Goal: Task Accomplishment & Management: Use online tool/utility

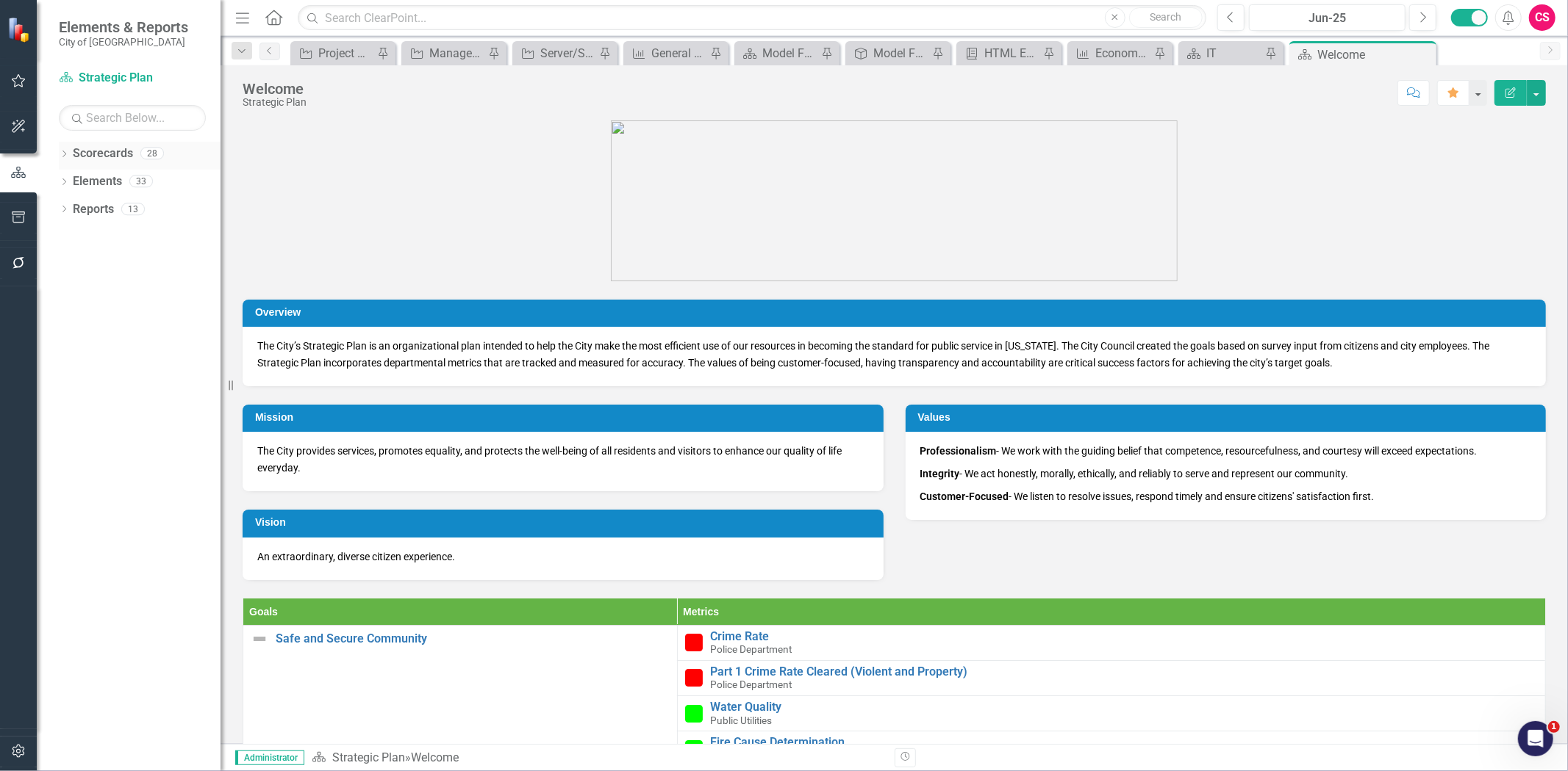
drag, startPoint x: 121, startPoint y: 147, endPoint x: 128, endPoint y: 159, distance: 13.9
click at [121, 147] on link "Scorecards" at bounding box center [103, 153] width 60 height 17
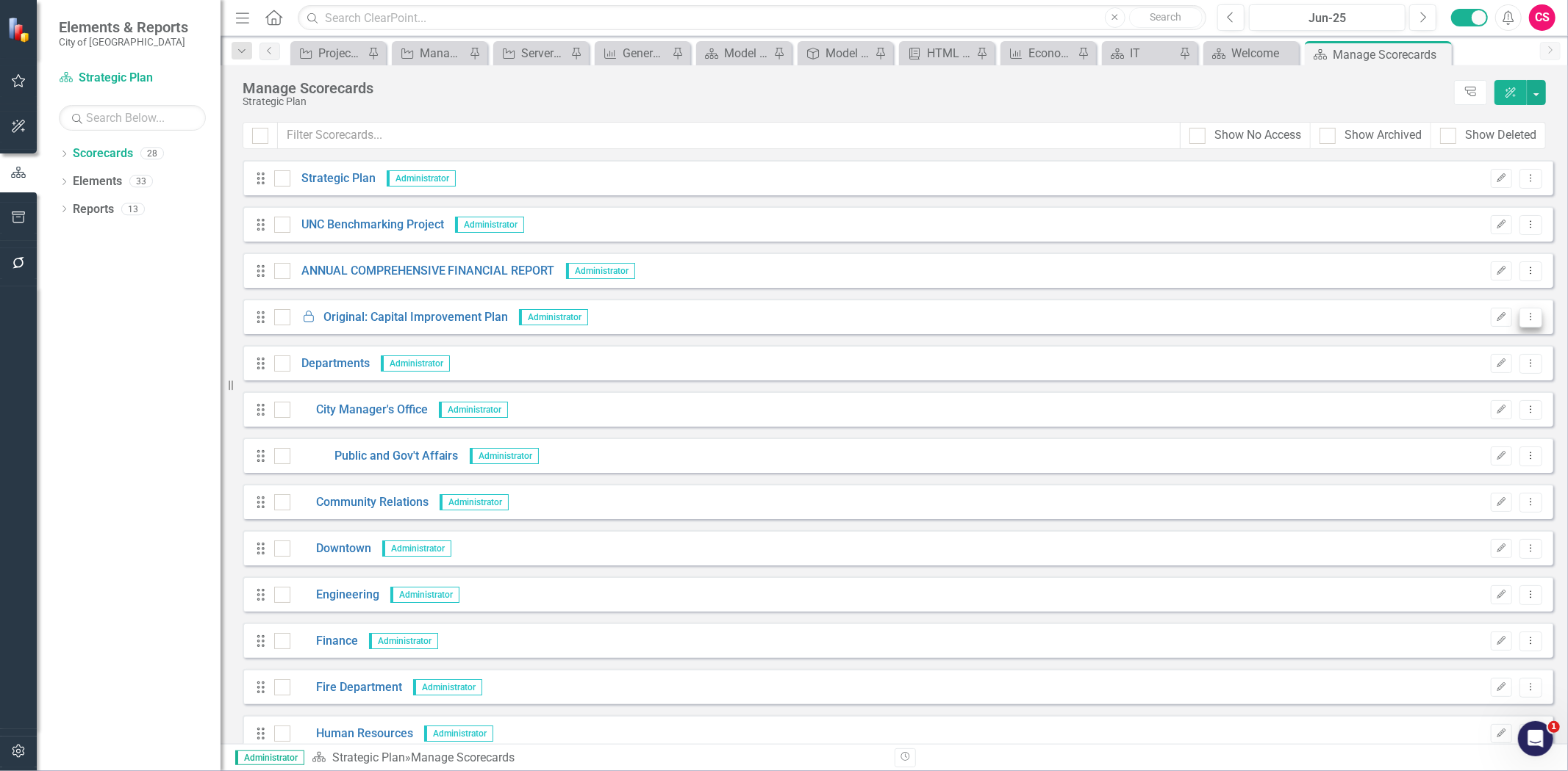
click at [1519, 314] on button "Dropdown Menu" at bounding box center [1530, 318] width 23 height 20
click at [1478, 366] on link "Copy Duplicate Scorecard" at bounding box center [1460, 368] width 139 height 27
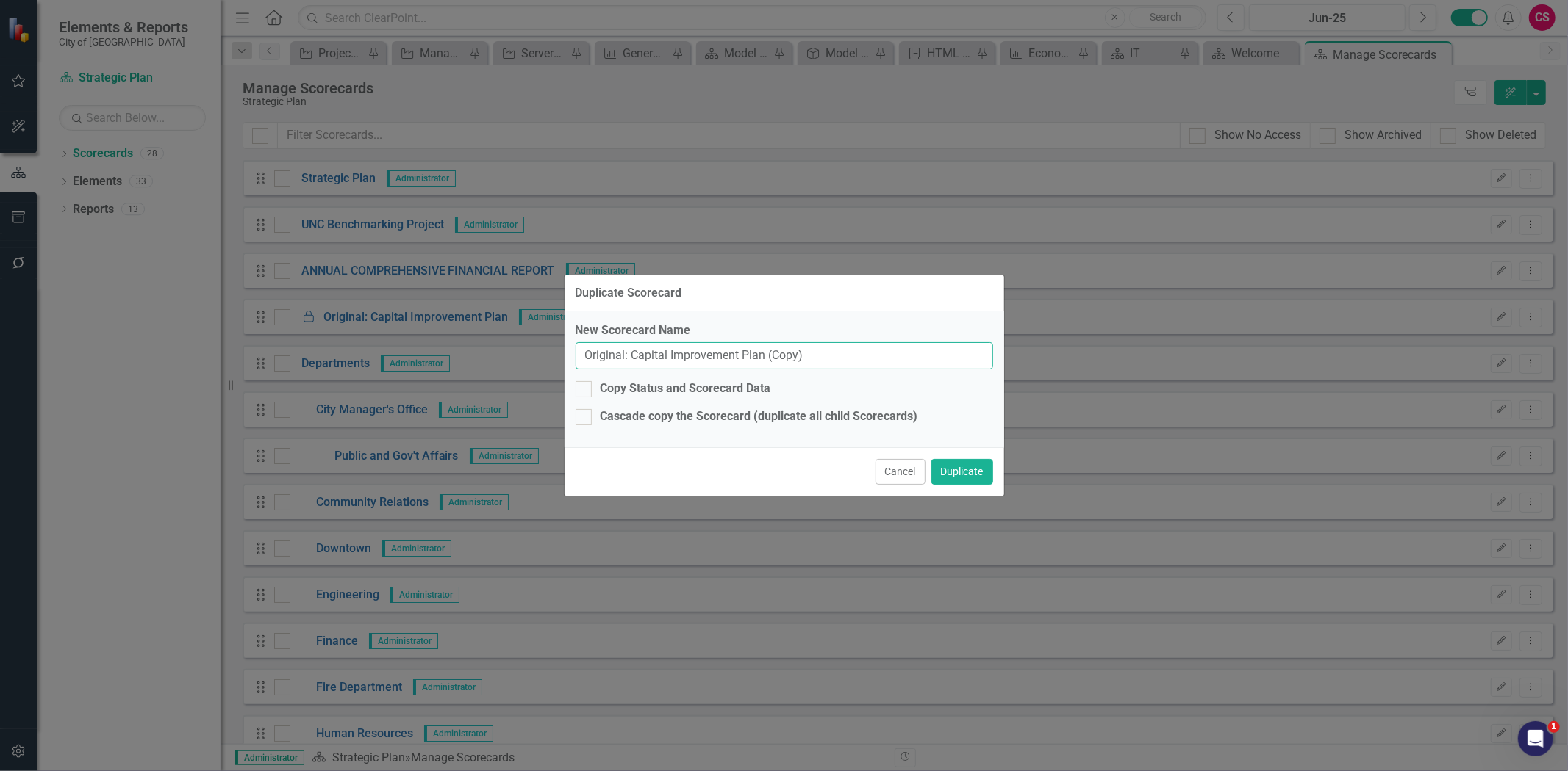
drag, startPoint x: 629, startPoint y: 362, endPoint x: 451, endPoint y: 363, distance: 178.0
click at [453, 366] on div "Duplicate Scorecard New Scorecard Name Original: Capital Improvement Plan (Copy…" at bounding box center [784, 386] width 1568 height 771
type input "Capital Improvement Plan (Copy)"
click at [961, 479] on button "Duplicate" at bounding box center [962, 472] width 62 height 26
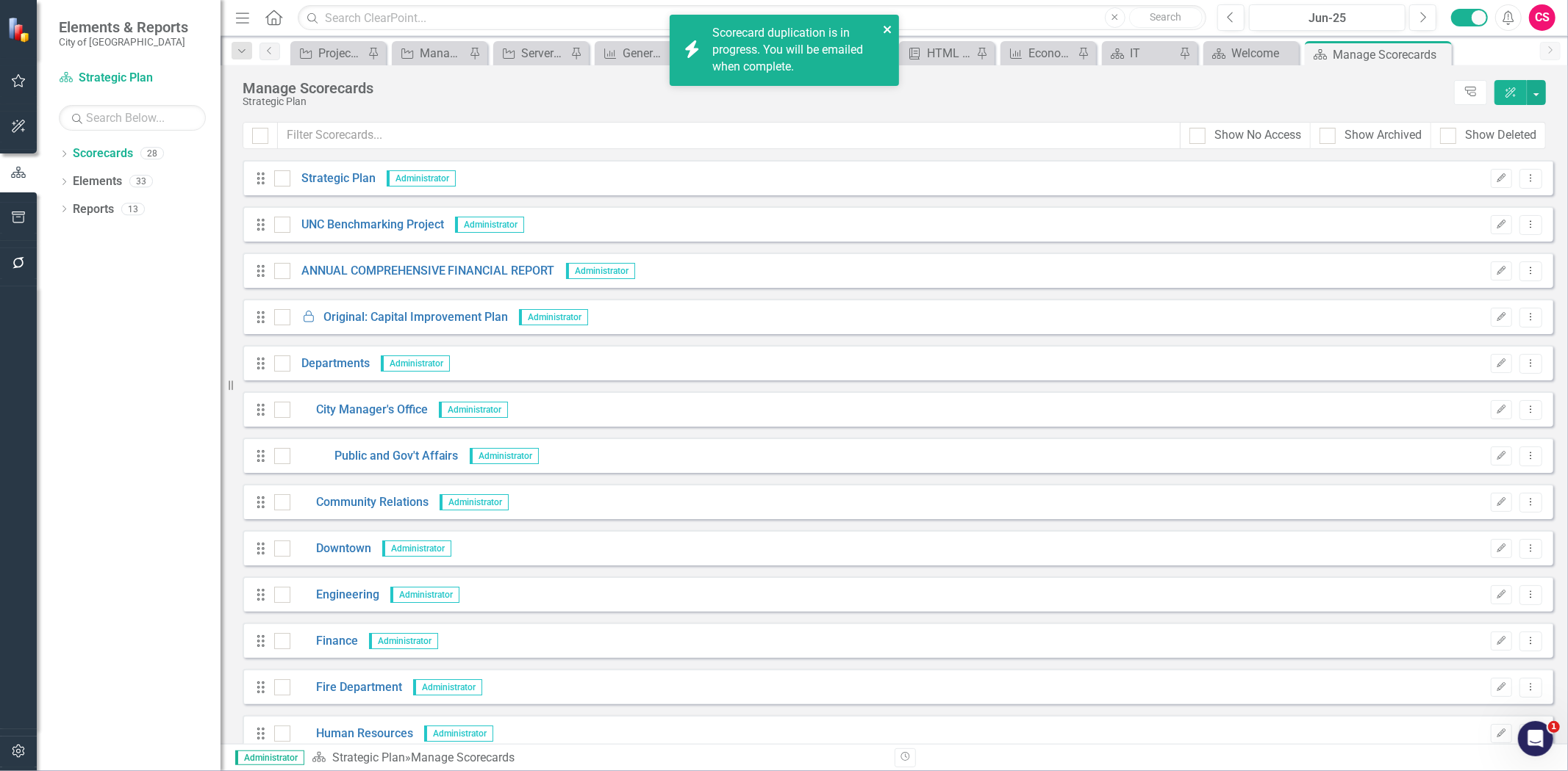
click at [888, 35] on button "close" at bounding box center [887, 29] width 11 height 17
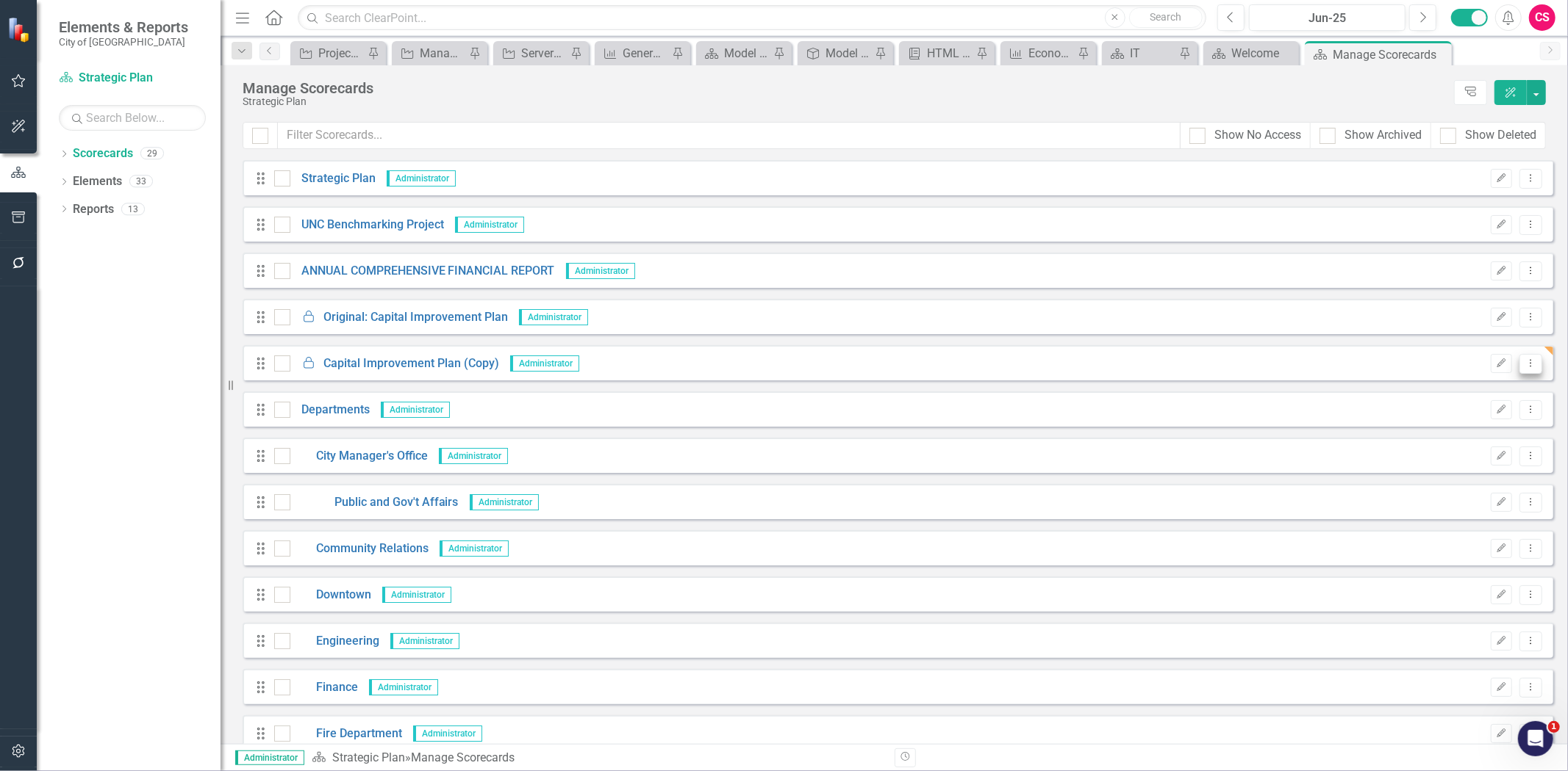
click at [1524, 362] on icon "Dropdown Menu" at bounding box center [1530, 363] width 12 height 10
click at [1471, 398] on link "Edit Edit Scorecard" at bounding box center [1460, 388] width 139 height 27
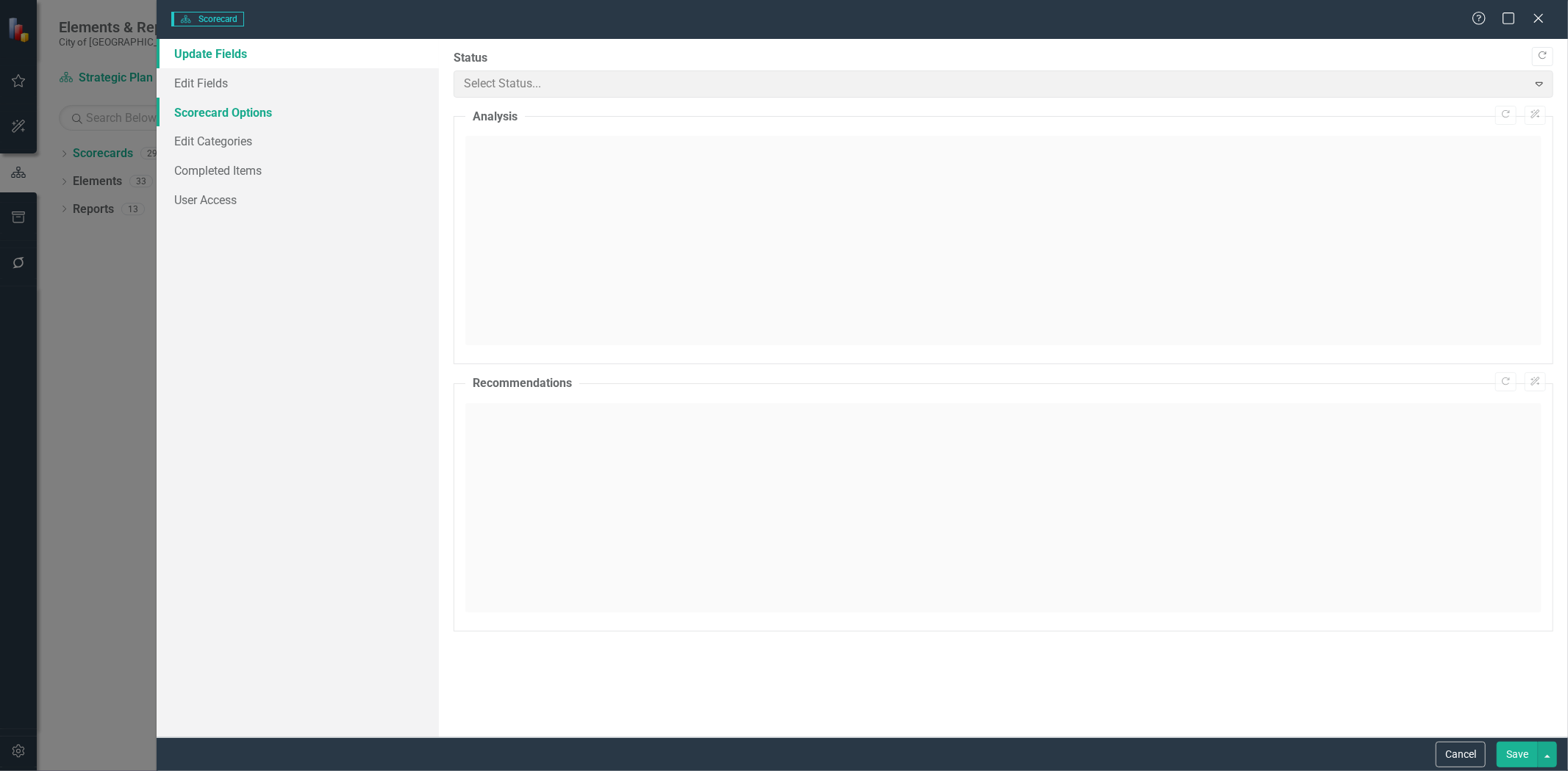
click at [193, 118] on link "Scorecard Options" at bounding box center [298, 112] width 282 height 29
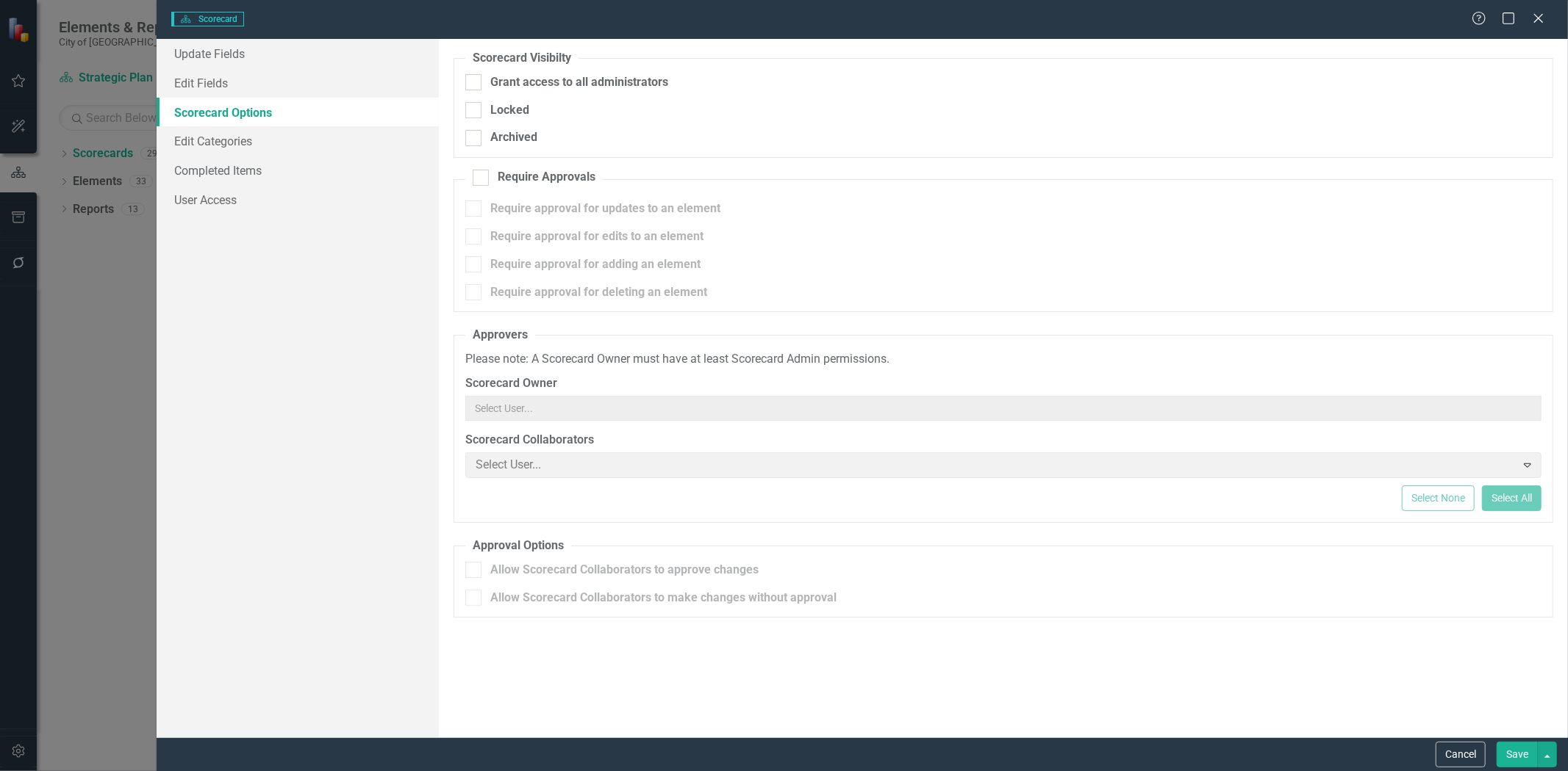
checkbox input "true"
click at [285, 188] on link "User Access" at bounding box center [298, 200] width 282 height 29
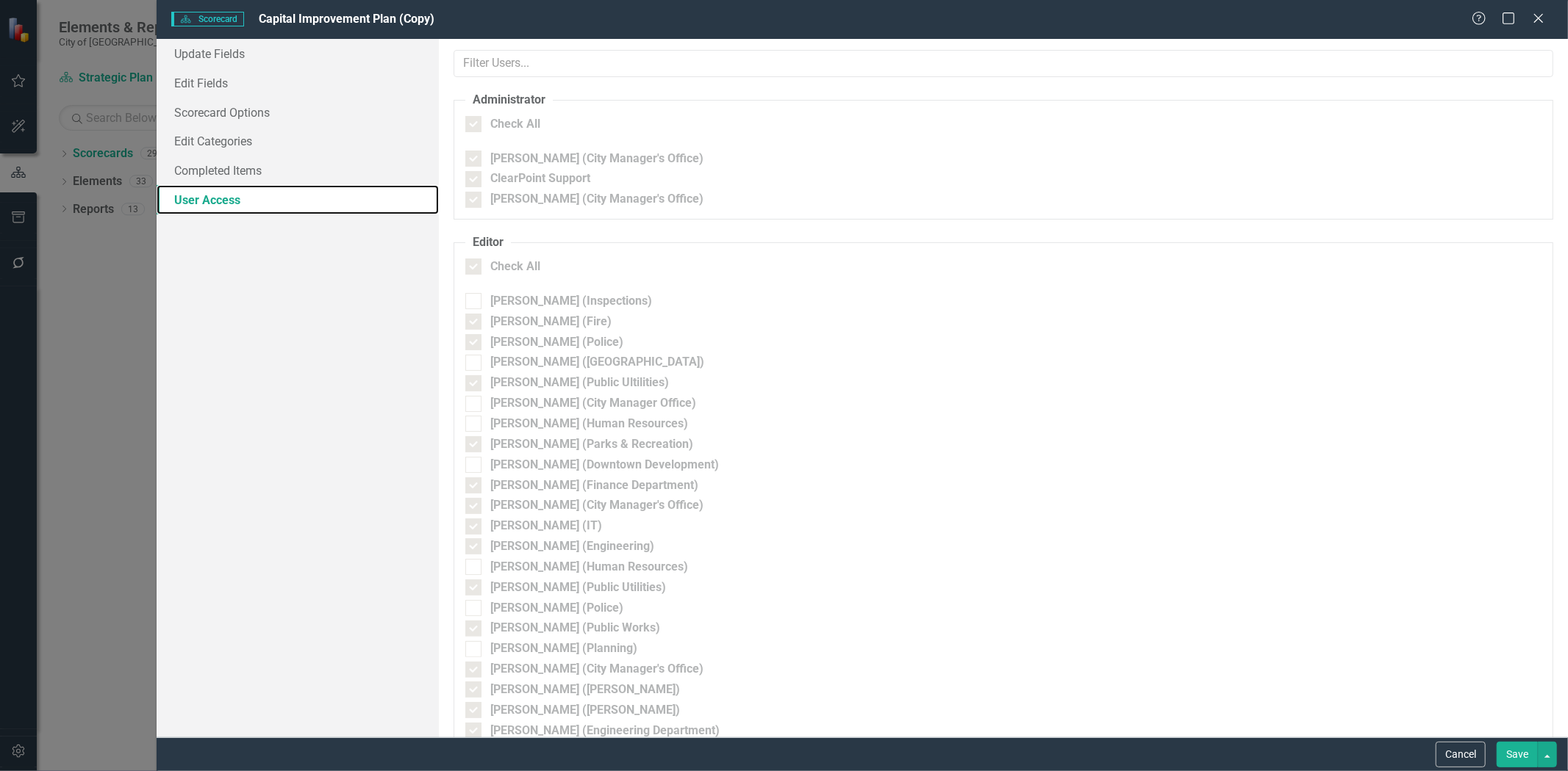
checkbox input "false"
click at [310, 138] on link "Edit Categories" at bounding box center [298, 141] width 282 height 29
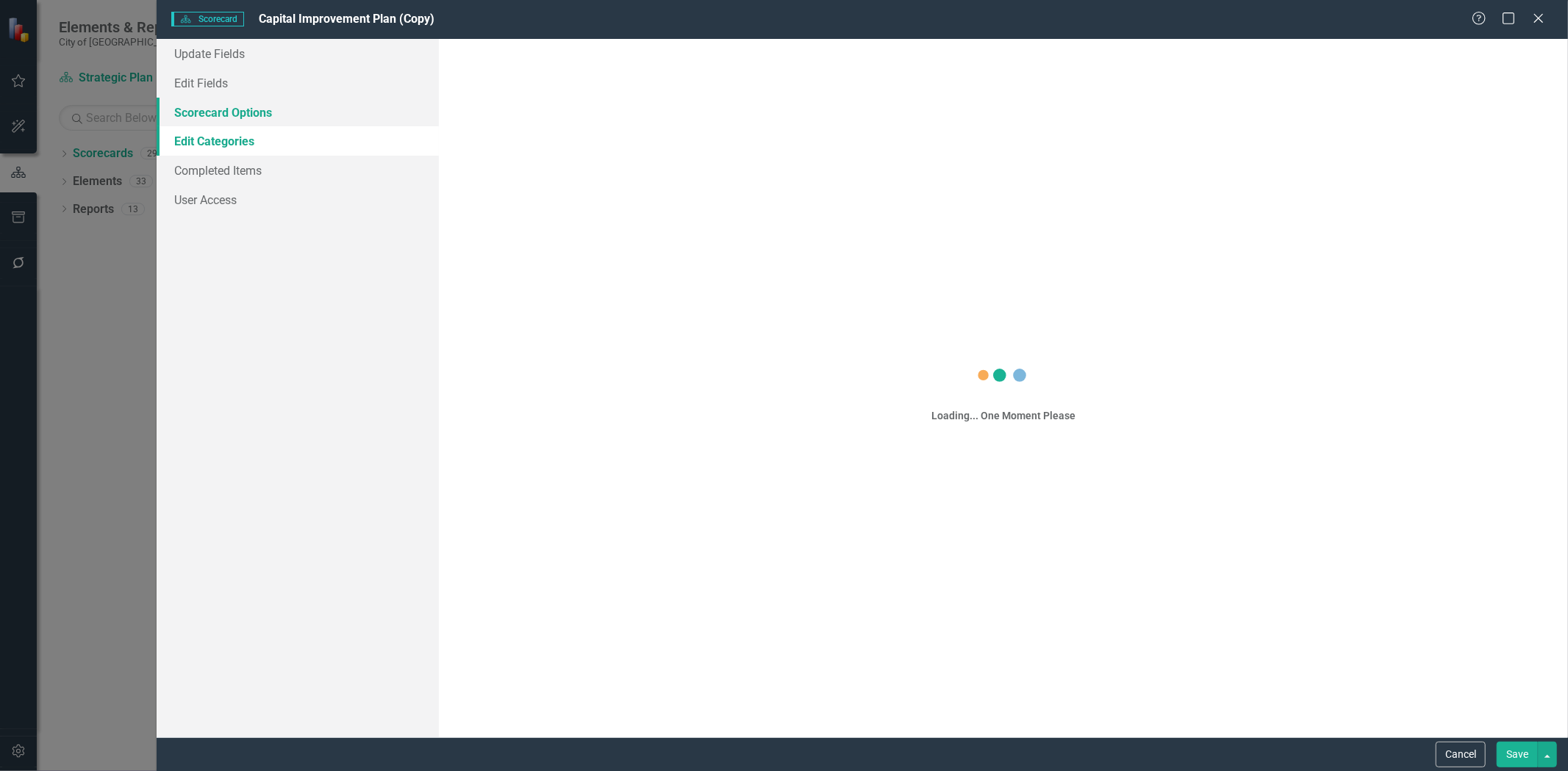
click at [313, 112] on link "Scorecard Options" at bounding box center [298, 112] width 282 height 29
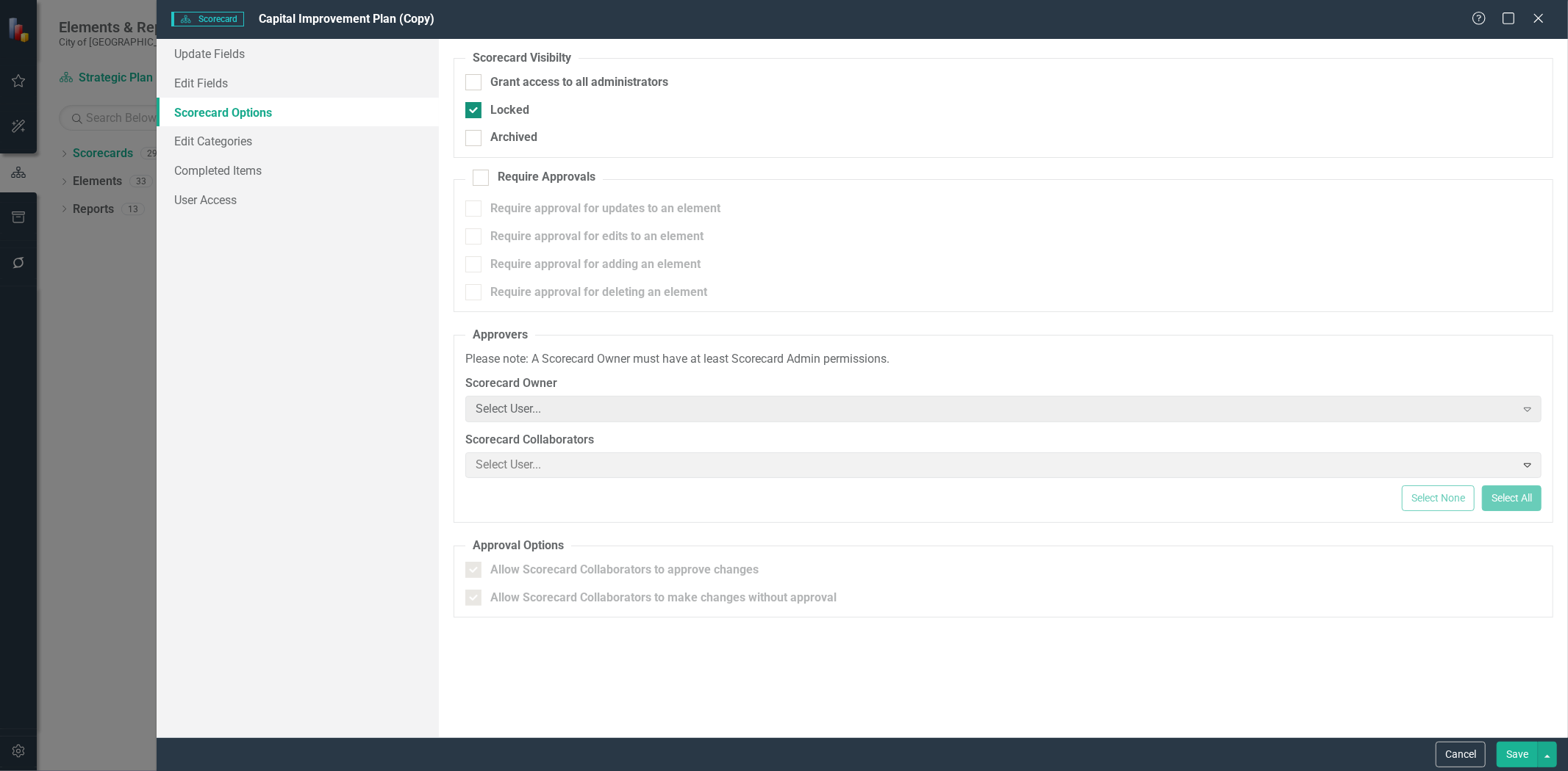
click at [473, 107] on input "Locked" at bounding box center [470, 107] width 10 height 10
checkbox input "false"
click at [280, 195] on link "User Access" at bounding box center [298, 200] width 282 height 29
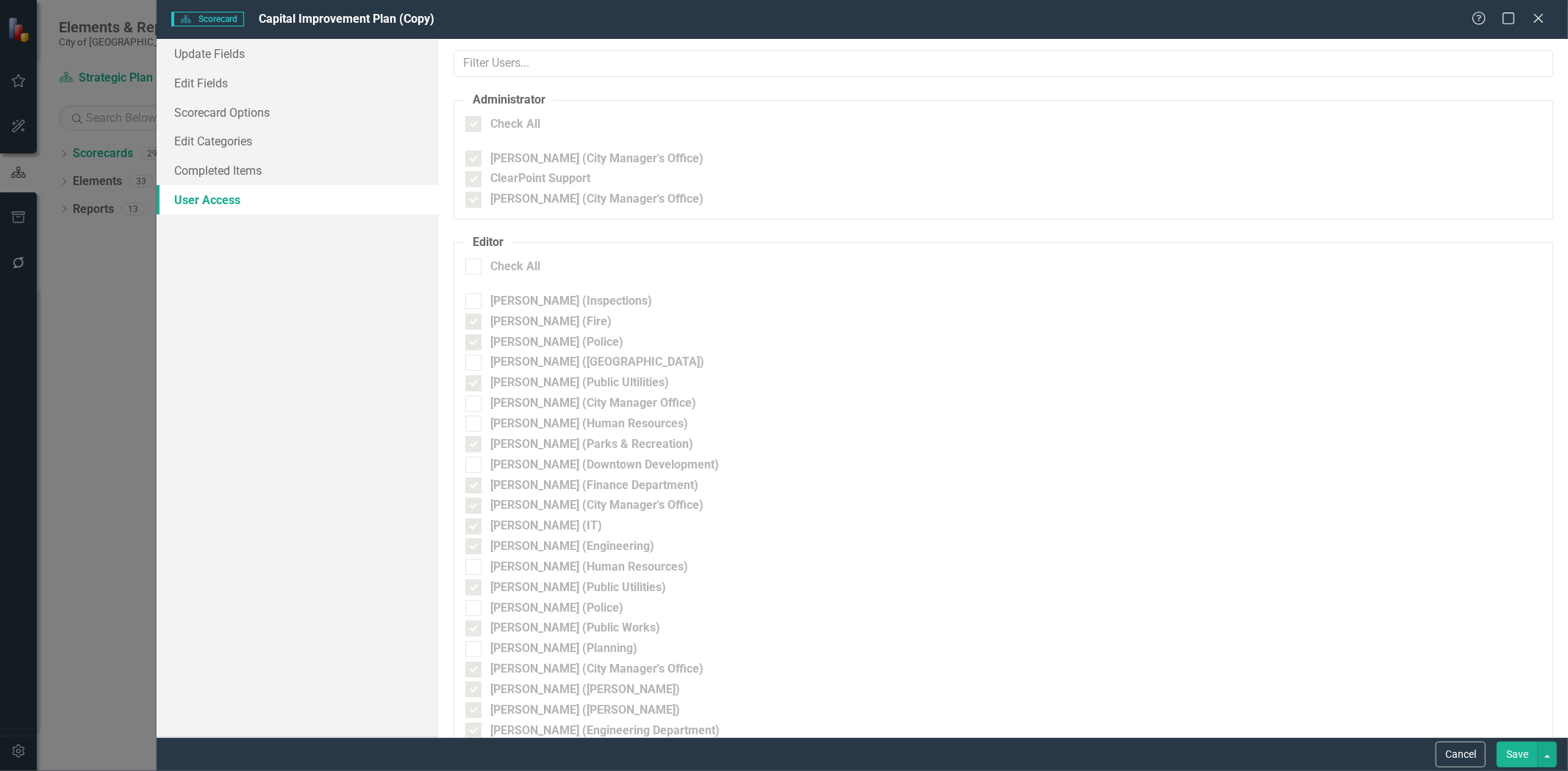
click at [472, 127] on div at bounding box center [474, 124] width 16 height 16
click at [1510, 765] on button "Save" at bounding box center [1517, 755] width 41 height 26
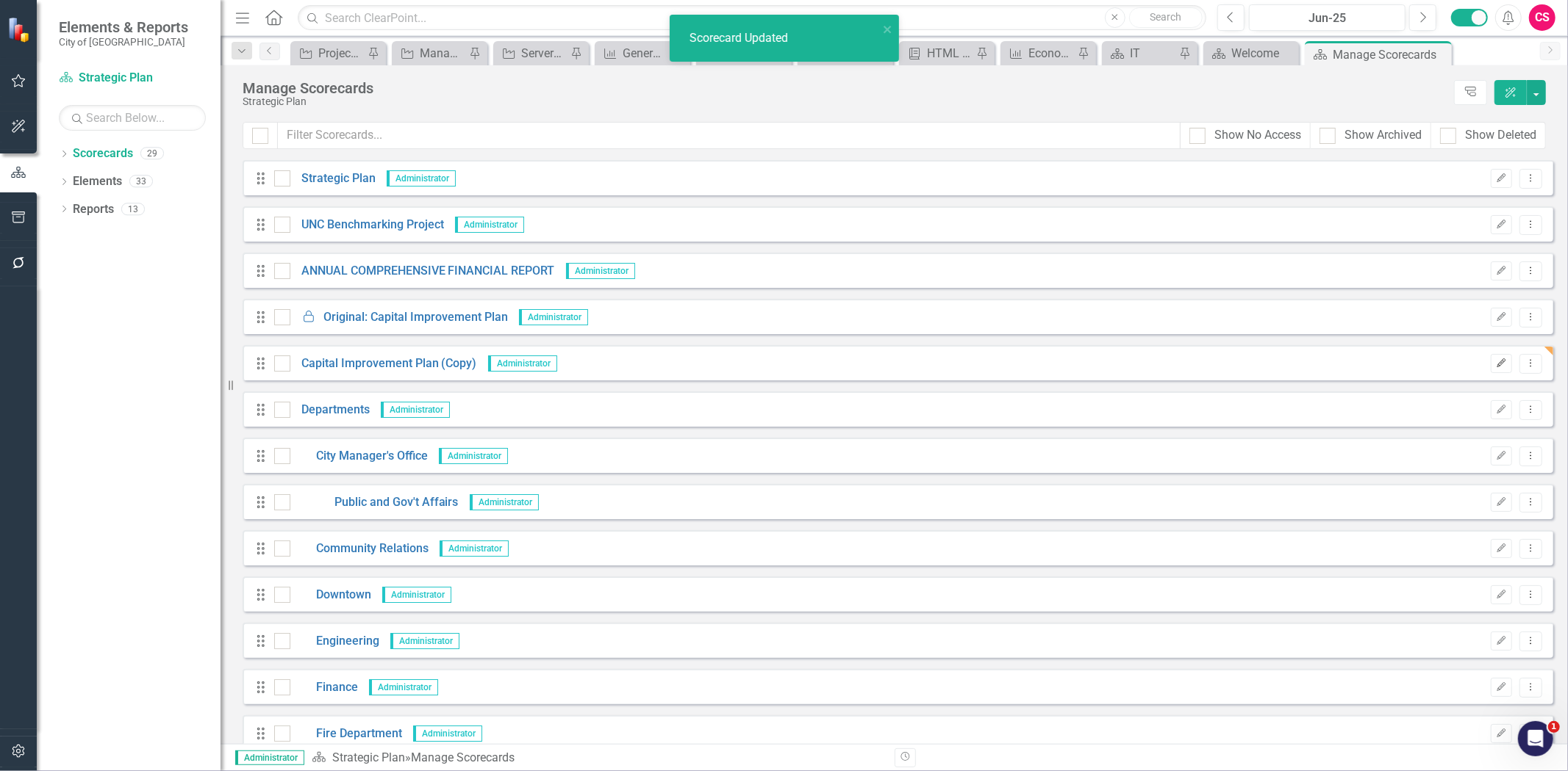
click at [1495, 363] on icon "Edit" at bounding box center [1501, 363] width 11 height 9
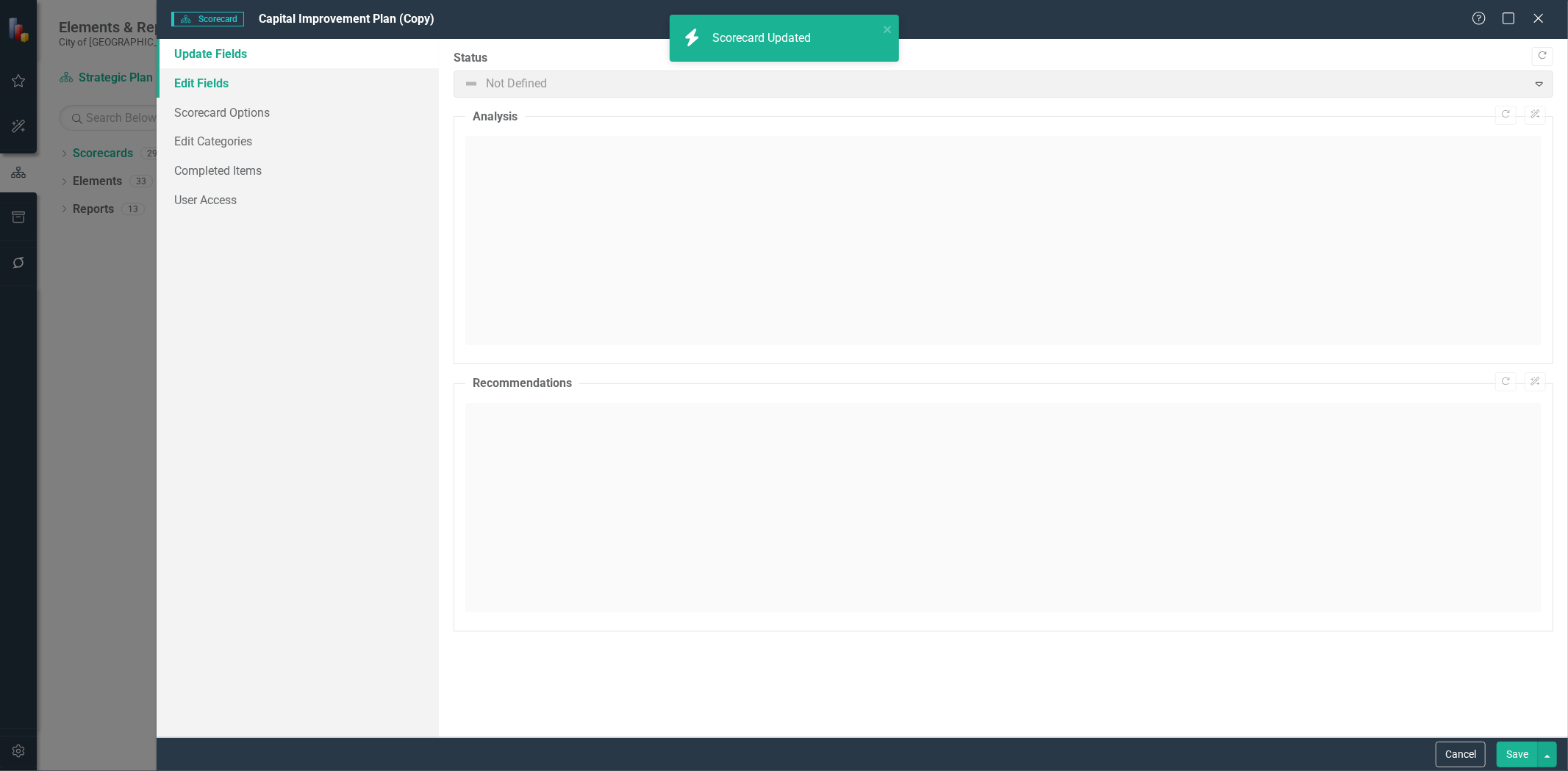
click at [324, 90] on link "Edit Fields" at bounding box center [298, 83] width 282 height 29
click at [304, 208] on link "User Access" at bounding box center [298, 200] width 282 height 29
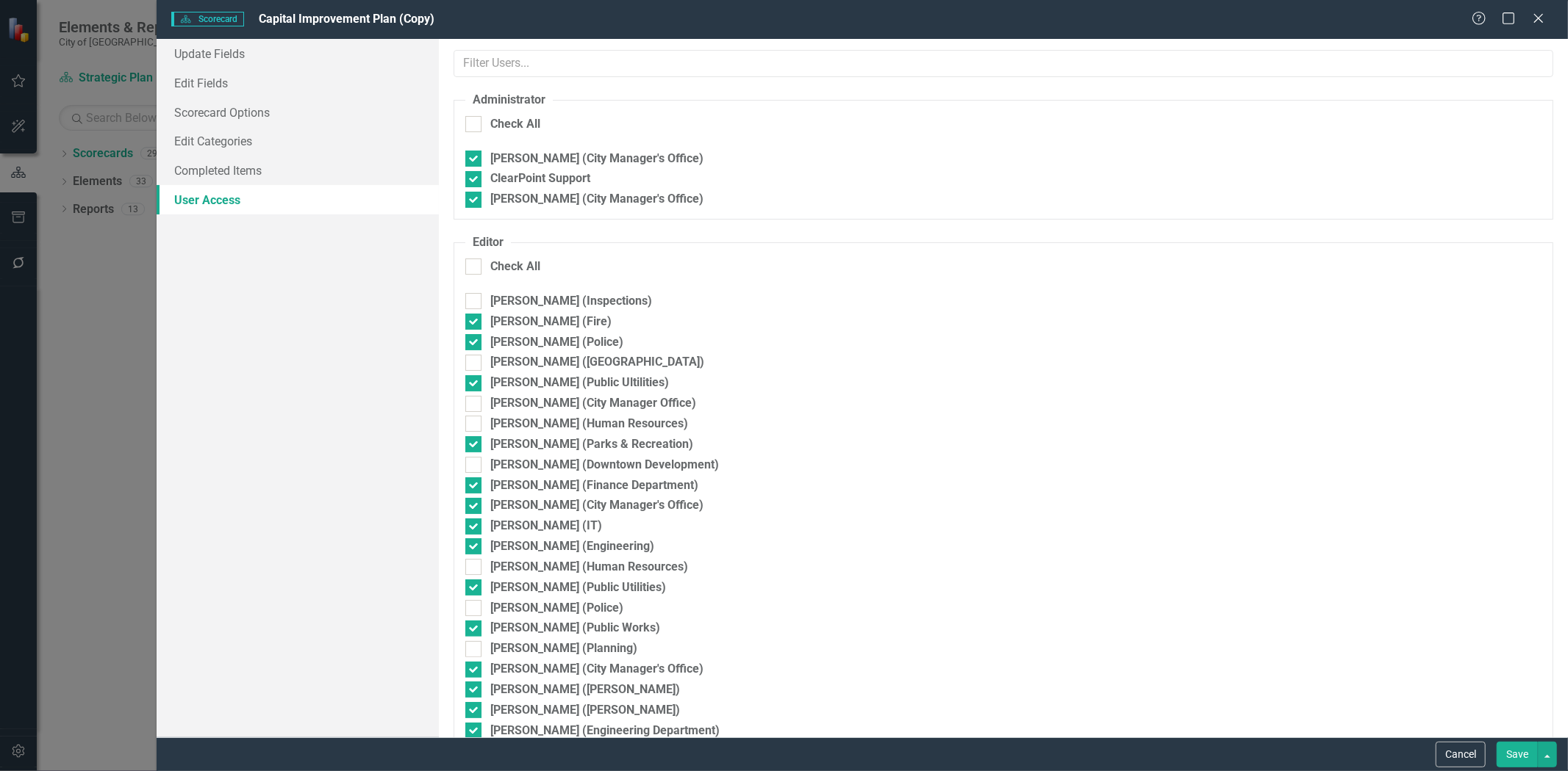
click at [485, 114] on fieldset "Administrator Check All Octavius Murphy (City Manager's Office) ClearPoint Supp…" at bounding box center [1003, 156] width 1099 height 128
checkbox input "true"
click at [474, 119] on input "Check All" at bounding box center [470, 121] width 10 height 10
checkbox input "false"
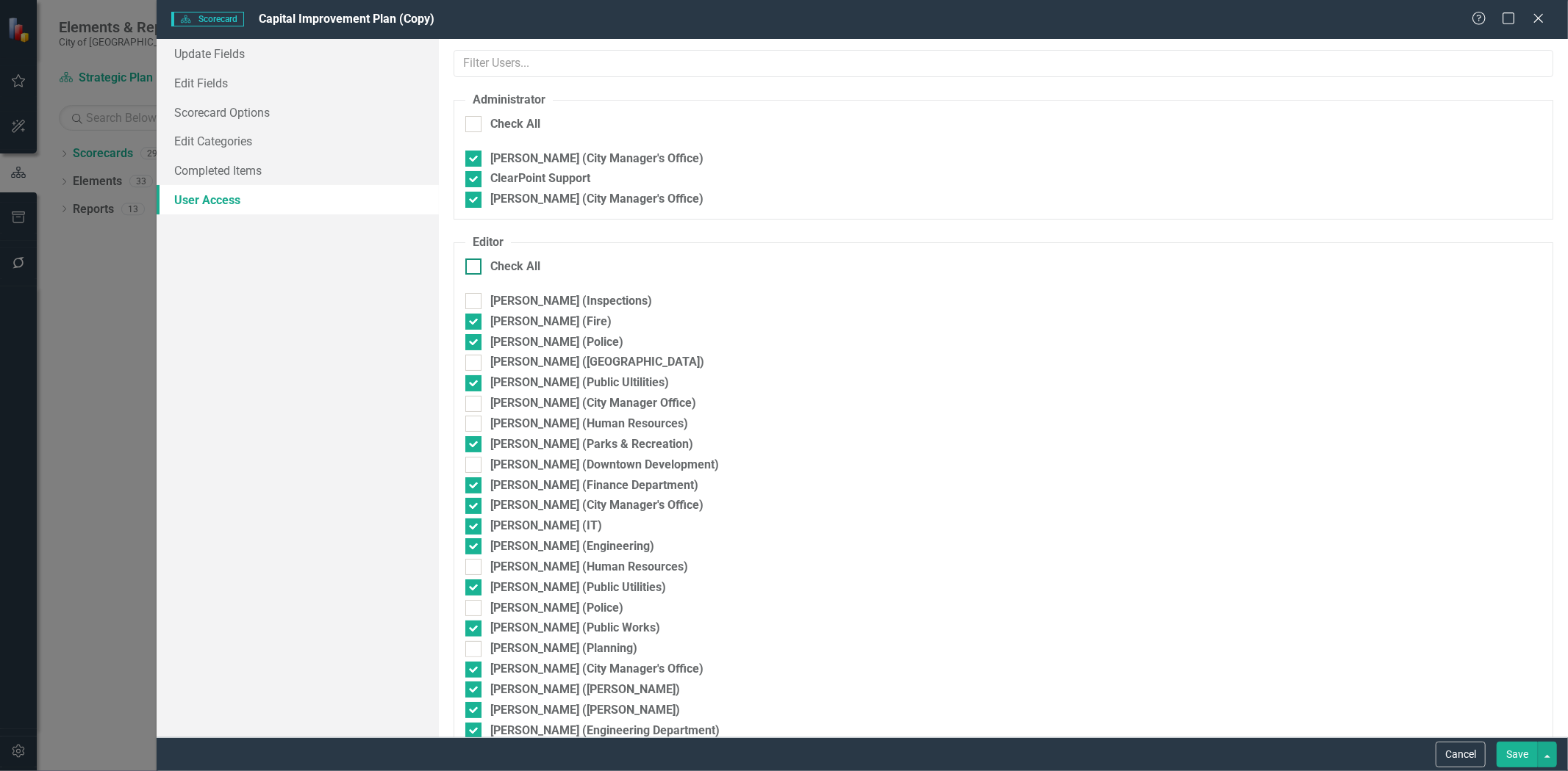
click at [468, 269] on div at bounding box center [474, 267] width 16 height 16
click at [468, 268] on input "Check All" at bounding box center [470, 263] width 10 height 10
checkbox input "true"
checkbox input "false"
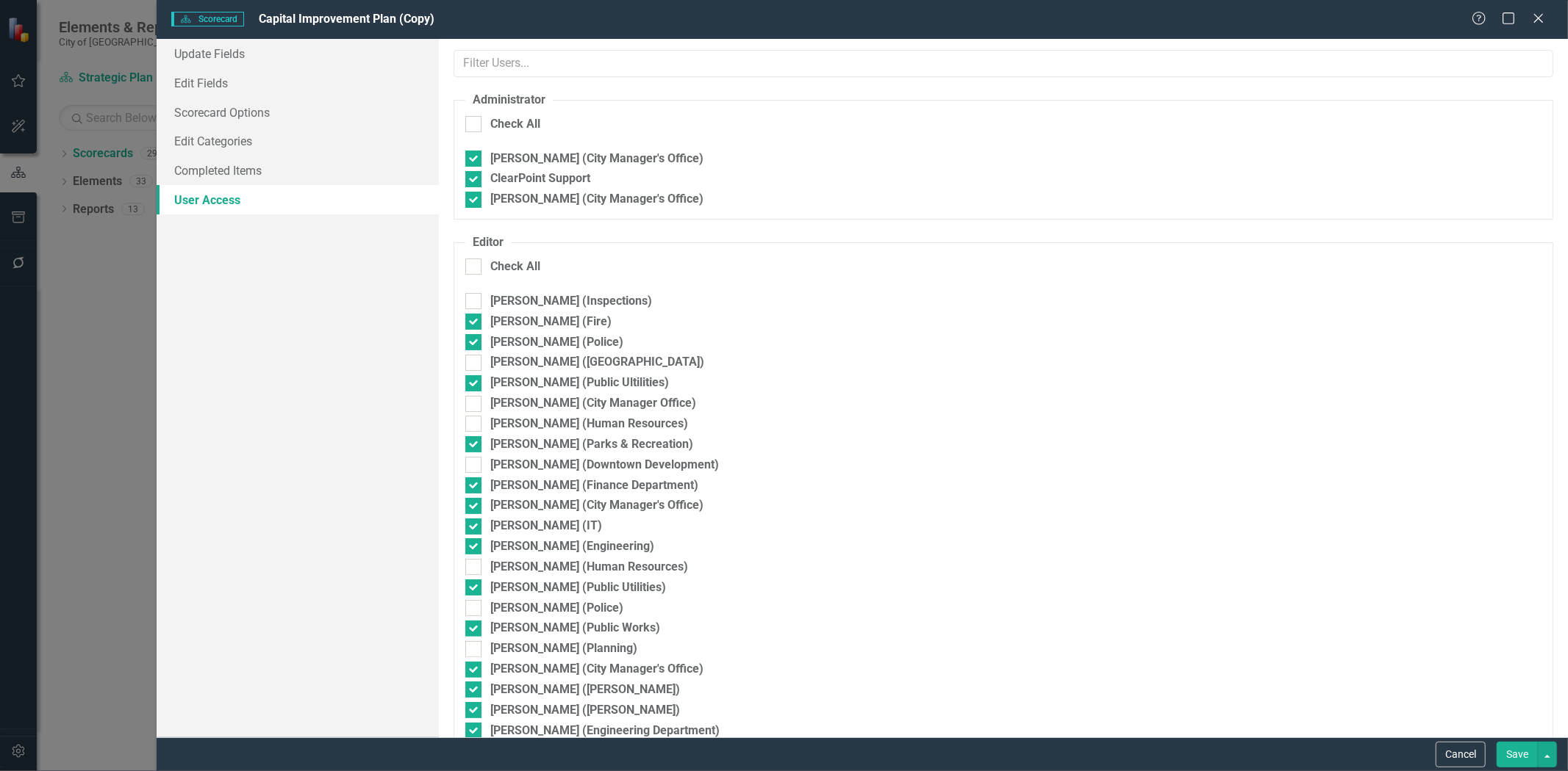
checkbox input "false"
checkbox input "true"
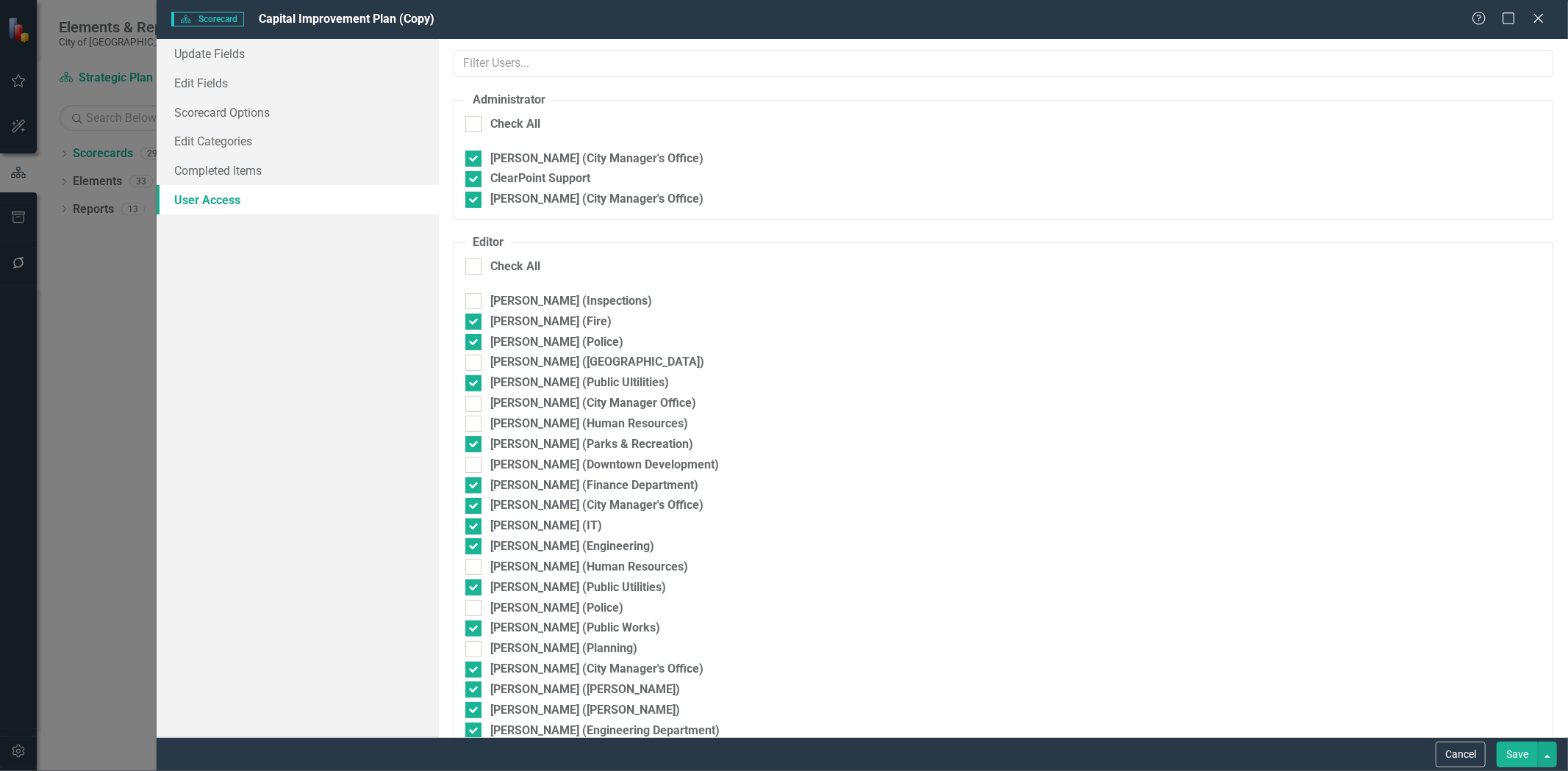
checkbox input "true"
click at [476, 264] on div at bounding box center [474, 267] width 16 height 16
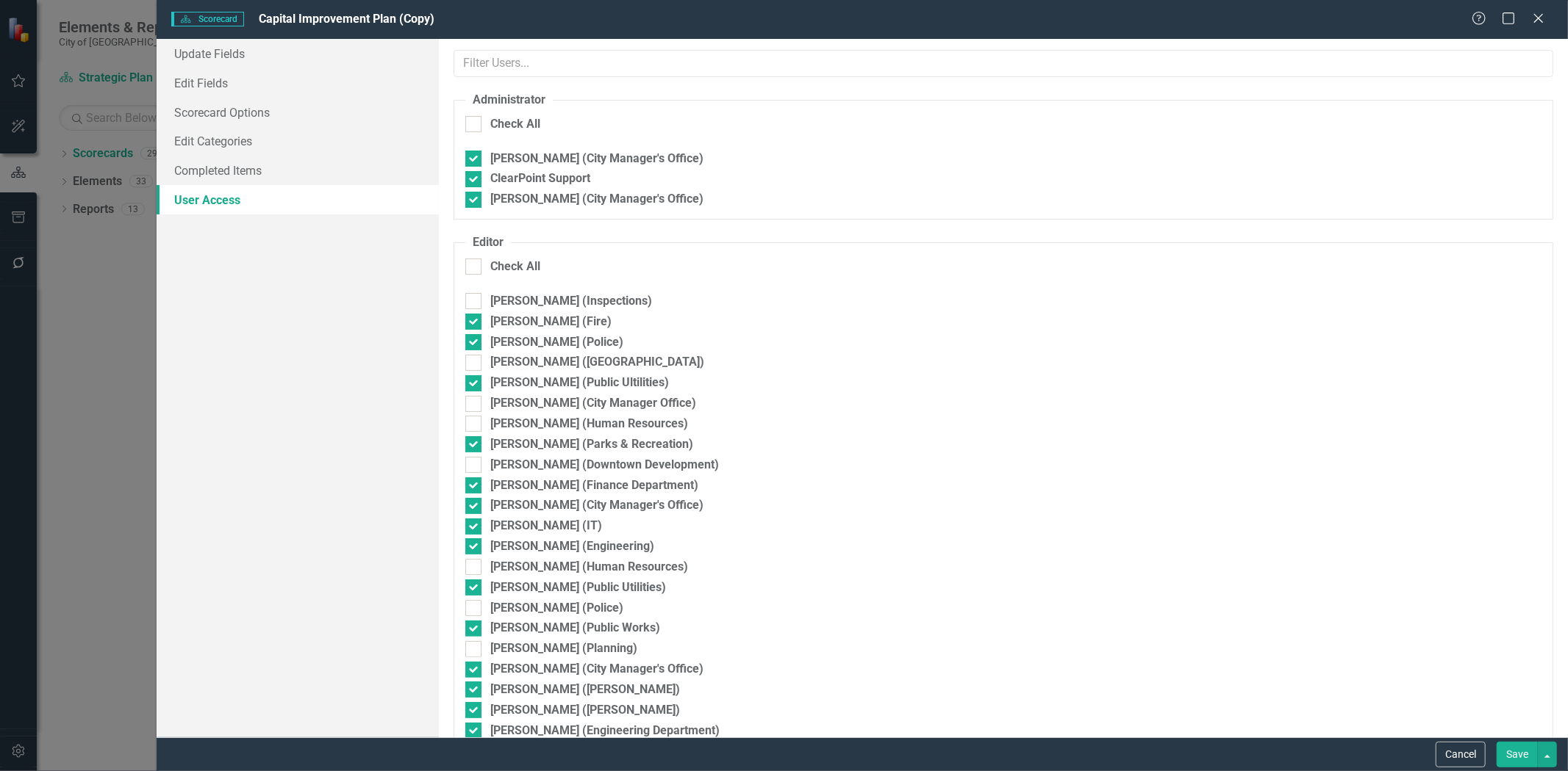
click at [475, 264] on input "Check All" at bounding box center [470, 263] width 10 height 10
checkbox input "false"
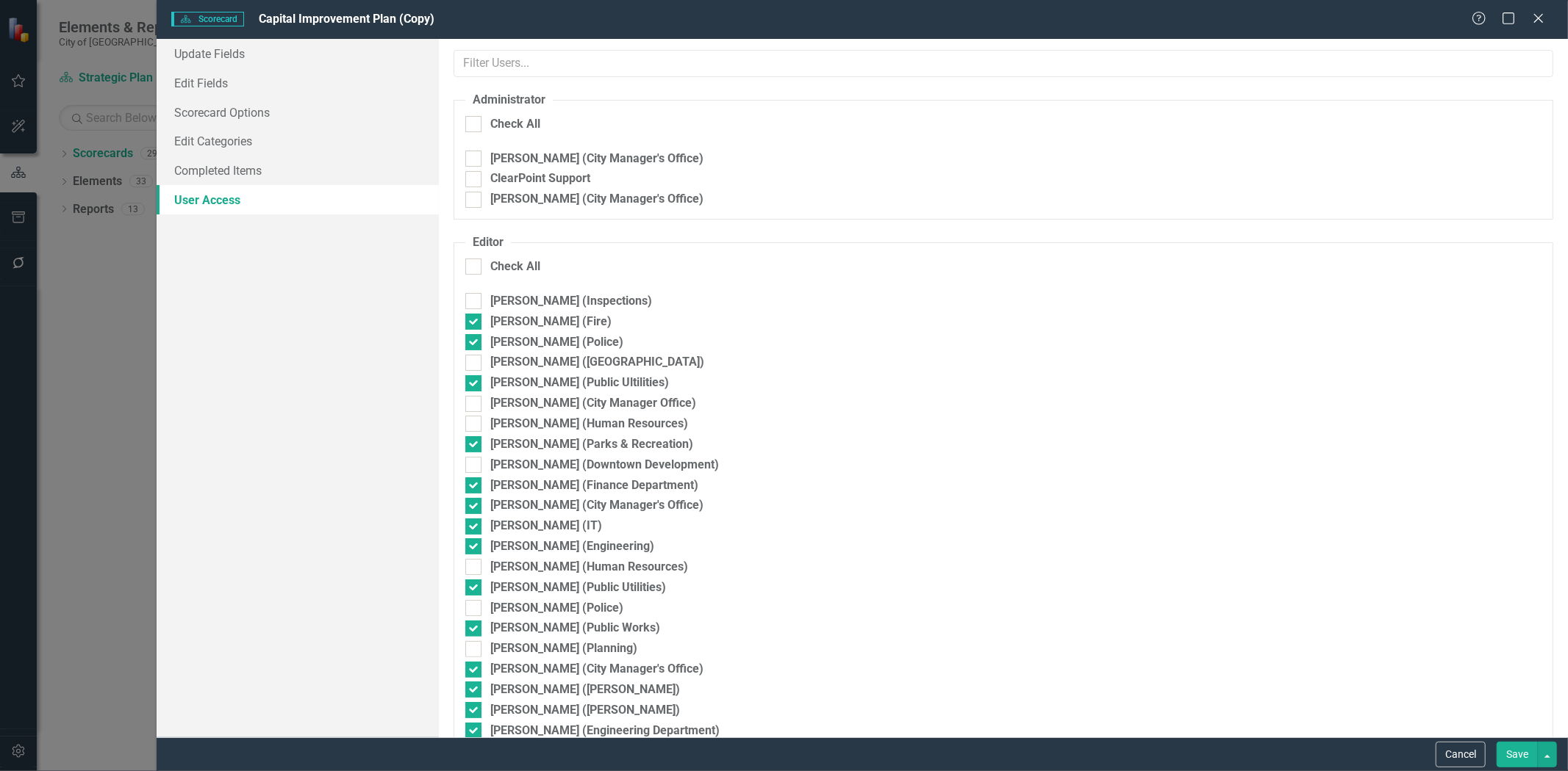
checkbox input "false"
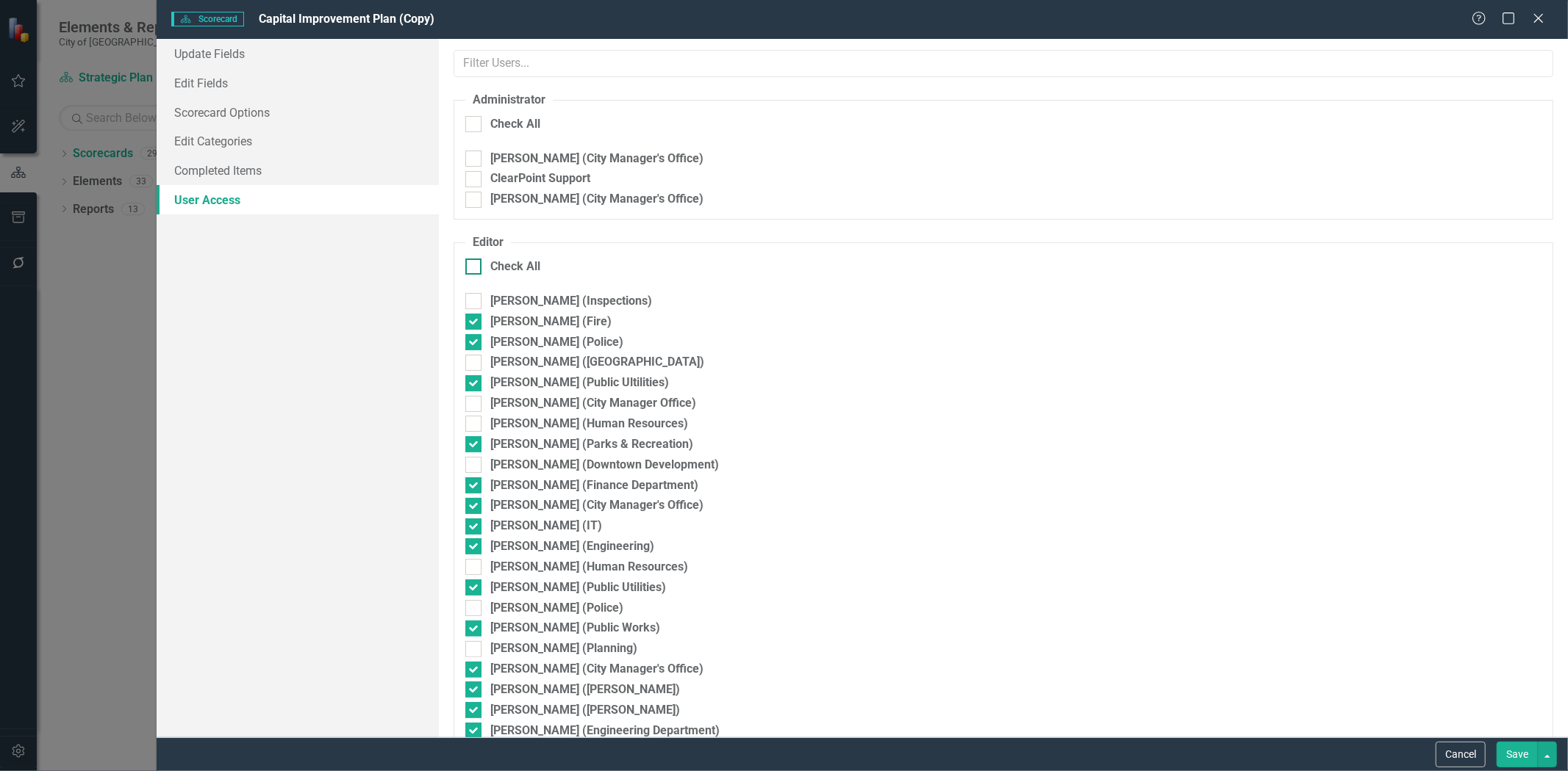
checkbox input "false"
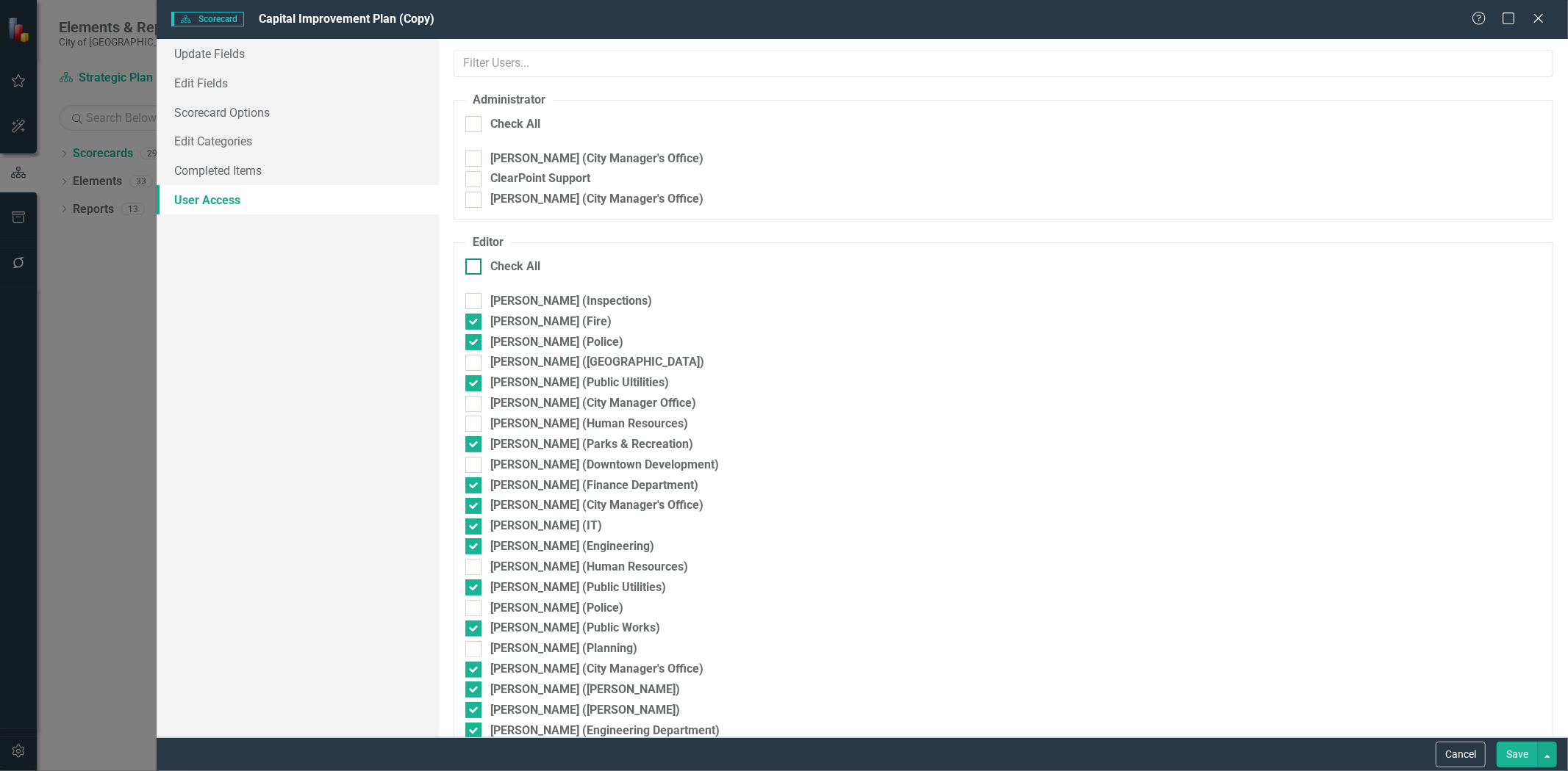
checkbox input "false"
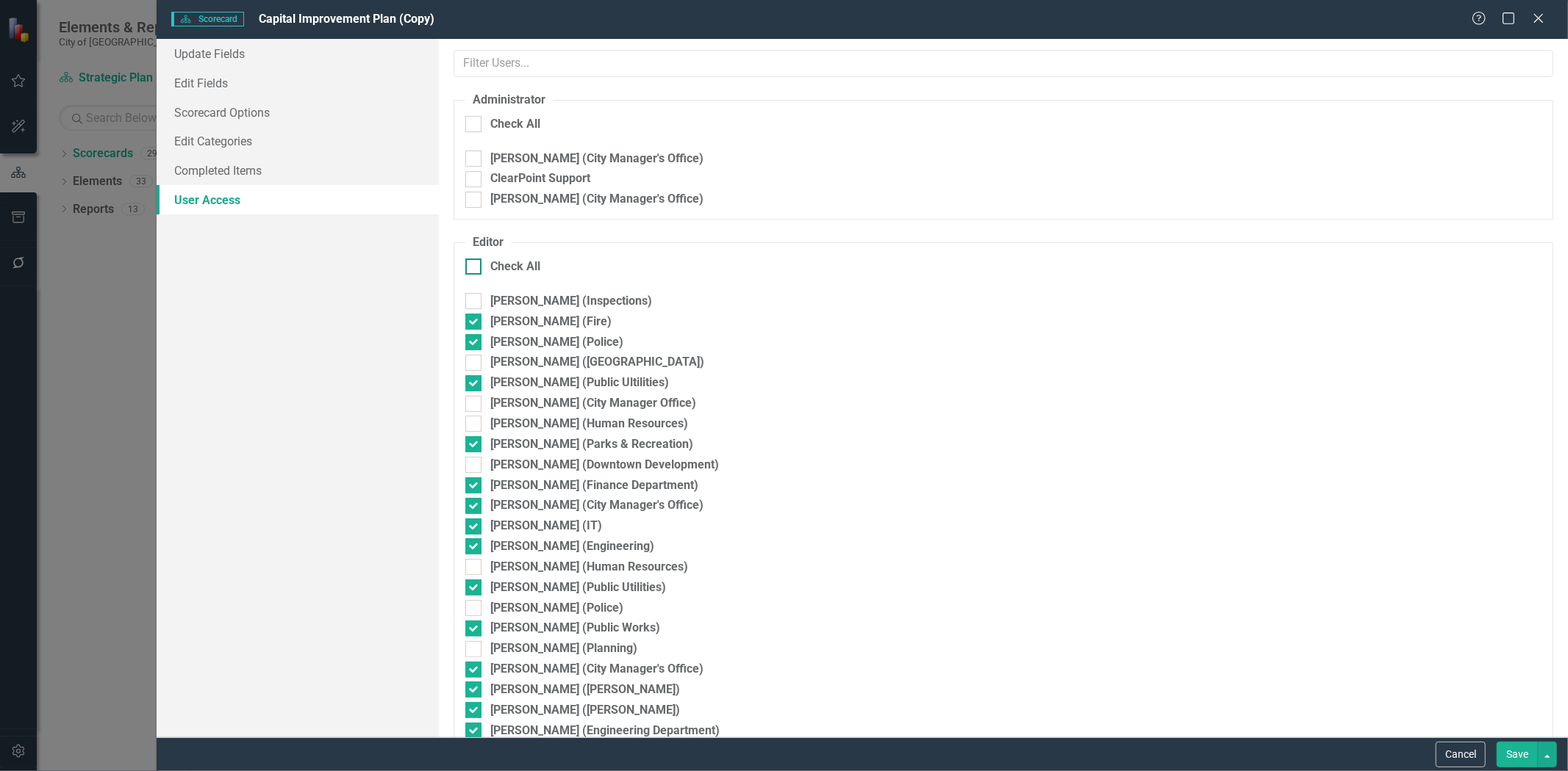
checkbox input "false"
click at [497, 176] on div "ClearPoint Support" at bounding box center [540, 178] width 100 height 17
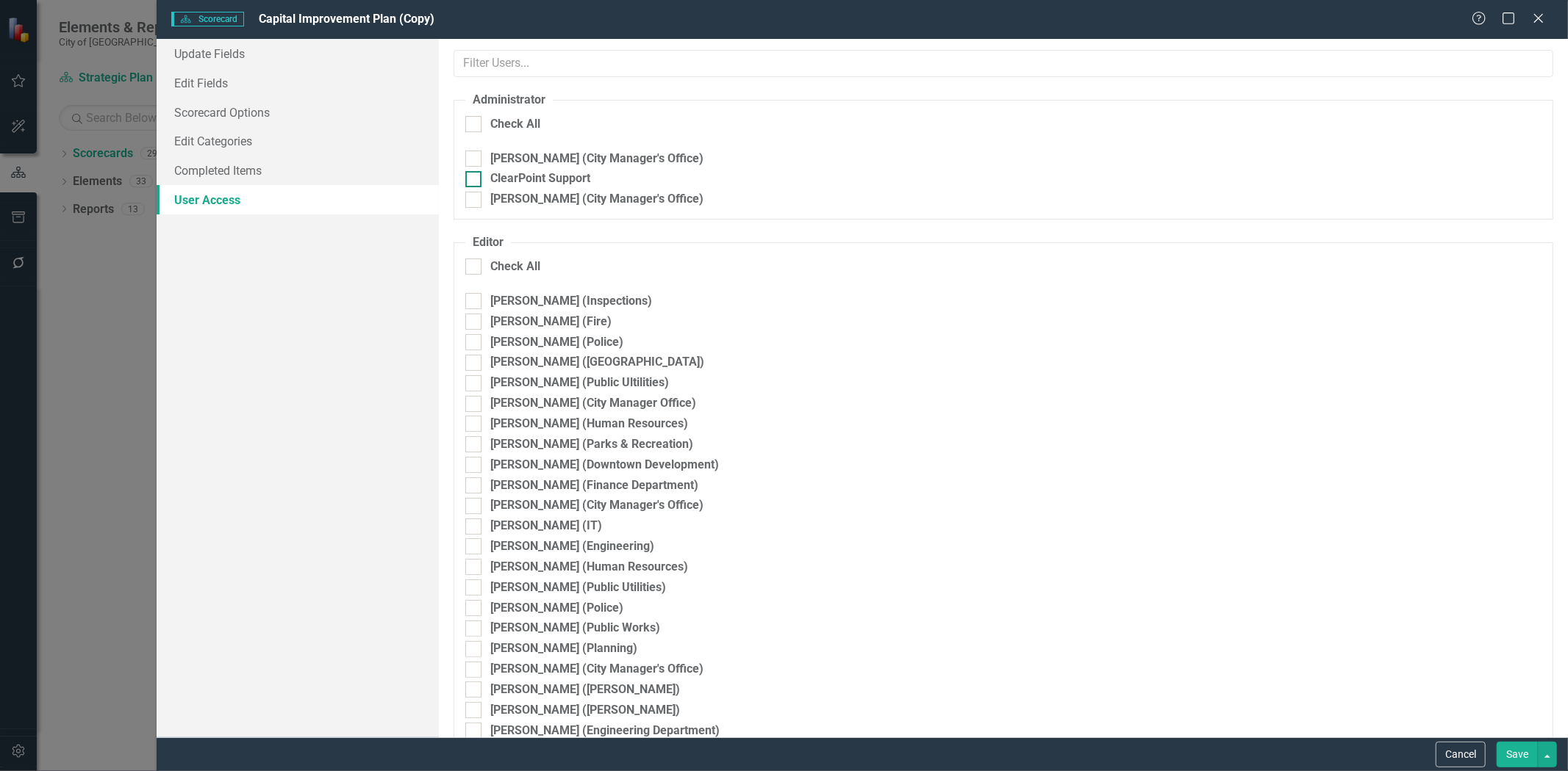
click at [475, 176] on input "ClearPoint Support" at bounding box center [470, 176] width 10 height 10
checkbox input "true"
click at [227, 111] on link "Scorecard Options" at bounding box center [298, 112] width 282 height 29
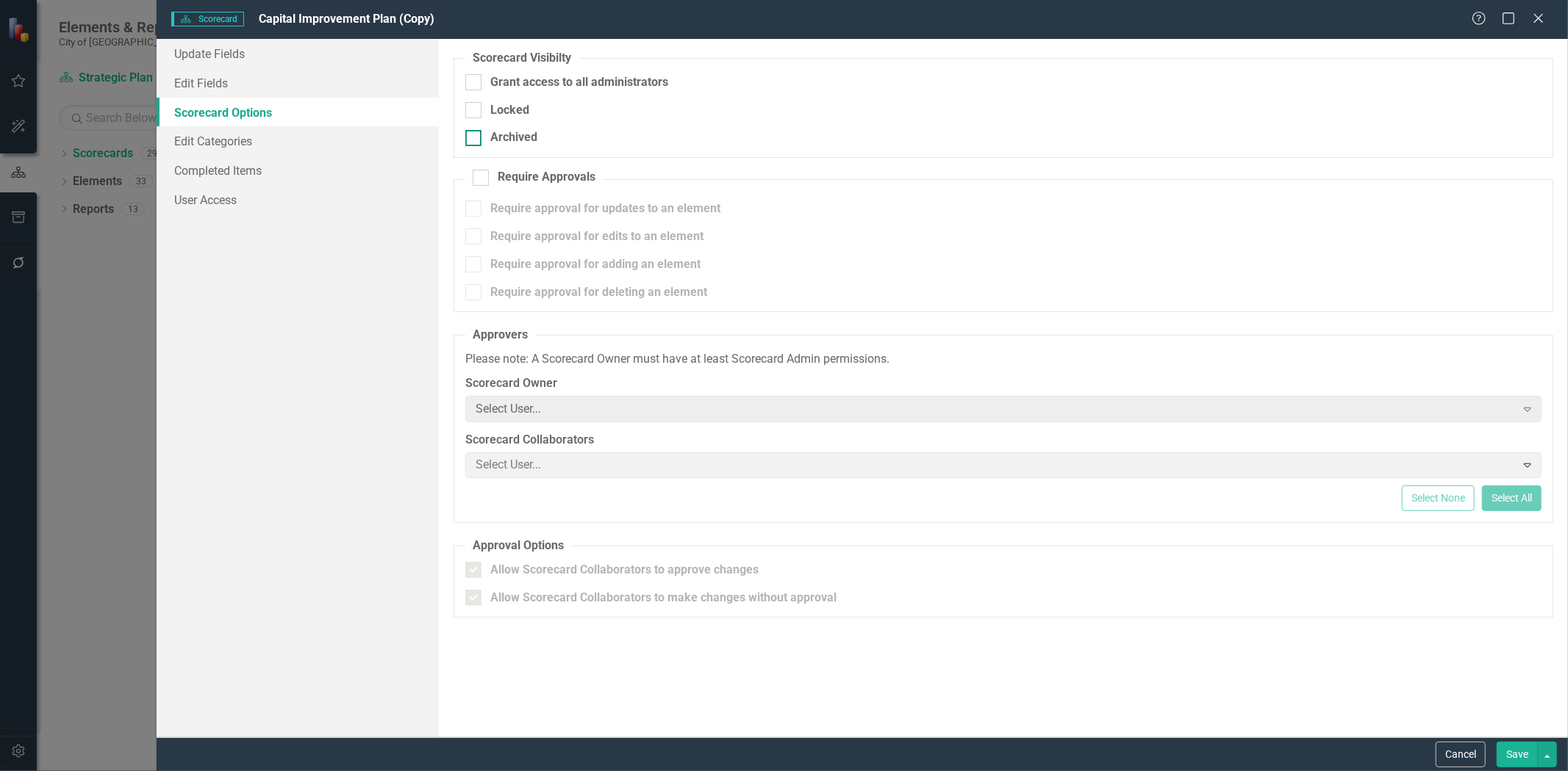
click at [537, 136] on div "Archived" at bounding box center [514, 138] width 47 height 17
click at [475, 136] on input "Archived" at bounding box center [470, 135] width 10 height 10
checkbox input "true"
click at [535, 96] on fieldset "Scorecard Visibilty Grant access to all administrators Locked Archived" at bounding box center [1003, 104] width 1099 height 108
click at [541, 99] on fieldset "Scorecard Visibilty Grant access to all administrators Locked Archived" at bounding box center [1003, 104] width 1099 height 108
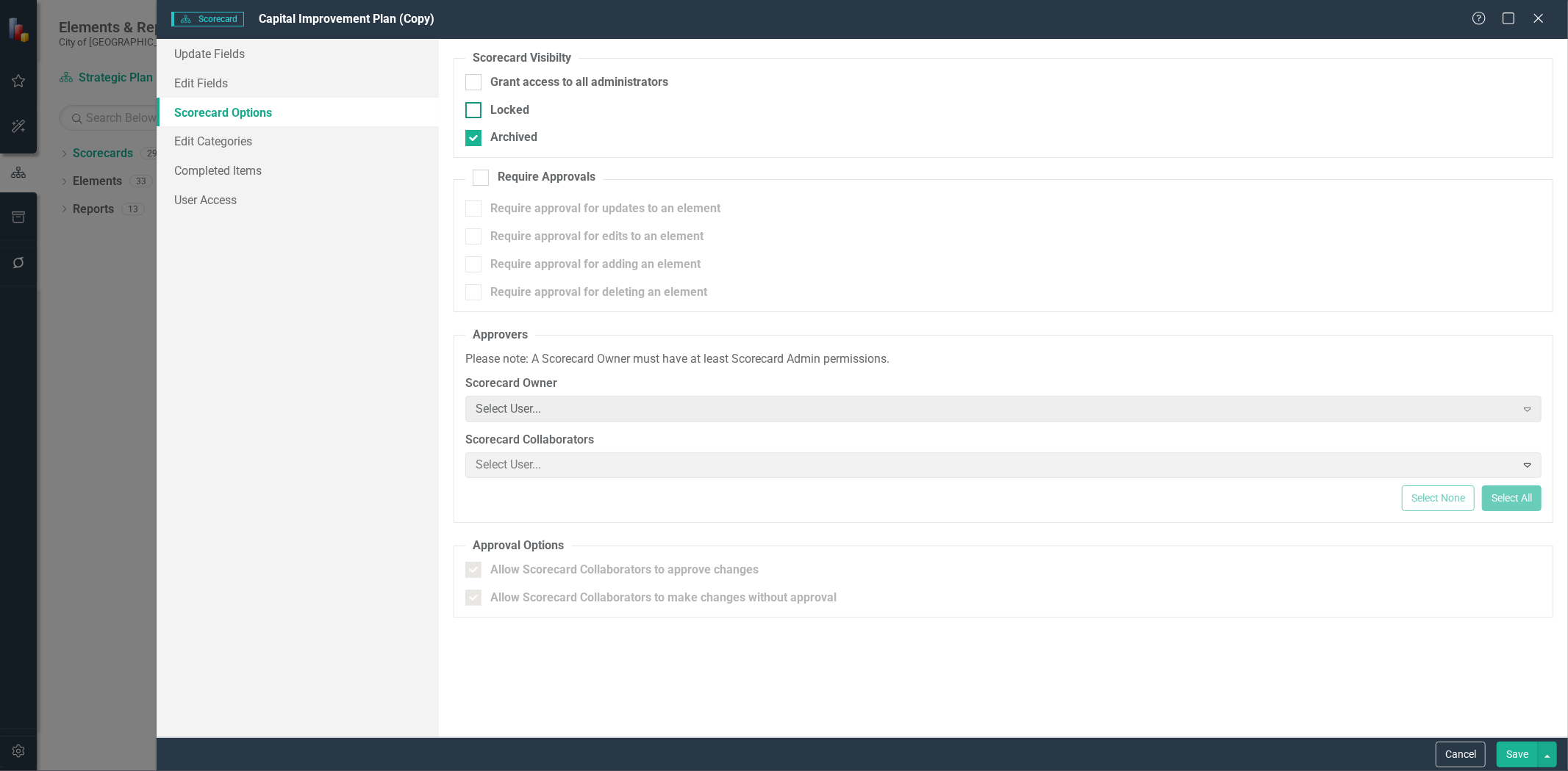
click at [517, 105] on div "Locked" at bounding box center [510, 110] width 39 height 17
click at [475, 105] on input "Locked" at bounding box center [470, 107] width 10 height 10
checkbox input "true"
click at [1522, 753] on button "Save" at bounding box center [1517, 755] width 41 height 26
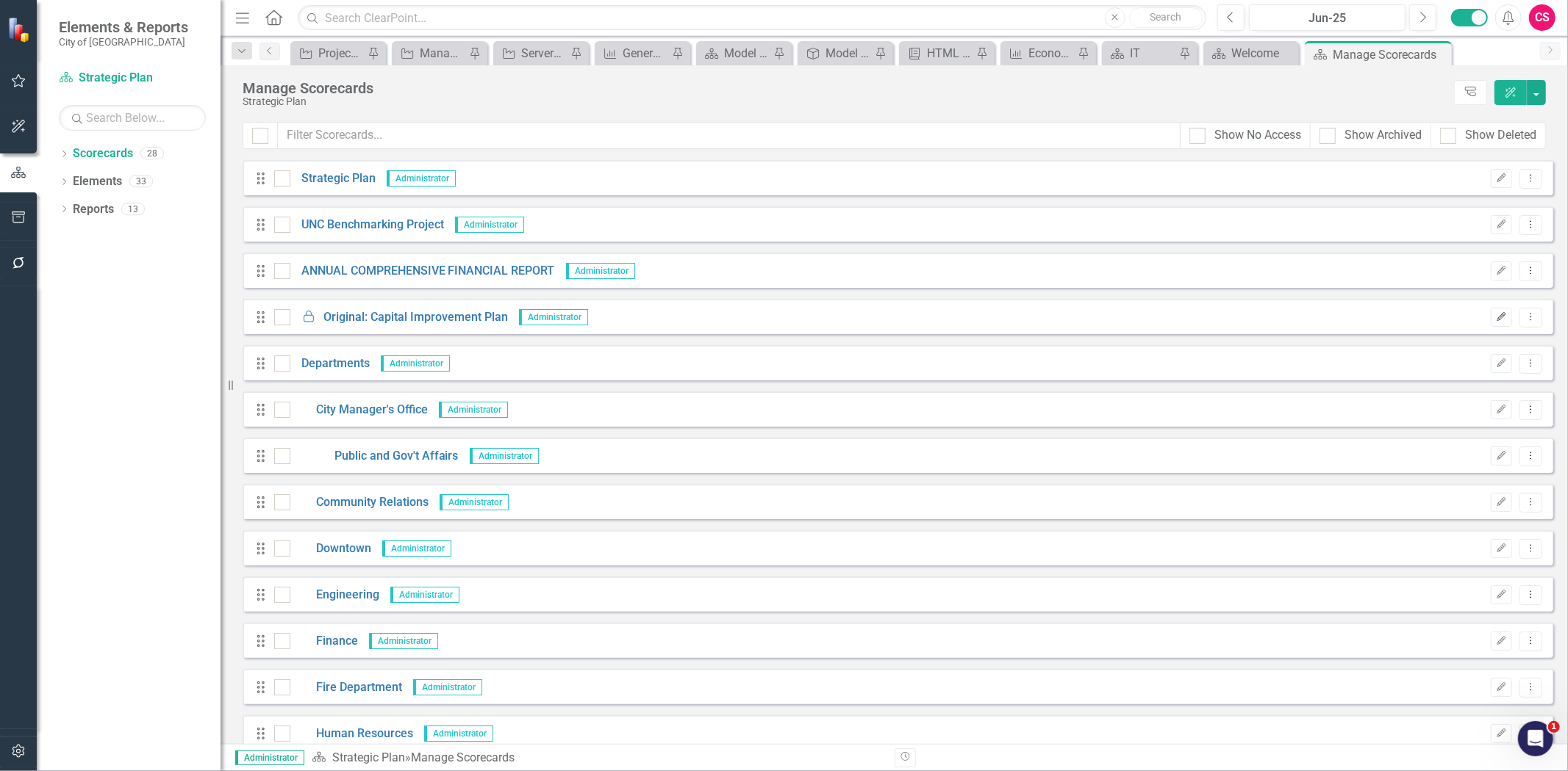
click at [1495, 318] on icon "Edit" at bounding box center [1501, 317] width 11 height 9
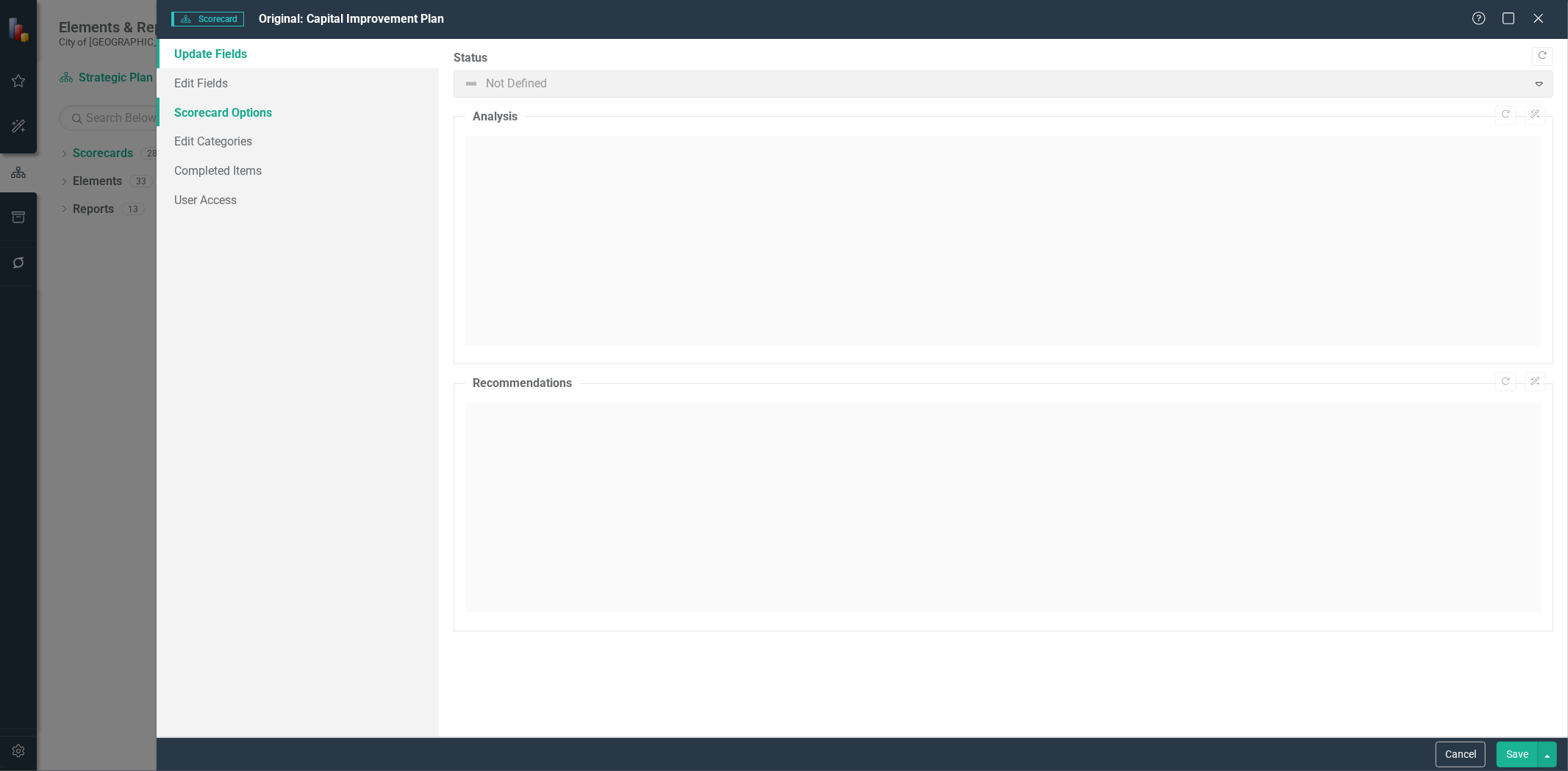
click at [296, 108] on link "Scorecard Options" at bounding box center [298, 112] width 282 height 29
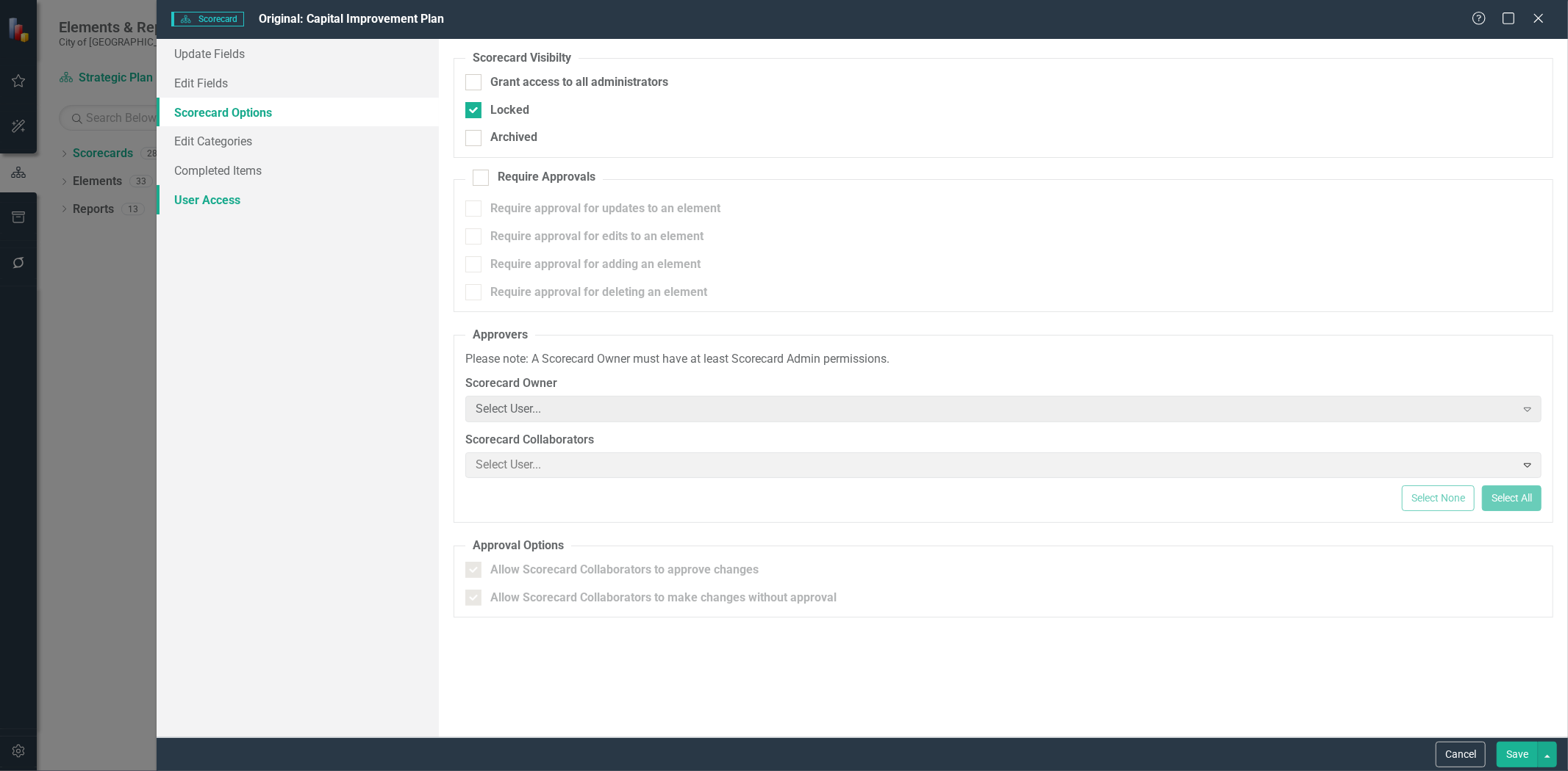
click at [280, 201] on link "User Access" at bounding box center [298, 200] width 282 height 29
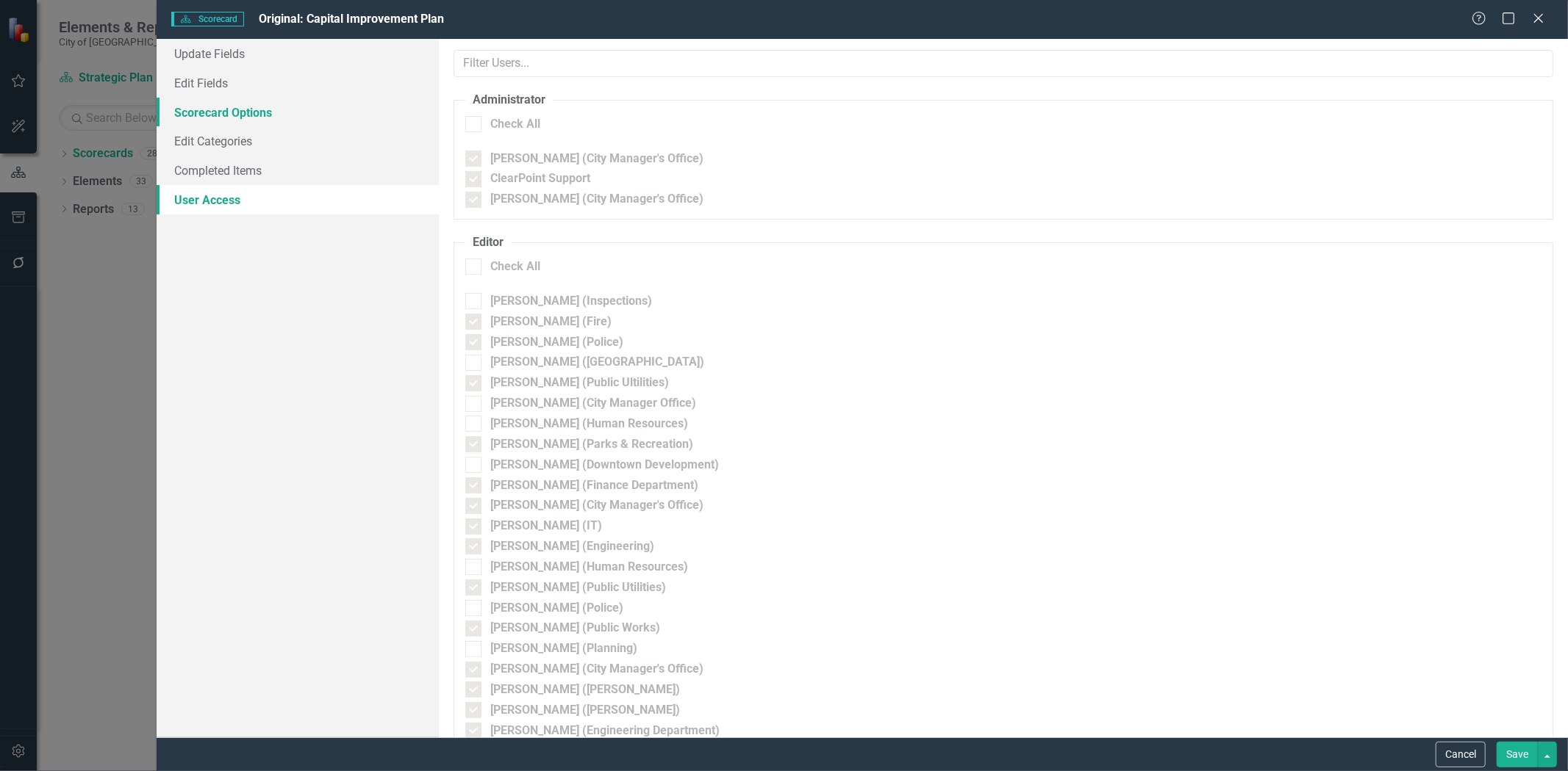
click at [280, 112] on link "Scorecard Options" at bounding box center [298, 112] width 282 height 29
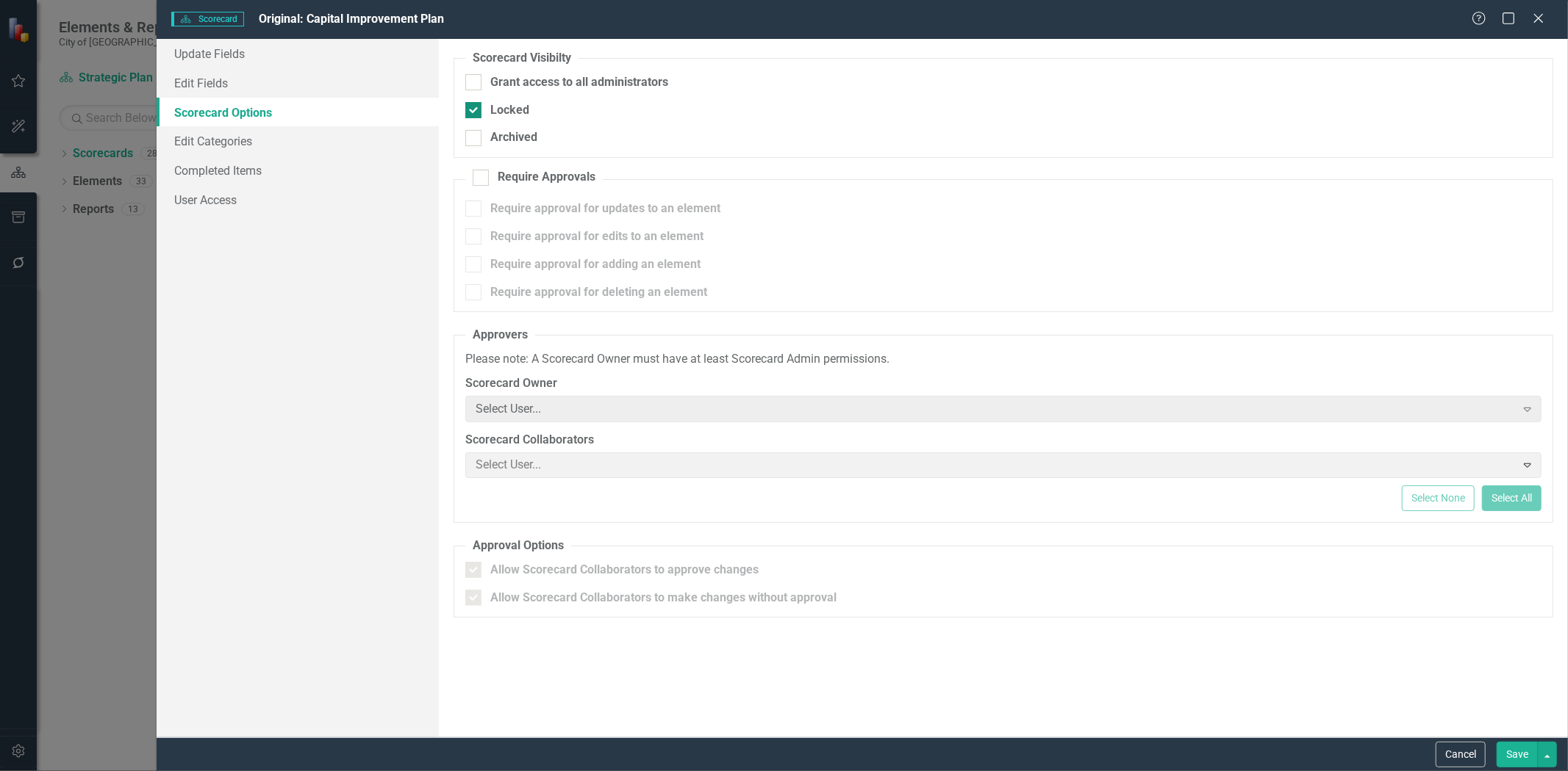
click at [469, 107] on input "Locked" at bounding box center [470, 107] width 10 height 10
checkbox input "false"
click at [264, 207] on link "User Access" at bounding box center [298, 200] width 282 height 29
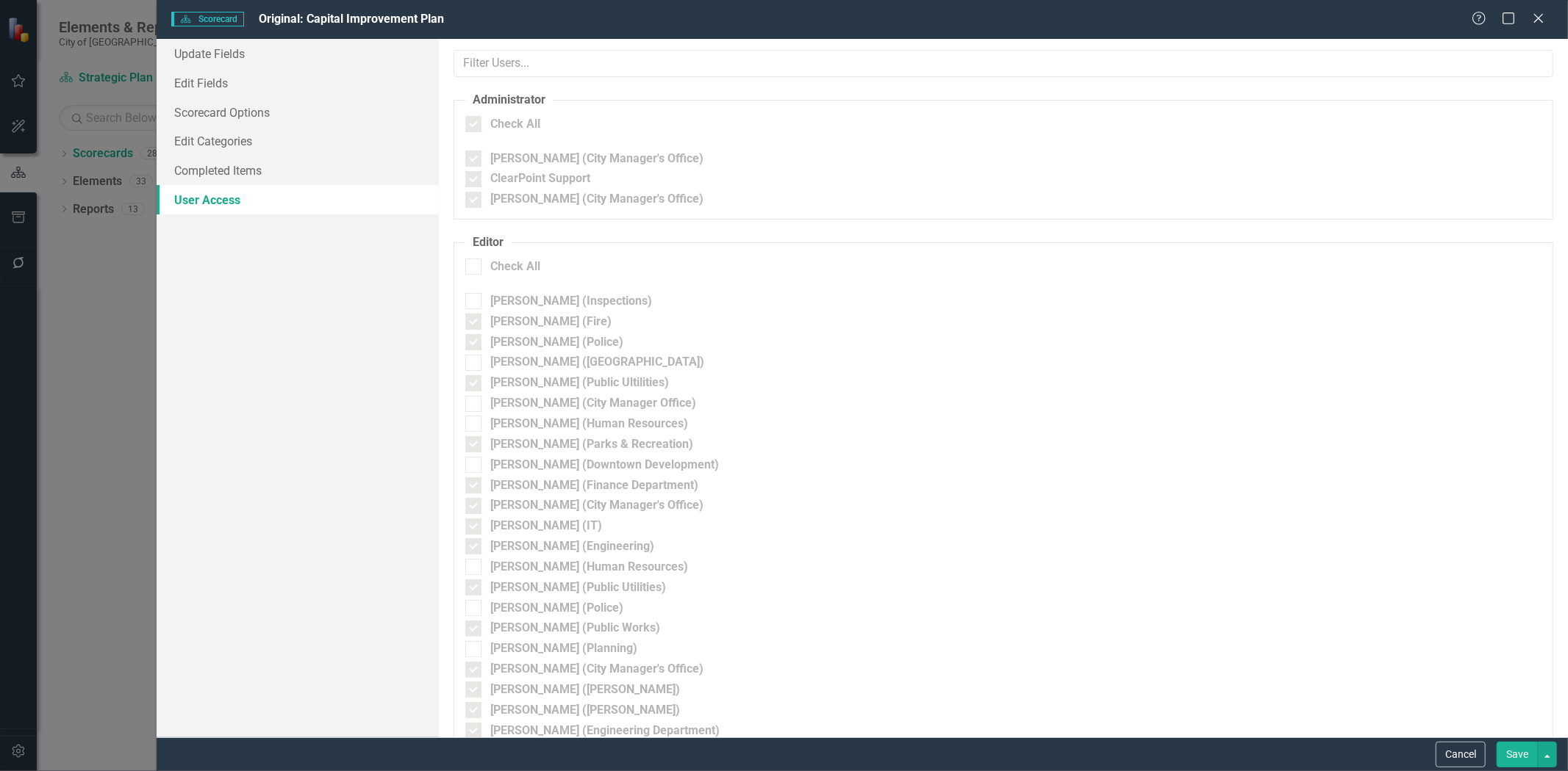
click at [1513, 756] on button "Save" at bounding box center [1517, 755] width 41 height 26
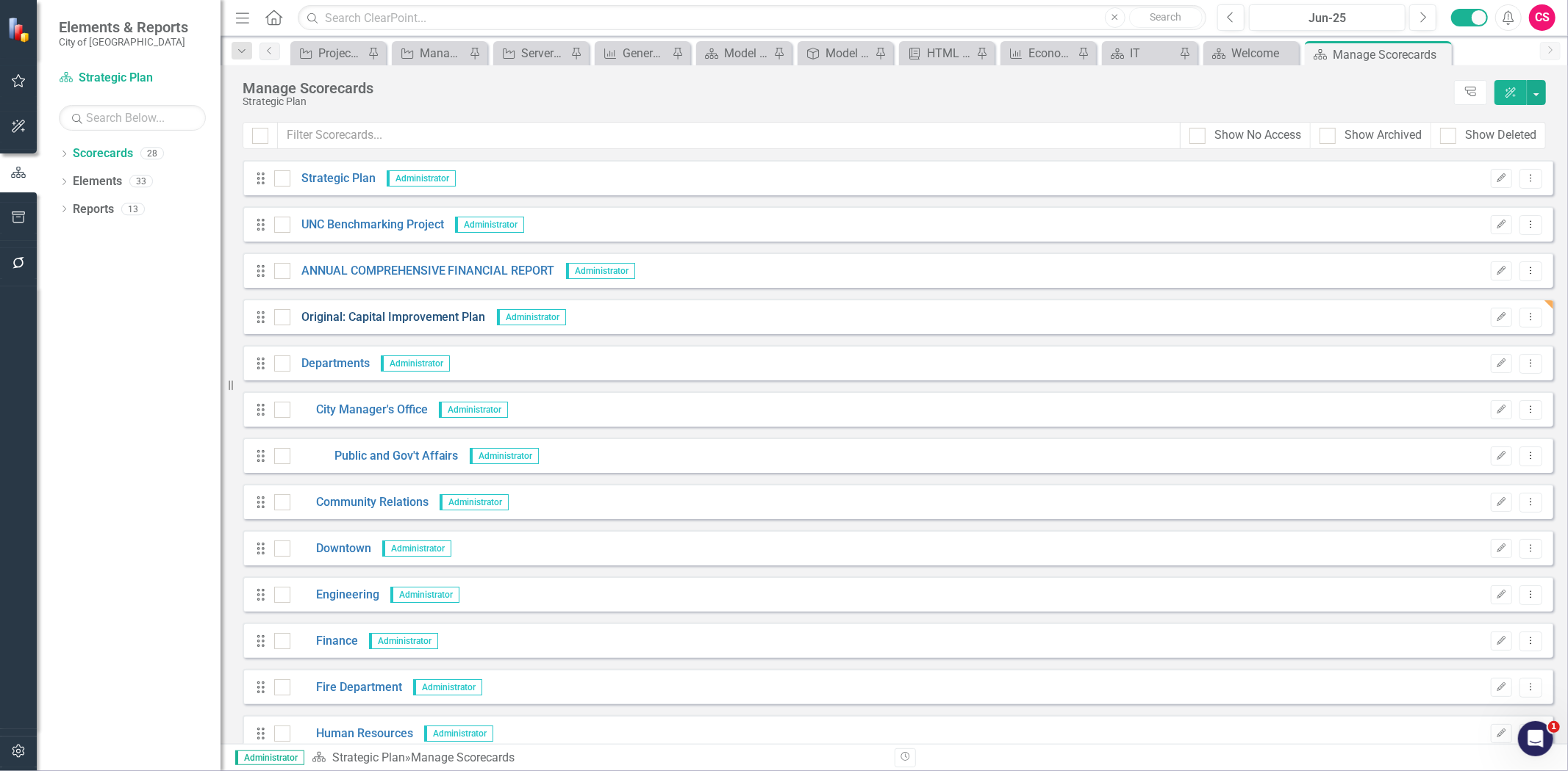
click at [339, 318] on link "Original: Capital Improvement Plan" at bounding box center [388, 317] width 196 height 17
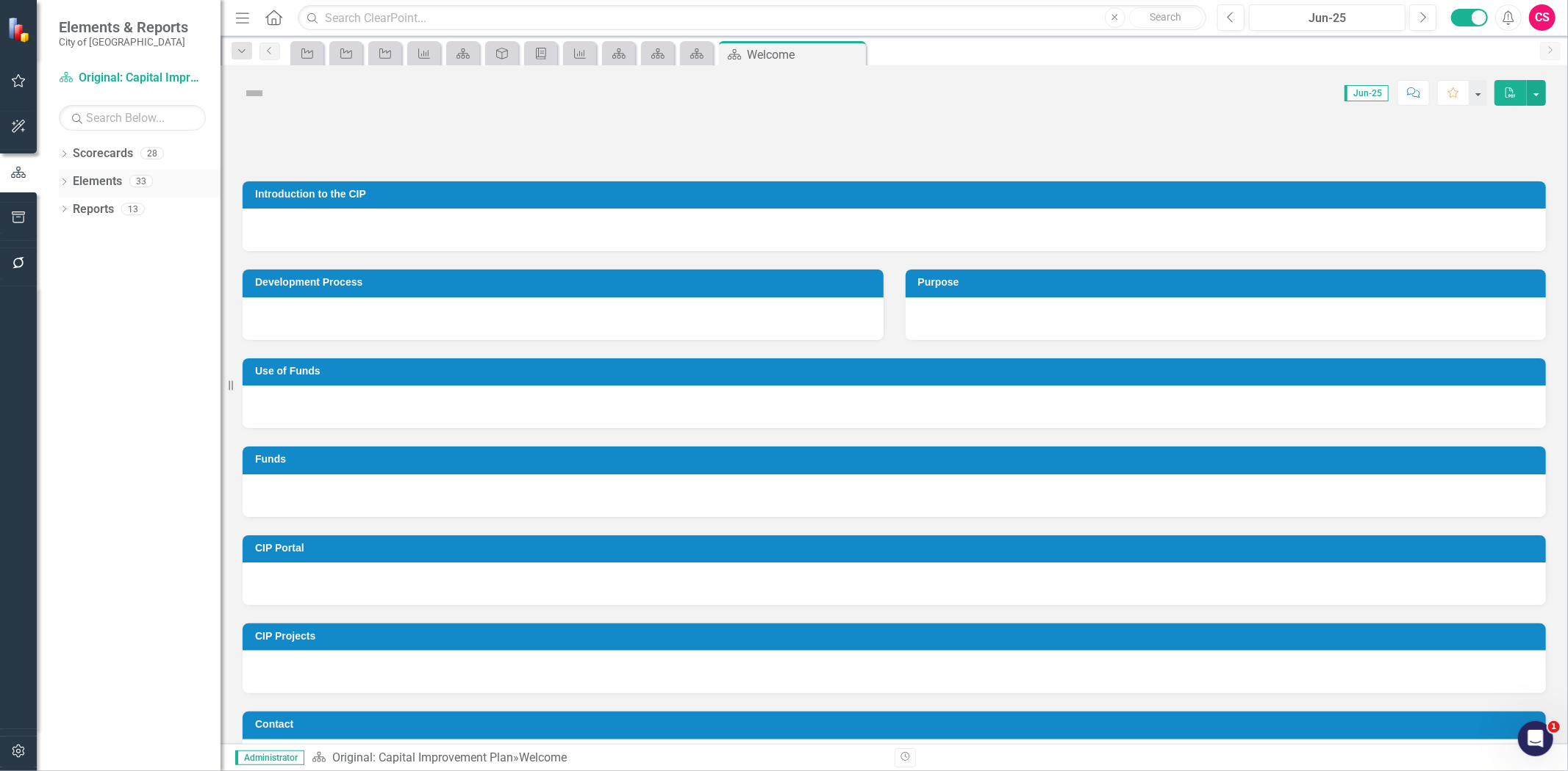
click at [74, 175] on link "Elements" at bounding box center [97, 182] width 49 height 17
click at [96, 179] on link "Elements" at bounding box center [97, 182] width 49 height 17
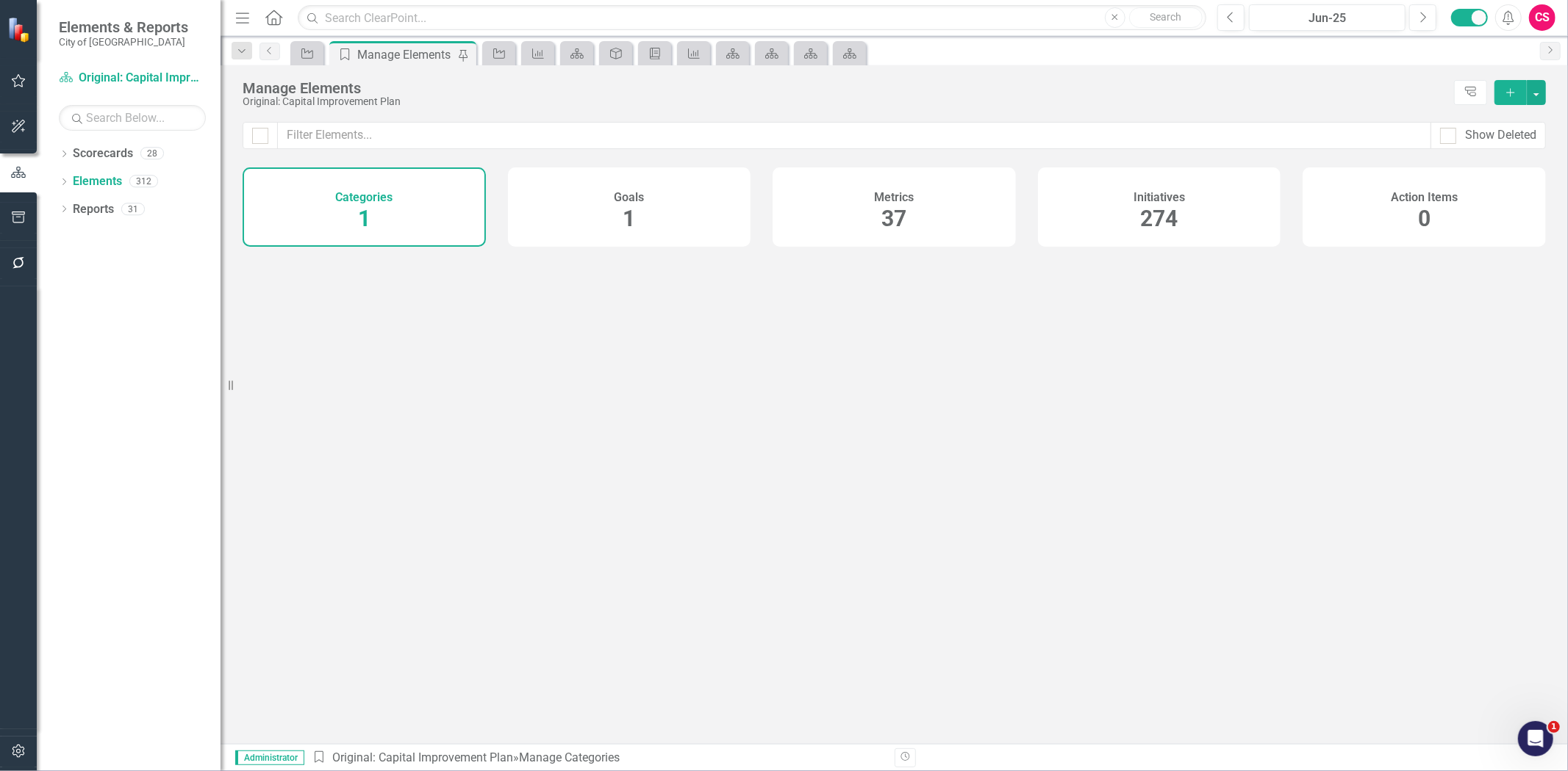
click at [1083, 215] on div "Initiatives 274" at bounding box center [1159, 207] width 243 height 79
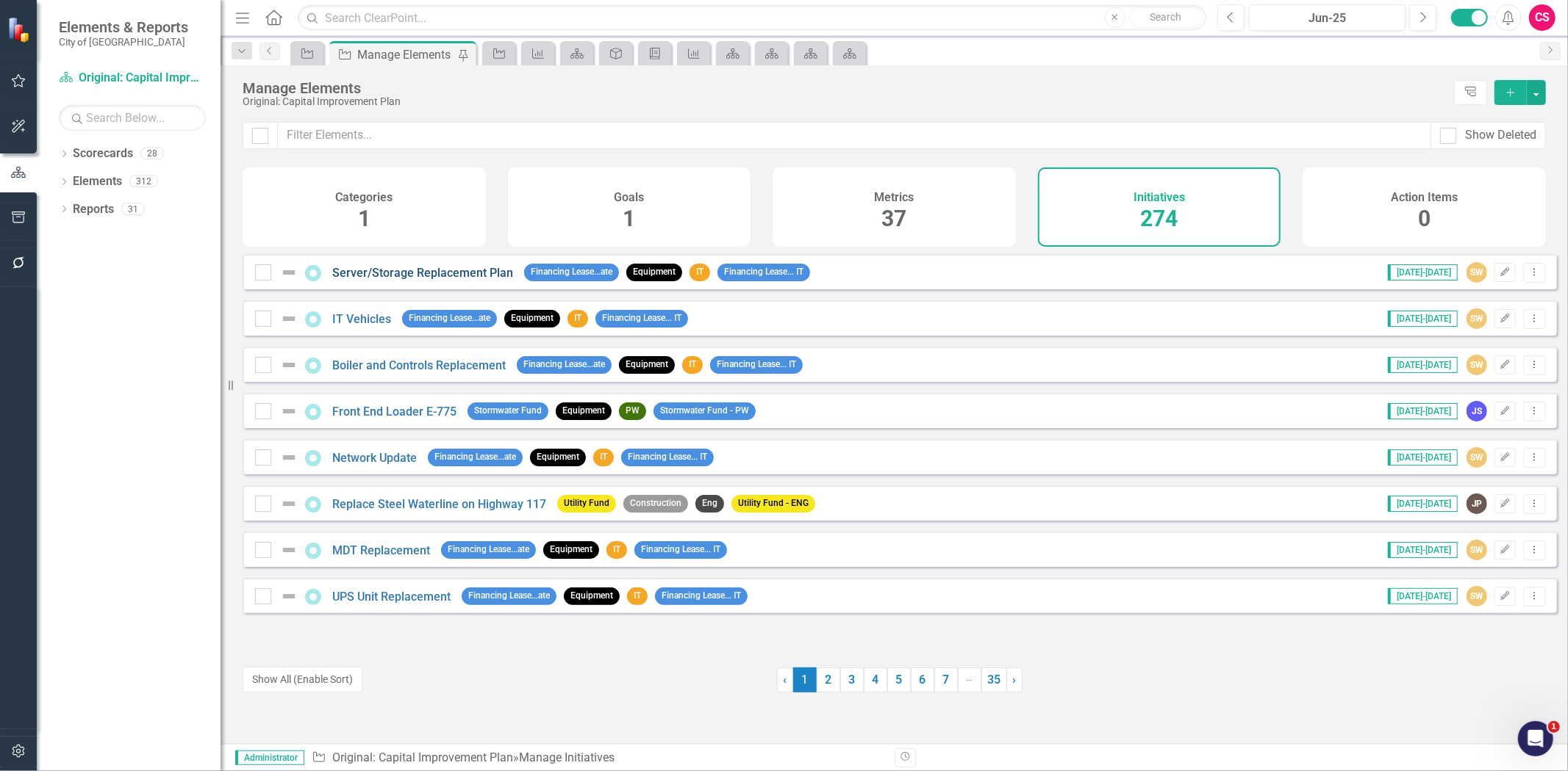
click at [471, 278] on link "Server/Storage Replacement Plan" at bounding box center [422, 272] width 181 height 14
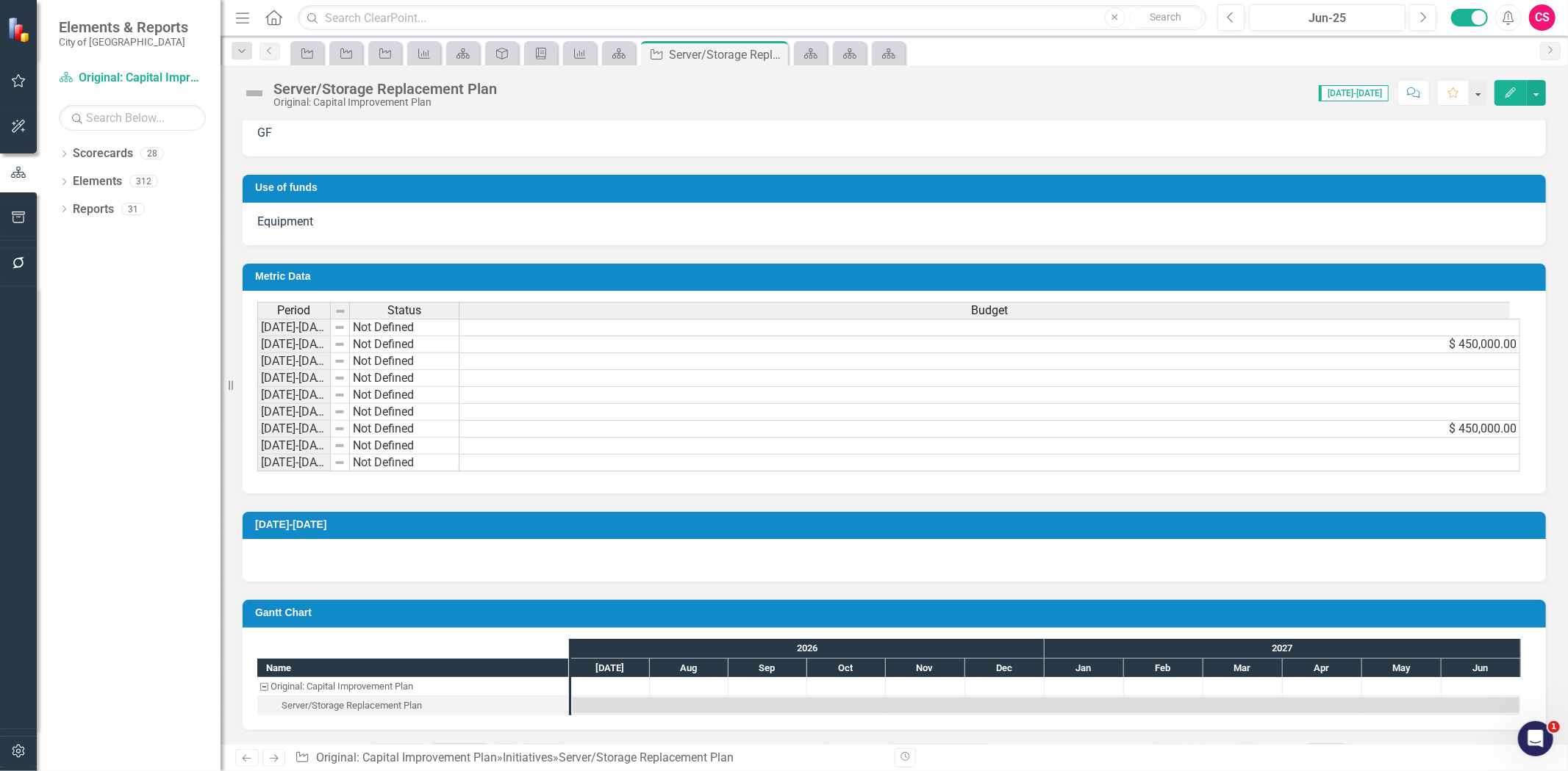
scroll to position [249, 0]
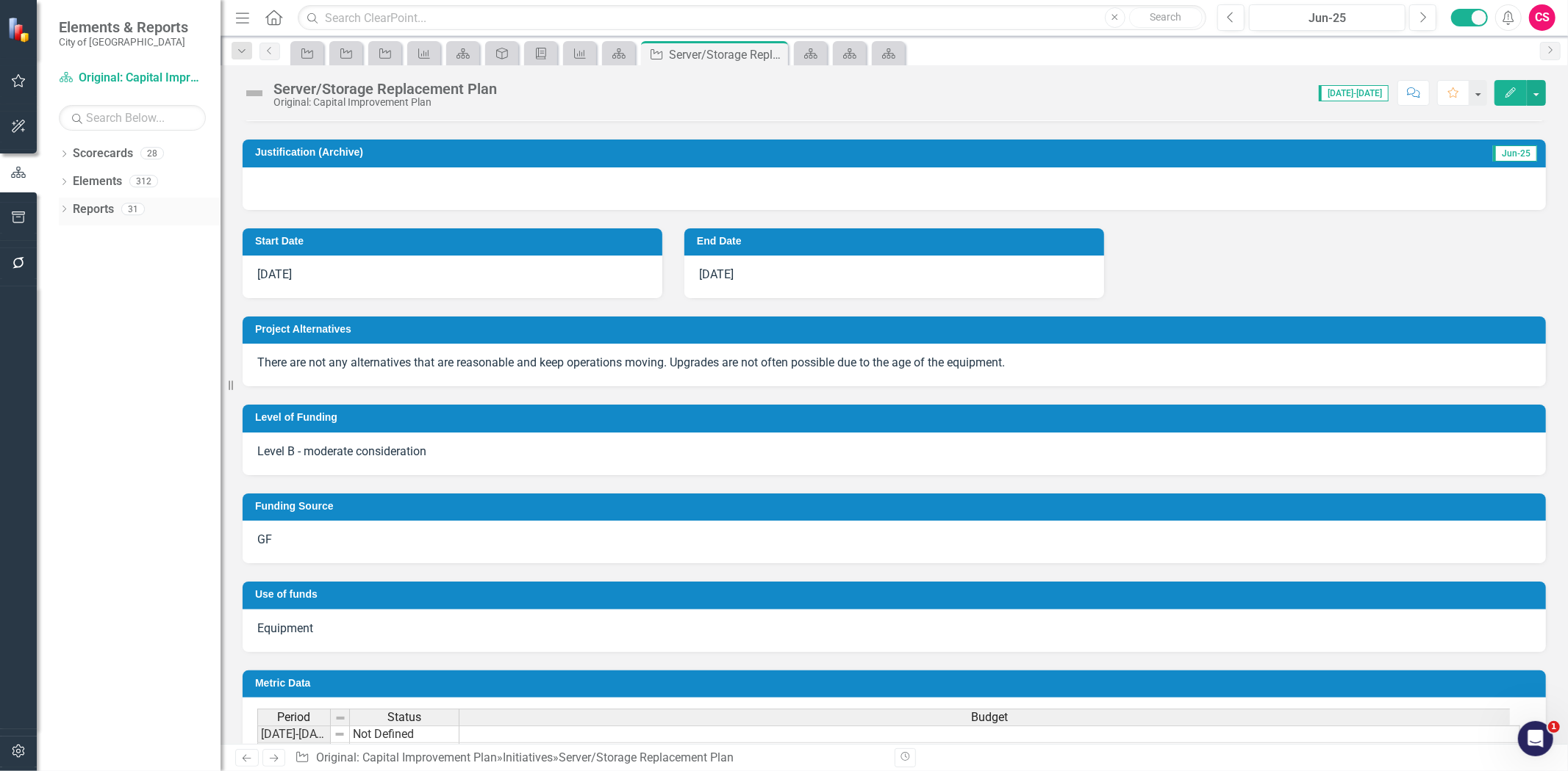
click at [93, 208] on link "Reports" at bounding box center [93, 209] width 41 height 17
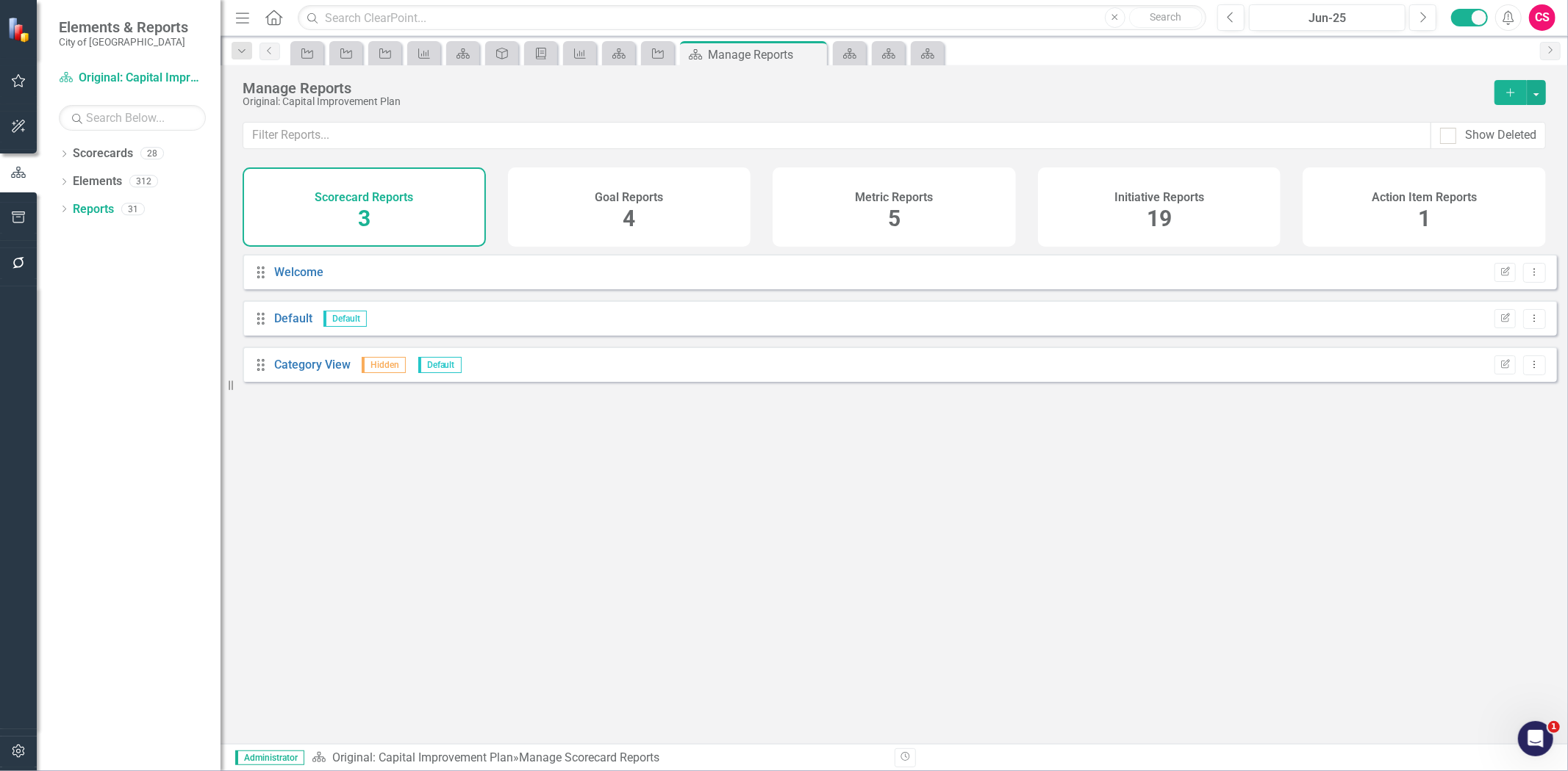
click at [1166, 188] on div "Initiative Reports" at bounding box center [1159, 196] width 90 height 17
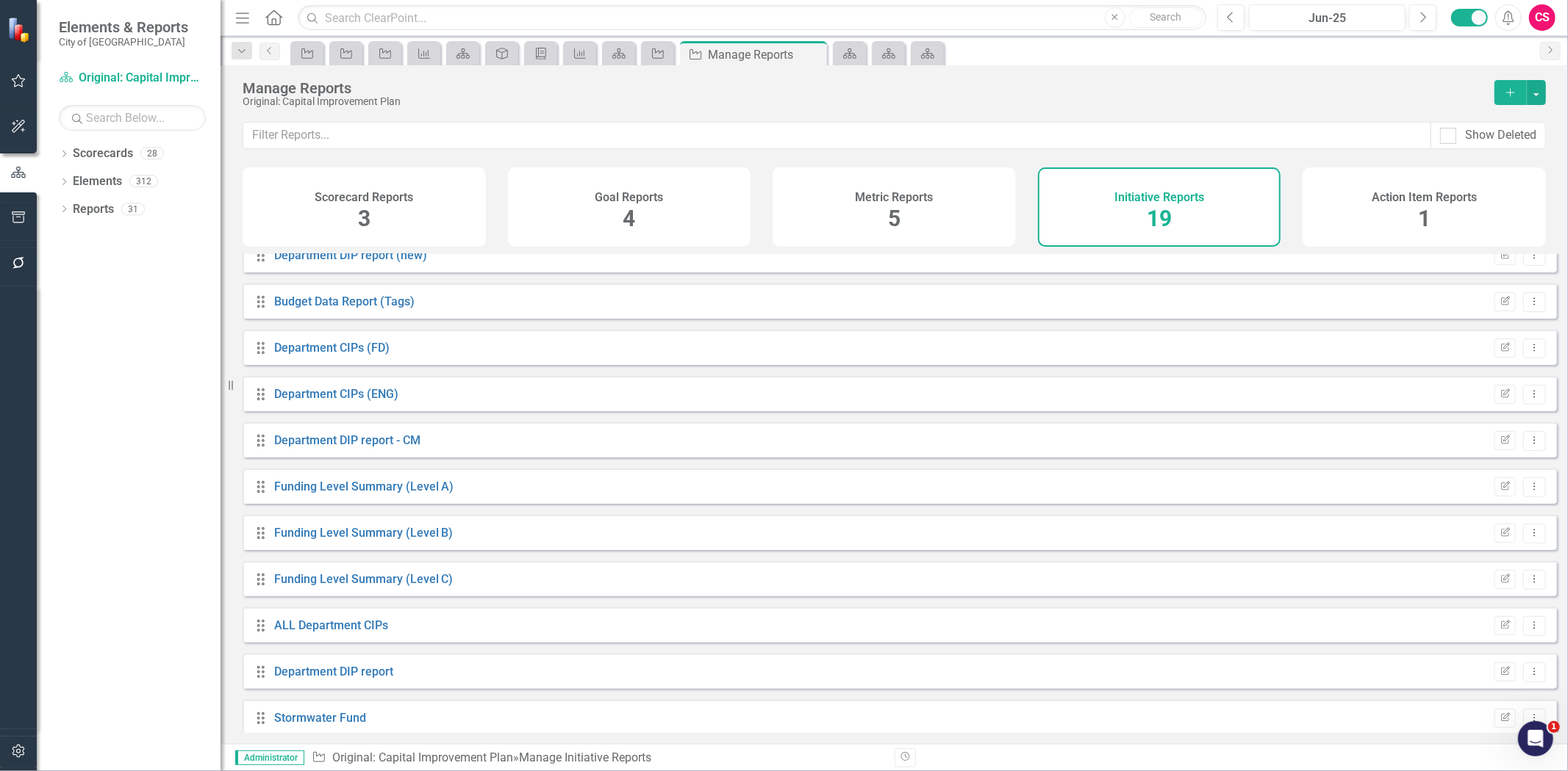
scroll to position [400, 0]
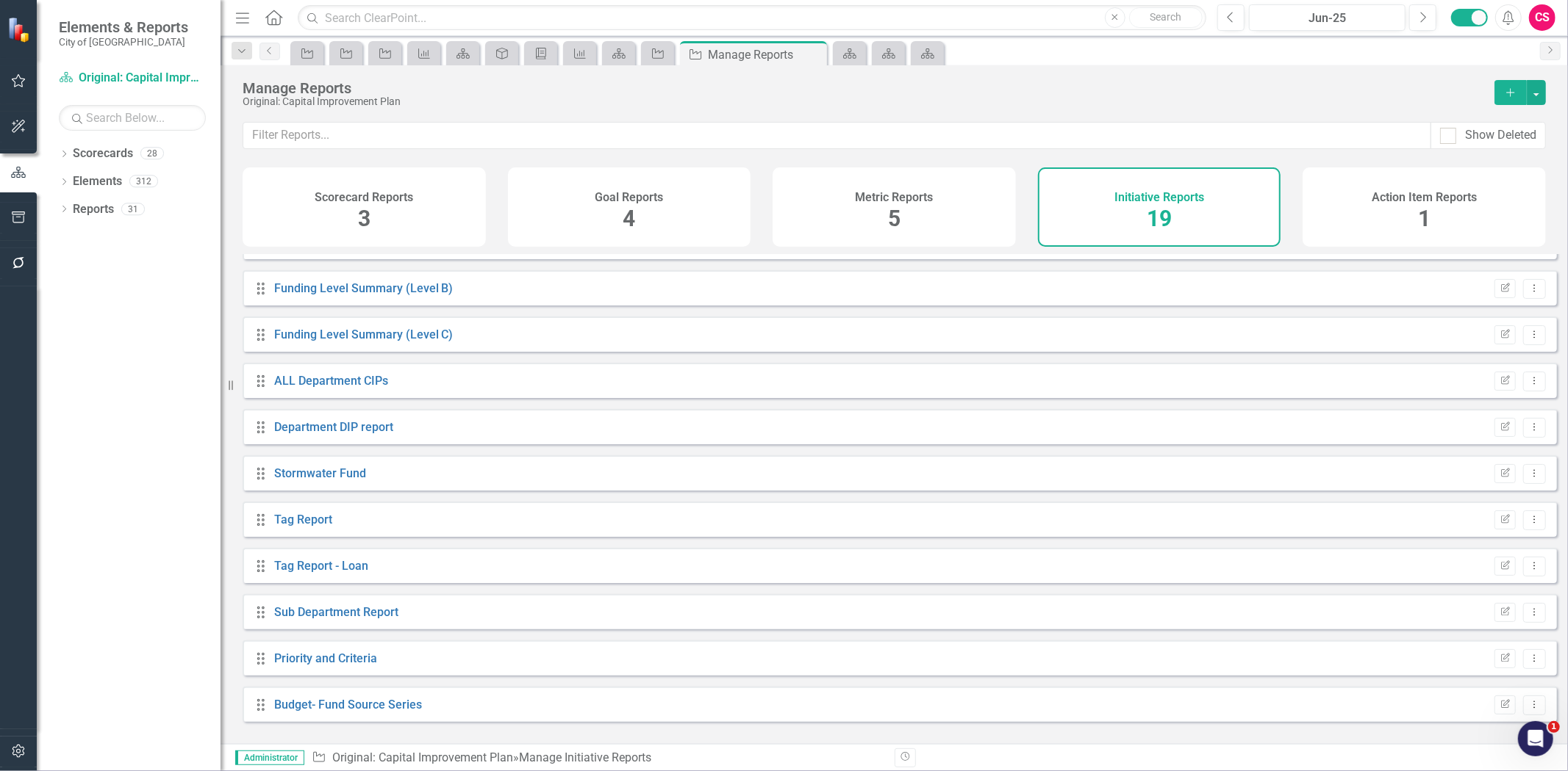
click at [1510, 90] on icon "Add" at bounding box center [1510, 92] width 13 height 11
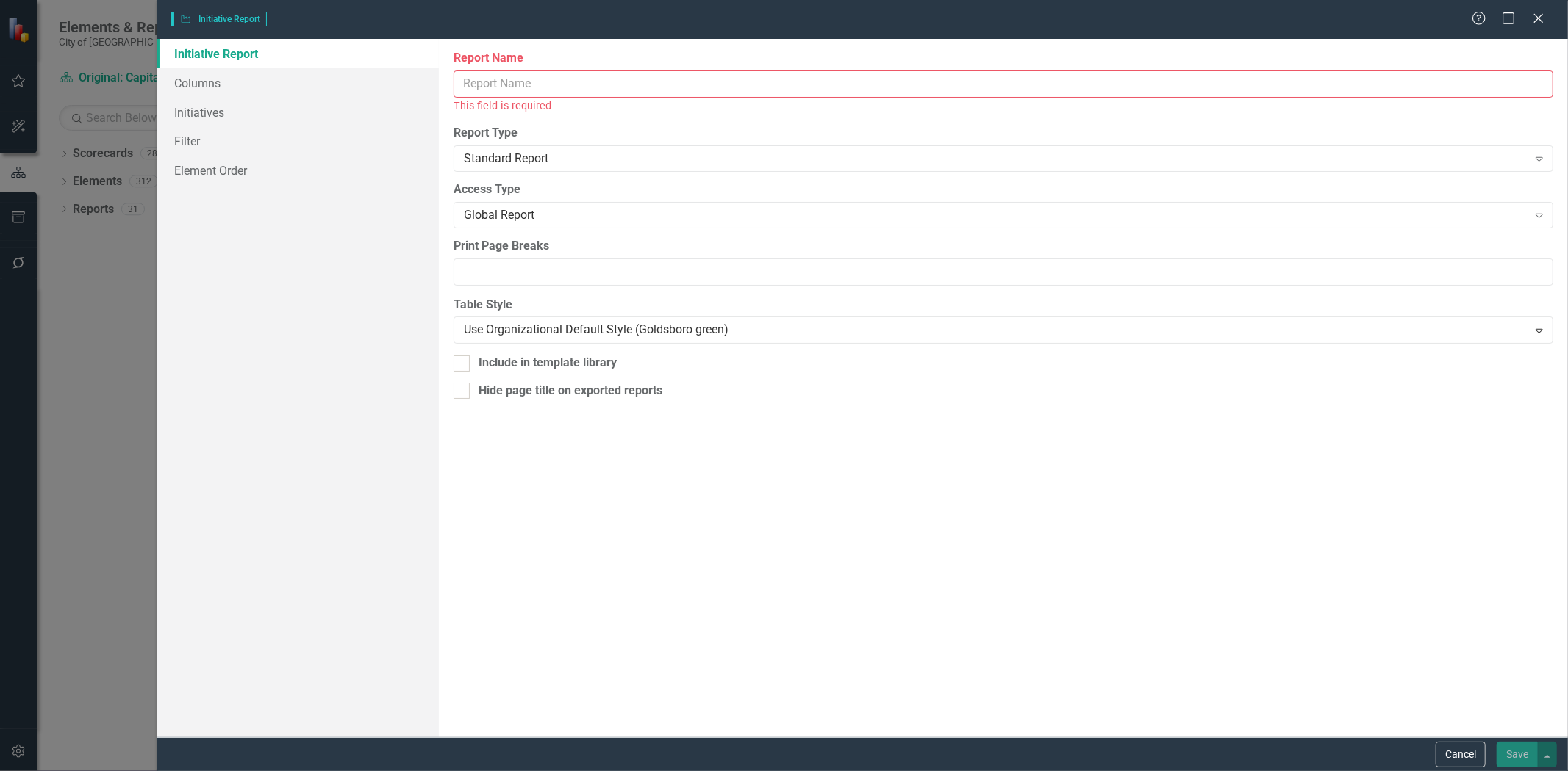
click at [647, 86] on input "Report Name" at bounding box center [1003, 84] width 1099 height 27
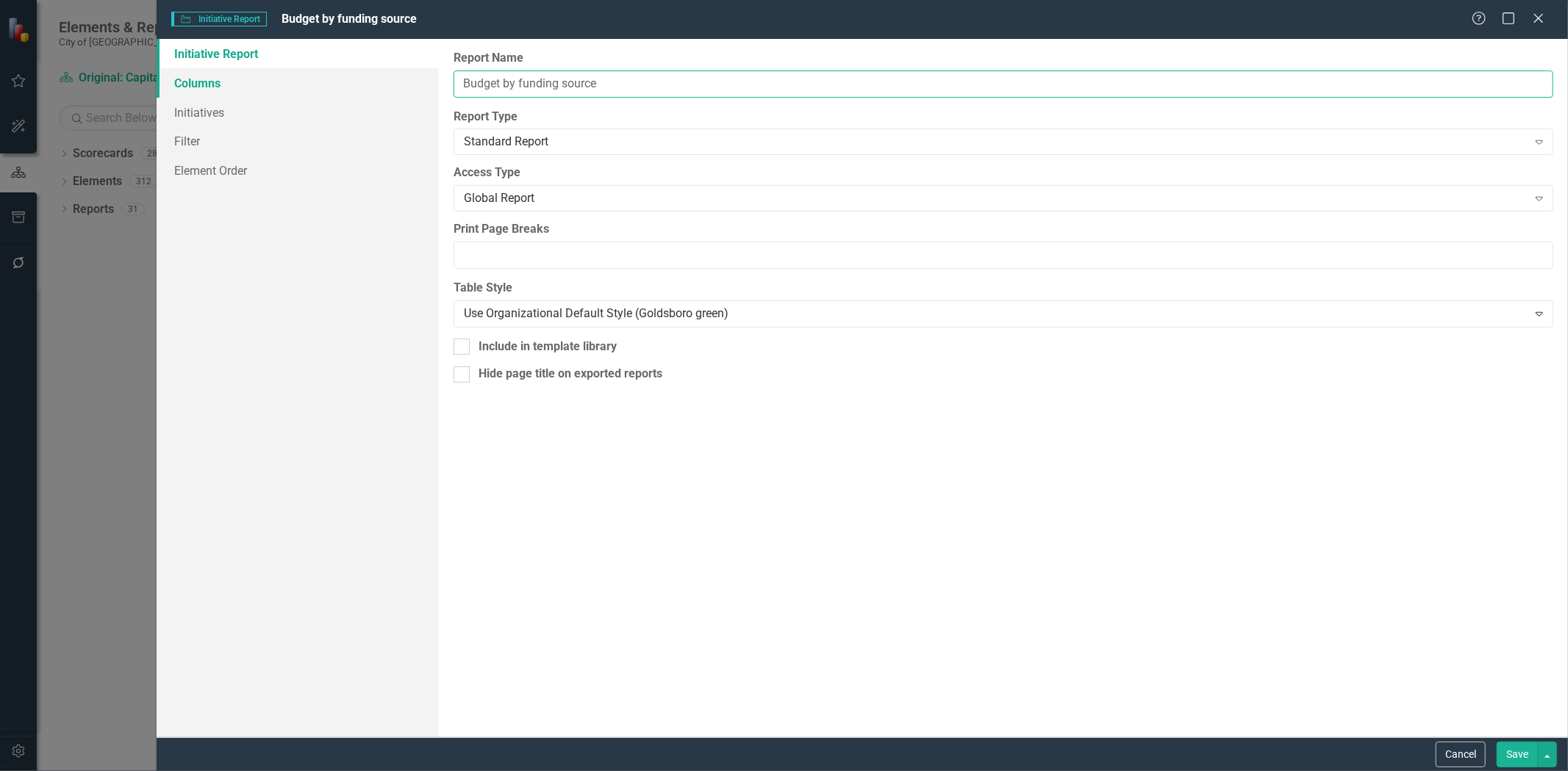
type input "Budget by funding source"
click at [280, 83] on link "Columns" at bounding box center [298, 83] width 282 height 29
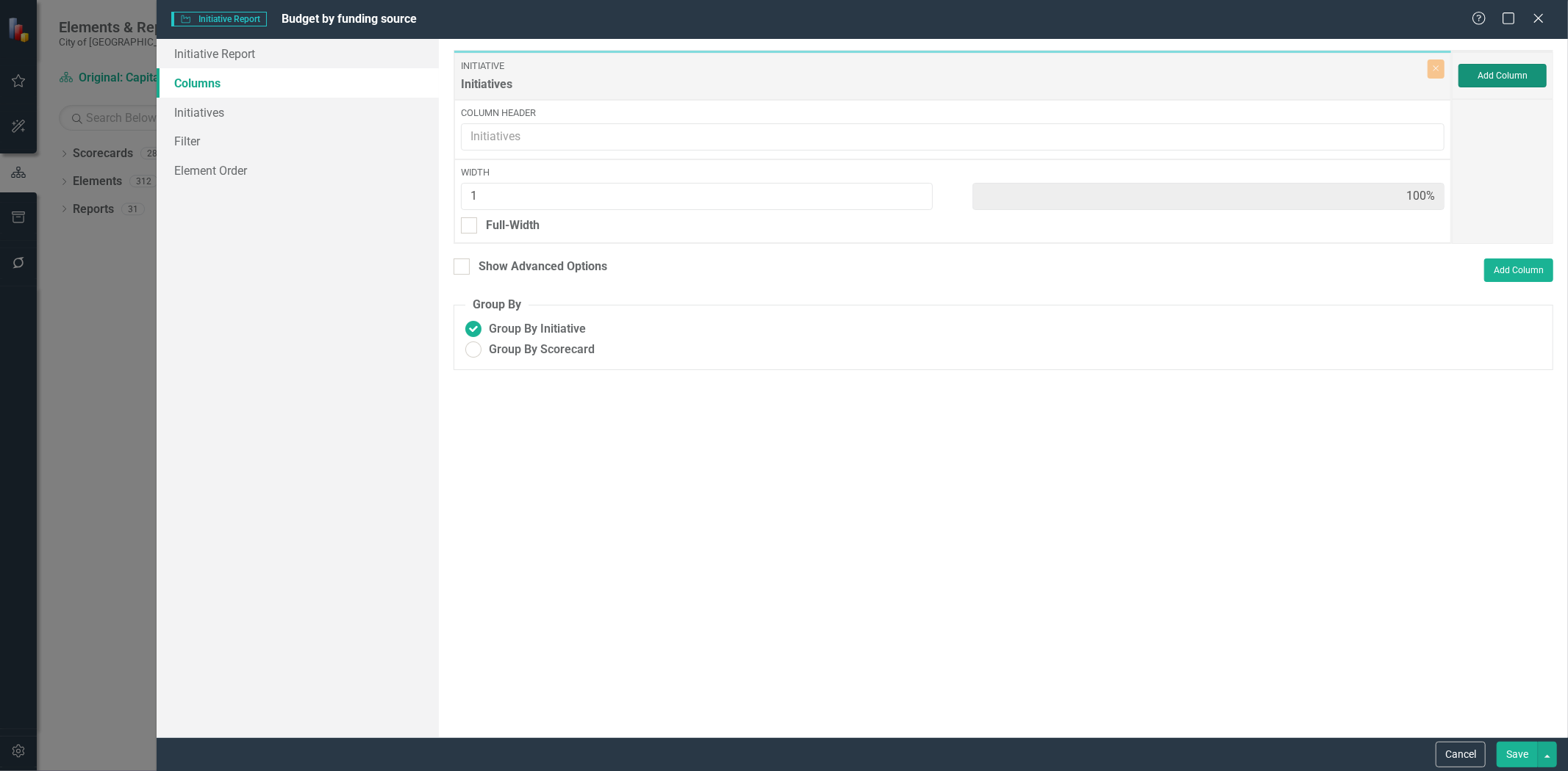
click at [1512, 82] on button "Add Column" at bounding box center [1502, 75] width 88 height 24
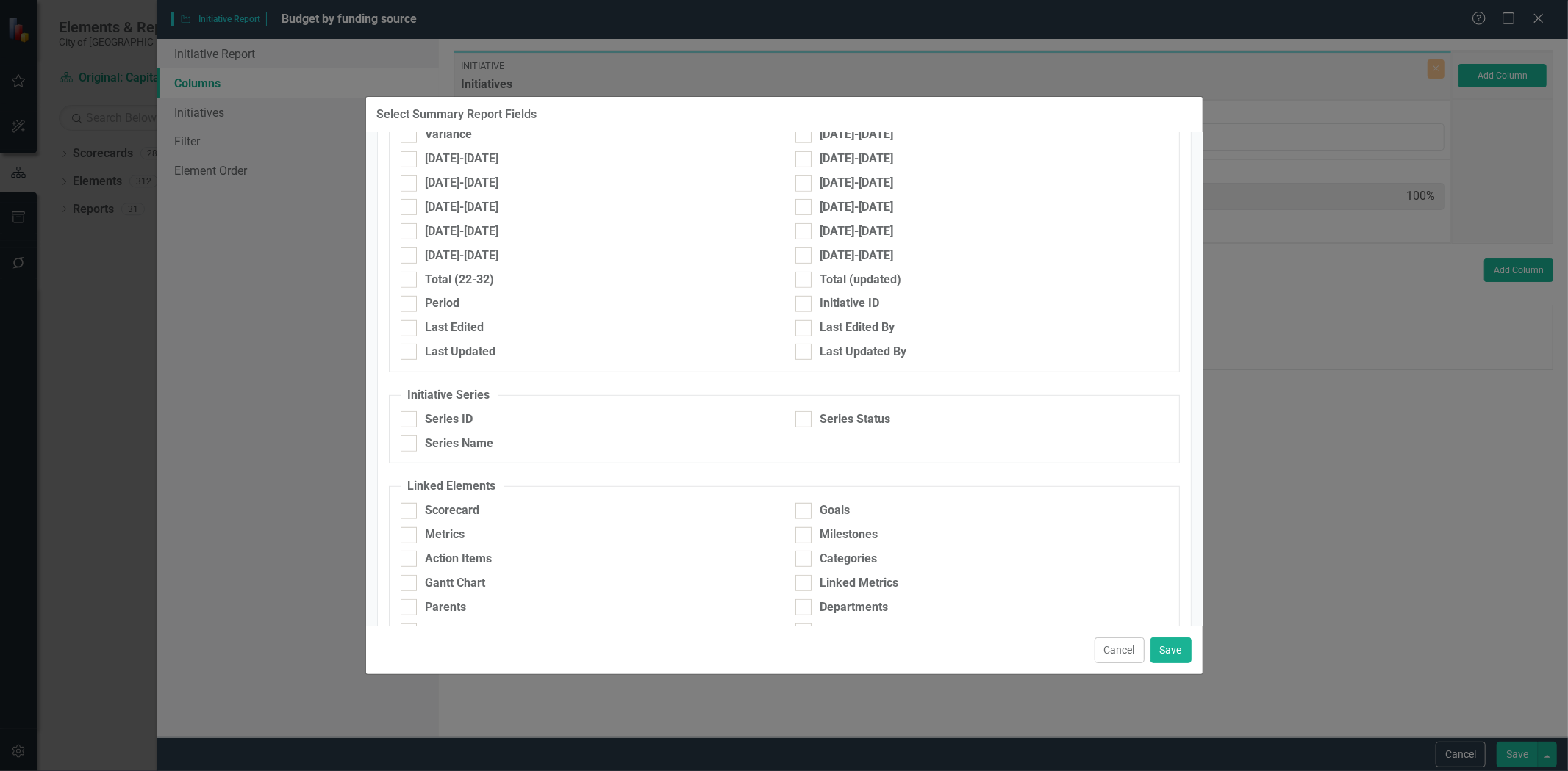
scroll to position [734, 0]
click at [546, 438] on div "Series Name" at bounding box center [586, 441] width 373 height 17
click at [410, 438] on input "Series Name" at bounding box center [405, 438] width 10 height 10
checkbox input "true"
click at [840, 428] on div "Series Status" at bounding box center [982, 421] width 395 height 24
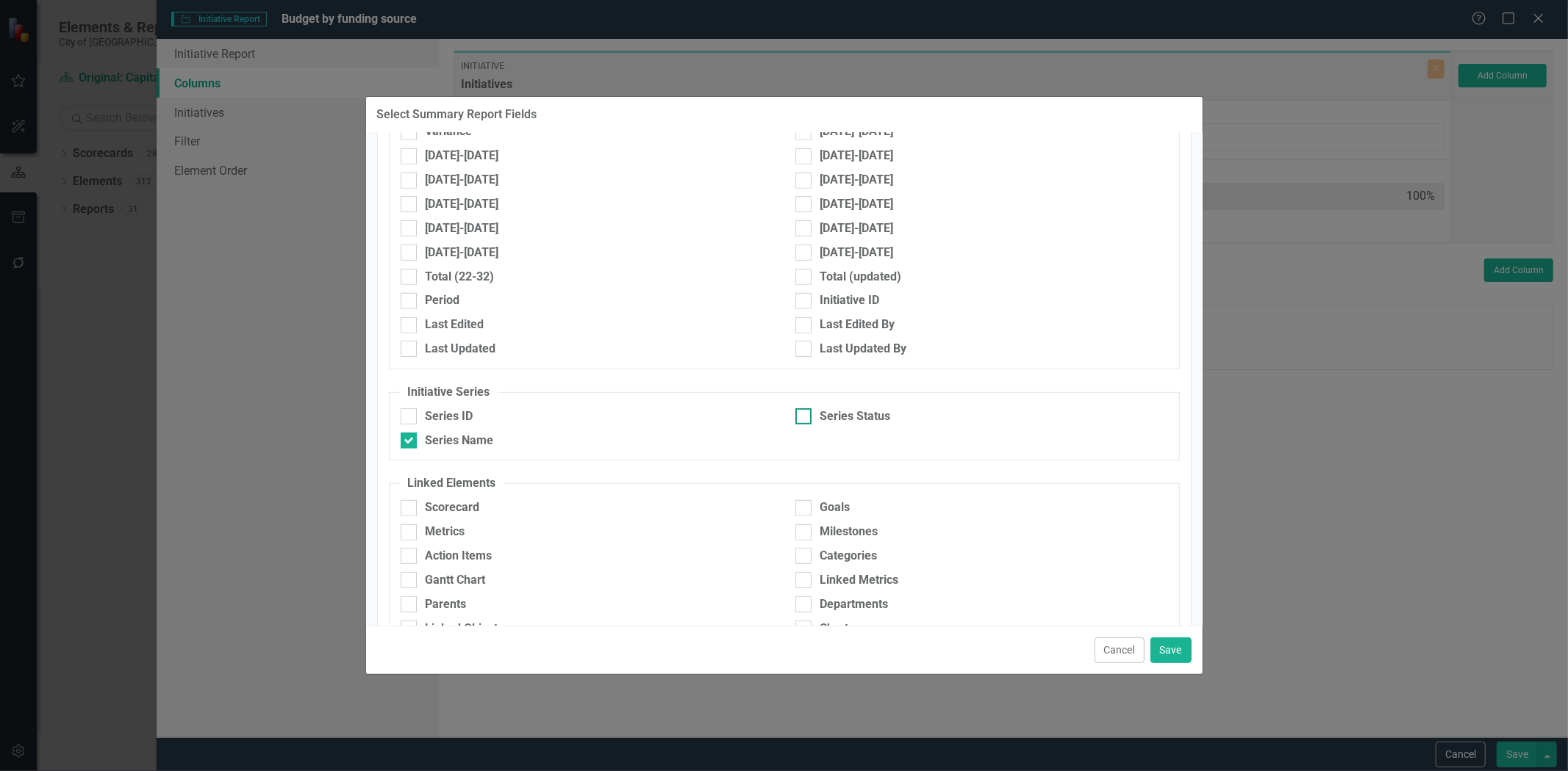
click at [842, 420] on div "Series Status" at bounding box center [855, 416] width 71 height 17
click at [805, 418] on input "Series Status" at bounding box center [800, 413] width 10 height 10
checkbox input "true"
click at [1187, 654] on button "Save" at bounding box center [1171, 650] width 41 height 26
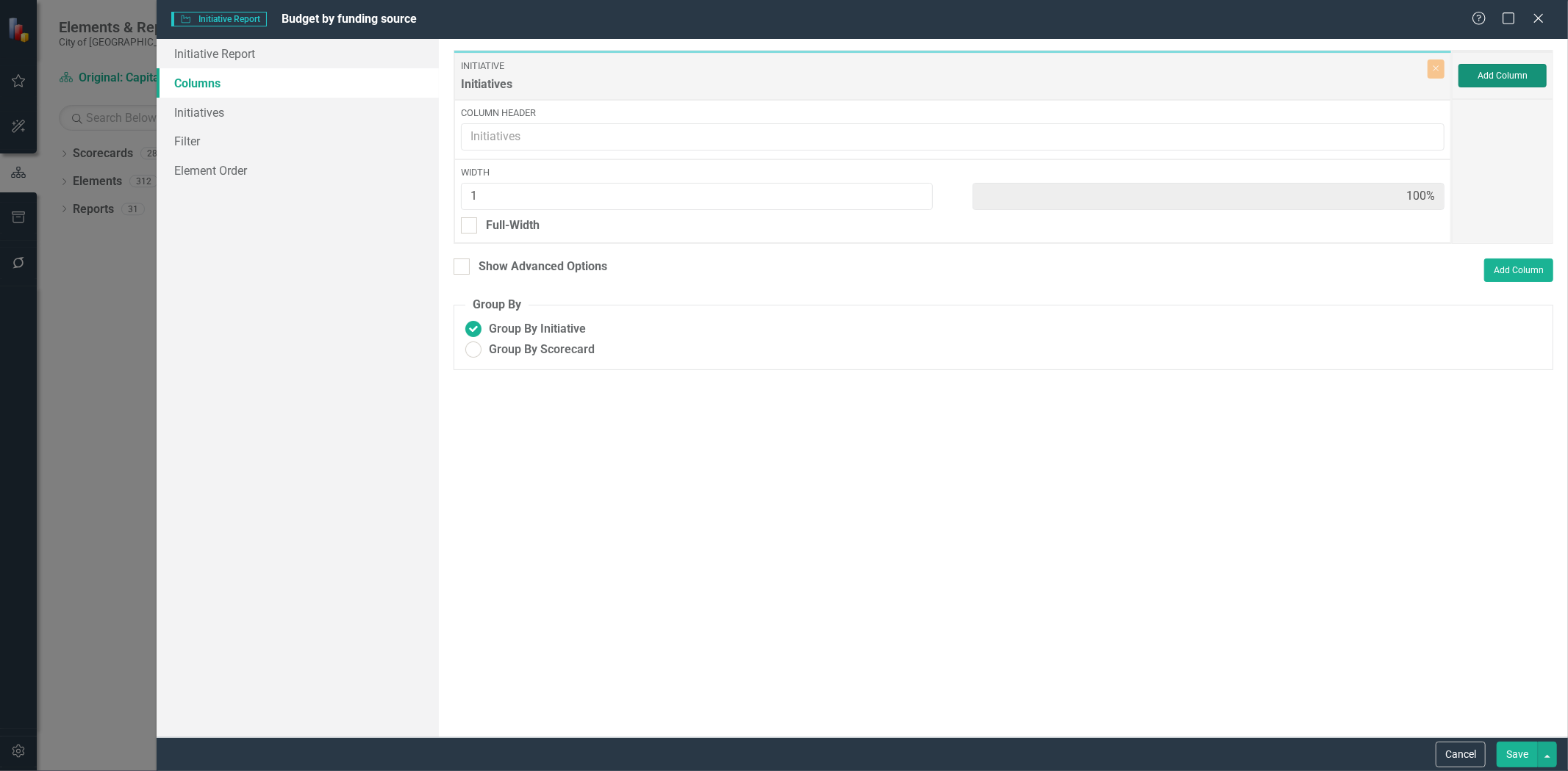
type input "33%"
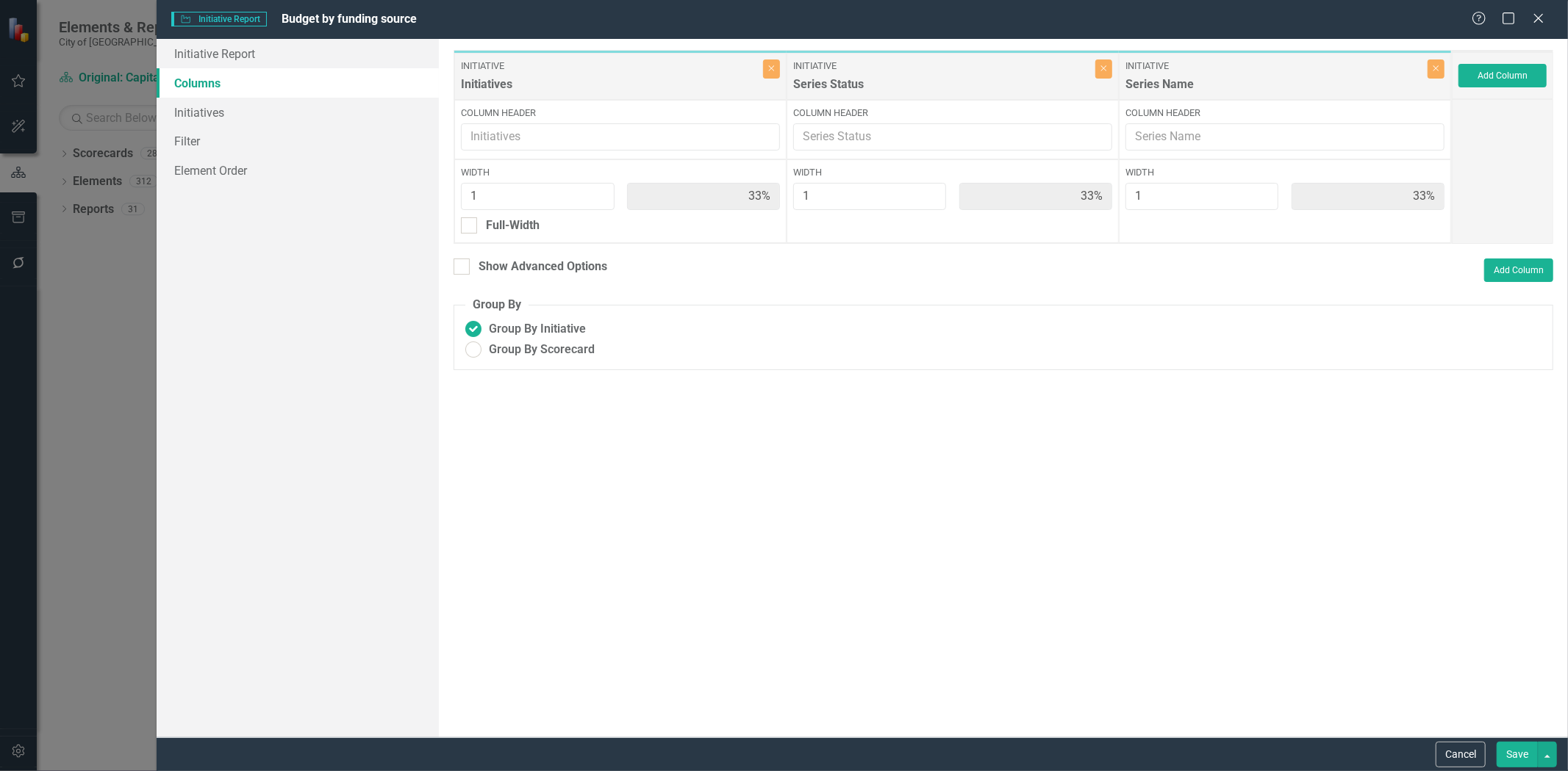
click at [1501, 755] on button "Save" at bounding box center [1517, 755] width 41 height 26
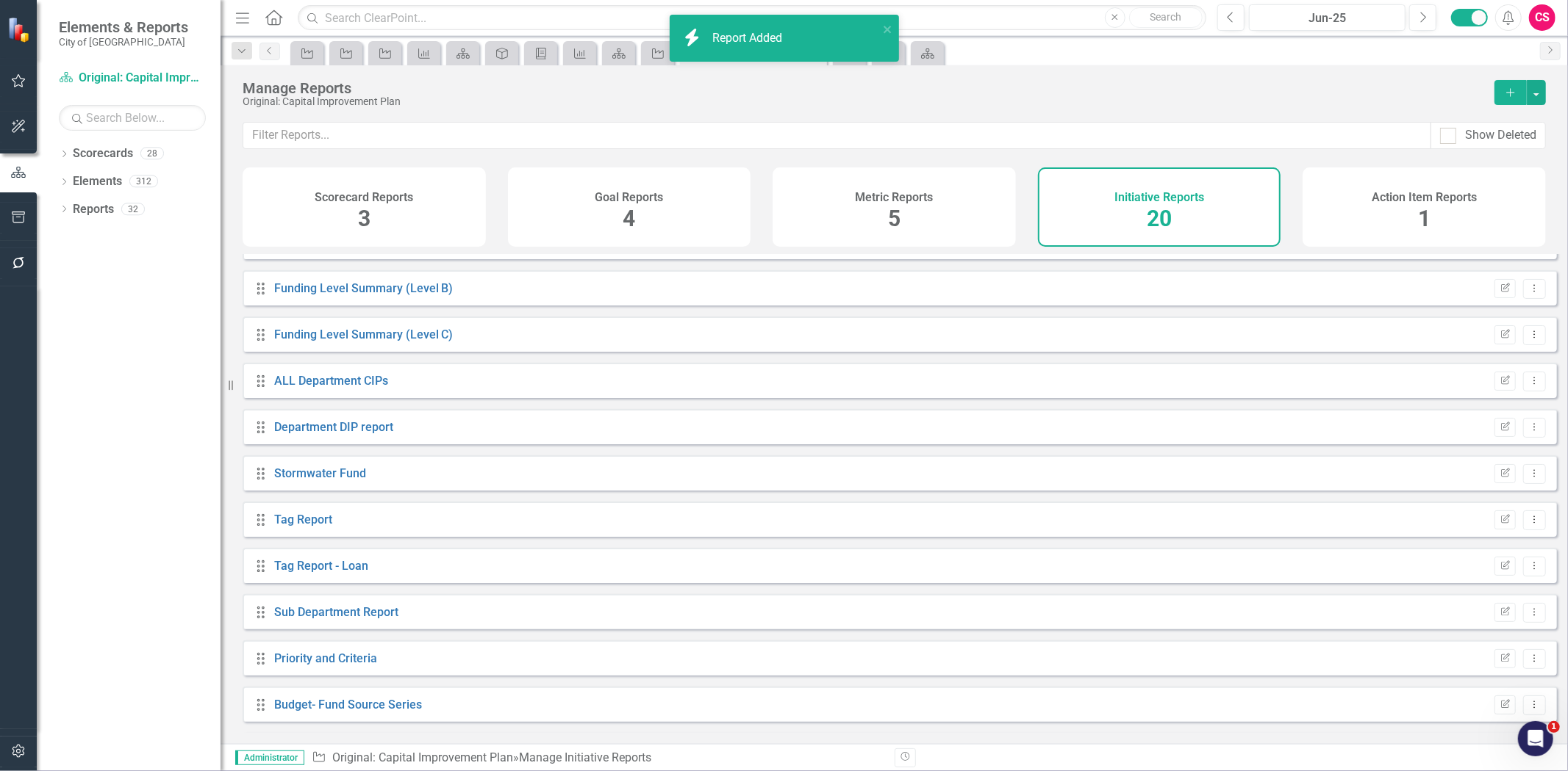
scroll to position [447, 0]
click at [359, 712] on link "Budget by funding source" at bounding box center [342, 704] width 135 height 14
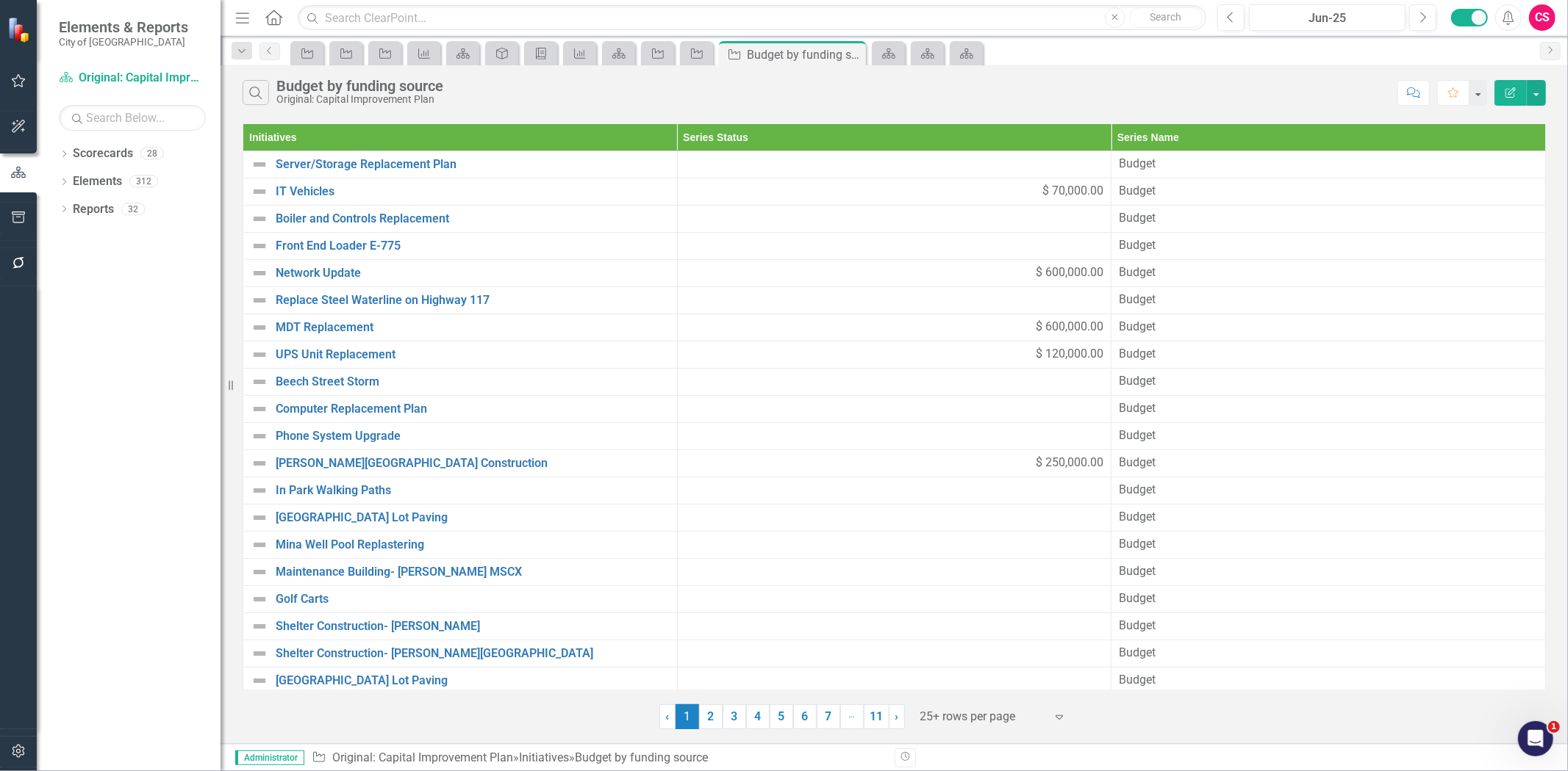
click at [1514, 98] on button "Edit Report" at bounding box center [1510, 93] width 33 height 26
click at [1505, 90] on icon "button" at bounding box center [1510, 92] width 11 height 11
click at [1507, 95] on icon "Edit Report" at bounding box center [1510, 92] width 13 height 11
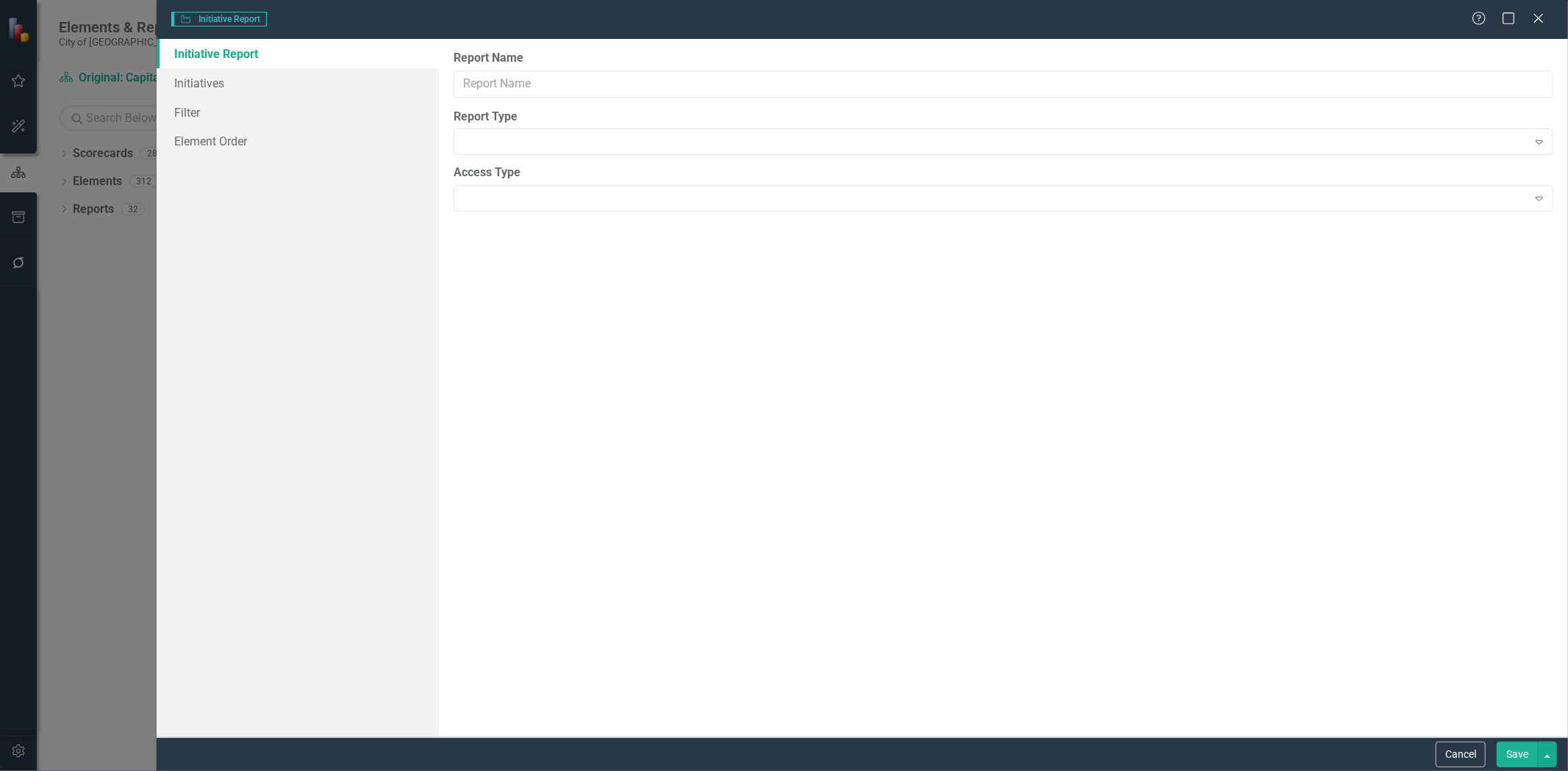
type input "Budget by funding source"
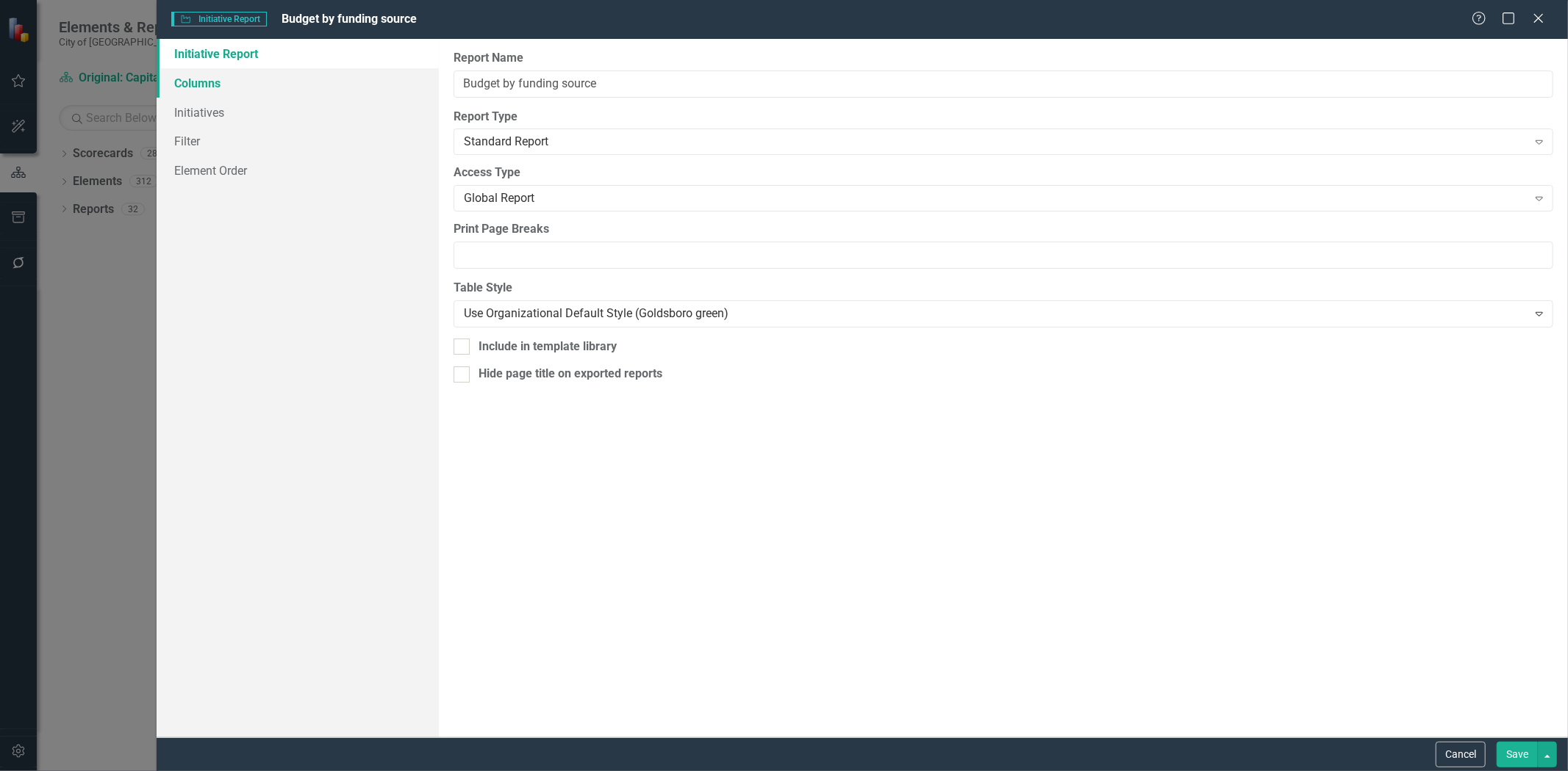
click at [234, 82] on link "Columns" at bounding box center [298, 83] width 282 height 29
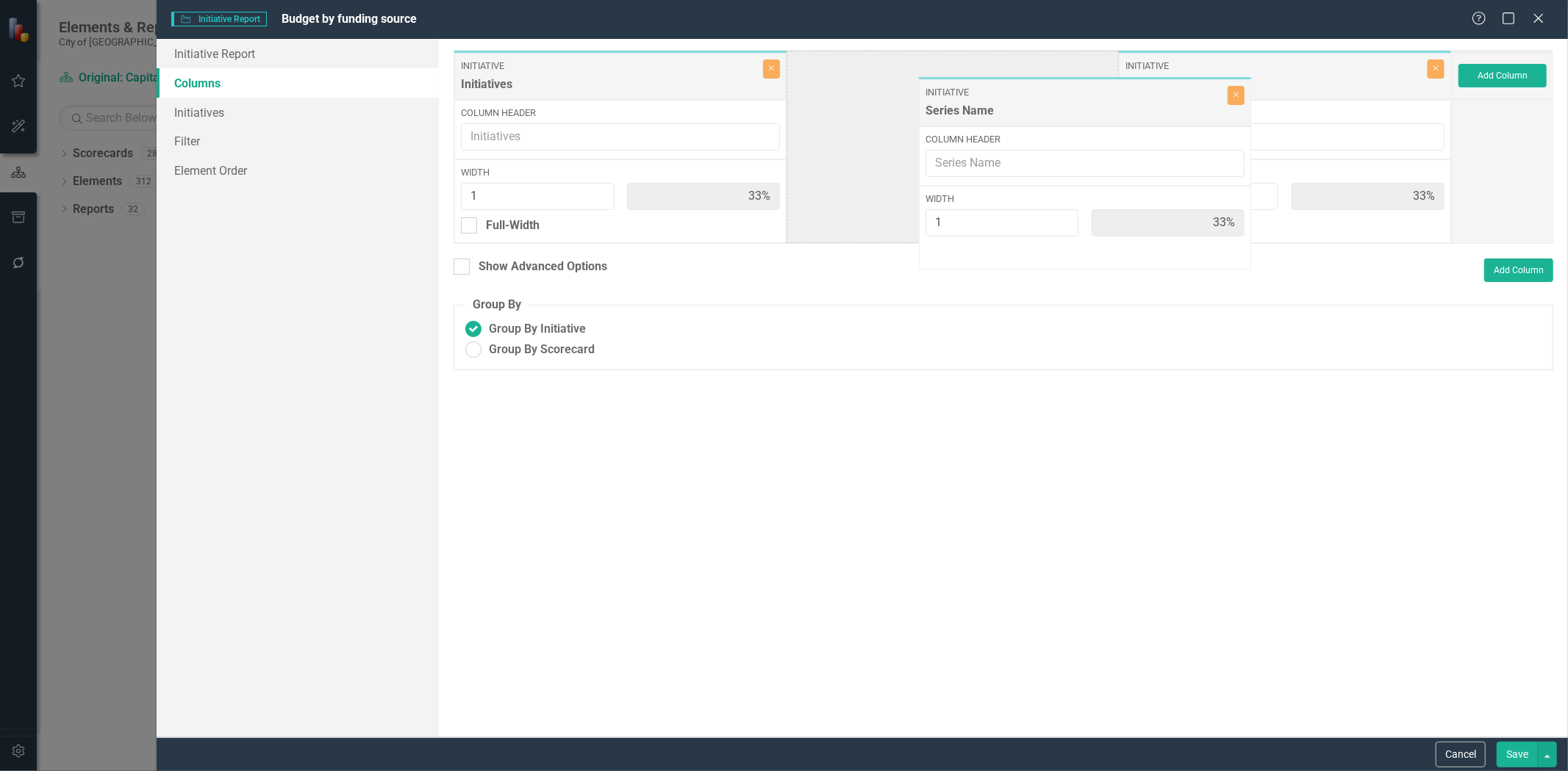
drag, startPoint x: 1105, startPoint y: 104, endPoint x: 1014, endPoint y: 95, distance: 91.4
click at [1014, 95] on div "Initiative Initiatives Close Column Header Width 1 33% Full-Width Initiative Se…" at bounding box center [952, 147] width 998 height 194
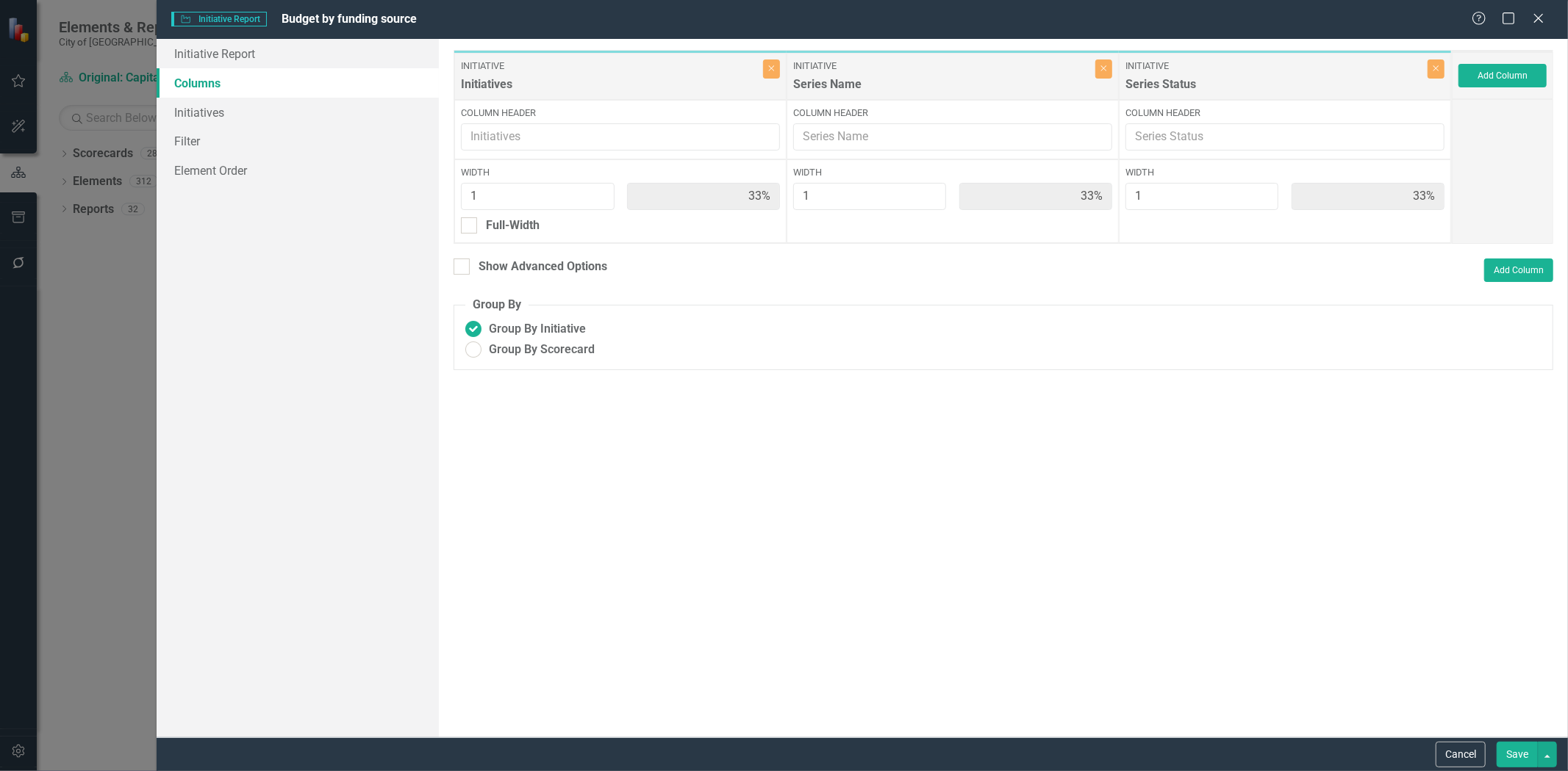
click at [1505, 754] on button "Save" at bounding box center [1517, 755] width 41 height 26
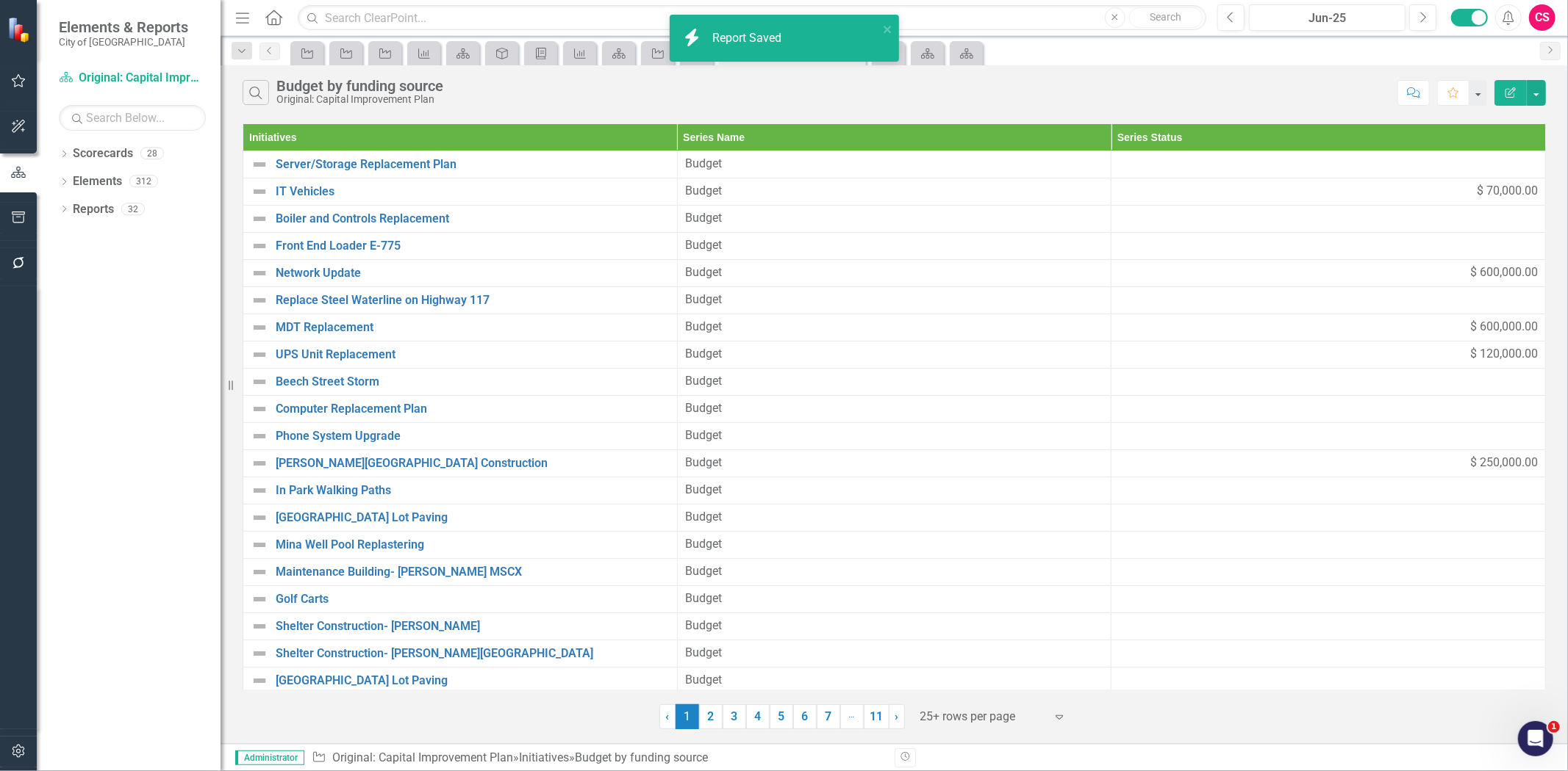
click at [1503, 85] on button "Edit Report" at bounding box center [1510, 93] width 33 height 26
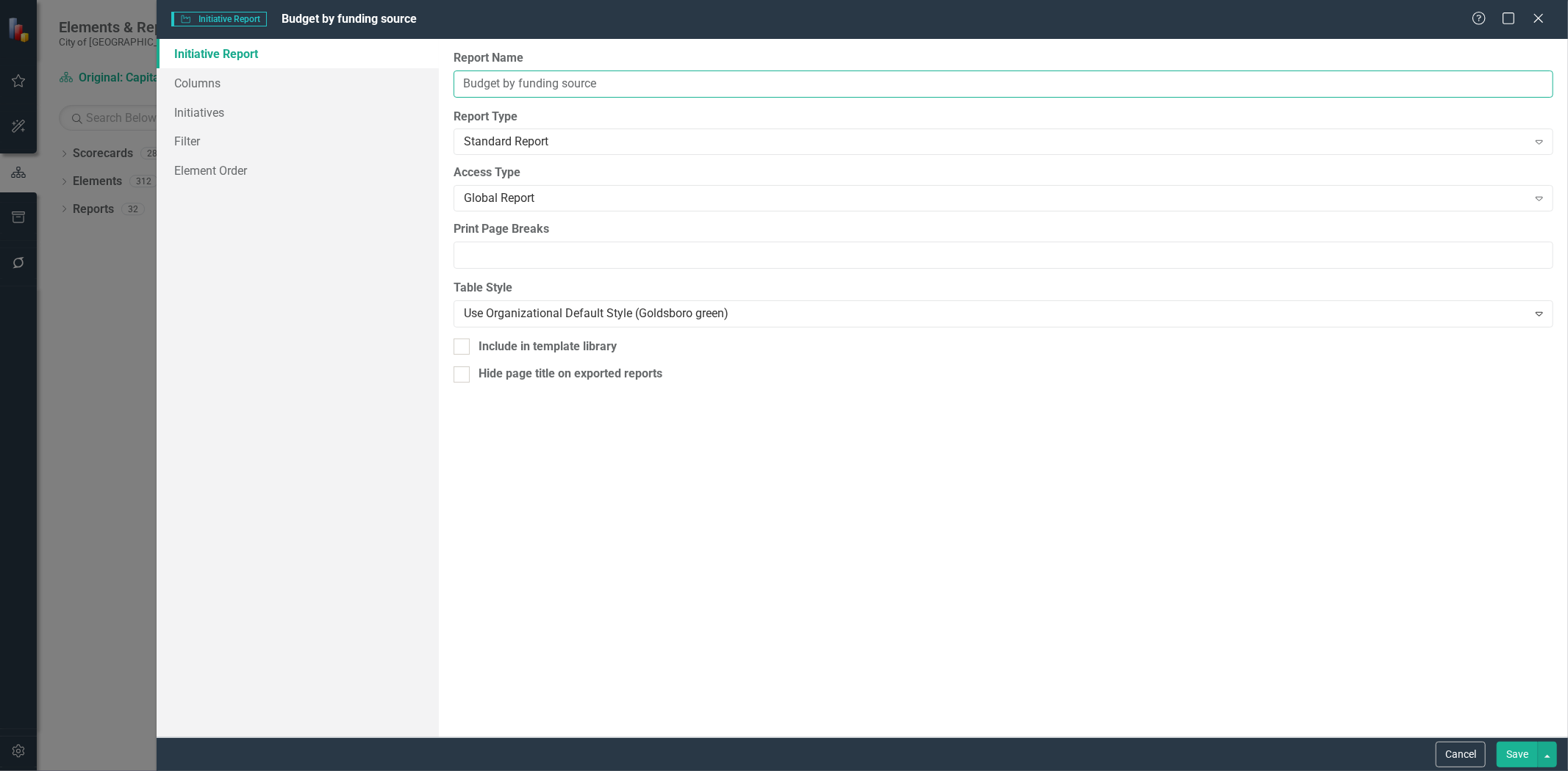
click at [663, 90] on input "Budget by funding source" at bounding box center [1003, 84] width 1099 height 27
type input "Budget by funding source"
click at [456, 346] on input "Include in template library" at bounding box center [458, 344] width 10 height 10
click at [460, 339] on input "Include in template library" at bounding box center [458, 344] width 10 height 10
click at [460, 343] on input "Include in template library" at bounding box center [458, 344] width 10 height 10
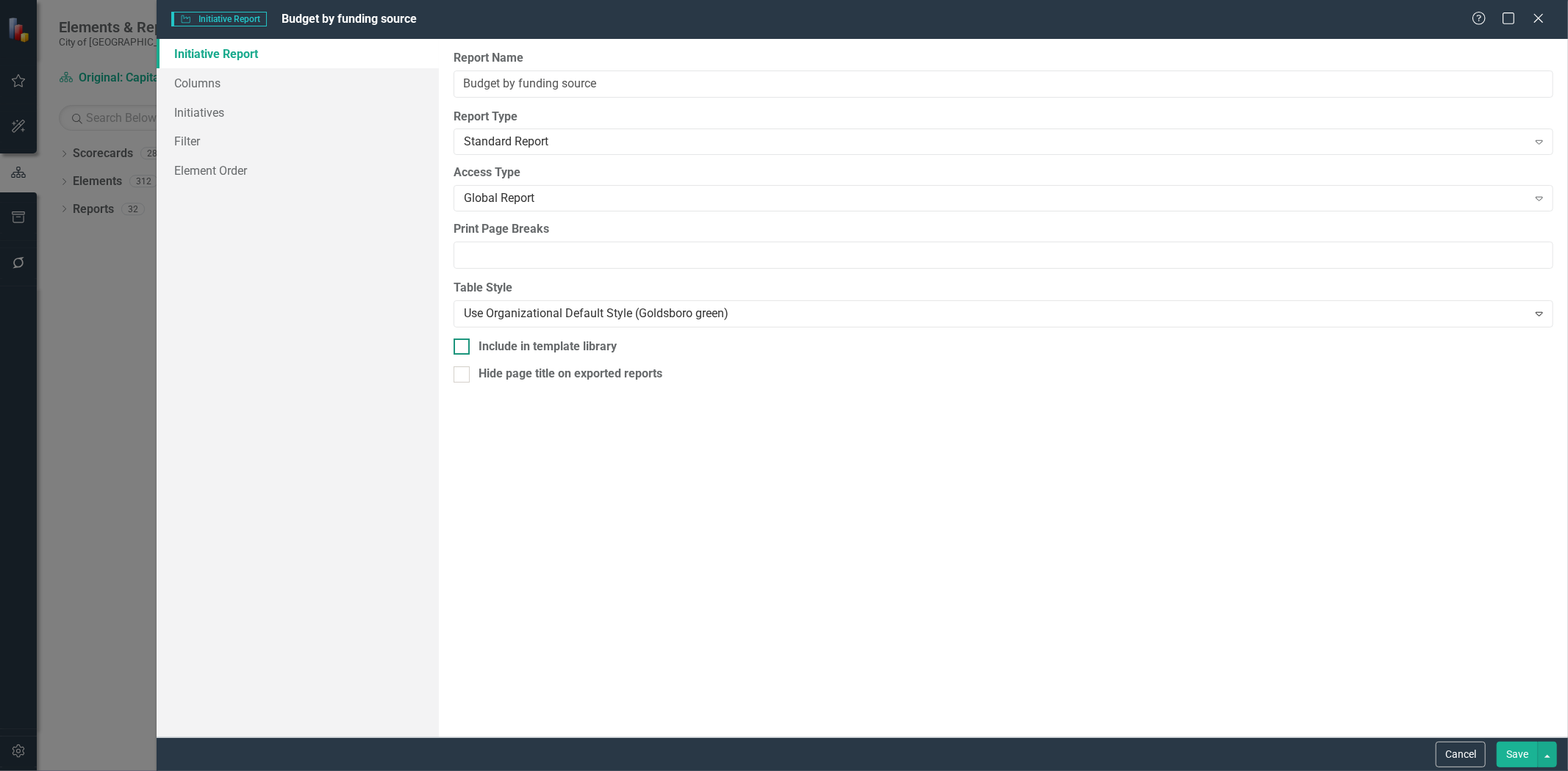
checkbox input "true"
click at [632, 81] on input "Budget by funding source" at bounding box center [1003, 84] width 1099 height 27
type input "Budget by funding source - General Fund"
click at [228, 151] on link "Filter" at bounding box center [298, 141] width 282 height 29
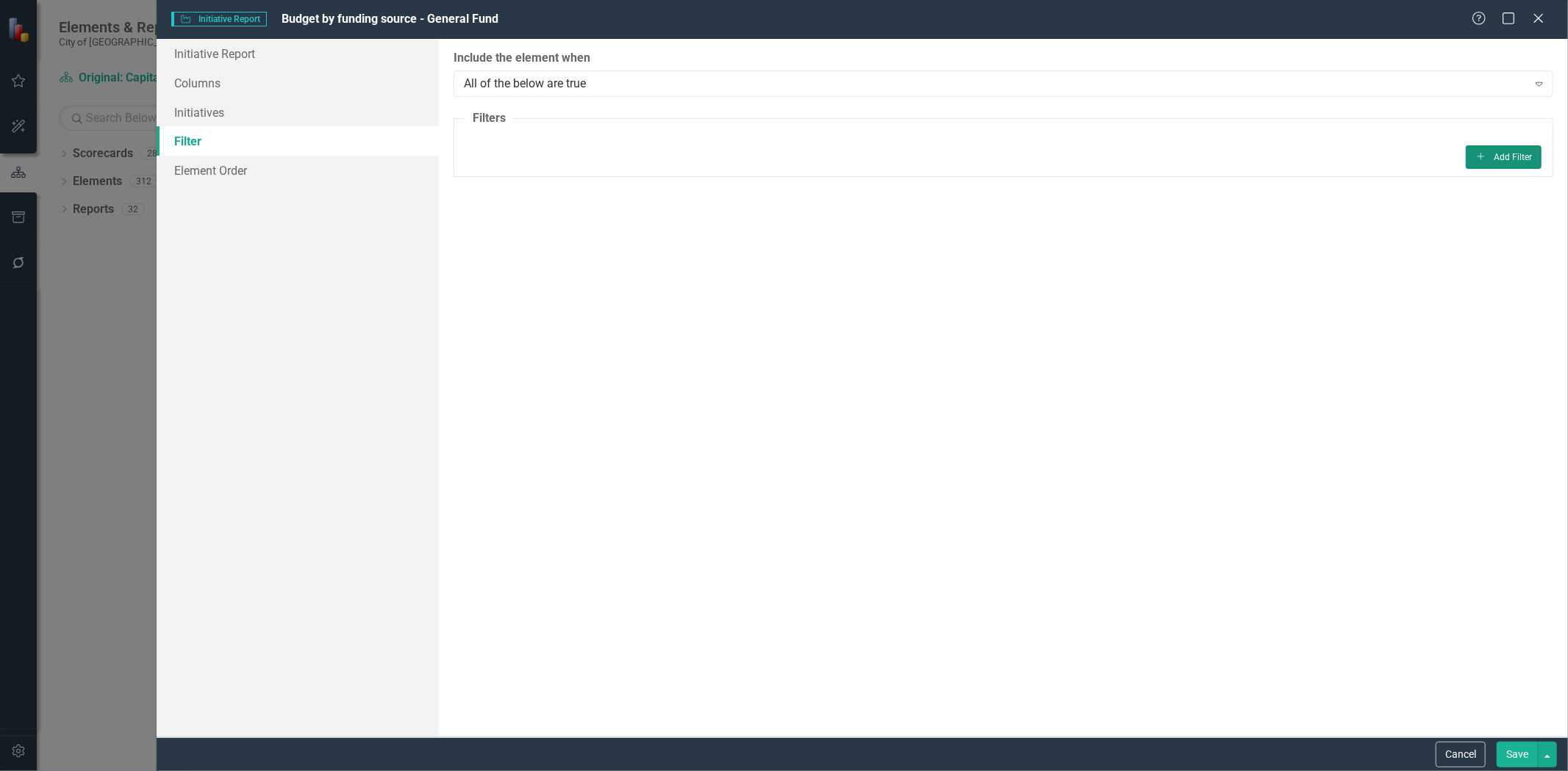
click at [1514, 167] on button "Add Add Filter" at bounding box center [1503, 156] width 76 height 24
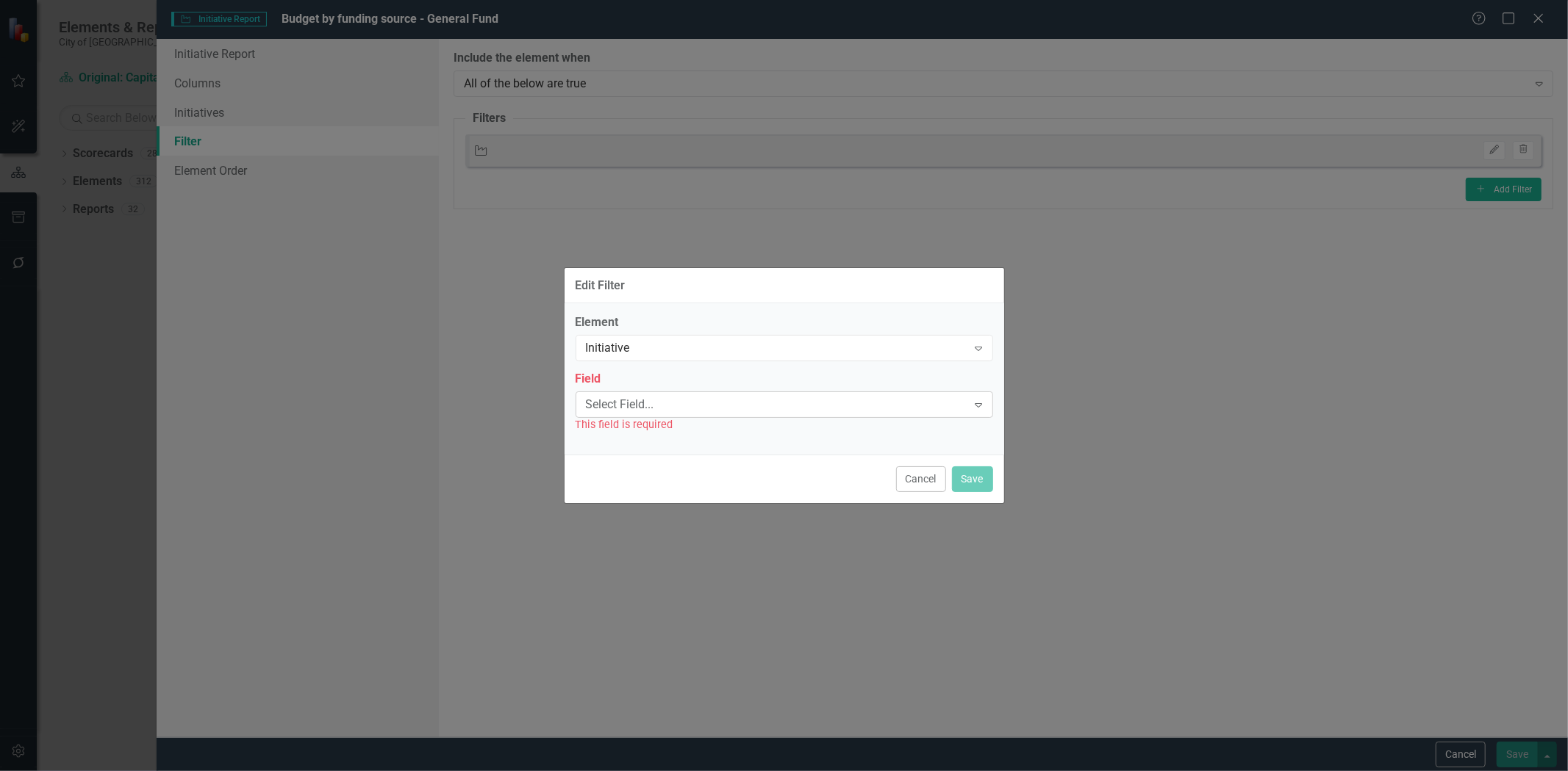
click at [628, 408] on div "Select Field..." at bounding box center [776, 404] width 382 height 17
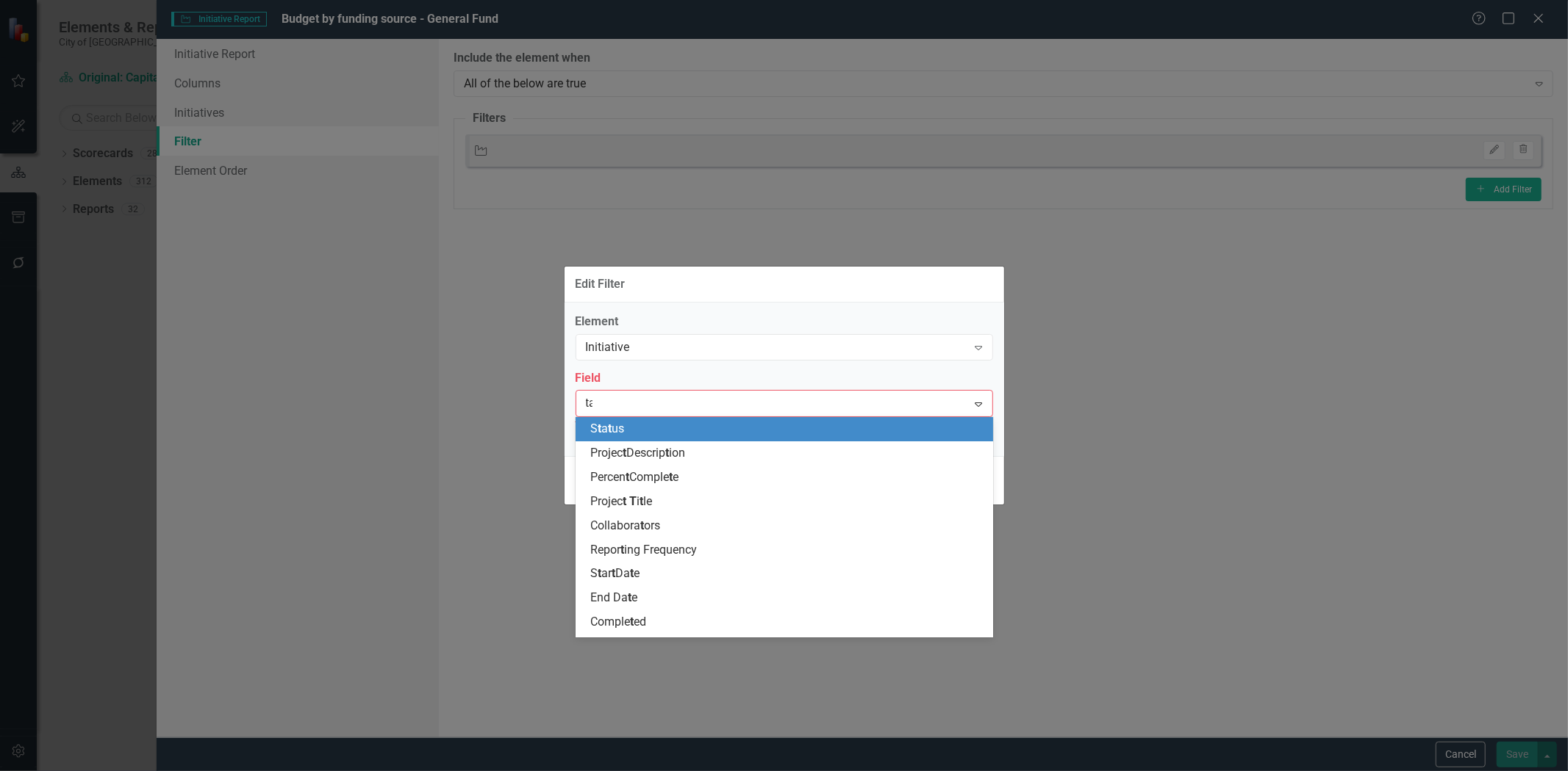
type input "tag"
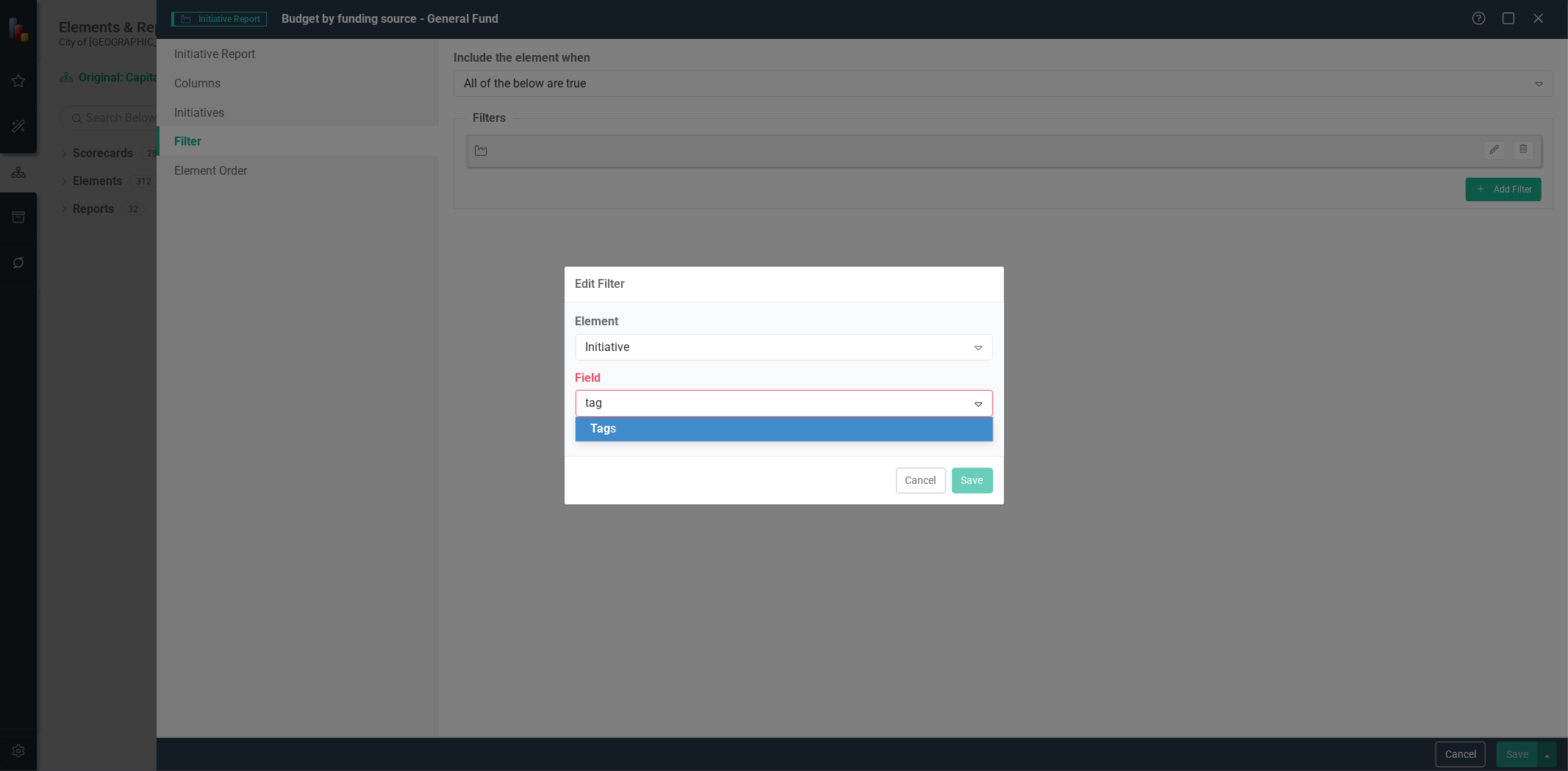
click at [637, 424] on div "Tag s" at bounding box center [787, 429] width 394 height 17
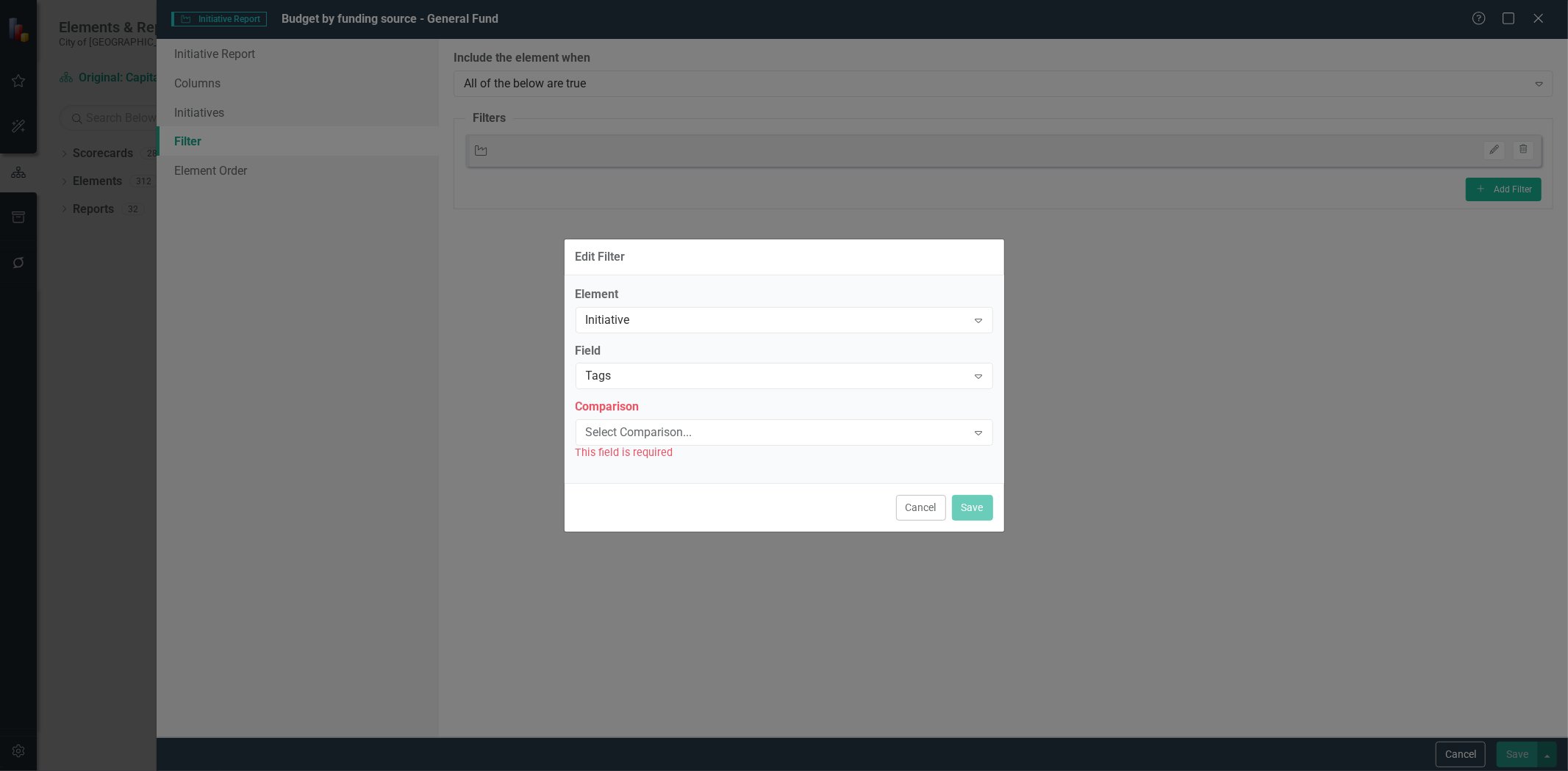
click at [637, 425] on div "Select Comparison..." at bounding box center [776, 433] width 382 height 17
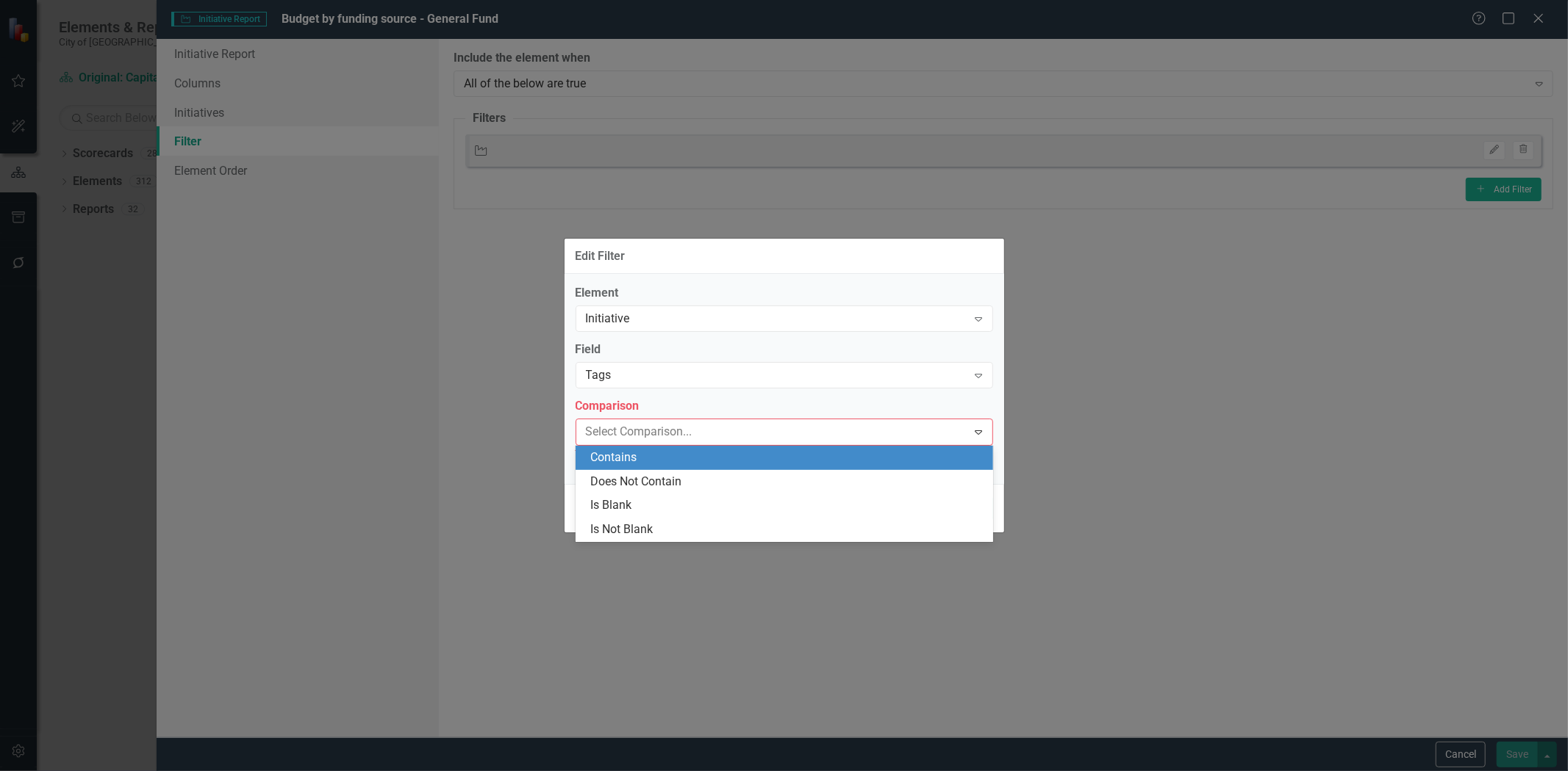
click at [643, 456] on div "Contains" at bounding box center [787, 458] width 394 height 17
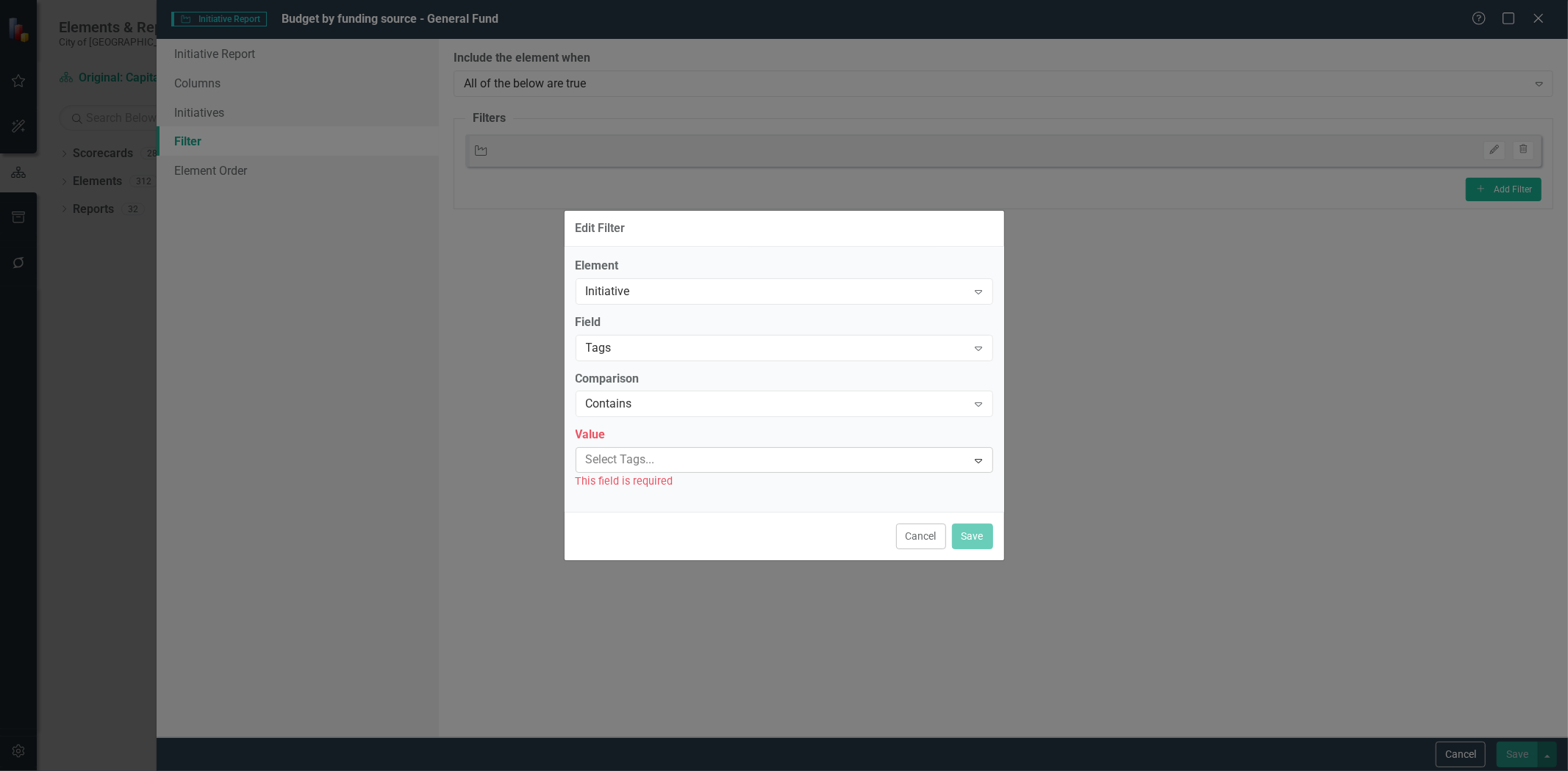
click at [643, 461] on div at bounding box center [773, 460] width 387 height 20
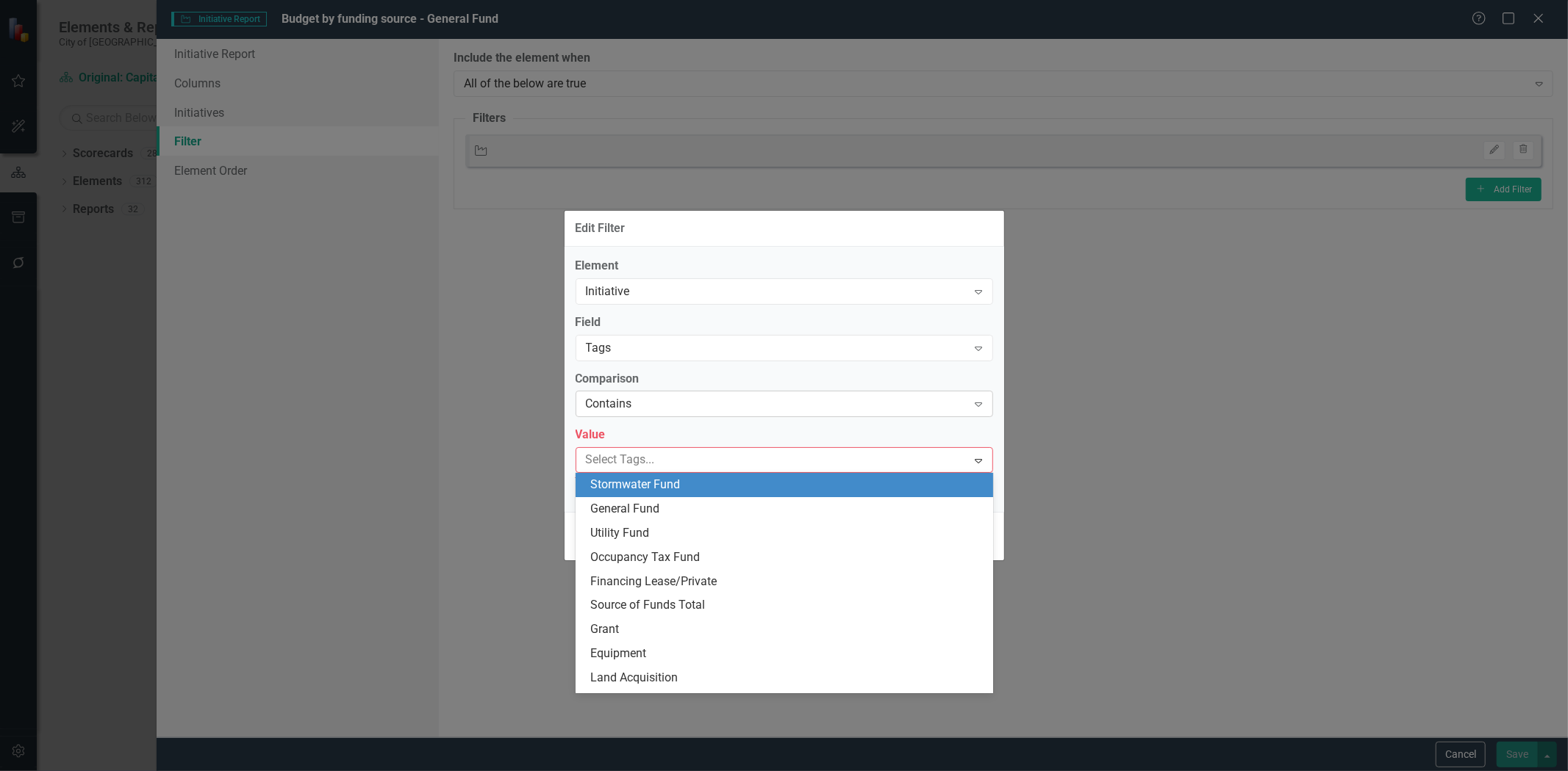
click at [633, 412] on div "Contains" at bounding box center [776, 404] width 382 height 17
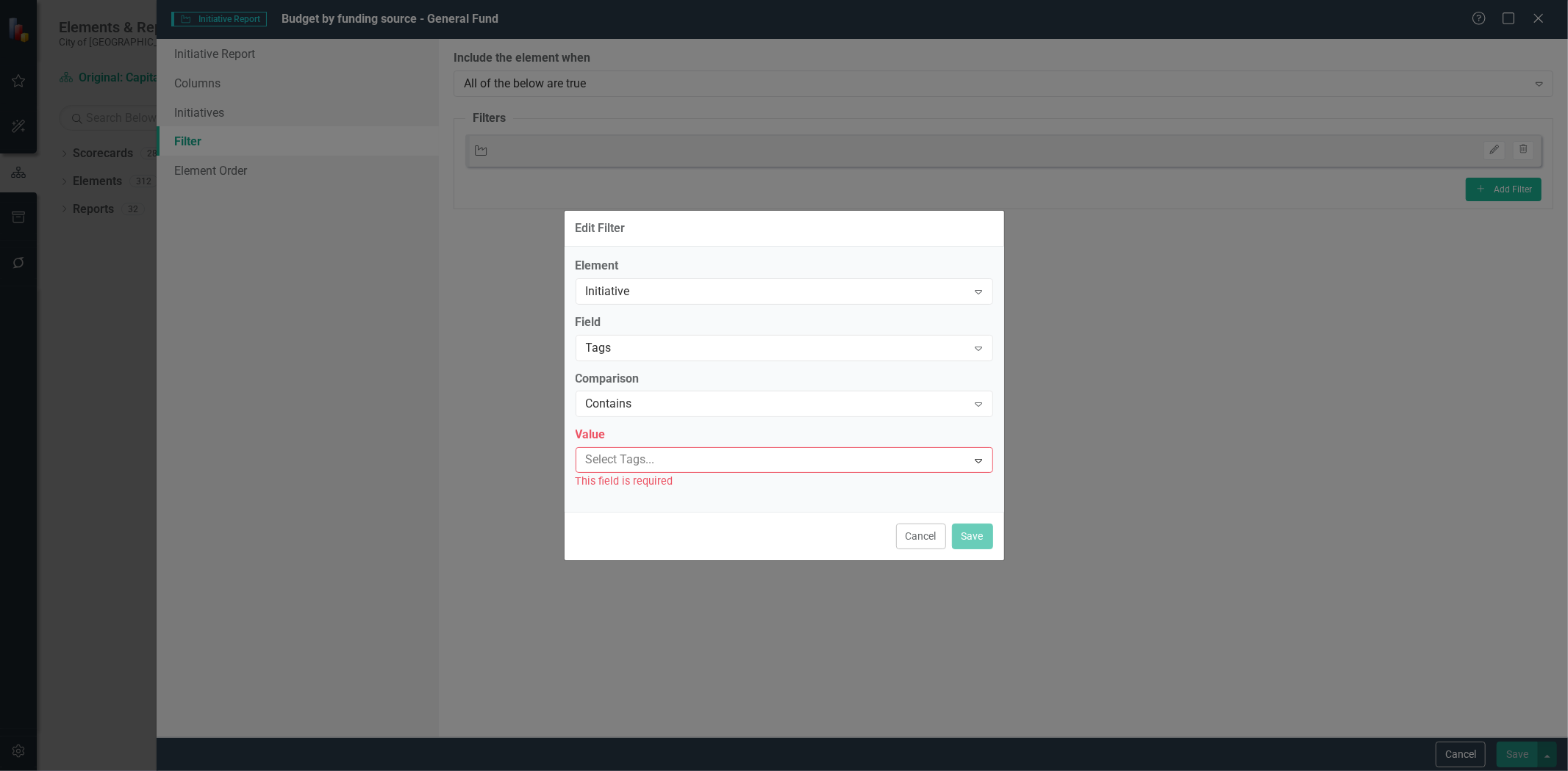
click at [652, 368] on div "Element Initiative Expand Field Tags Expand Comparison Contains Expand Value Se…" at bounding box center [784, 373] width 417 height 232
click at [616, 465] on div at bounding box center [773, 460] width 387 height 20
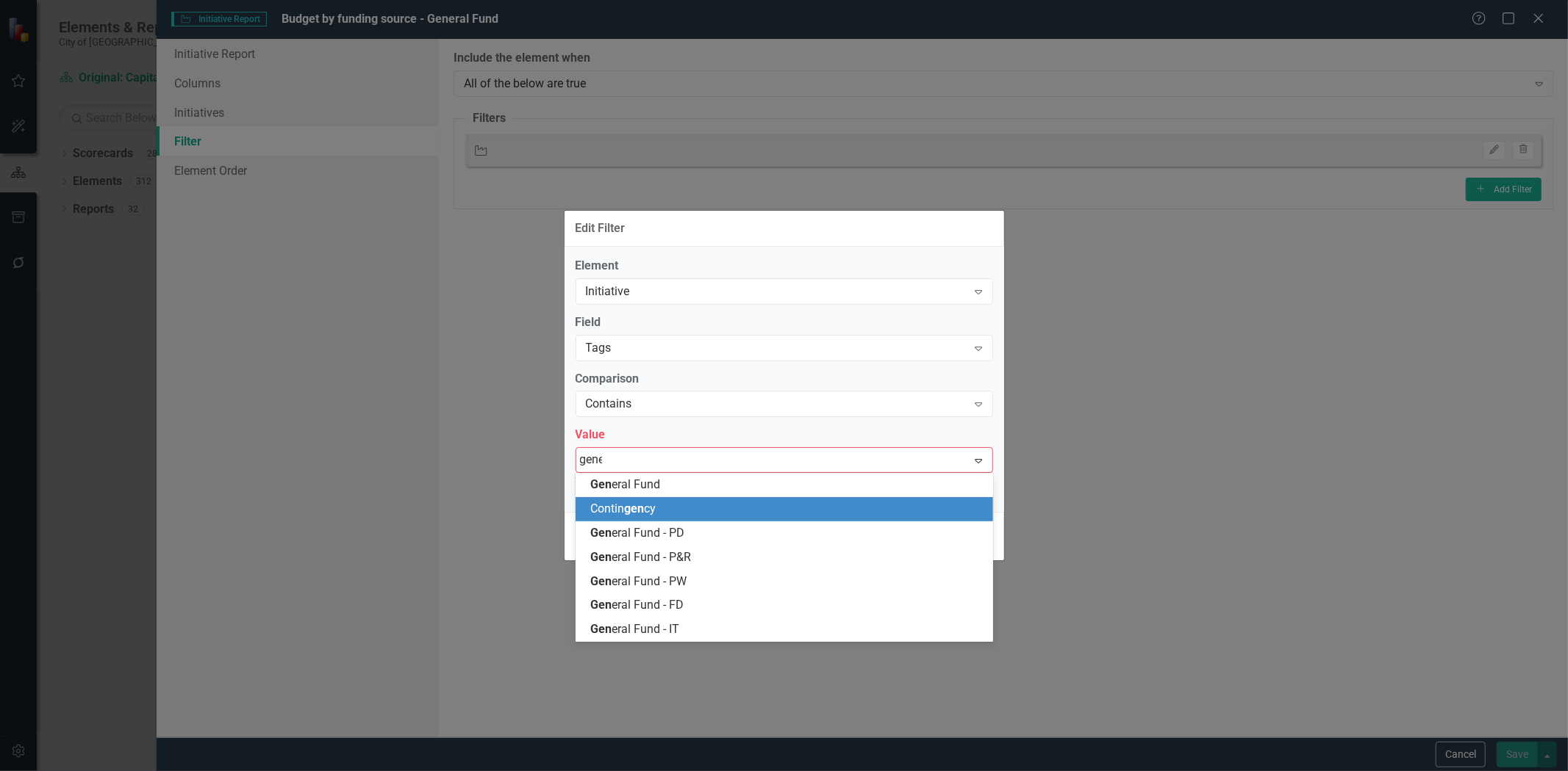
type input "gener"
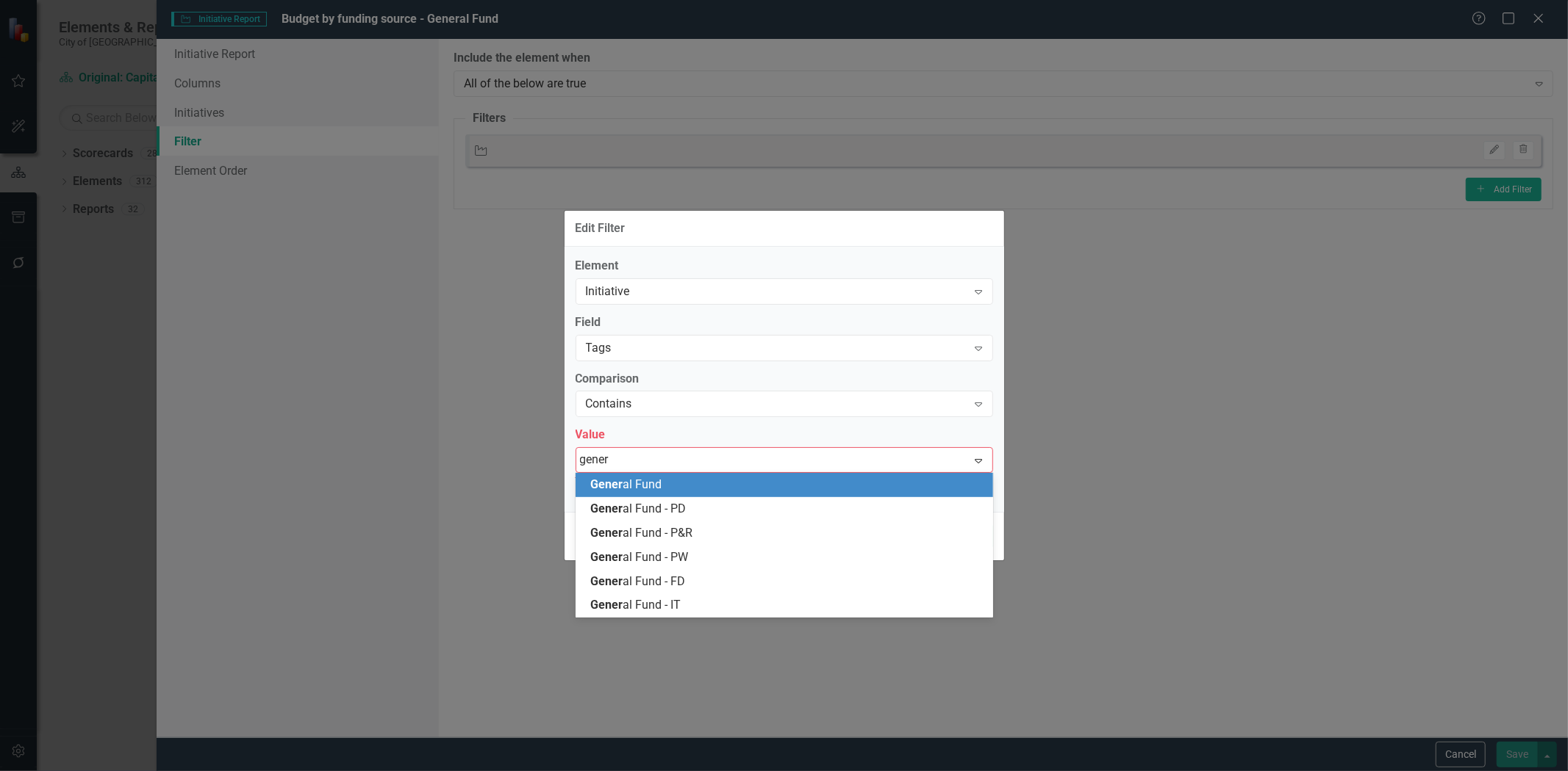
click at [659, 482] on span "Gener al Fund" at bounding box center [625, 484] width 71 height 14
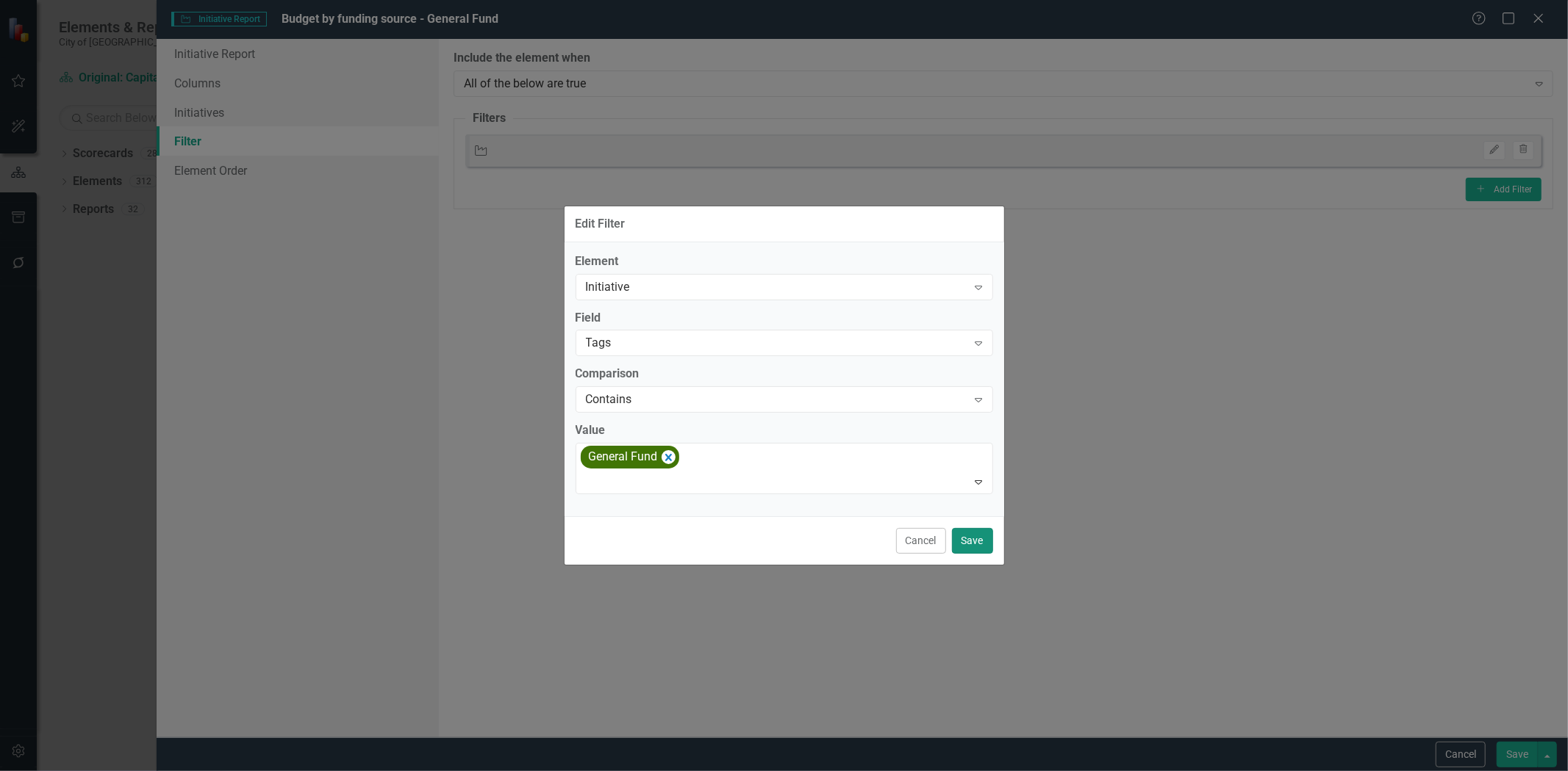
click at [980, 536] on button "Save" at bounding box center [972, 541] width 41 height 26
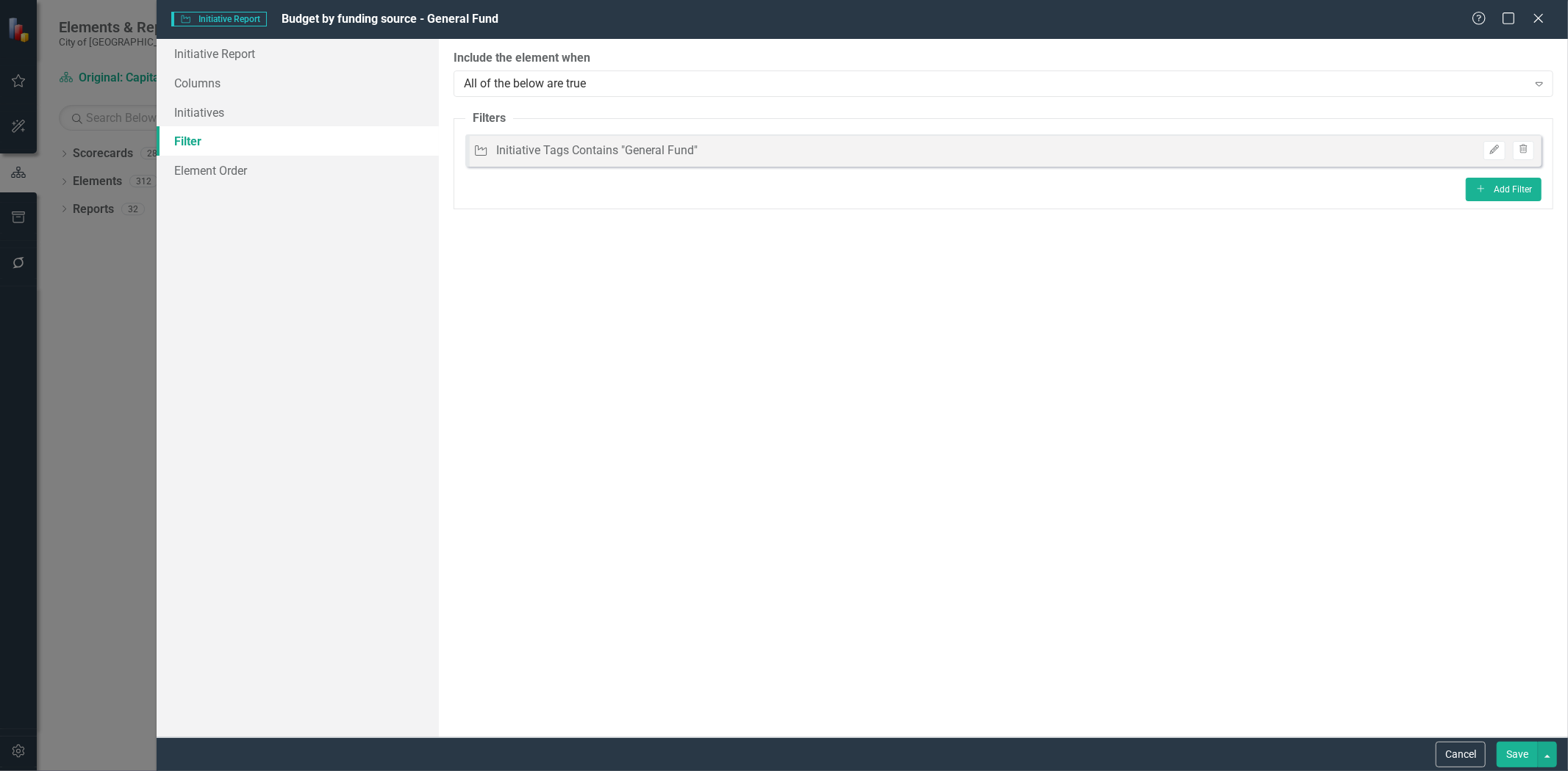
click at [1510, 759] on button "Save" at bounding box center [1517, 755] width 41 height 26
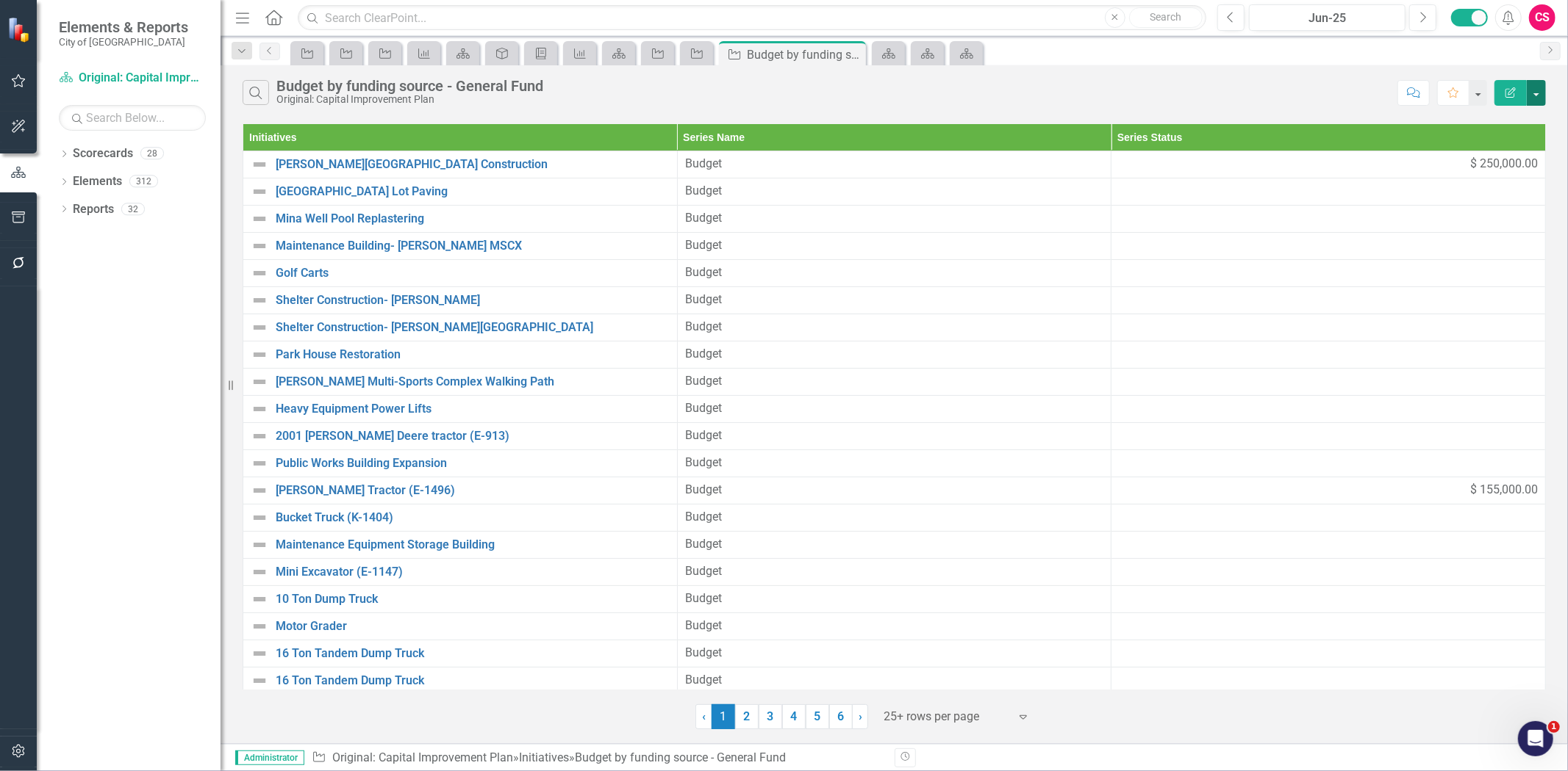
click at [1537, 100] on button "button" at bounding box center [1535, 93] width 19 height 26
click at [1497, 174] on link "Excel Export to Excel" at bounding box center [1486, 176] width 116 height 27
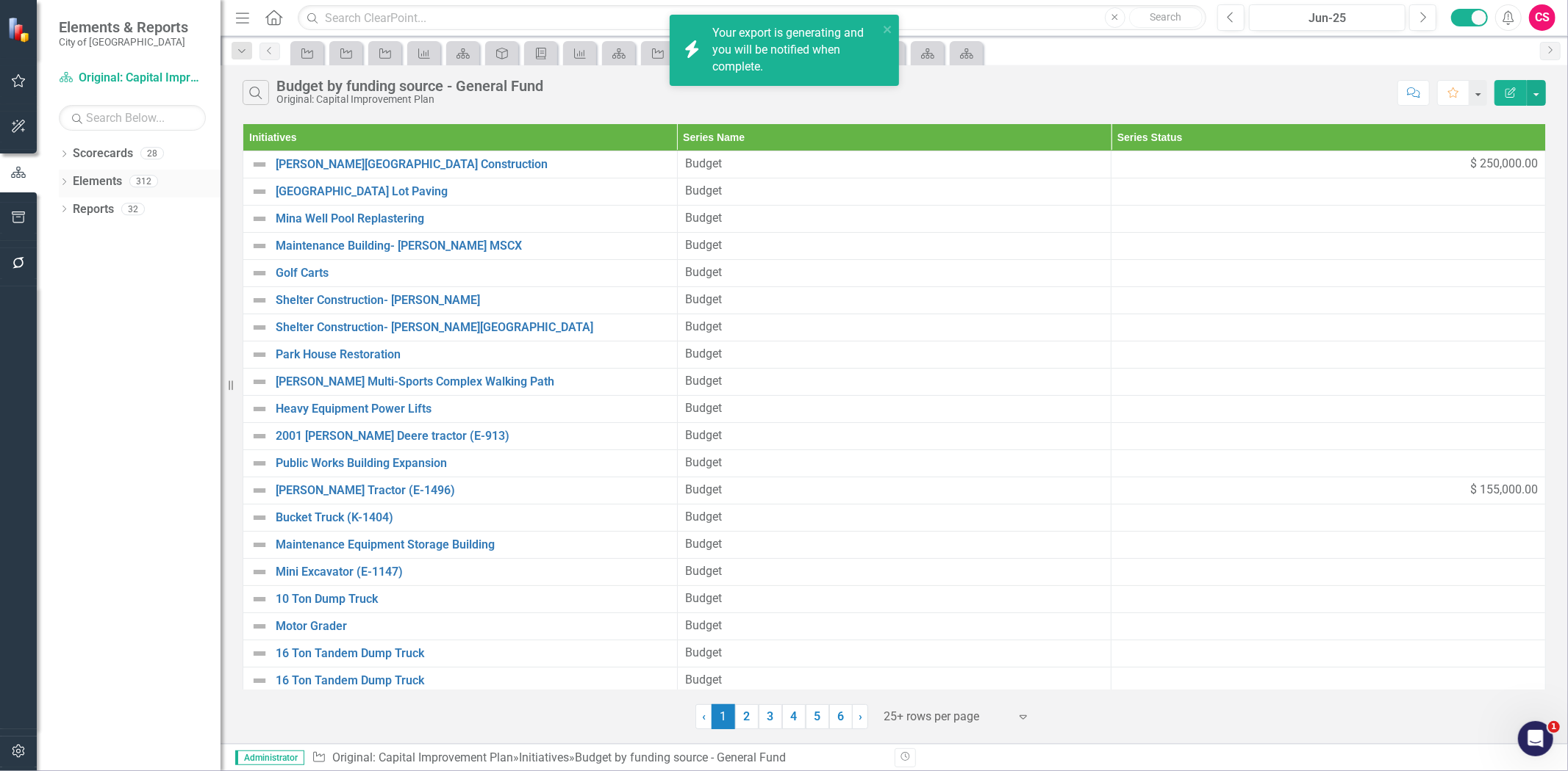
click at [100, 185] on link "Elements" at bounding box center [97, 182] width 49 height 17
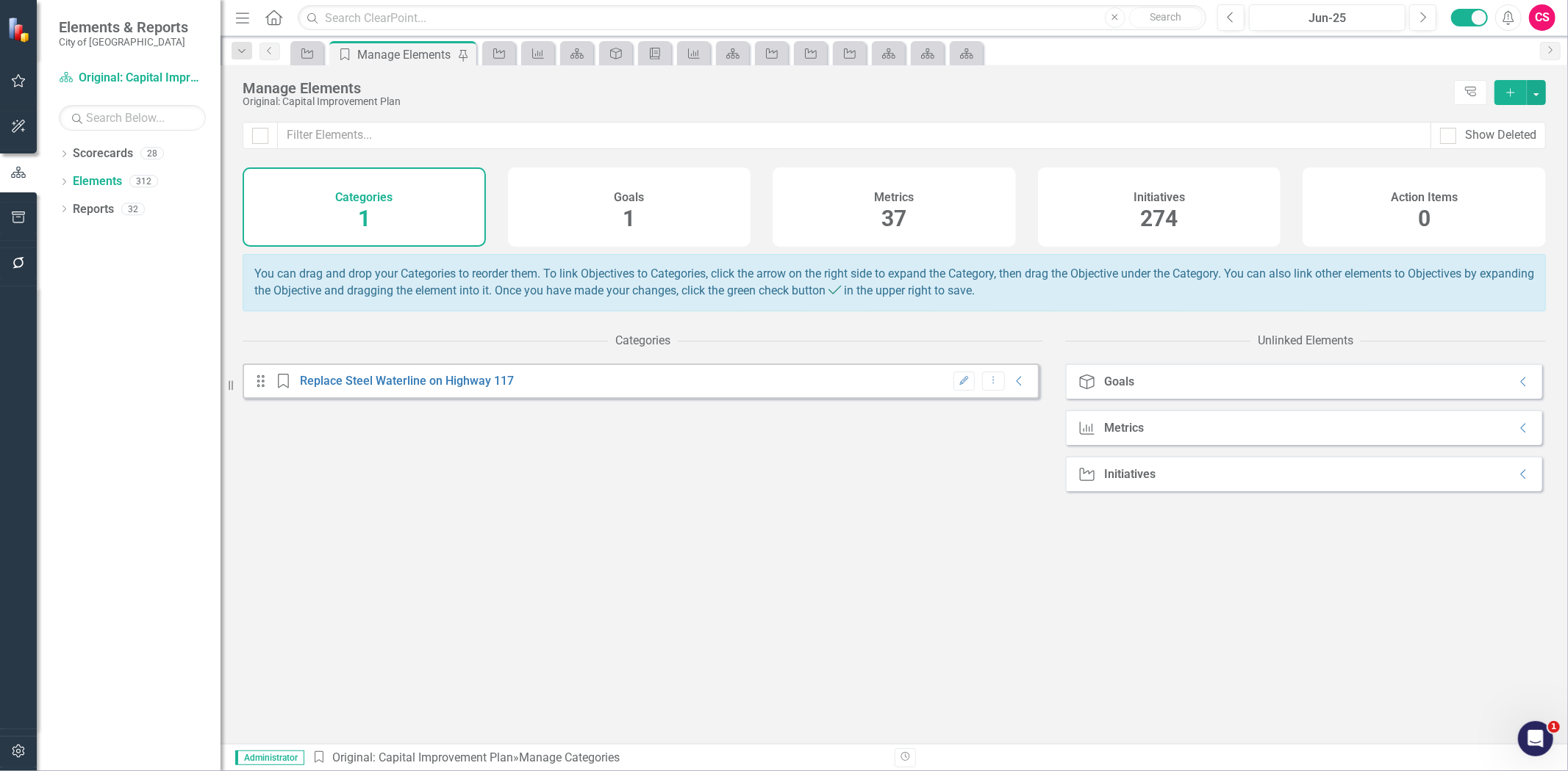
click at [1144, 218] on span "274" at bounding box center [1159, 218] width 38 height 26
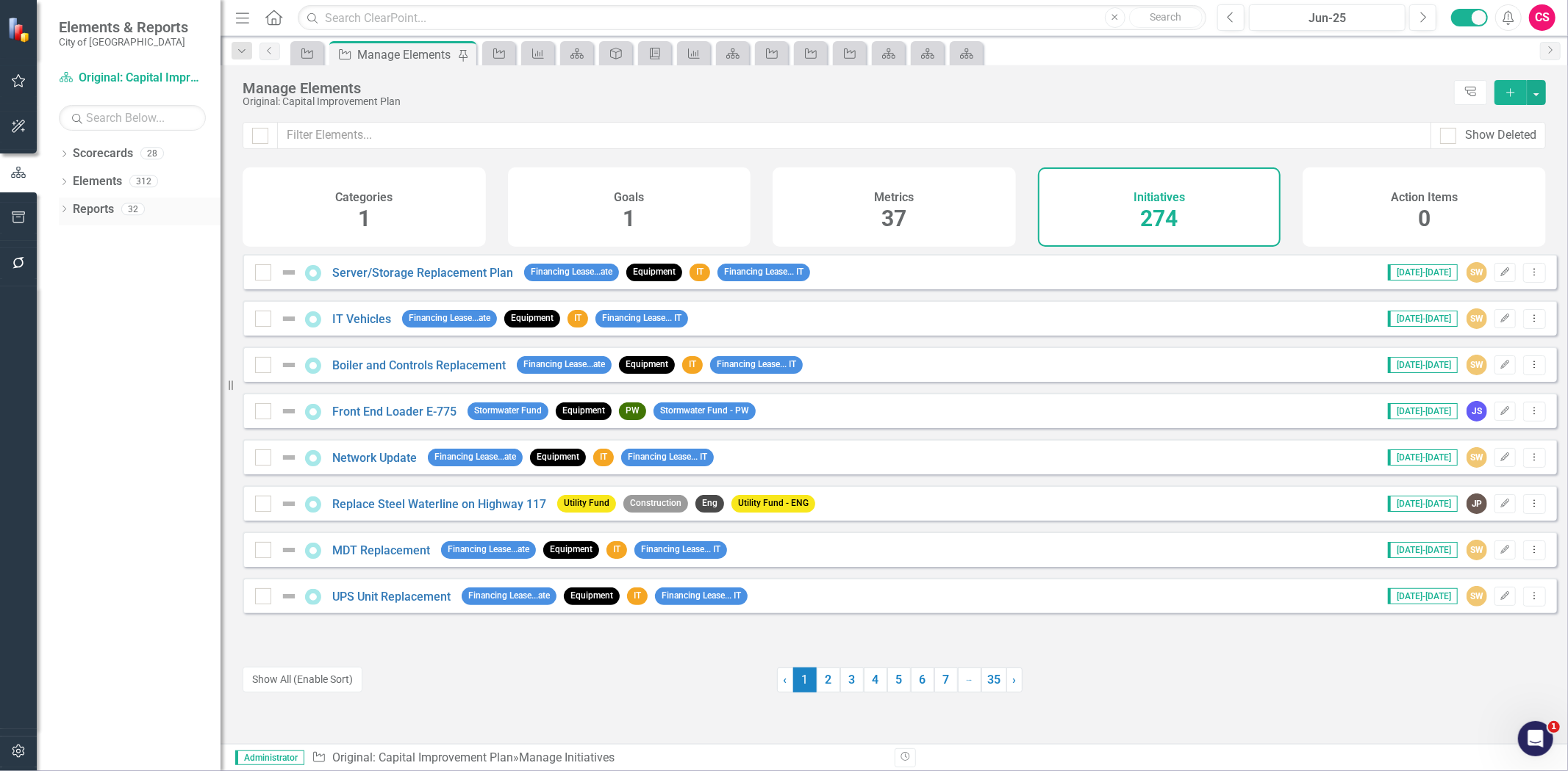
click at [112, 210] on link "Reports" at bounding box center [93, 209] width 41 height 17
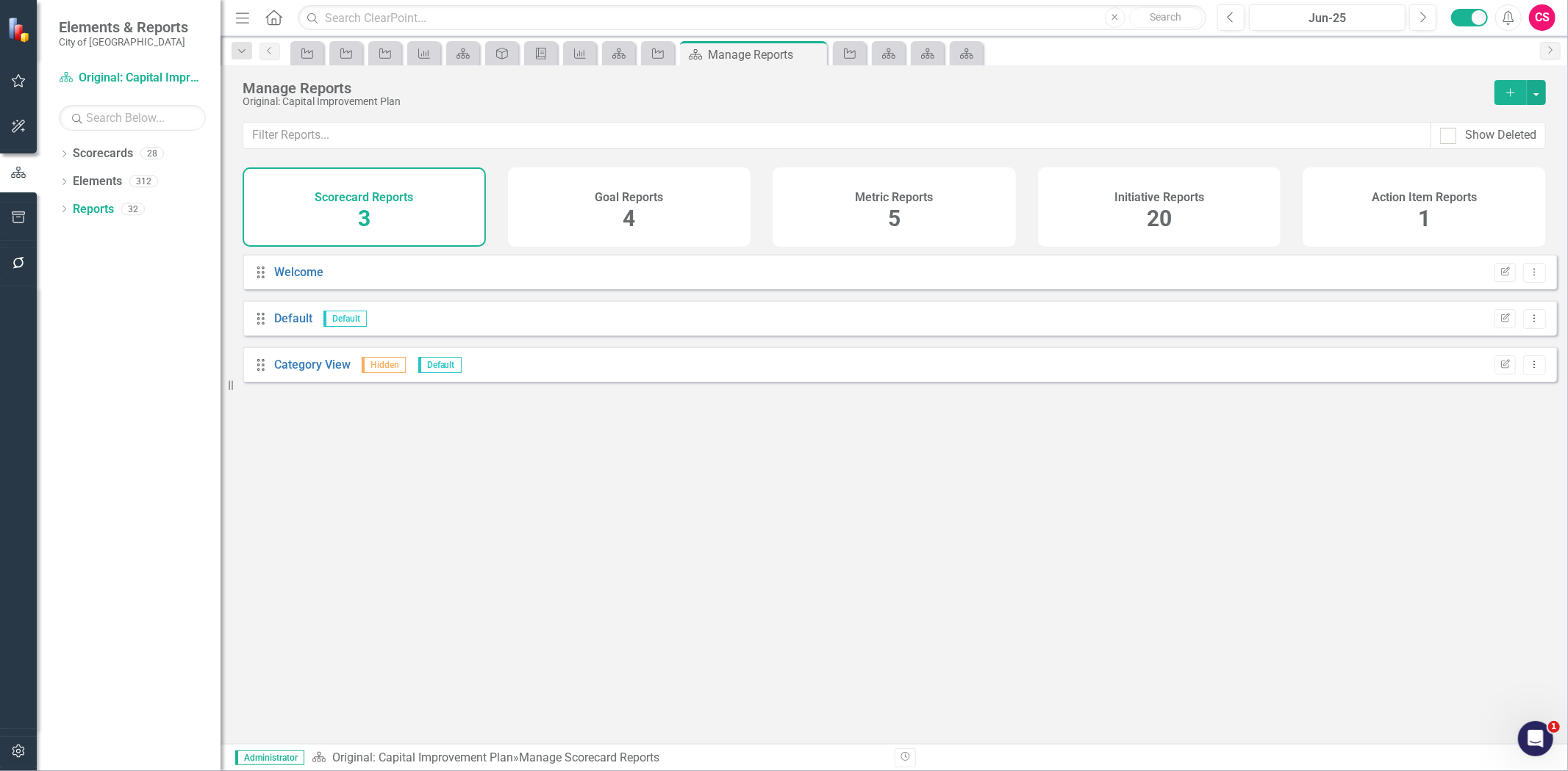
click at [1084, 174] on div "Initiative Reports 20" at bounding box center [1159, 207] width 243 height 79
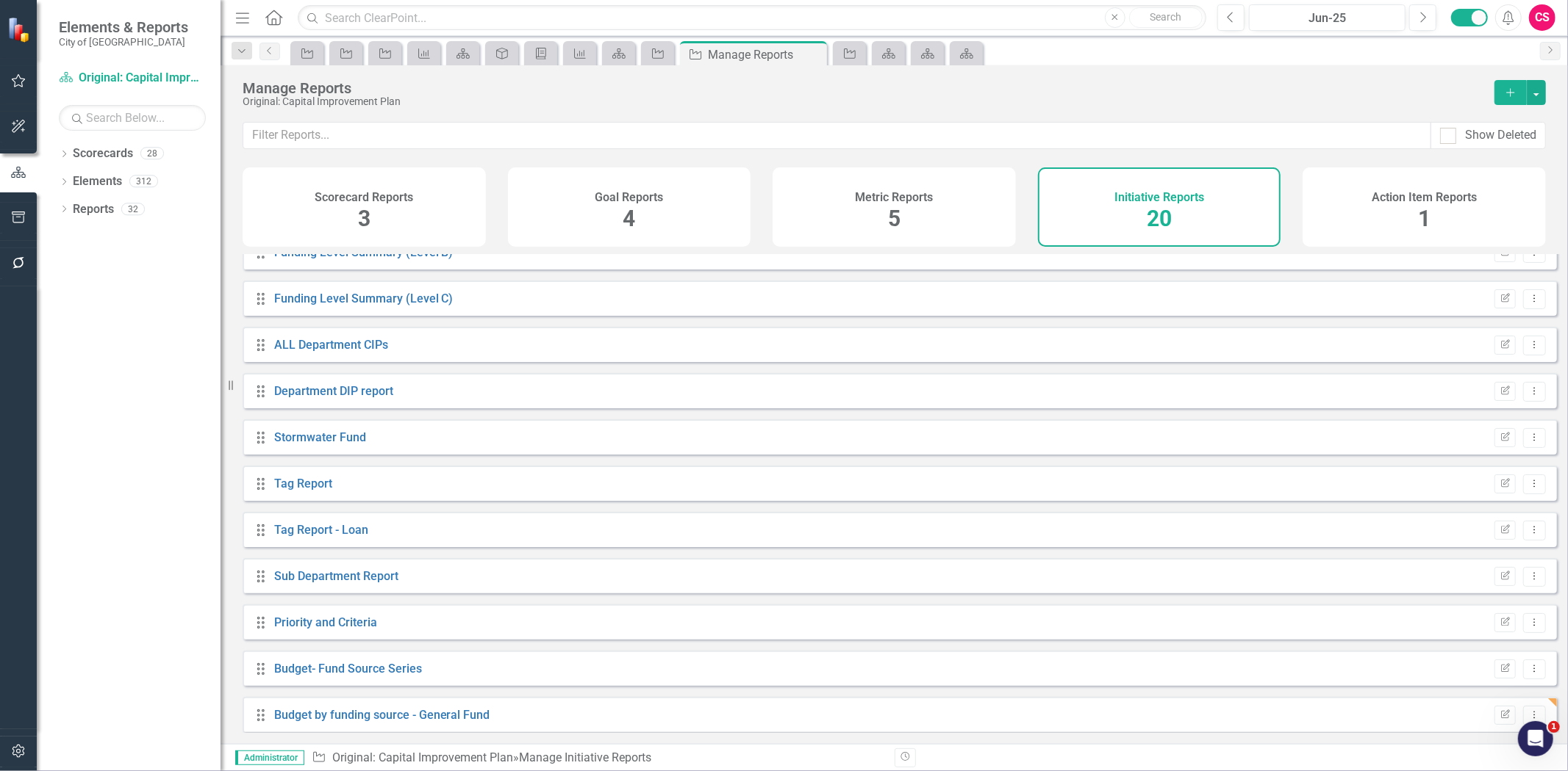
scroll to position [447, 0]
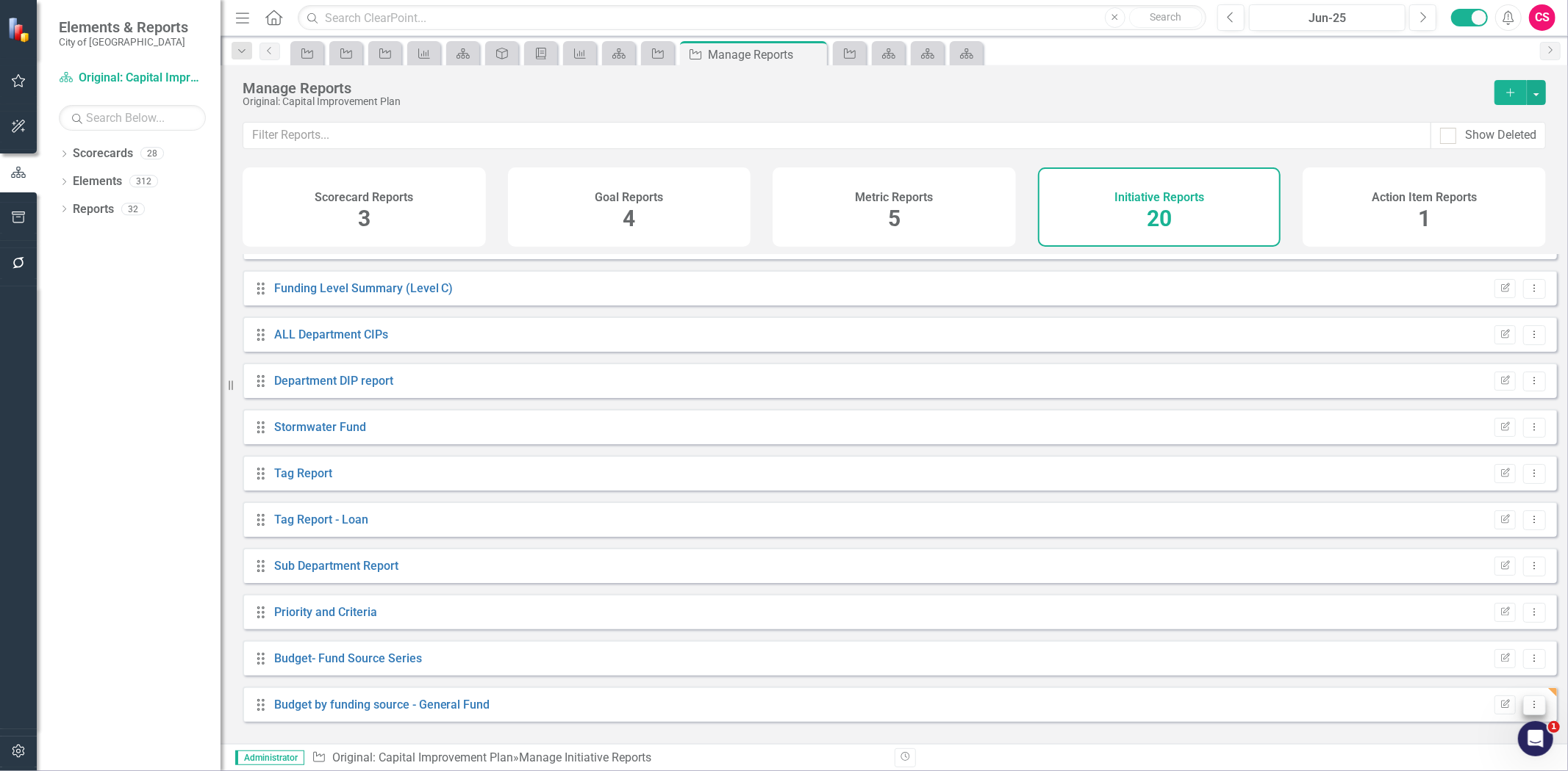
click at [1528, 710] on icon "Dropdown Menu" at bounding box center [1534, 705] width 12 height 10
click at [1488, 651] on link "Copy Duplicate Report" at bounding box center [1473, 663] width 121 height 27
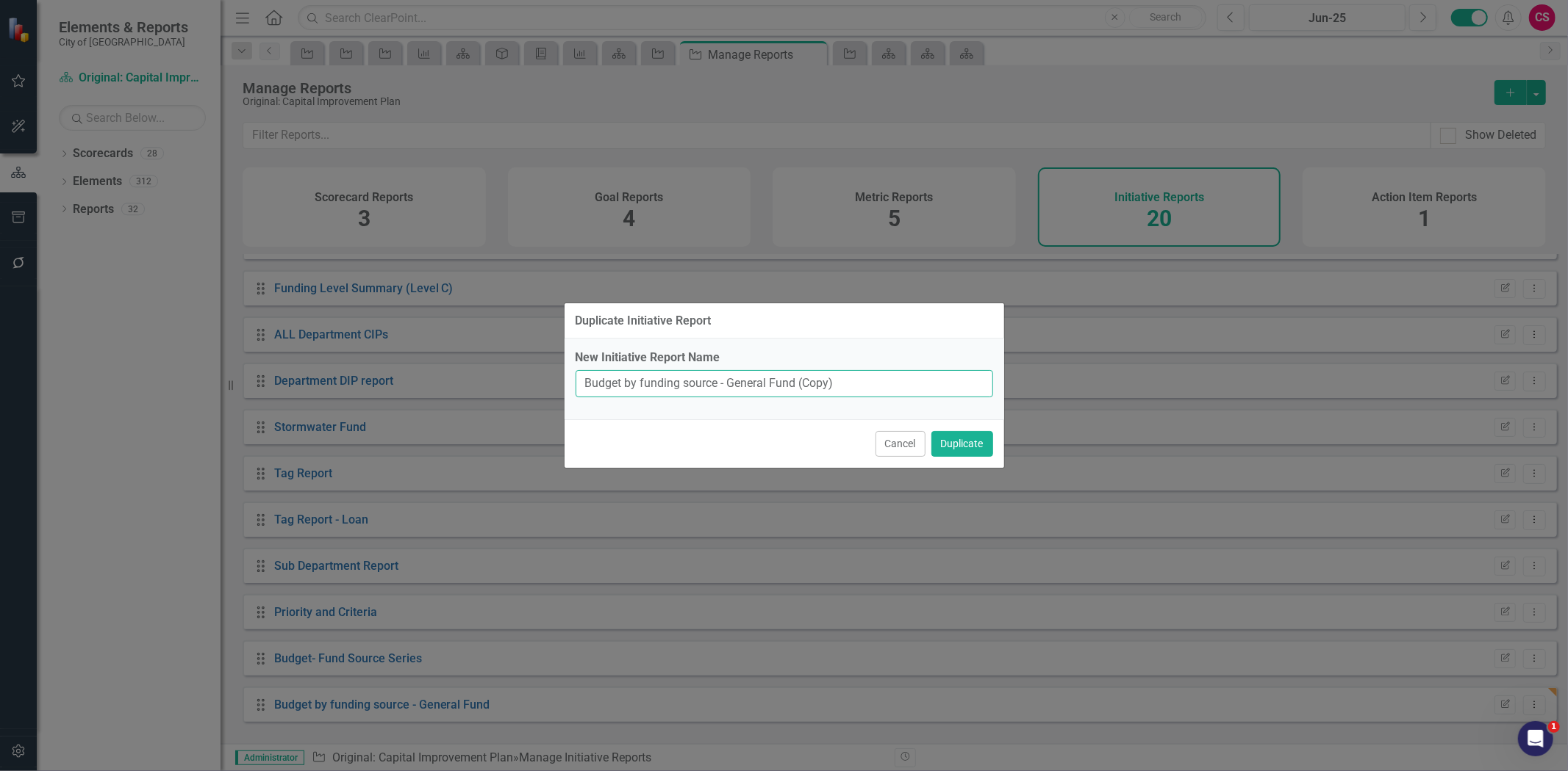
click at [732, 381] on input "Budget by funding source - General Fund (Copy)" at bounding box center [784, 383] width 417 height 27
drag, startPoint x: 846, startPoint y: 394, endPoint x: 781, endPoint y: 394, distance: 65.0
click at [781, 394] on input "Budget by funding source - utility Fund (Copy)" at bounding box center [784, 383] width 417 height 27
type input "Budget by funding source - utility Fund"
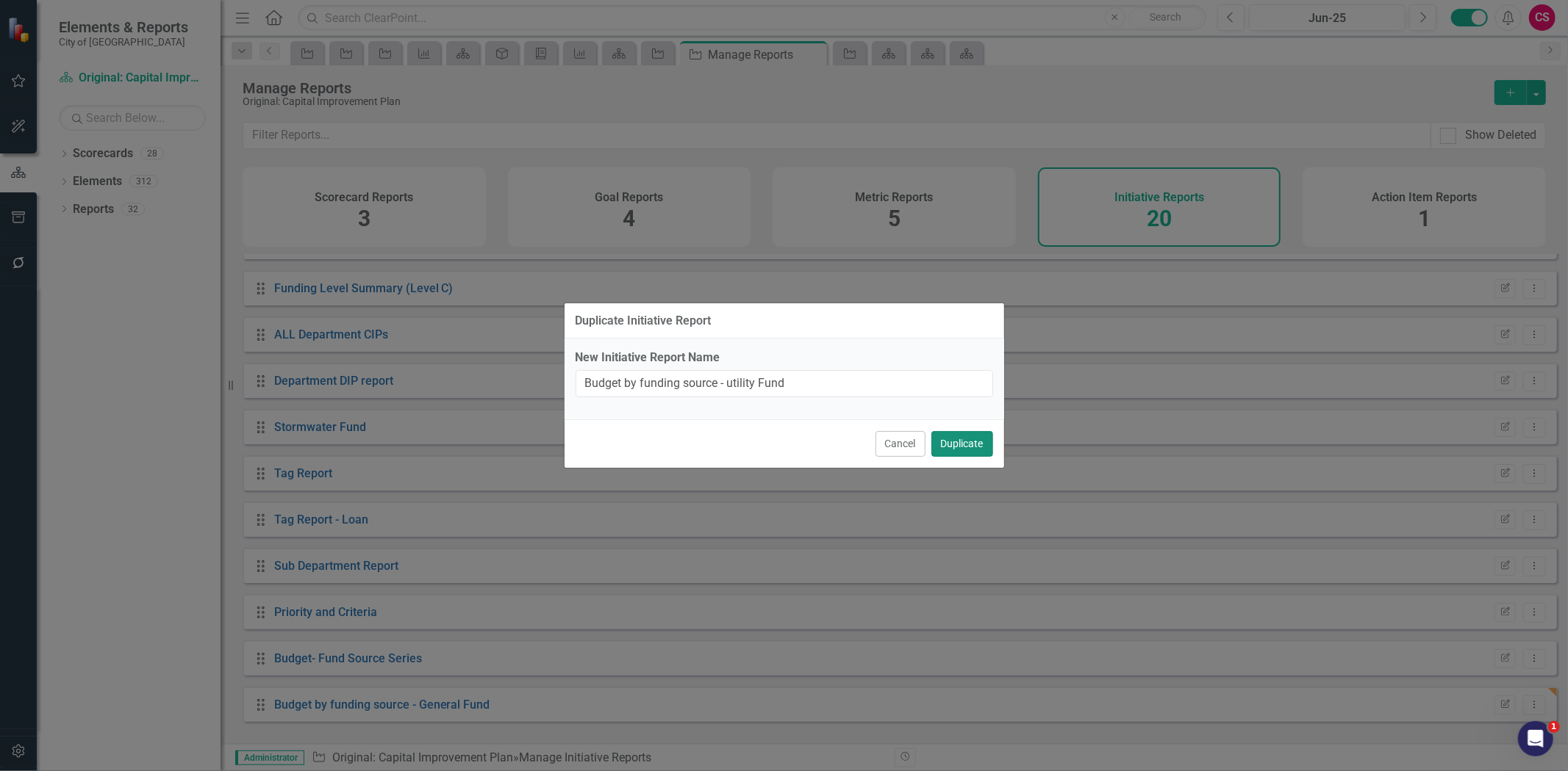
click at [964, 445] on button "Duplicate" at bounding box center [962, 444] width 62 height 26
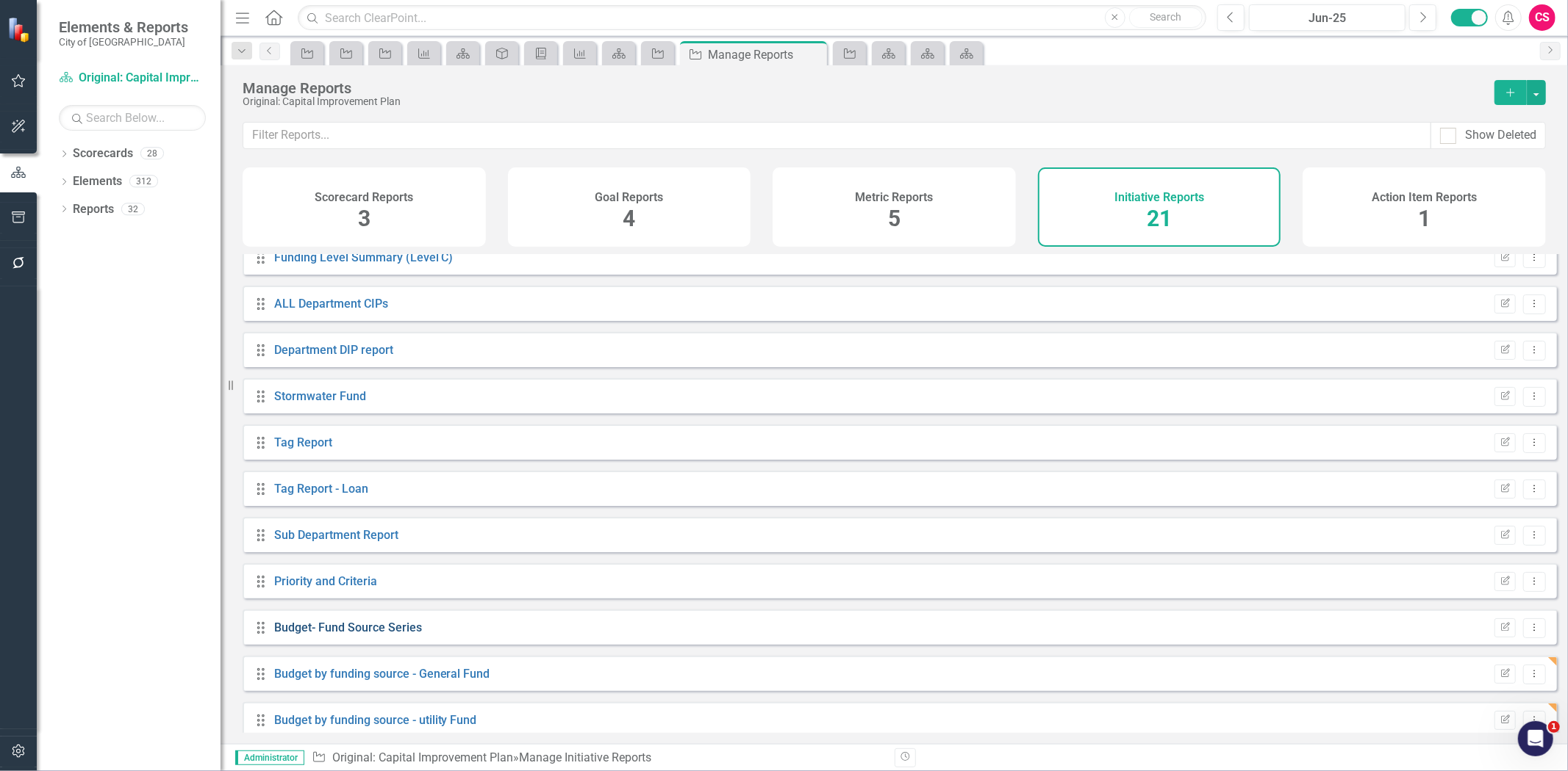
scroll to position [493, 0]
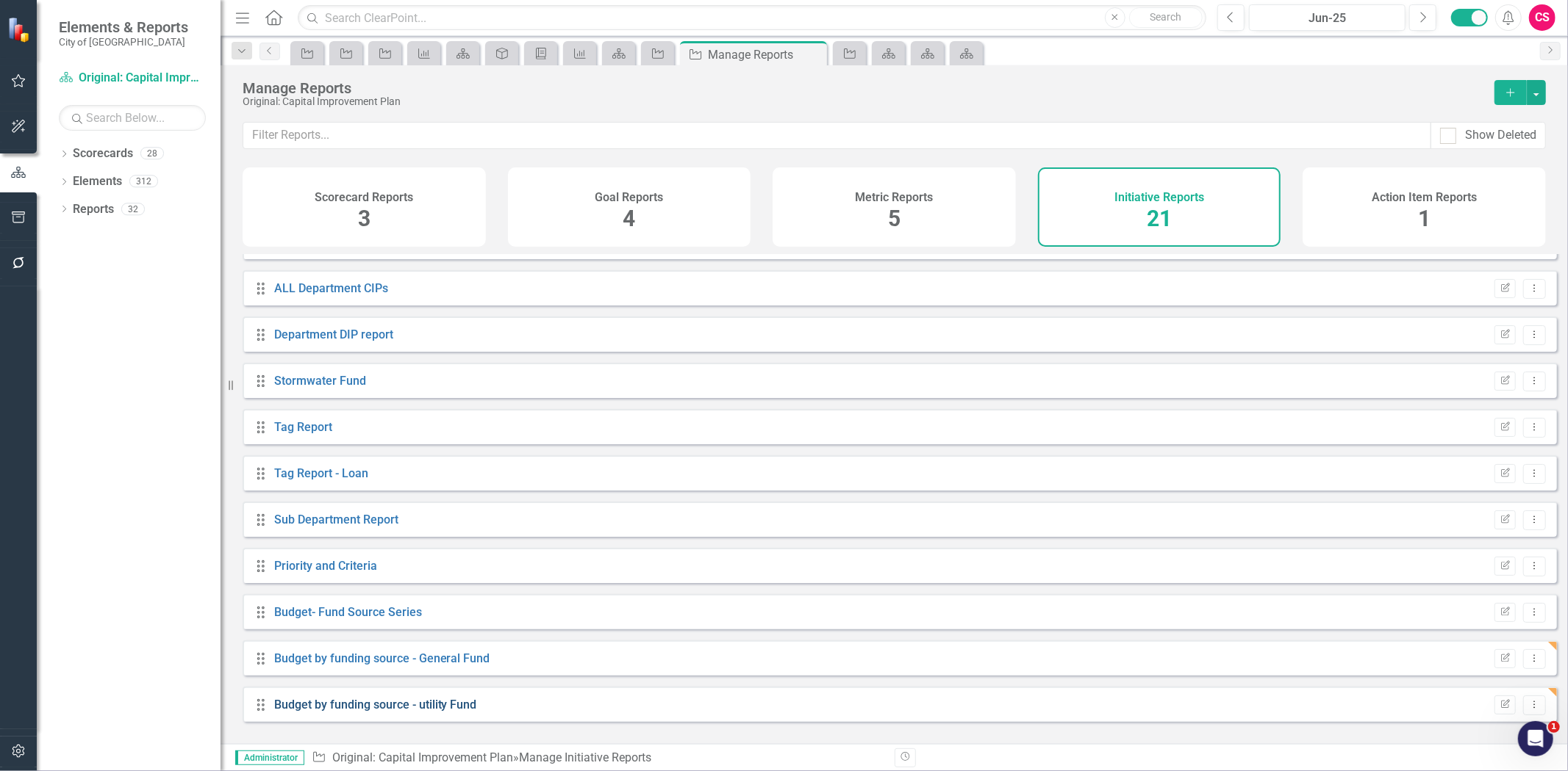
click at [386, 712] on link "Budget by funding source - utility Fund" at bounding box center [375, 704] width 203 height 14
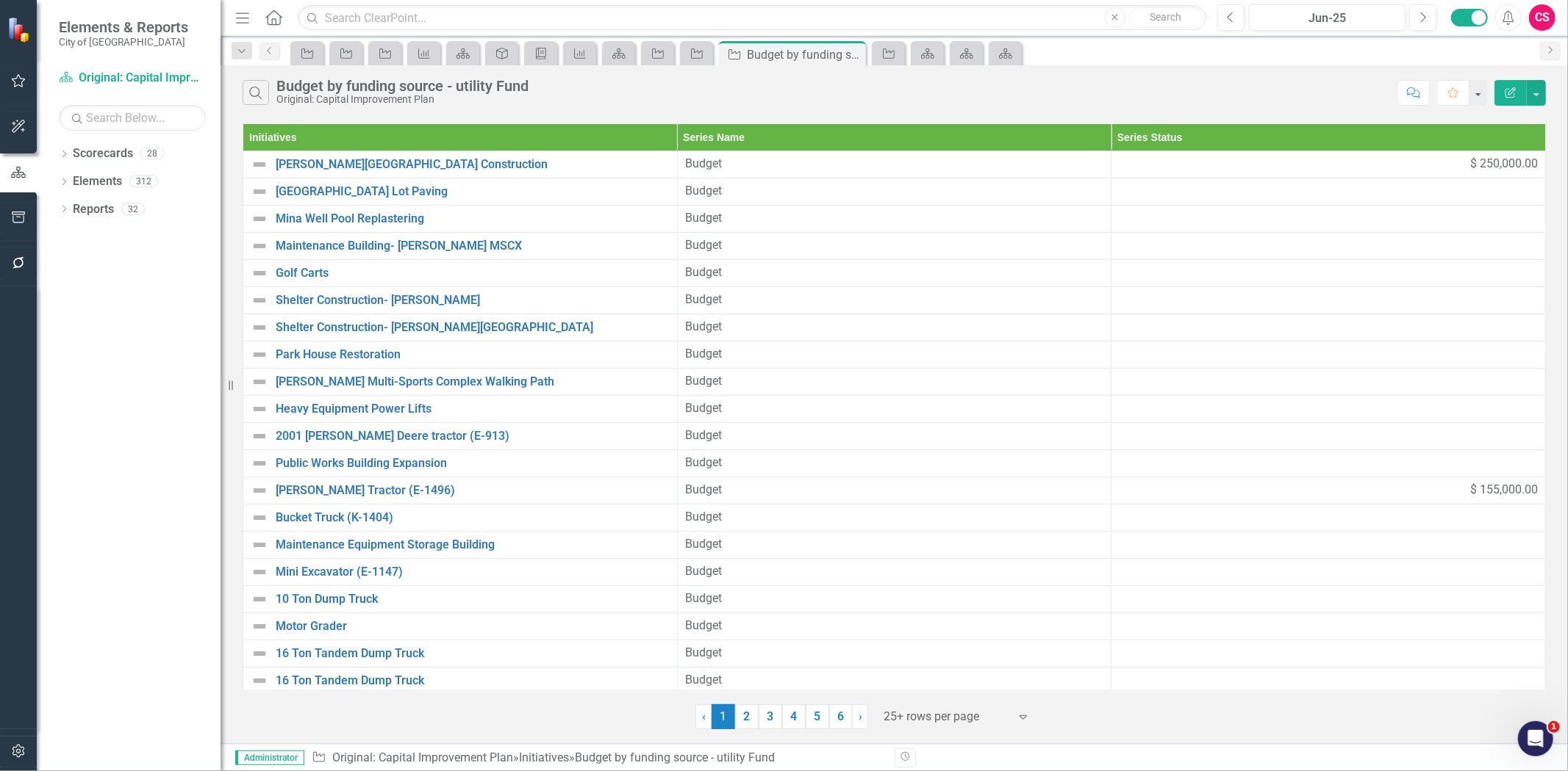
click at [1503, 92] on button "Edit Report" at bounding box center [1510, 93] width 33 height 26
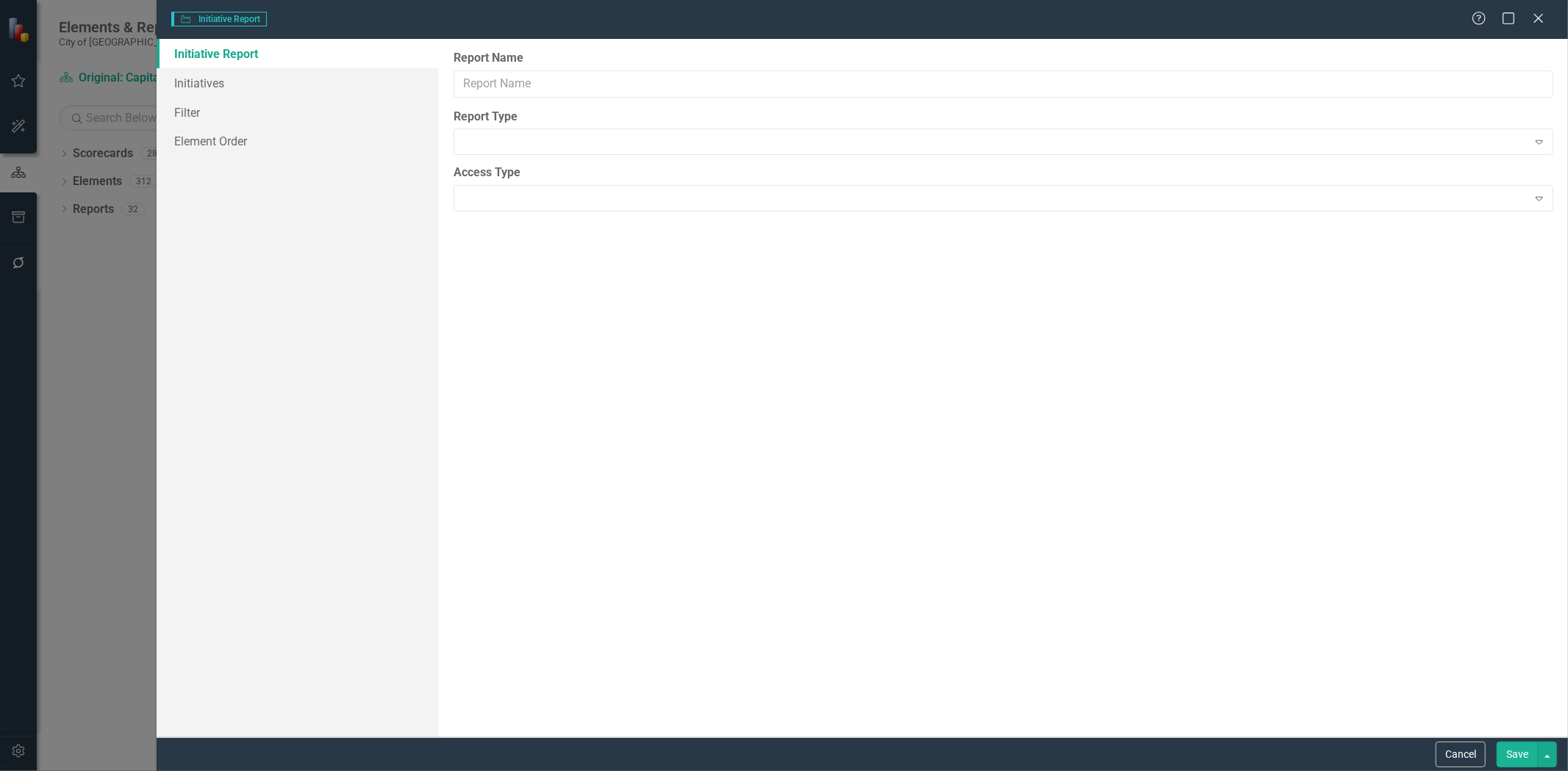
type input "Budget by funding source - utility Fund"
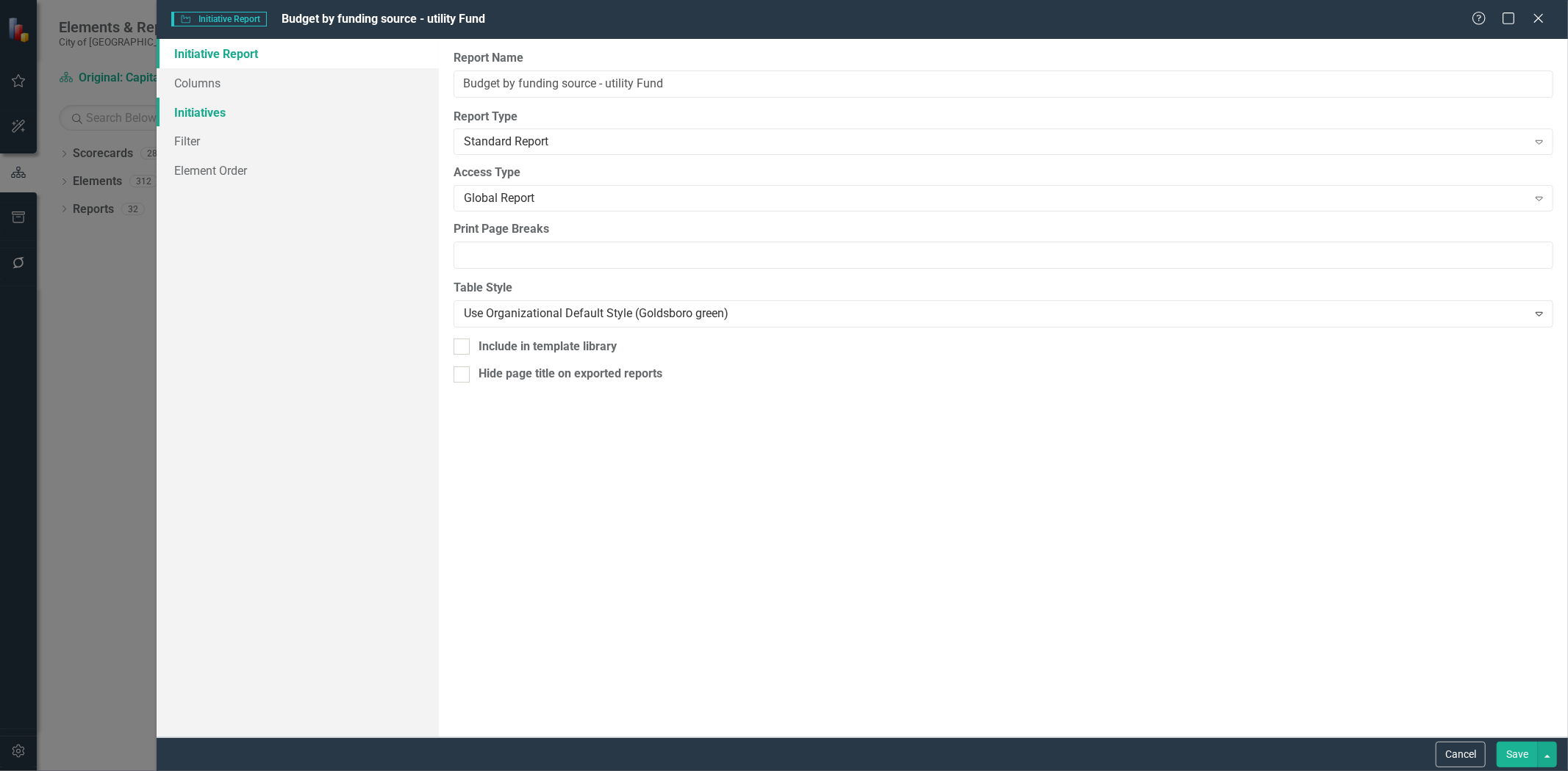
click at [273, 114] on link "Initiatives" at bounding box center [298, 112] width 282 height 29
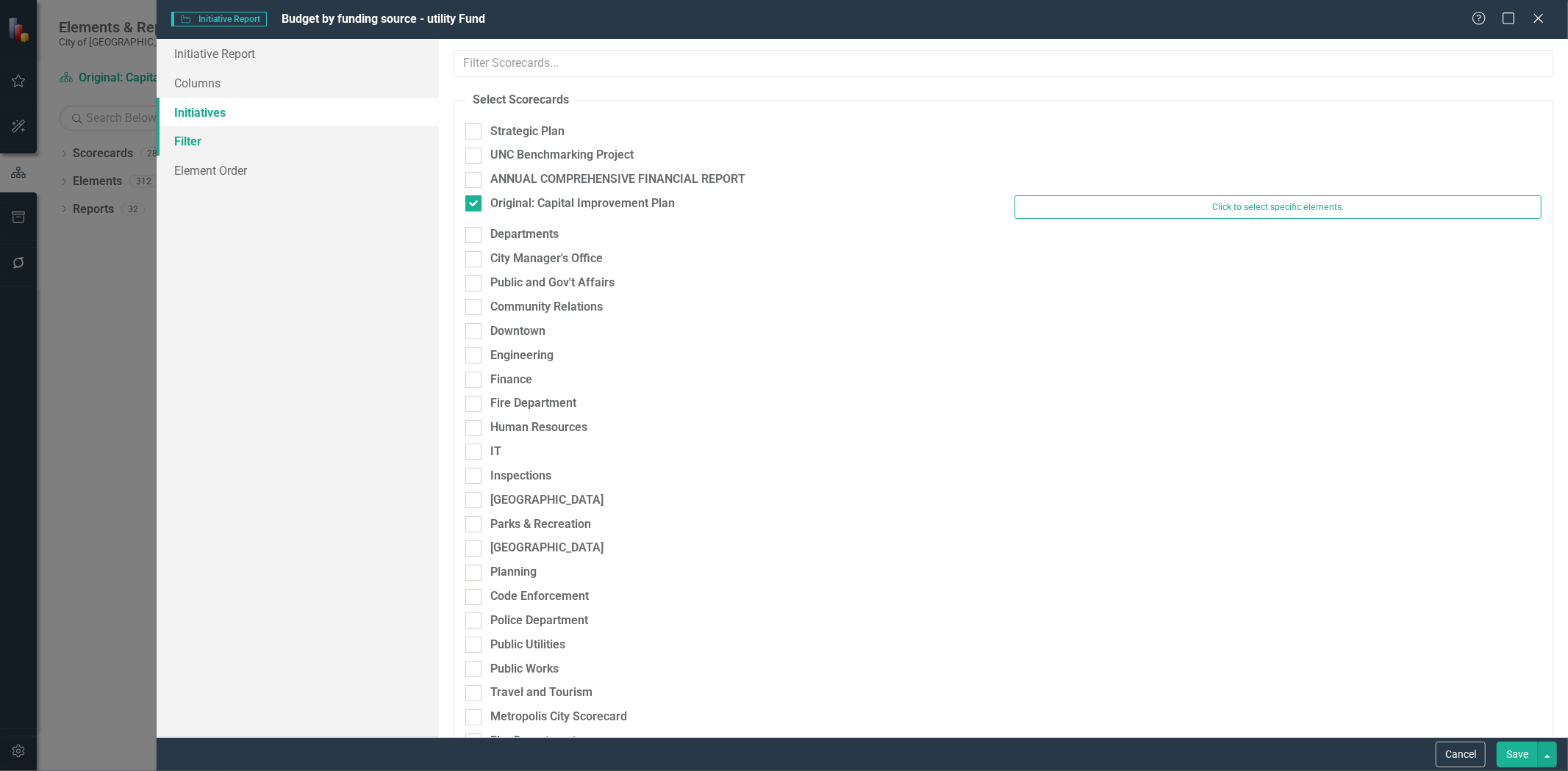
click at [261, 139] on link "Filter" at bounding box center [298, 141] width 282 height 29
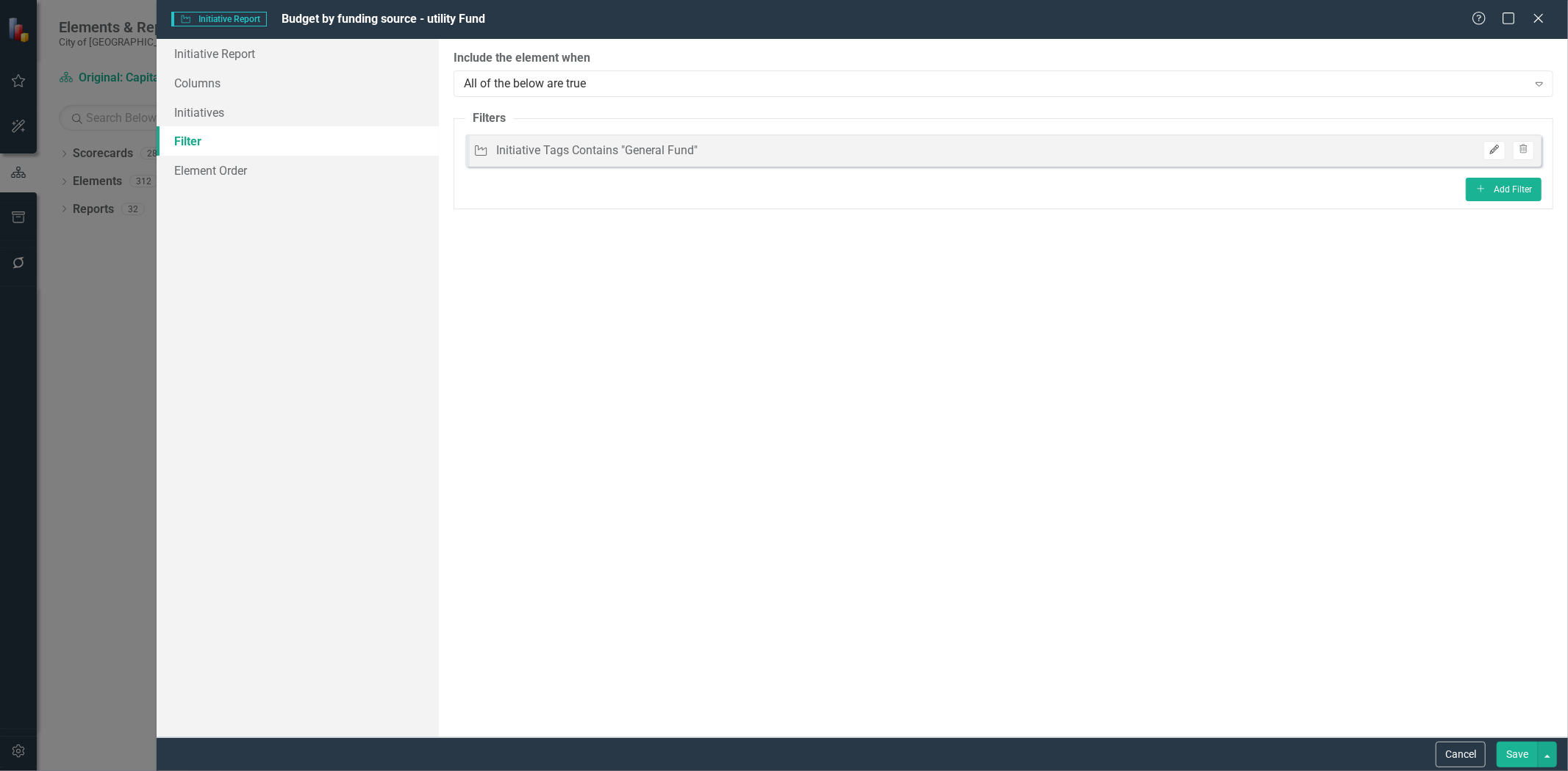
click at [1490, 147] on icon "Edit" at bounding box center [1494, 149] width 11 height 9
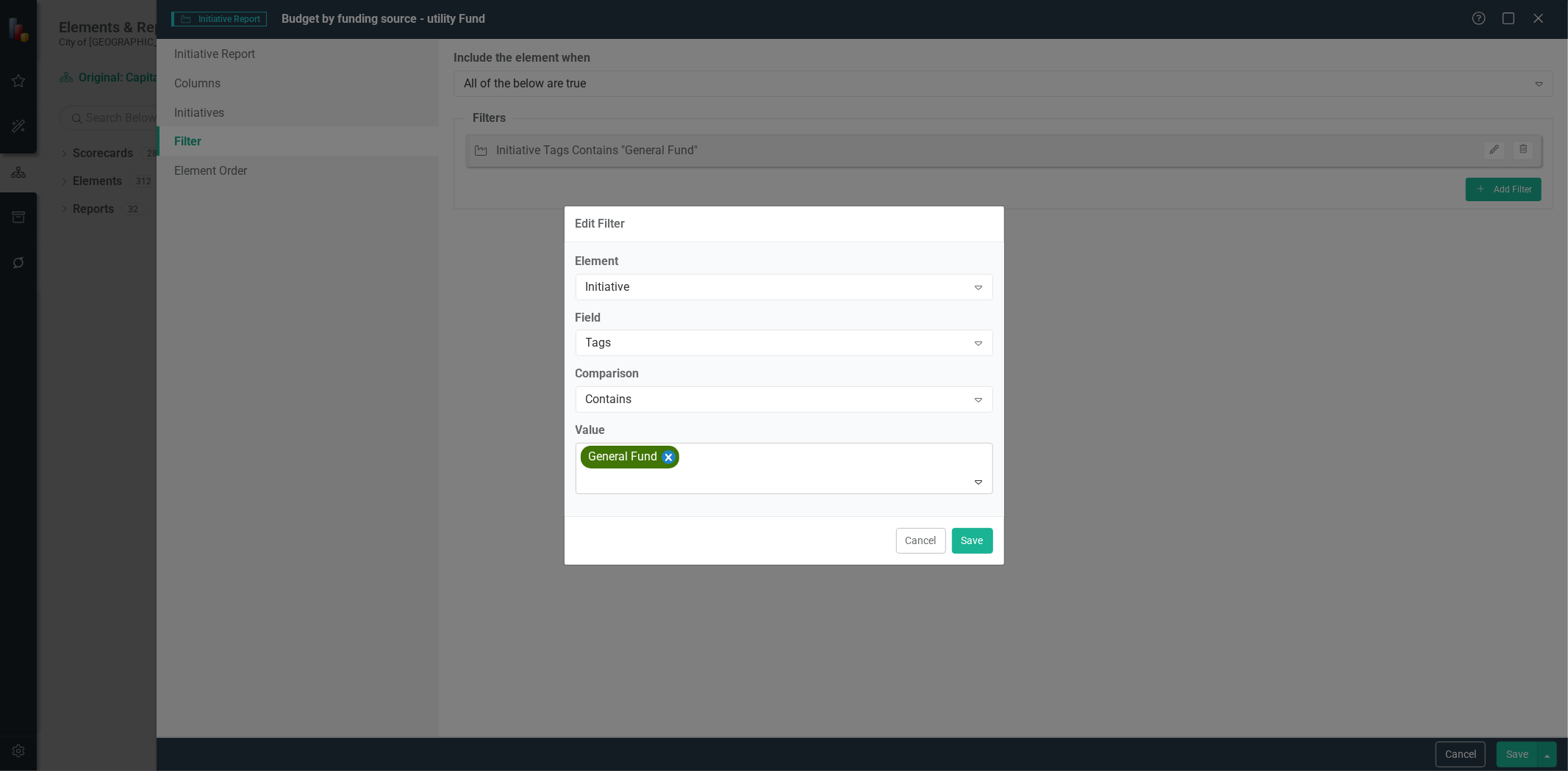
click at [661, 459] on icon "Remove [object Object]" at bounding box center [667, 457] width 14 height 19
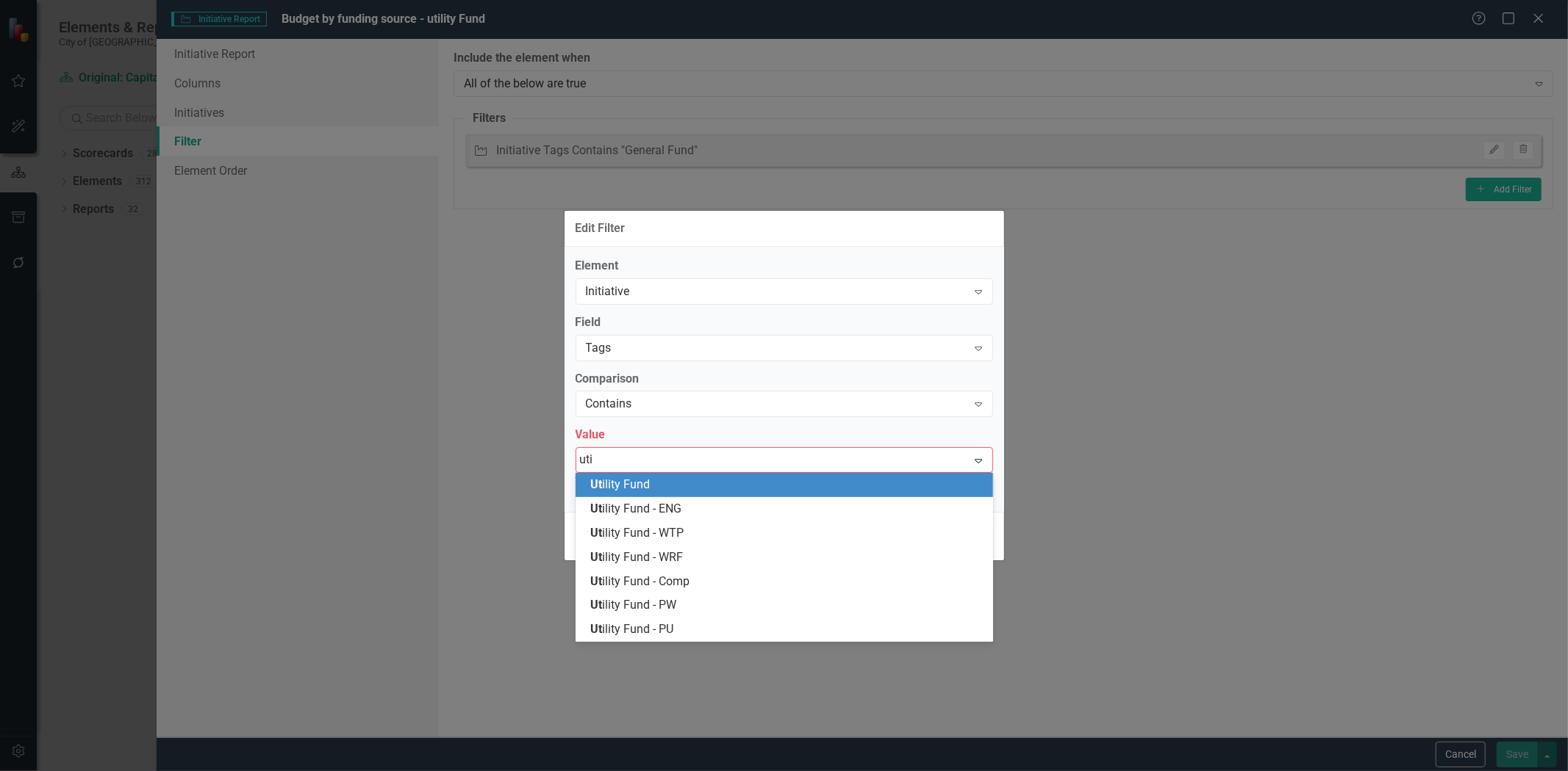
type input "util"
click at [670, 482] on div "Util ity Fund" at bounding box center [787, 485] width 394 height 17
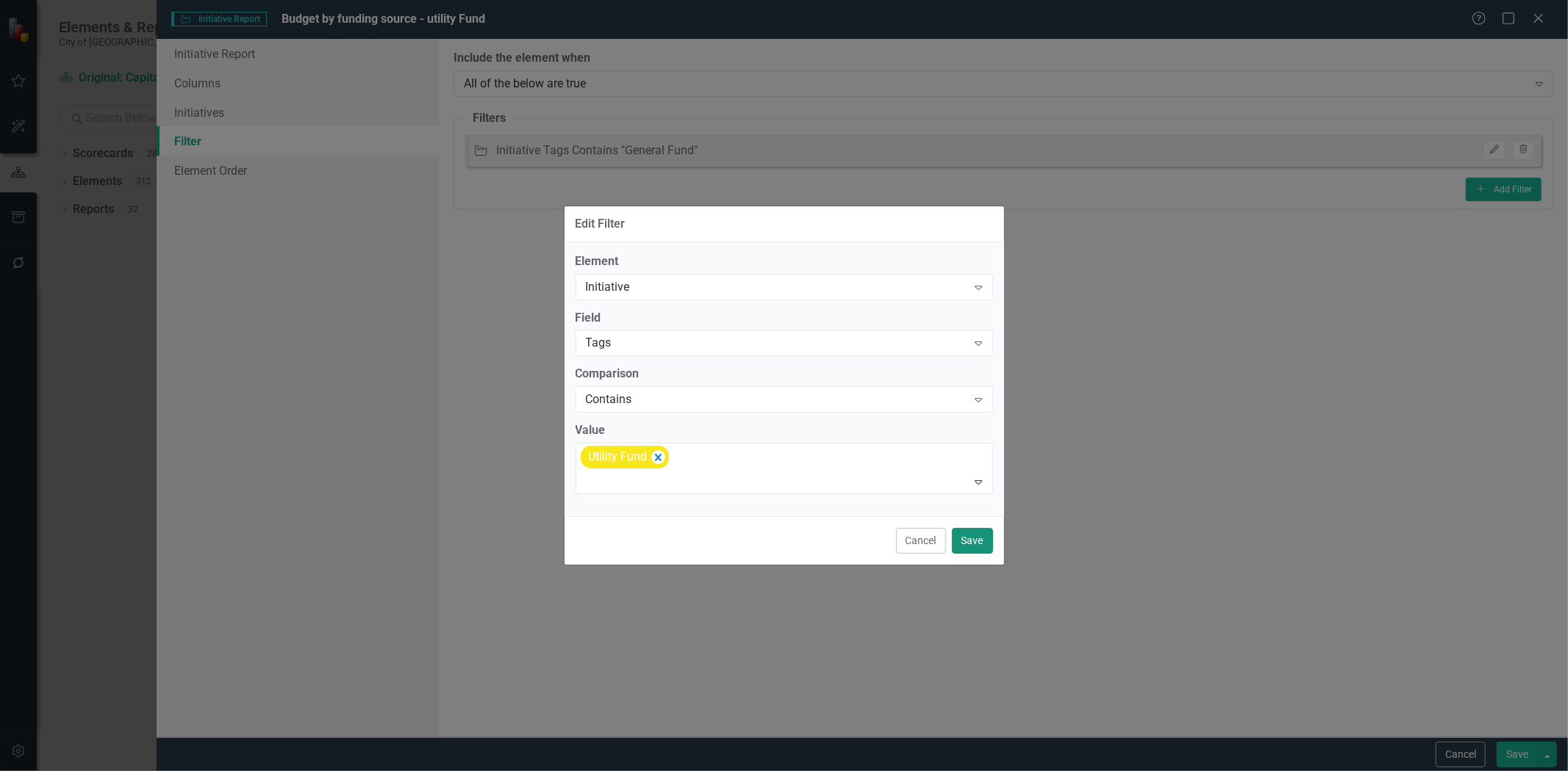
click at [969, 542] on button "Save" at bounding box center [972, 541] width 41 height 26
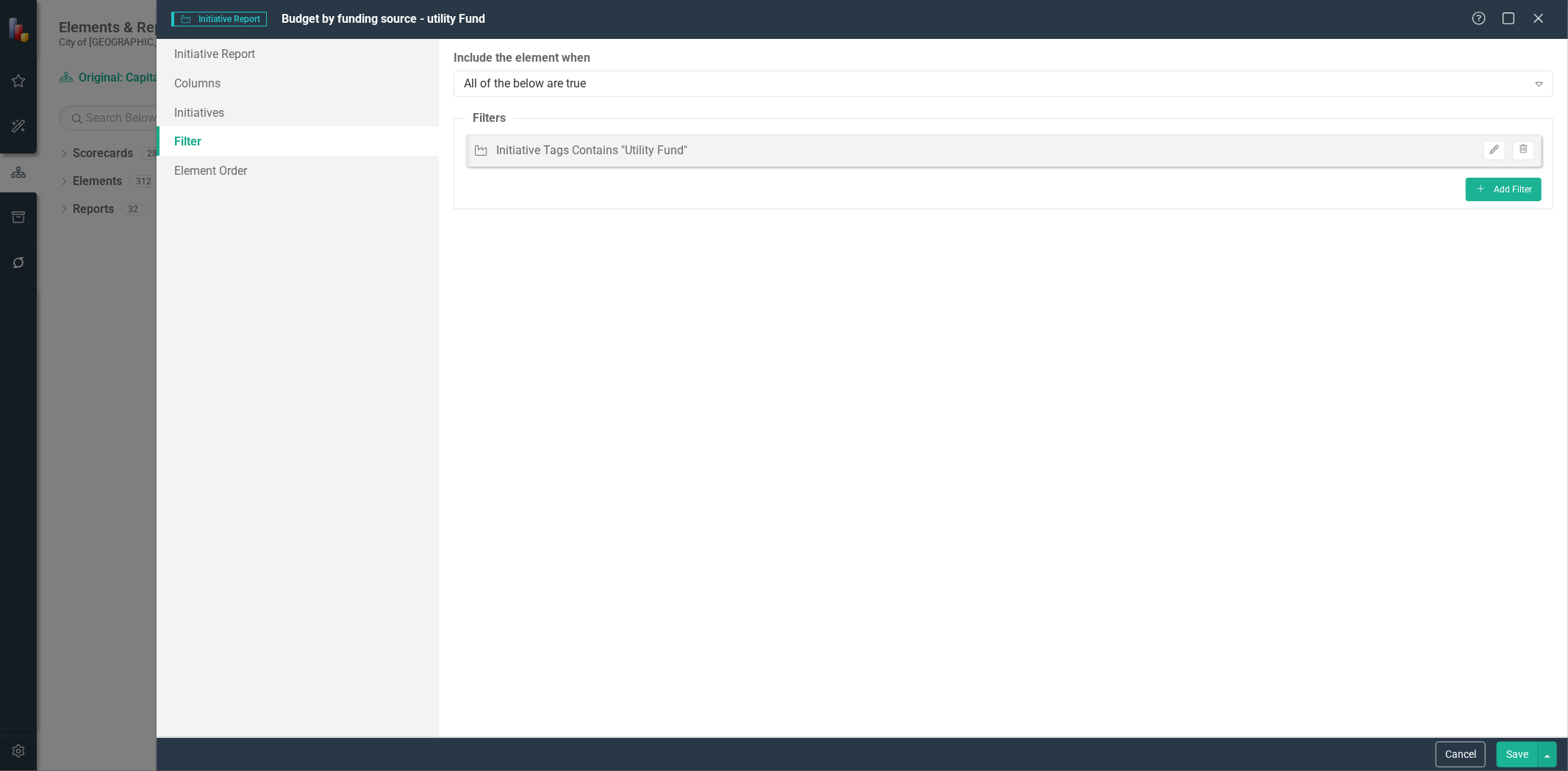
click at [1496, 758] on button "Save" at bounding box center [1517, 755] width 41 height 26
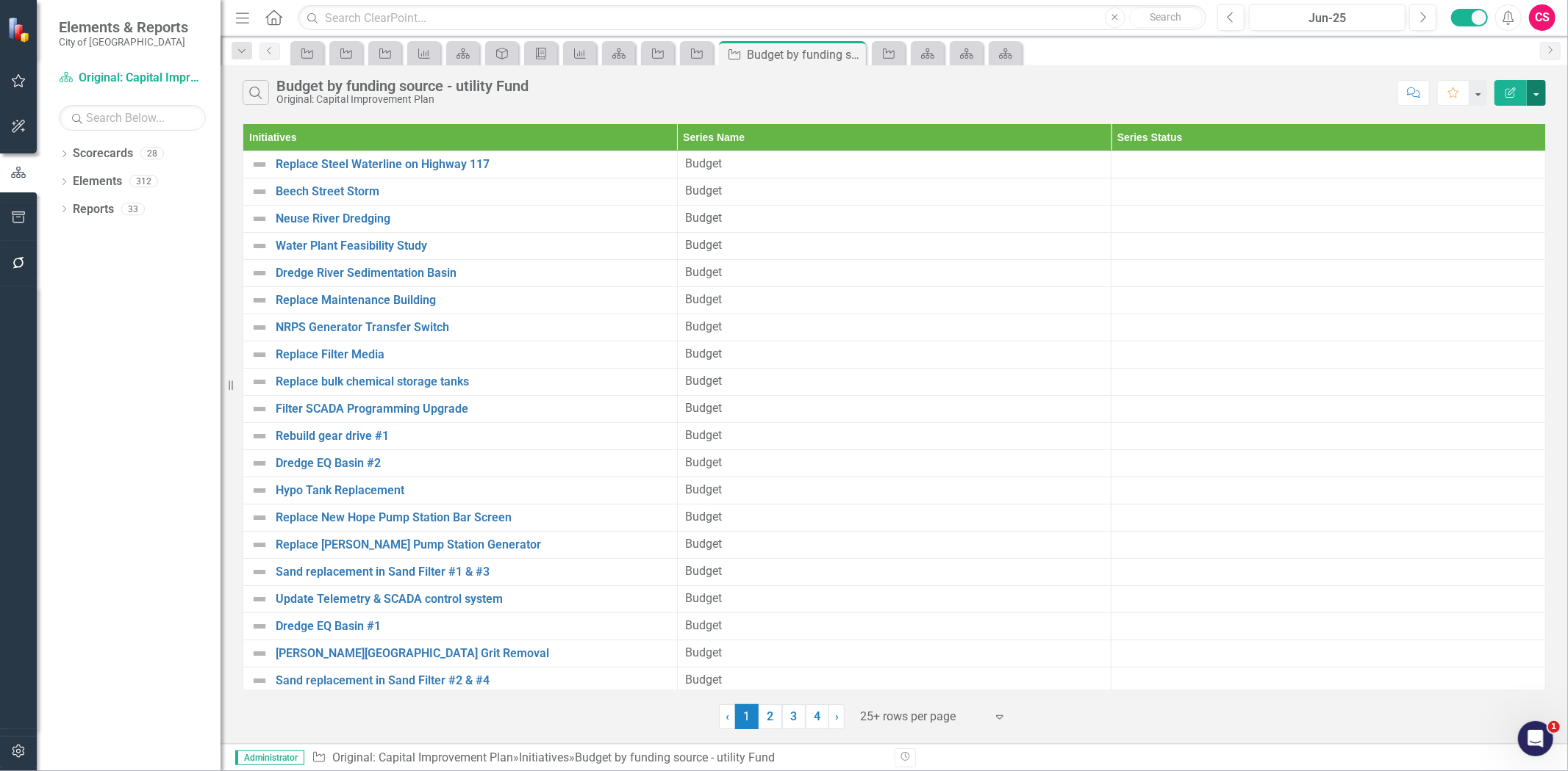
click at [1532, 91] on button "button" at bounding box center [1535, 93] width 19 height 26
click at [1485, 172] on link "Excel Export to Excel" at bounding box center [1486, 176] width 116 height 27
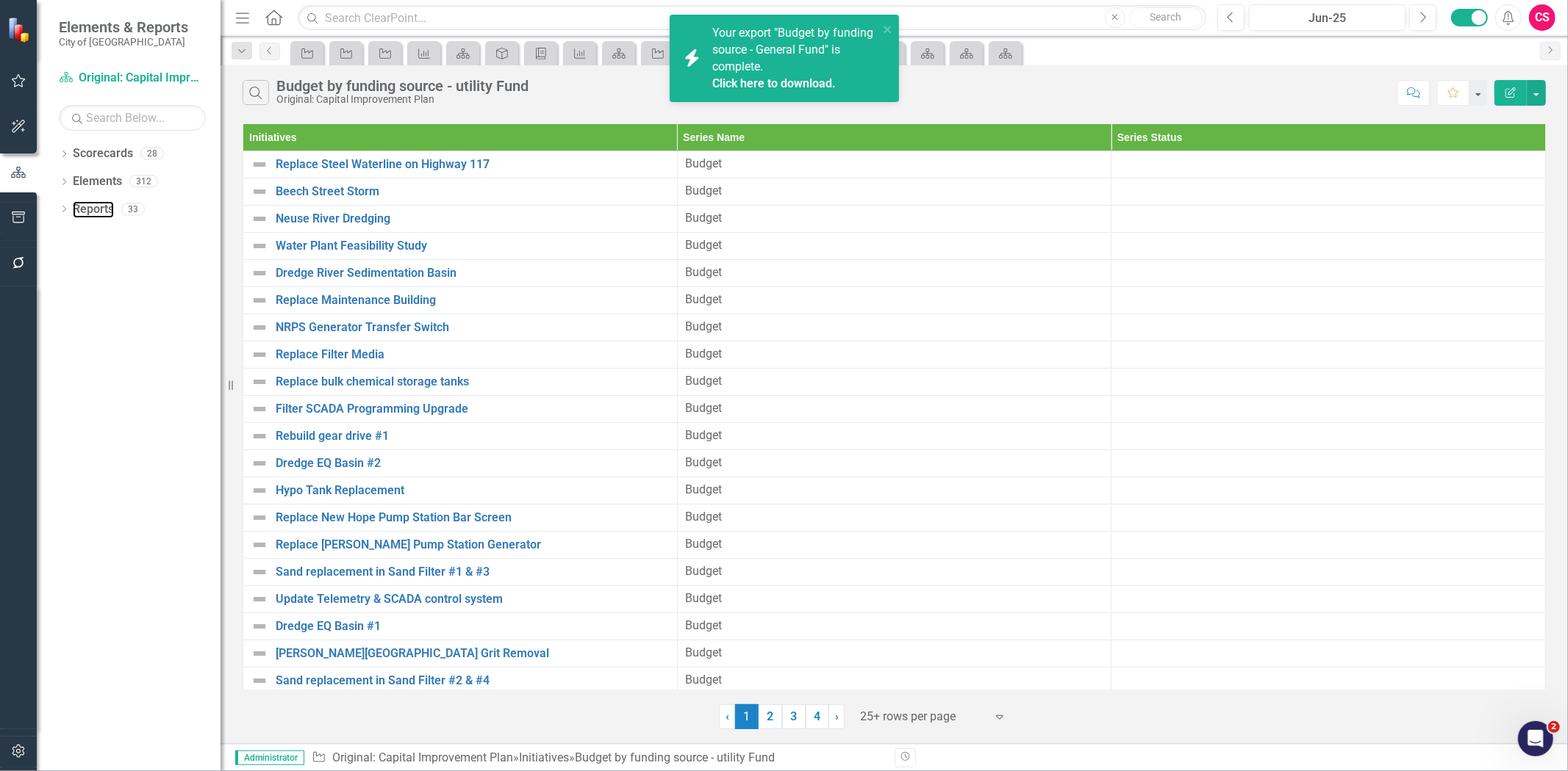
click at [96, 205] on link "Reports" at bounding box center [93, 209] width 41 height 17
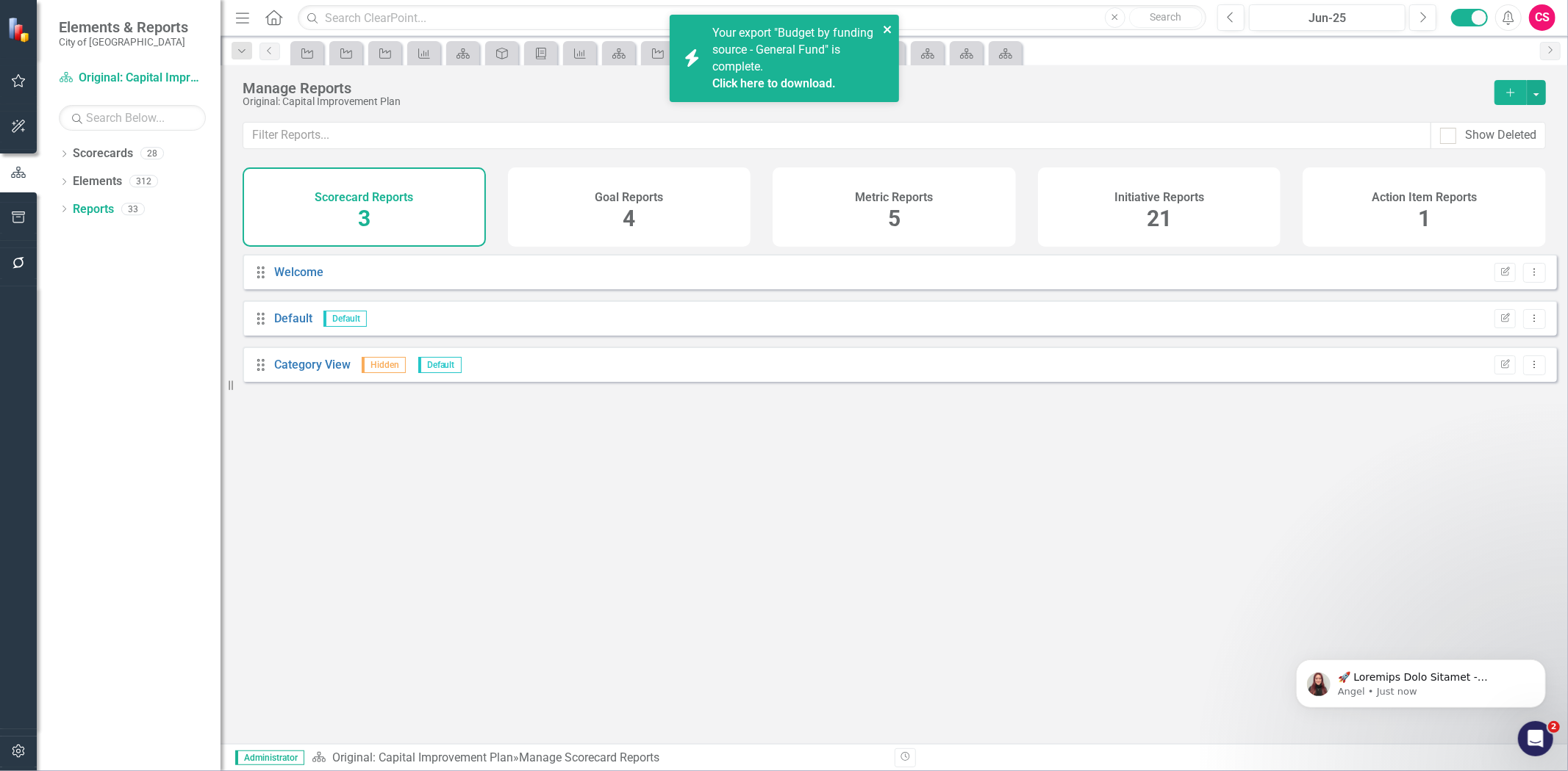
click at [886, 29] on icon "close" at bounding box center [886, 29] width 7 height 7
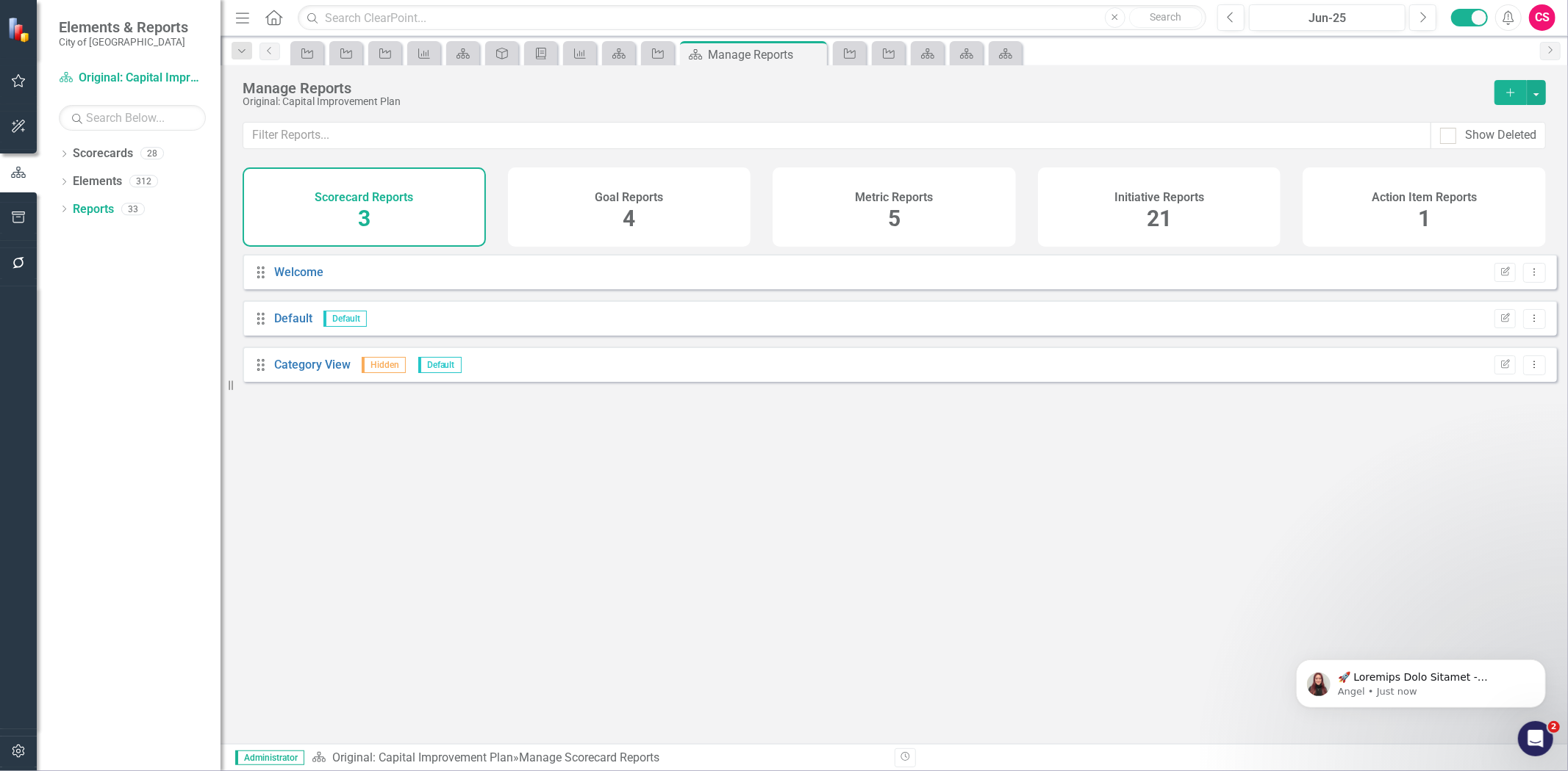
click at [1127, 226] on div "Initiative Reports 21" at bounding box center [1159, 207] width 243 height 79
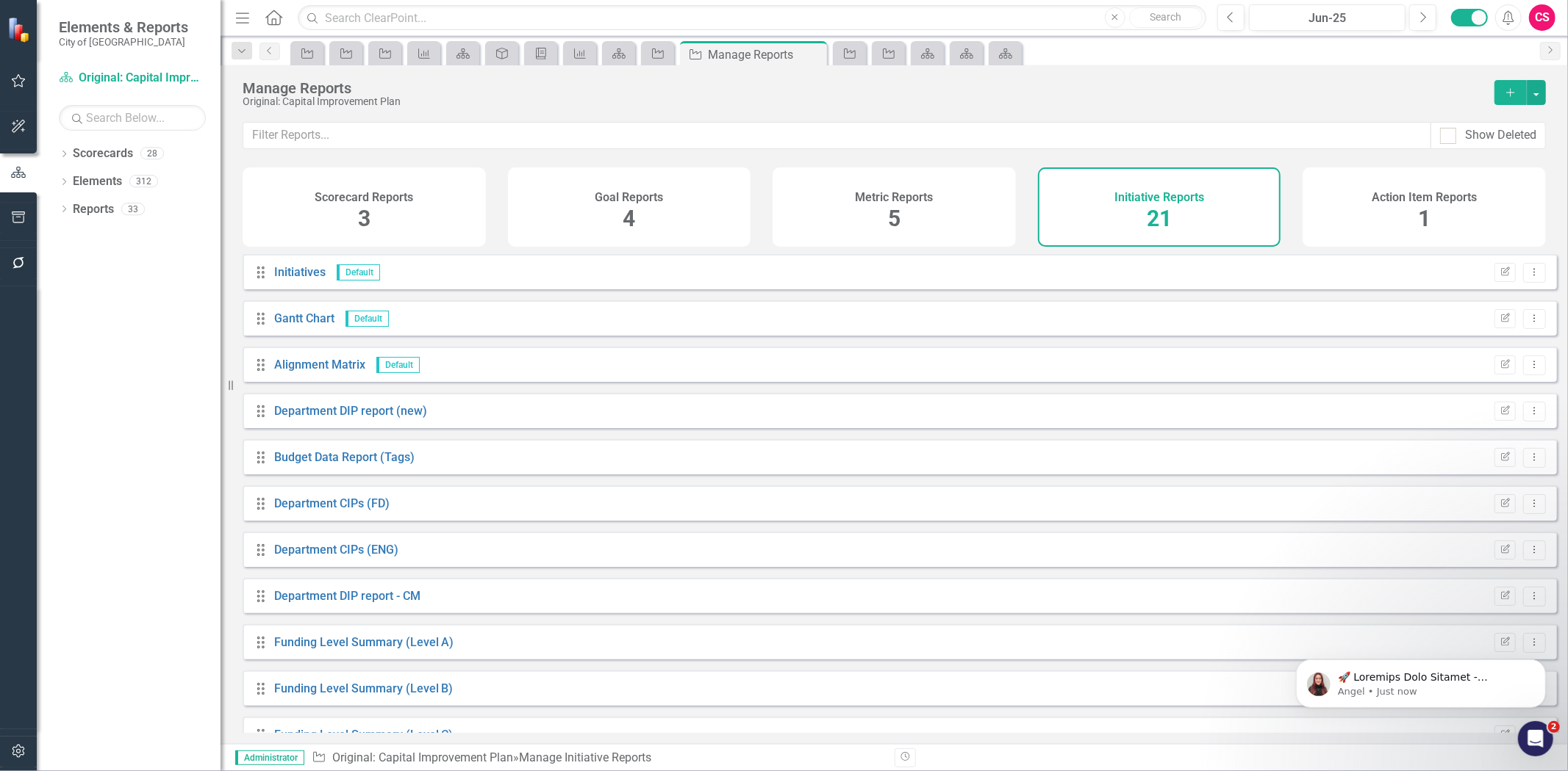
scroll to position [493, 0]
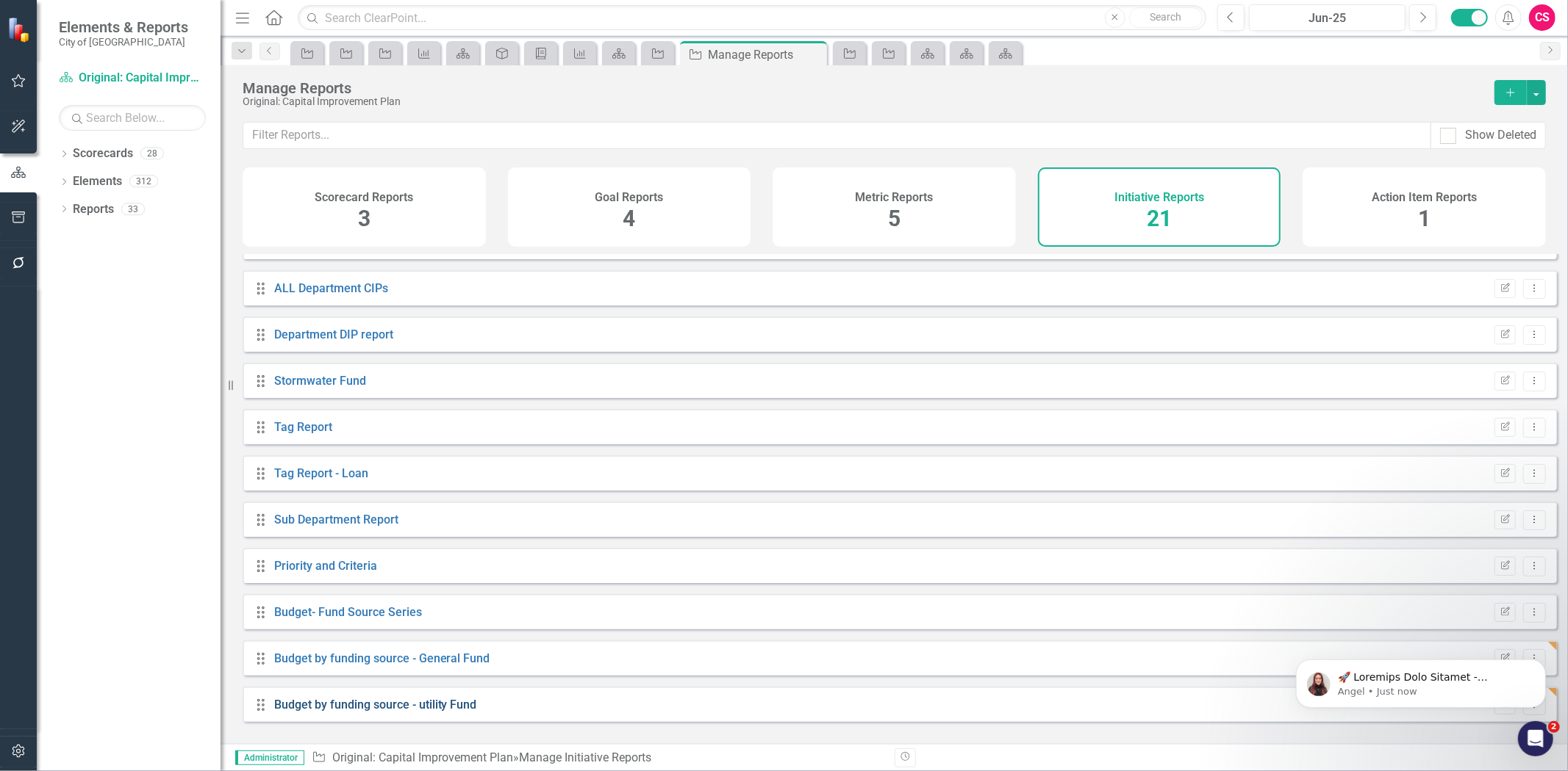
click at [421, 712] on link "Budget by funding source - utility Fund" at bounding box center [375, 704] width 203 height 14
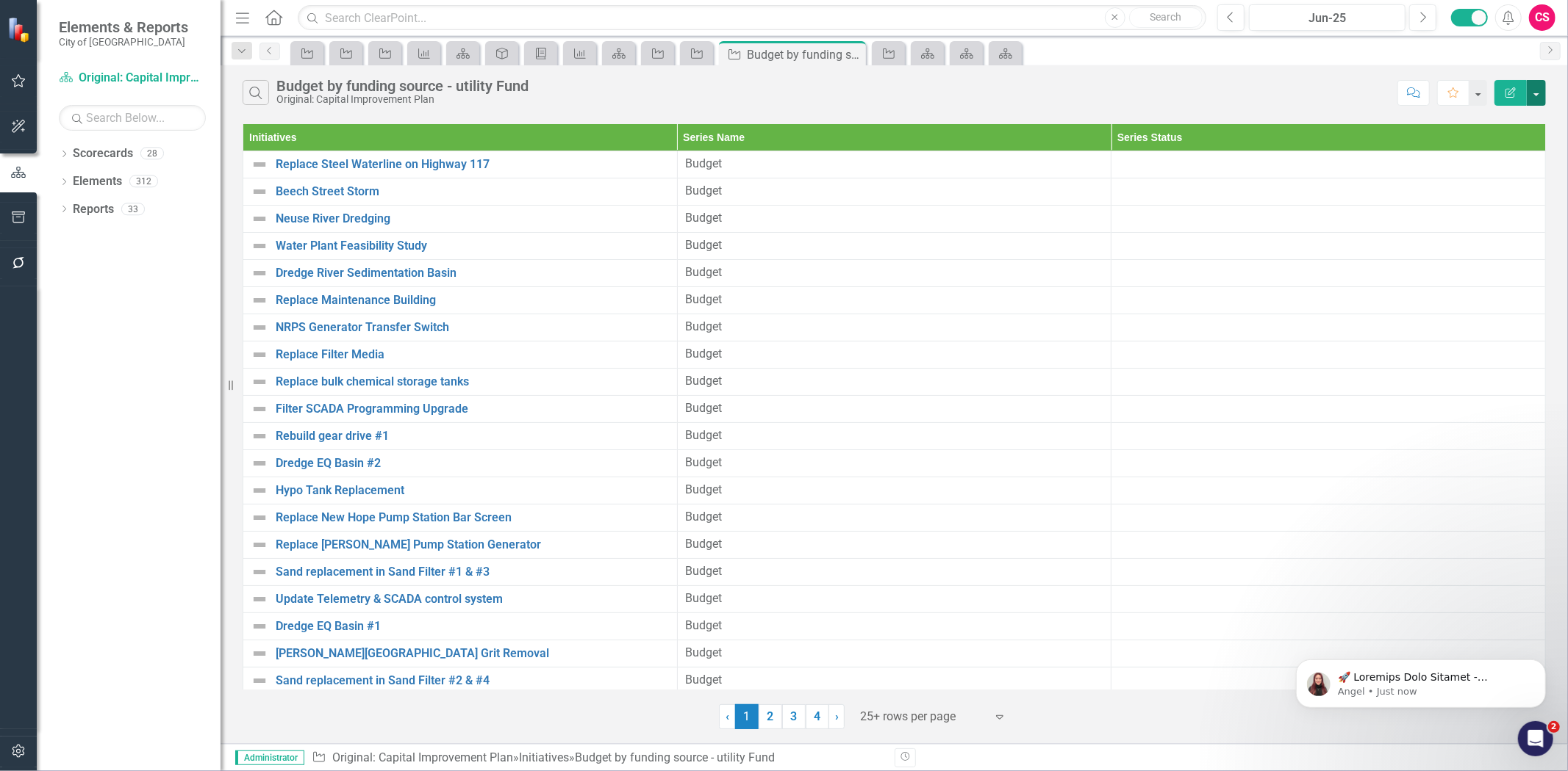
click at [1541, 99] on button "button" at bounding box center [1535, 93] width 19 height 26
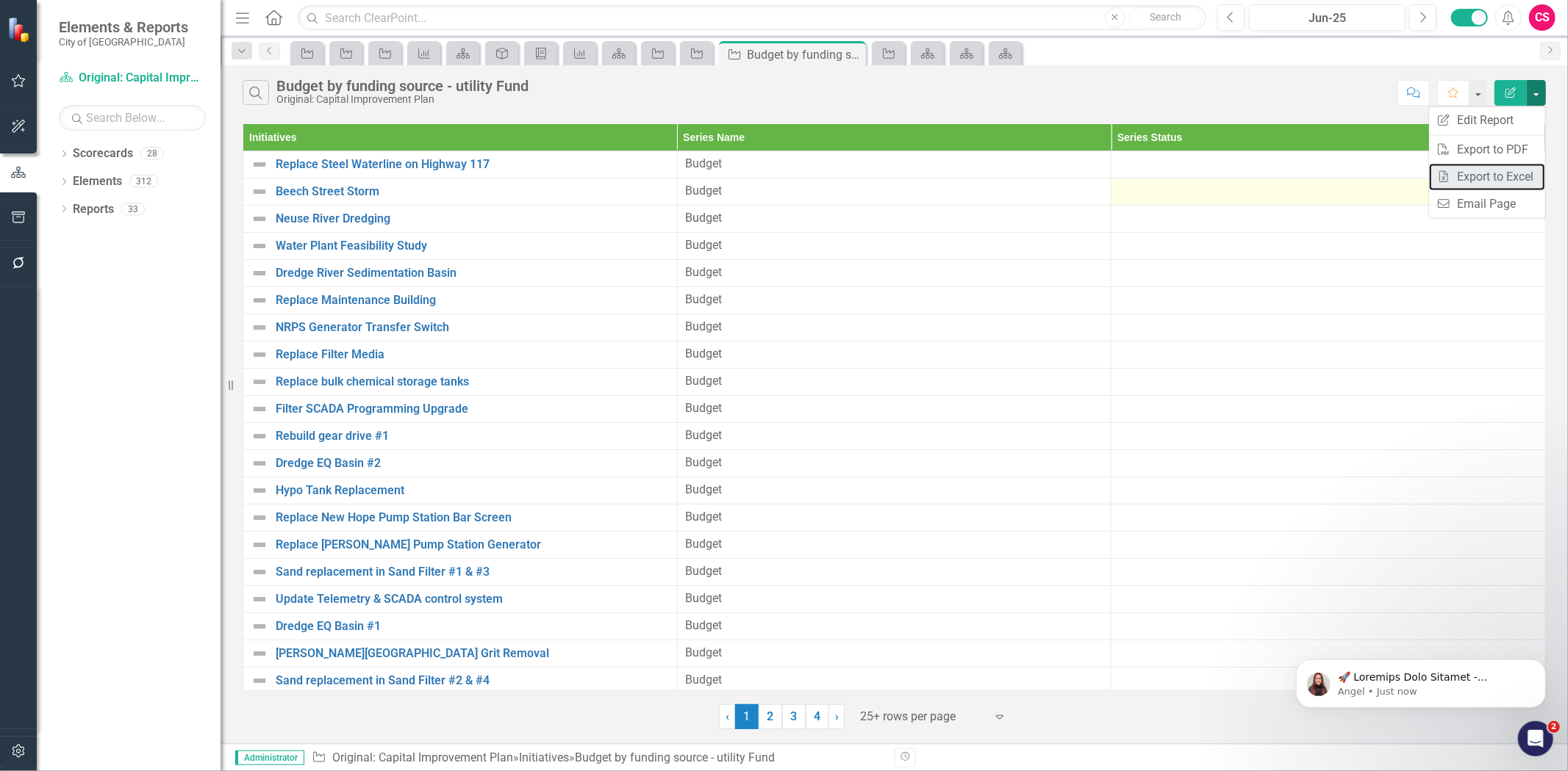
drag, startPoint x: 1516, startPoint y: 188, endPoint x: 1495, endPoint y: 178, distance: 23.3
click at [1515, 188] on link "Excel Export to Excel" at bounding box center [1486, 176] width 116 height 27
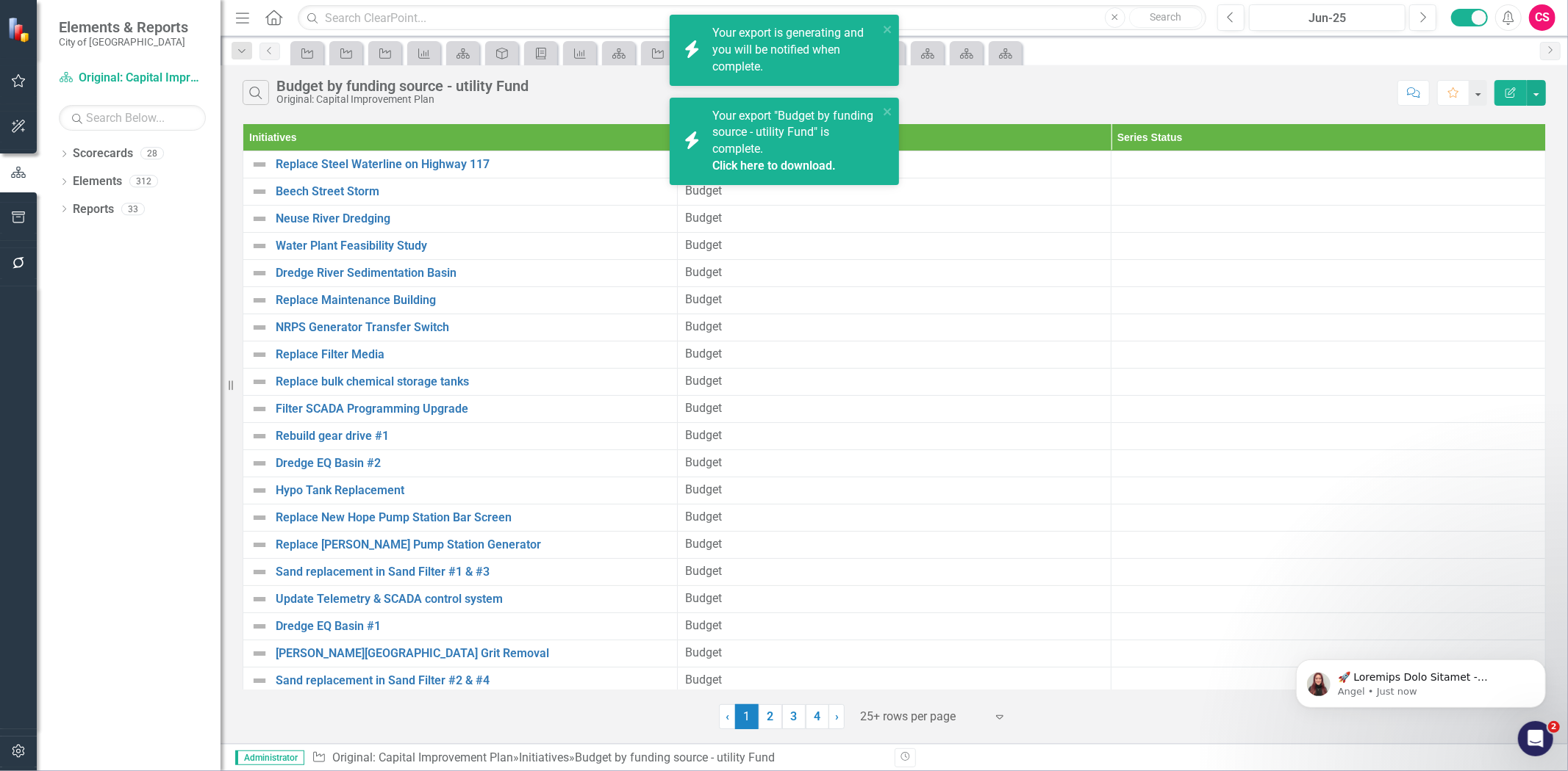
click at [878, 107] on div "icon.bolt Your export "Budget by funding source - utility Fund" is complete. Cl…" at bounding box center [779, 141] width 207 height 76
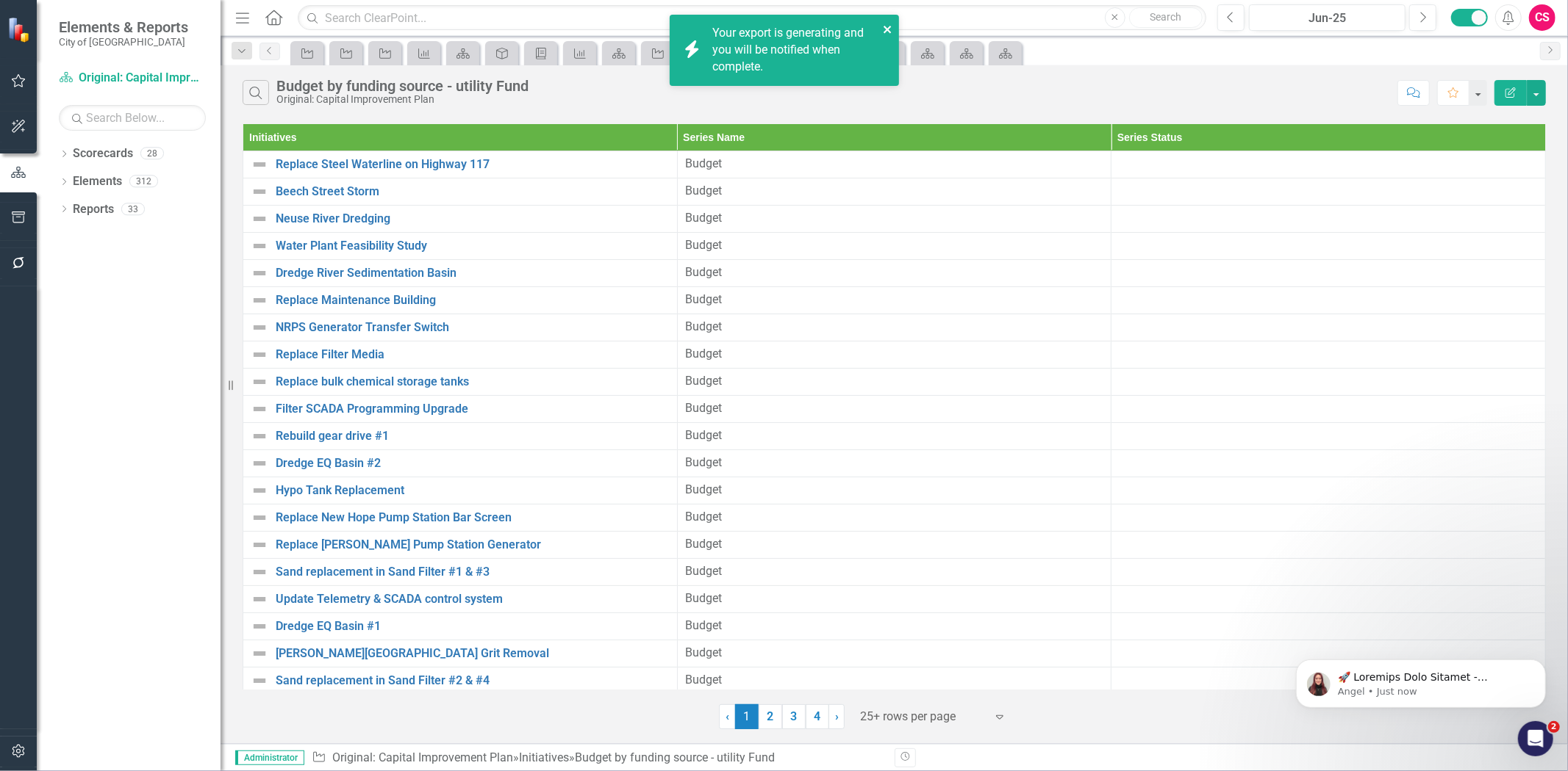
click at [886, 33] on icon "close" at bounding box center [887, 29] width 11 height 11
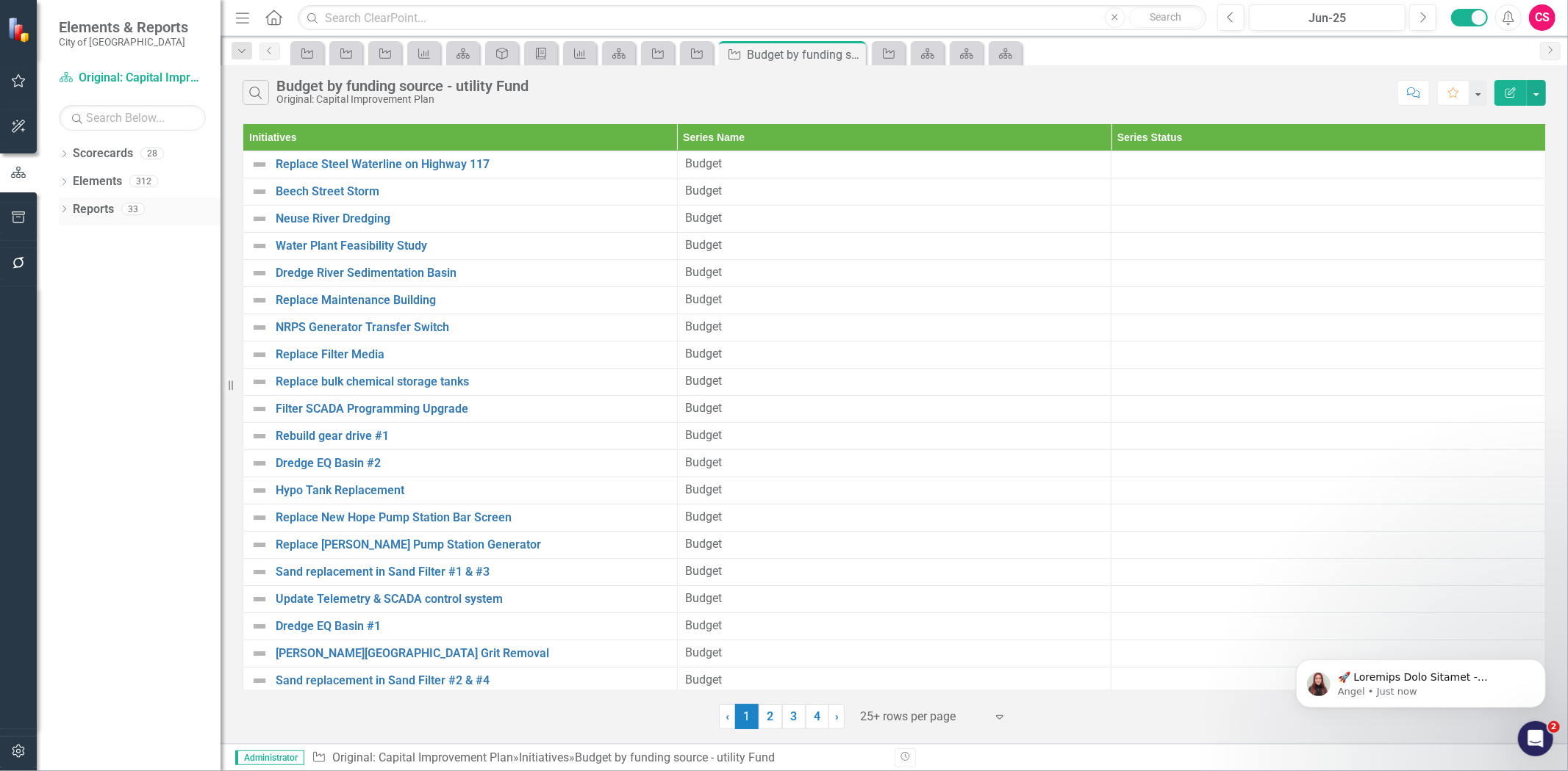
click at [95, 205] on link "Reports" at bounding box center [93, 209] width 41 height 17
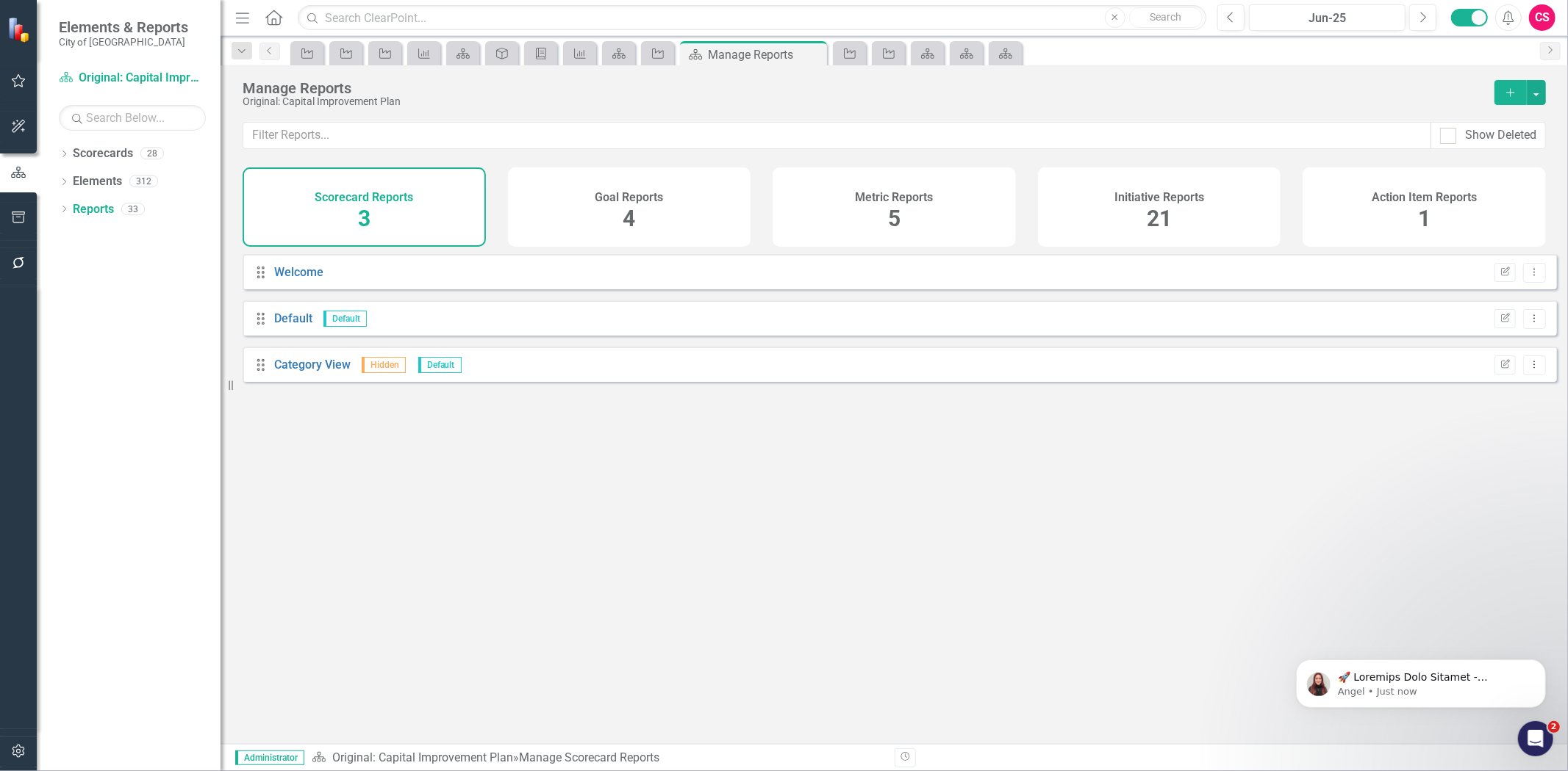
click at [1155, 209] on span "21" at bounding box center [1159, 218] width 25 height 26
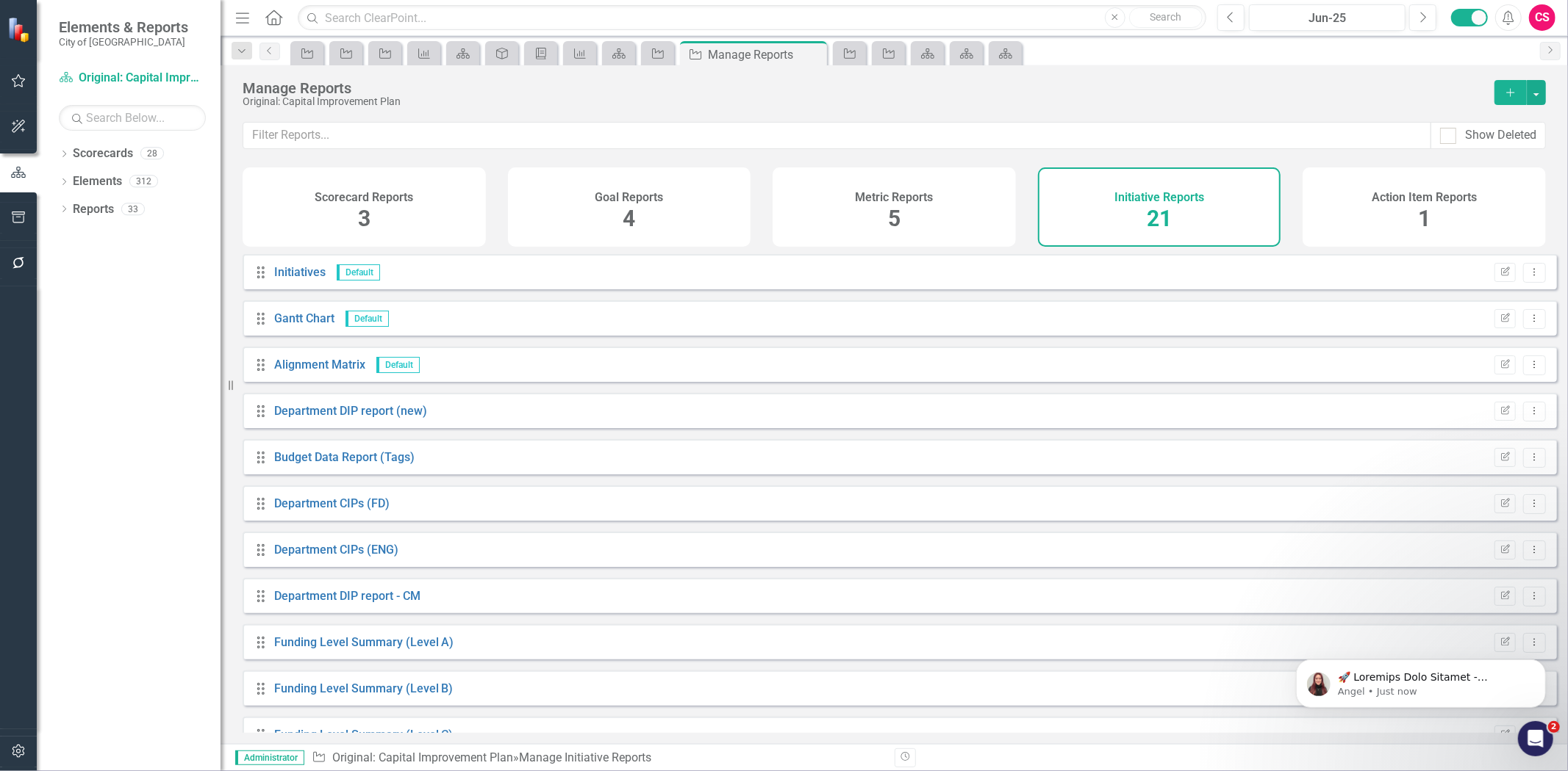
scroll to position [493, 0]
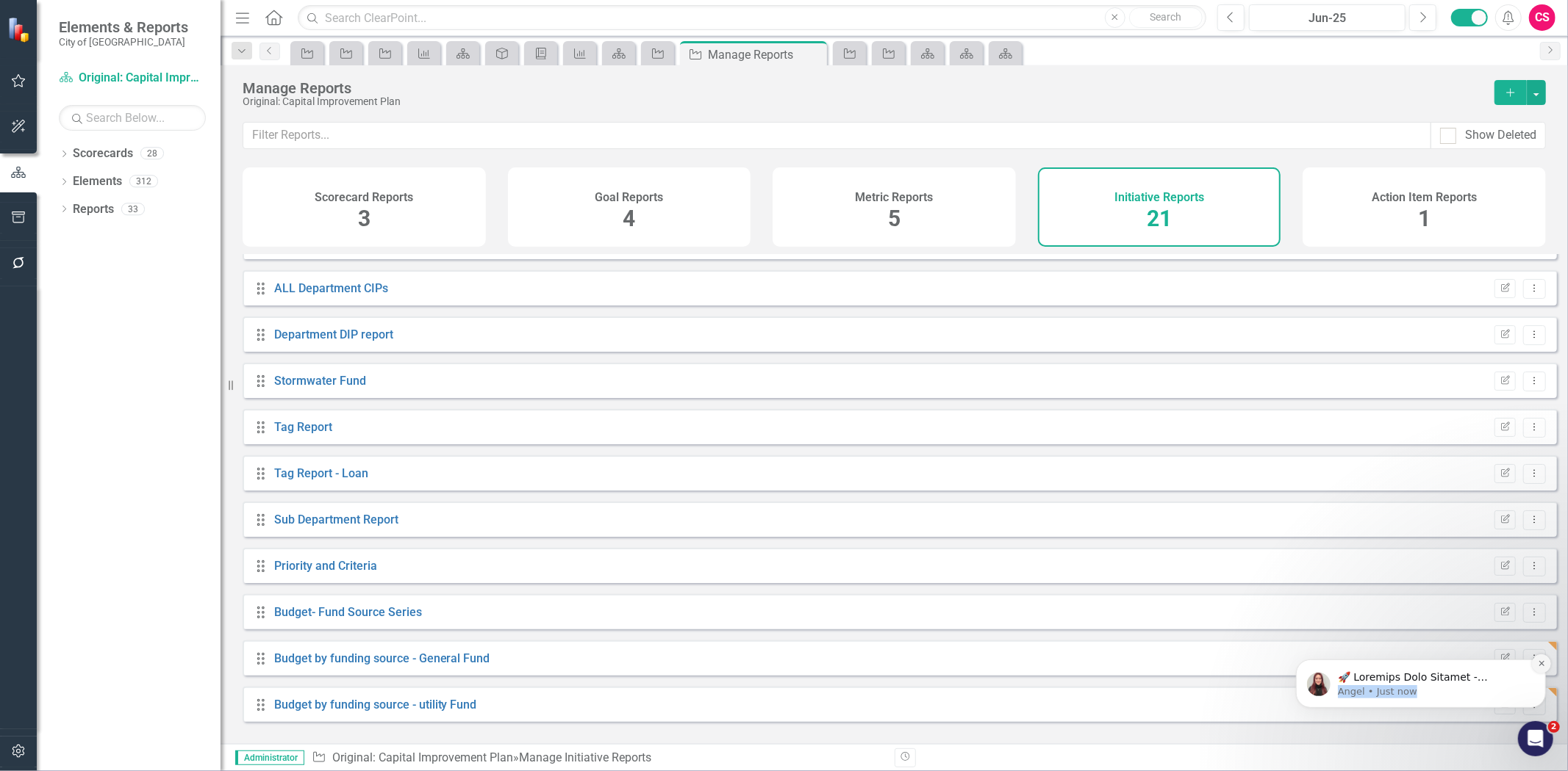
click at [1532, 661] on div "Angel • Just now" at bounding box center [1420, 682] width 250 height 48
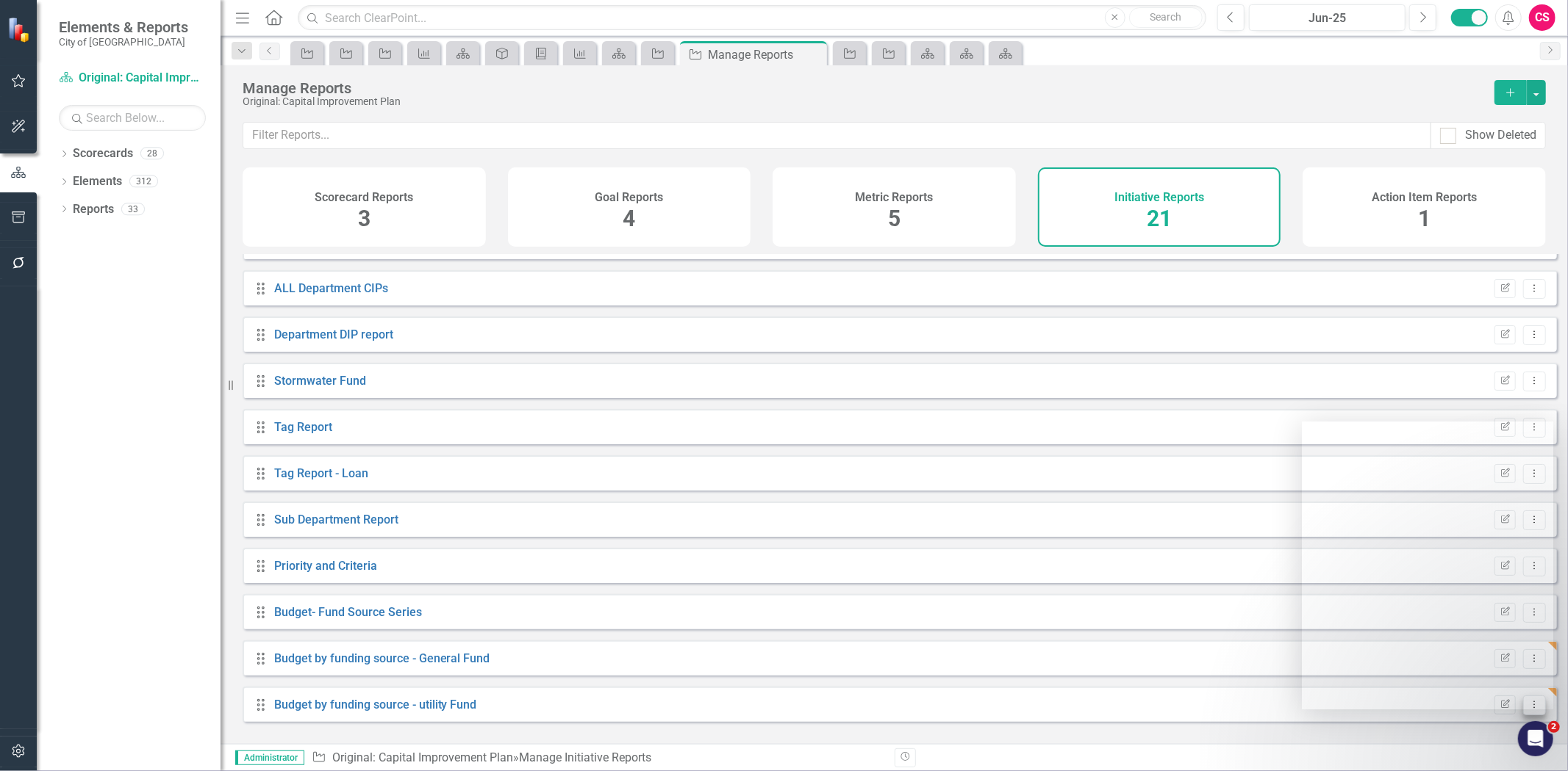
click at [1528, 710] on icon "Dropdown Menu" at bounding box center [1534, 705] width 12 height 10
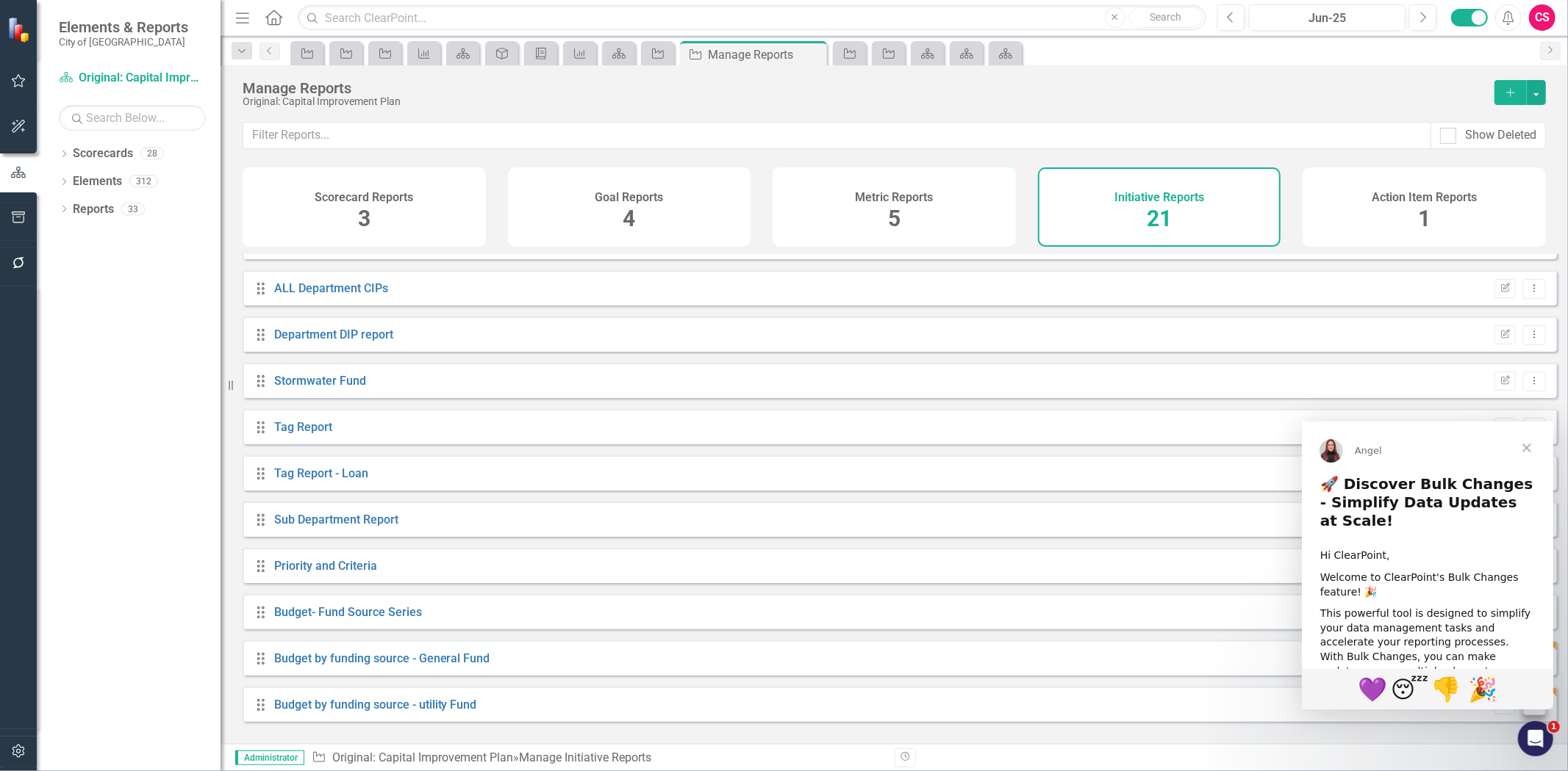
scroll to position [0, 0]
click at [1528, 710] on icon "Dropdown Menu" at bounding box center [1534, 705] width 12 height 10
click at [1530, 444] on span "Close" at bounding box center [1526, 447] width 53 height 53
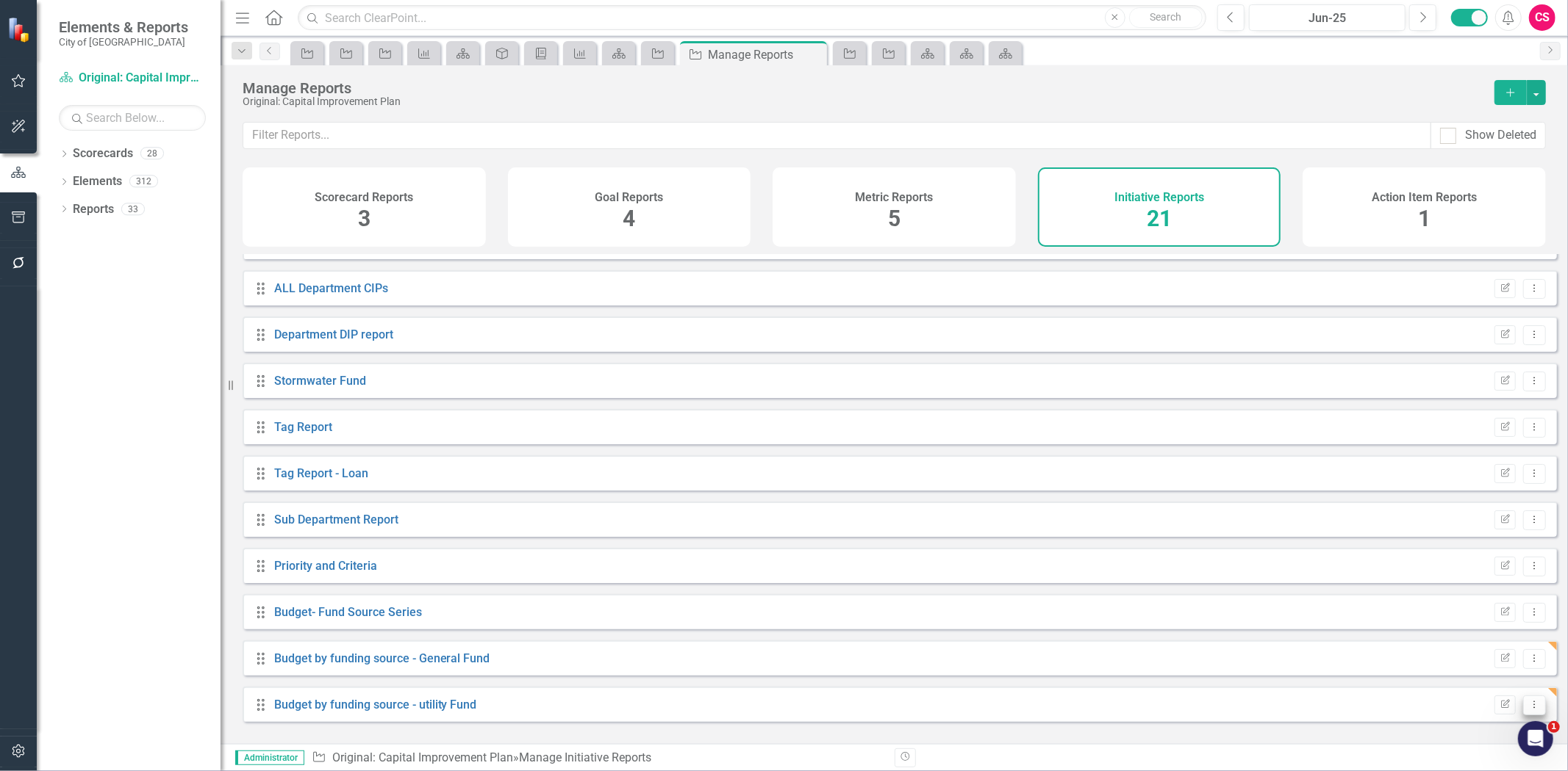
click at [1528, 710] on icon "Dropdown Menu" at bounding box center [1534, 705] width 12 height 10
click at [1478, 668] on link "Copy Duplicate Report" at bounding box center [1473, 664] width 121 height 27
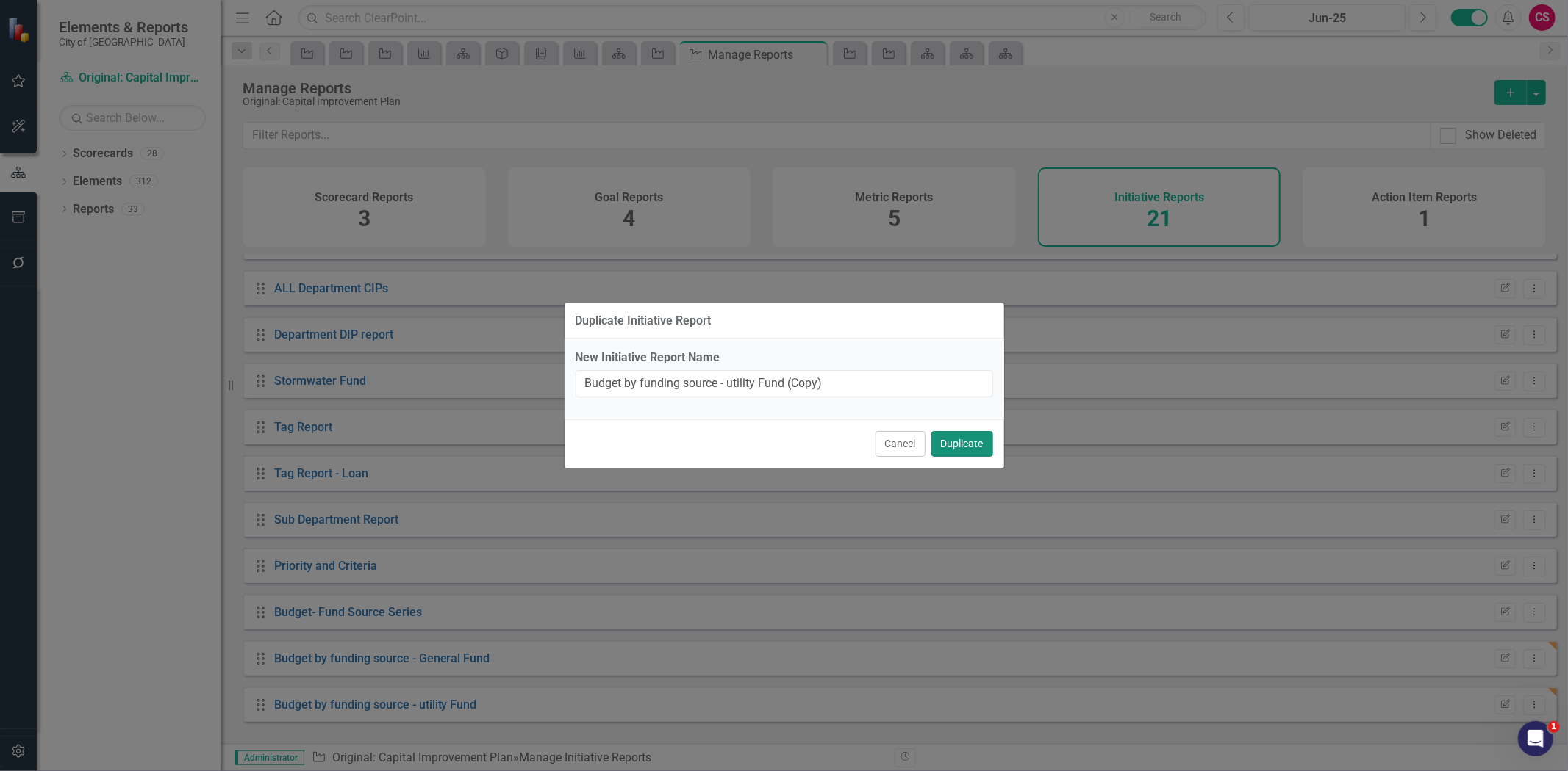
click at [951, 441] on button "Duplicate" at bounding box center [962, 444] width 62 height 26
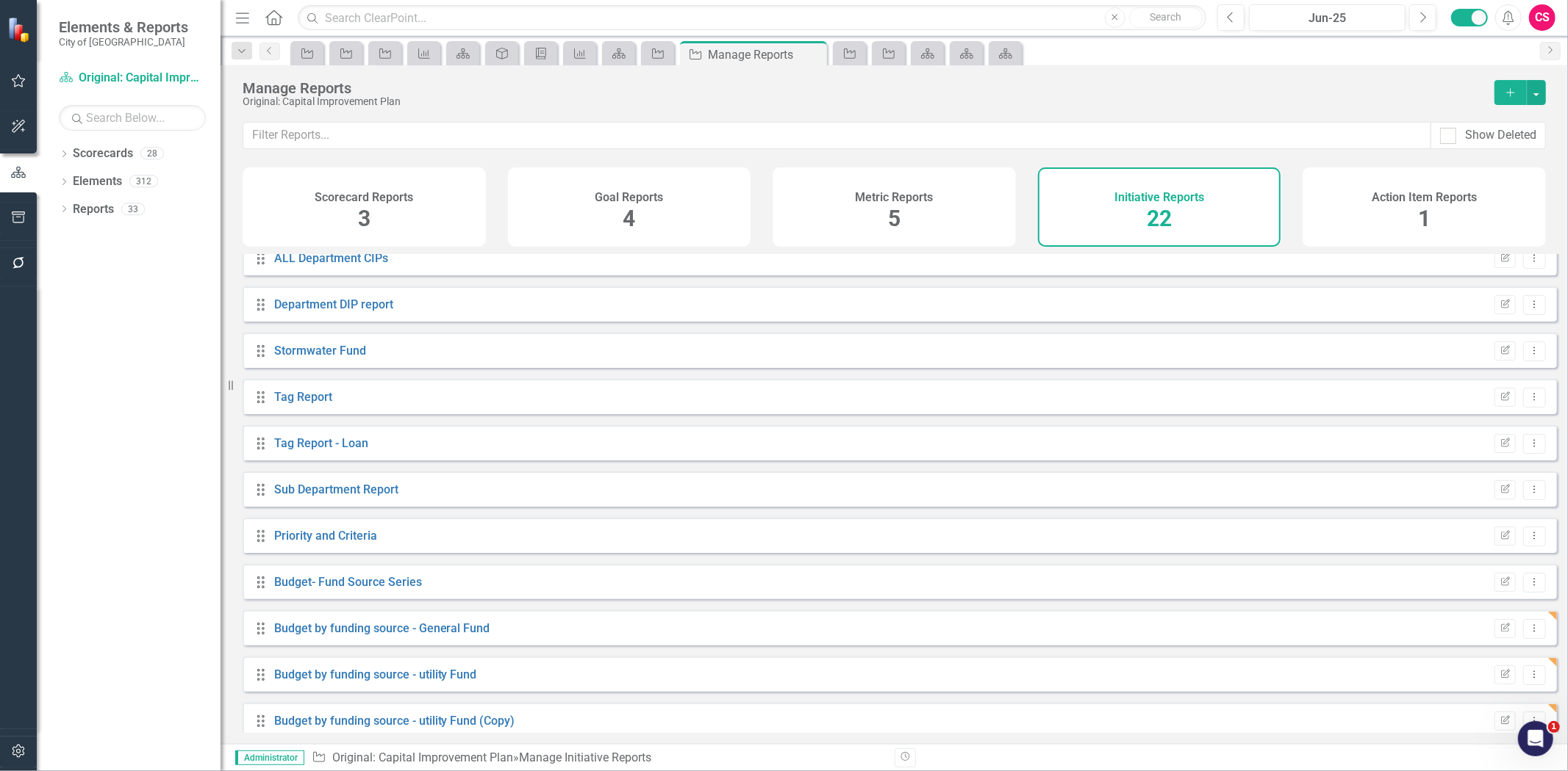
scroll to position [540, 0]
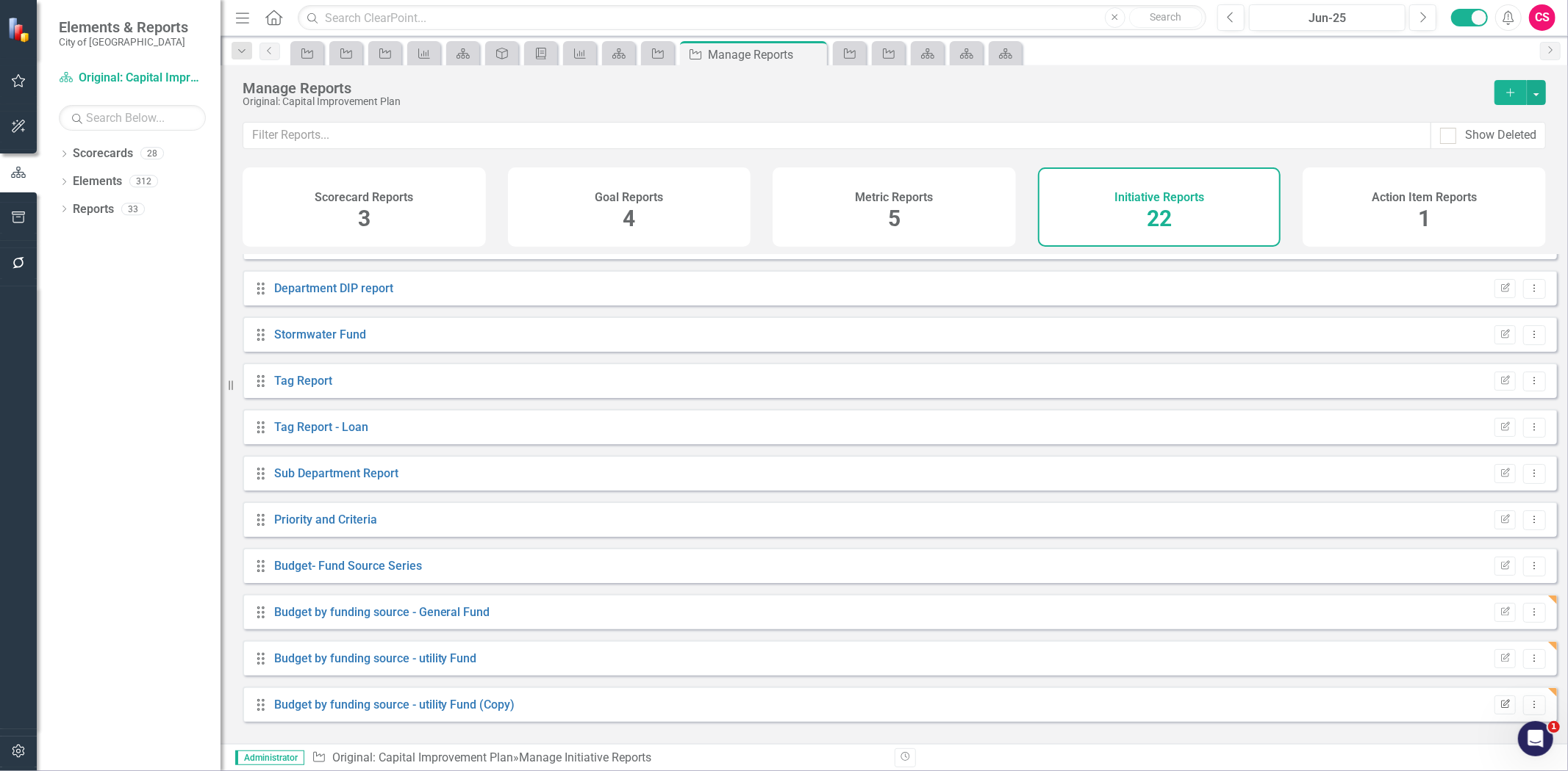
click at [1501, 708] on icon "button" at bounding box center [1505, 703] width 9 height 9
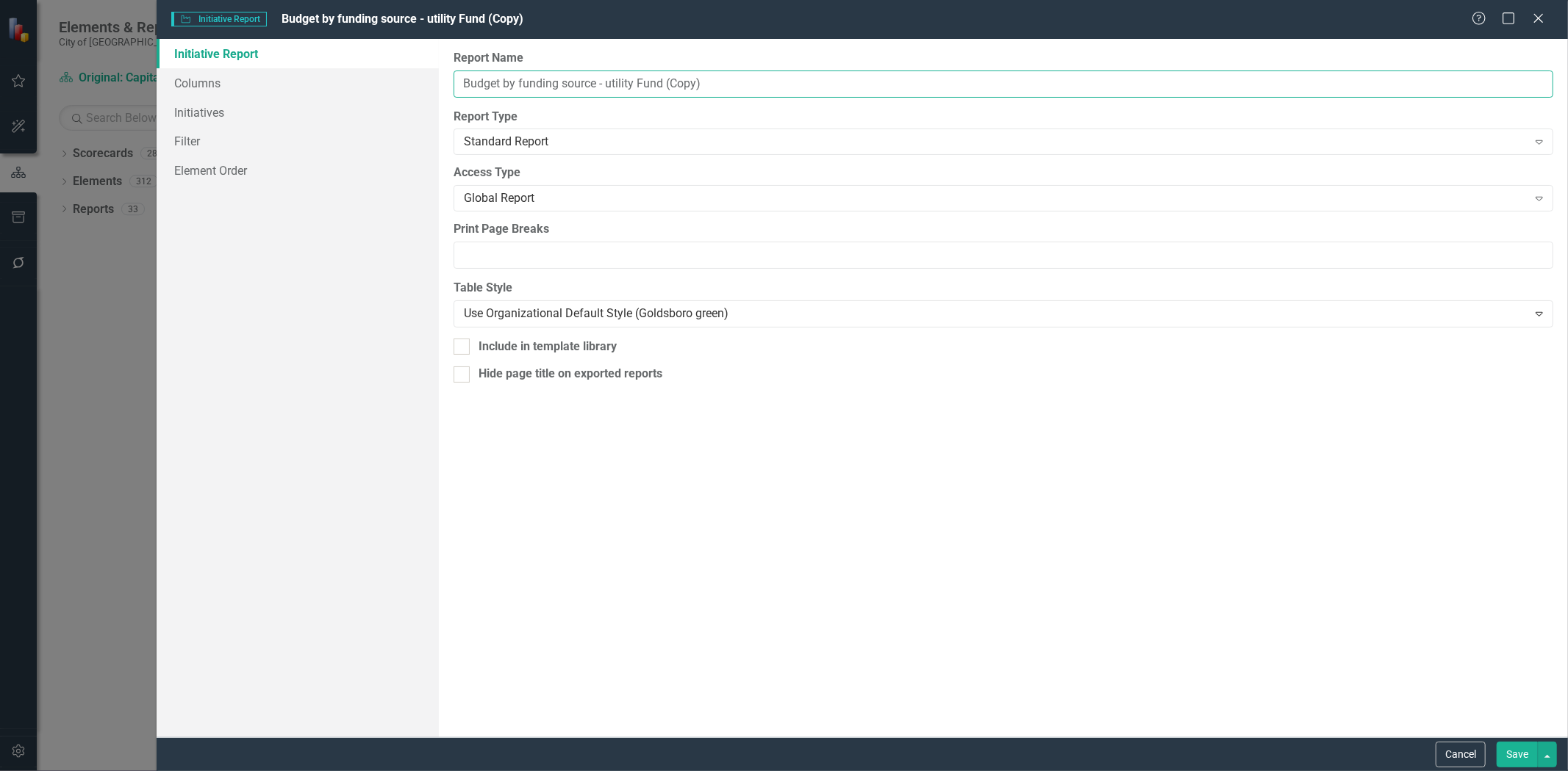
drag, startPoint x: 716, startPoint y: 86, endPoint x: 603, endPoint y: 90, distance: 113.1
click at [603, 90] on input "Budget by funding source - utility Fund (Copy)" at bounding box center [1003, 84] width 1099 height 27
type input "Budget by funding source - stormwater fund"
click at [298, 89] on link "Columns" at bounding box center [298, 83] width 282 height 29
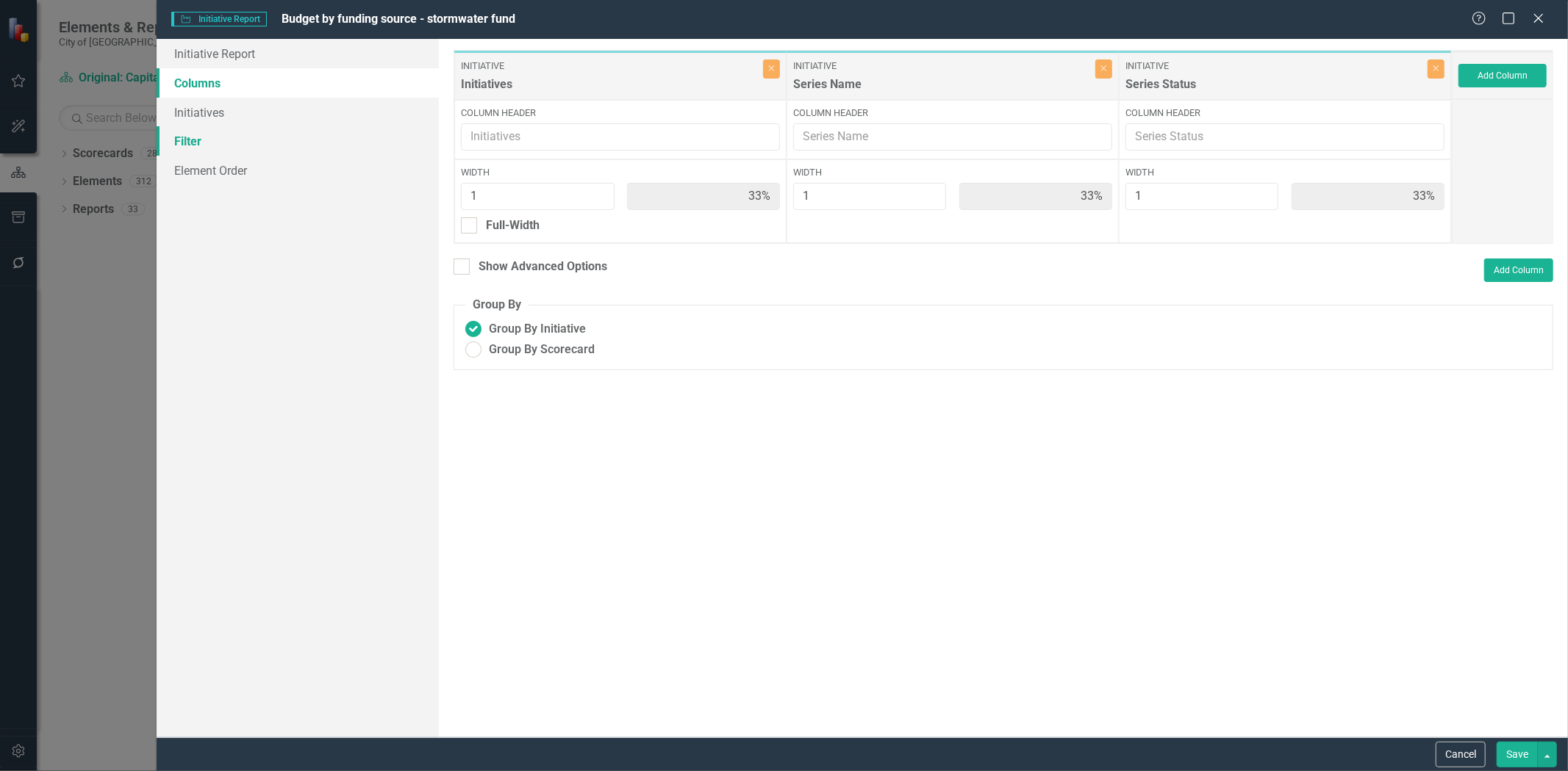
click at [272, 130] on link "Filter" at bounding box center [298, 141] width 282 height 29
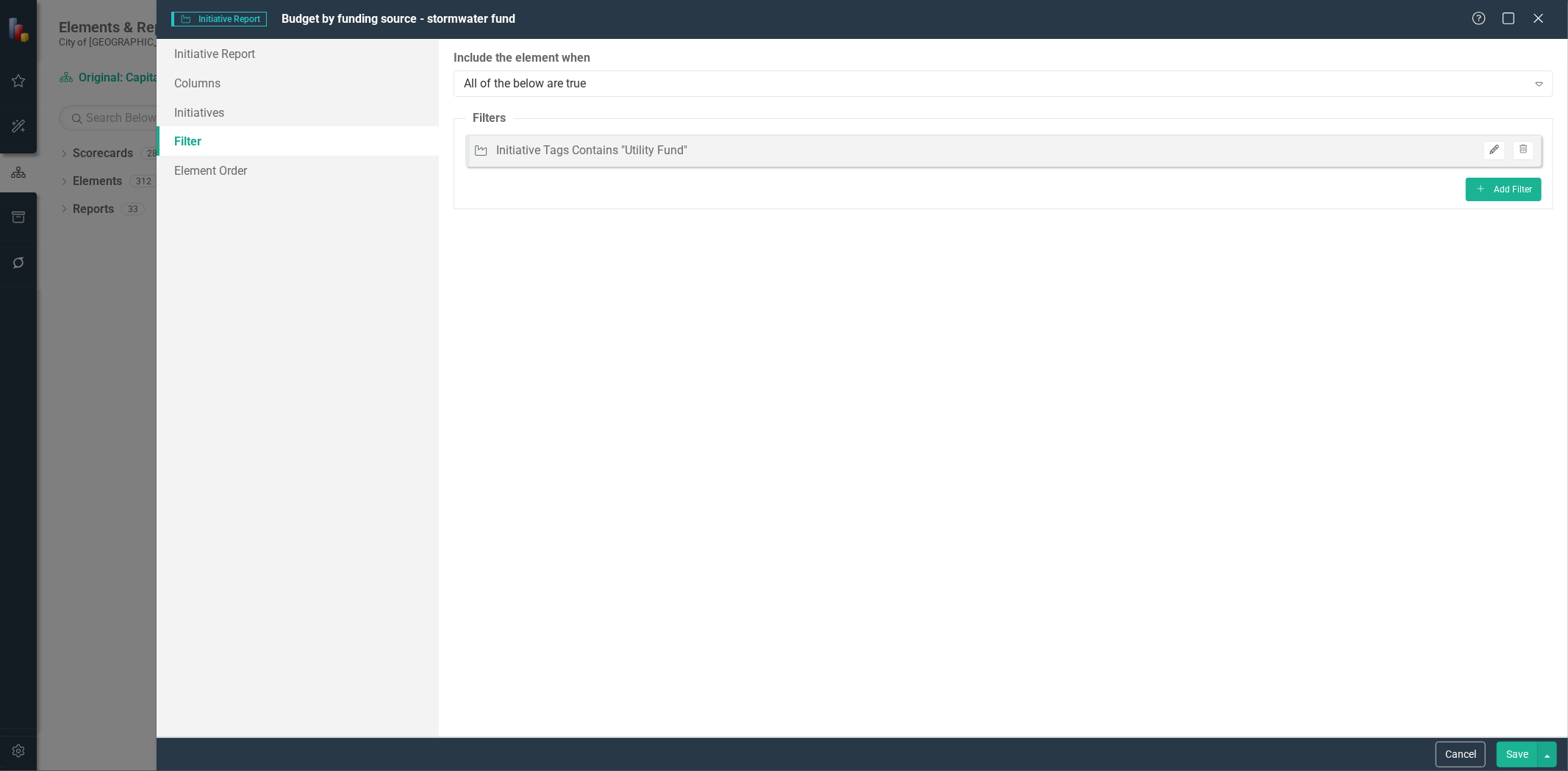
click at [1483, 155] on button "Edit" at bounding box center [1494, 150] width 21 height 19
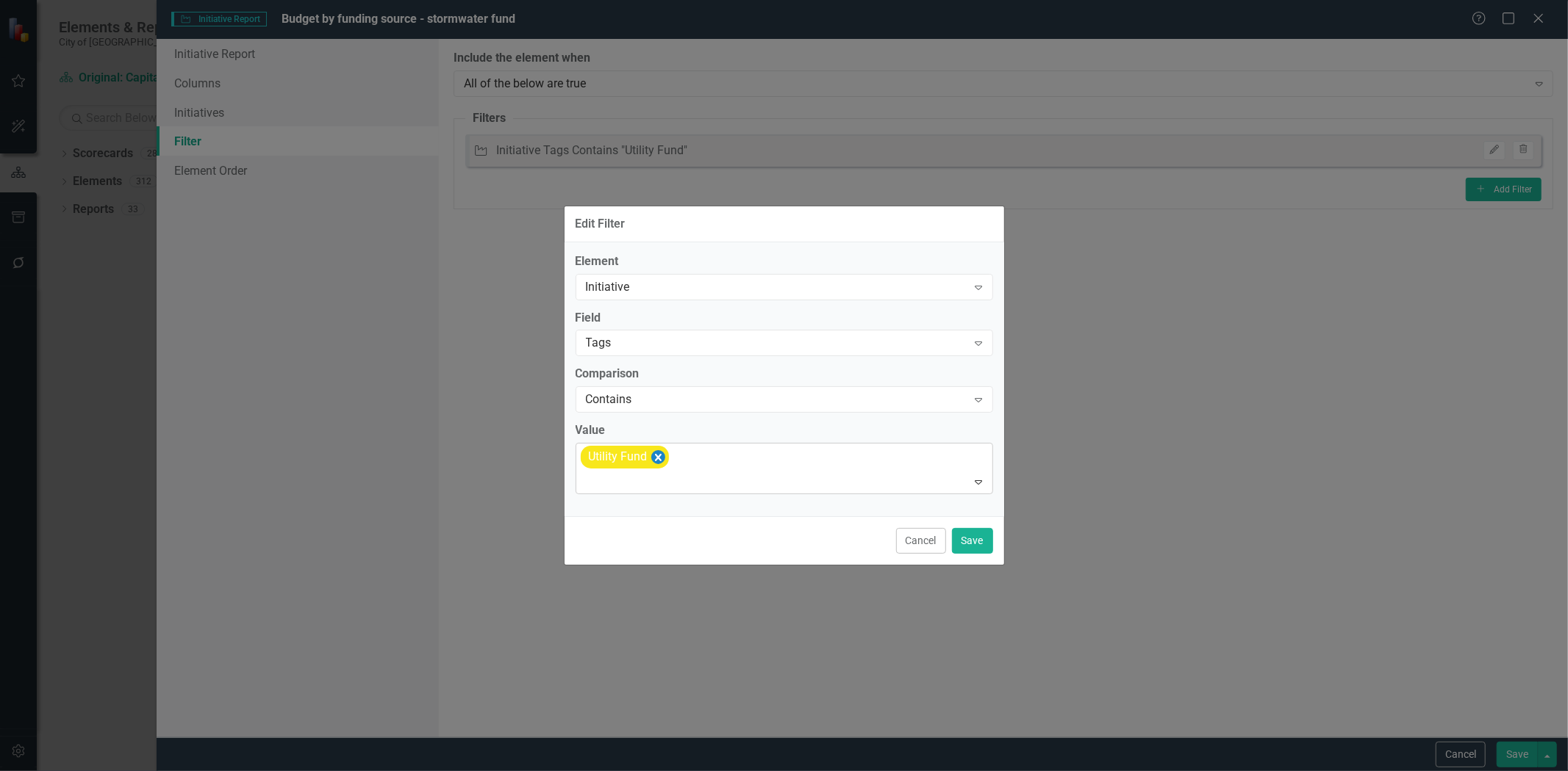
click at [651, 465] on icon "Remove [object Object]" at bounding box center [657, 457] width 14 height 19
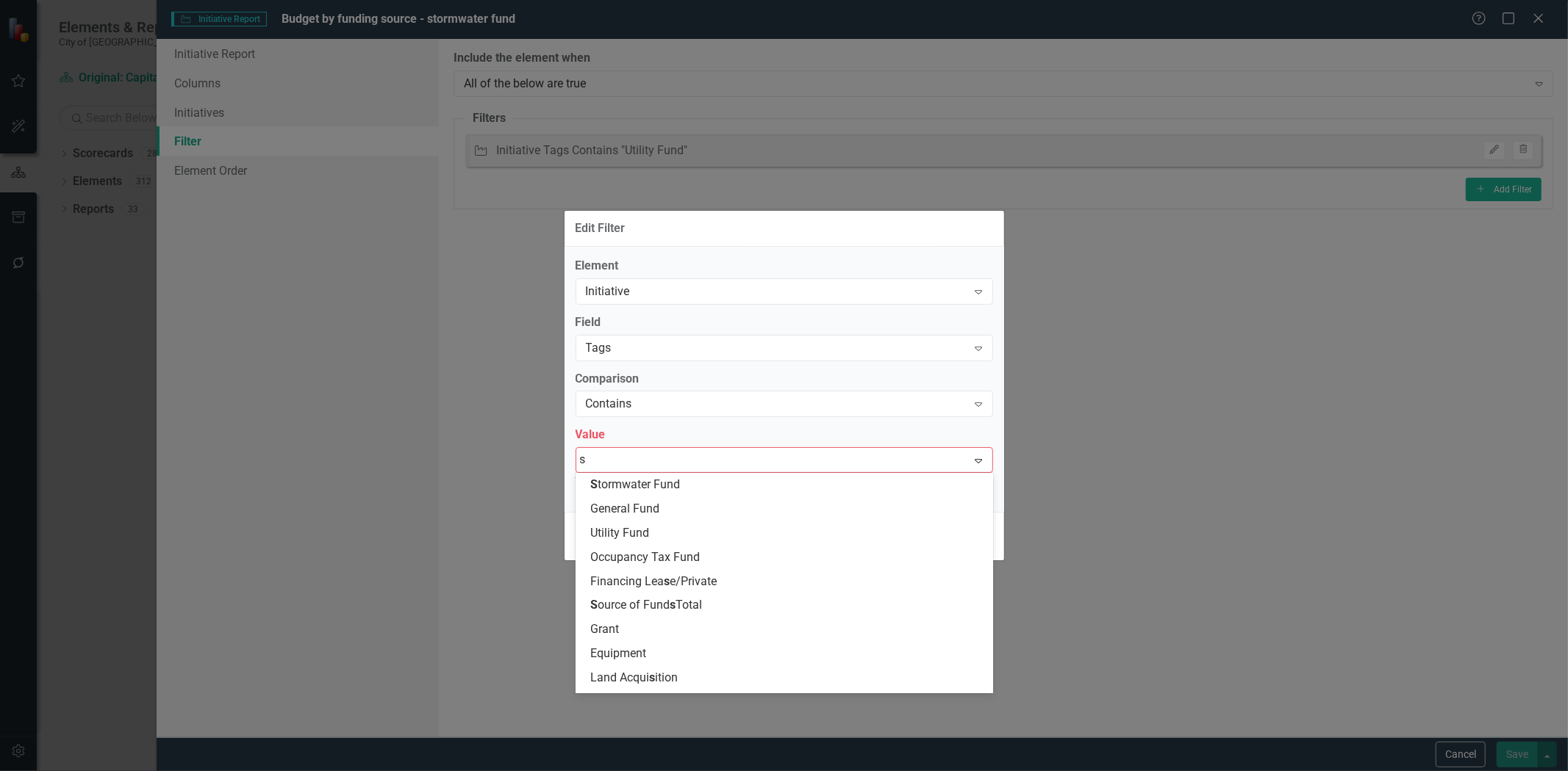
type input "st"
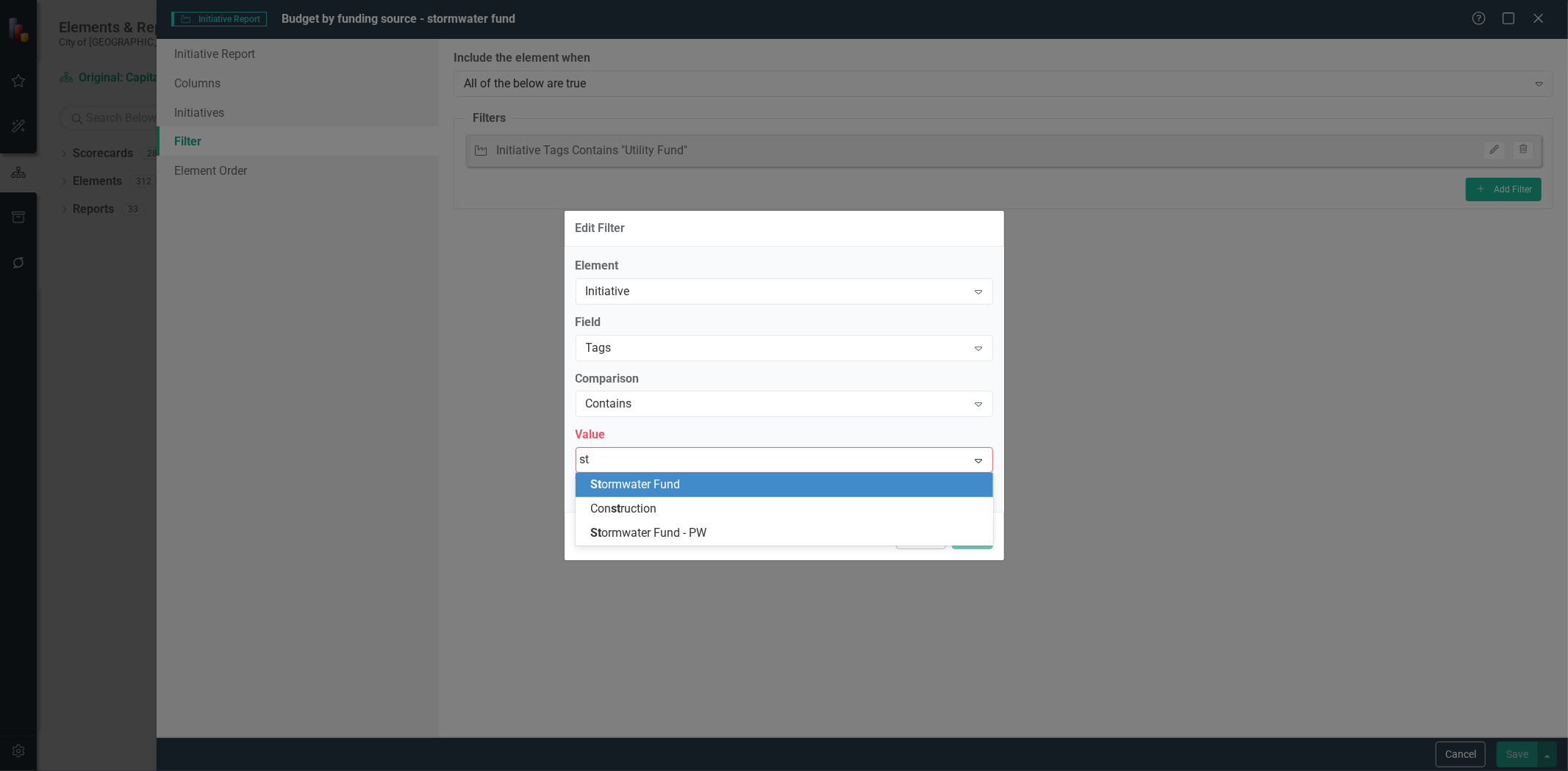
click at [678, 474] on div "St ormwater Fund" at bounding box center [784, 485] width 417 height 24
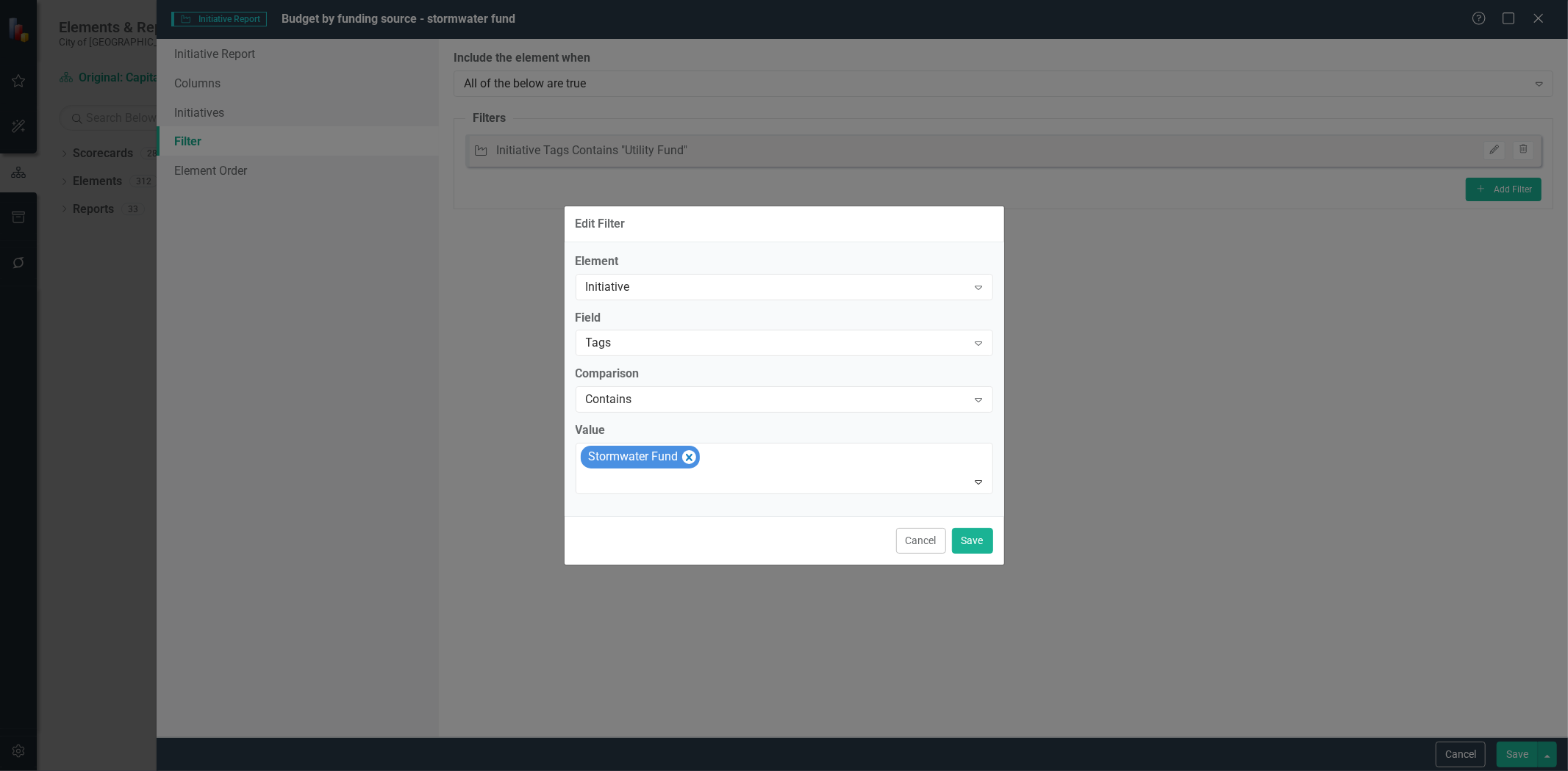
click at [959, 526] on div "Cancel Save" at bounding box center [784, 540] width 439 height 48
click at [972, 547] on button "Save" at bounding box center [972, 541] width 41 height 26
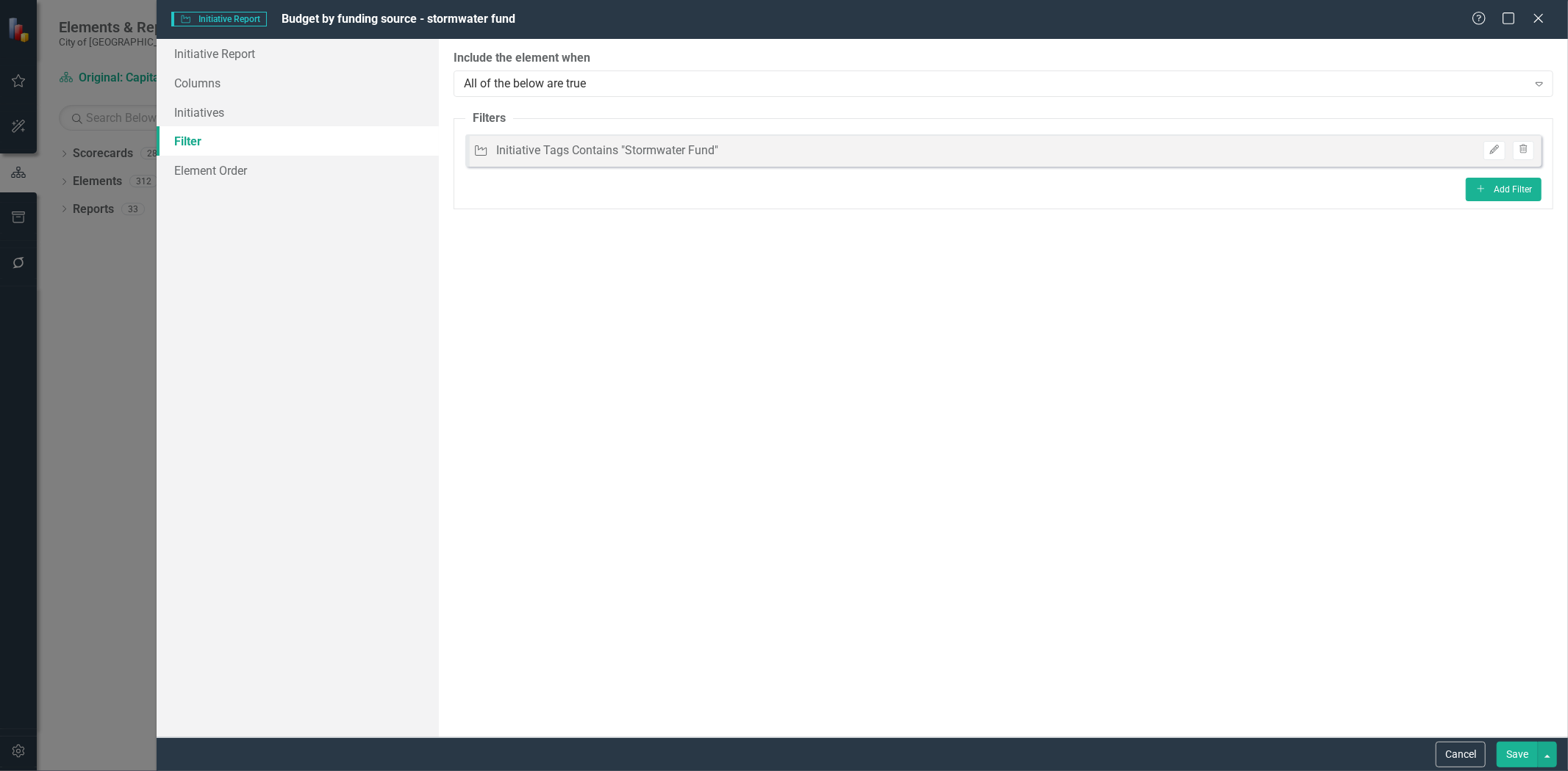
click at [1507, 743] on button "Save" at bounding box center [1517, 755] width 41 height 26
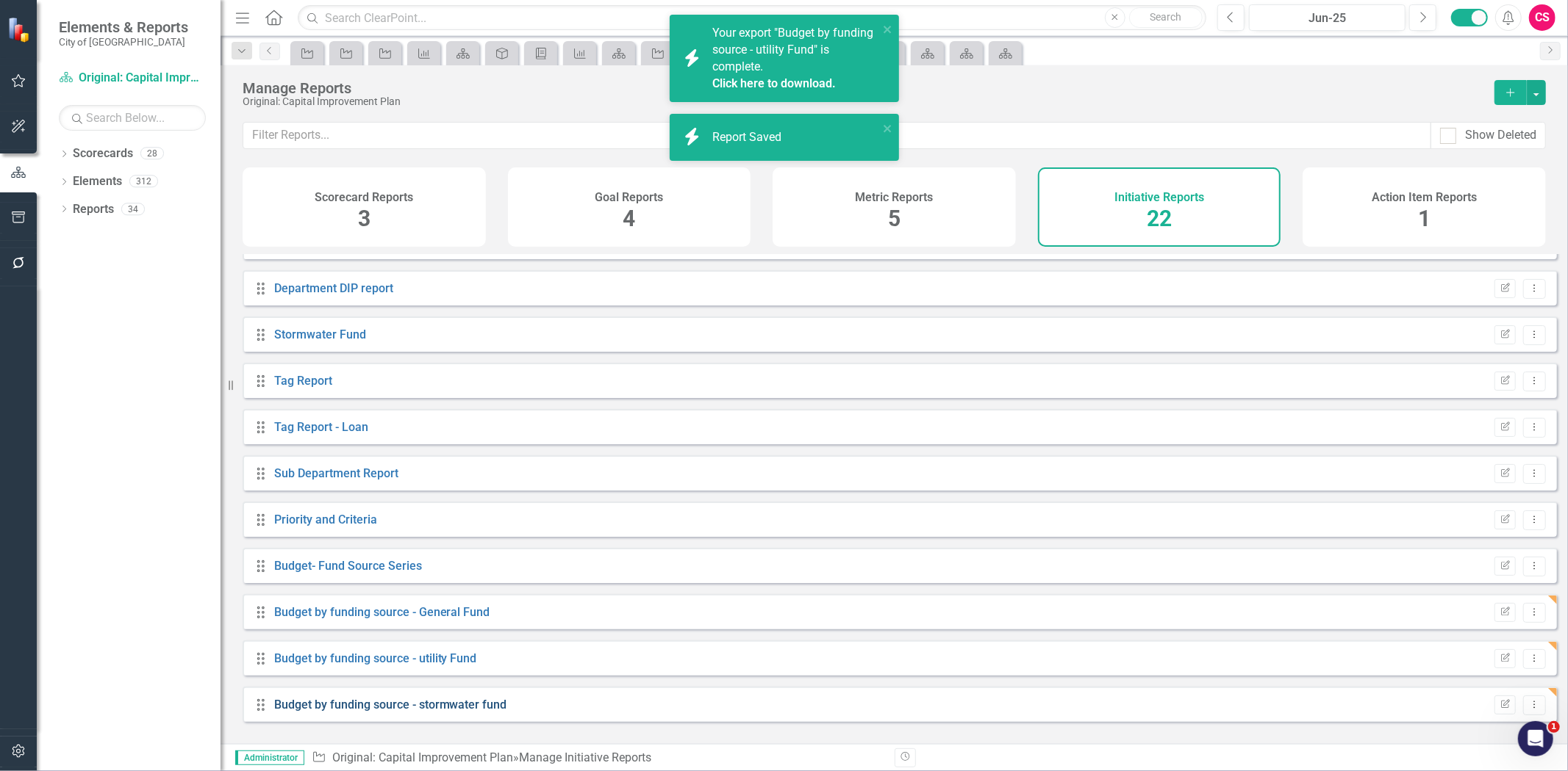
click at [451, 712] on link "Budget by funding source - stormwater fund" at bounding box center [391, 704] width 233 height 14
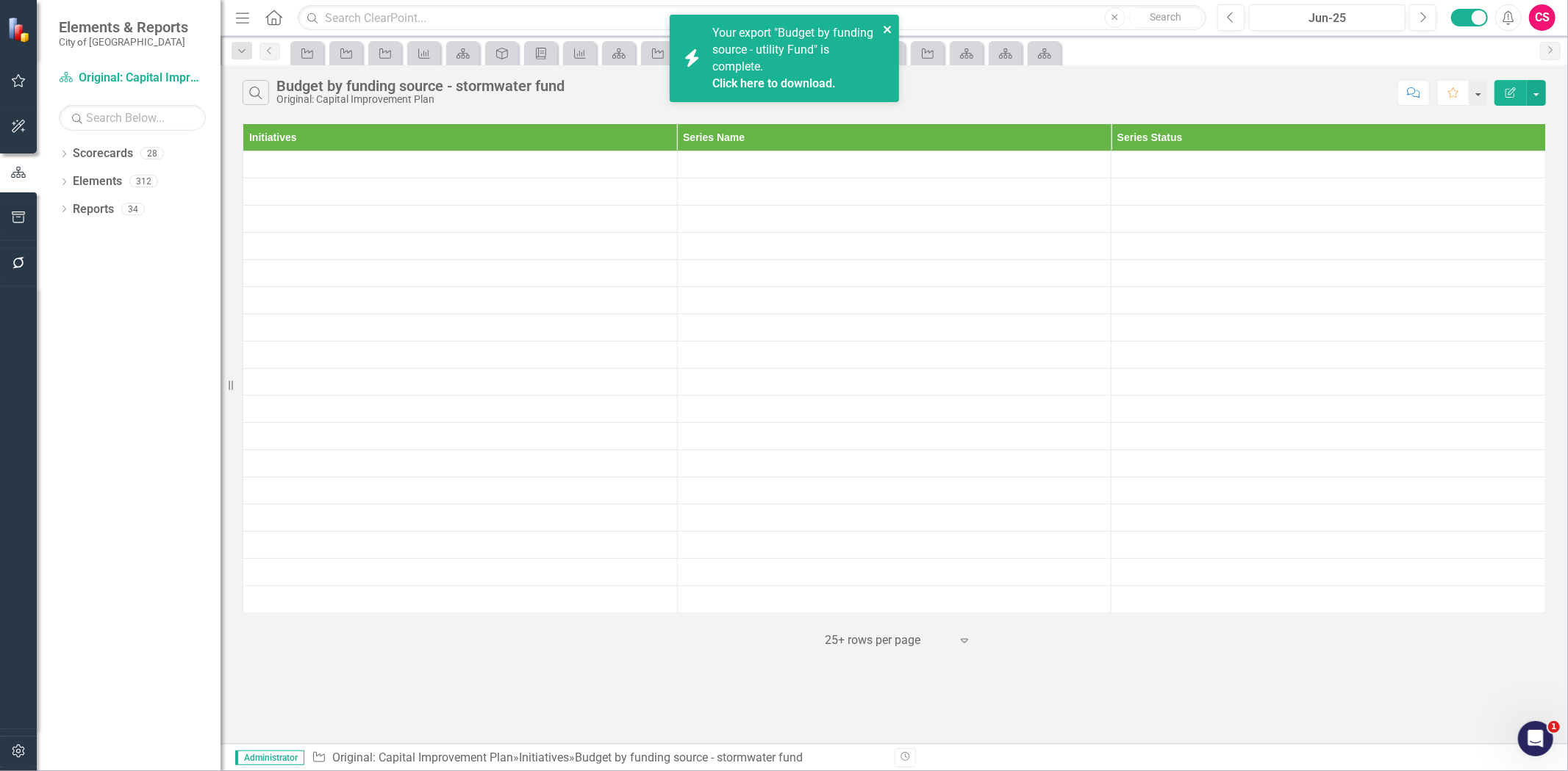
click at [886, 22] on button "close" at bounding box center [887, 29] width 11 height 17
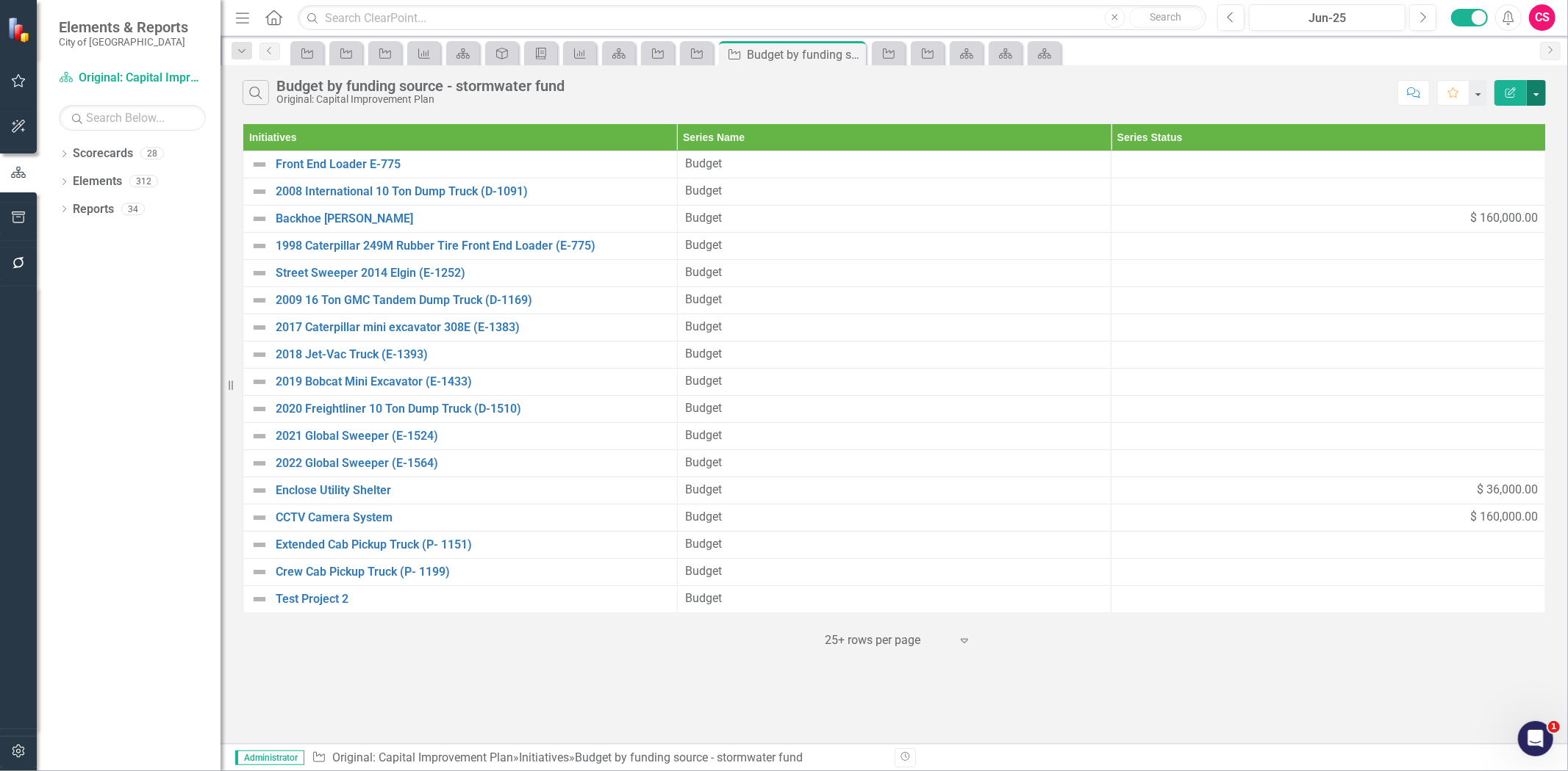
click at [1538, 98] on button "button" at bounding box center [1535, 93] width 19 height 26
click at [1500, 174] on link "Excel Export to Excel" at bounding box center [1486, 176] width 116 height 27
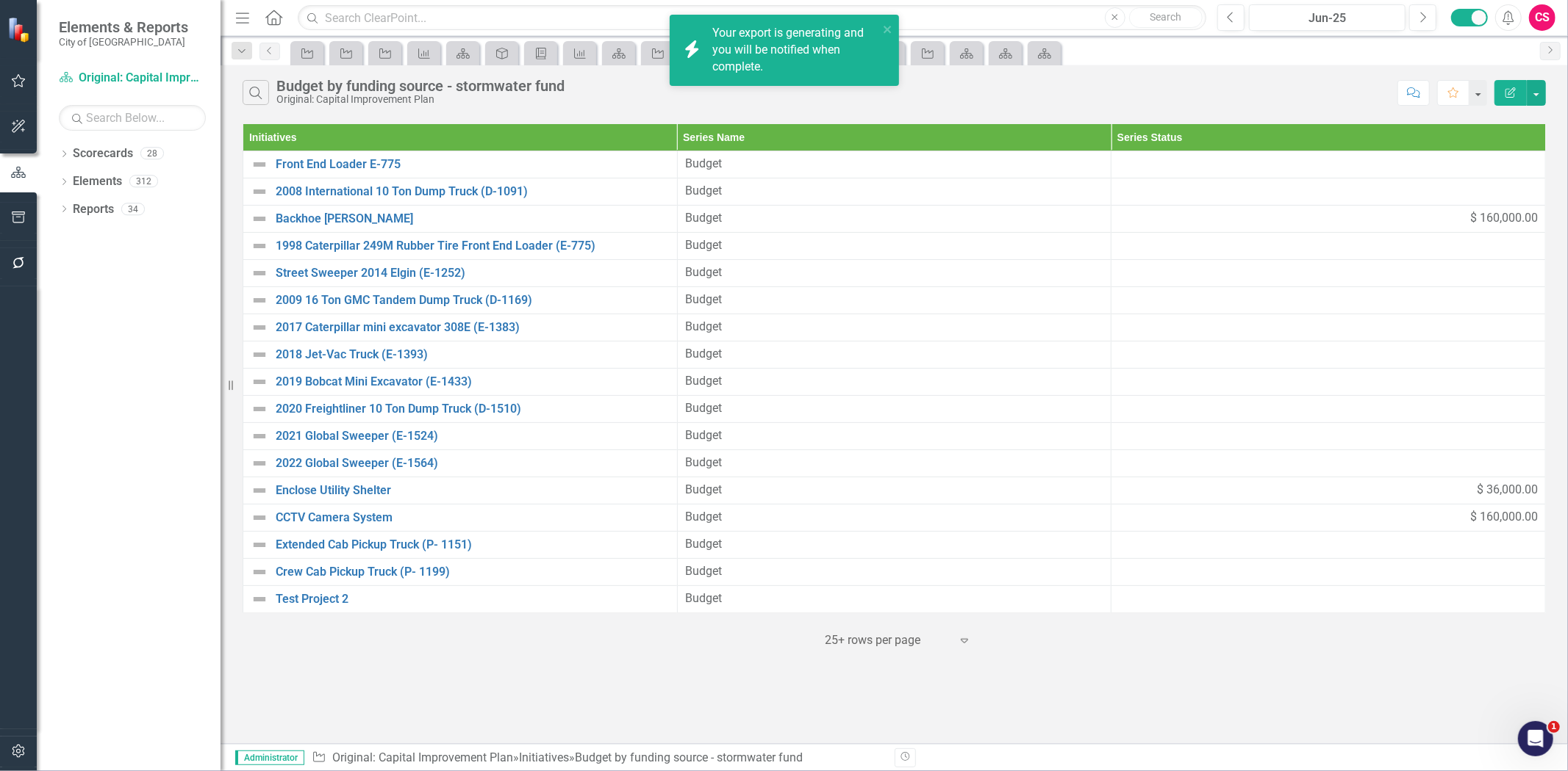
click at [888, 19] on complete\ "icon.bolt Your export is generating and you will be notified when complete." at bounding box center [784, 50] width 229 height 71
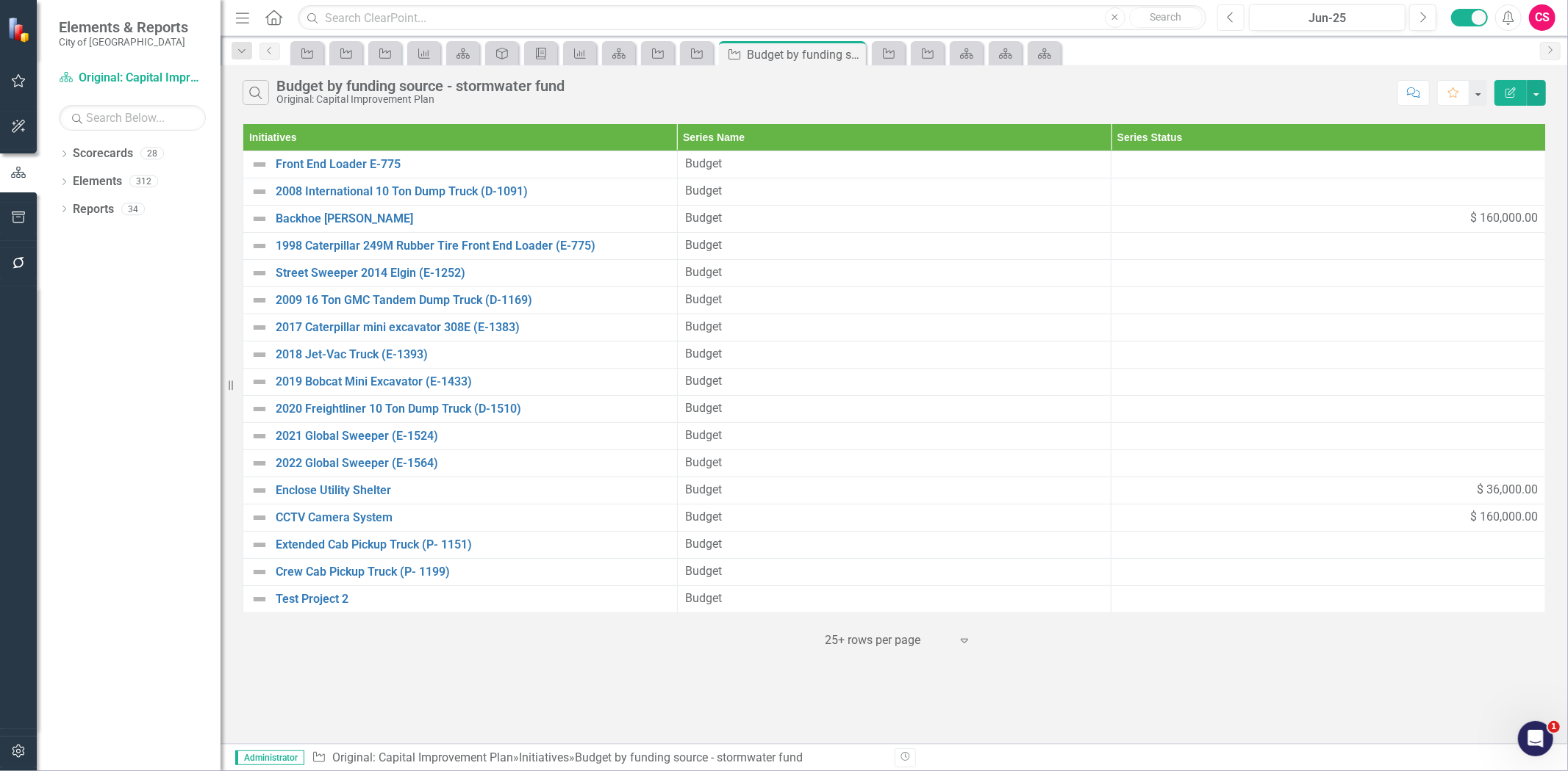
click at [1239, 20] on button "Previous" at bounding box center [1230, 17] width 27 height 26
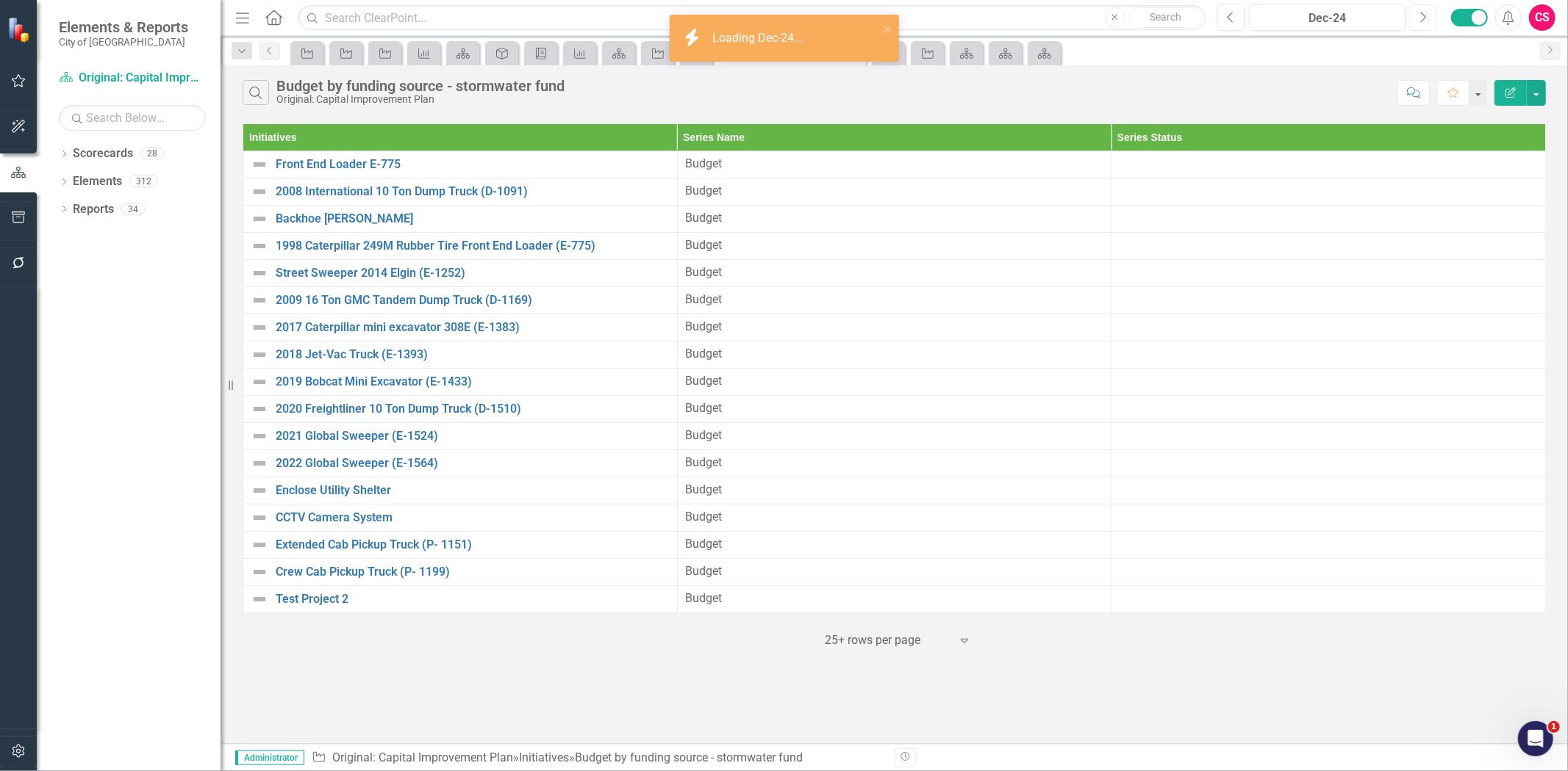
click at [1428, 16] on button "Next" at bounding box center [1422, 17] width 27 height 26
click at [1232, 18] on icon "Previous" at bounding box center [1230, 18] width 8 height 13
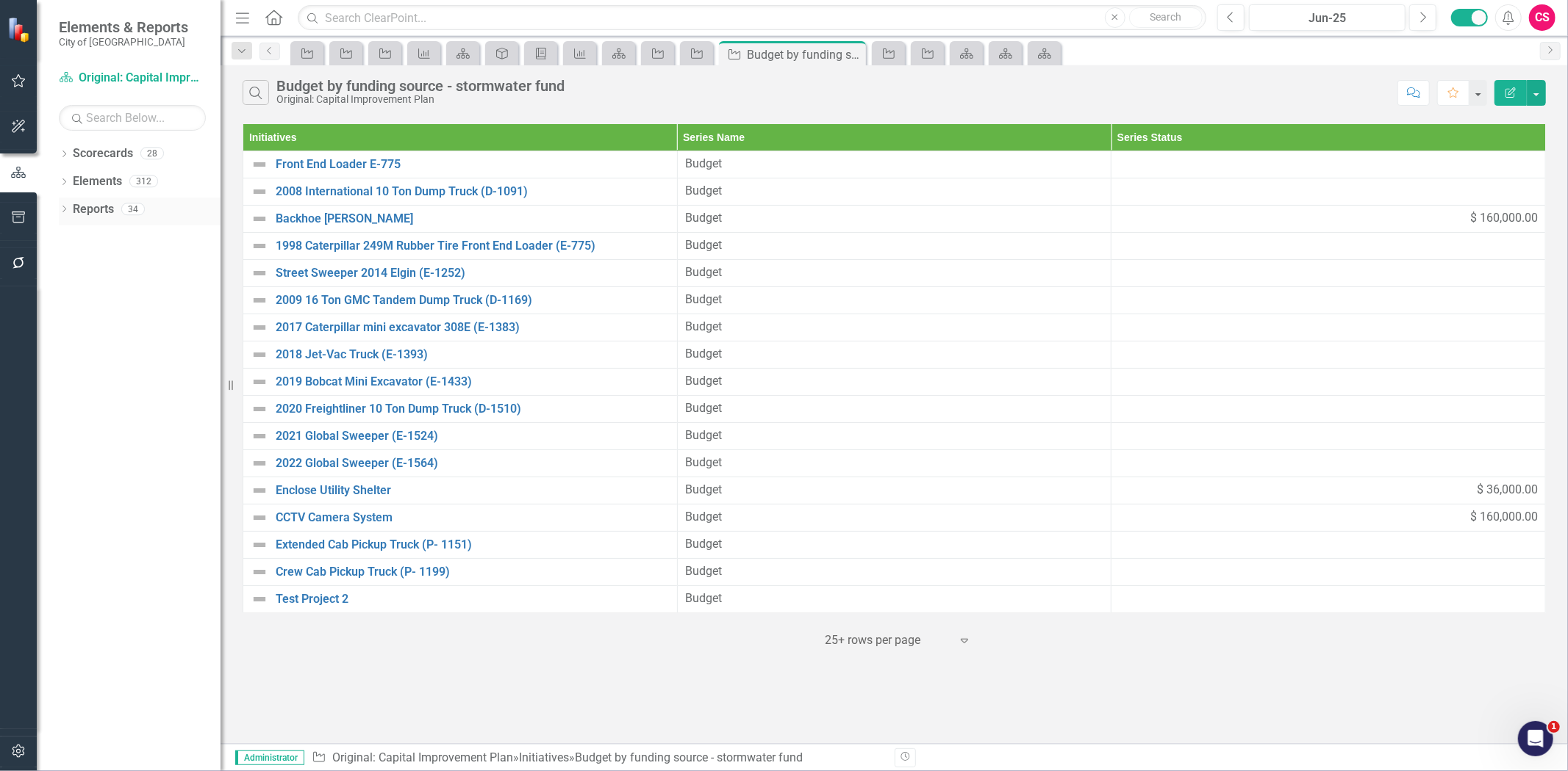
click at [86, 205] on link "Reports" at bounding box center [93, 209] width 41 height 17
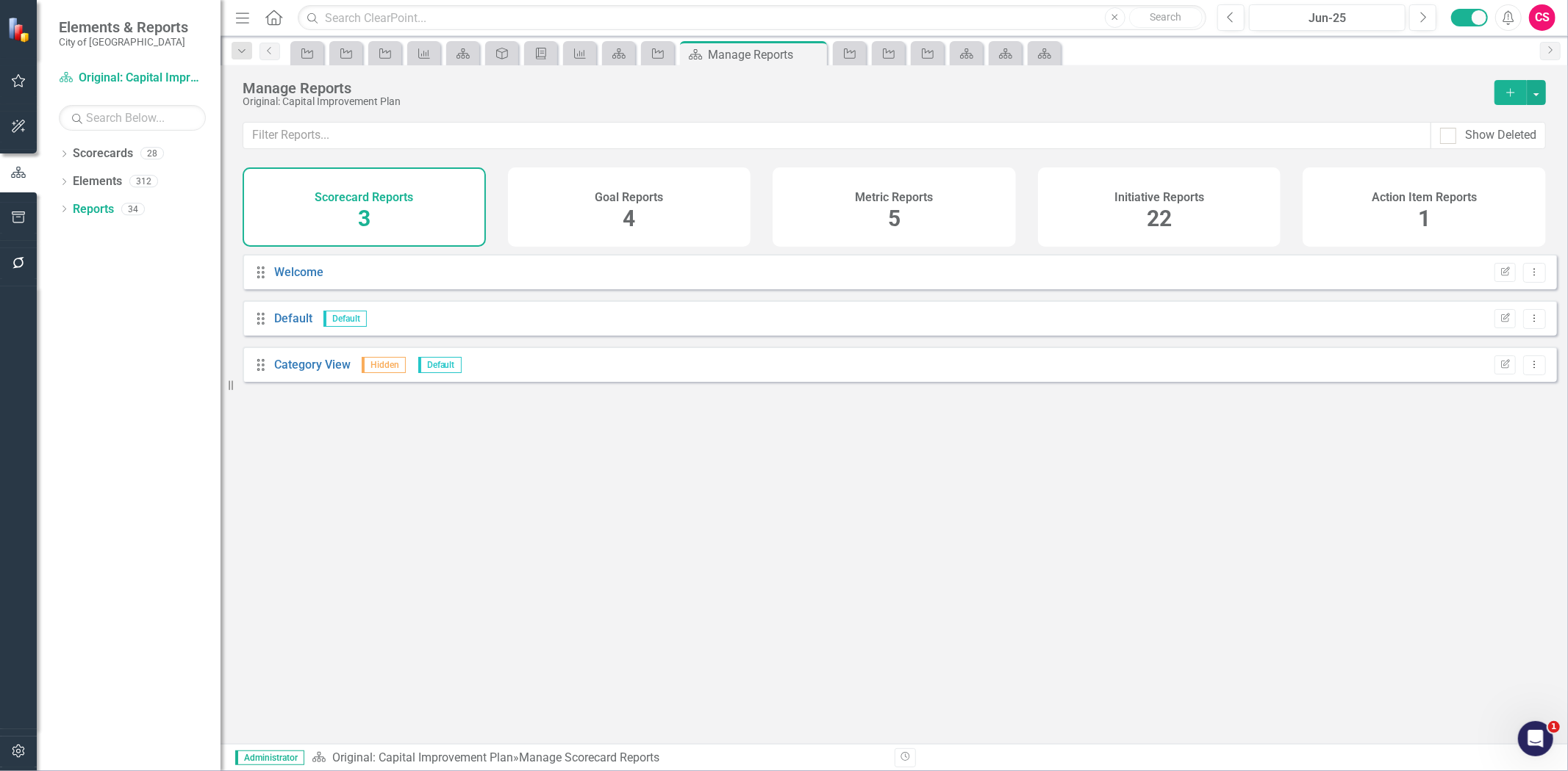
click at [1166, 240] on div "Initiative Reports 22" at bounding box center [1159, 207] width 243 height 79
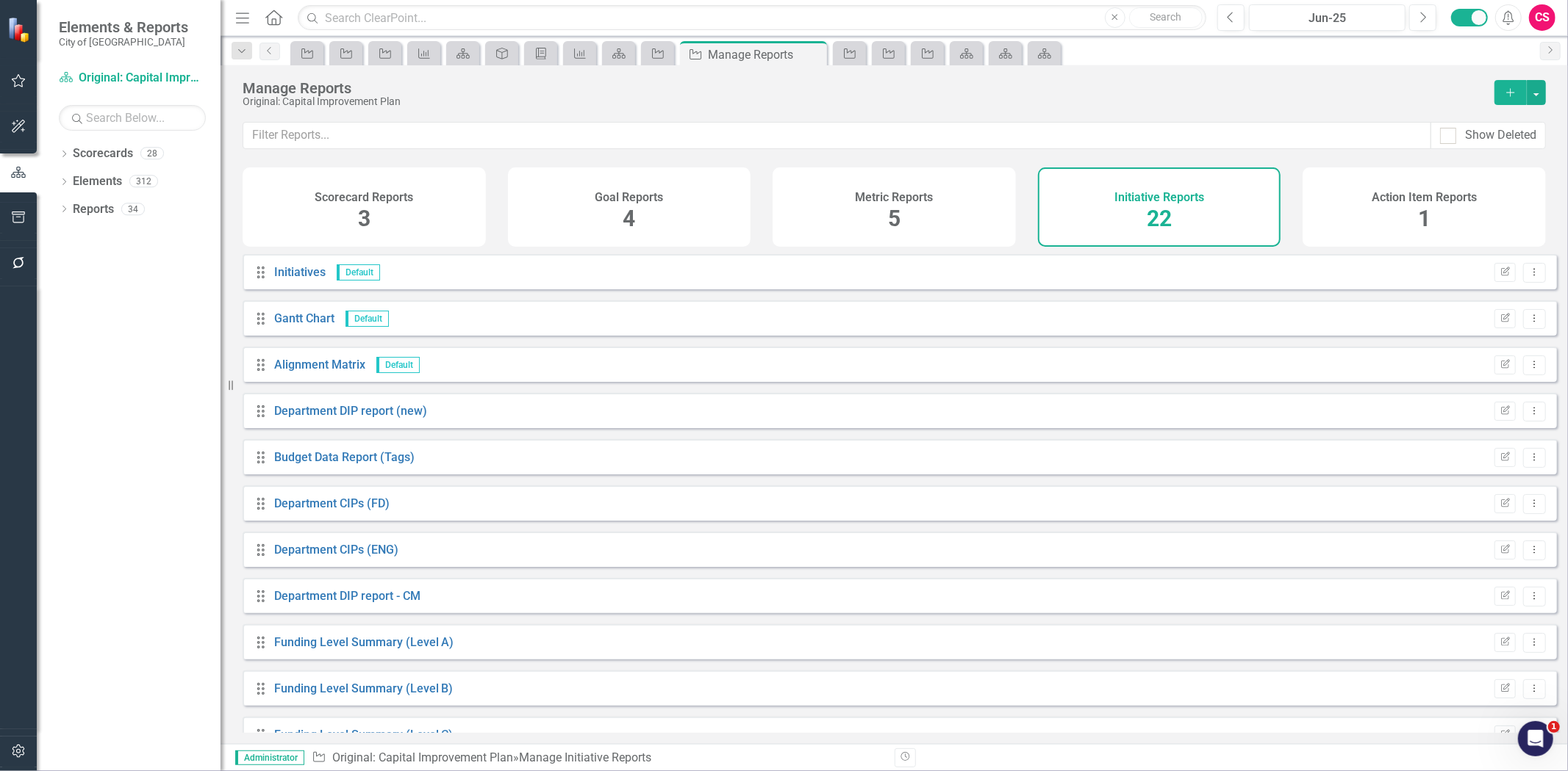
scroll to position [540, 0]
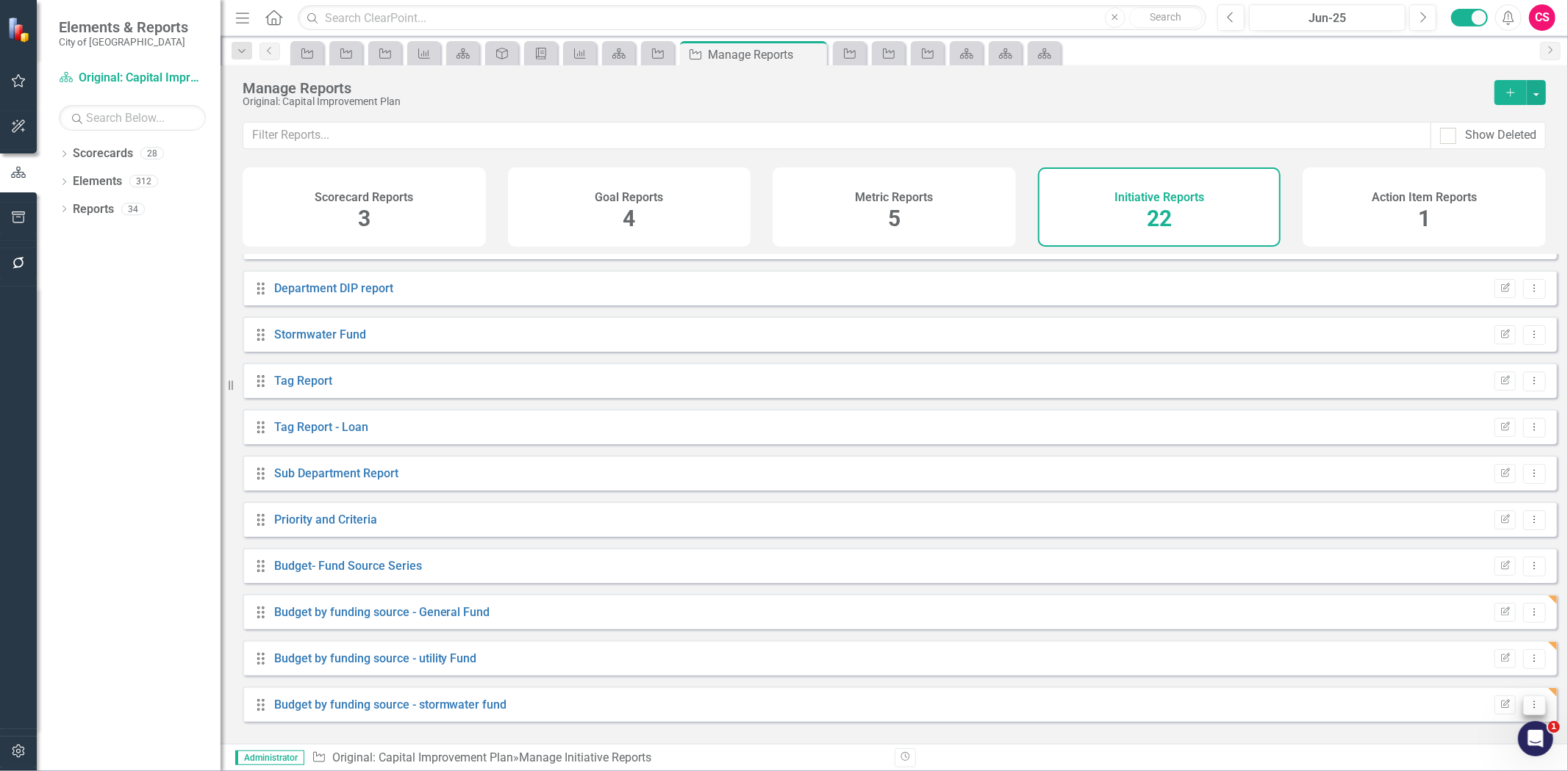
click at [1528, 710] on icon "Dropdown Menu" at bounding box center [1534, 705] width 12 height 10
click at [1490, 666] on link "Copy Duplicate Report" at bounding box center [1473, 663] width 121 height 27
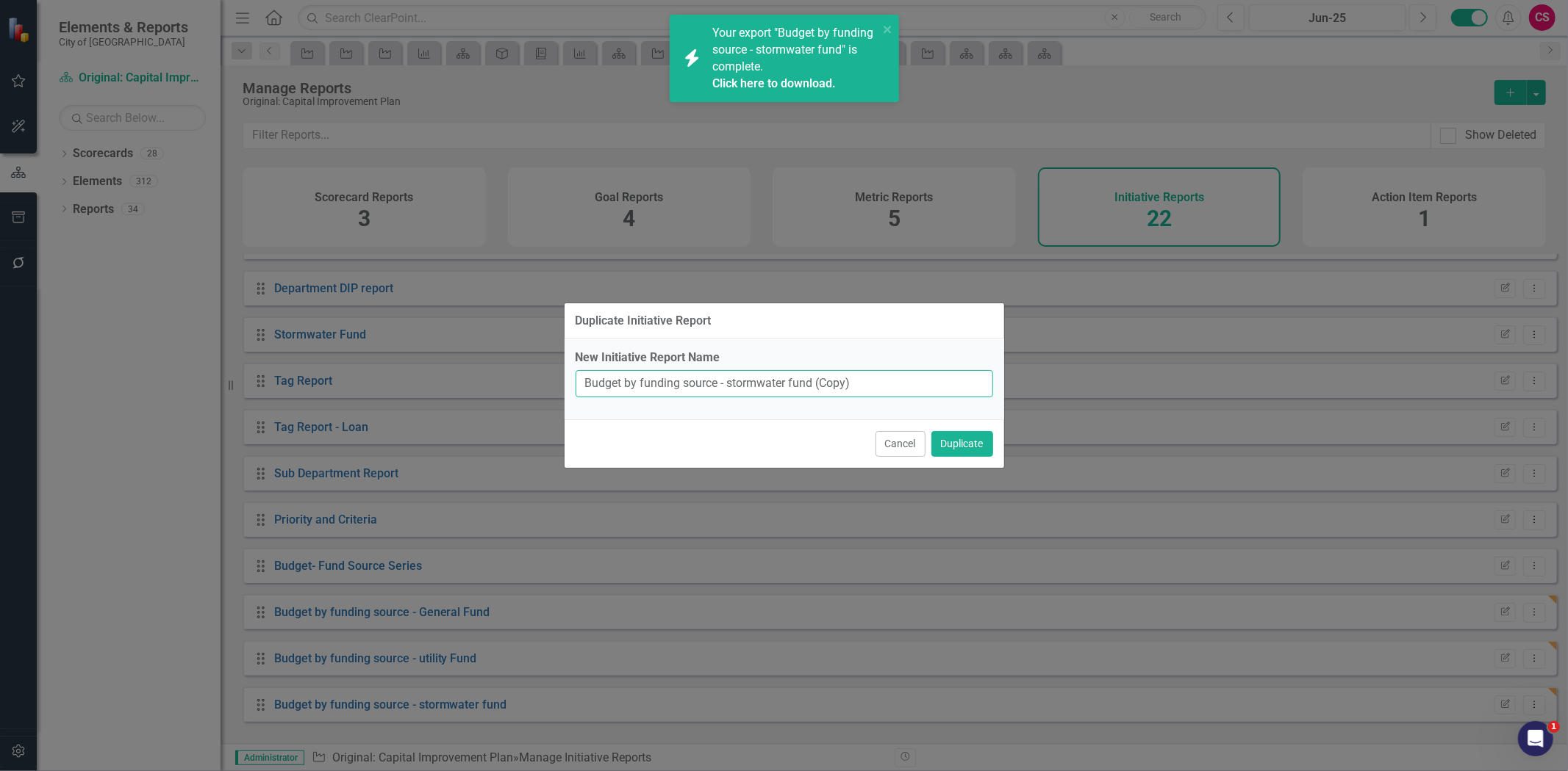
drag, startPoint x: 784, startPoint y: 382, endPoint x: 738, endPoint y: 381, distance: 46.0
click at [738, 381] on input "Budget by funding source - stormwater fund (Copy)" at bounding box center [784, 383] width 417 height 27
drag, startPoint x: 786, startPoint y: 386, endPoint x: 727, endPoint y: 385, distance: 59.0
click at [727, 385] on input "Budget by funding source - stormwater fund (Copy)" at bounding box center [784, 383] width 417 height 27
paste input "Occupancy Tax"
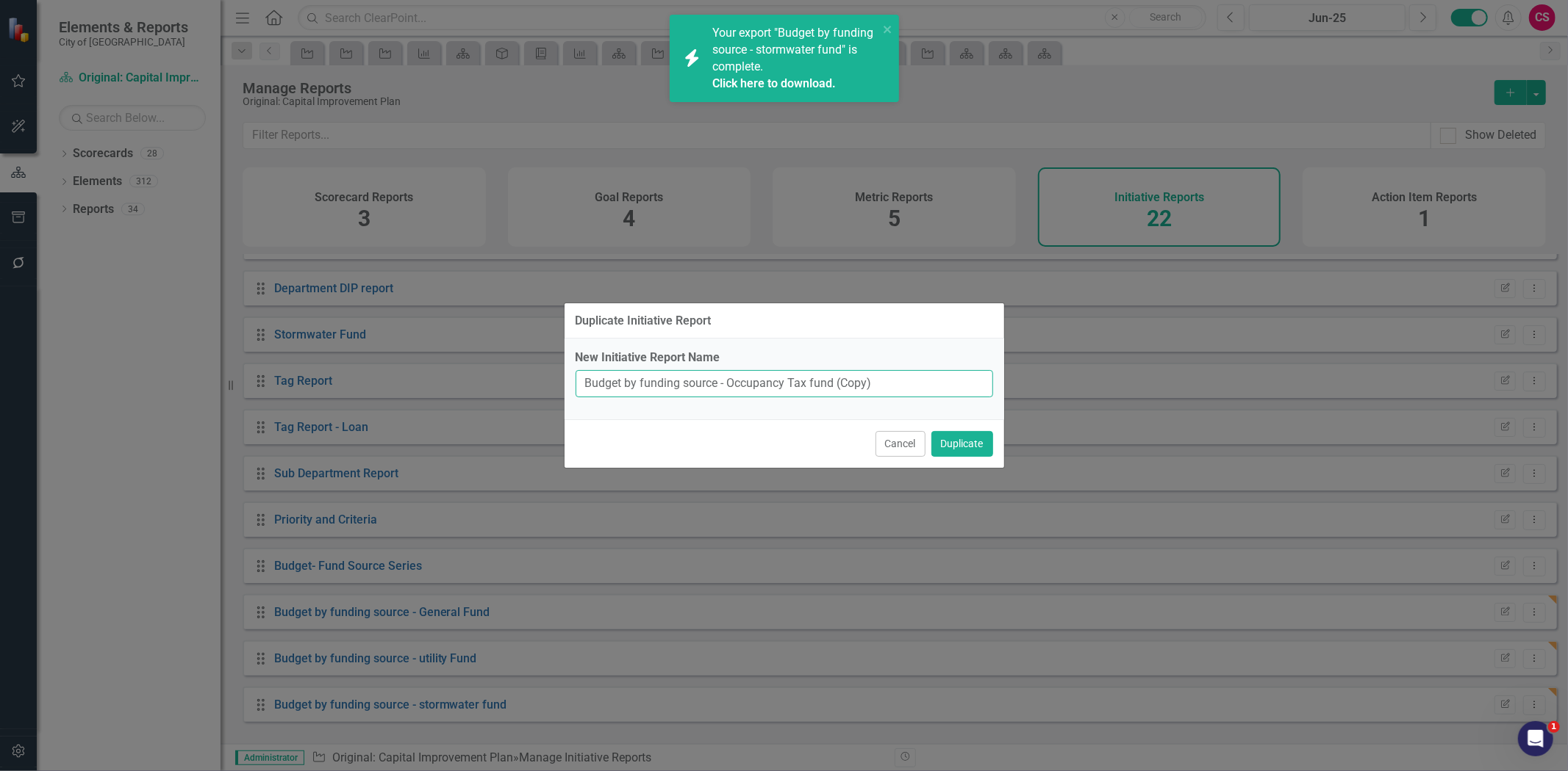
drag, startPoint x: 870, startPoint y: 381, endPoint x: 835, endPoint y: 394, distance: 37.3
click at [835, 394] on input "Budget by funding source - Occupancy Tax fund (Copy)" at bounding box center [784, 383] width 417 height 27
type input "Budget by funding source - Occupancy Tax fund"
click at [975, 448] on button "Duplicate" at bounding box center [962, 444] width 62 height 26
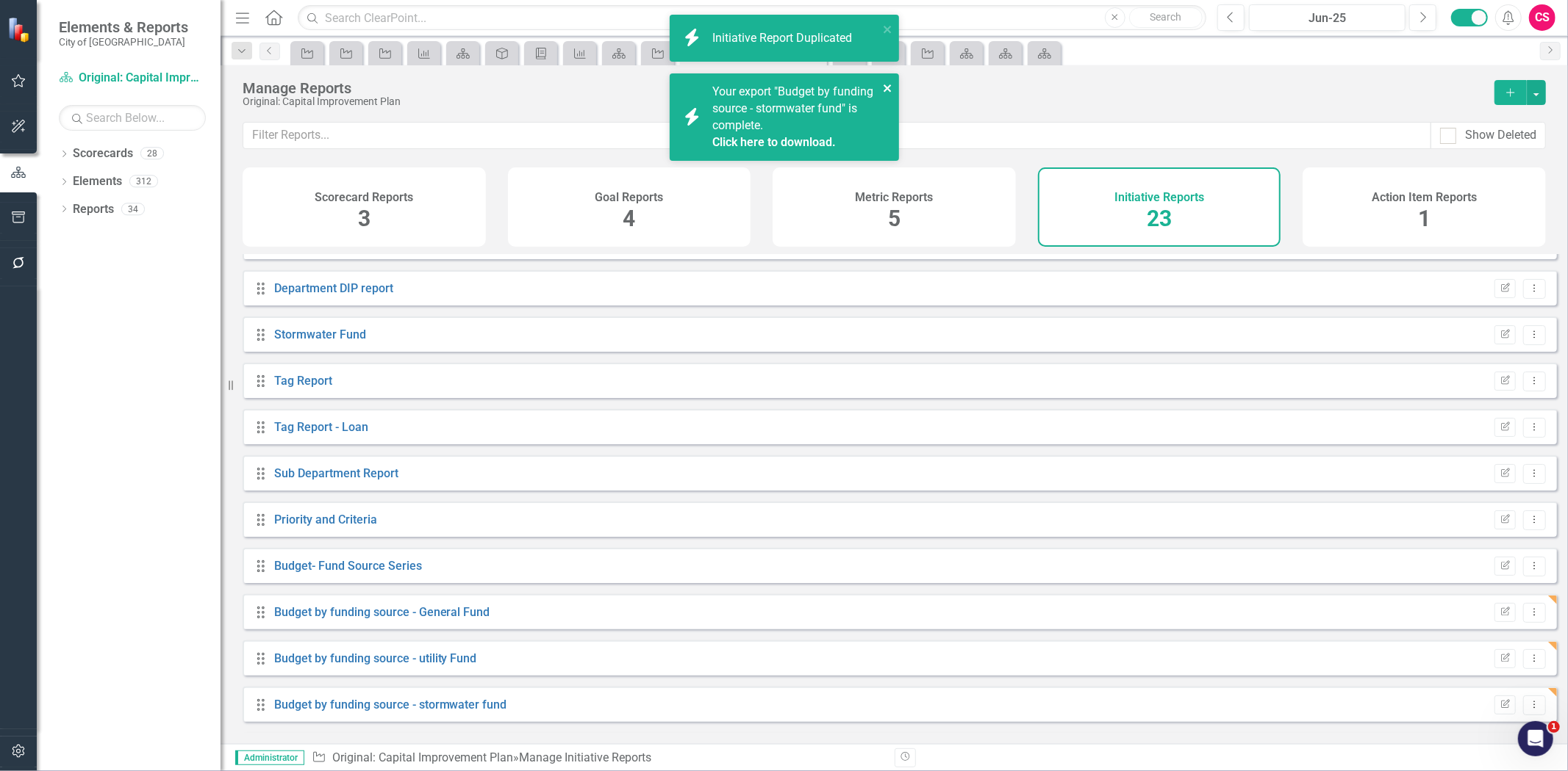
click at [886, 86] on icon "close" at bounding box center [886, 88] width 7 height 7
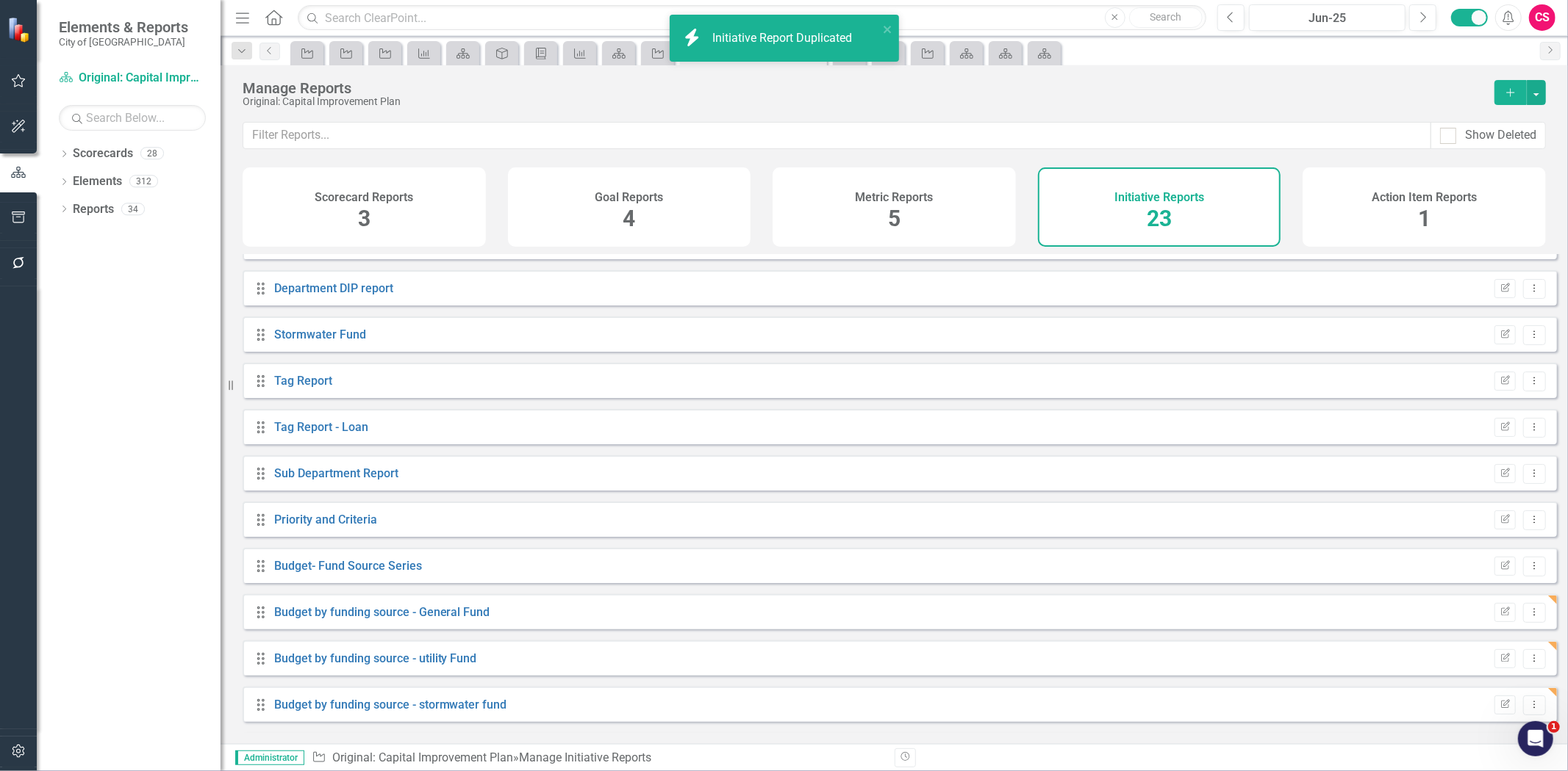
click at [882, 16] on Duplicated "icon.bolt Initiative Report Duplicated" at bounding box center [784, 38] width 229 height 47
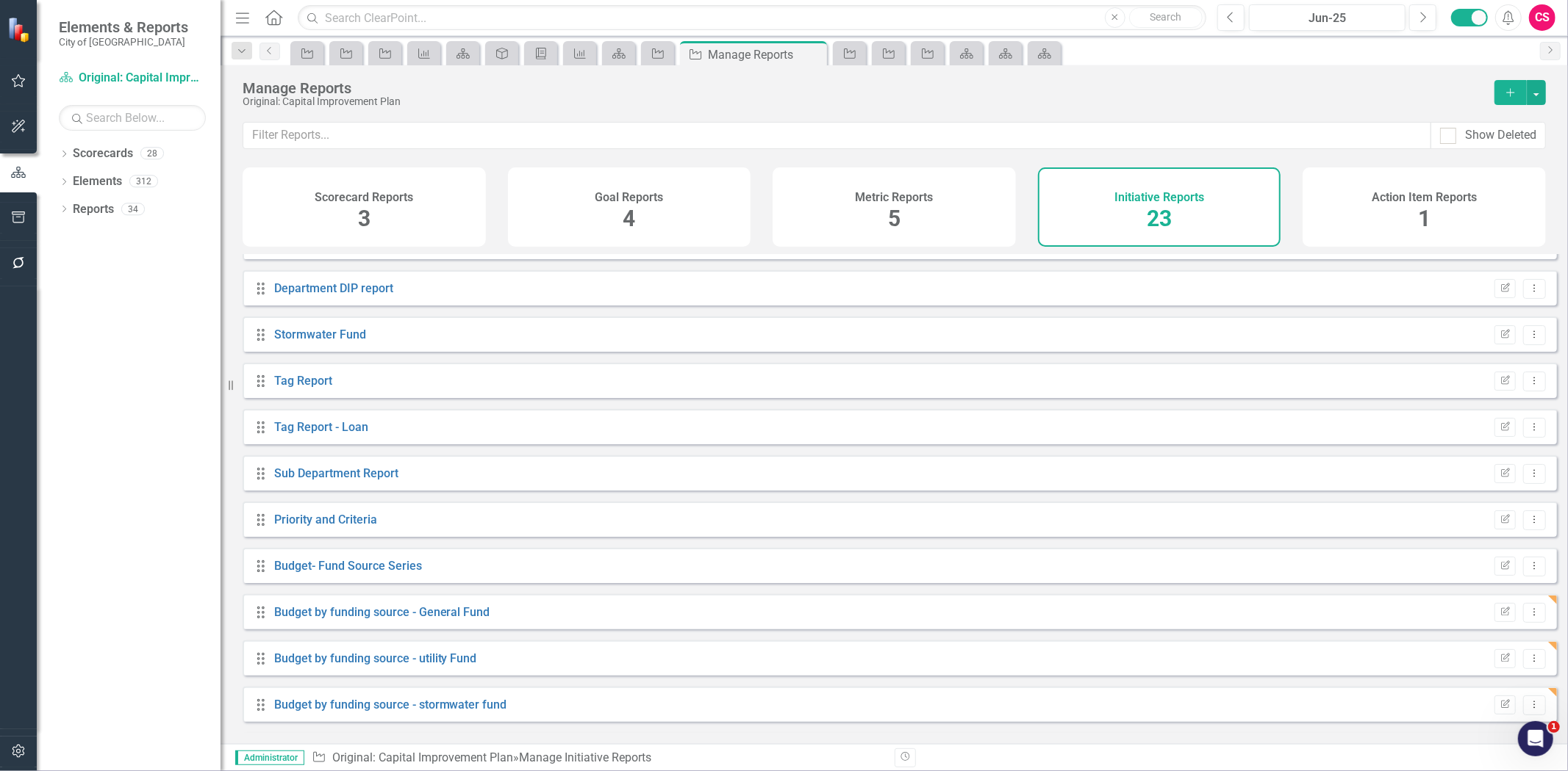
scroll to position [585, 0]
click at [376, 707] on link "Budget by funding source - Occupancy Tax fund" at bounding box center [400, 704] width 252 height 14
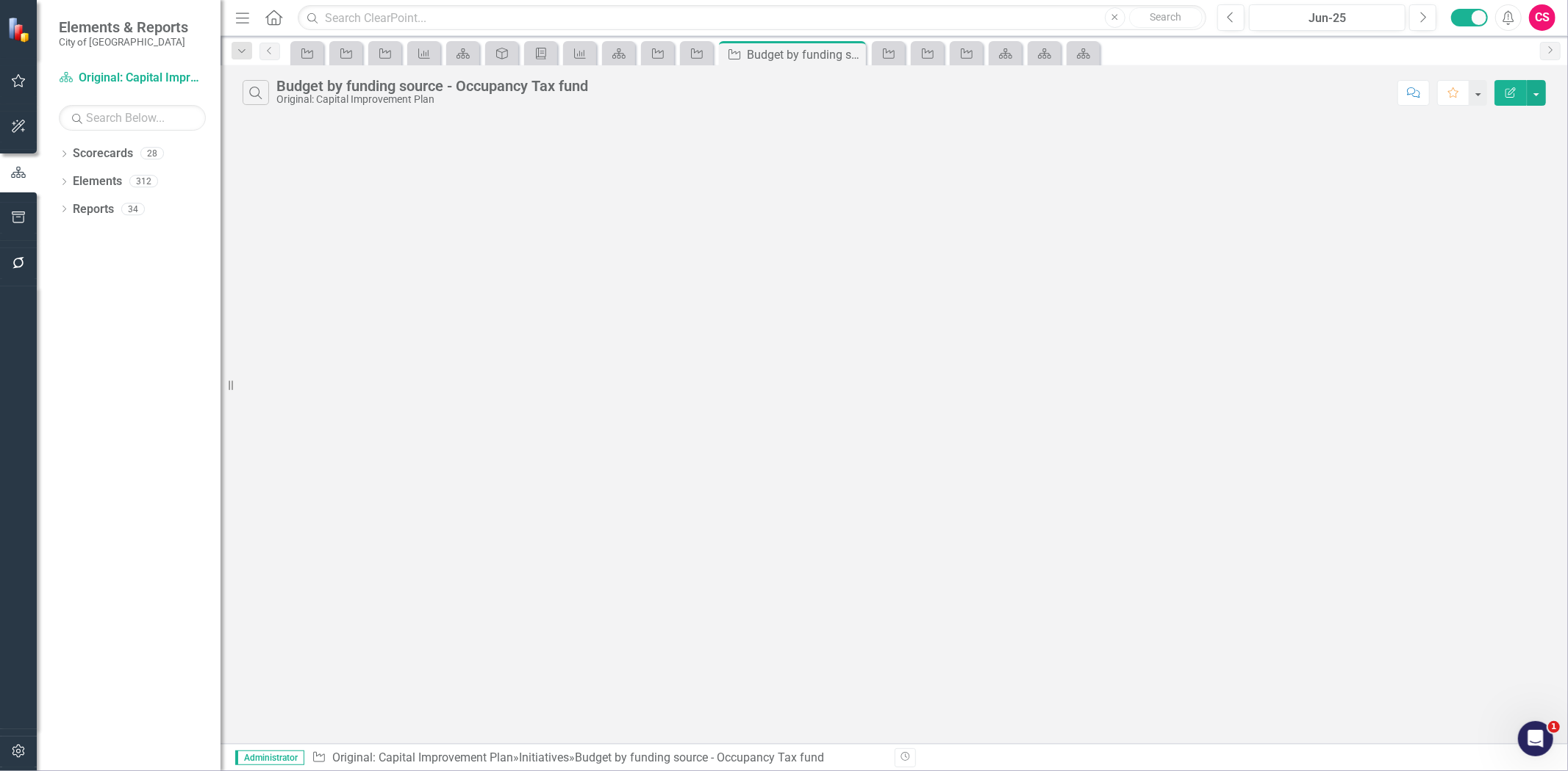
click at [1502, 99] on button "Edit Report" at bounding box center [1510, 93] width 33 height 26
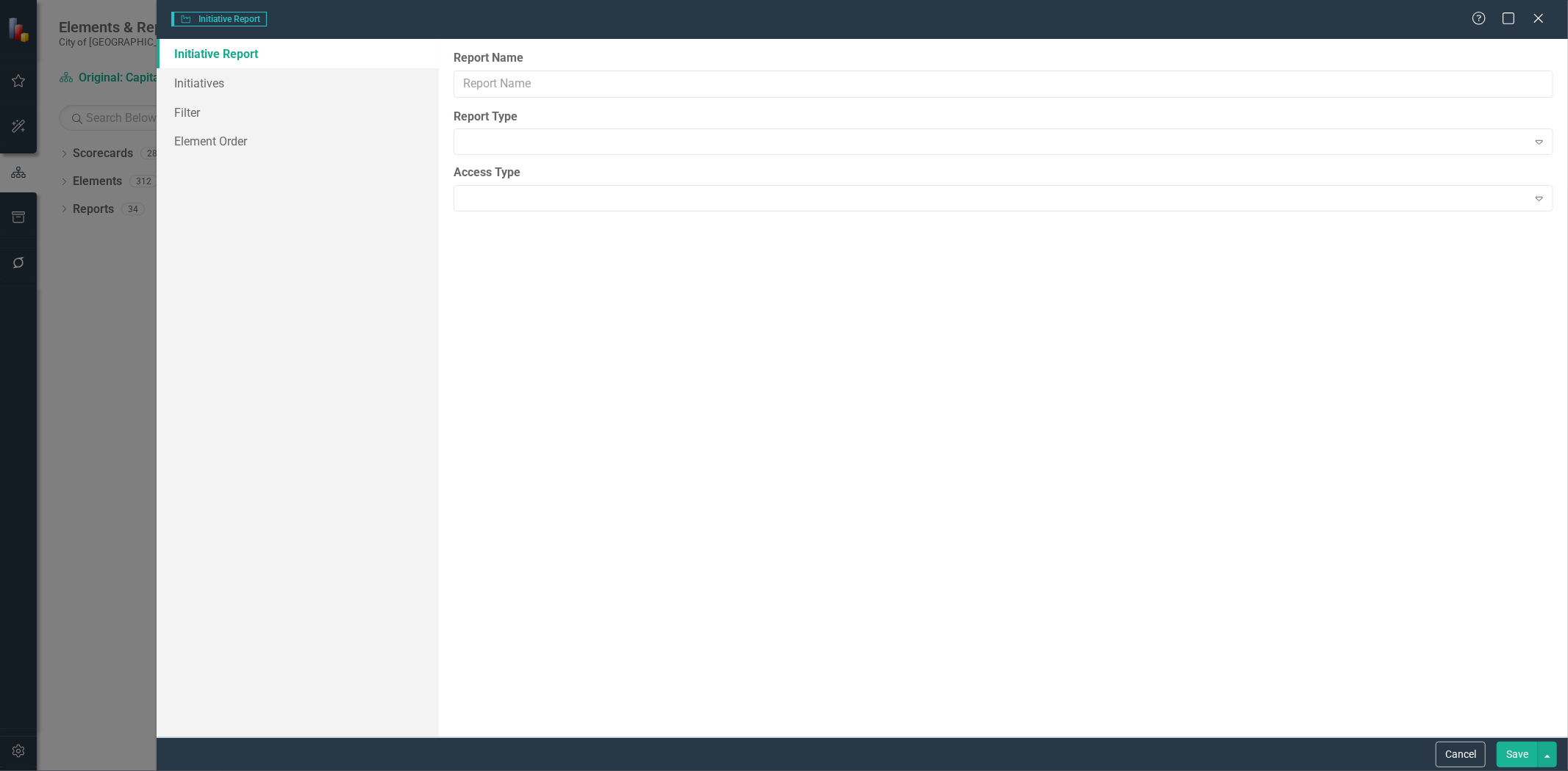
type input "Budget by funding source - Occupancy Tax fund"
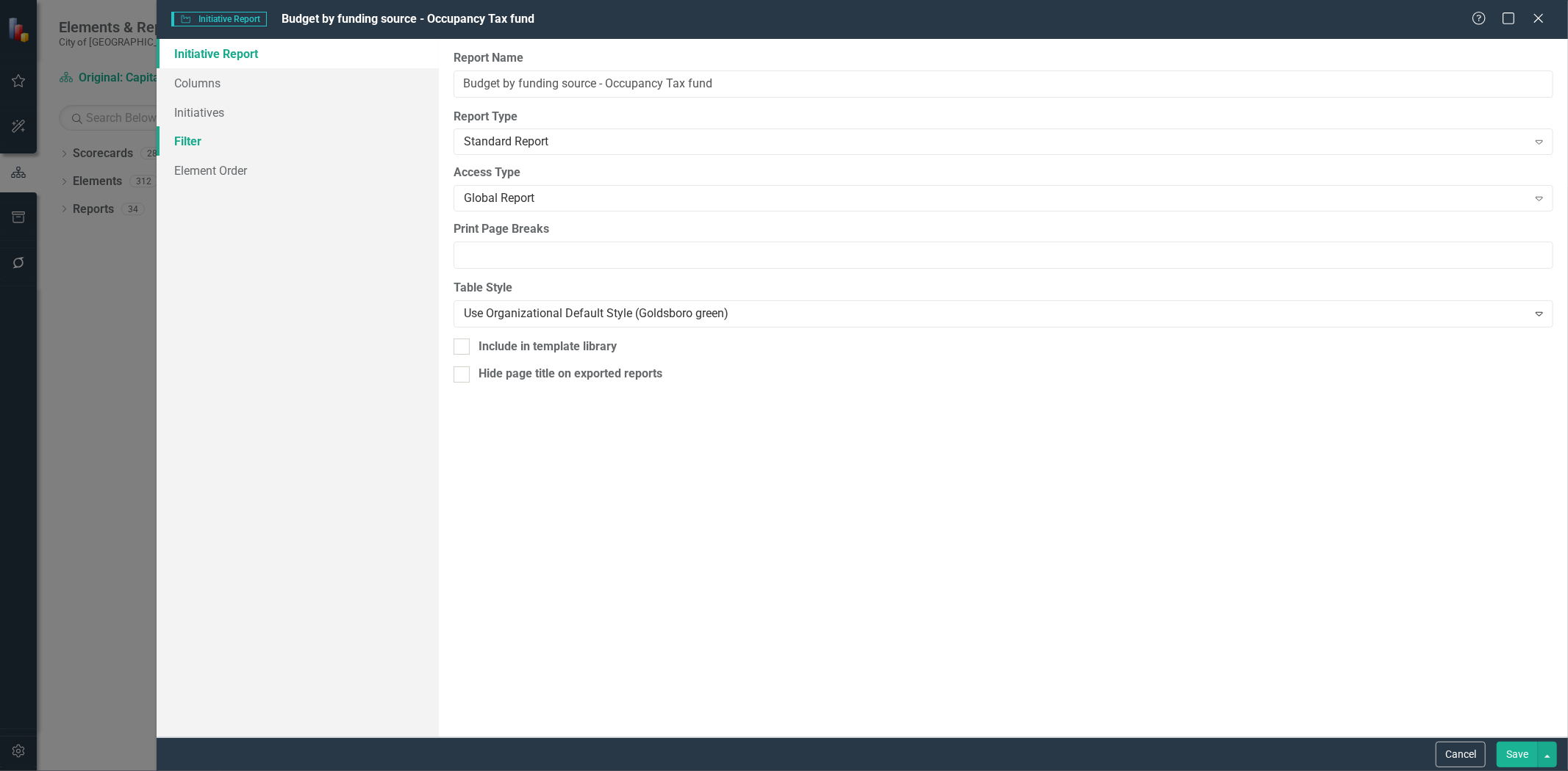
click at [204, 143] on link "Filter" at bounding box center [298, 141] width 282 height 29
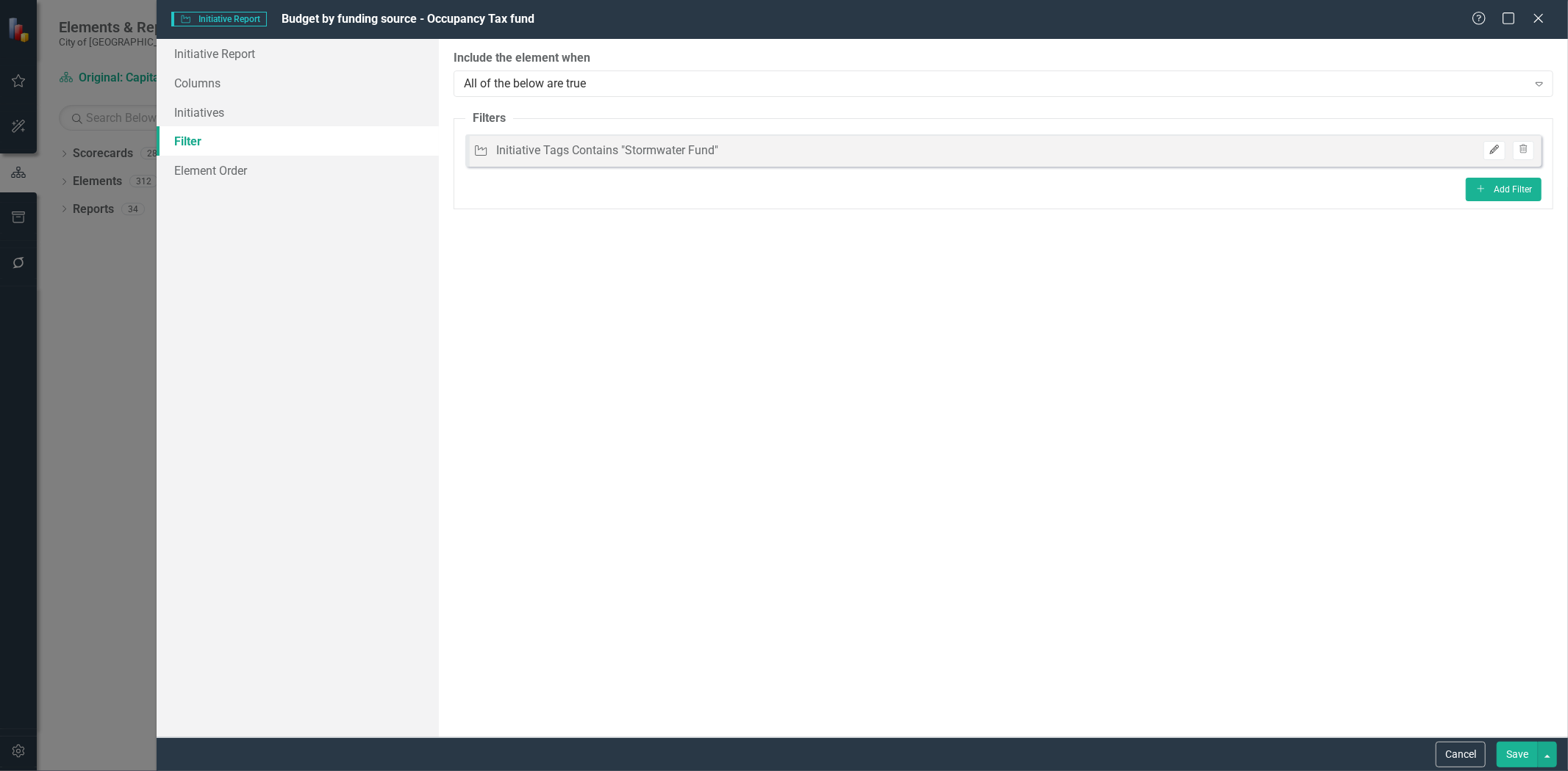
click at [1488, 145] on icon "Edit" at bounding box center [1494, 149] width 11 height 9
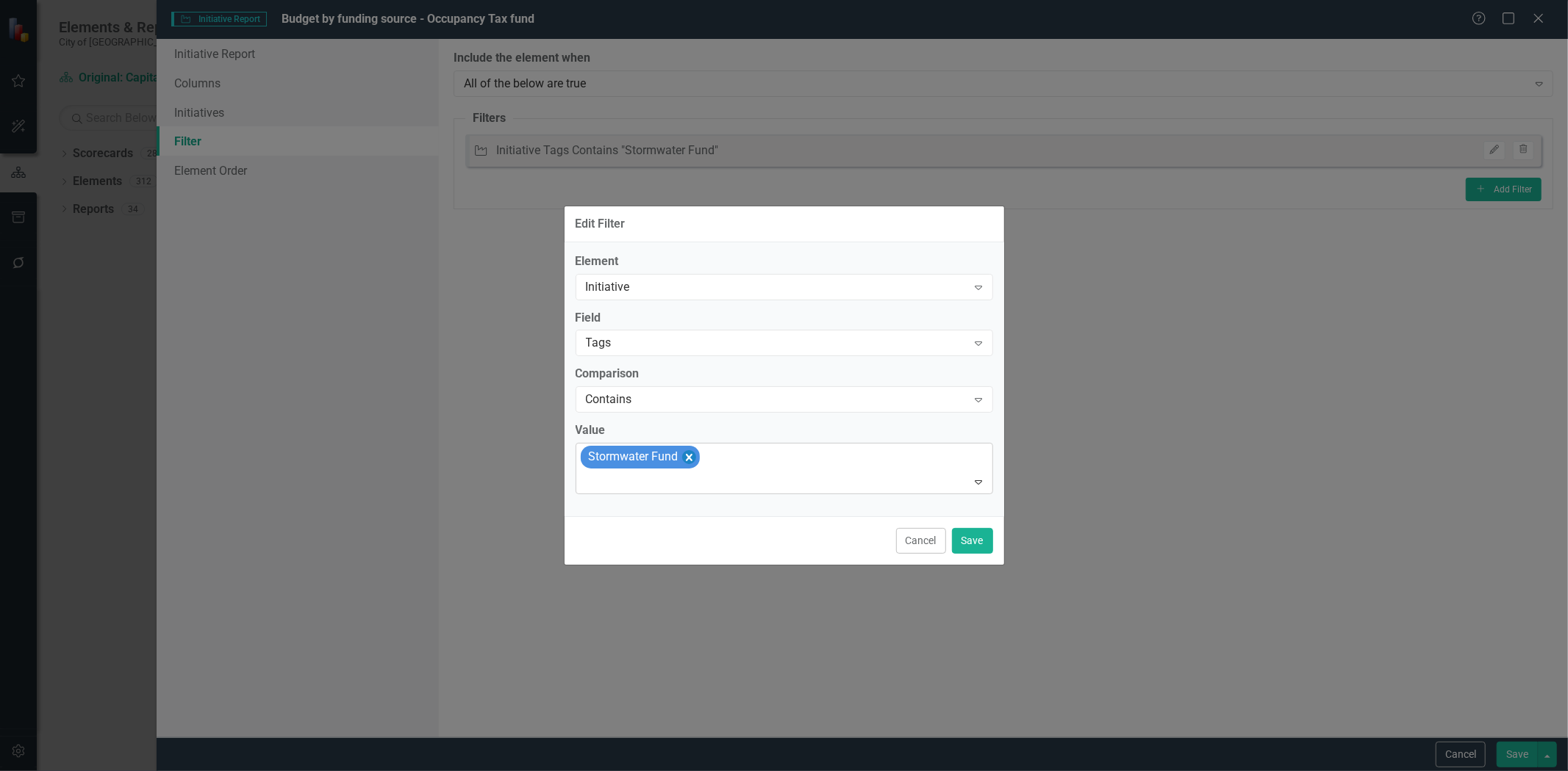
click at [693, 452] on div "Stormwater Fund" at bounding box center [640, 457] width 119 height 23
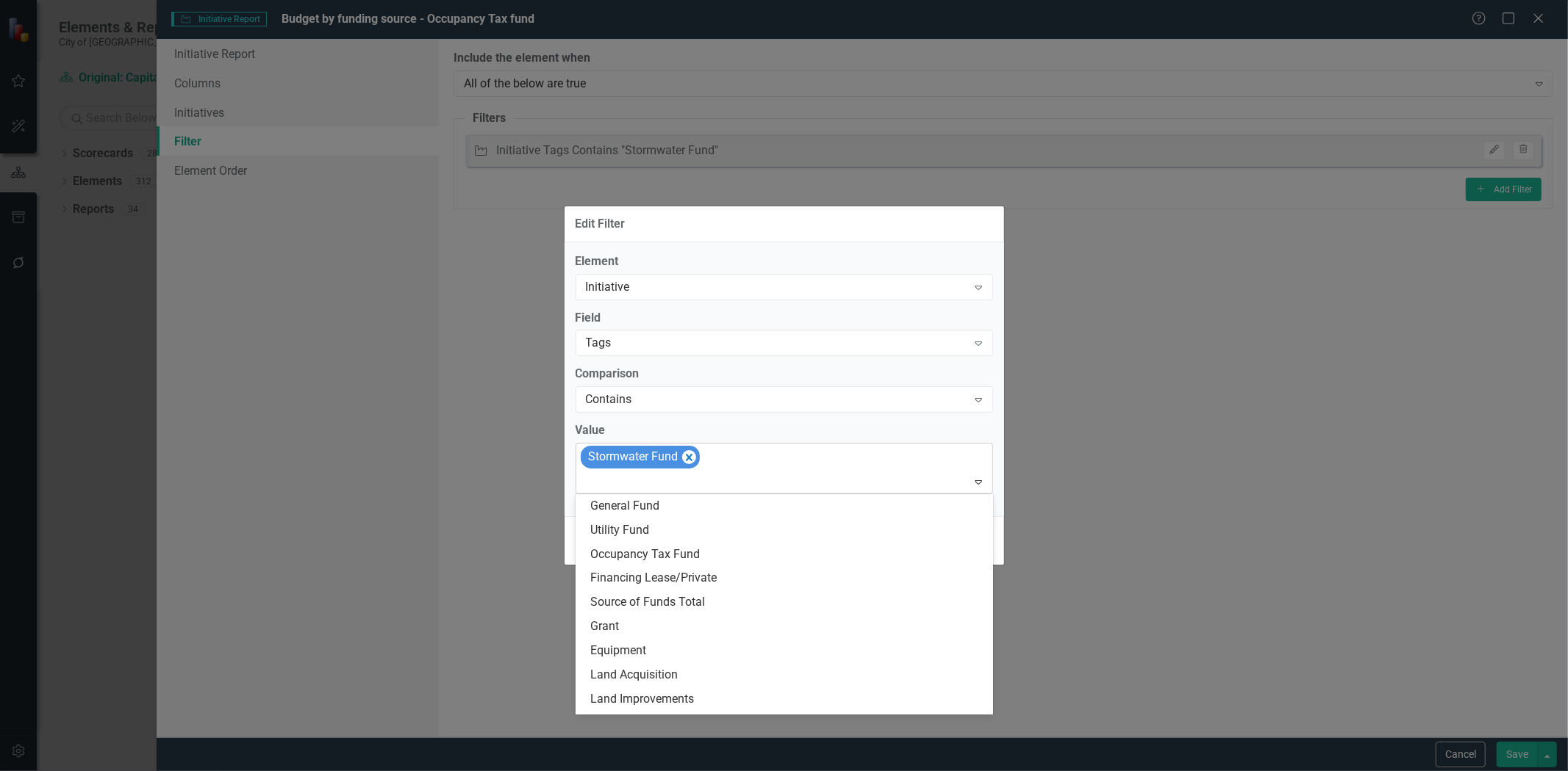
click at [702, 458] on div "Stormwater Fund" at bounding box center [784, 468] width 413 height 50
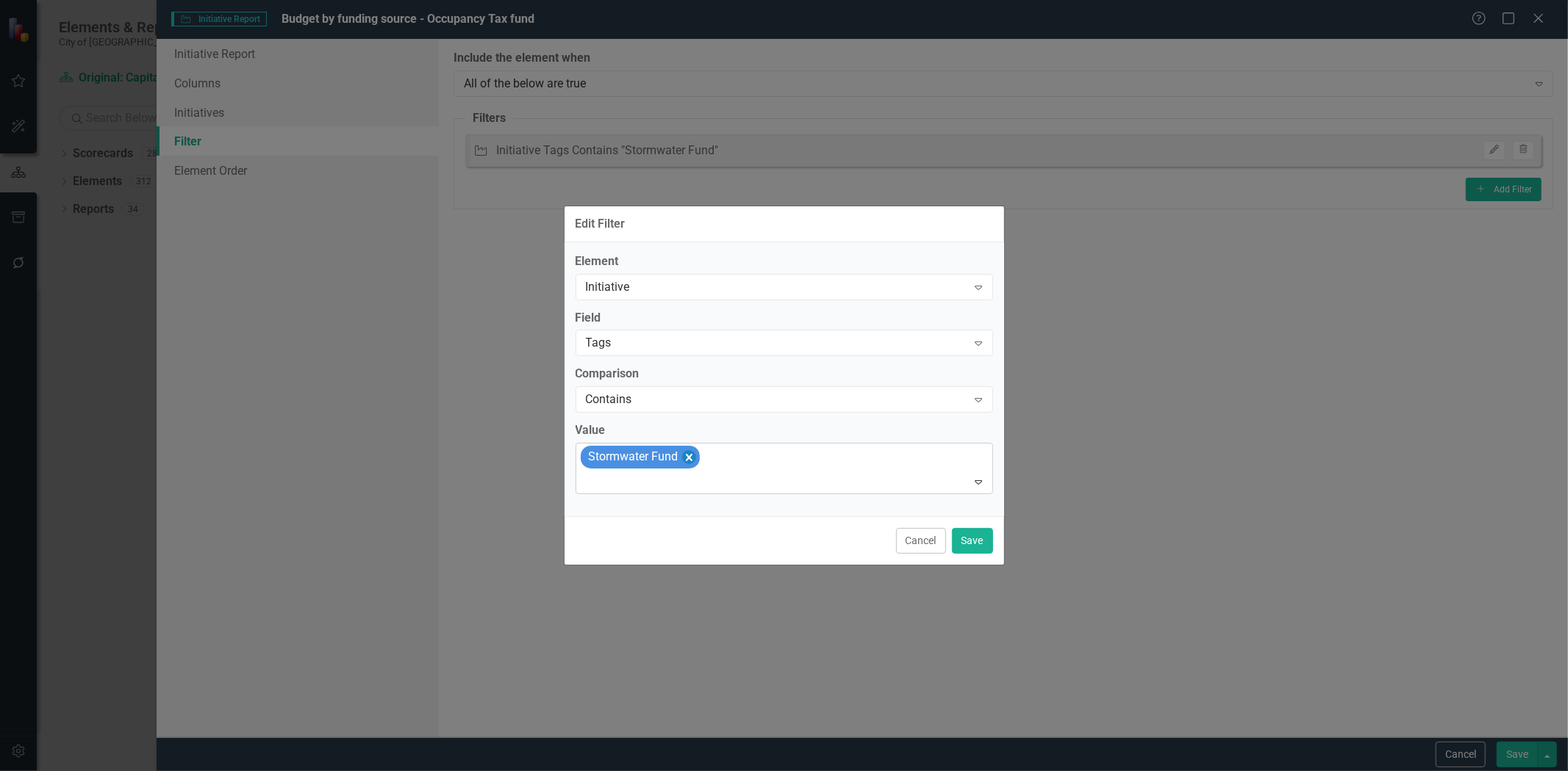
click at [687, 451] on icon "Remove [object Object]" at bounding box center [688, 457] width 14 height 19
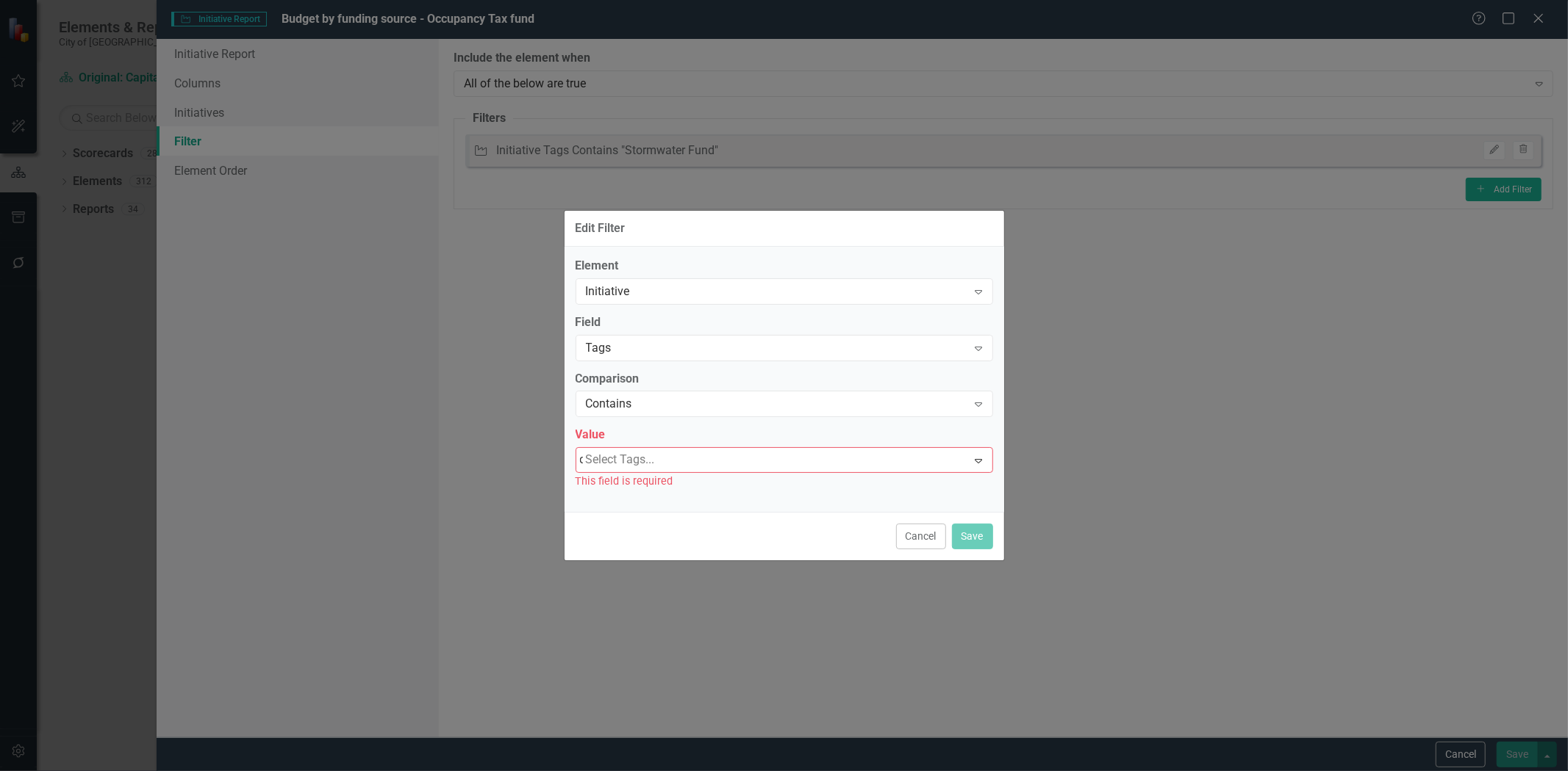
type input "occ"
click at [629, 458] on div "occ" at bounding box center [773, 460] width 387 height 20
click at [731, 463] on div "occ" at bounding box center [773, 460] width 387 height 20
click at [981, 464] on icon "Expand" at bounding box center [978, 460] width 15 height 11
click at [726, 474] on div "This field is required" at bounding box center [784, 481] width 417 height 17
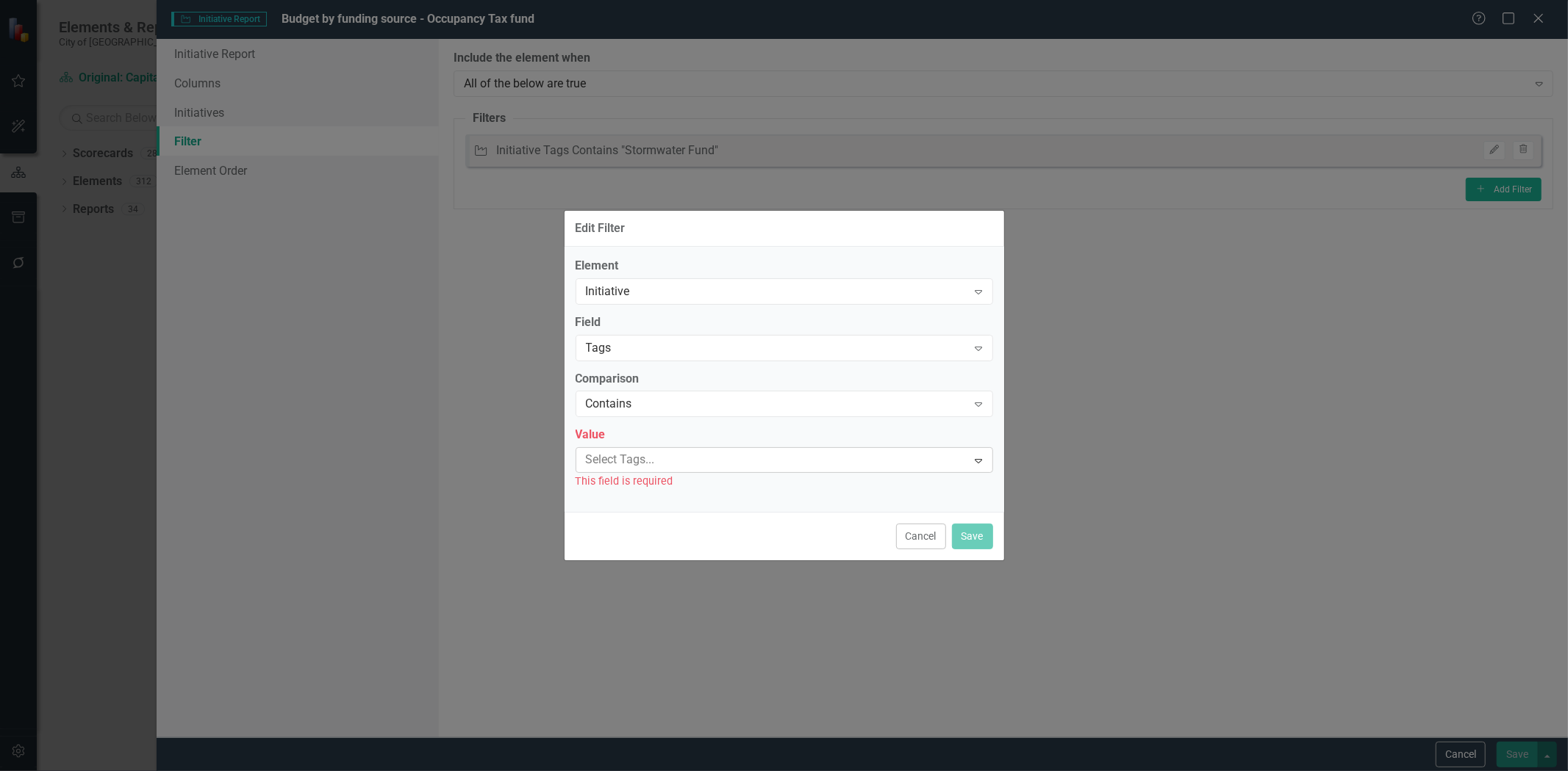
click at [705, 453] on div at bounding box center [773, 460] width 387 height 20
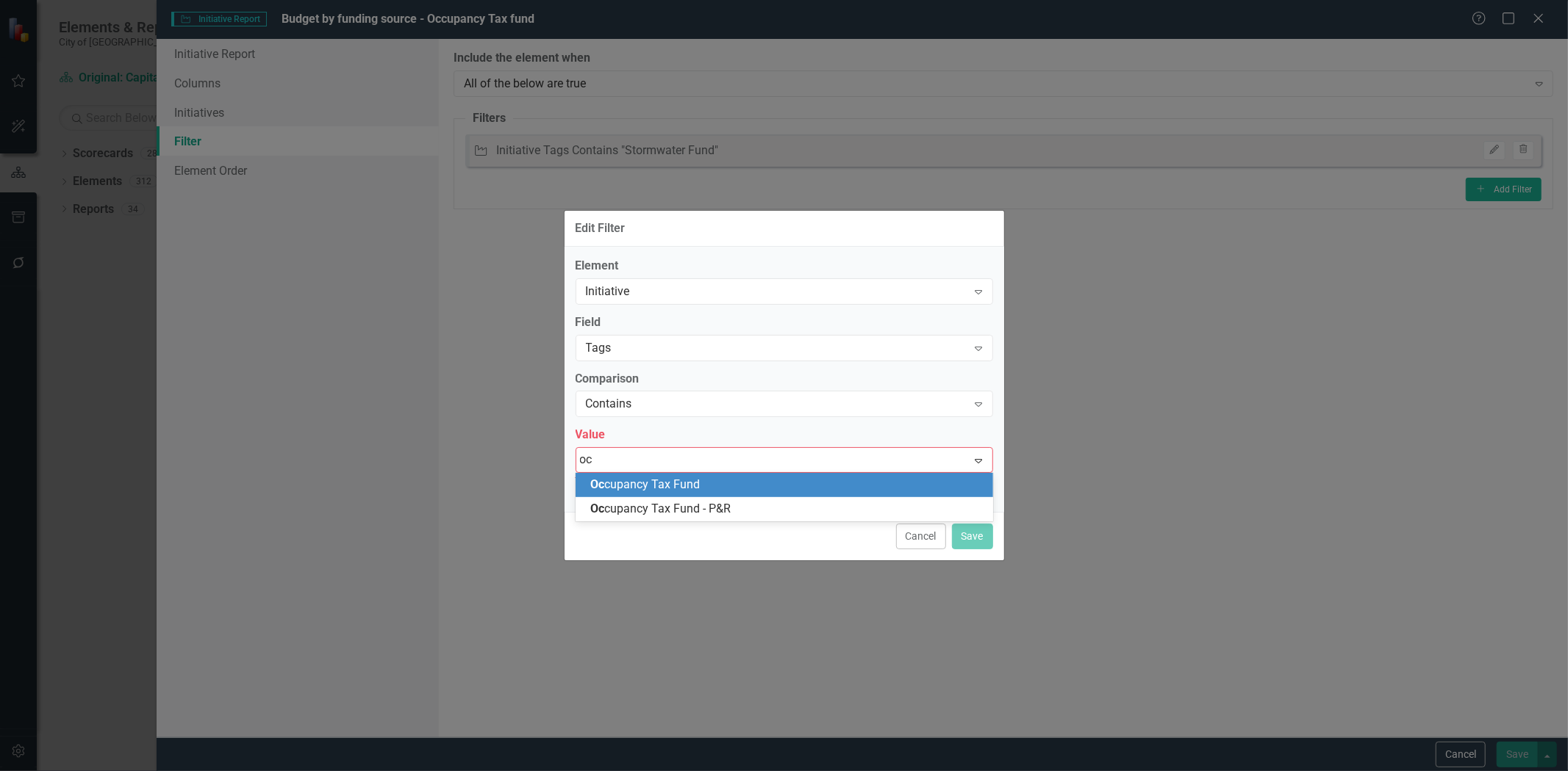
type input "occ"
click at [696, 491] on span "Occ upancy Tax Fund" at bounding box center [645, 484] width 109 height 14
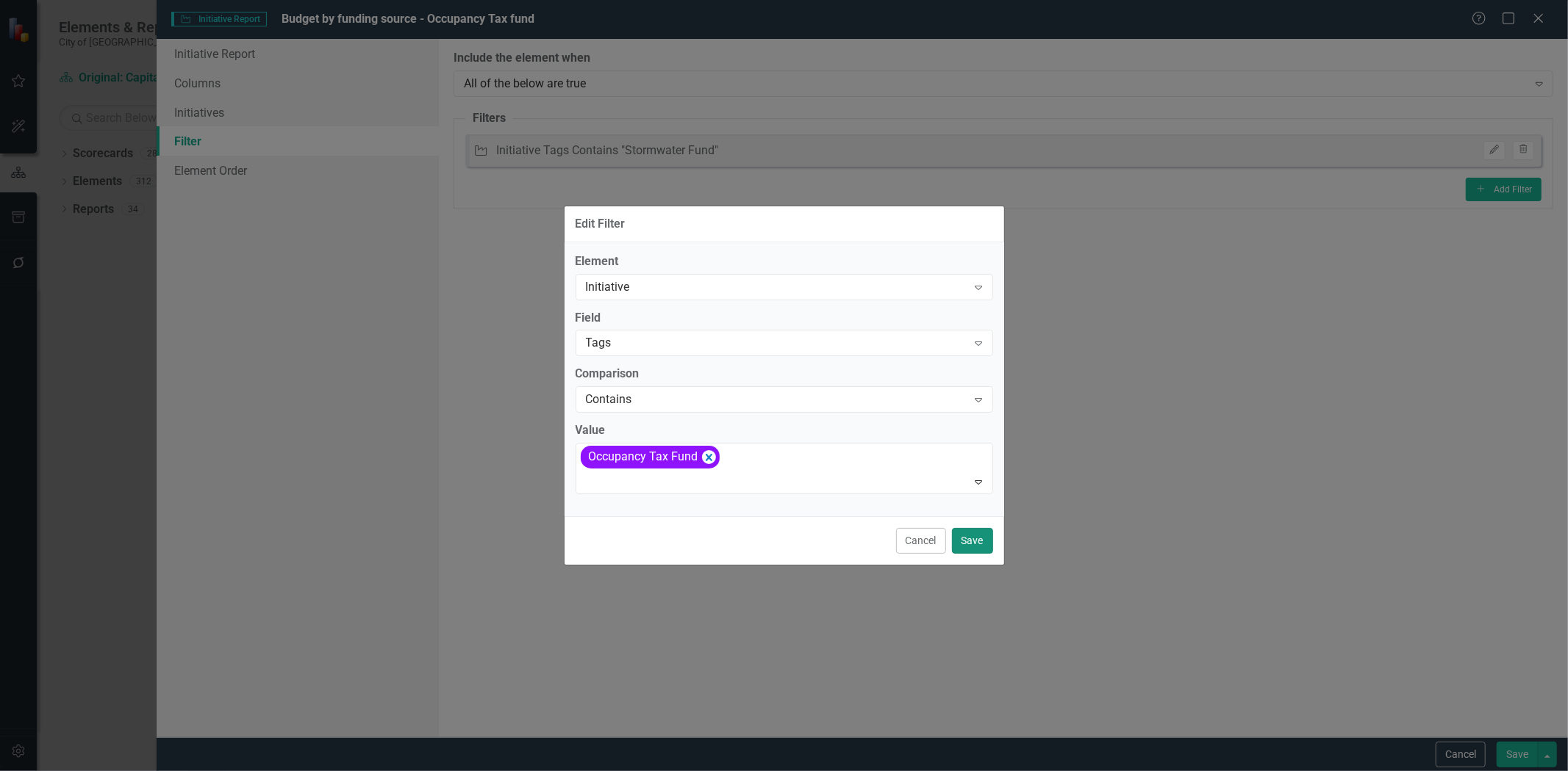
click at [975, 540] on button "Save" at bounding box center [972, 541] width 41 height 26
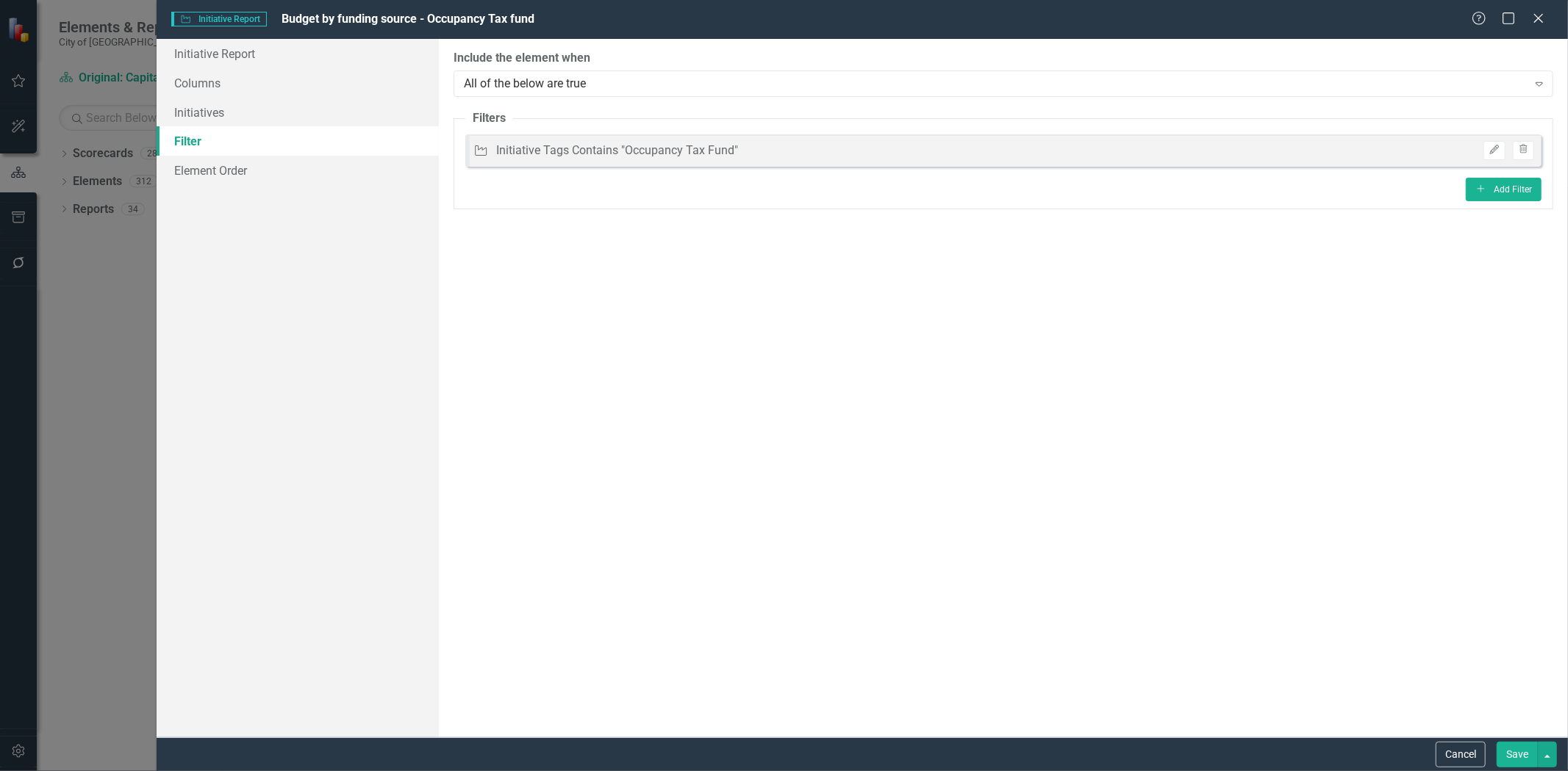
click at [1508, 763] on button "Save" at bounding box center [1517, 755] width 41 height 26
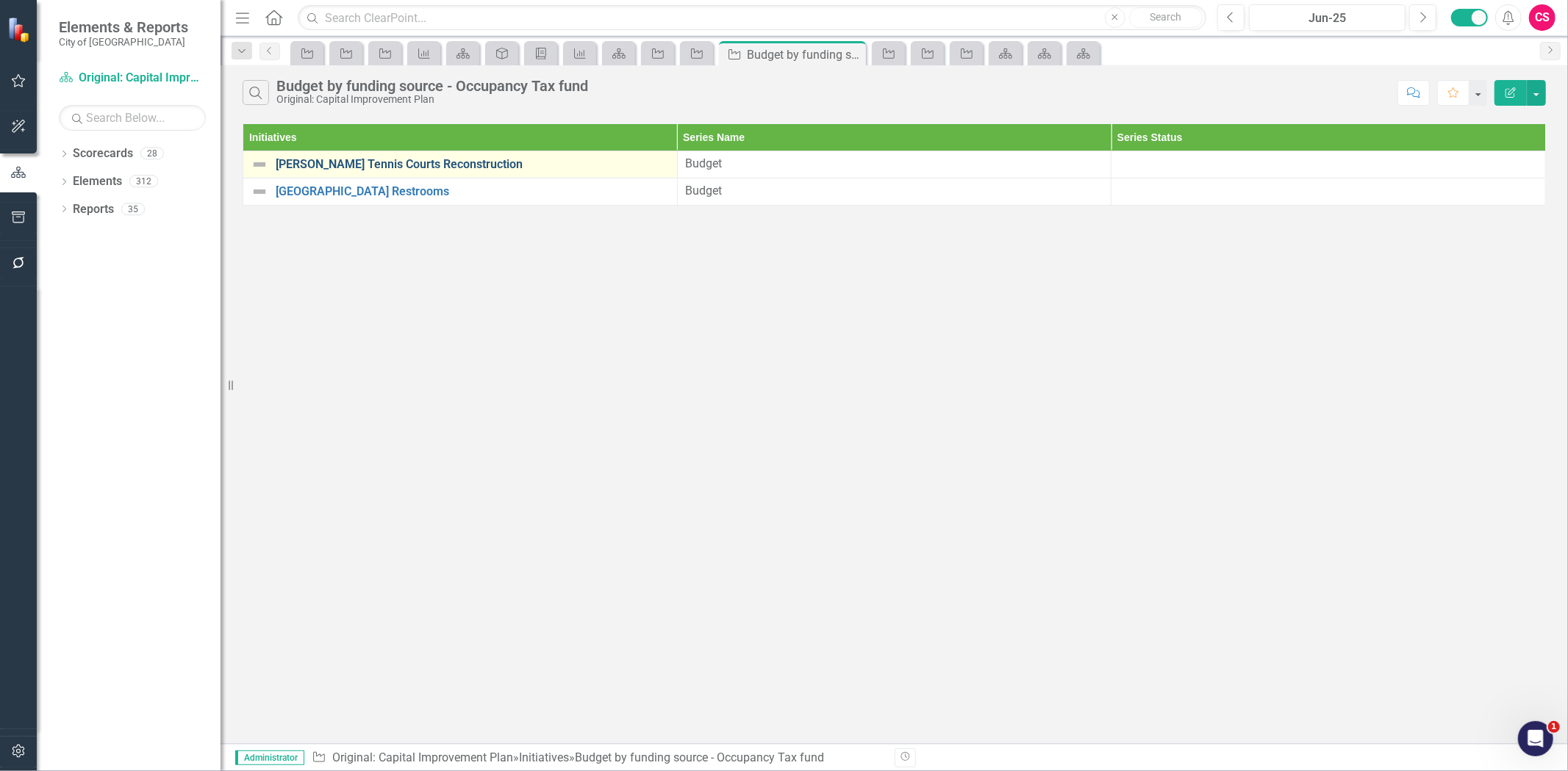
click at [420, 169] on link "[PERSON_NAME] Tennis Courts Reconstruction" at bounding box center [472, 165] width 394 height 13
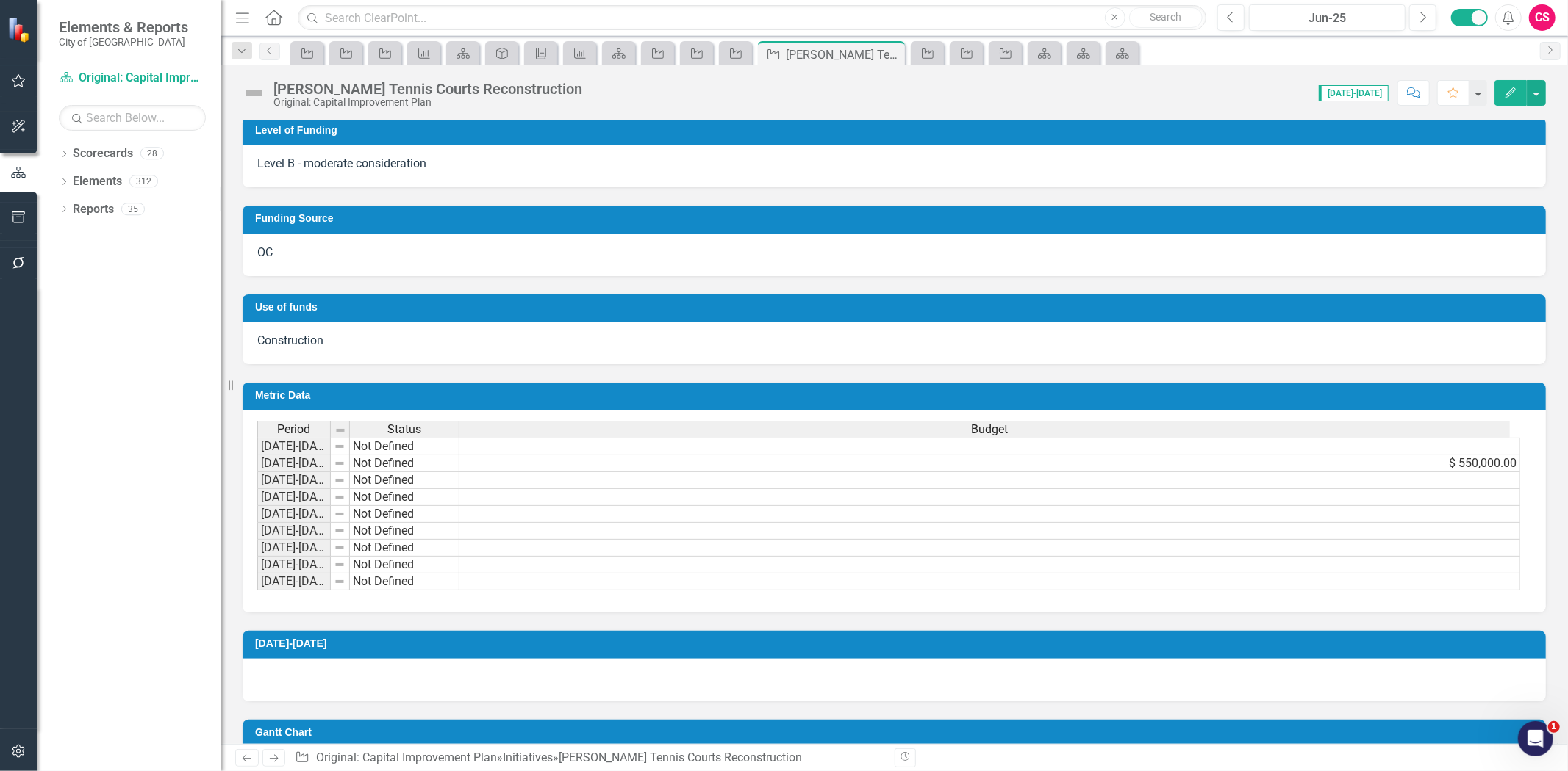
scroll to position [674, 0]
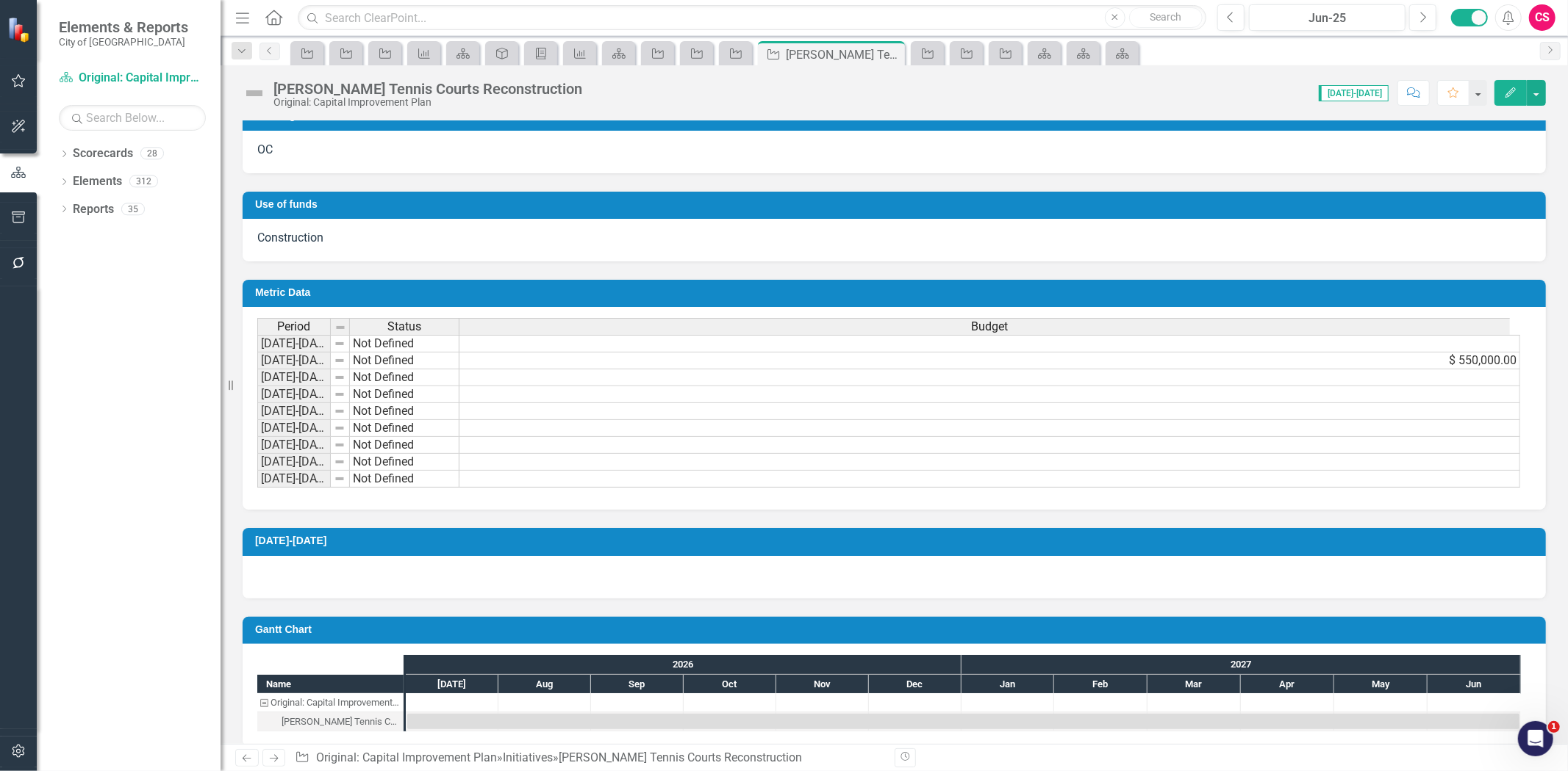
click at [257, 435] on div "Period Status Budget 2025-2026 Not Defined 2026-2027 Not Defined $ 550,000.00 2…" at bounding box center [257, 403] width 0 height 170
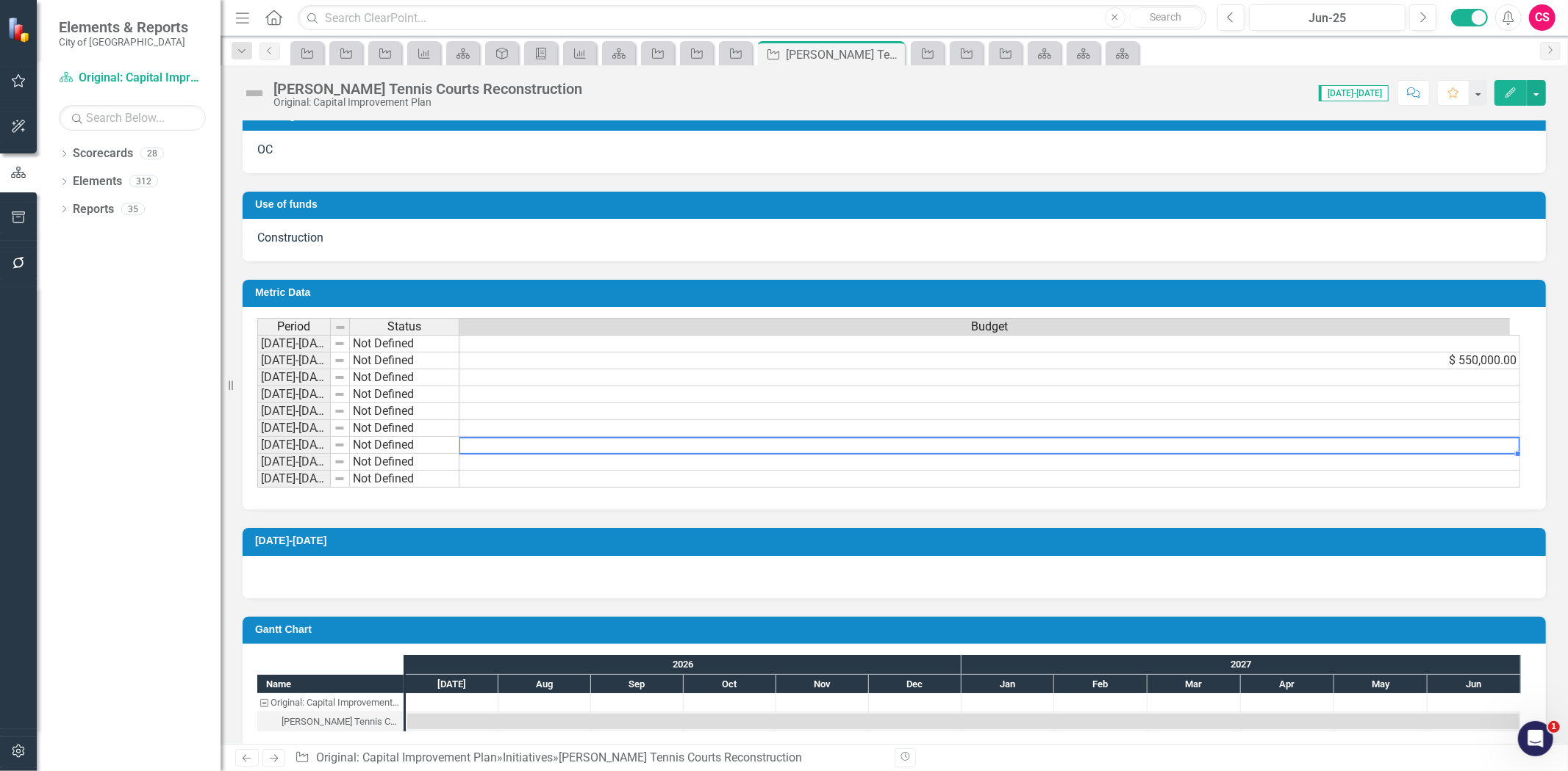
click at [682, 353] on td "$ 550,000.00" at bounding box center [989, 361] width 1061 height 17
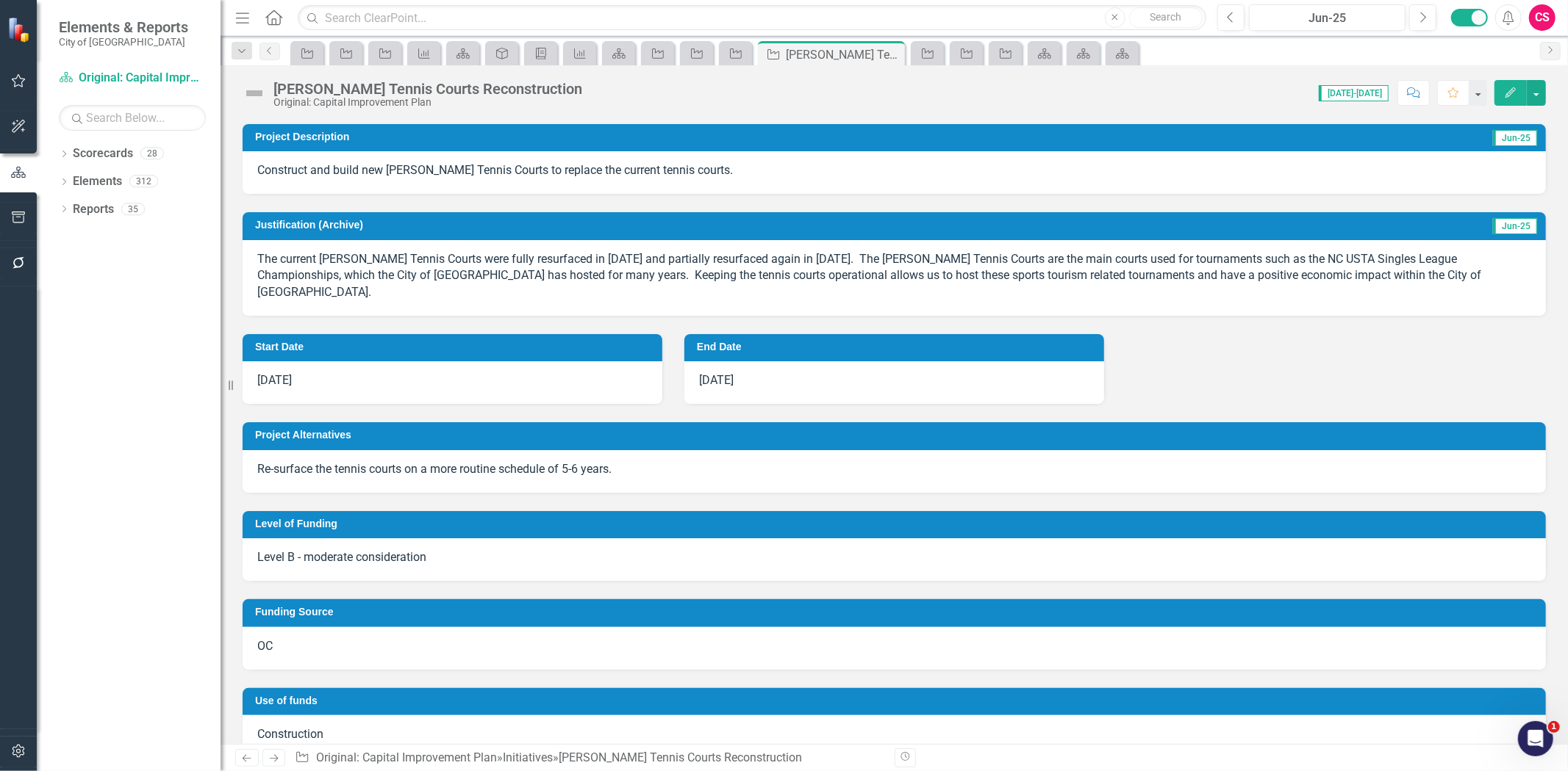
scroll to position [103, 0]
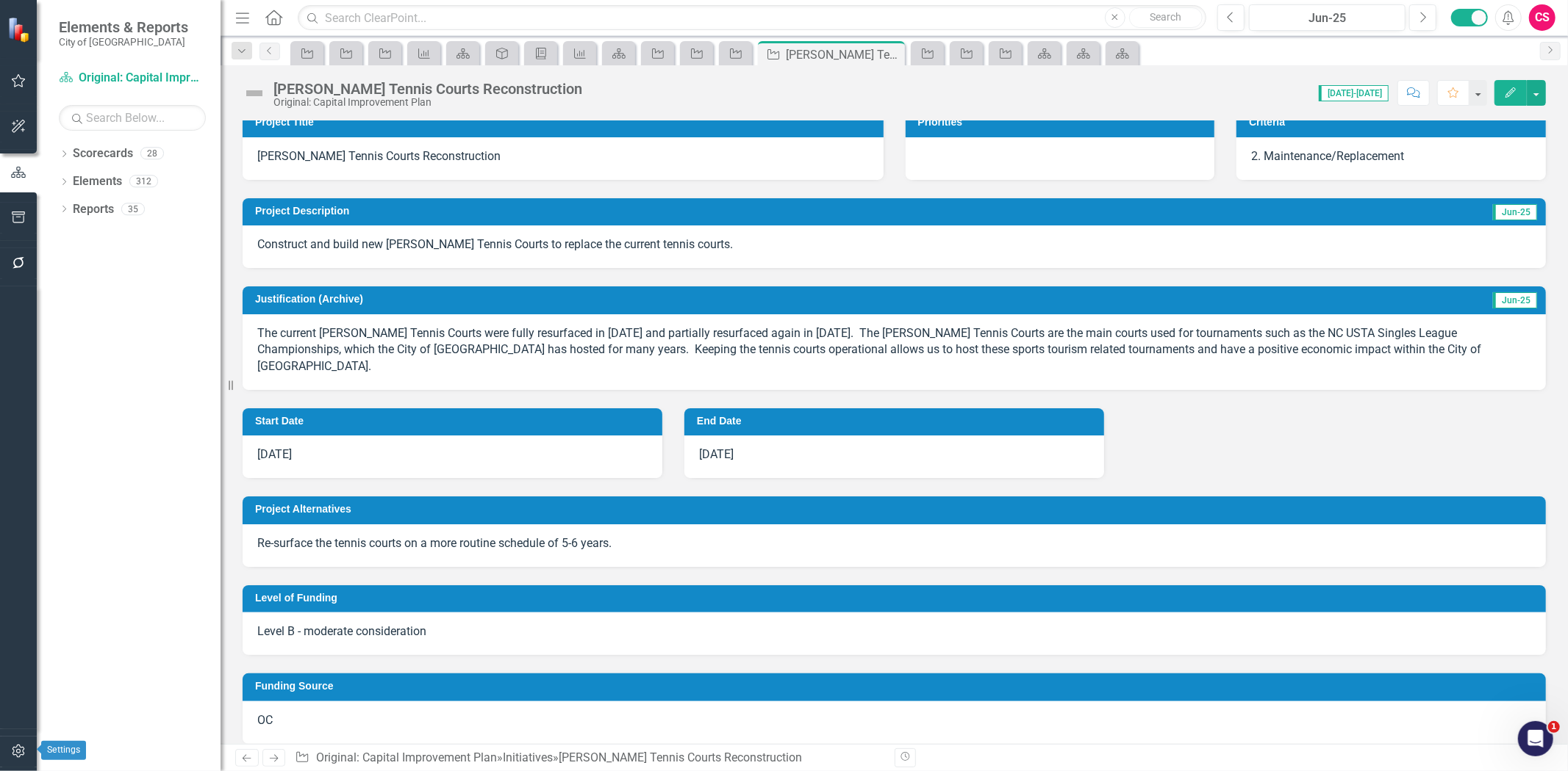
click at [22, 740] on button "button" at bounding box center [19, 752] width 33 height 31
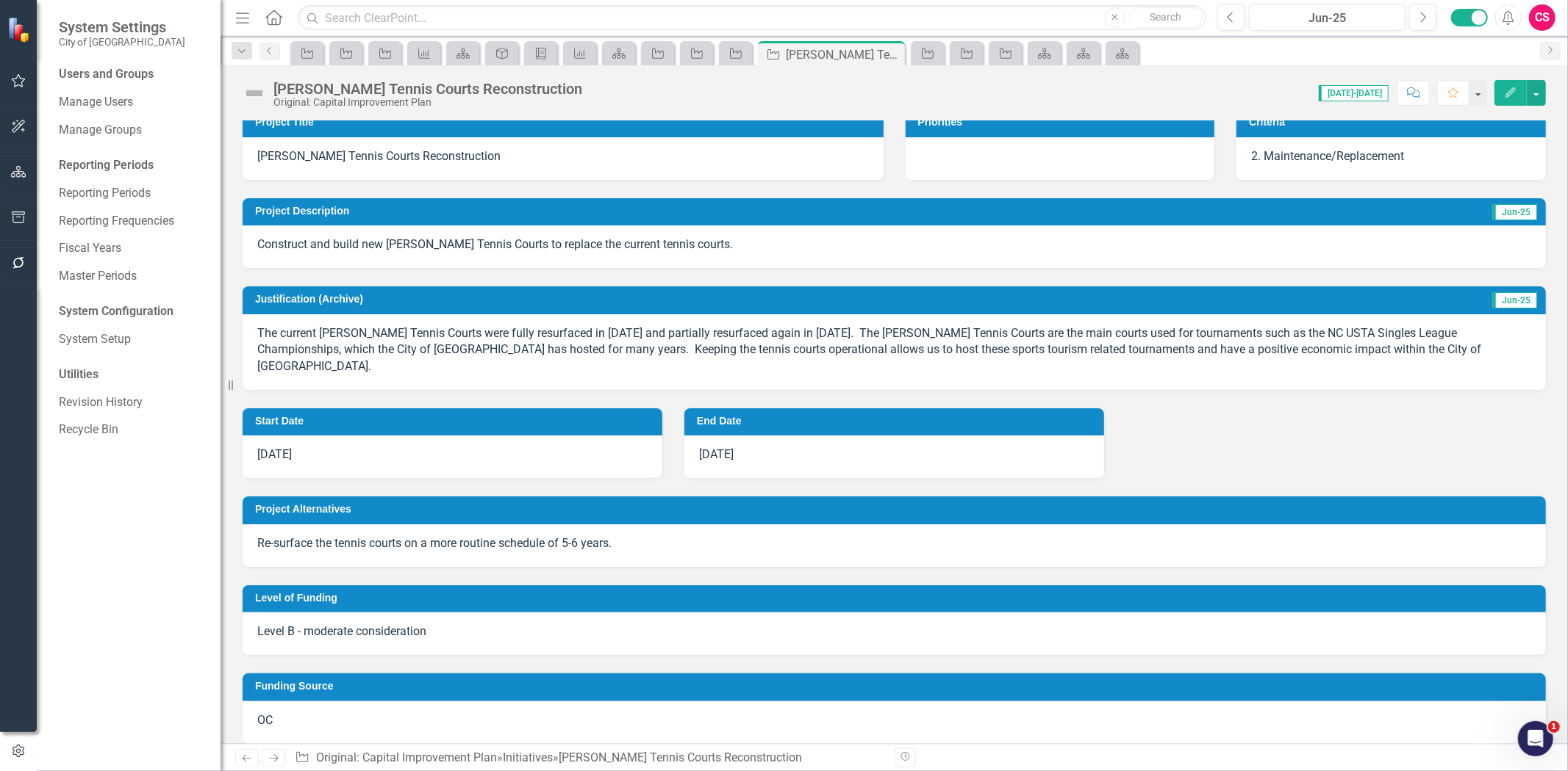
click at [12, 166] on icon "button" at bounding box center [19, 172] width 15 height 11
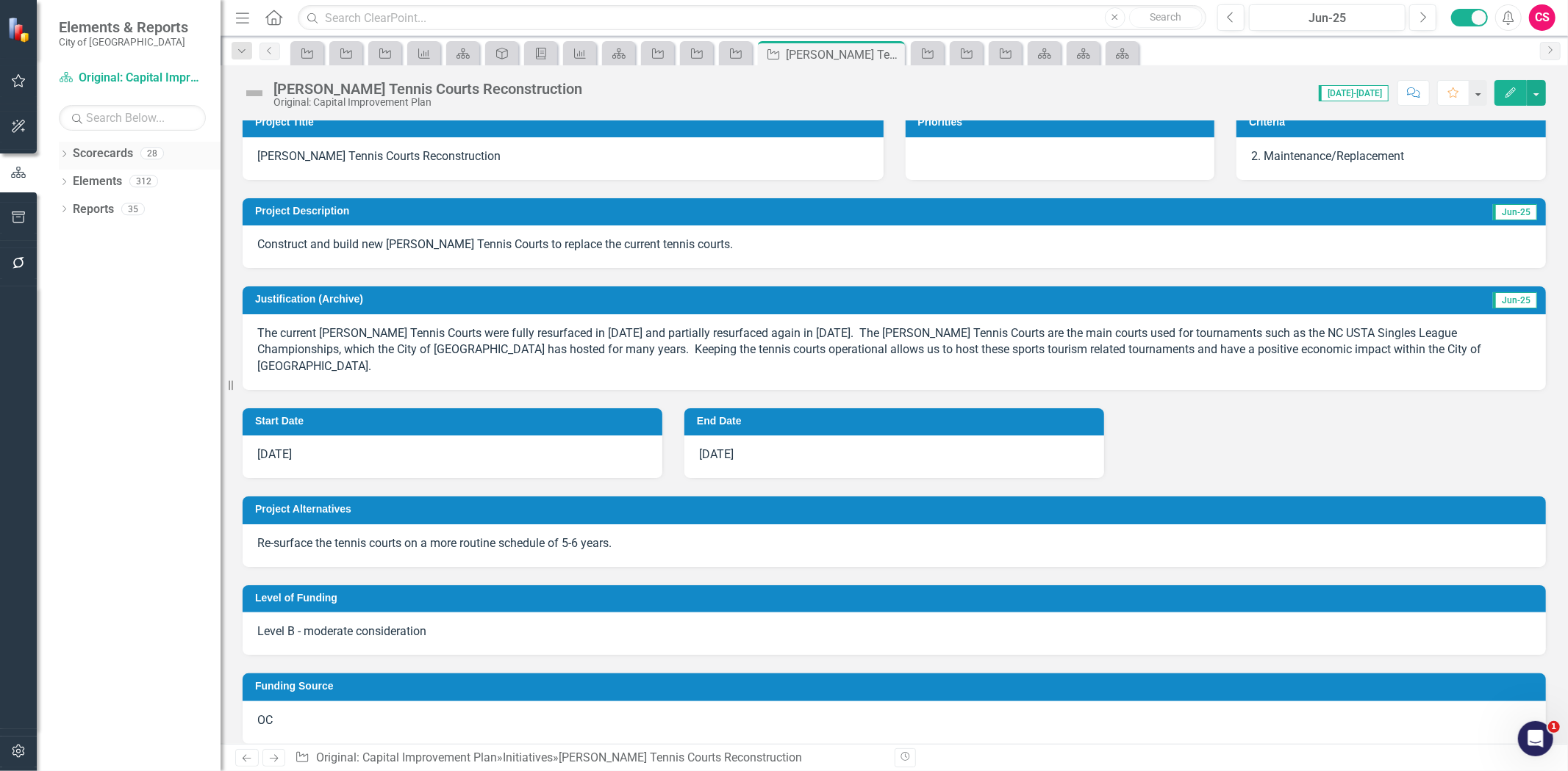
click at [103, 152] on link "Scorecards" at bounding box center [103, 153] width 60 height 17
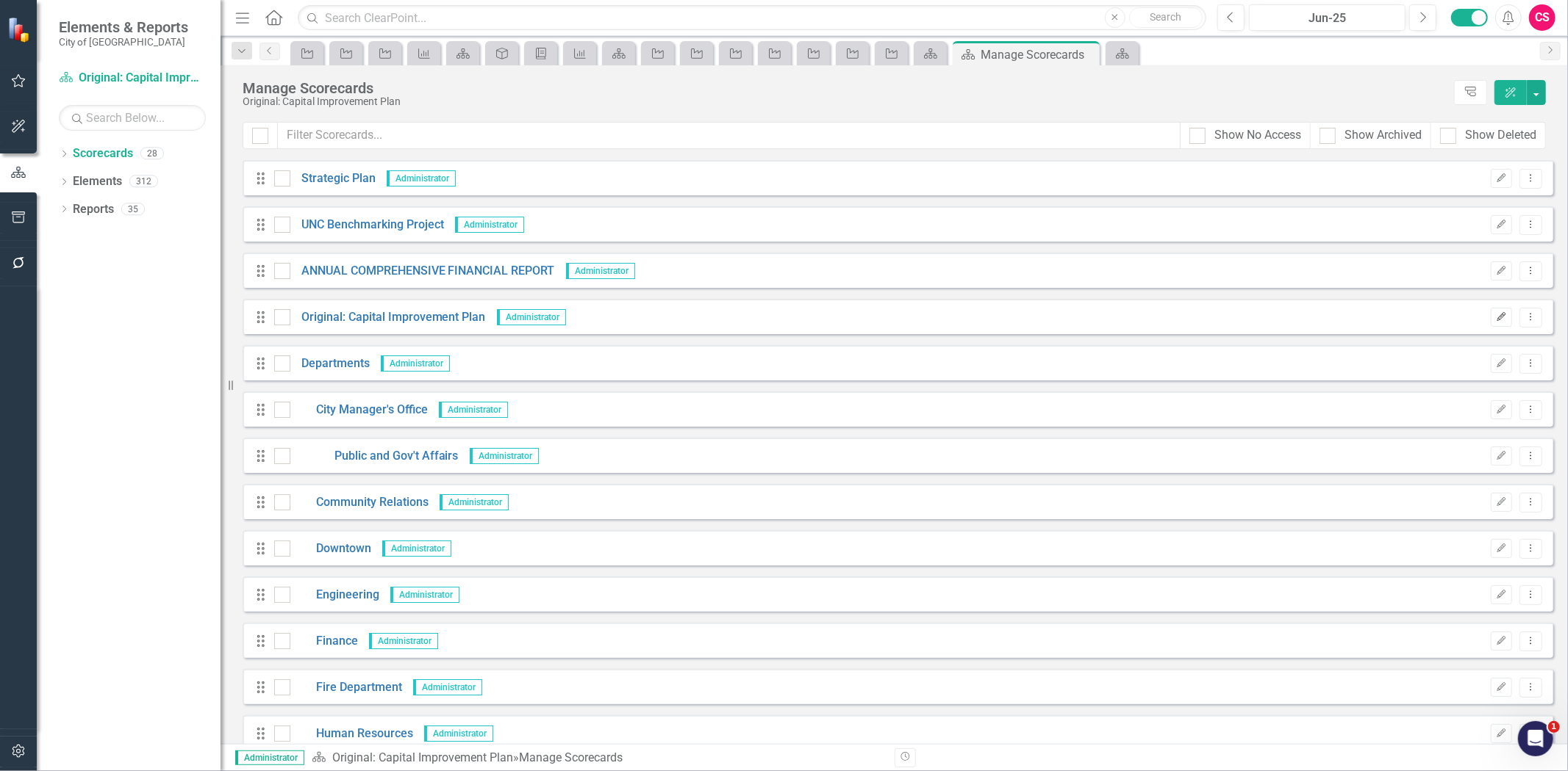
click at [1497, 316] on icon "button" at bounding box center [1501, 316] width 9 height 9
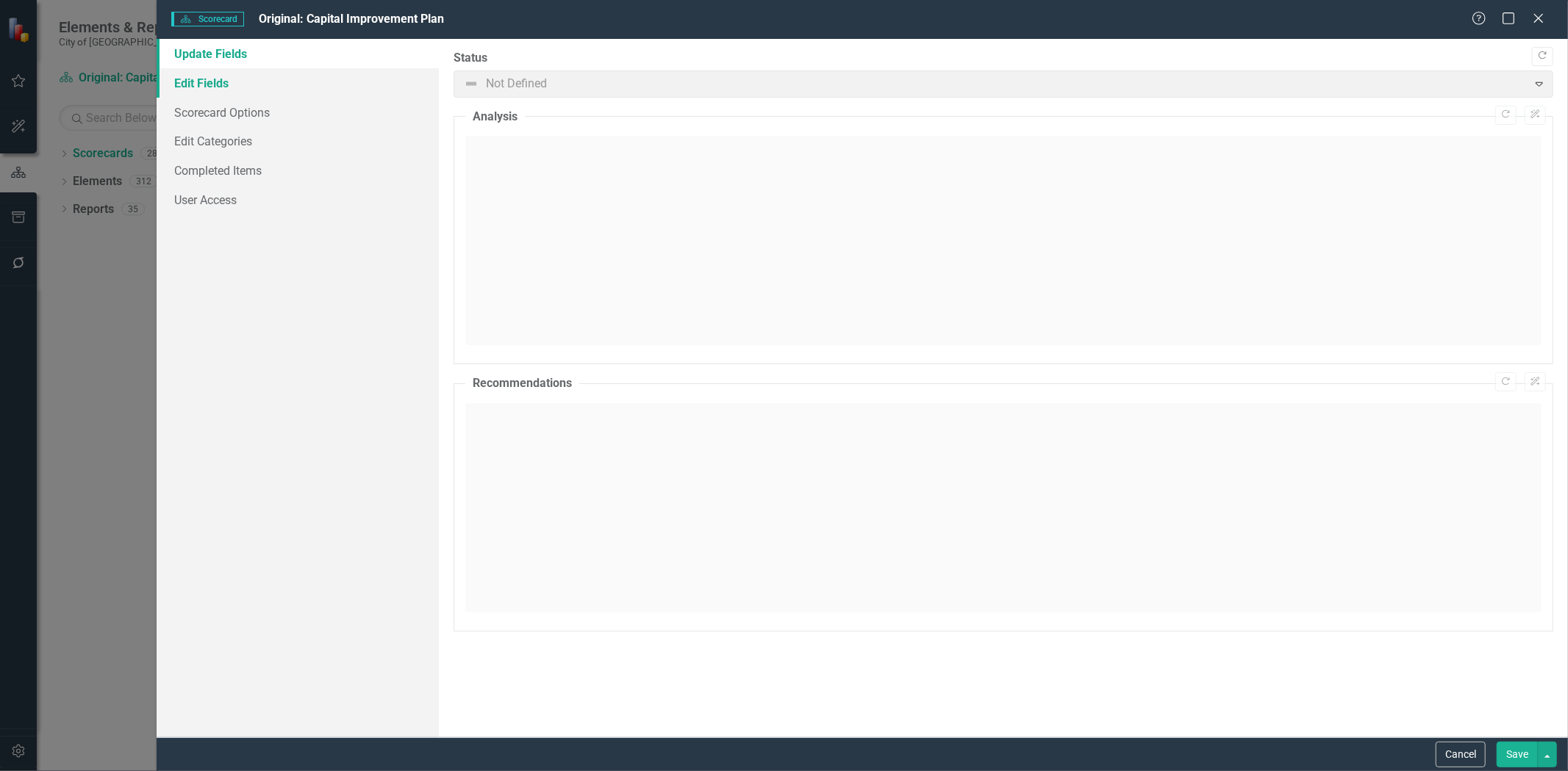
click at [254, 83] on link "Edit Fields" at bounding box center [298, 83] width 282 height 29
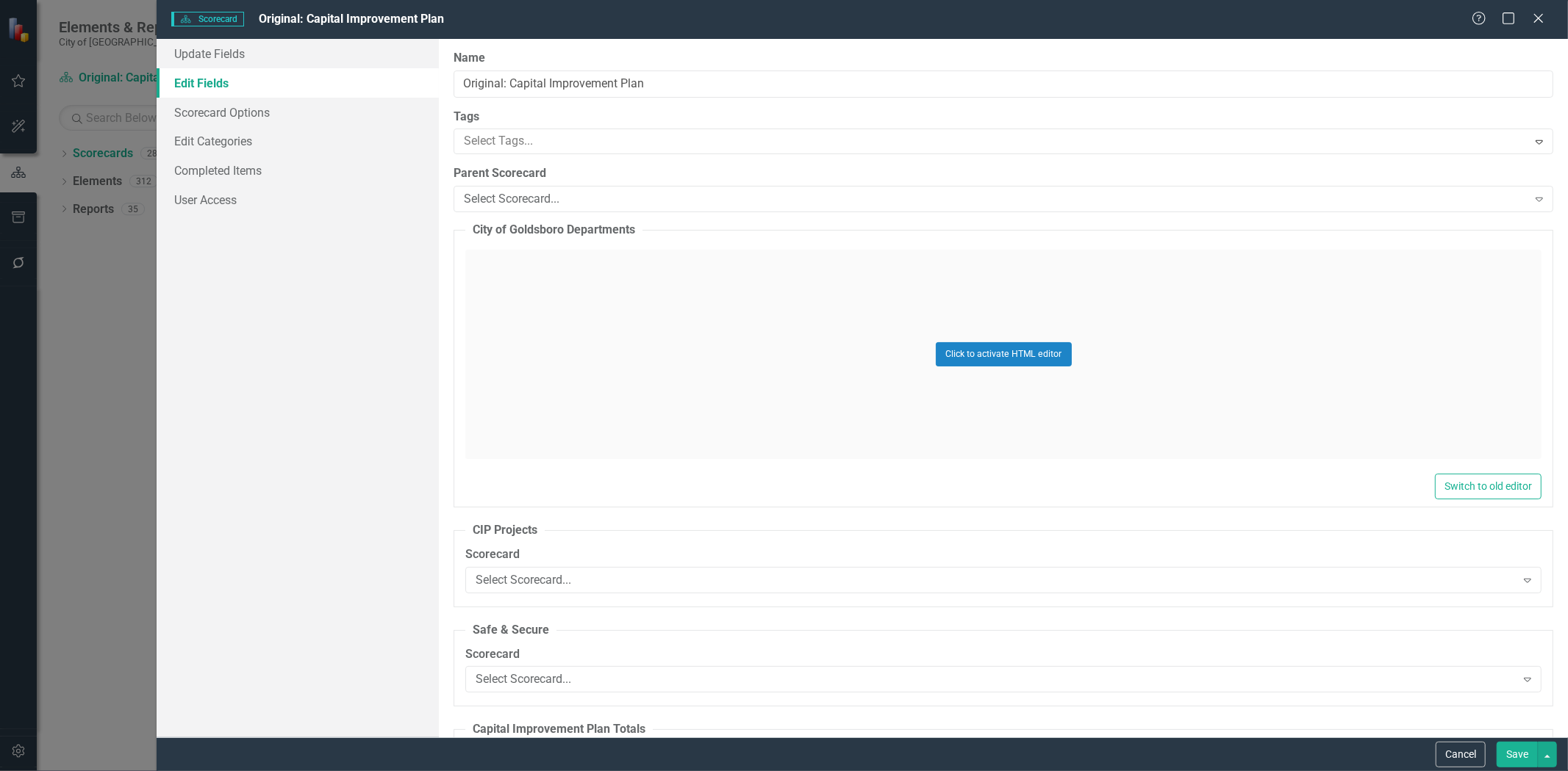
type input "https://"
drag, startPoint x: 714, startPoint y: 82, endPoint x: 325, endPoint y: 100, distance: 389.4
click at [325, 100] on div "Update Fields Edit Fields Scorecard Options Edit Categories Completed Items Use…" at bounding box center [862, 388] width 1411 height 698
click at [1458, 759] on button "Cancel" at bounding box center [1460, 755] width 50 height 26
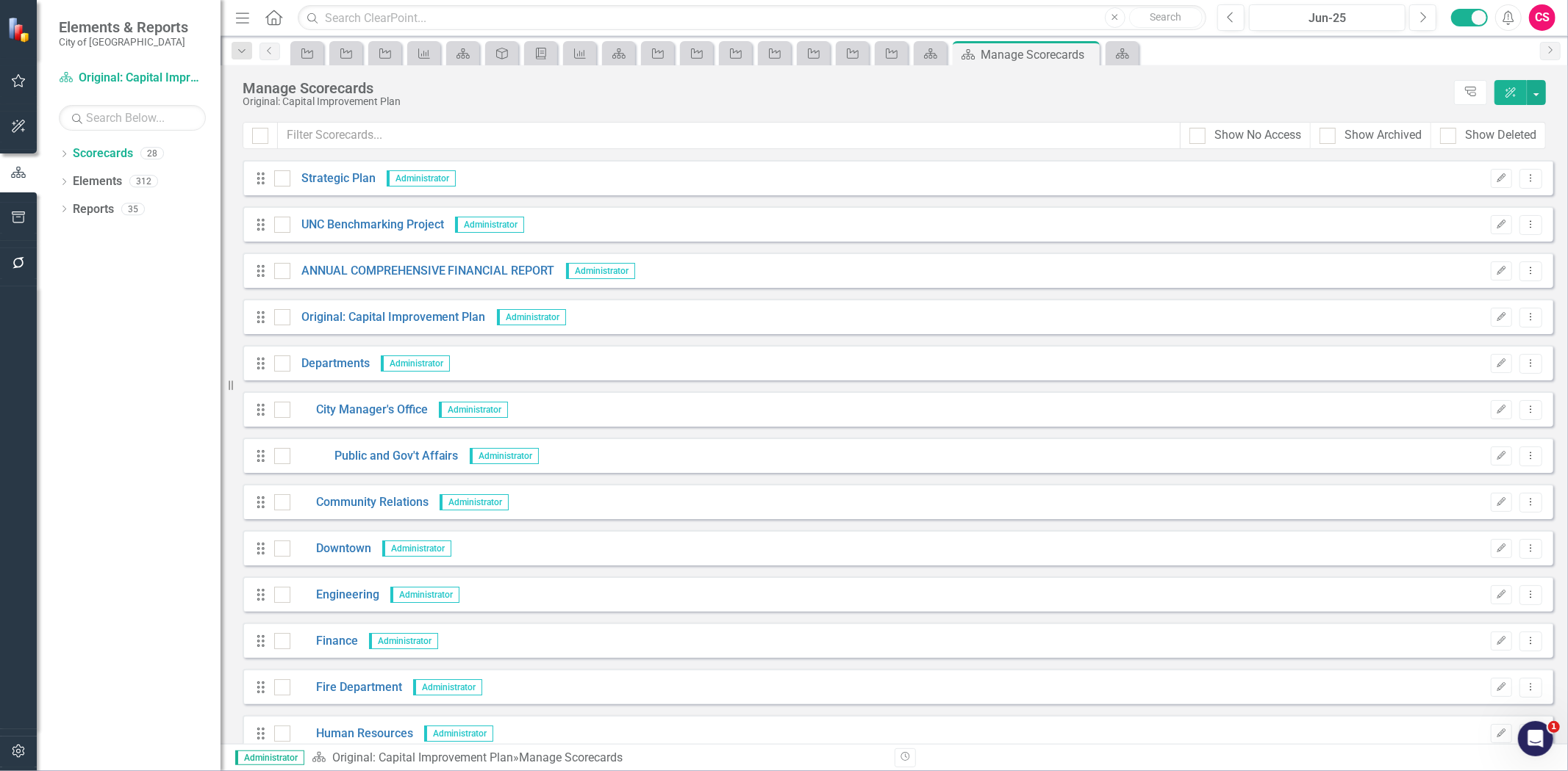
click at [22, 750] on icon "button" at bounding box center [19, 751] width 15 height 11
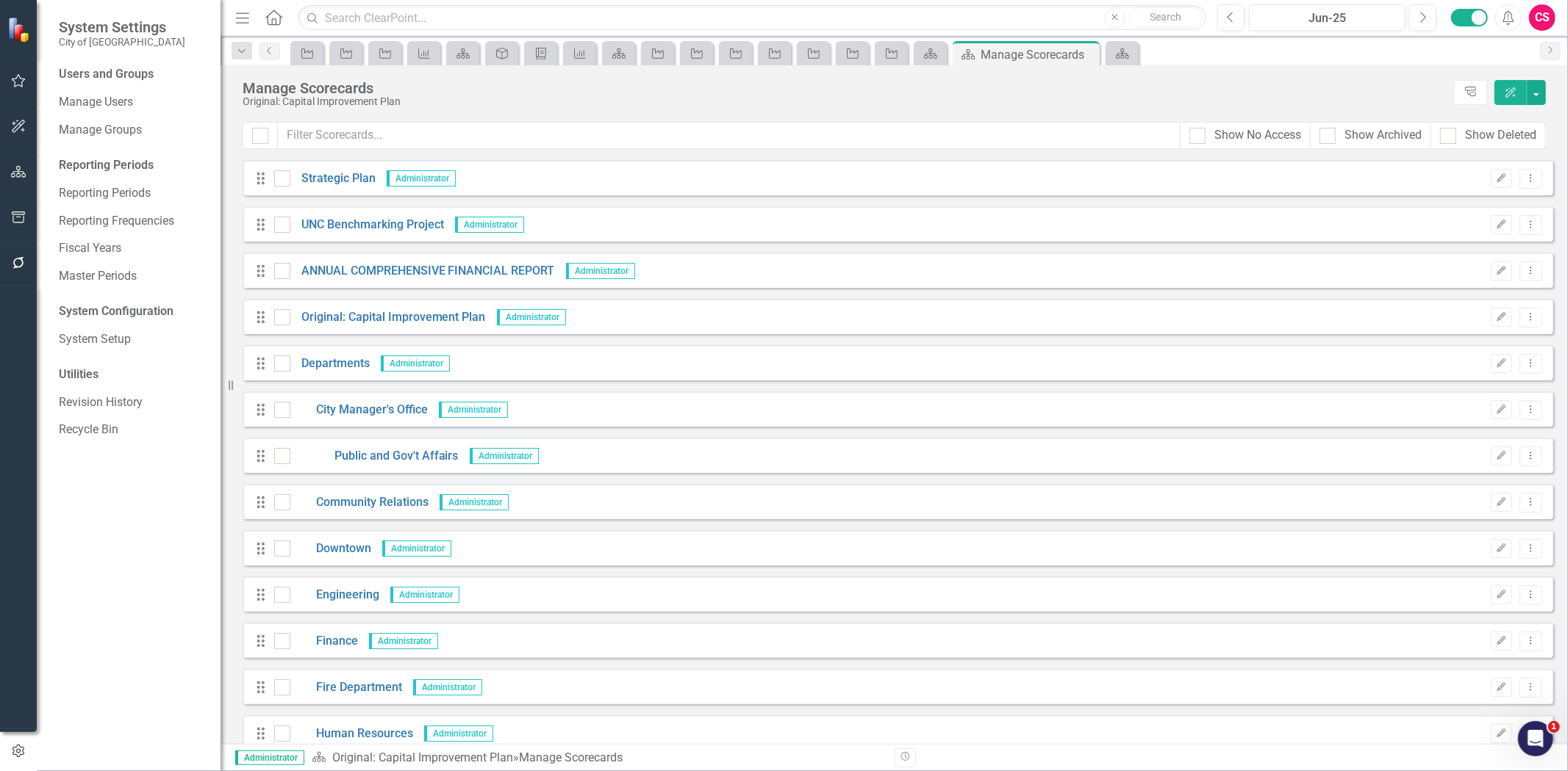
click at [26, 258] on button "button" at bounding box center [19, 264] width 33 height 31
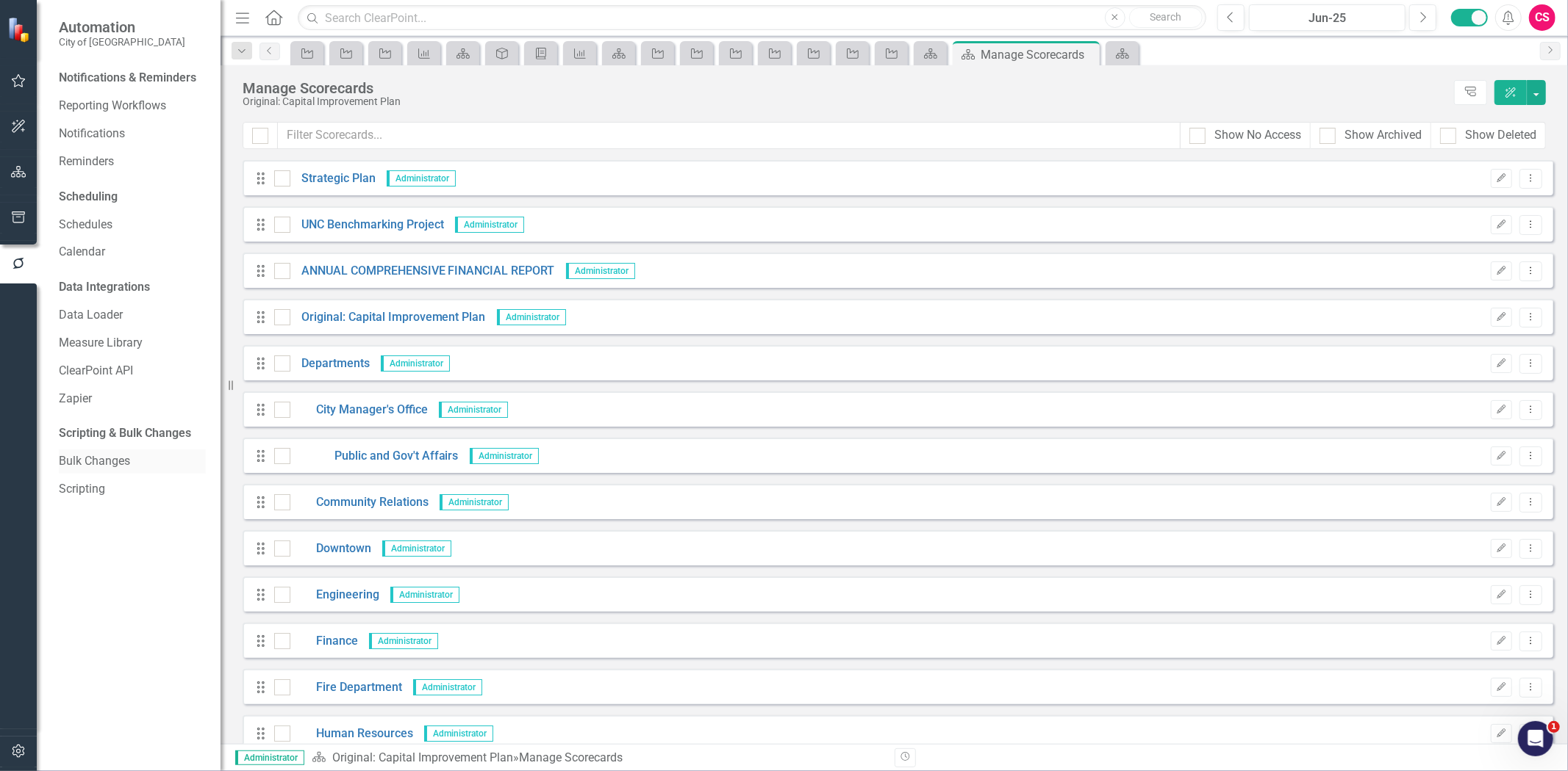
click at [98, 468] on link "Bulk Changes" at bounding box center [132, 461] width 147 height 17
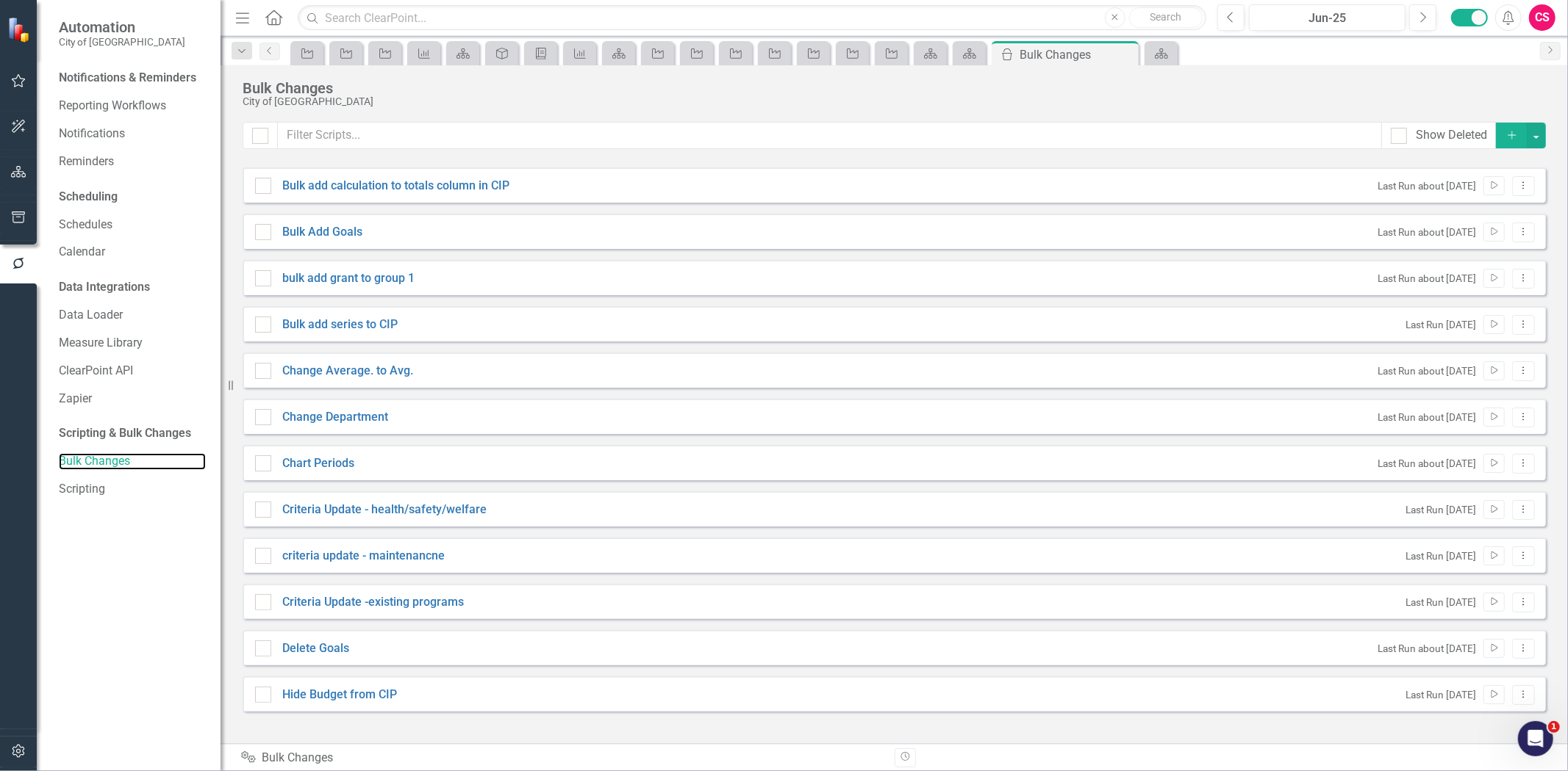
checkbox input "false"
click at [1512, 327] on button "Dropdown Menu" at bounding box center [1523, 325] width 23 height 20
click at [1487, 371] on link "Edit Edit Script" at bounding box center [1476, 376] width 117 height 27
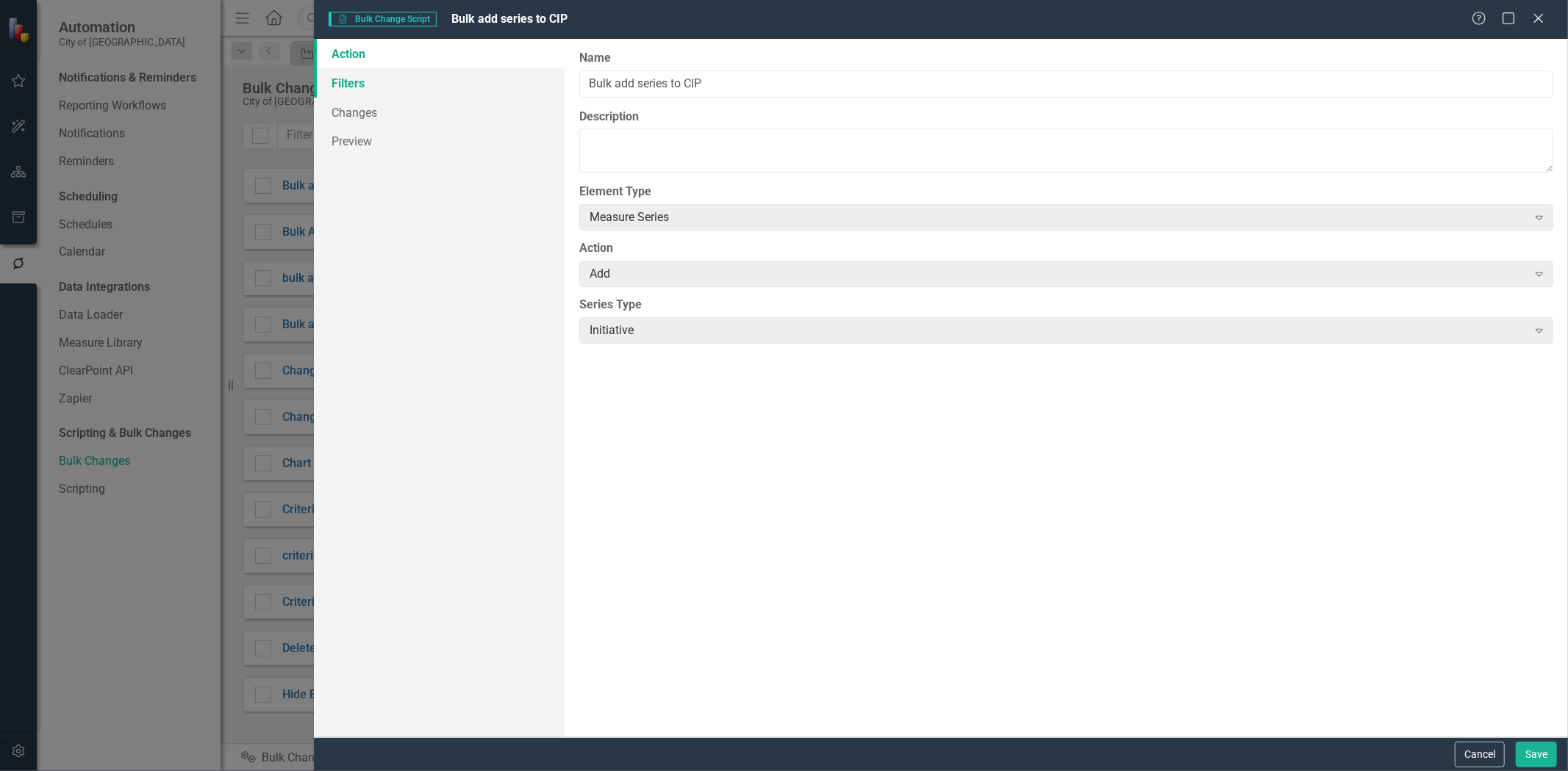
click at [348, 82] on link "Filters" at bounding box center [439, 83] width 250 height 29
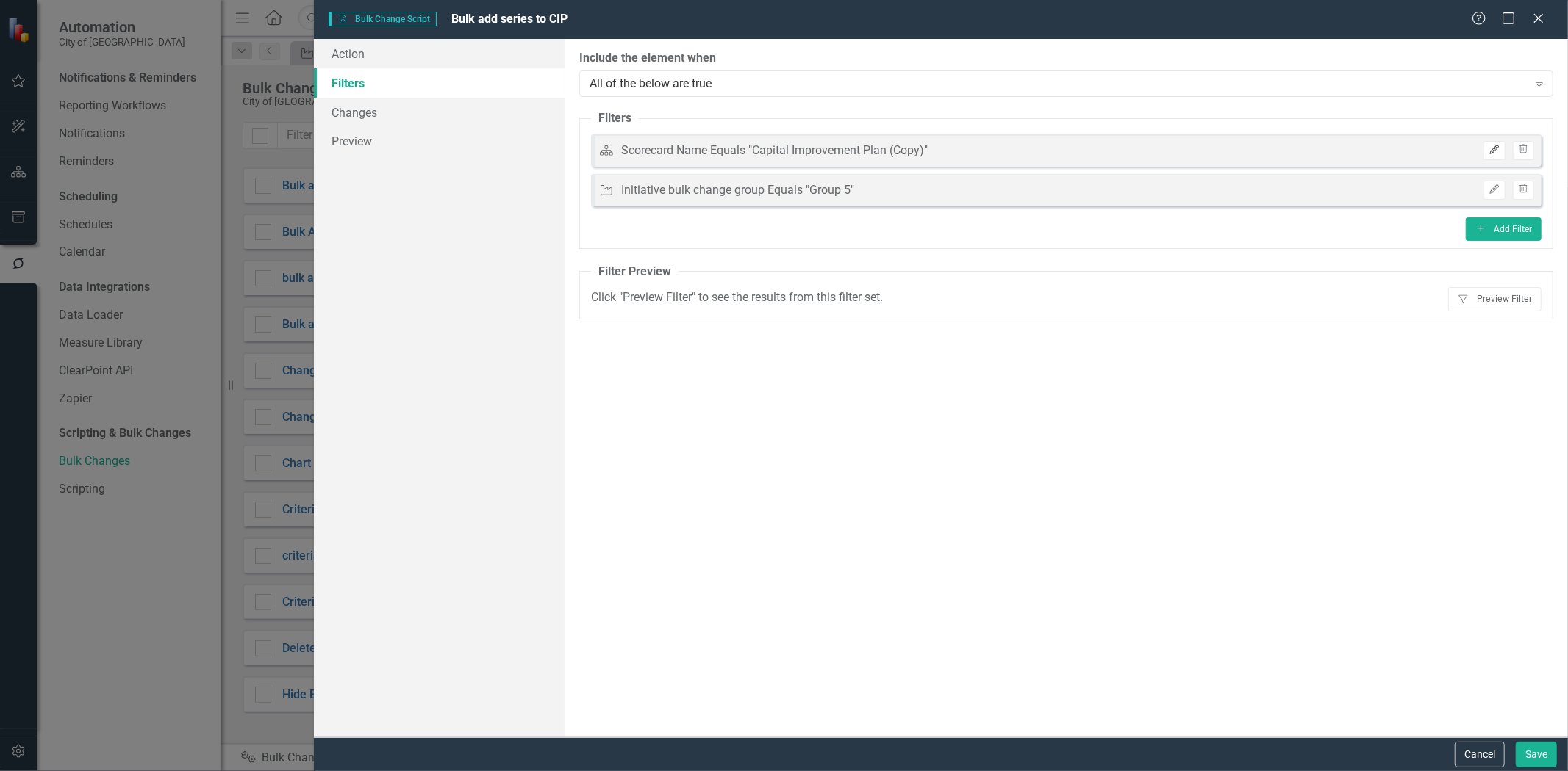
click at [1495, 145] on icon "Edit" at bounding box center [1494, 149] width 11 height 9
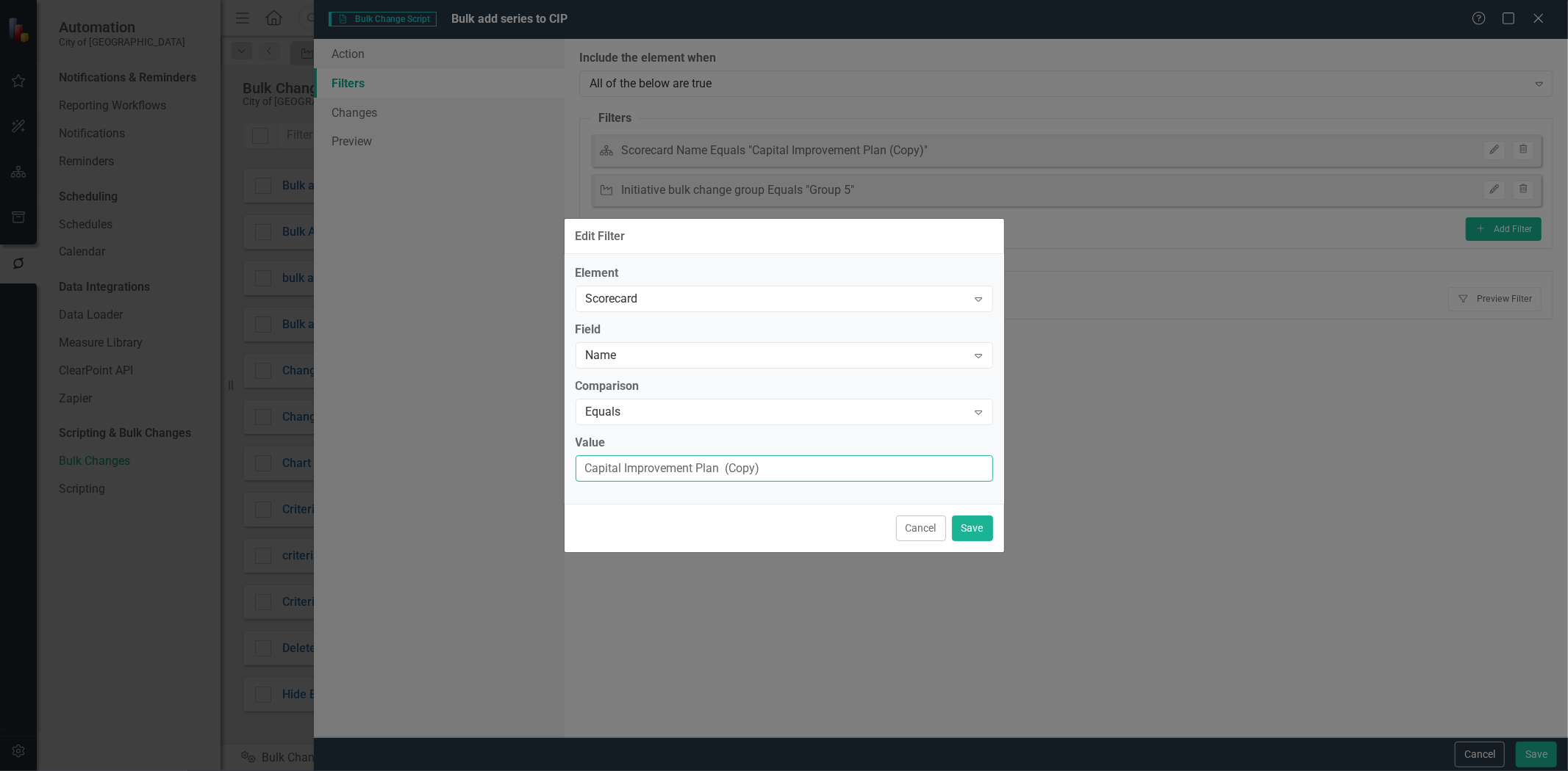
drag, startPoint x: 676, startPoint y: 476, endPoint x: -616, endPoint y: 509, distance: 1292.4
click at [0, 509] on html "Automation City of Goldsboro Notifications & Reminders Reporting Workflows Noti…" at bounding box center [784, 386] width 1568 height 771
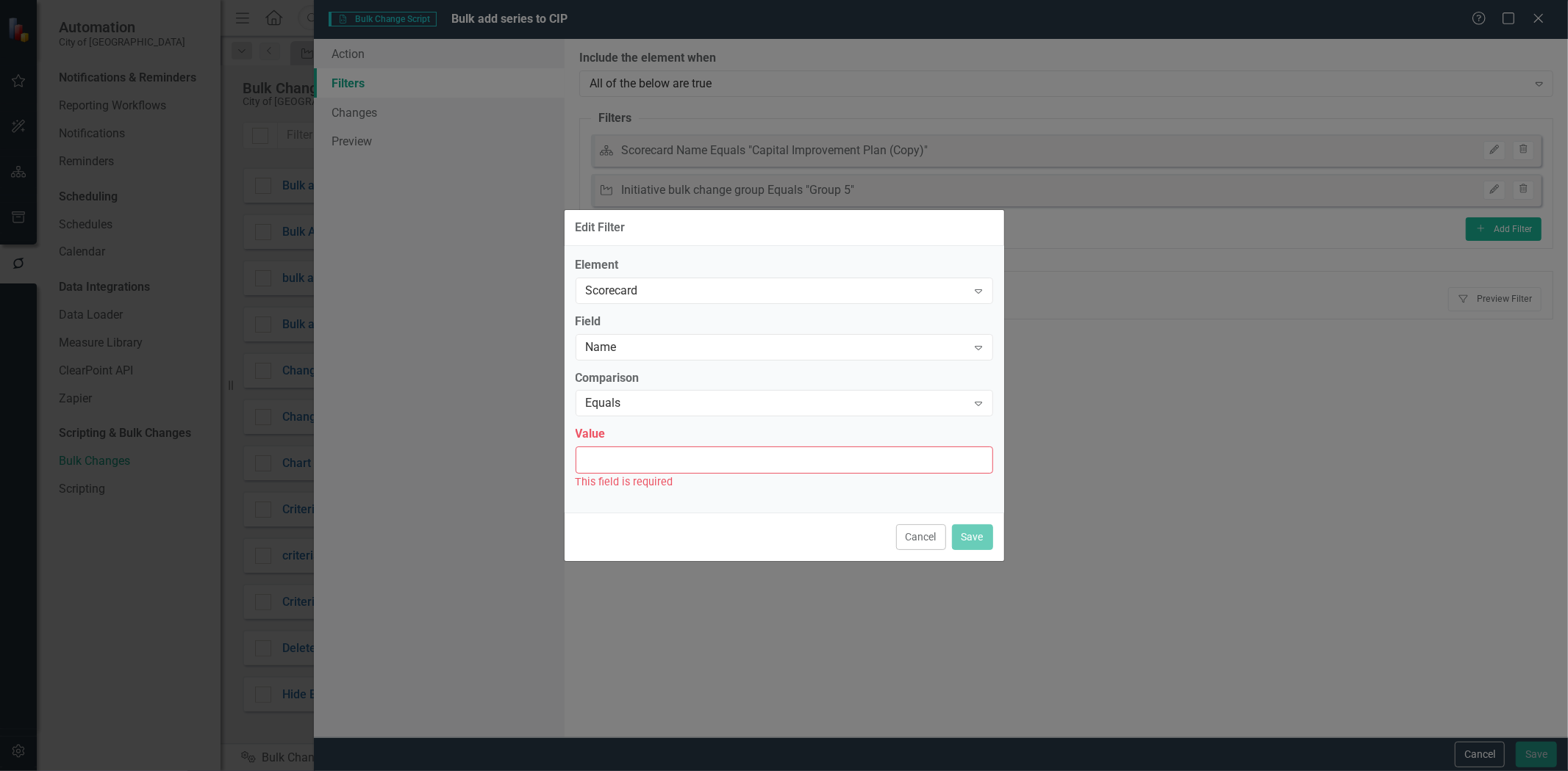
paste input "Original: Capital Improvement Plan"
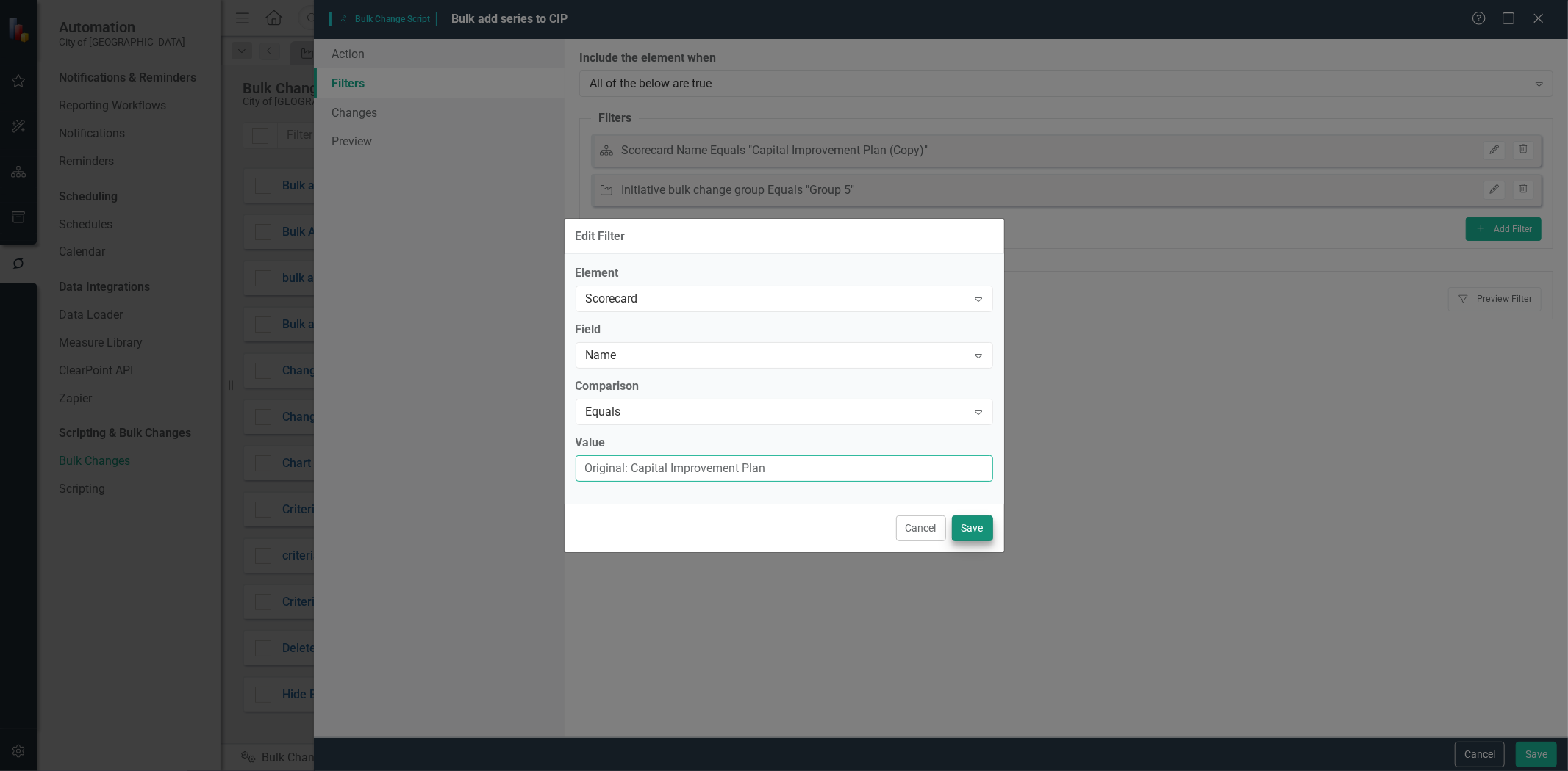
type input "Original: Capital Improvement Plan"
click at [974, 527] on button "Save" at bounding box center [972, 529] width 41 height 26
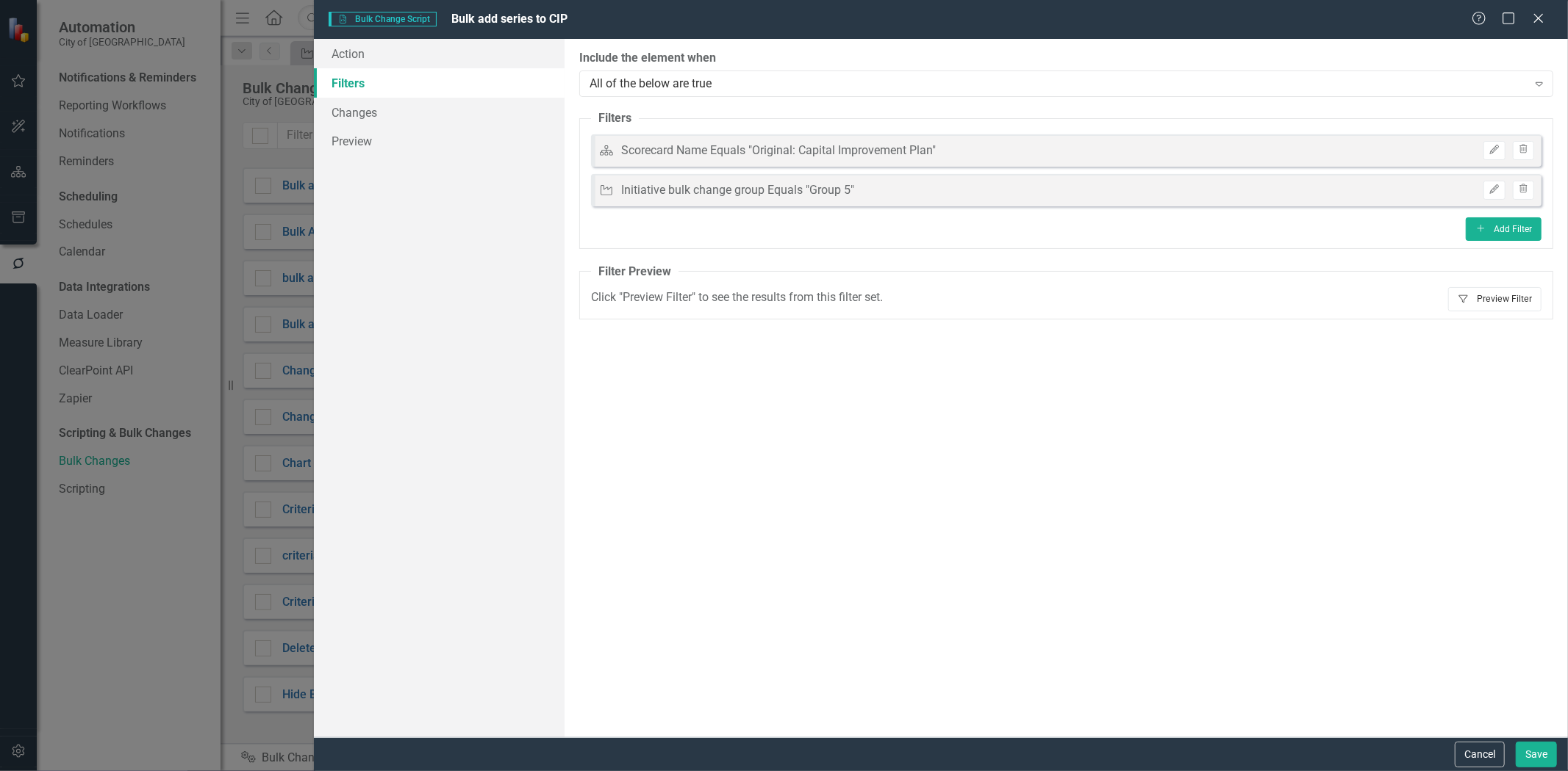
click at [1523, 294] on button "Filter Preview Filter" at bounding box center [1495, 298] width 93 height 24
click at [1467, 298] on icon "Filter" at bounding box center [1463, 298] width 11 height 9
click at [1497, 193] on button "Edit" at bounding box center [1494, 190] width 21 height 19
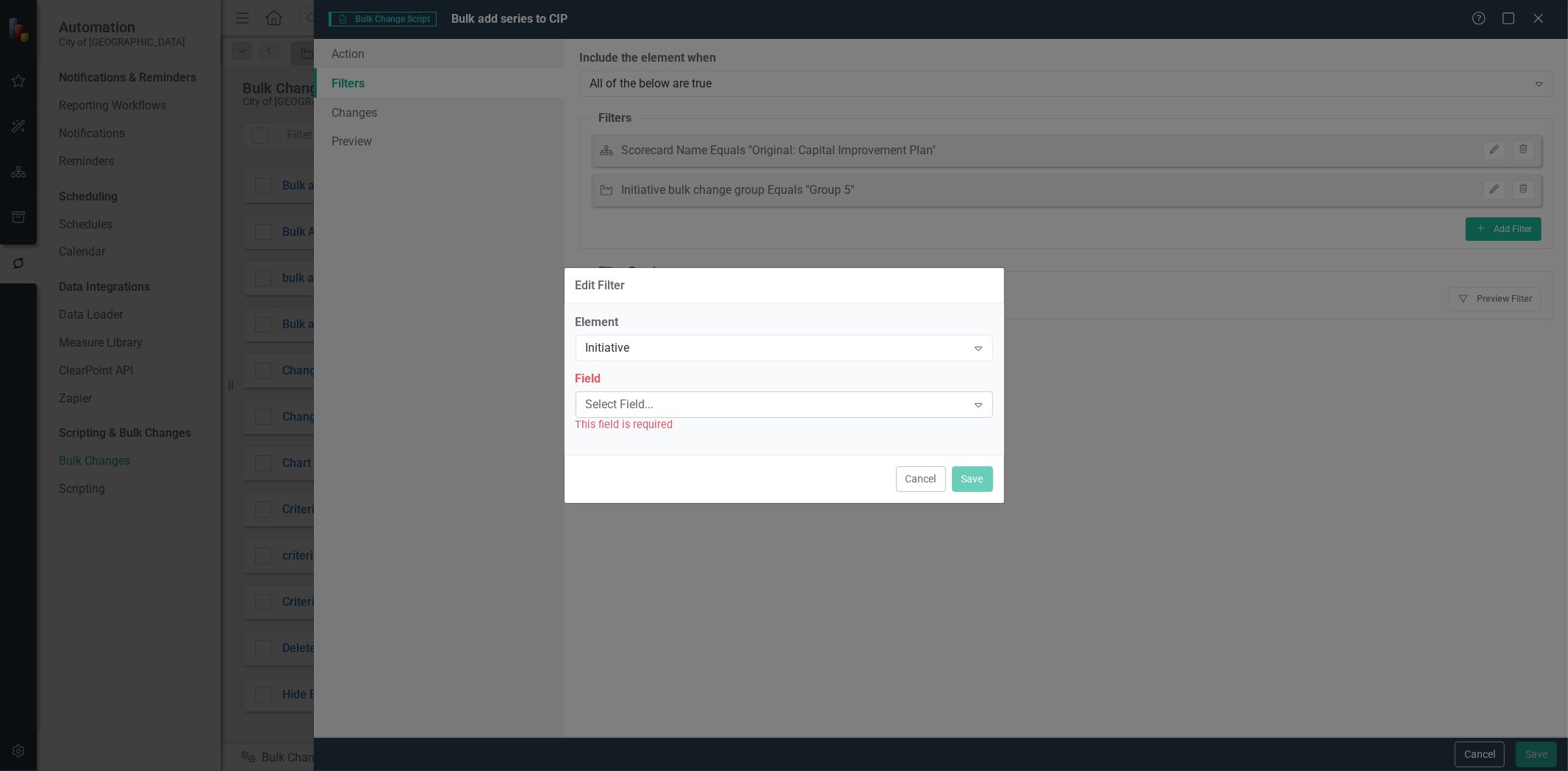
click at [687, 408] on div "Select Field..." at bounding box center [776, 404] width 382 height 17
type input "g"
type input "b"
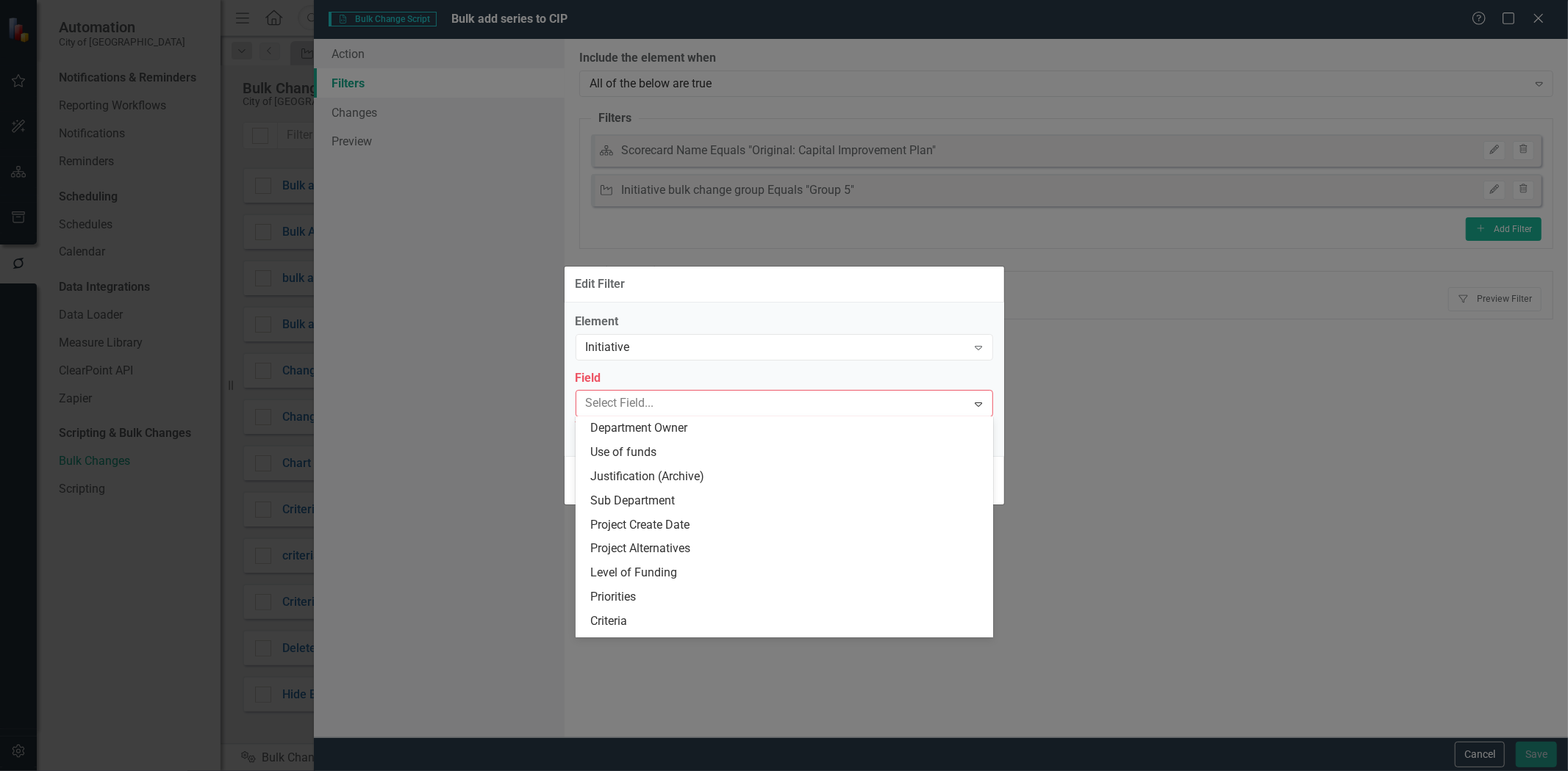
scroll to position [914, 0]
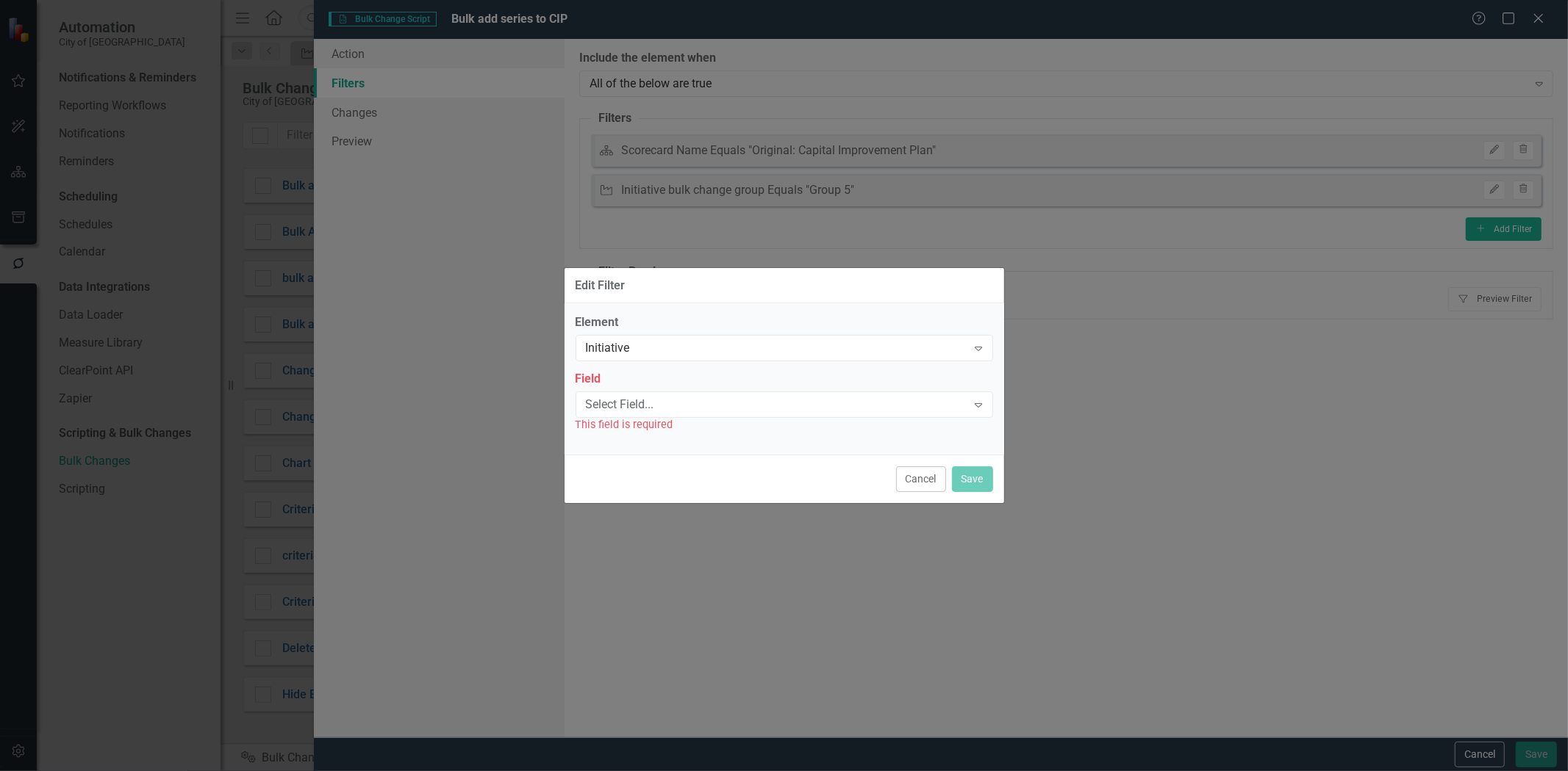
click at [773, 378] on label "Field" at bounding box center [784, 379] width 417 height 17
click at [922, 481] on button "Cancel" at bounding box center [921, 479] width 50 height 26
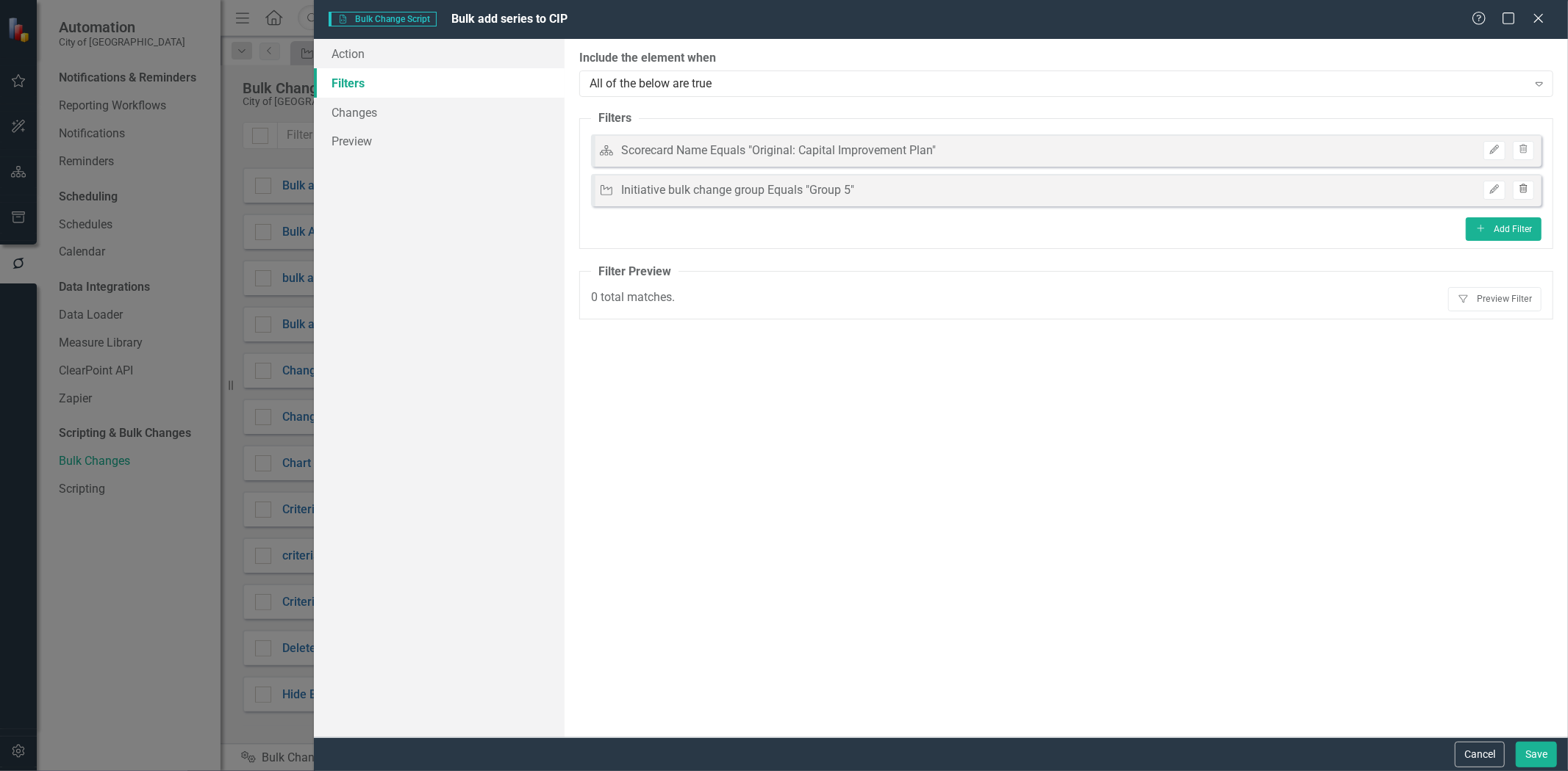
click at [1518, 198] on button "Trash" at bounding box center [1523, 190] width 21 height 19
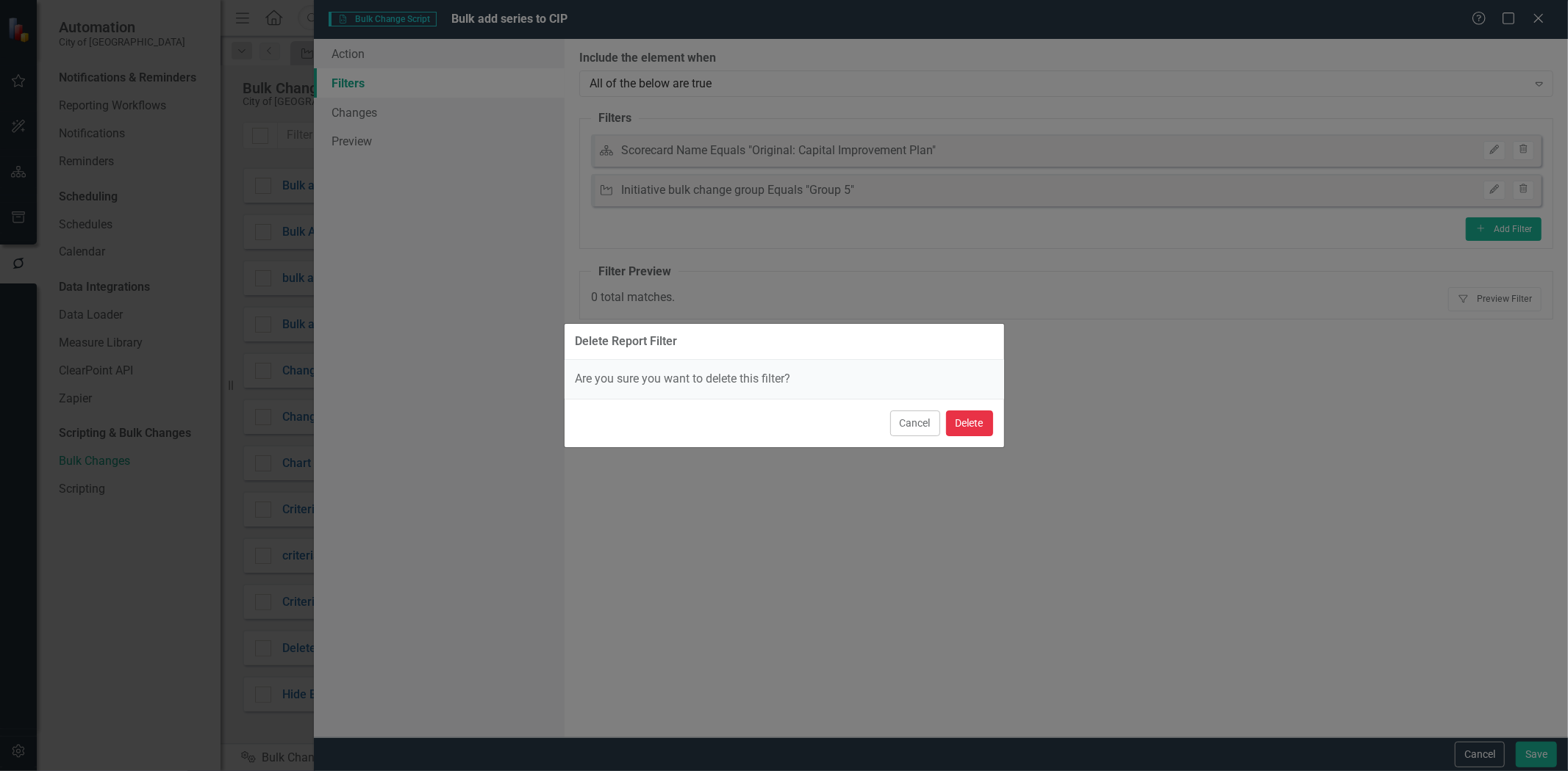
click at [965, 413] on button "Delete" at bounding box center [970, 424] width 47 height 26
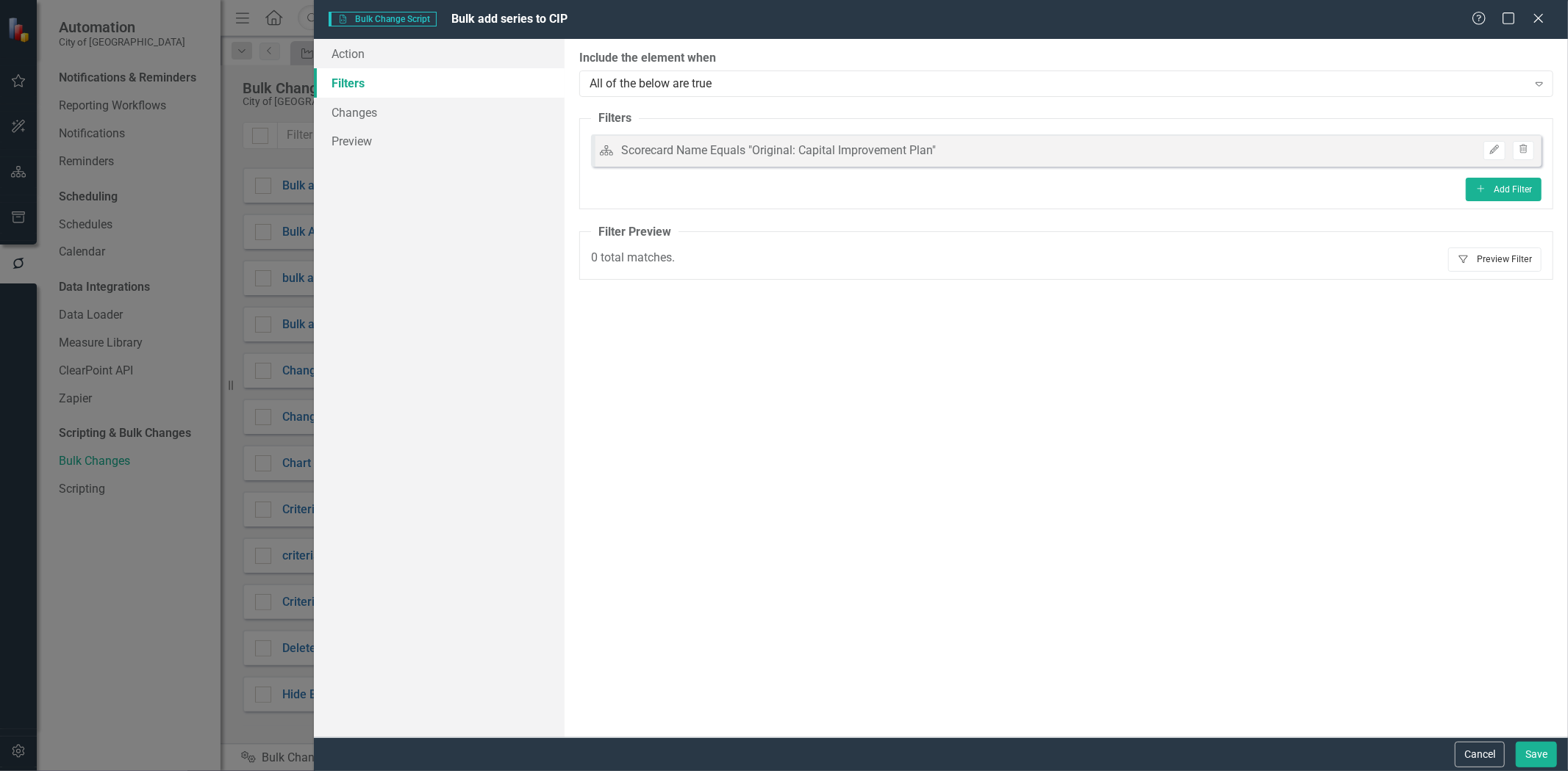
click at [1473, 263] on button "Filter Preview Filter" at bounding box center [1495, 259] width 93 height 24
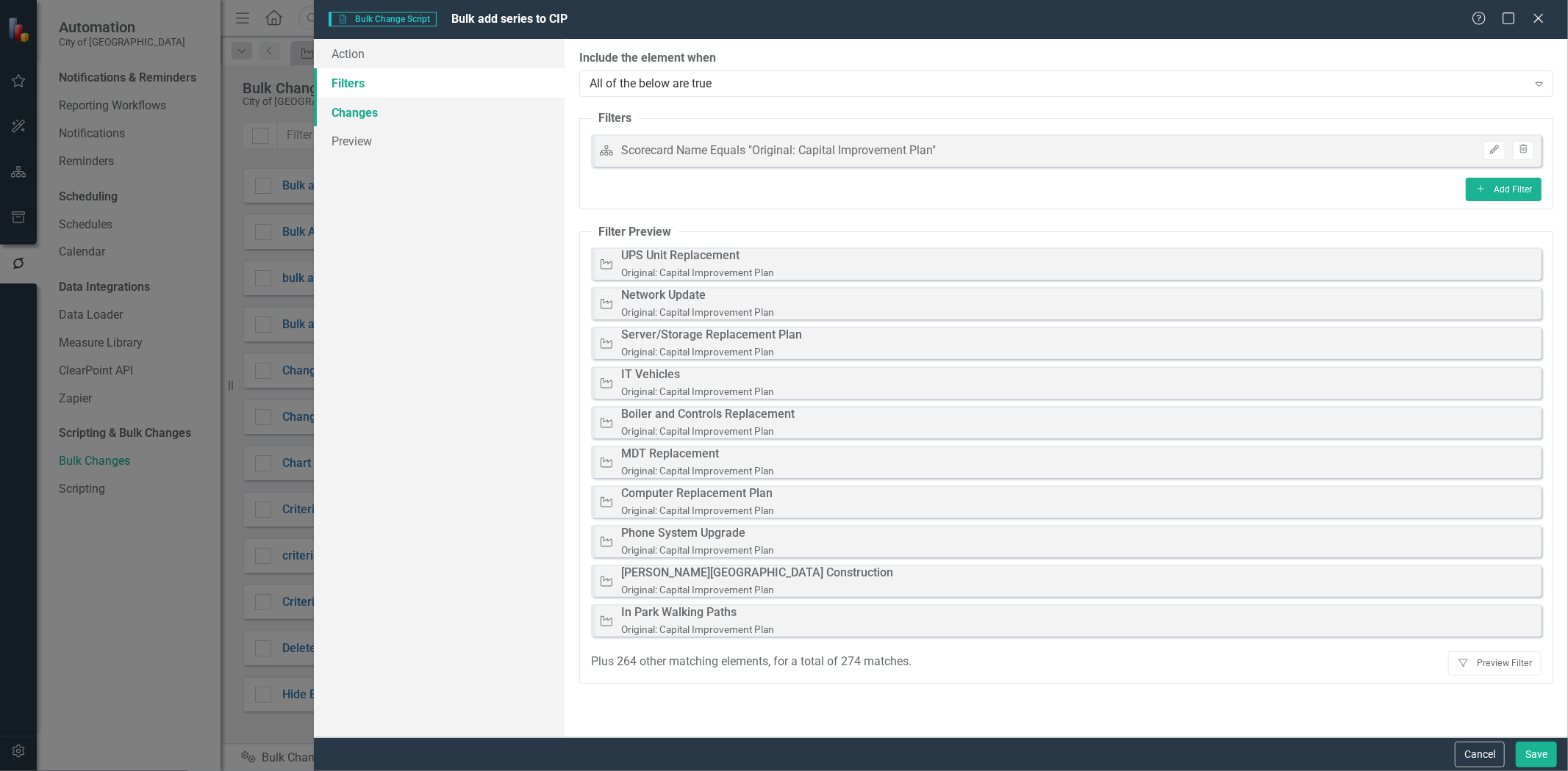
click at [437, 112] on link "Changes" at bounding box center [439, 112] width 250 height 29
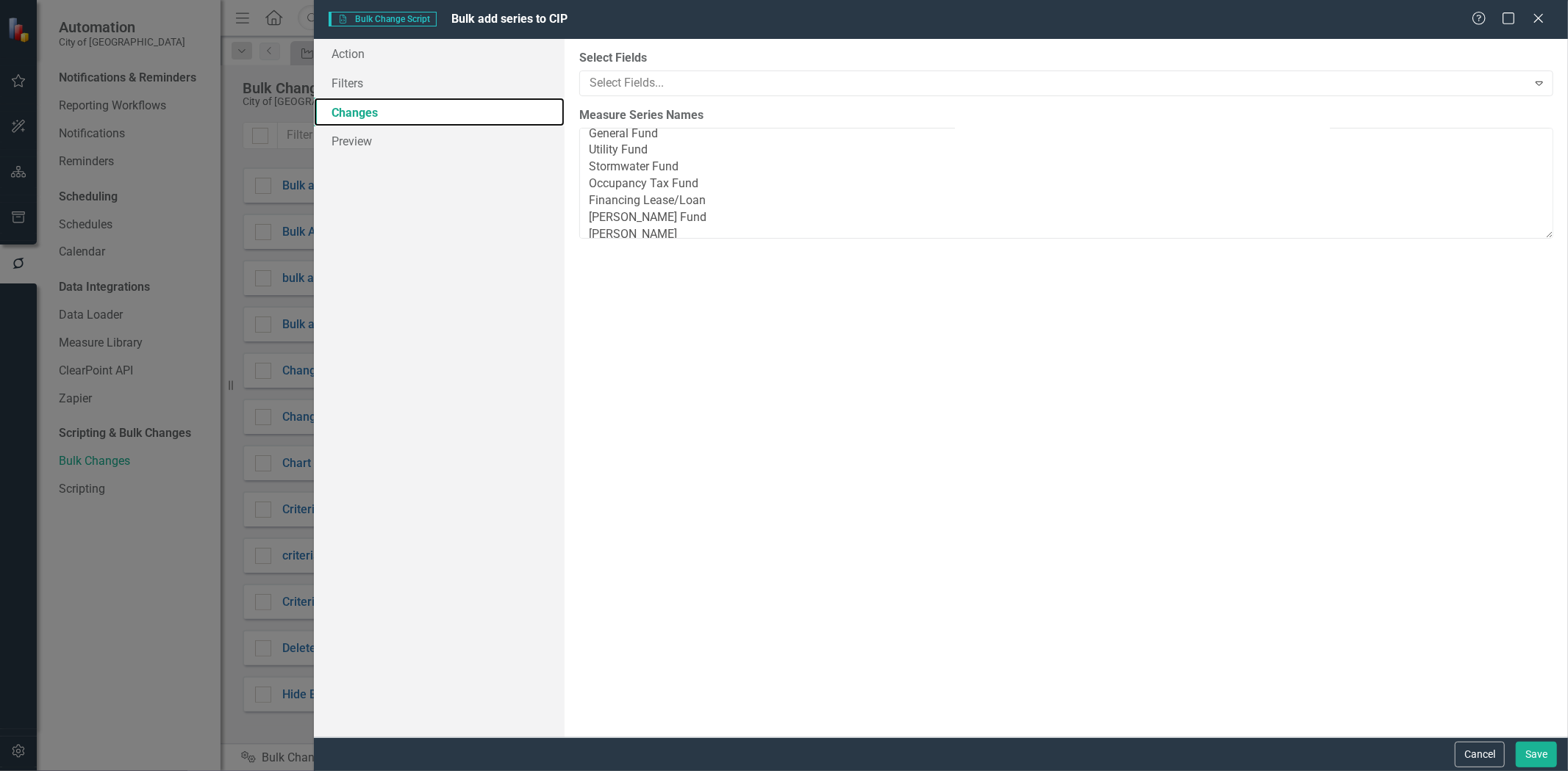
scroll to position [0, 0]
click at [462, 148] on link "Preview" at bounding box center [439, 141] width 250 height 29
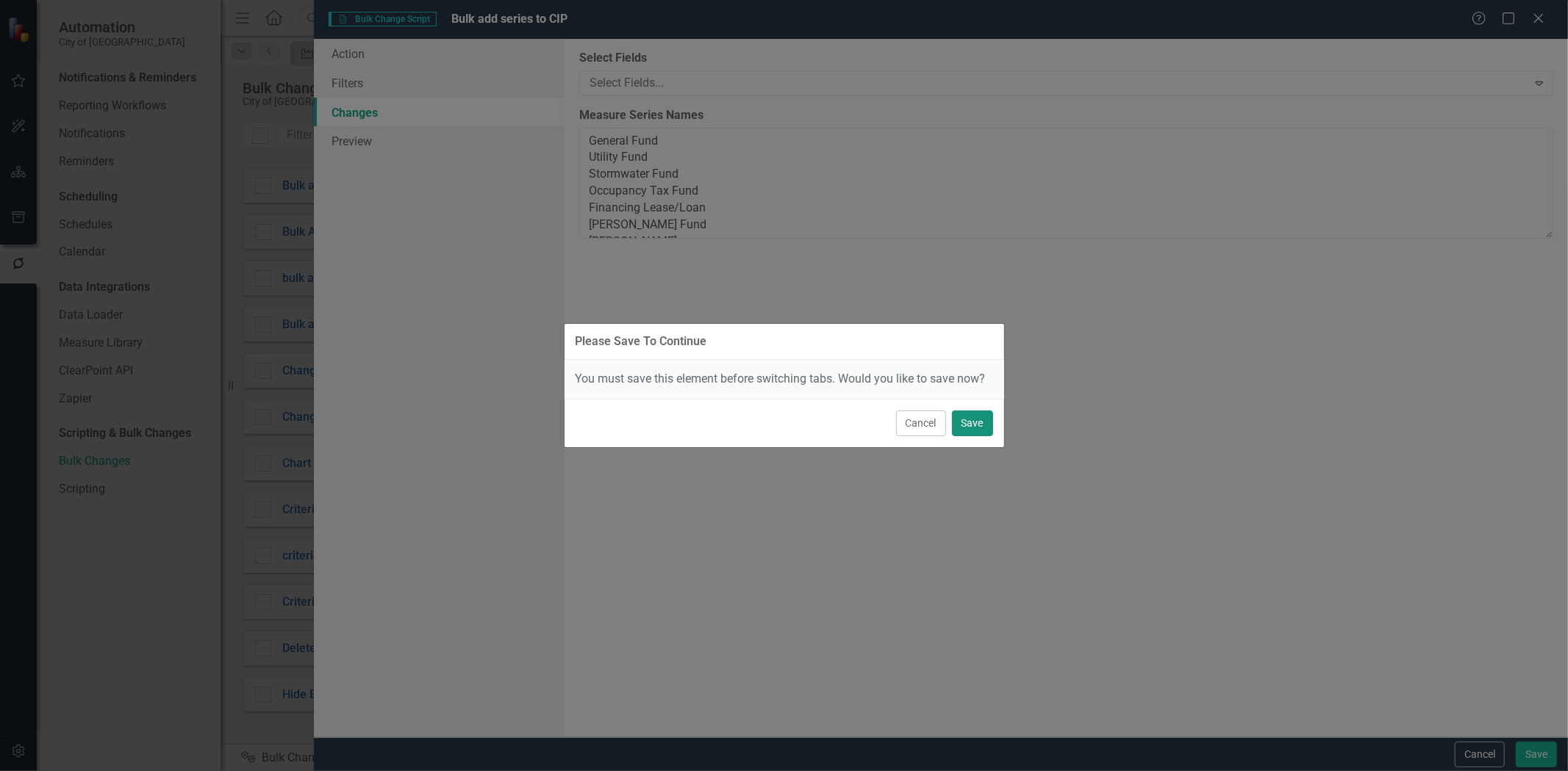
click at [972, 428] on button "Save" at bounding box center [972, 424] width 41 height 26
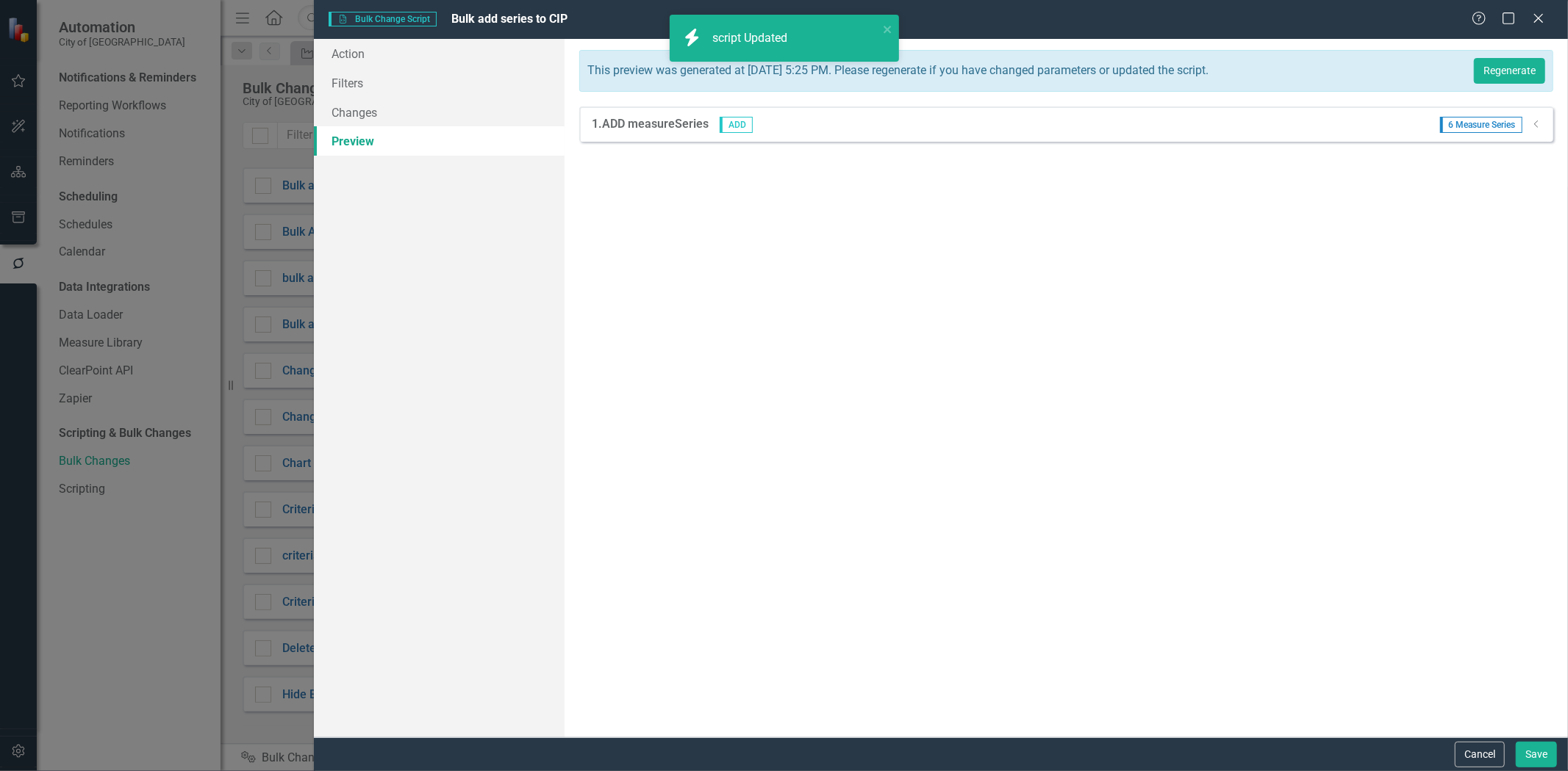
click at [1508, 56] on div "This preview was generated at Thursday, August 7th, 2025 at 5:25 PM. Please reg…" at bounding box center [1066, 70] width 974 height 42
click at [1508, 64] on button "Regenerate" at bounding box center [1508, 71] width 71 height 26
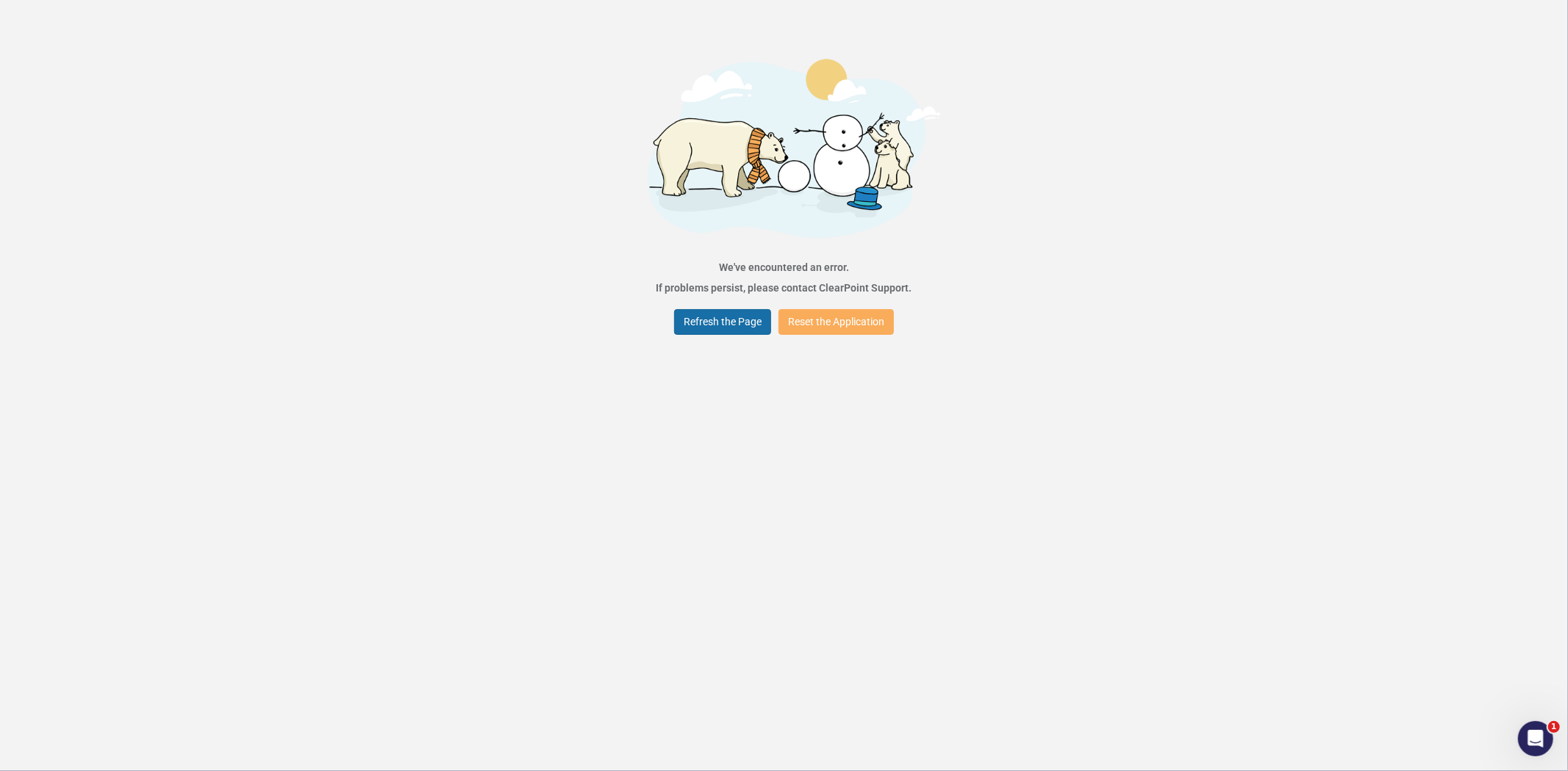
click at [729, 322] on button "Refresh the Page" at bounding box center [722, 322] width 97 height 26
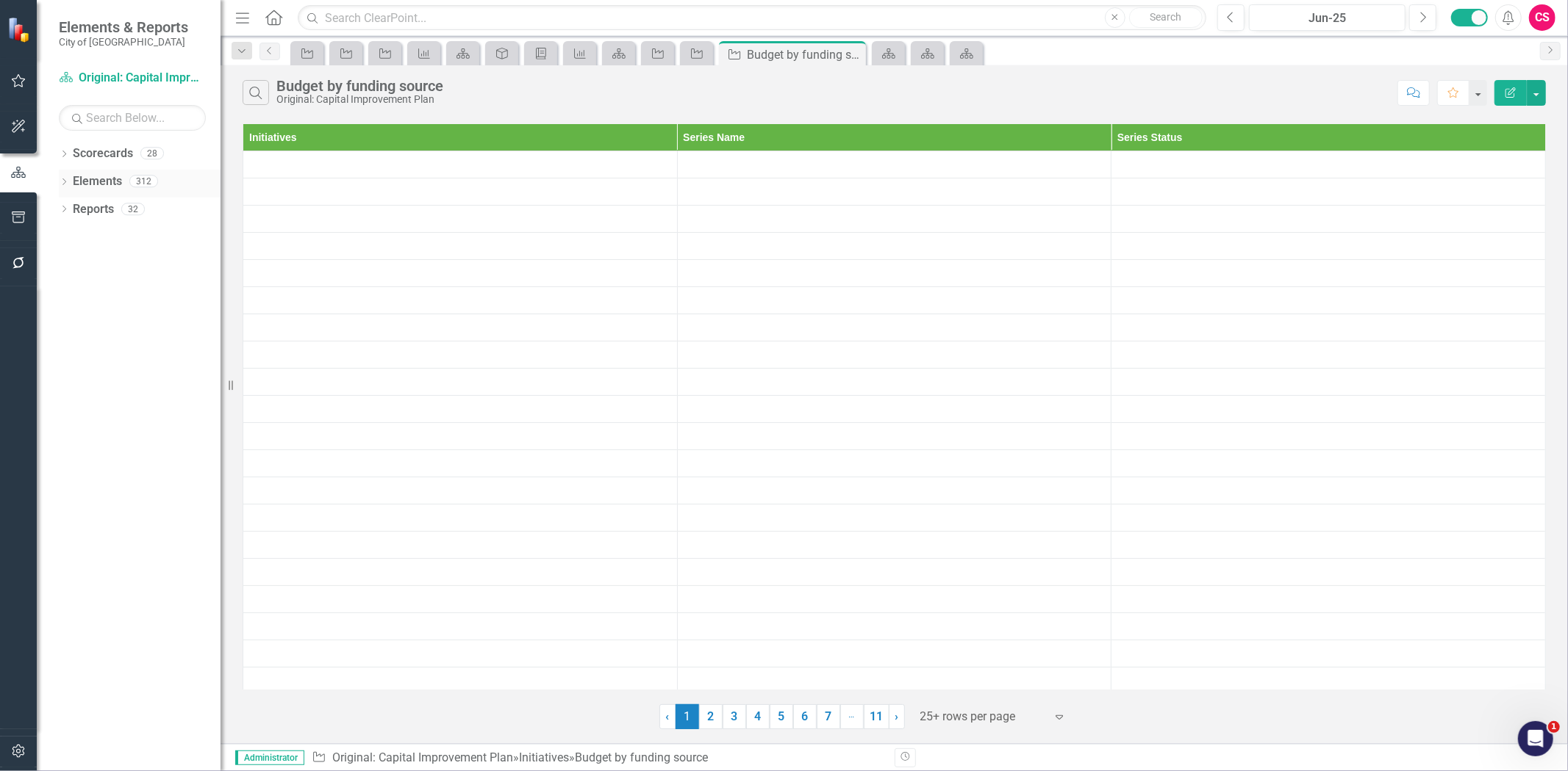
click at [98, 191] on div "Elements" at bounding box center [97, 182] width 49 height 24
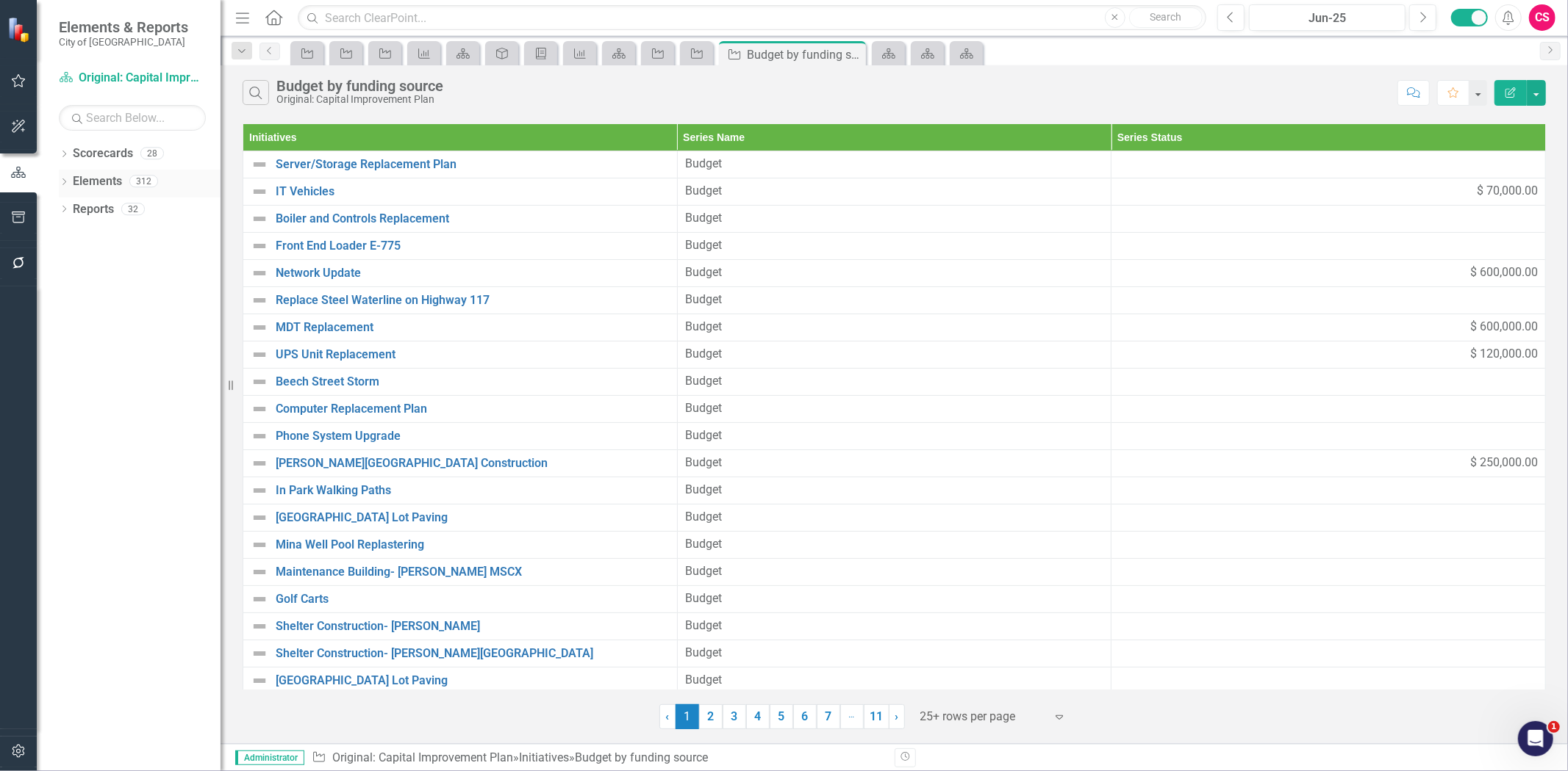
click at [100, 183] on link "Elements" at bounding box center [97, 182] width 49 height 17
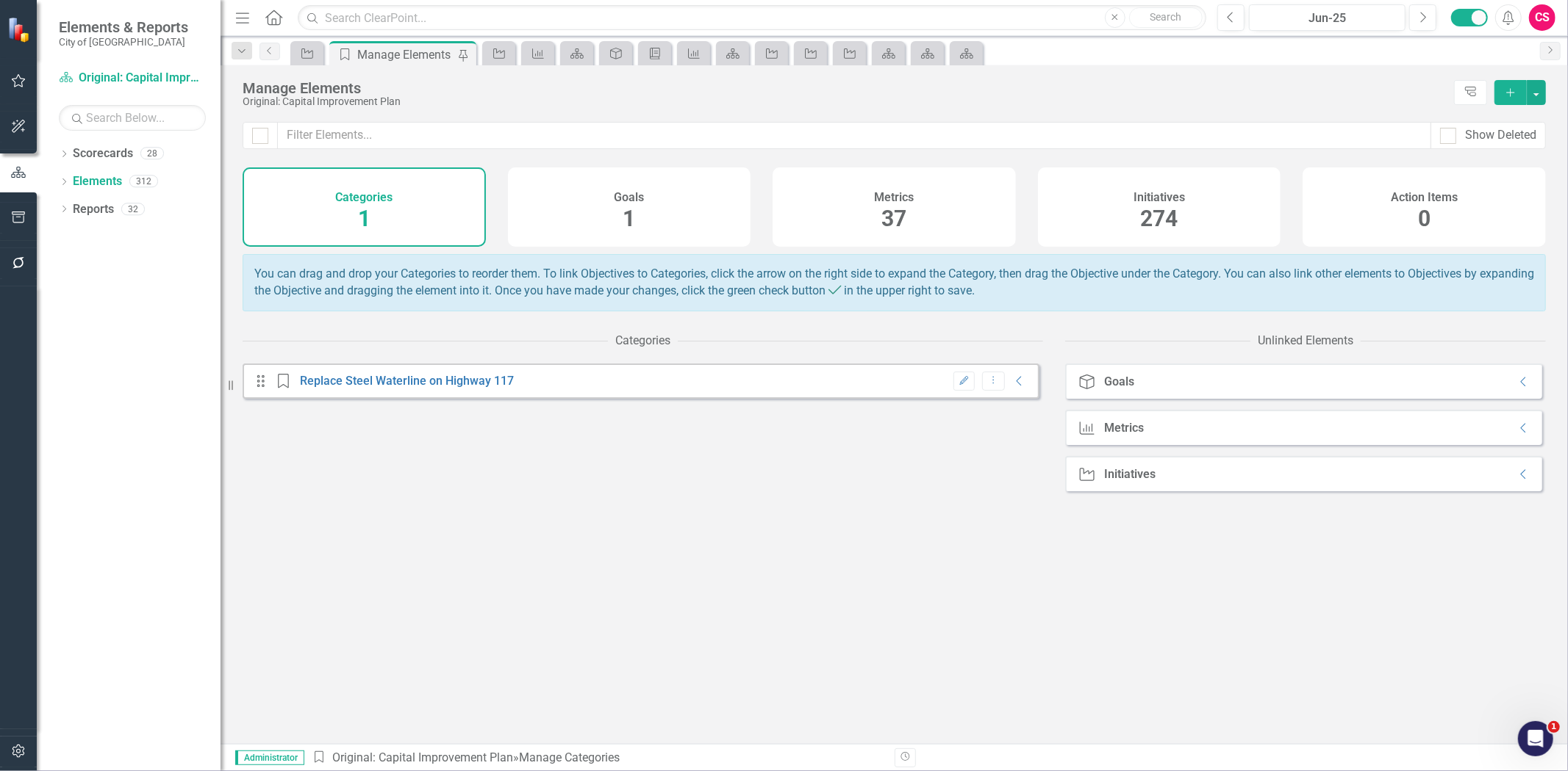
click at [1096, 215] on div "Initiatives 274" at bounding box center [1159, 207] width 243 height 79
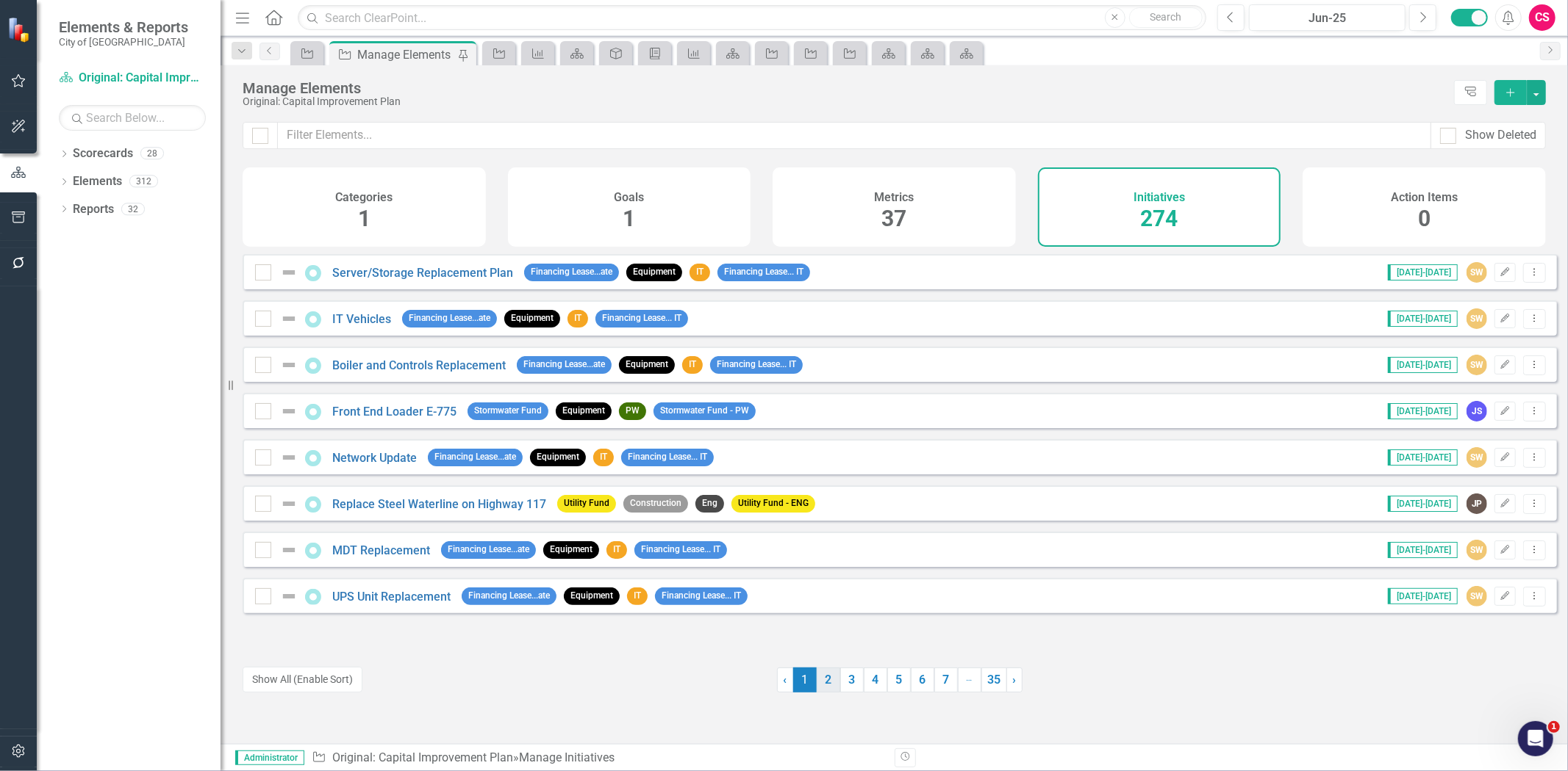
click at [816, 681] on link "2" at bounding box center [828, 680] width 24 height 25
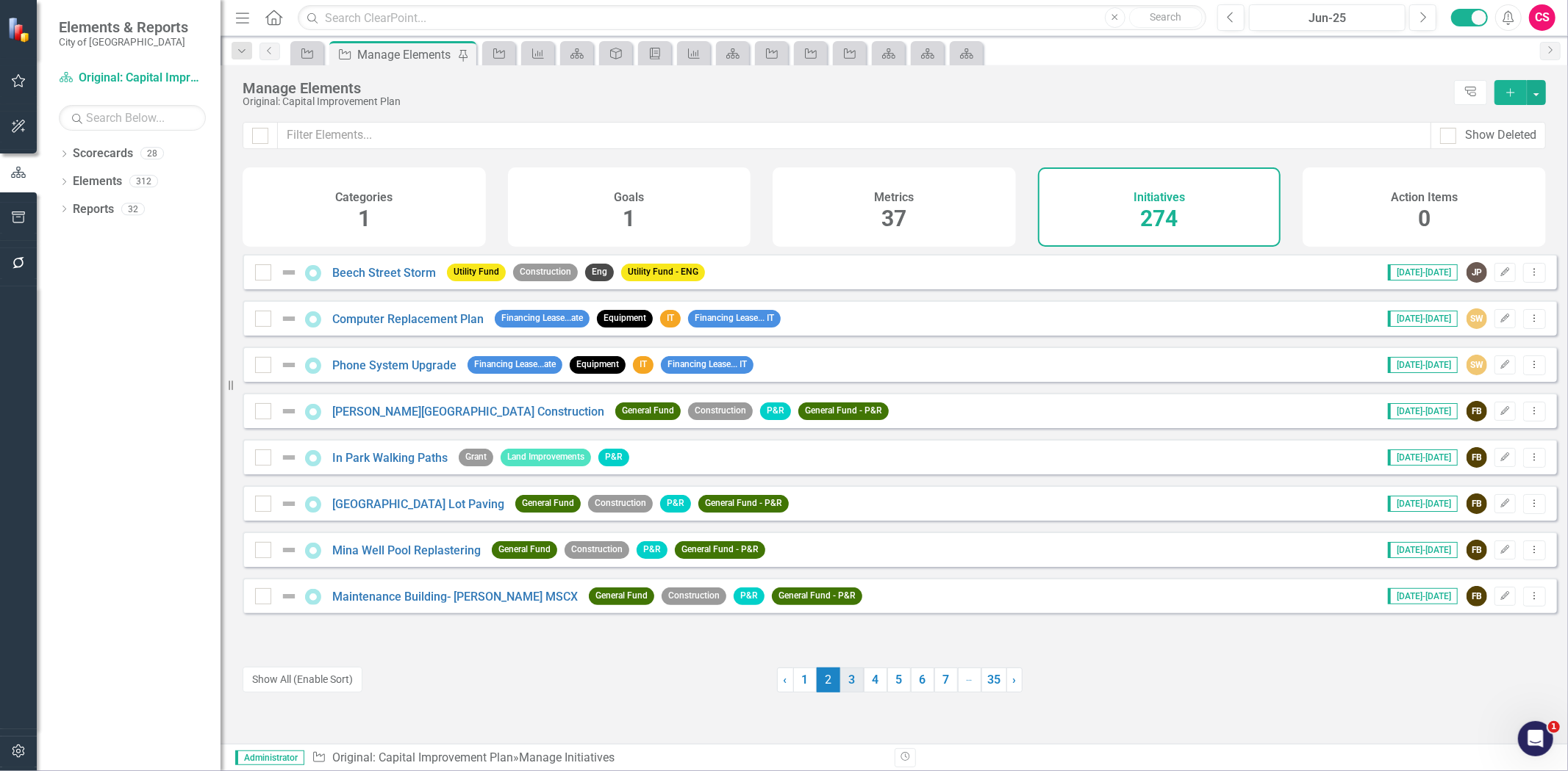
click at [849, 672] on link "3" at bounding box center [851, 680] width 24 height 25
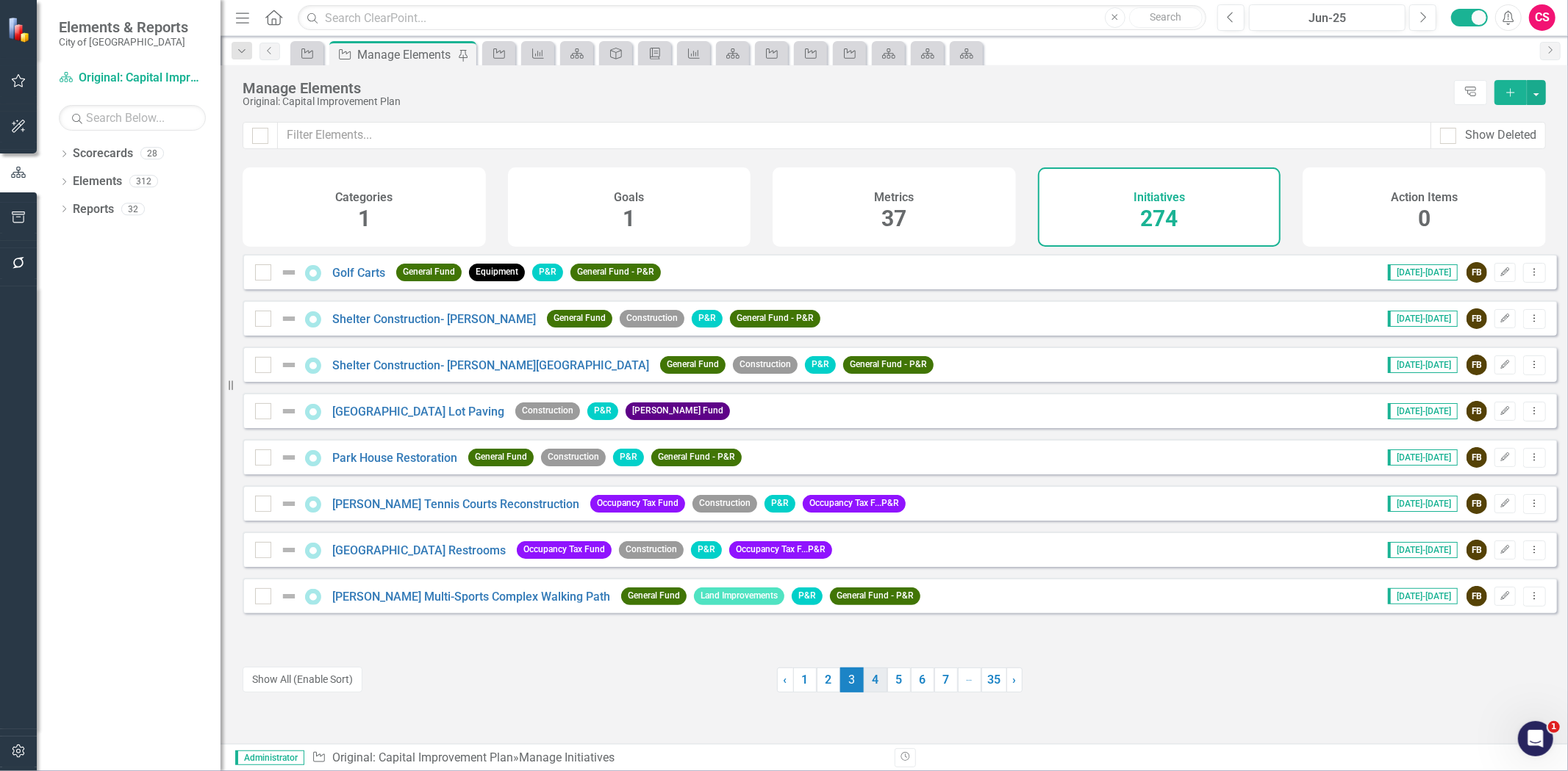
click at [864, 672] on link "4" at bounding box center [875, 680] width 24 height 25
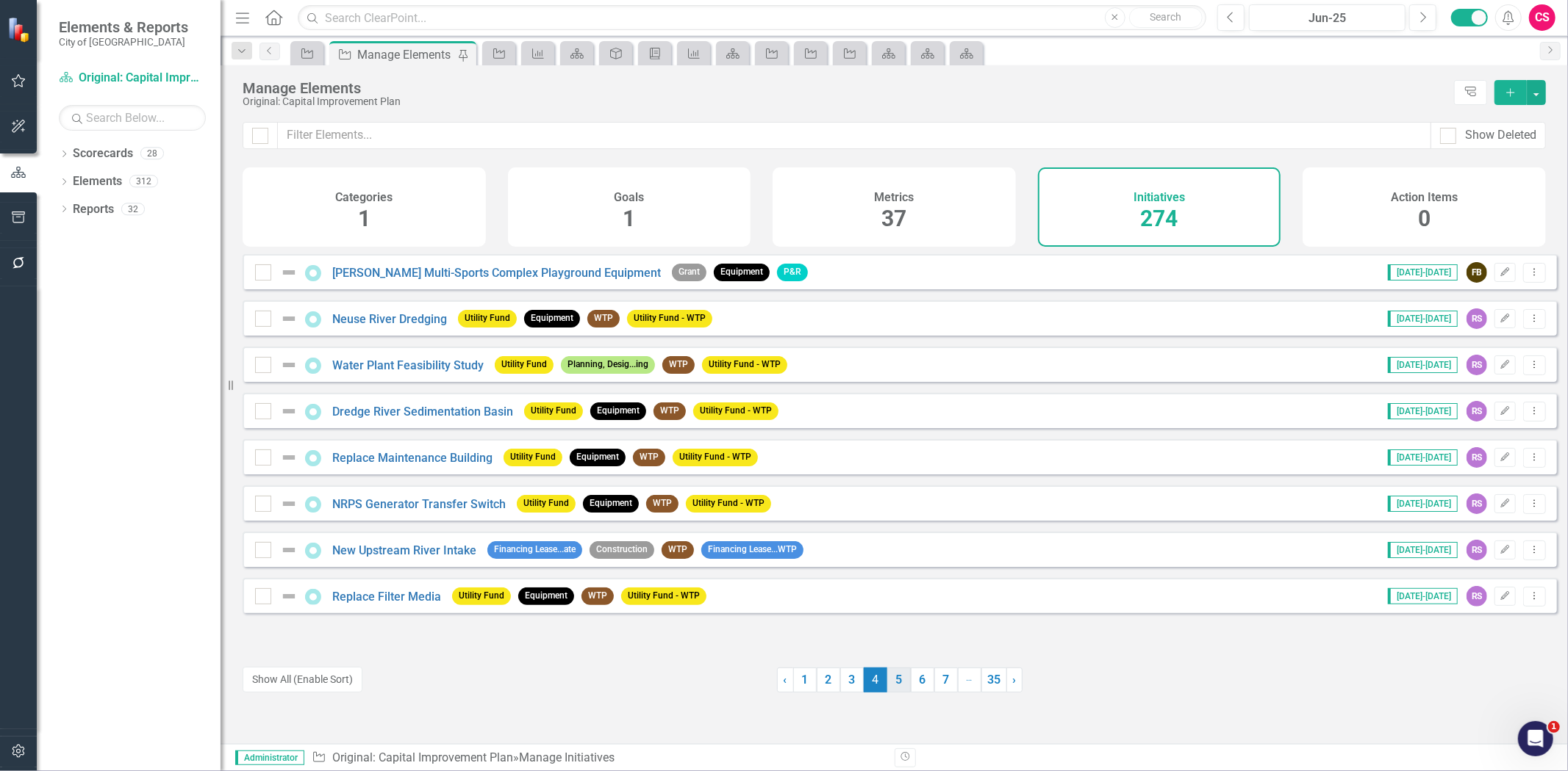
click at [894, 678] on link "5" at bounding box center [899, 680] width 24 height 25
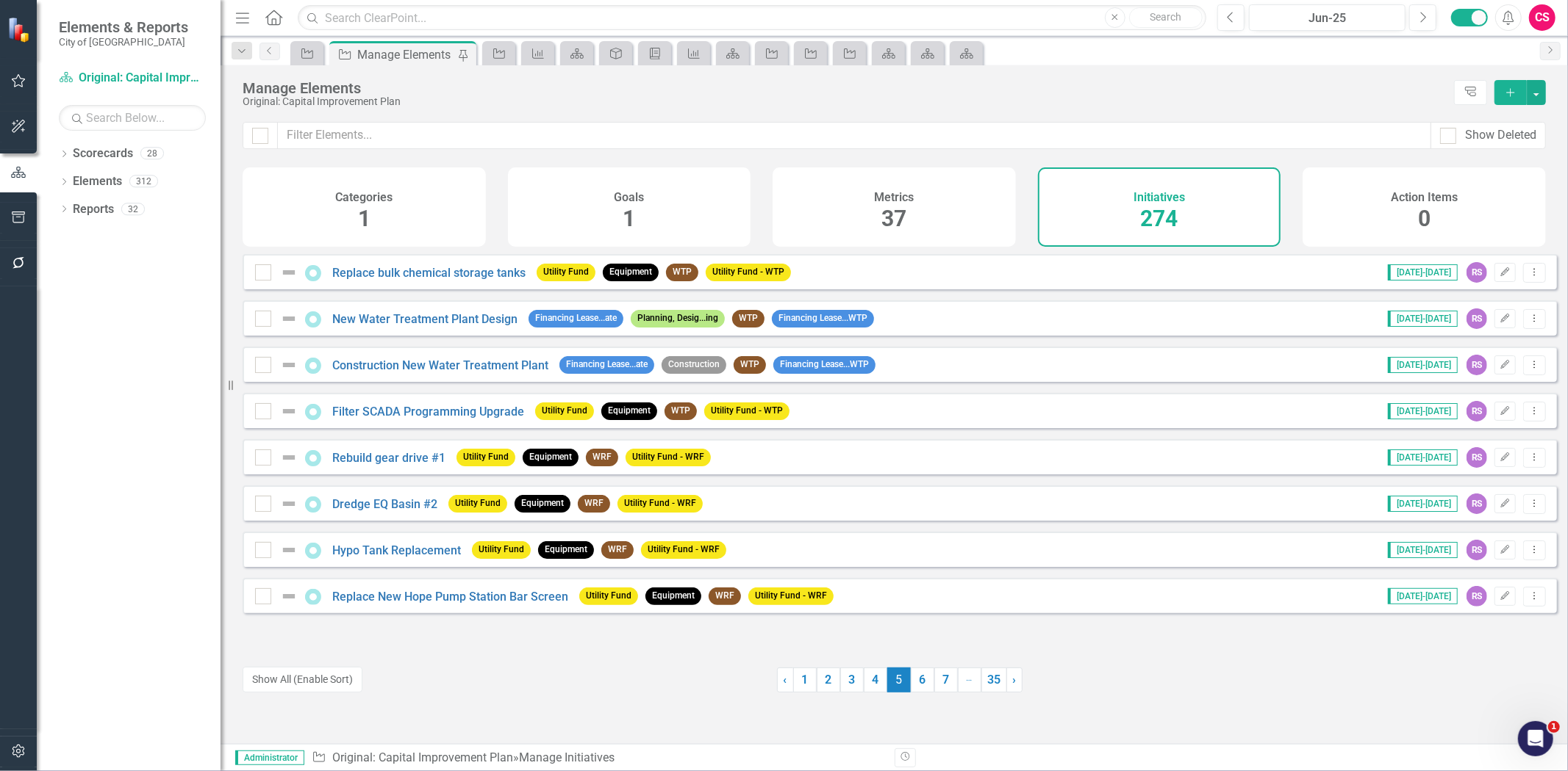
click at [28, 746] on button "button" at bounding box center [19, 752] width 33 height 31
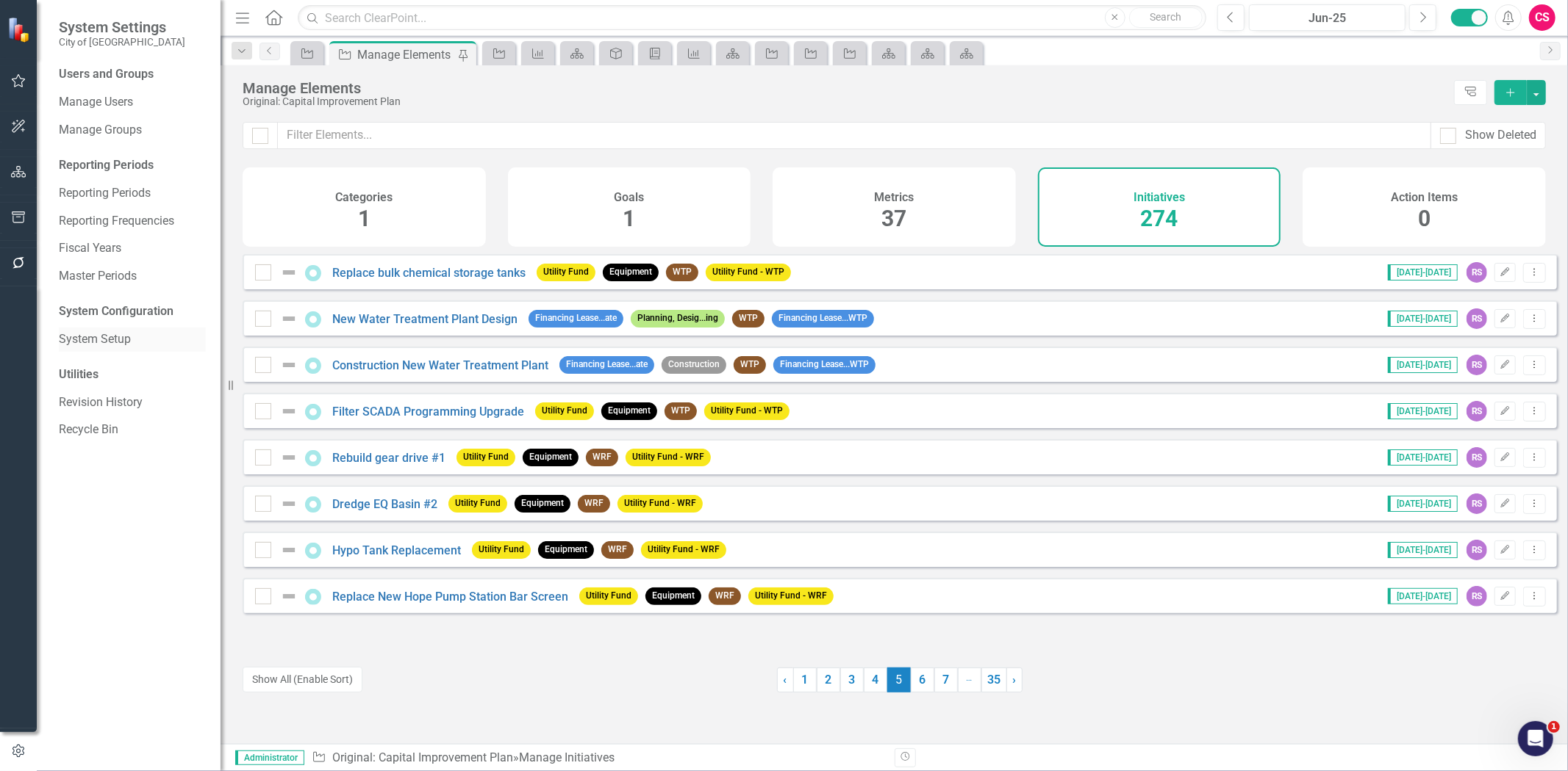
drag, startPoint x: 100, startPoint y: 328, endPoint x: 103, endPoint y: 339, distance: 11.4
click at [100, 332] on div "System Setup" at bounding box center [132, 340] width 147 height 24
click at [101, 339] on link "System Setup" at bounding box center [132, 340] width 147 height 17
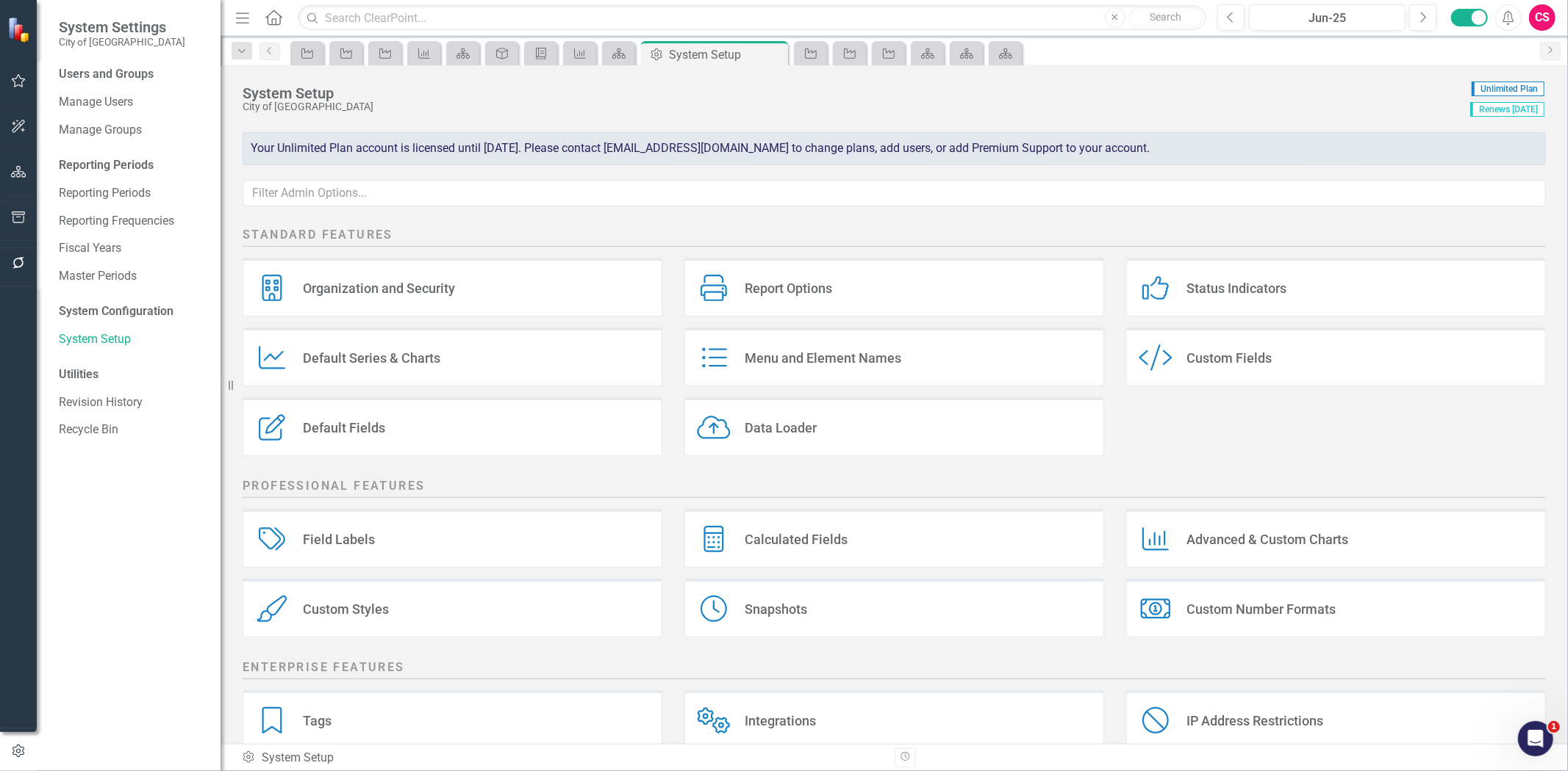
click at [17, 261] on icon "button" at bounding box center [19, 262] width 15 height 11
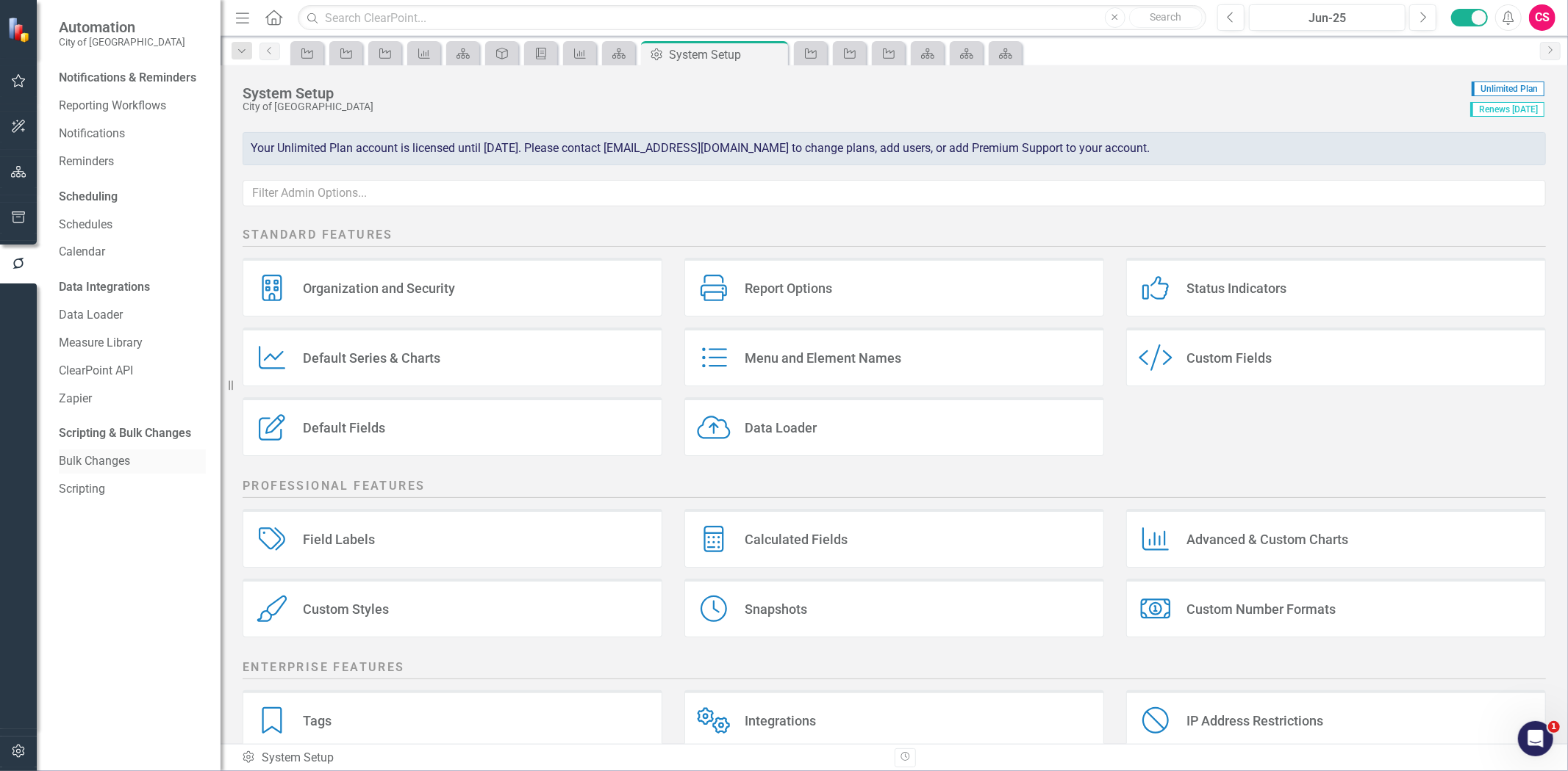
click at [101, 458] on link "Bulk Changes" at bounding box center [132, 461] width 147 height 17
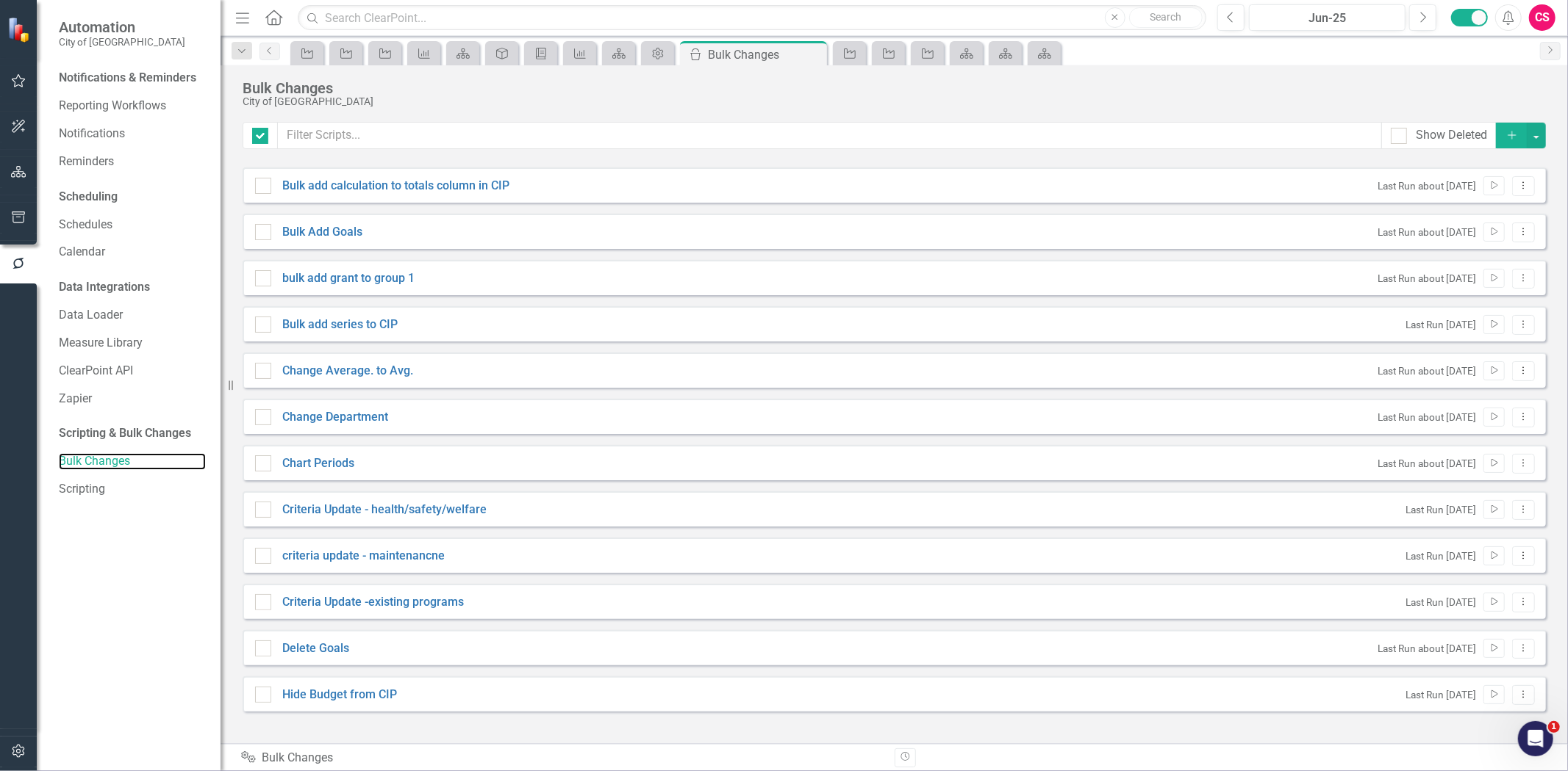
checkbox input "false"
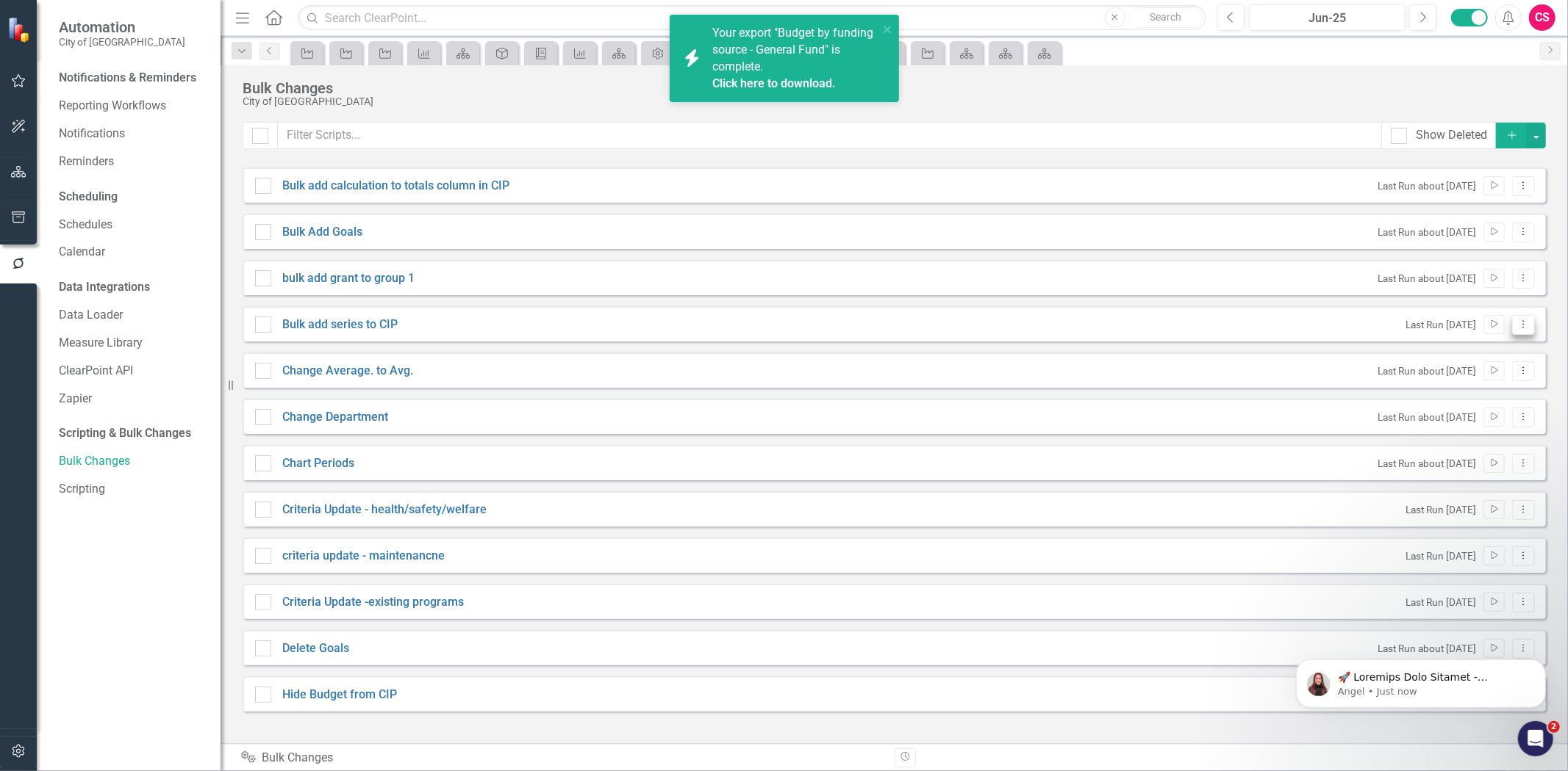
click at [1525, 319] on icon "Dropdown Menu" at bounding box center [1522, 324] width 12 height 10
click at [1482, 372] on link "Edit Edit Script" at bounding box center [1476, 376] width 117 height 27
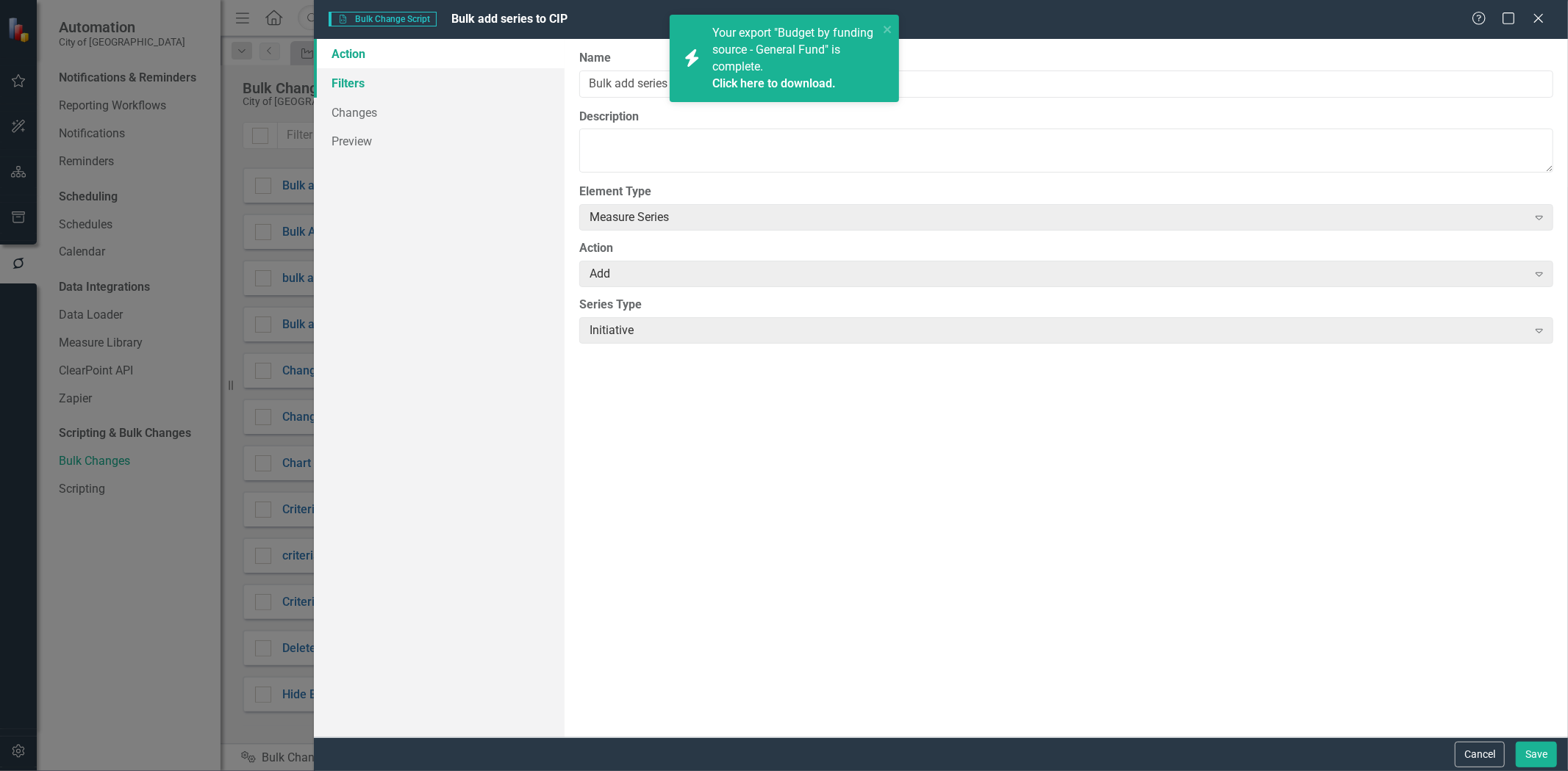
click at [400, 77] on link "Filters" at bounding box center [439, 83] width 250 height 29
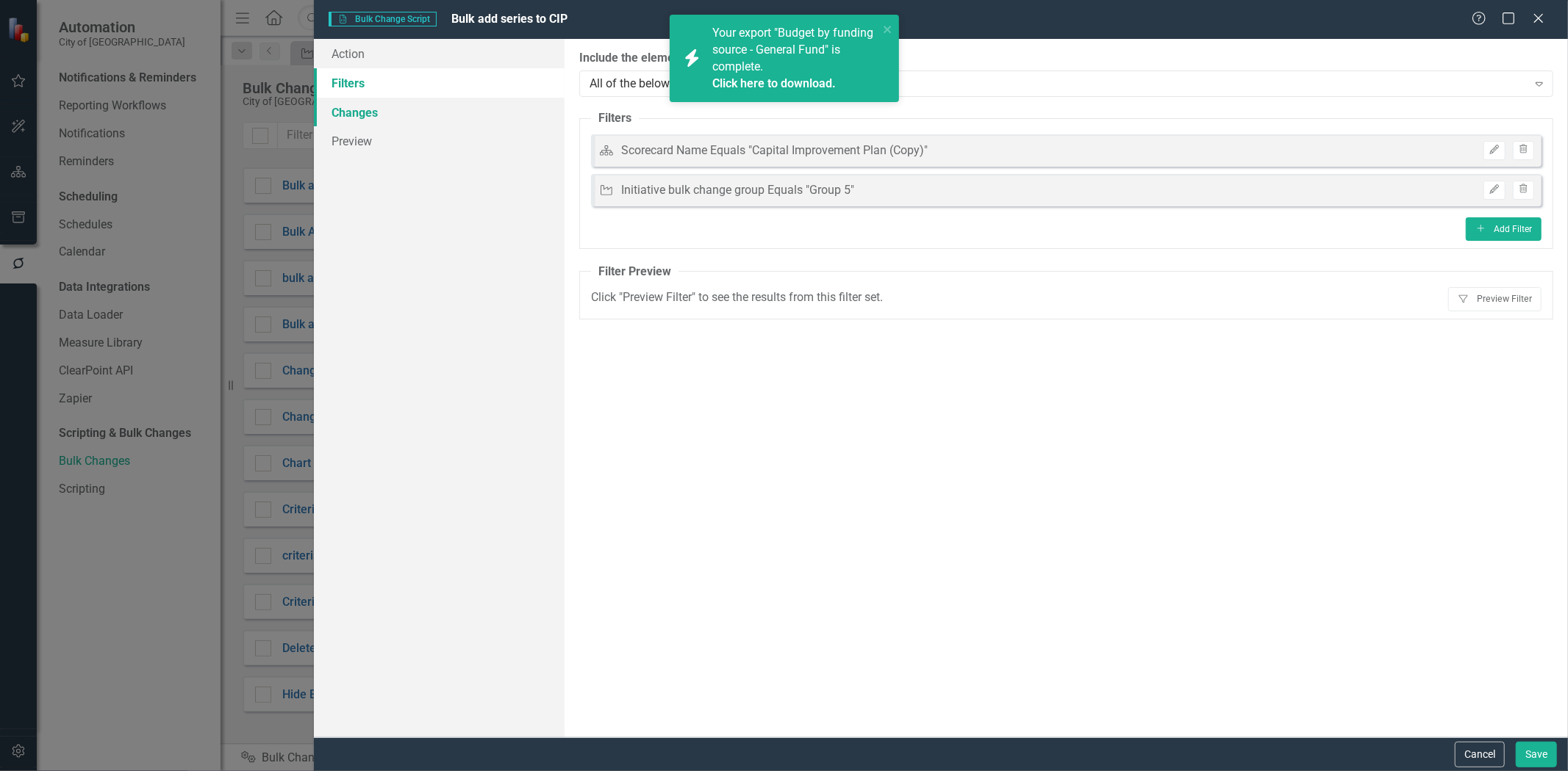
click at [407, 114] on link "Changes" at bounding box center [439, 112] width 250 height 29
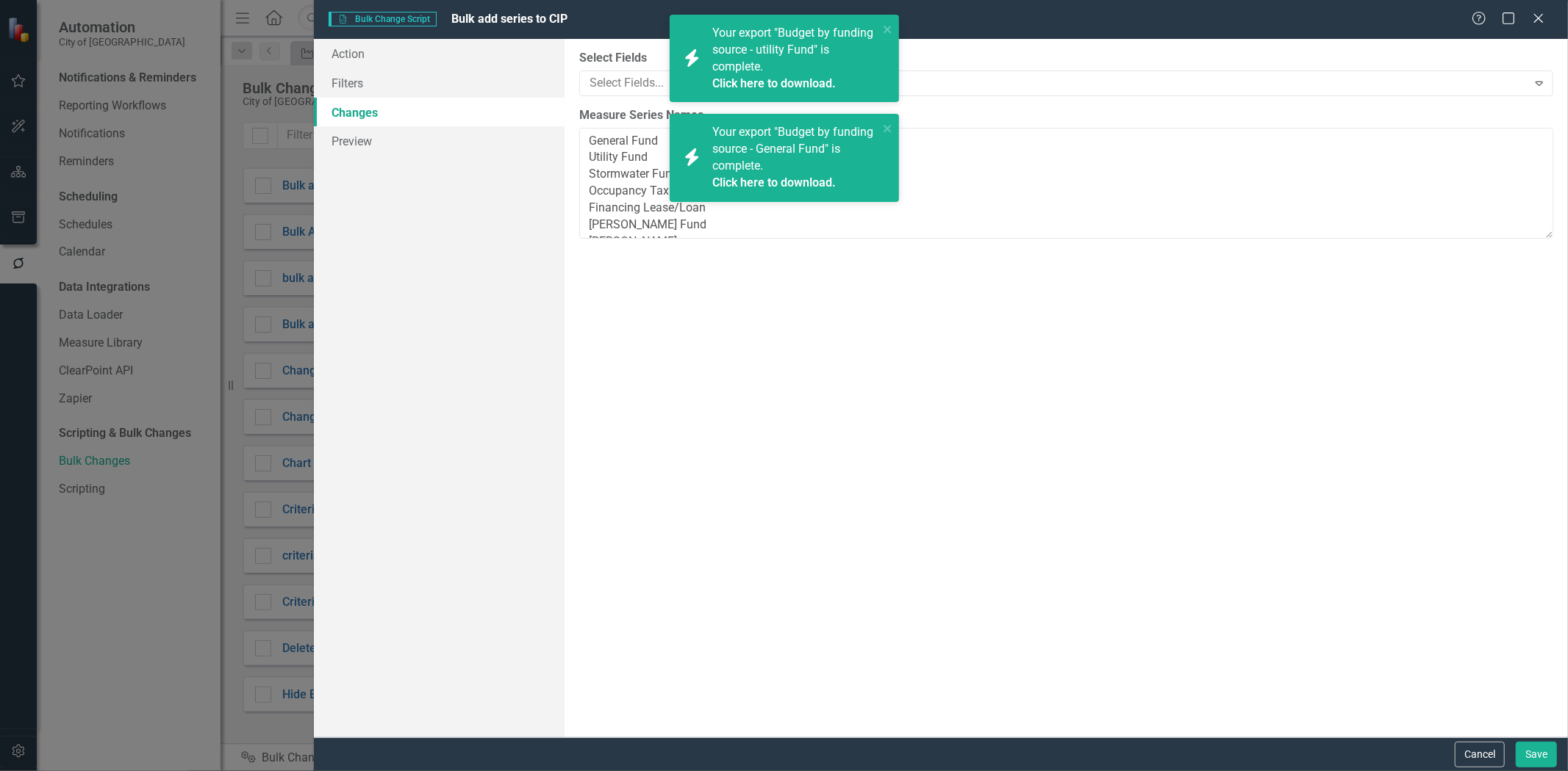
click at [879, 123] on div "icon.bolt Your export "Budget by funding source - General Fund" is complete. Cl…" at bounding box center [779, 157] width 207 height 76
click at [894, 26] on div "icon.bolt Your export "Budget by funding source - utility Fund" is complete. Cl…" at bounding box center [784, 58] width 229 height 87
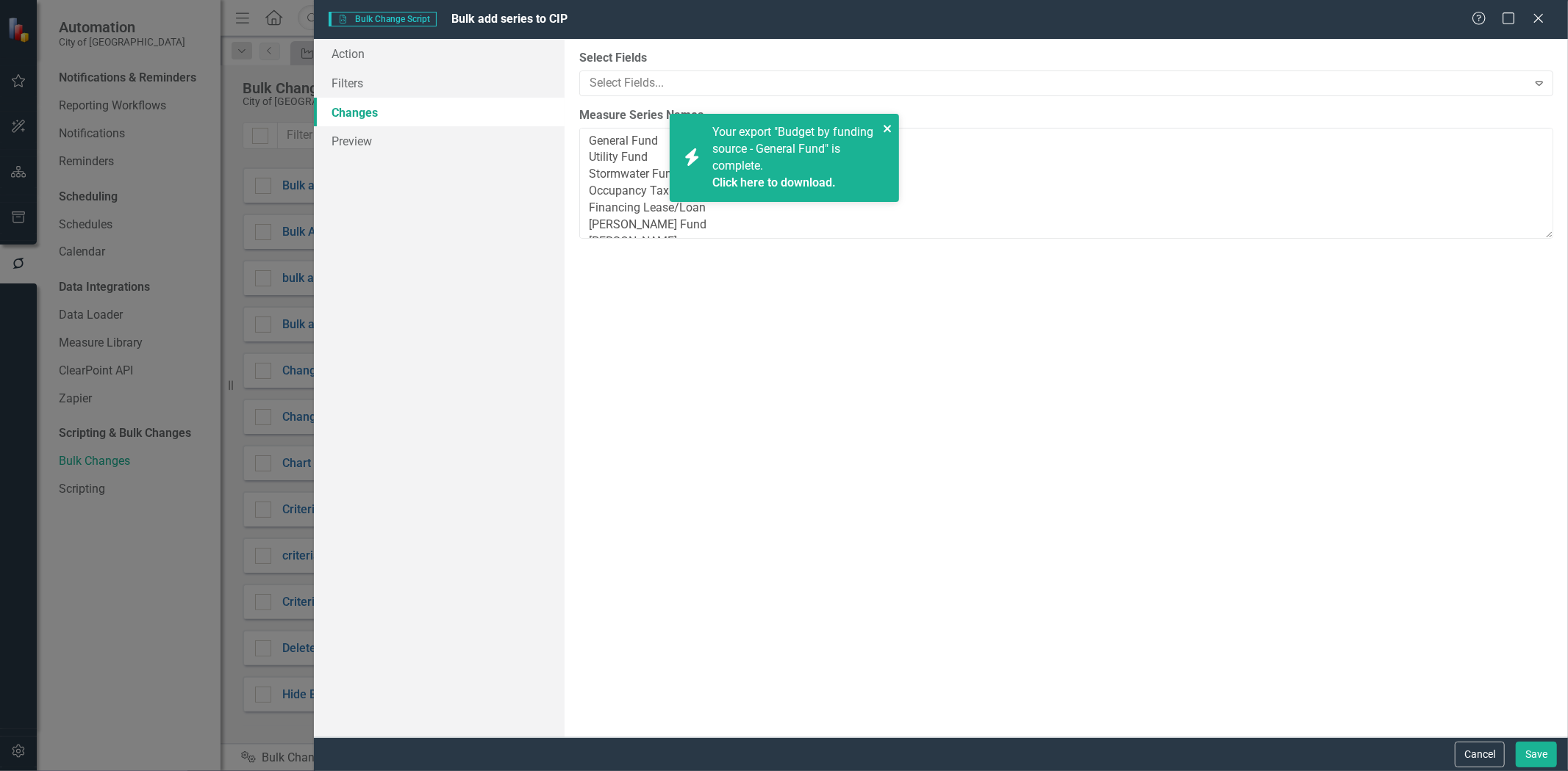
click at [882, 125] on icon "close" at bounding box center [887, 129] width 11 height 11
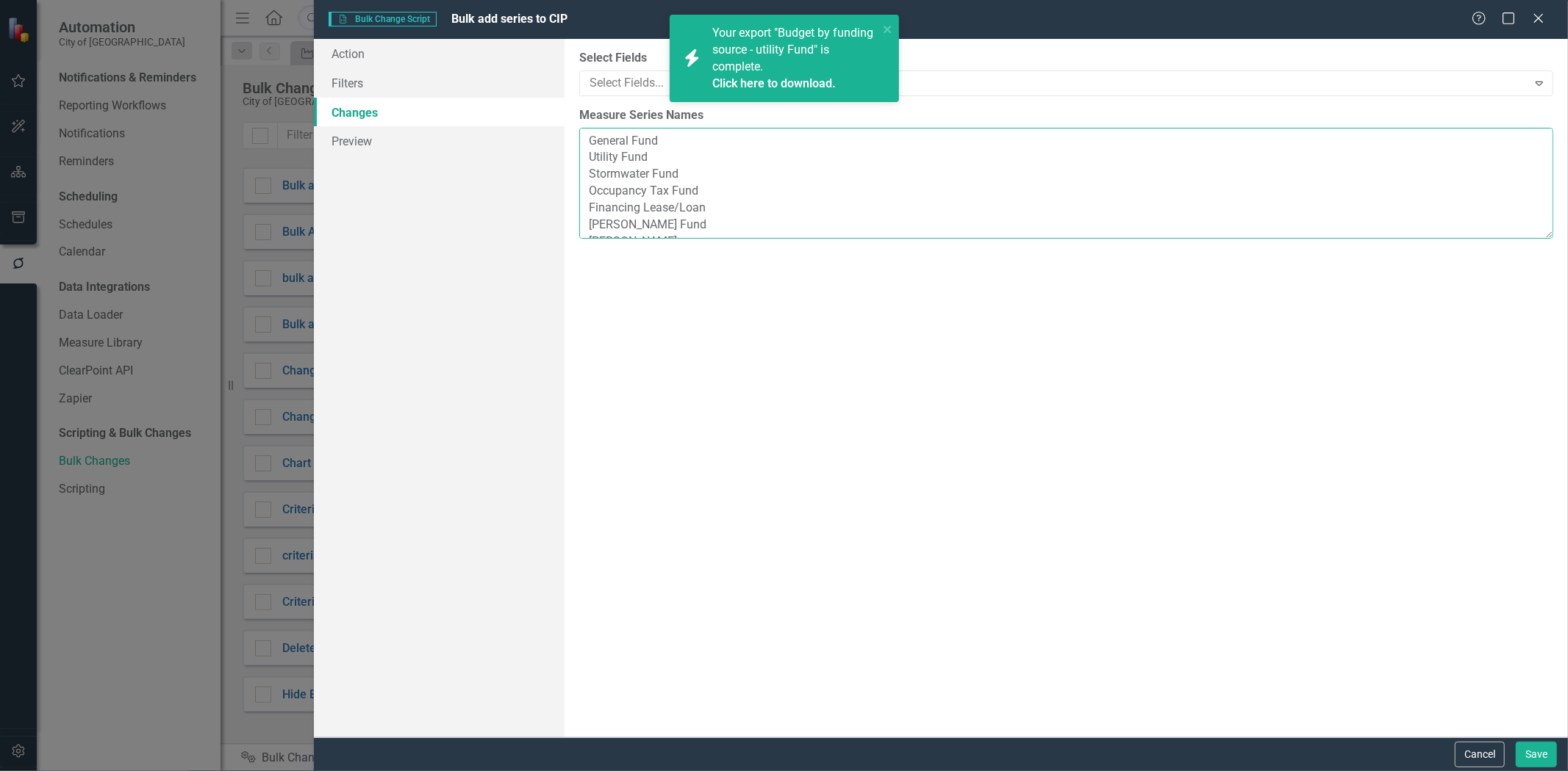
click at [607, 196] on textarea "General Fund Utility Fund Stormwater Fund Occupancy Tax Fund Financing Lease/Lo…" at bounding box center [1066, 183] width 974 height 111
drag, startPoint x: 669, startPoint y: 193, endPoint x: 576, endPoint y: 196, distance: 93.0
click at [576, 196] on div "You can now select the fields you would like to change. Select the fields from …" at bounding box center [1066, 388] width 1003 height 698
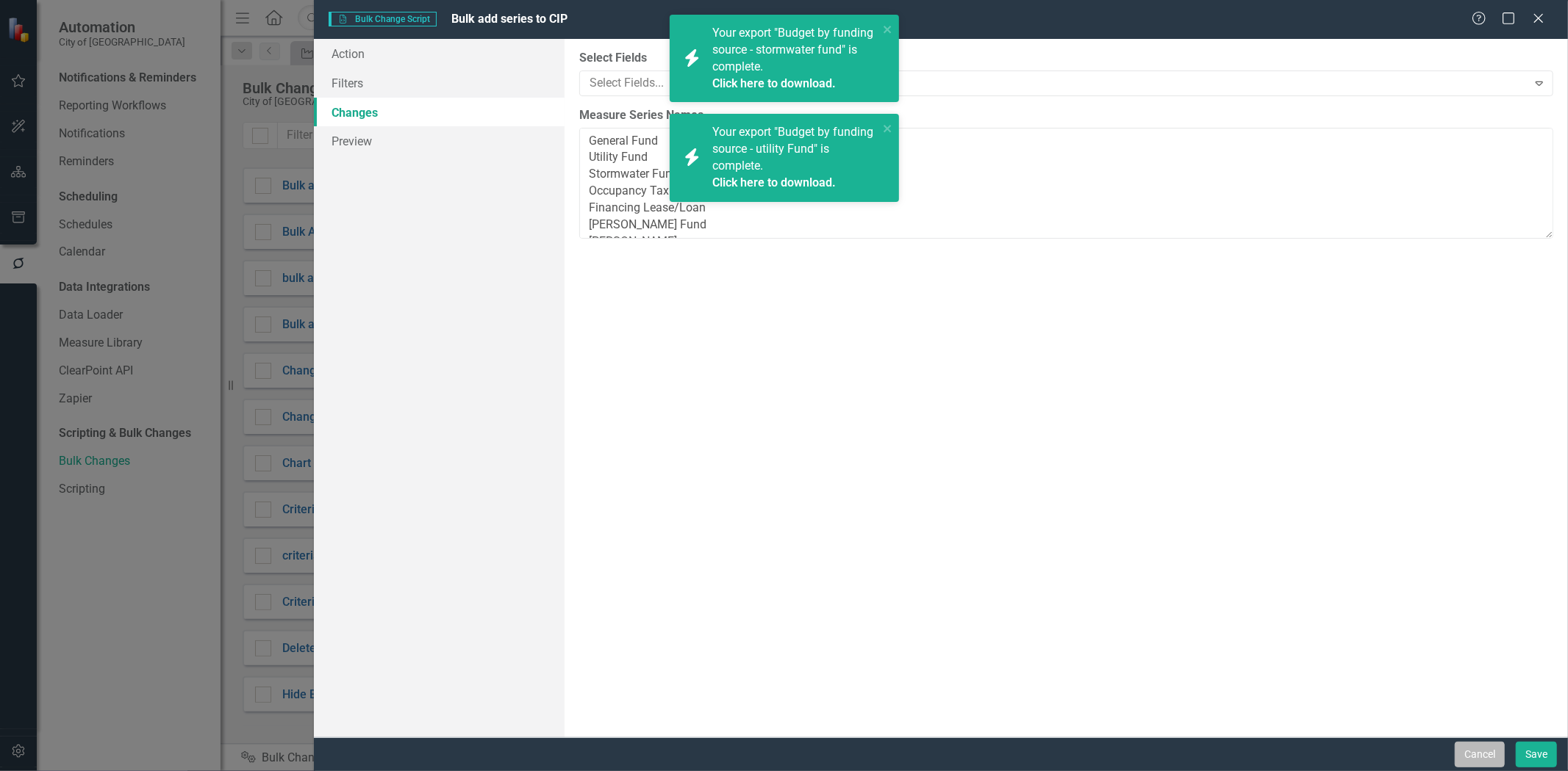
click at [1486, 759] on button "Cancel" at bounding box center [1479, 755] width 50 height 26
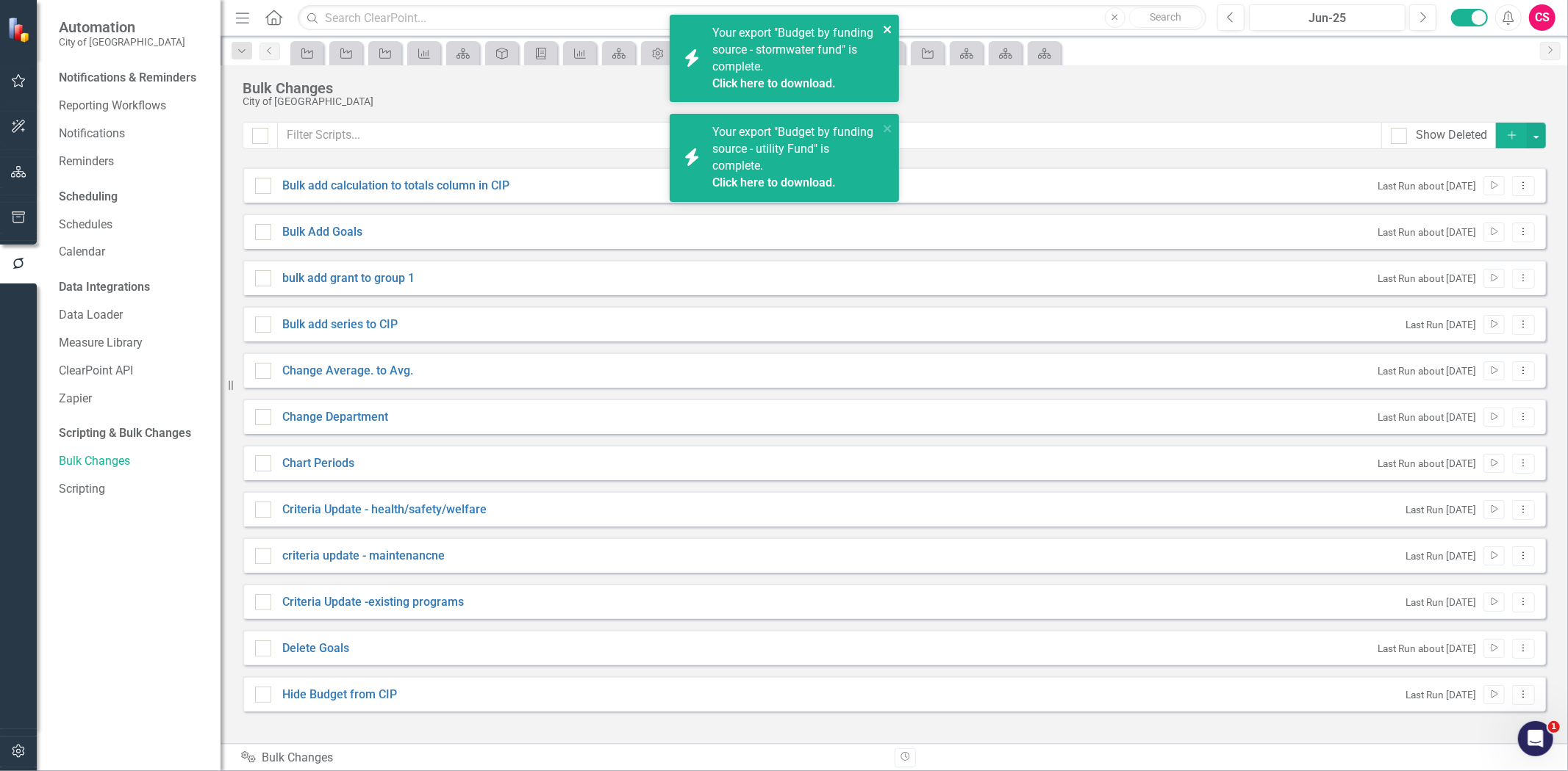
click at [887, 26] on icon "close" at bounding box center [887, 29] width 11 height 11
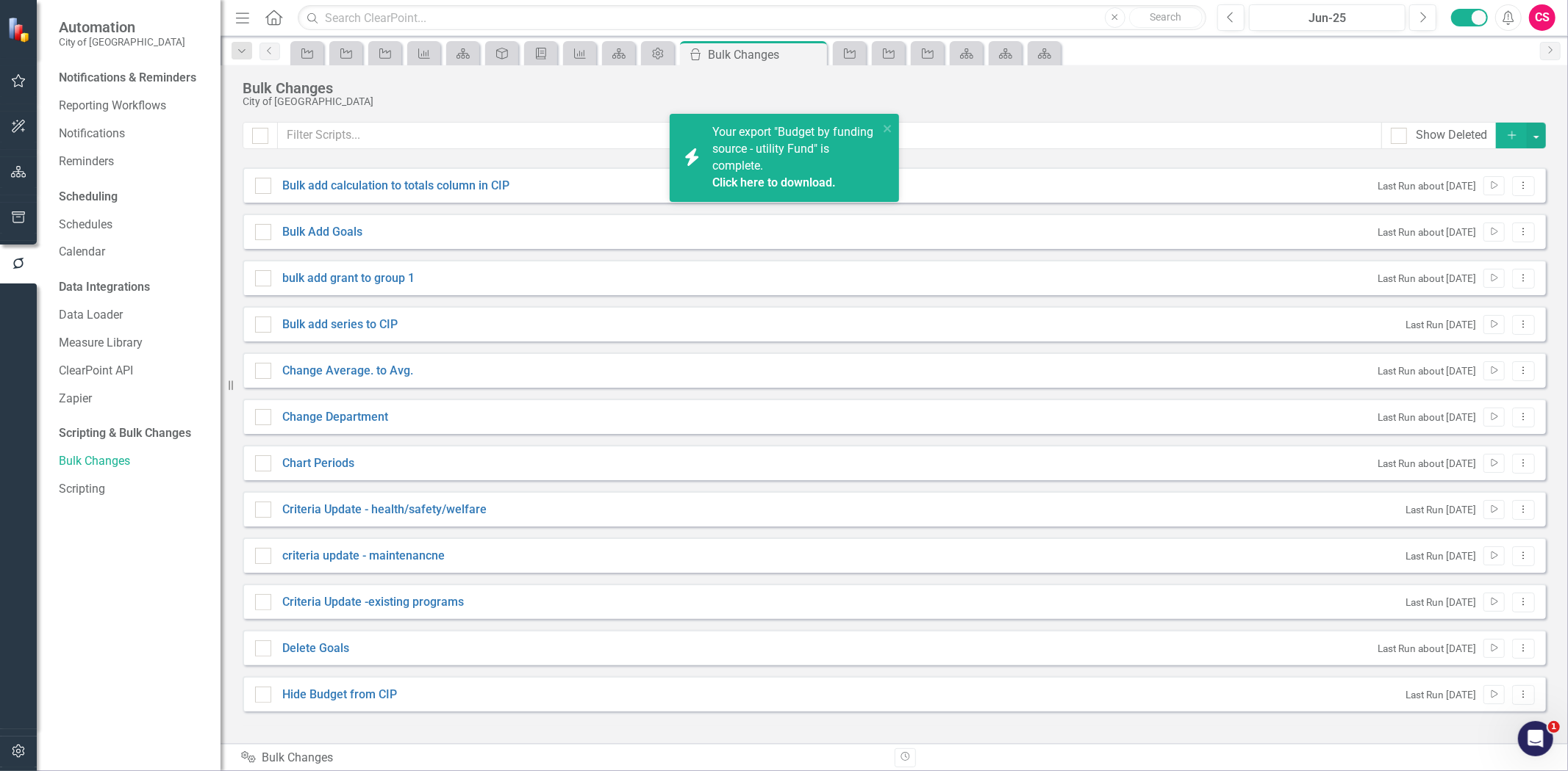
click at [886, 143] on div "icon.bolt Your export "Budget by funding source - utility Fund" is complete. Cl…" at bounding box center [784, 157] width 229 height 87
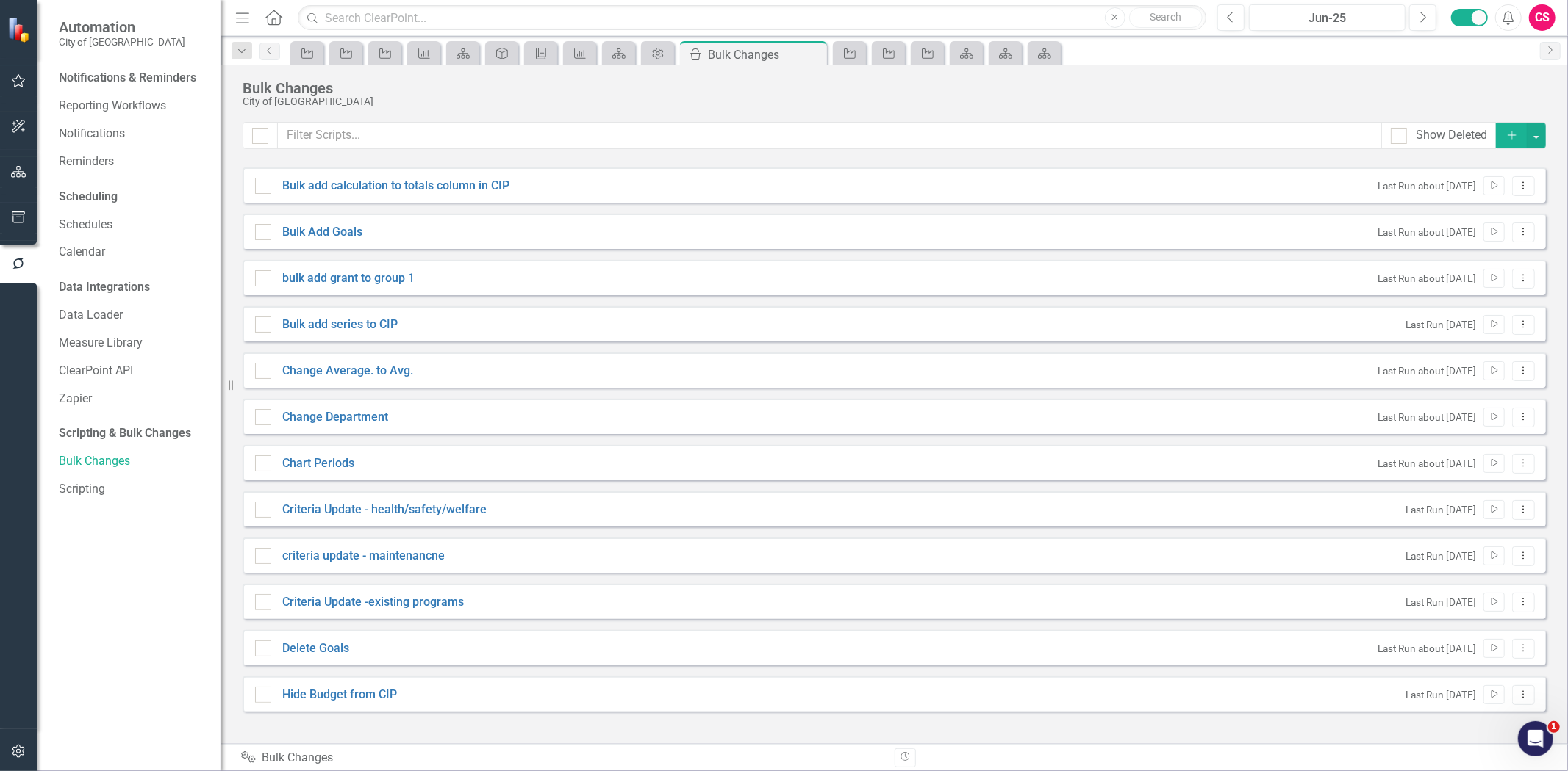
click at [3, 172] on button "button" at bounding box center [19, 173] width 33 height 31
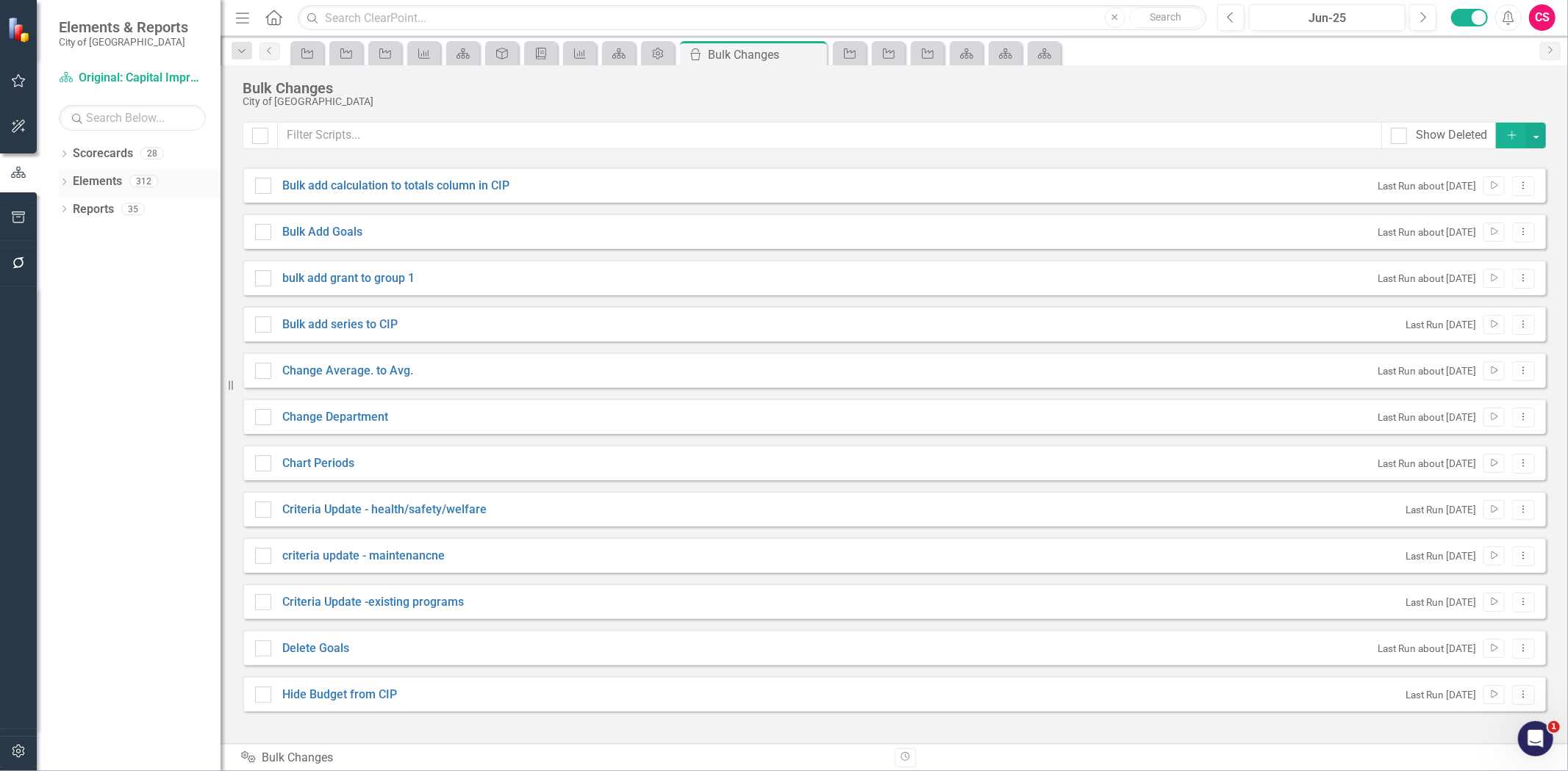
click at [103, 178] on link "Elements" at bounding box center [97, 182] width 49 height 17
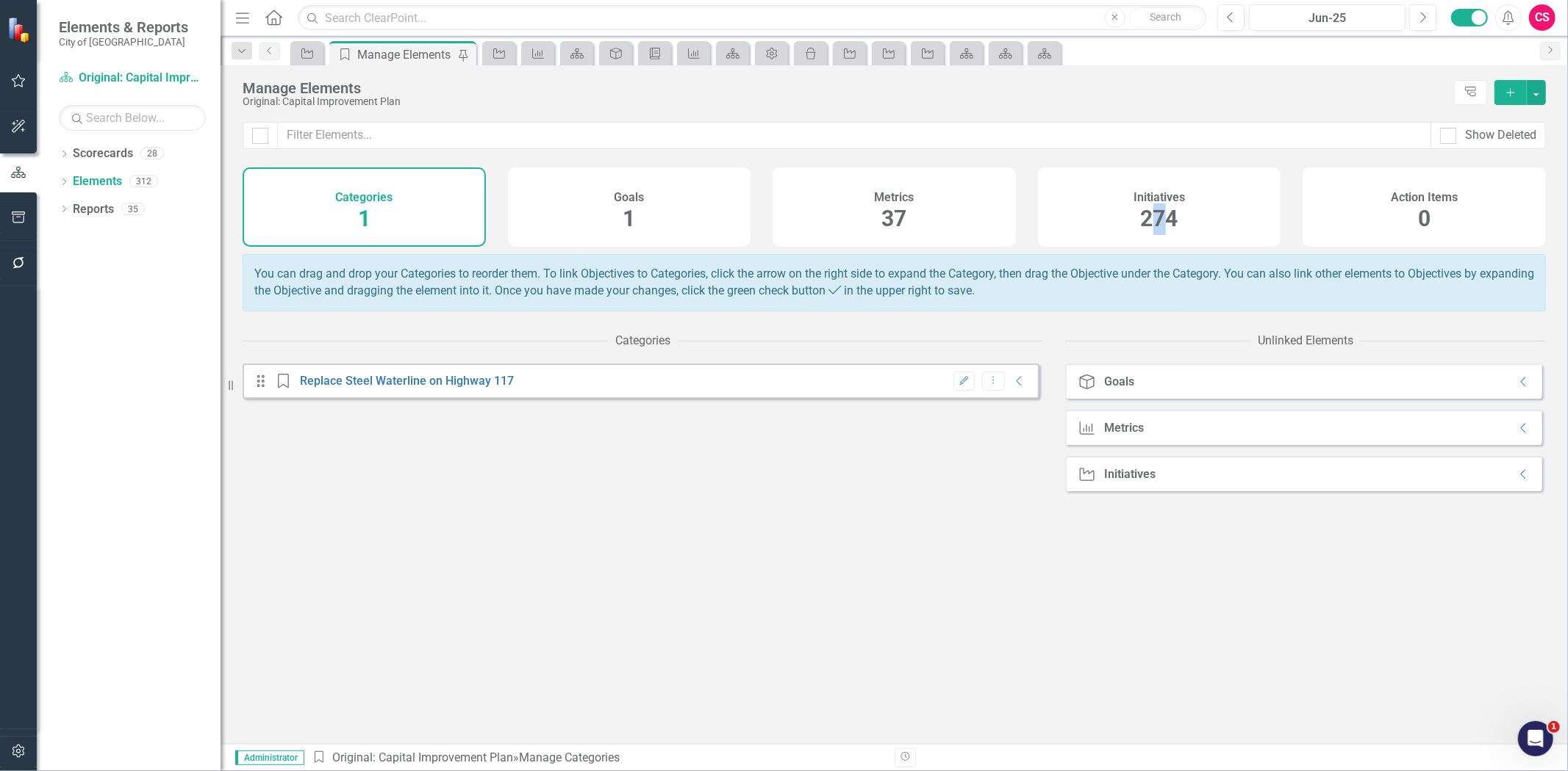
click at [1159, 204] on div "274" at bounding box center [1159, 219] width 38 height 32
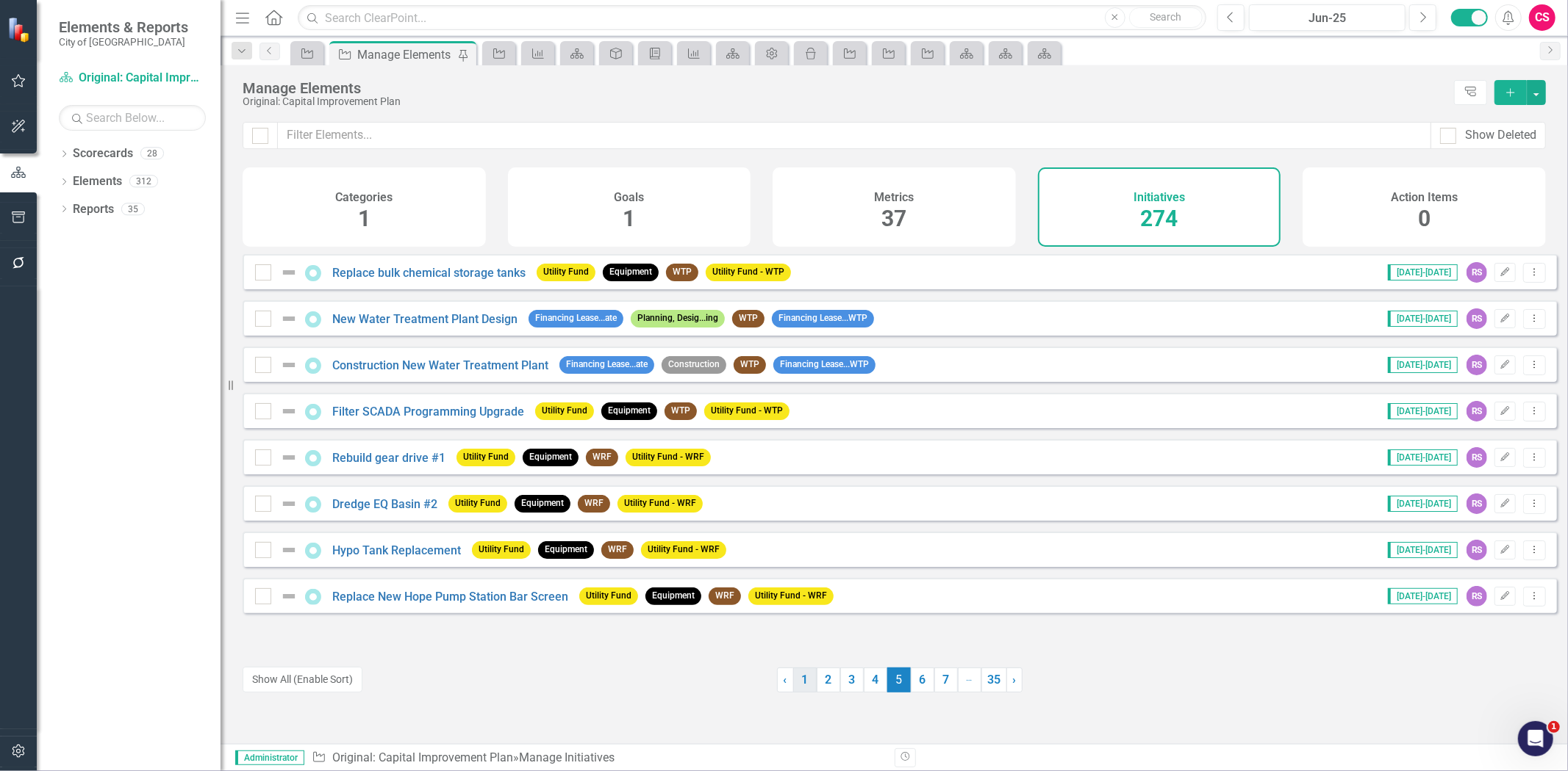
click at [794, 681] on link "1" at bounding box center [805, 680] width 24 height 25
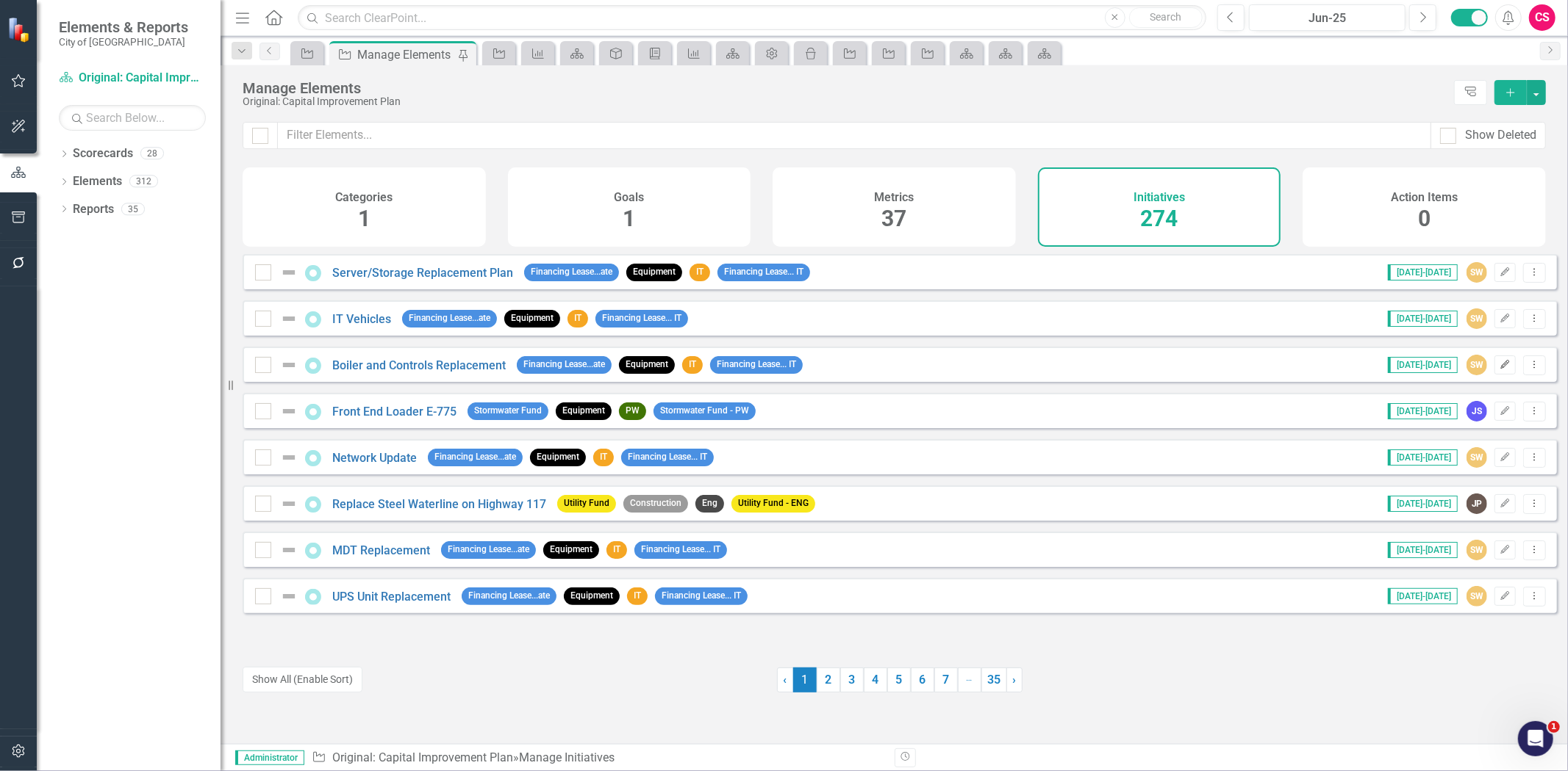
click at [1500, 369] on icon "Edit" at bounding box center [1505, 365] width 11 height 9
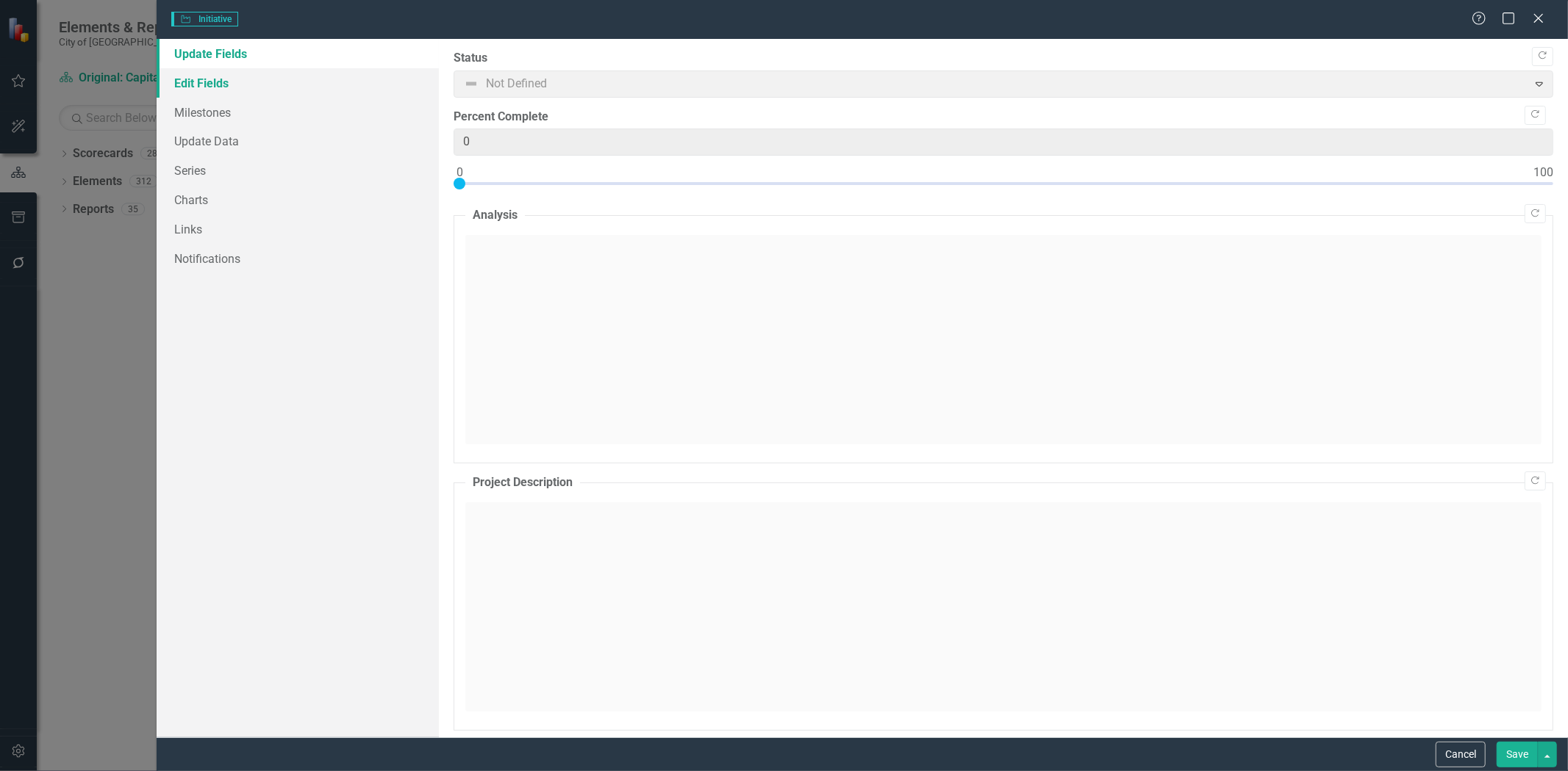
click at [219, 88] on link "Edit Fields" at bounding box center [298, 83] width 282 height 29
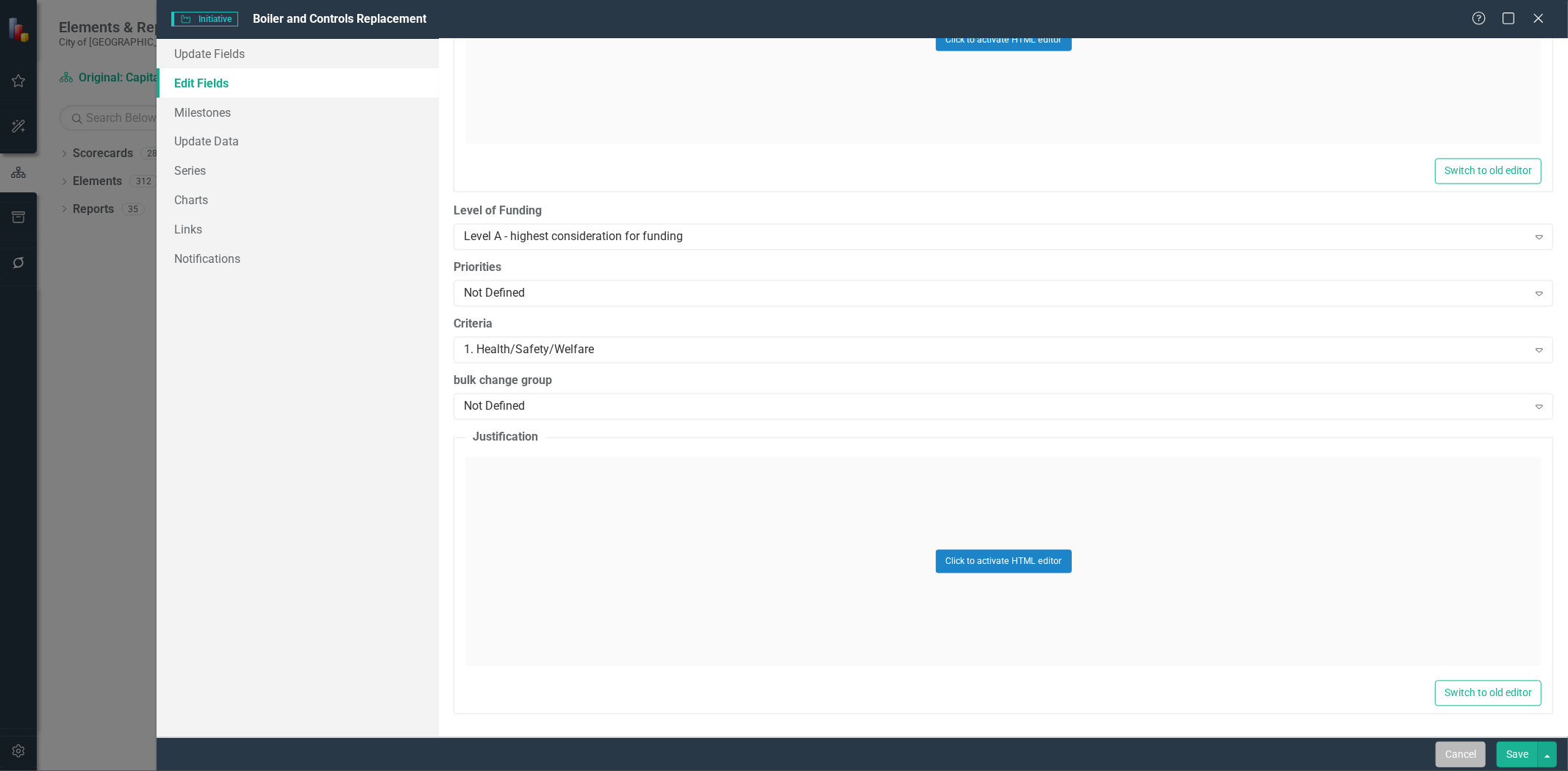
click at [1464, 756] on button "Cancel" at bounding box center [1460, 755] width 50 height 26
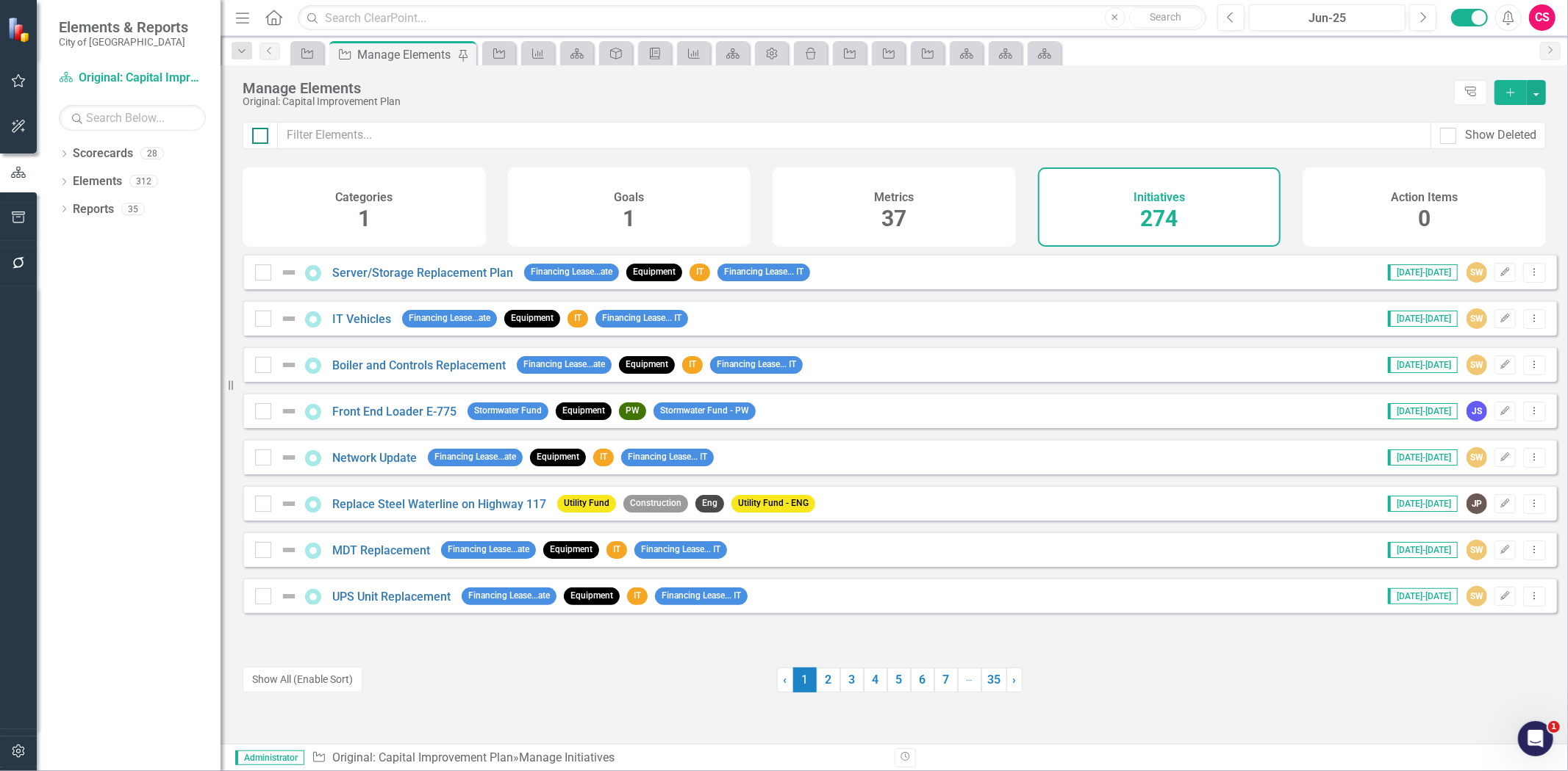
click at [261, 134] on input "checkbox" at bounding box center [257, 133] width 10 height 10
checkbox input "true"
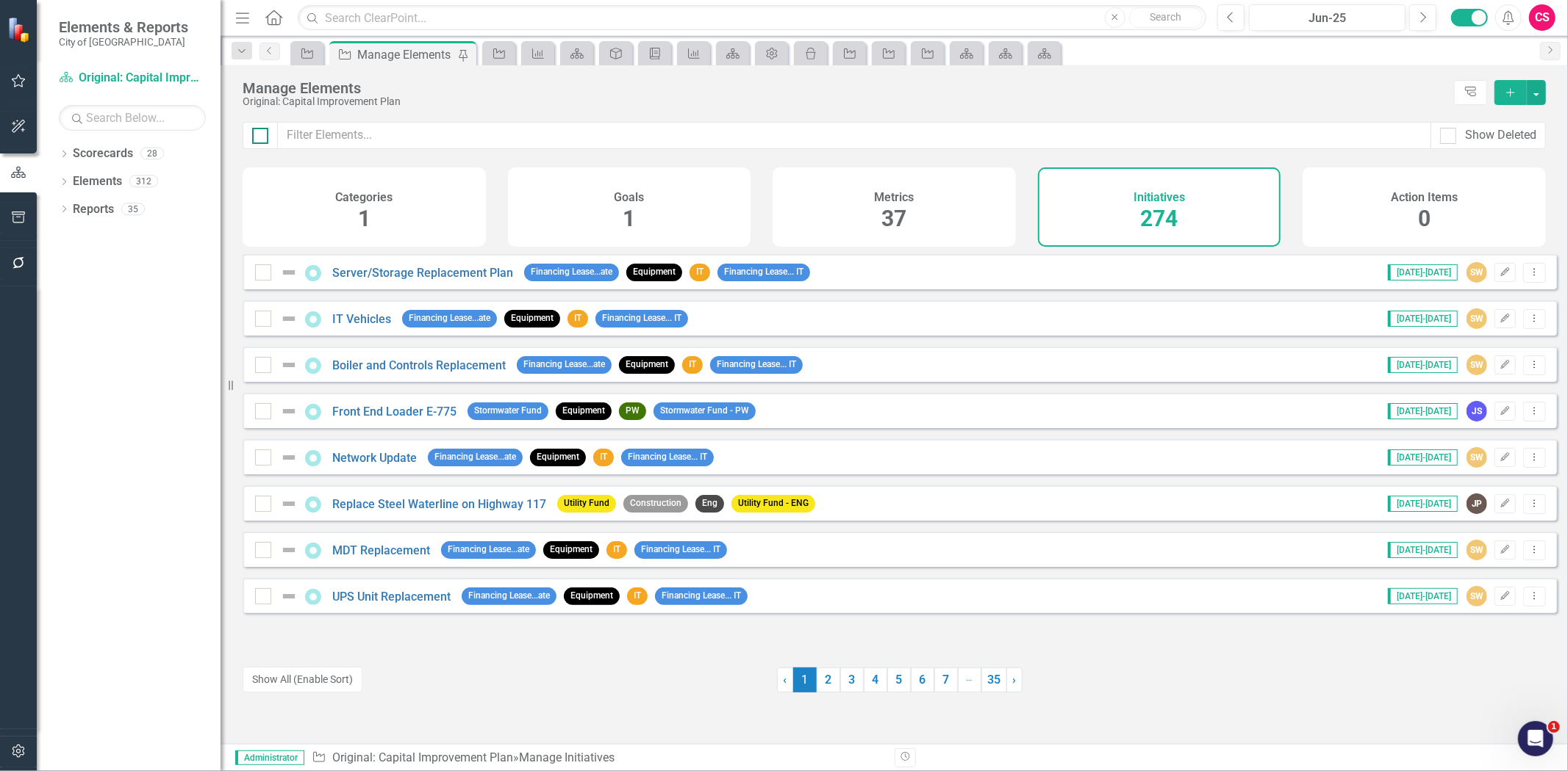
checkbox input "true"
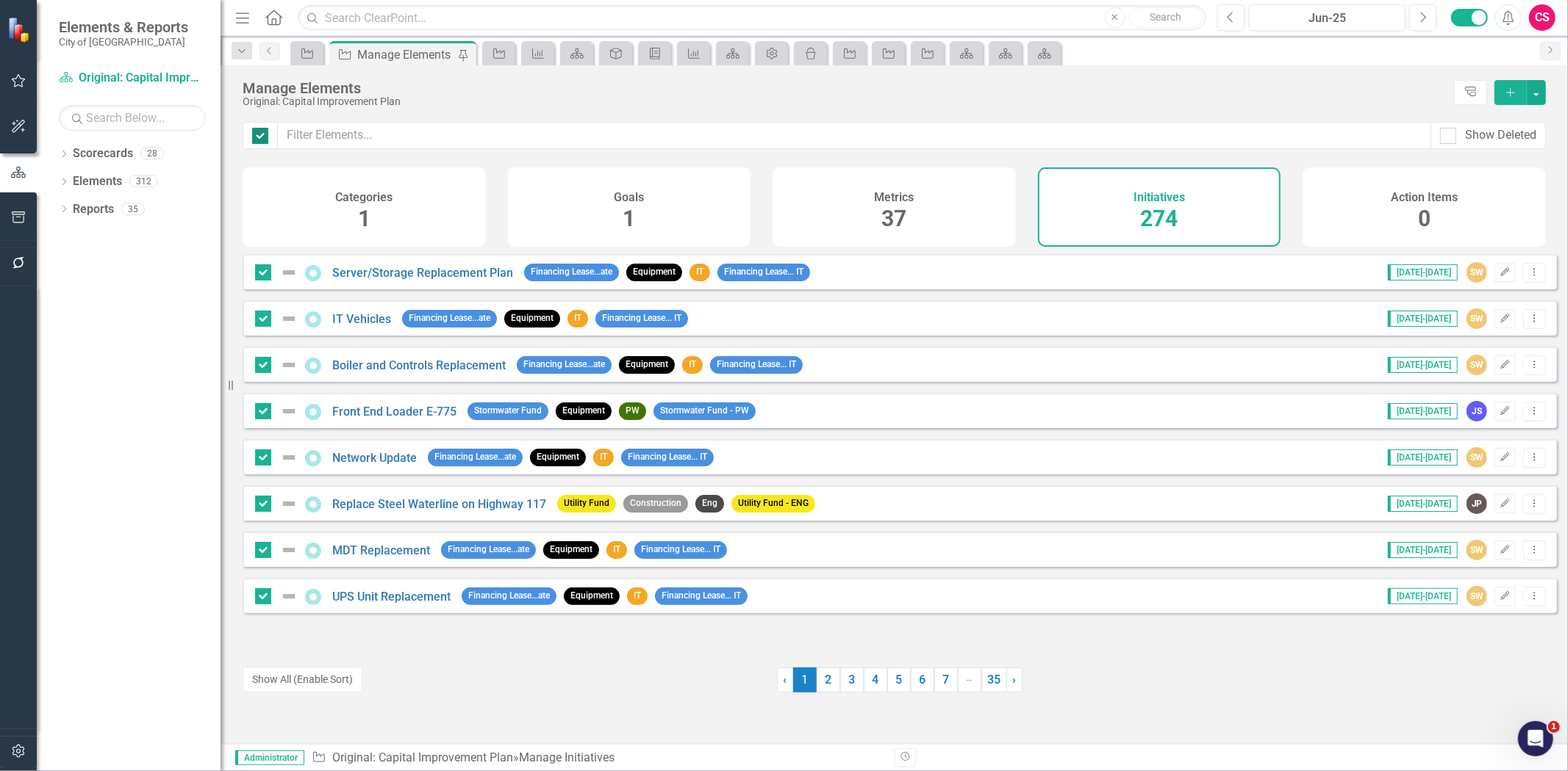
click at [260, 142] on div at bounding box center [260, 136] width 16 height 16
click at [260, 138] on input "checkbox" at bounding box center [257, 133] width 10 height 10
checkbox input "false"
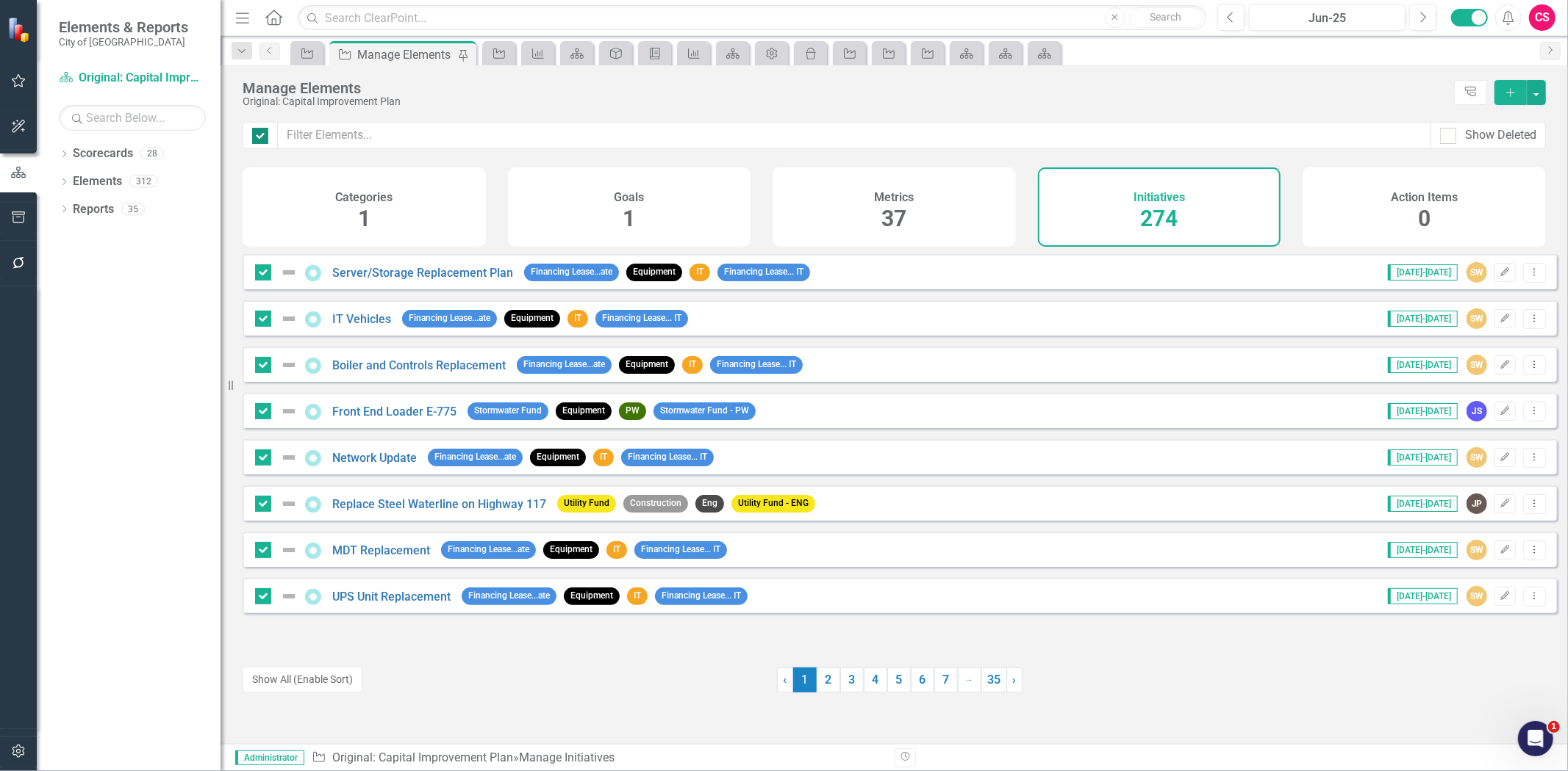
checkbox input "false"
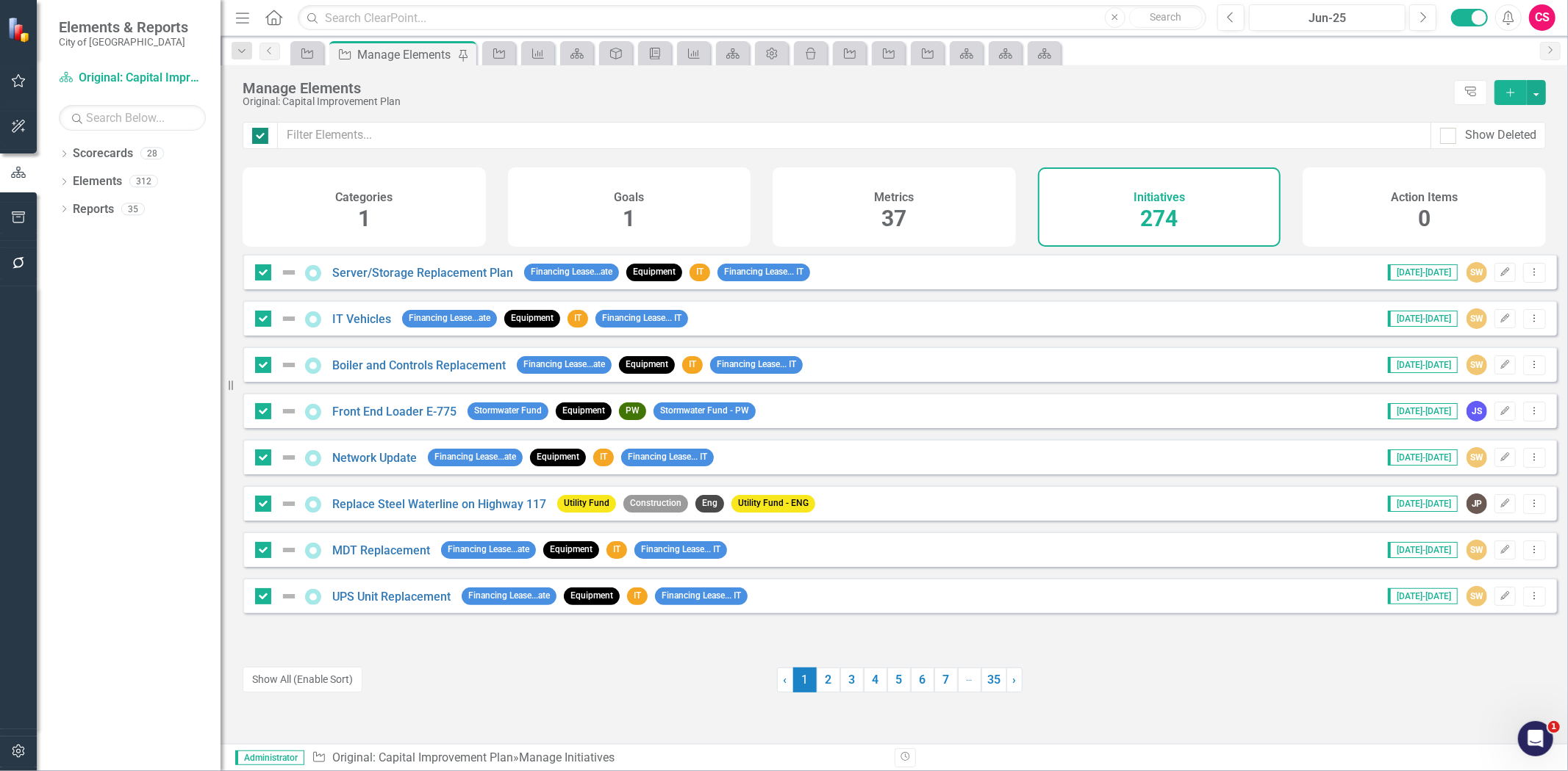
checkbox input "false"
click at [319, 691] on button "Show All (Enable Sort)" at bounding box center [302, 680] width 120 height 26
click at [170, 365] on div "Dropdown Scorecards 28 Strategic Plan UNC Benchmarking Project ANNUAL COMPREHEN…" at bounding box center [128, 456] width 183 height 629
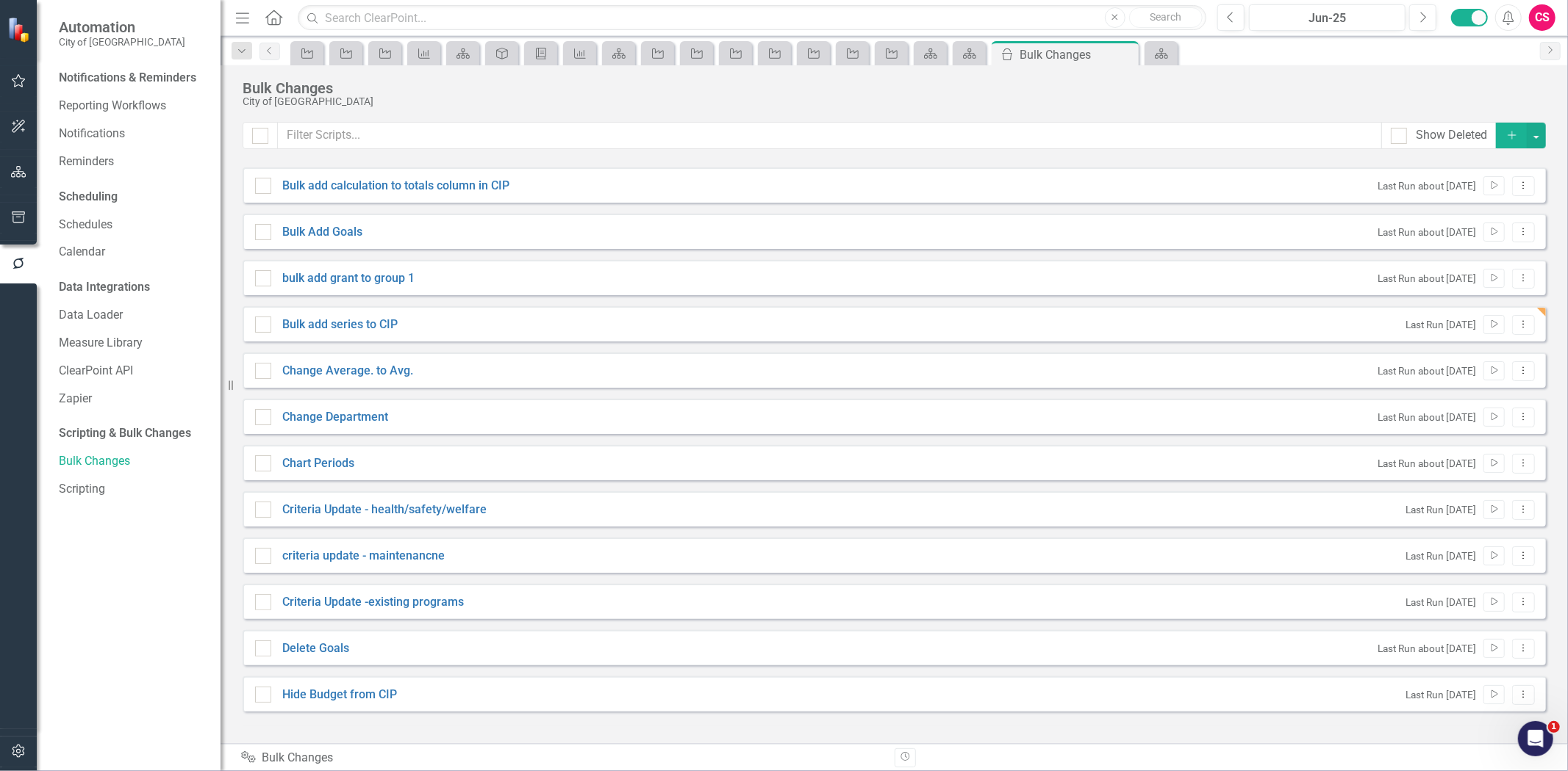
checkbox input "false"
click at [1531, 327] on button "Dropdown Menu" at bounding box center [1523, 325] width 23 height 20
click at [1481, 383] on link "Edit Edit Script" at bounding box center [1476, 376] width 117 height 27
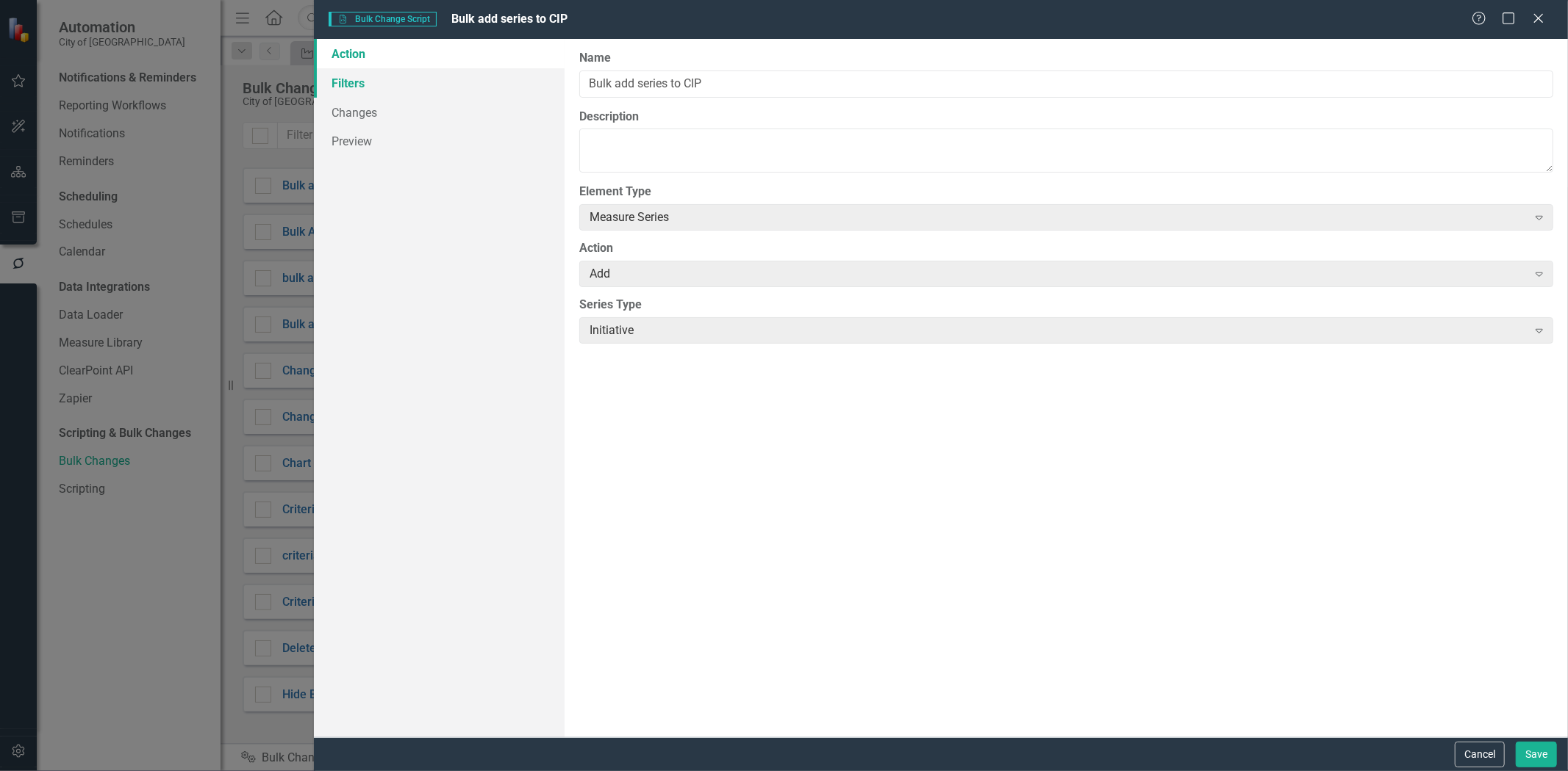
click at [370, 82] on link "Filters" at bounding box center [439, 83] width 250 height 29
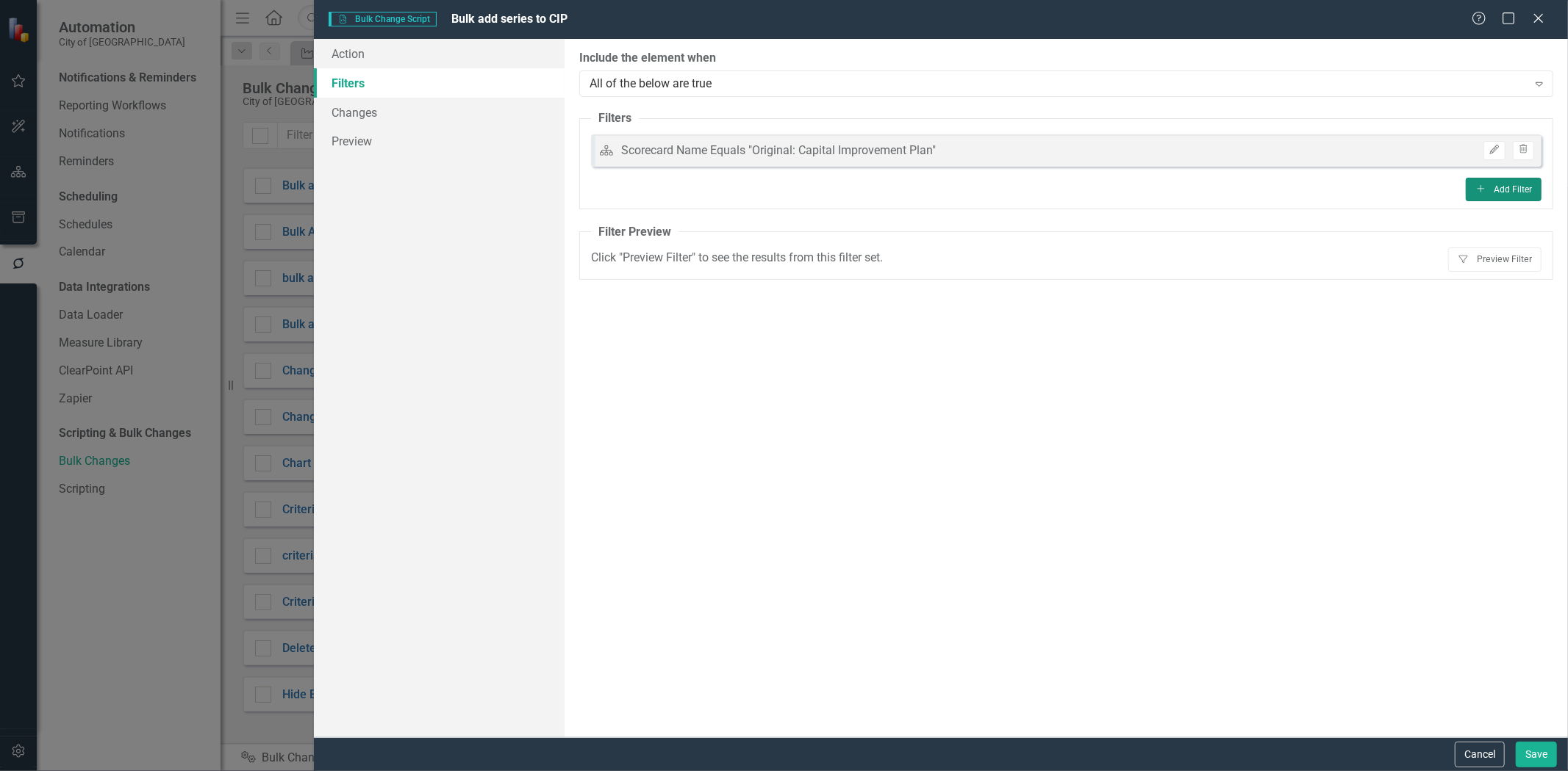
click at [1489, 196] on button "Add Add Filter" at bounding box center [1503, 189] width 76 height 24
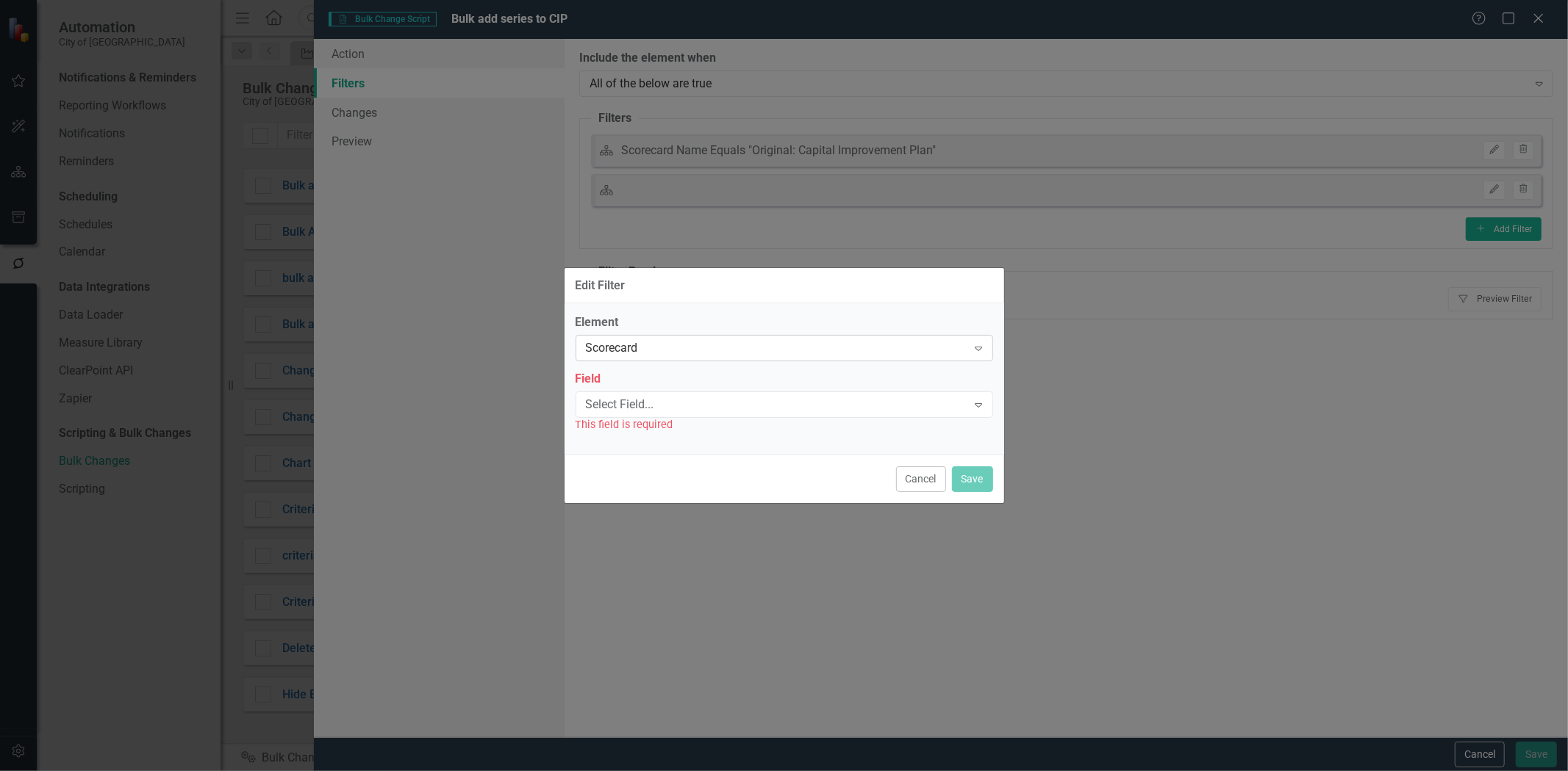
click at [643, 337] on div "Scorecard Expand" at bounding box center [784, 348] width 417 height 26
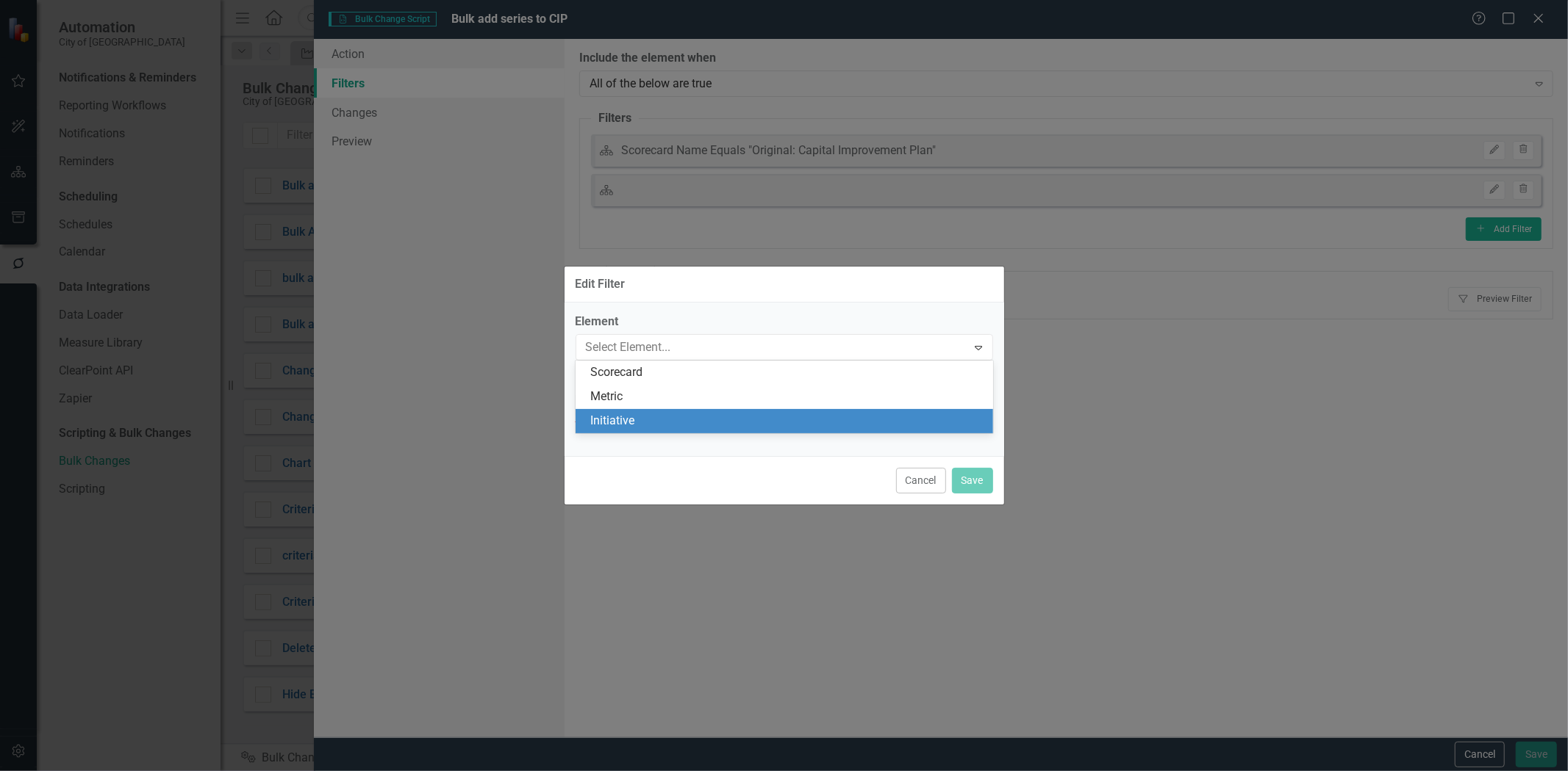
click at [627, 428] on div "Initiative" at bounding box center [787, 421] width 394 height 17
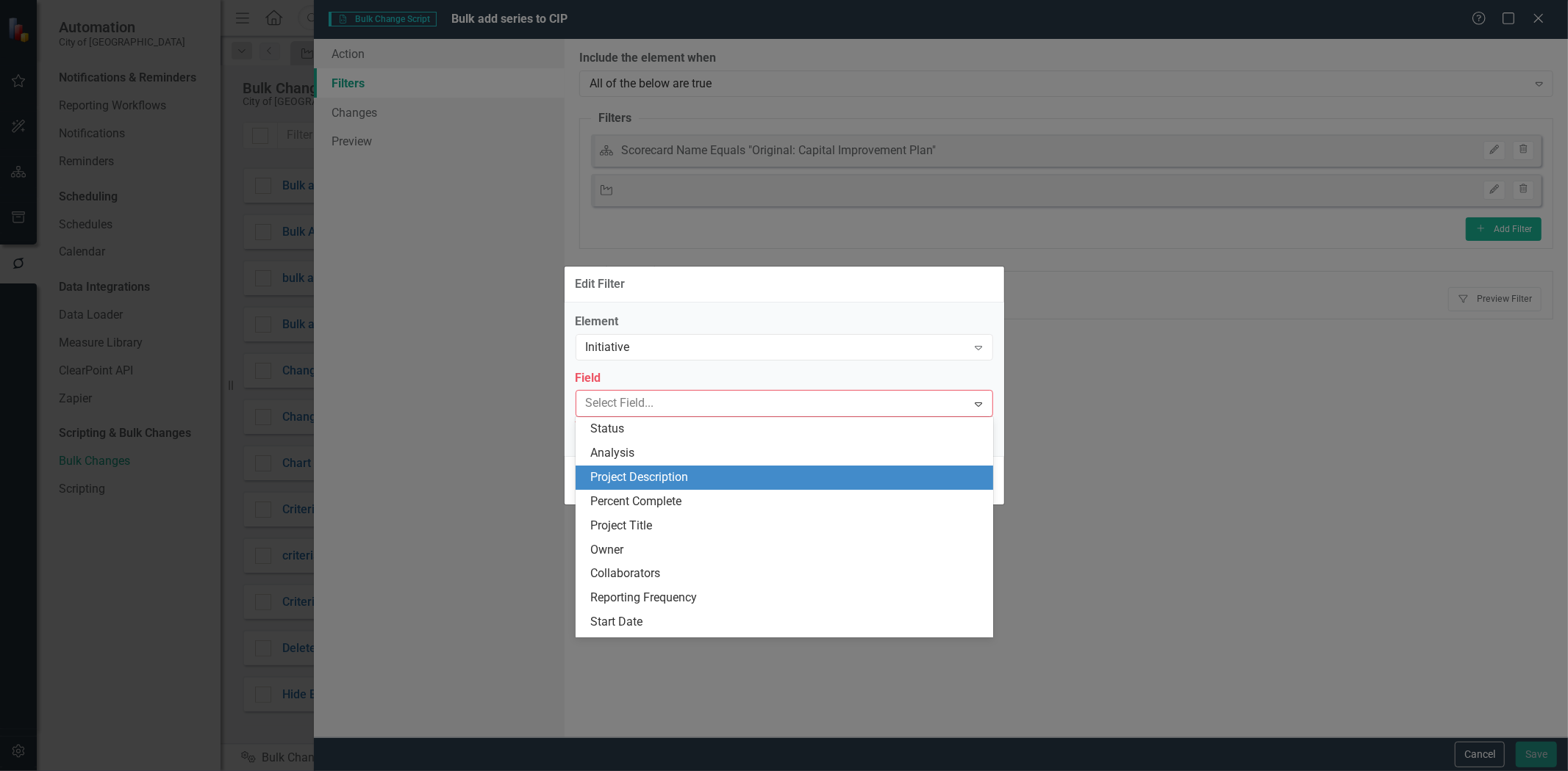
type input "y"
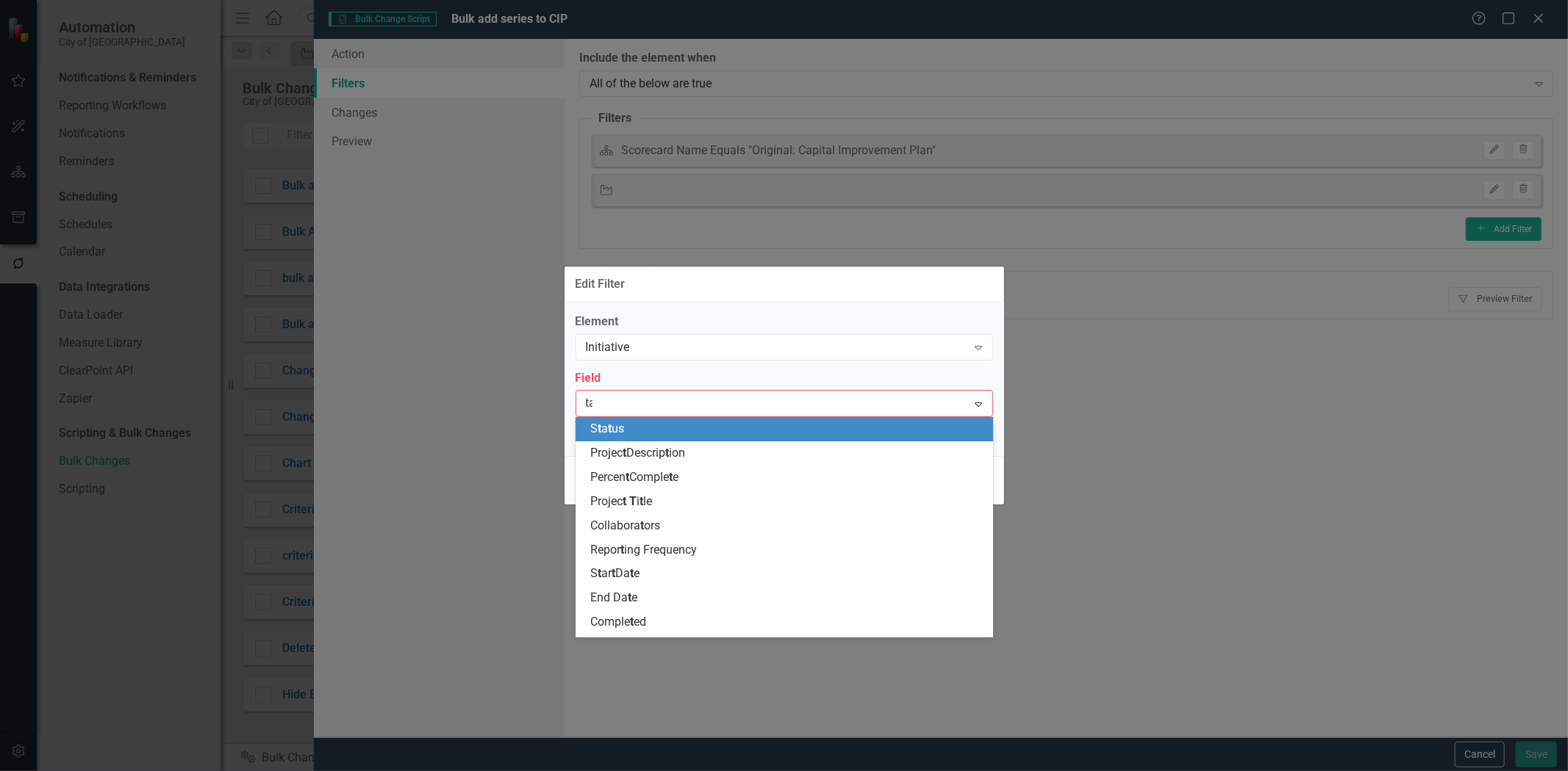
type input "tag"
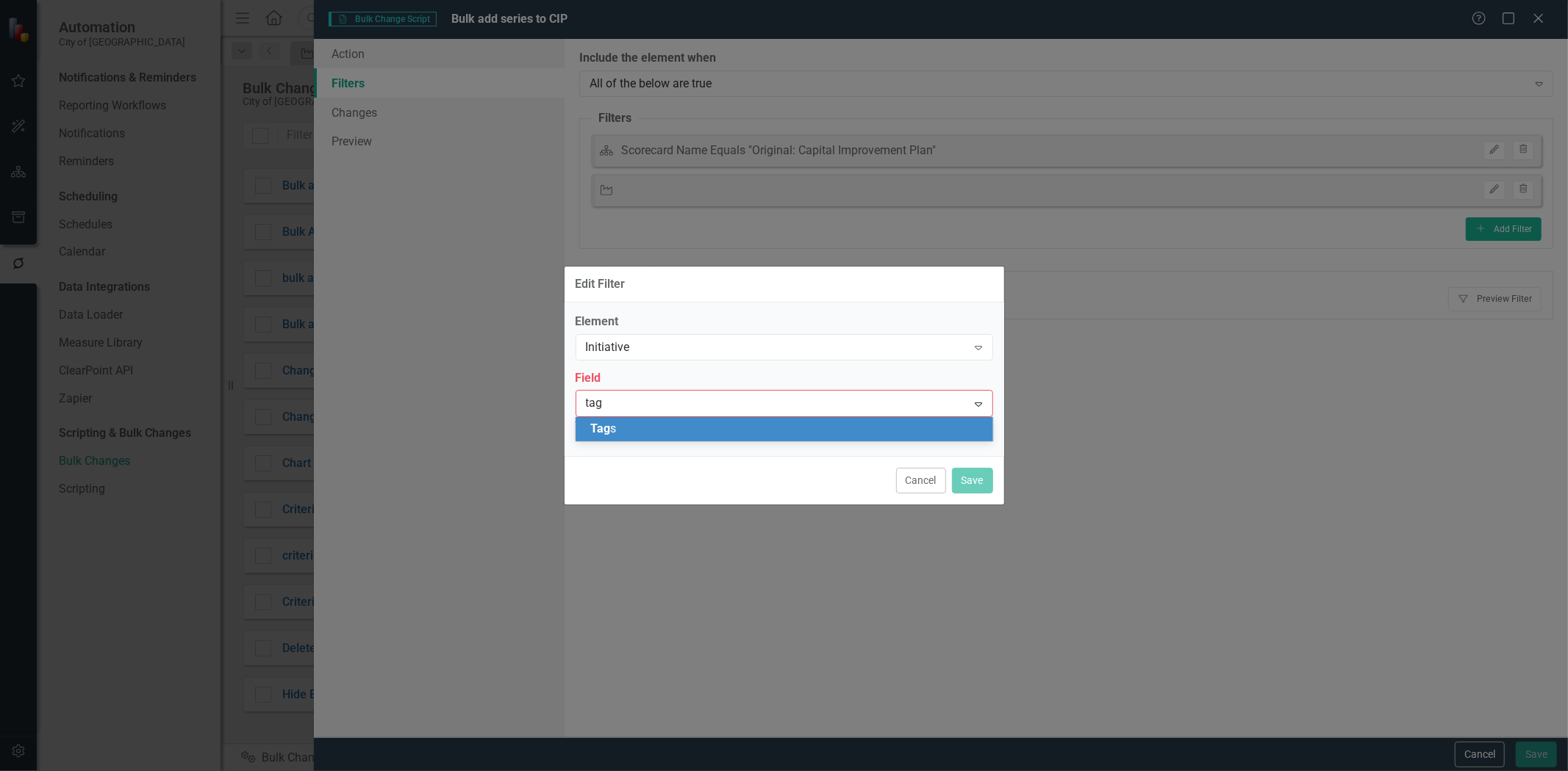
click at [617, 439] on div "Tag s" at bounding box center [784, 430] width 417 height 24
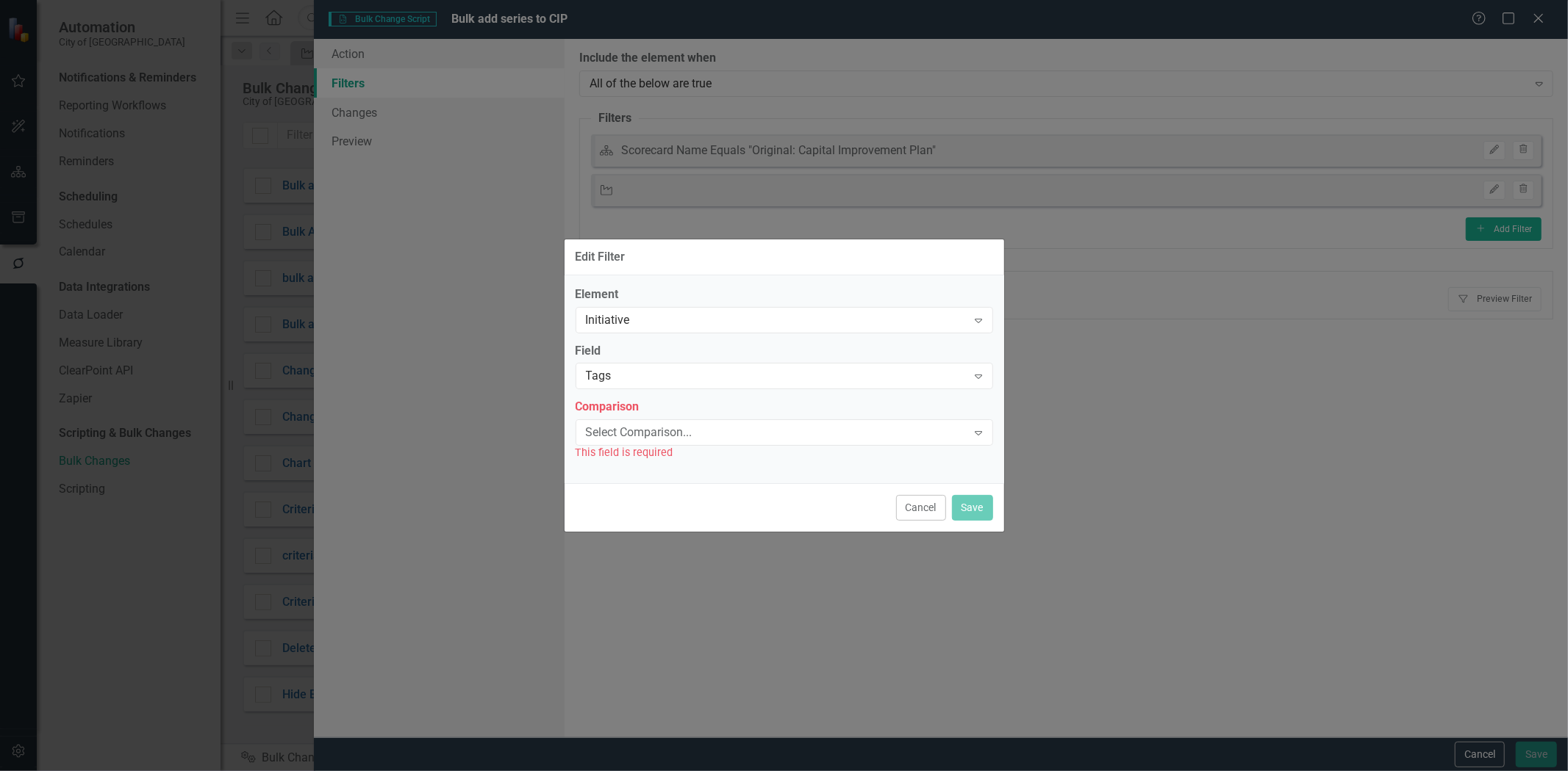
click at [614, 431] on div "Select Comparison..." at bounding box center [776, 433] width 382 height 17
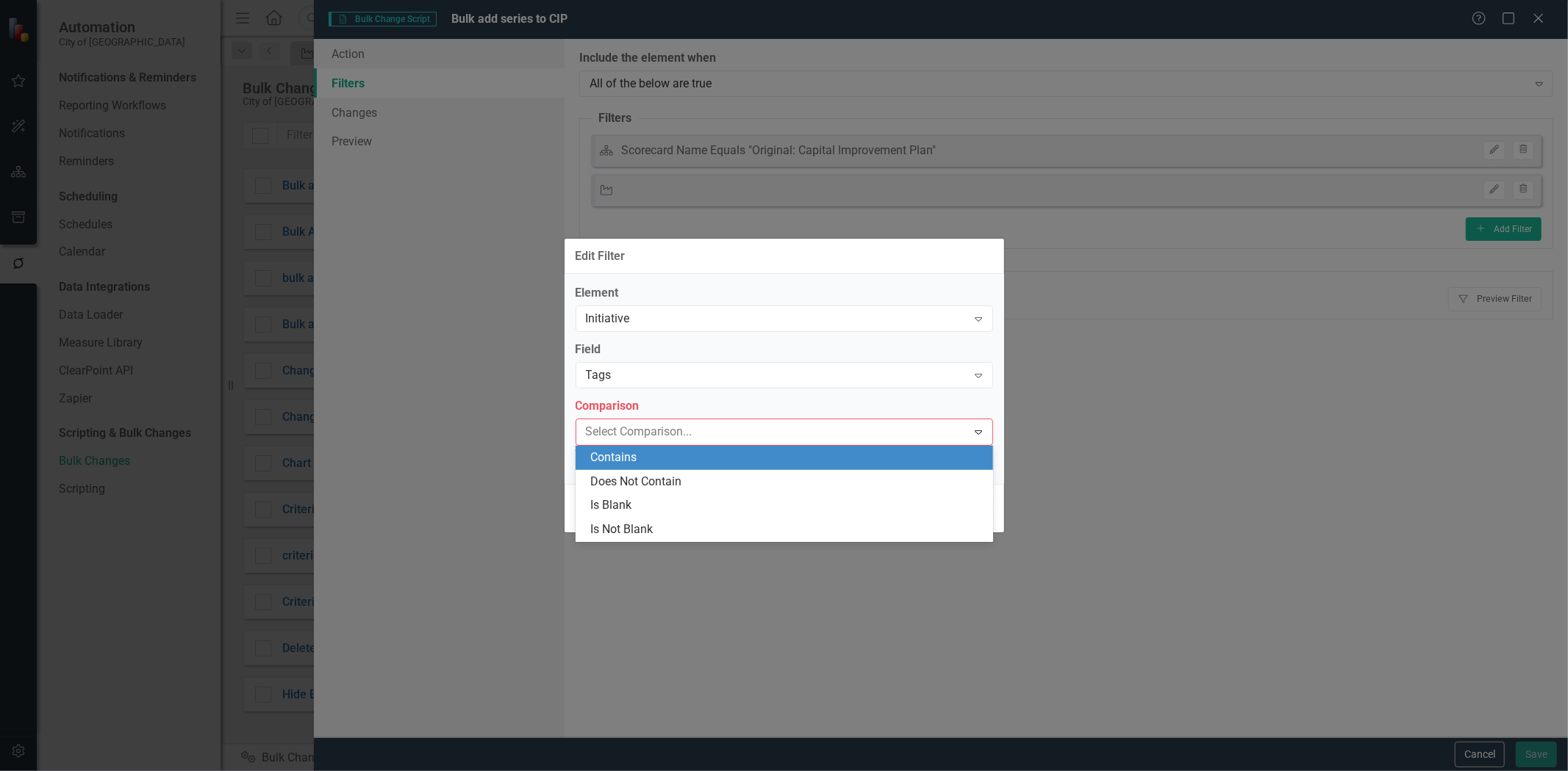
click at [613, 460] on div "Contains" at bounding box center [787, 458] width 394 height 17
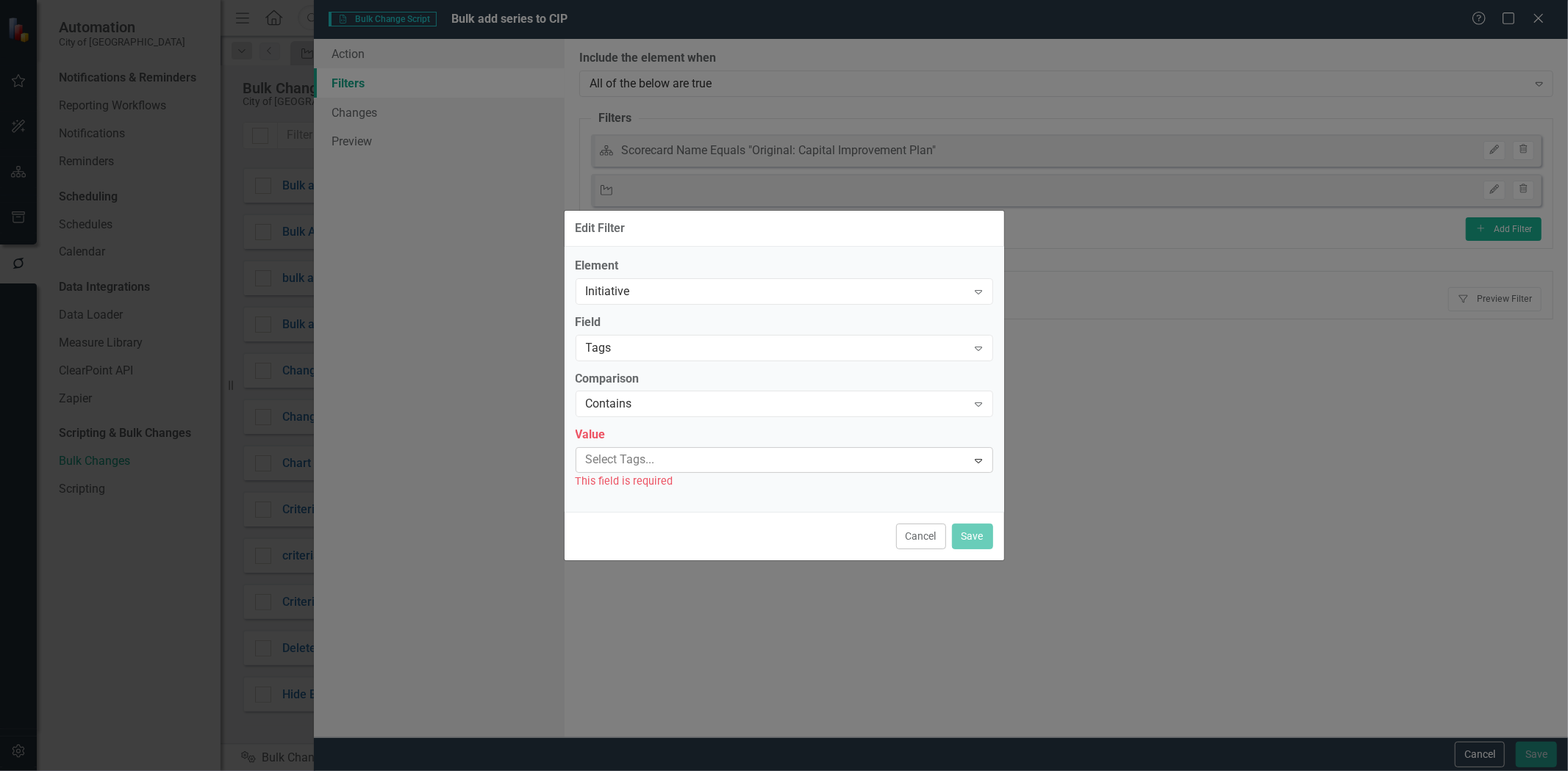
click at [614, 458] on div at bounding box center [773, 460] width 387 height 20
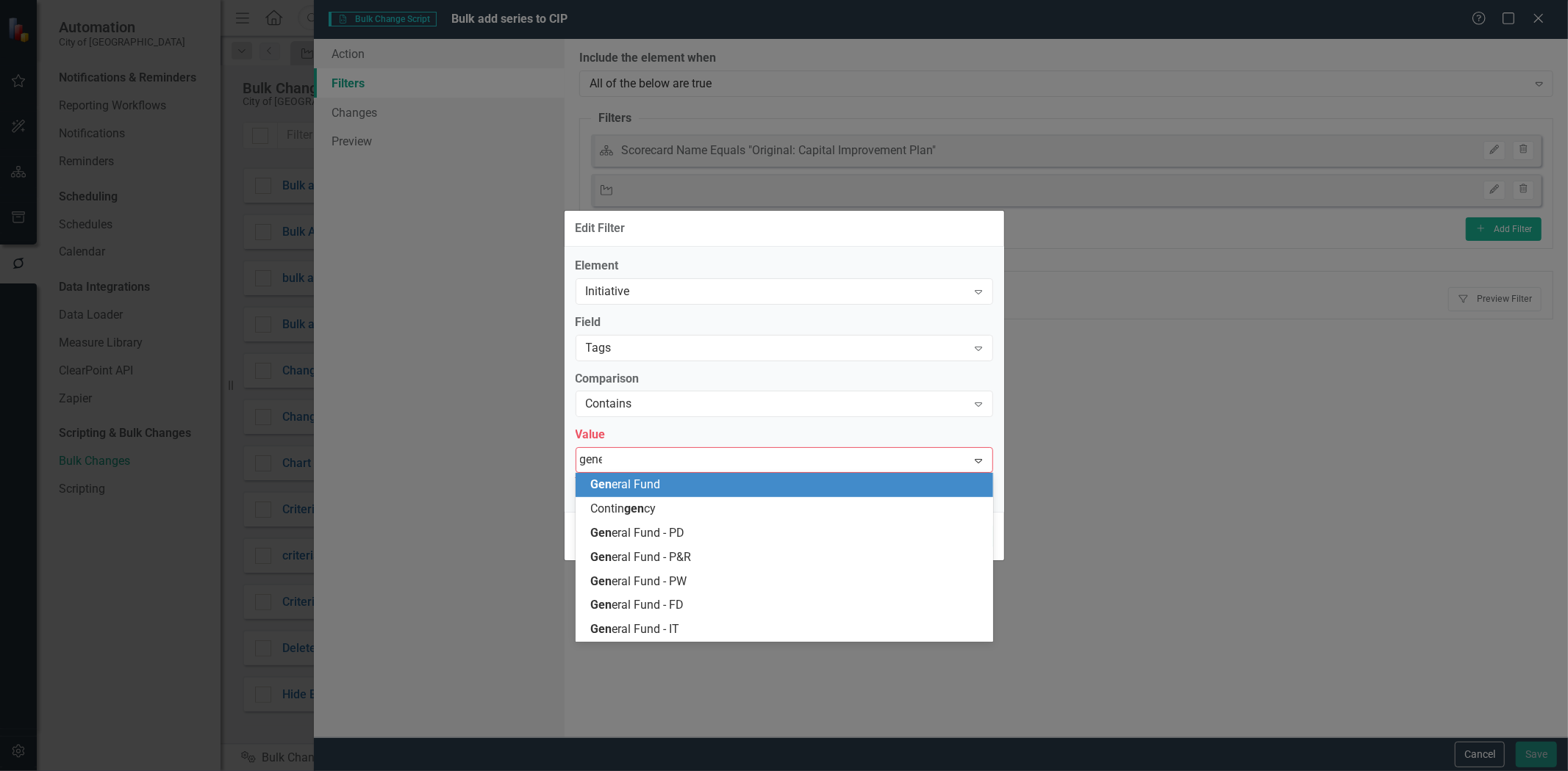
type input "gener"
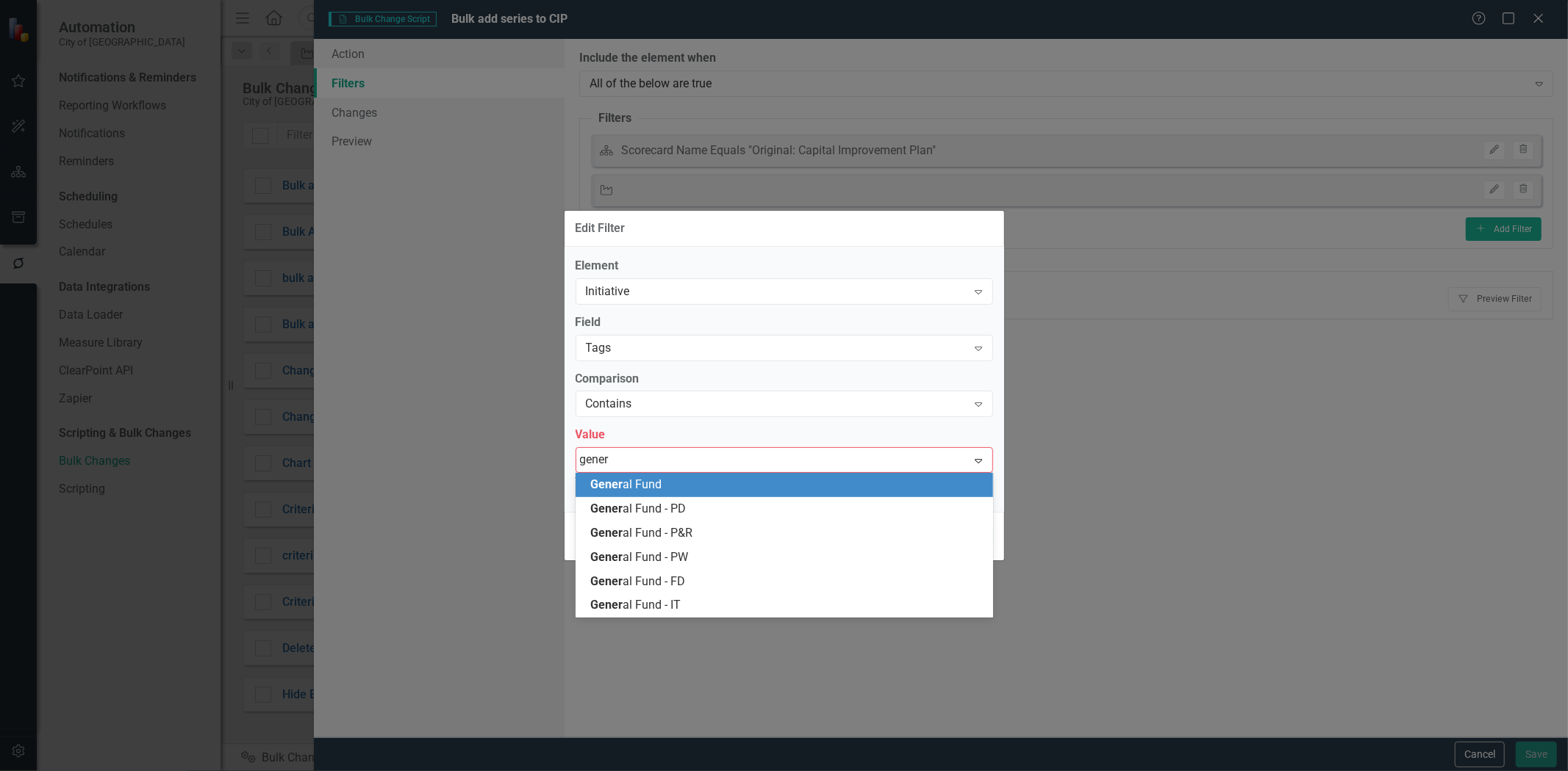
click at [644, 490] on span "Gener al Fund" at bounding box center [625, 484] width 71 height 14
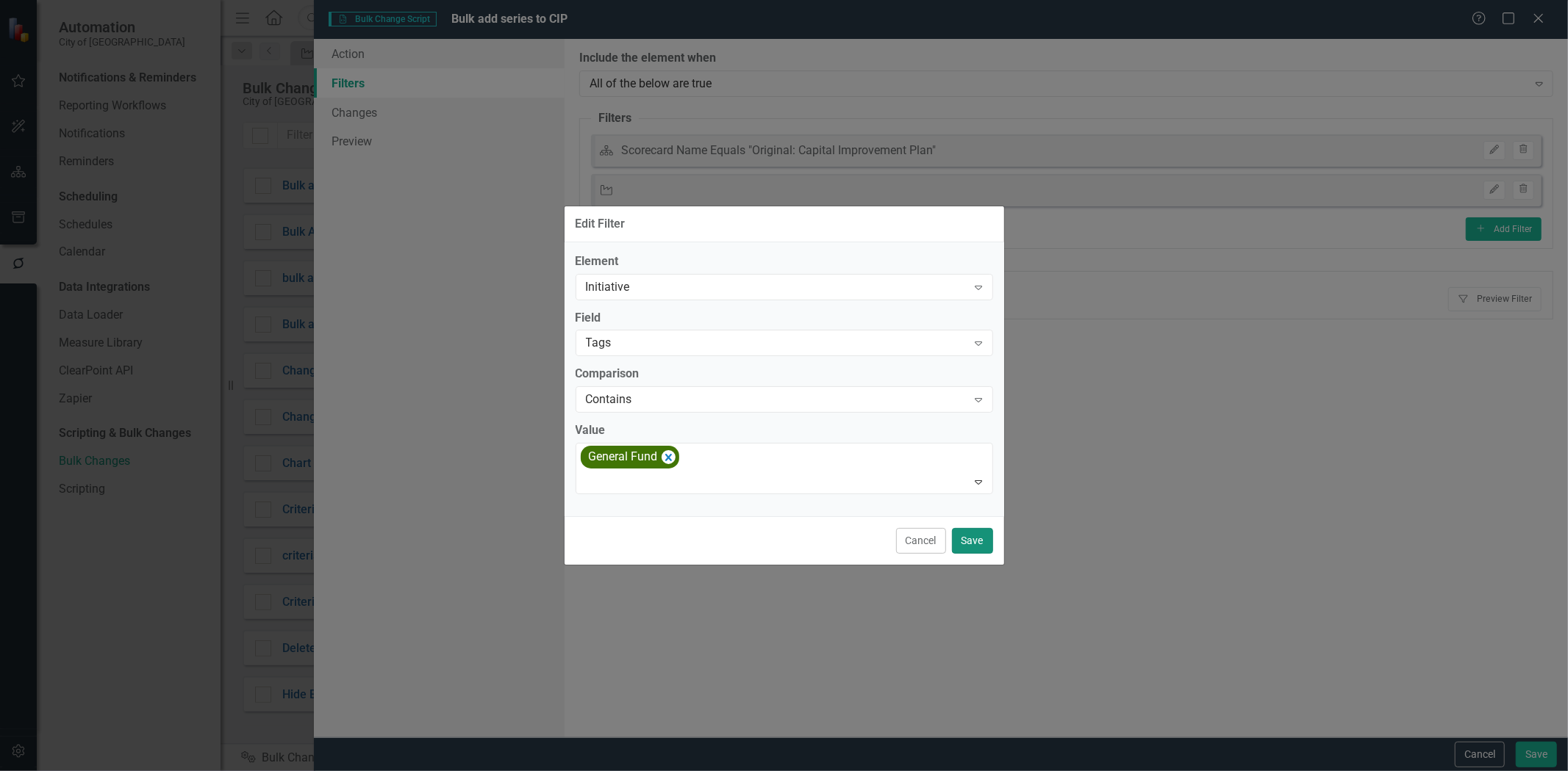
click at [988, 544] on button "Save" at bounding box center [972, 541] width 41 height 26
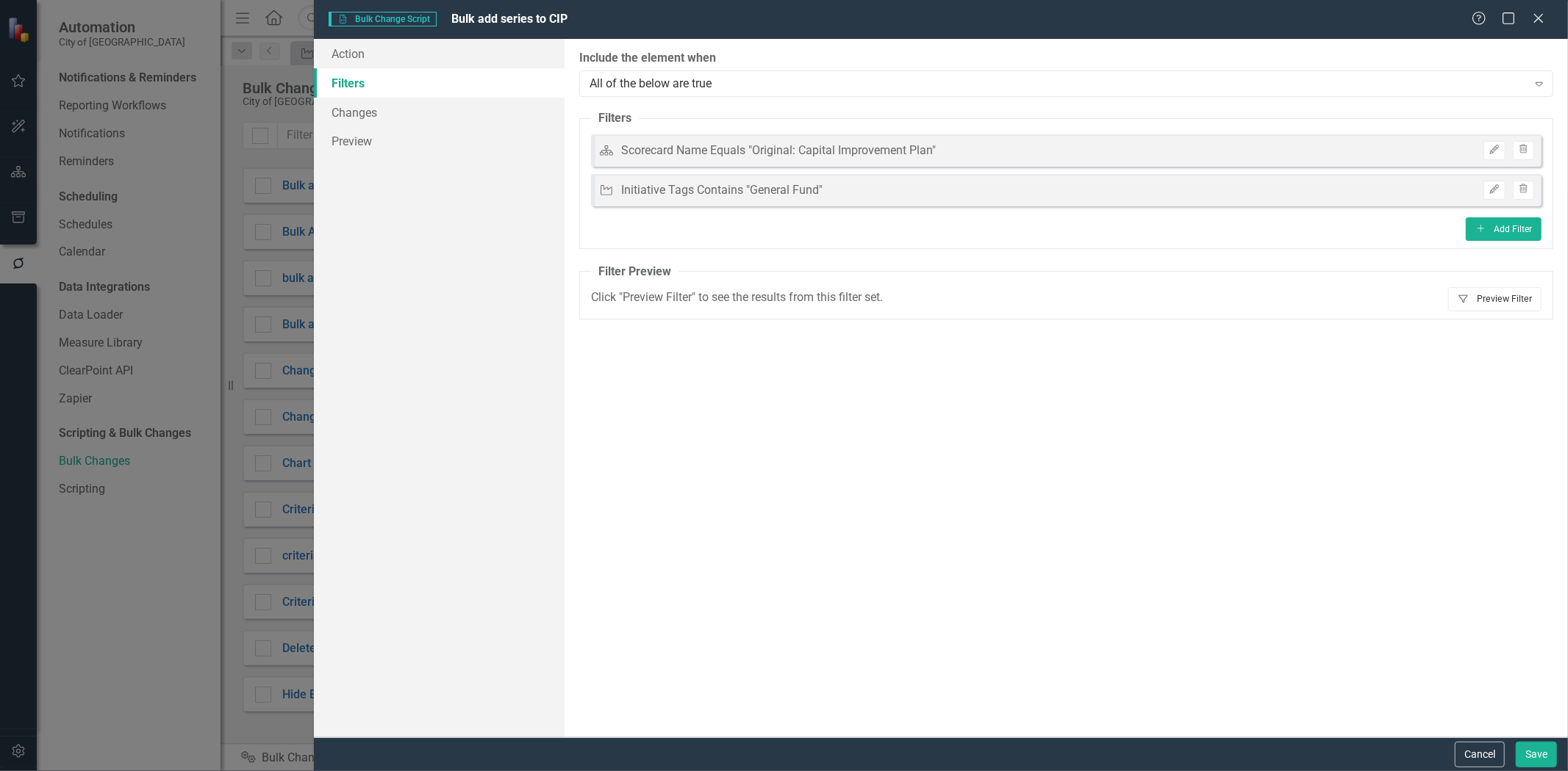
click at [1478, 306] on button "Filter Preview Filter" at bounding box center [1495, 298] width 93 height 24
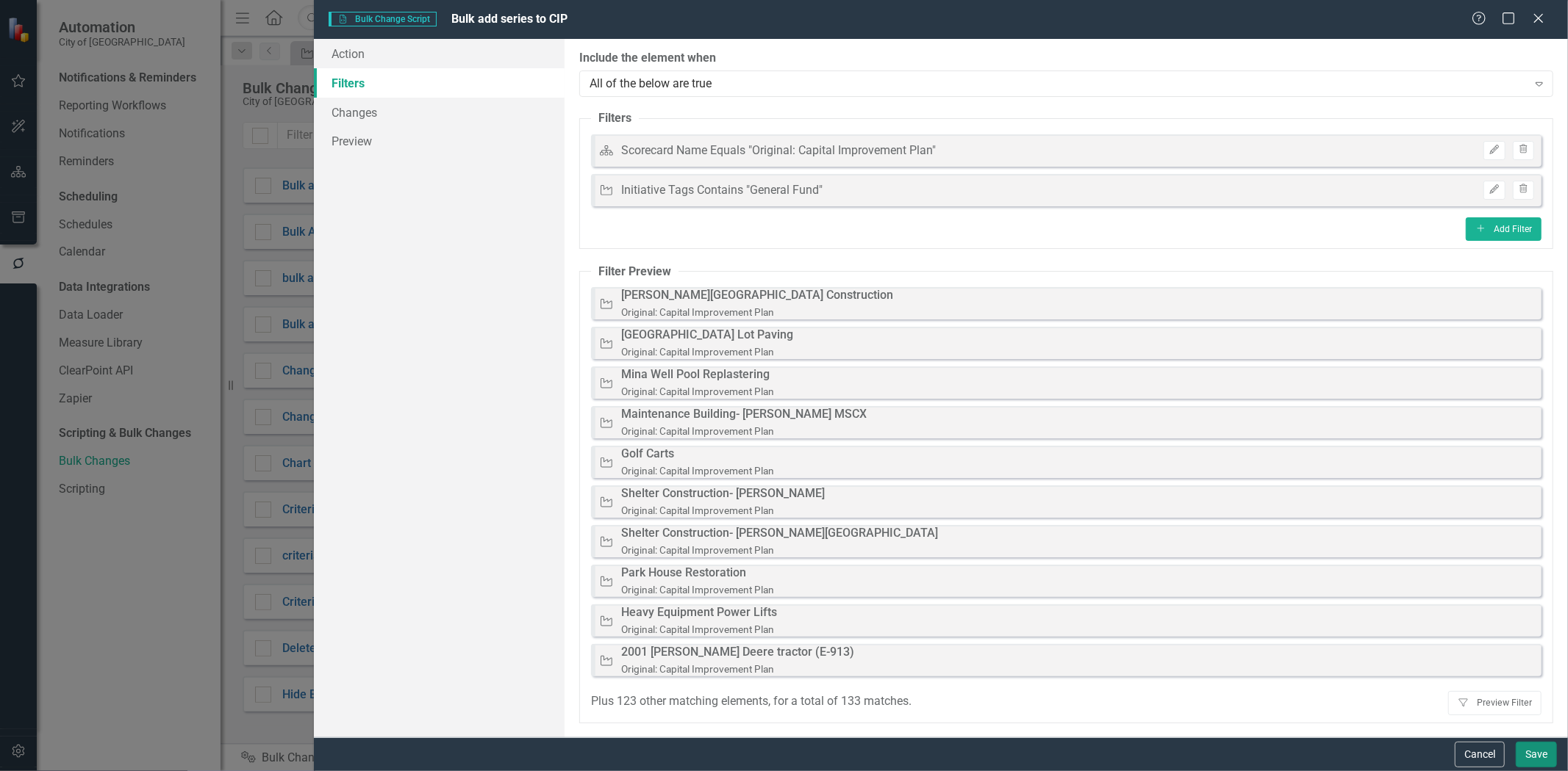
click at [1529, 753] on button "Save" at bounding box center [1536, 755] width 41 height 26
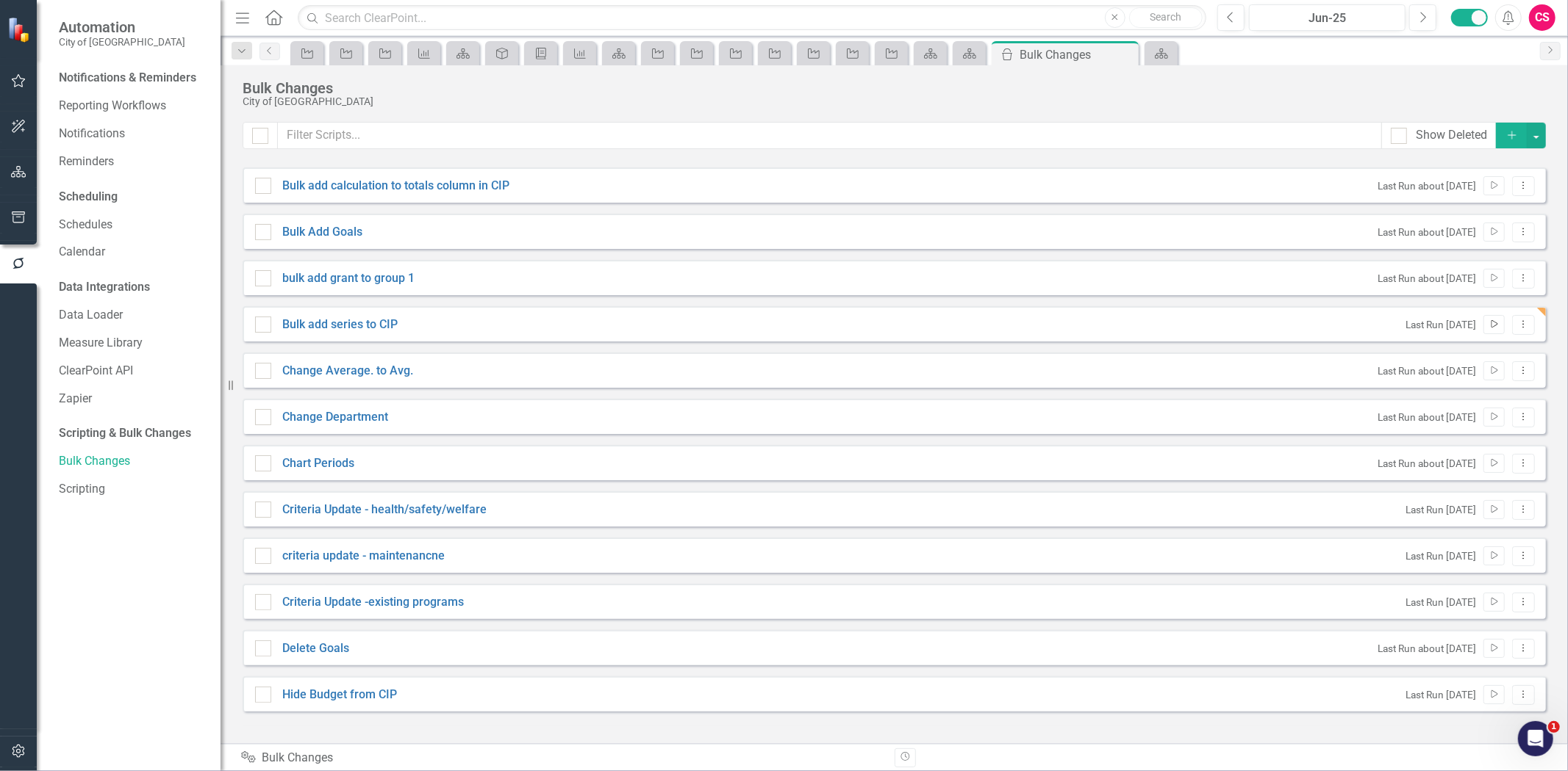
click at [1497, 329] on button "Run Script" at bounding box center [1494, 324] width 21 height 19
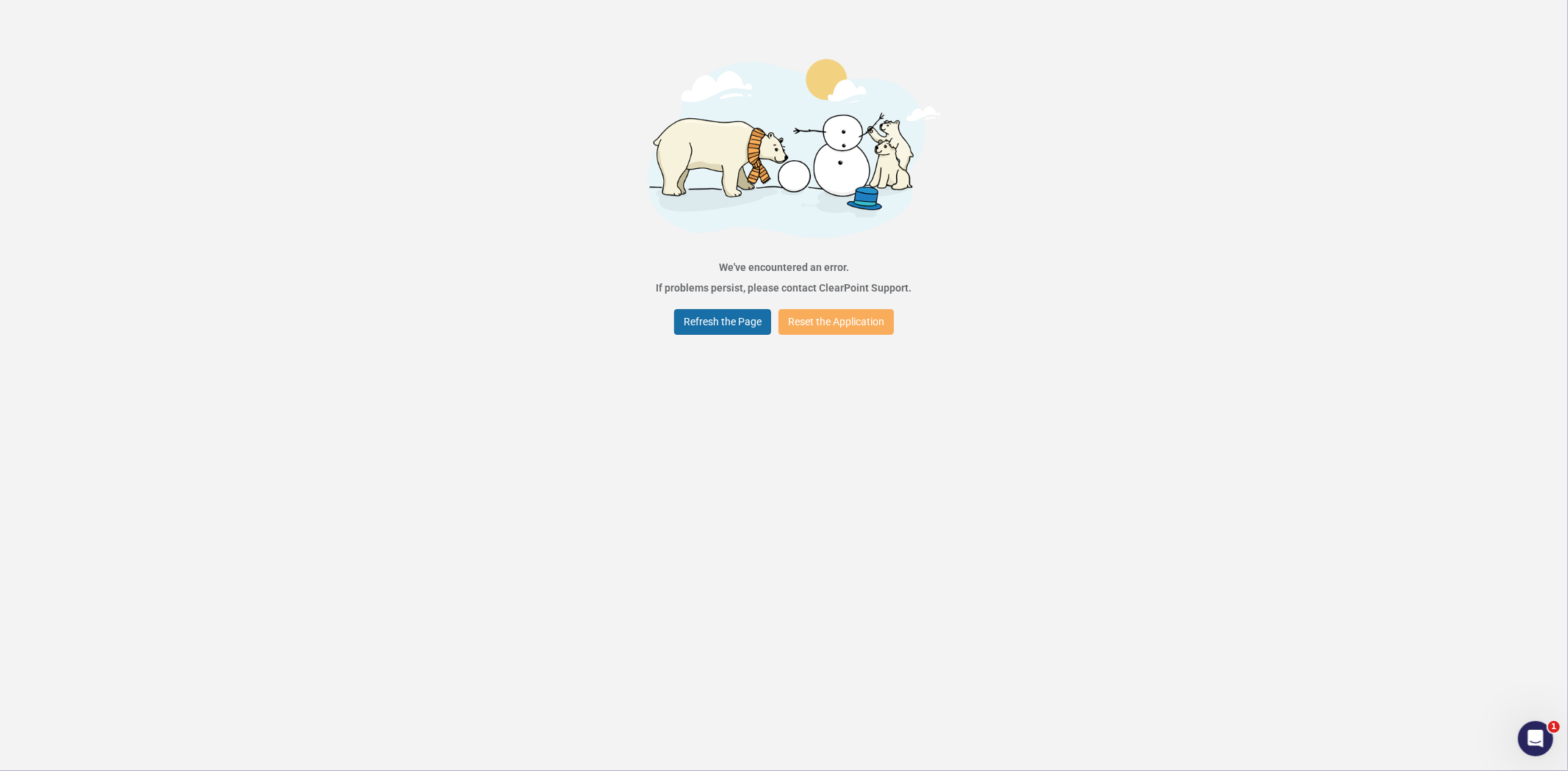
click at [706, 319] on button "Refresh the Page" at bounding box center [722, 322] width 97 height 26
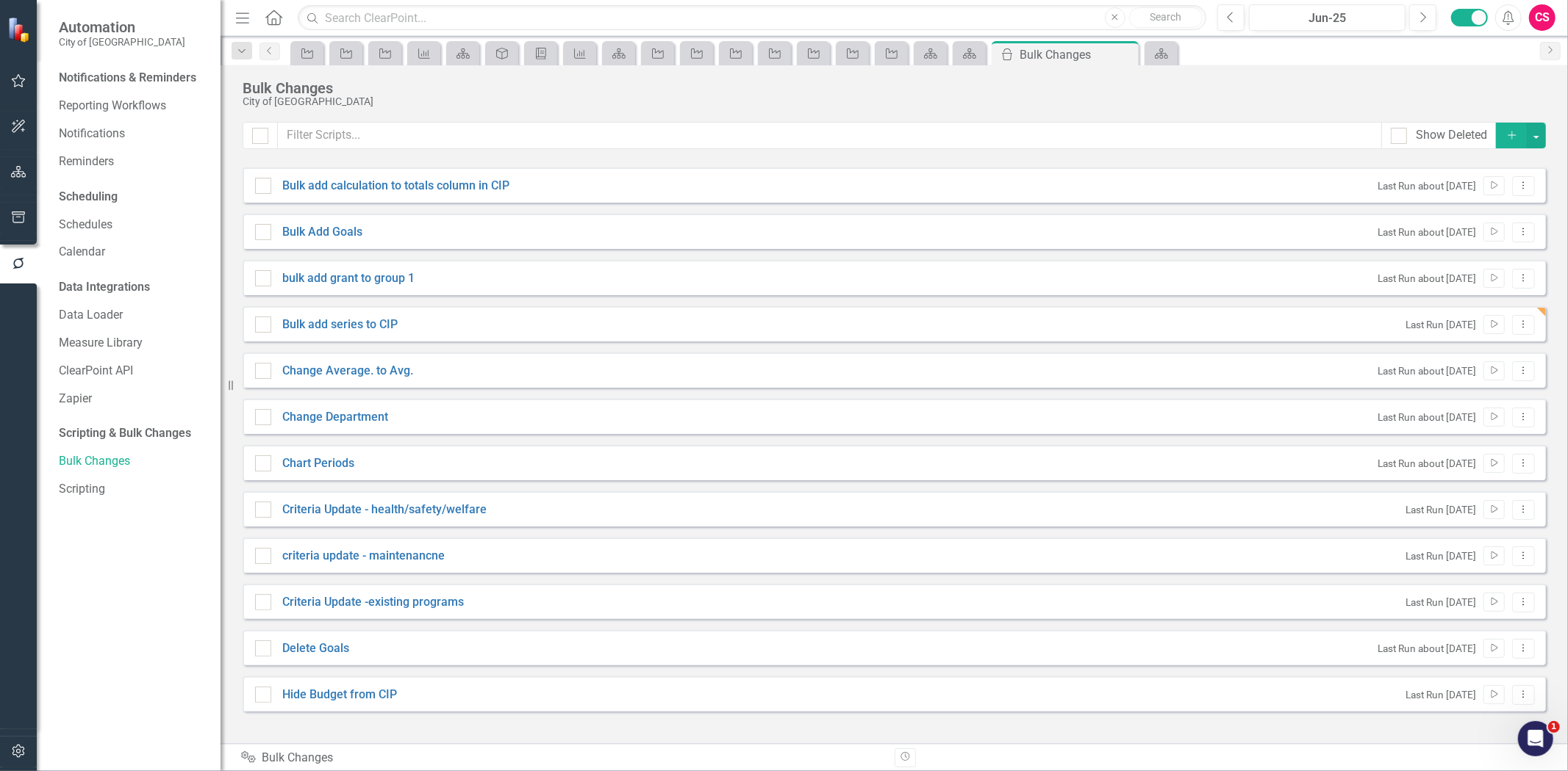
checkbox input "false"
click at [16, 742] on button "button" at bounding box center [19, 752] width 33 height 31
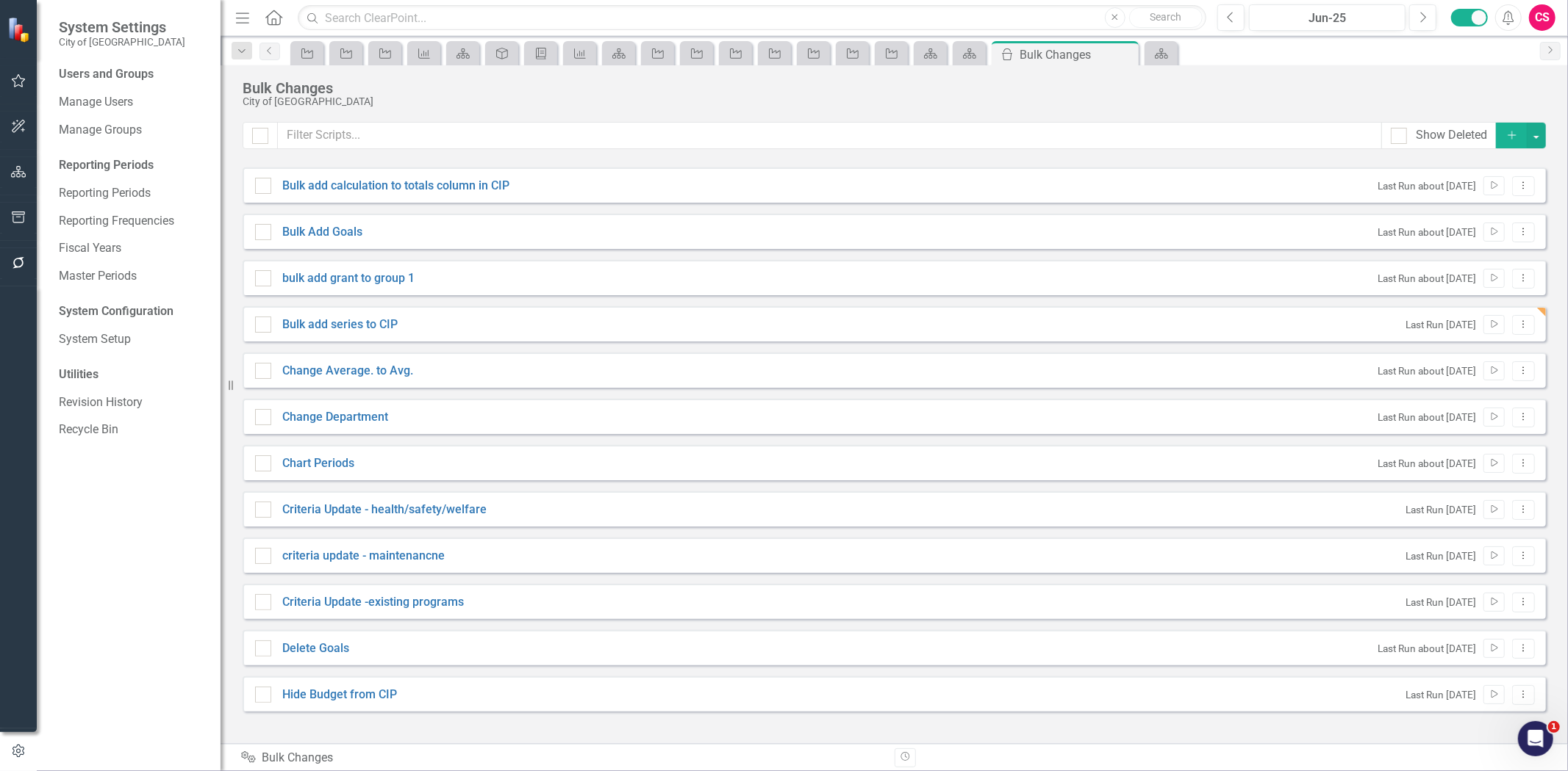
click at [121, 326] on div "Users and Groups Manage Users Manage Groups Reporting Periods Reporting Periods…" at bounding box center [128, 418] width 183 height 705
click at [116, 335] on link "System Setup" at bounding box center [132, 340] width 147 height 17
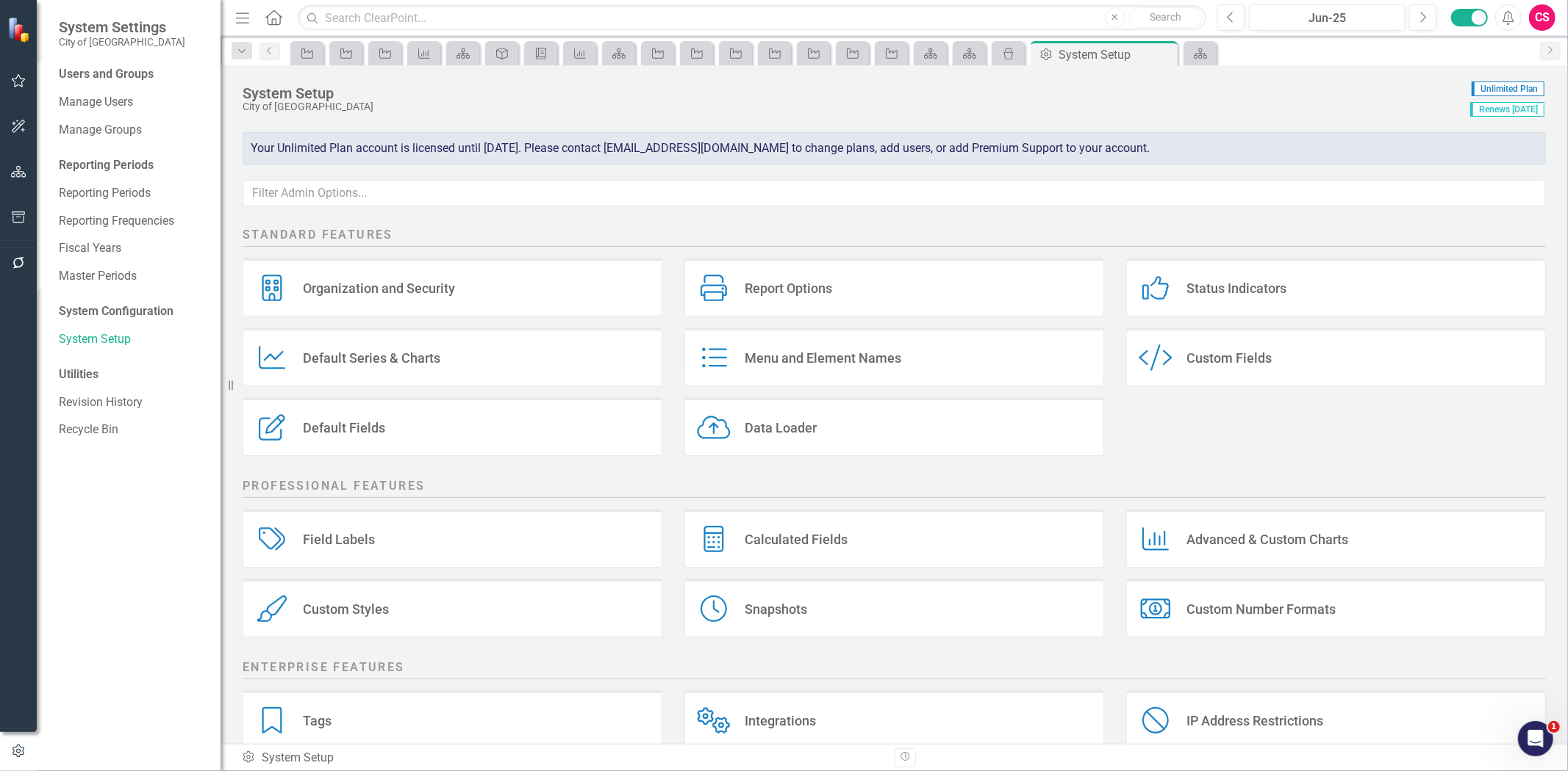
click at [1269, 368] on div "Custom Style Custom Fields" at bounding box center [1336, 357] width 420 height 59
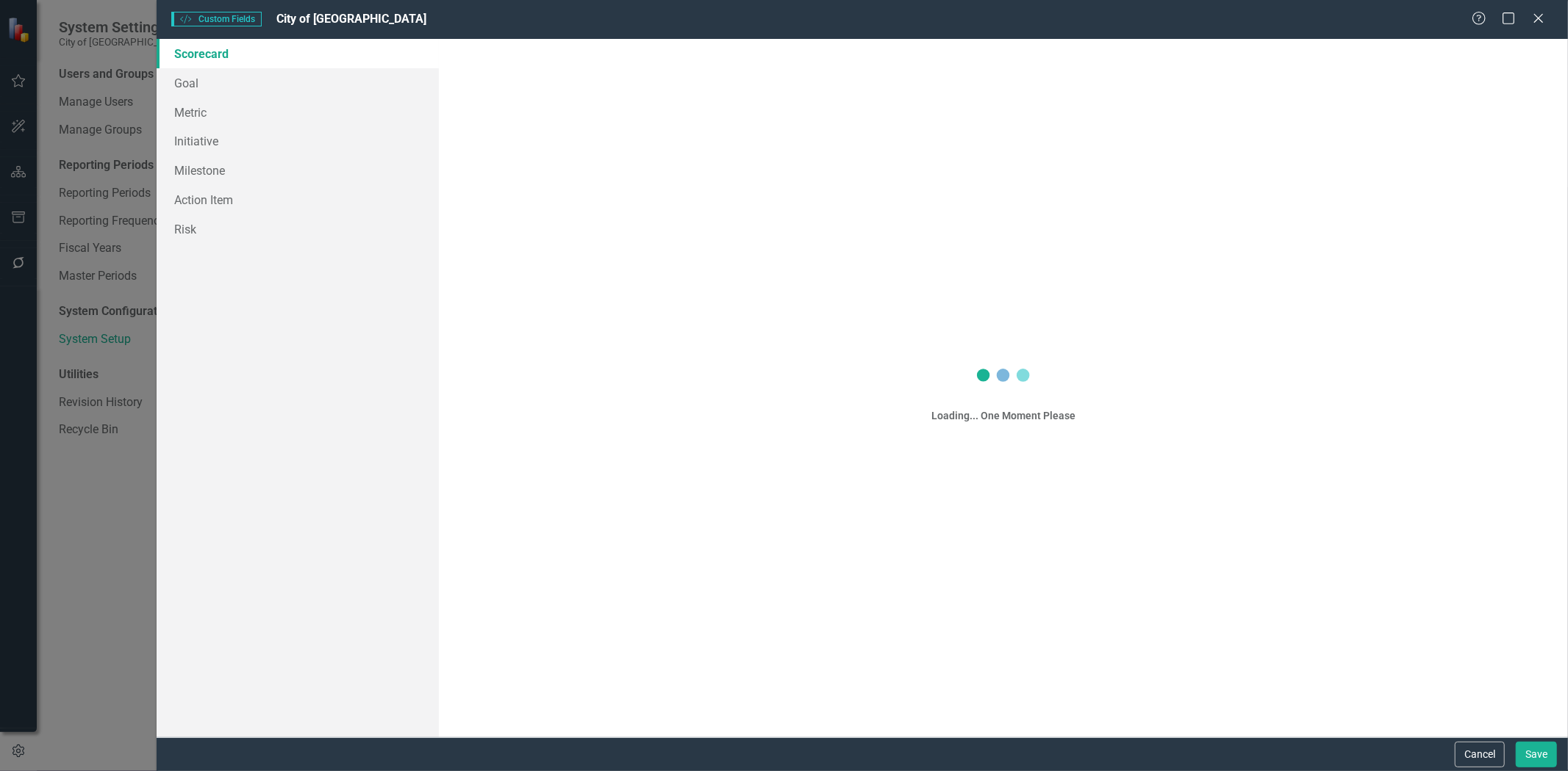
click at [210, 134] on div "Custom Style Custom Fields City of [GEOGRAPHIC_DATA] Help Maximize Close Scorec…" at bounding box center [784, 386] width 1568 height 771
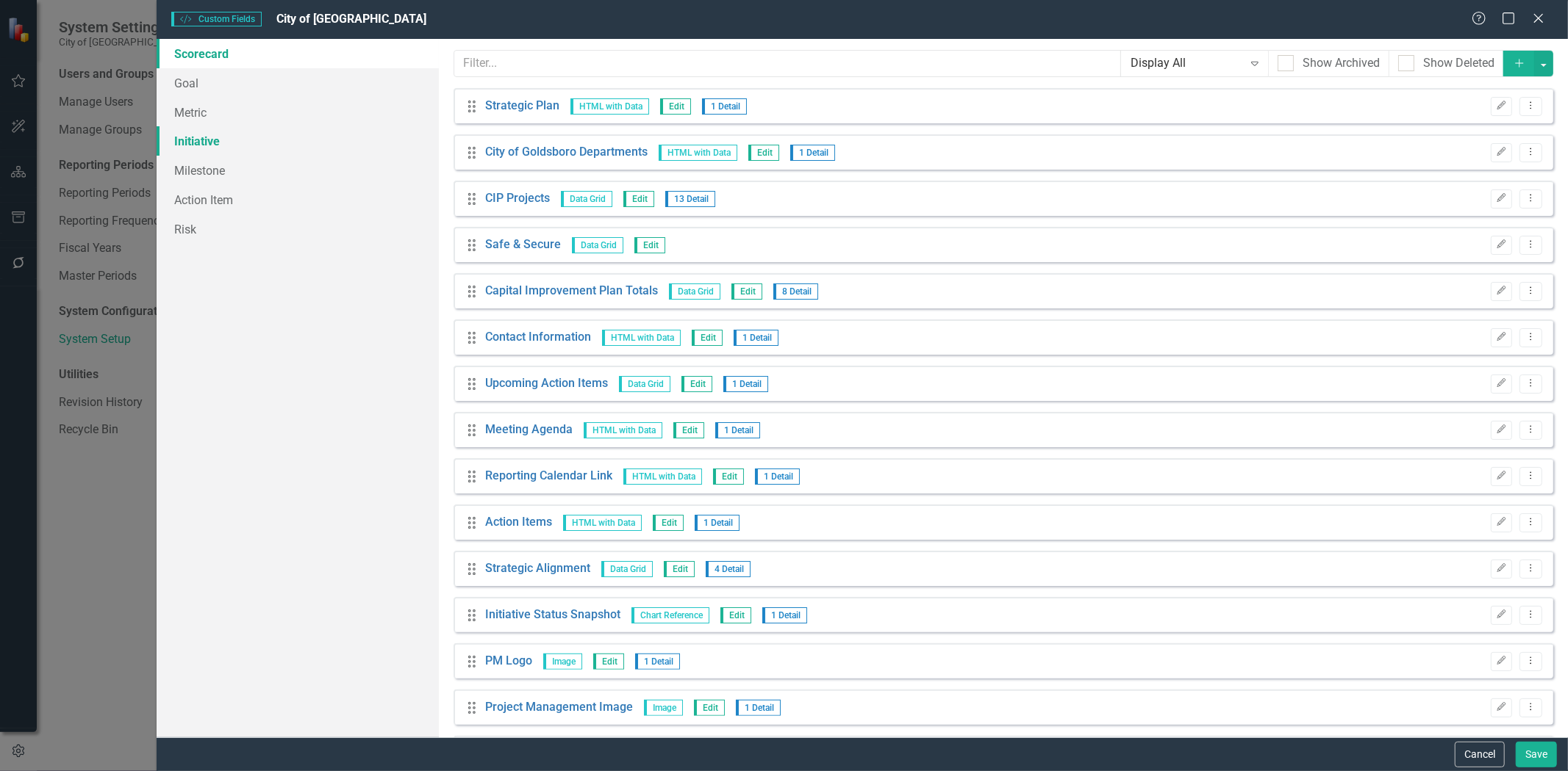
click at [221, 148] on link "Initiative" at bounding box center [298, 141] width 282 height 29
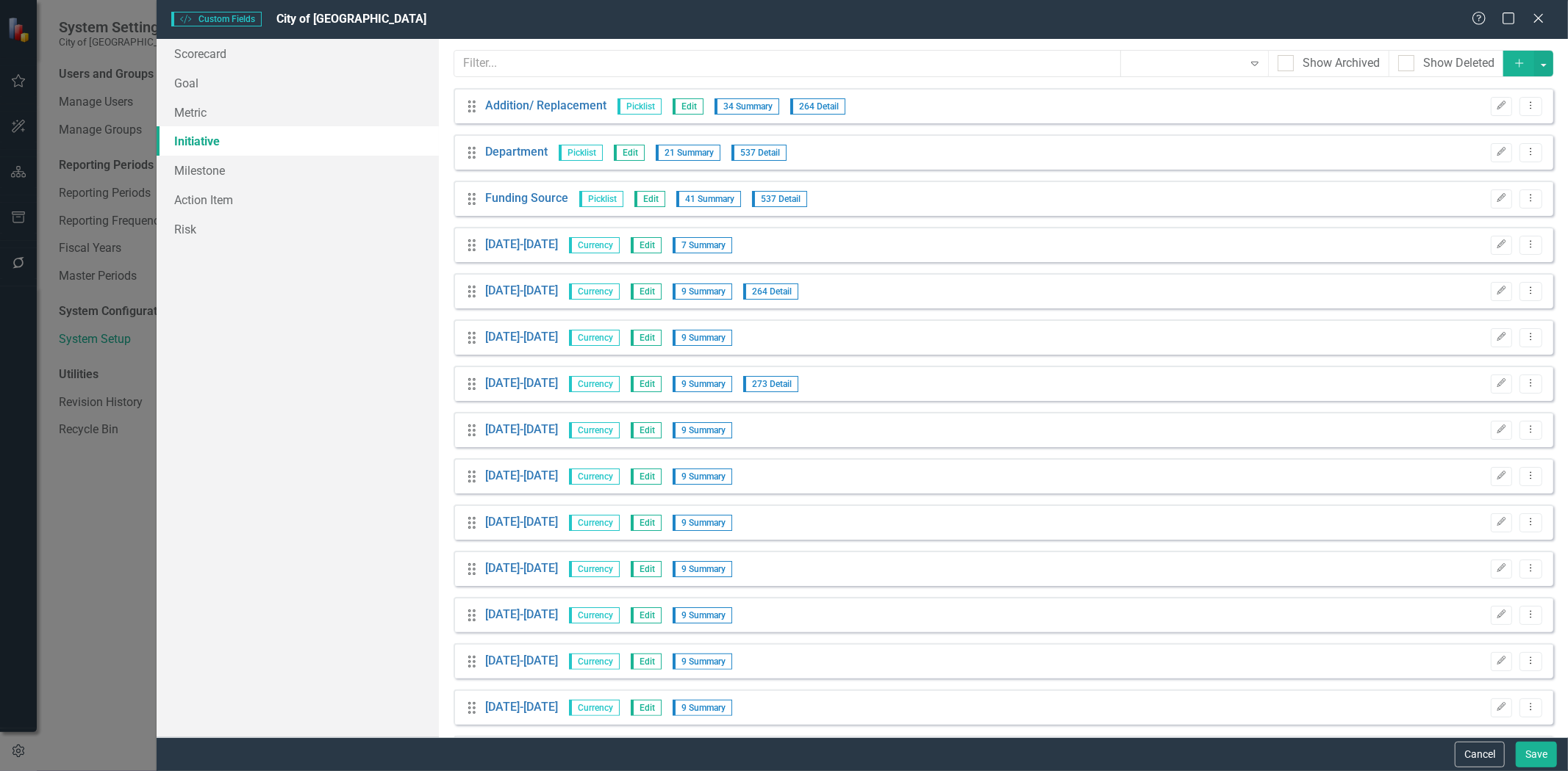
click at [219, 148] on link "Initiative" at bounding box center [298, 141] width 282 height 29
click at [1432, 64] on div "Show Deleted" at bounding box center [1458, 64] width 71 height 17
click at [1407, 64] on input "Show Deleted" at bounding box center [1402, 60] width 10 height 10
checkbox input "true"
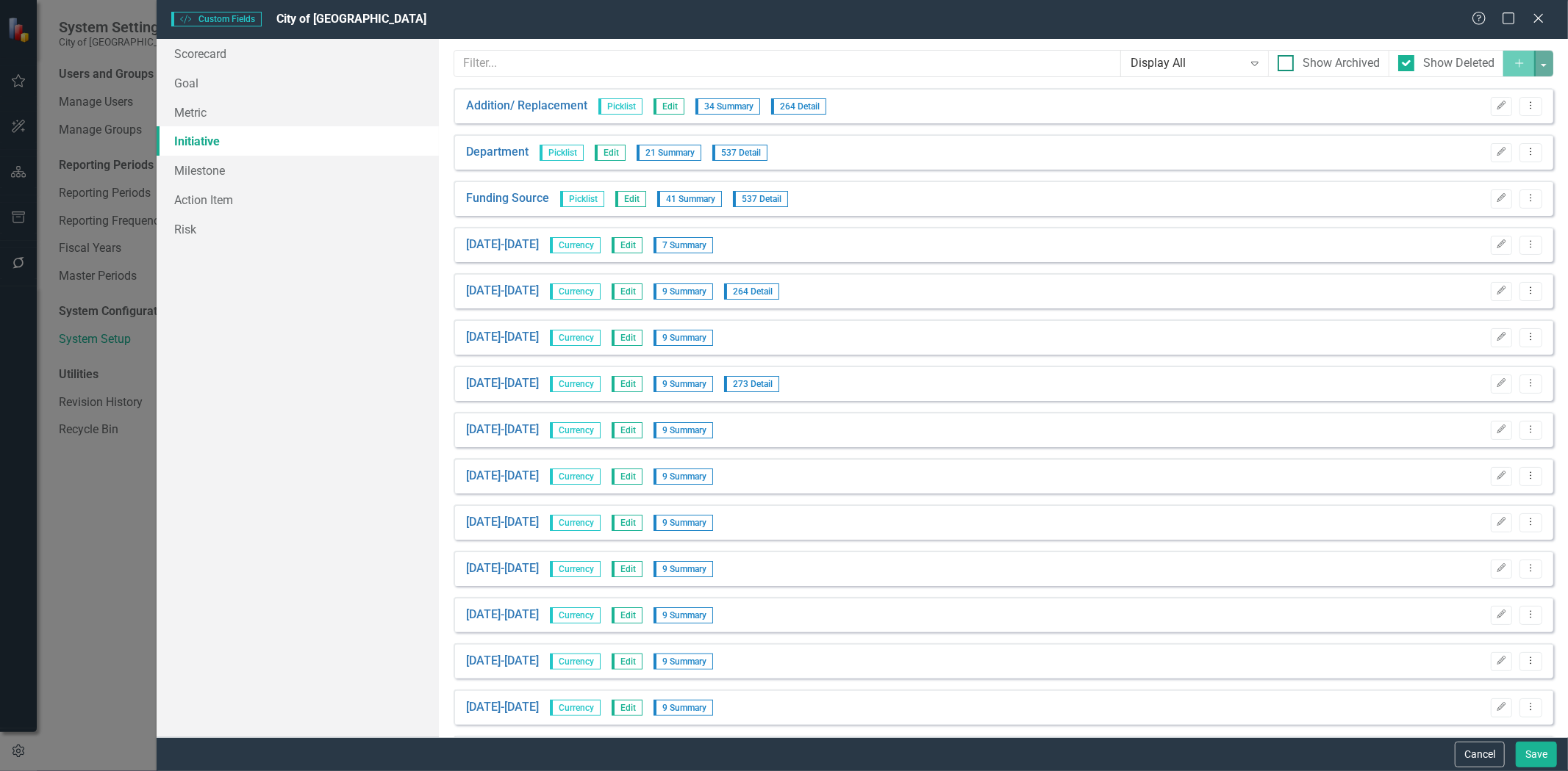
click at [1346, 59] on div "Show Archived" at bounding box center [1341, 64] width 77 height 17
click at [1287, 59] on input "Show Archived" at bounding box center [1283, 60] width 10 height 10
checkbox input "true"
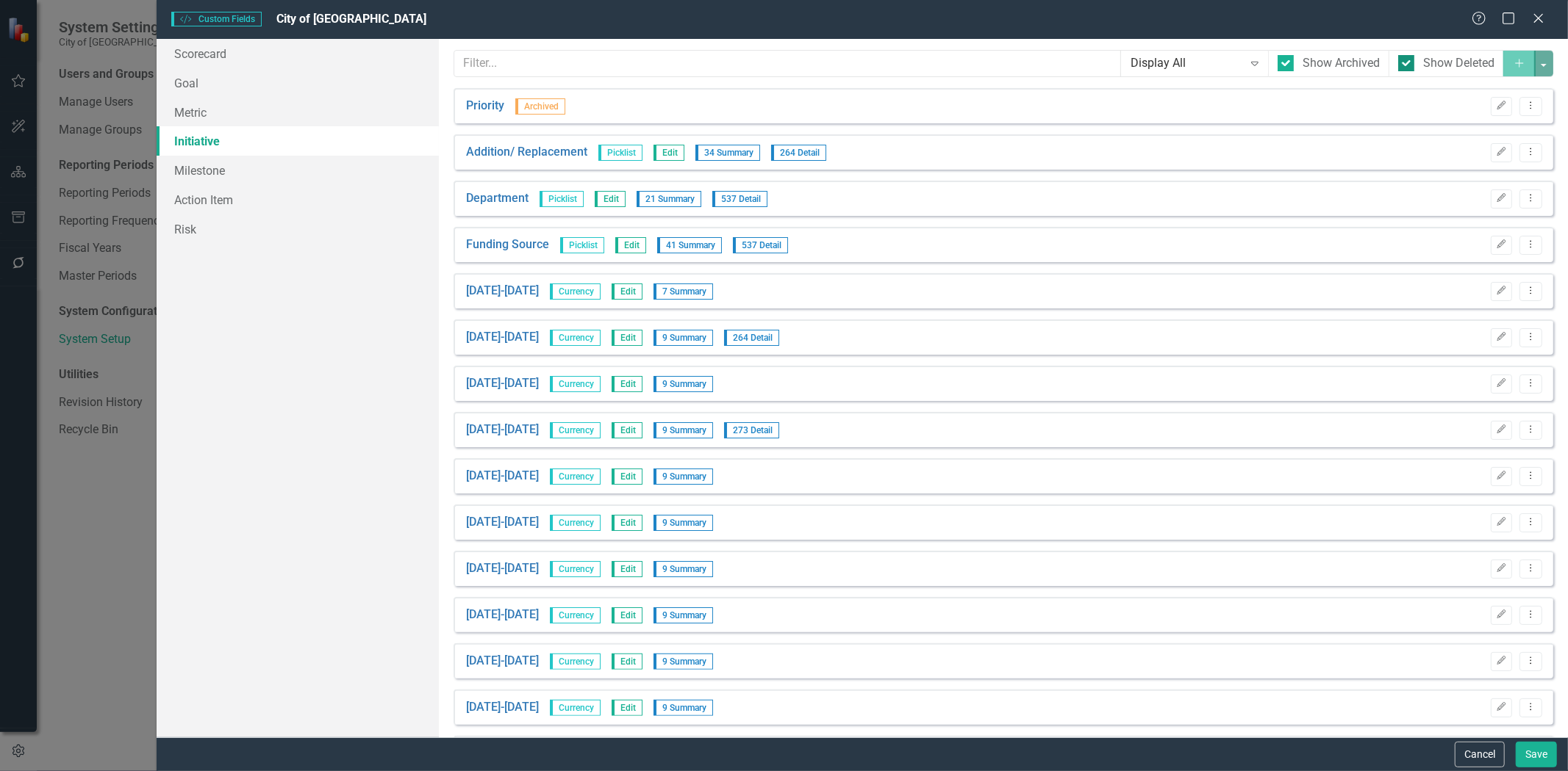
click at [1399, 63] on div at bounding box center [1406, 64] width 16 height 16
click at [1399, 63] on input "Show Deleted" at bounding box center [1402, 60] width 10 height 10
checkbox input "false"
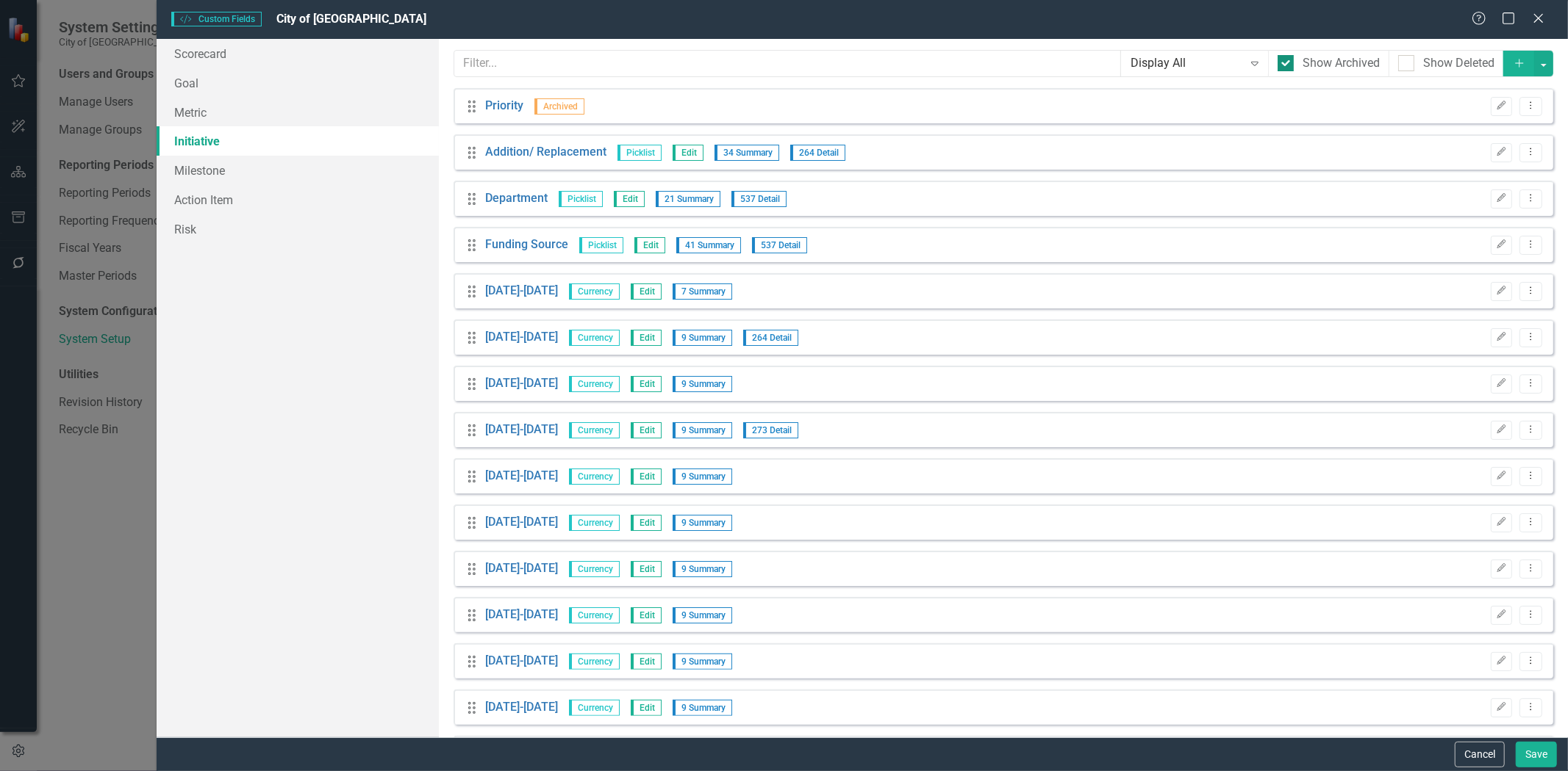
click at [1286, 70] on div "Show Archived" at bounding box center [1328, 64] width 102 height 17
click at [1286, 64] on input "Show Archived" at bounding box center [1283, 60] width 10 height 10
checkbox input "false"
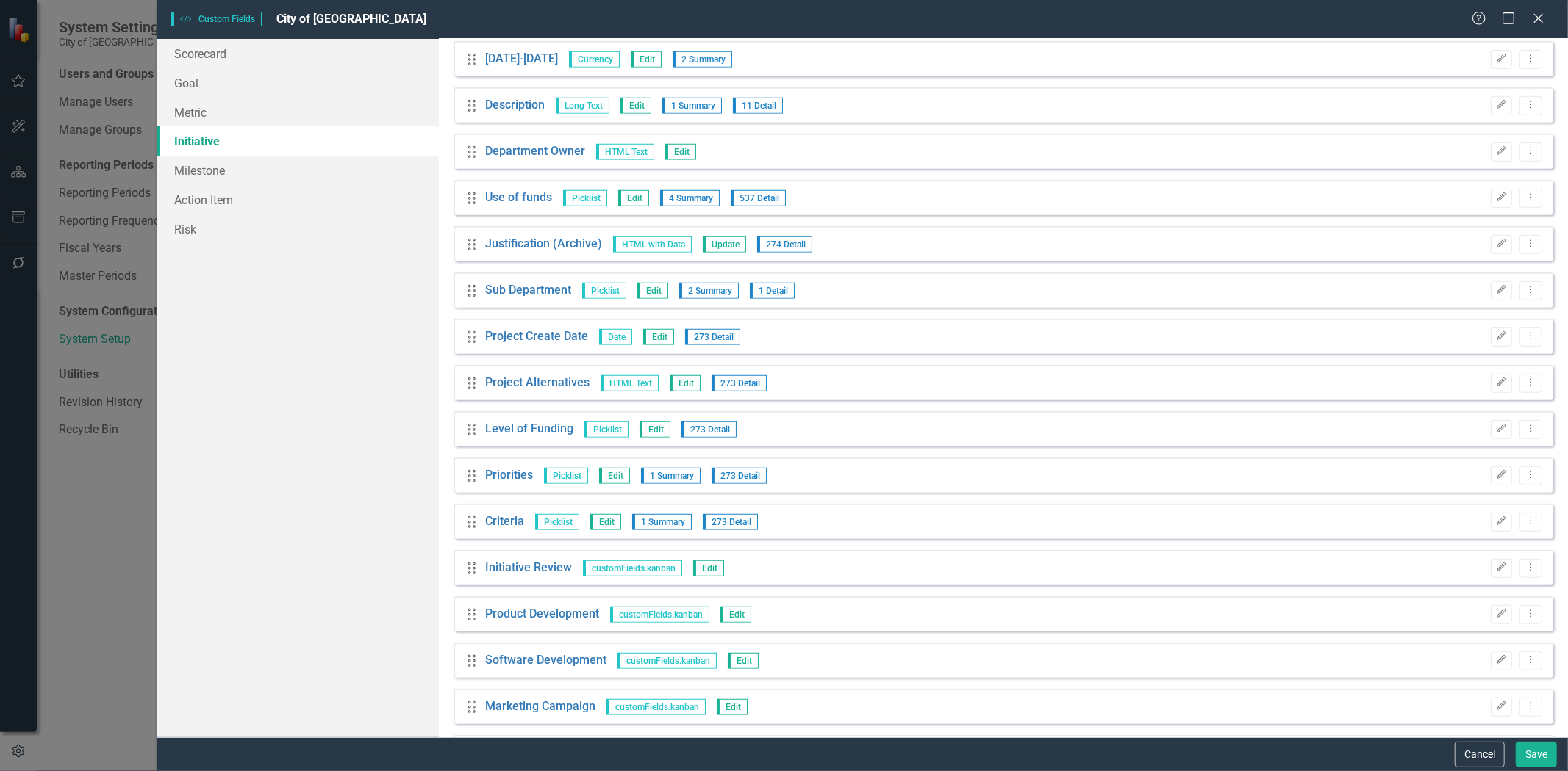
scroll to position [795, 0]
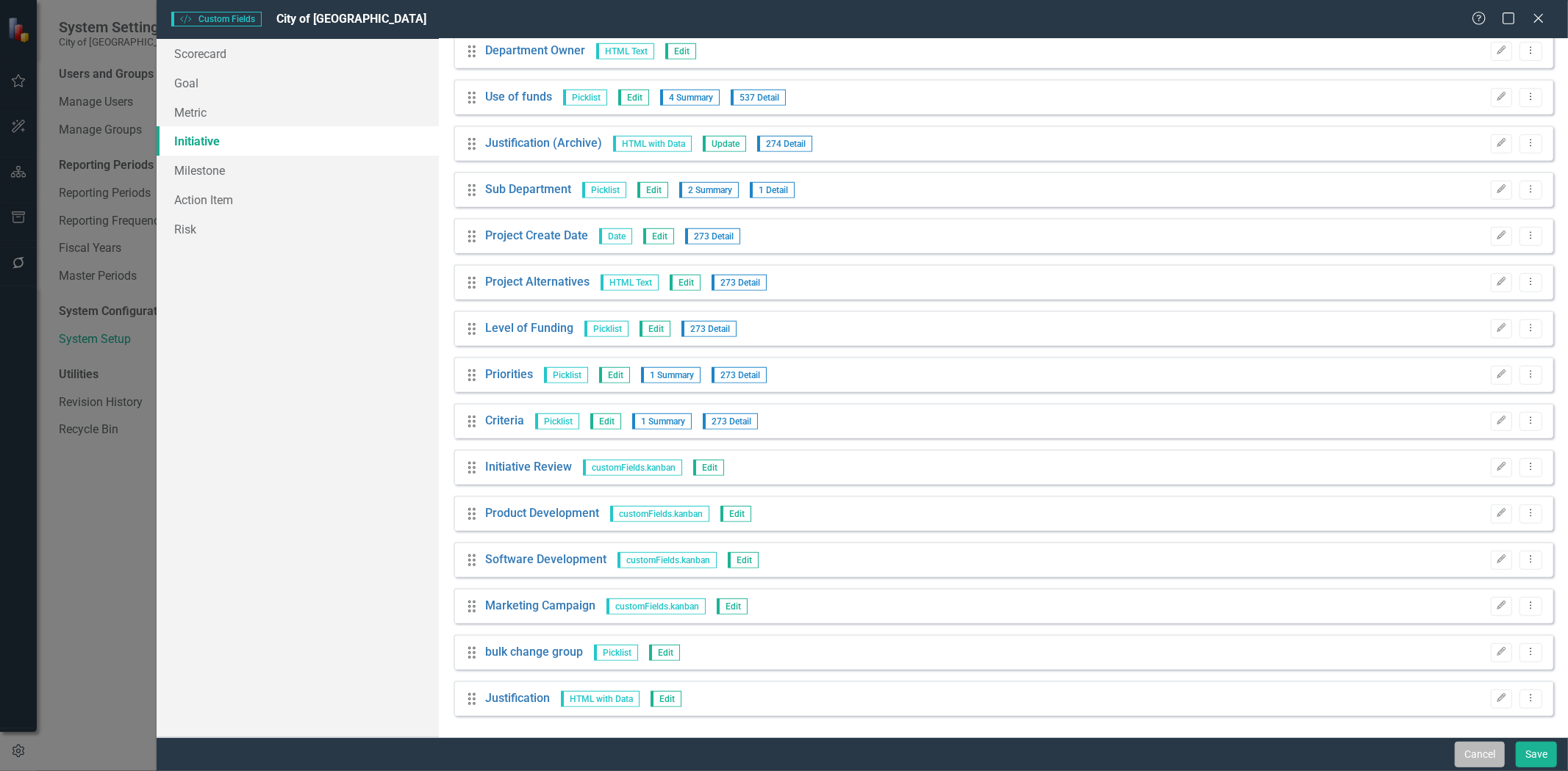
click at [1469, 758] on button "Cancel" at bounding box center [1479, 755] width 50 height 26
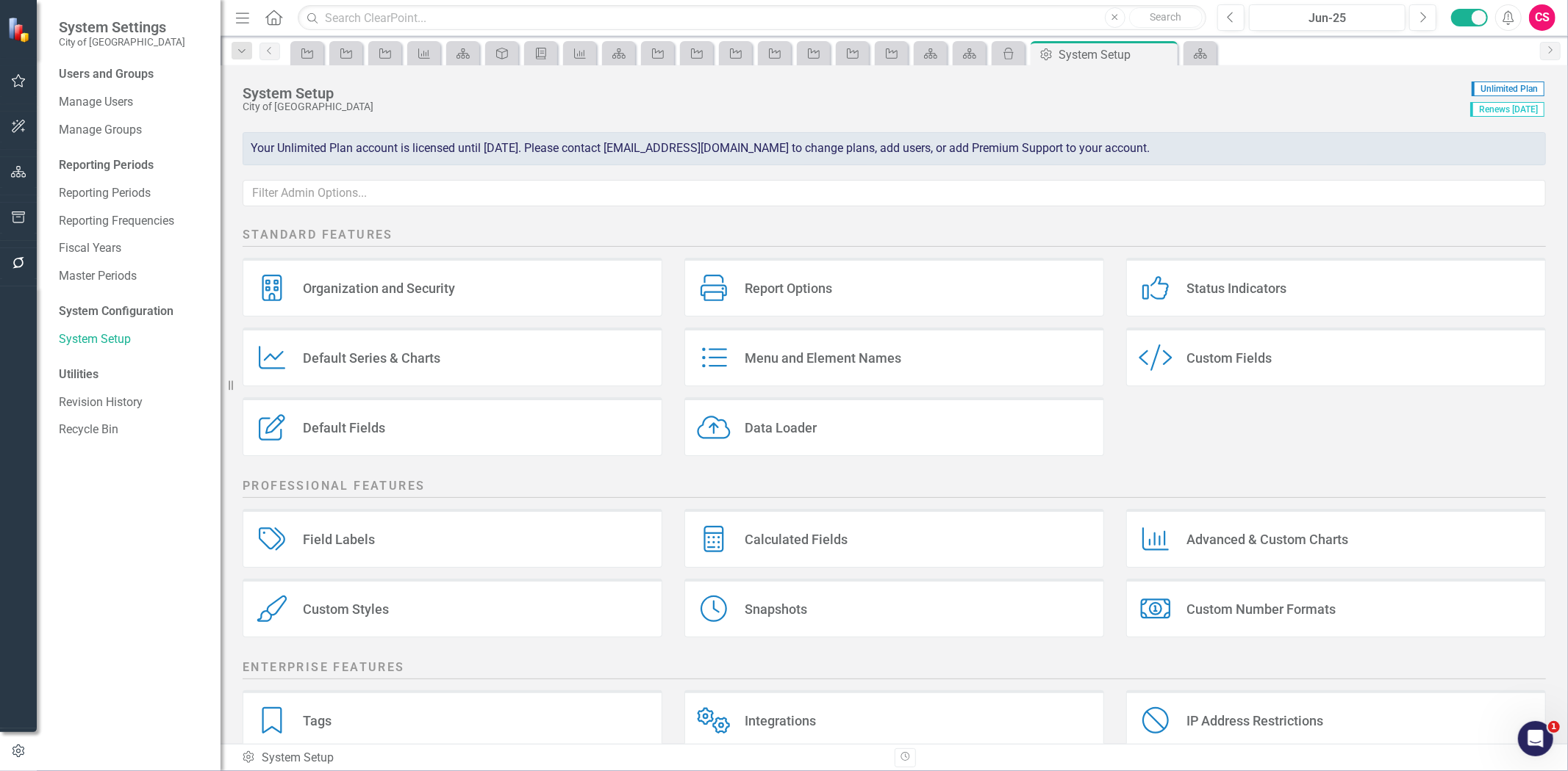
click at [3, 256] on button "button" at bounding box center [19, 264] width 33 height 31
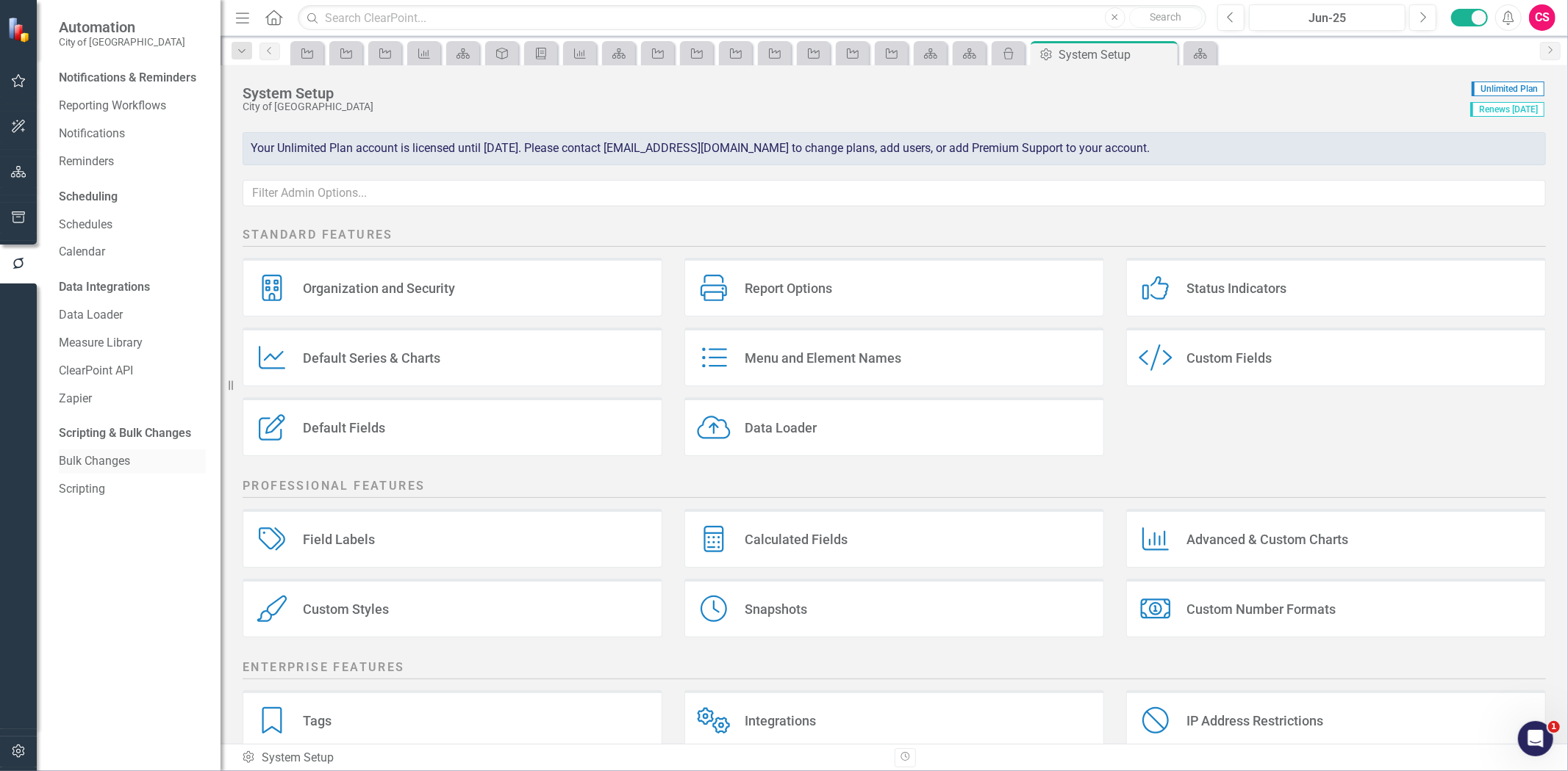
click at [89, 468] on link "Bulk Changes" at bounding box center [132, 461] width 147 height 17
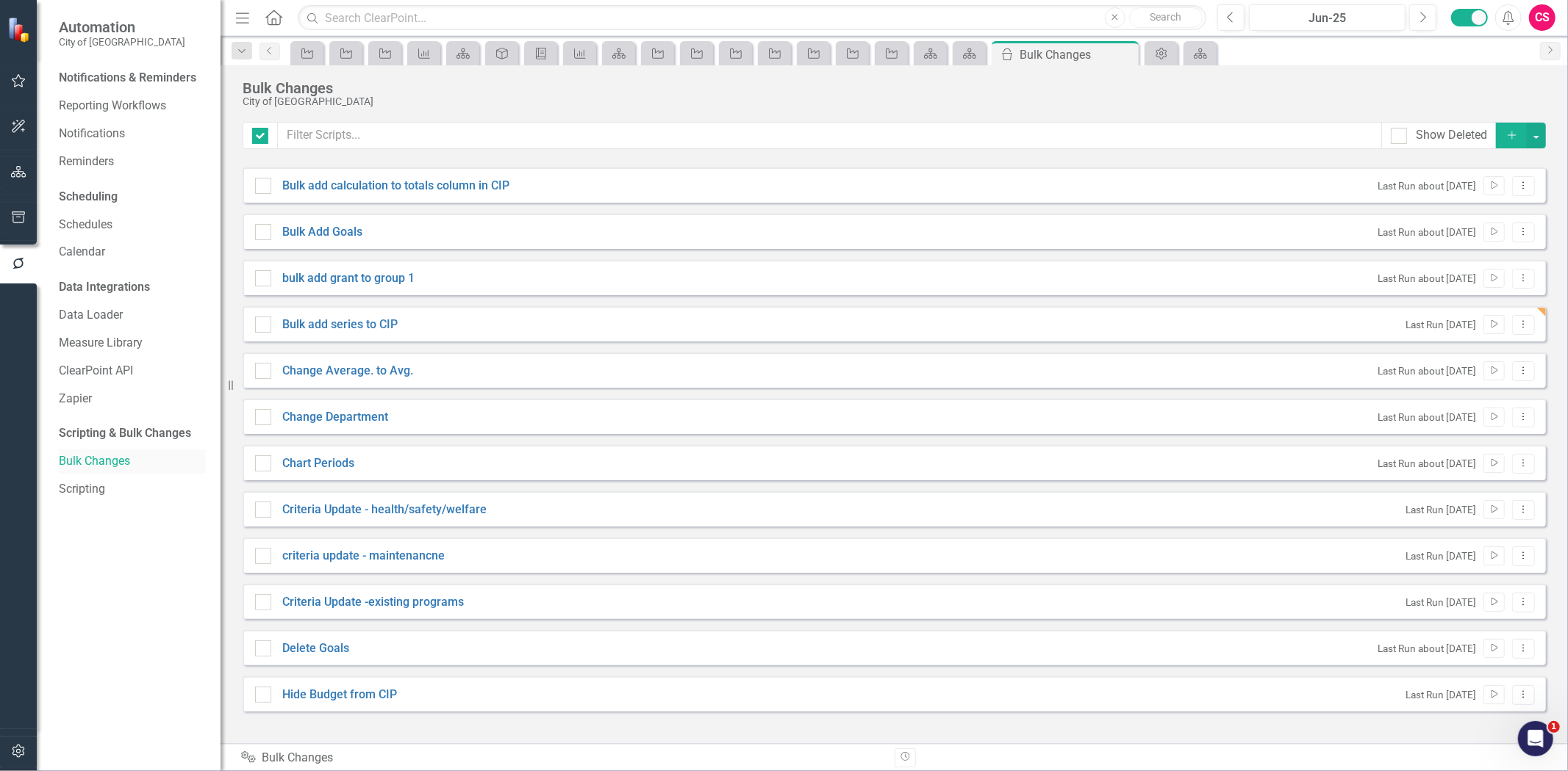
checkbox input "false"
click at [1522, 324] on icon "Dropdown Menu" at bounding box center [1522, 324] width 12 height 10
click at [1481, 383] on link "Edit Edit Script" at bounding box center [1476, 376] width 117 height 27
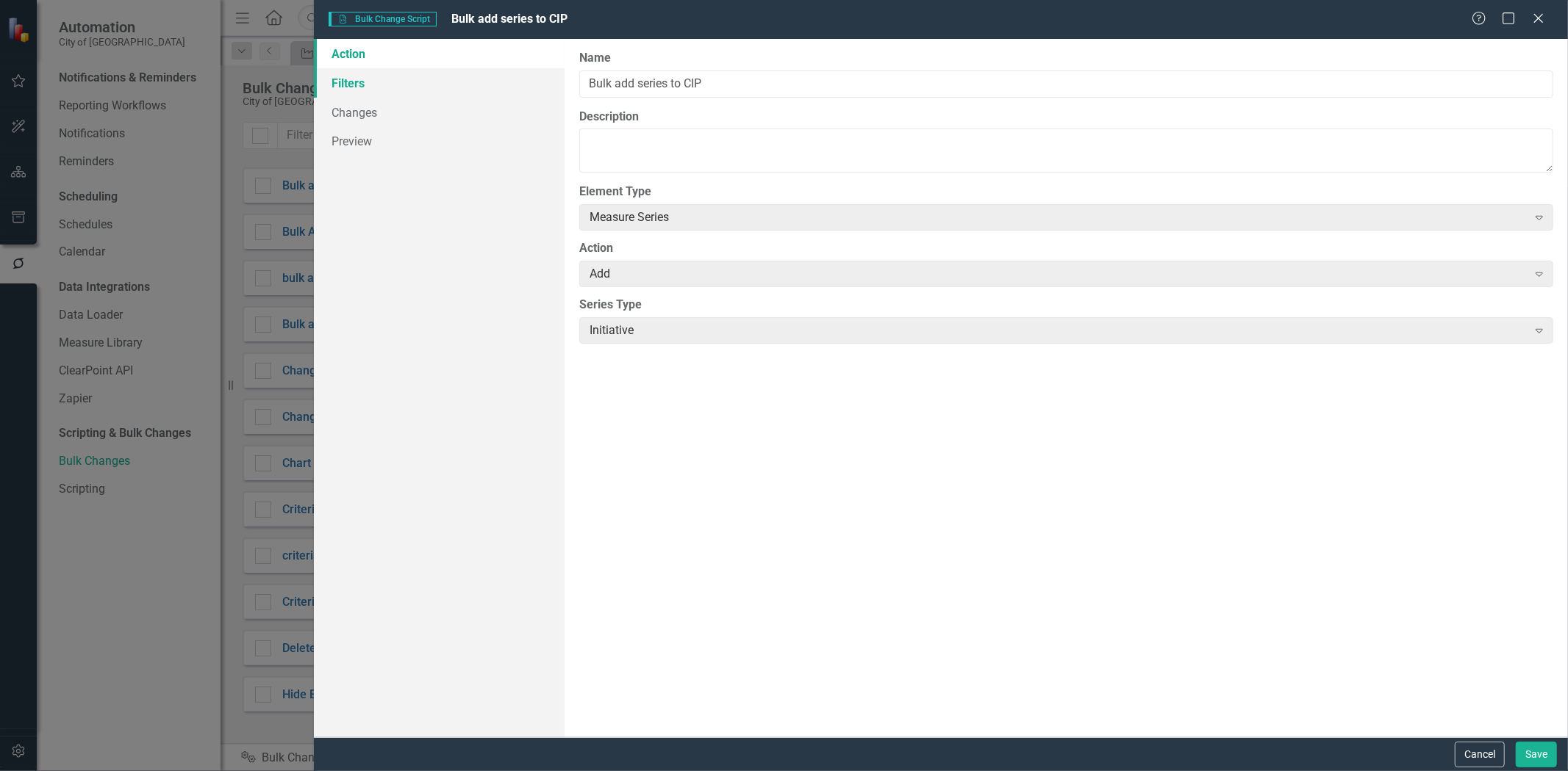
click at [361, 85] on link "Filters" at bounding box center [439, 83] width 250 height 29
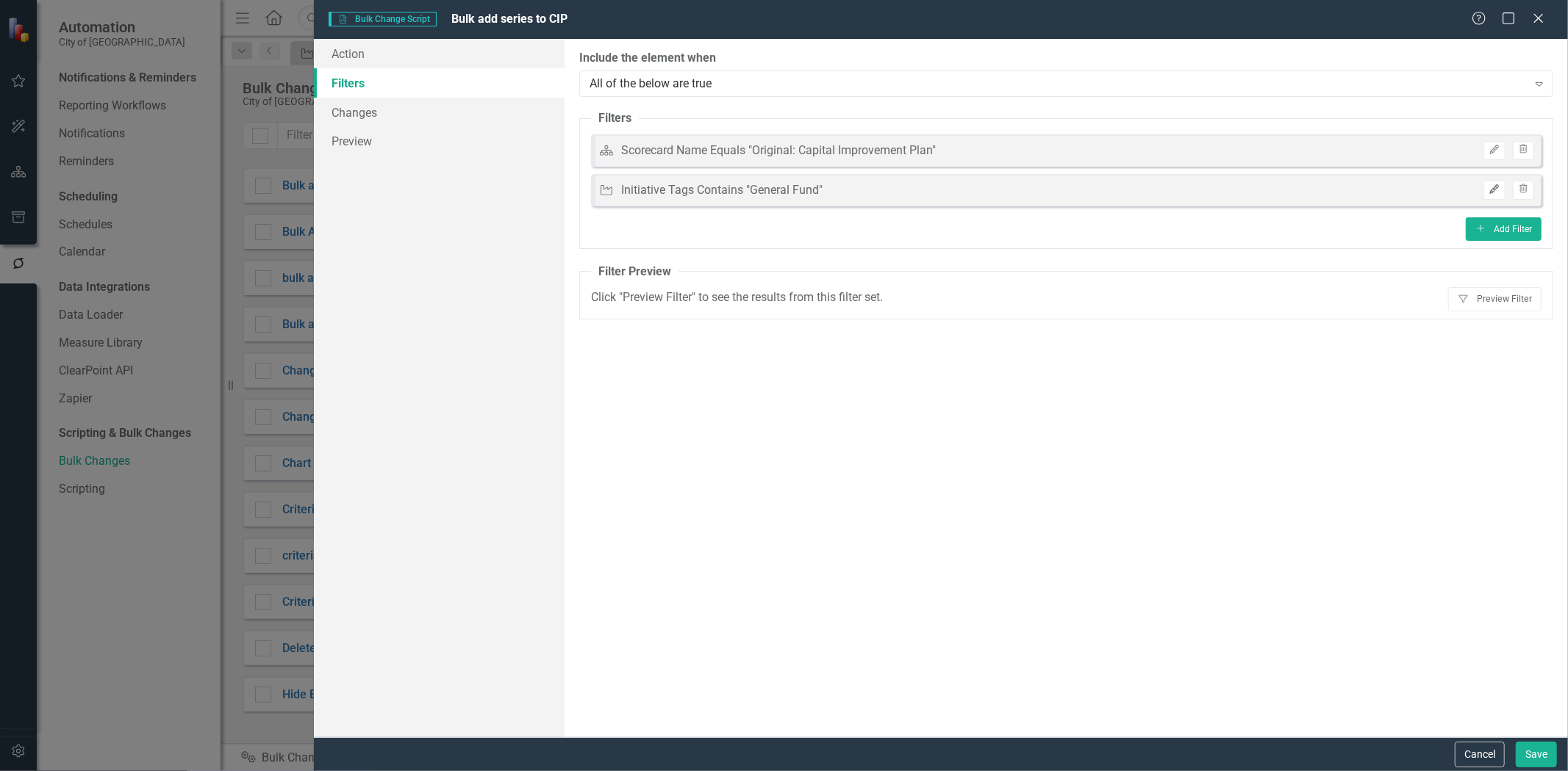
click at [1486, 188] on button "Edit" at bounding box center [1494, 190] width 21 height 19
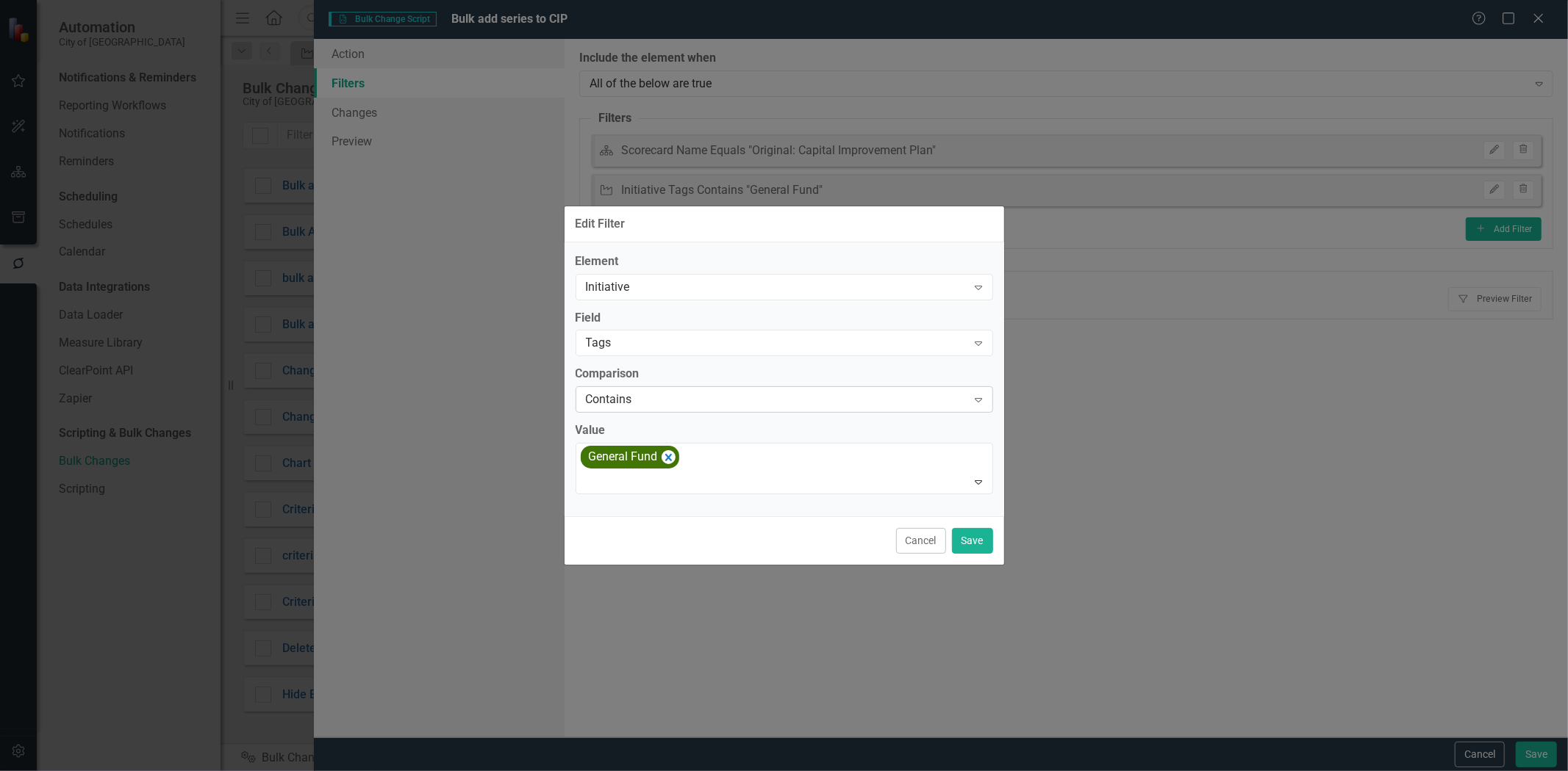
click at [674, 458] on div "General Fund" at bounding box center [629, 457] width 99 height 23
click at [645, 339] on div "Tags" at bounding box center [776, 343] width 382 height 17
type input "b"
click at [351, 346] on div "Edit Filter Element Initiative Expand Field Tags Expand Comparison Contains Exp…" at bounding box center [784, 386] width 1568 height 771
click at [670, 454] on icon "Remove [object Object]" at bounding box center [668, 457] width 7 height 7
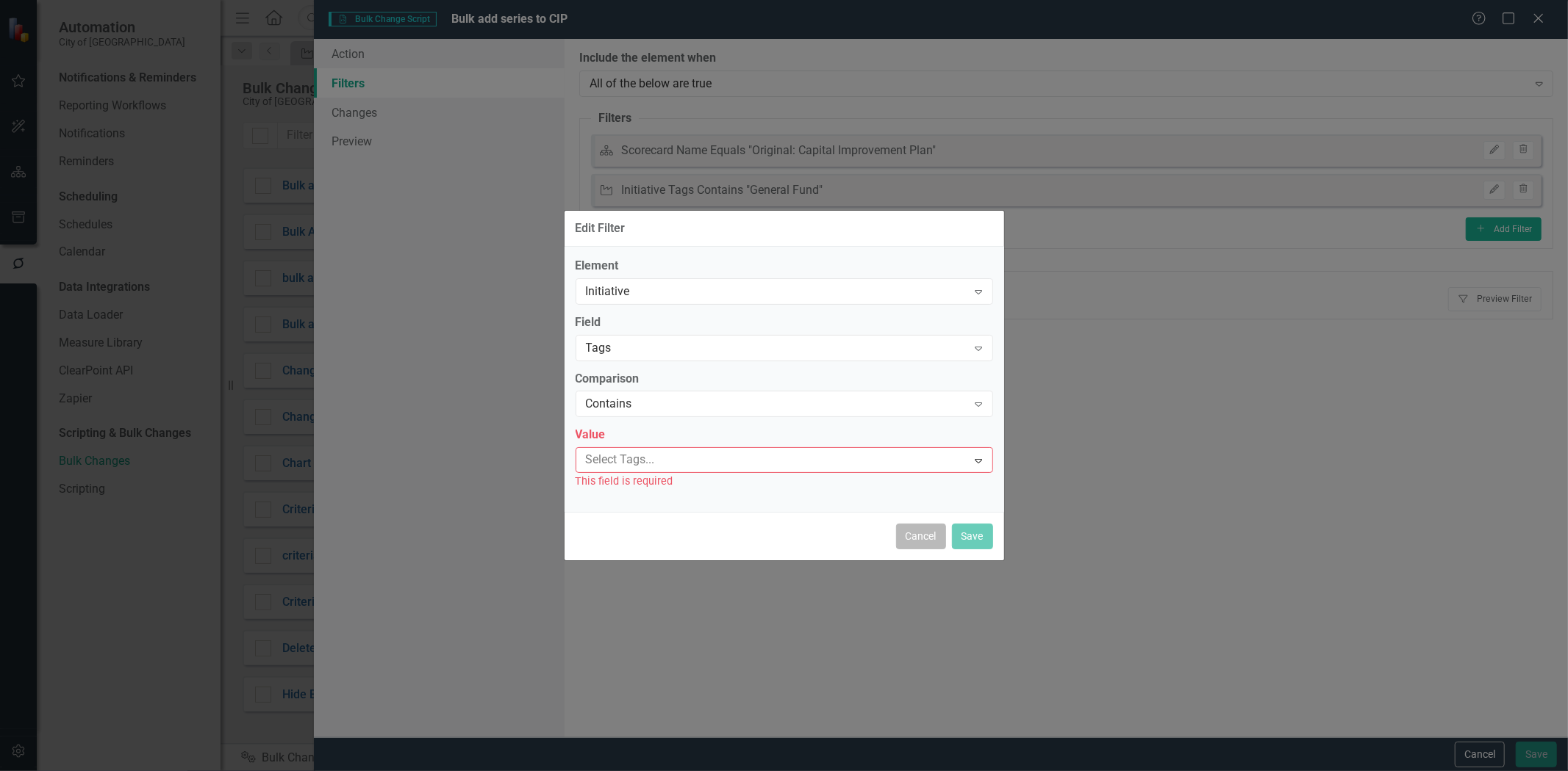
click at [929, 546] on button "Cancel" at bounding box center [921, 537] width 50 height 26
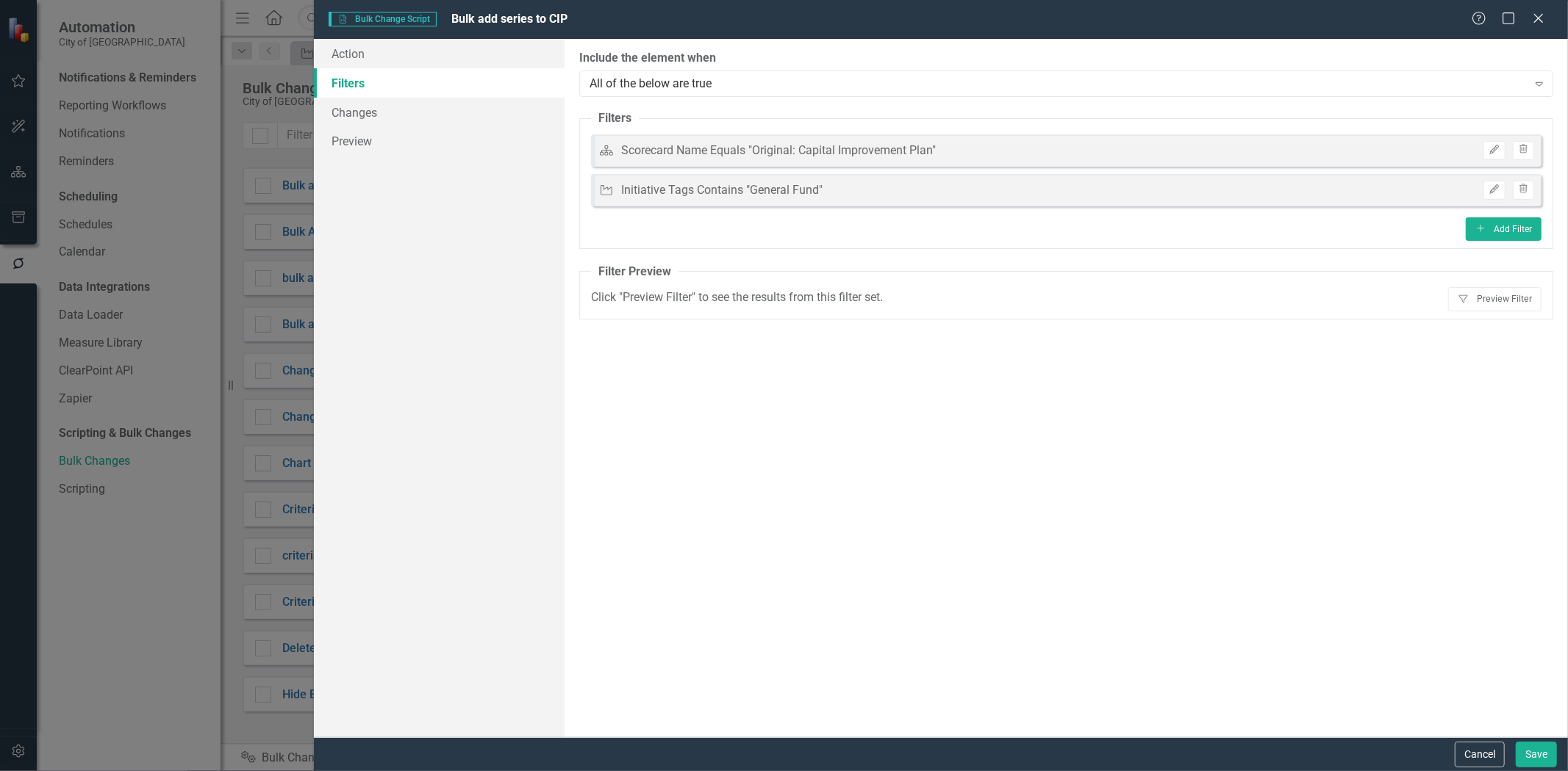
click at [1541, 186] on fieldset "Filters Scorecard Scorecard Name Equals "Original: Capital Improvement Plan" Ed…" at bounding box center [1066, 179] width 974 height 139
click at [1524, 190] on icon "button" at bounding box center [1523, 188] width 8 height 9
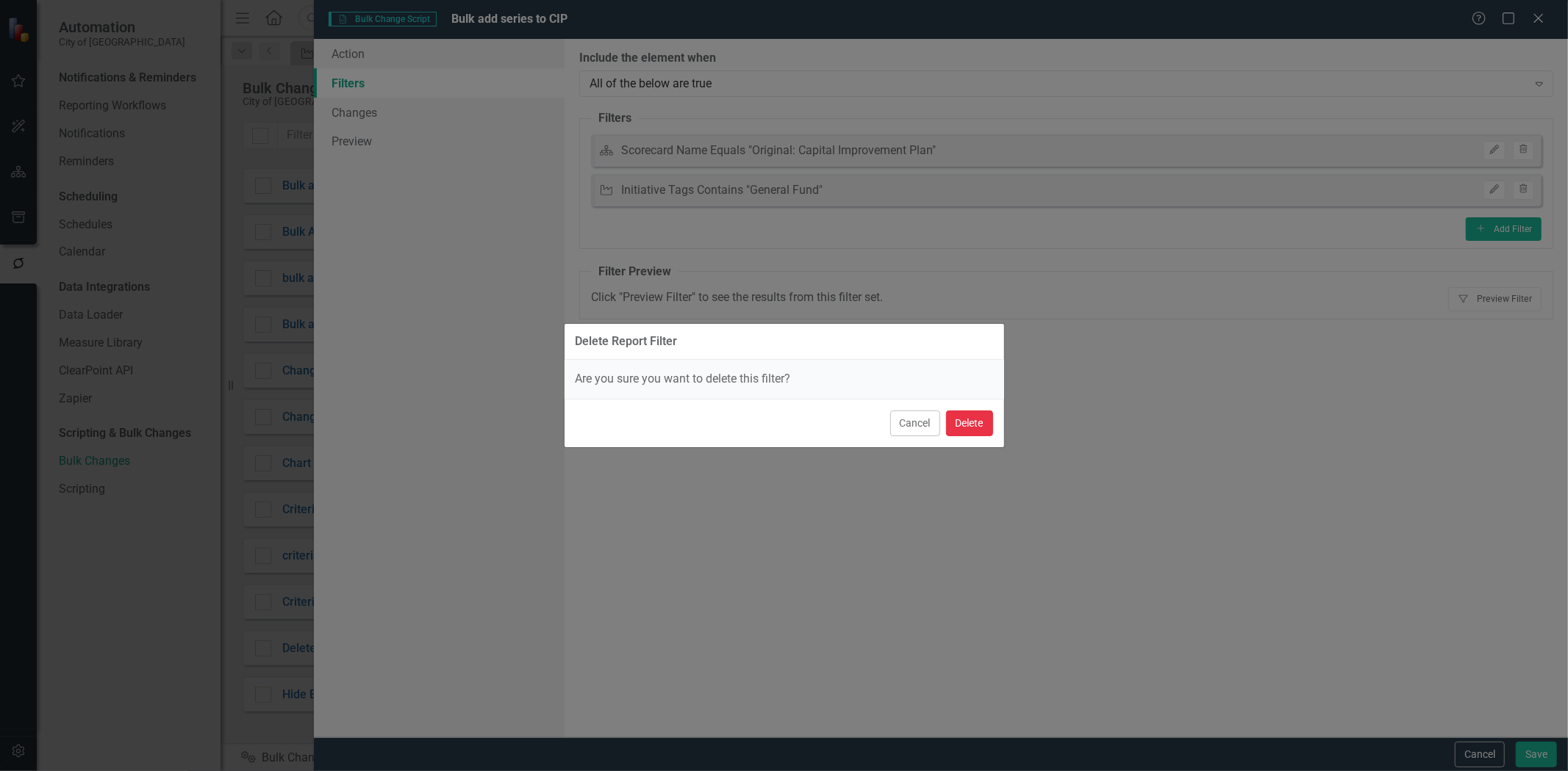
click at [965, 424] on button "Delete" at bounding box center [970, 424] width 47 height 26
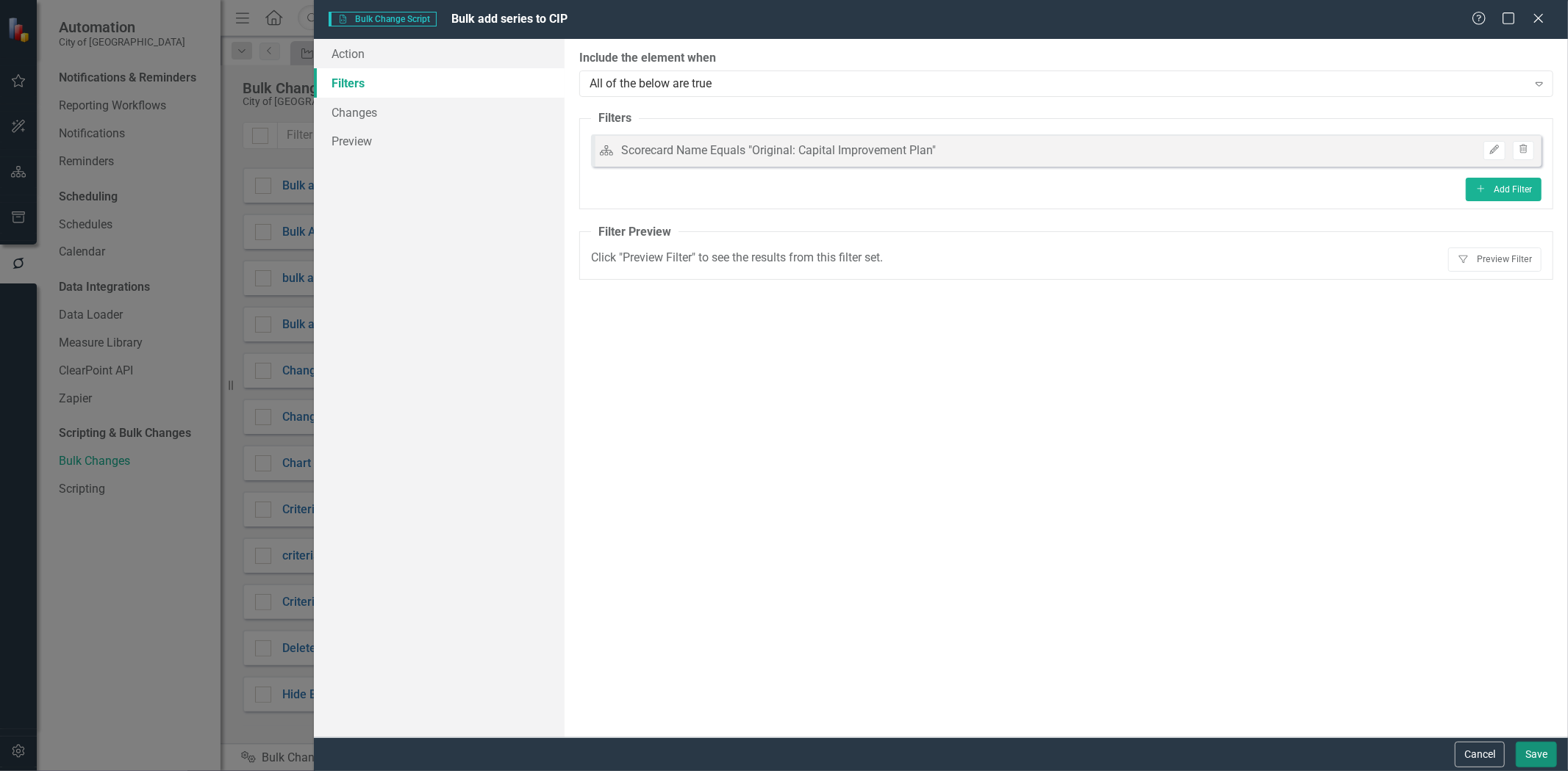
click at [1529, 756] on button "Save" at bounding box center [1536, 755] width 41 height 26
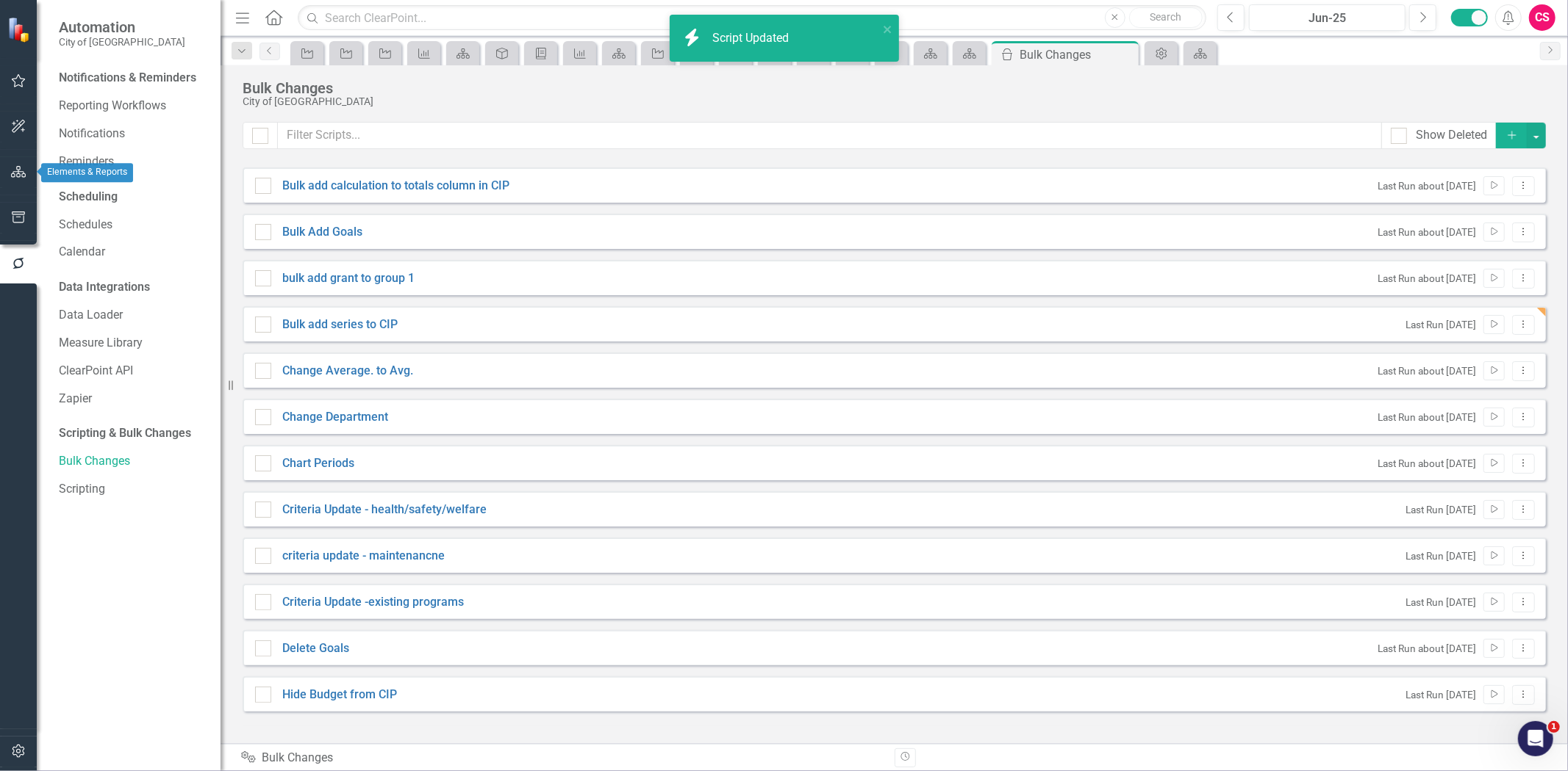
click at [15, 164] on button "button" at bounding box center [19, 173] width 33 height 31
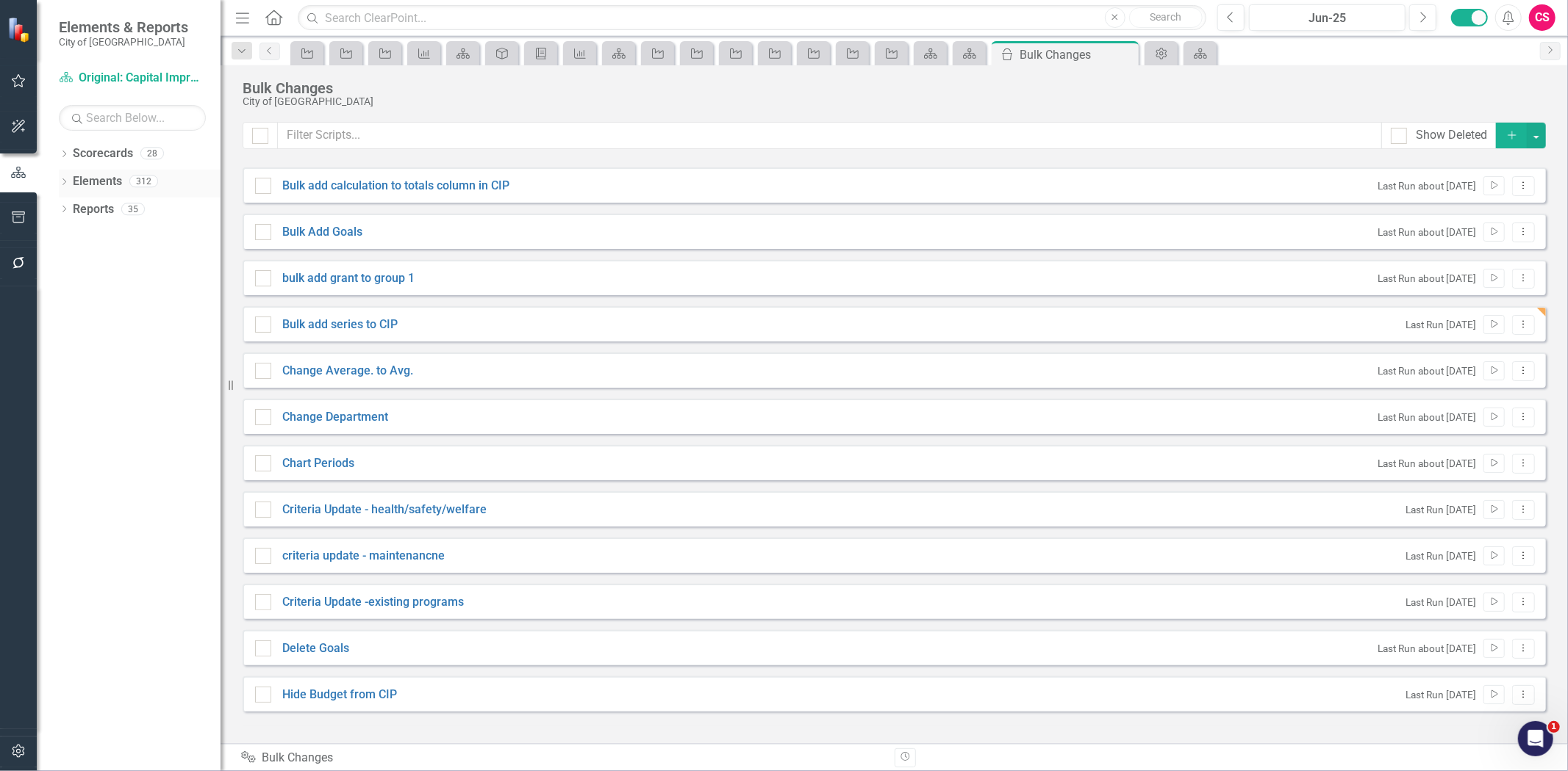
click at [108, 182] on link "Elements" at bounding box center [97, 182] width 49 height 17
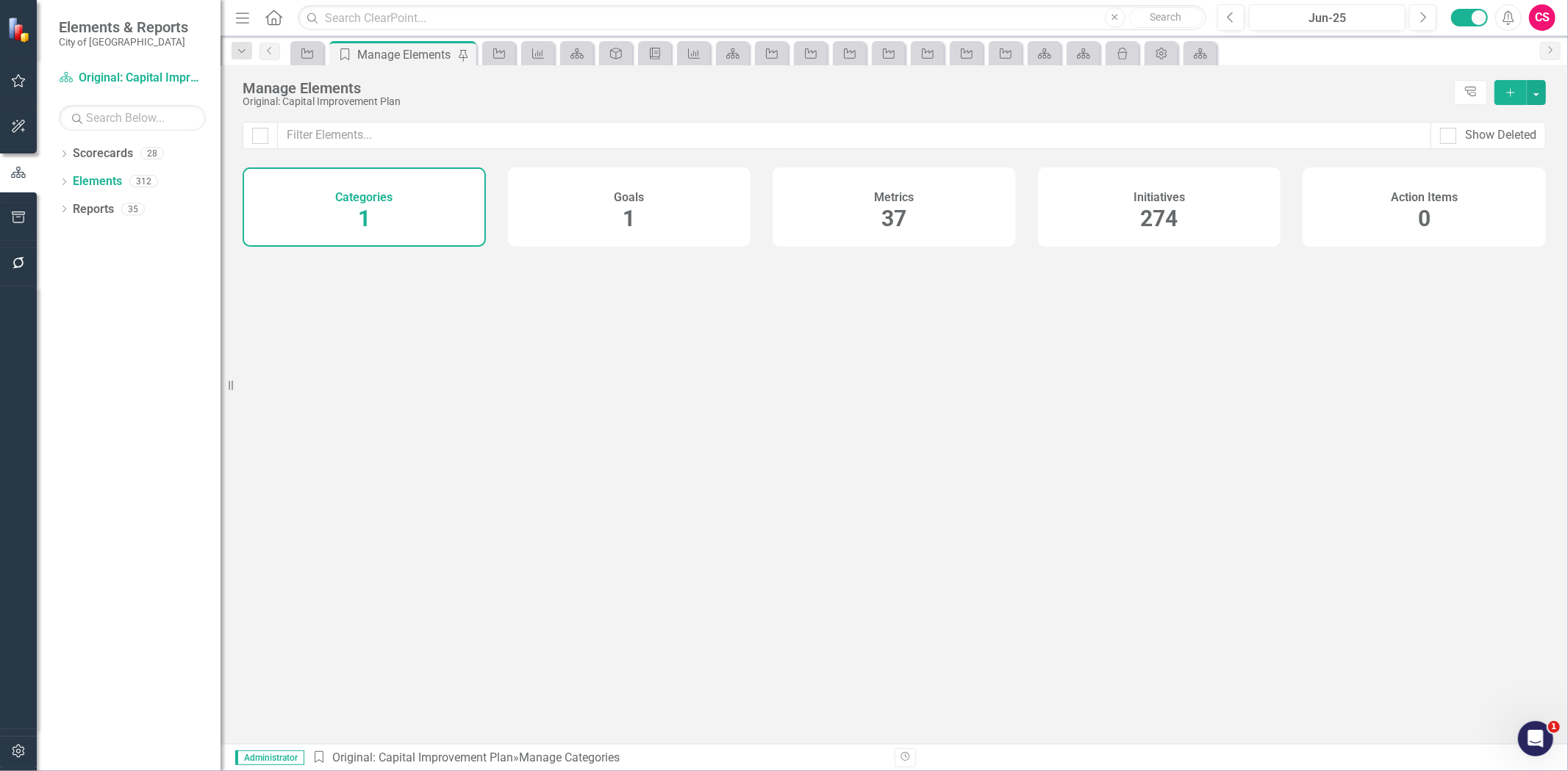
click at [1148, 238] on div "Initiatives 274" at bounding box center [1159, 207] width 243 height 79
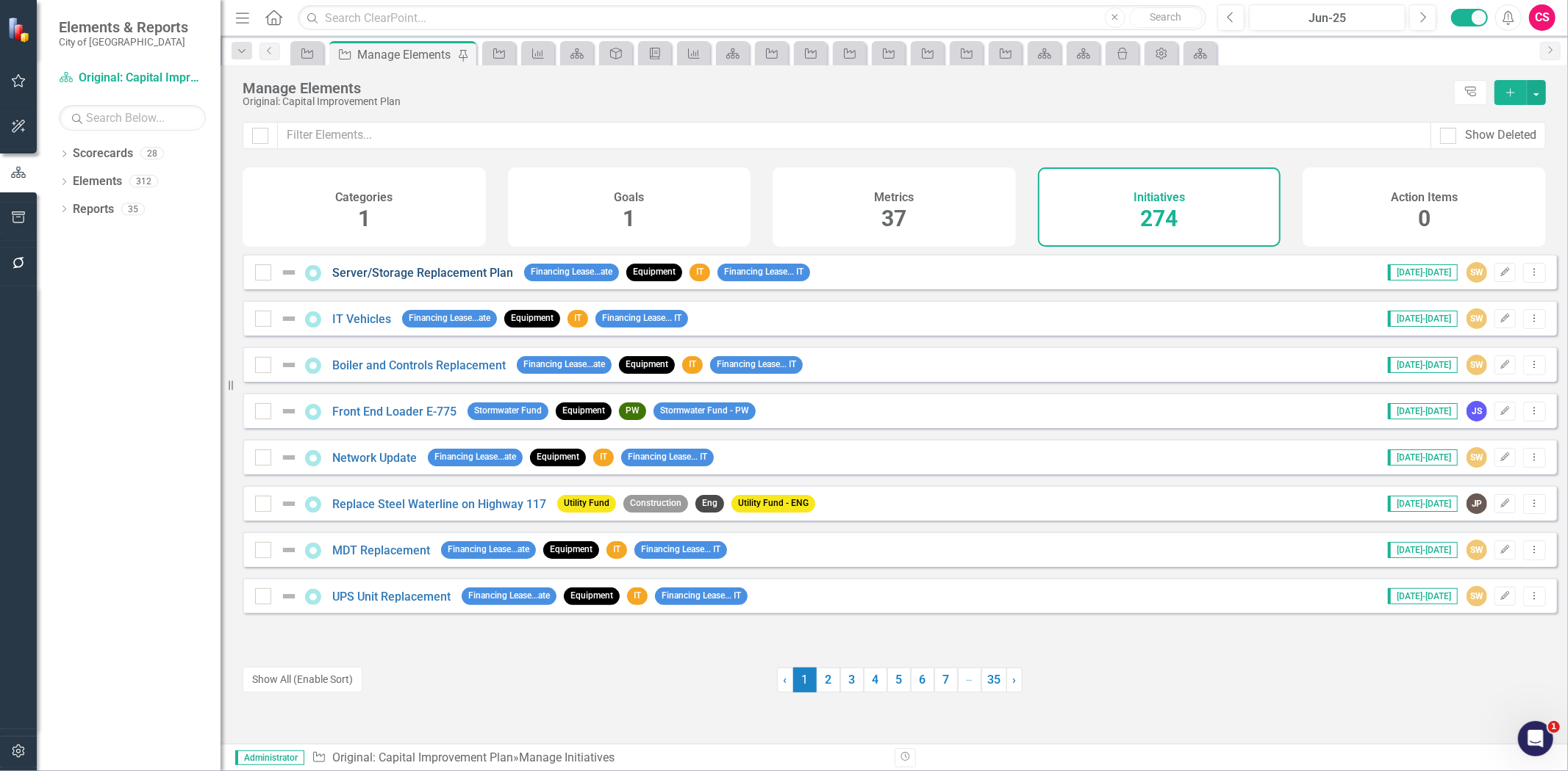
click at [439, 280] on link "Server/Storage Replacement Plan" at bounding box center [422, 272] width 181 height 14
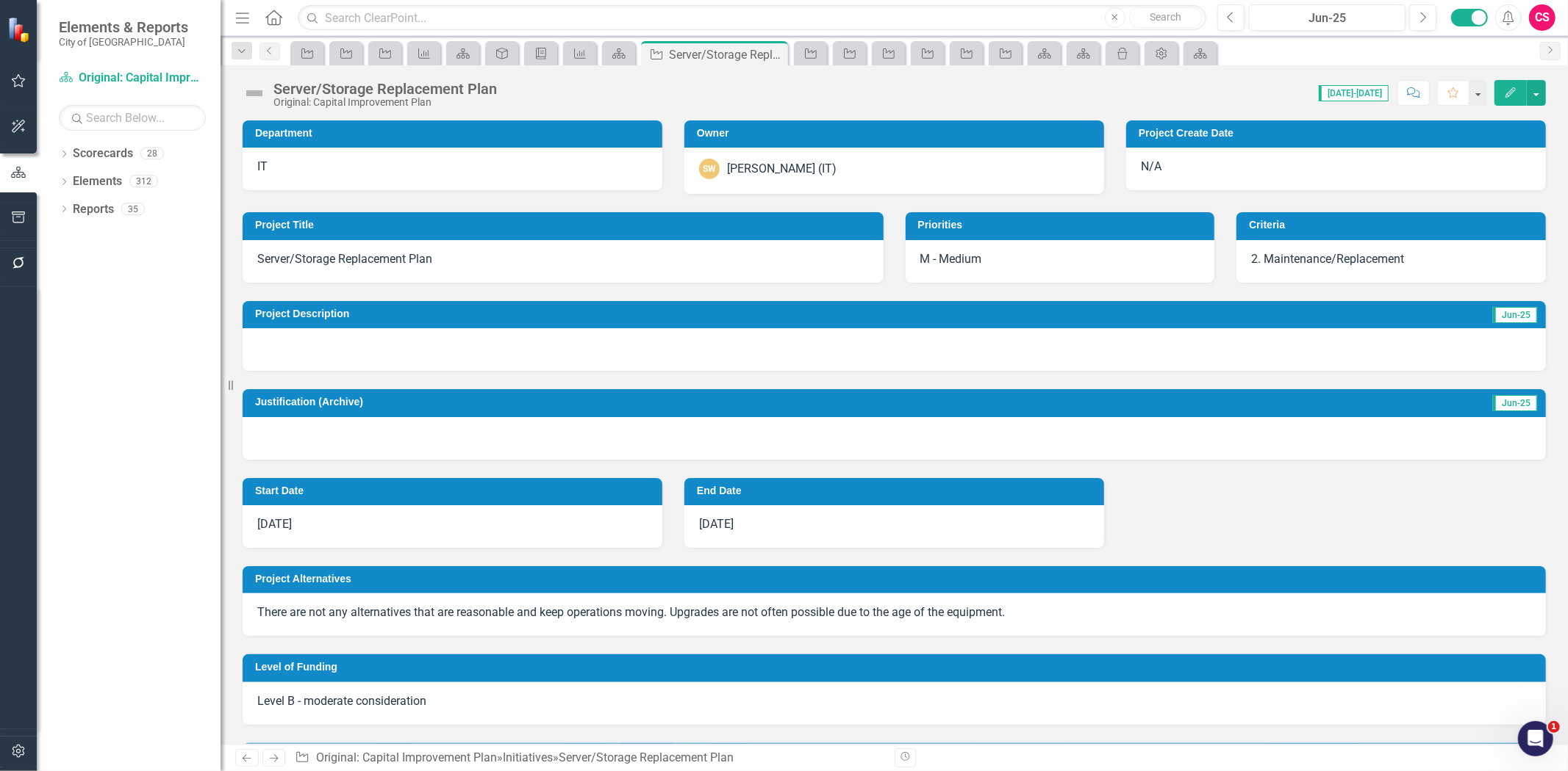
click at [1512, 88] on icon "button" at bounding box center [1510, 92] width 11 height 11
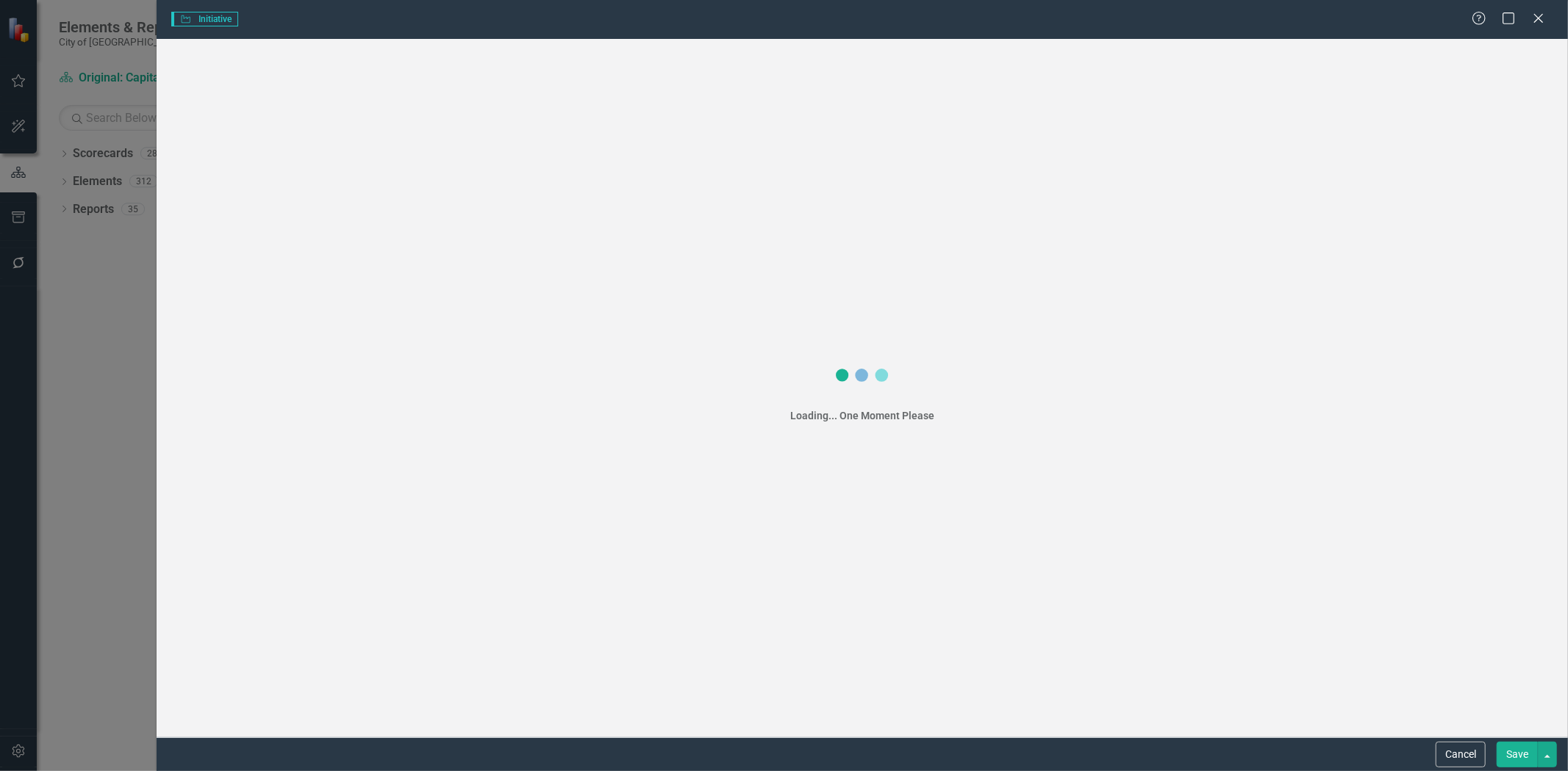
click at [232, 88] on div "Initiative Initiative Help Maximize Close Loading... One Moment Please Cancel S…" at bounding box center [784, 386] width 1568 height 771
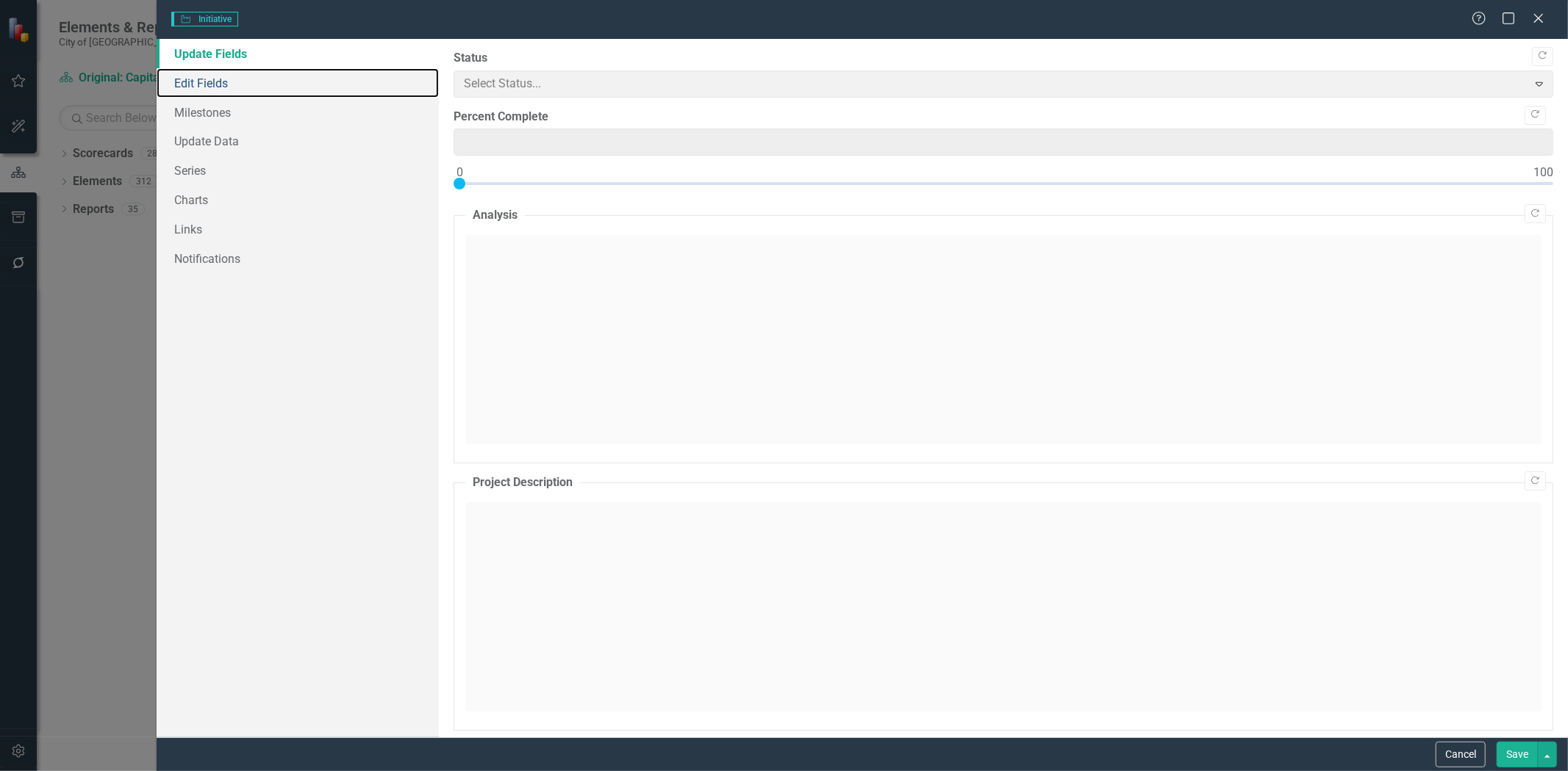
click at [212, 85] on link "Edit Fields" at bounding box center [298, 83] width 282 height 29
click at [216, 78] on link "Edit Fields" at bounding box center [298, 83] width 282 height 29
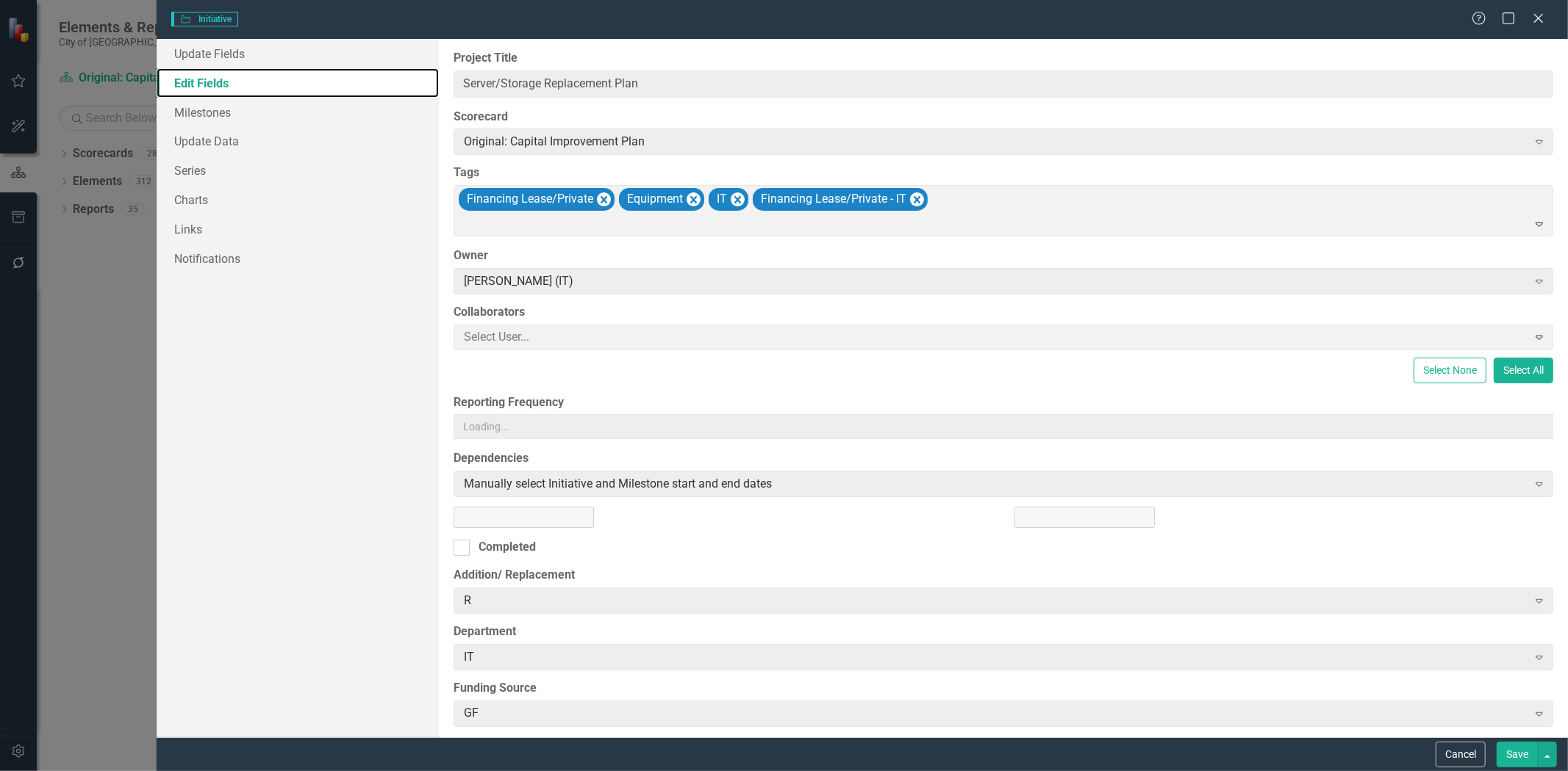
type input "Server/Storage Replacement Plan"
type input "450000"
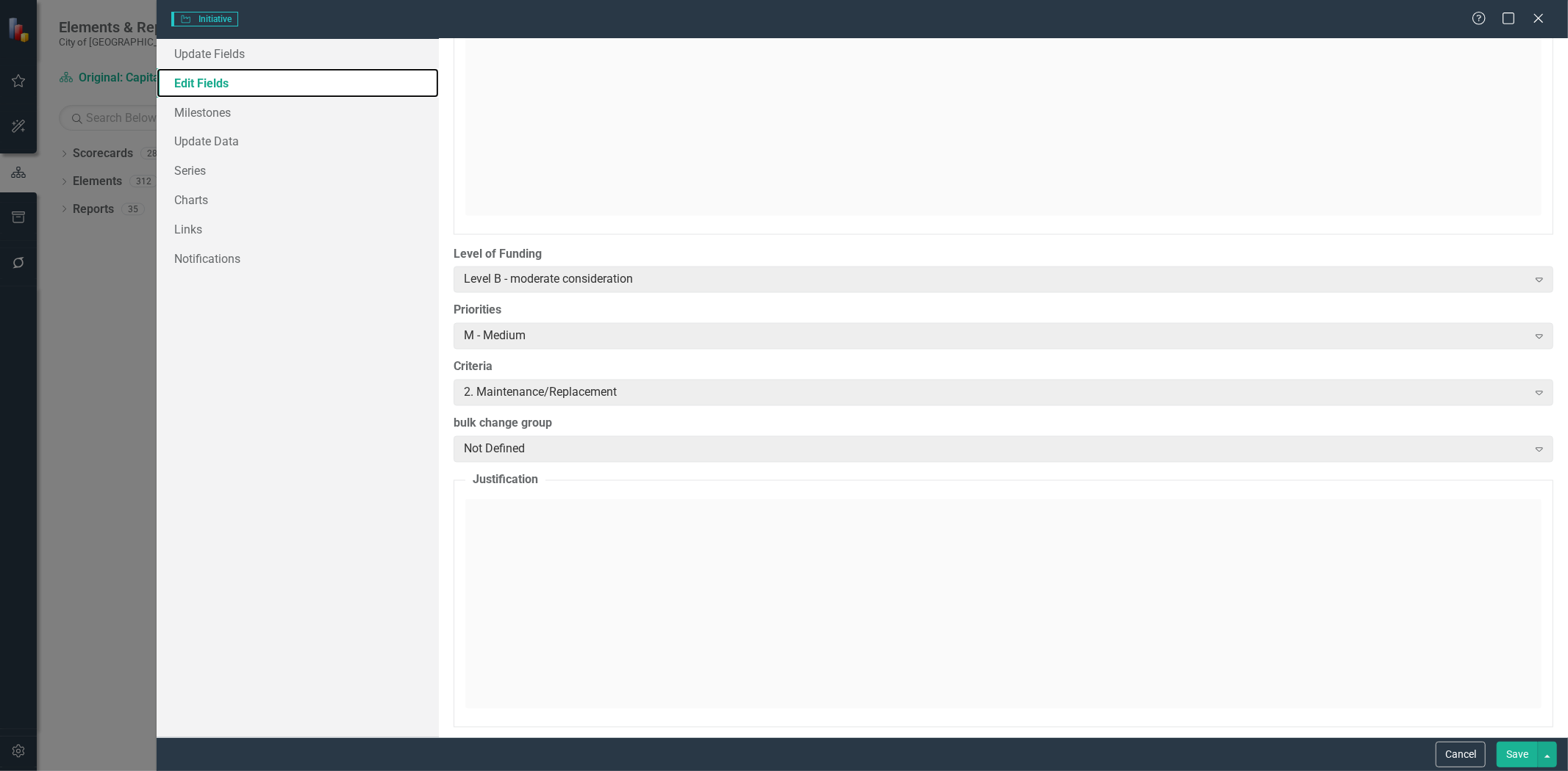
type input "7"
type input "2026"
type input "6"
type input "30"
type input "2027"
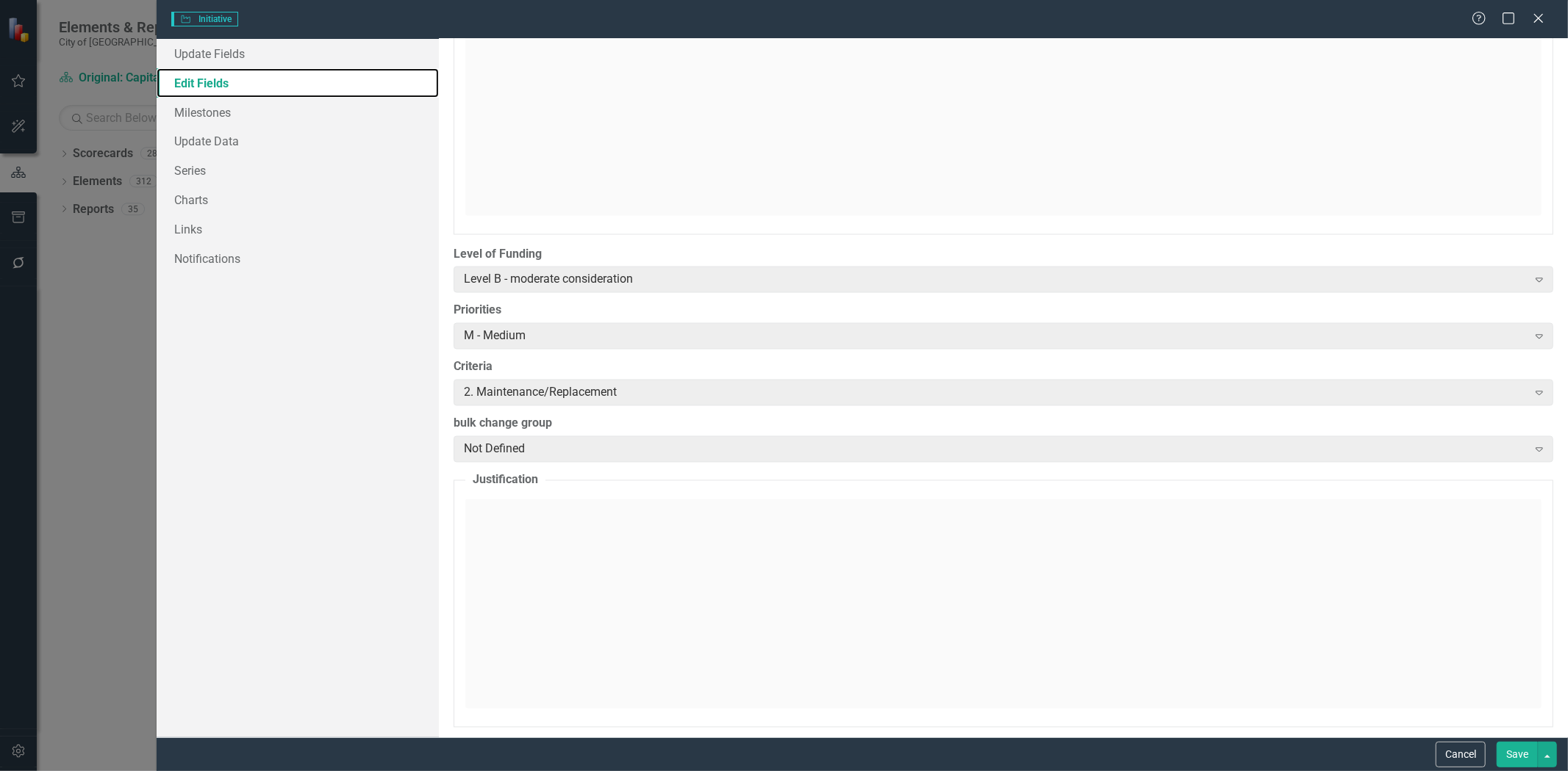
scroll to position [2145, 0]
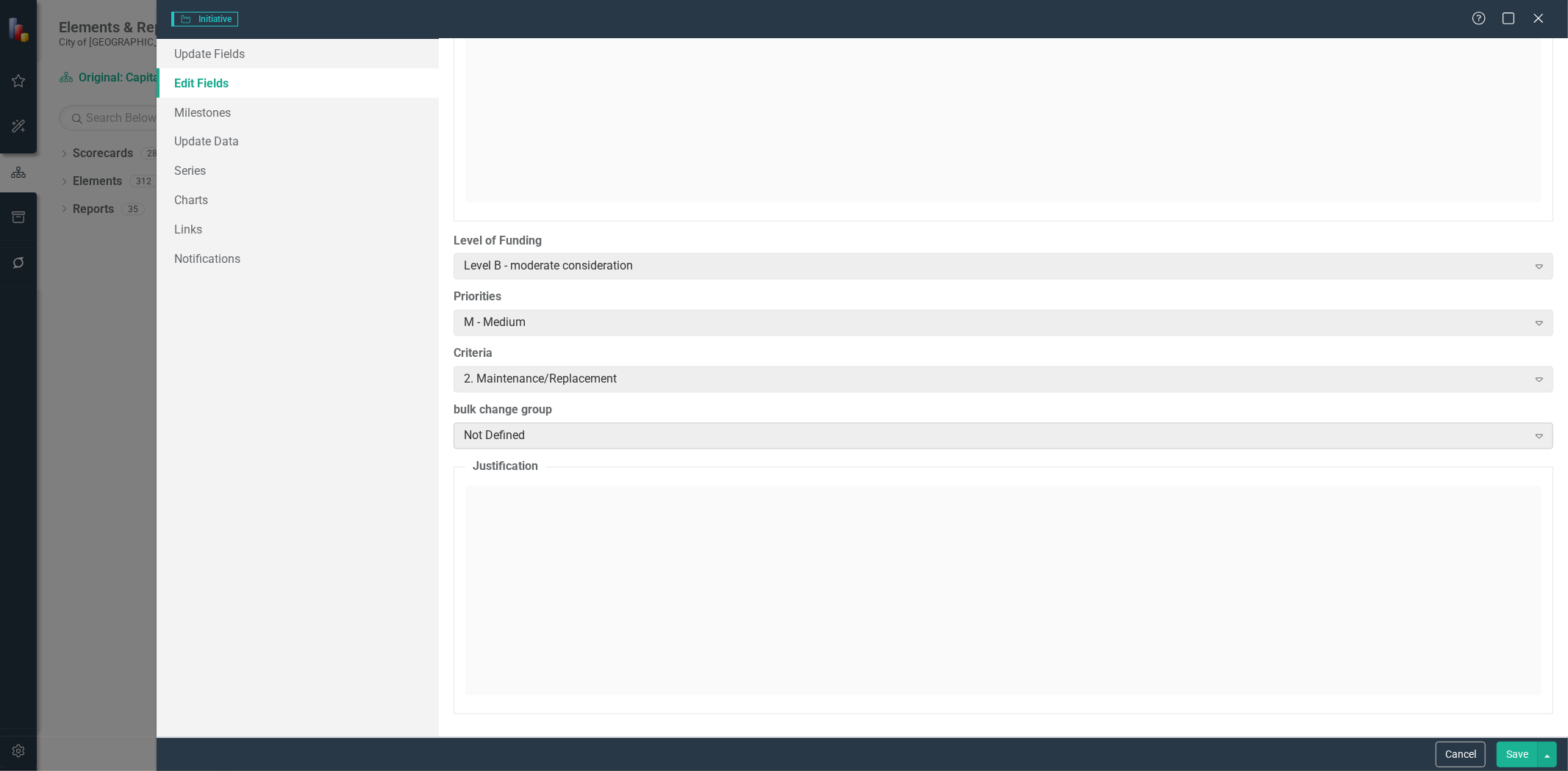
click at [563, 444] on div "Not Defined" at bounding box center [995, 436] width 1062 height 17
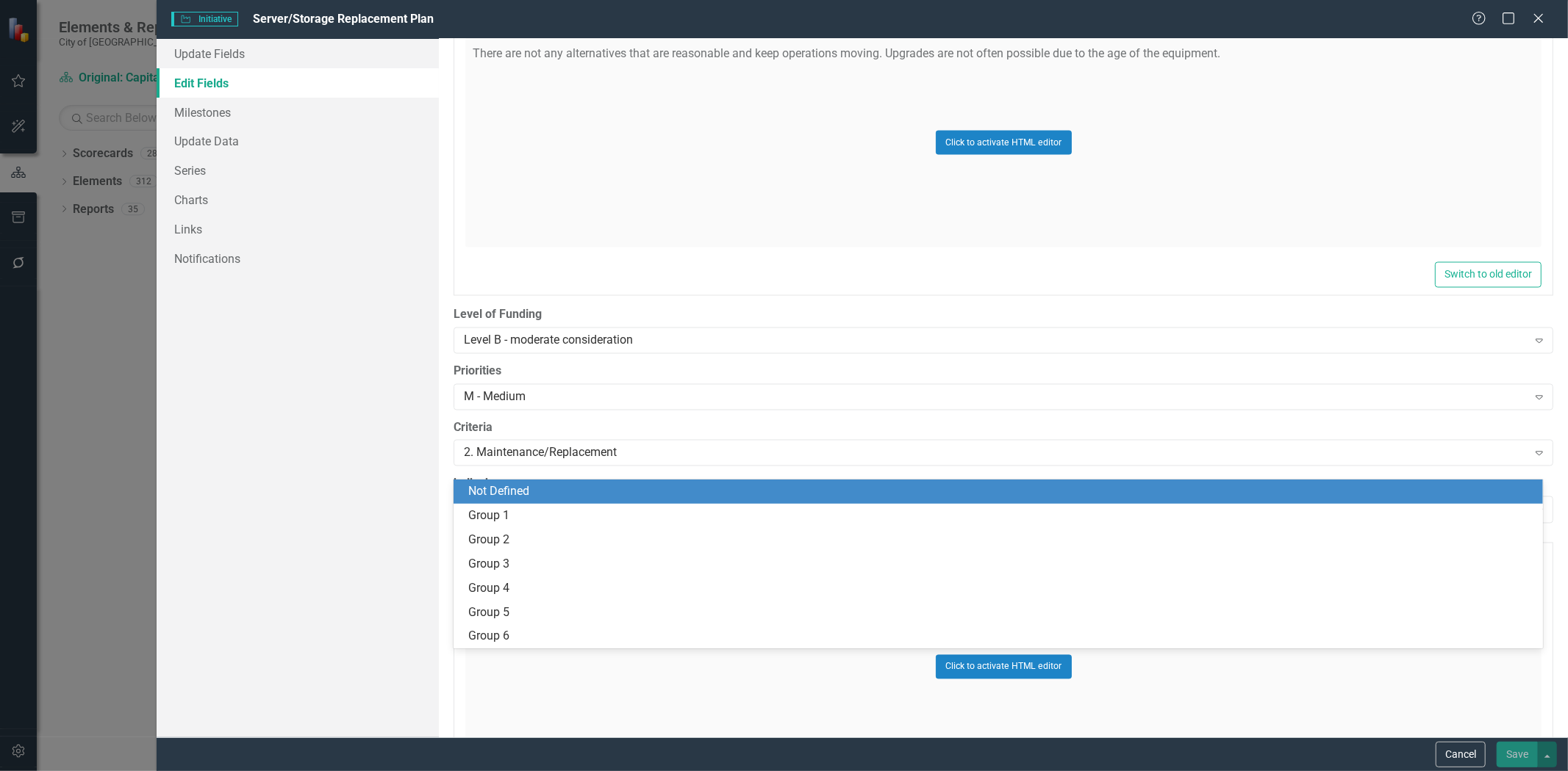
click at [552, 476] on div "bulk change group 7 results available. Use Up and Down to choose options, press…" at bounding box center [1003, 500] width 1099 height 48
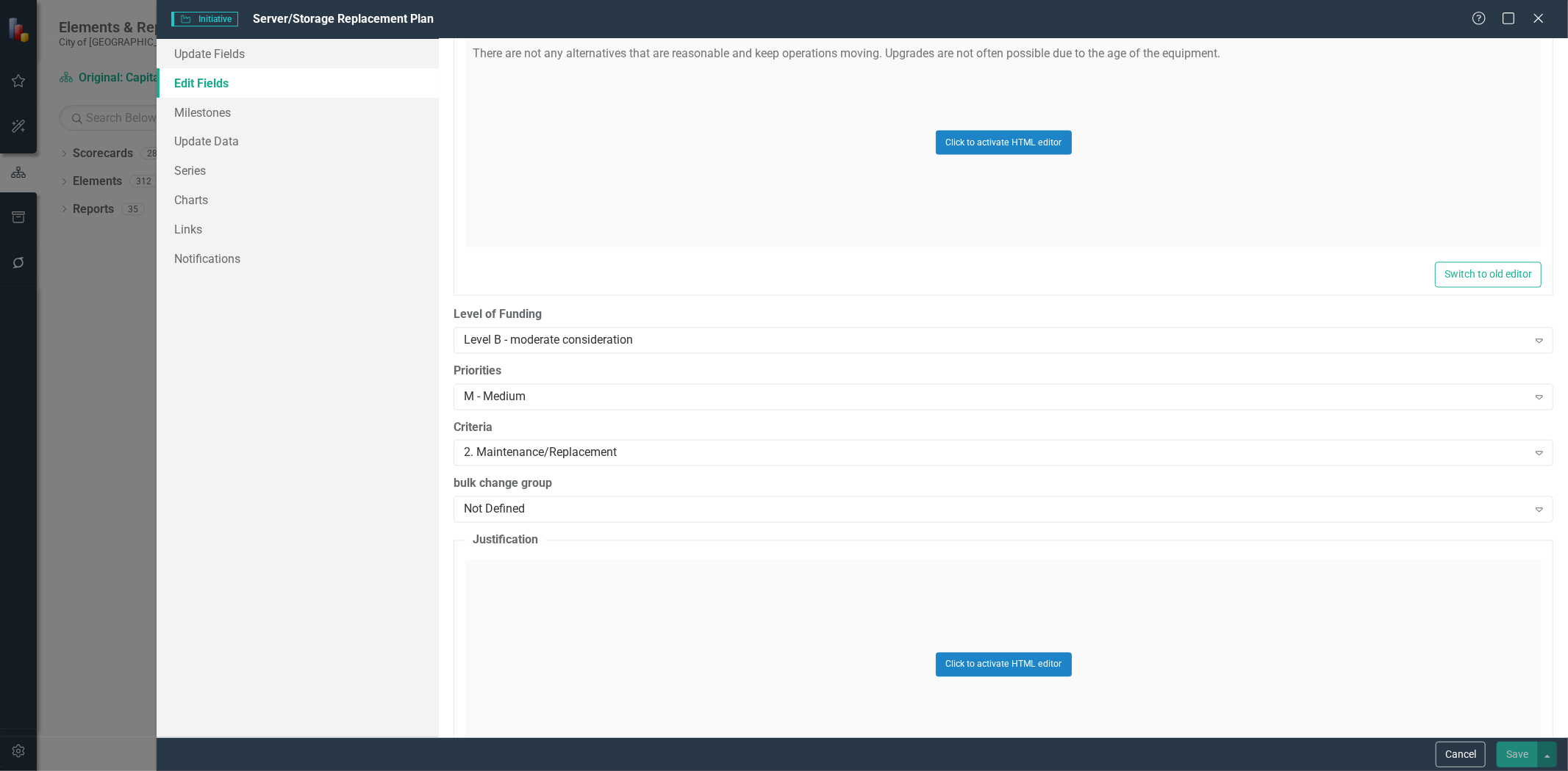
scroll to position [2192, 0]
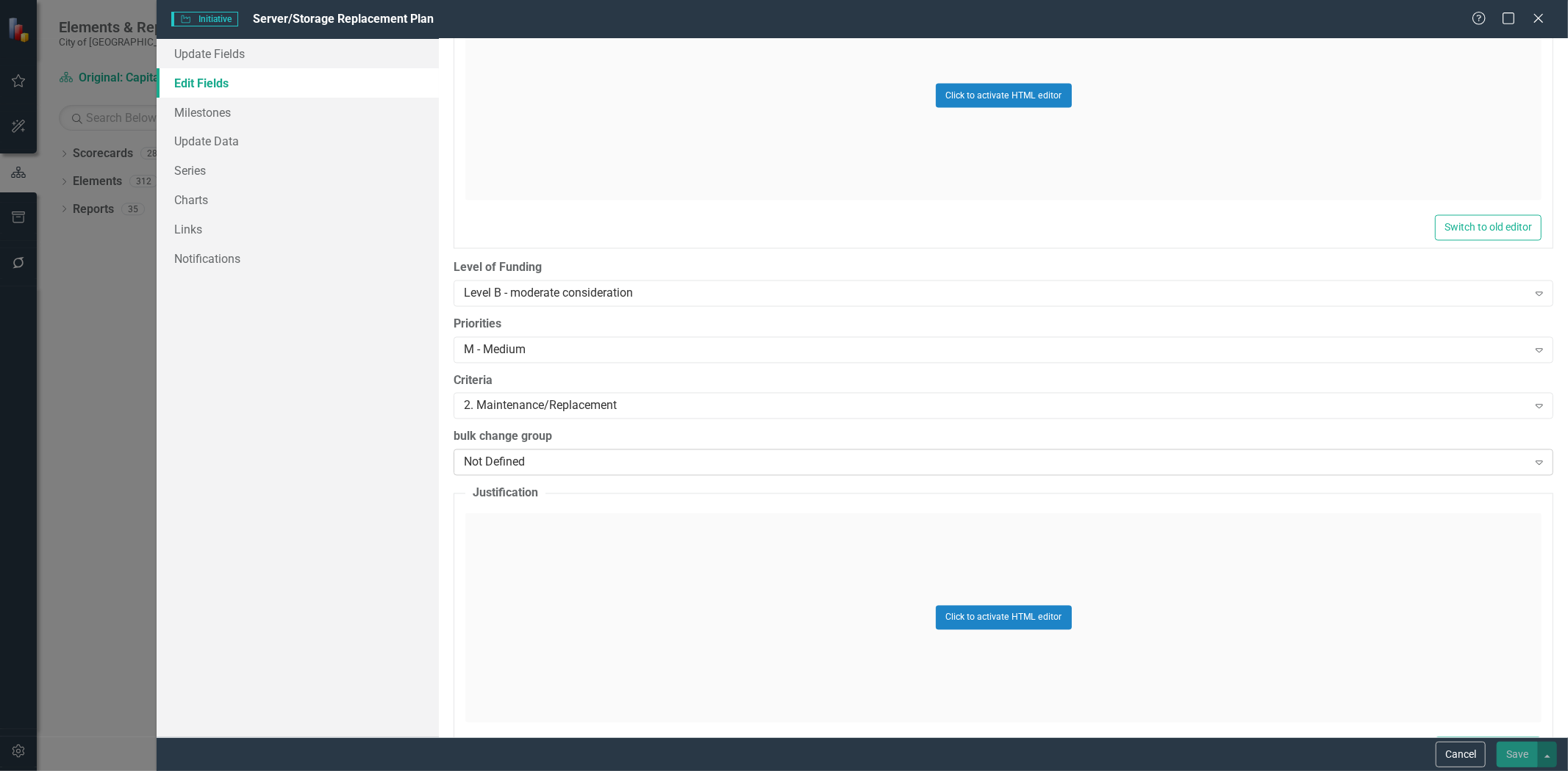
click at [551, 467] on div "Not Defined" at bounding box center [995, 463] width 1062 height 17
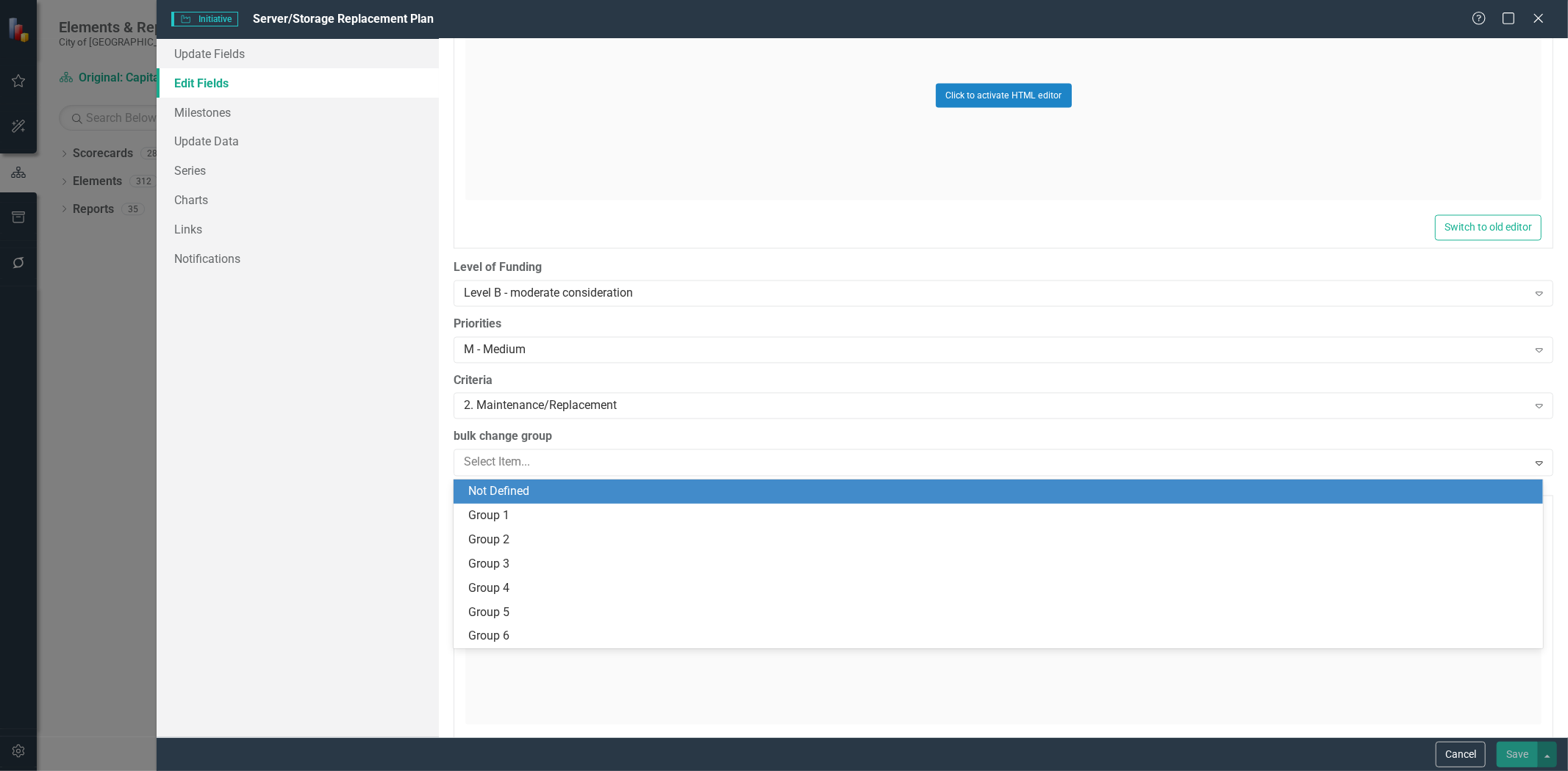
click at [545, 451] on div "bulk change group 7 results available. Use Up and Down to choose options, press…" at bounding box center [1003, 452] width 1099 height 48
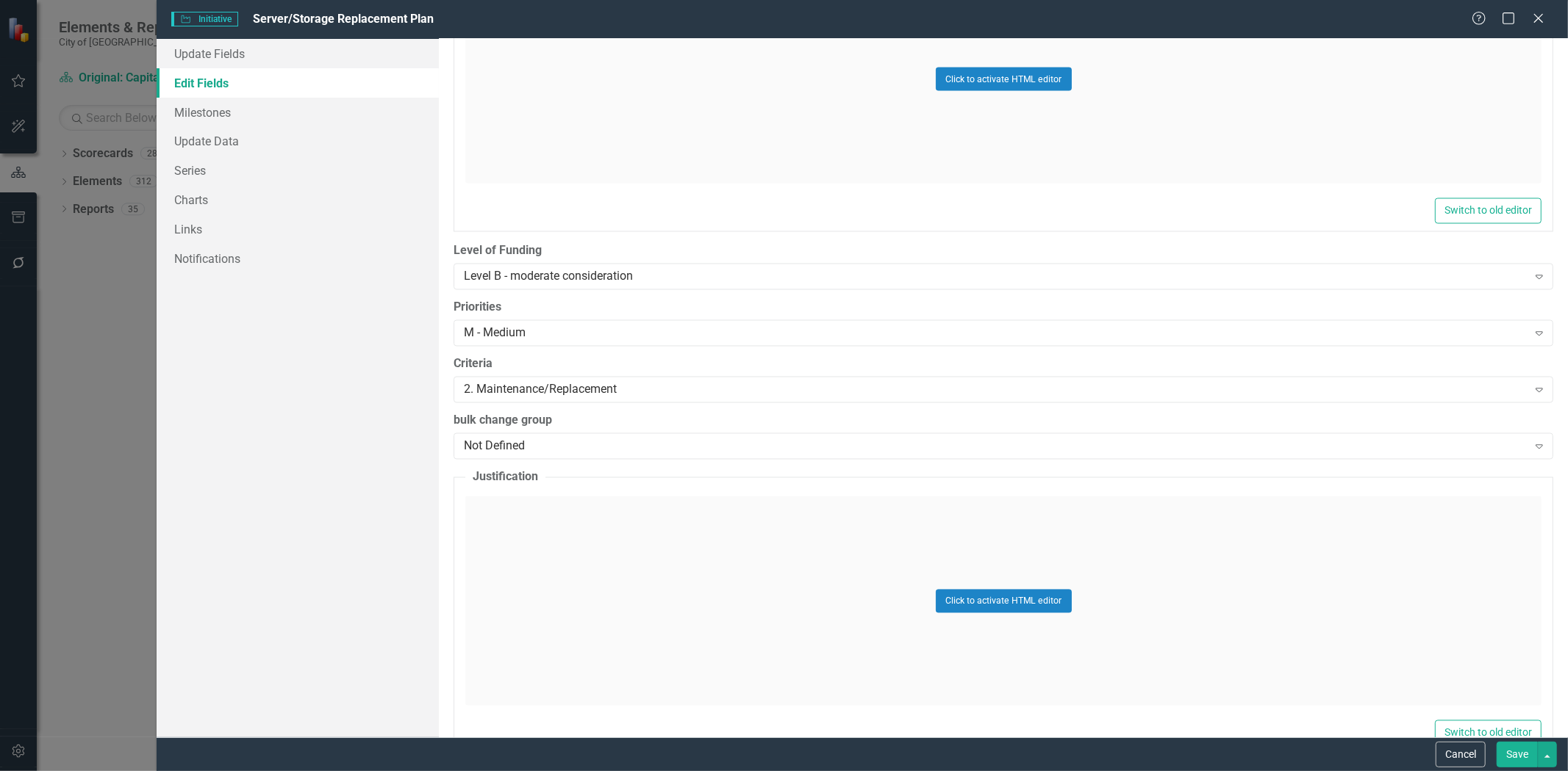
scroll to position [2176, 0]
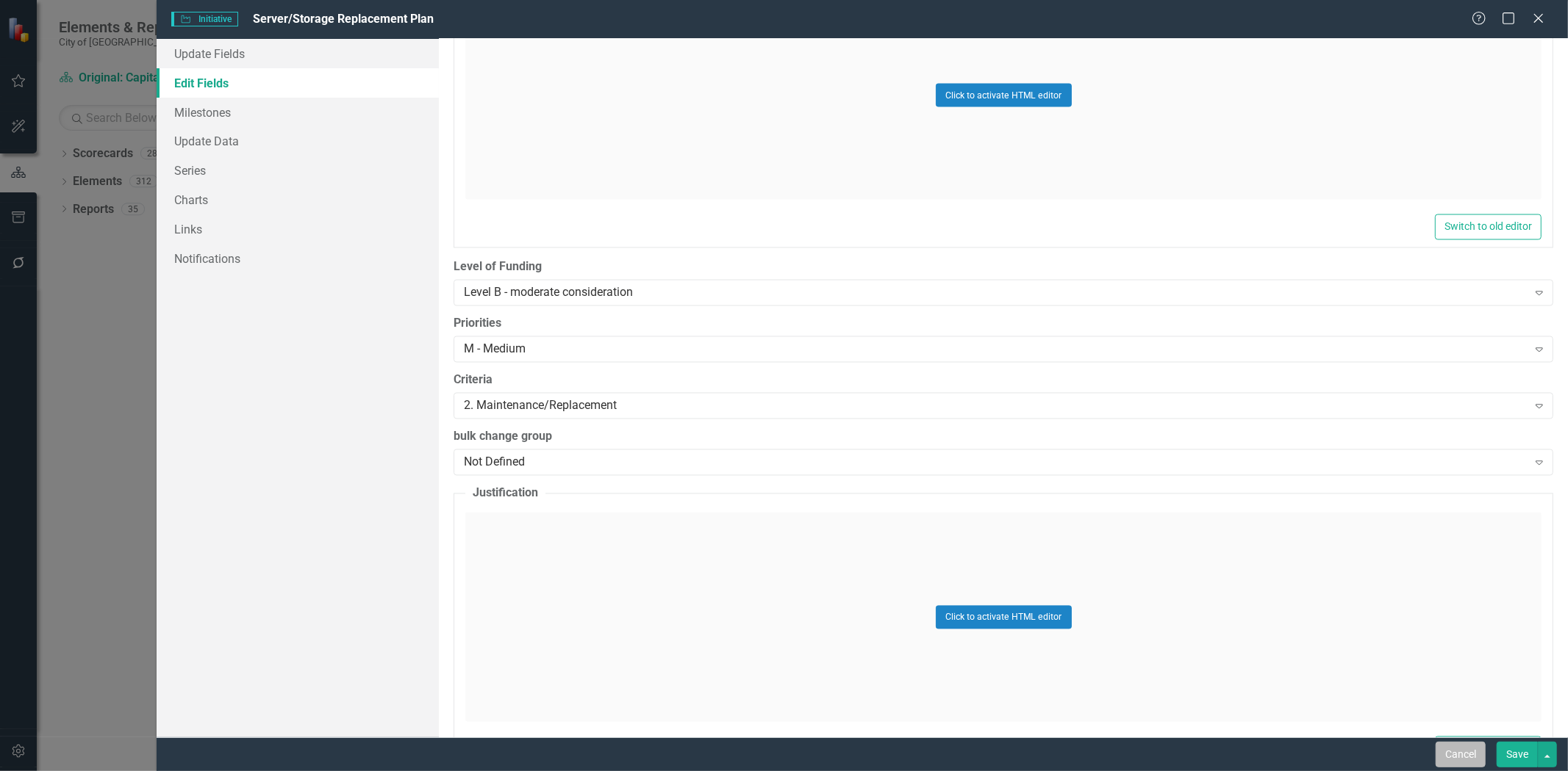
click at [1451, 764] on button "Cancel" at bounding box center [1460, 755] width 50 height 26
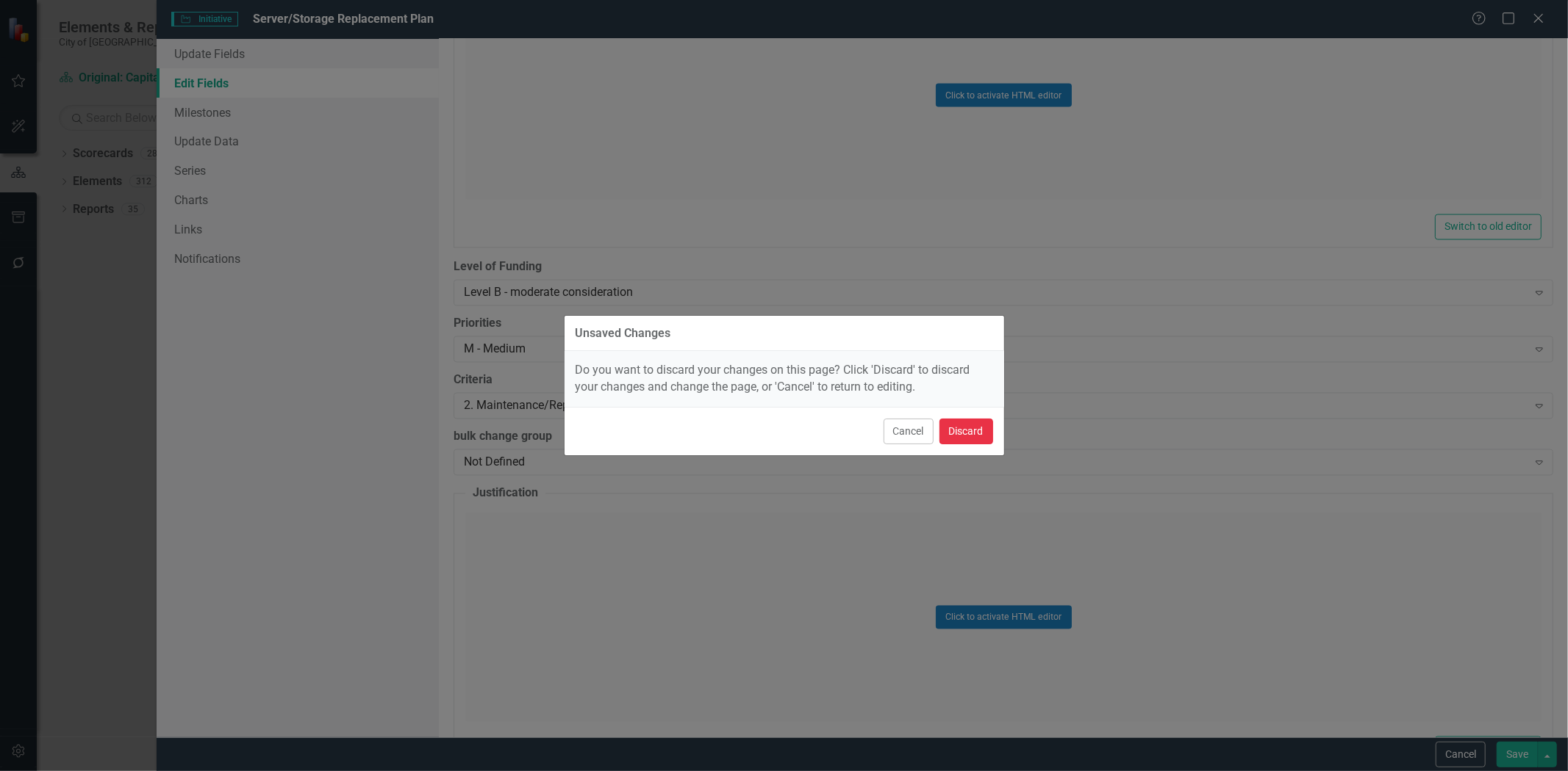
click at [966, 430] on button "Discard" at bounding box center [966, 432] width 54 height 26
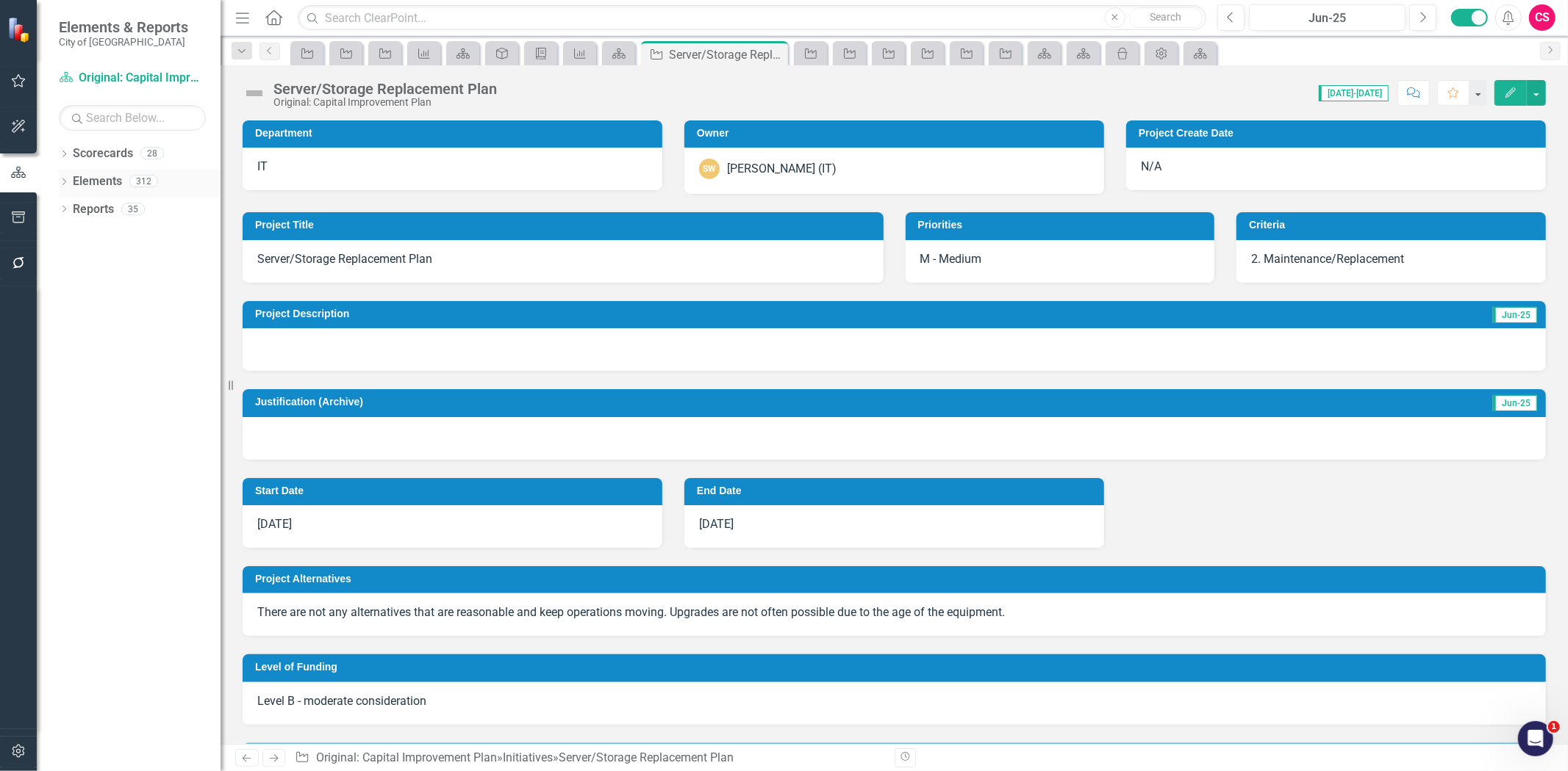
click at [99, 174] on link "Elements" at bounding box center [97, 182] width 49 height 17
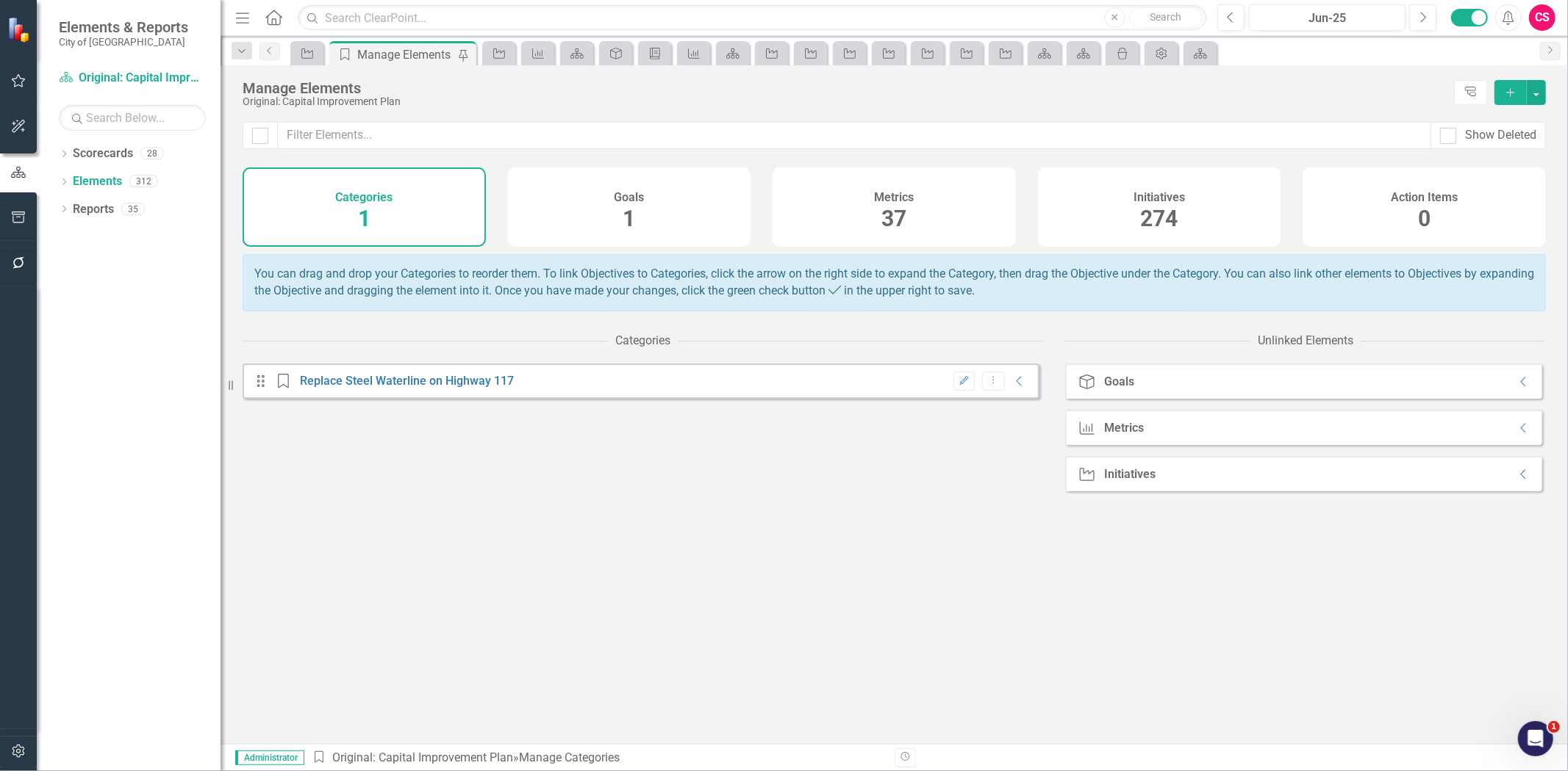
click at [1108, 184] on div "Initiatives 274" at bounding box center [1159, 207] width 243 height 79
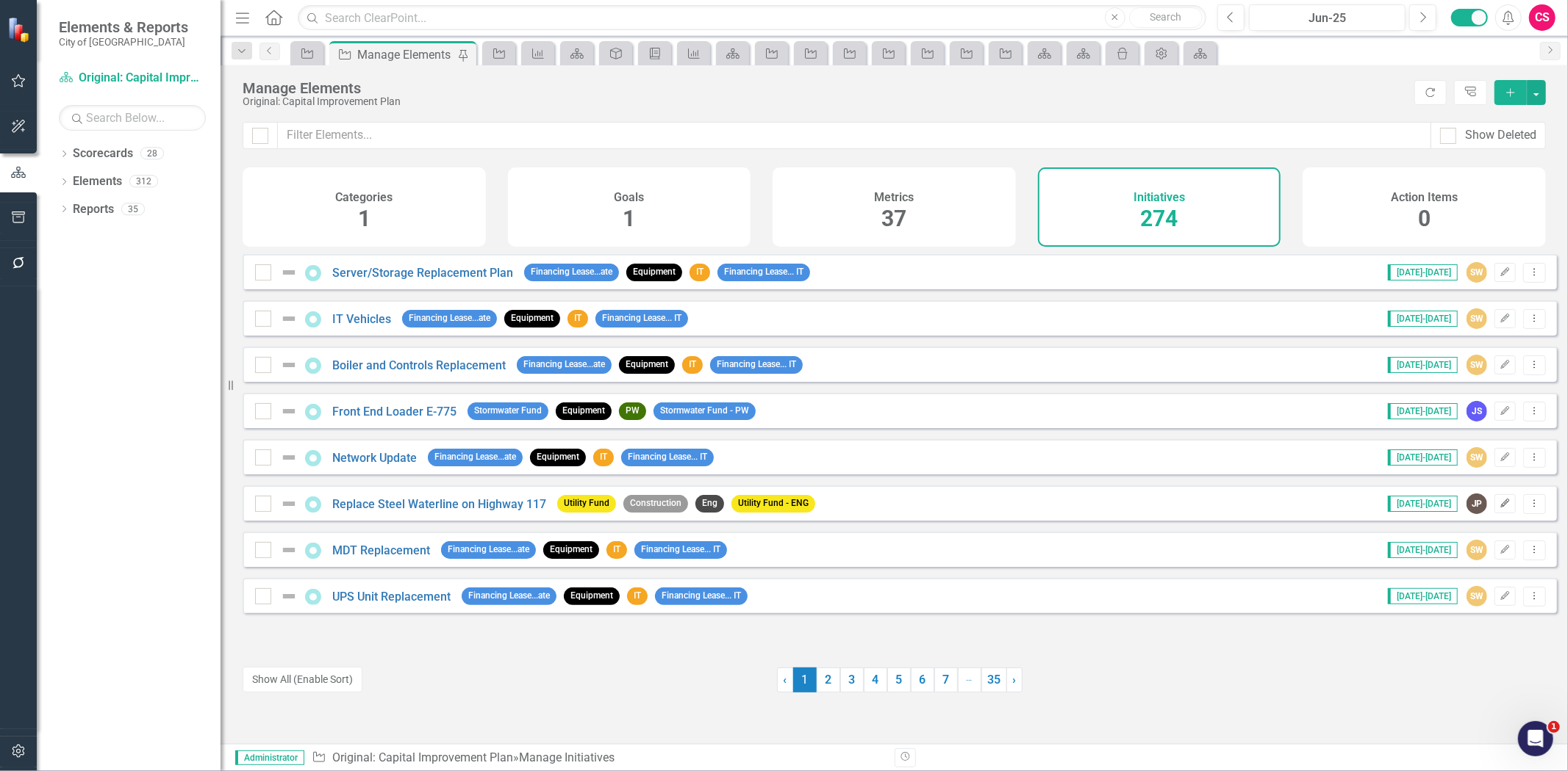
click at [1501, 508] on icon "button" at bounding box center [1505, 503] width 9 height 9
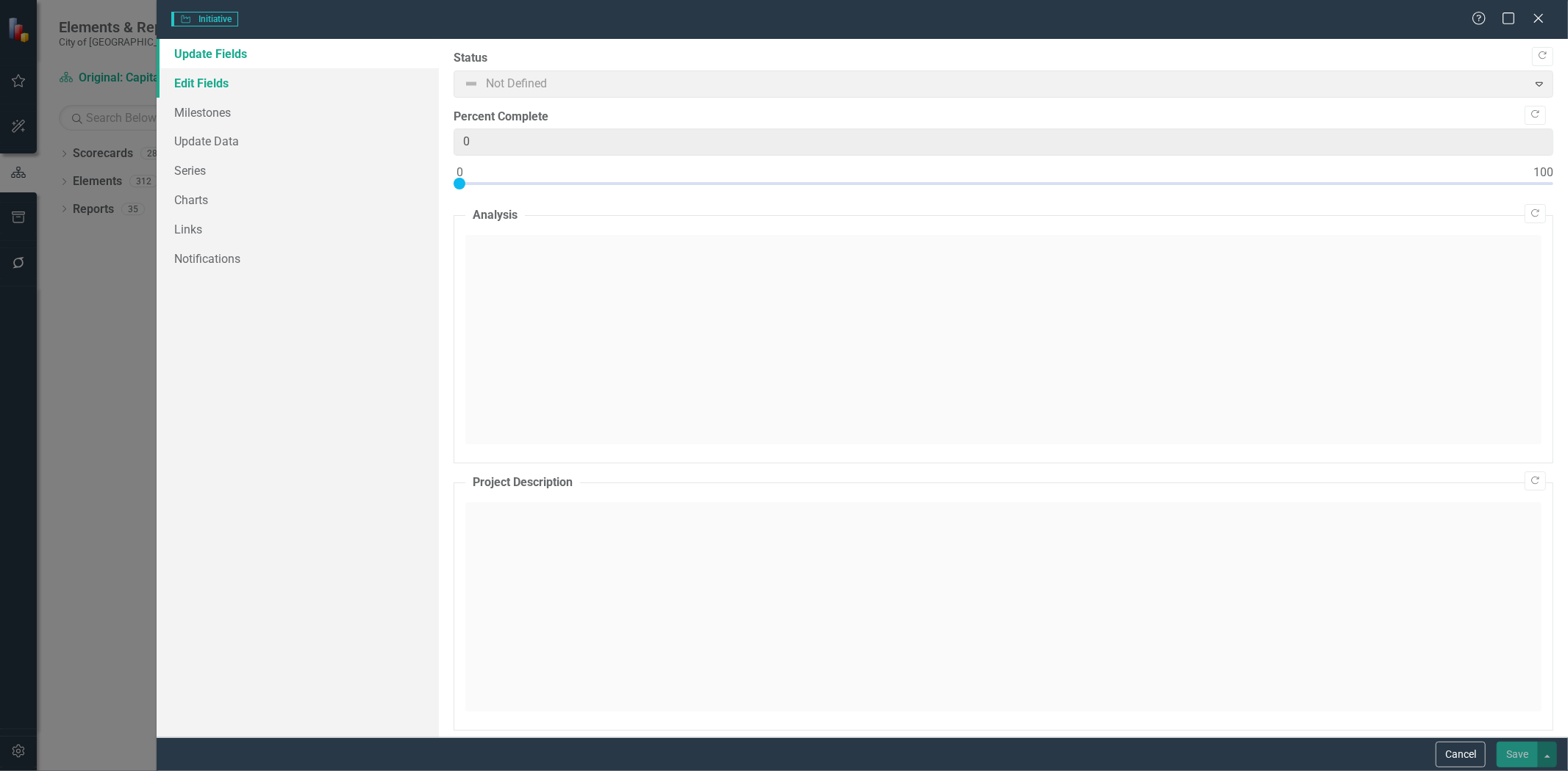
click at [211, 90] on link "Edit Fields" at bounding box center [298, 83] width 282 height 29
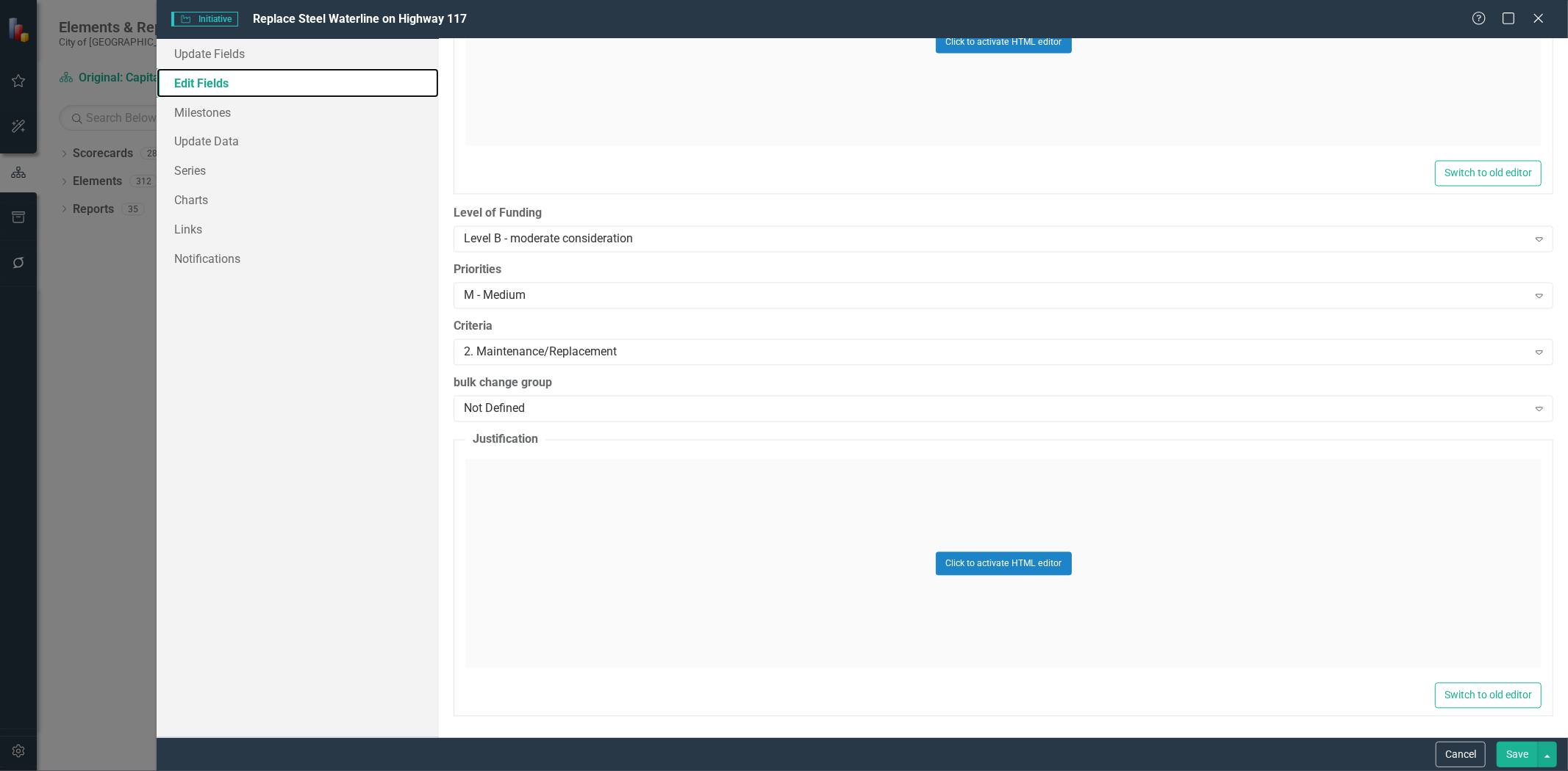
scroll to position [2235, 0]
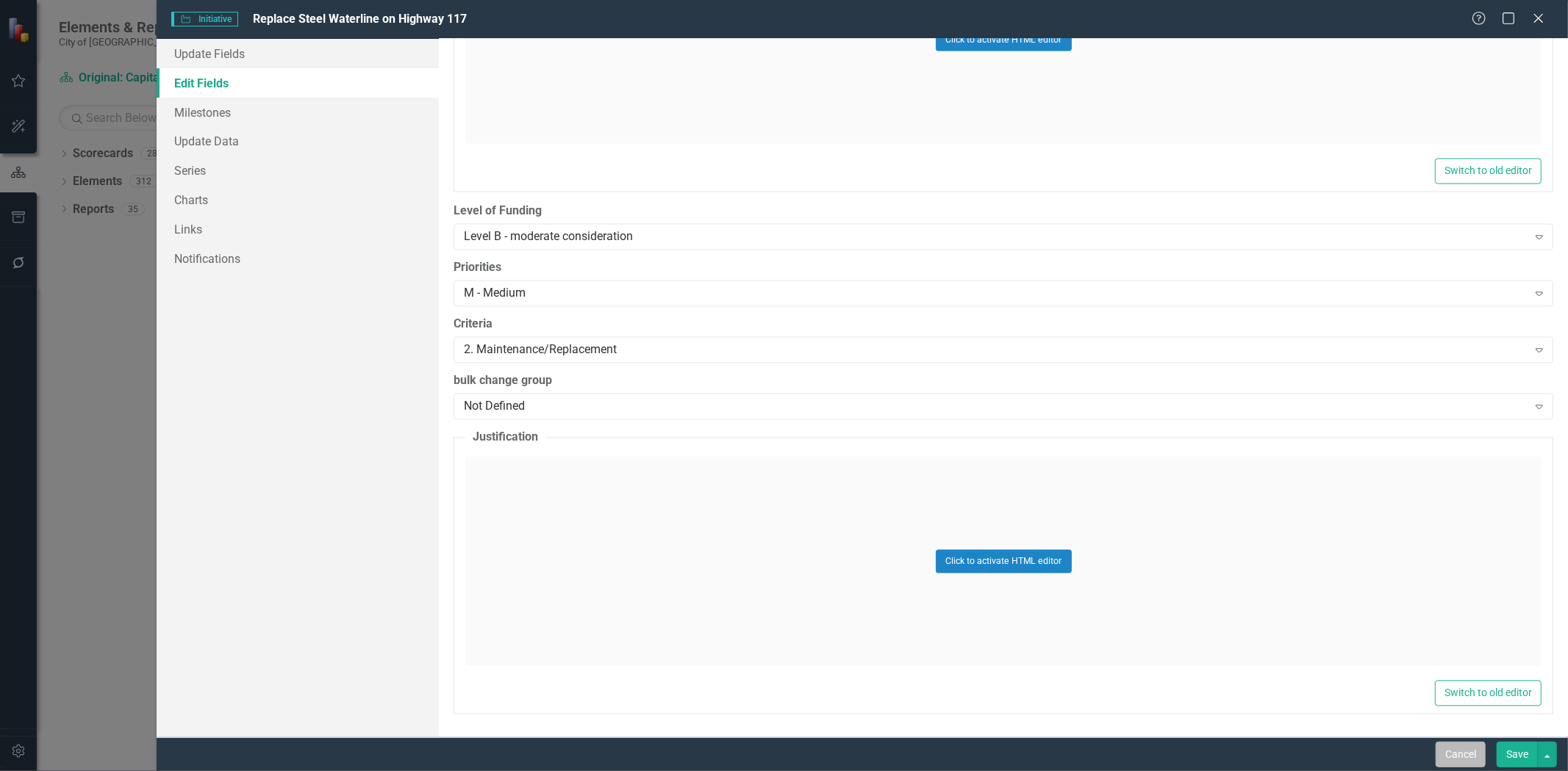
click at [1471, 751] on button "Cancel" at bounding box center [1460, 755] width 50 height 26
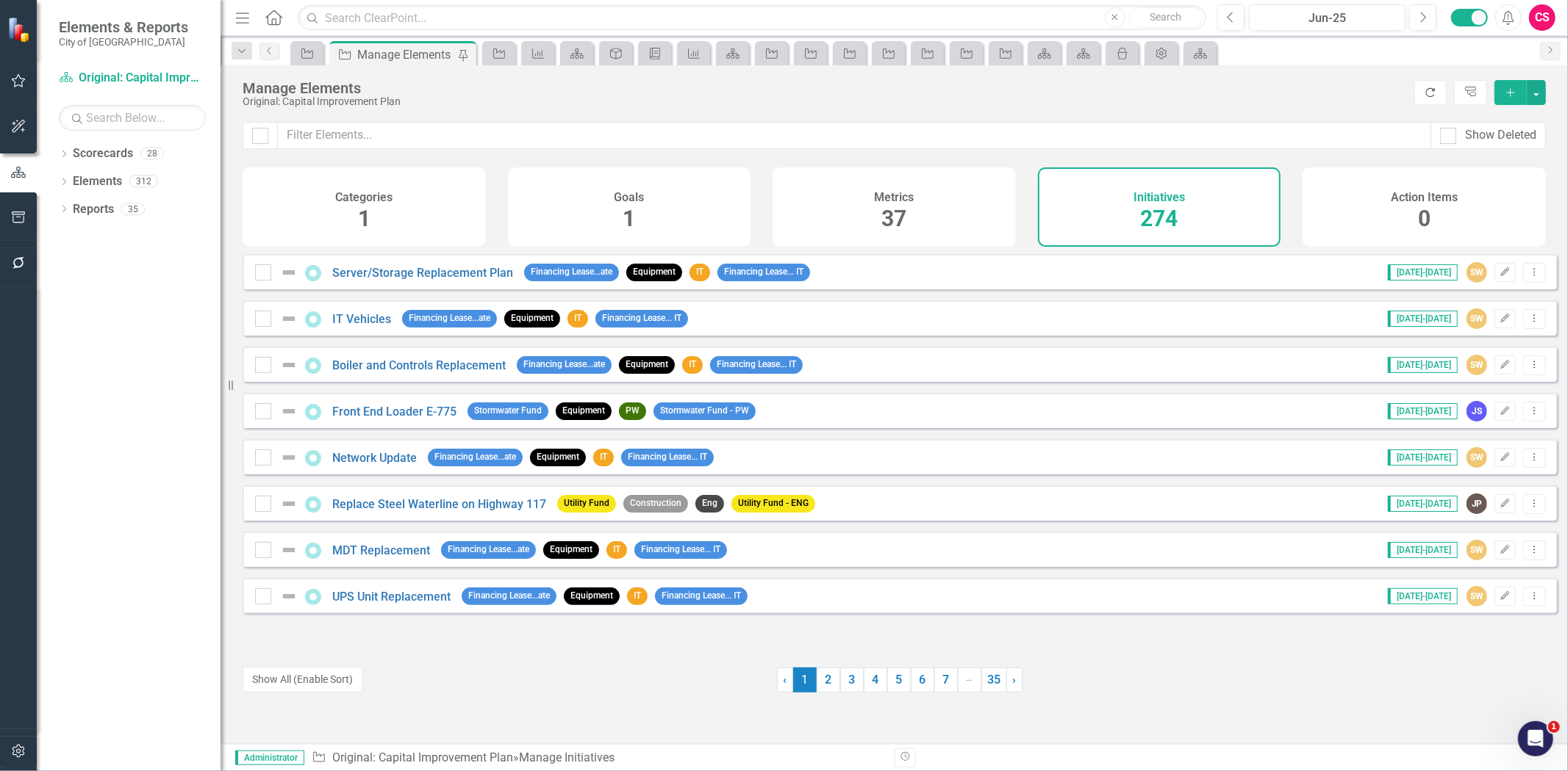
click at [1435, 92] on icon "Refresh" at bounding box center [1430, 92] width 13 height 11
click at [1500, 560] on button "Edit" at bounding box center [1504, 549] width 21 height 19
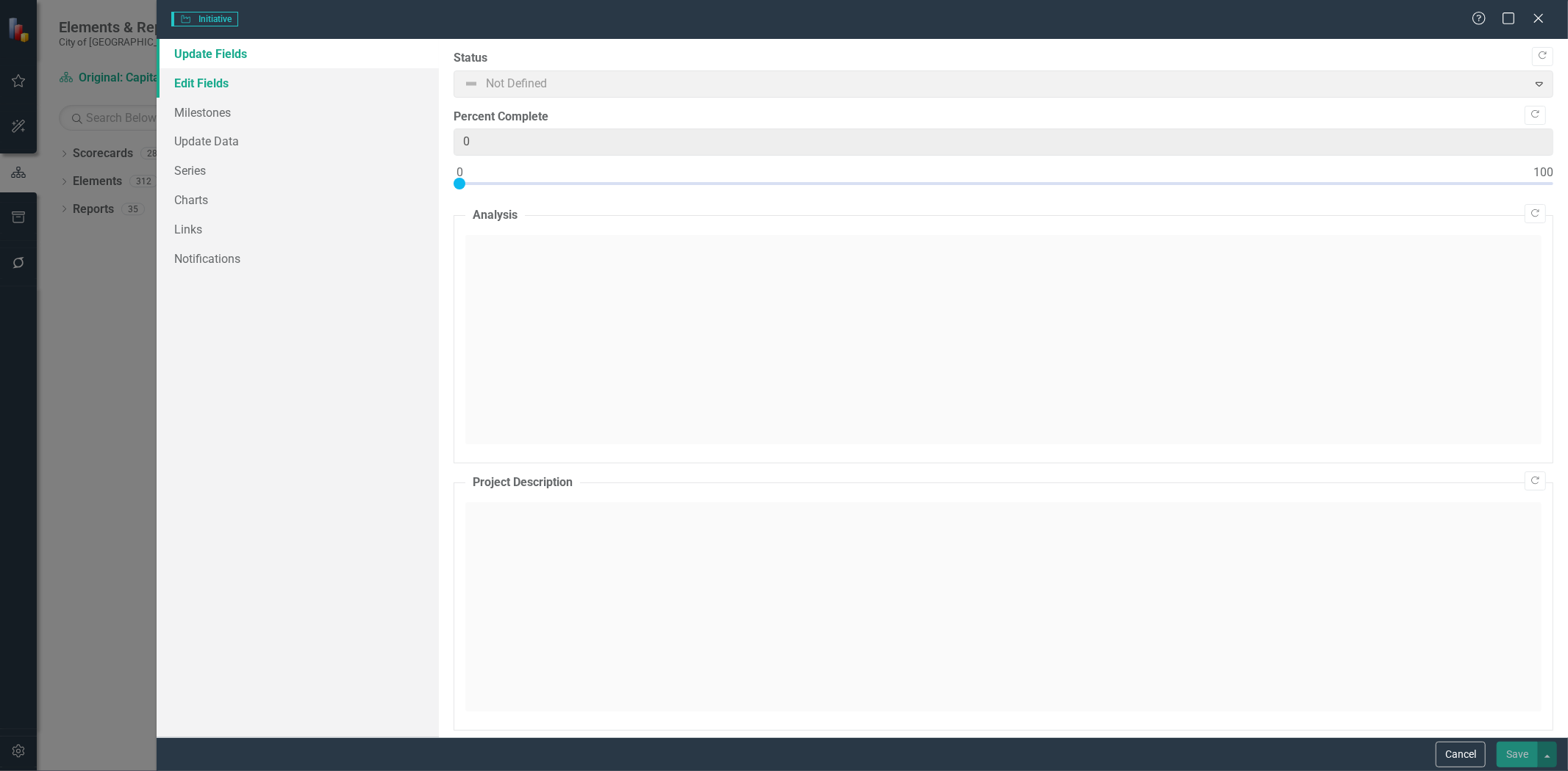
click at [217, 68] on link "Edit Fields" at bounding box center [298, 83] width 282 height 29
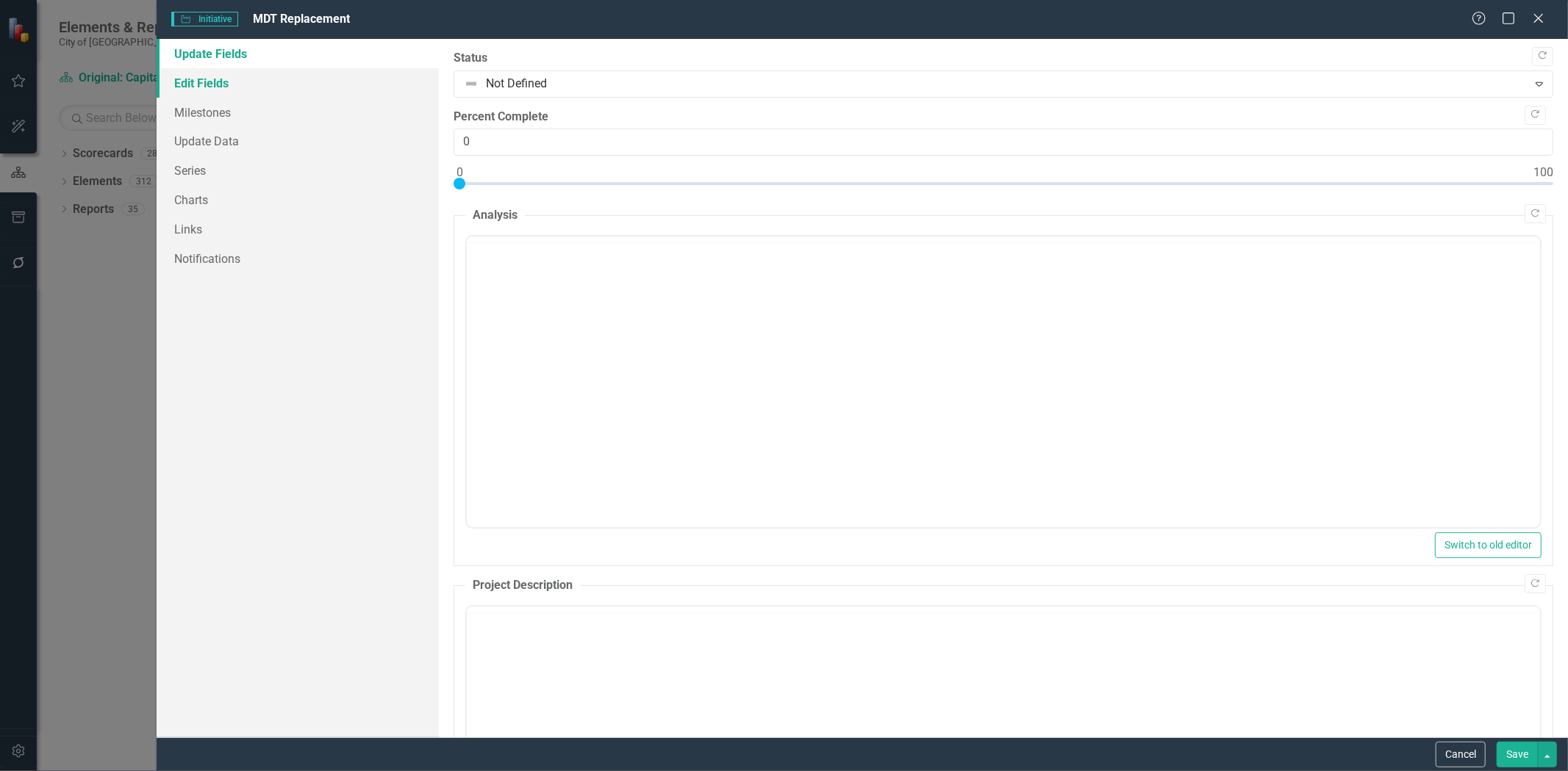
click at [227, 76] on link "Edit Fields" at bounding box center [298, 83] width 282 height 29
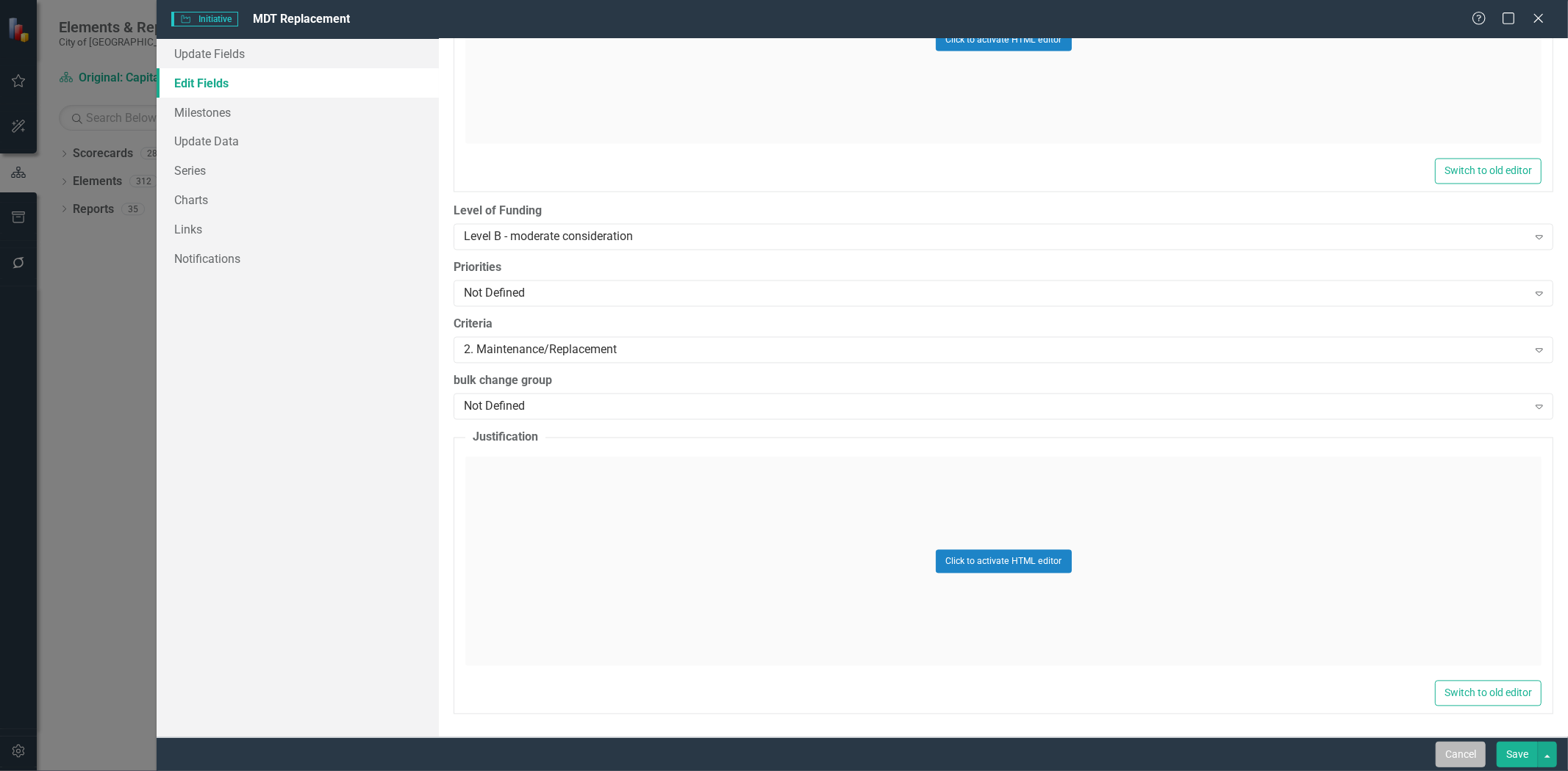
click at [1443, 761] on button "Cancel" at bounding box center [1460, 755] width 50 height 26
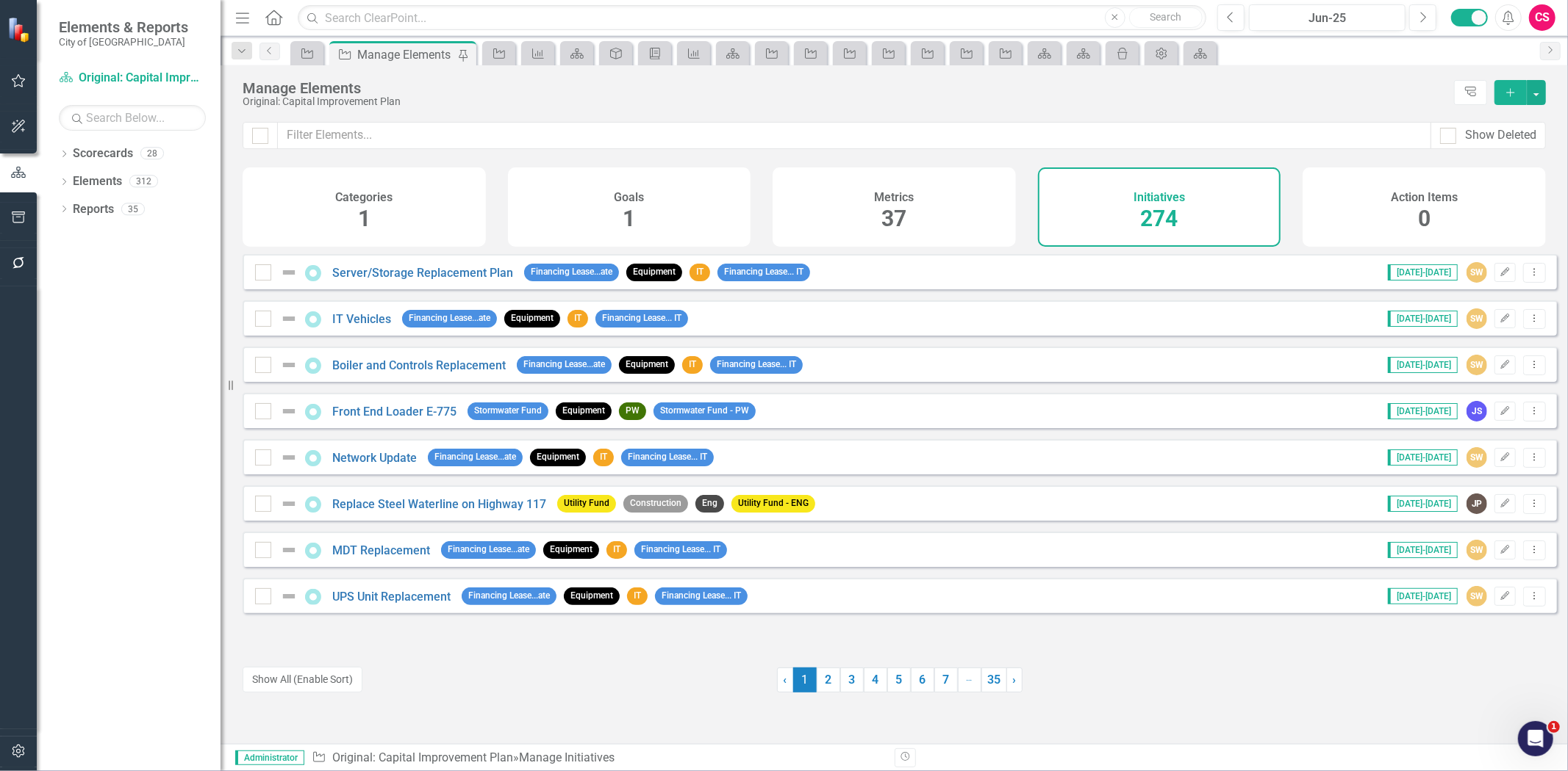
click at [22, 739] on button "button" at bounding box center [19, 752] width 33 height 31
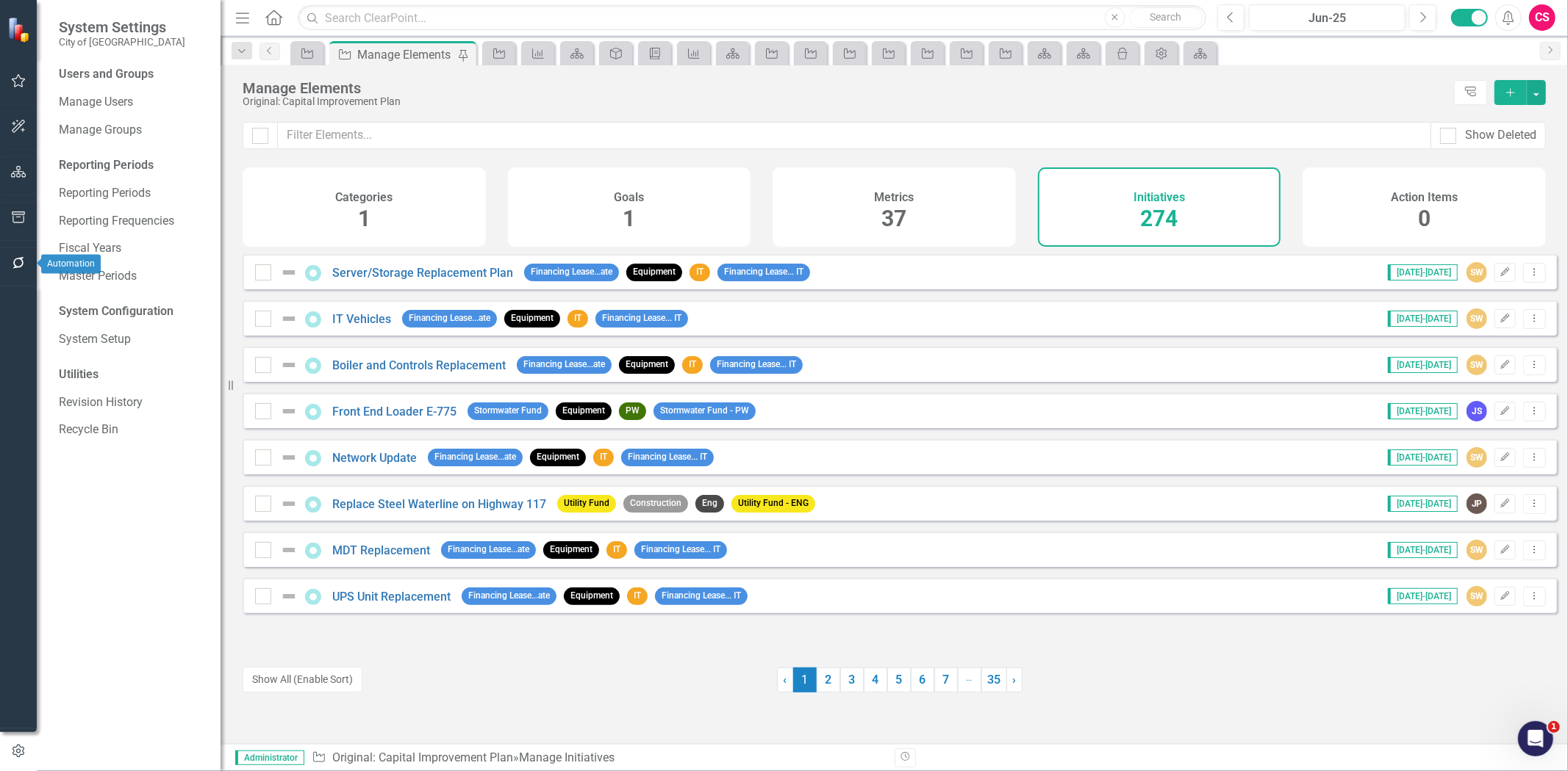
click at [24, 253] on button "button" at bounding box center [19, 264] width 33 height 31
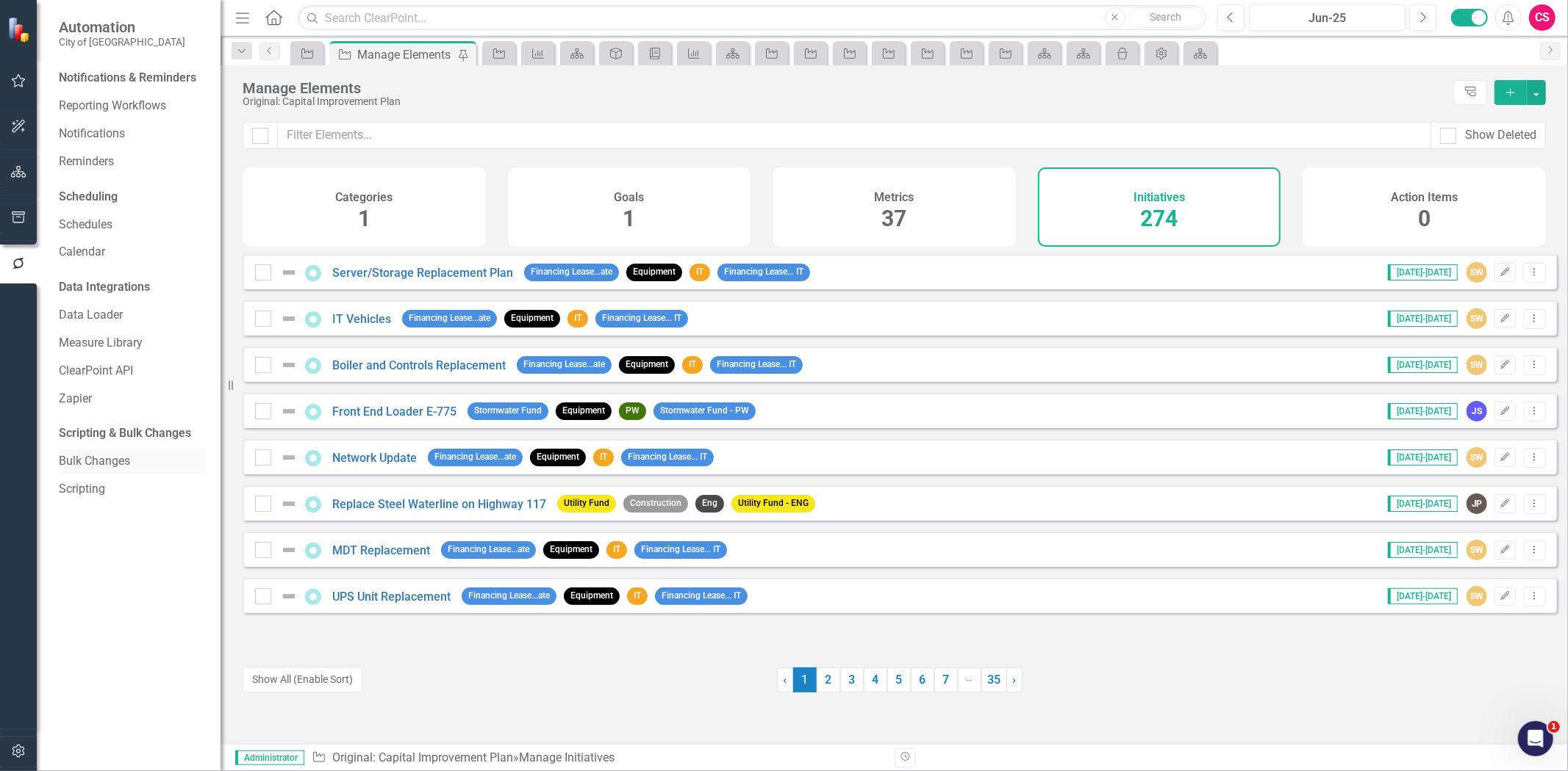
click at [97, 465] on link "Bulk Changes" at bounding box center [132, 461] width 147 height 17
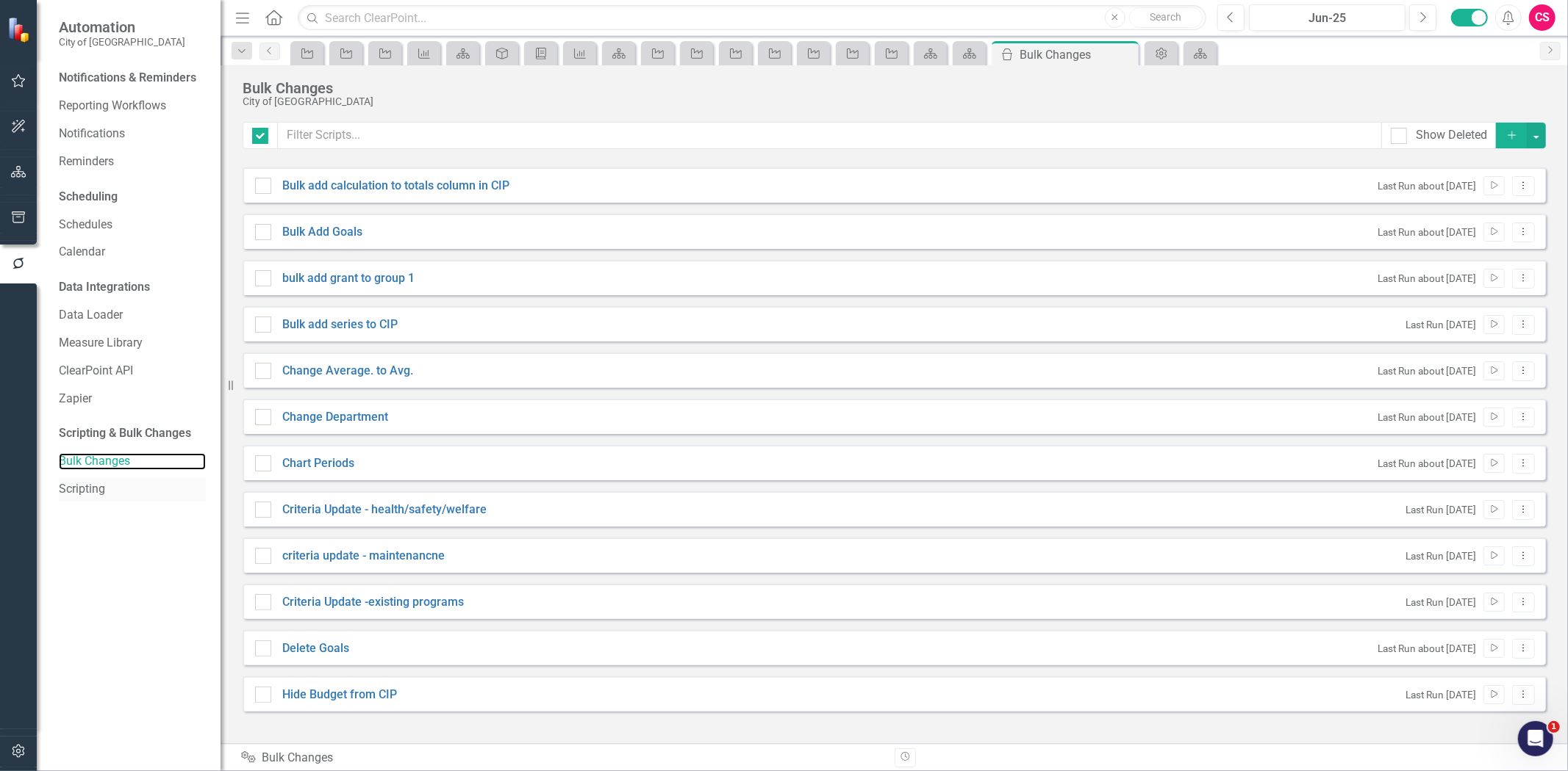
checkbox input "false"
click at [1532, 332] on button "Dropdown Menu" at bounding box center [1523, 325] width 23 height 20
click at [1471, 383] on link "Edit Edit Script" at bounding box center [1476, 376] width 117 height 27
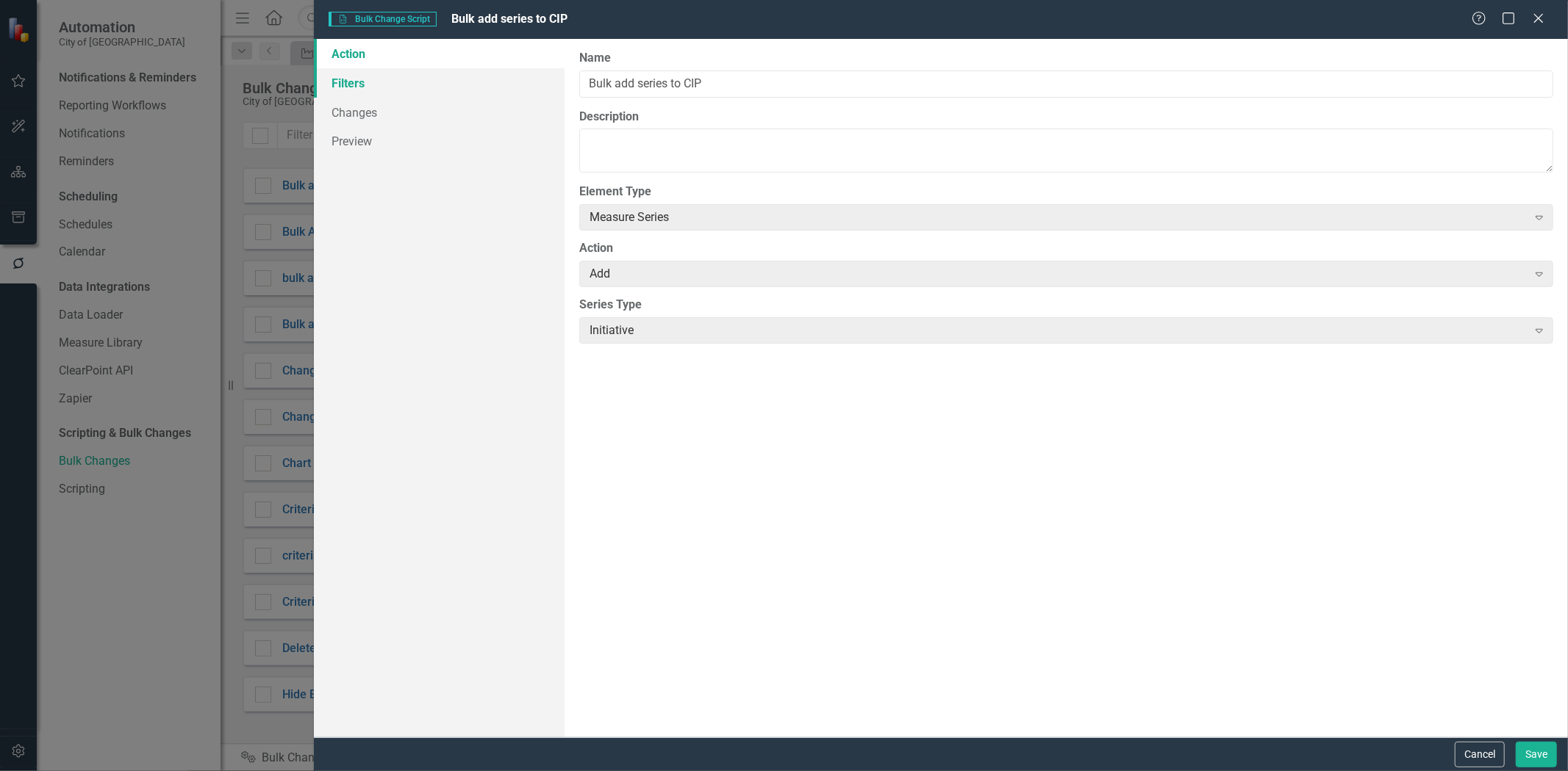
click at [408, 77] on link "Filters" at bounding box center [439, 83] width 250 height 29
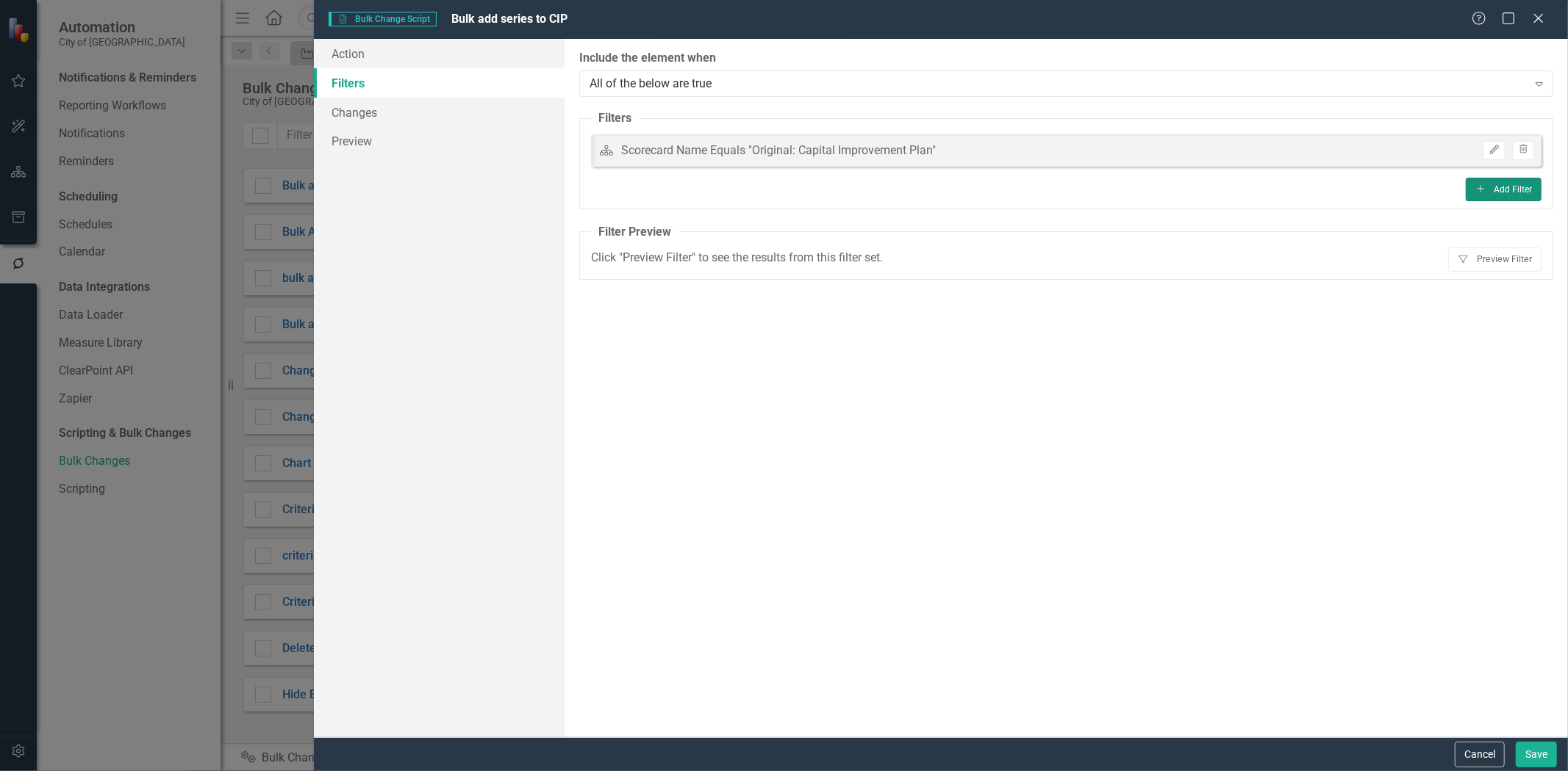
click at [1485, 184] on icon "Add" at bounding box center [1481, 188] width 11 height 9
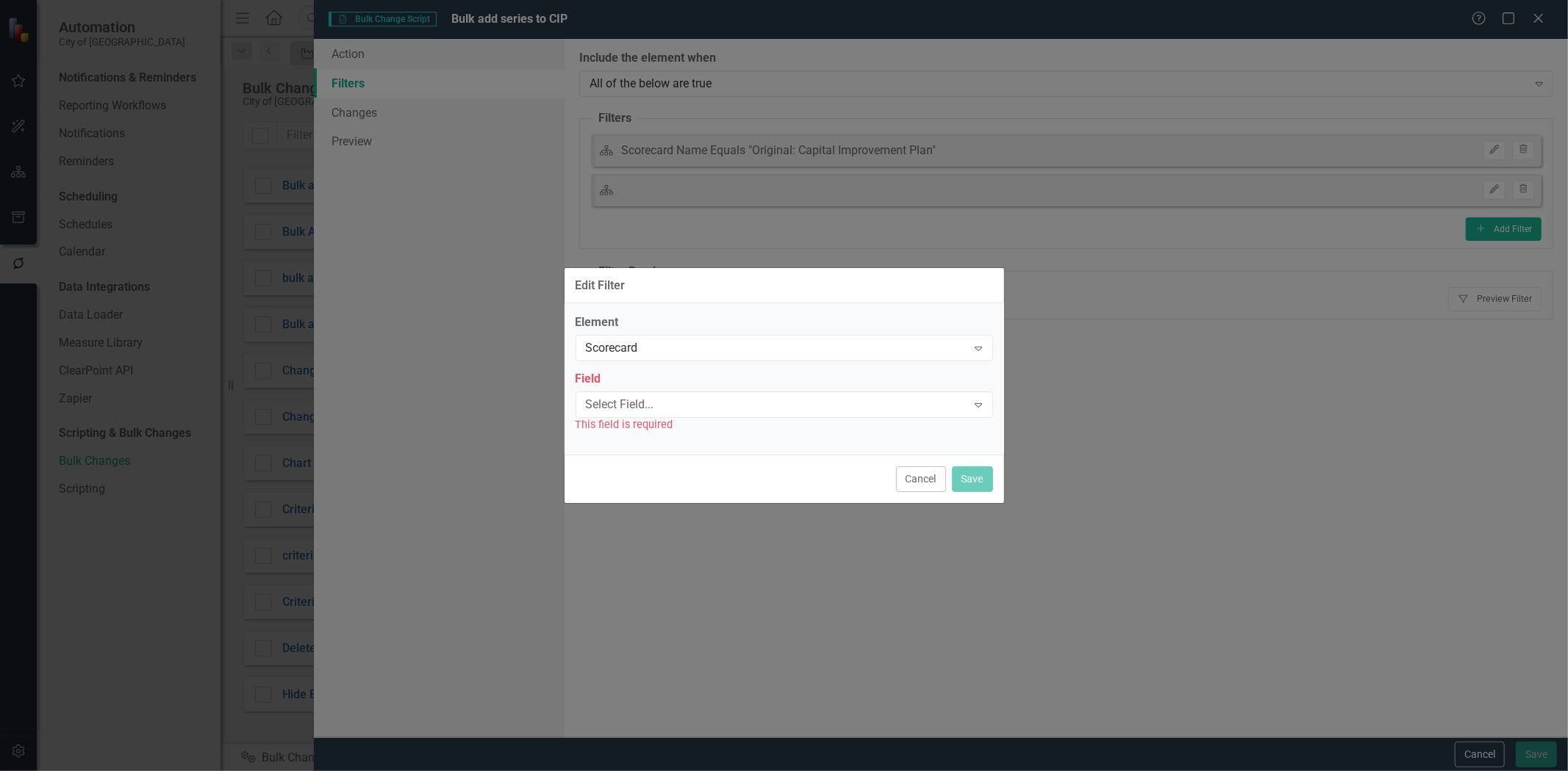
click at [686, 361] on div "Element Scorecard Expand Field Select Field... Expand This field is required" at bounding box center [784, 373] width 417 height 118
click at [665, 346] on div "Scorecard" at bounding box center [776, 348] width 382 height 17
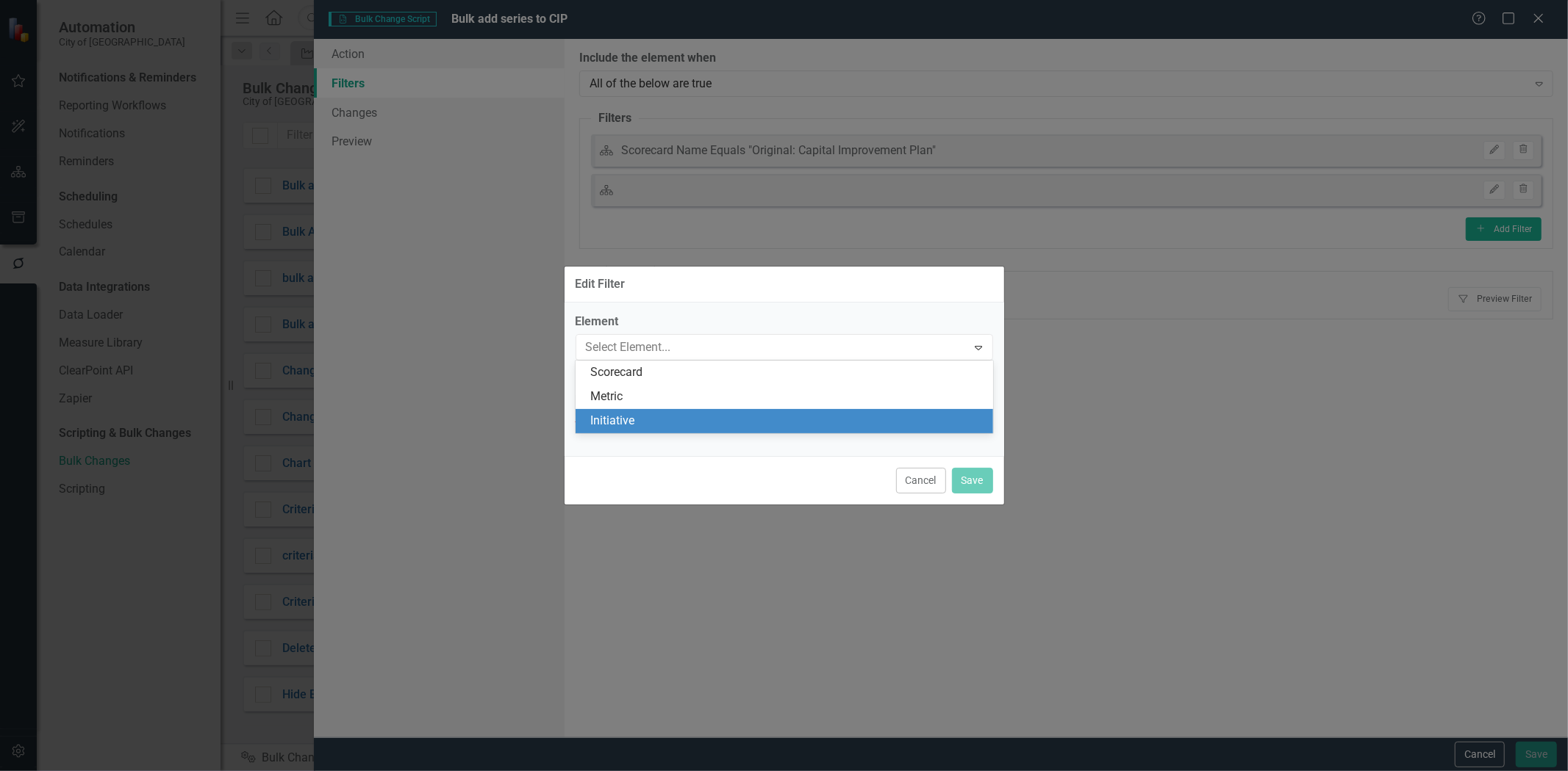
click at [634, 415] on div "Initiative" at bounding box center [787, 421] width 394 height 17
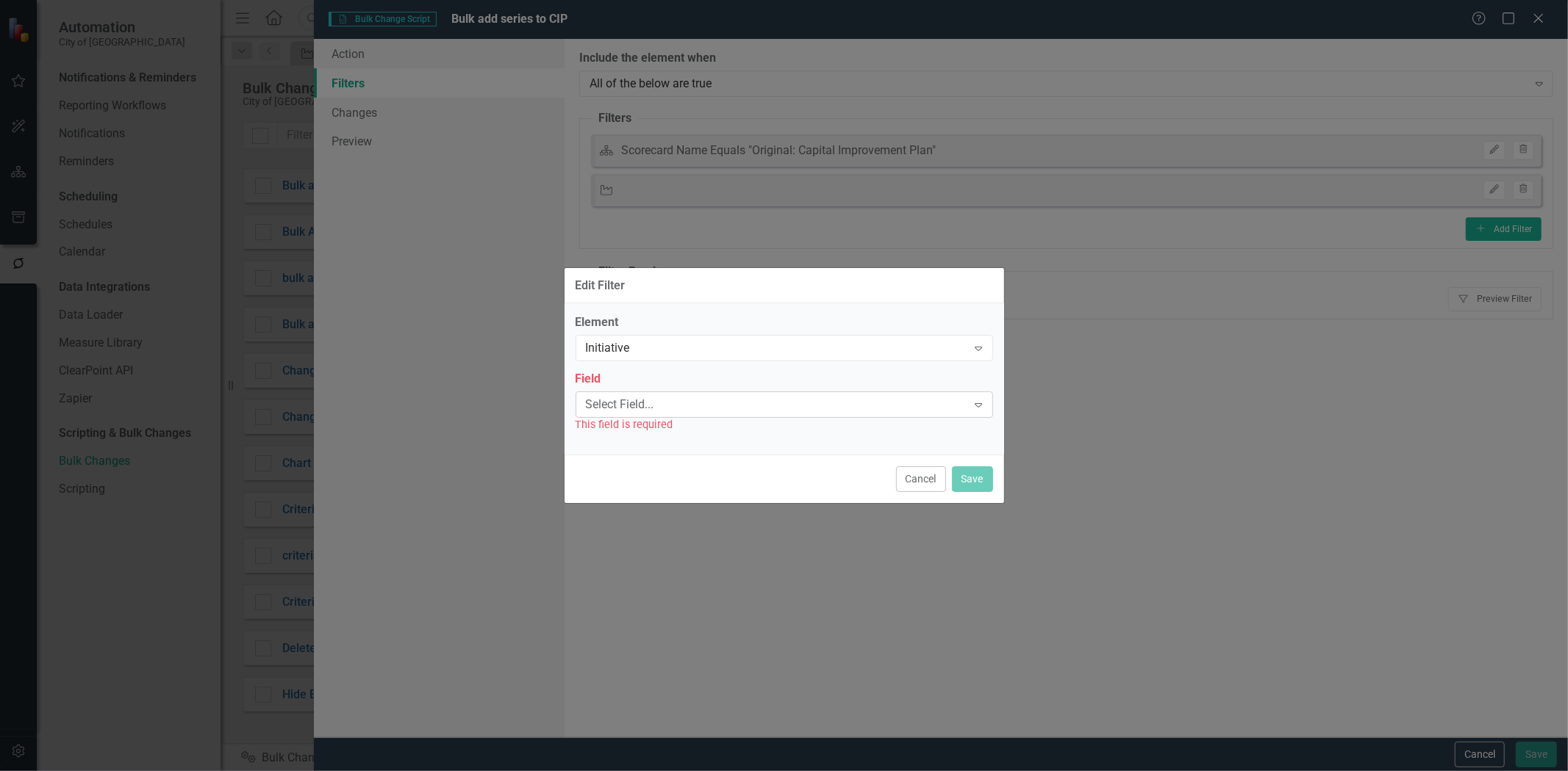
click at [620, 393] on div "Select Field... Expand" at bounding box center [784, 404] width 417 height 26
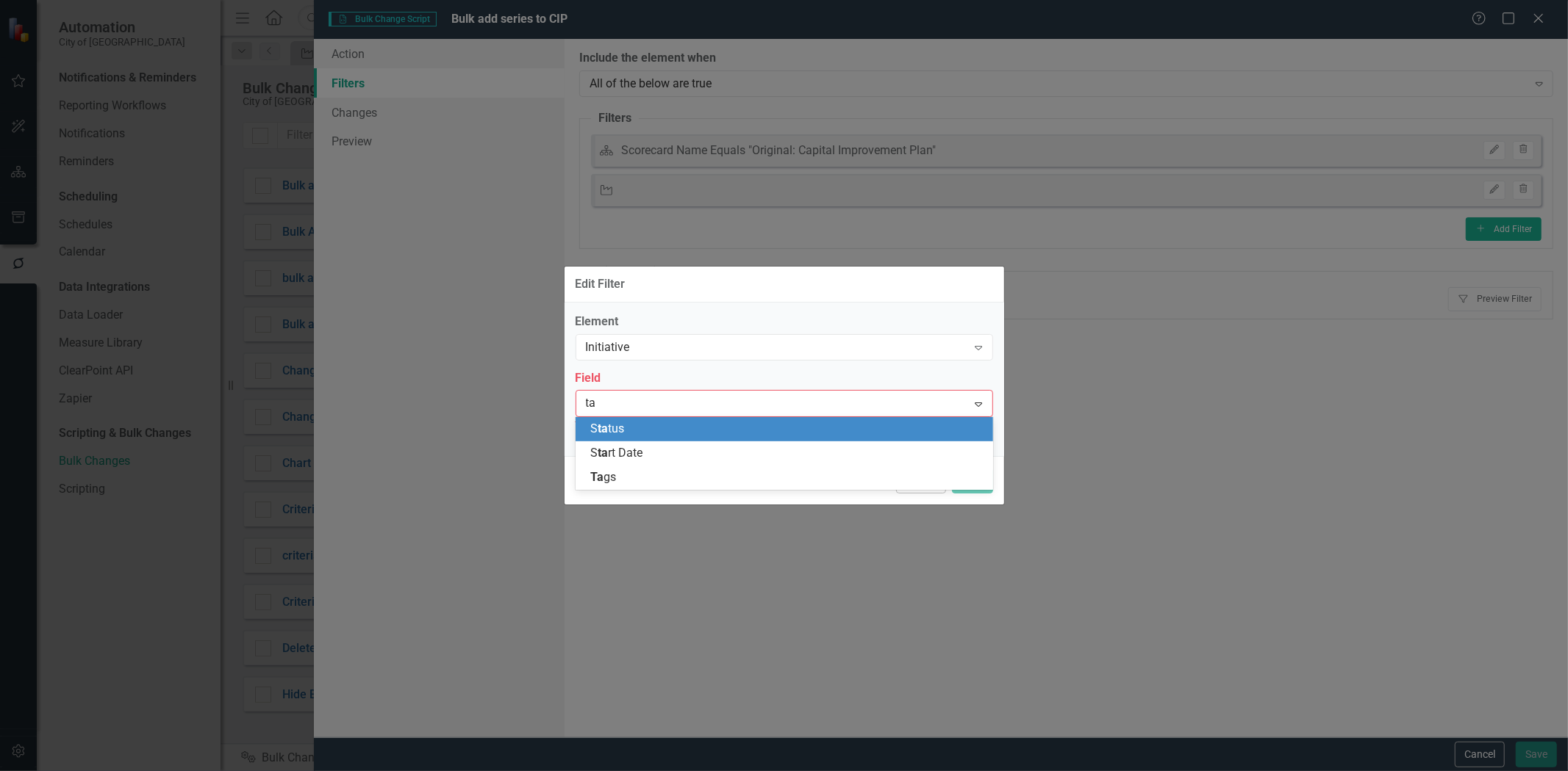
type input "tag"
click at [633, 427] on div "Tag s" at bounding box center [787, 429] width 394 height 17
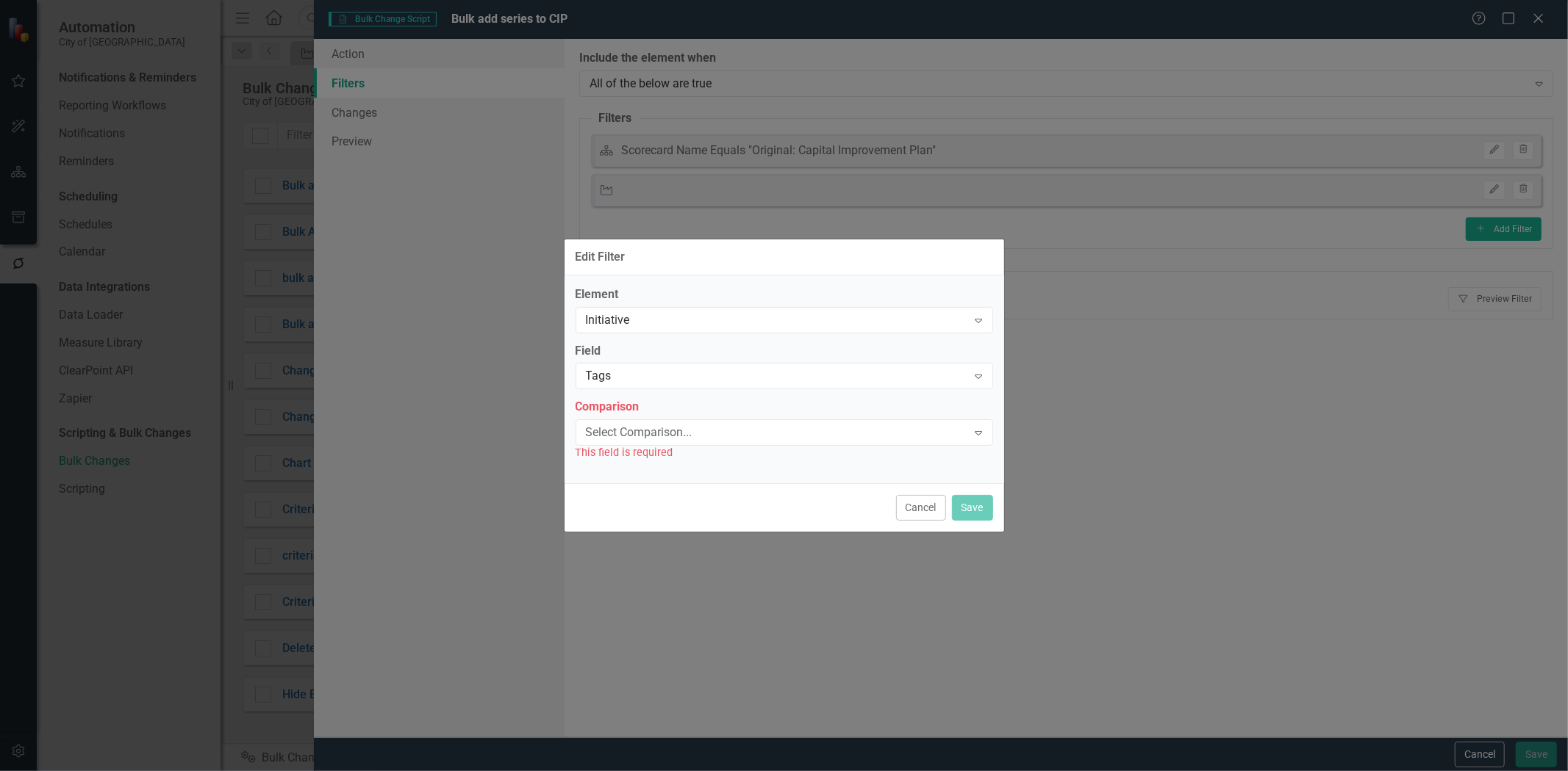
click at [633, 421] on div "Select Comparison... Expand" at bounding box center [784, 433] width 417 height 26
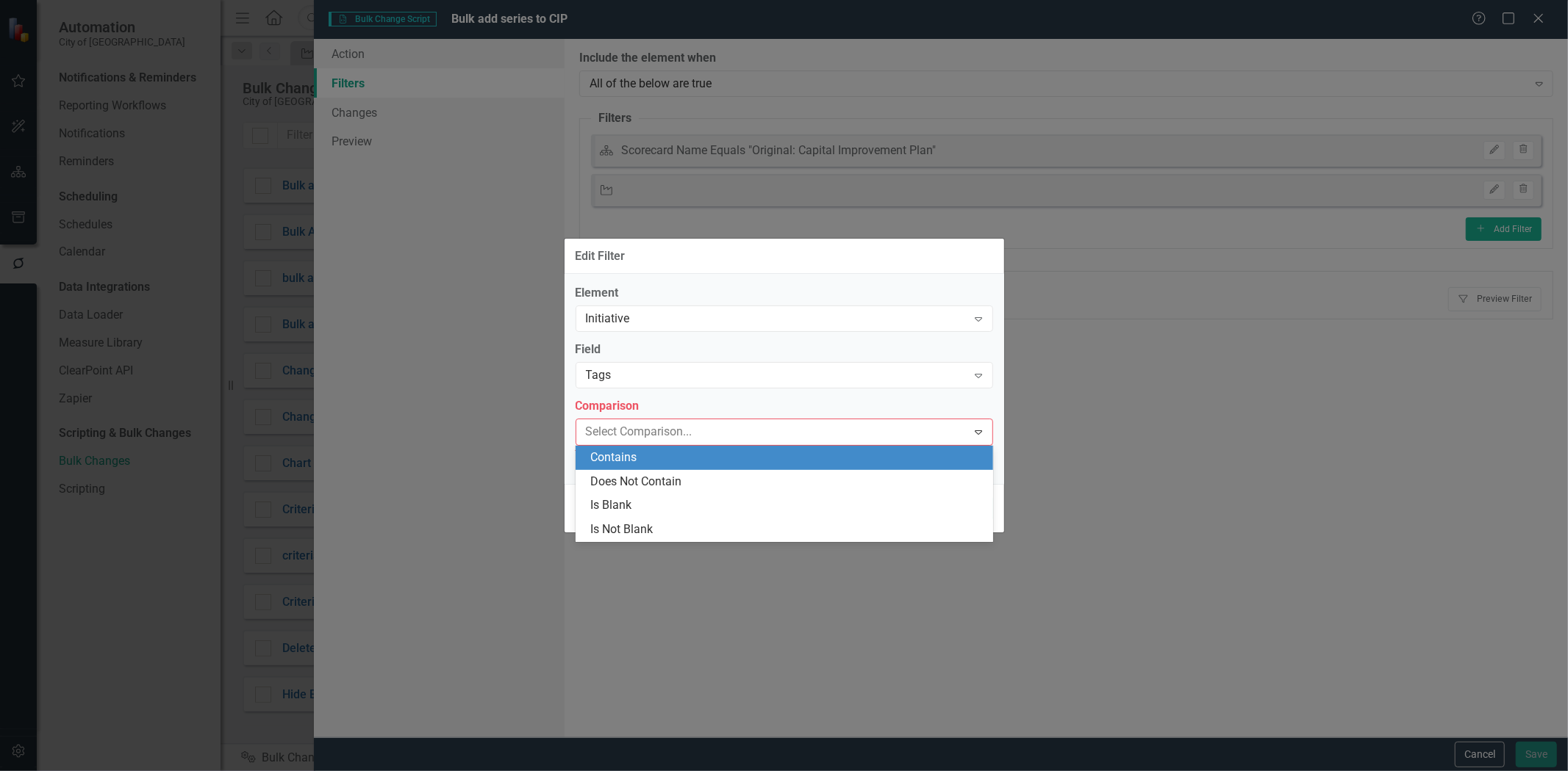
click at [634, 453] on div "Contains" at bounding box center [787, 458] width 394 height 17
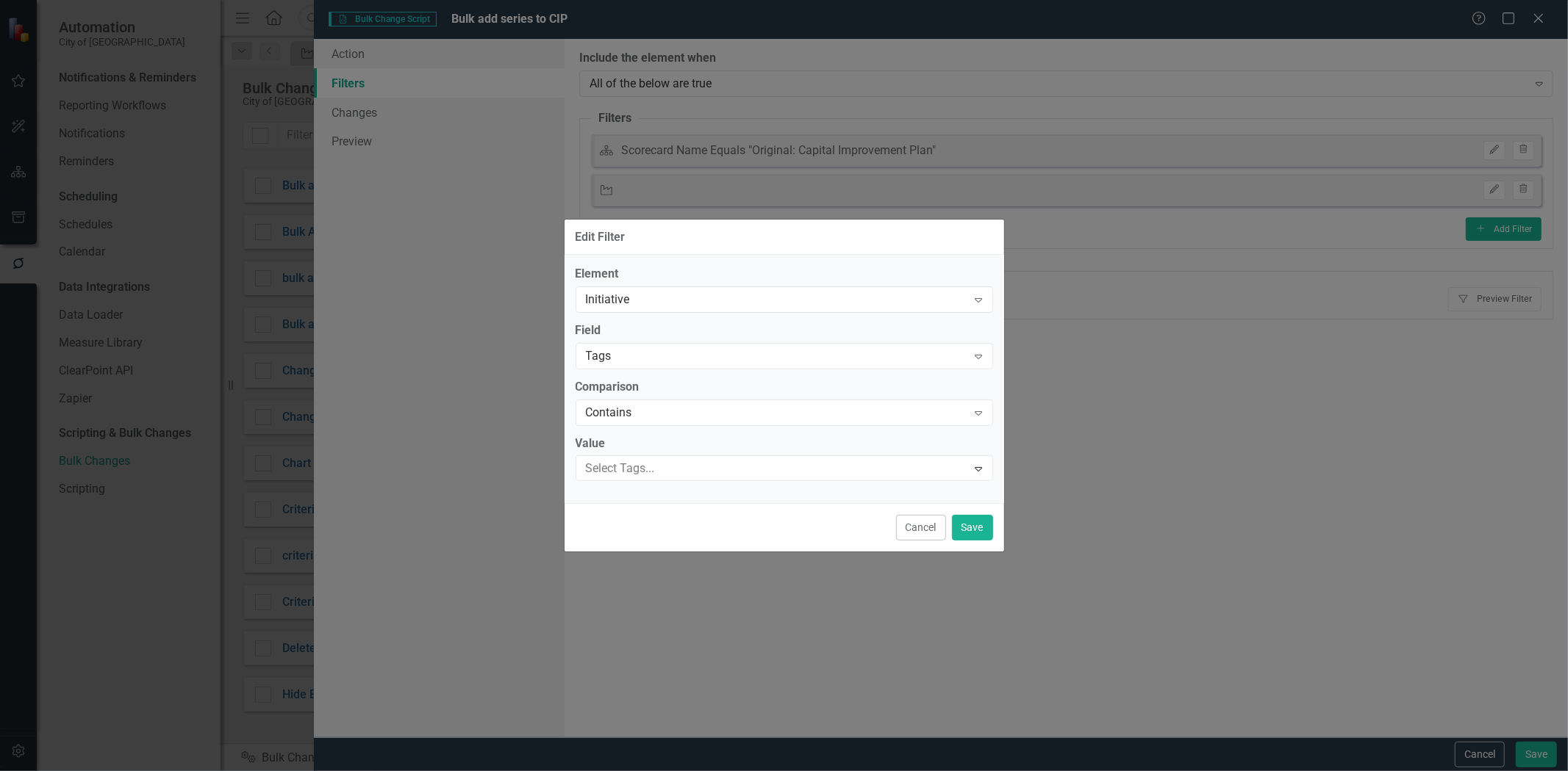
click at [634, 459] on div at bounding box center [773, 469] width 387 height 20
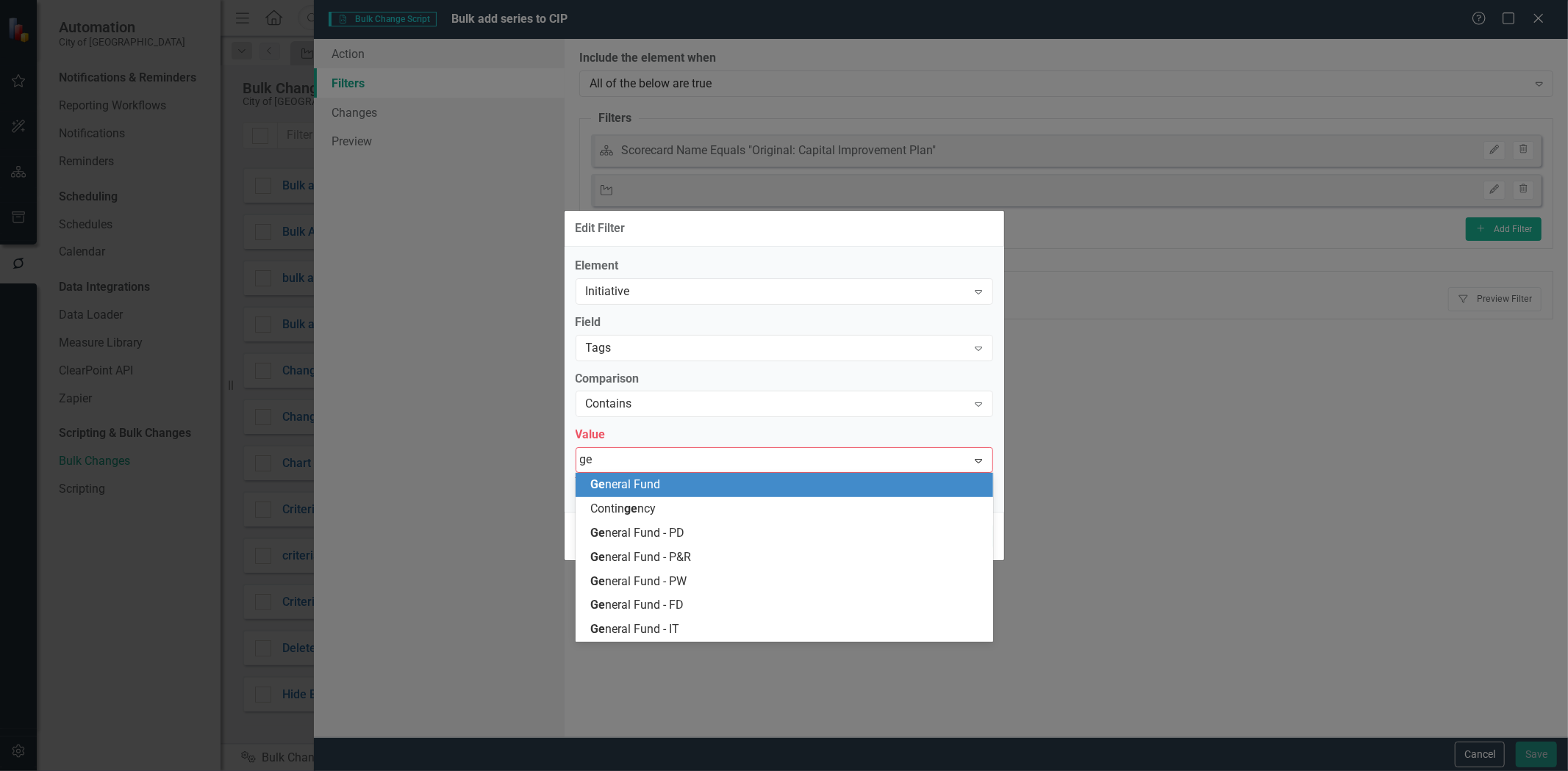
type input "gen"
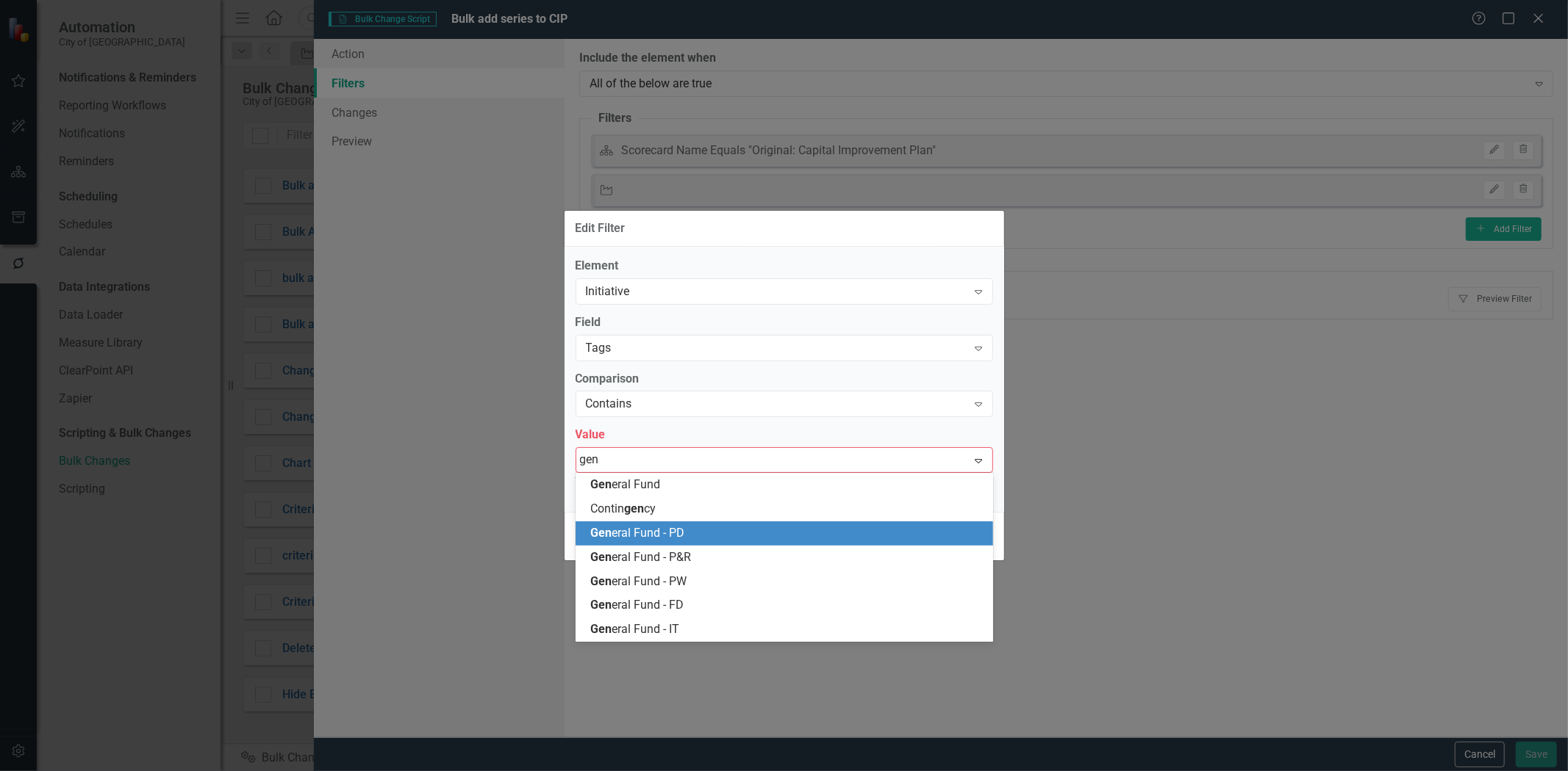
click at [667, 538] on span "Gen eral Fund - PD" at bounding box center [637, 532] width 94 height 14
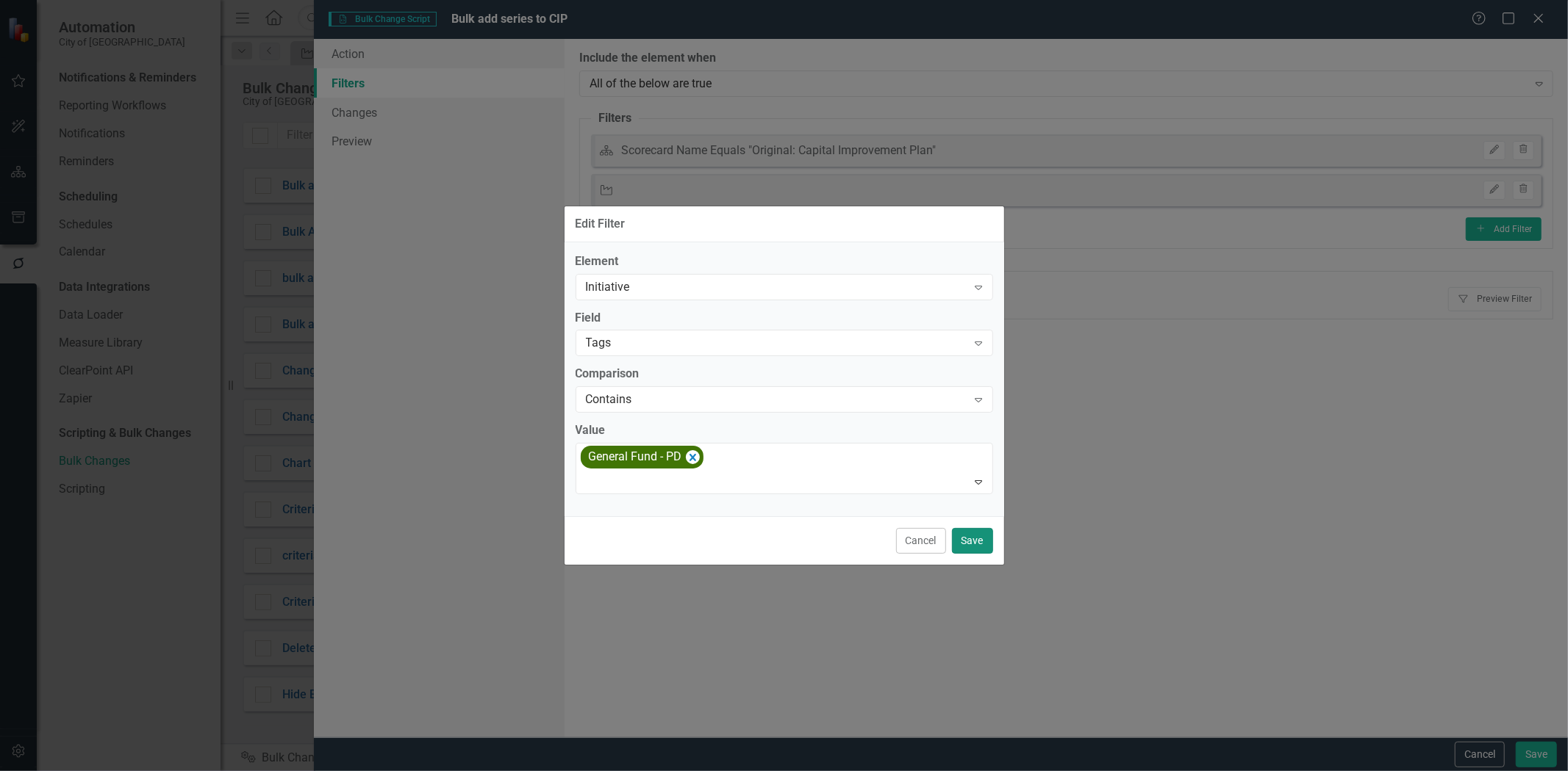
click at [964, 541] on button "Save" at bounding box center [972, 541] width 41 height 26
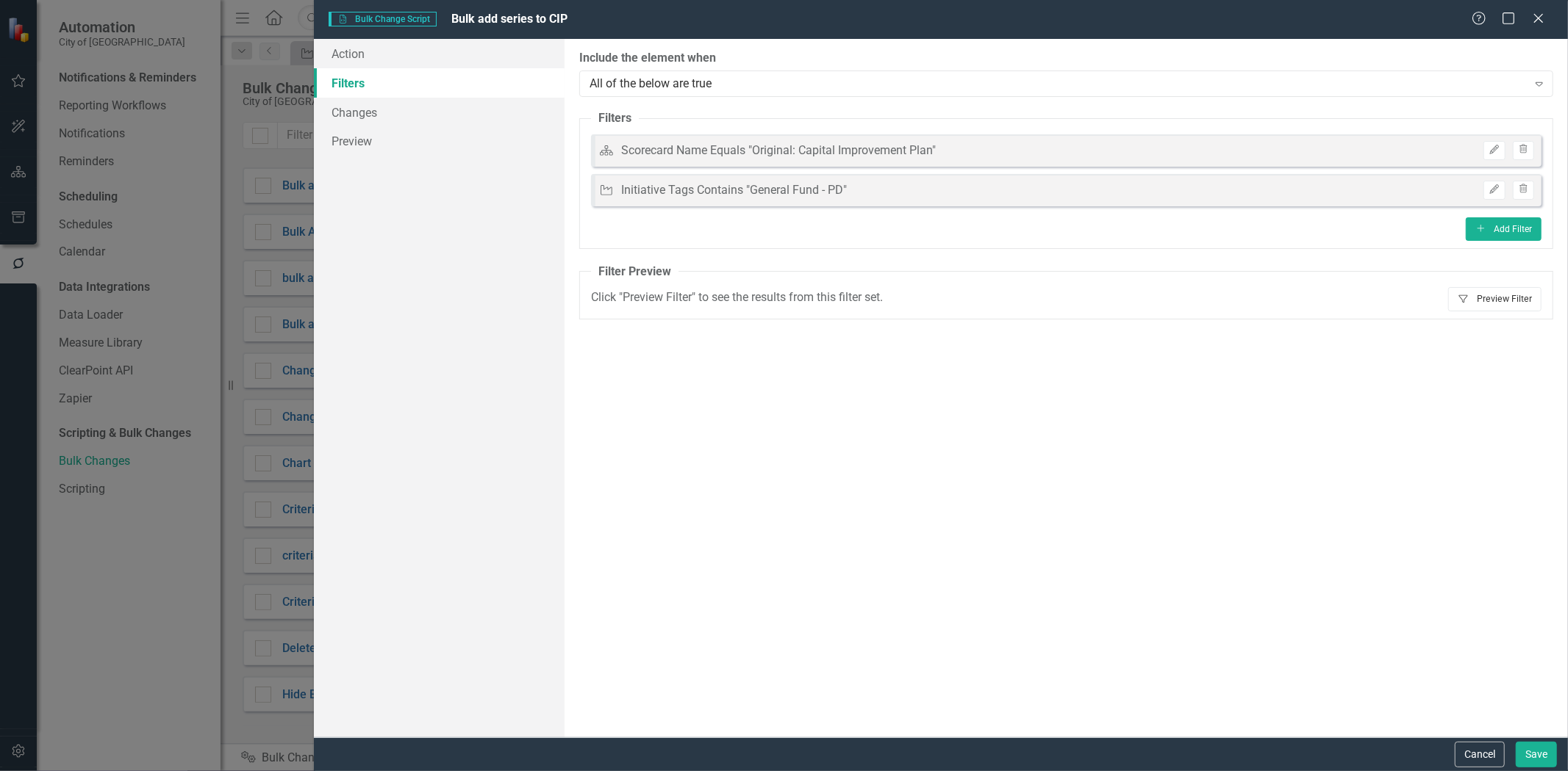
click at [1501, 306] on button "Filter Preview Filter" at bounding box center [1495, 298] width 93 height 24
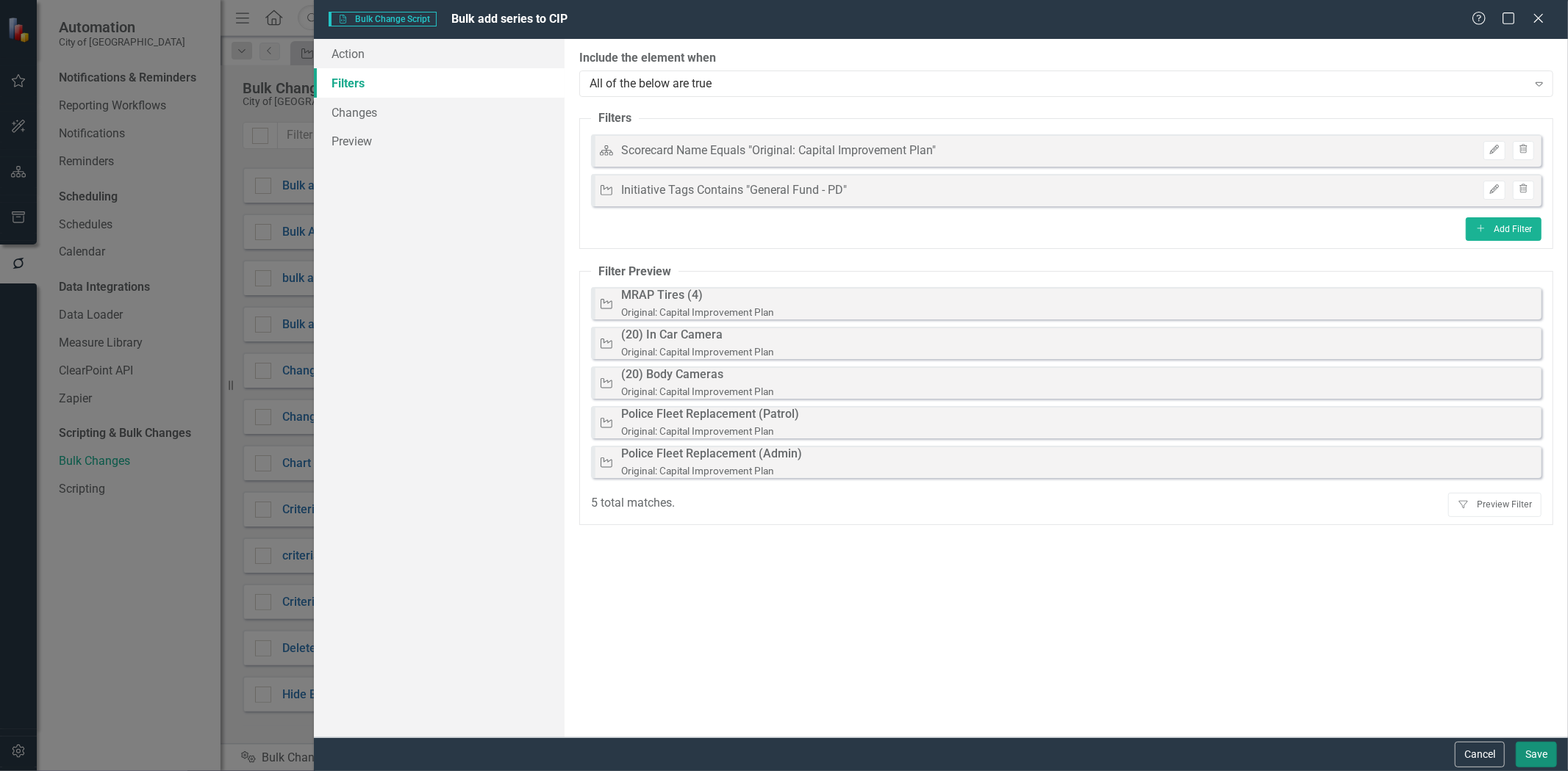
click at [1544, 749] on button "Save" at bounding box center [1536, 755] width 41 height 26
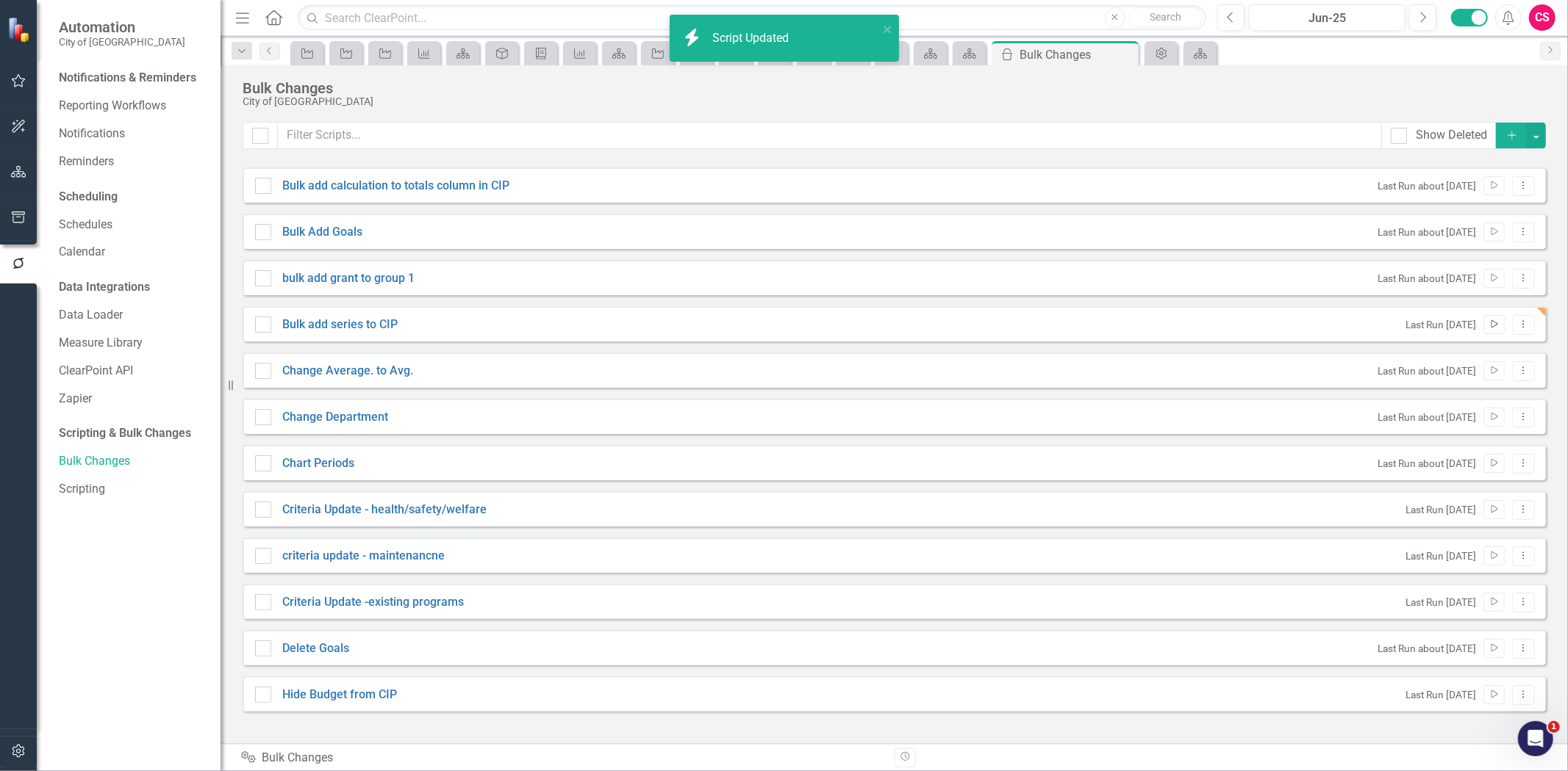
click at [1501, 319] on button "Run Script" at bounding box center [1494, 324] width 21 height 19
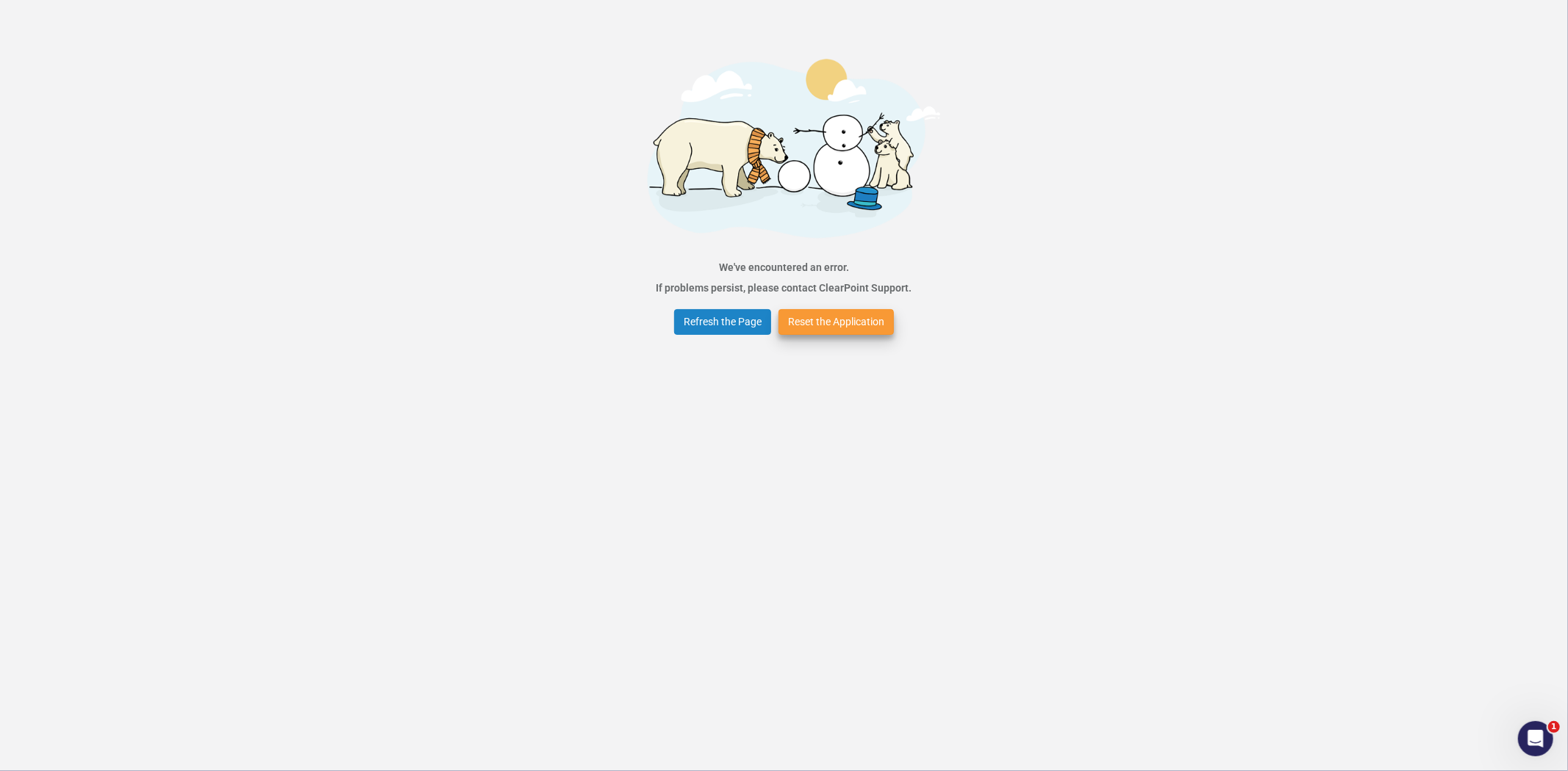
click at [718, 336] on div "Refresh the Page Reset the Application" at bounding box center [784, 322] width 227 height 33
click at [716, 293] on div "We've encountered an error. If problems persist, please contact ClearPoint Supp…" at bounding box center [784, 277] width 256 height 41
click at [722, 312] on button "Refresh the Page" at bounding box center [722, 322] width 97 height 26
click at [731, 322] on button "Refresh the Page" at bounding box center [722, 322] width 97 height 26
click at [742, 326] on button "Refresh the Page" at bounding box center [722, 322] width 97 height 26
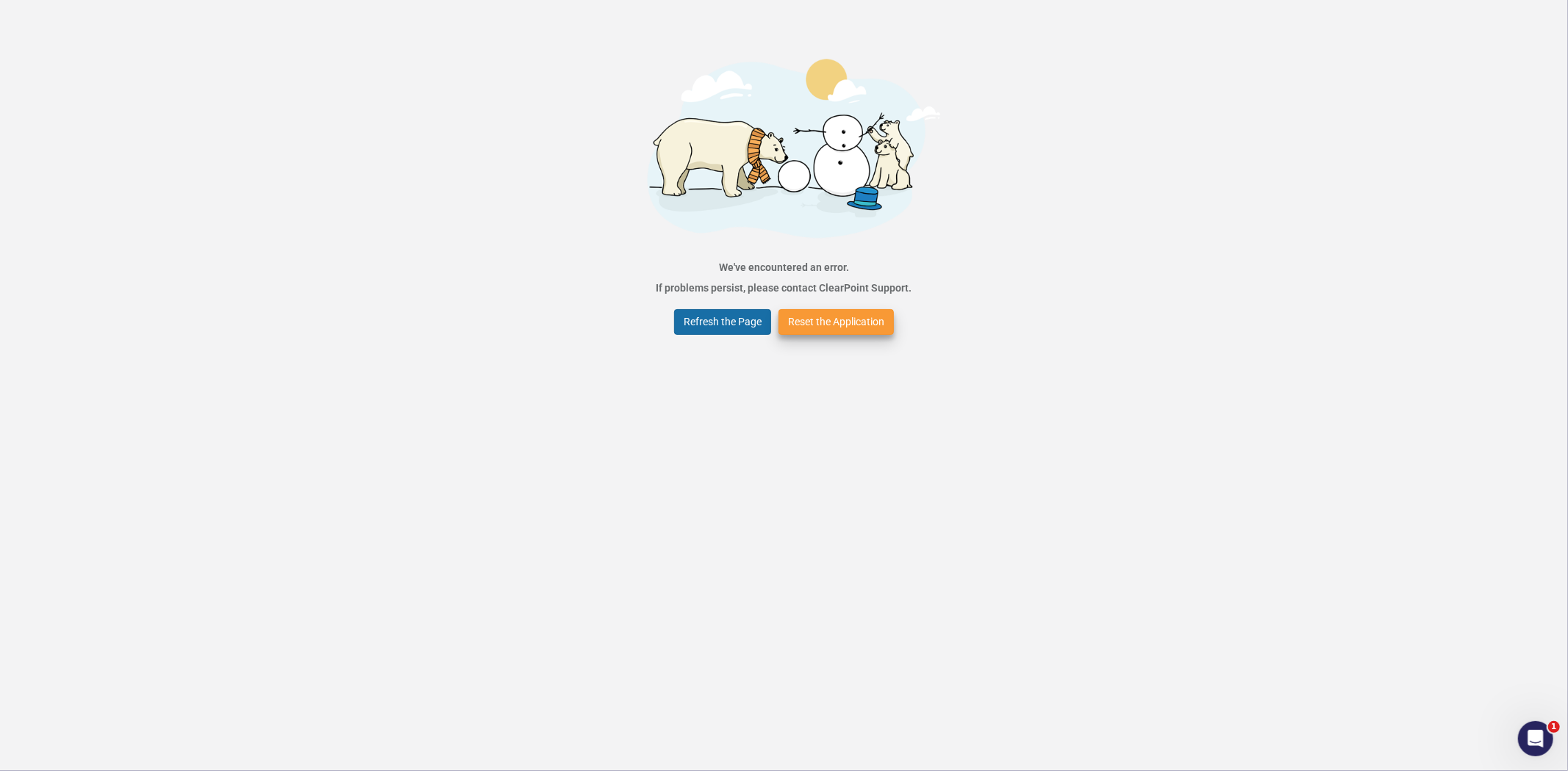
click at [742, 326] on button "Refresh the Page" at bounding box center [722, 322] width 97 height 26
click at [822, 327] on button "Reset the Application" at bounding box center [837, 322] width 116 height 26
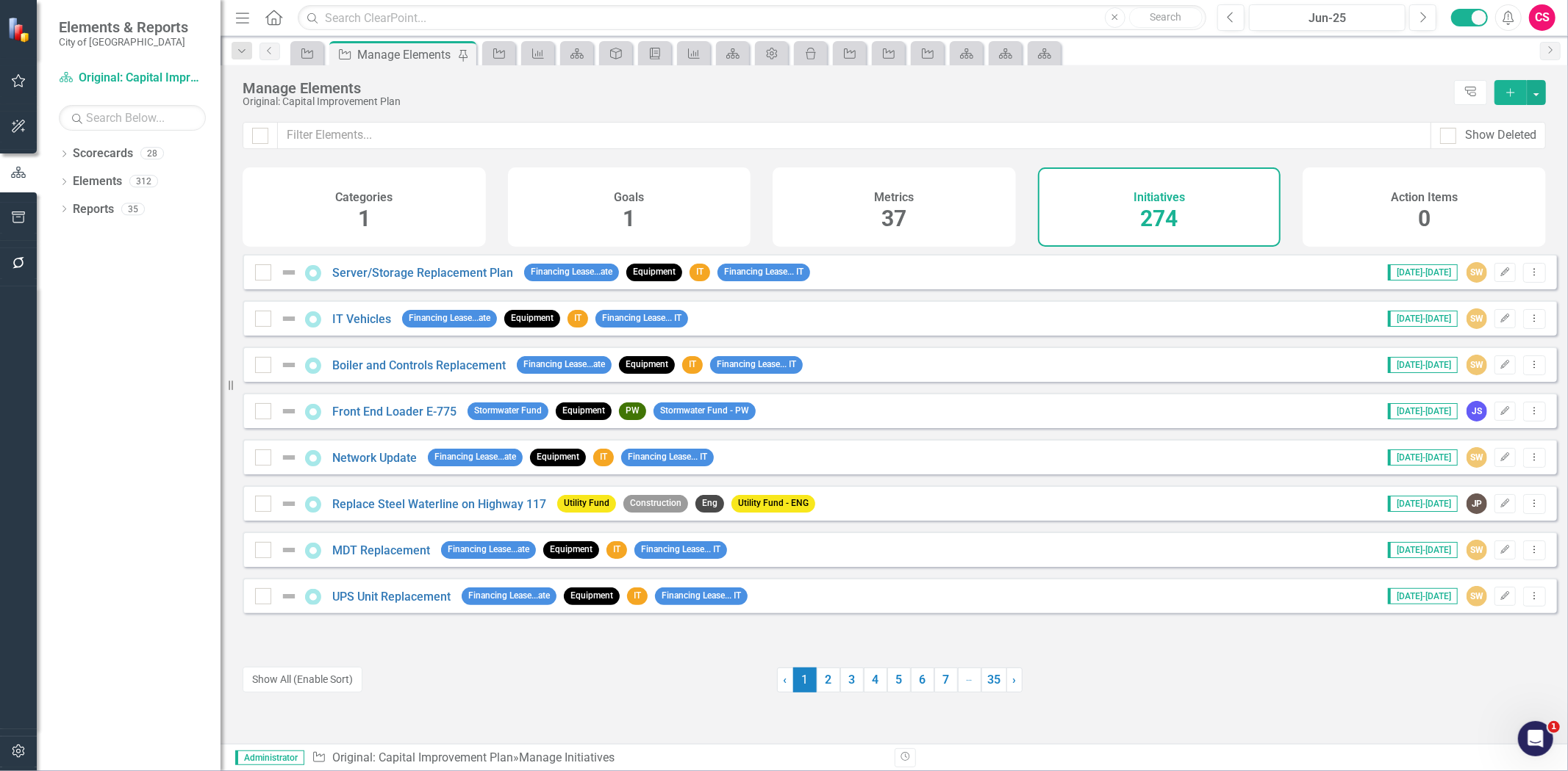
click at [248, 127] on div at bounding box center [259, 135] width 35 height 27
click at [270, 134] on div at bounding box center [259, 135] width 35 height 27
click at [262, 132] on div at bounding box center [260, 136] width 16 height 16
click at [262, 132] on input "checkbox" at bounding box center [257, 133] width 10 height 10
checkbox input "true"
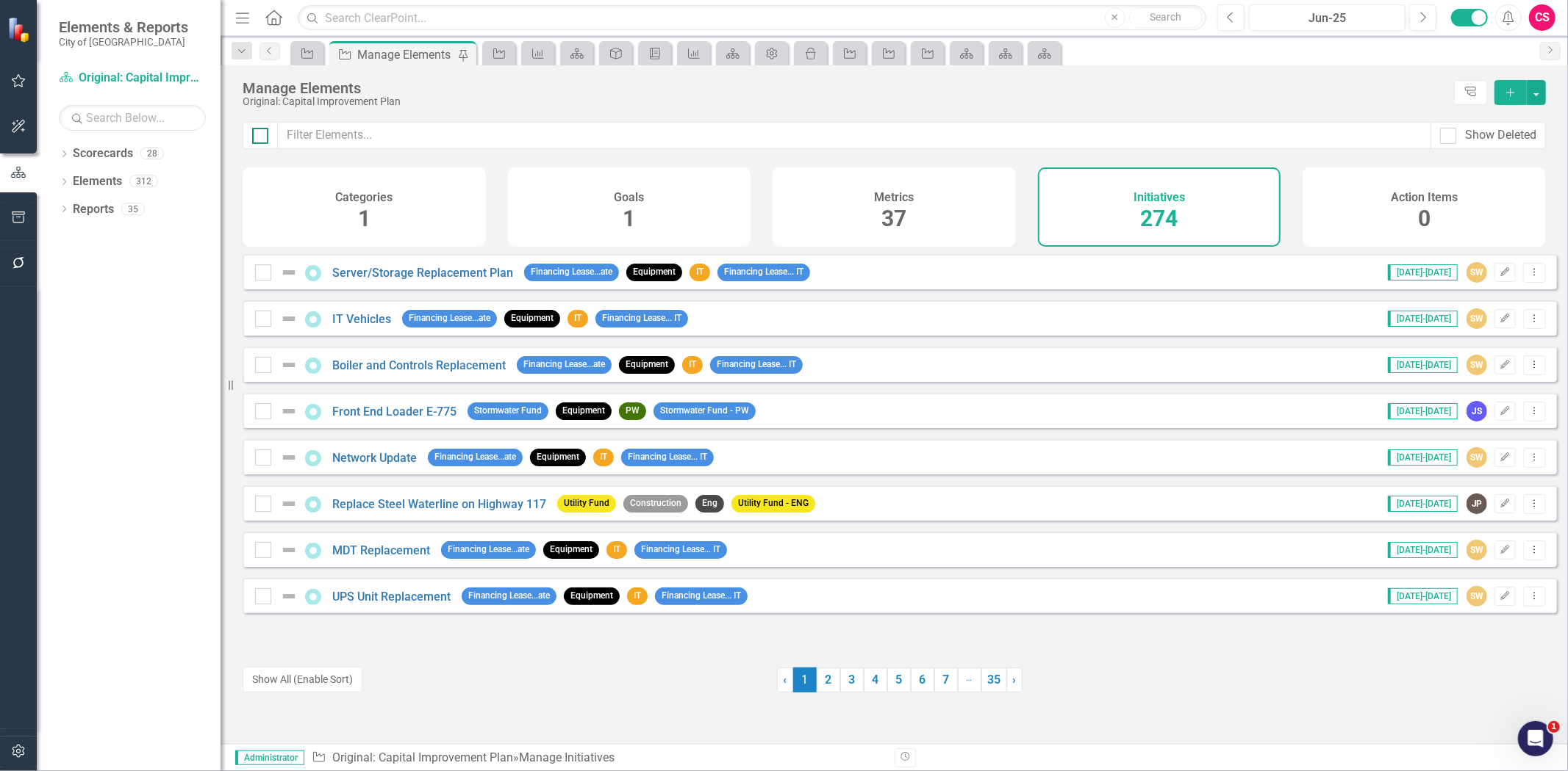
checkbox input "true"
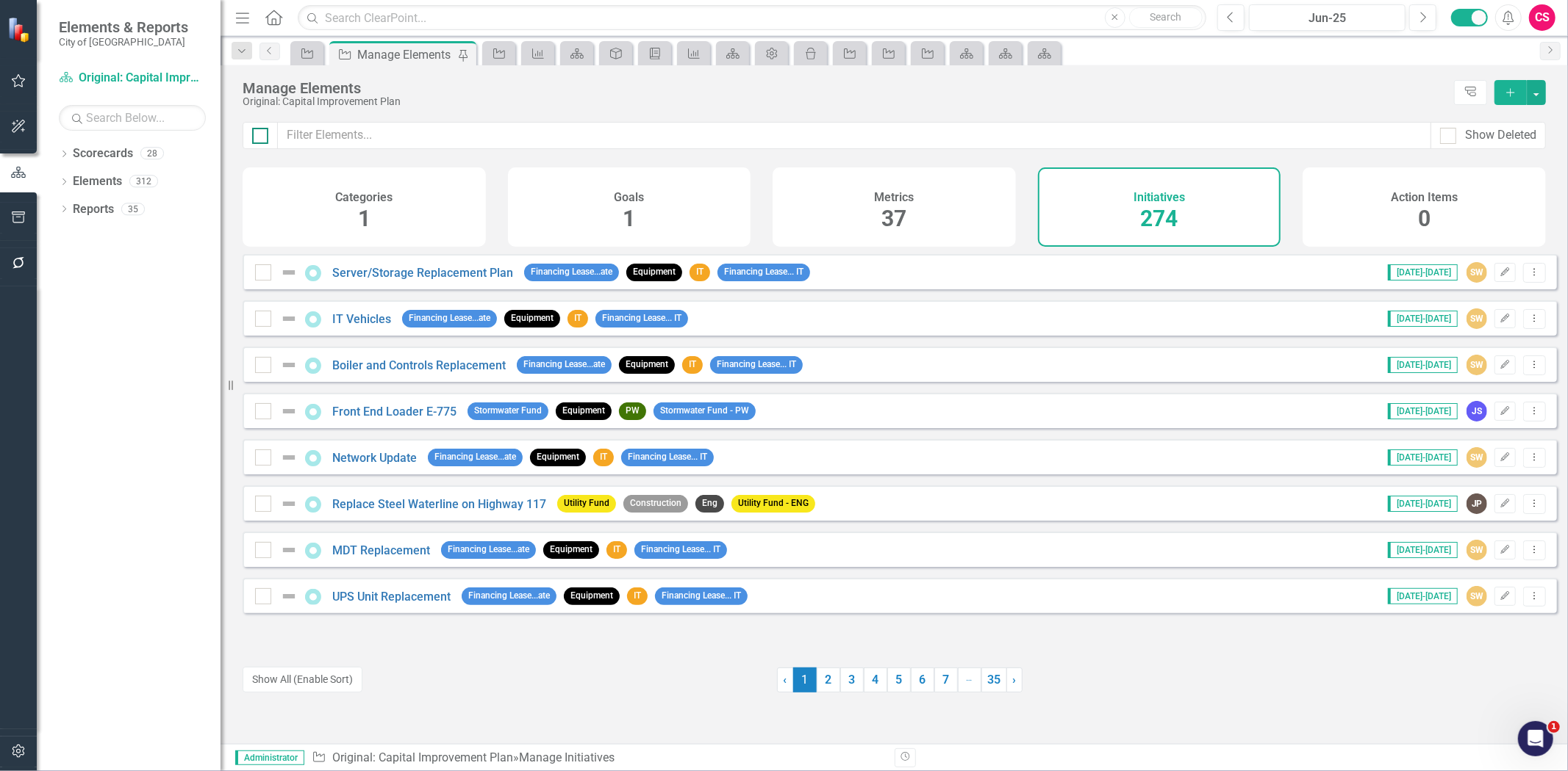
checkbox input "true"
click at [1535, 98] on button "button" at bounding box center [1535, 92] width 19 height 25
click at [1493, 177] on link "Edit Multiple Edit Multiple" at bounding box center [1486, 173] width 116 height 27
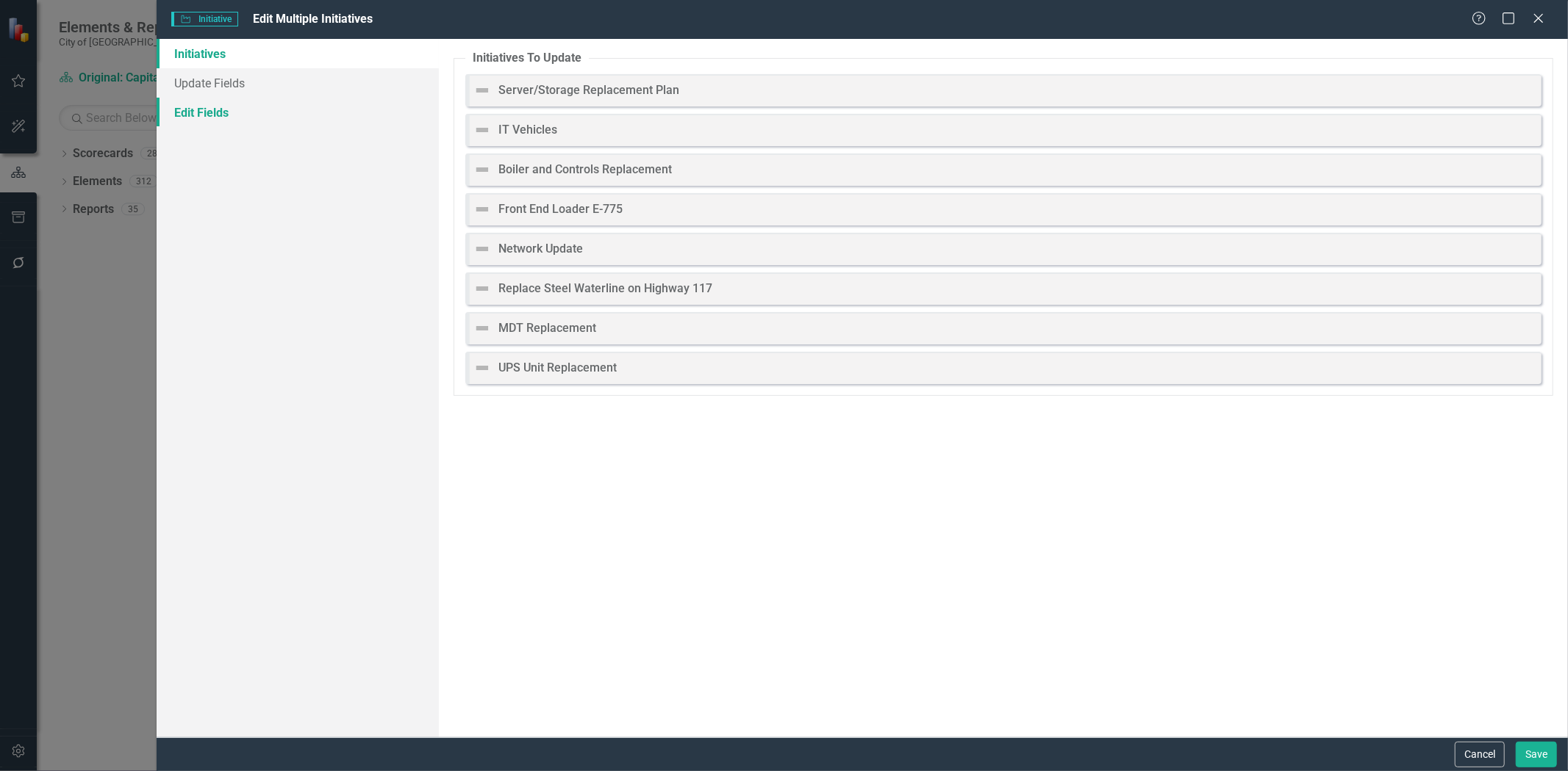
click at [248, 111] on link "Edit Fields" at bounding box center [298, 112] width 282 height 29
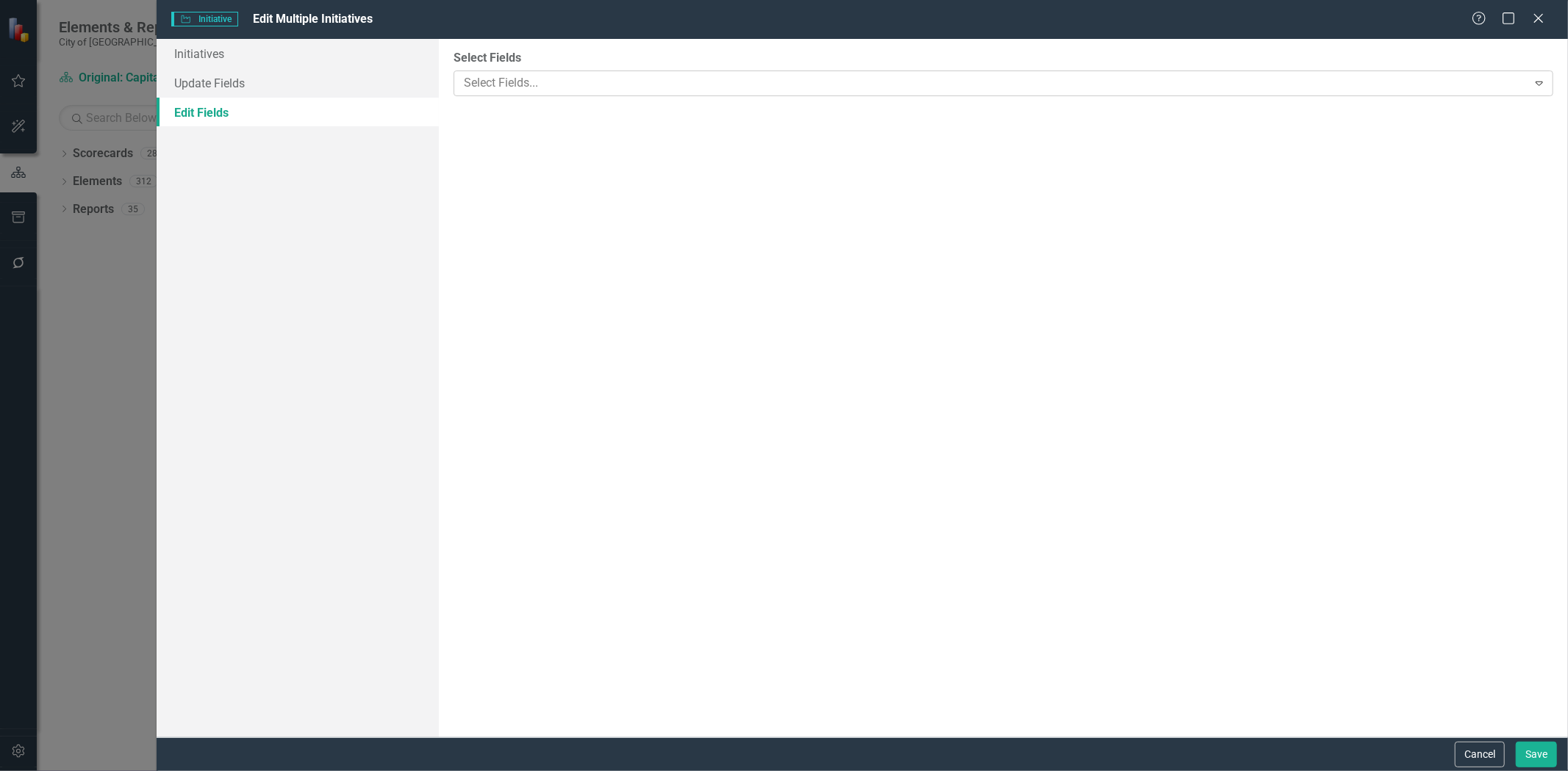
click at [494, 86] on div at bounding box center [992, 83] width 1069 height 20
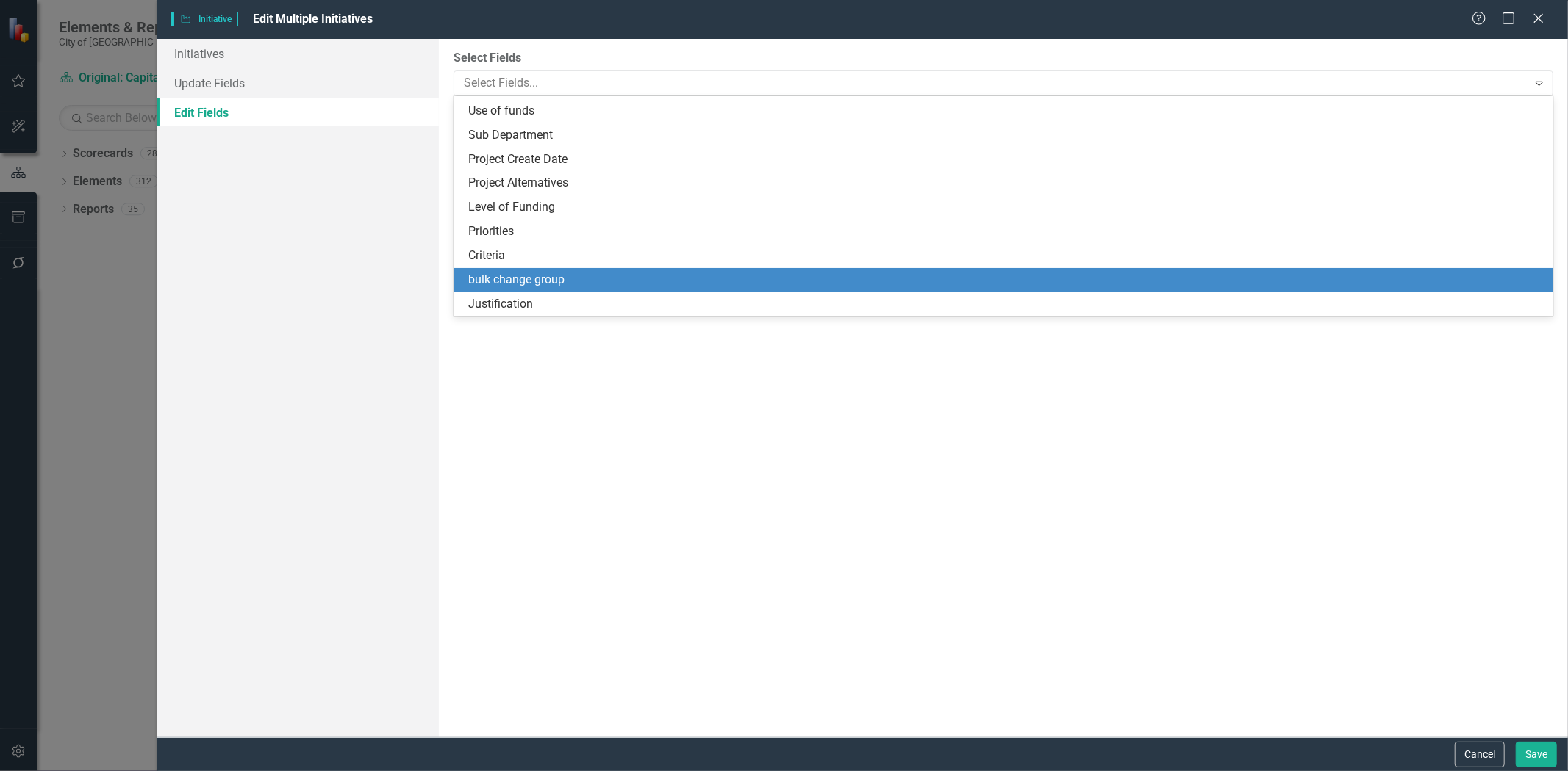
click at [530, 284] on div "bulk change group" at bounding box center [1006, 280] width 1076 height 17
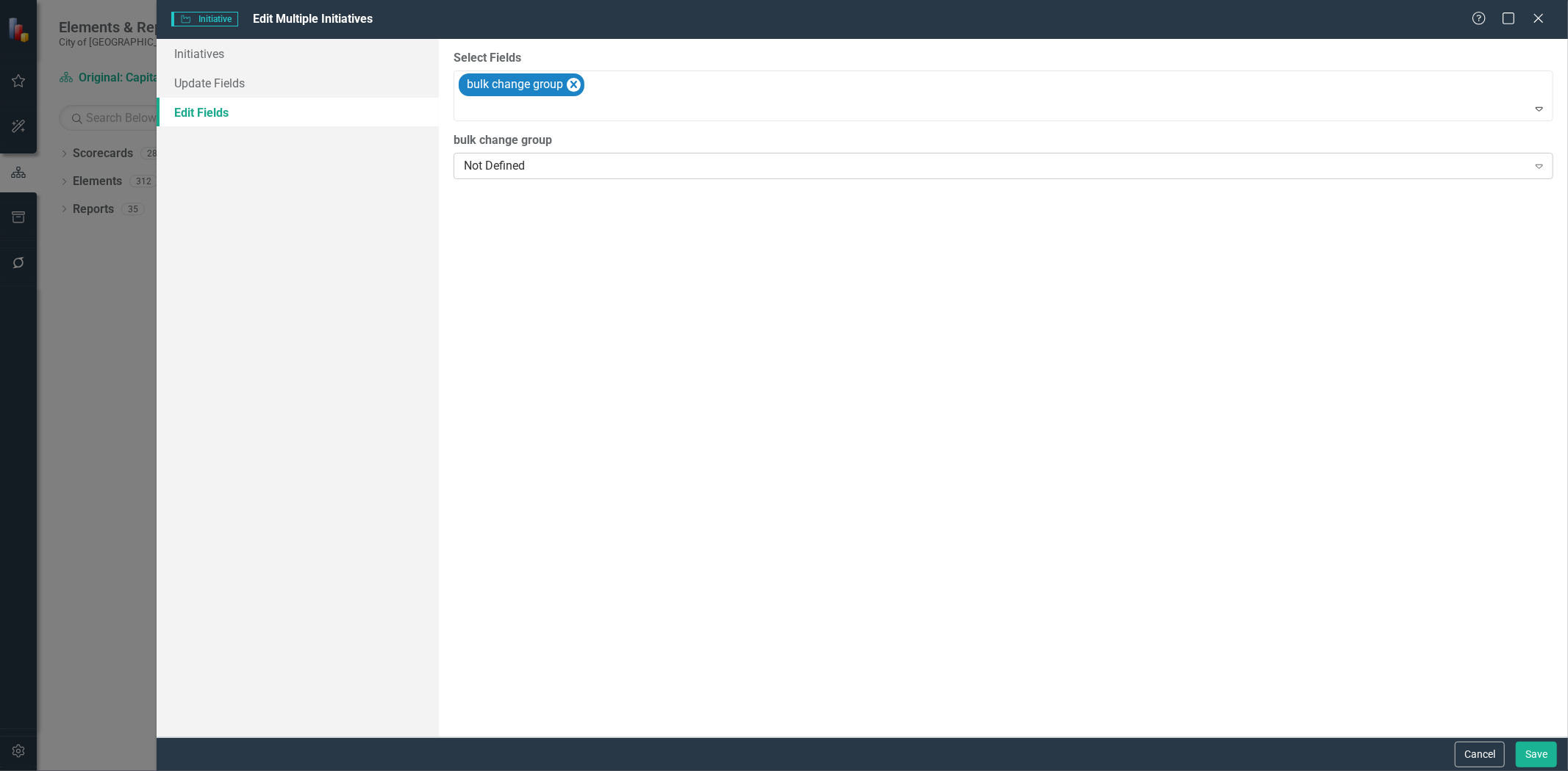
click at [523, 172] on div "Not Defined" at bounding box center [995, 166] width 1062 height 17
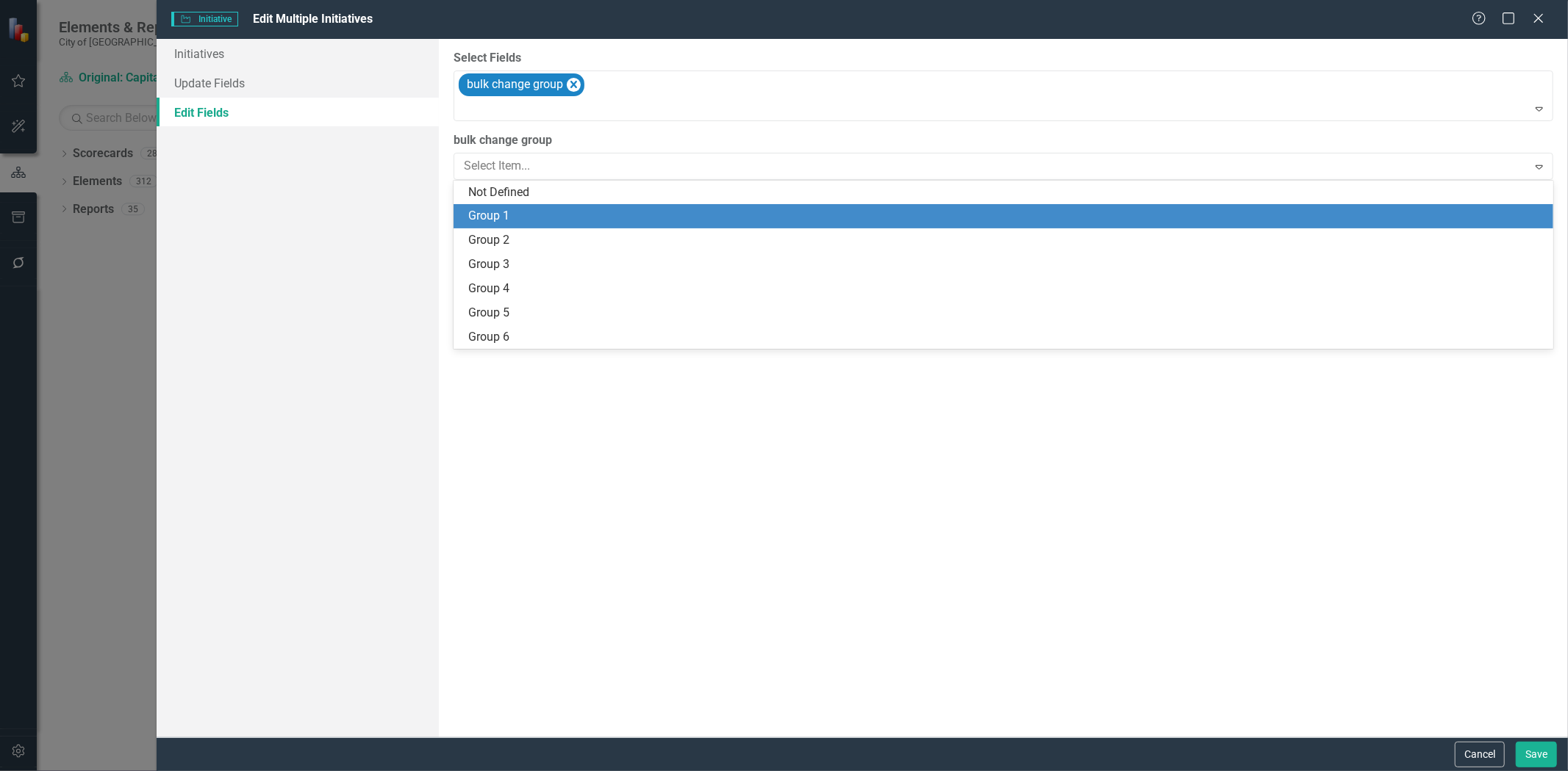
click at [522, 220] on div "Group 1" at bounding box center [1006, 216] width 1076 height 17
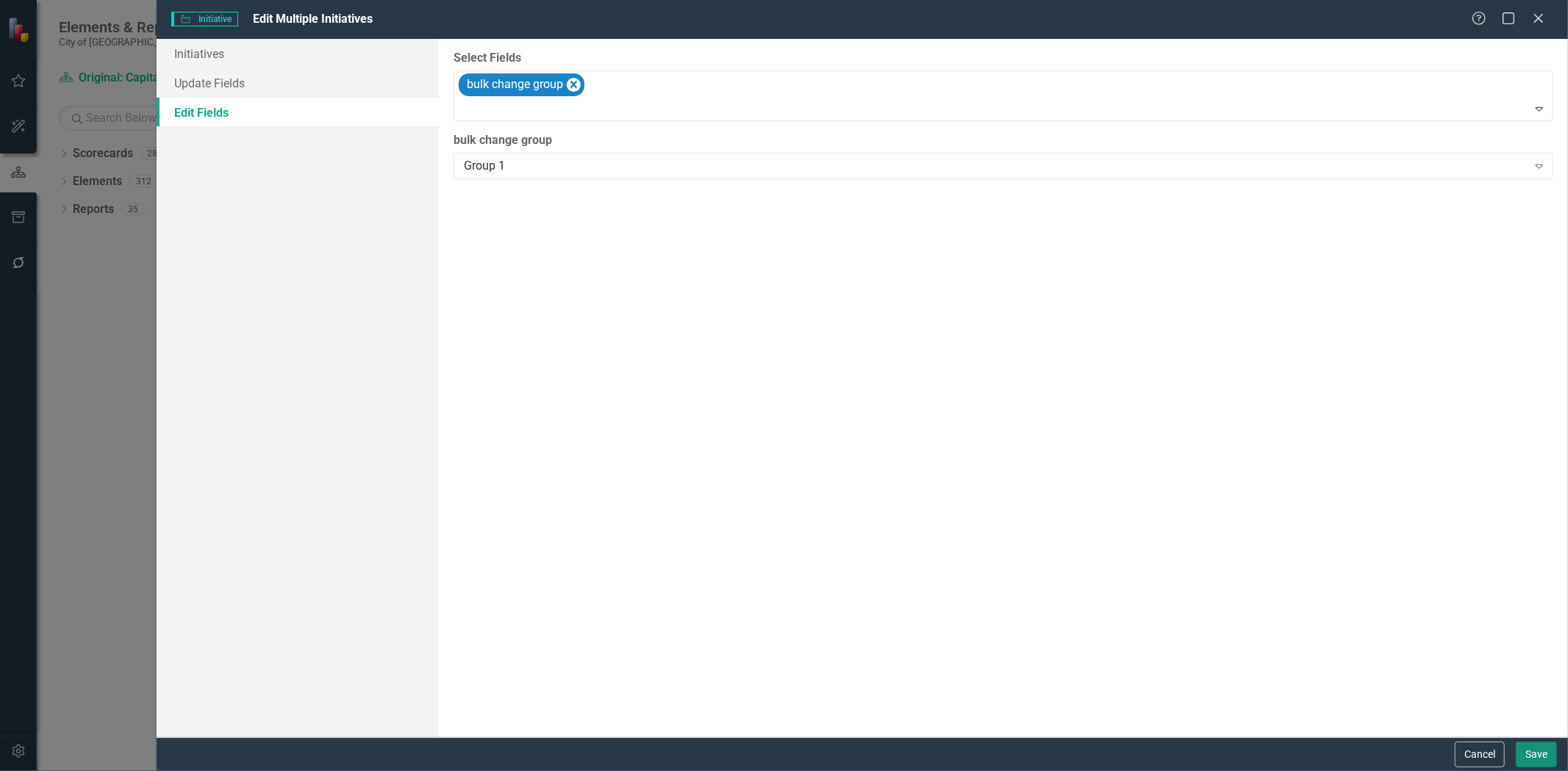
click at [1539, 756] on button "Save" at bounding box center [1536, 755] width 41 height 26
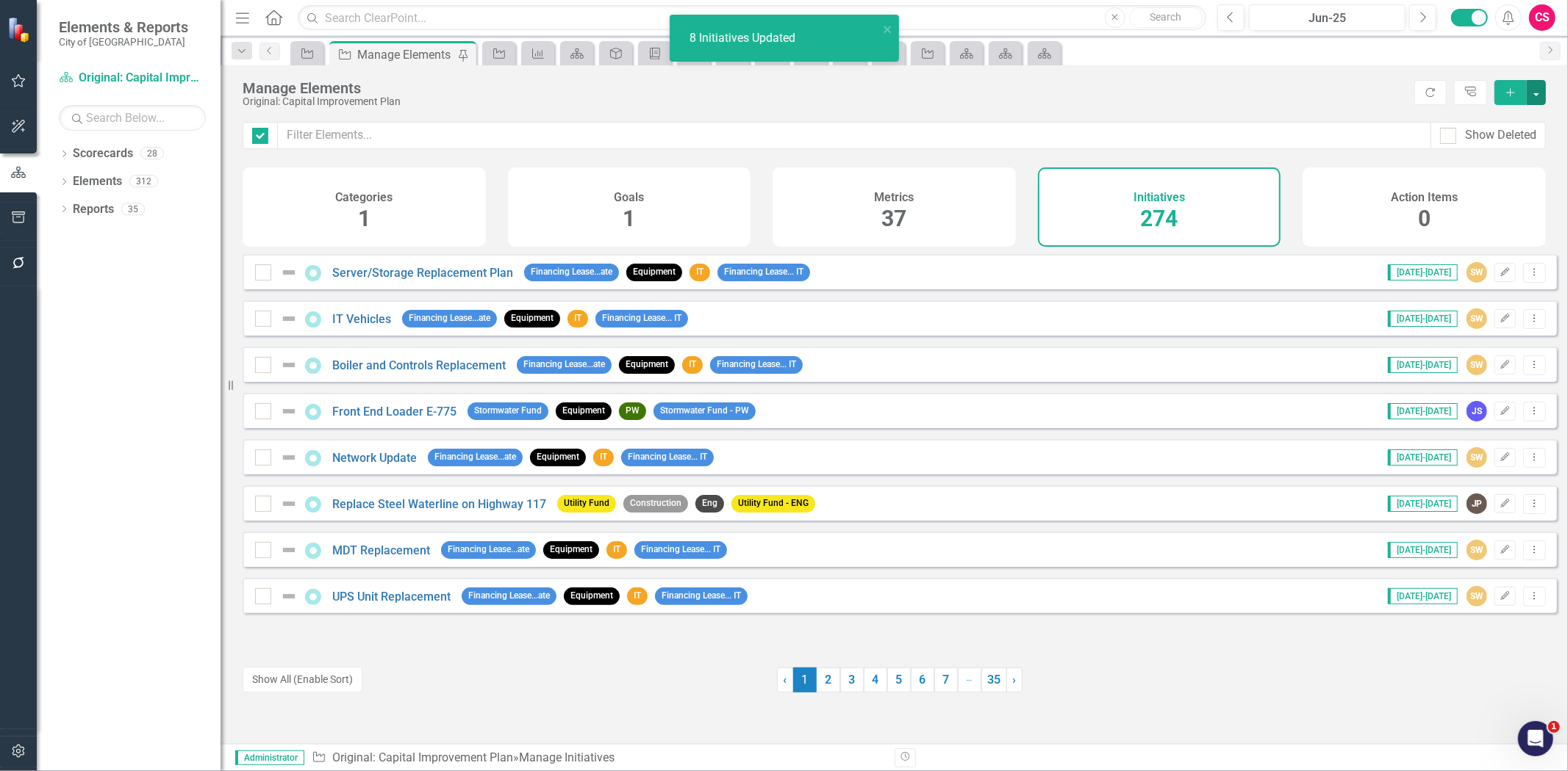
checkbox input "false"
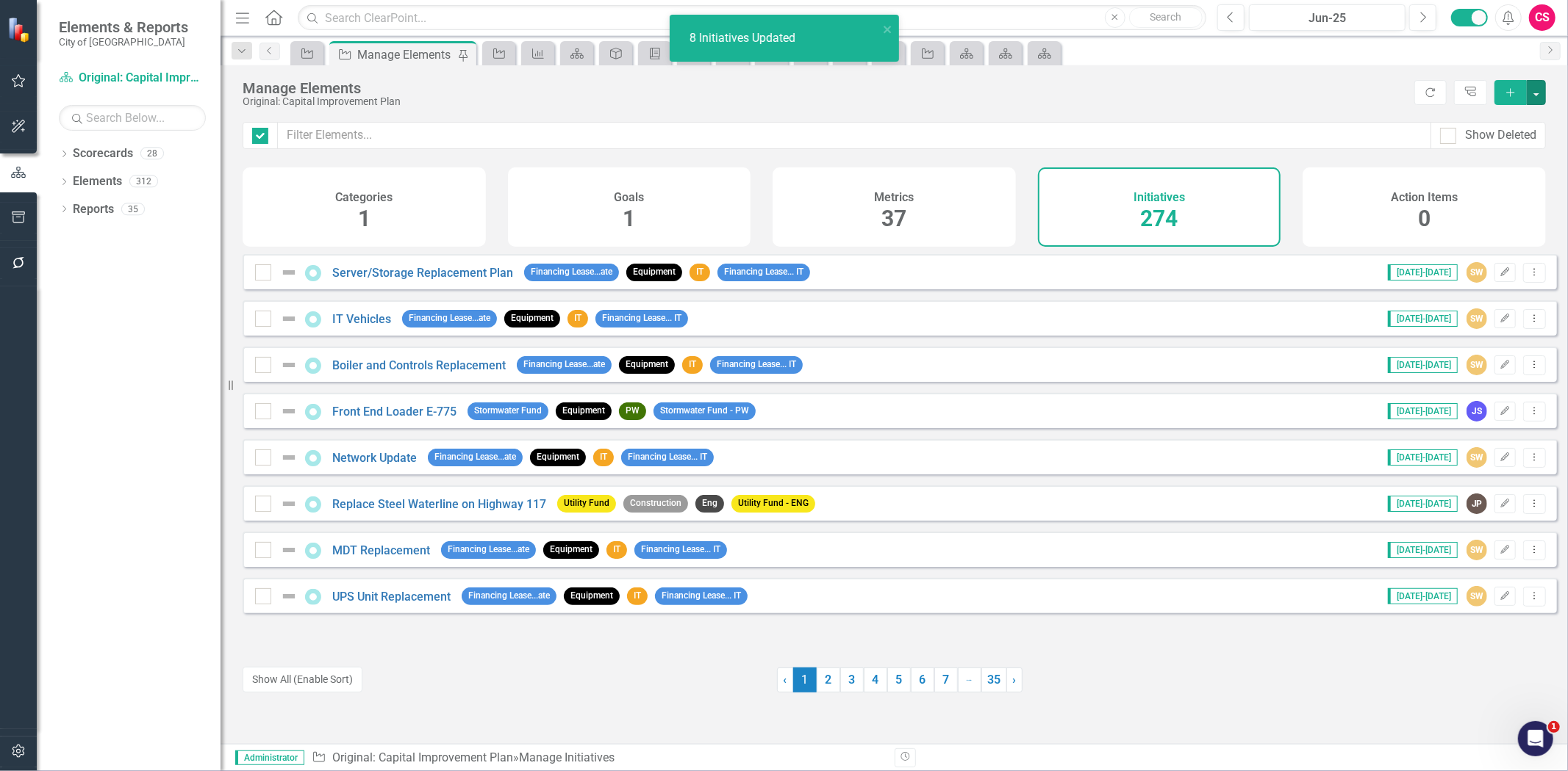
checkbox input "false"
click at [751, 35] on div "8 Initiatives Updated" at bounding box center [744, 38] width 109 height 17
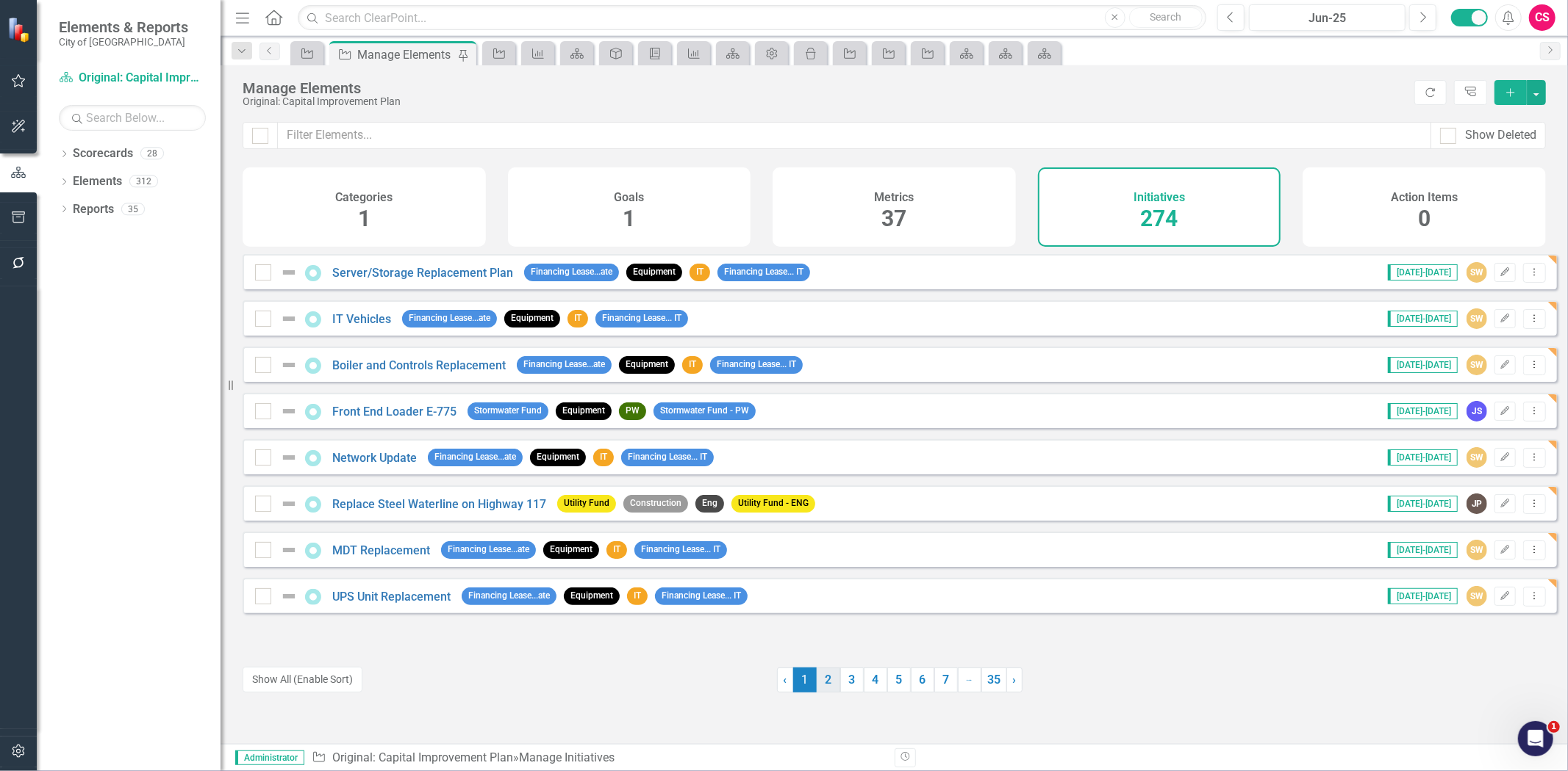
click at [816, 684] on link "2" at bounding box center [828, 680] width 24 height 25
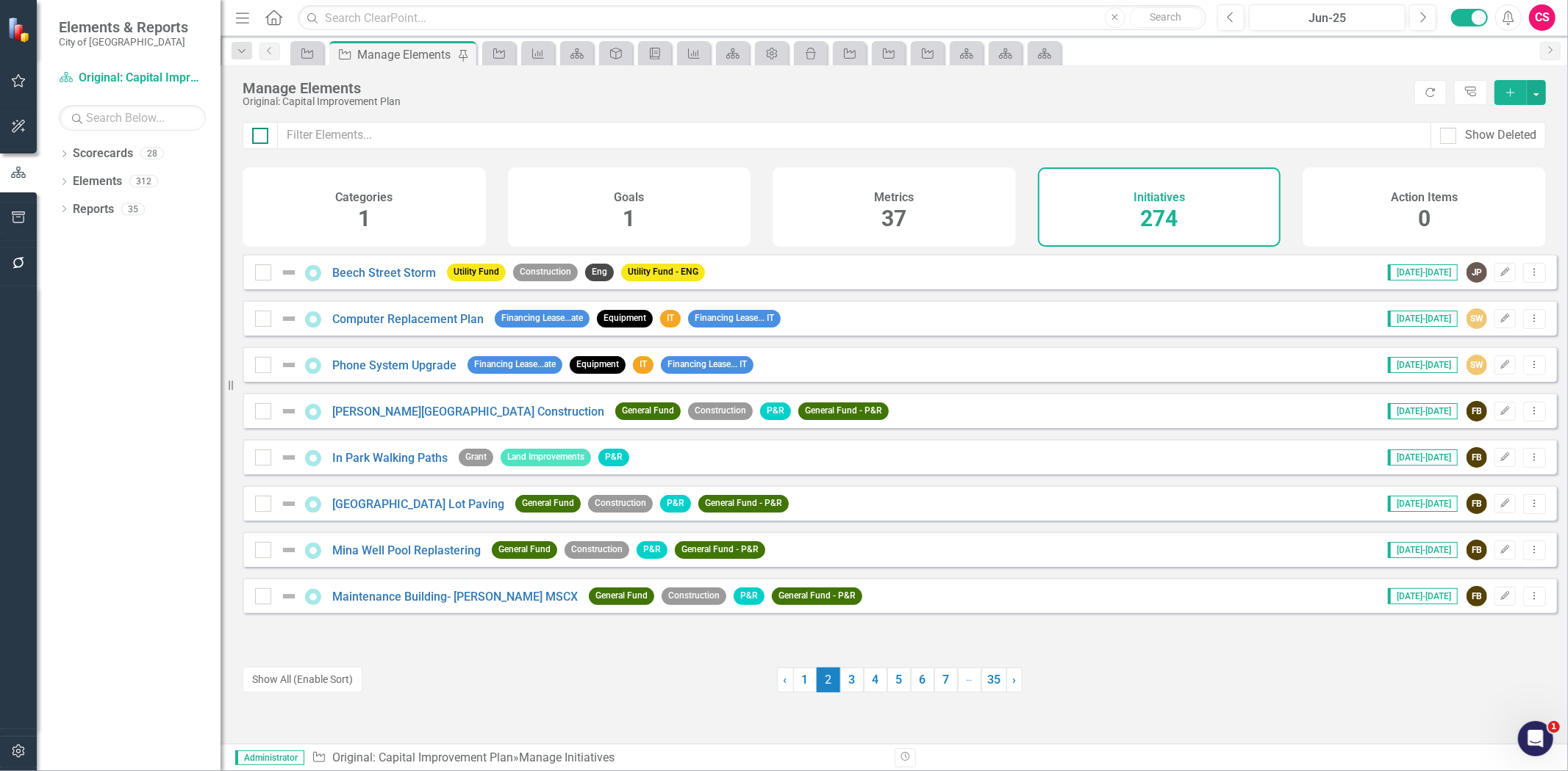
click at [259, 128] on input "checkbox" at bounding box center [257, 133] width 10 height 10
checkbox input "true"
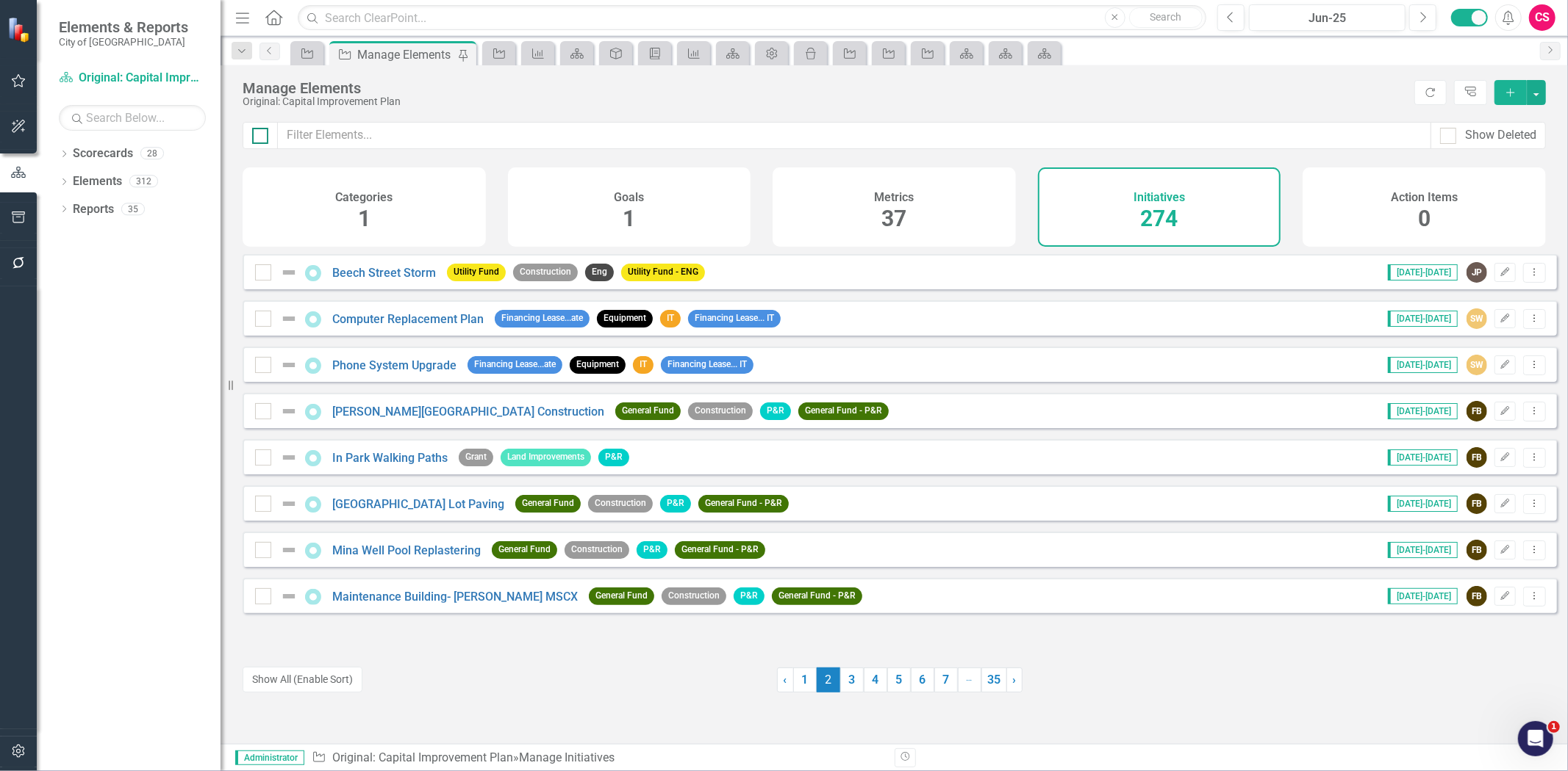
checkbox input "true"
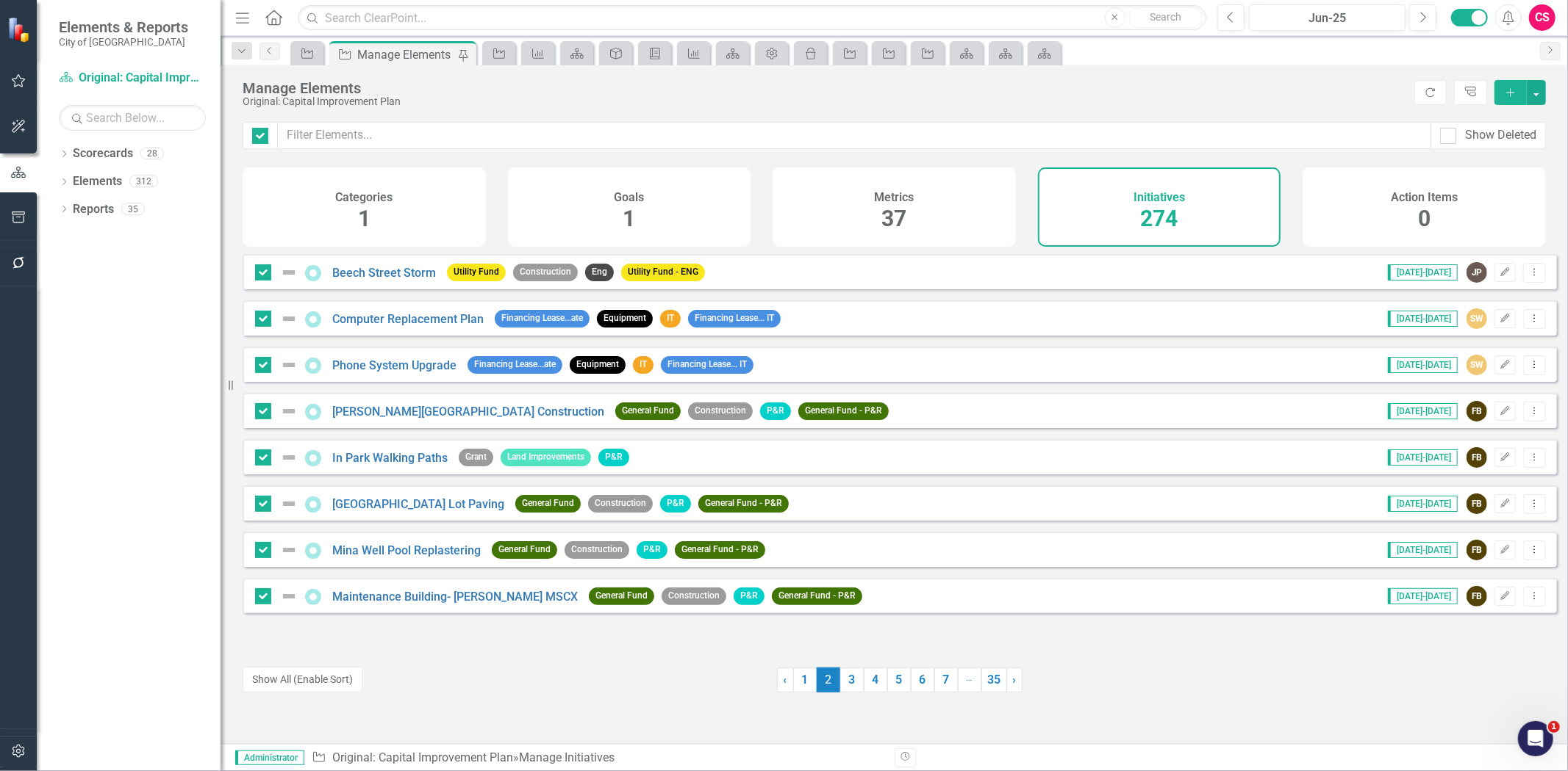
click at [1546, 96] on div "Manage Elements Original: Capital Improvement Plan Refresh Tree Explorer Add" at bounding box center [894, 93] width 1347 height 56
click at [1544, 95] on button "button" at bounding box center [1535, 92] width 19 height 25
click at [1478, 178] on link "Edit Multiple Edit Multiple" at bounding box center [1486, 173] width 116 height 27
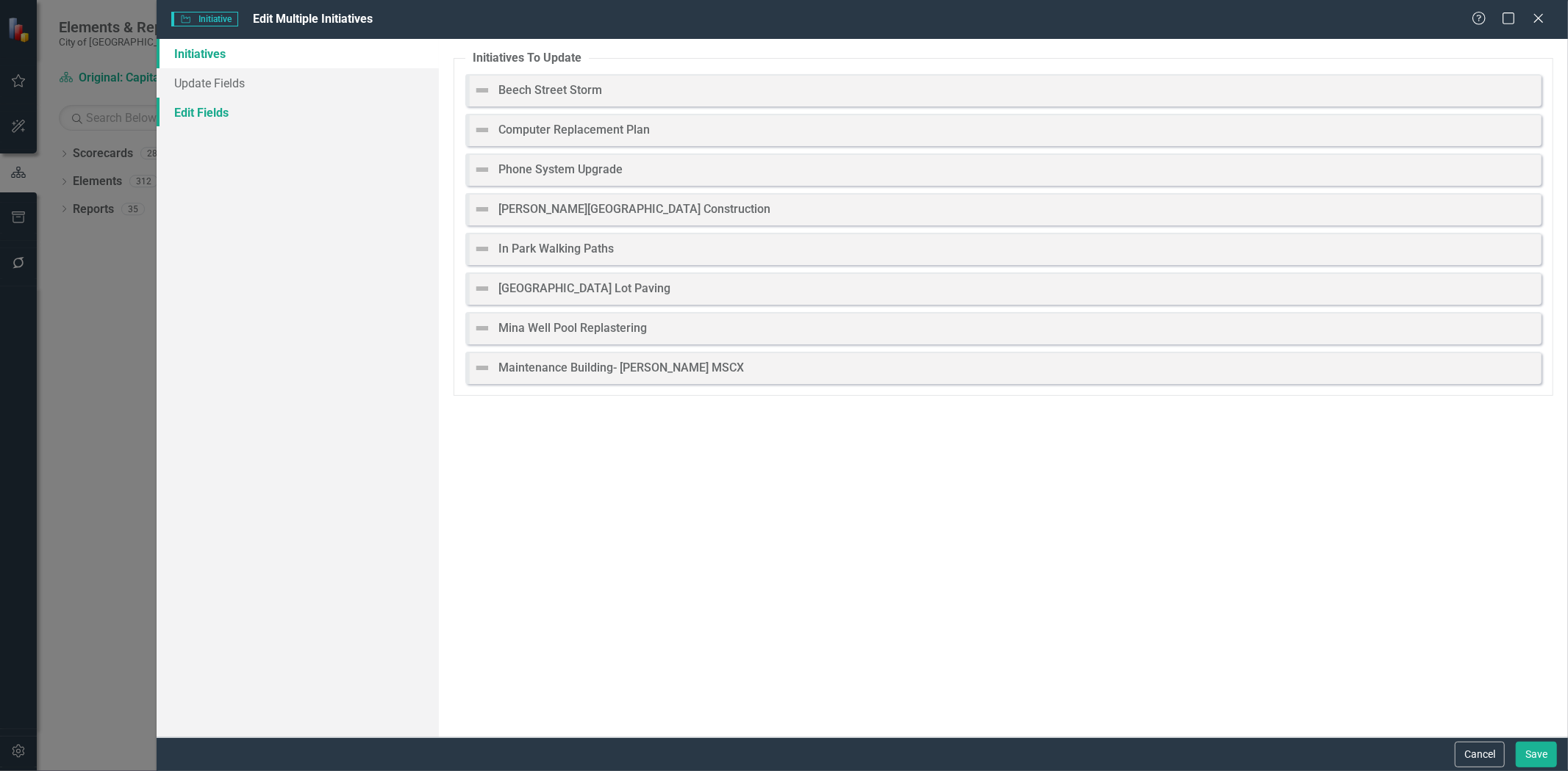
click at [219, 116] on link "Edit Fields" at bounding box center [298, 112] width 282 height 29
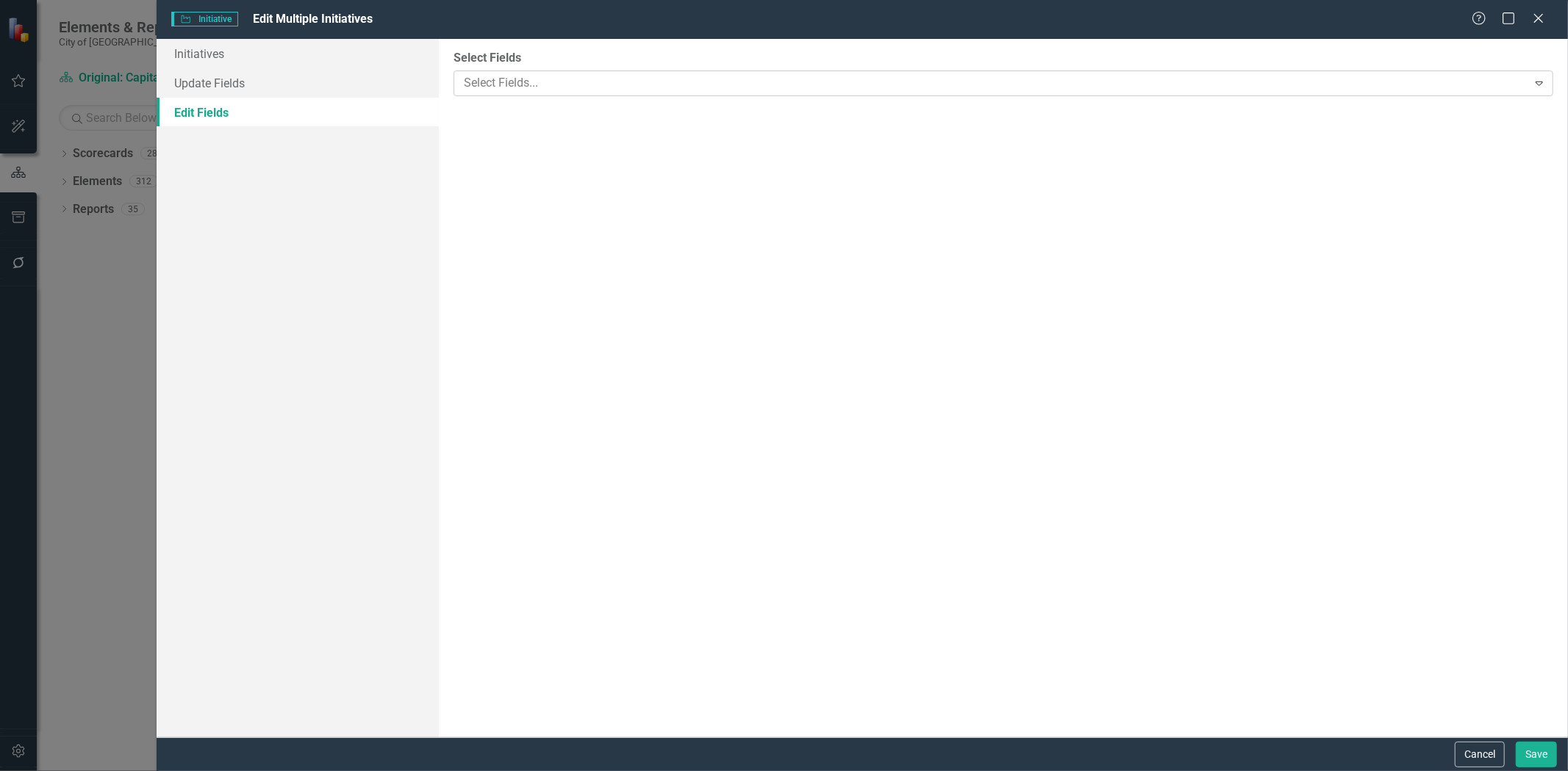
click at [591, 81] on div at bounding box center [992, 83] width 1069 height 20
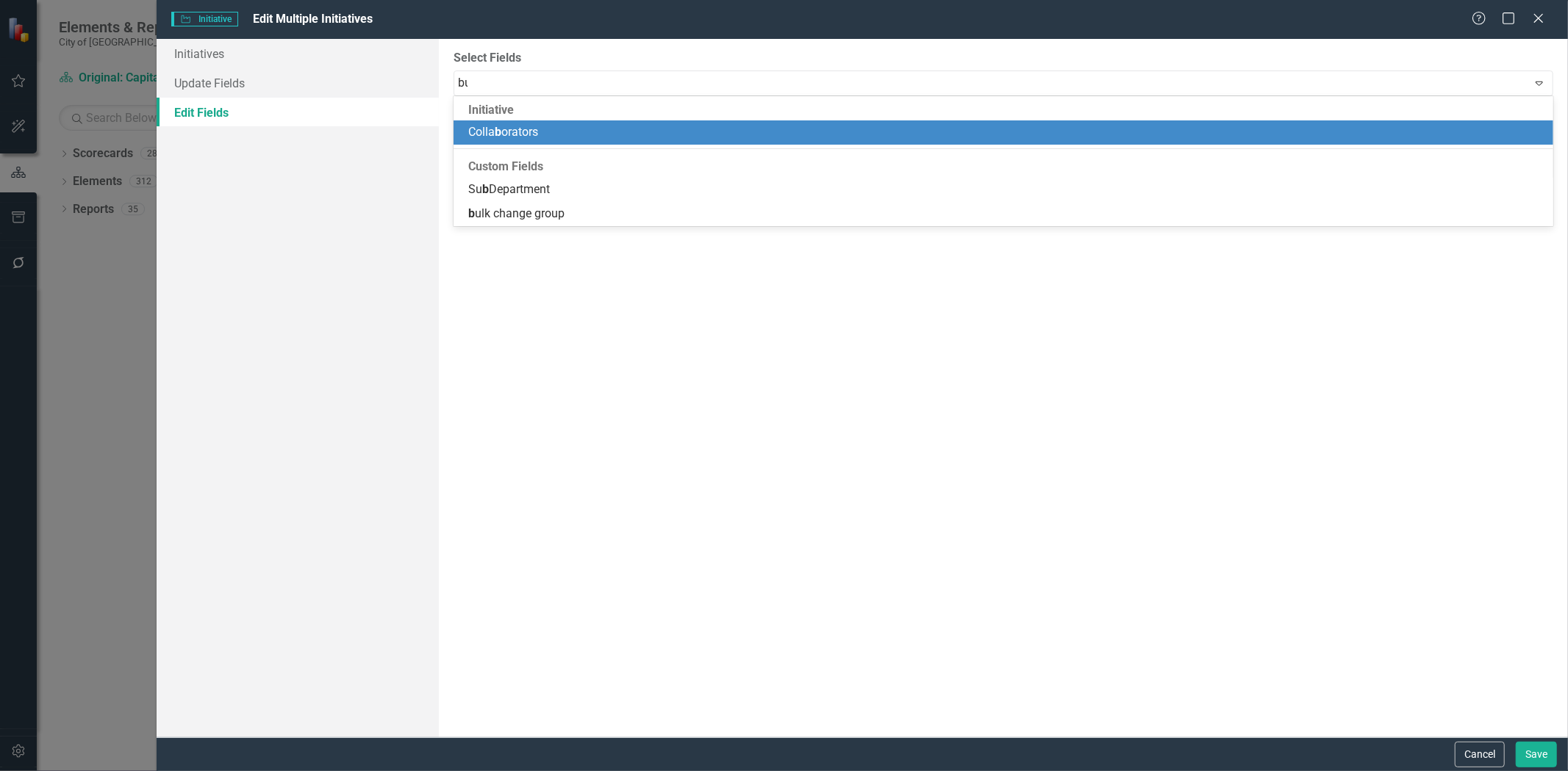
type input "bul"
click at [537, 129] on span "bul k change group" at bounding box center [516, 131] width 96 height 14
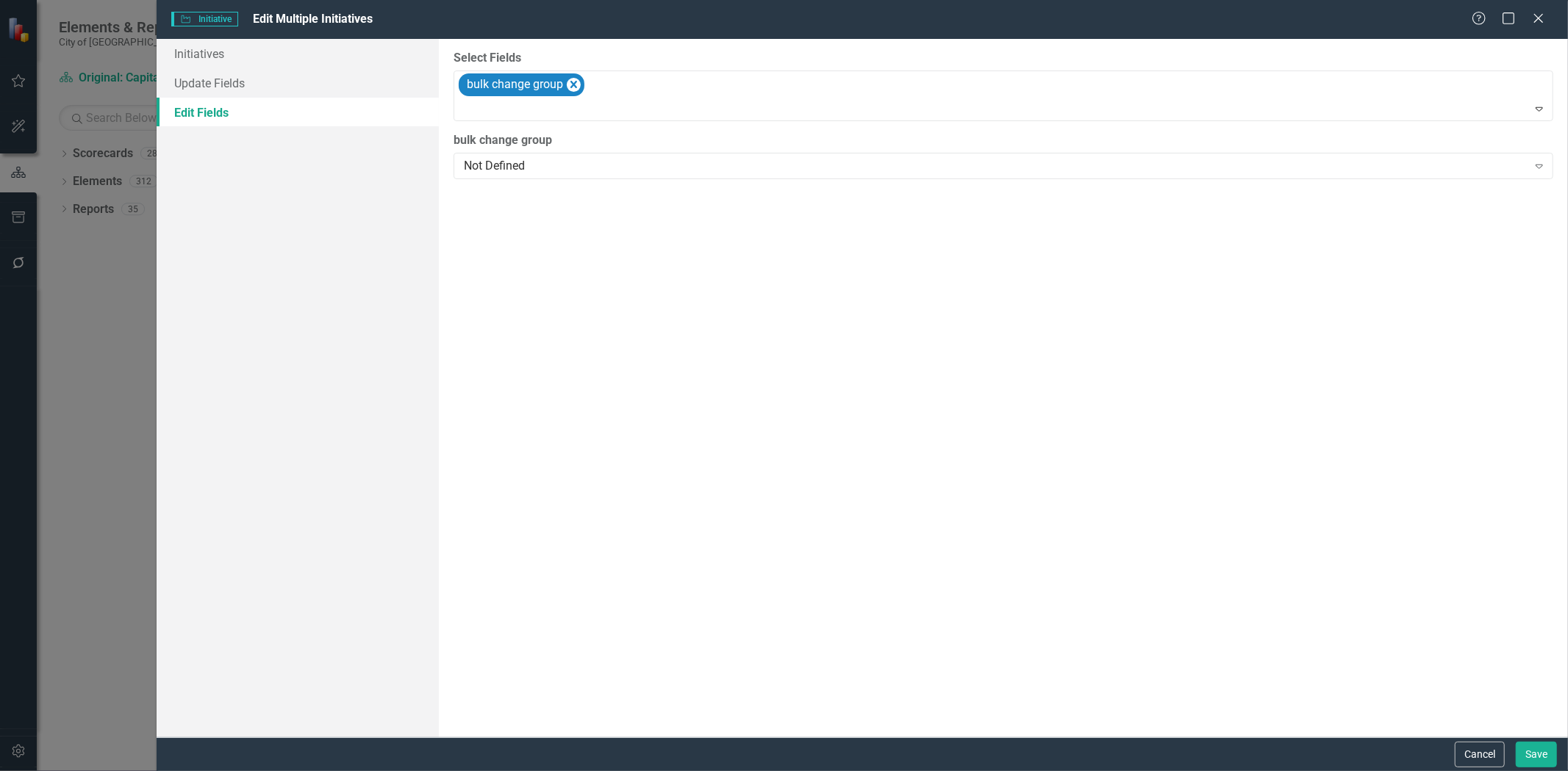
click at [532, 152] on div "bulk change group Not Defined Expand" at bounding box center [1003, 155] width 1099 height 46
click at [532, 161] on div "Not Defined" at bounding box center [995, 166] width 1062 height 17
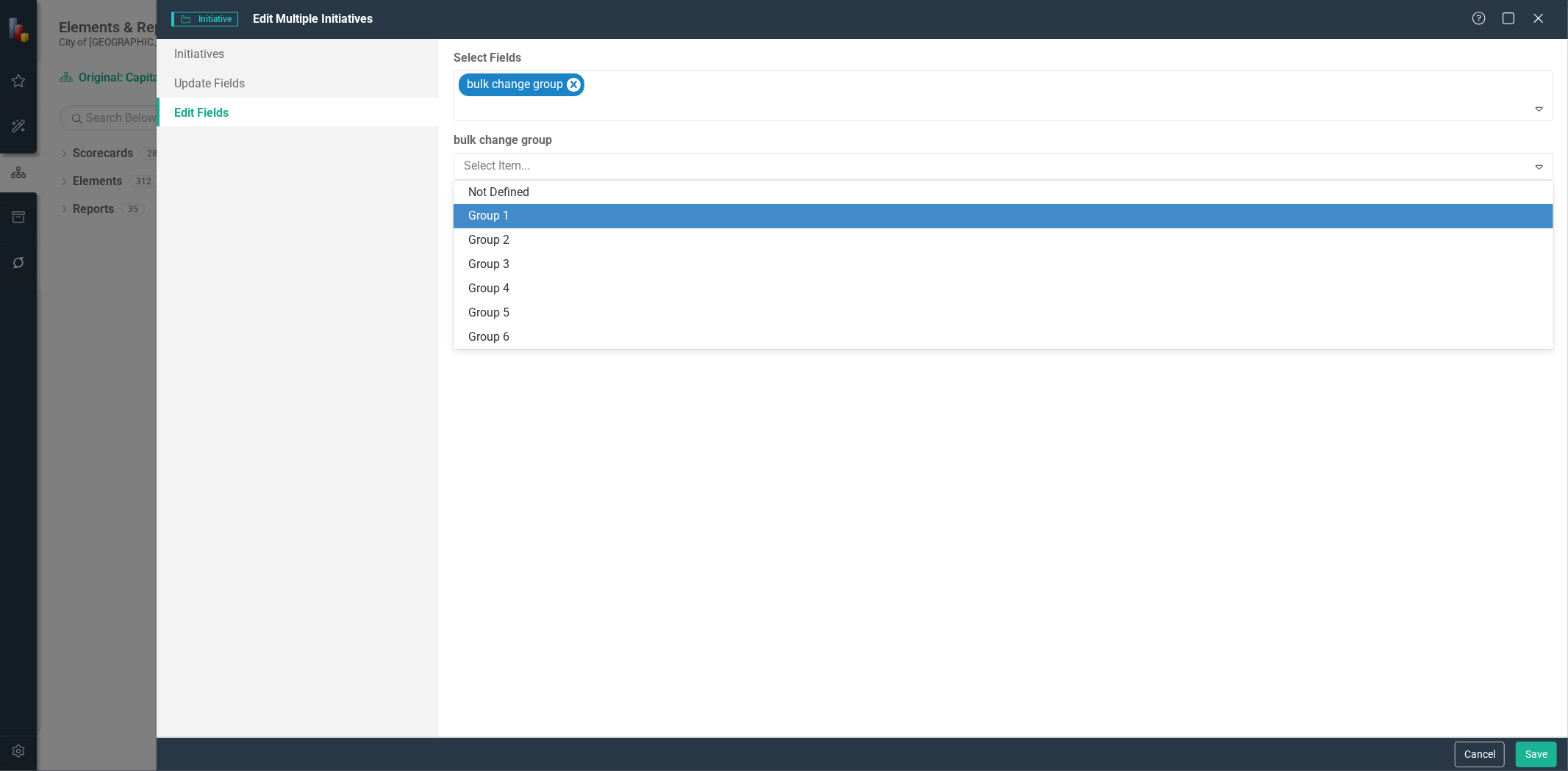
click at [516, 212] on div "Group 1" at bounding box center [1006, 216] width 1076 height 17
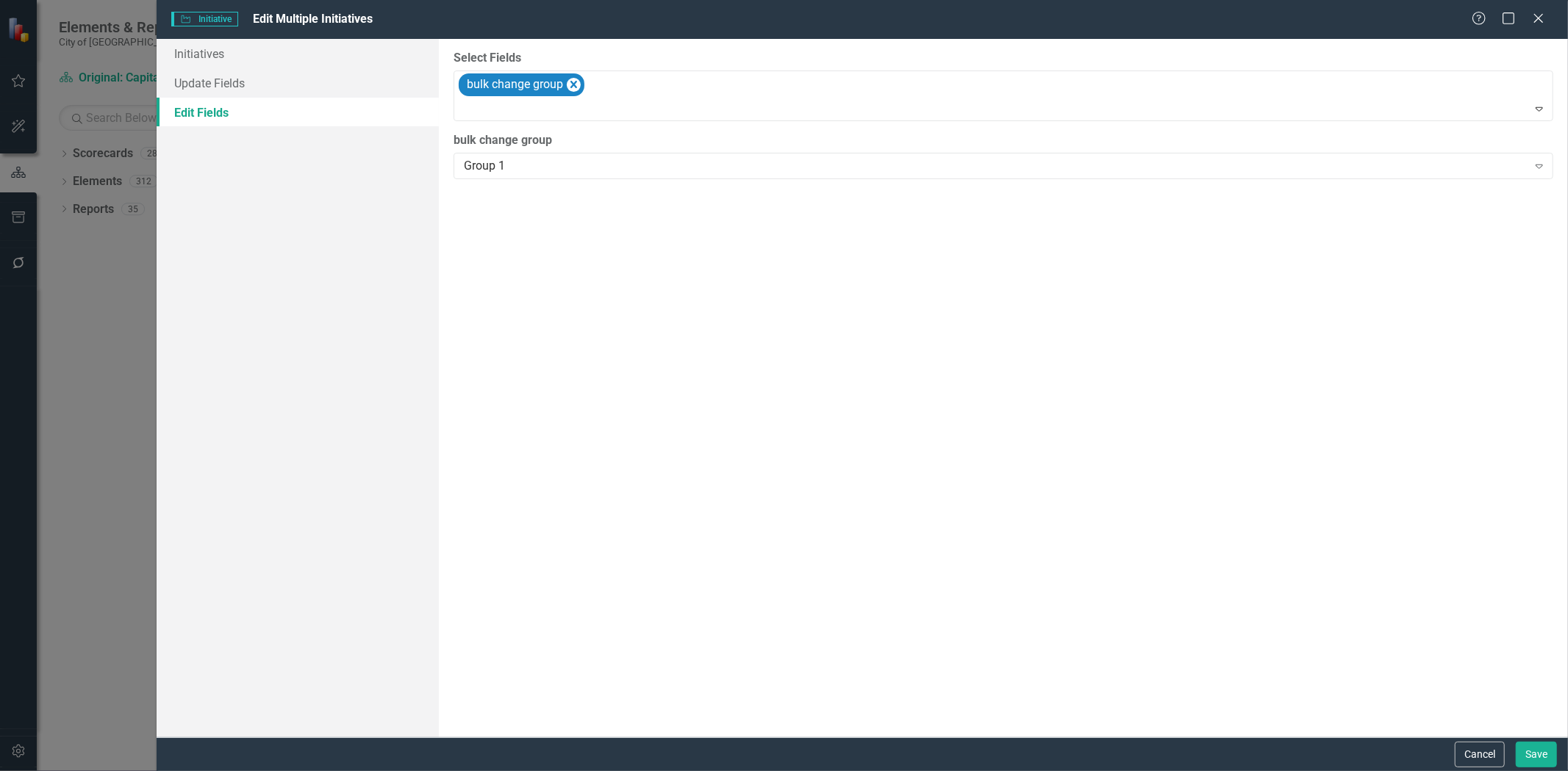
drag, startPoint x: 1500, startPoint y: 737, endPoint x: 1505, endPoint y: 742, distance: 7.1
click at [1501, 738] on div "Cancel Save" at bounding box center [862, 754] width 1411 height 33
click at [1525, 752] on button "Save" at bounding box center [1536, 755] width 41 height 26
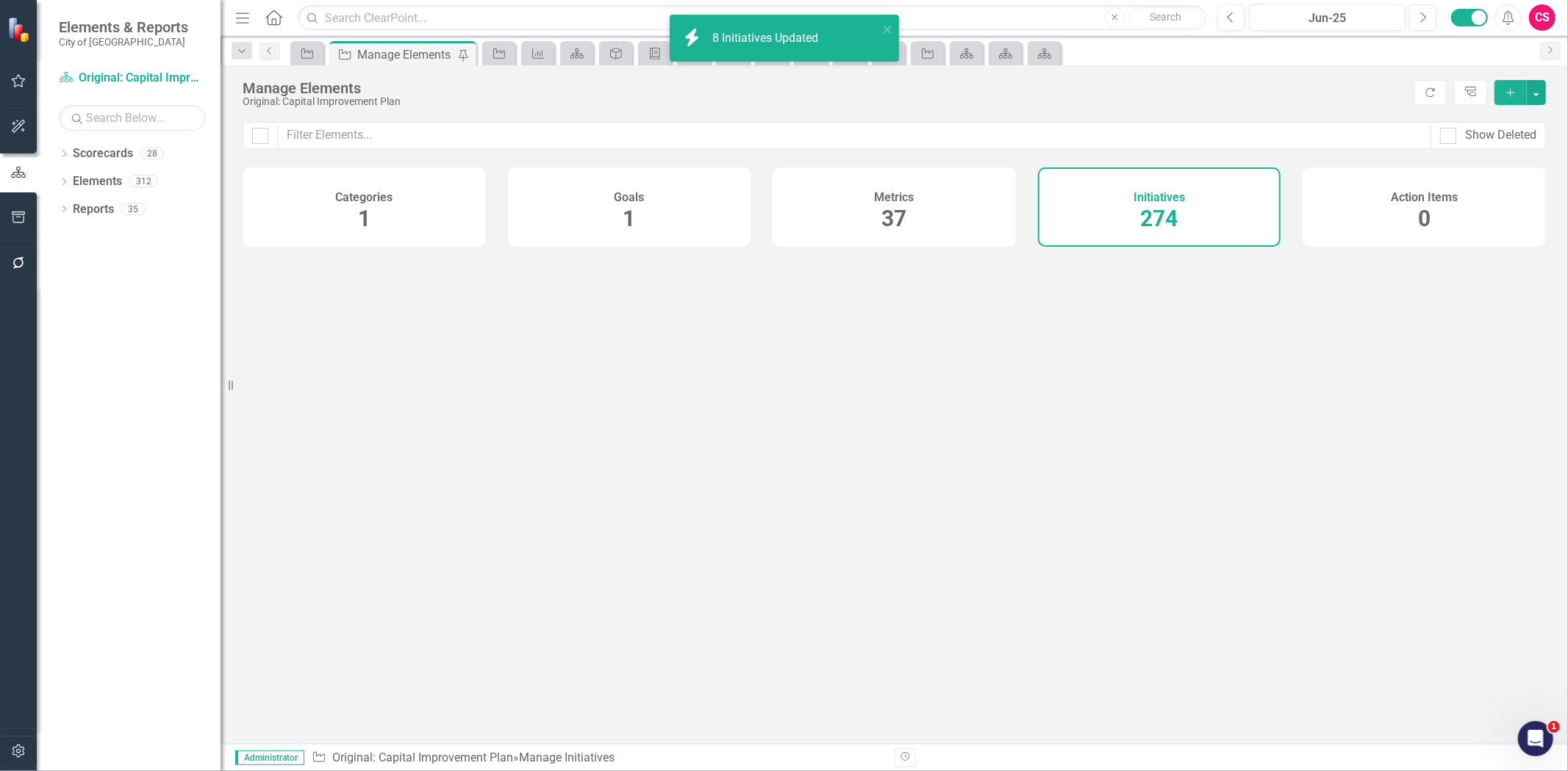
click at [747, 46] on div "8 Initiatives Updated" at bounding box center [766, 38] width 109 height 17
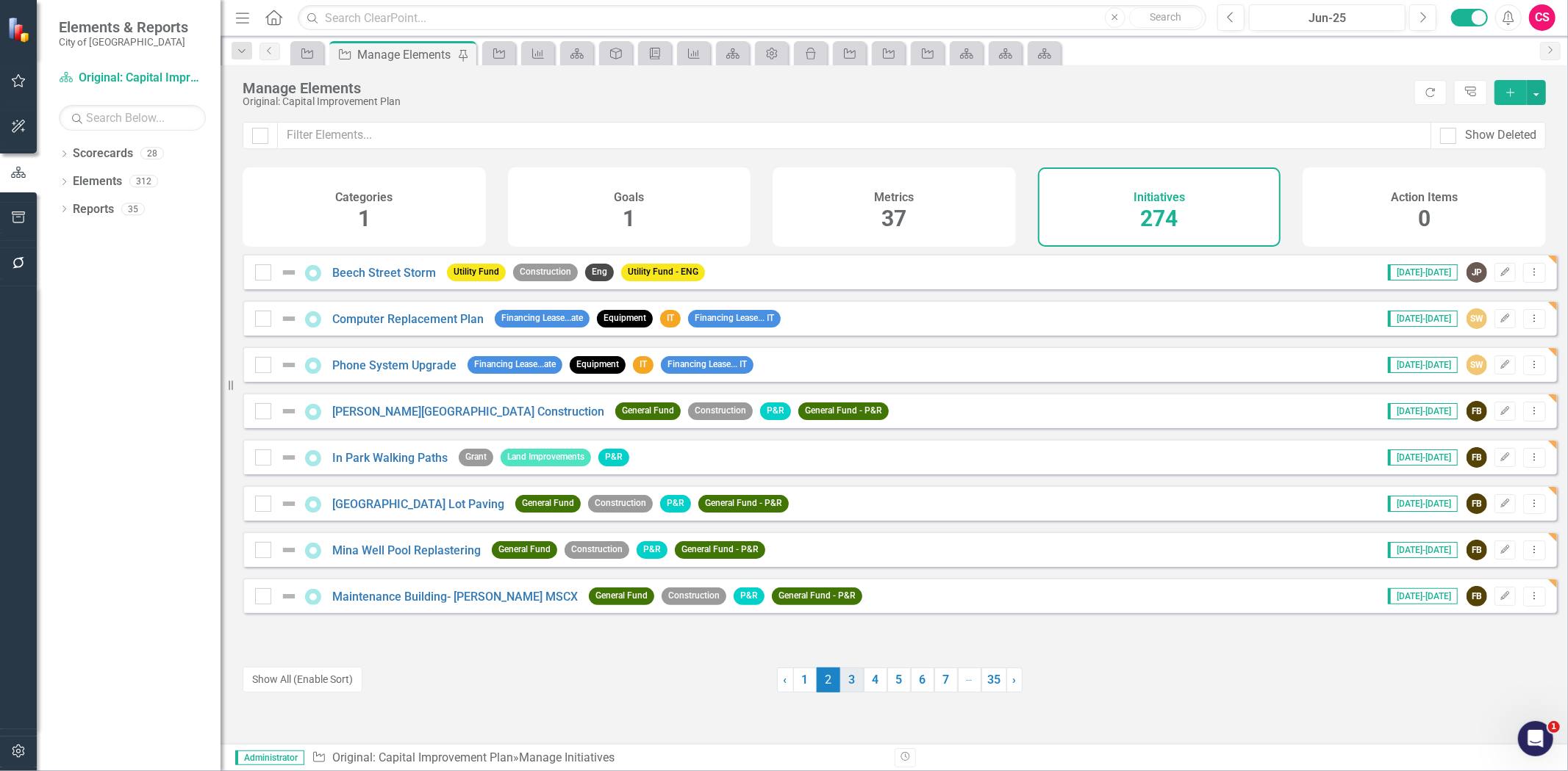
click at [840, 681] on link "3" at bounding box center [851, 680] width 24 height 25
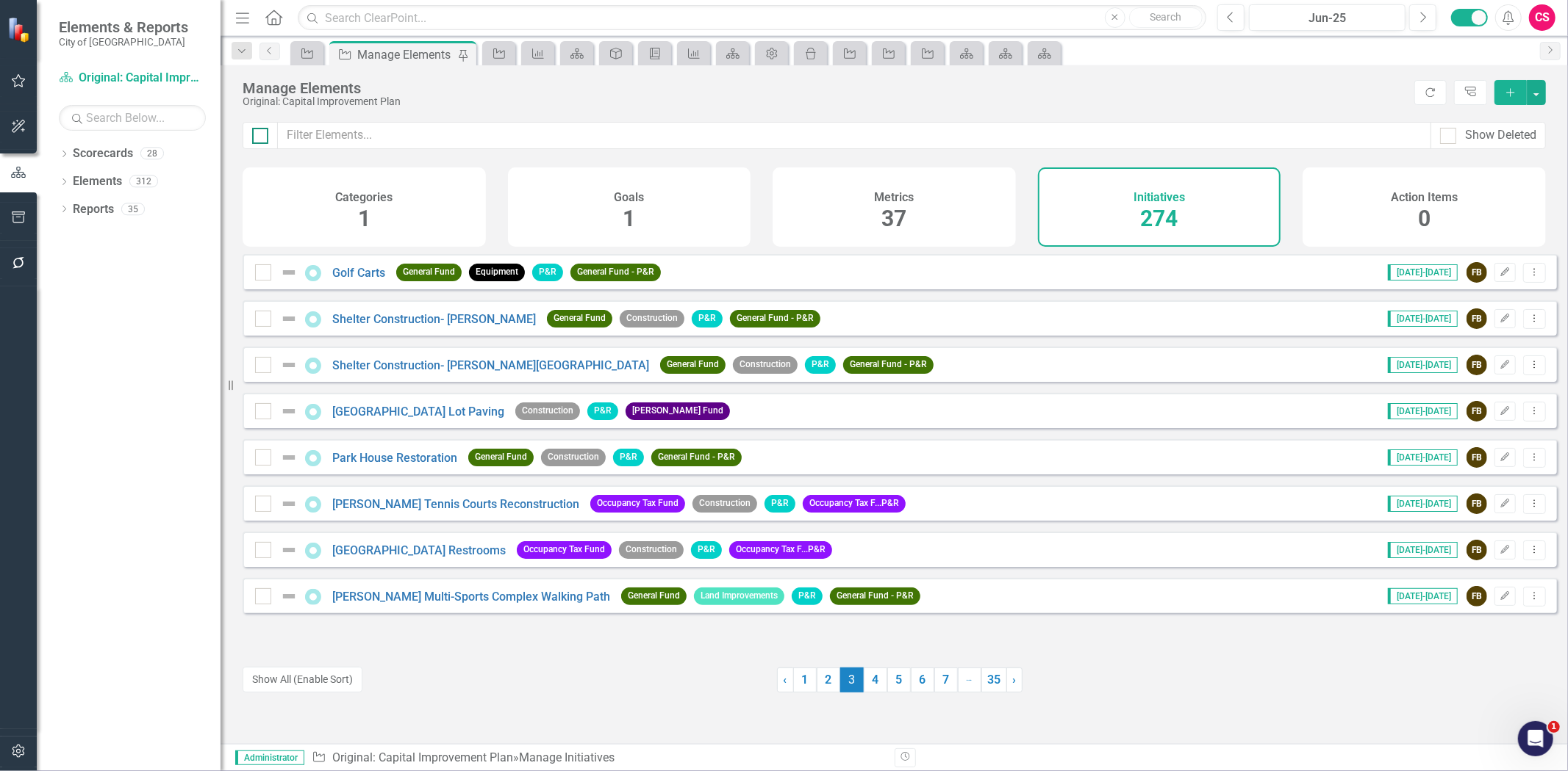
click at [252, 130] on input "checkbox" at bounding box center [257, 133] width 10 height 10
checkbox input "true"
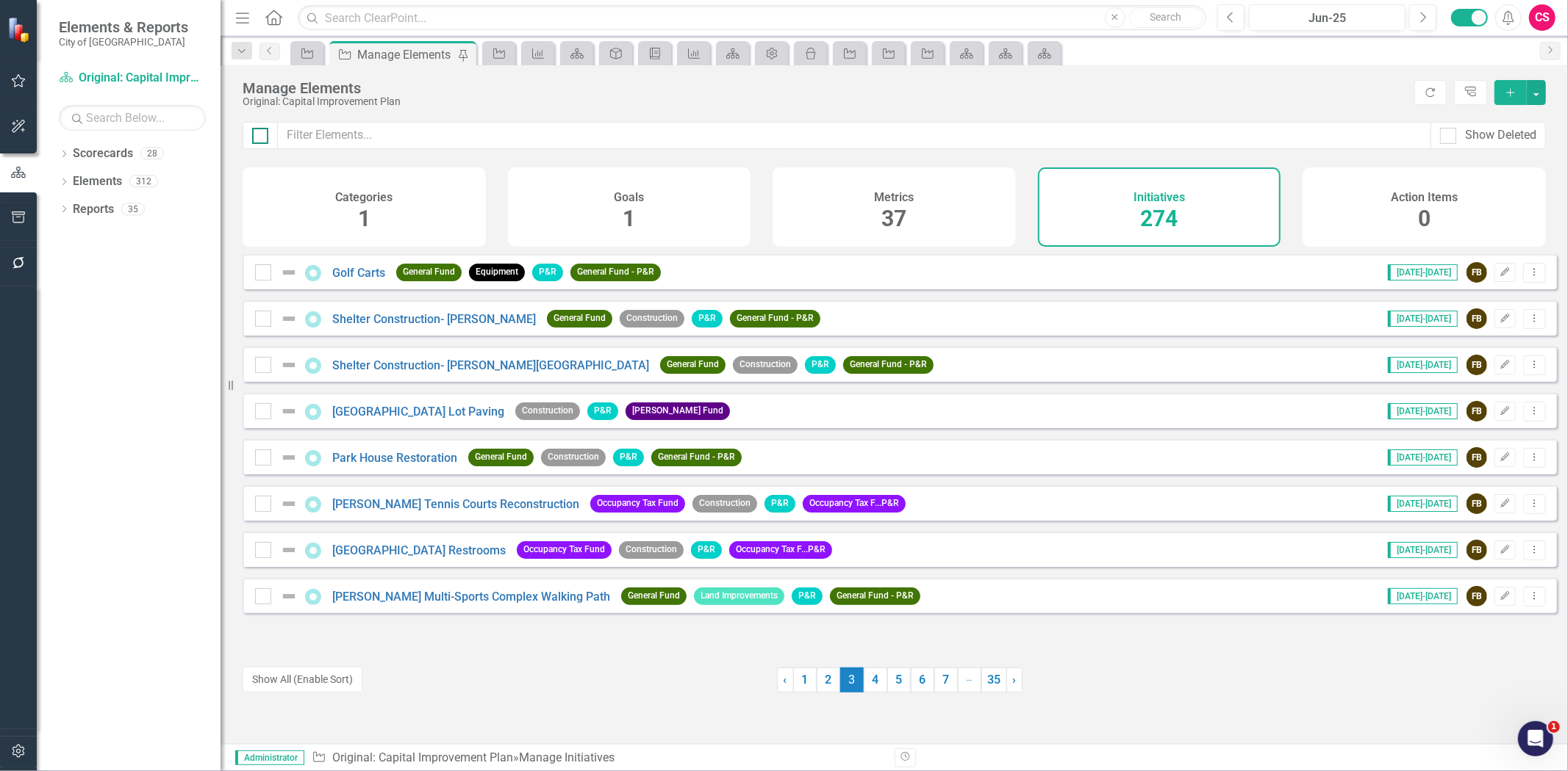
checkbox input "true"
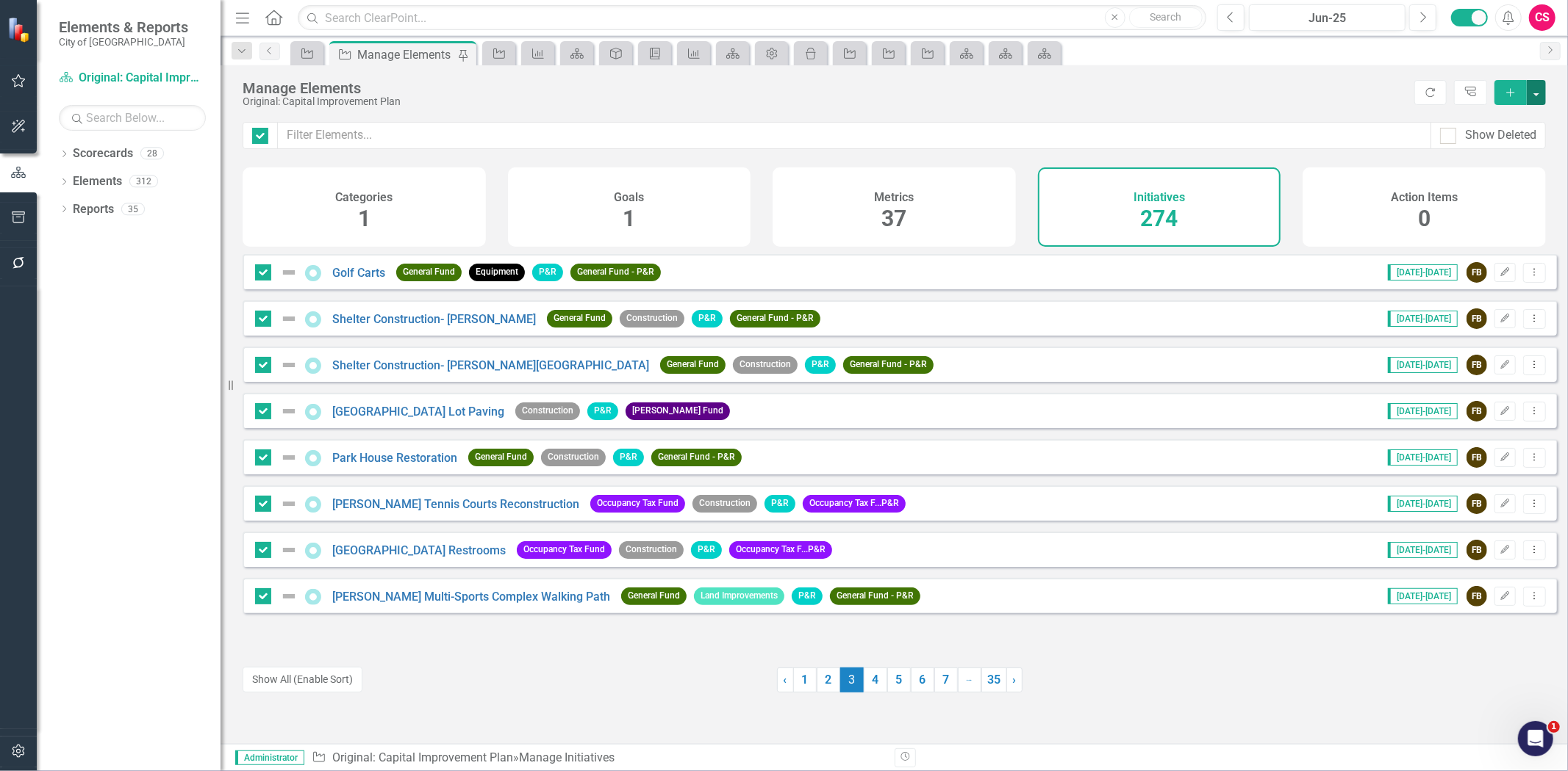
click at [1545, 93] on button "button" at bounding box center [1535, 92] width 19 height 25
click at [1473, 183] on link "Edit Multiple Edit Multiple" at bounding box center [1486, 173] width 116 height 27
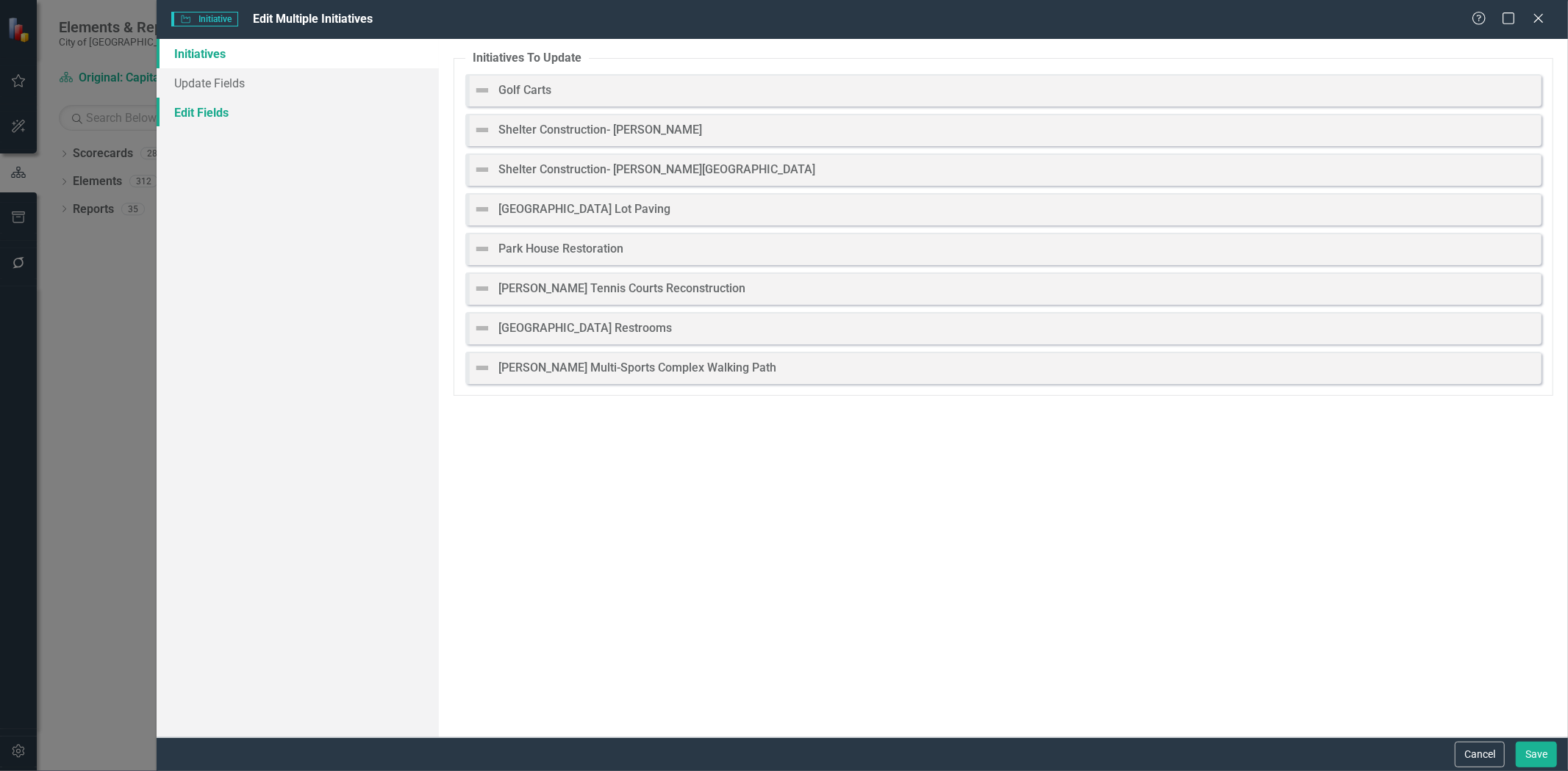
click at [298, 115] on link "Edit Fields" at bounding box center [298, 112] width 282 height 29
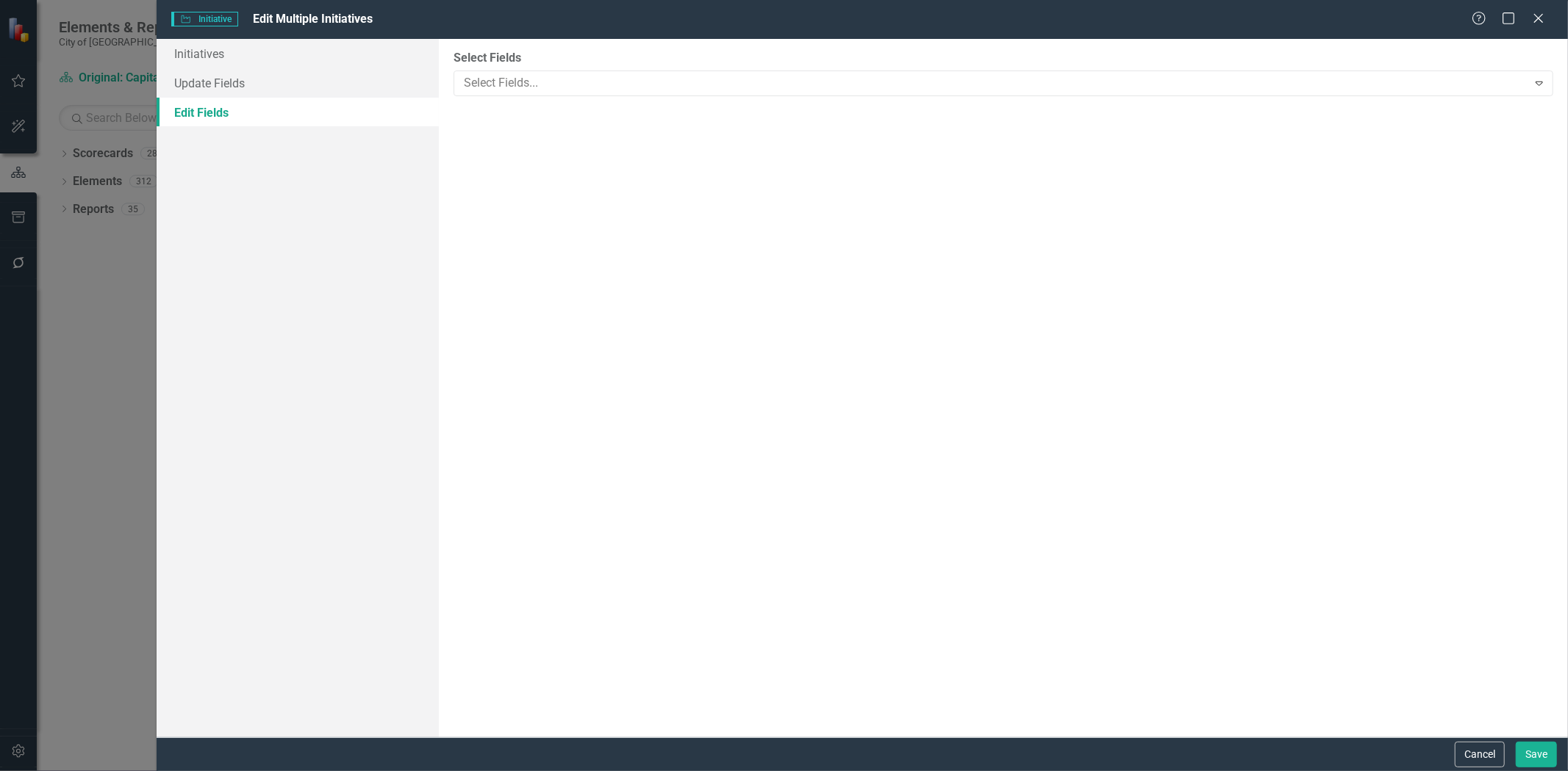
click at [515, 67] on div "Select Fields Select Fields... Expand" at bounding box center [1003, 73] width 1099 height 46
click at [524, 89] on div at bounding box center [992, 83] width 1069 height 20
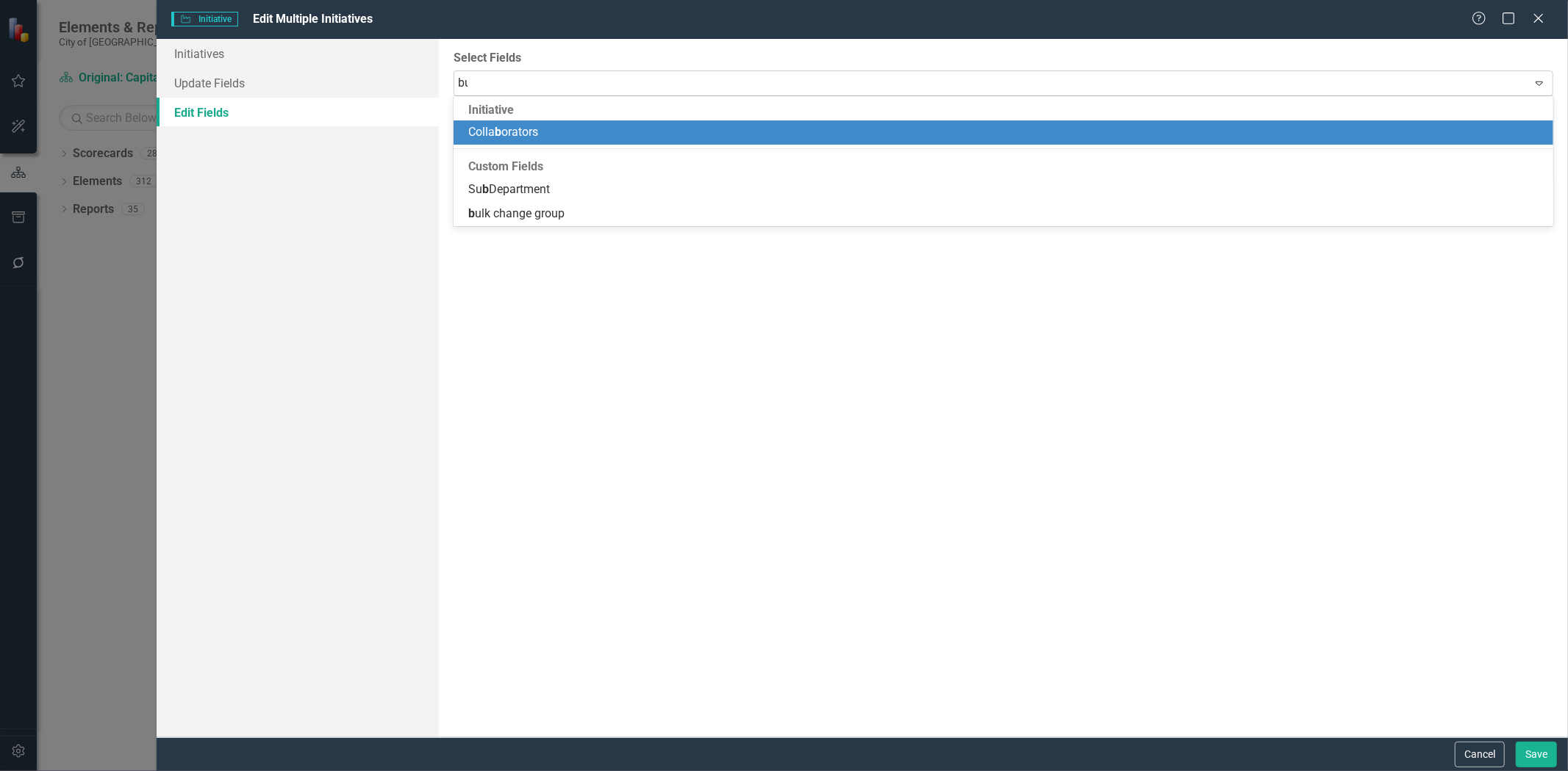
type input "bul"
click at [517, 118] on div "Custom Fields" at bounding box center [1003, 111] width 1099 height 21
click at [522, 130] on span "bul k change group" at bounding box center [516, 131] width 96 height 14
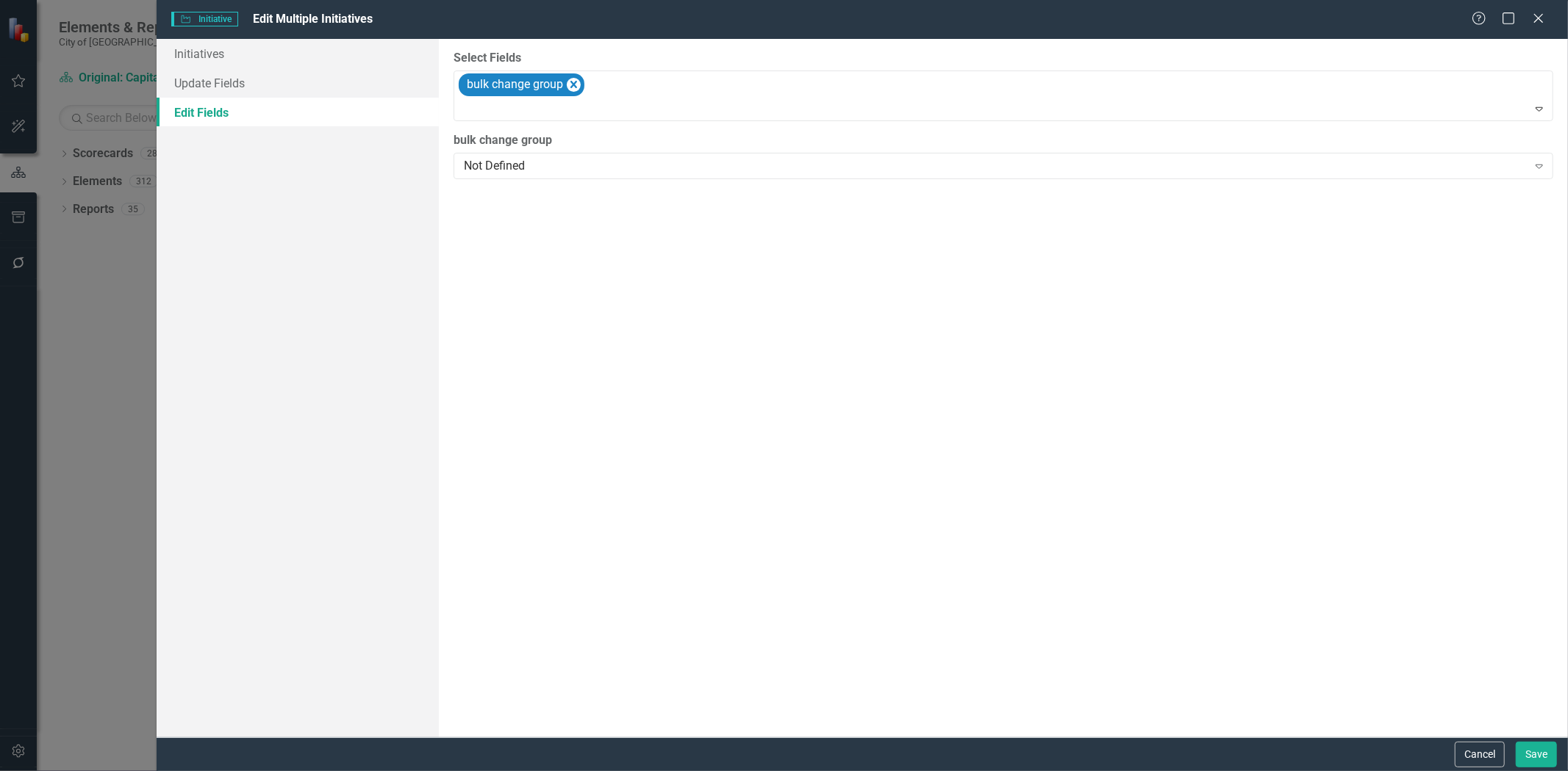
click at [523, 183] on div "Select Fields option bulk change group, selected. bulk change group Expand bulk…" at bounding box center [1003, 388] width 1129 height 698
click at [510, 160] on div "Not Defined" at bounding box center [995, 166] width 1062 height 17
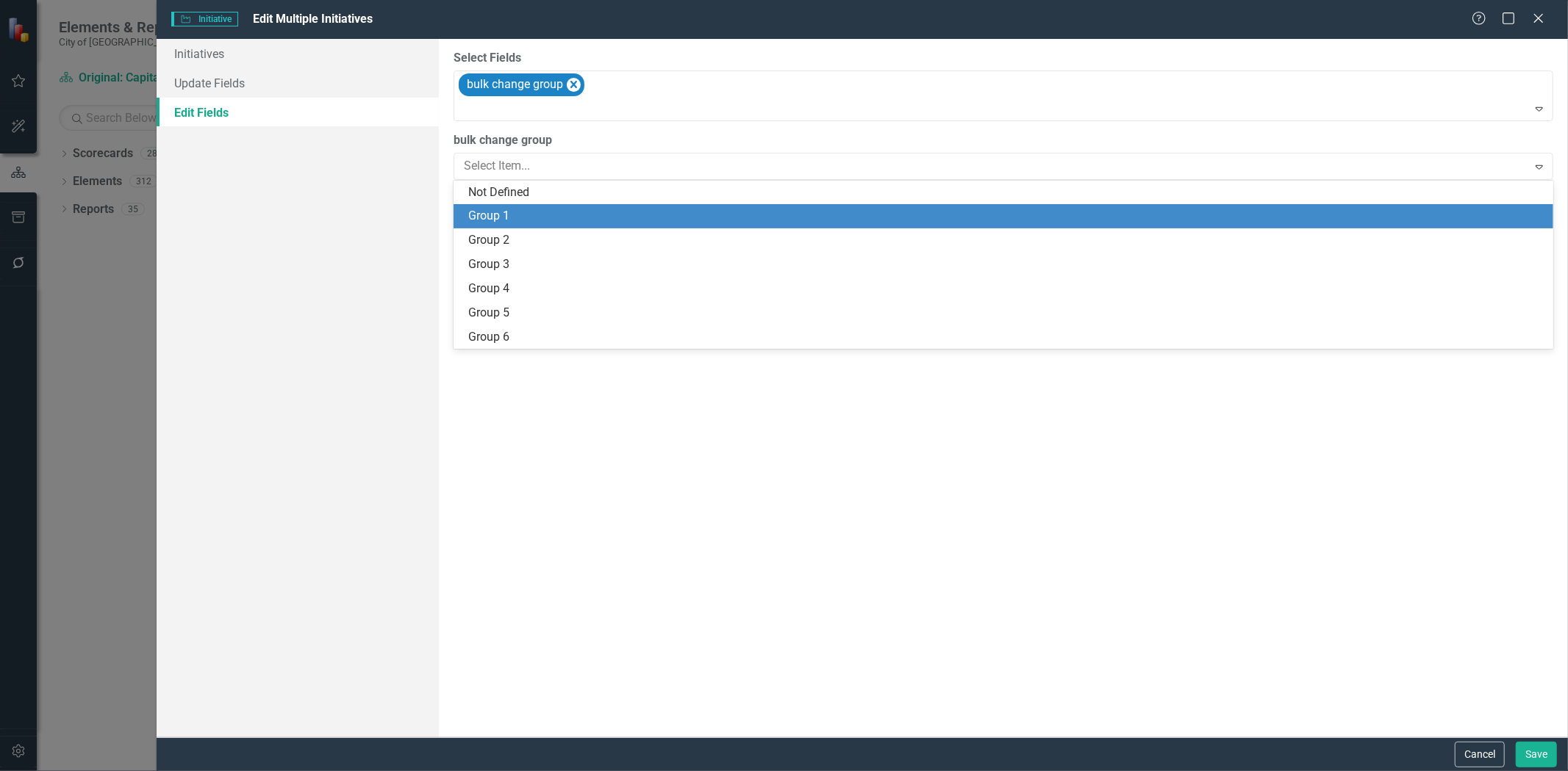
click at [524, 212] on div "Group 1" at bounding box center [1006, 216] width 1076 height 17
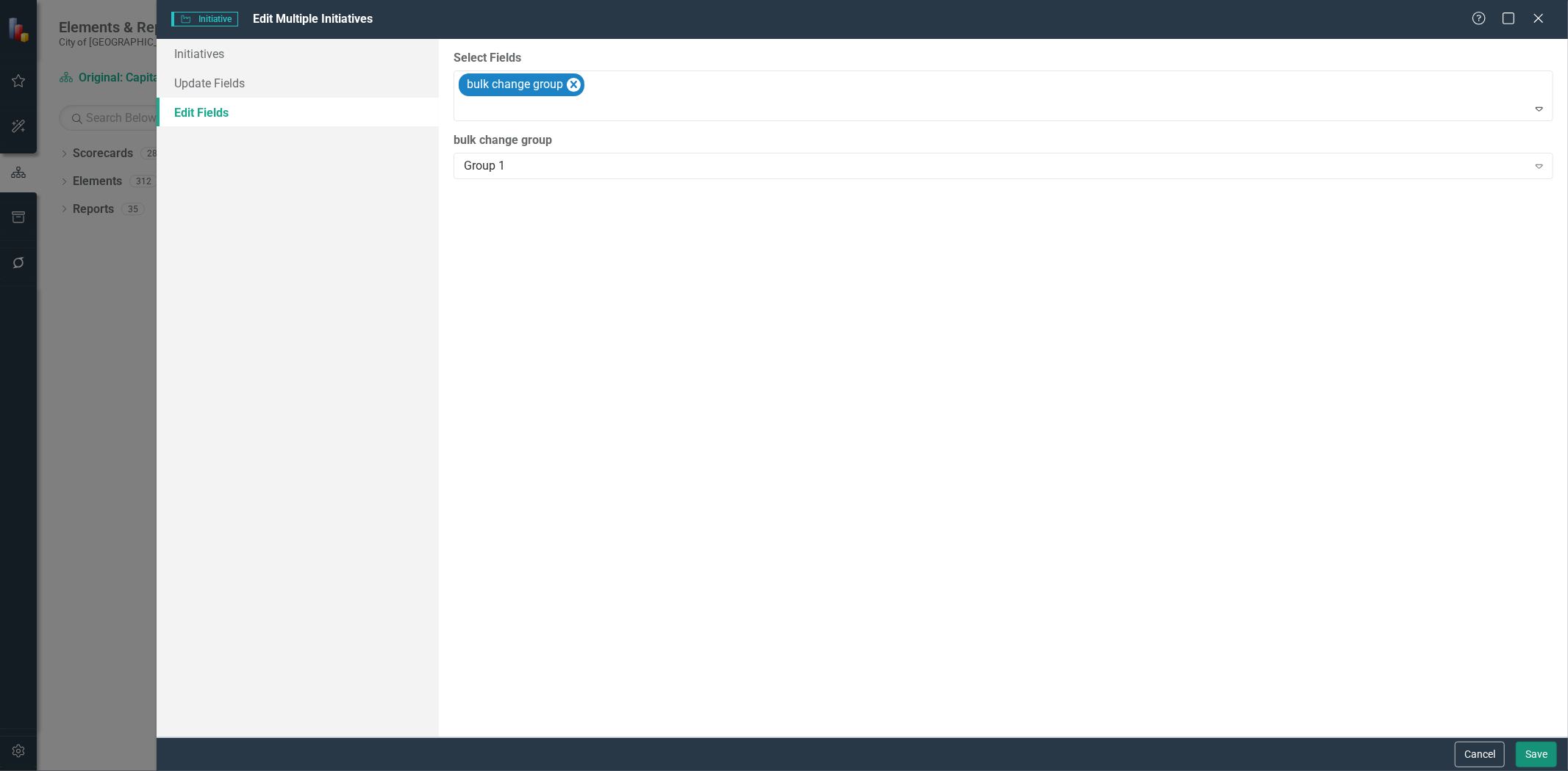
click at [1532, 761] on button "Save" at bounding box center [1536, 755] width 41 height 26
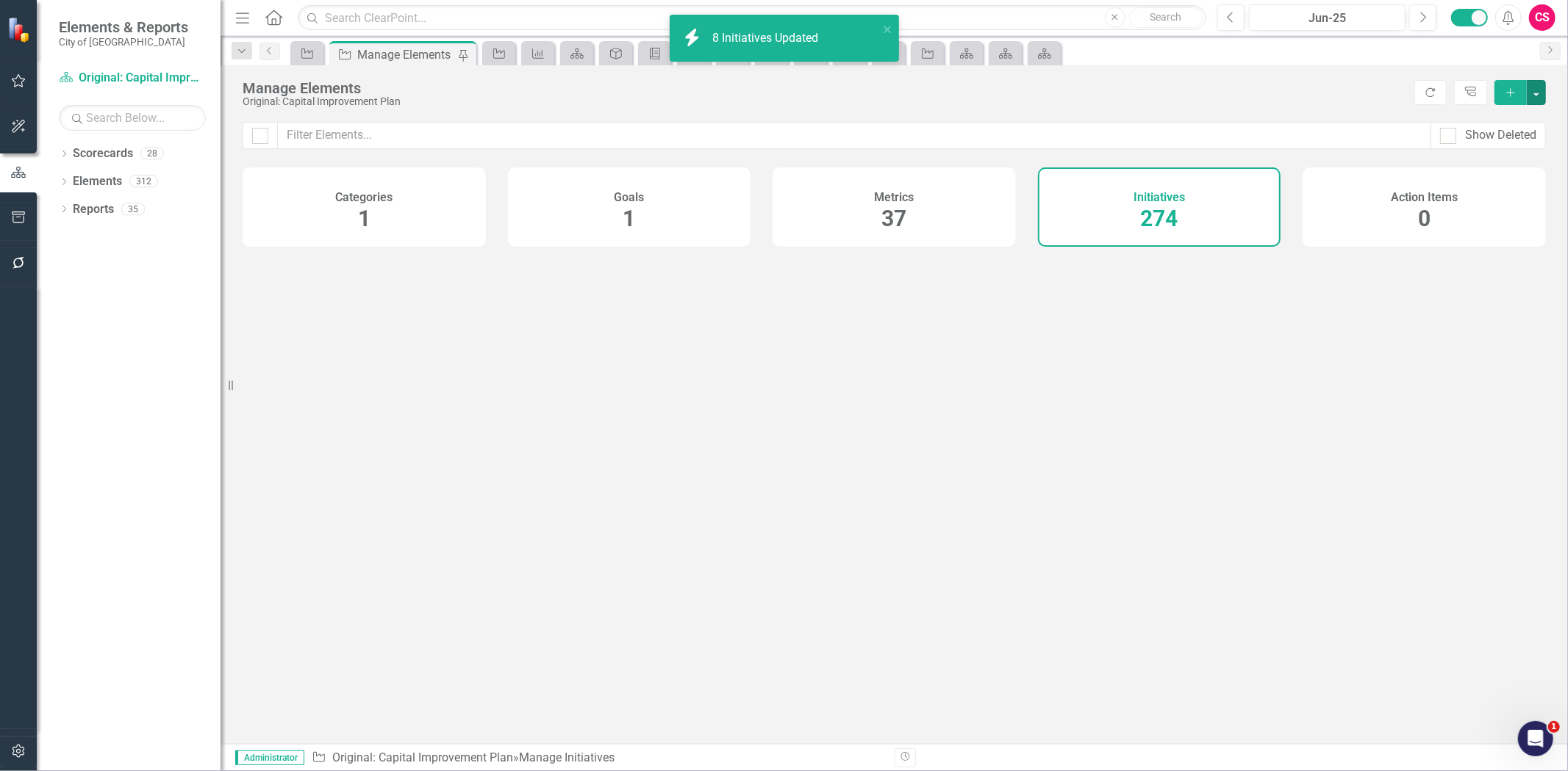
checkbox input "false"
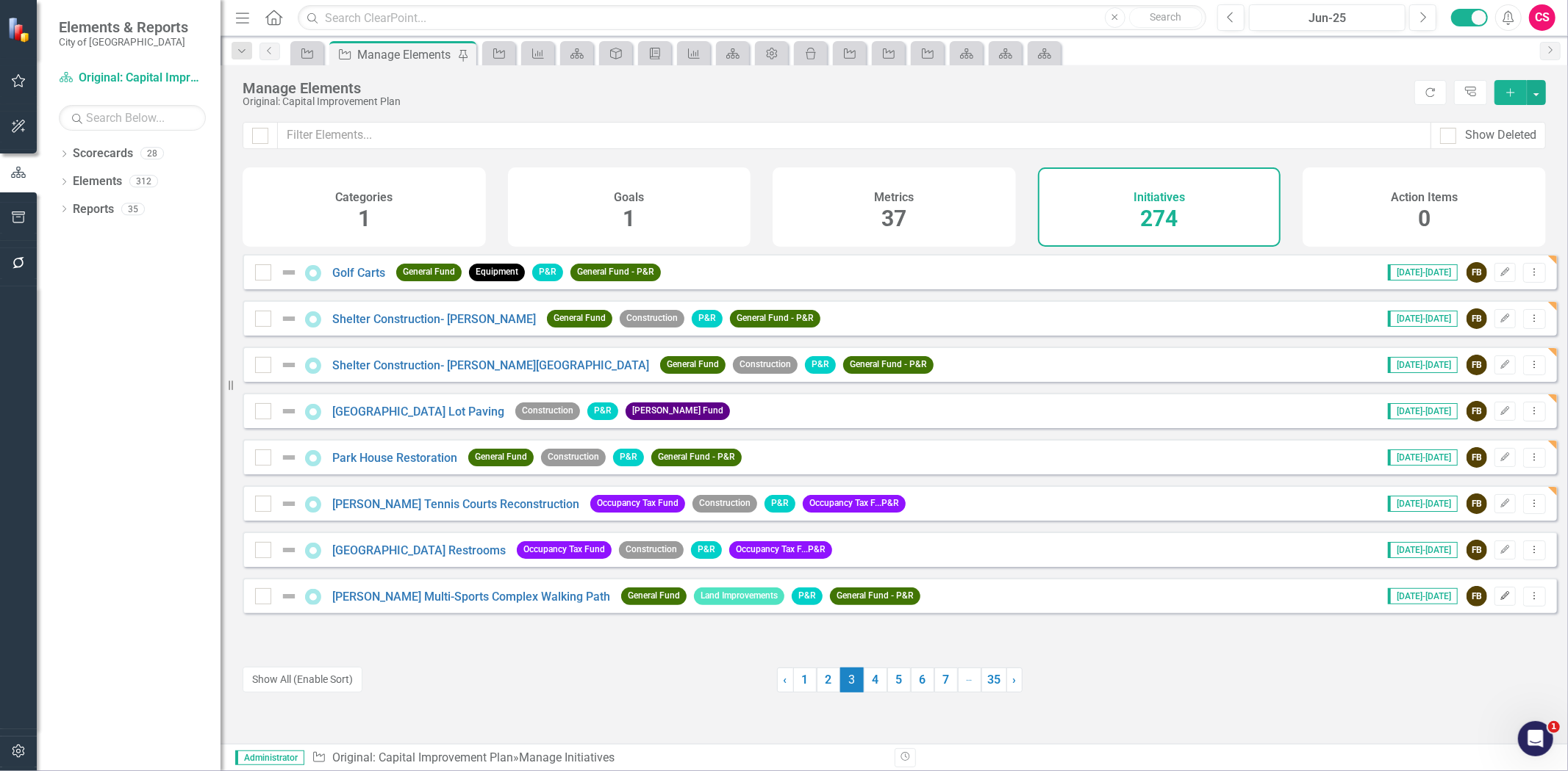
click at [1500, 601] on icon "Edit" at bounding box center [1505, 596] width 11 height 9
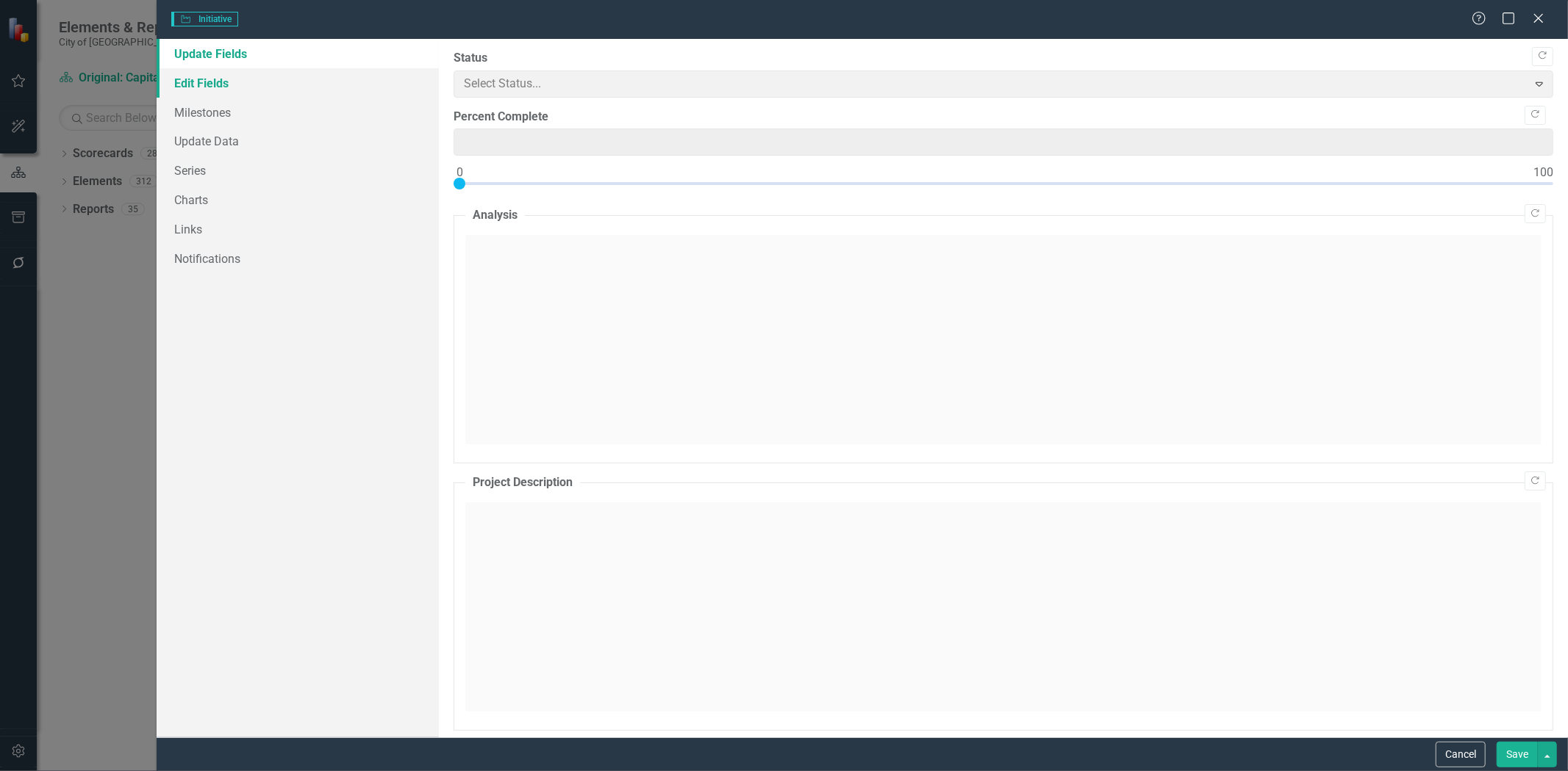
type input "0"
click at [213, 78] on link "Edit Fields" at bounding box center [298, 83] width 282 height 29
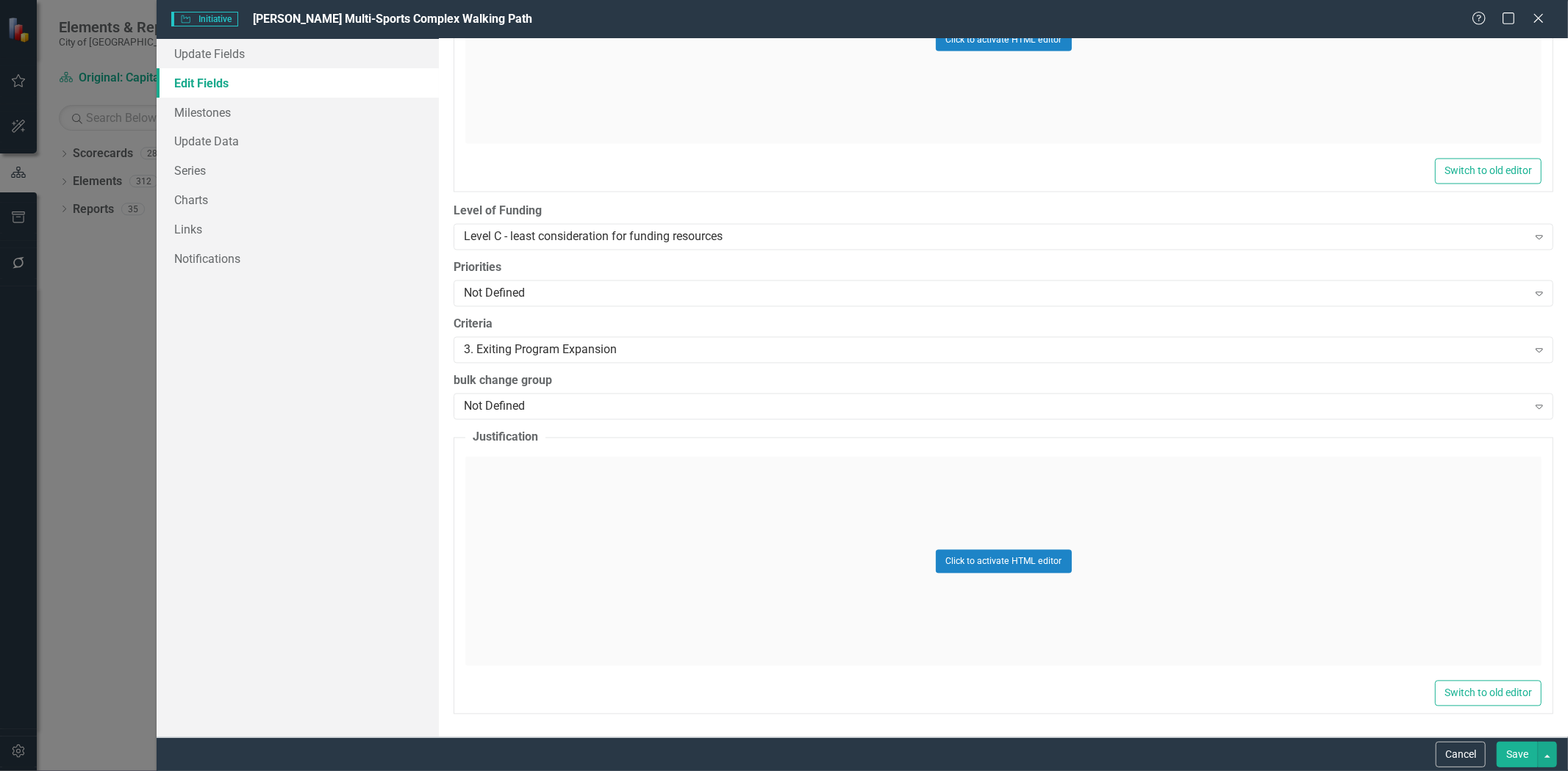
scroll to position [0, 0]
click at [1448, 763] on button "Cancel" at bounding box center [1460, 755] width 50 height 26
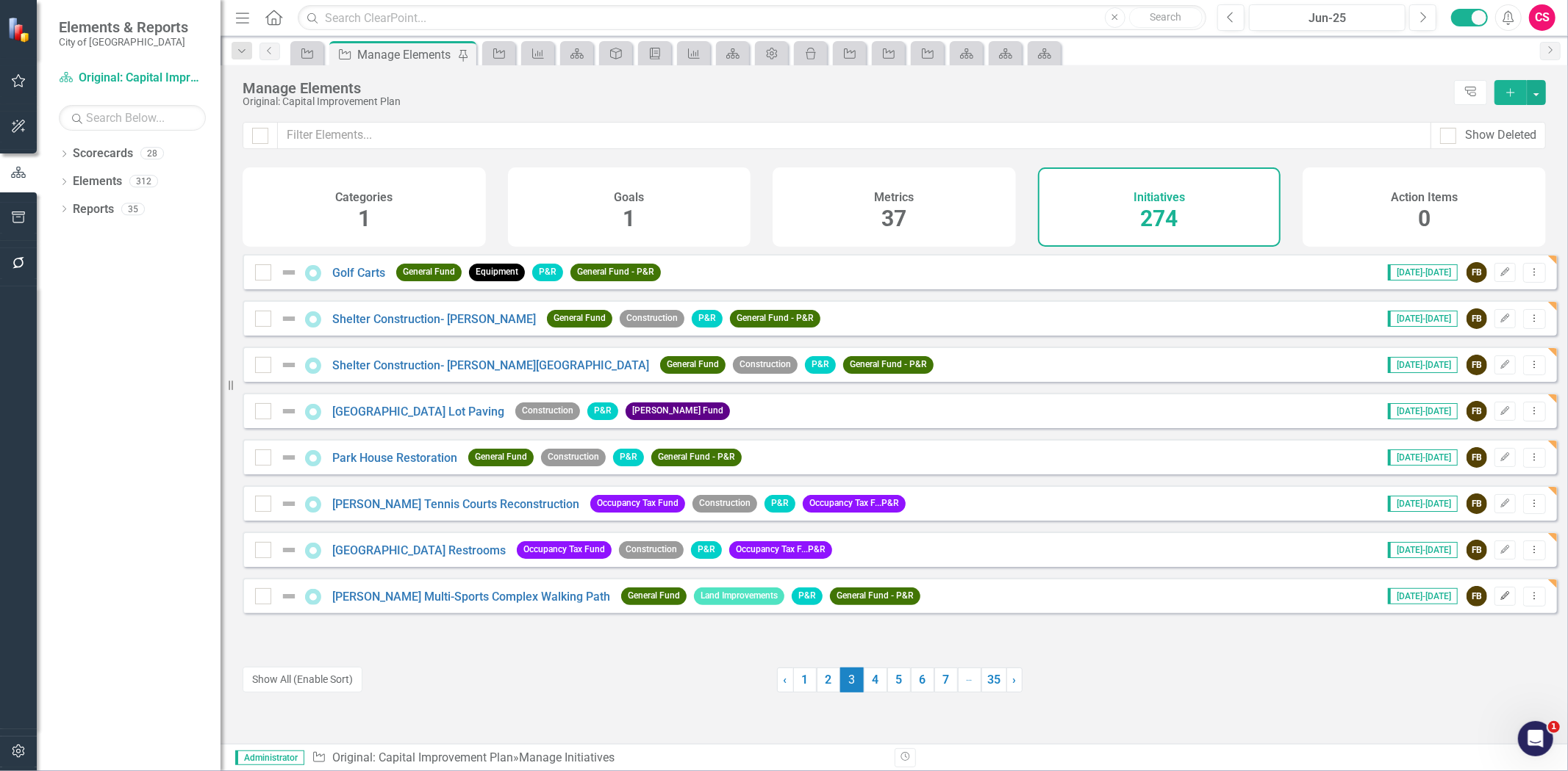
click at [1500, 601] on icon "Edit" at bounding box center [1505, 596] width 11 height 9
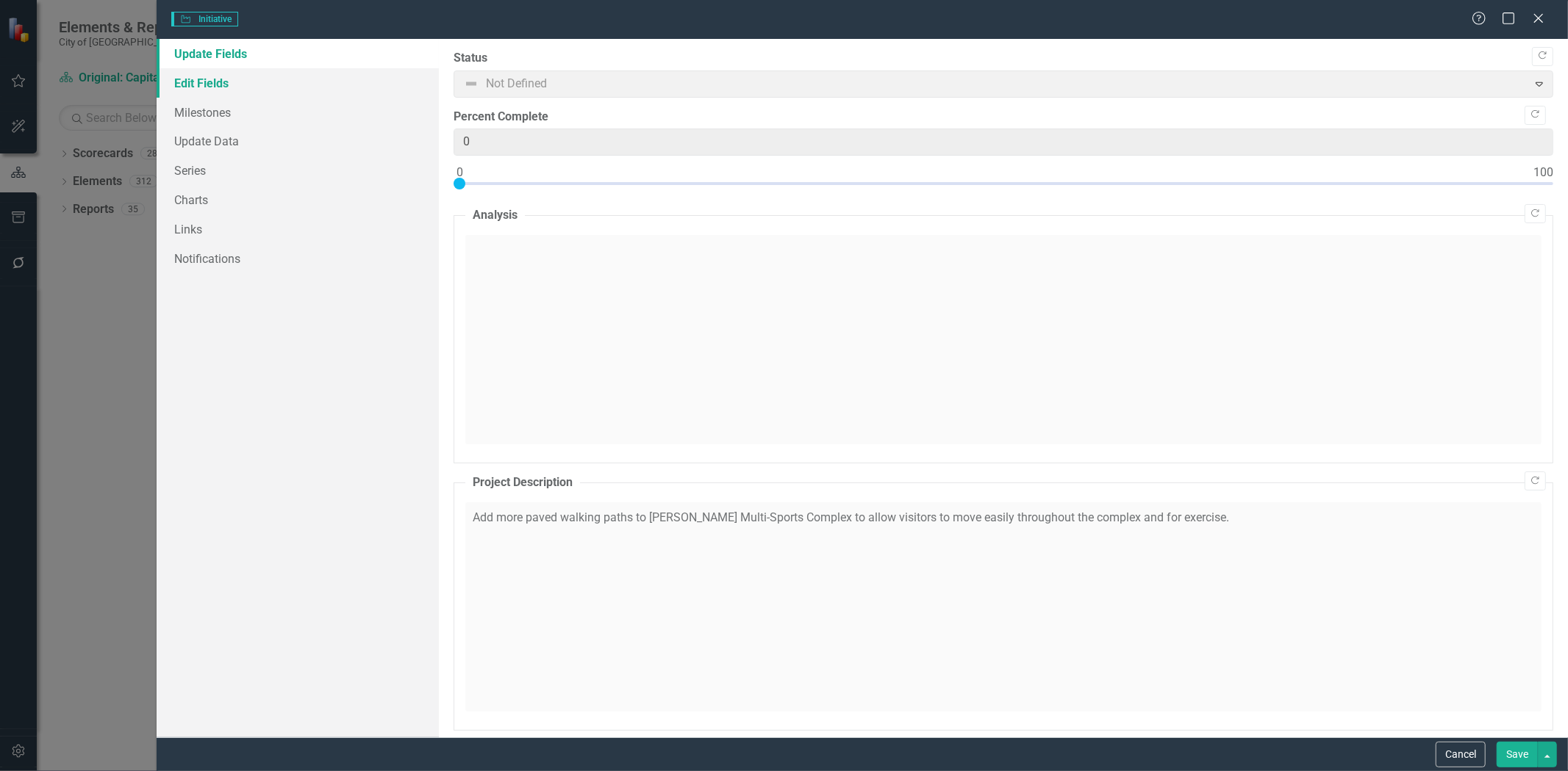
click at [231, 77] on link "Edit Fields" at bounding box center [298, 83] width 282 height 29
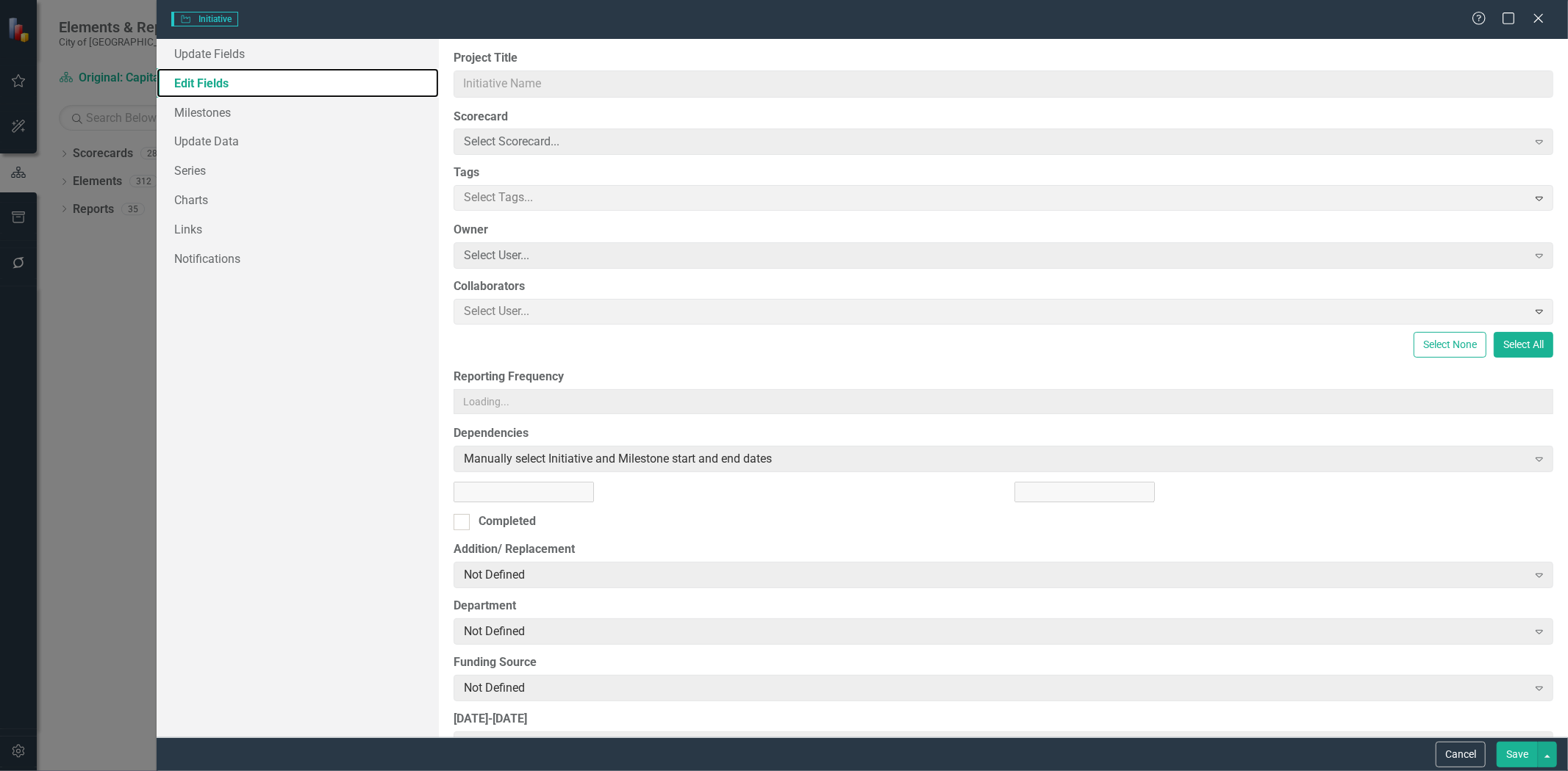
type input "[PERSON_NAME] Multi-Sports Complex Walking Path"
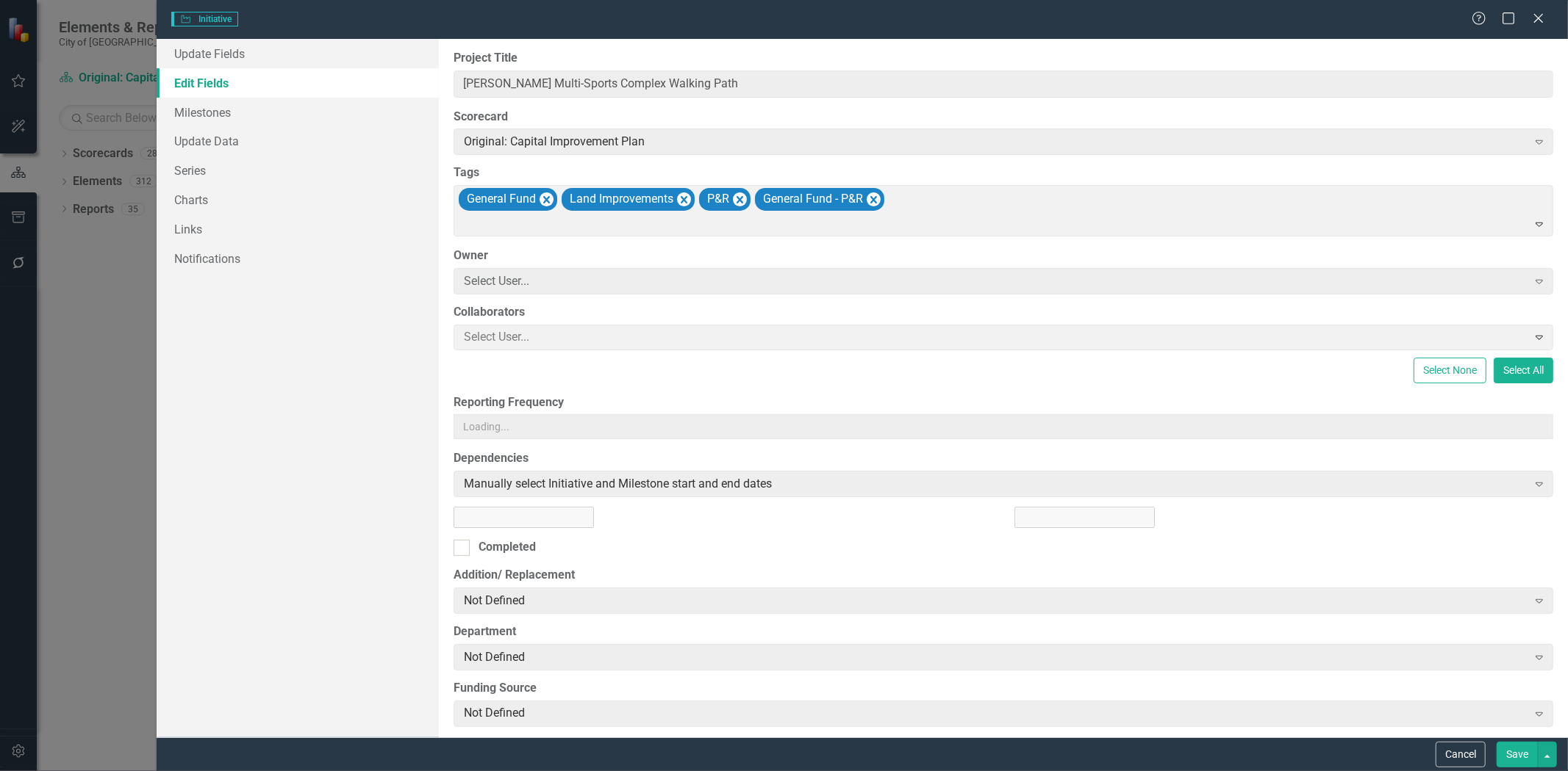
type input "125000"
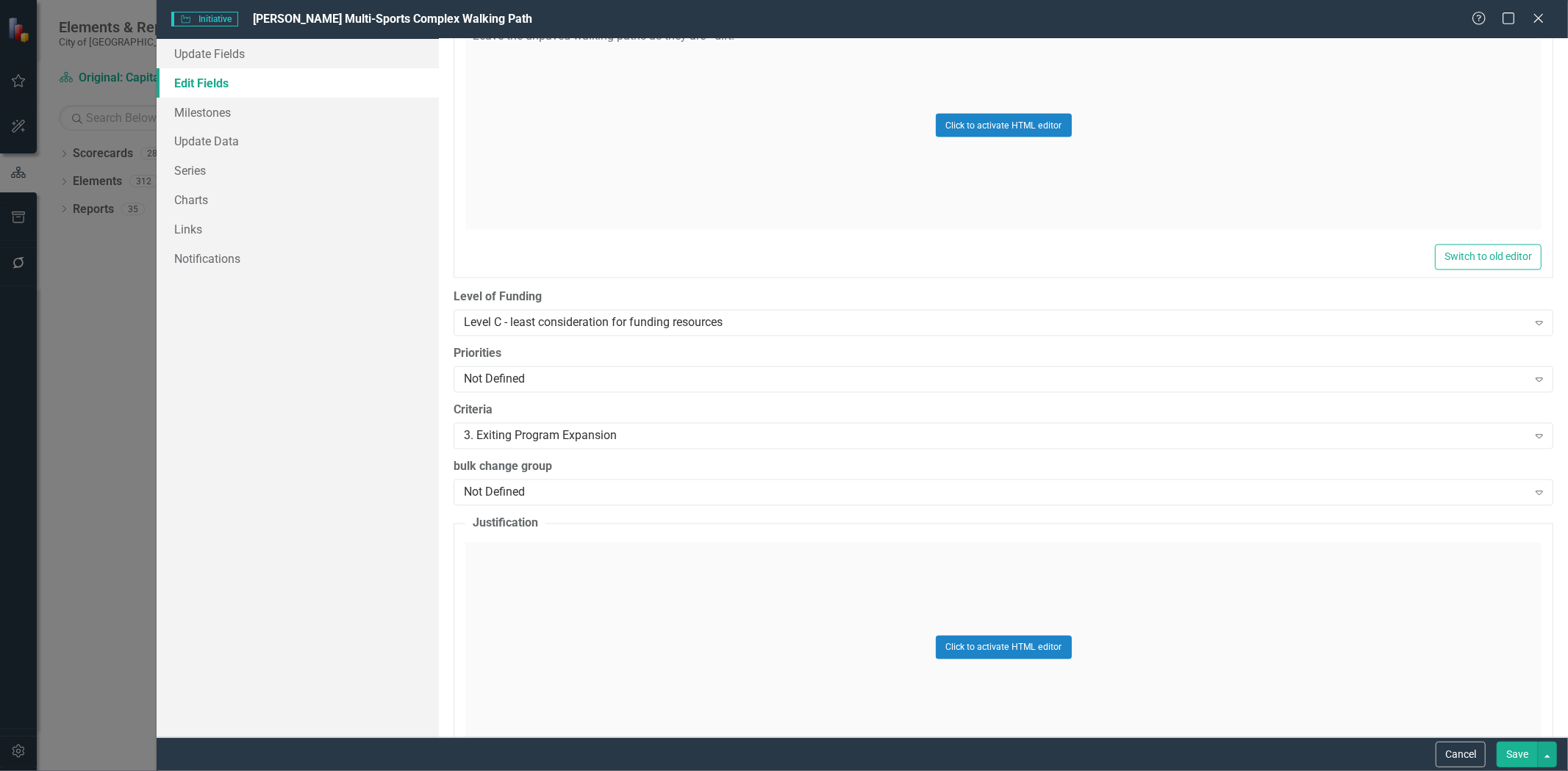
type input "7"
type input "6"
type input "30"
type input "2026"
type input "3"
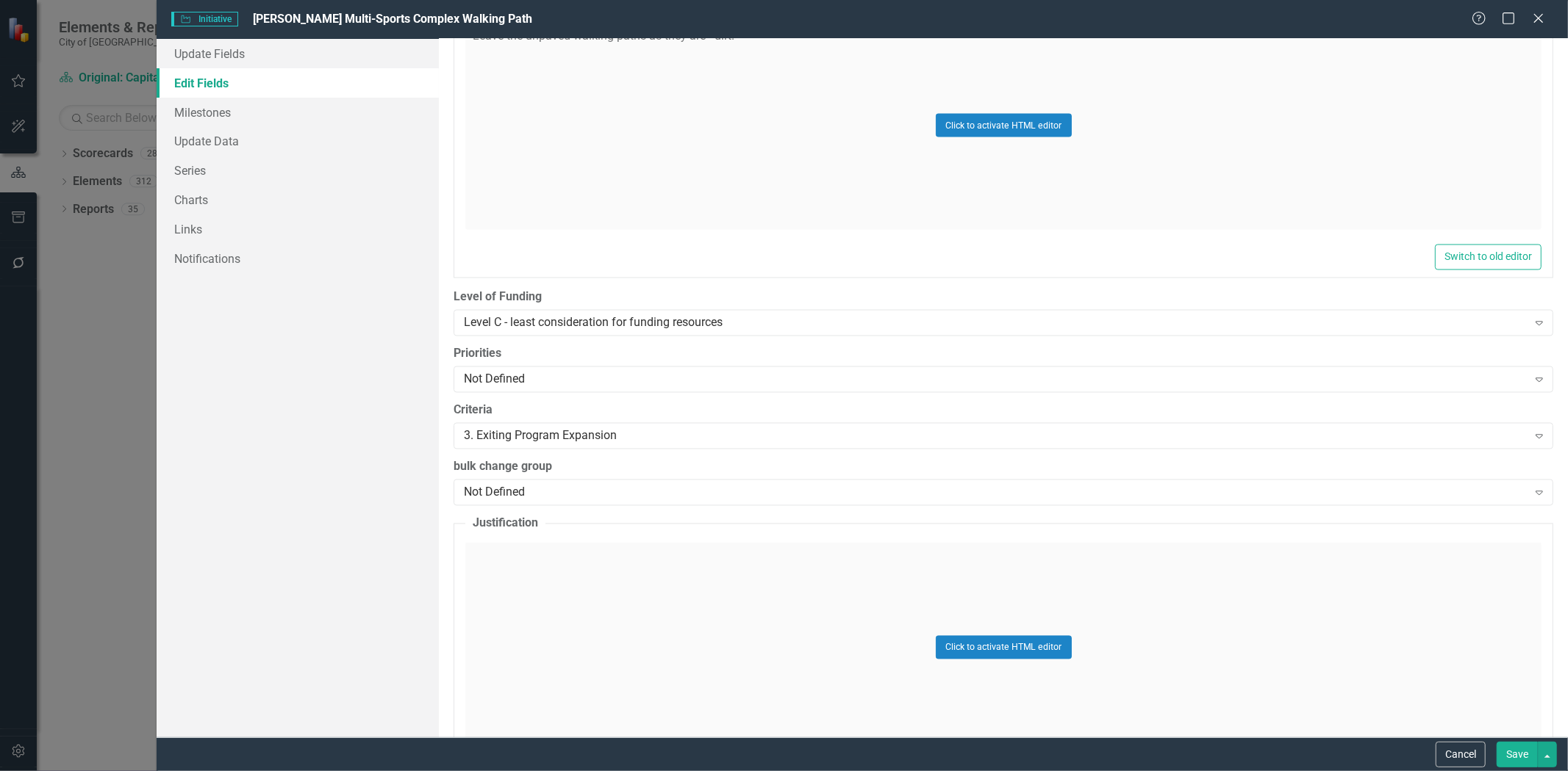
type input "1"
type input "2024"
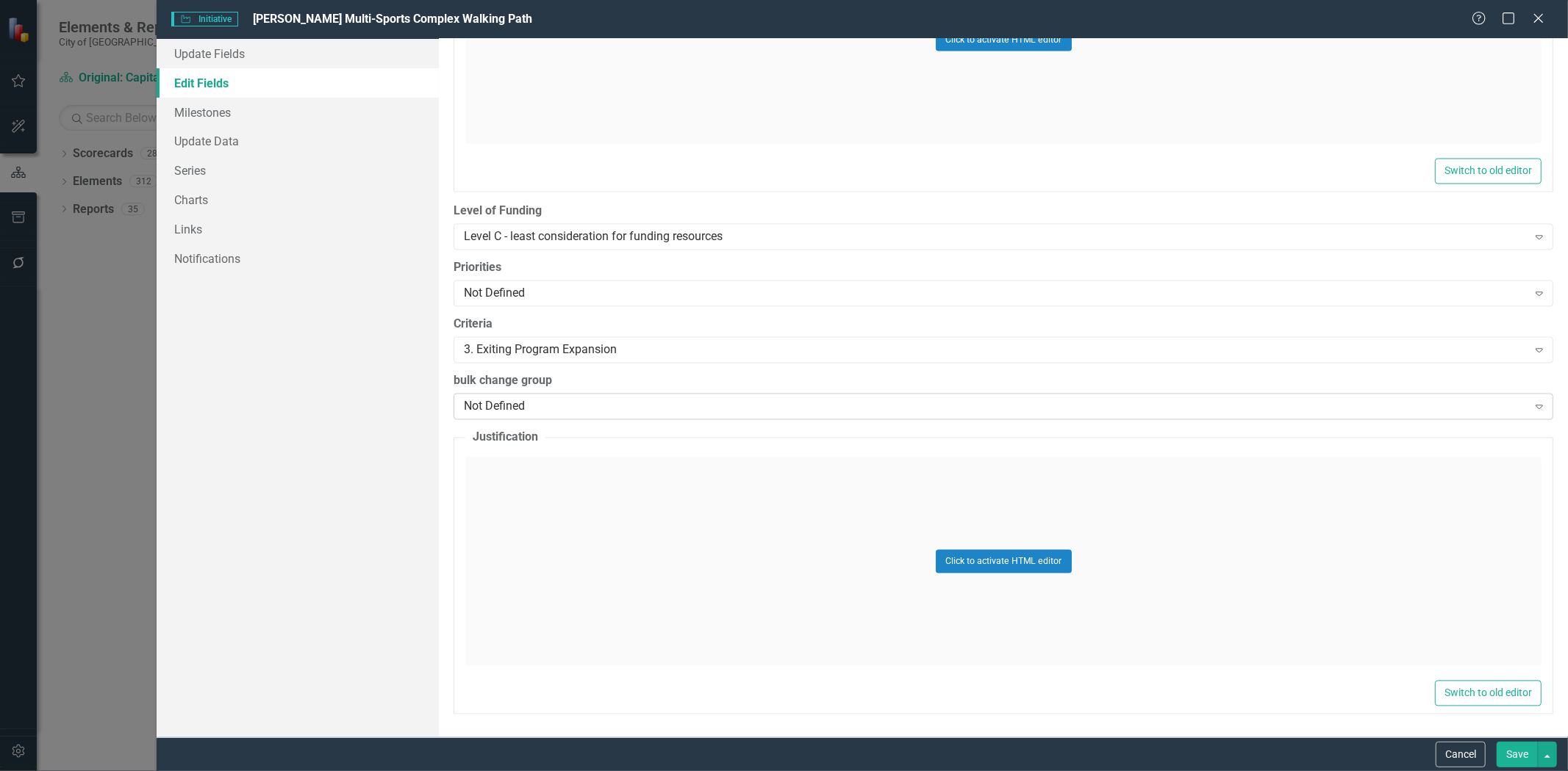
click at [525, 407] on div "Not Defined" at bounding box center [995, 407] width 1062 height 17
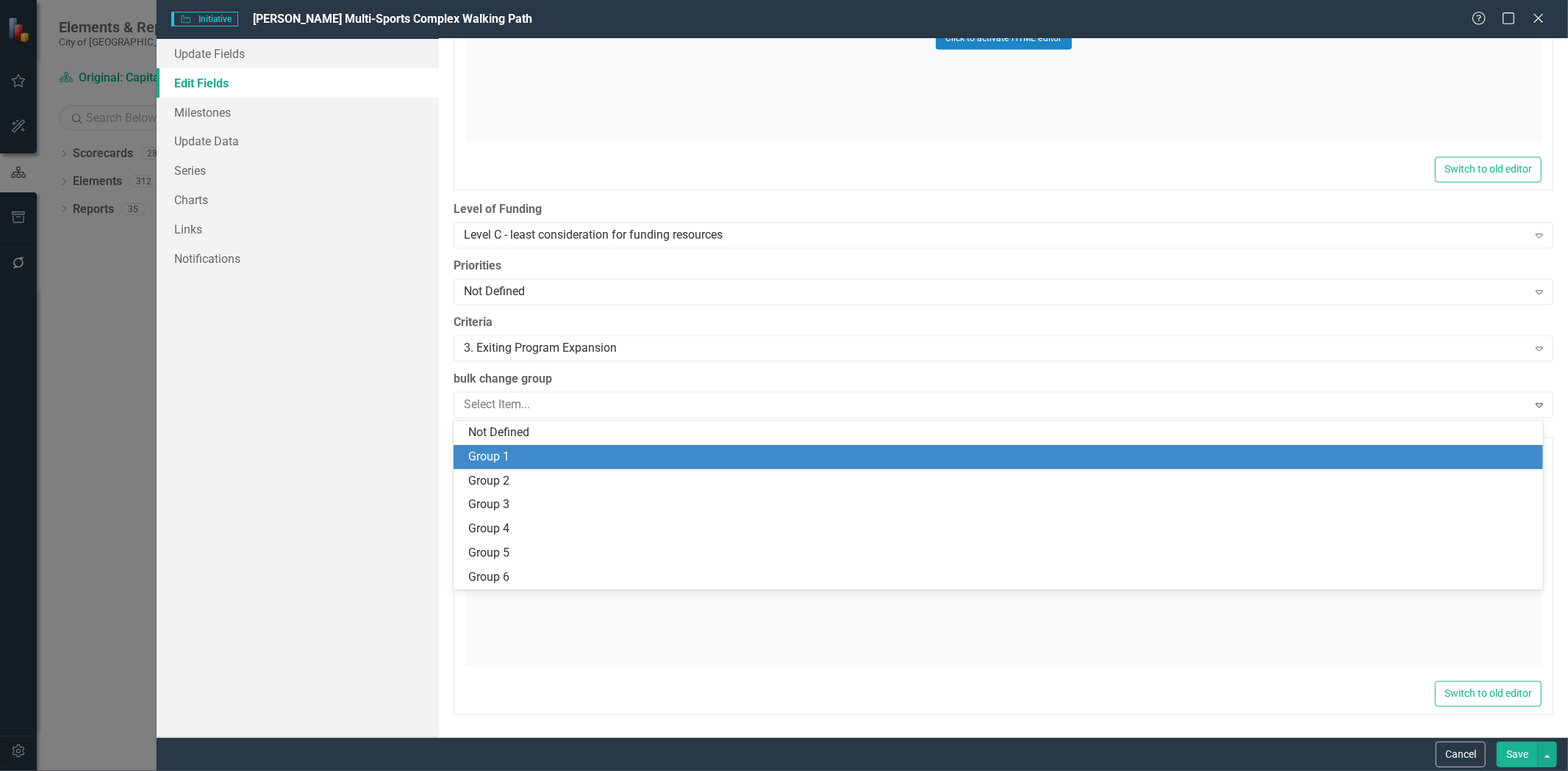
click at [504, 447] on div "Group 1" at bounding box center [998, 457] width 1089 height 24
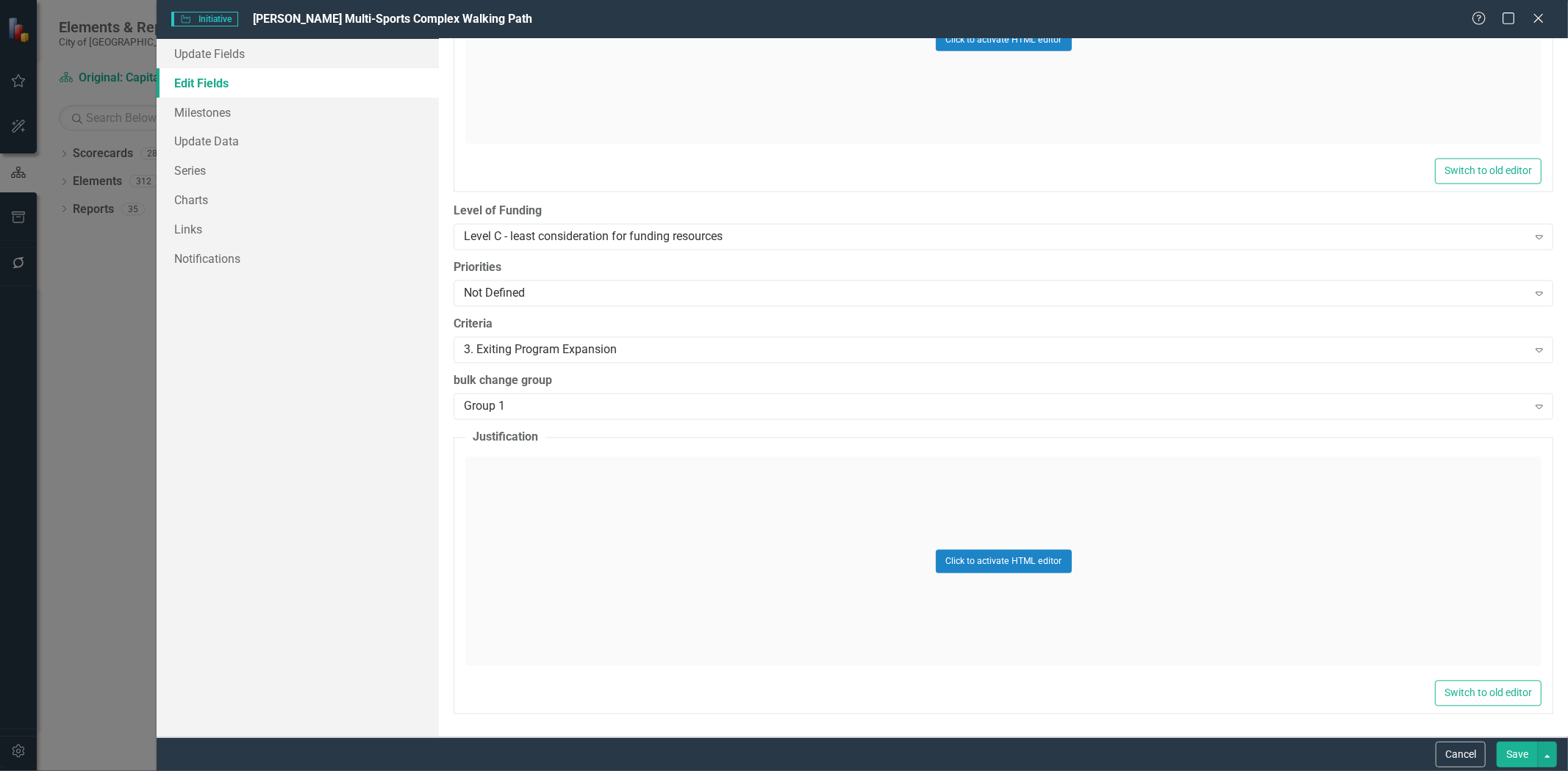
click at [1511, 752] on button "Save" at bounding box center [1517, 755] width 41 height 26
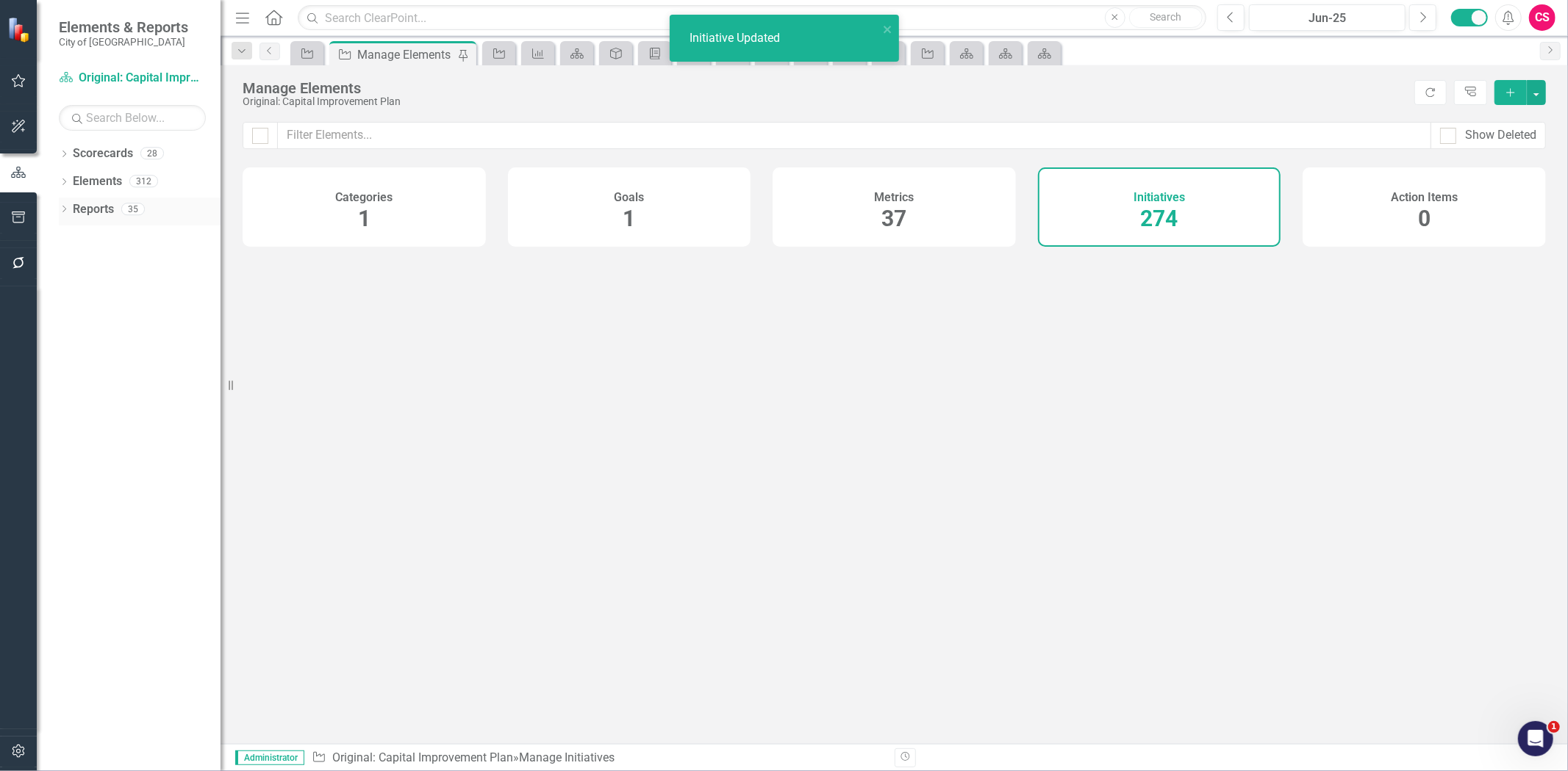
click at [105, 206] on link "Reports" at bounding box center [93, 209] width 41 height 17
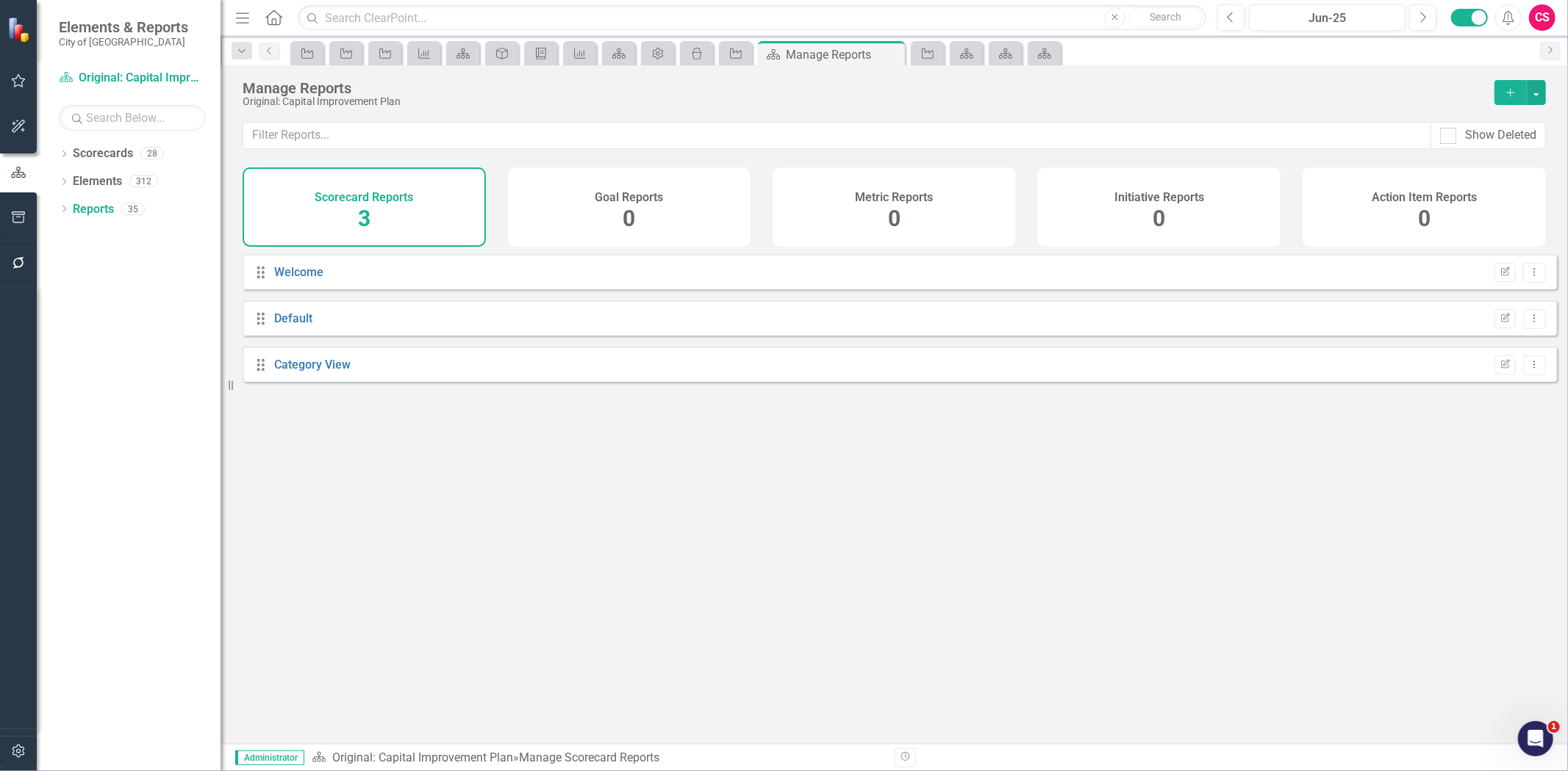
click at [1070, 229] on div "Initiative Reports 0" at bounding box center [1159, 207] width 243 height 79
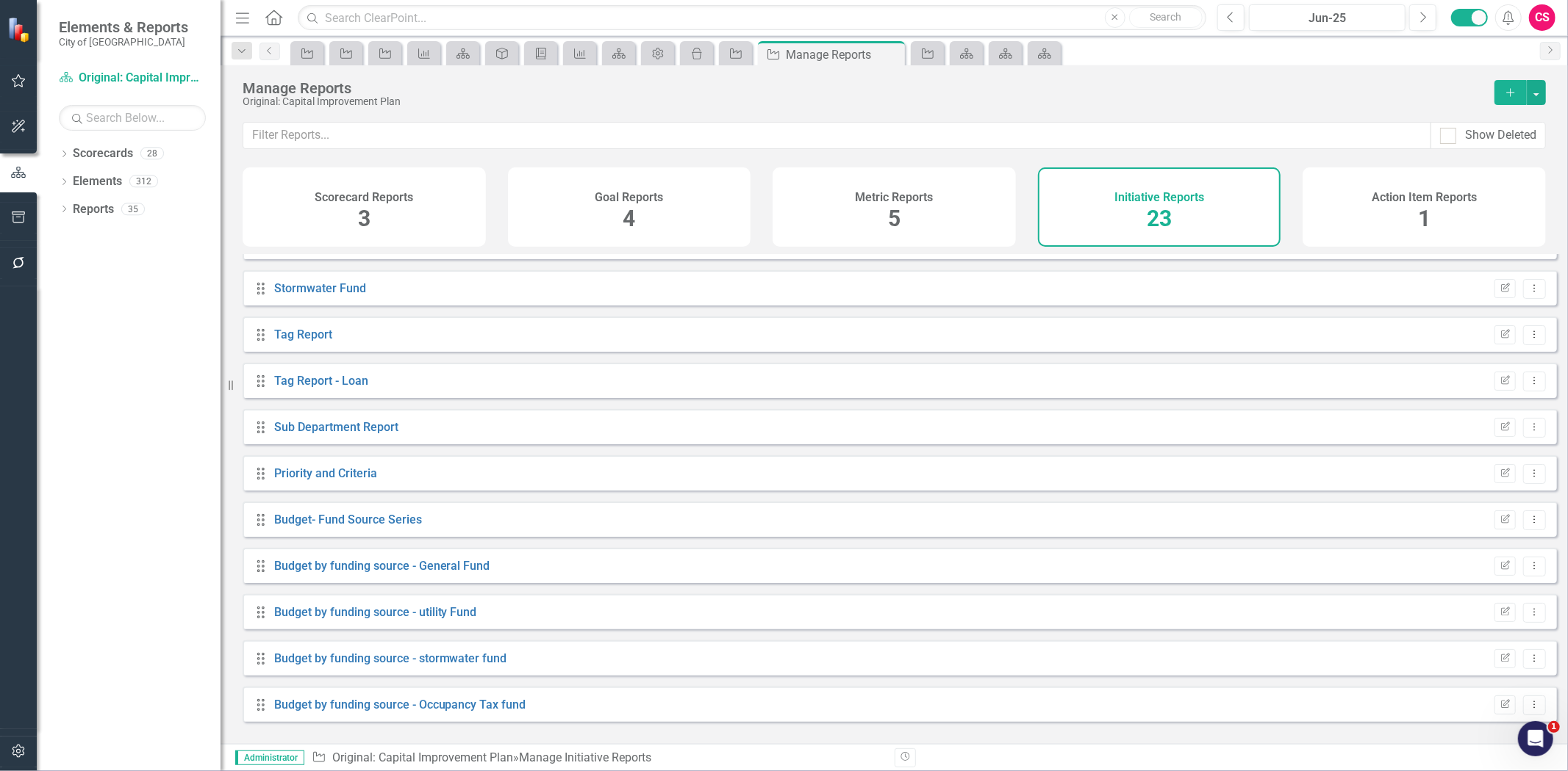
scroll to position [585, 0]
click at [378, 573] on link "Budget by funding source - General Fund" at bounding box center [382, 566] width 216 height 14
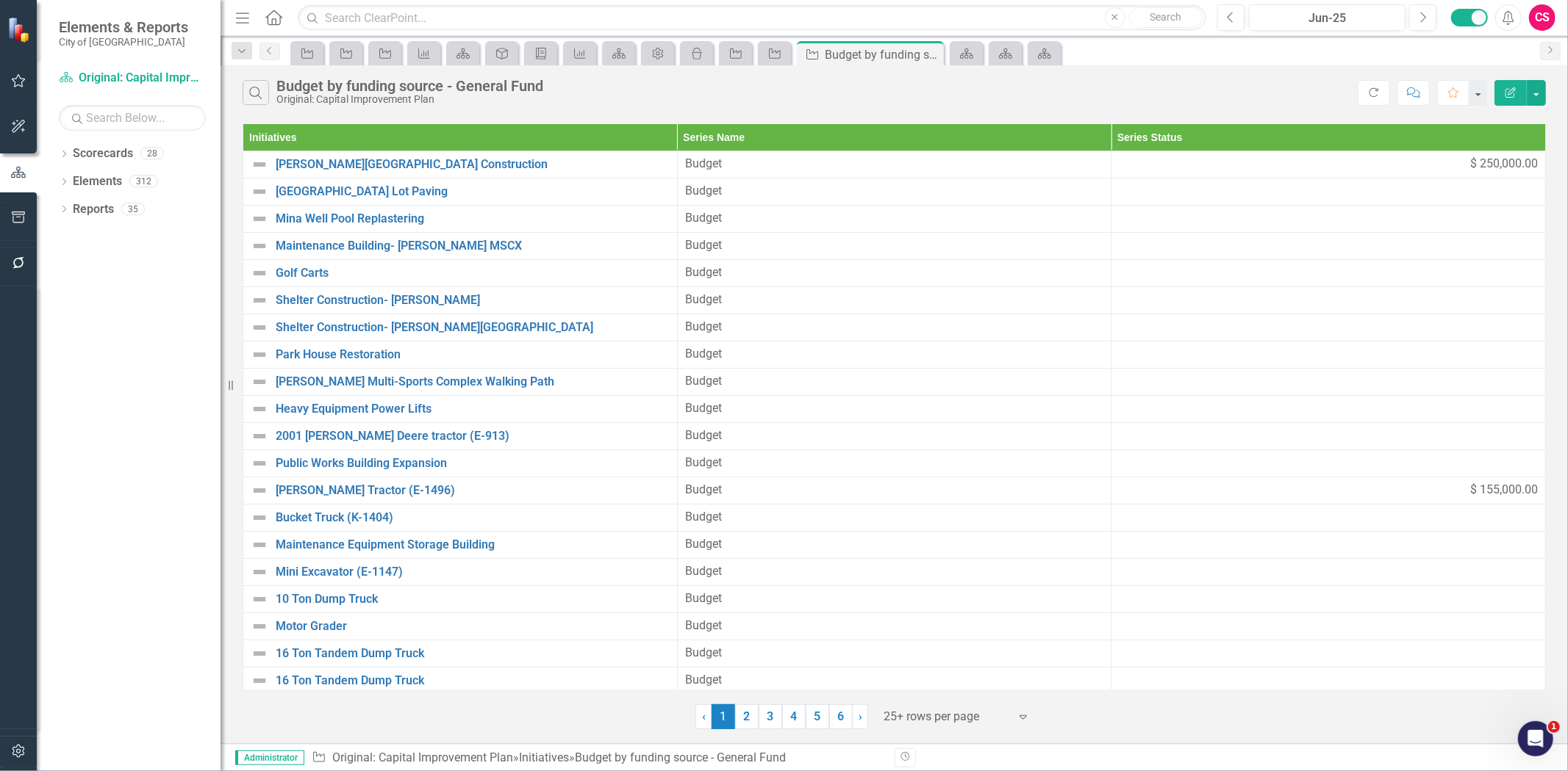
click at [1504, 87] on icon "Edit Report" at bounding box center [1510, 92] width 13 height 11
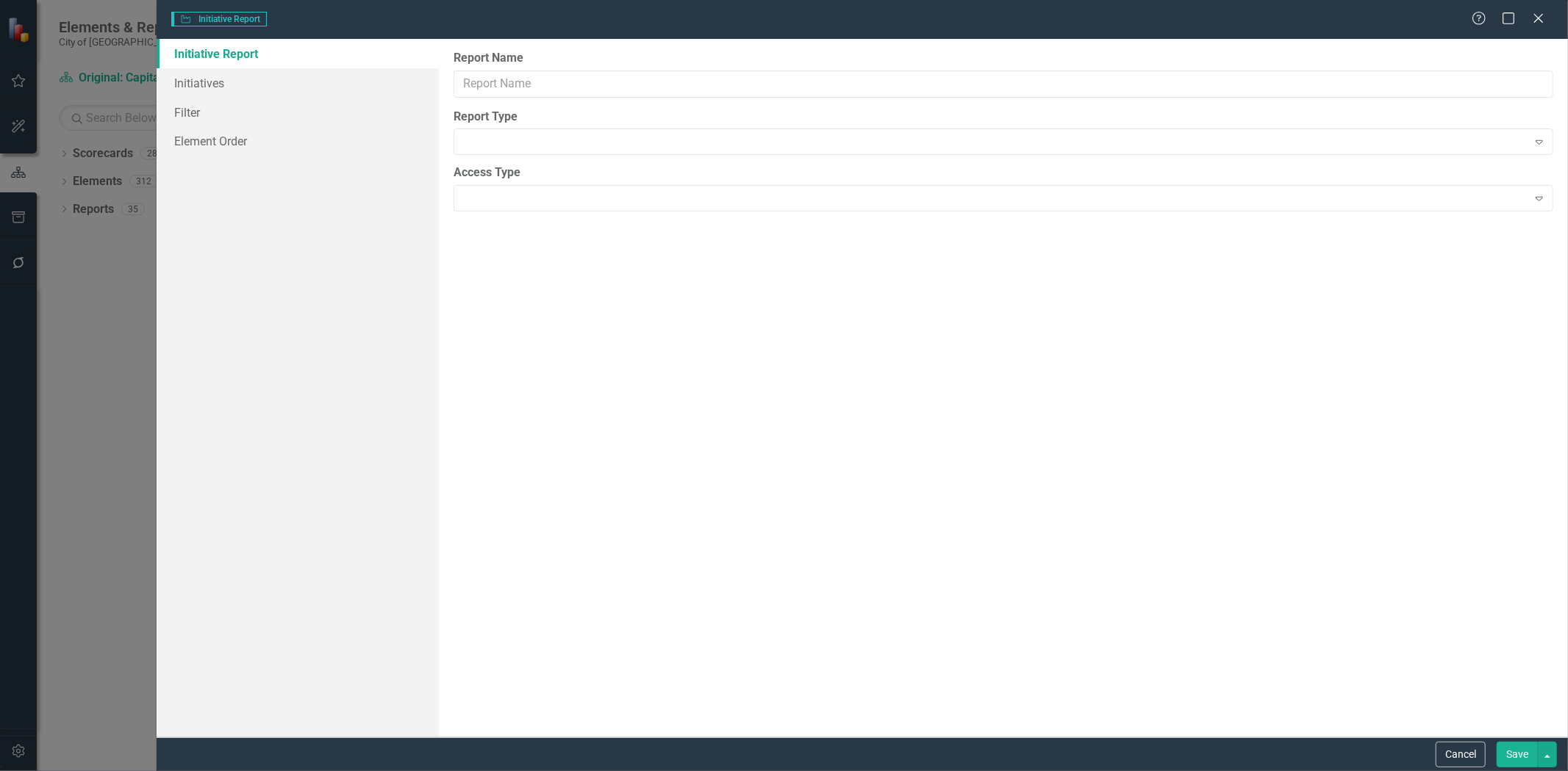
type input "Budget by funding source - General Fund"
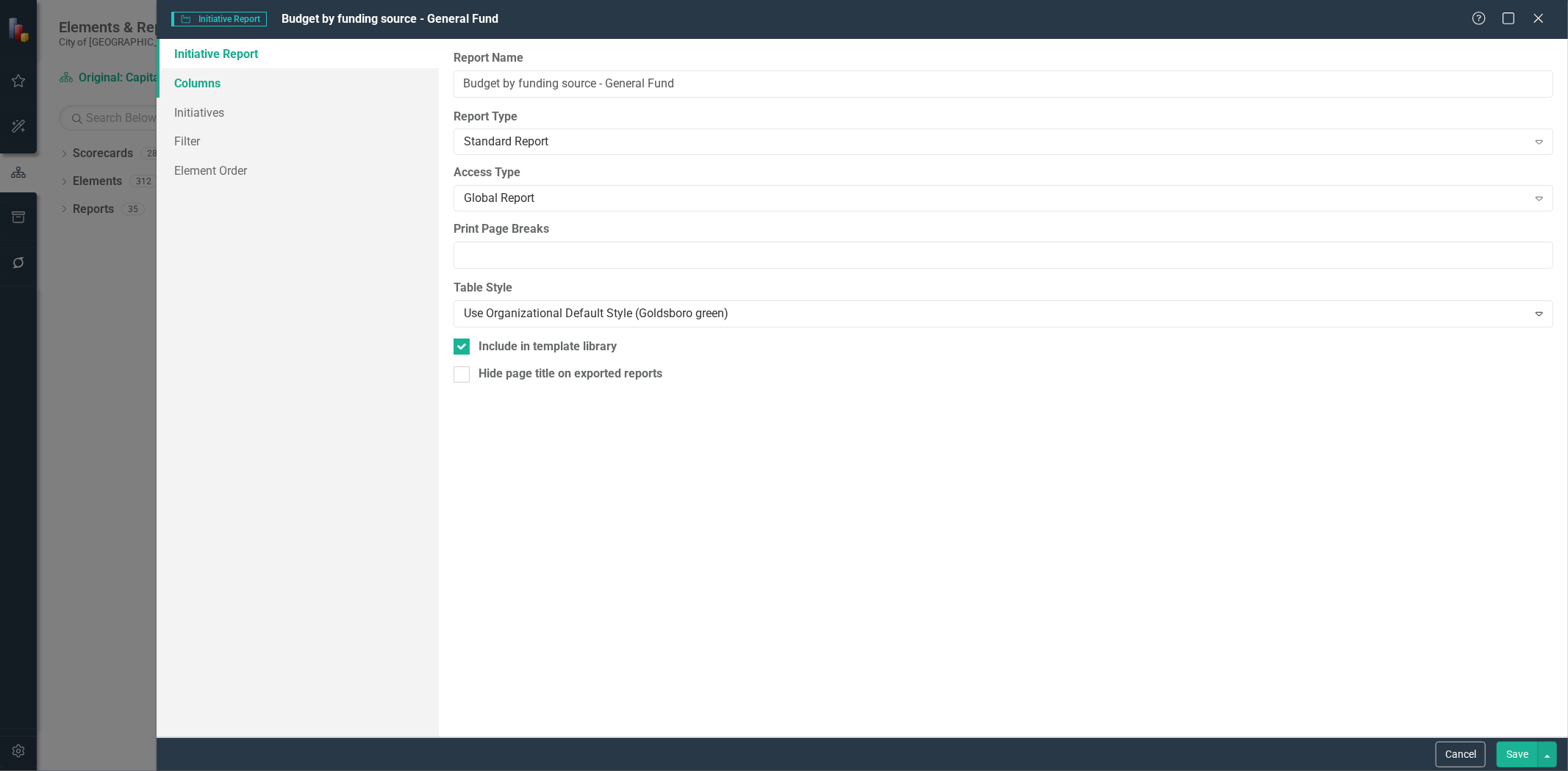
click at [304, 83] on link "Columns" at bounding box center [298, 83] width 282 height 29
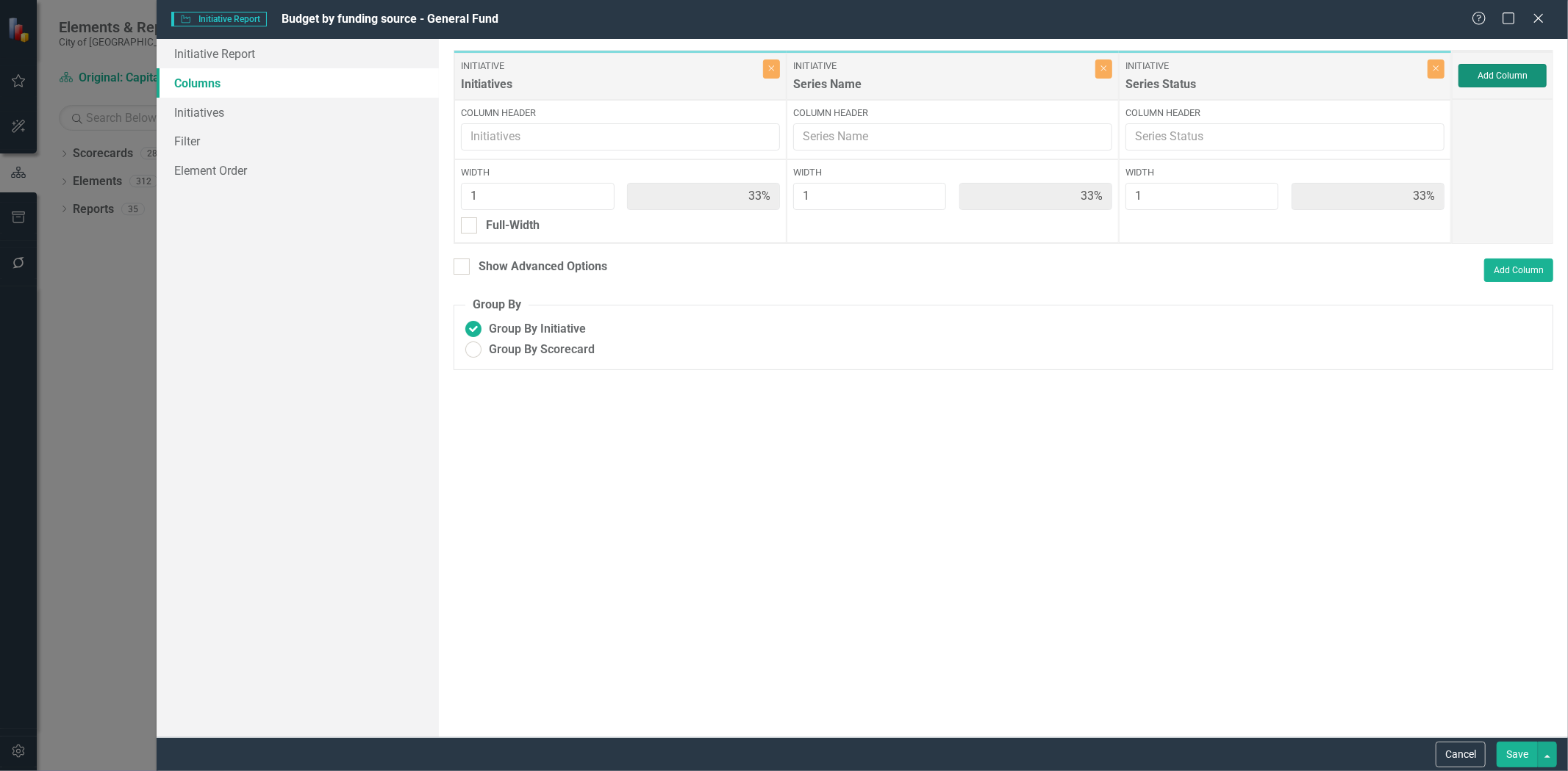
click at [1478, 77] on button "Add Column" at bounding box center [1502, 75] width 88 height 24
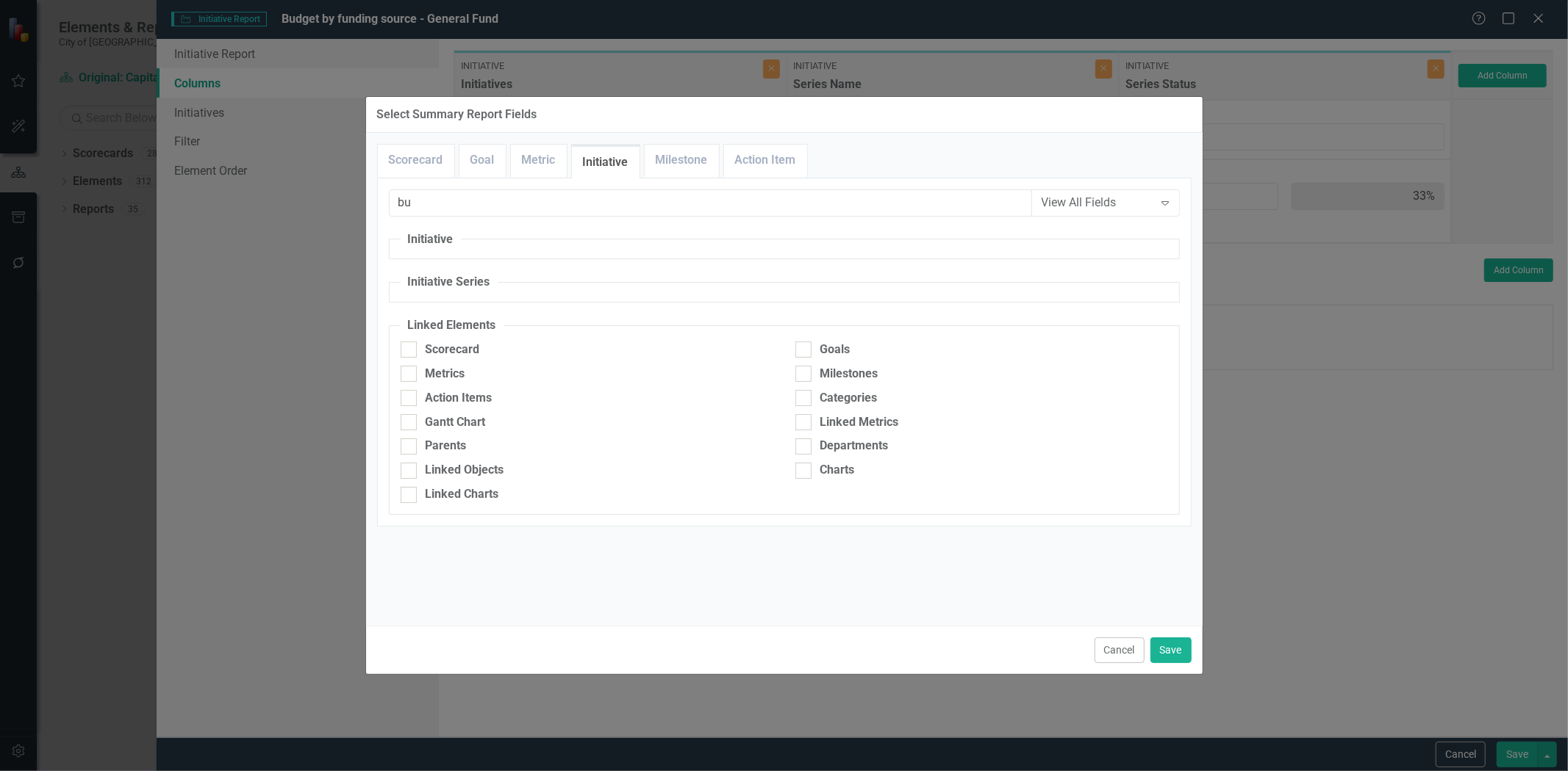
type input "b"
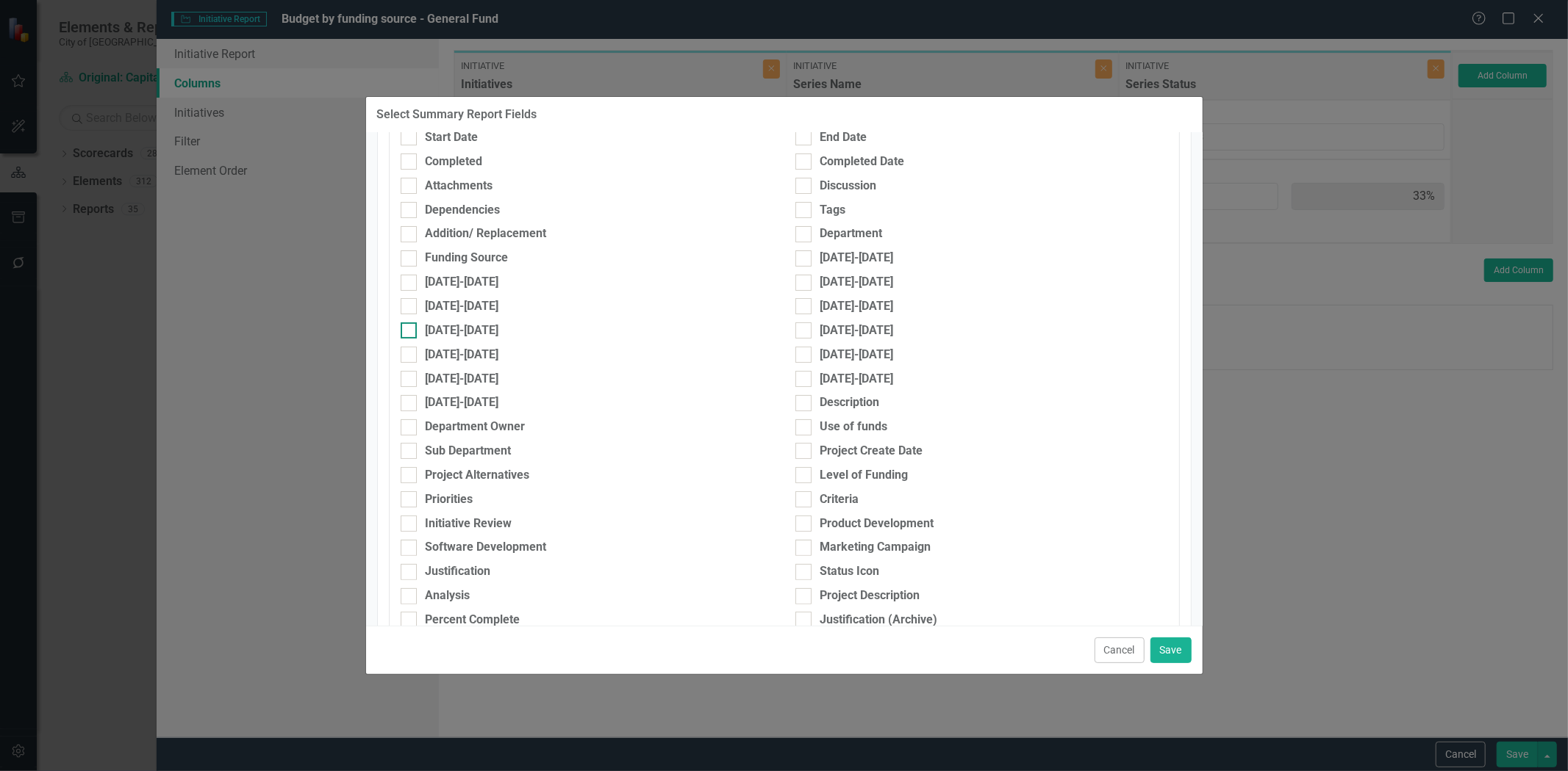
scroll to position [163, 0]
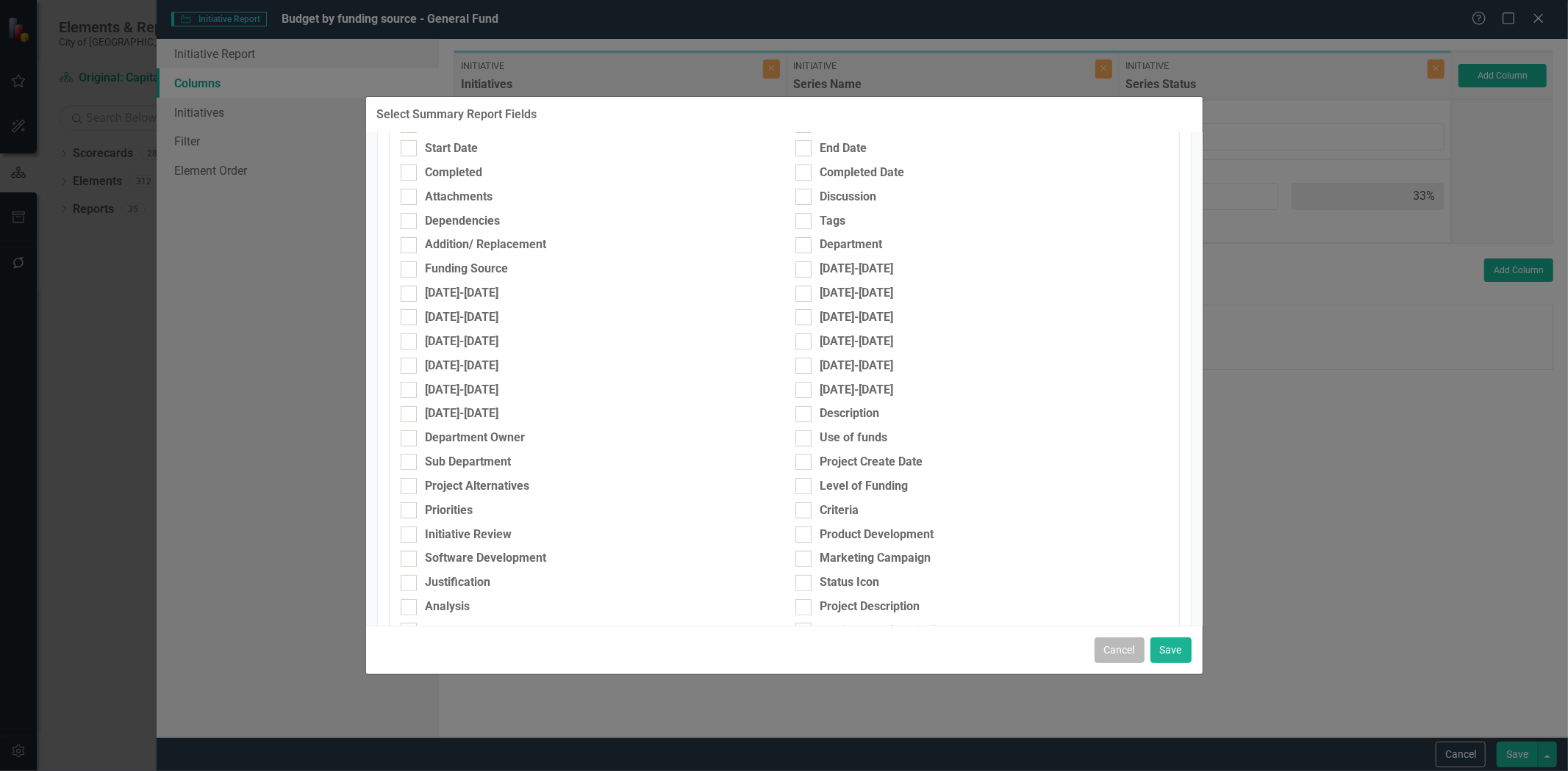
click at [1124, 652] on button "Cancel" at bounding box center [1119, 650] width 50 height 26
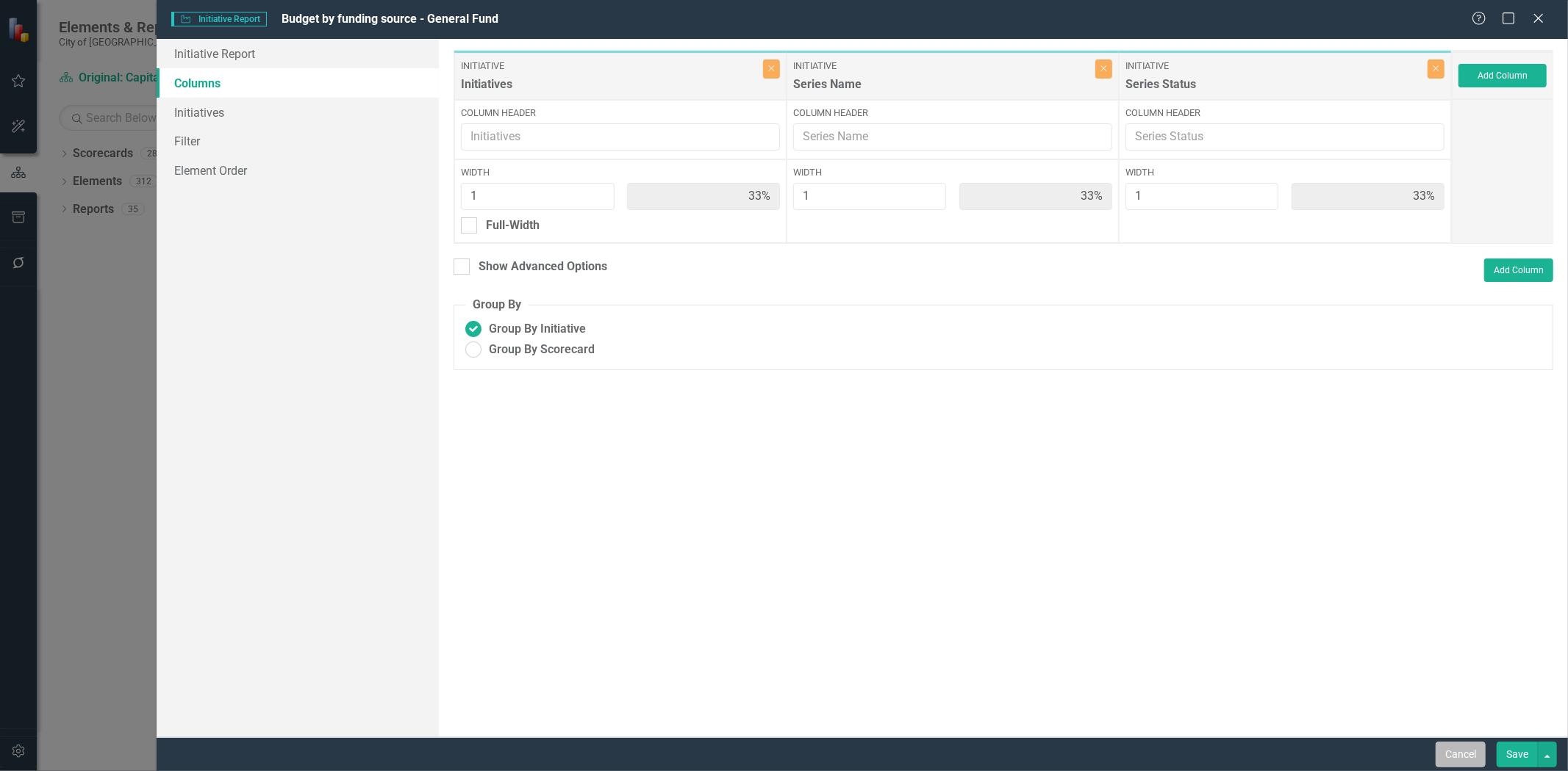
click at [1439, 752] on button "Cancel" at bounding box center [1460, 755] width 50 height 26
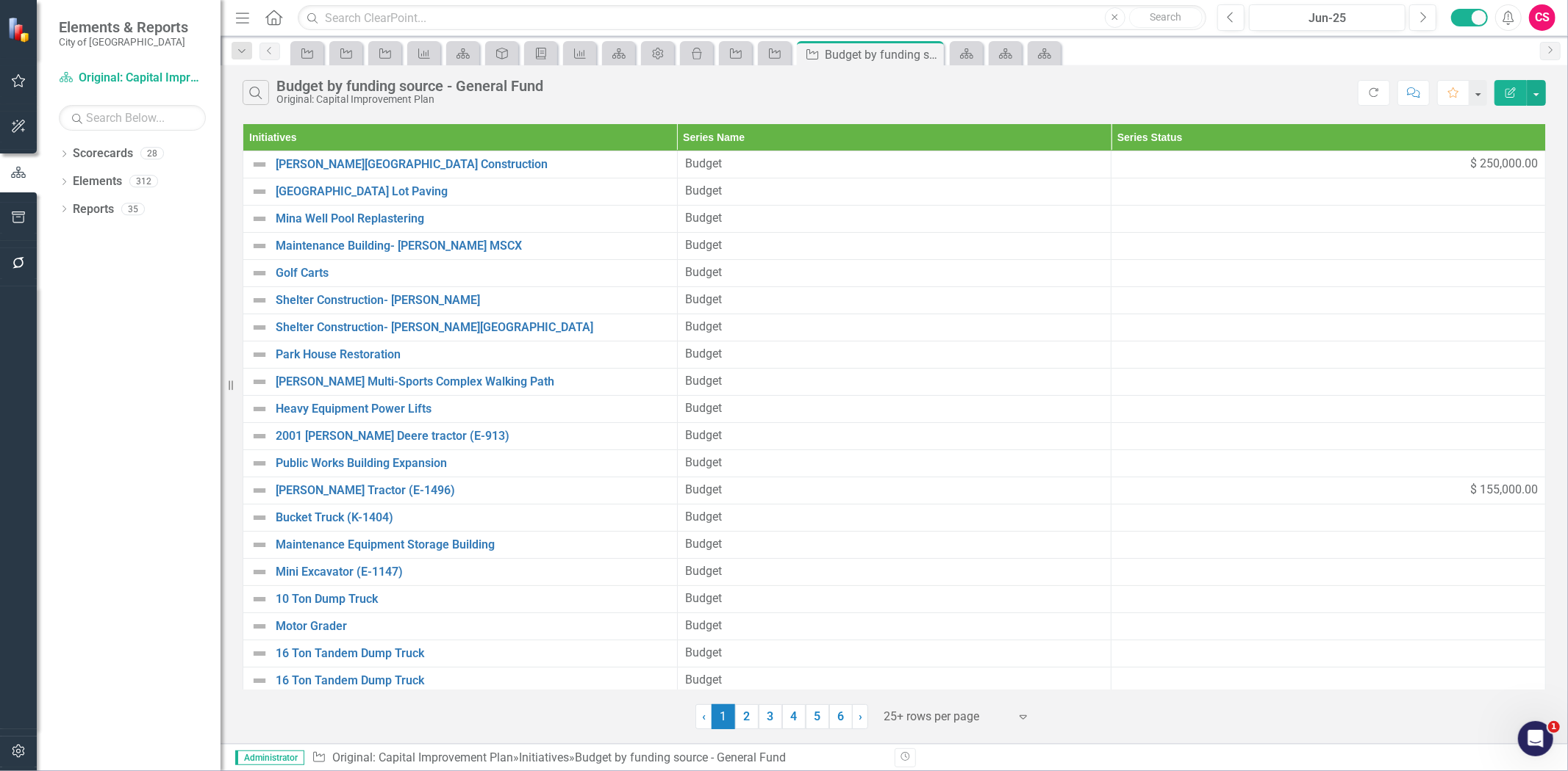
click at [2, 742] on button "button" at bounding box center [19, 752] width 33 height 31
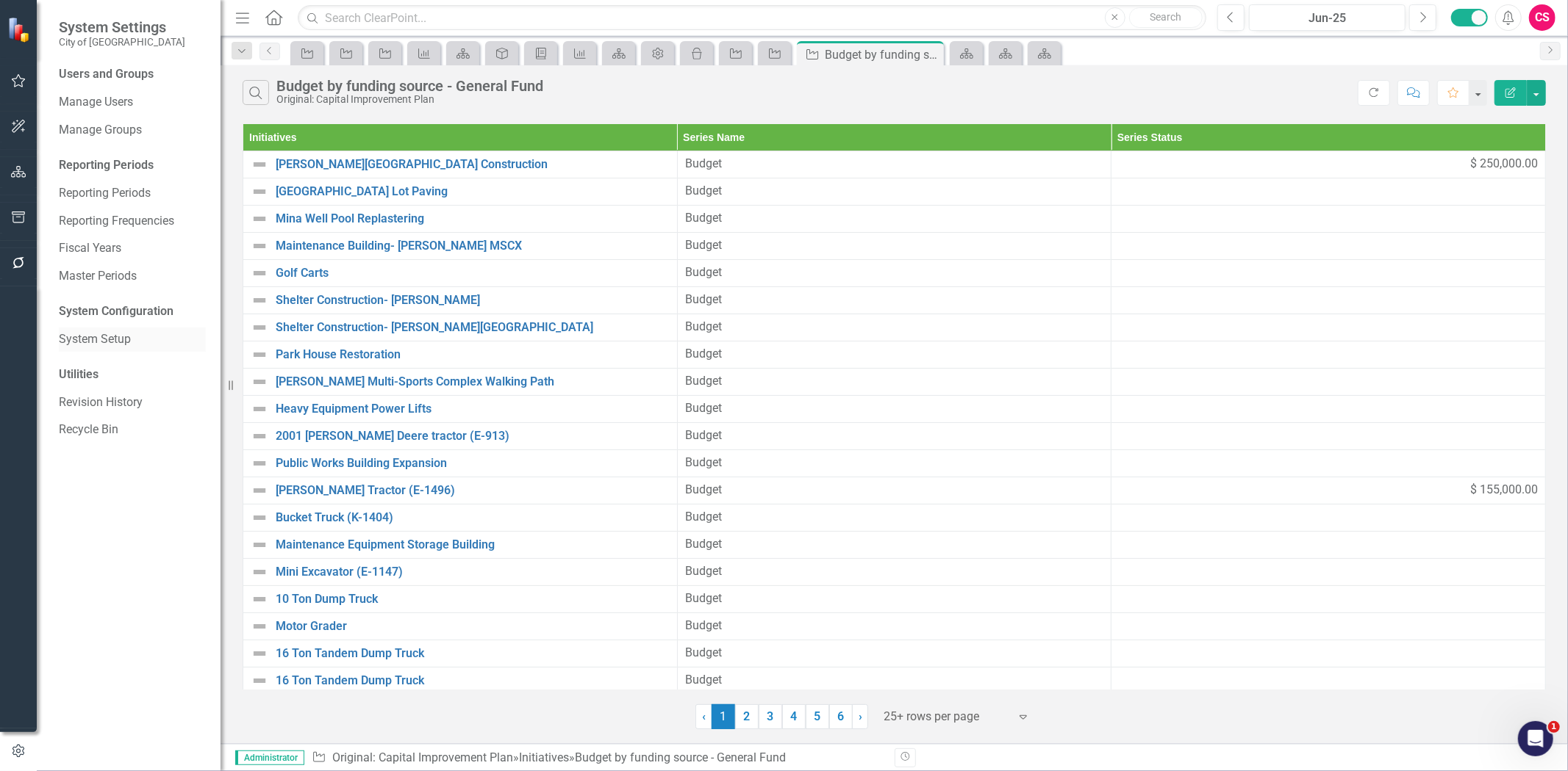
click at [113, 338] on link "System Setup" at bounding box center [132, 340] width 147 height 17
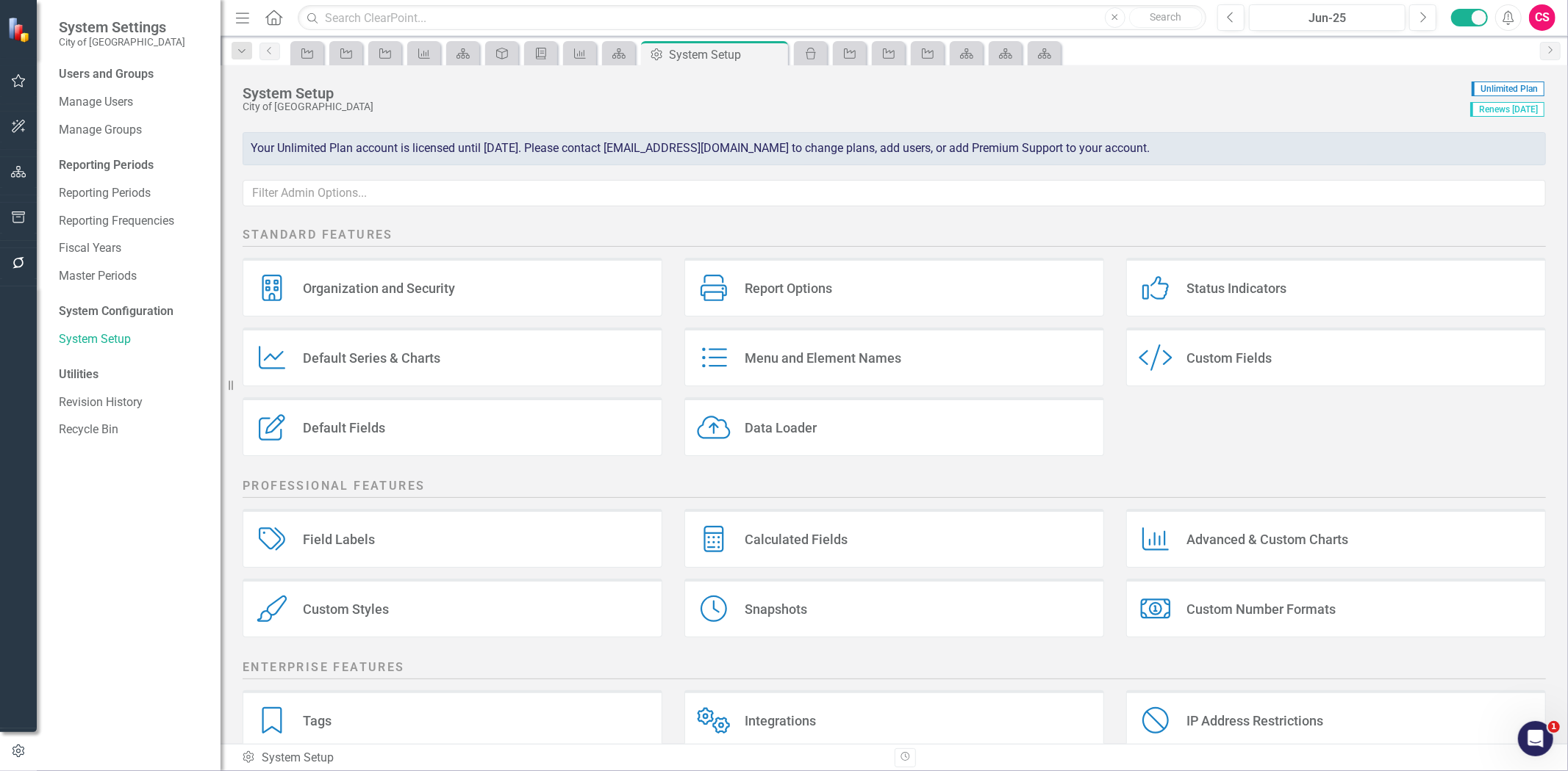
click at [1243, 361] on div "Custom Fields" at bounding box center [1229, 358] width 86 height 17
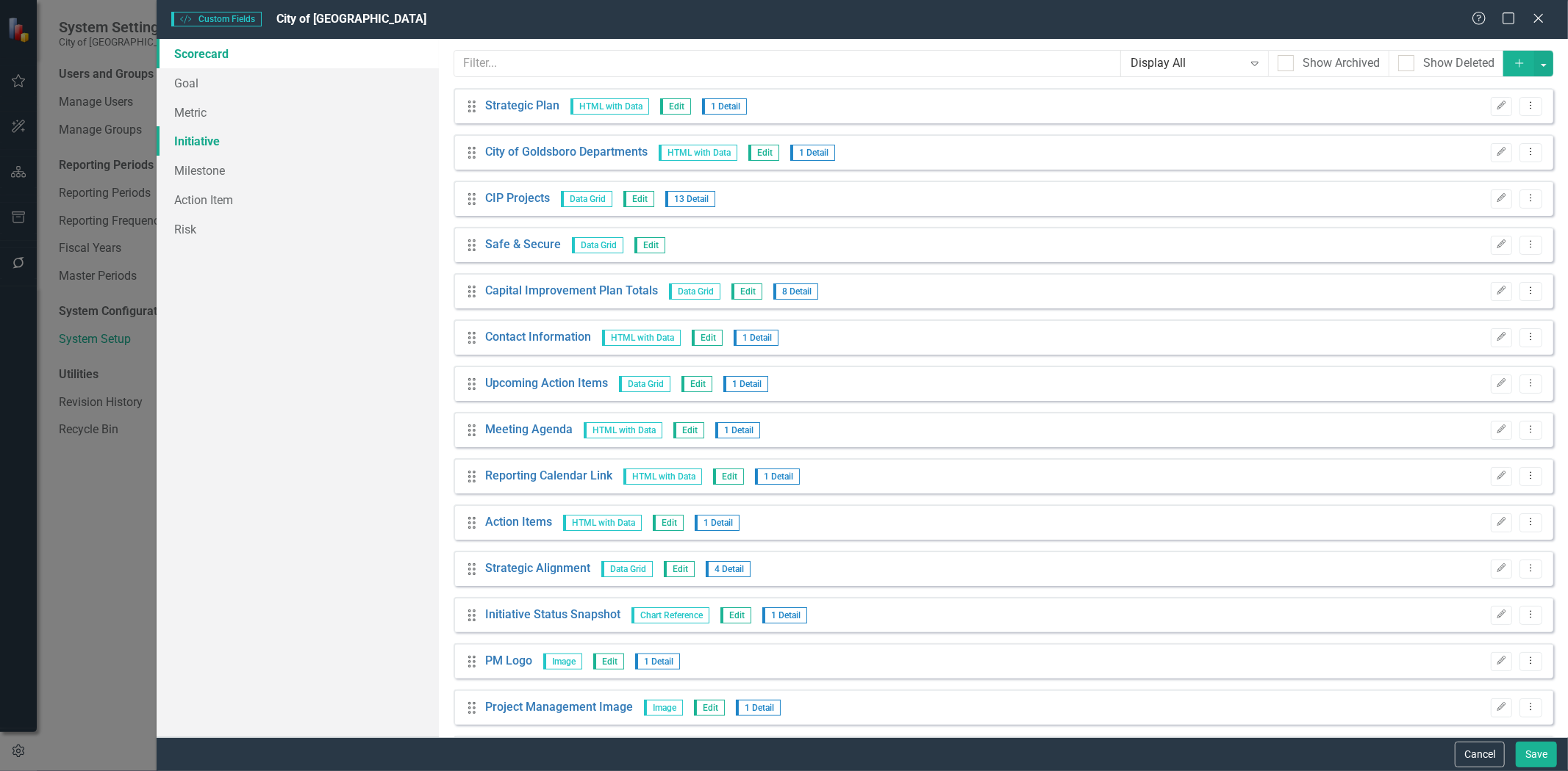
click at [267, 140] on link "Initiative" at bounding box center [298, 141] width 282 height 29
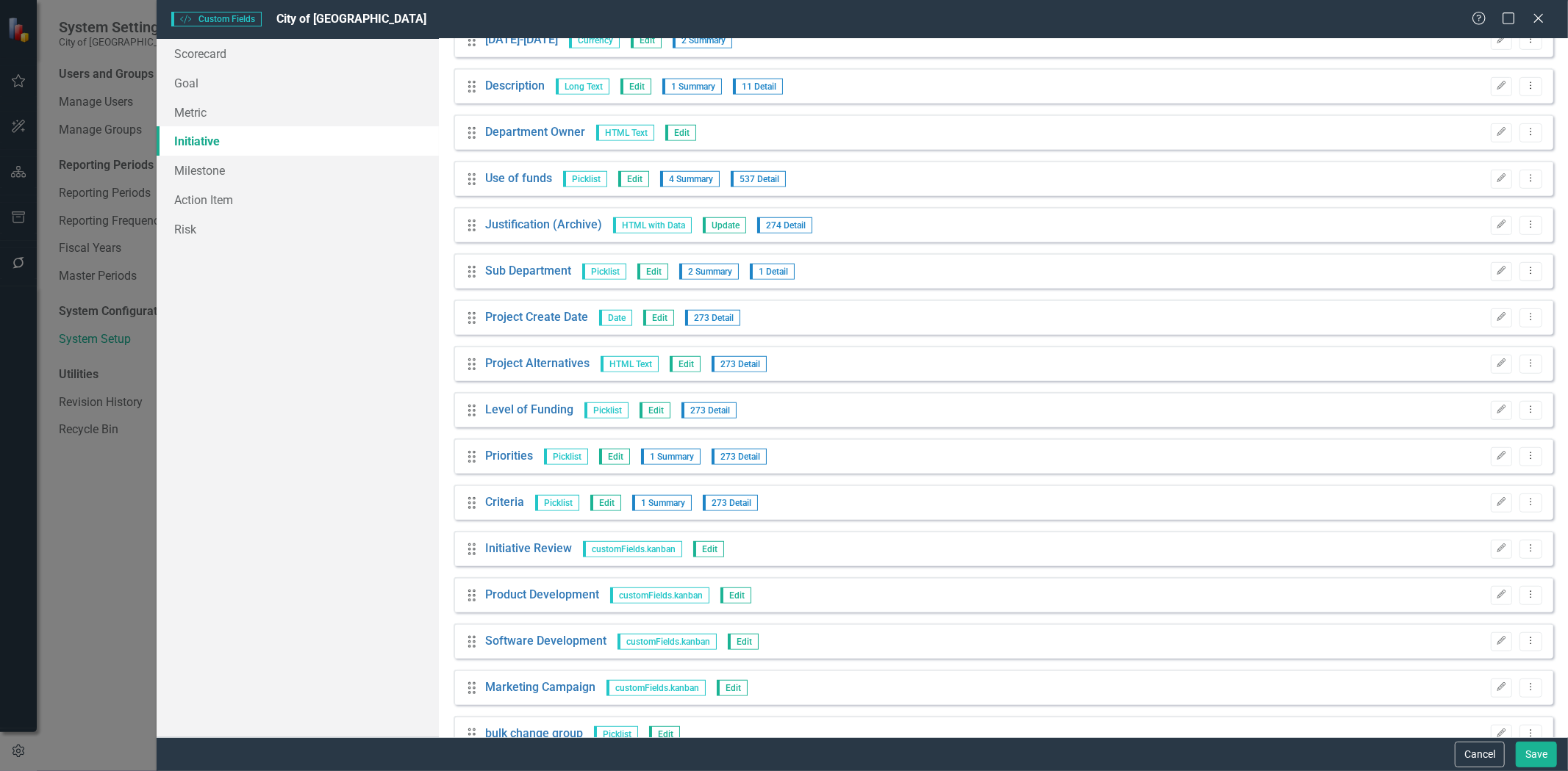
scroll to position [795, 0]
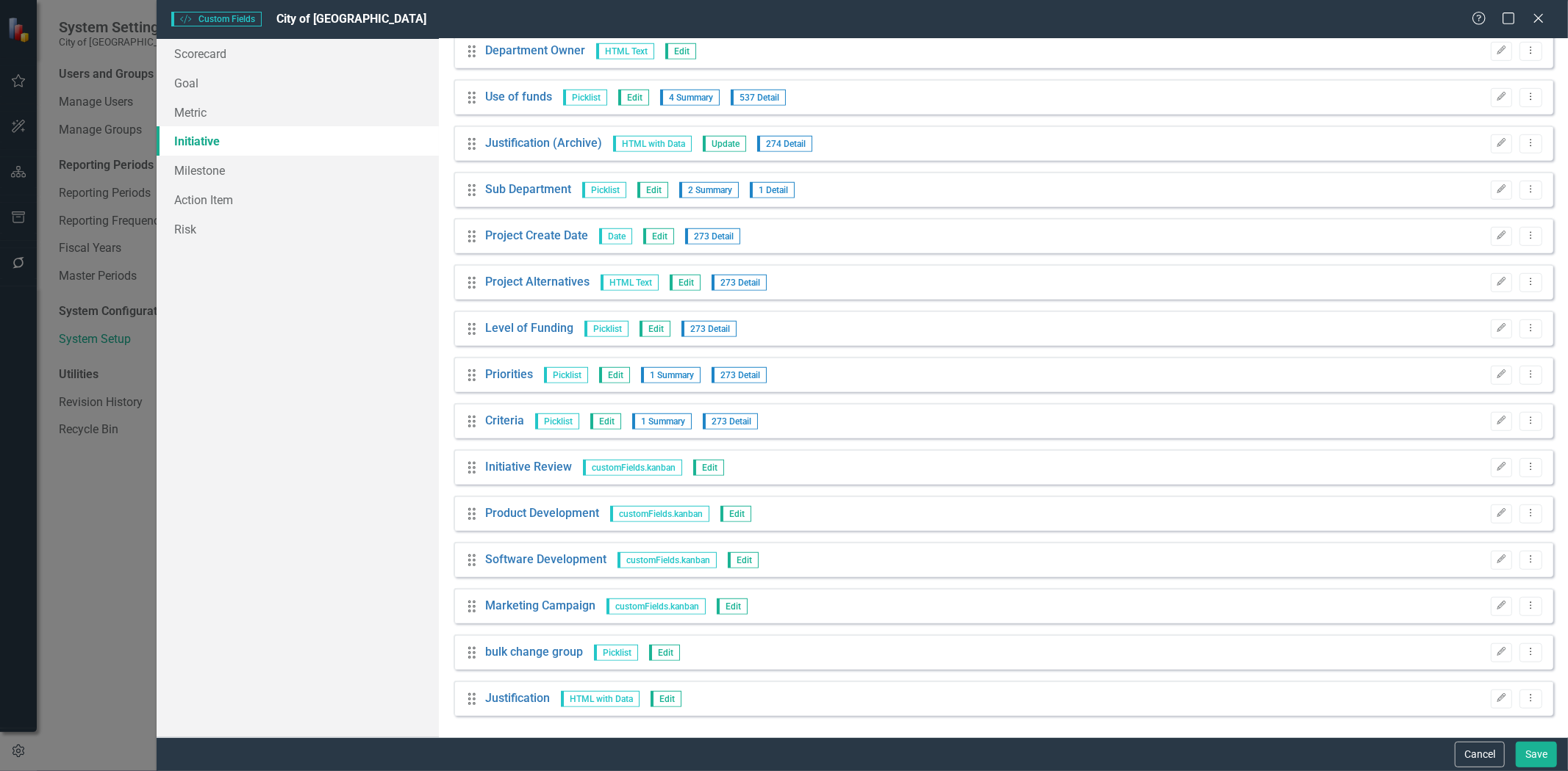
click at [1483, 654] on div "Edit Dropdown Menu" at bounding box center [1513, 654] width 59 height 20
click at [1497, 654] on icon "button" at bounding box center [1501, 652] width 9 height 9
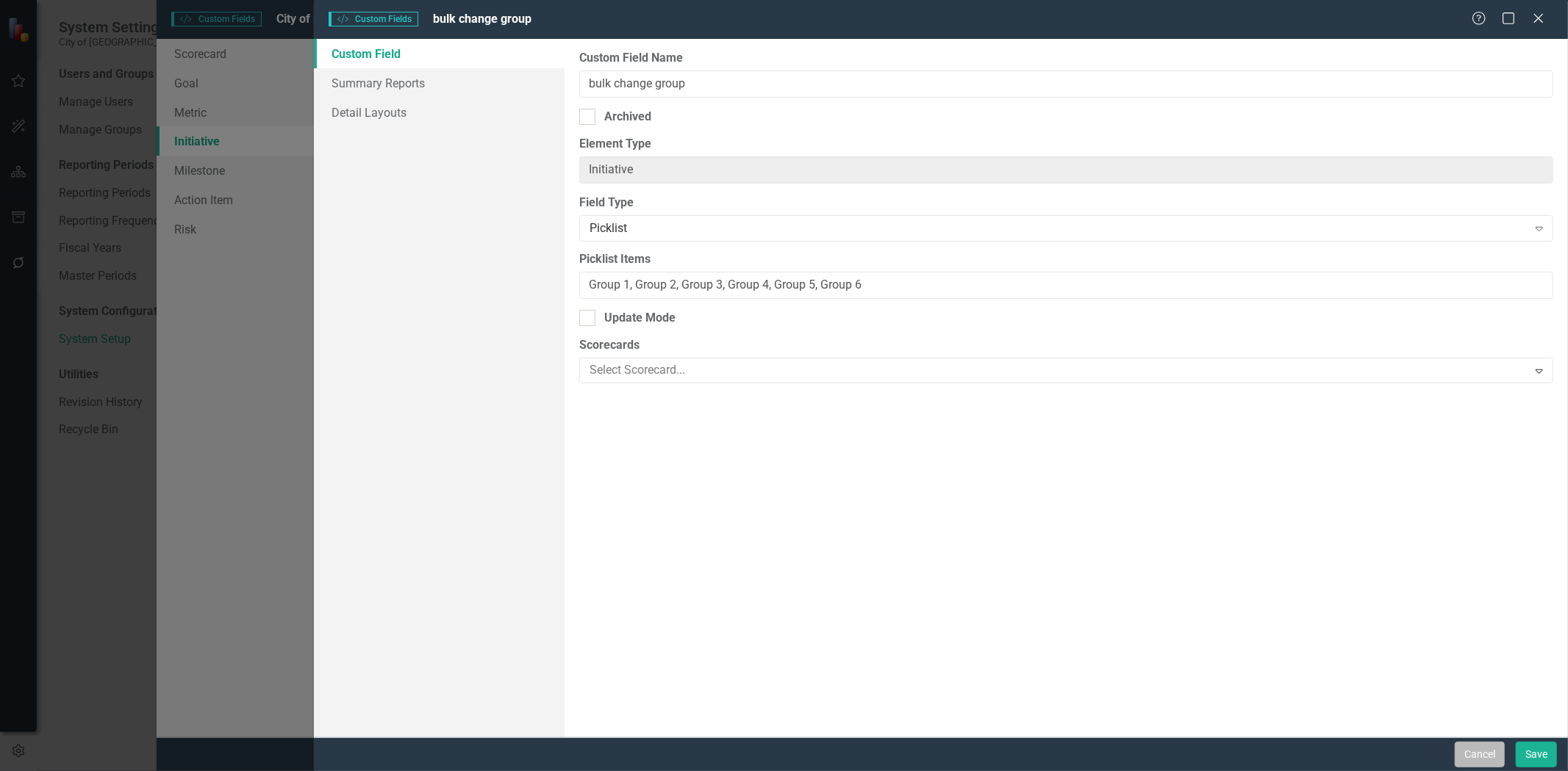
click at [1470, 751] on button "Cancel" at bounding box center [1479, 755] width 50 height 26
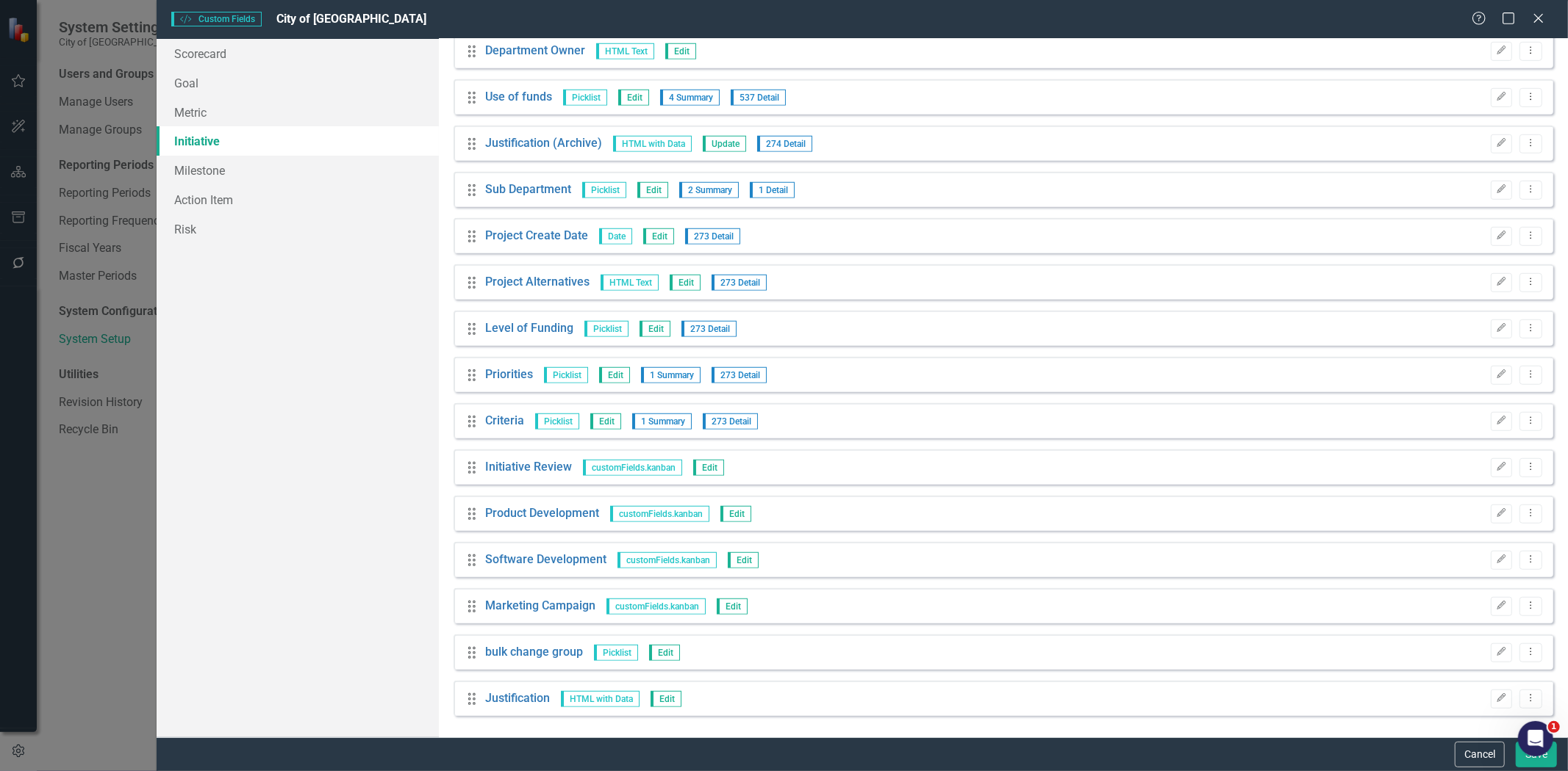
click at [1470, 751] on button "Cancel" at bounding box center [1479, 755] width 50 height 26
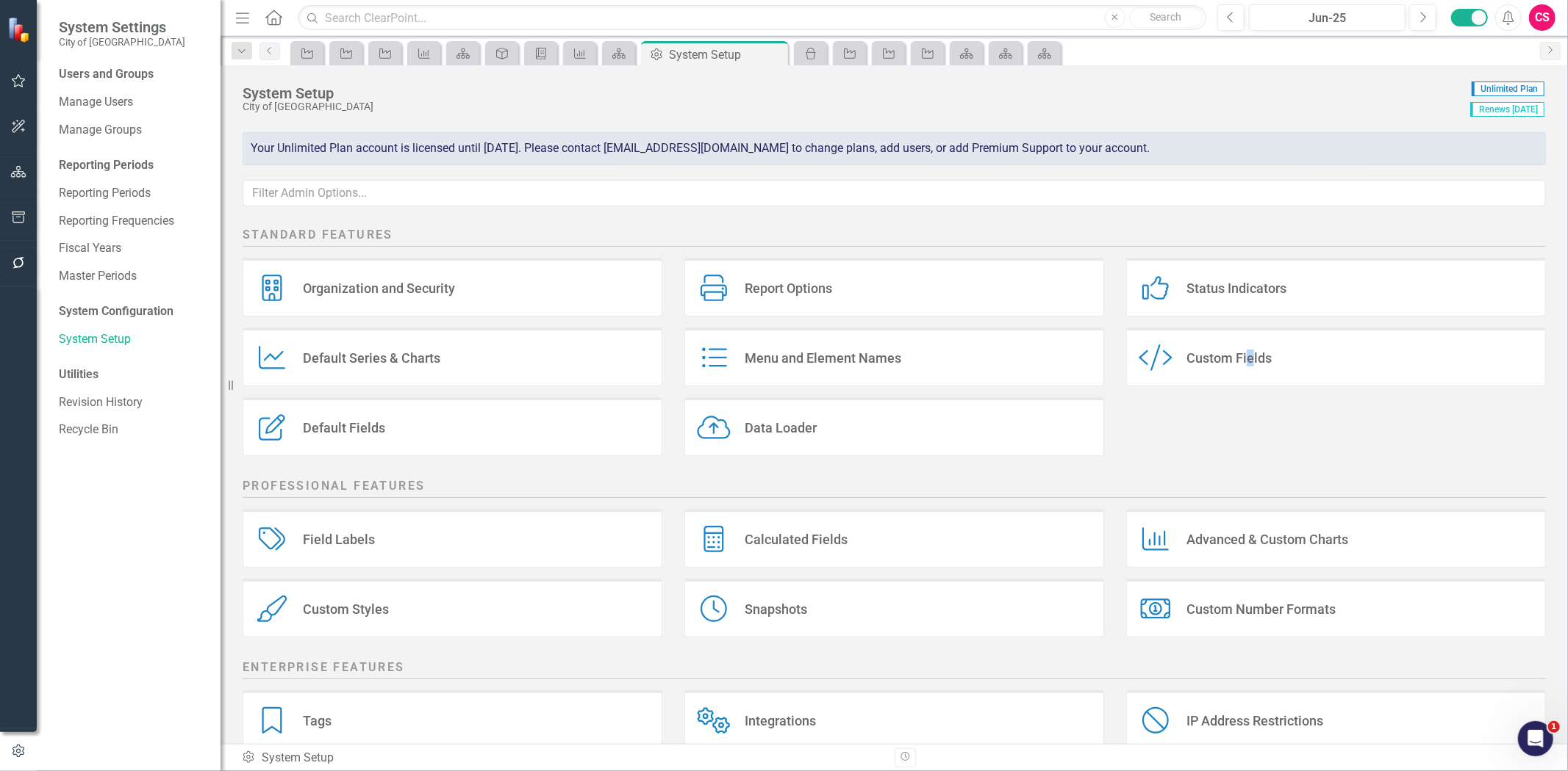
click at [11, 170] on button "button" at bounding box center [19, 173] width 33 height 31
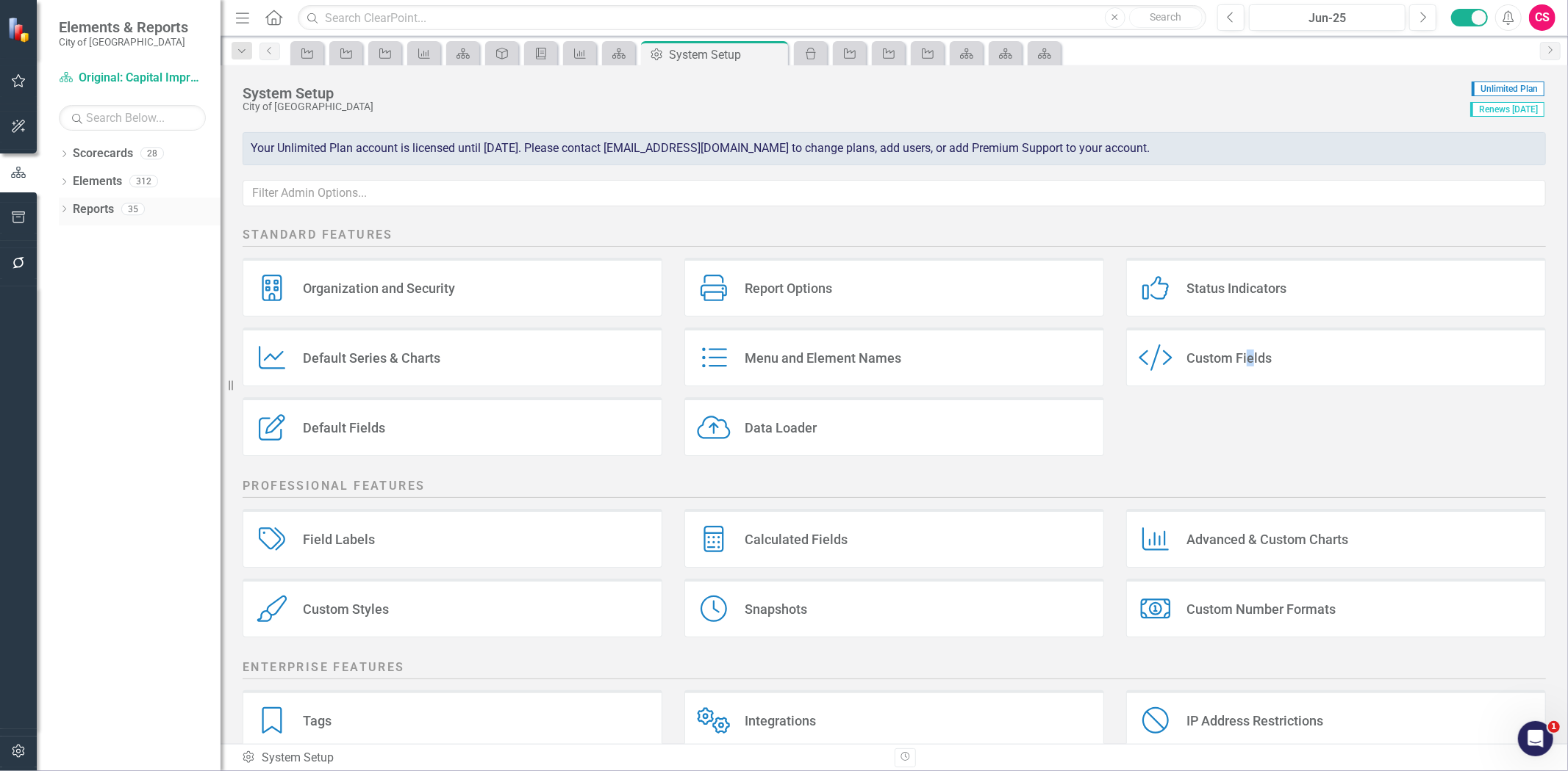
click at [99, 207] on link "Reports" at bounding box center [93, 209] width 41 height 17
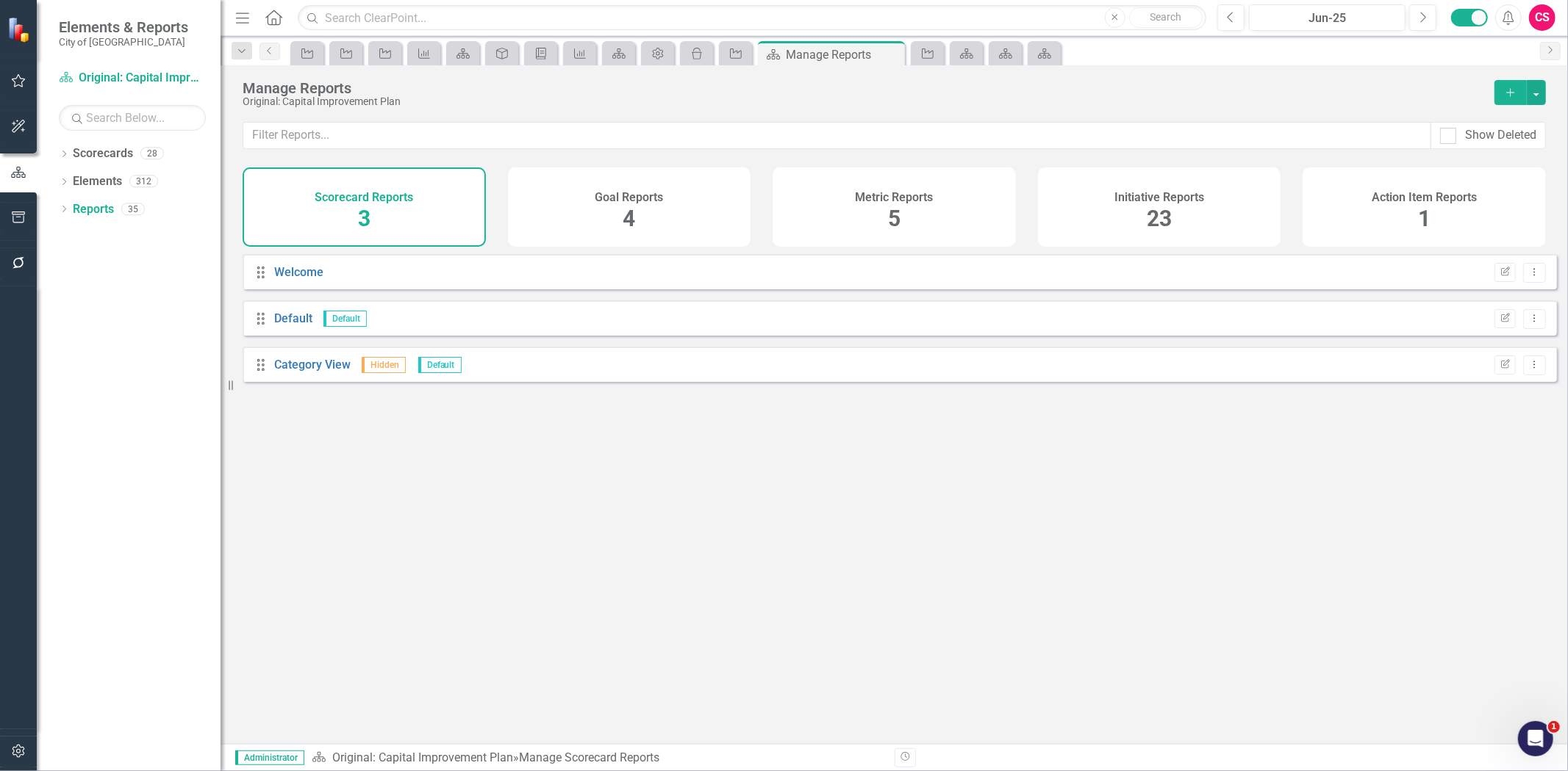
click at [1201, 231] on div "Initiative Reports 23" at bounding box center [1159, 207] width 243 height 79
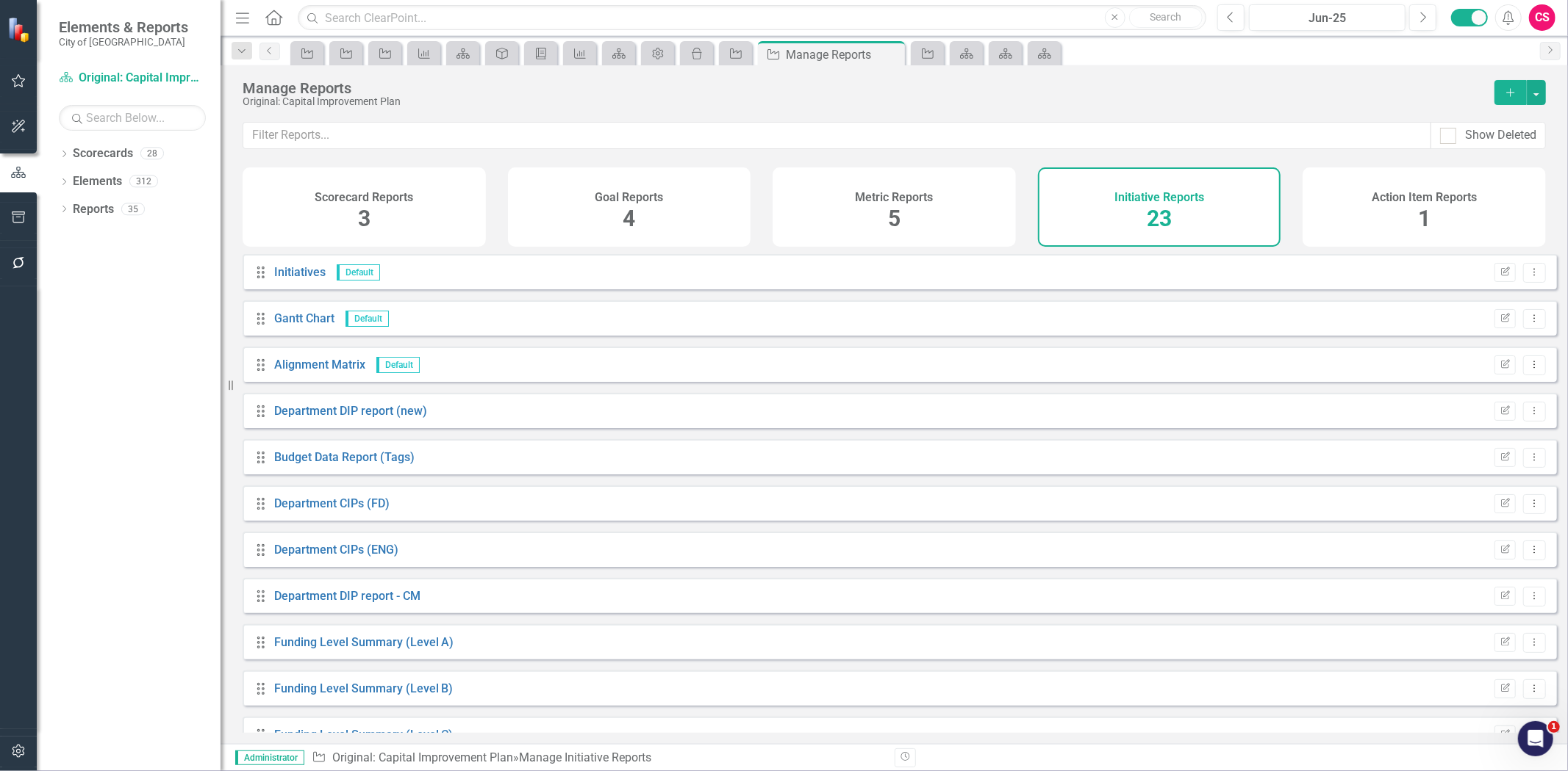
scroll to position [585, 0]
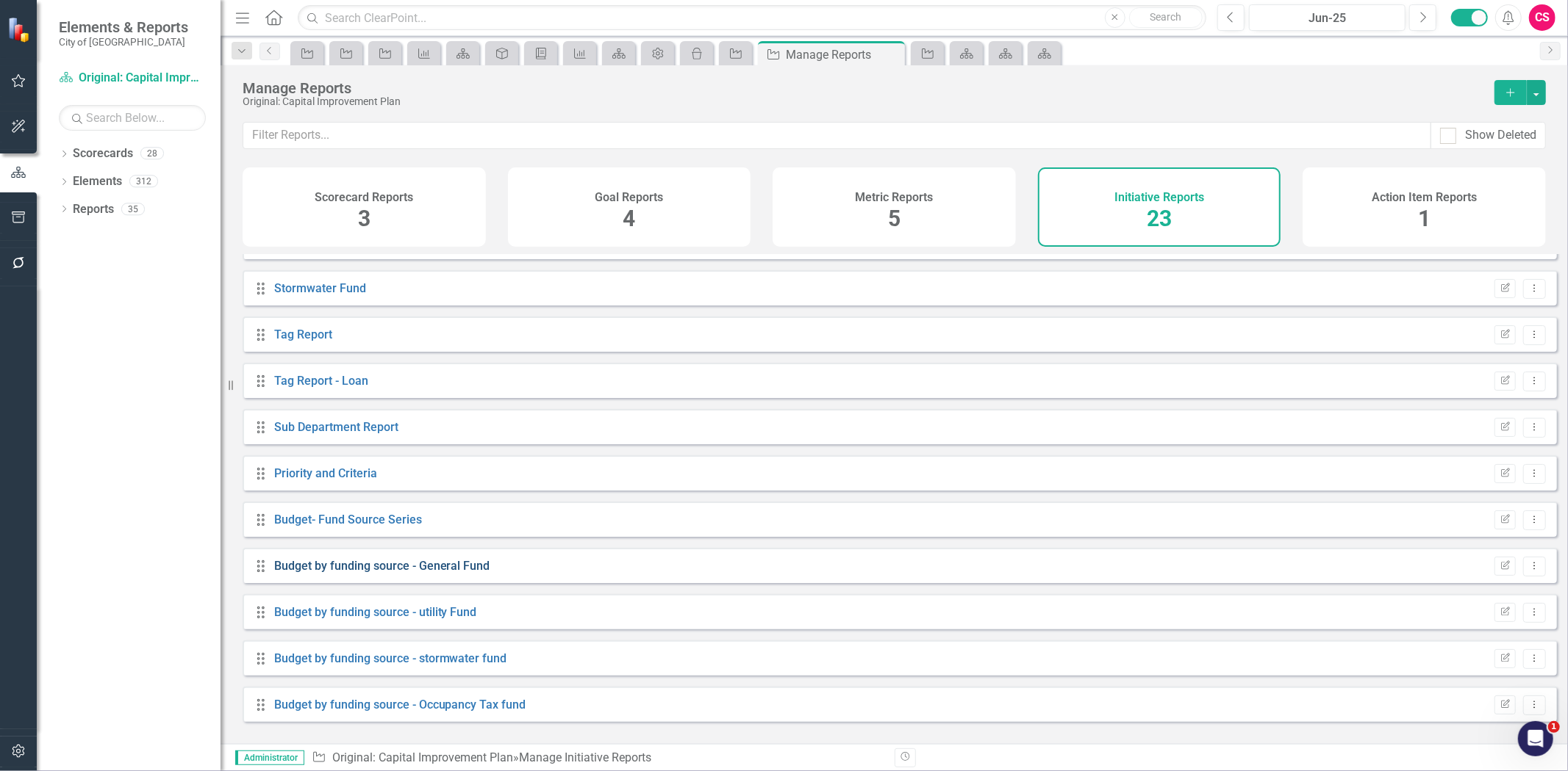
click at [420, 573] on link "Budget by funding source - General Fund" at bounding box center [382, 566] width 216 height 14
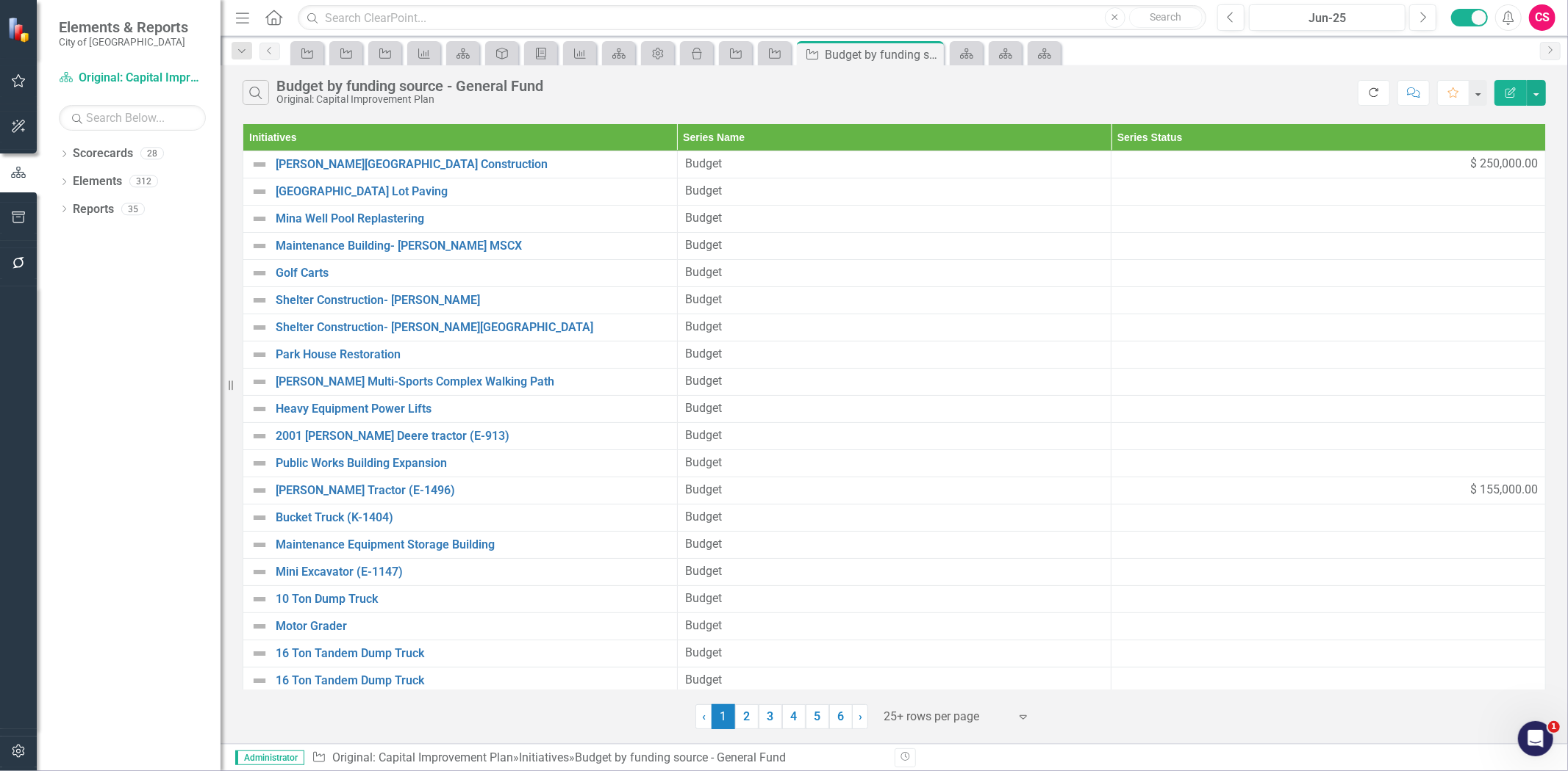
click at [1380, 92] on button "Refresh" at bounding box center [1374, 93] width 33 height 26
click at [1511, 82] on button "Edit Report" at bounding box center [1510, 93] width 33 height 26
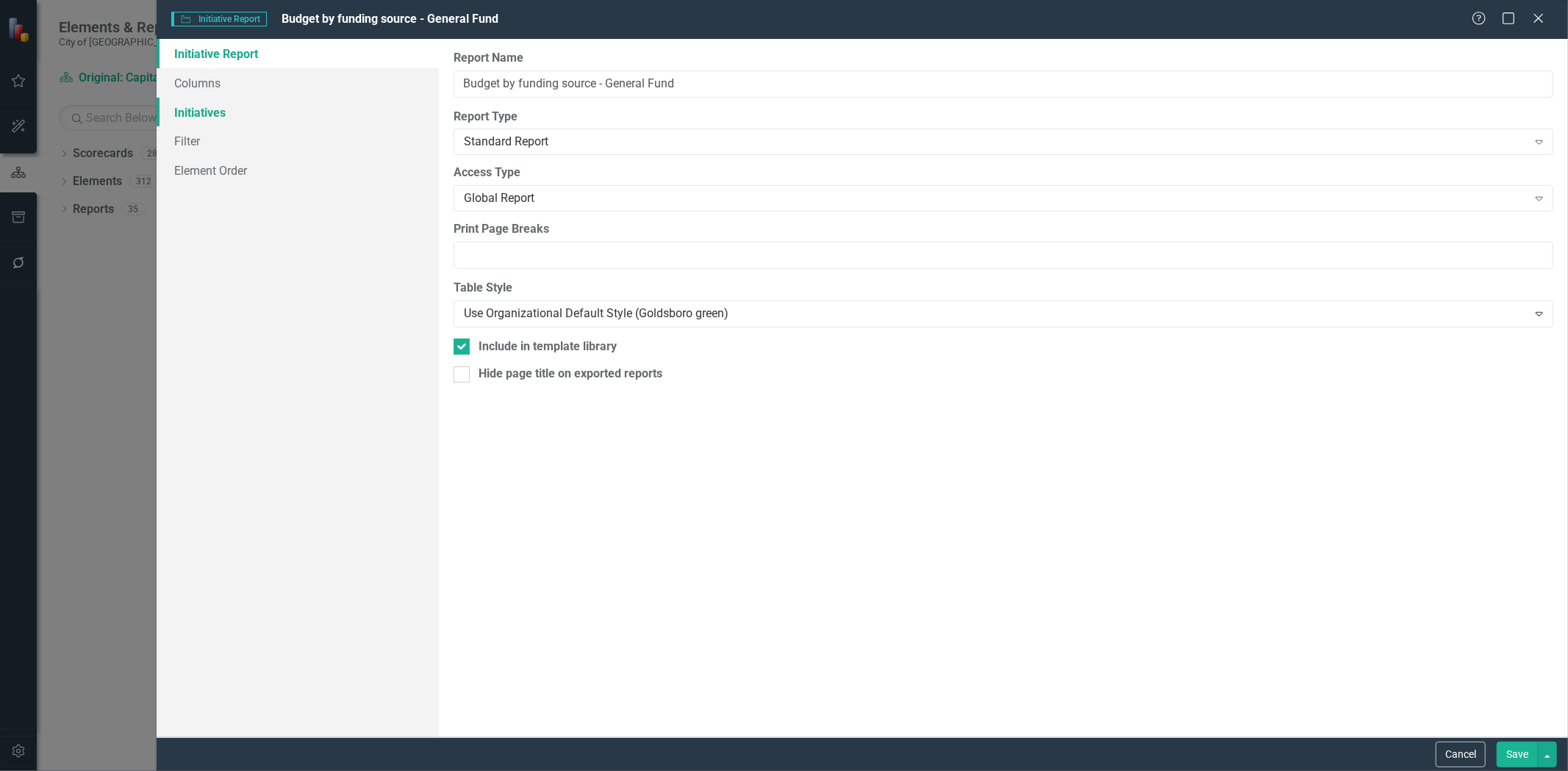
click at [269, 110] on link "Initiatives" at bounding box center [298, 112] width 282 height 29
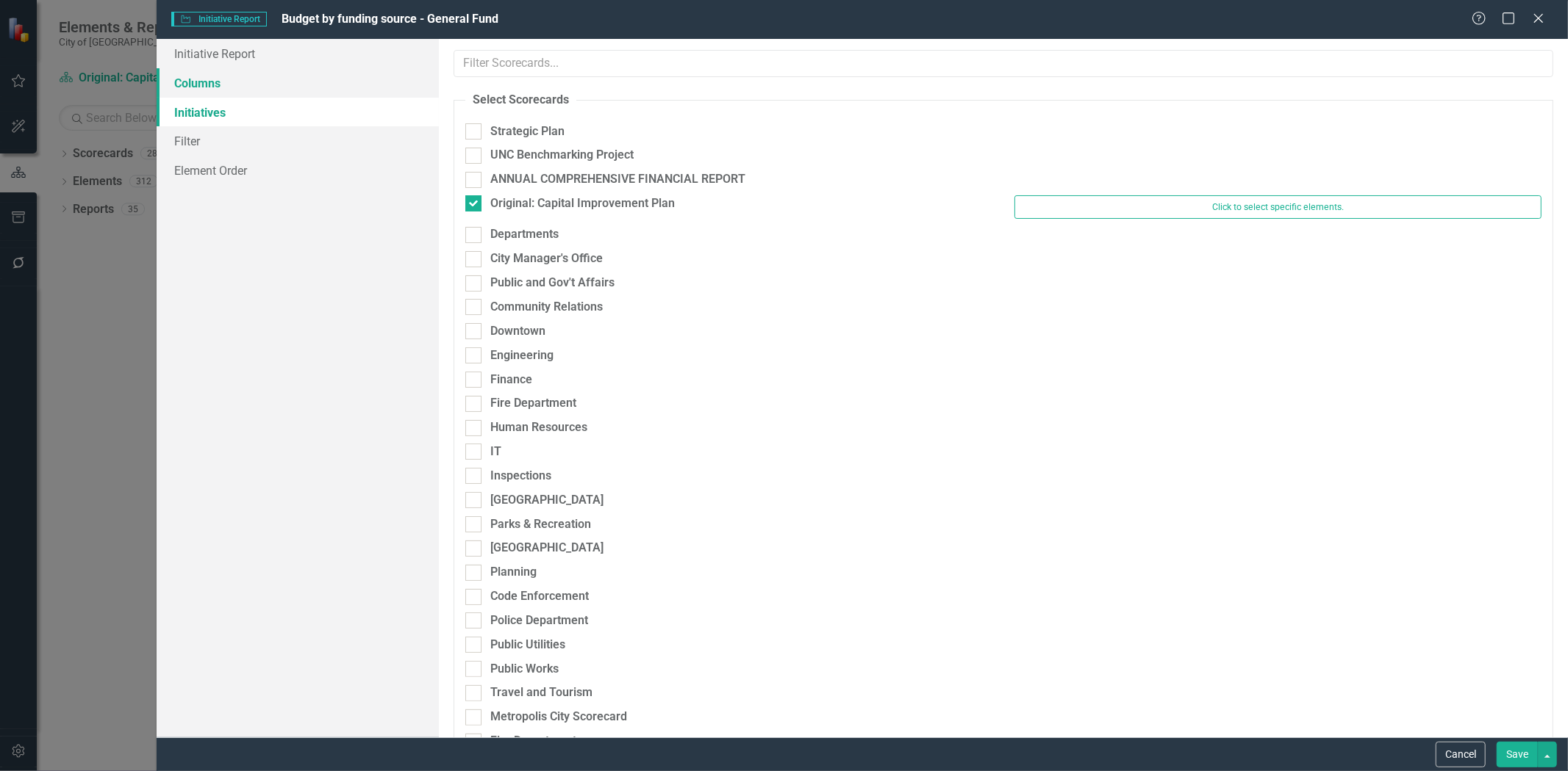
click at [298, 75] on link "Columns" at bounding box center [298, 83] width 282 height 29
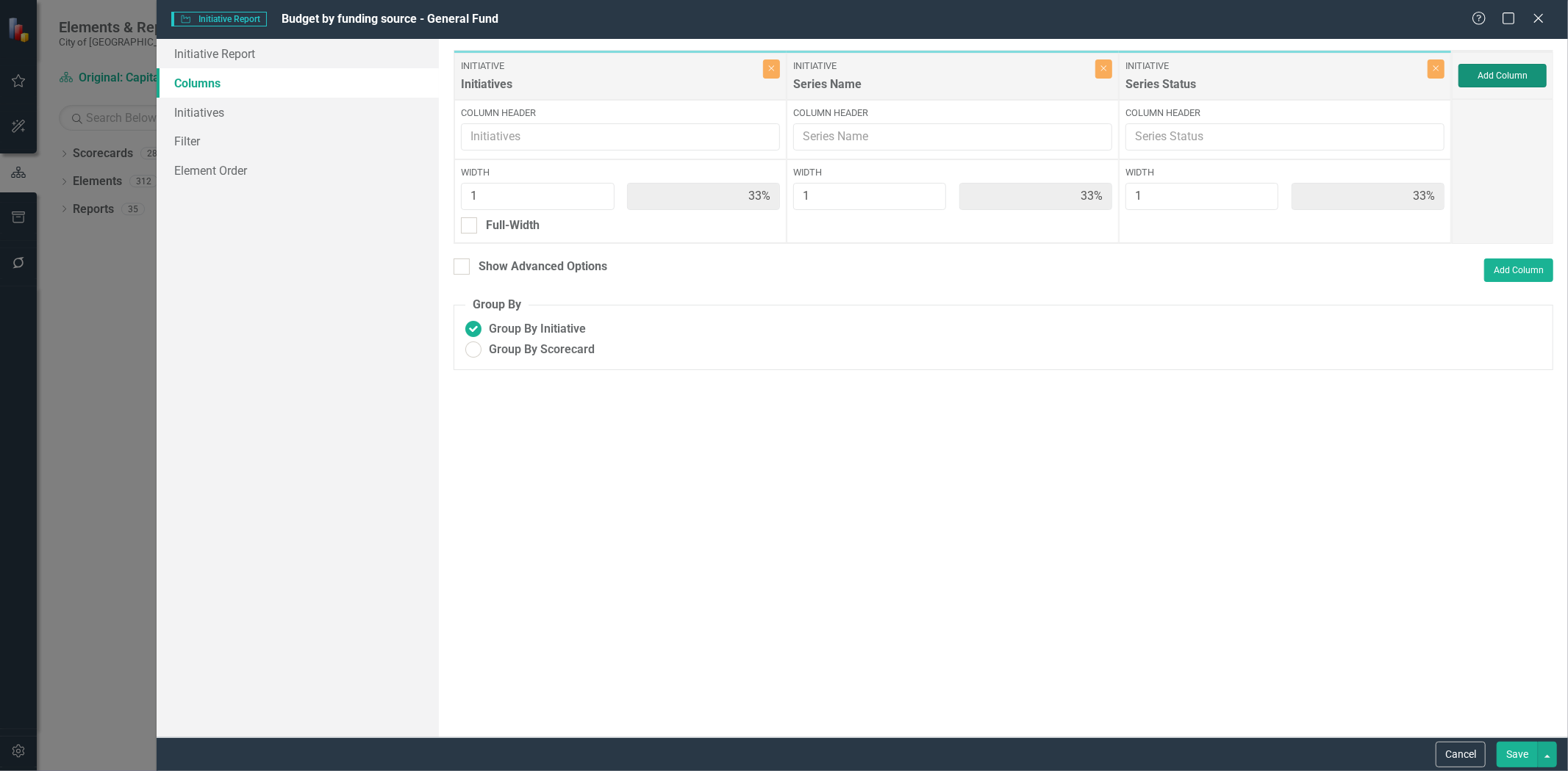
click at [1520, 83] on button "Add Column" at bounding box center [1502, 75] width 88 height 24
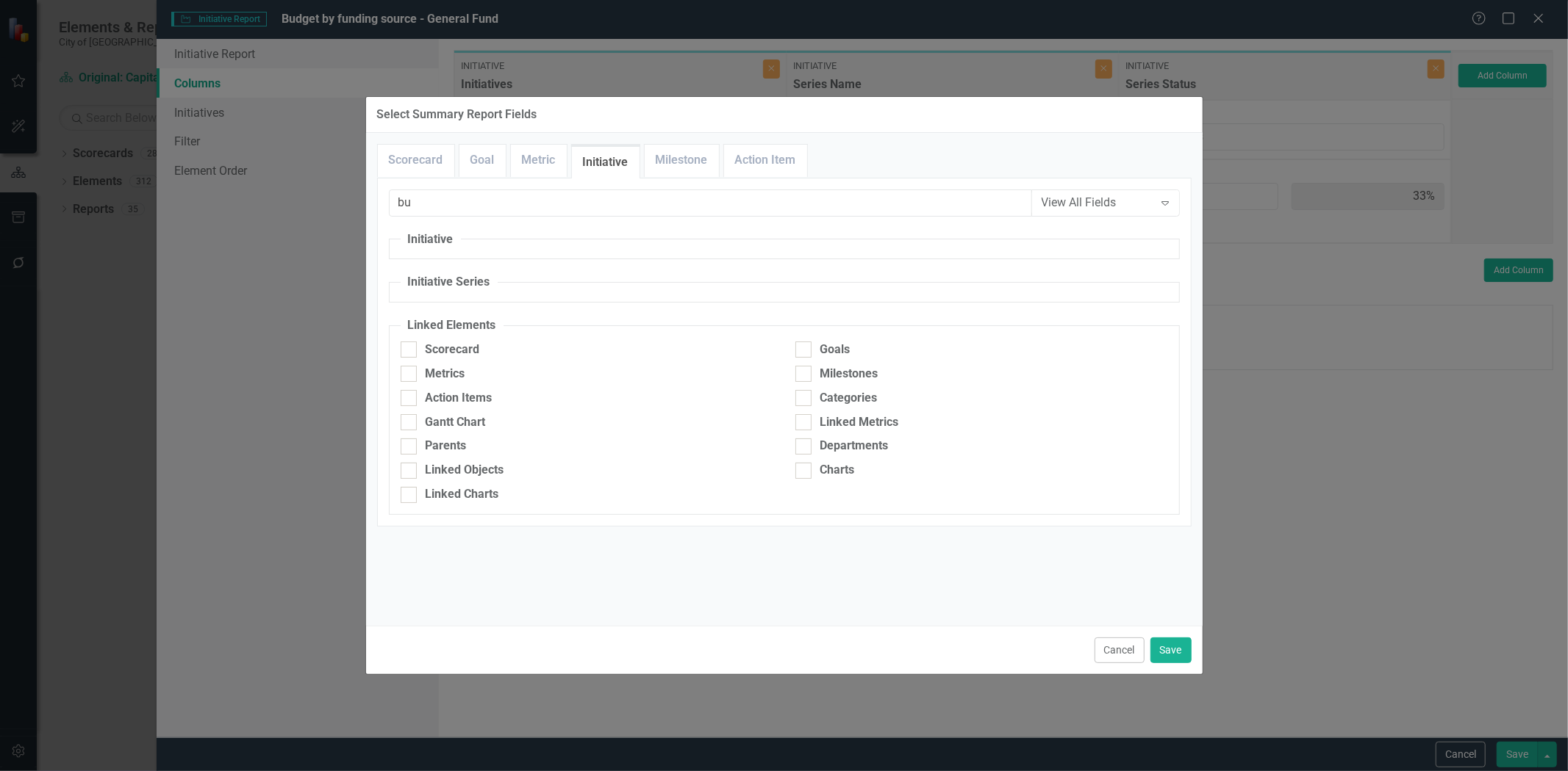
type input "b"
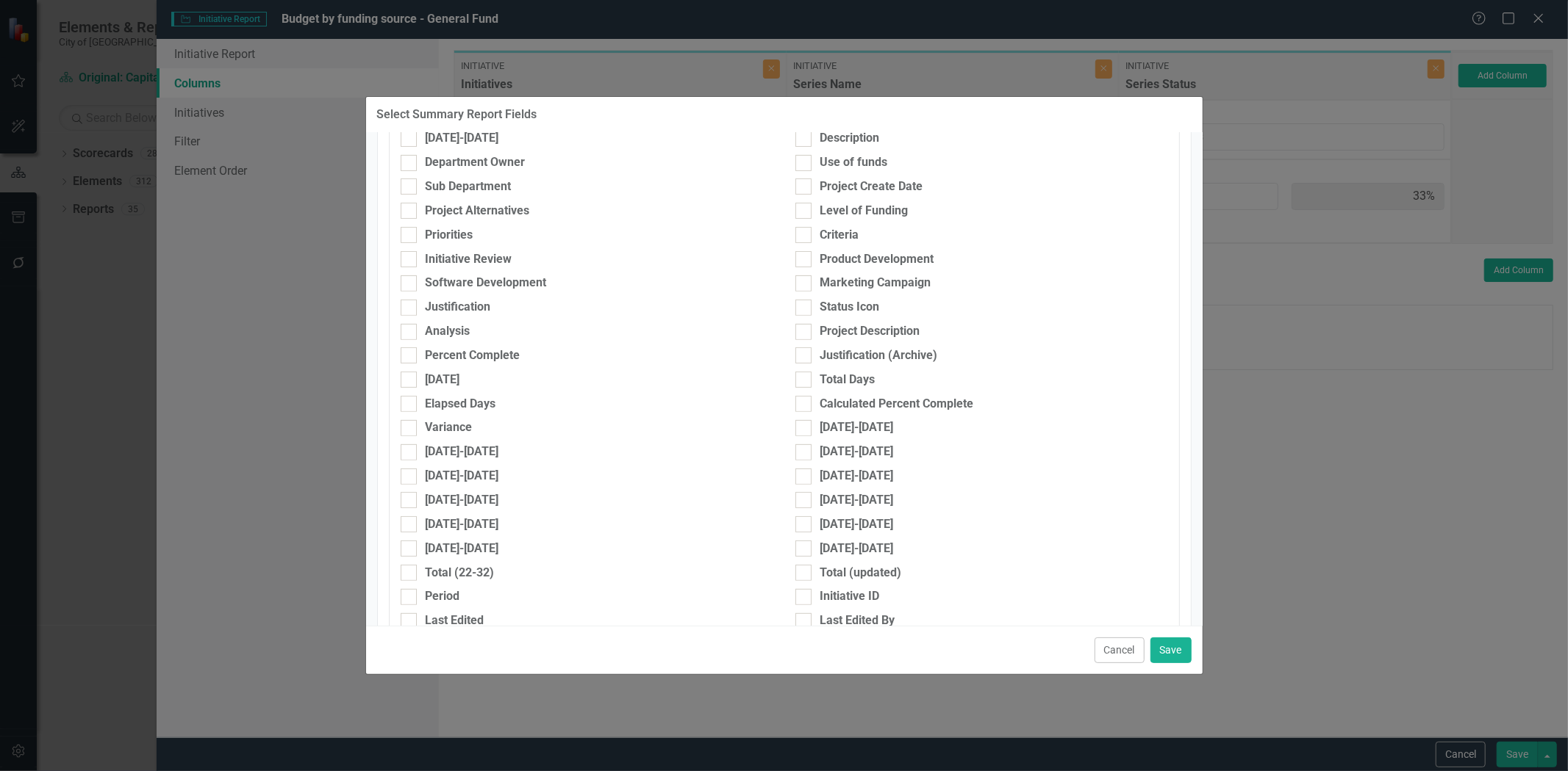
scroll to position [408, 0]
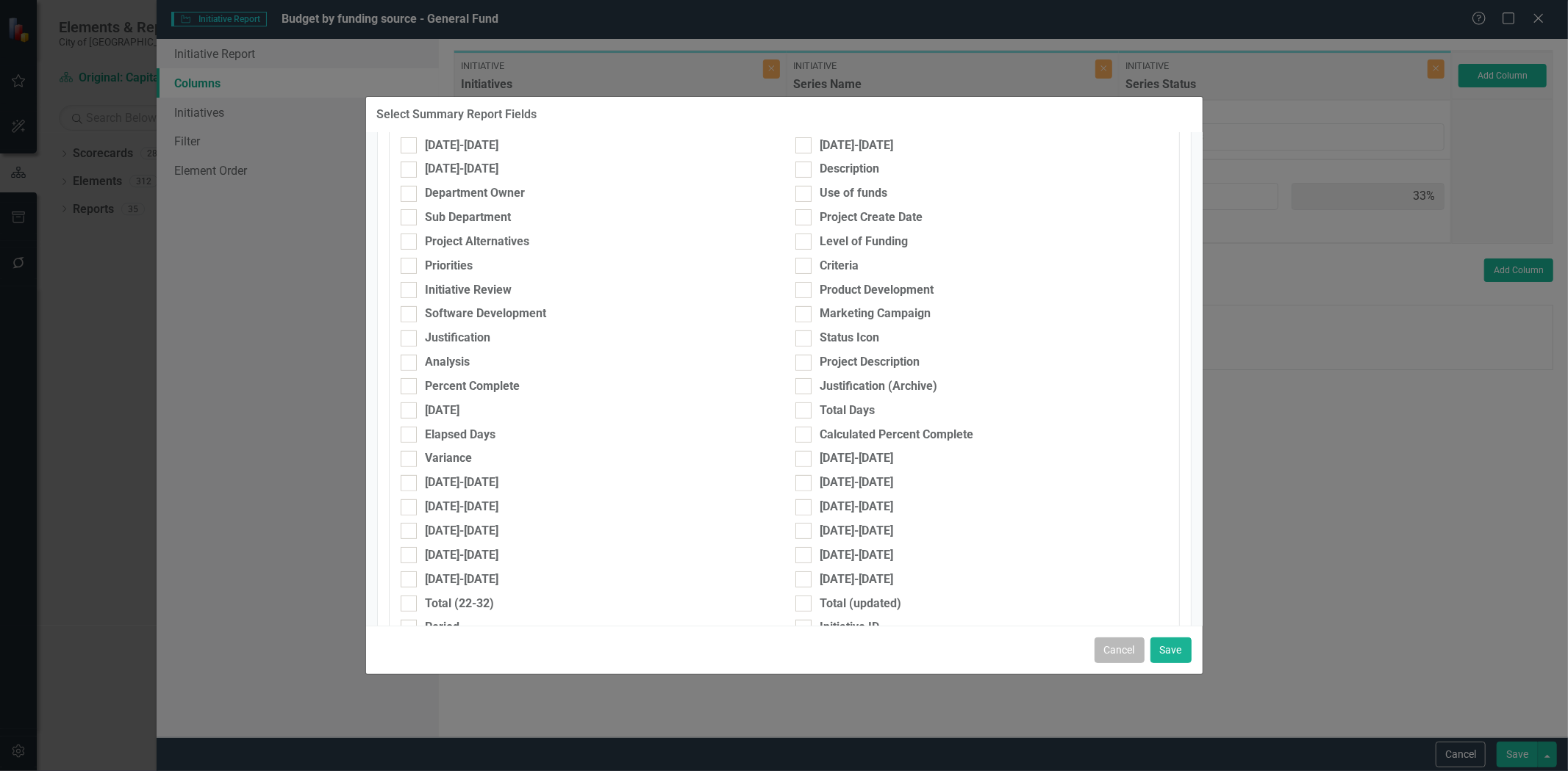
click at [1117, 647] on button "Cancel" at bounding box center [1119, 650] width 50 height 26
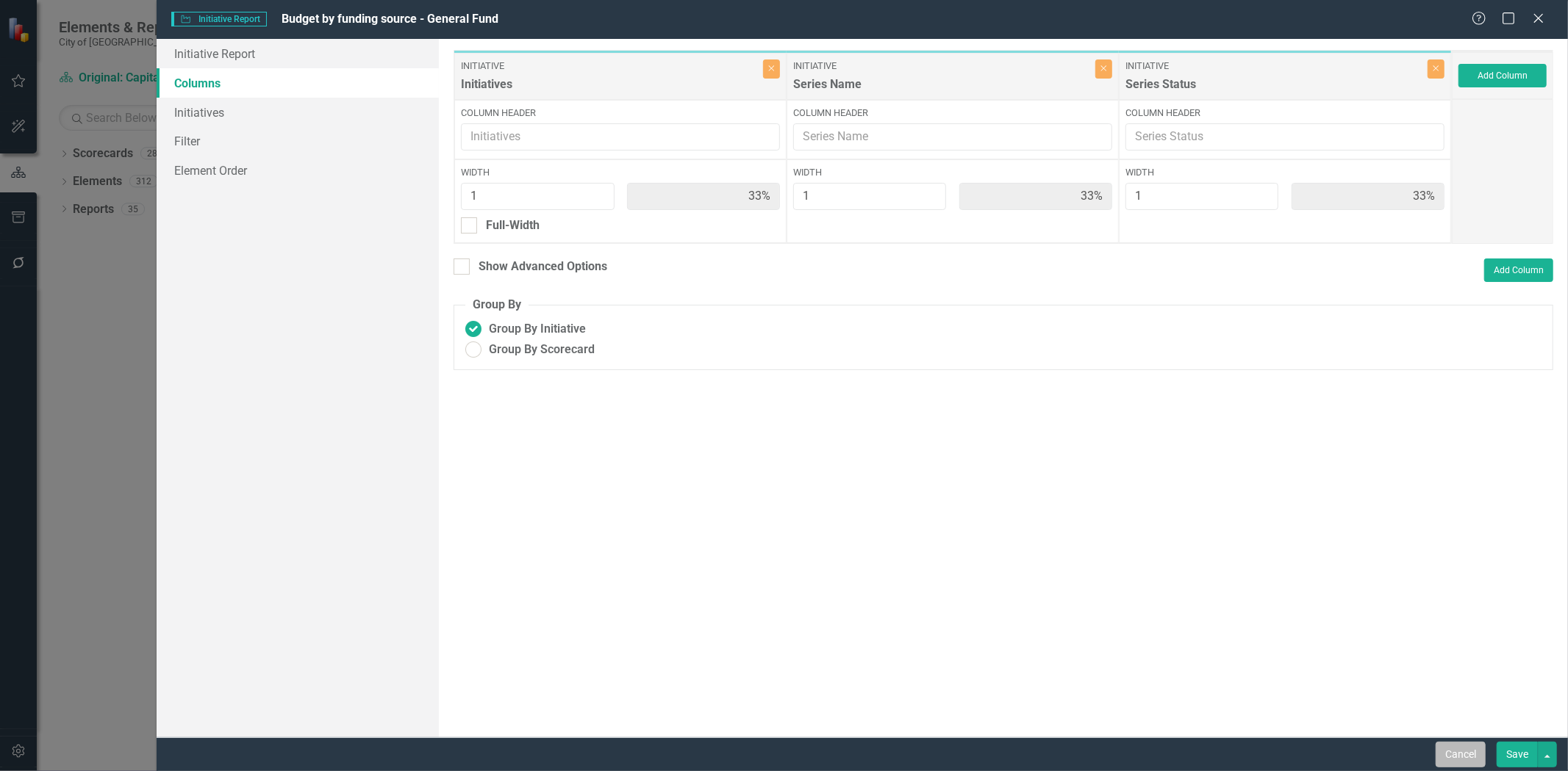
click at [1447, 745] on button "Cancel" at bounding box center [1460, 755] width 50 height 26
click at [1436, 750] on button "Cancel" at bounding box center [1460, 755] width 50 height 26
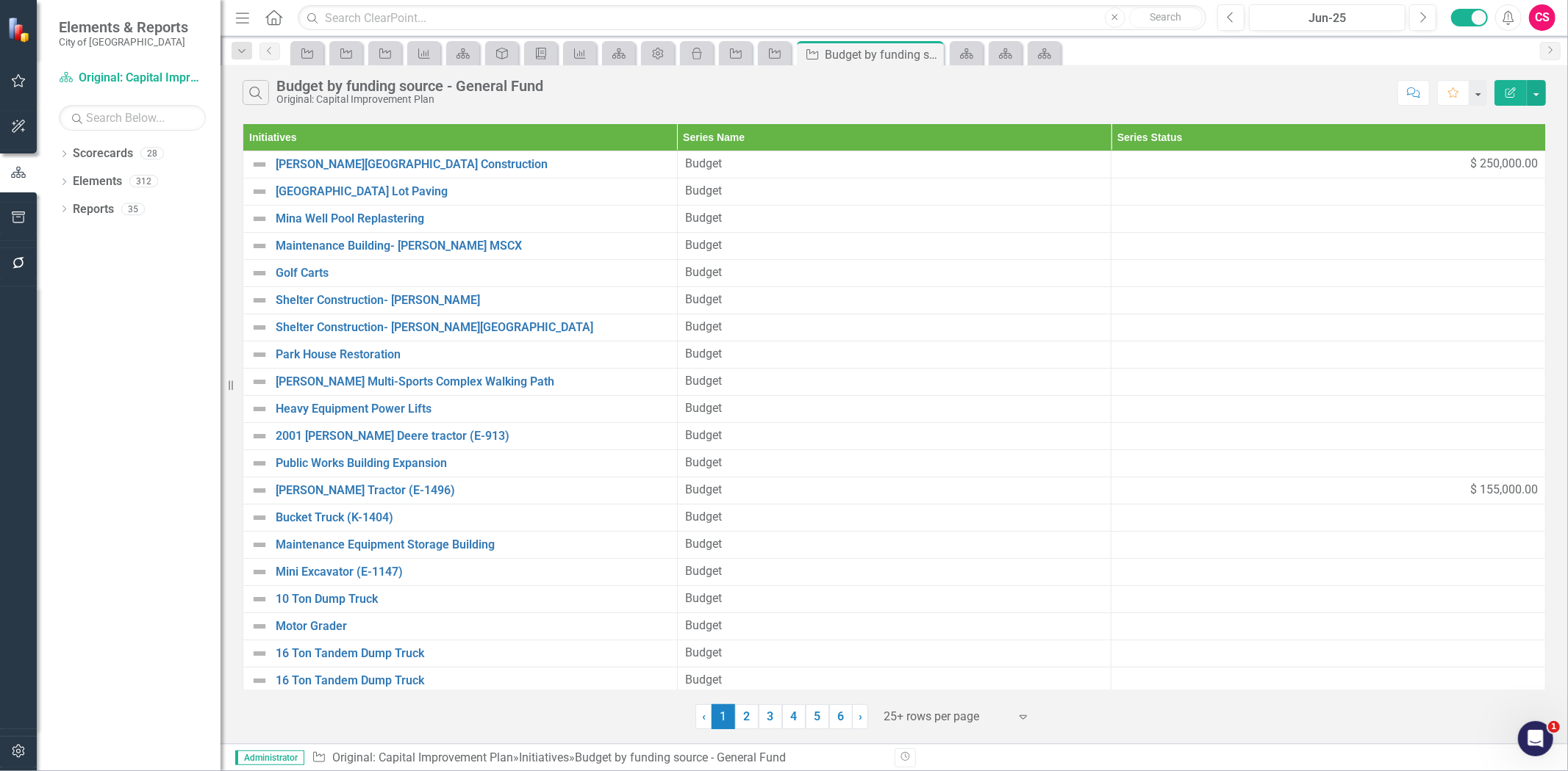
click at [1511, 87] on icon "Edit Report" at bounding box center [1510, 92] width 13 height 11
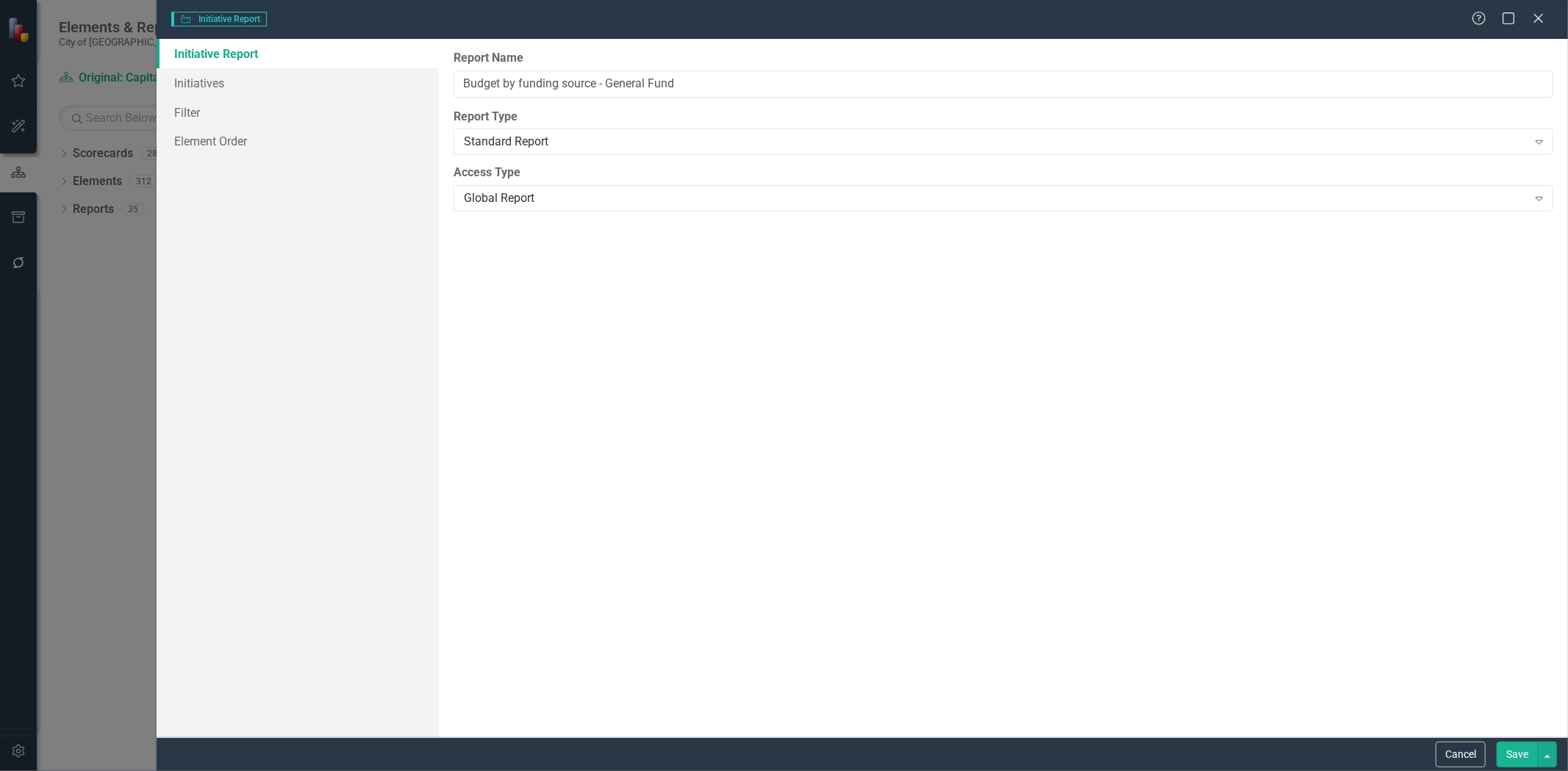
type input "Budget by funding source - General Fund"
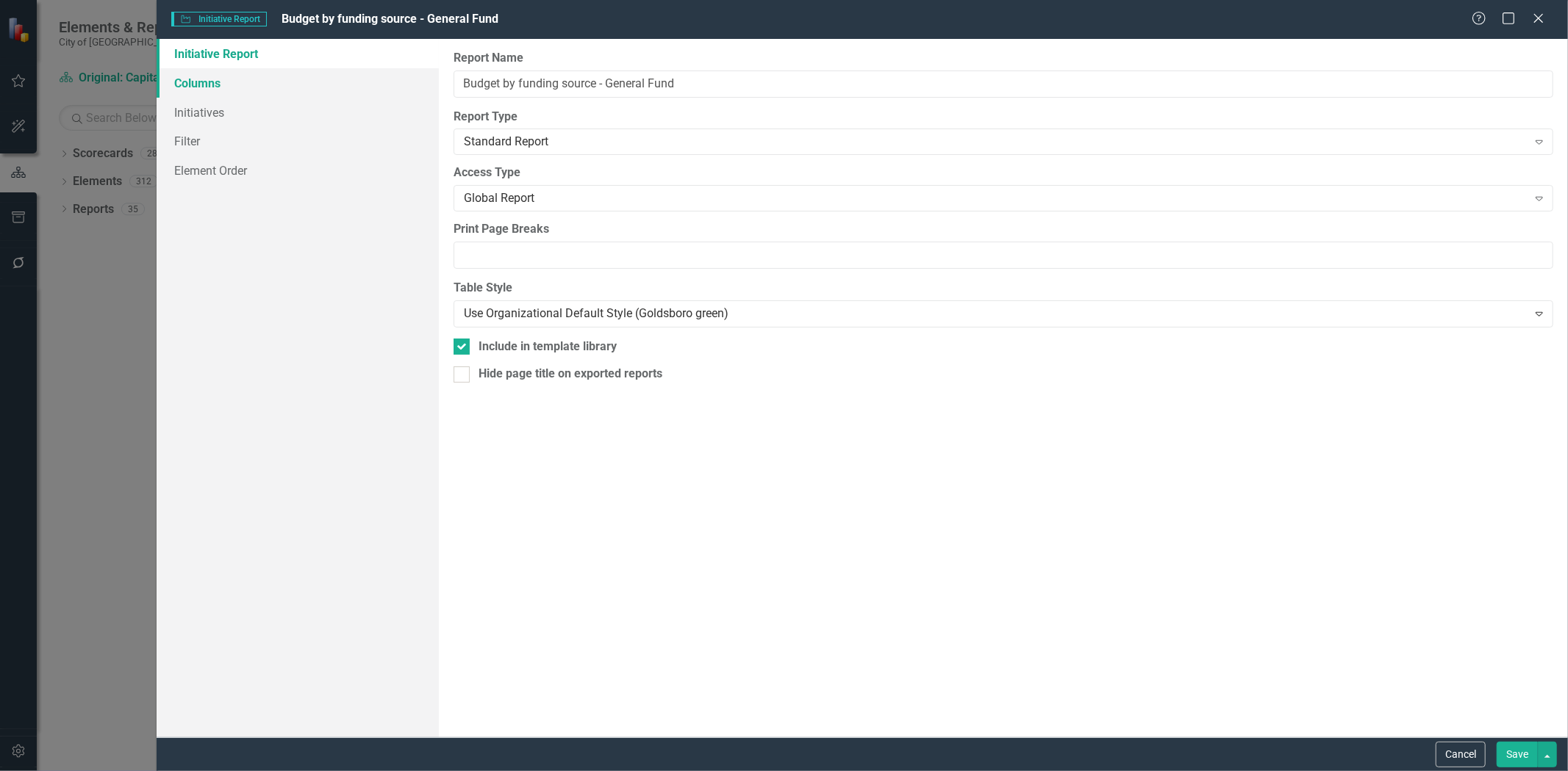
drag, startPoint x: 253, startPoint y: 71, endPoint x: 296, endPoint y: 78, distance: 43.6
click at [253, 71] on link "Columns" at bounding box center [298, 83] width 282 height 29
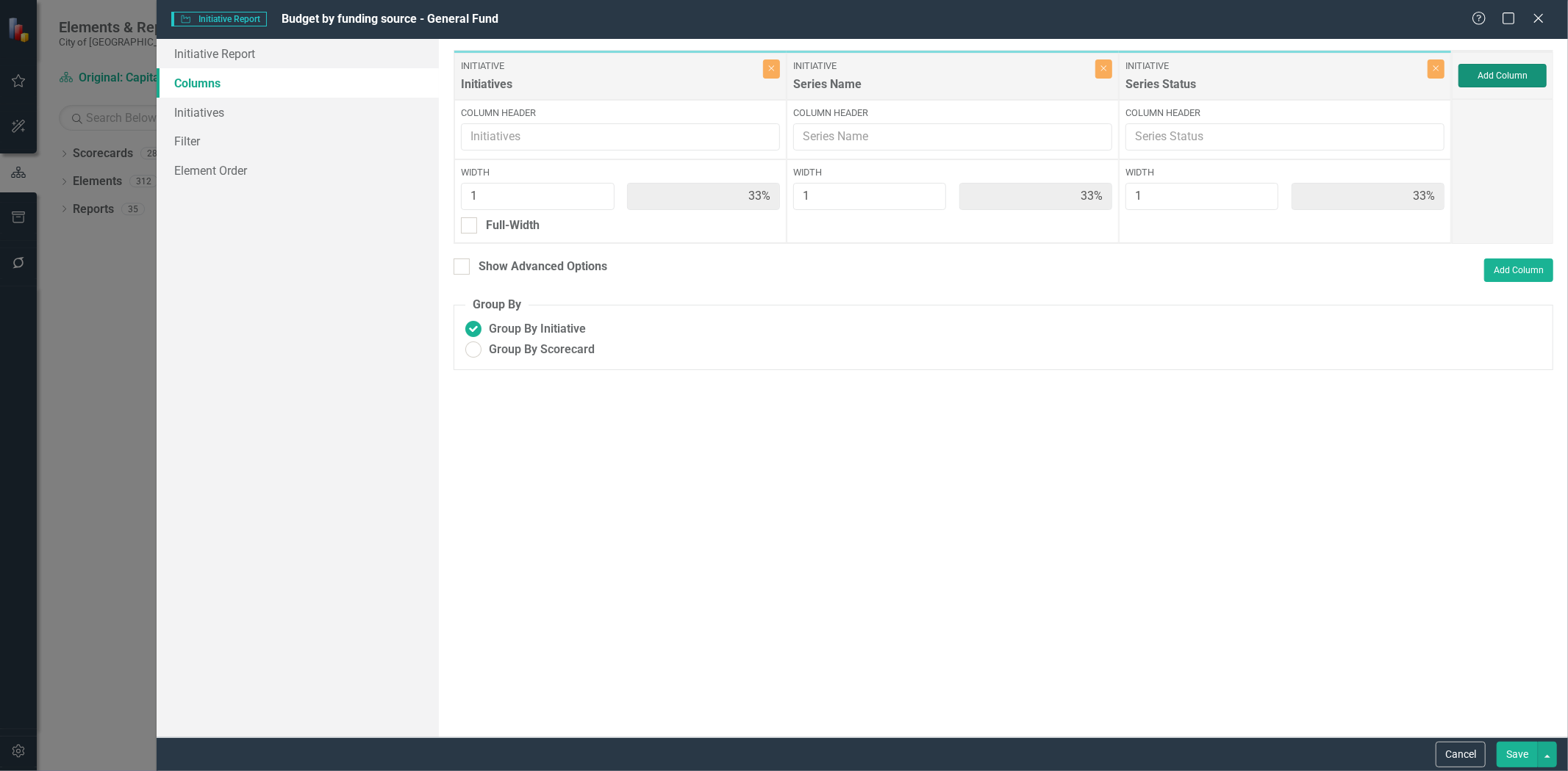
click at [1523, 78] on button "Add Column" at bounding box center [1502, 75] width 88 height 24
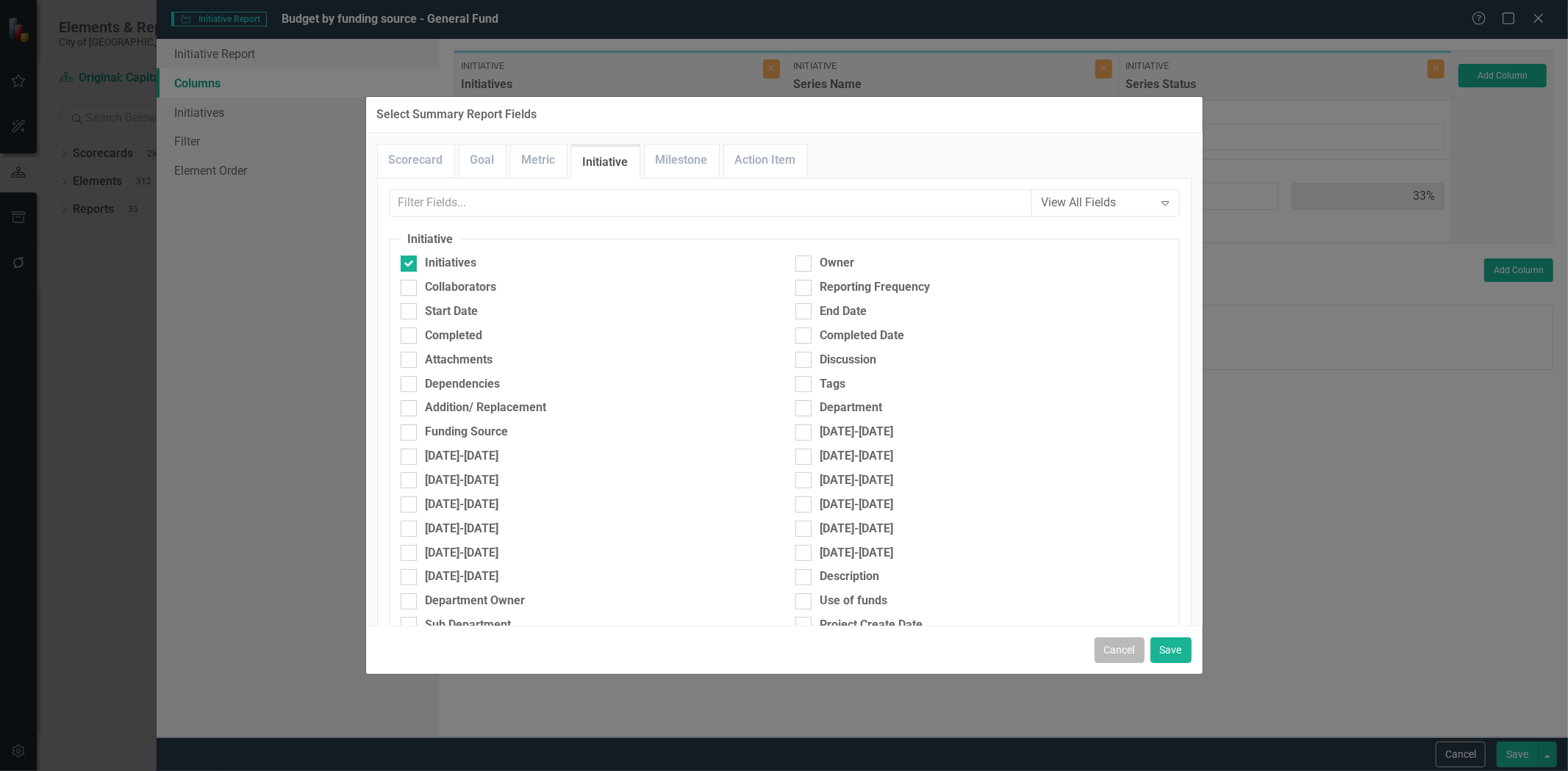
click at [1098, 657] on button "Cancel" at bounding box center [1119, 650] width 50 height 26
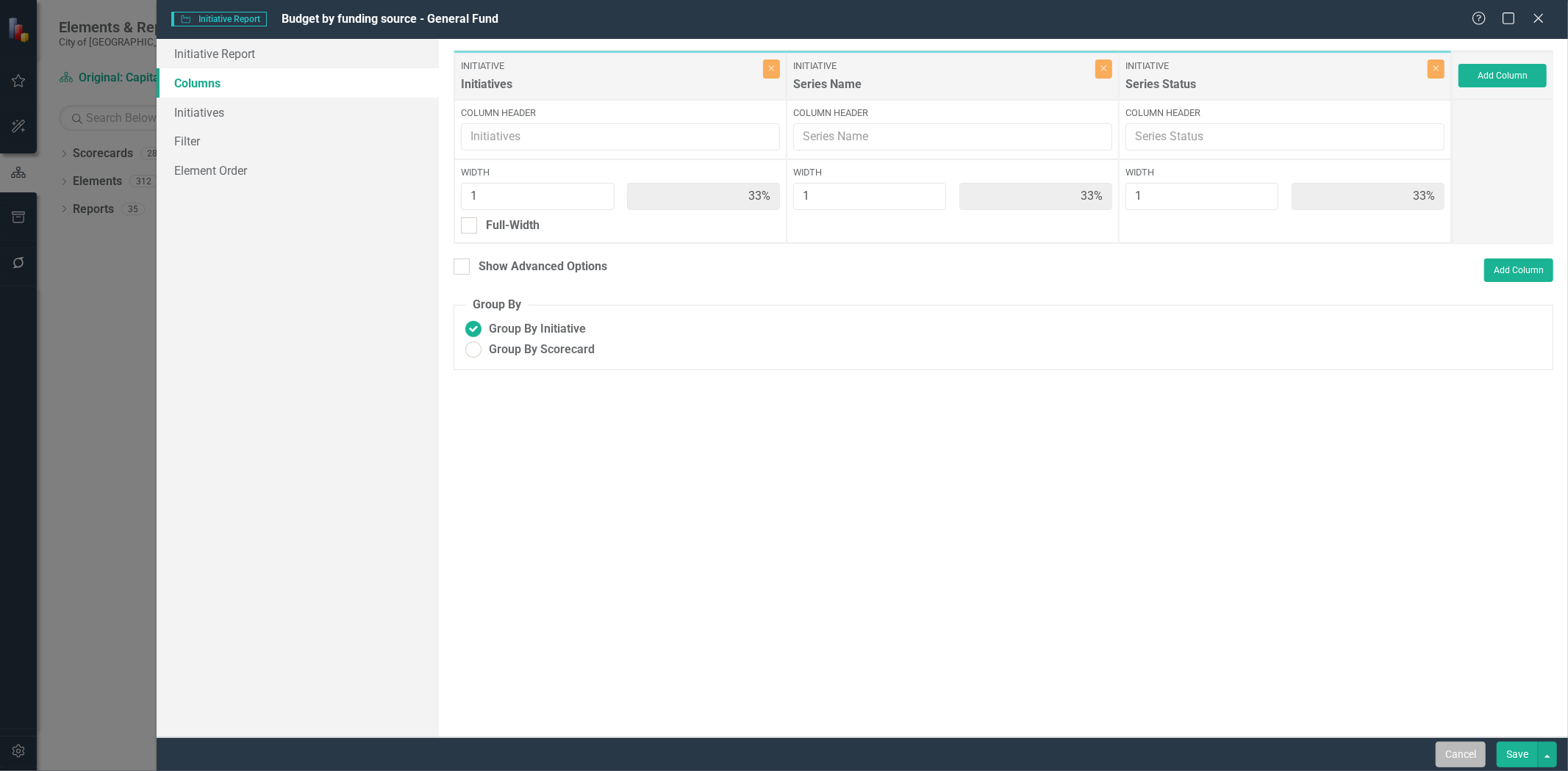
click at [1460, 760] on button "Cancel" at bounding box center [1460, 755] width 50 height 26
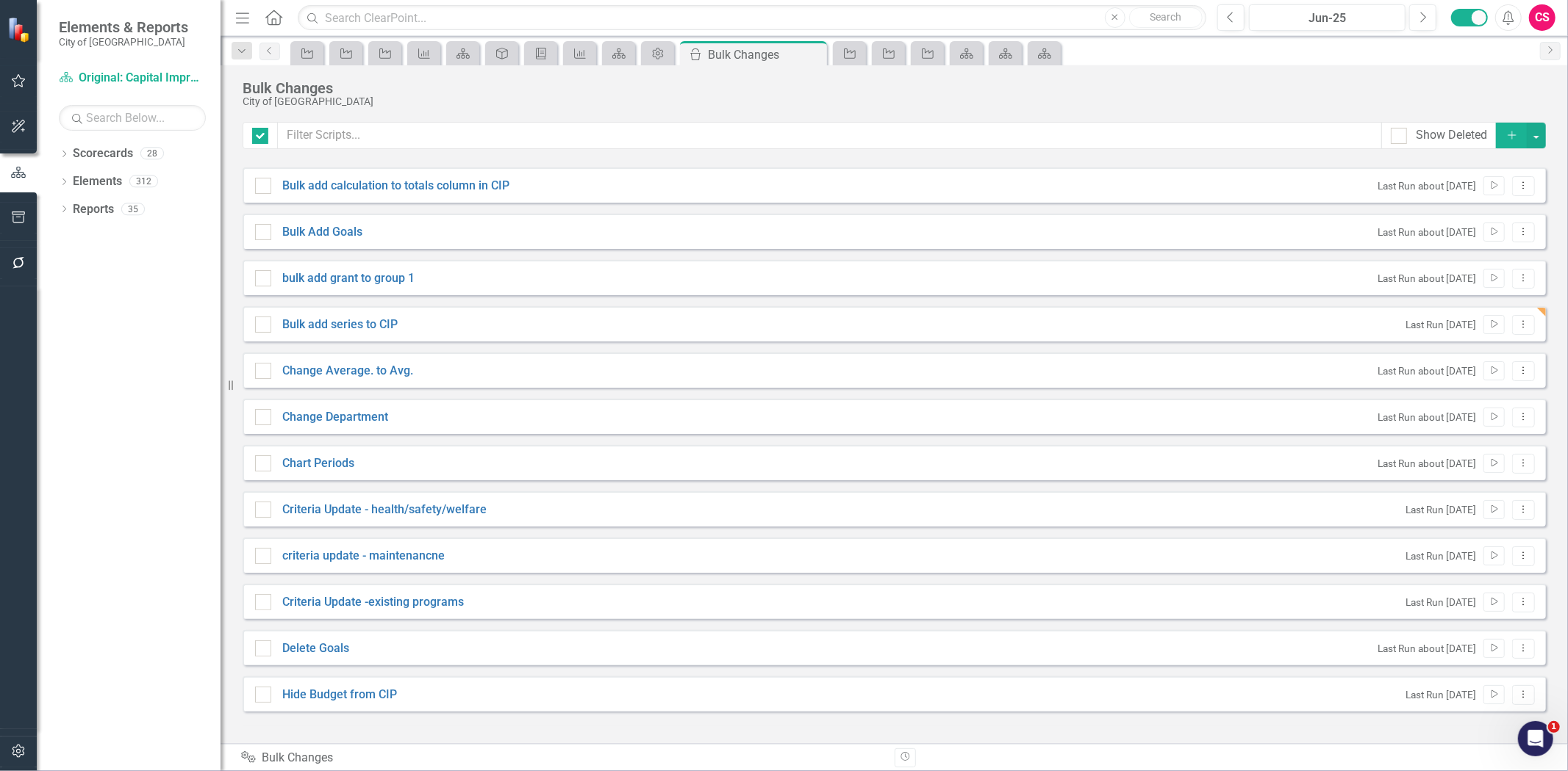
checkbox input "false"
click at [1517, 324] on icon "Dropdown Menu" at bounding box center [1522, 324] width 12 height 10
click at [1500, 375] on link "Edit Edit Script" at bounding box center [1476, 376] width 117 height 27
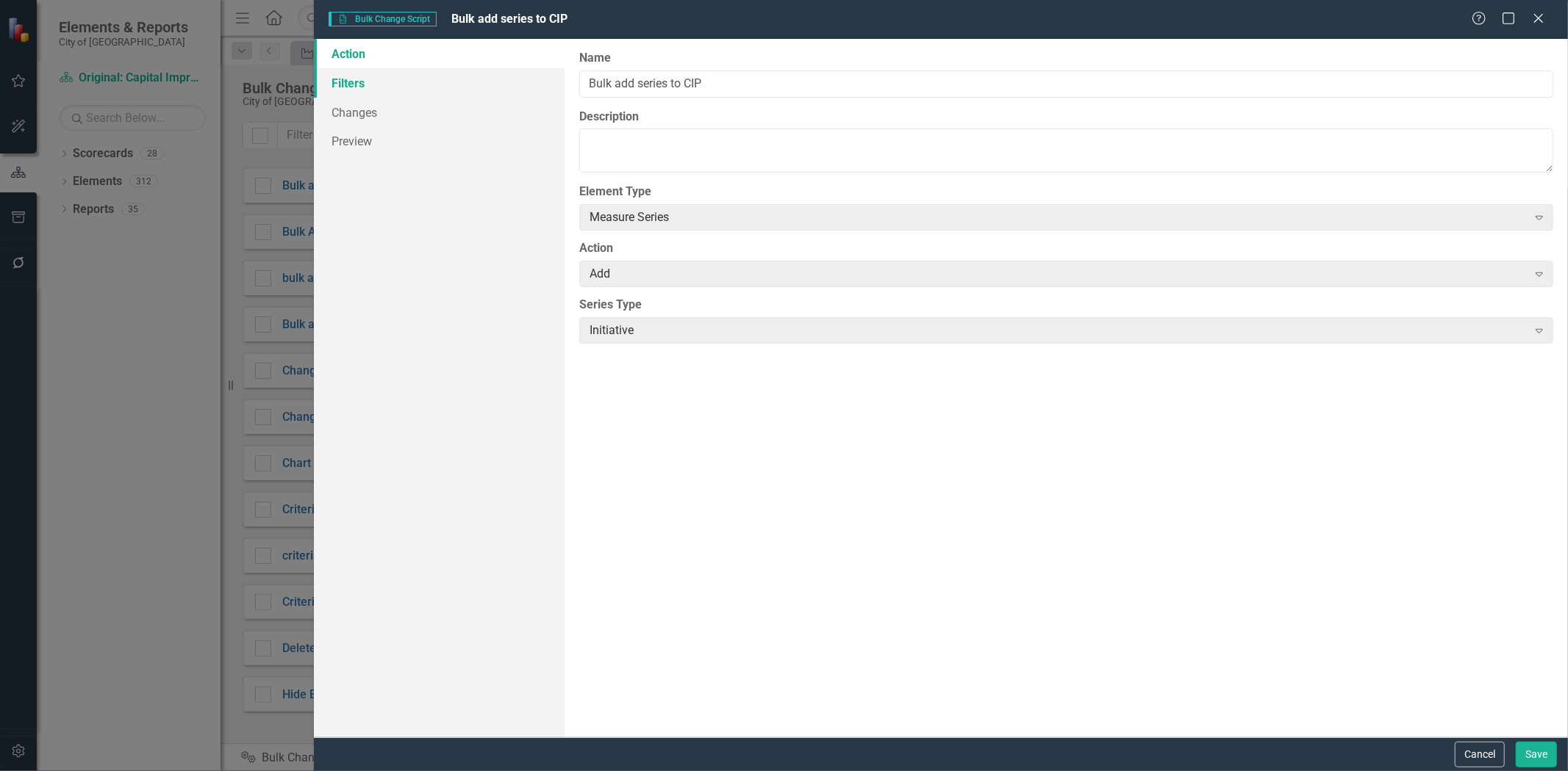
click at [415, 86] on link "Filters" at bounding box center [439, 83] width 250 height 29
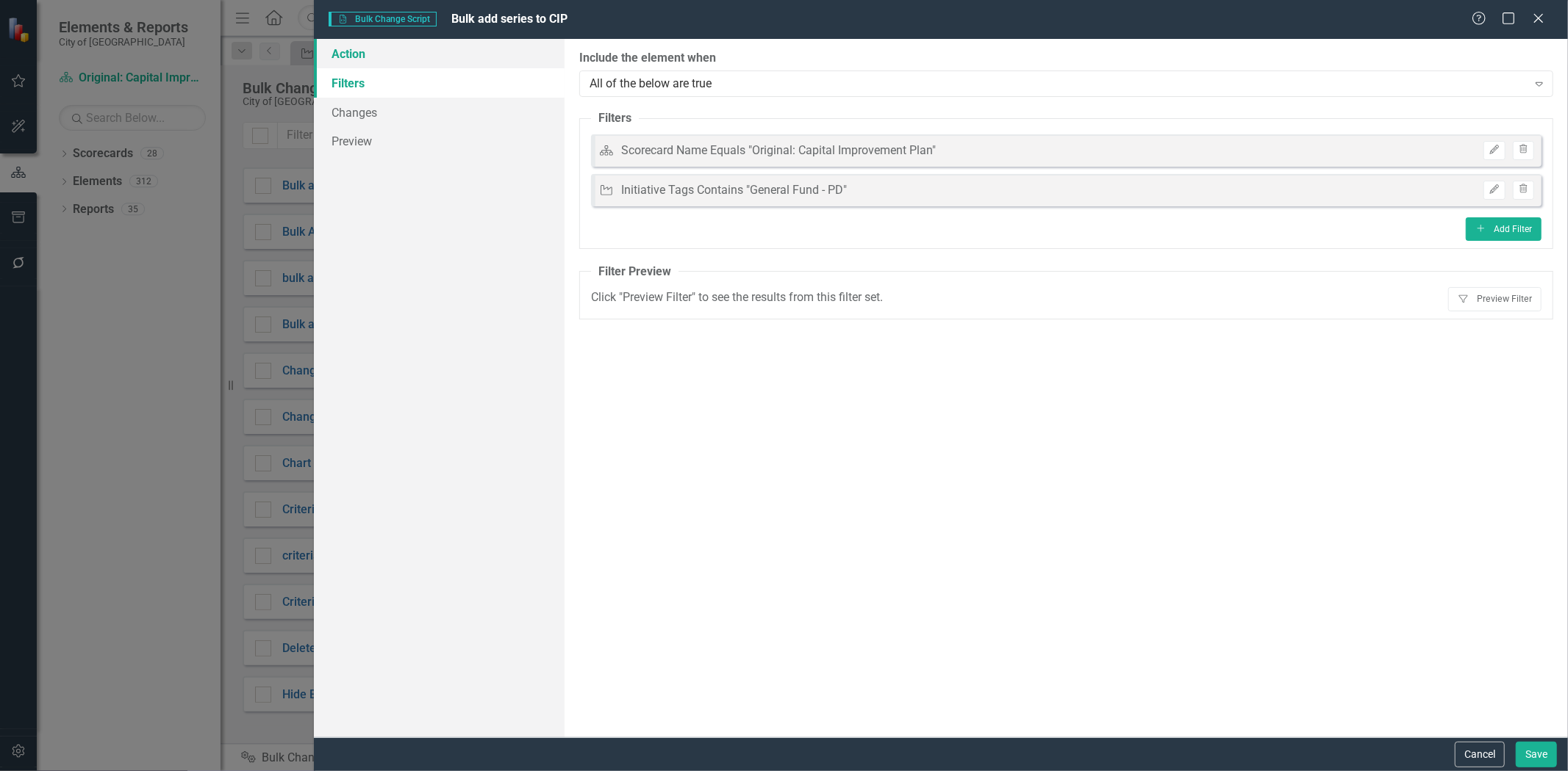
click at [413, 60] on link "Action" at bounding box center [439, 54] width 250 height 29
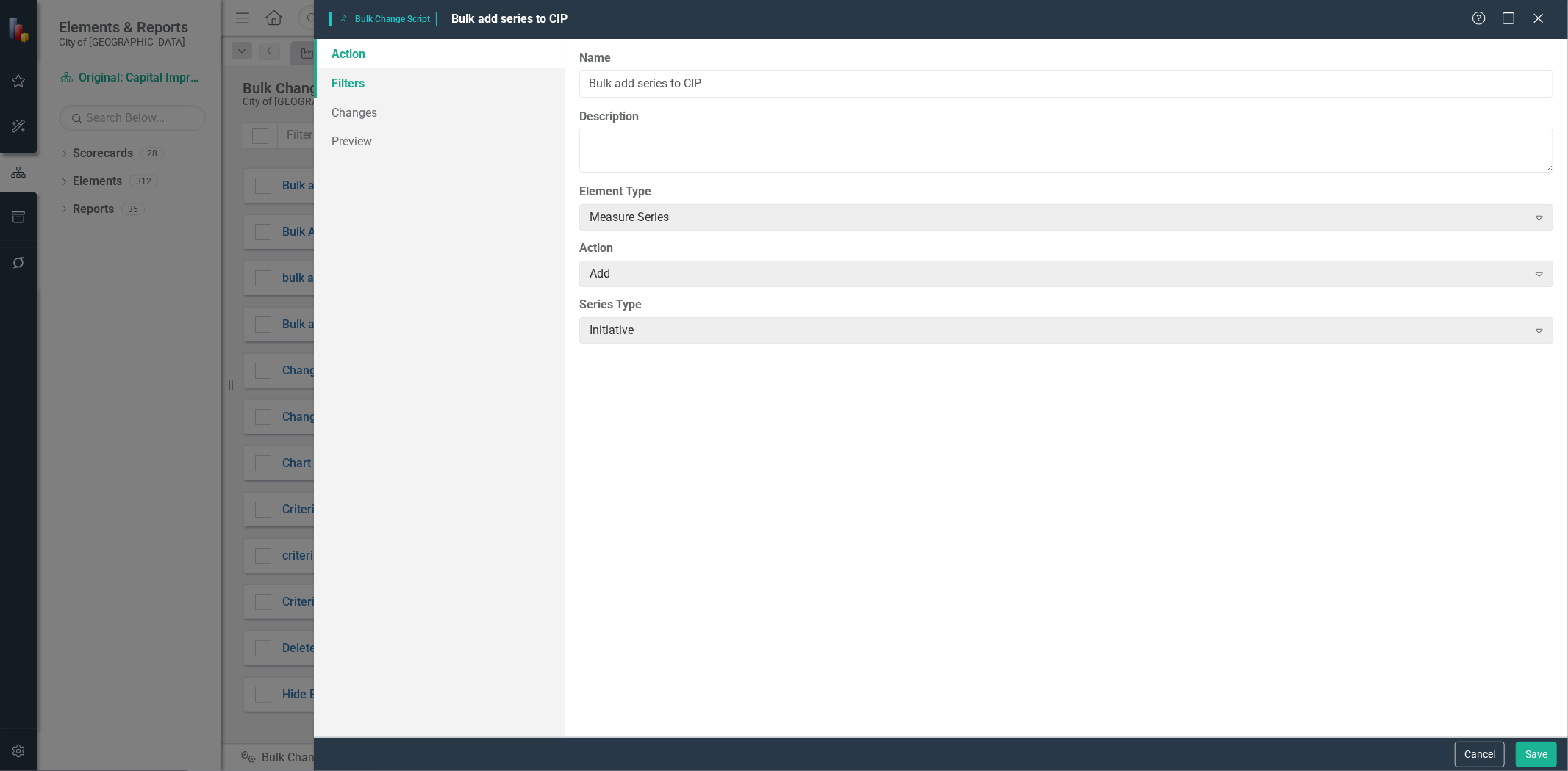
click at [413, 93] on link "Filters" at bounding box center [439, 83] width 250 height 29
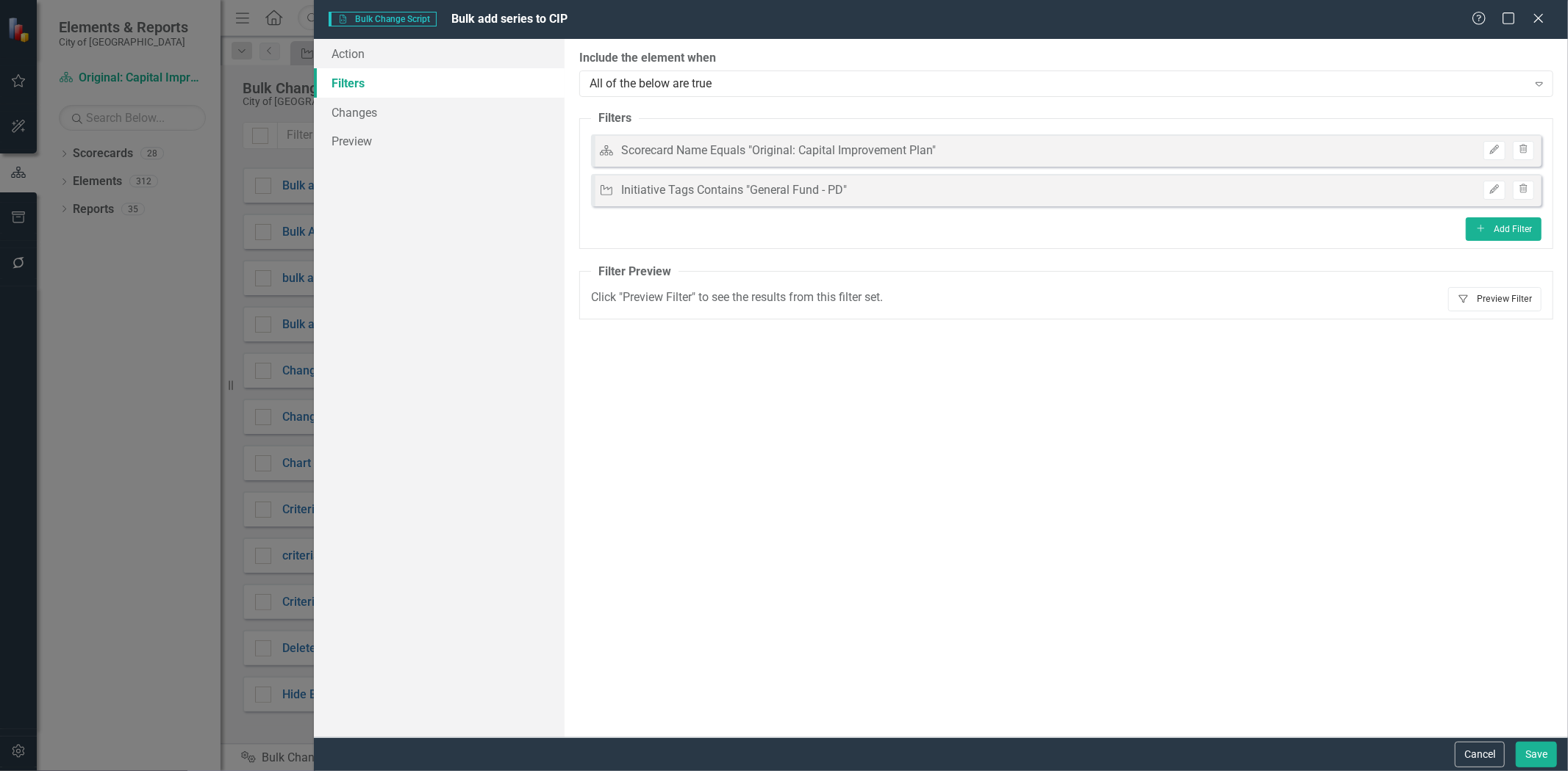
click at [1486, 300] on button "Filter Preview Filter" at bounding box center [1495, 298] width 93 height 24
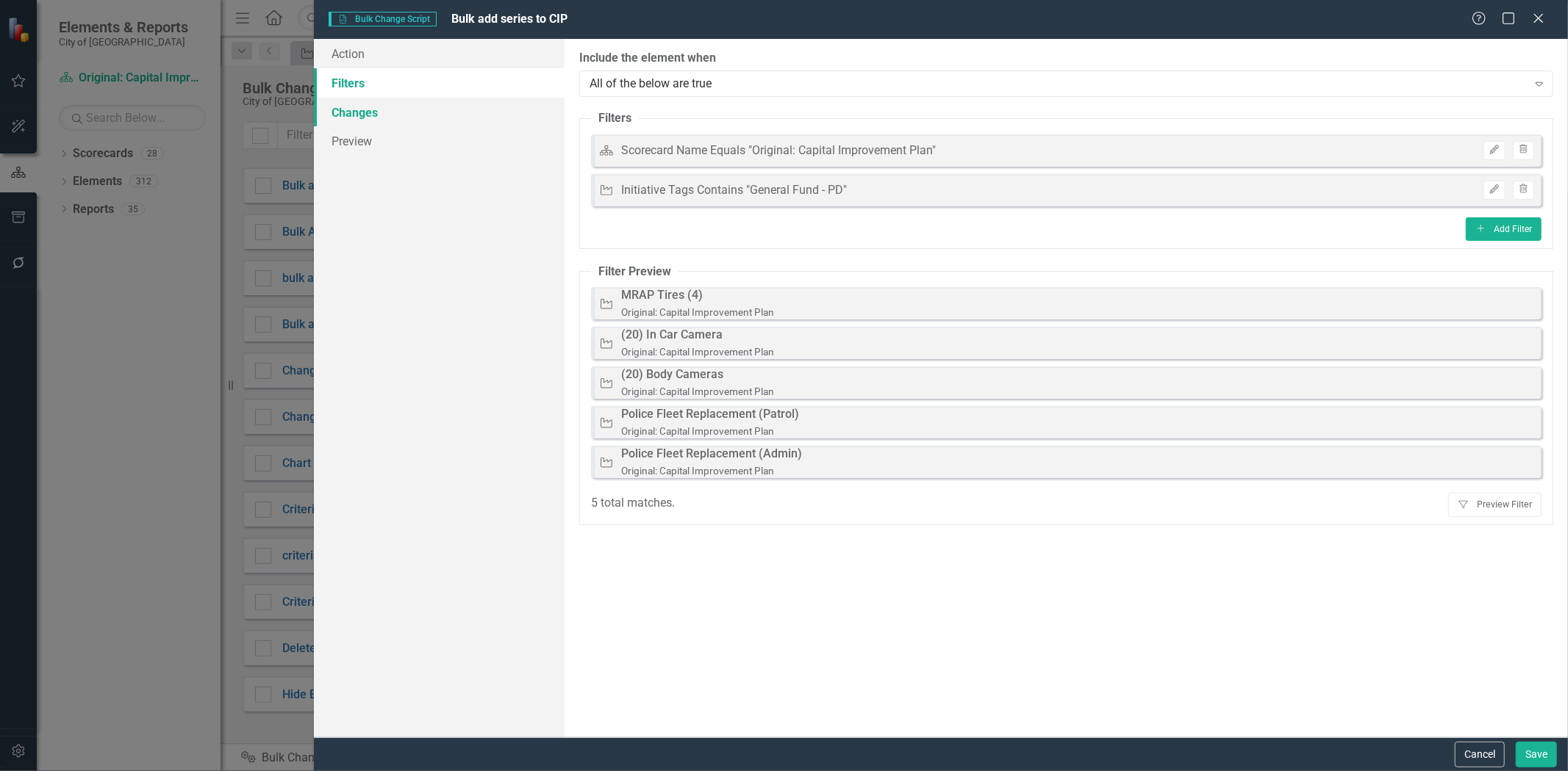
click at [444, 112] on link "Changes" at bounding box center [439, 112] width 250 height 29
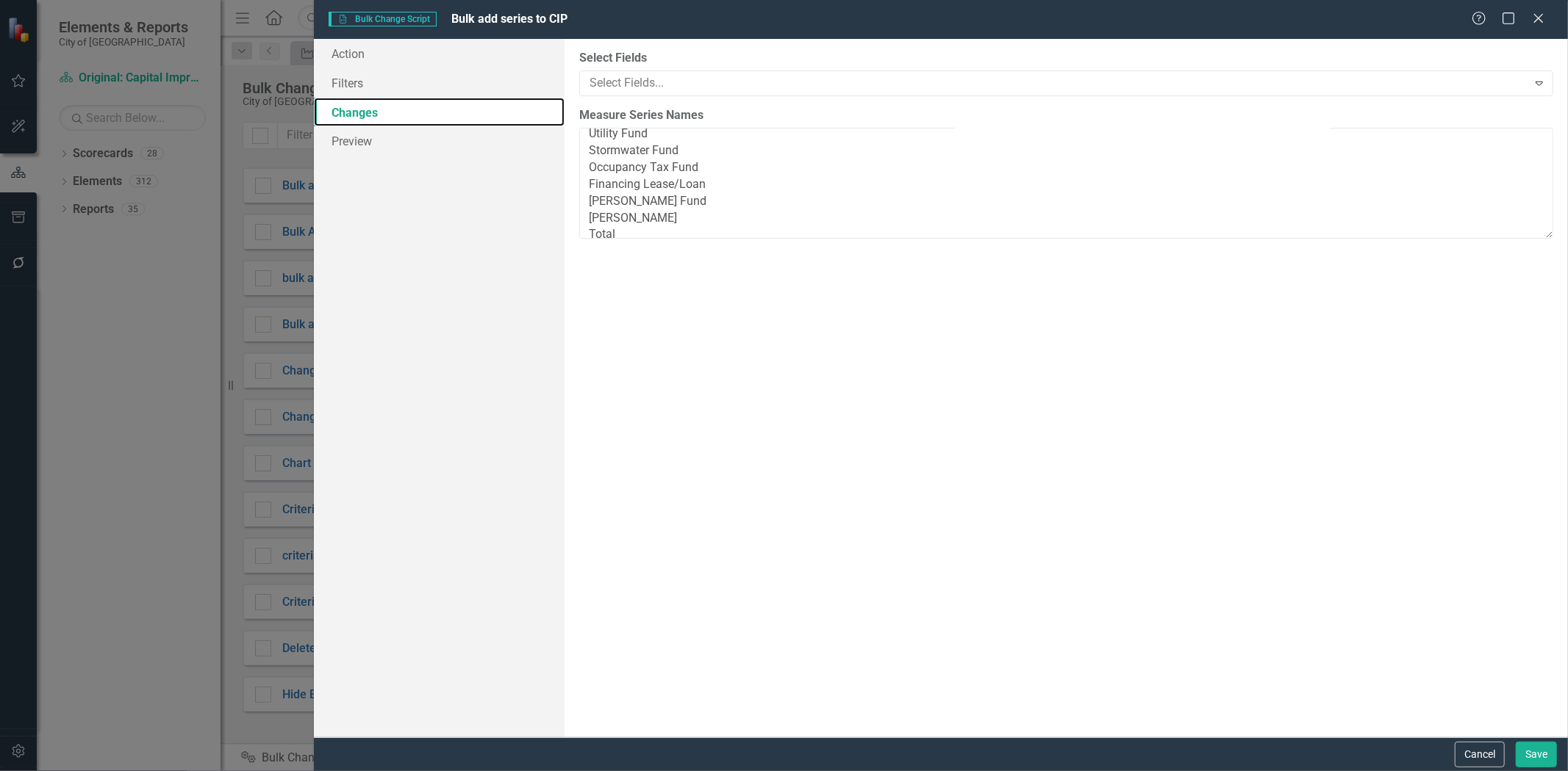
scroll to position [33, 0]
click at [439, 137] on link "Preview" at bounding box center [439, 141] width 250 height 29
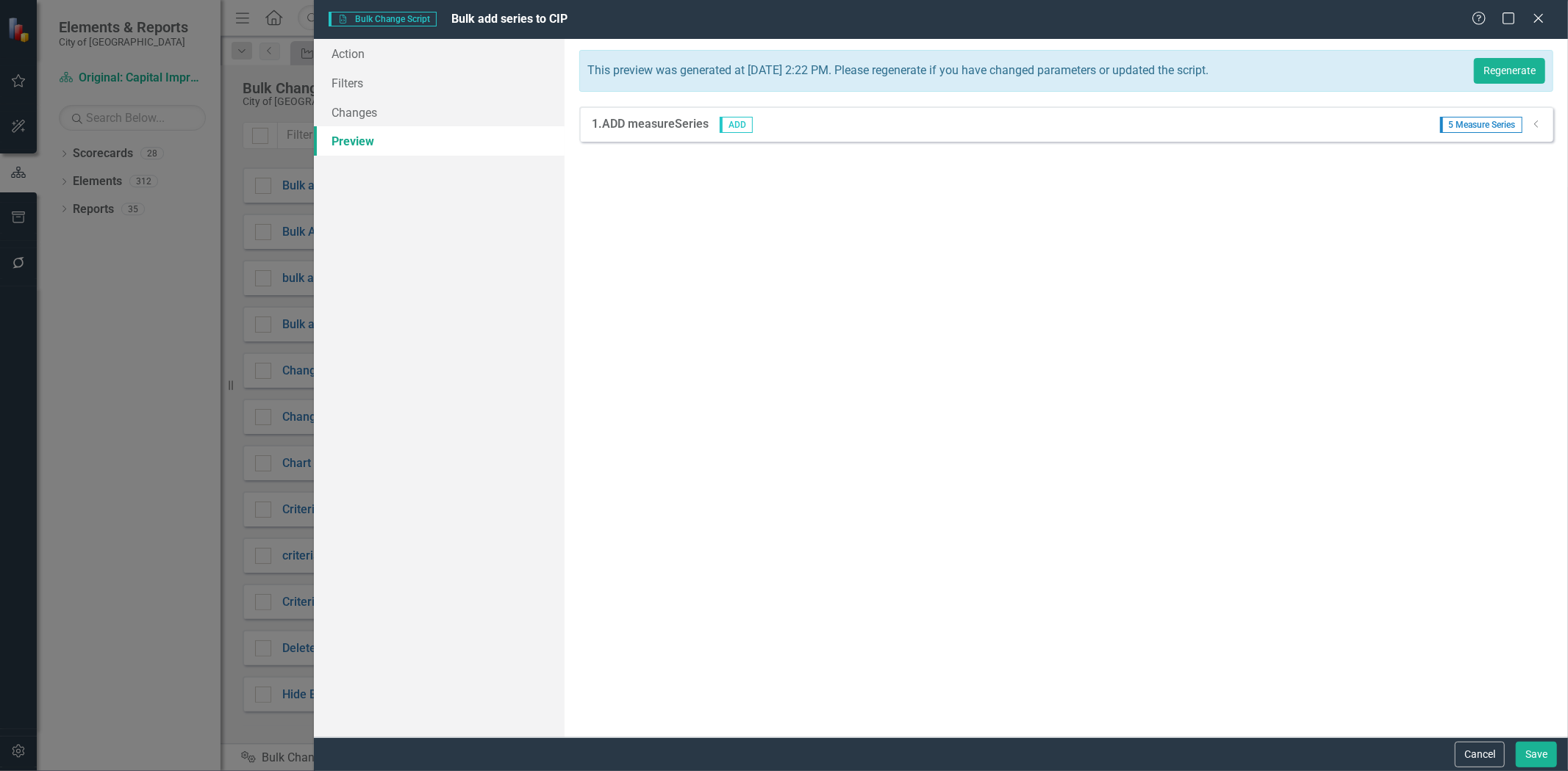
click at [1539, 128] on icon "Dropdown" at bounding box center [1536, 124] width 11 height 9
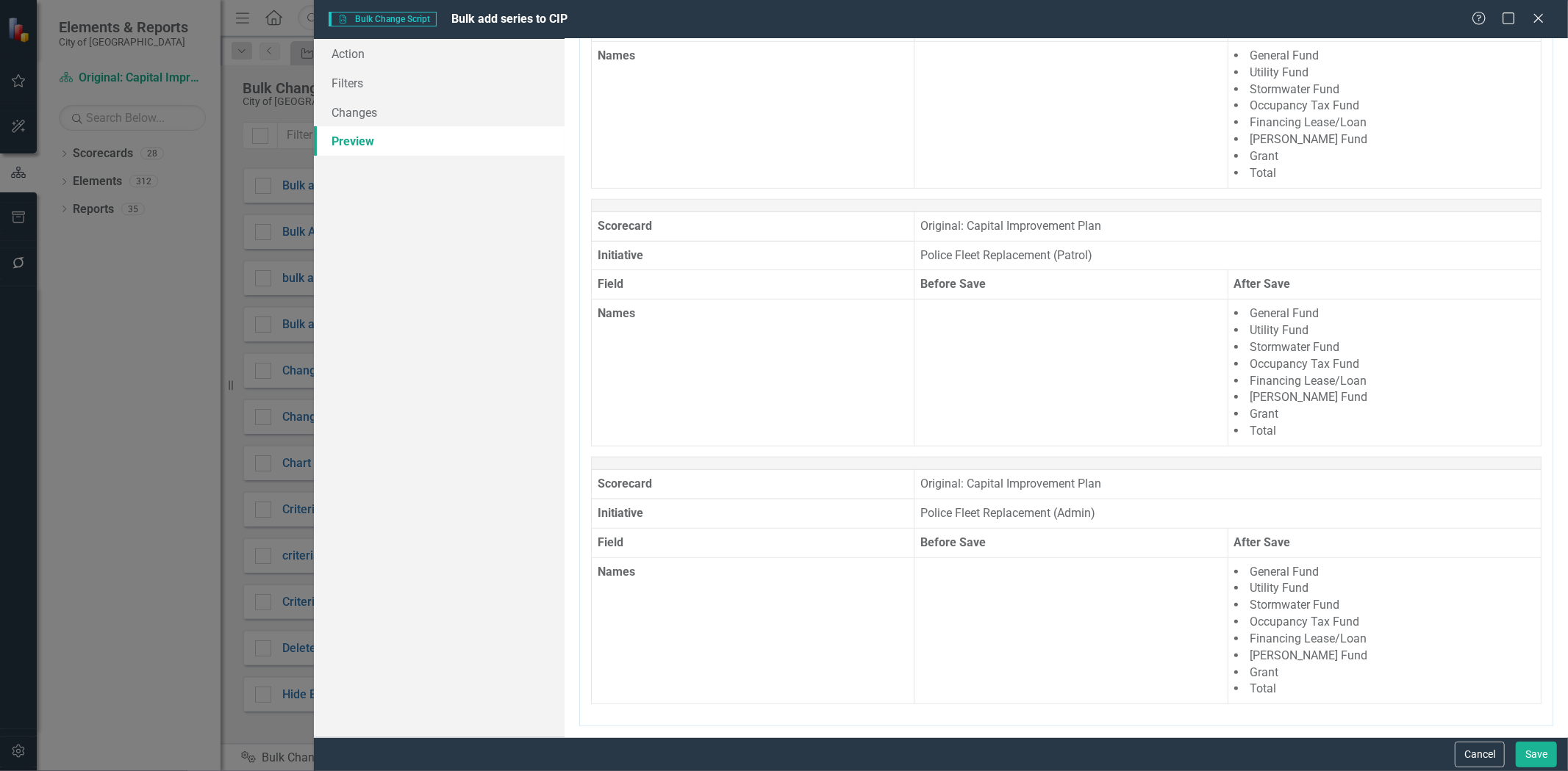
scroll to position [731, 0]
click at [1517, 755] on button "Save" at bounding box center [1536, 755] width 41 height 26
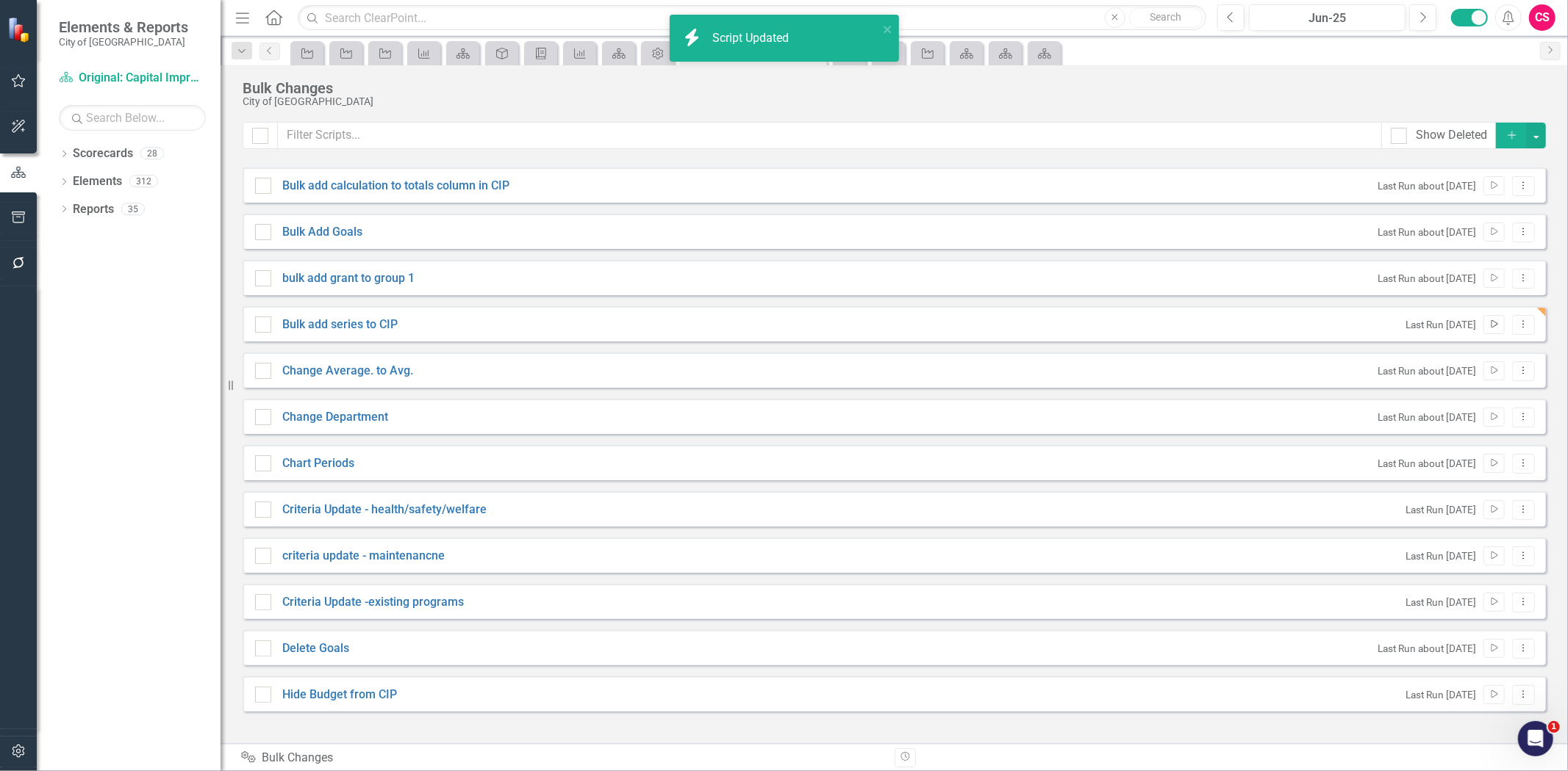
click at [1495, 328] on button "Run Script" at bounding box center [1494, 324] width 21 height 19
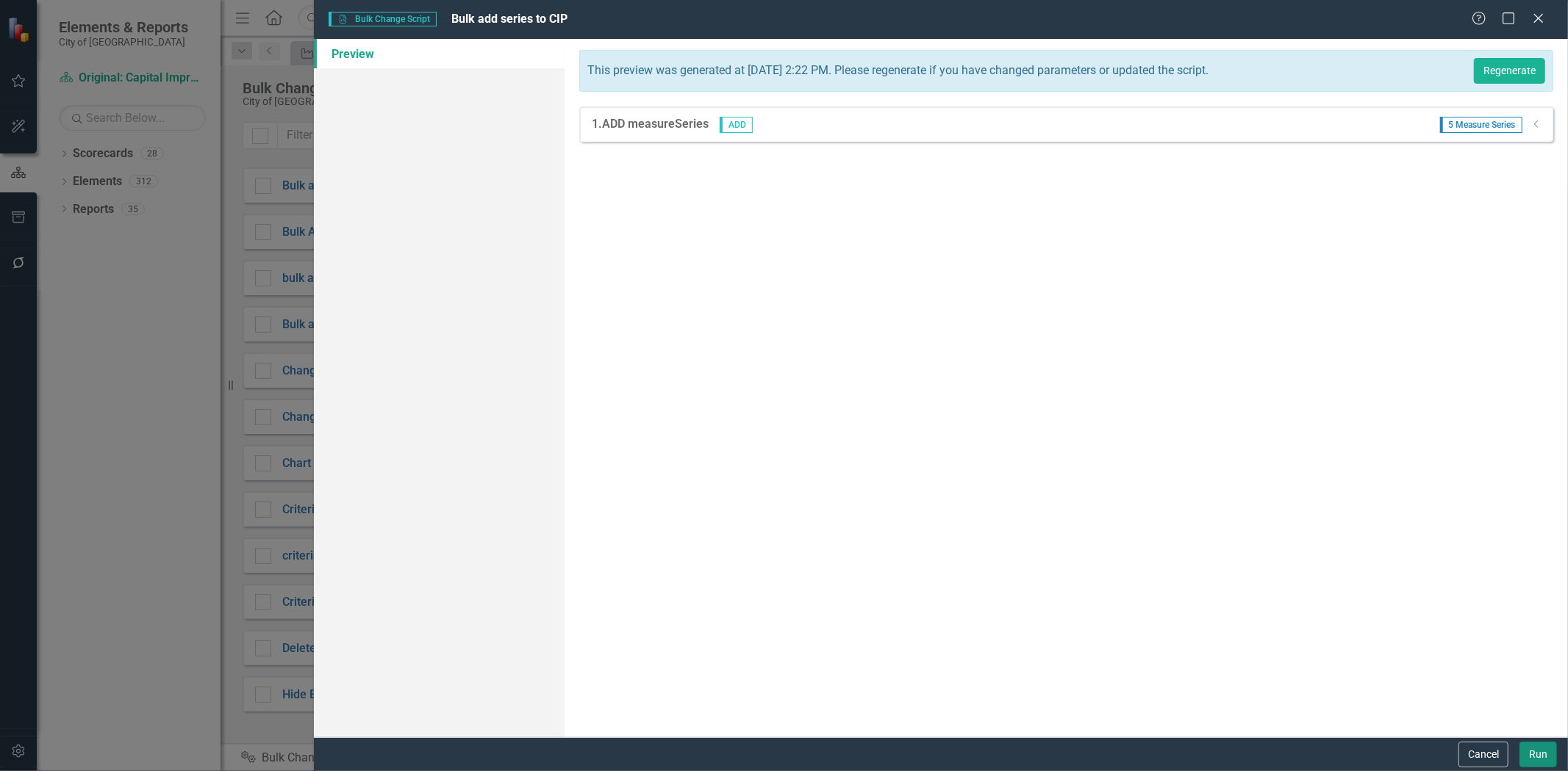
click at [1546, 747] on button "Run" at bounding box center [1538, 755] width 38 height 26
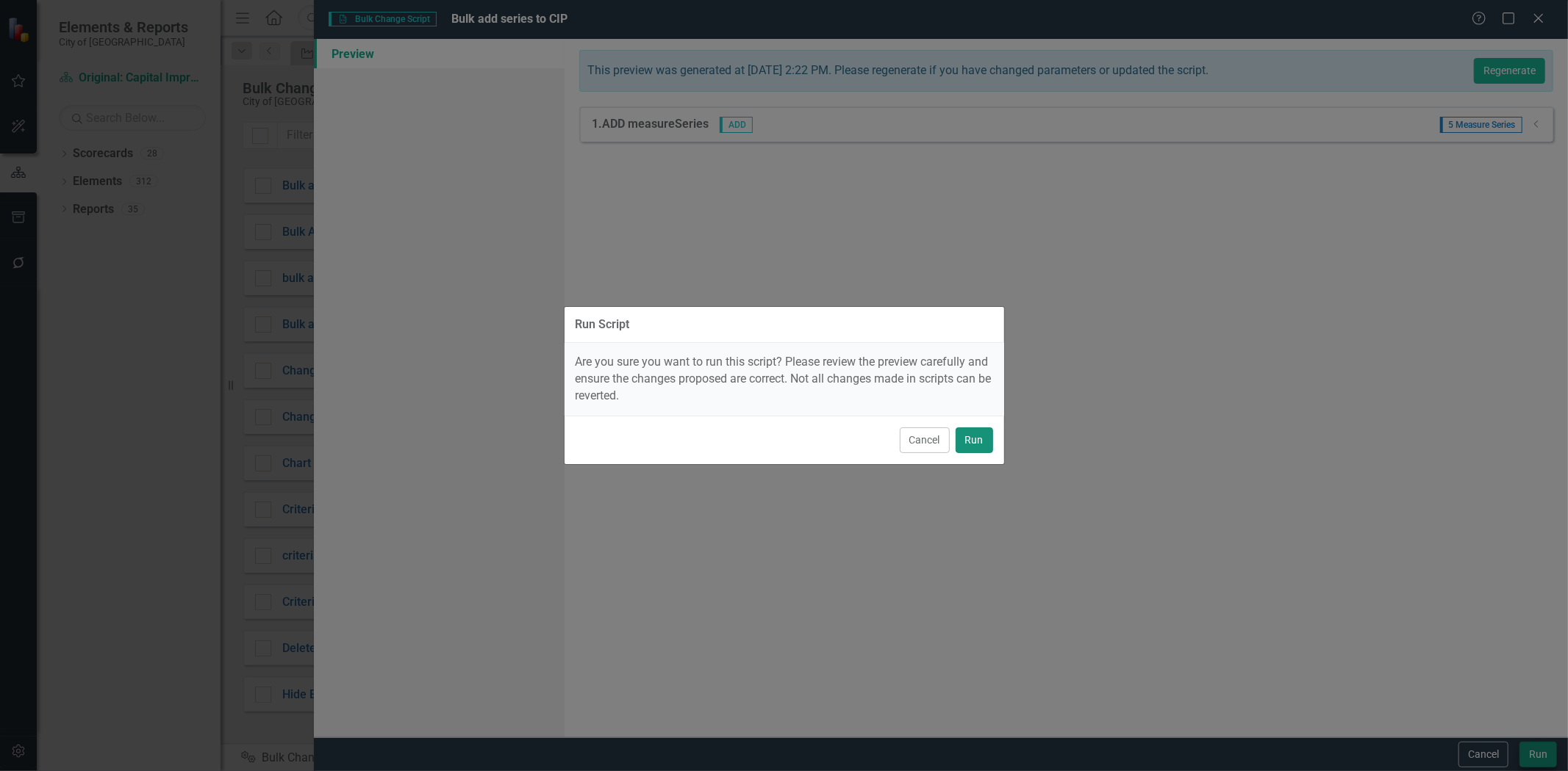
click at [974, 441] on button "Run" at bounding box center [974, 441] width 38 height 26
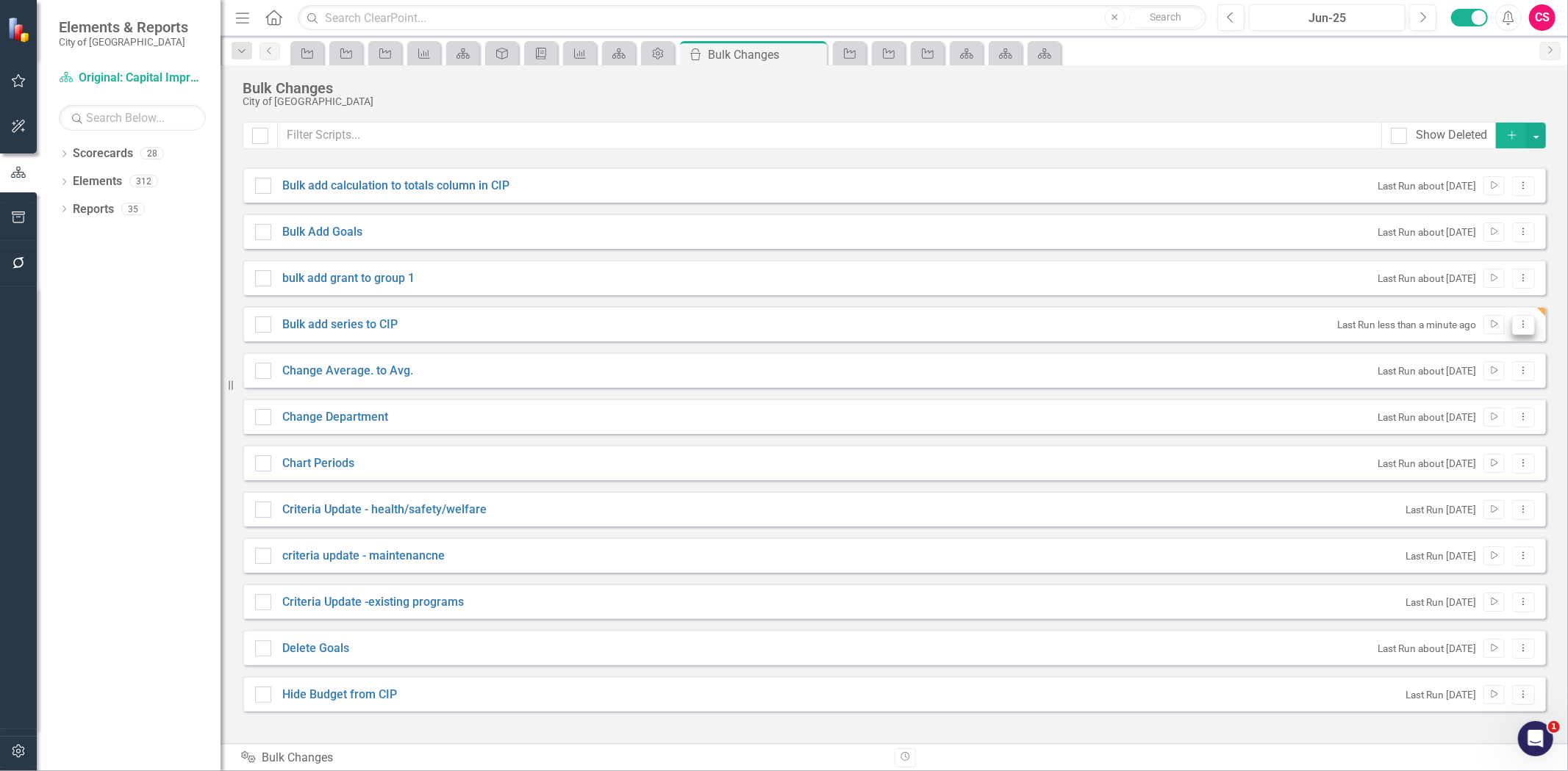
click at [1526, 327] on icon "Dropdown Menu" at bounding box center [1522, 324] width 12 height 10
click at [1463, 378] on link "Edit Edit Script" at bounding box center [1476, 376] width 117 height 27
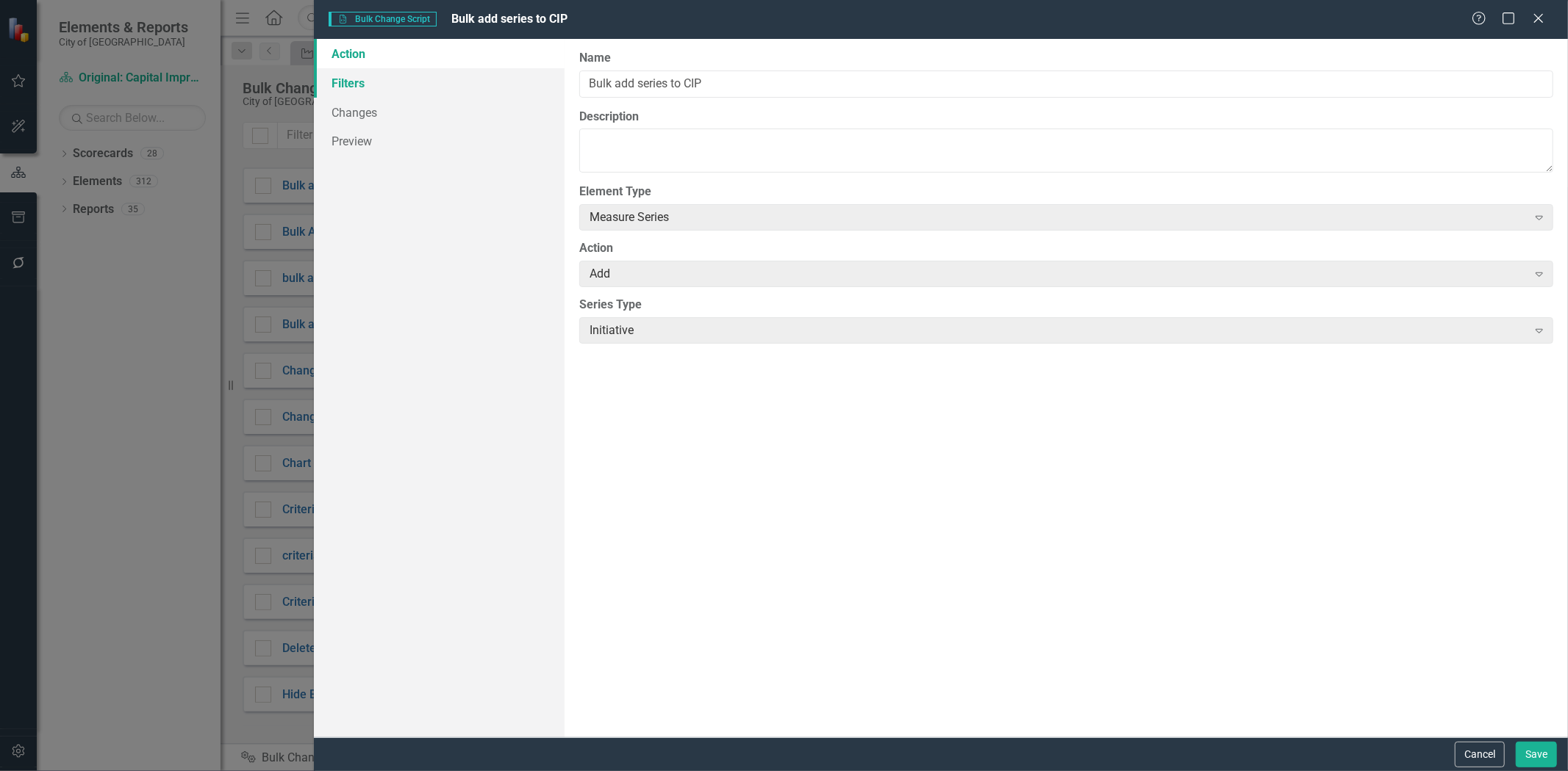
click at [412, 77] on link "Filters" at bounding box center [439, 83] width 250 height 29
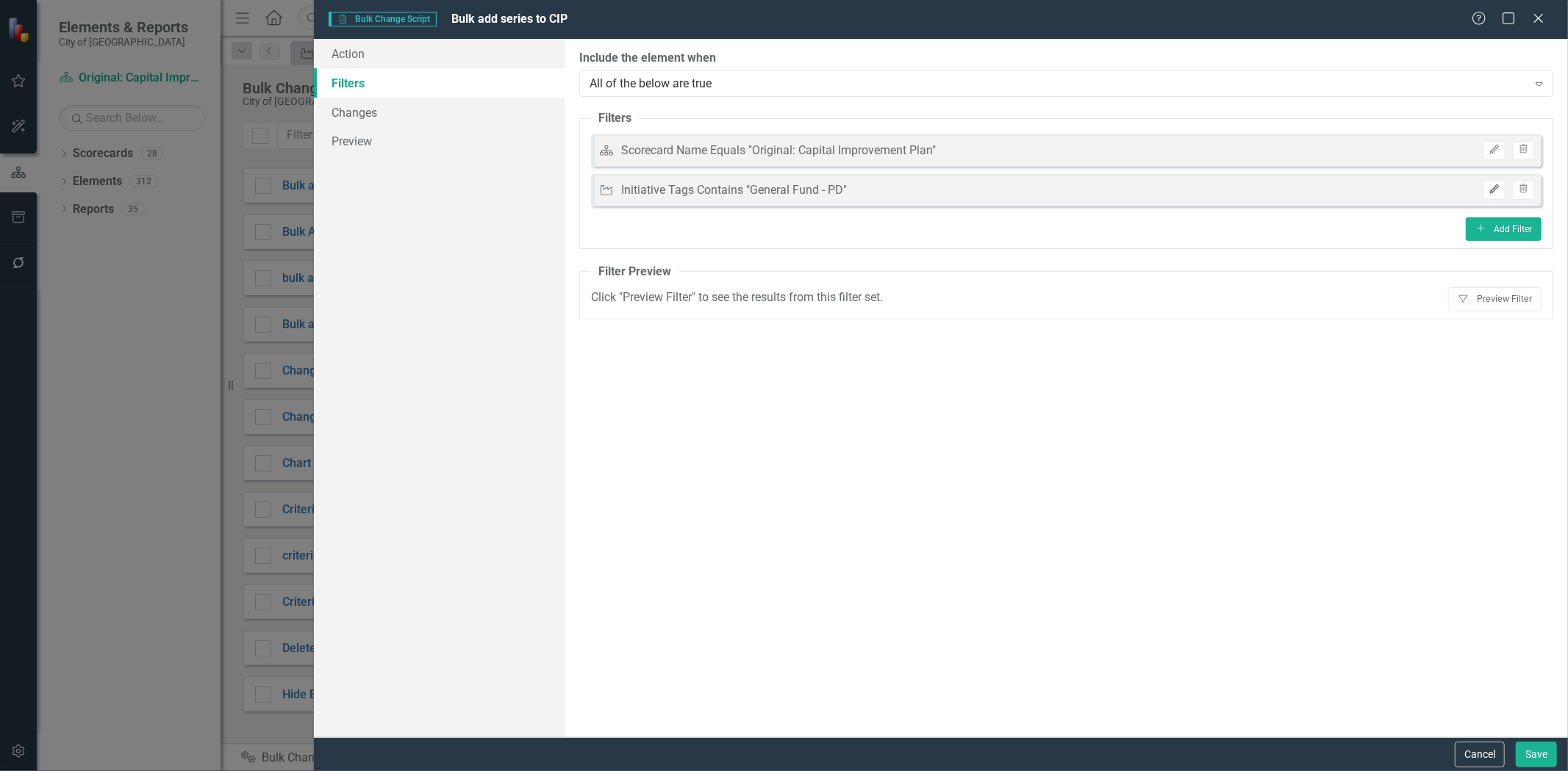
click at [1502, 191] on button "Edit" at bounding box center [1494, 190] width 21 height 19
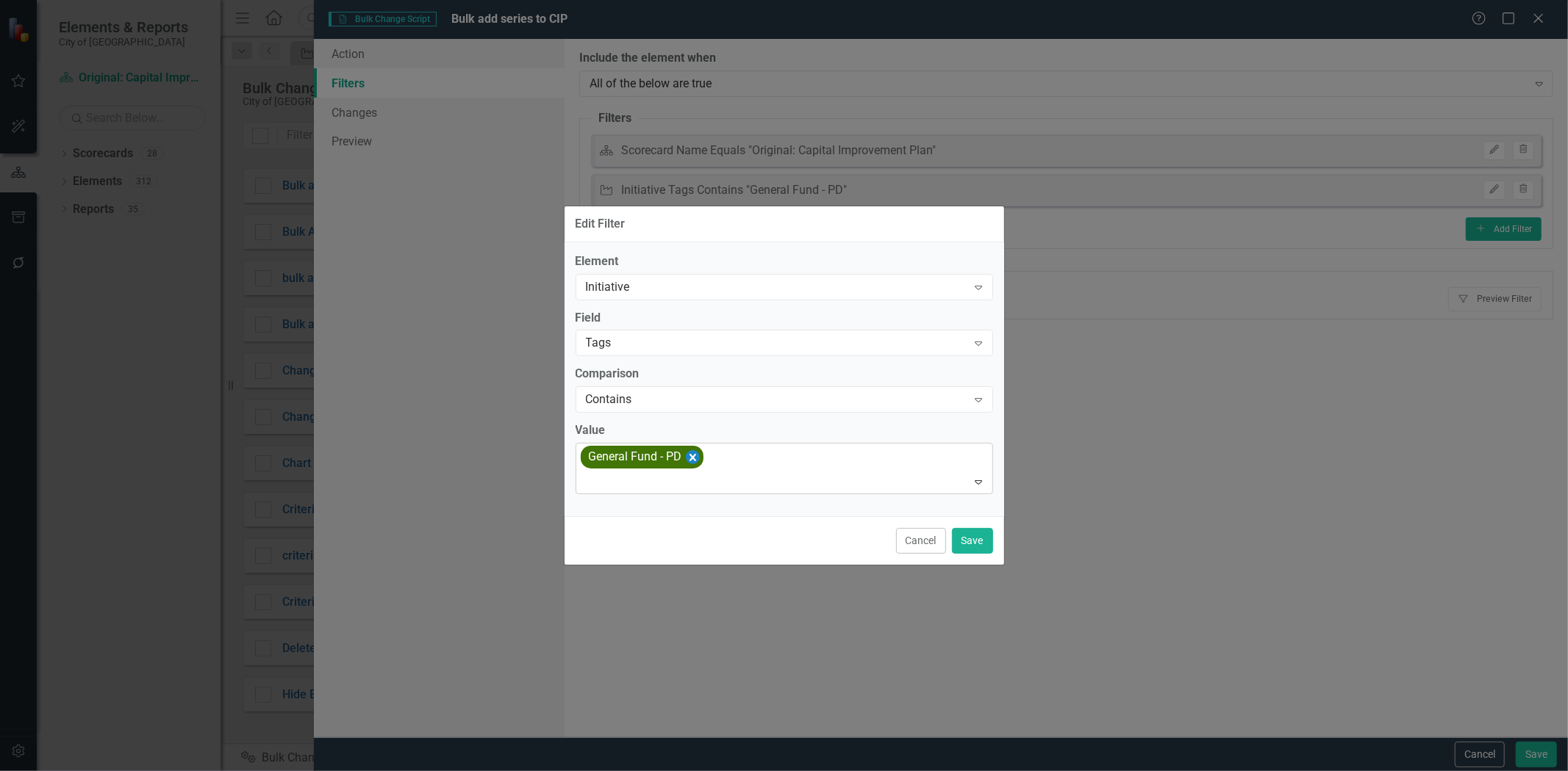
drag, startPoint x: 714, startPoint y: 458, endPoint x: 696, endPoint y: 458, distance: 18.0
click at [706, 458] on div "General Fund - PD" at bounding box center [784, 468] width 413 height 50
click at [696, 458] on icon "Remove [object Object]" at bounding box center [691, 457] width 14 height 19
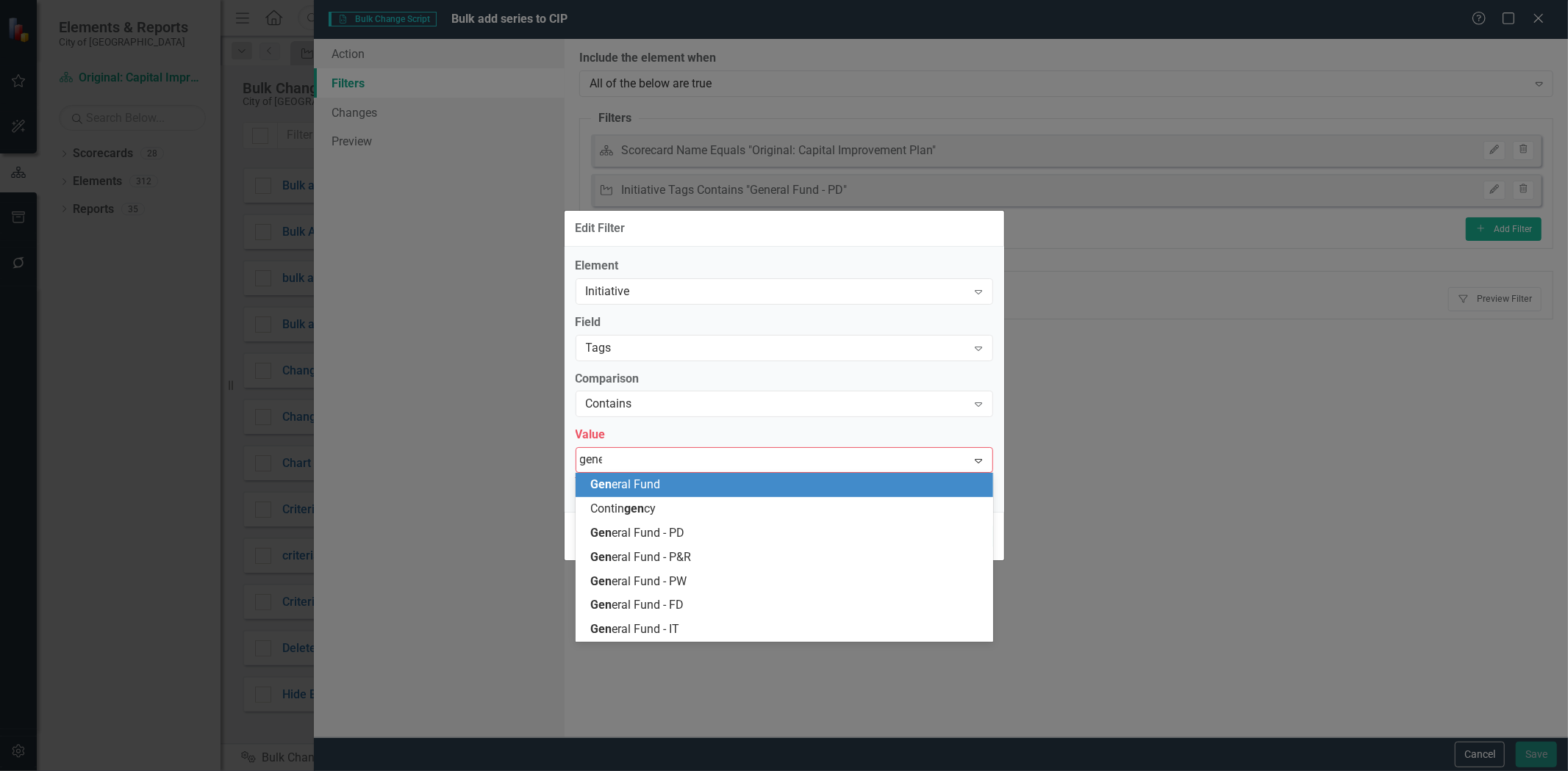
type input "gener"
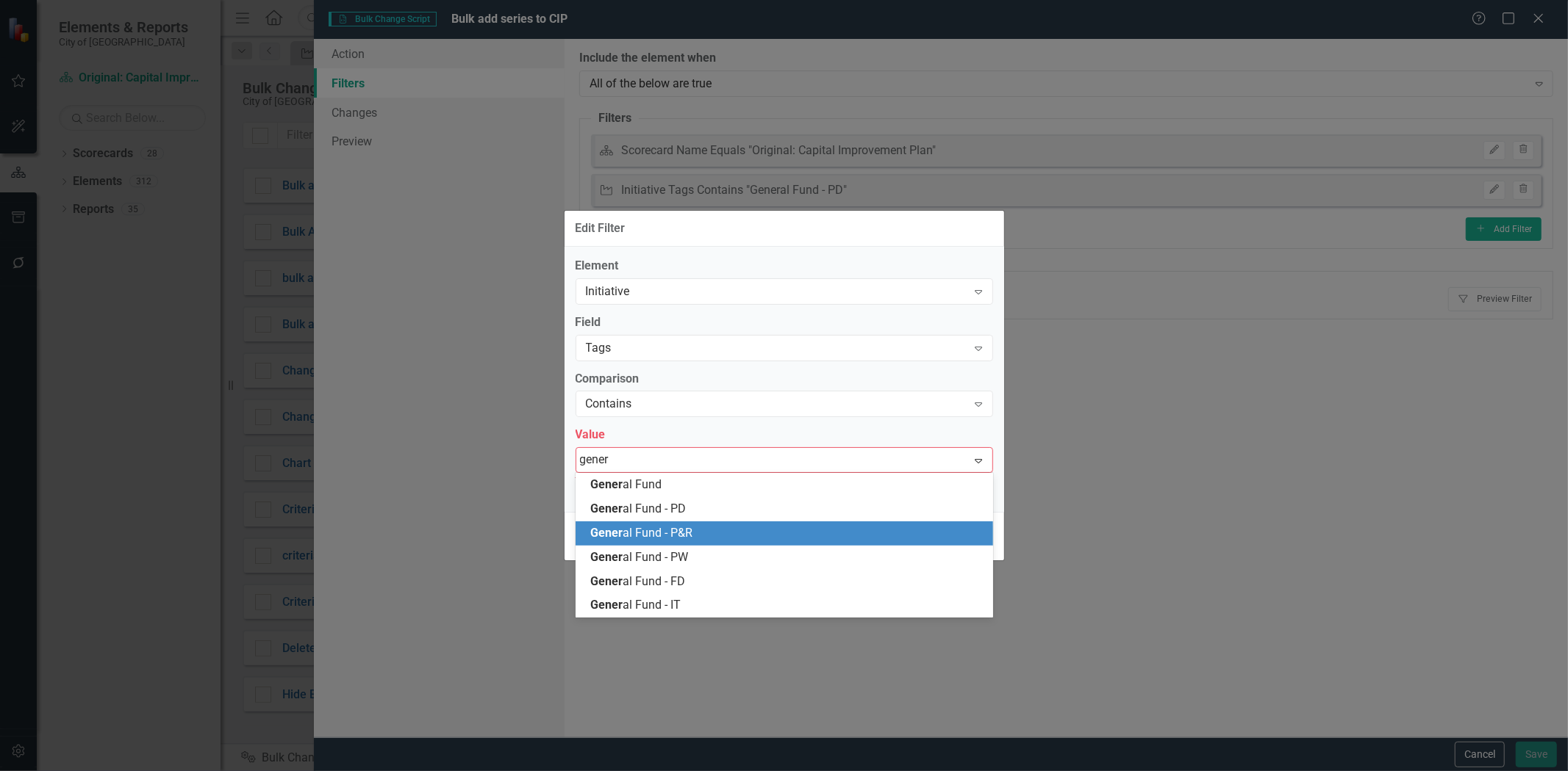
click at [700, 535] on div "Gener al Fund - P&R" at bounding box center [787, 533] width 394 height 17
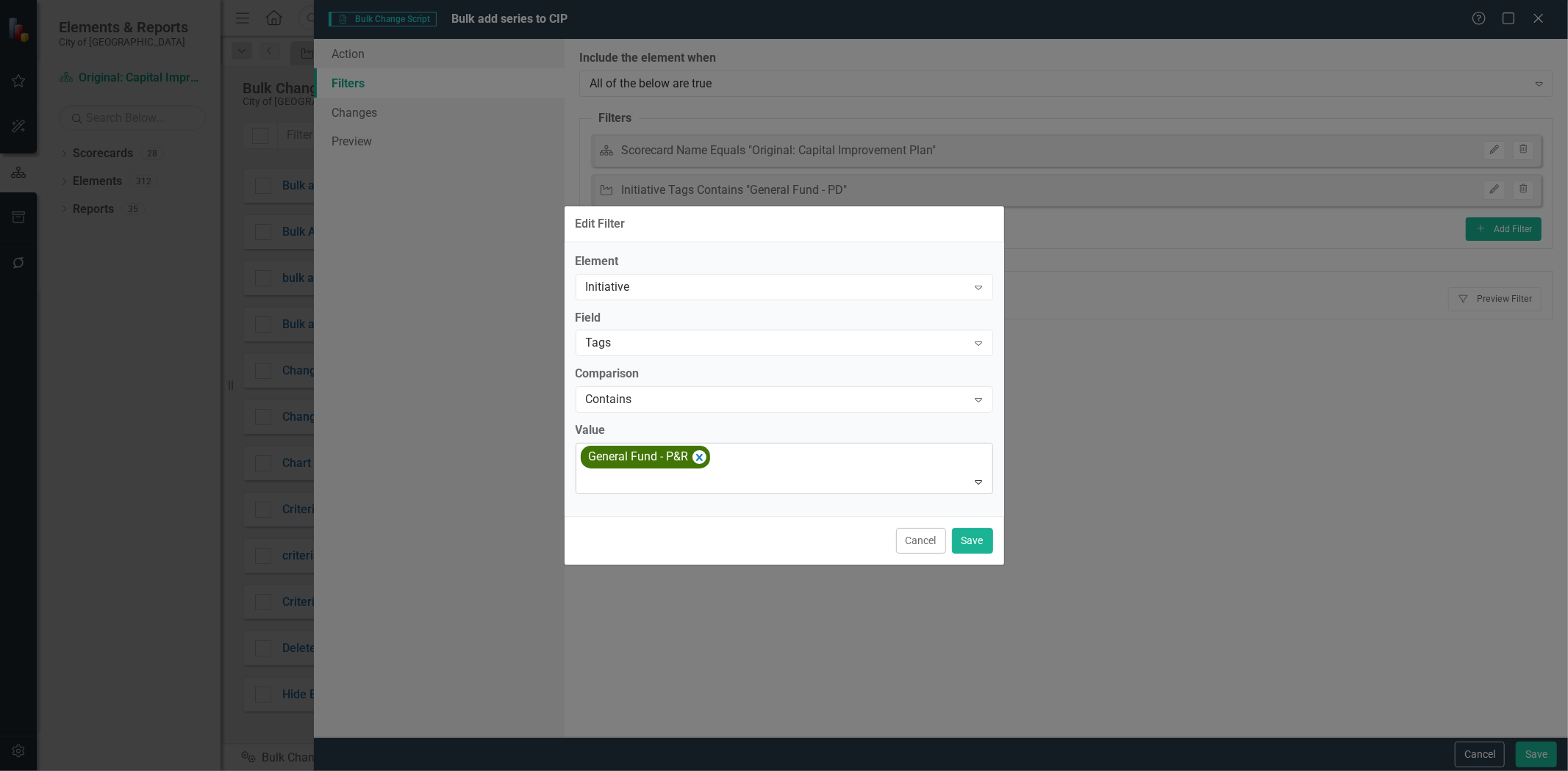
click at [744, 482] on div at bounding box center [785, 482] width 411 height 20
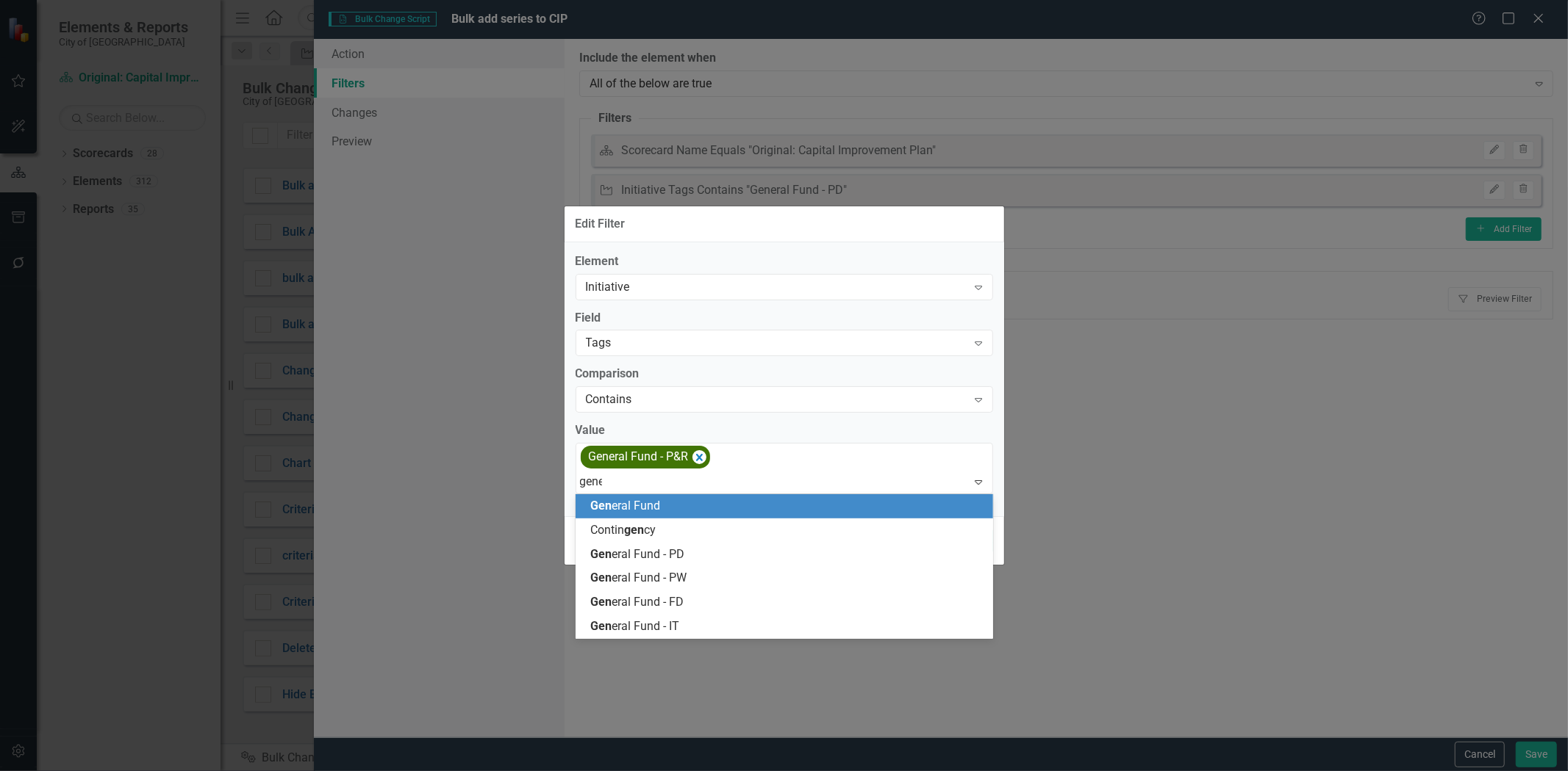
type input "gener"
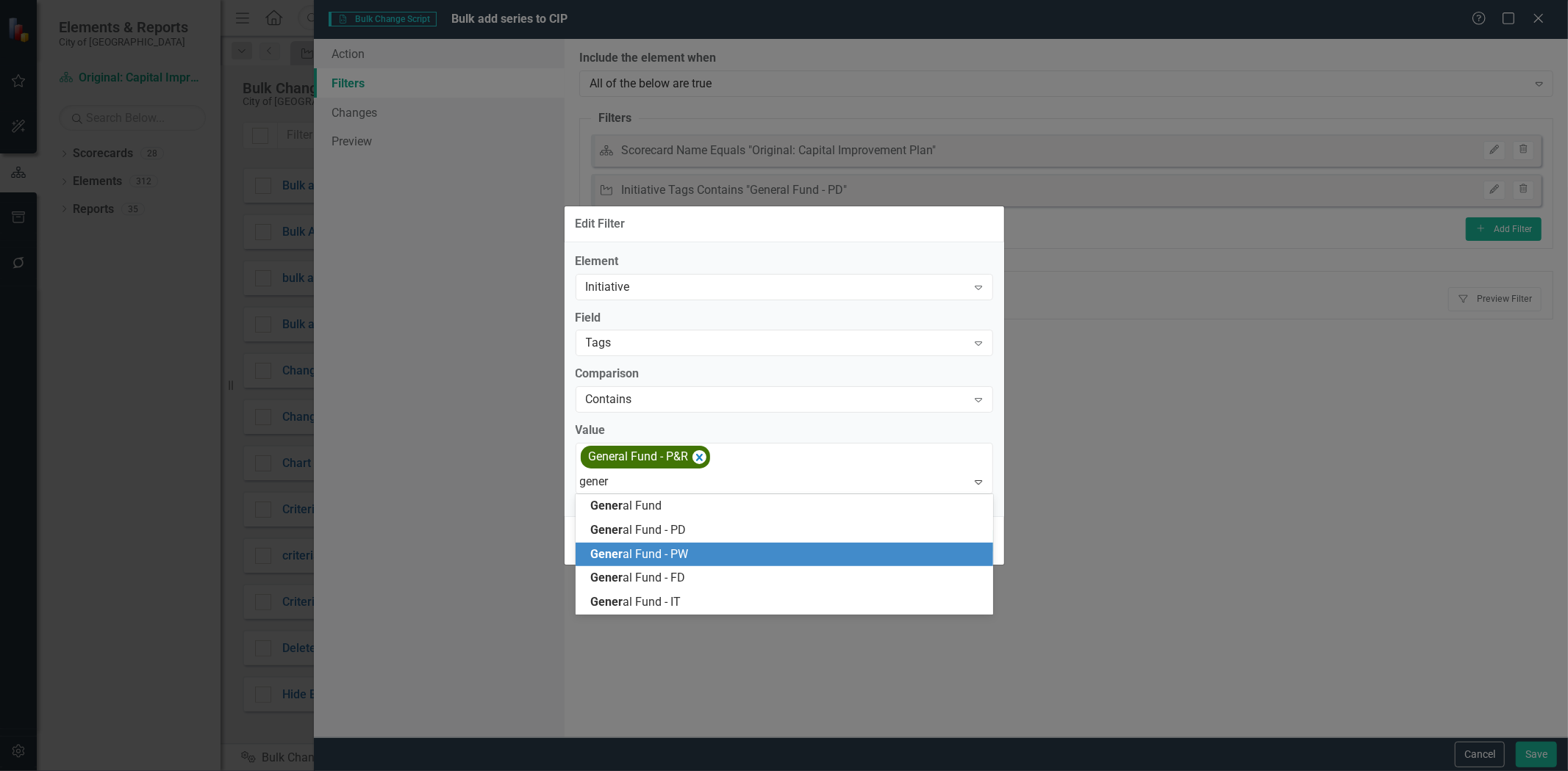
click at [722, 553] on div "Gener al Fund - PW" at bounding box center [787, 555] width 394 height 17
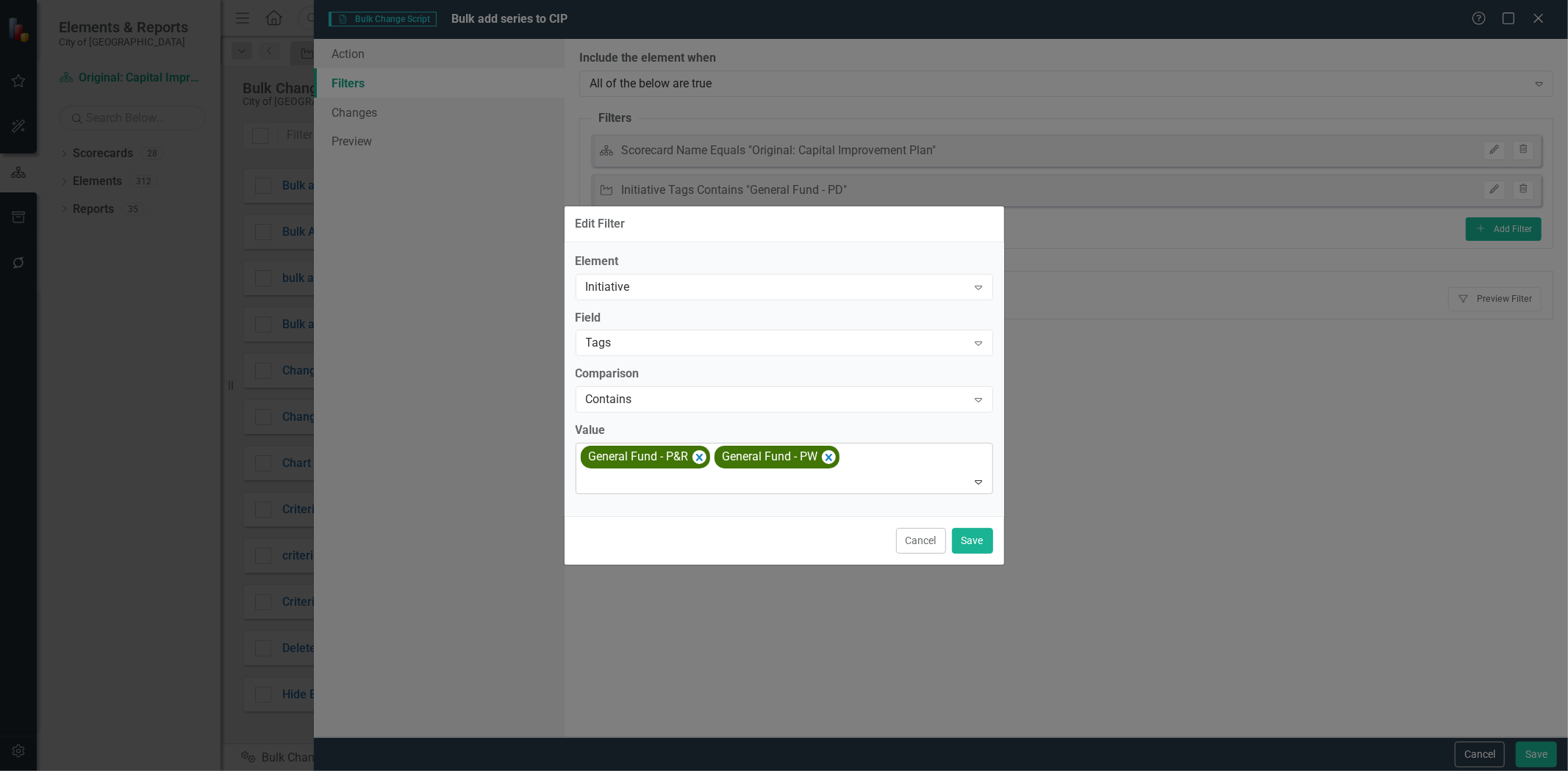
click at [901, 482] on div at bounding box center [785, 482] width 411 height 20
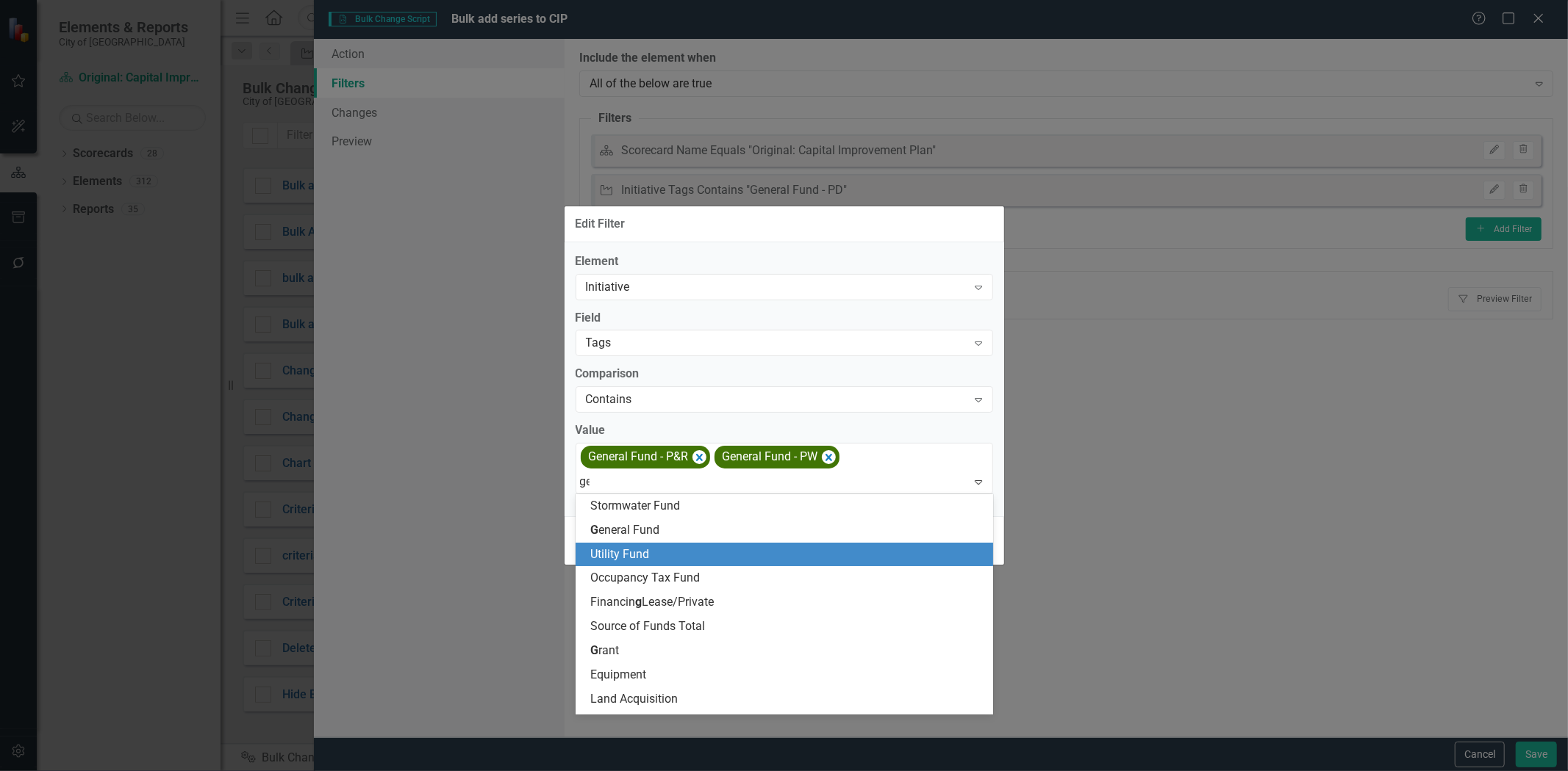
type input "gen"
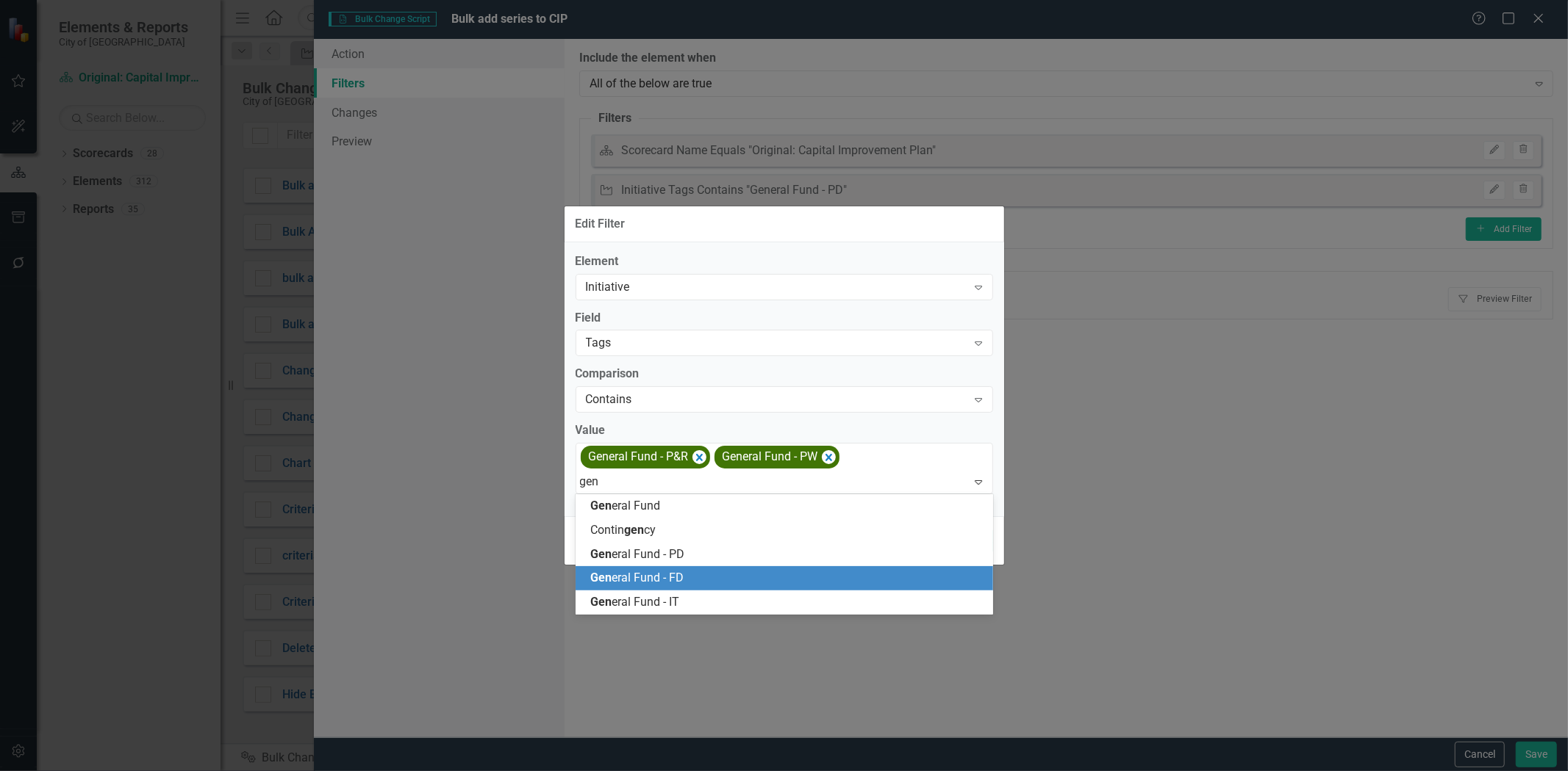
click at [700, 577] on div "Gen eral Fund - FD" at bounding box center [787, 578] width 394 height 17
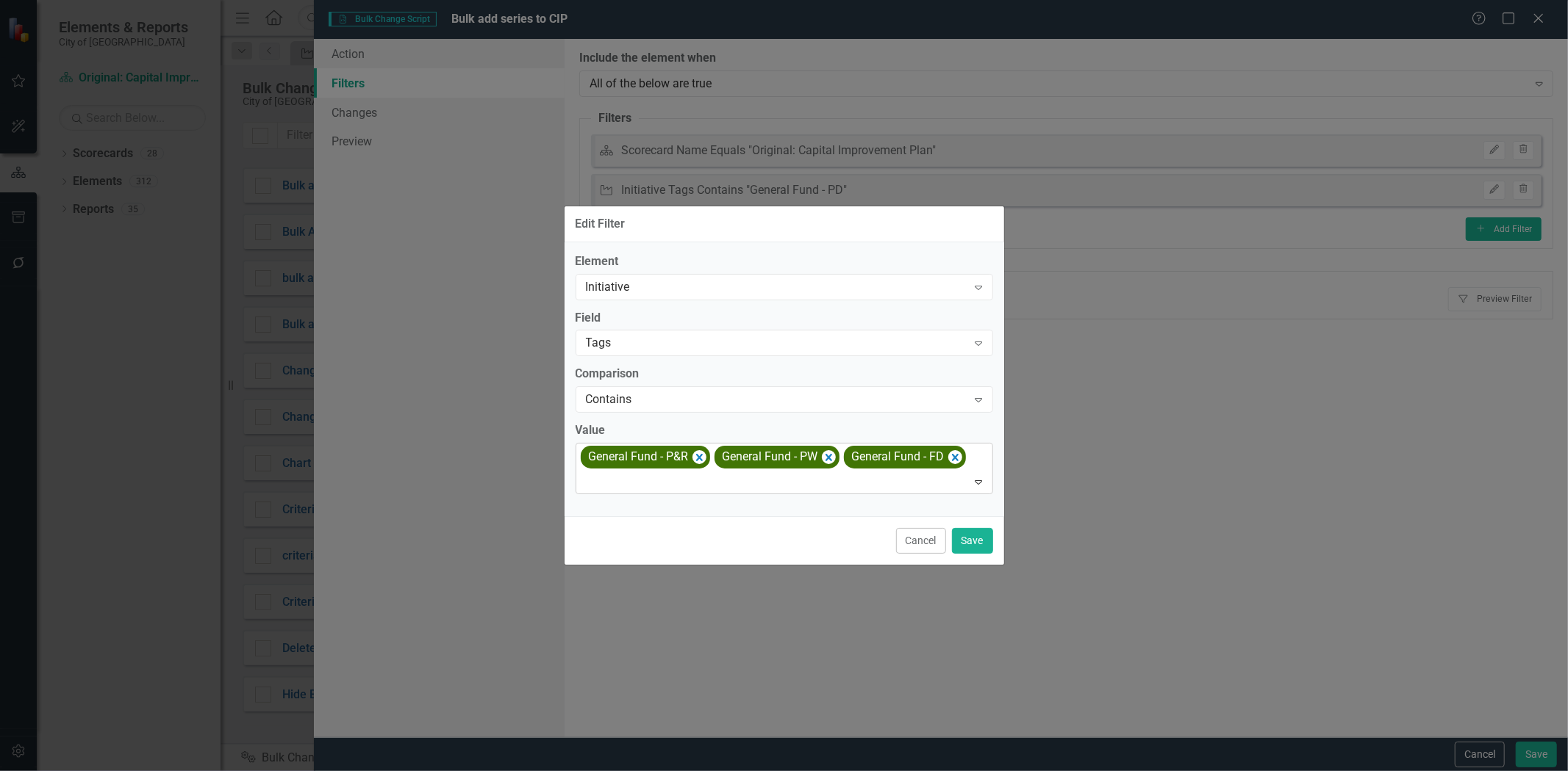
click at [850, 475] on div at bounding box center [785, 482] width 411 height 20
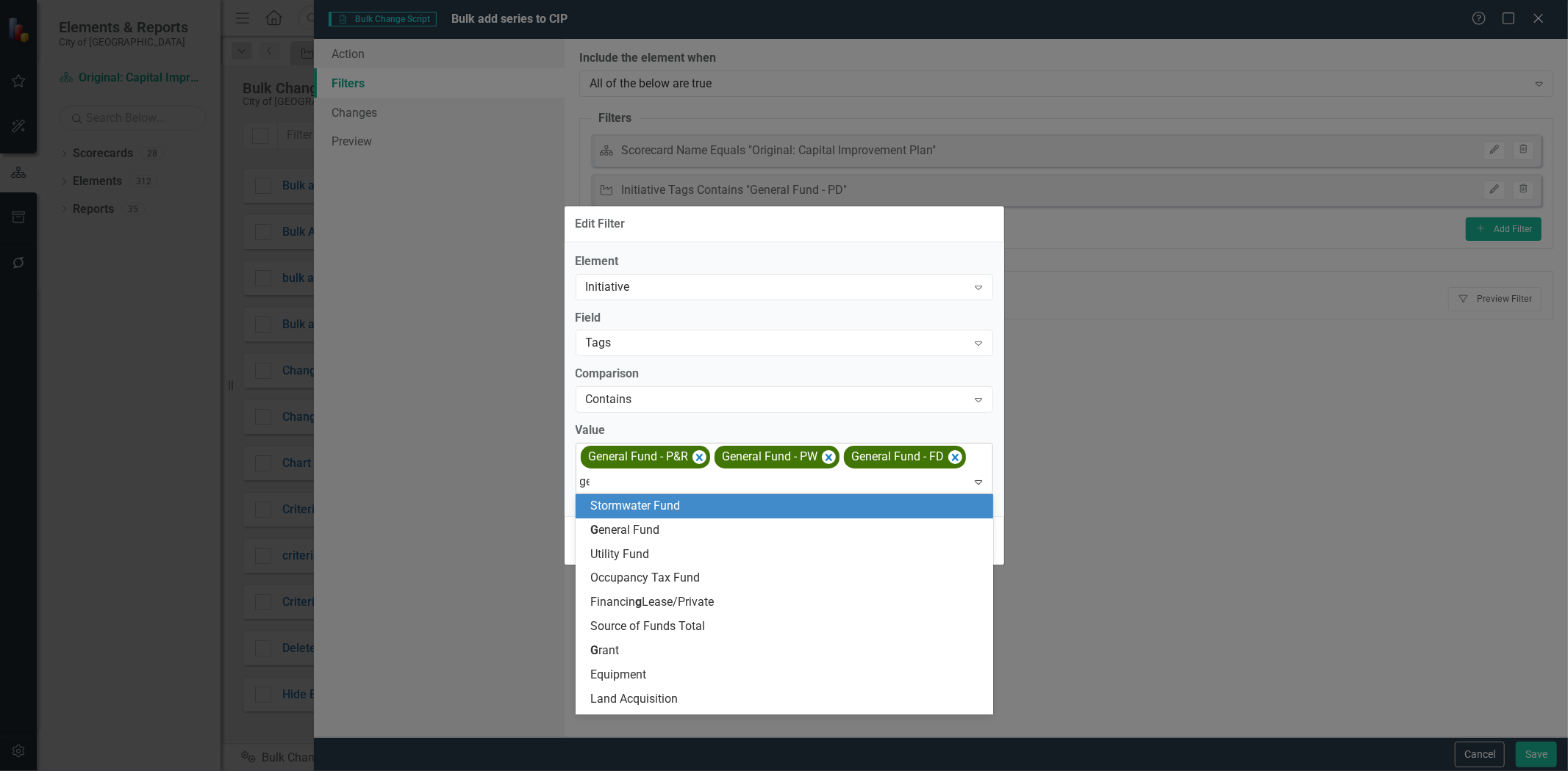
type input "gen"
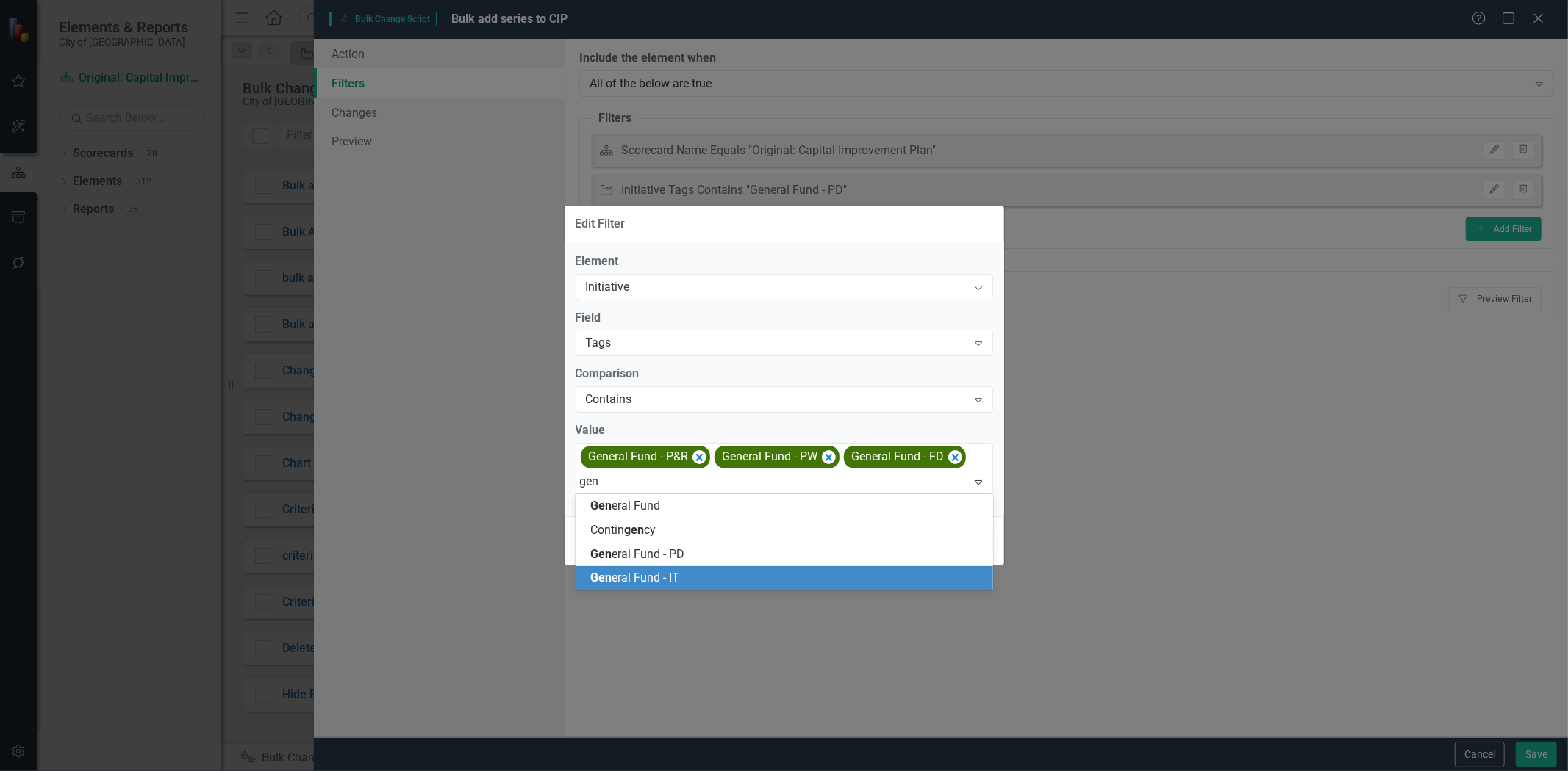
click at [739, 570] on div "Gen eral Fund - IT" at bounding box center [787, 578] width 394 height 17
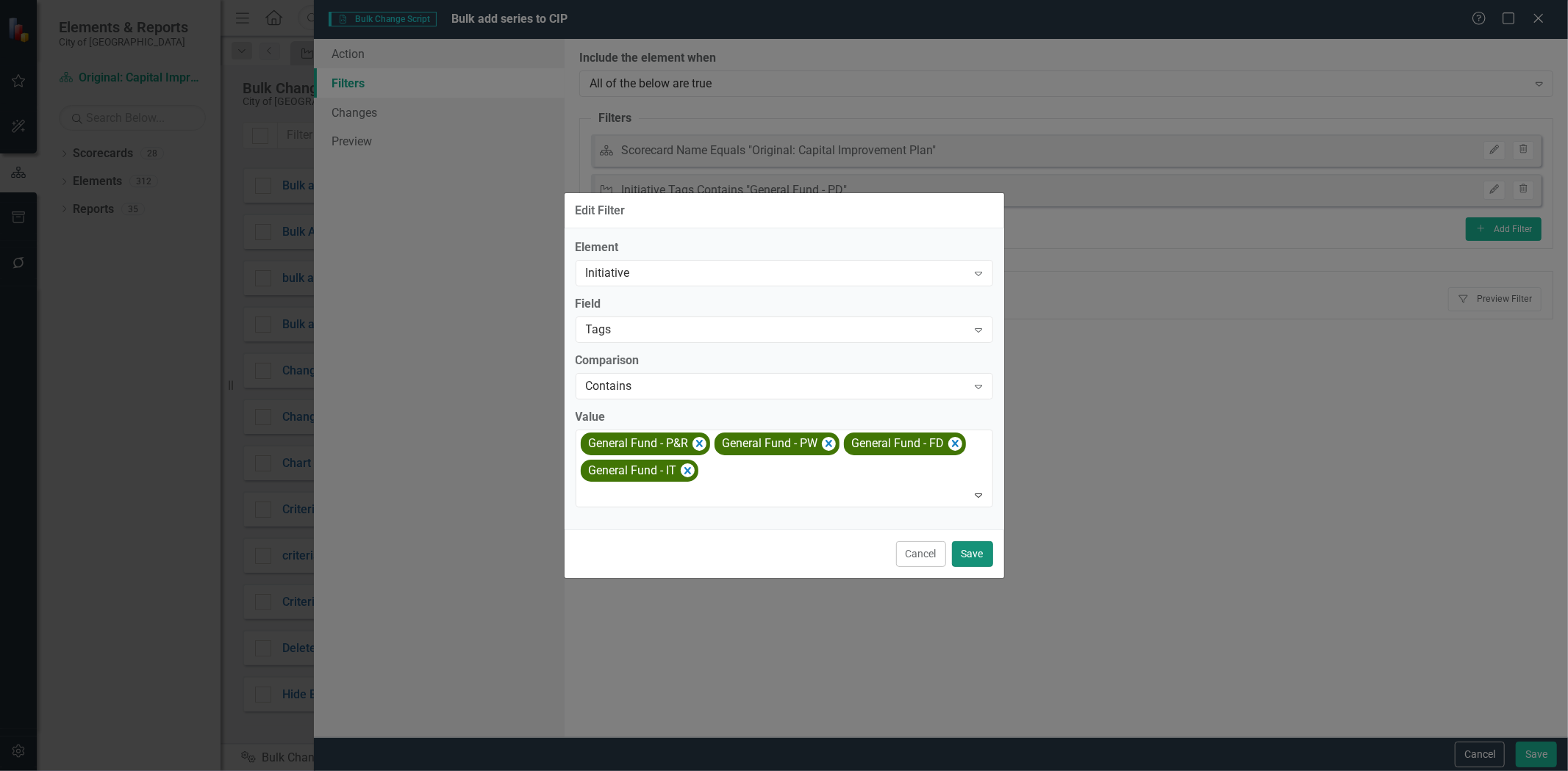
click at [965, 557] on button "Save" at bounding box center [972, 554] width 41 height 26
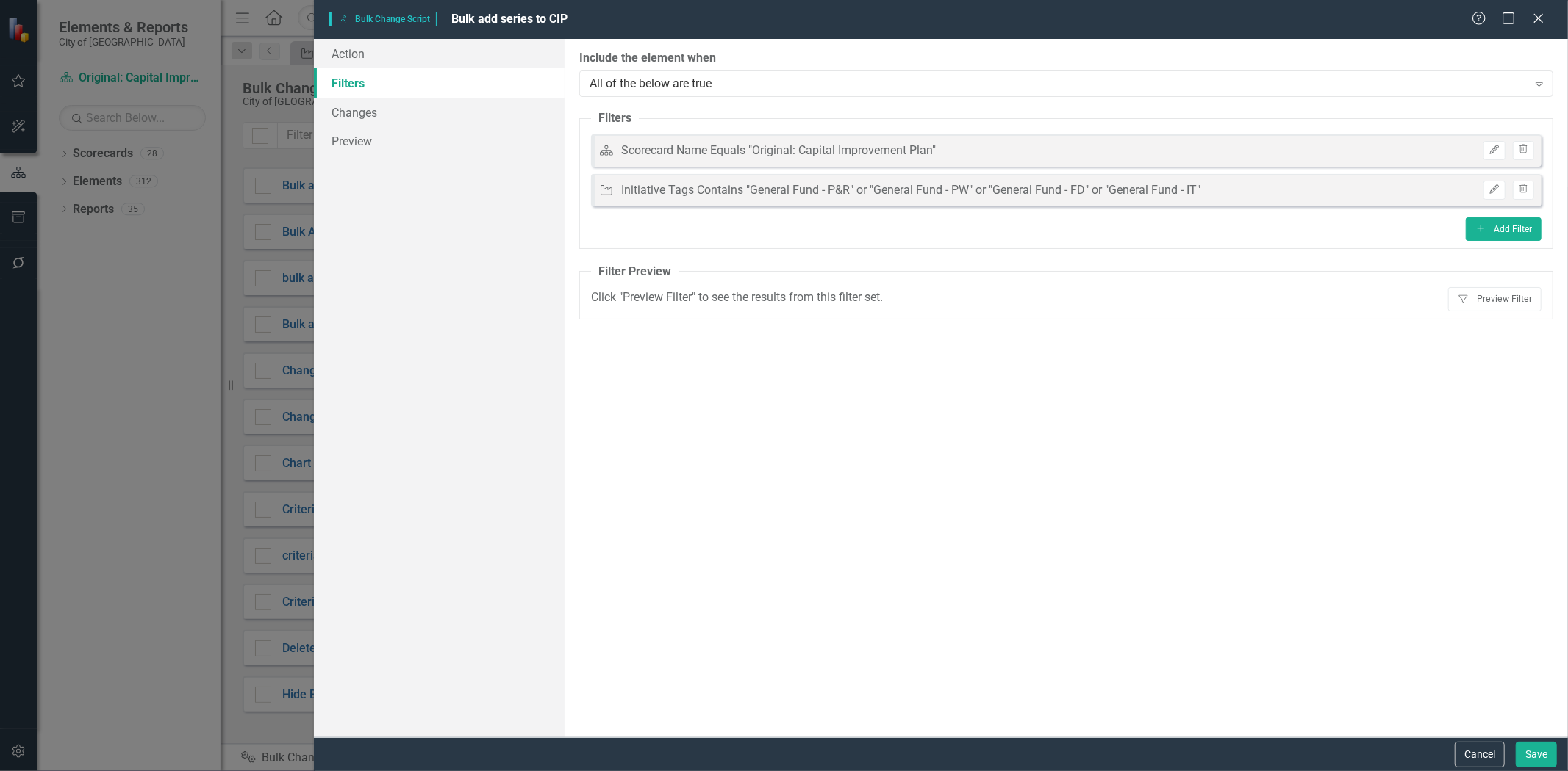
click at [1495, 320] on div "The next step in creating a bulk change script is defining the subset of elemen…" at bounding box center [1066, 388] width 1003 height 698
click at [1486, 296] on button "Filter Preview Filter" at bounding box center [1495, 298] width 93 height 24
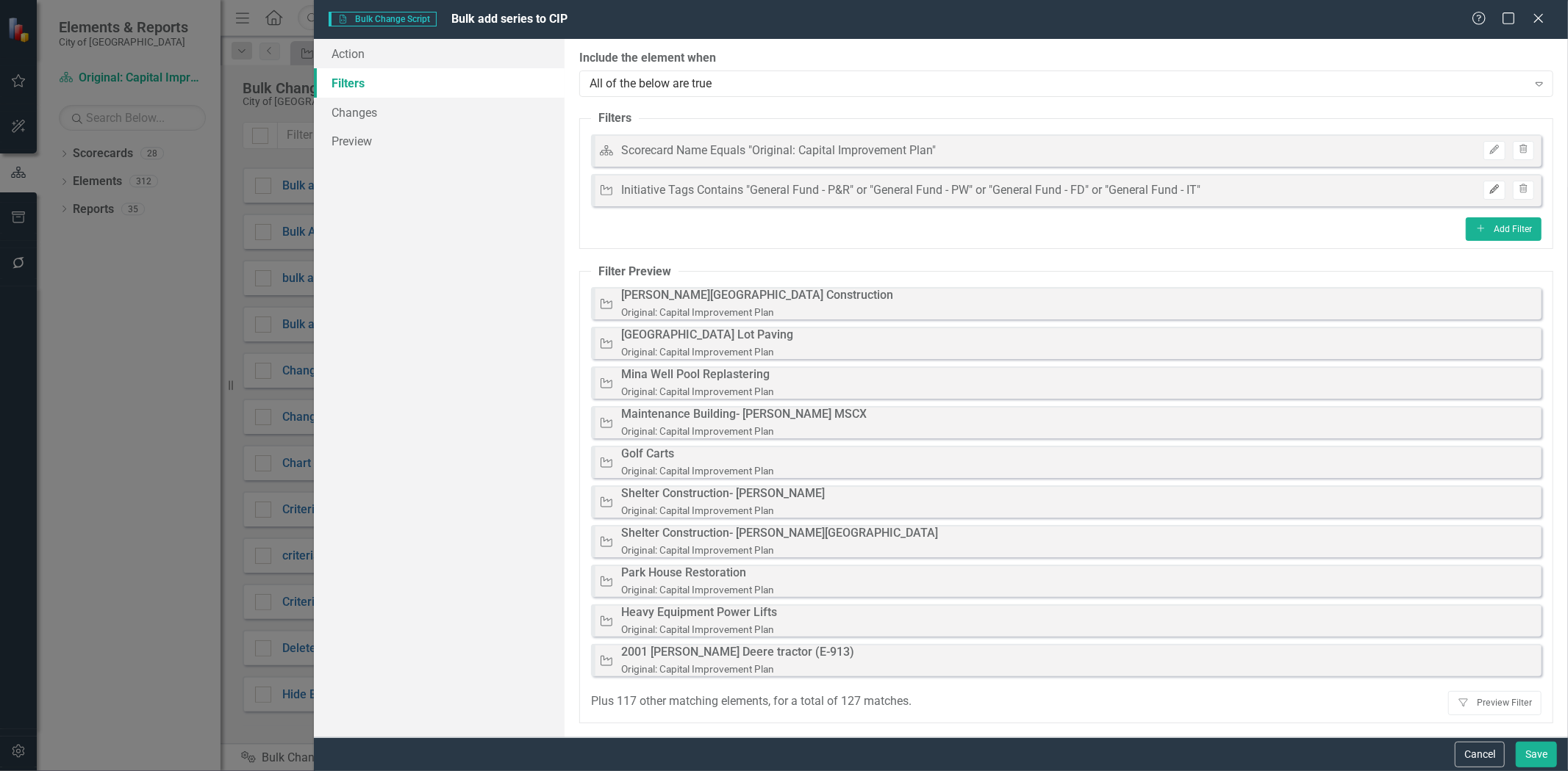
click at [1486, 187] on button "Edit" at bounding box center [1494, 190] width 21 height 19
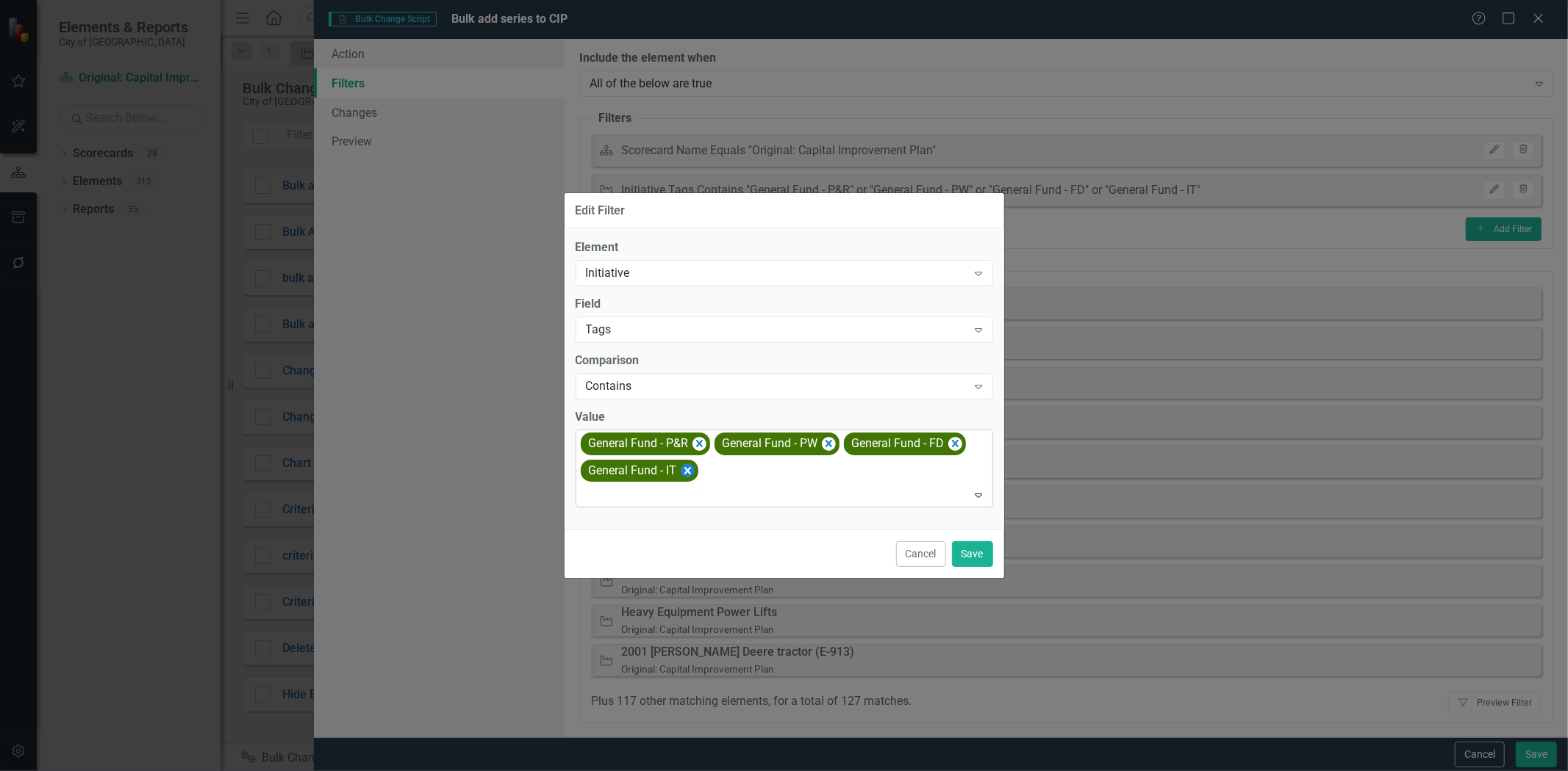
click at [682, 471] on icon "Remove [object Object]" at bounding box center [687, 471] width 14 height 19
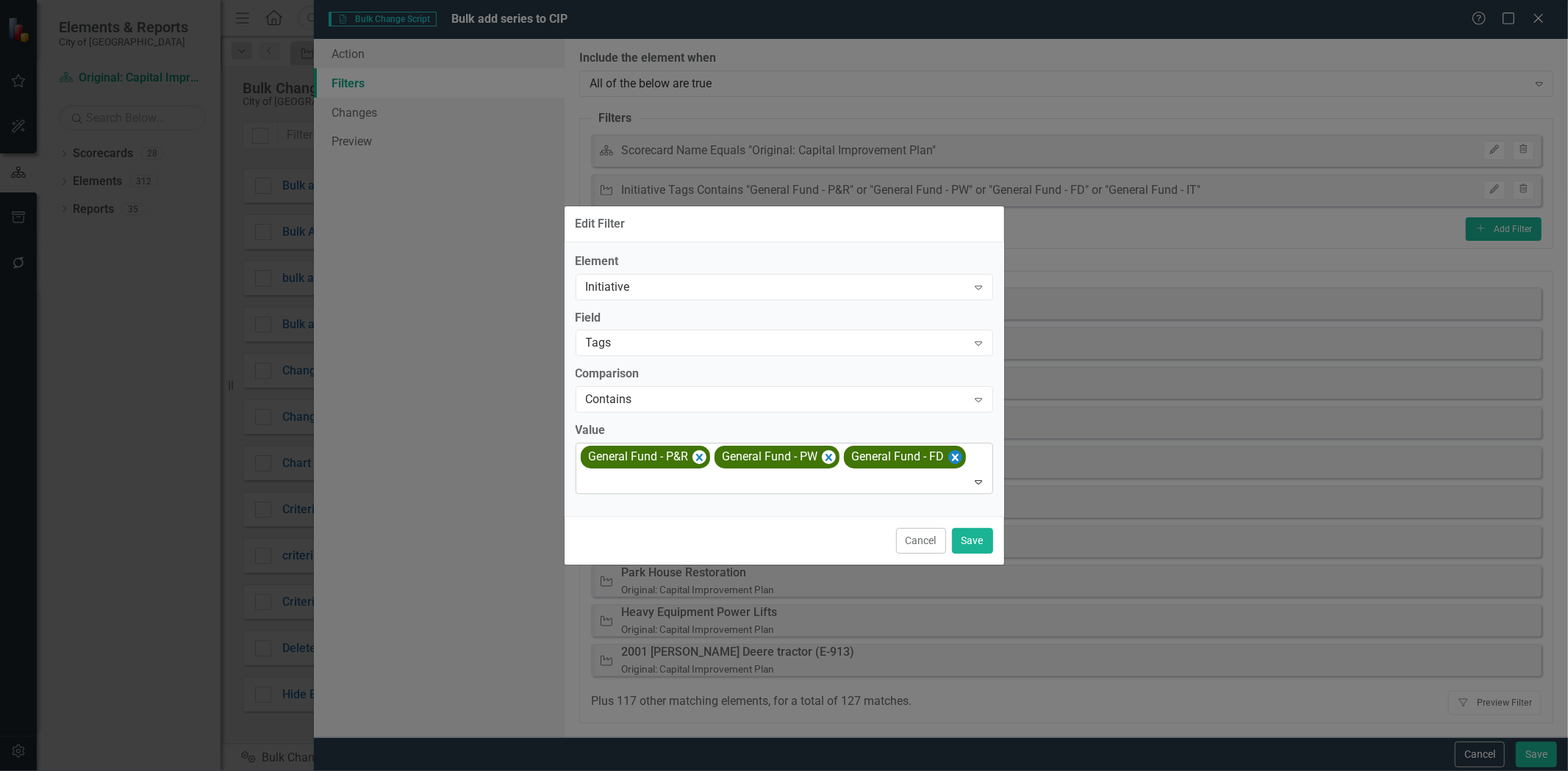
click at [952, 452] on icon "Remove [object Object]" at bounding box center [954, 457] width 14 height 19
click at [968, 551] on button "Save" at bounding box center [972, 541] width 41 height 26
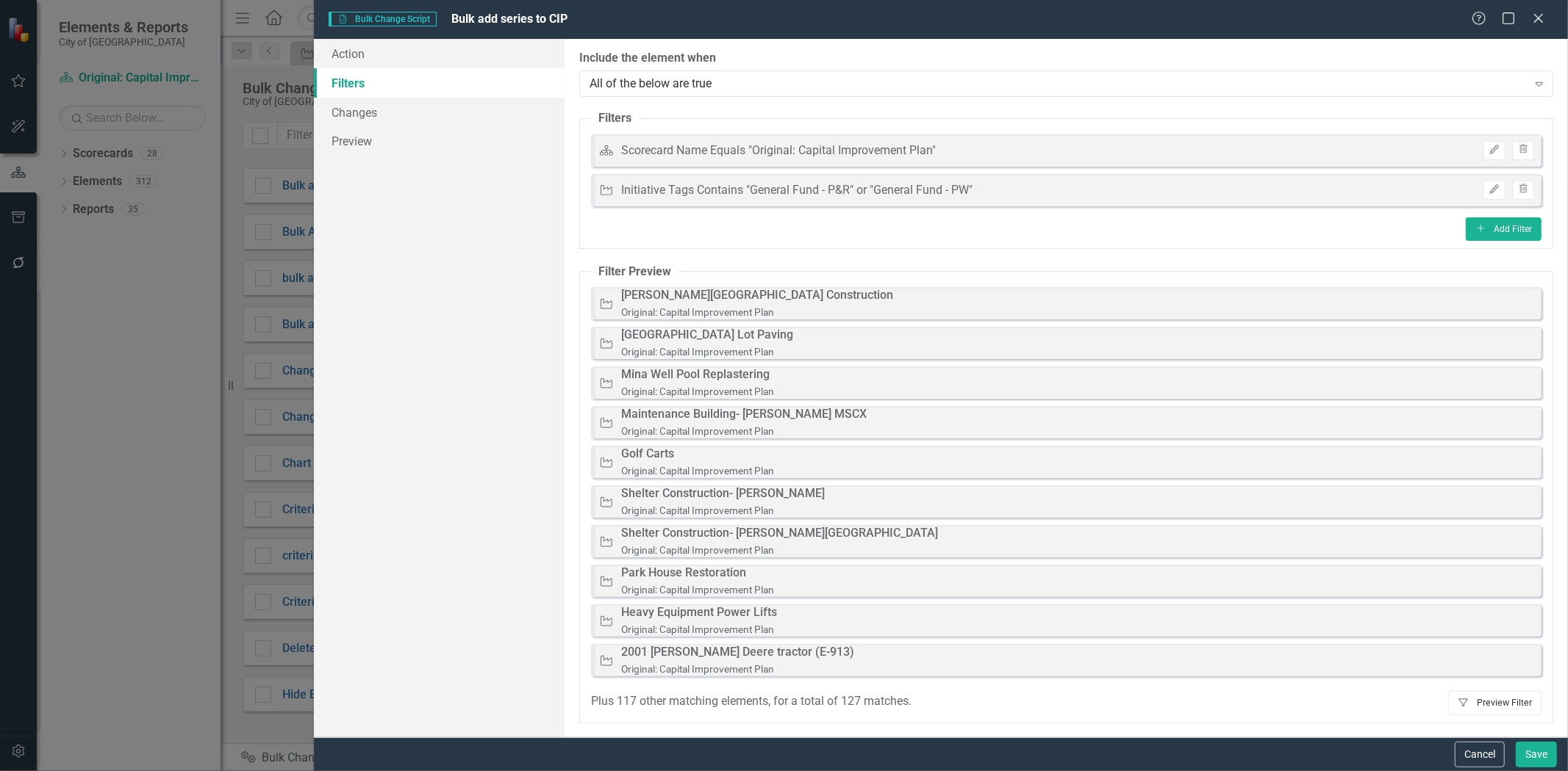
click at [1486, 703] on button "Filter Preview Filter" at bounding box center [1495, 703] width 93 height 24
click at [1494, 182] on button "Edit" at bounding box center [1494, 190] width 21 height 19
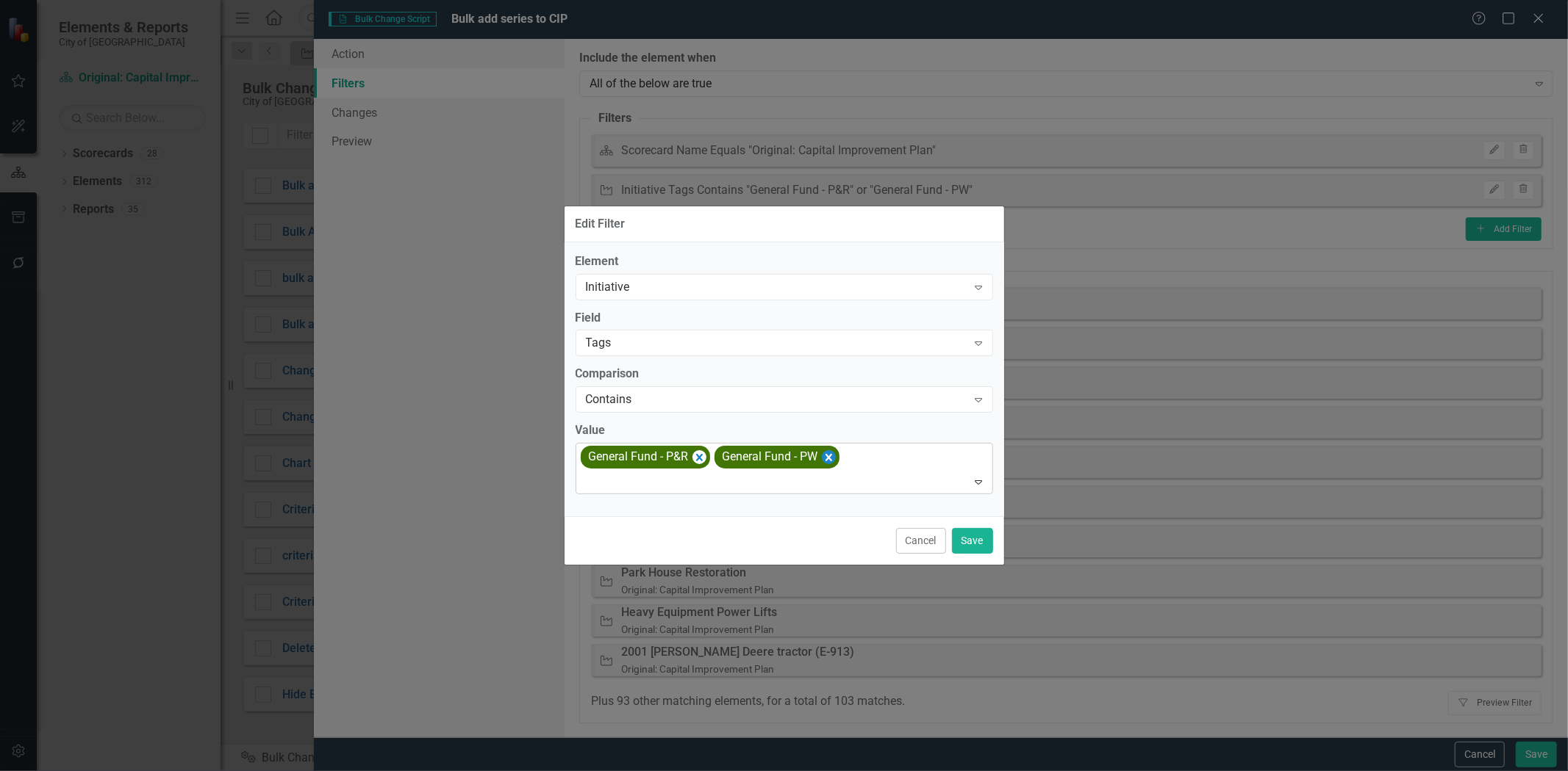
click at [826, 456] on icon "Remove [object Object]" at bounding box center [828, 457] width 14 height 19
click at [972, 538] on button "Save" at bounding box center [972, 541] width 41 height 26
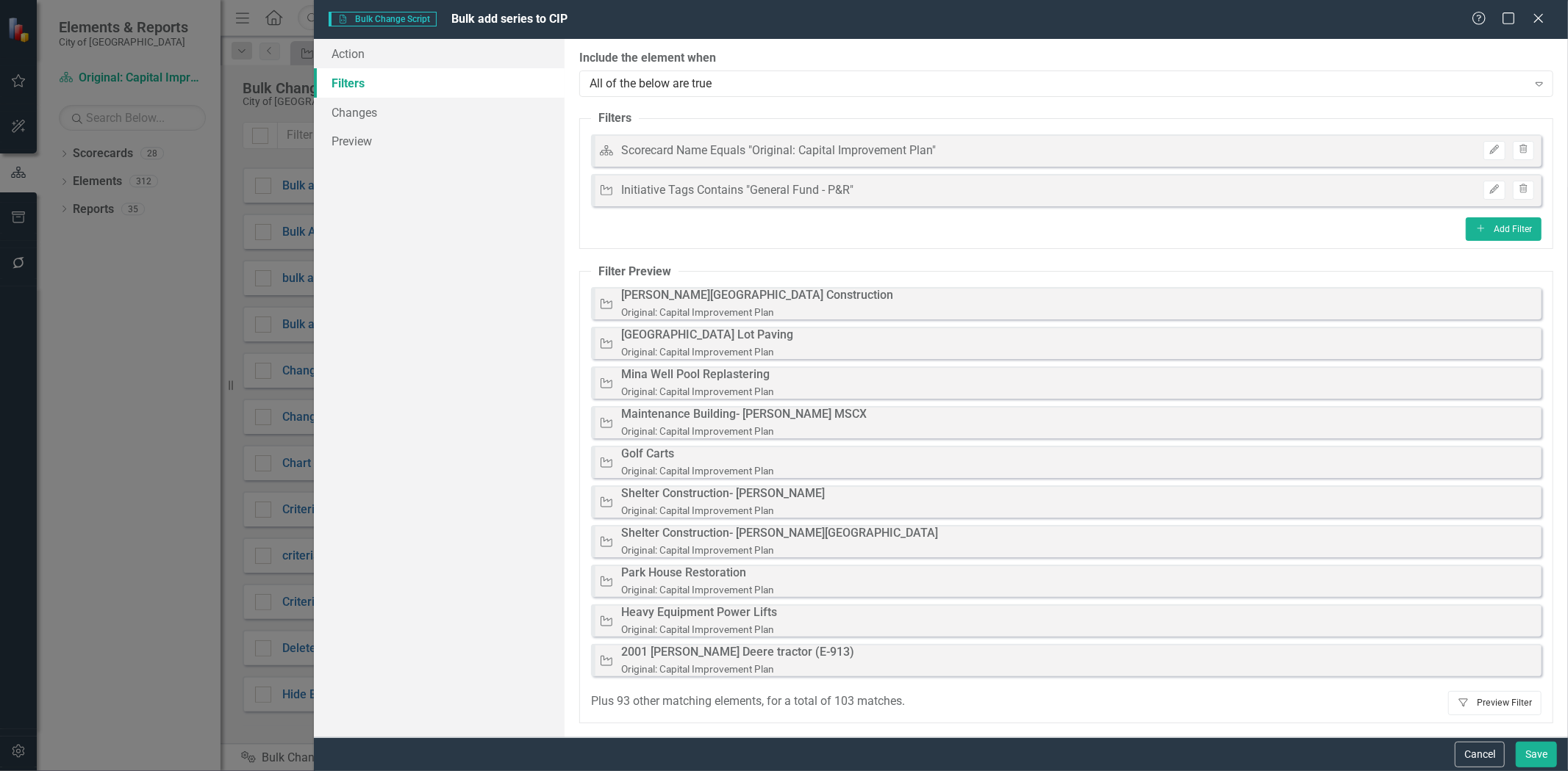
click at [1492, 695] on button "Filter Preview Filter" at bounding box center [1495, 703] width 93 height 24
click at [1483, 196] on button "Edit" at bounding box center [1494, 190] width 21 height 19
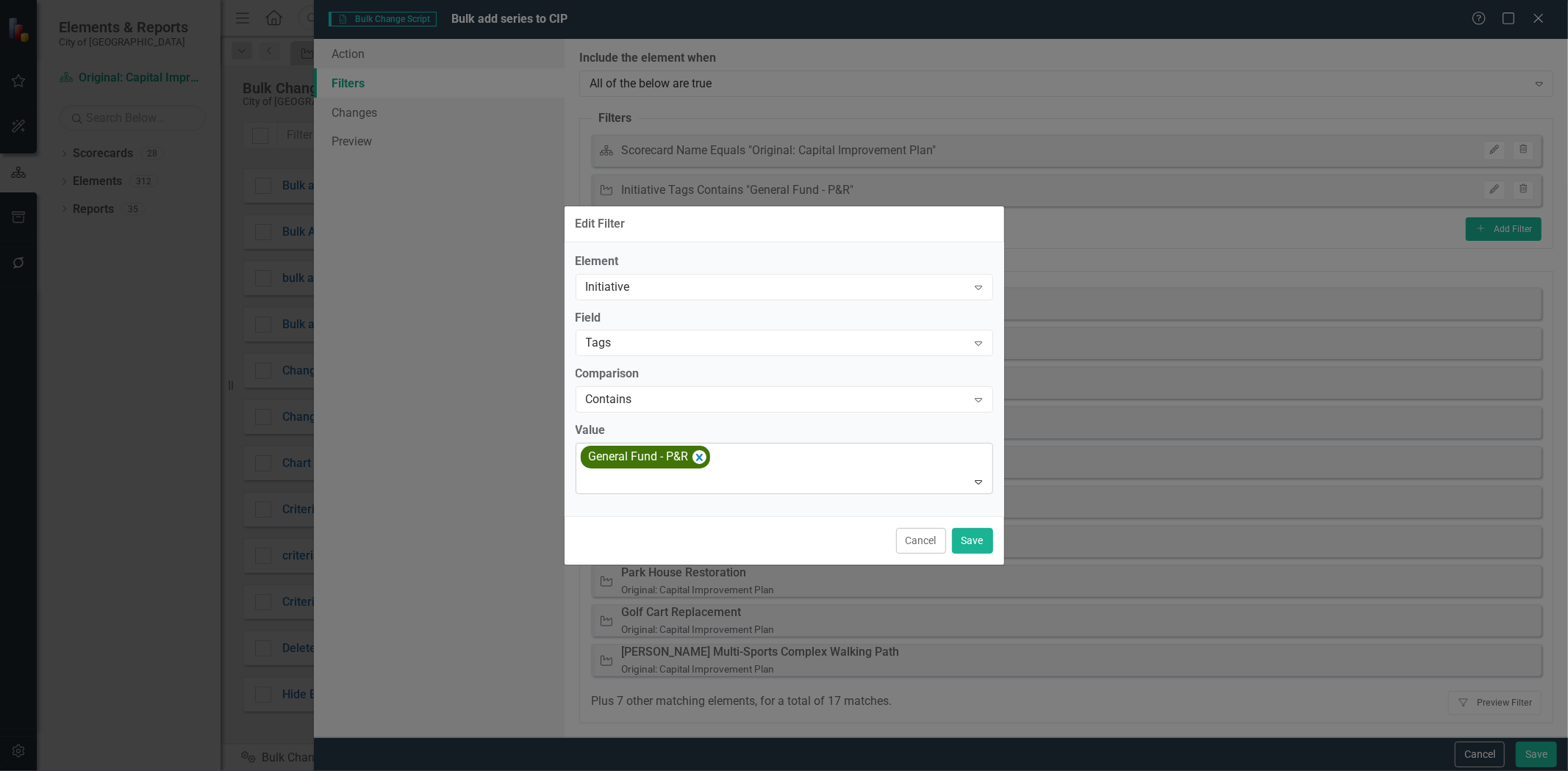
click at [760, 487] on div at bounding box center [785, 482] width 411 height 20
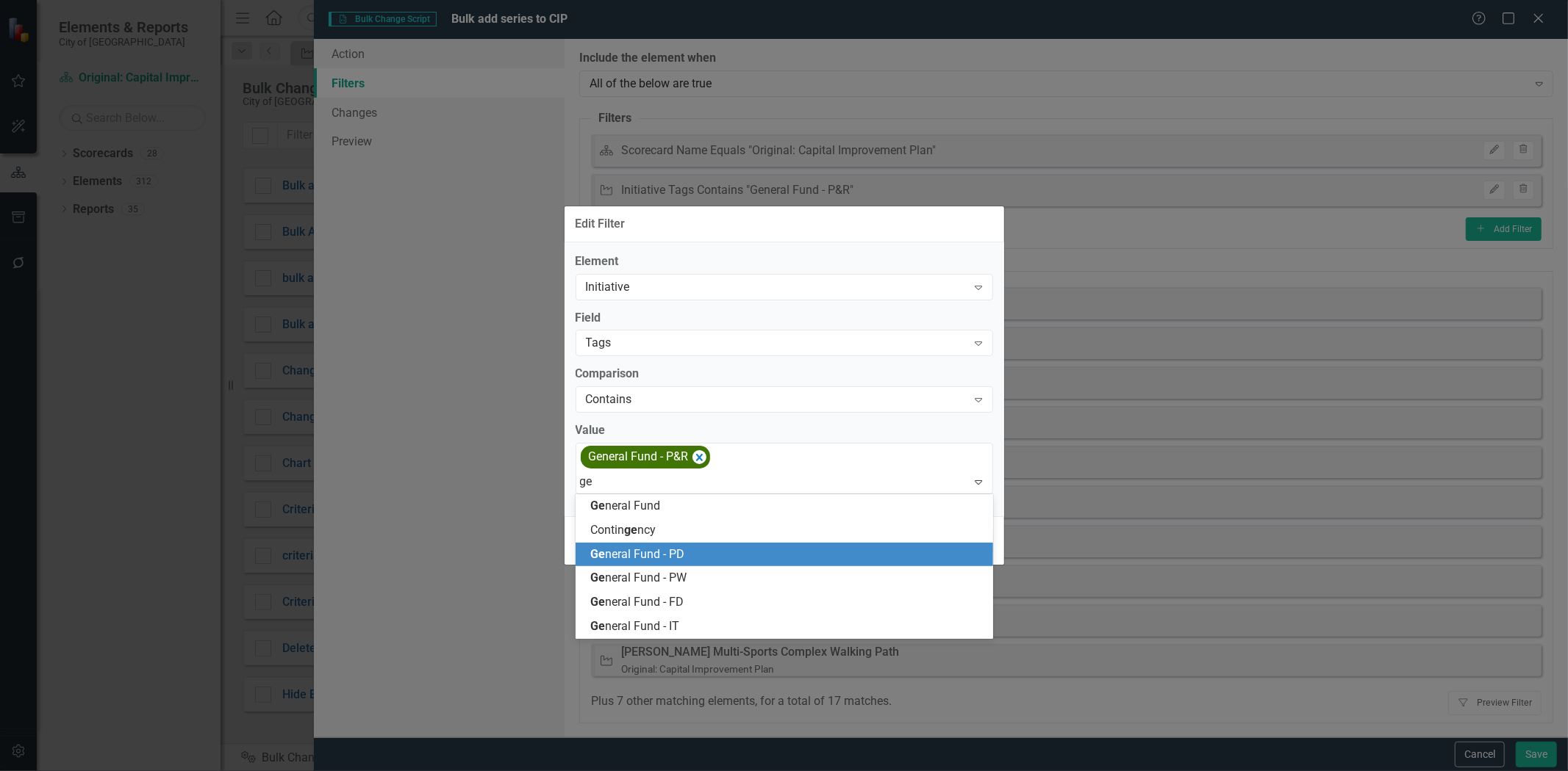
type input "gen"
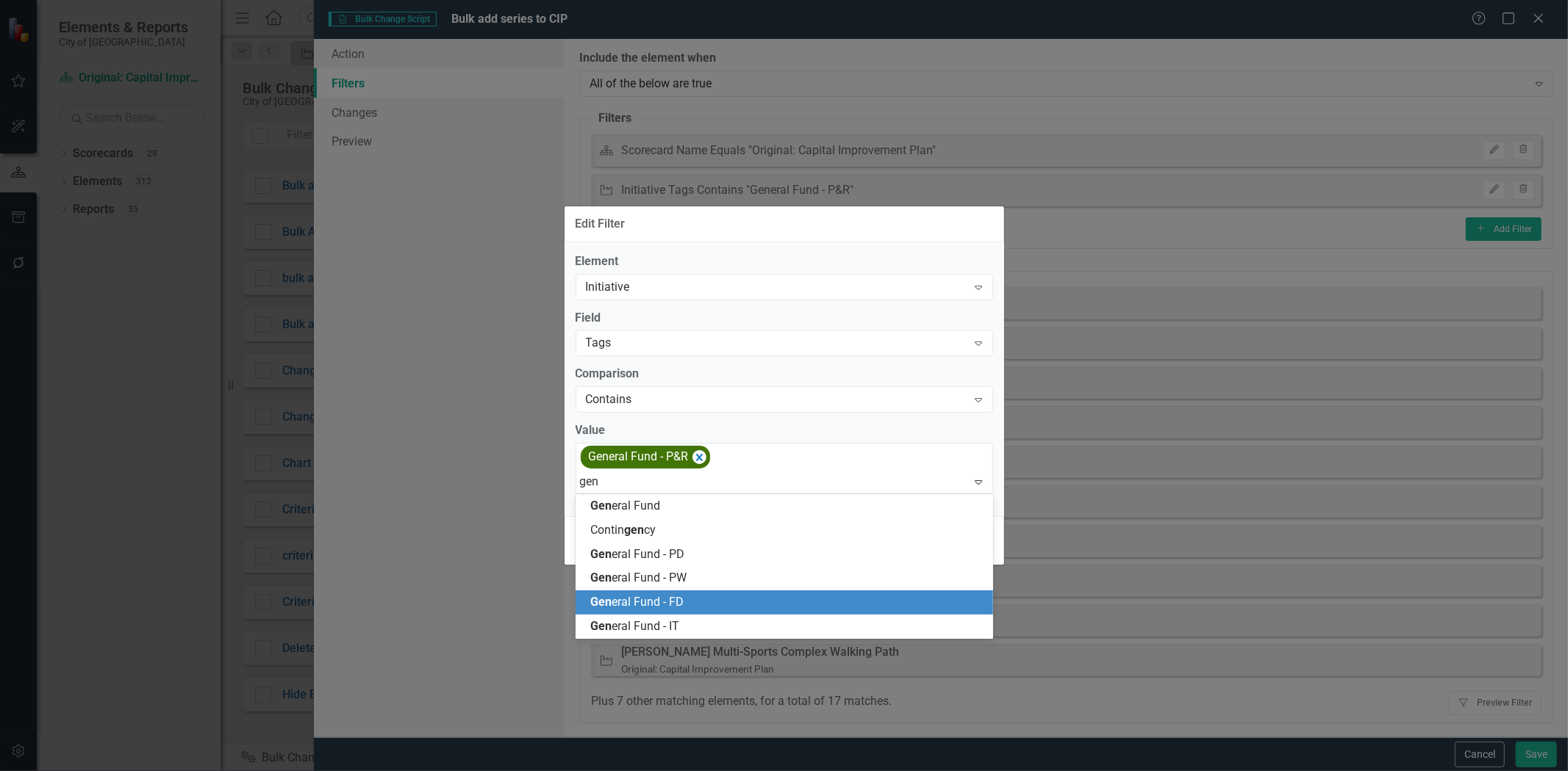
click at [704, 605] on div "Gen eral Fund - FD" at bounding box center [787, 602] width 394 height 17
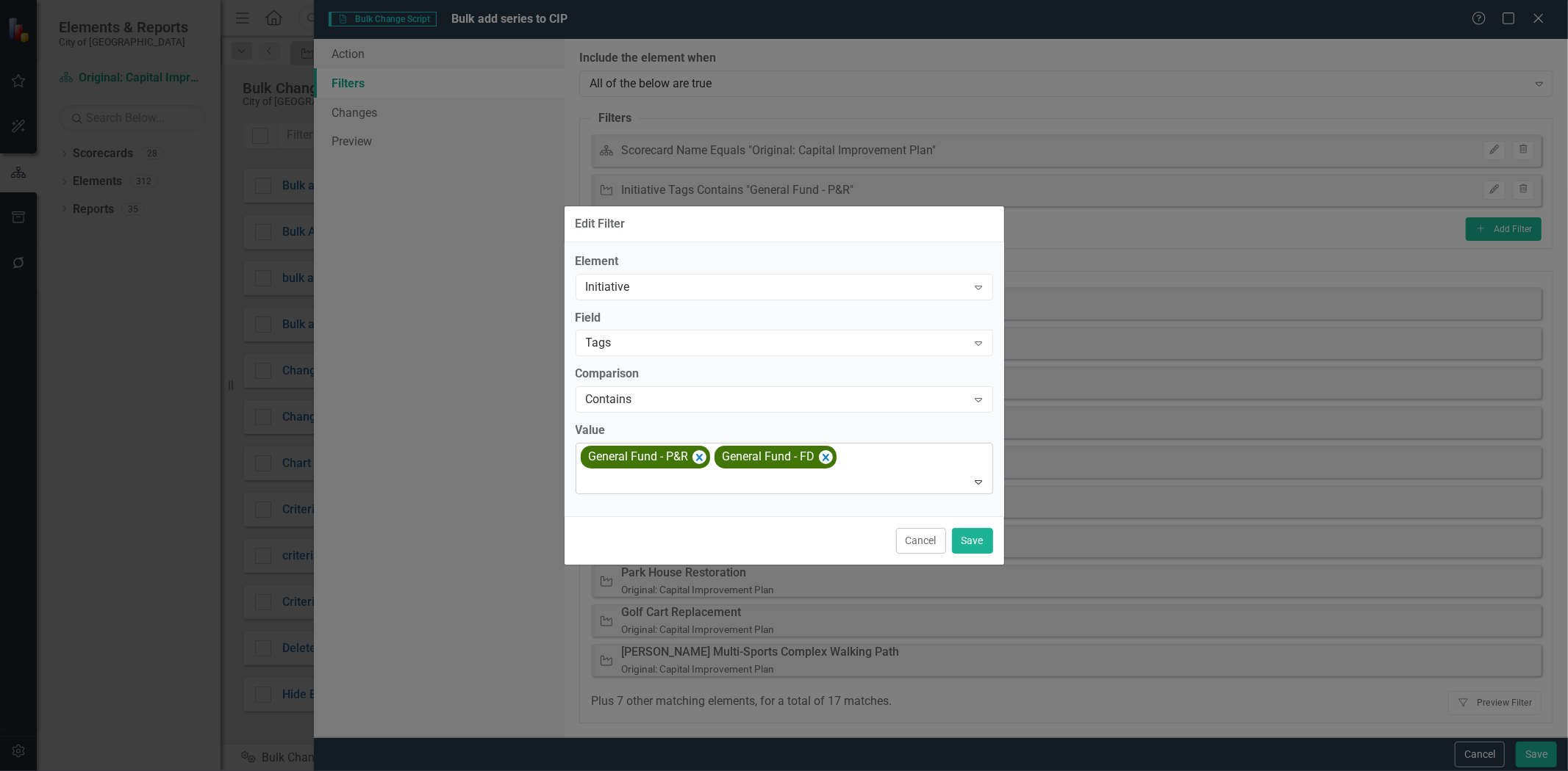
drag, startPoint x: 923, startPoint y: 475, endPoint x: 909, endPoint y: 459, distance: 21.3
click at [923, 473] on div at bounding box center [785, 482] width 411 height 20
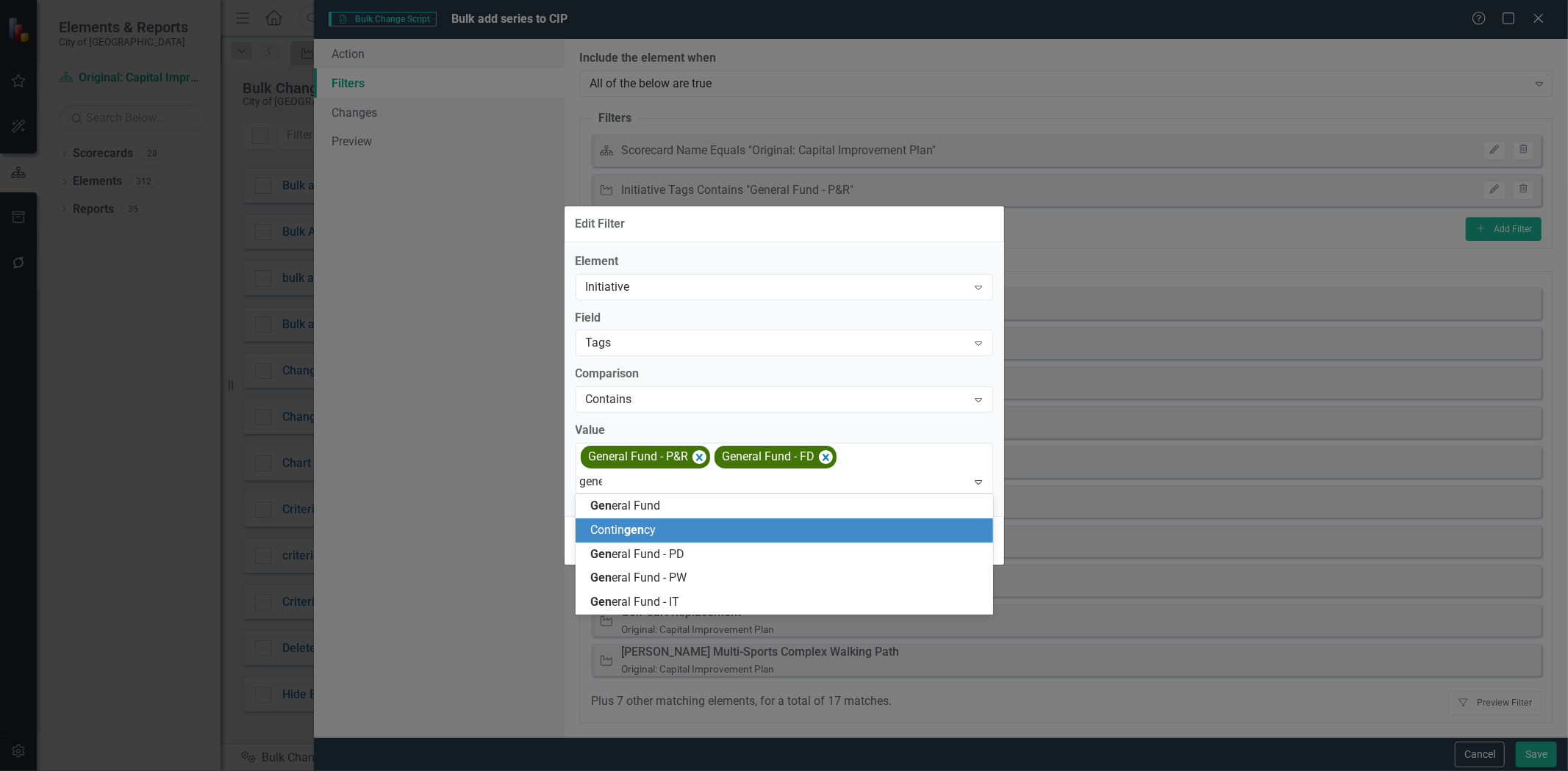
type input "gener"
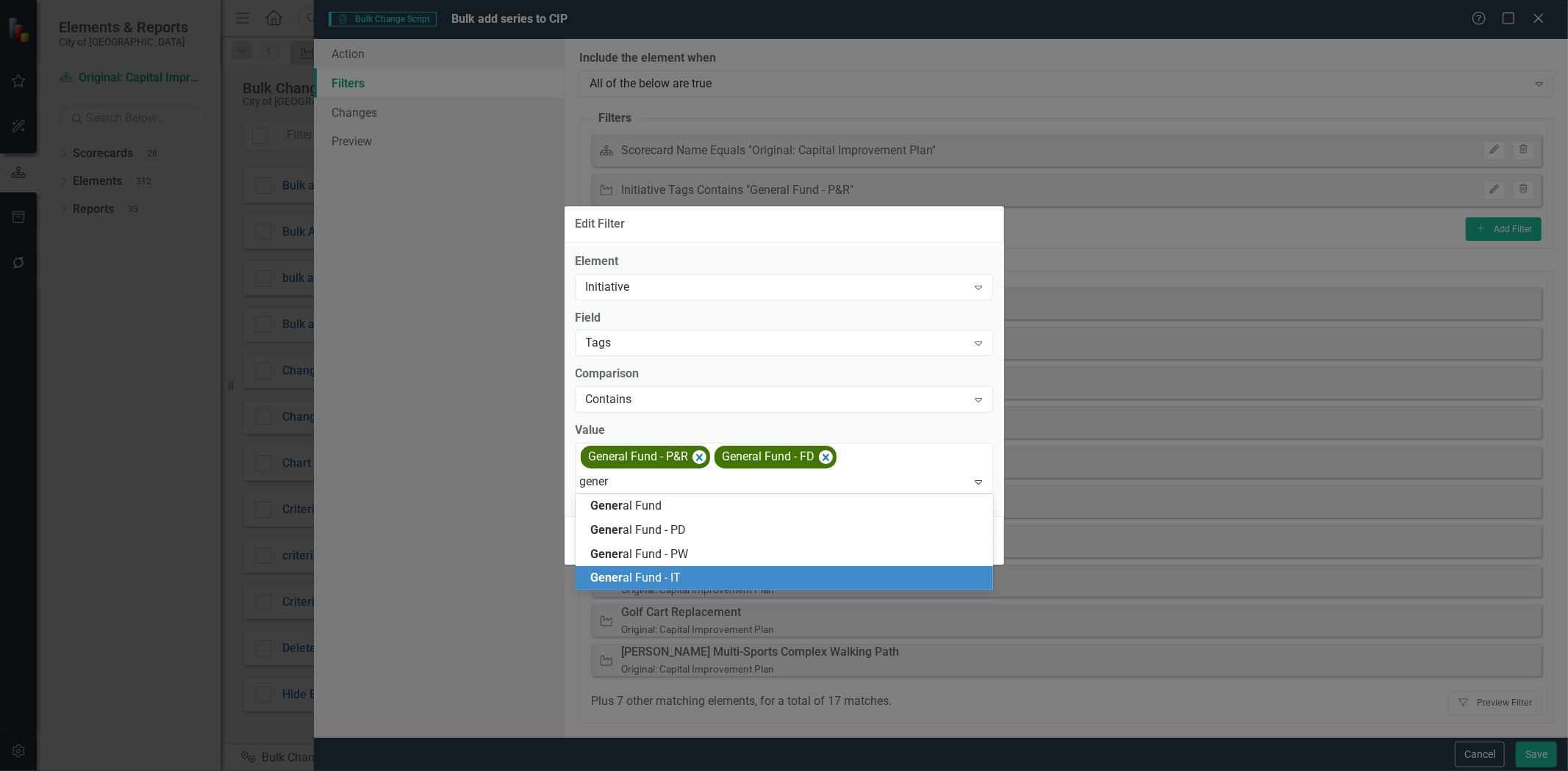
click at [769, 577] on div "Gener al Fund - IT" at bounding box center [787, 578] width 394 height 17
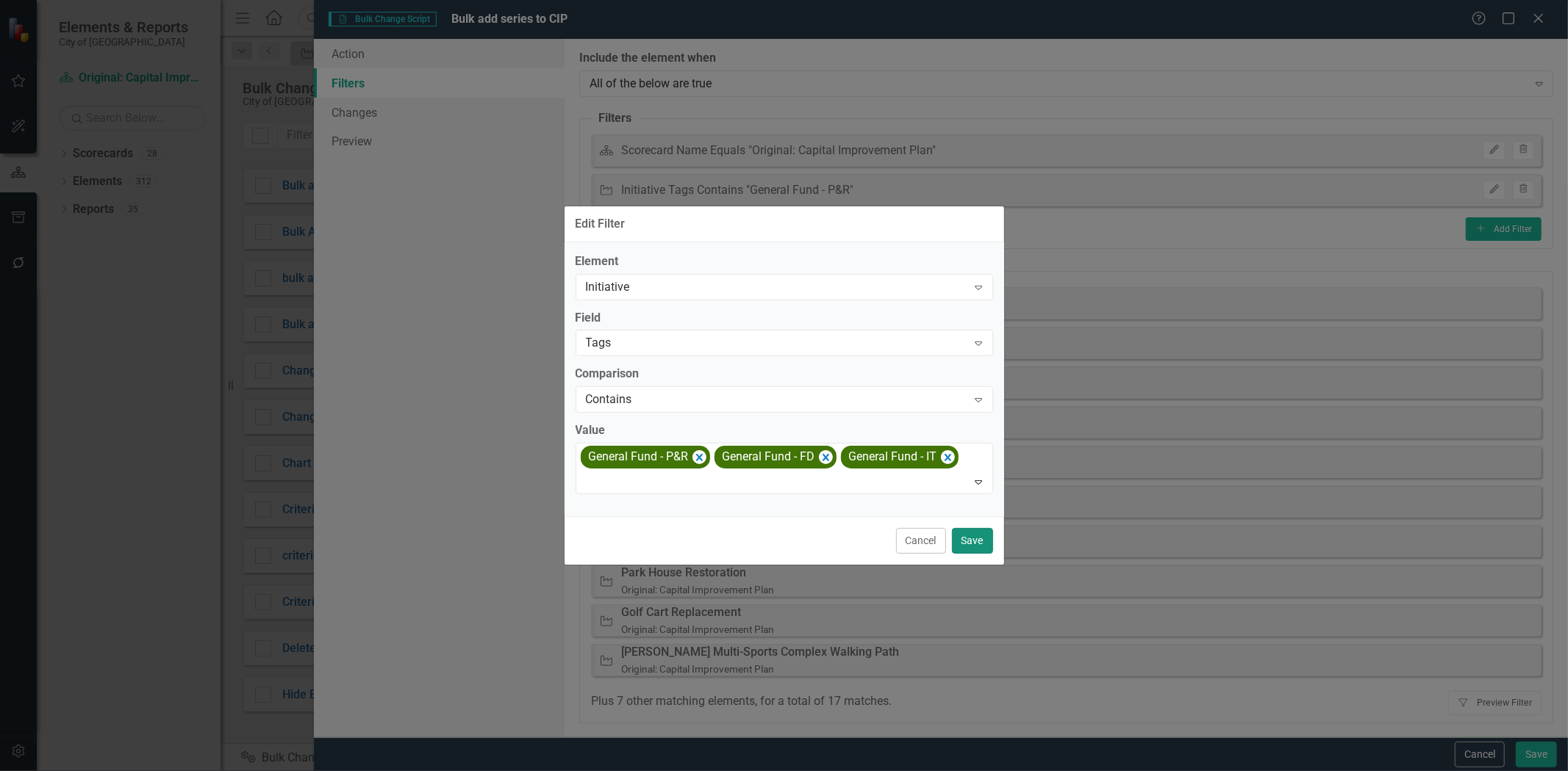
click at [970, 536] on button "Save" at bounding box center [972, 541] width 41 height 26
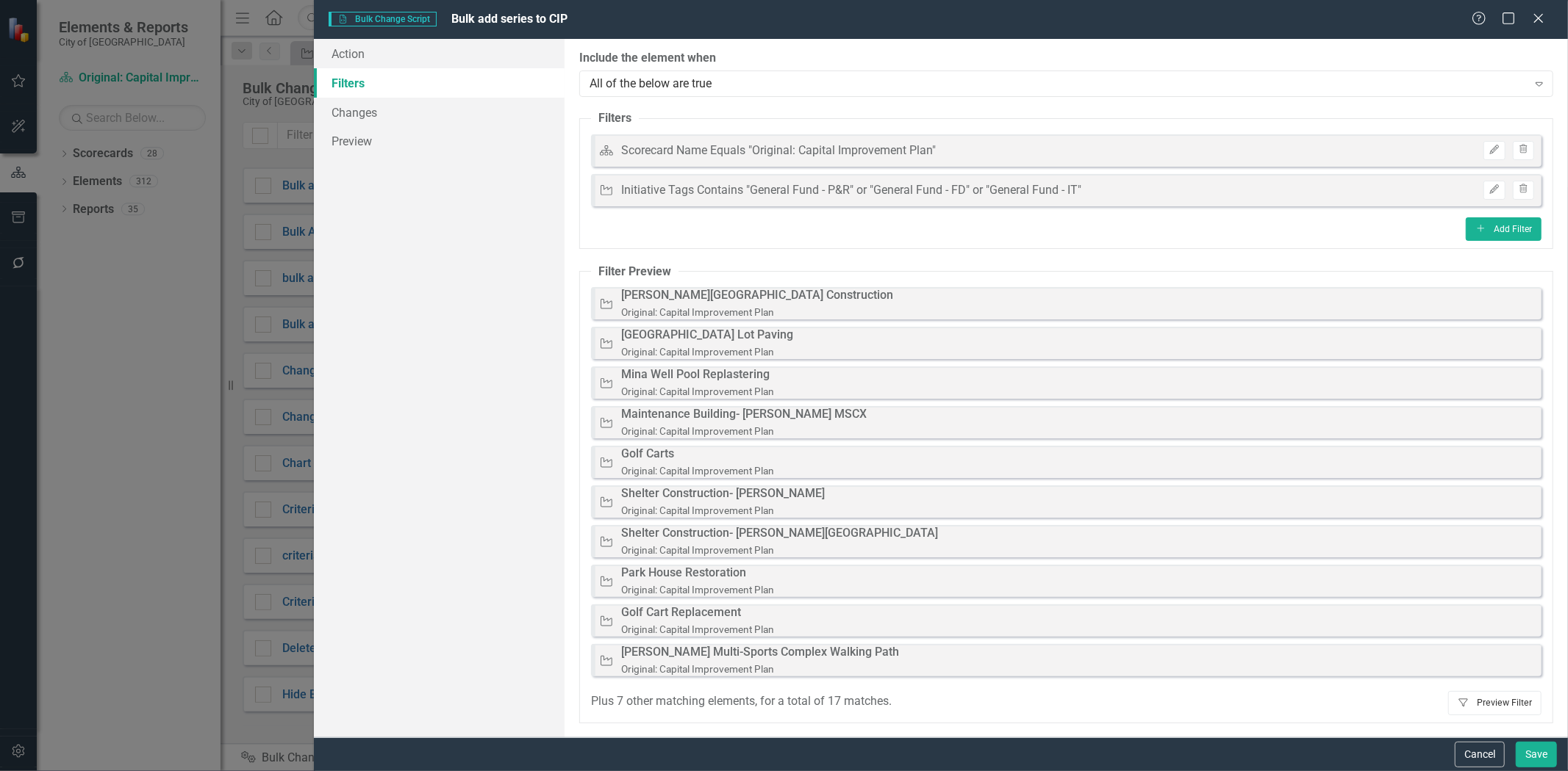
click at [1507, 700] on button "Filter Preview Filter" at bounding box center [1495, 703] width 93 height 24
click at [1526, 755] on button "Save" at bounding box center [1536, 755] width 41 height 26
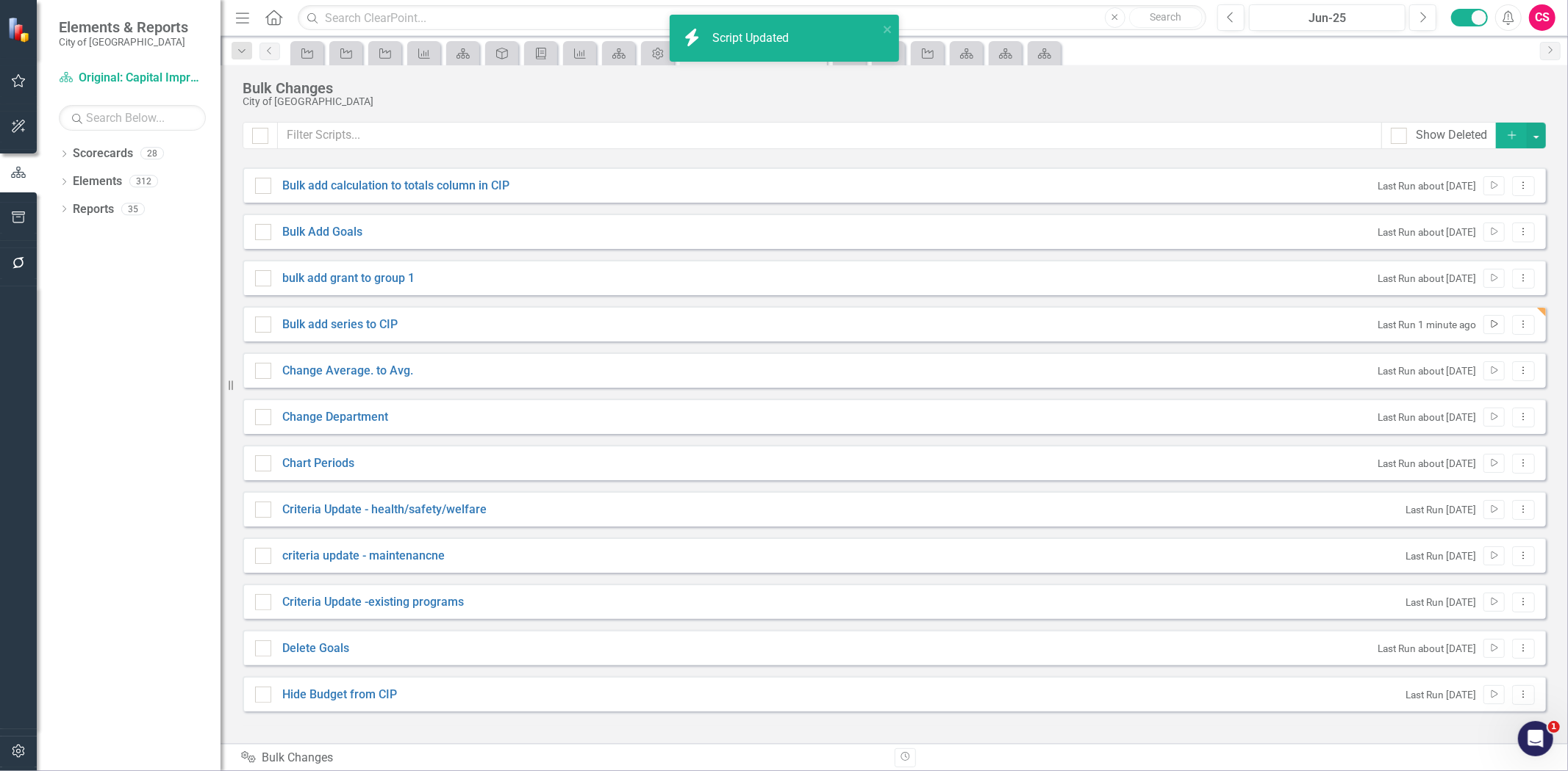
click at [1486, 324] on button "Run Script" at bounding box center [1494, 324] width 21 height 19
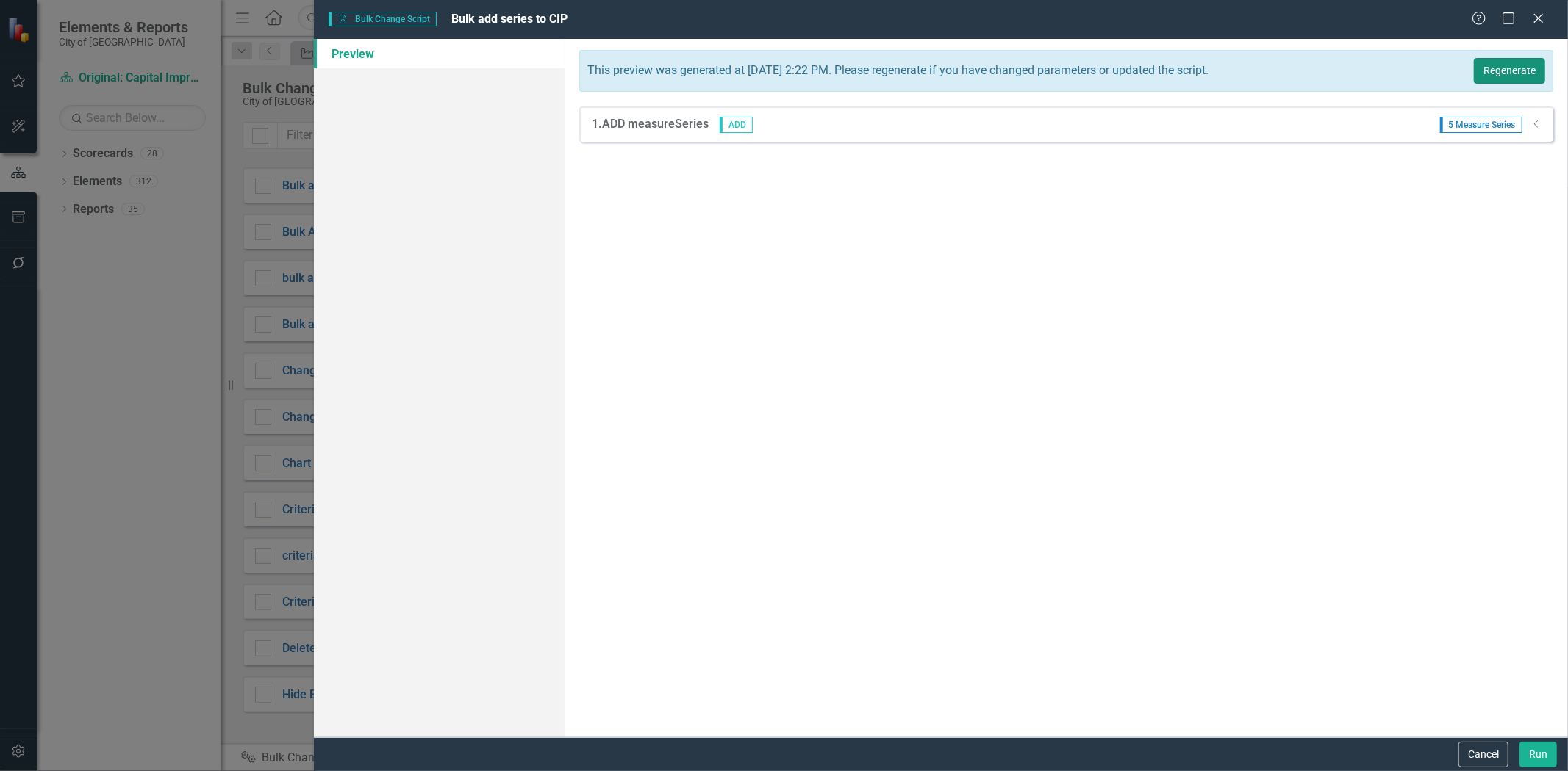
click at [1513, 71] on button "Regenerate" at bounding box center [1508, 71] width 71 height 26
click at [1532, 757] on button "Run" at bounding box center [1538, 755] width 38 height 26
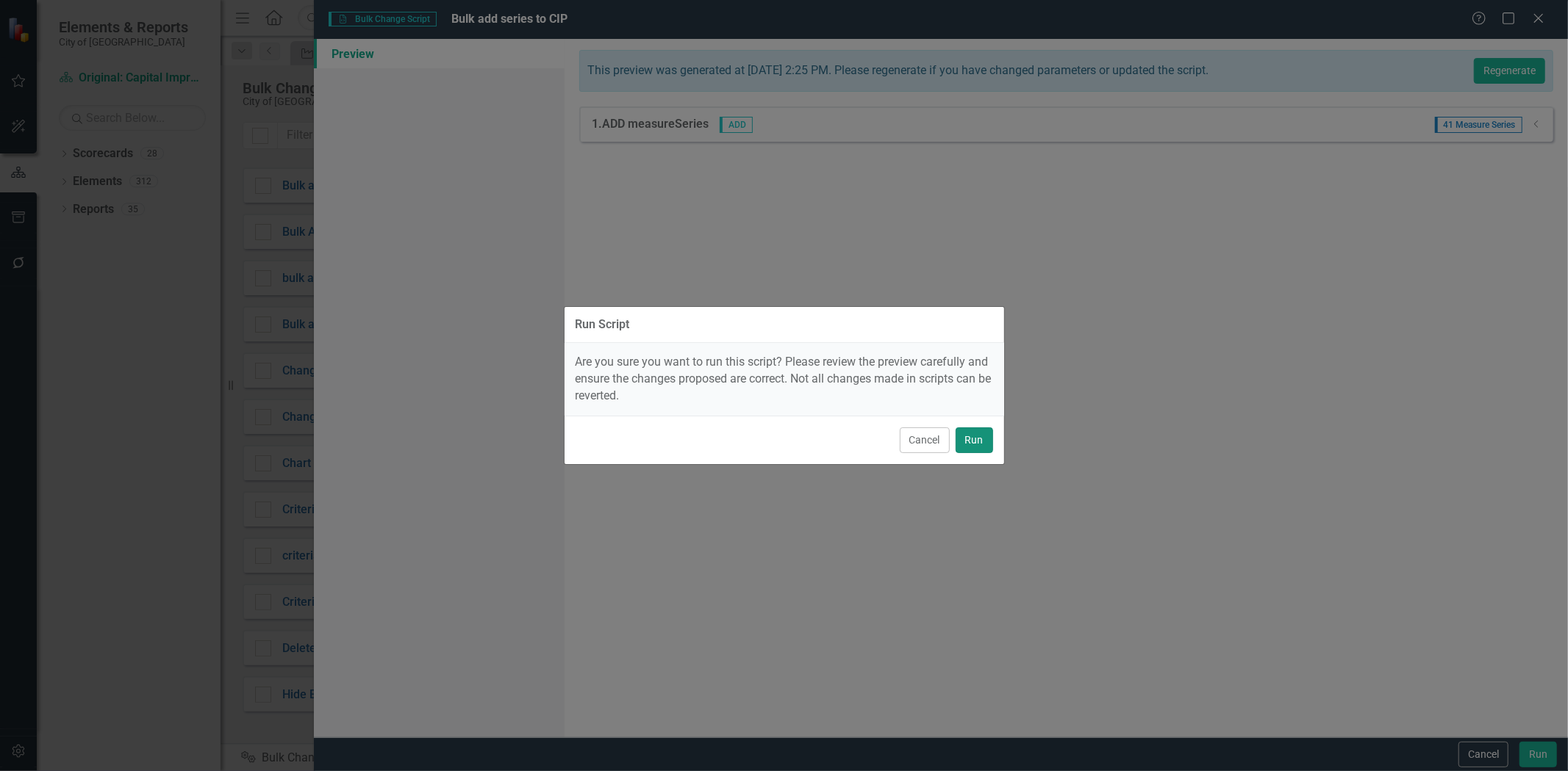
click at [981, 445] on button "Run" at bounding box center [974, 441] width 38 height 26
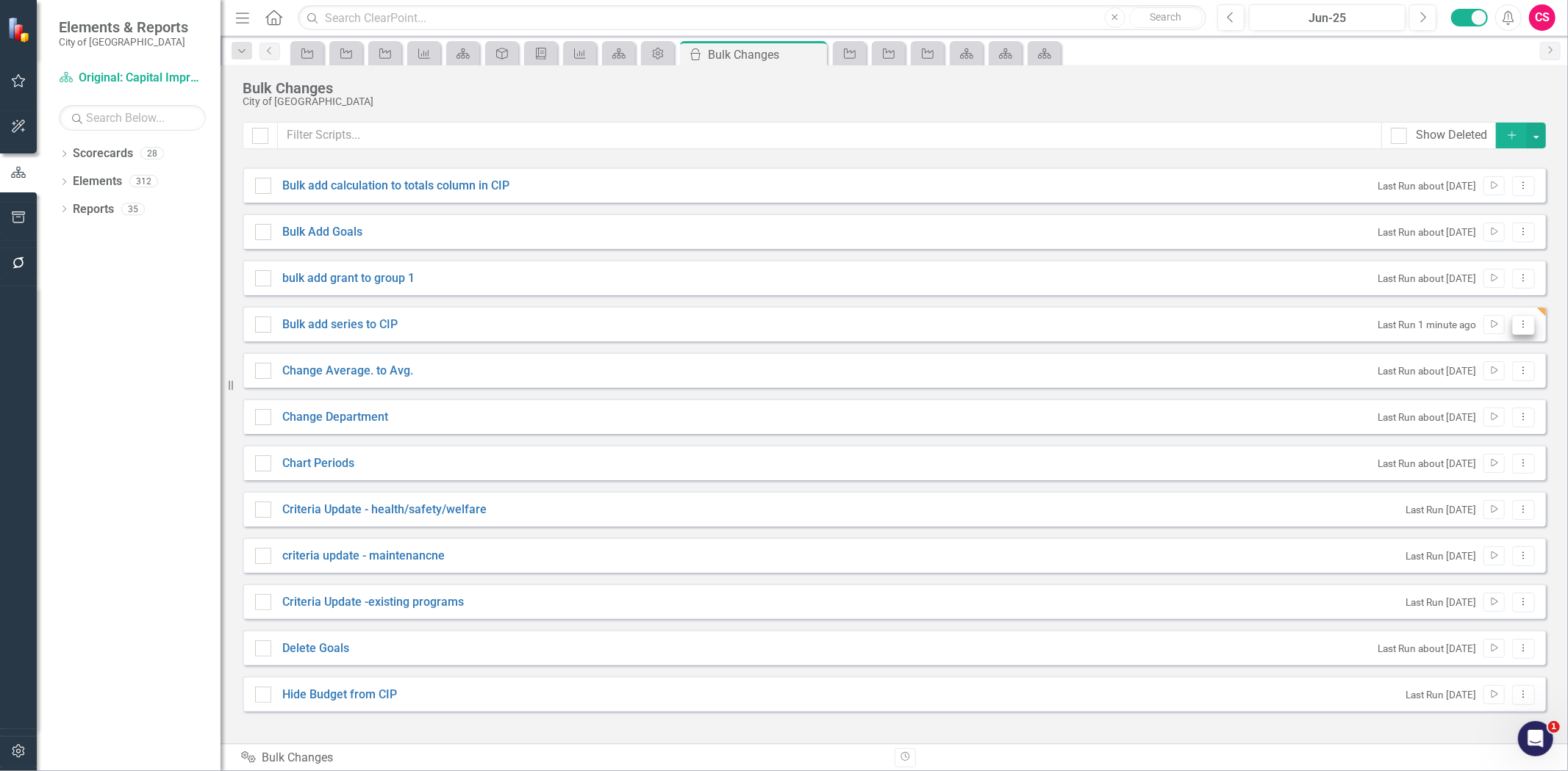
click at [1523, 328] on icon "Dropdown Menu" at bounding box center [1522, 324] width 12 height 10
click at [1482, 365] on link "Edit Edit Script" at bounding box center [1476, 376] width 117 height 27
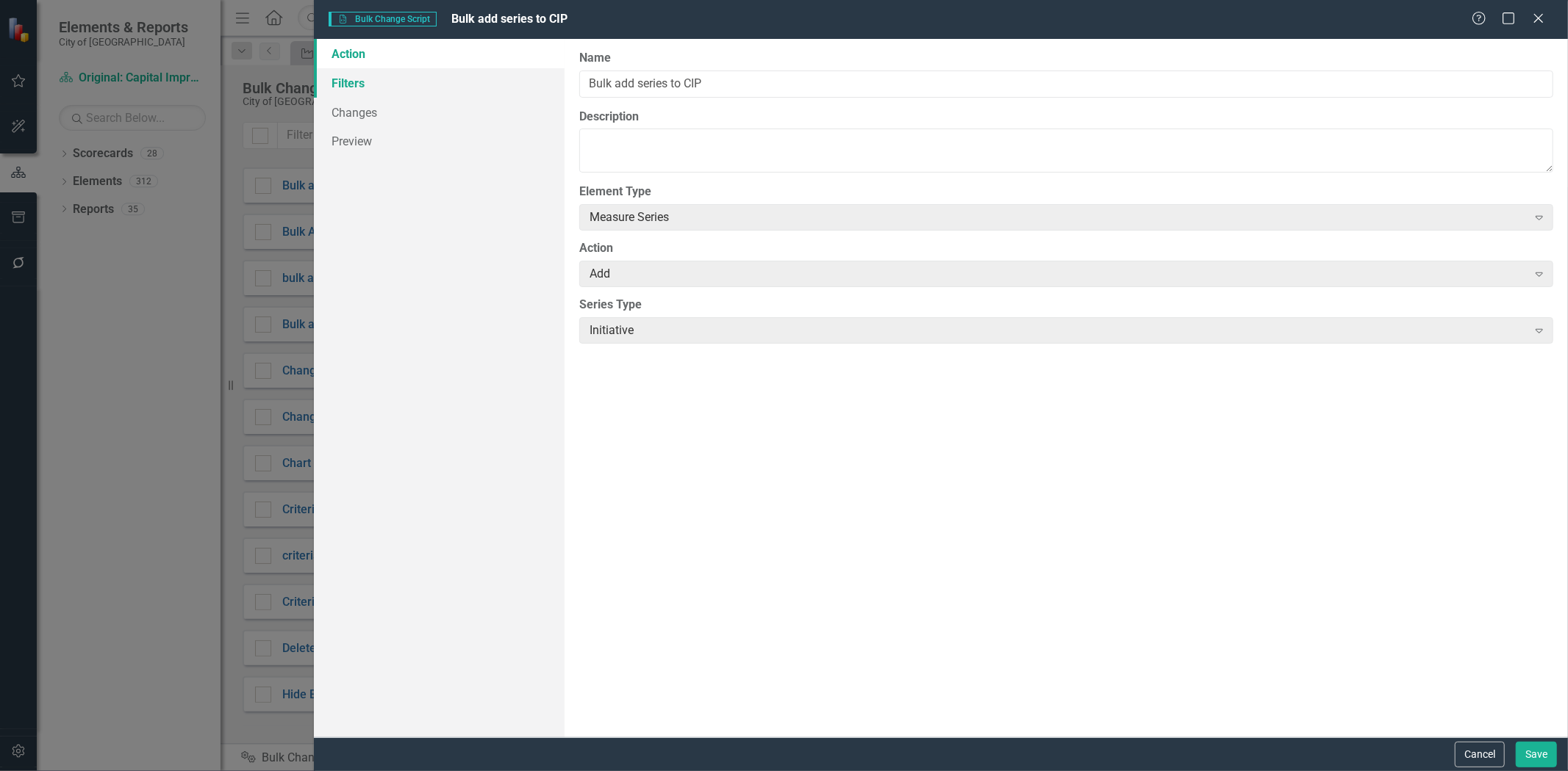
click at [372, 86] on link "Filters" at bounding box center [439, 83] width 250 height 29
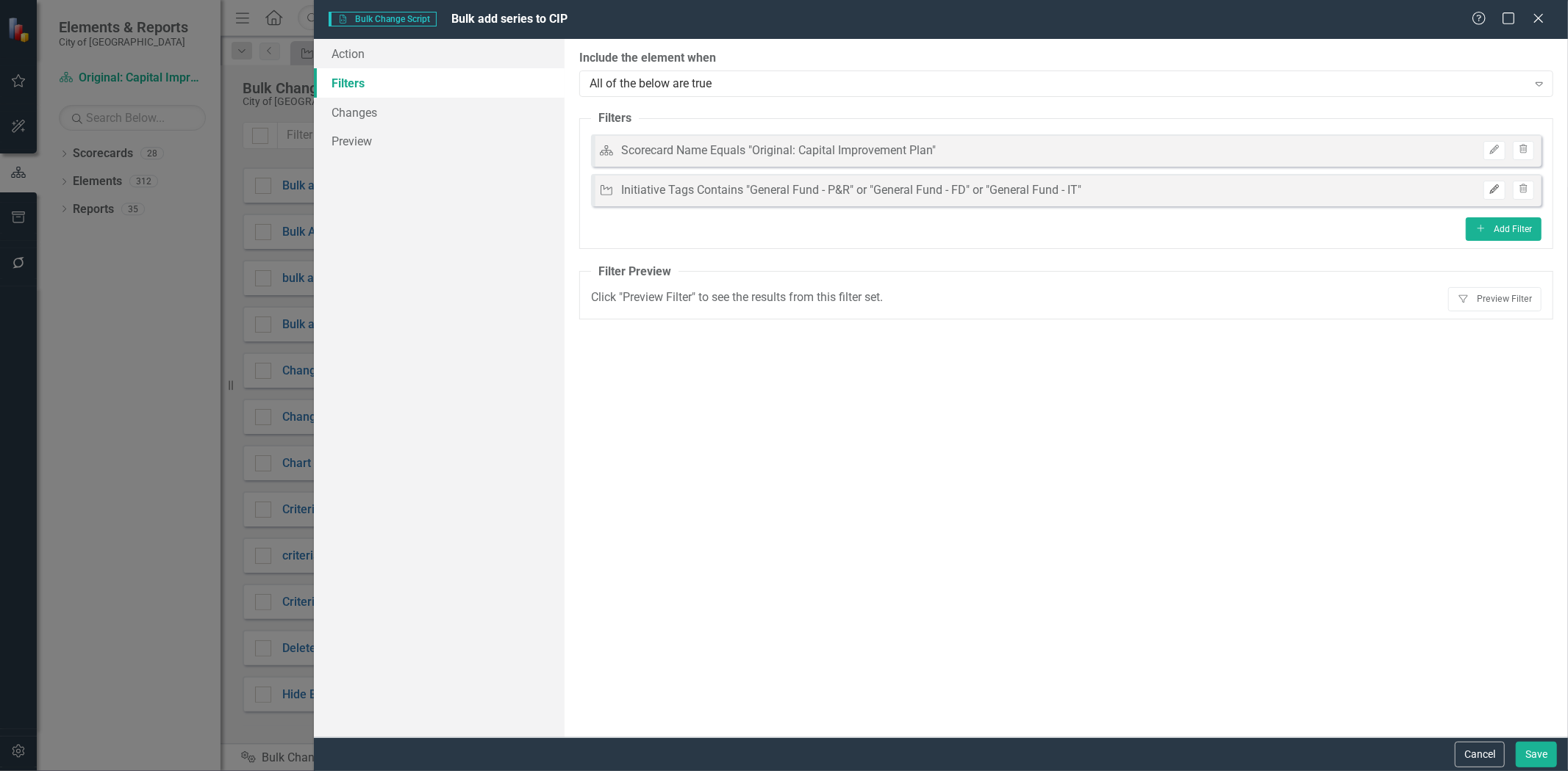
click at [1486, 185] on button "Edit" at bounding box center [1494, 190] width 21 height 19
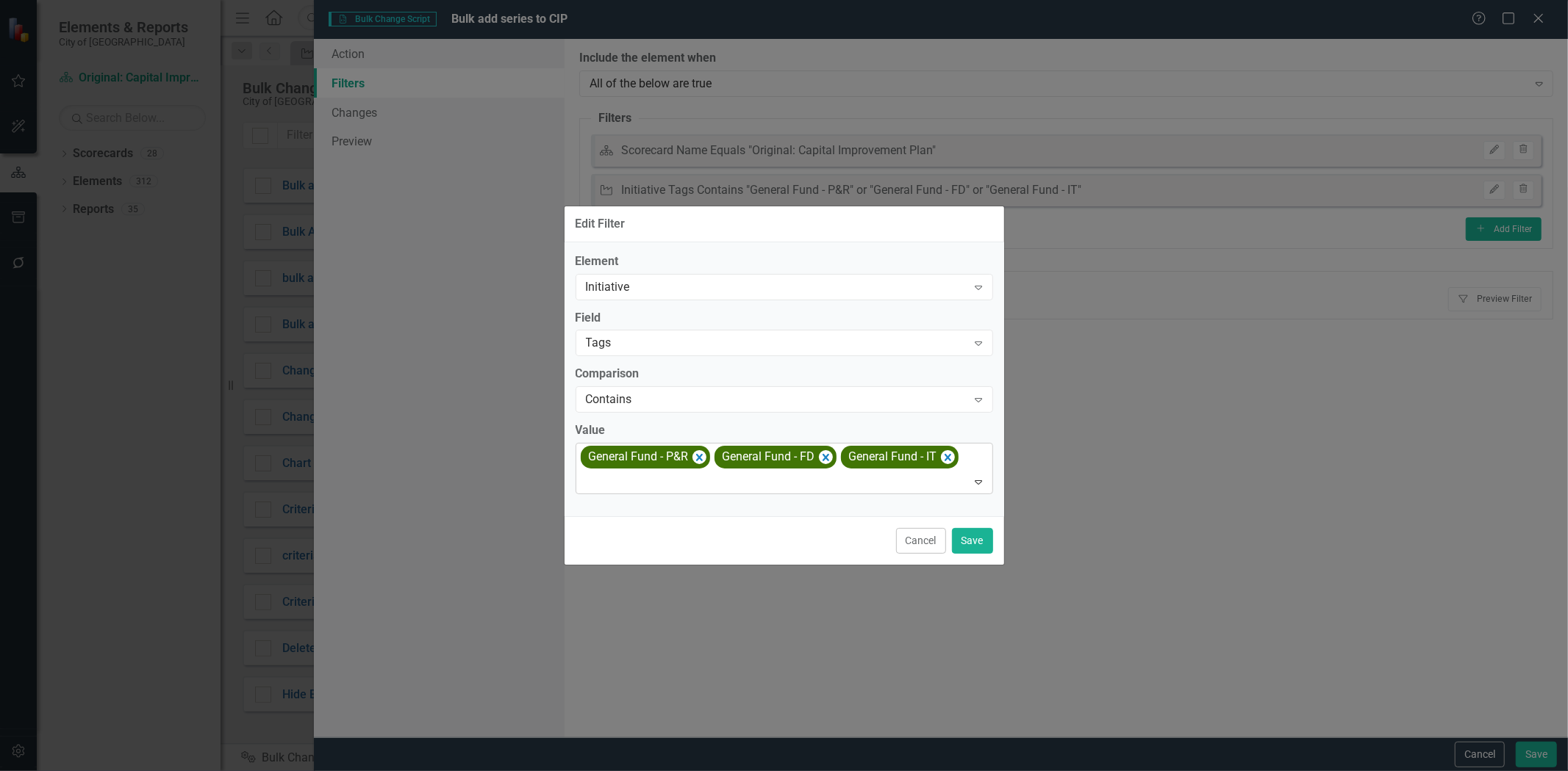
click at [656, 486] on div at bounding box center [785, 482] width 411 height 20
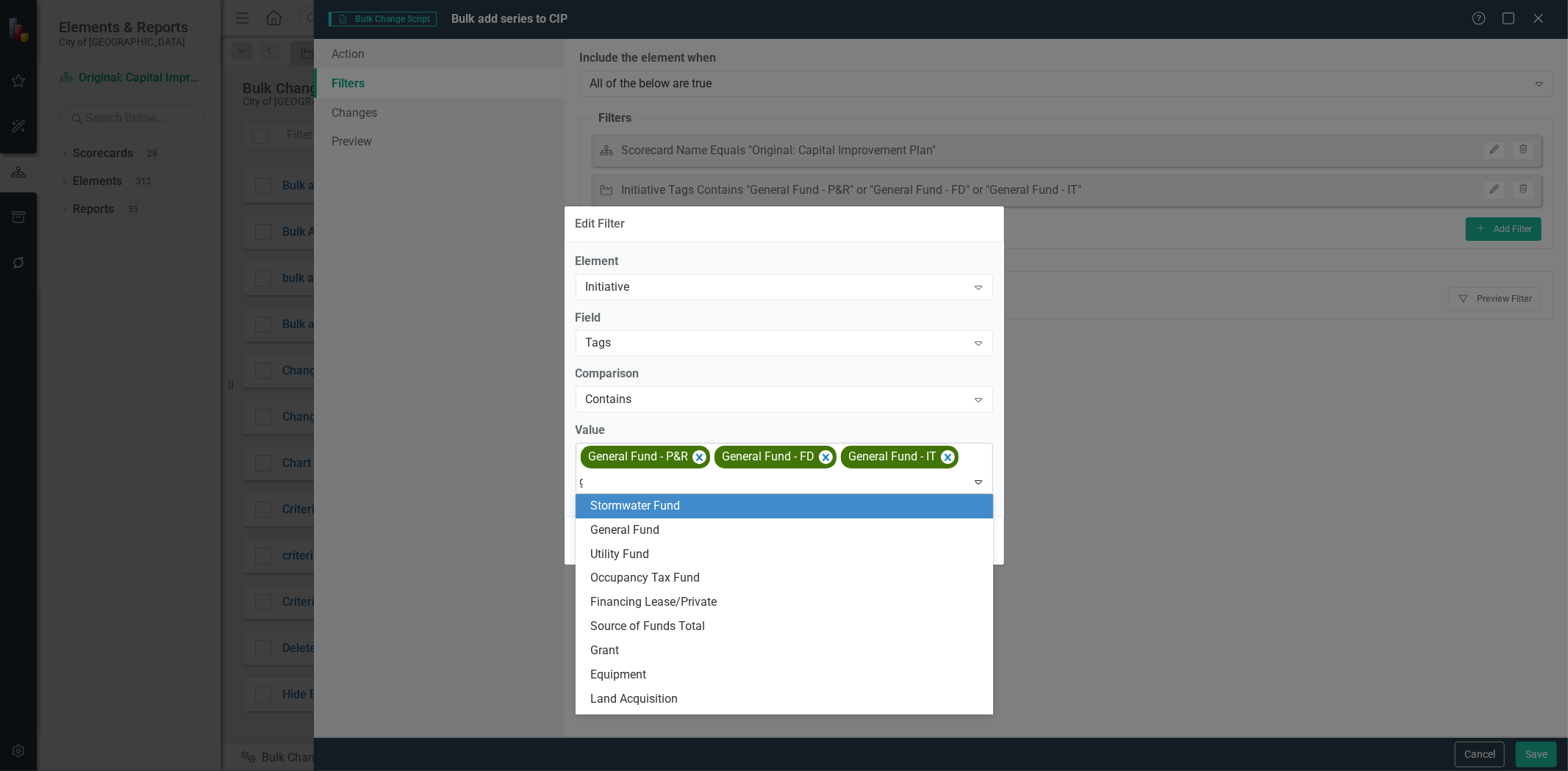
type input "gener"
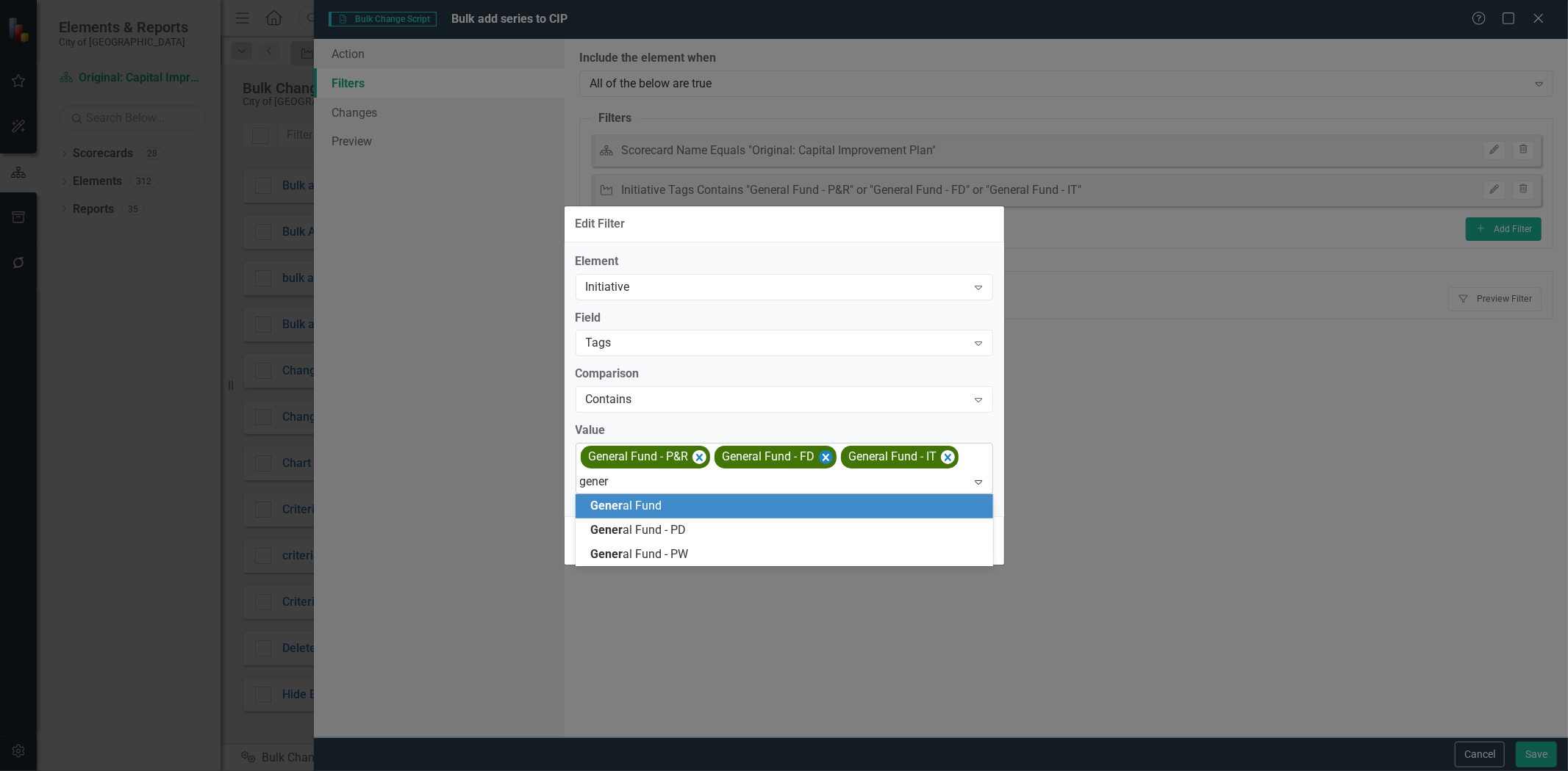
click at [698, 459] on icon "Remove [object Object]" at bounding box center [698, 457] width 14 height 19
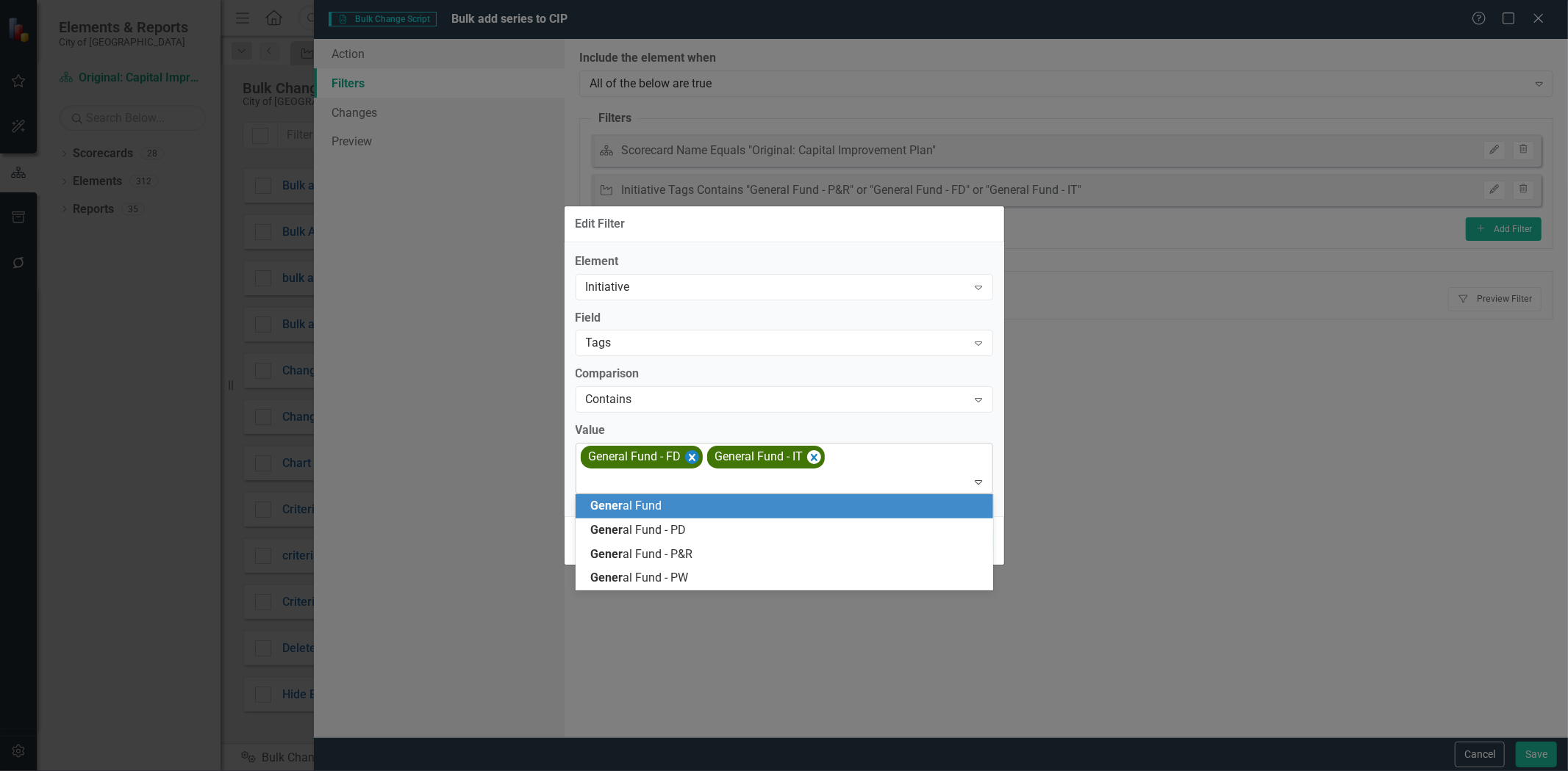
drag, startPoint x: 699, startPoint y: 458, endPoint x: 689, endPoint y: 458, distance: 10.0
click at [696, 458] on div "Gener al Fund - FD" at bounding box center [642, 457] width 122 height 23
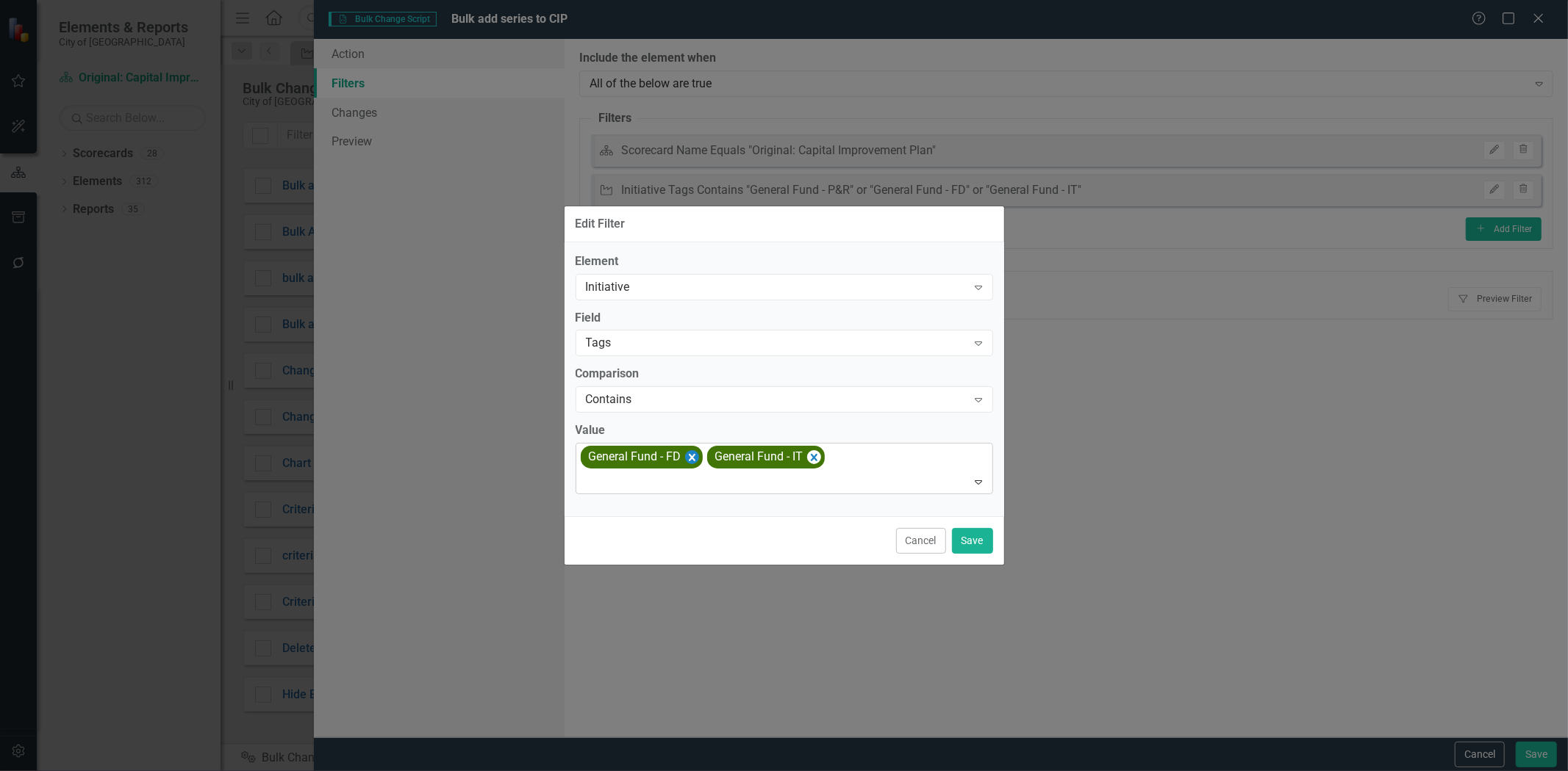
click at [687, 457] on icon "Remove [object Object]" at bounding box center [691, 457] width 14 height 19
click at [687, 457] on icon "Remove [object Object]" at bounding box center [687, 457] width 7 height 7
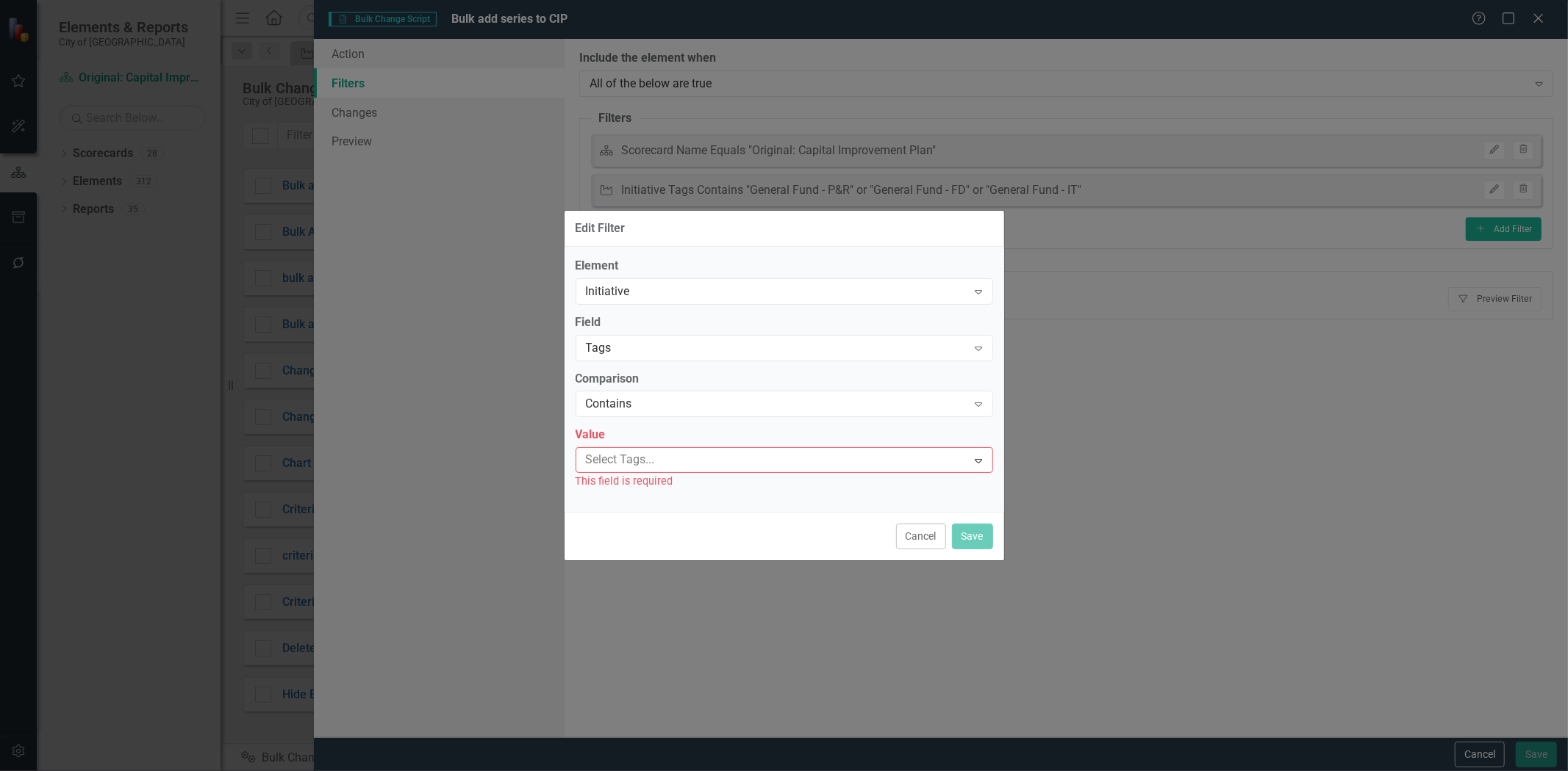
click at [677, 465] on div at bounding box center [773, 460] width 387 height 20
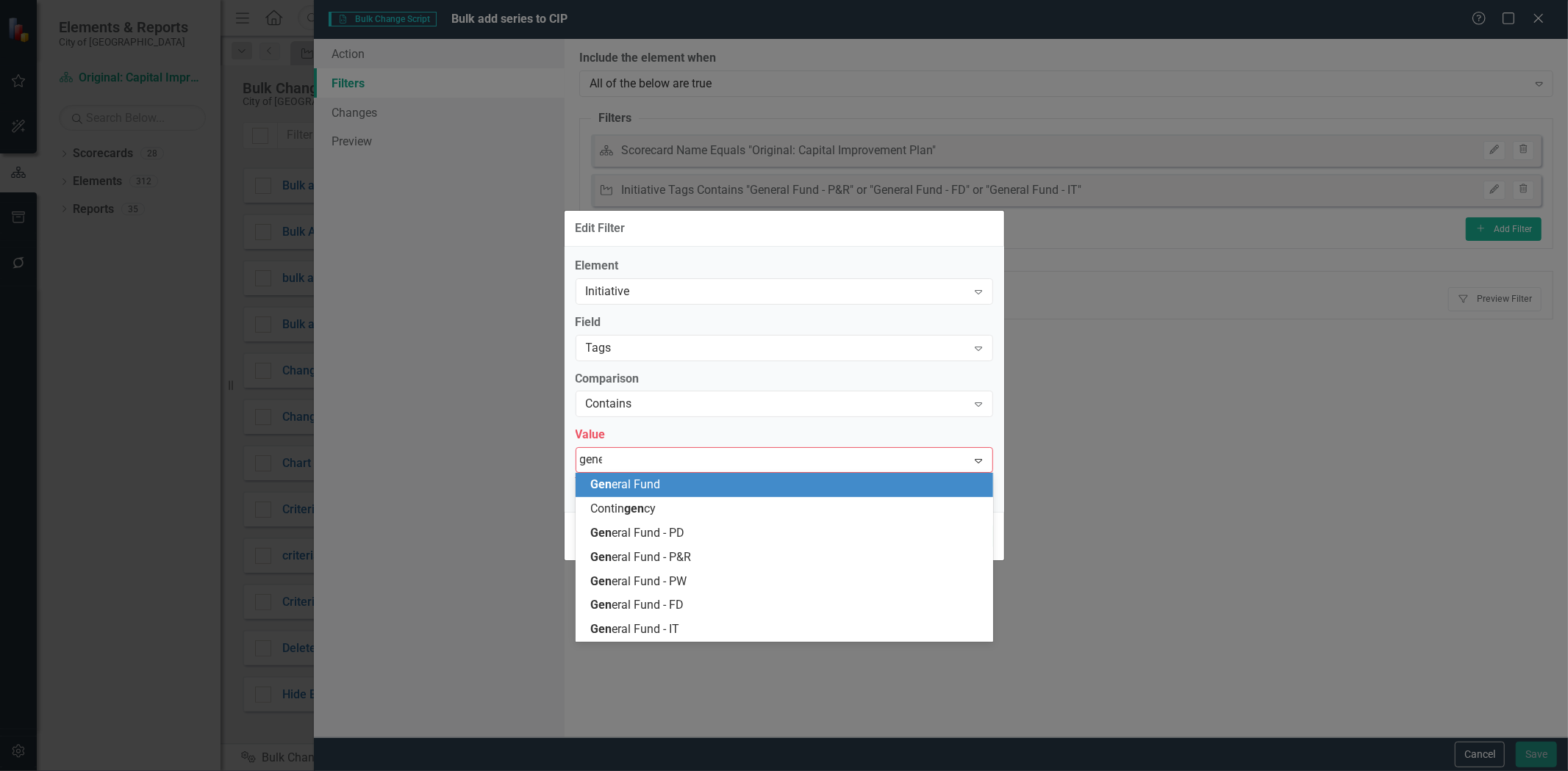
type input "gener"
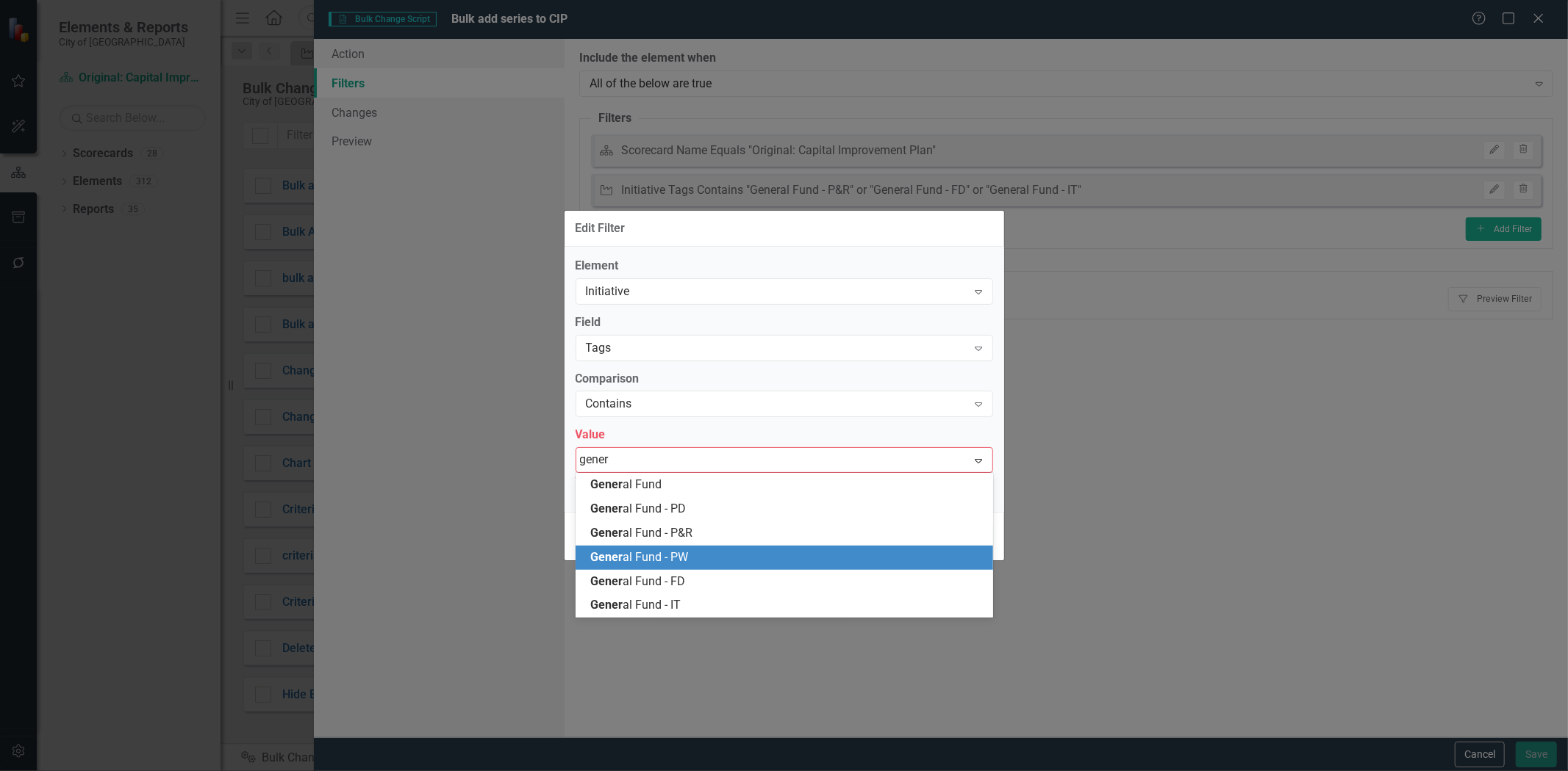
click at [709, 554] on div "Gener al Fund - PW" at bounding box center [787, 557] width 394 height 17
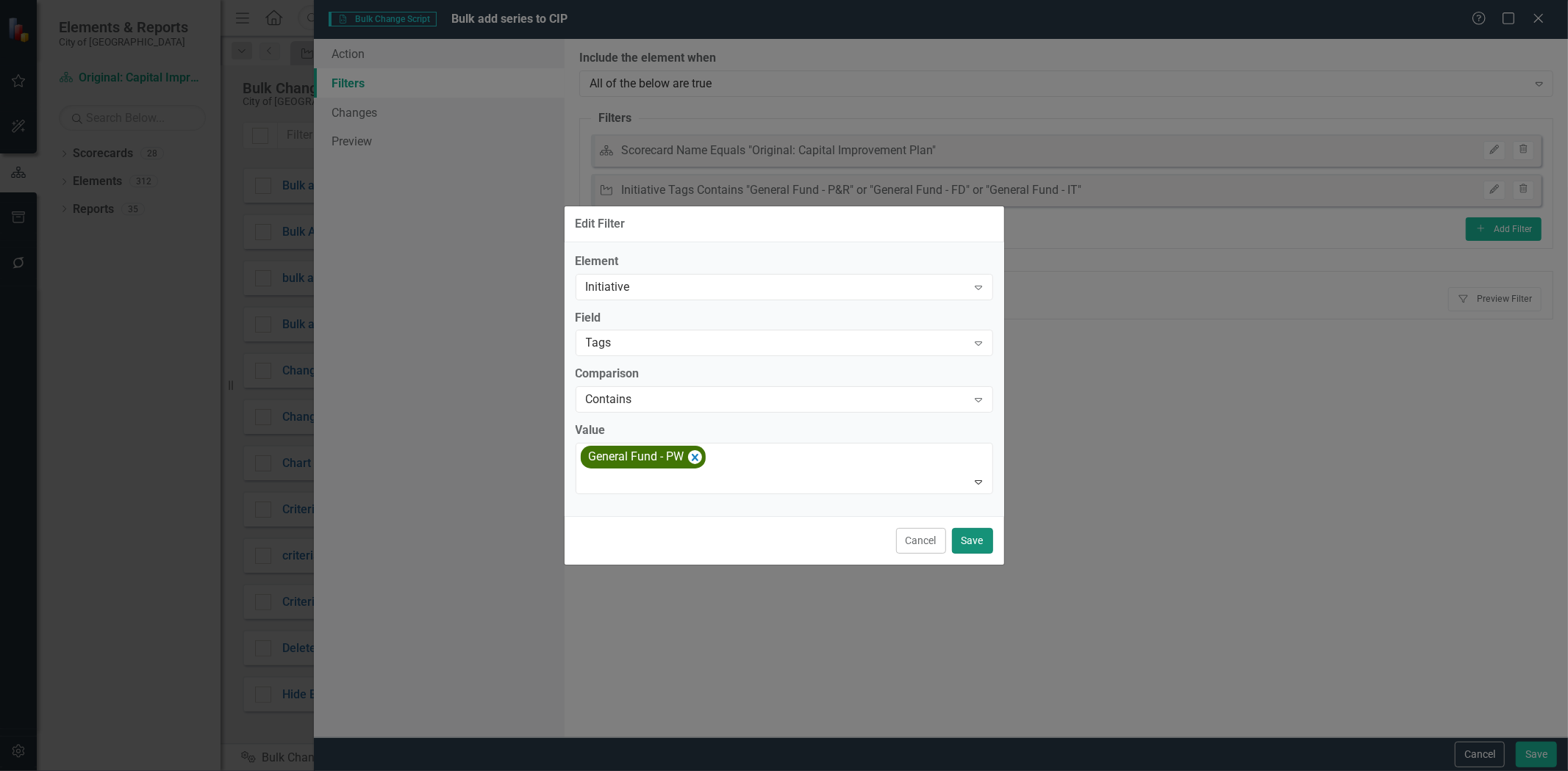
click at [972, 531] on button "Save" at bounding box center [972, 541] width 41 height 26
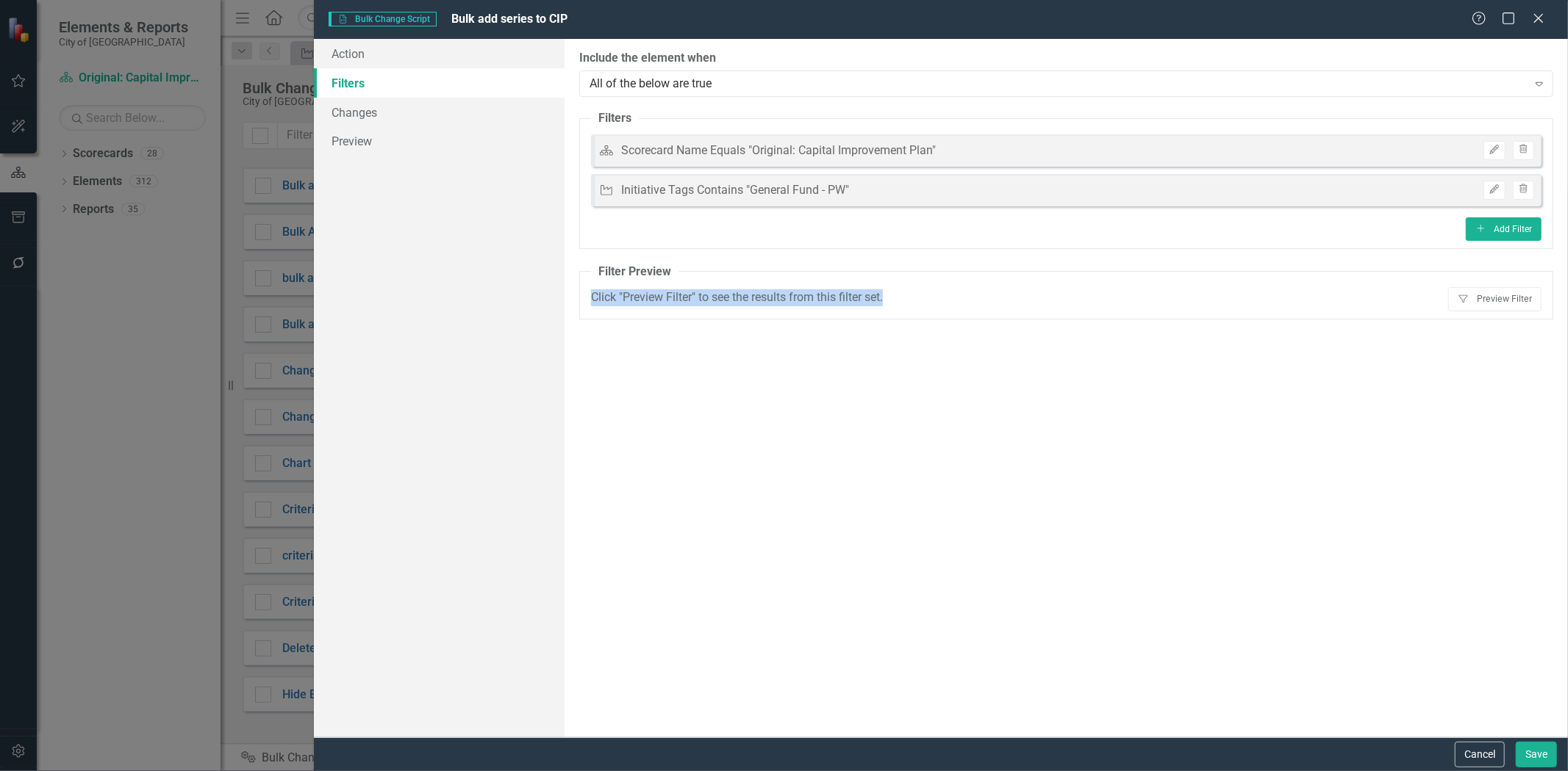
click at [1517, 283] on fieldset "Filter Preview Click "Preview Filter" to see the results from this filter set. …" at bounding box center [1066, 292] width 974 height 56
click at [1507, 304] on button "Filter Preview Filter" at bounding box center [1495, 298] width 93 height 24
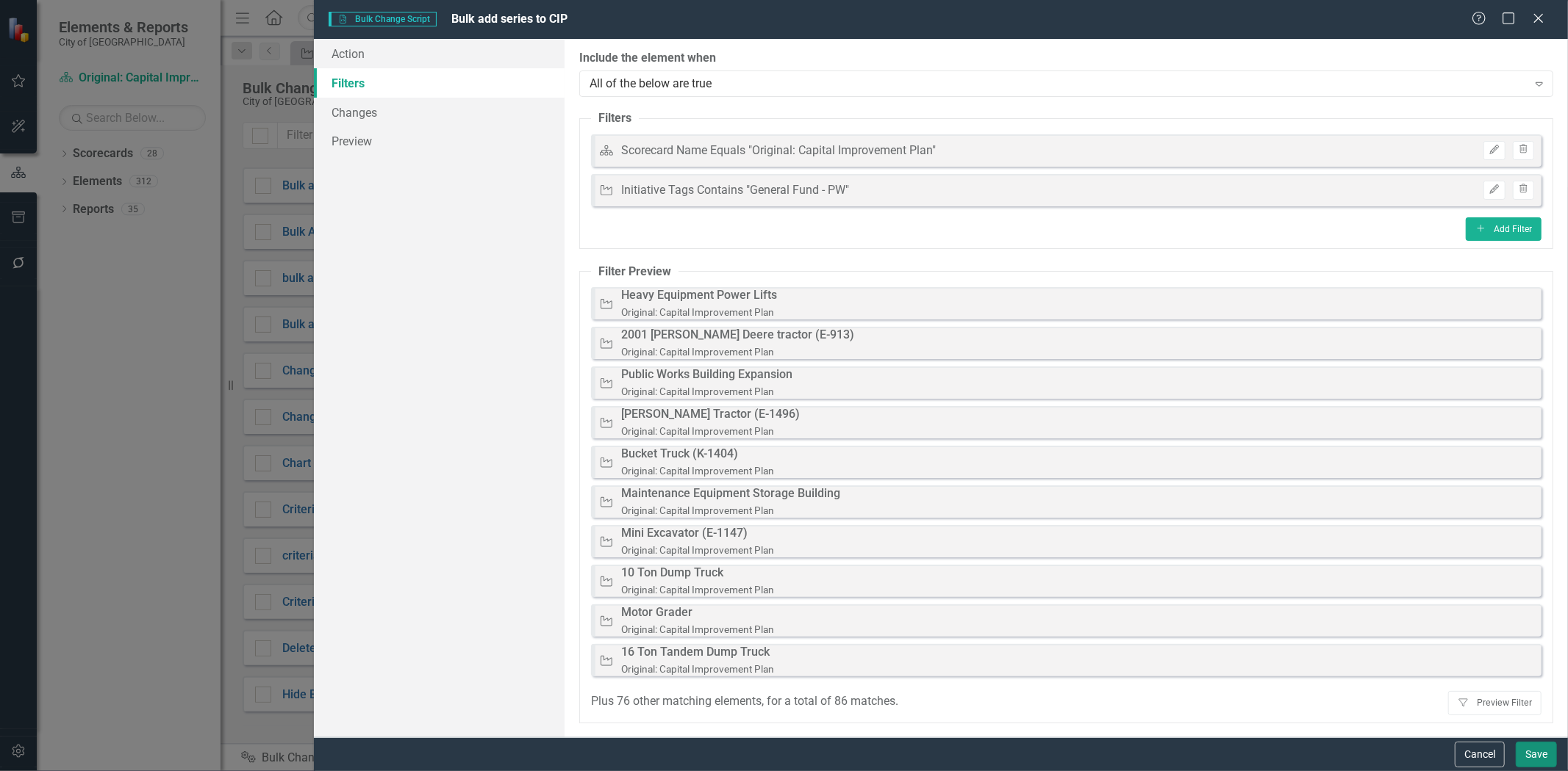
click at [1551, 747] on button "Save" at bounding box center [1536, 755] width 41 height 26
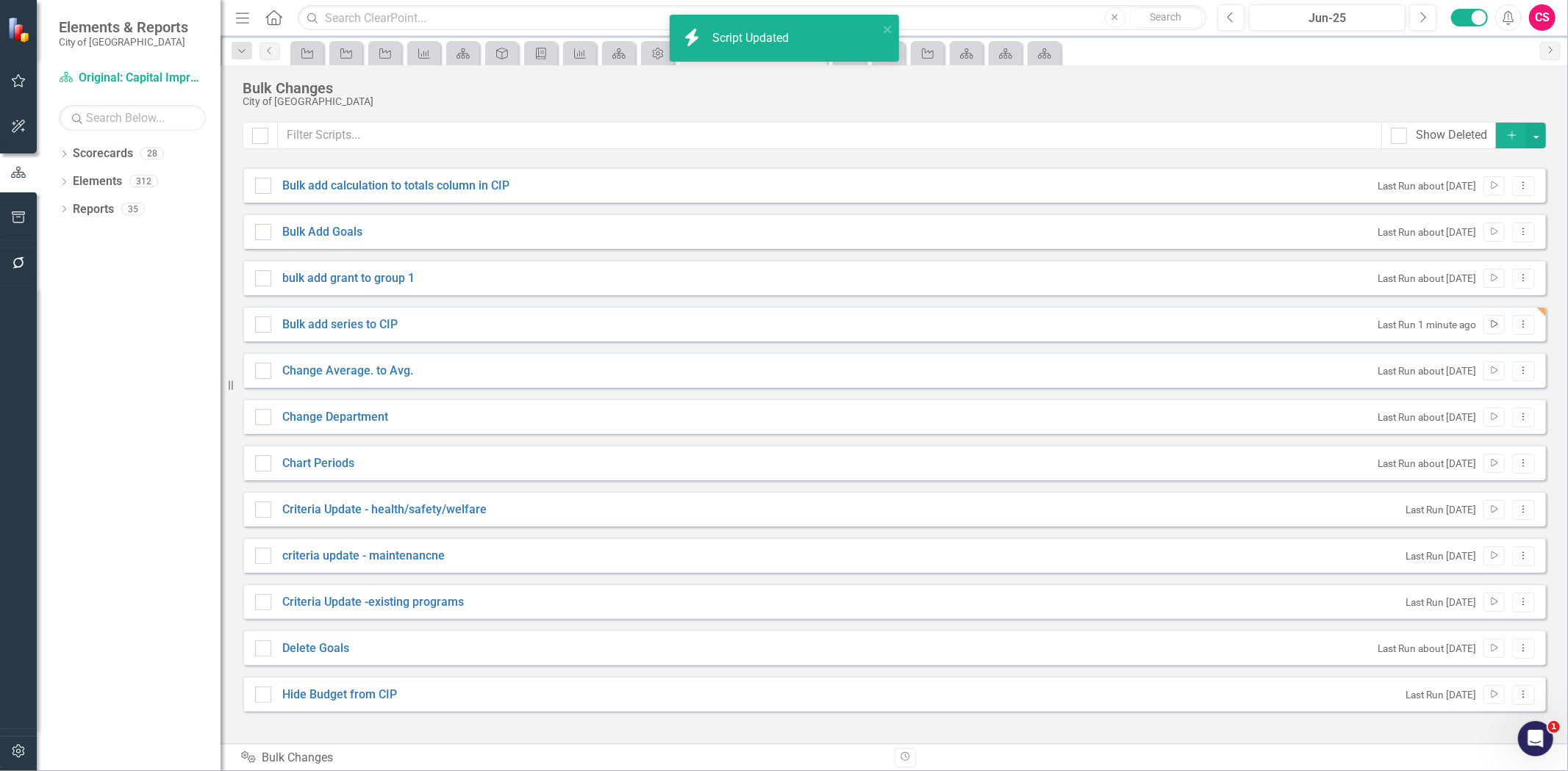
click at [1494, 326] on icon "Run Script" at bounding box center [1494, 324] width 11 height 9
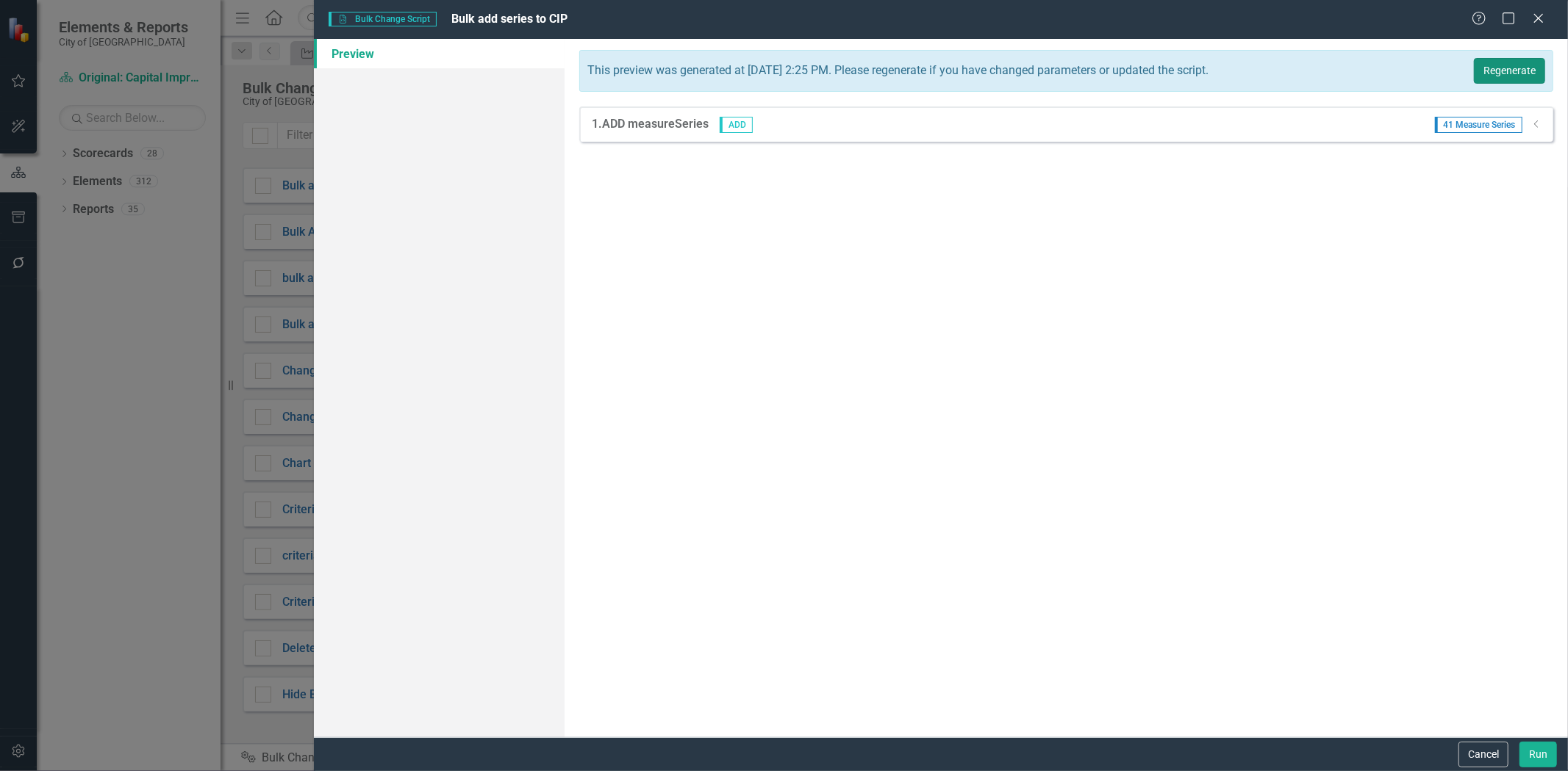
click at [1500, 82] on button "Regenerate" at bounding box center [1508, 71] width 71 height 26
click at [1530, 751] on button "Run" at bounding box center [1538, 755] width 38 height 26
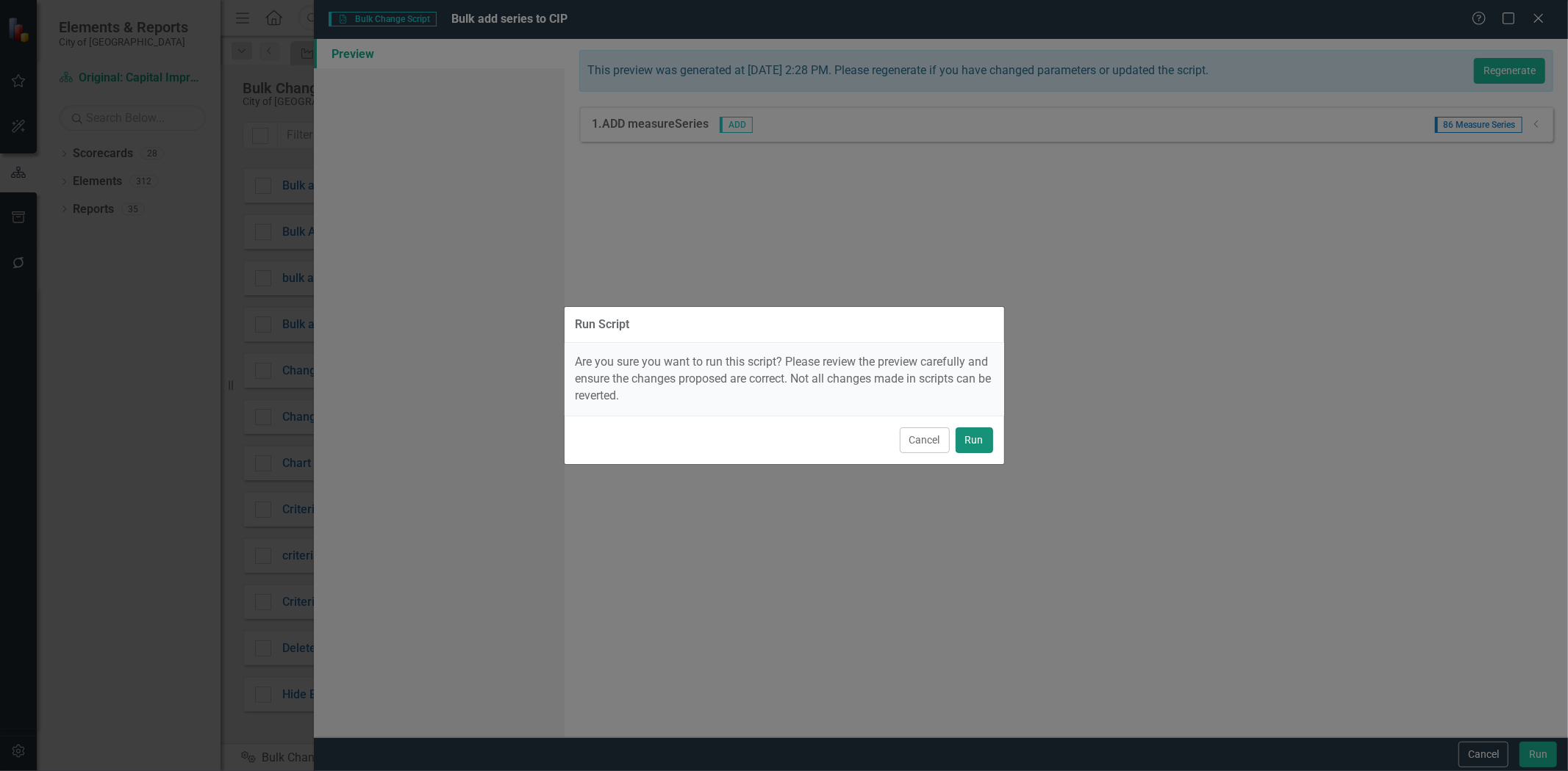
click at [973, 437] on button "Run" at bounding box center [974, 441] width 38 height 26
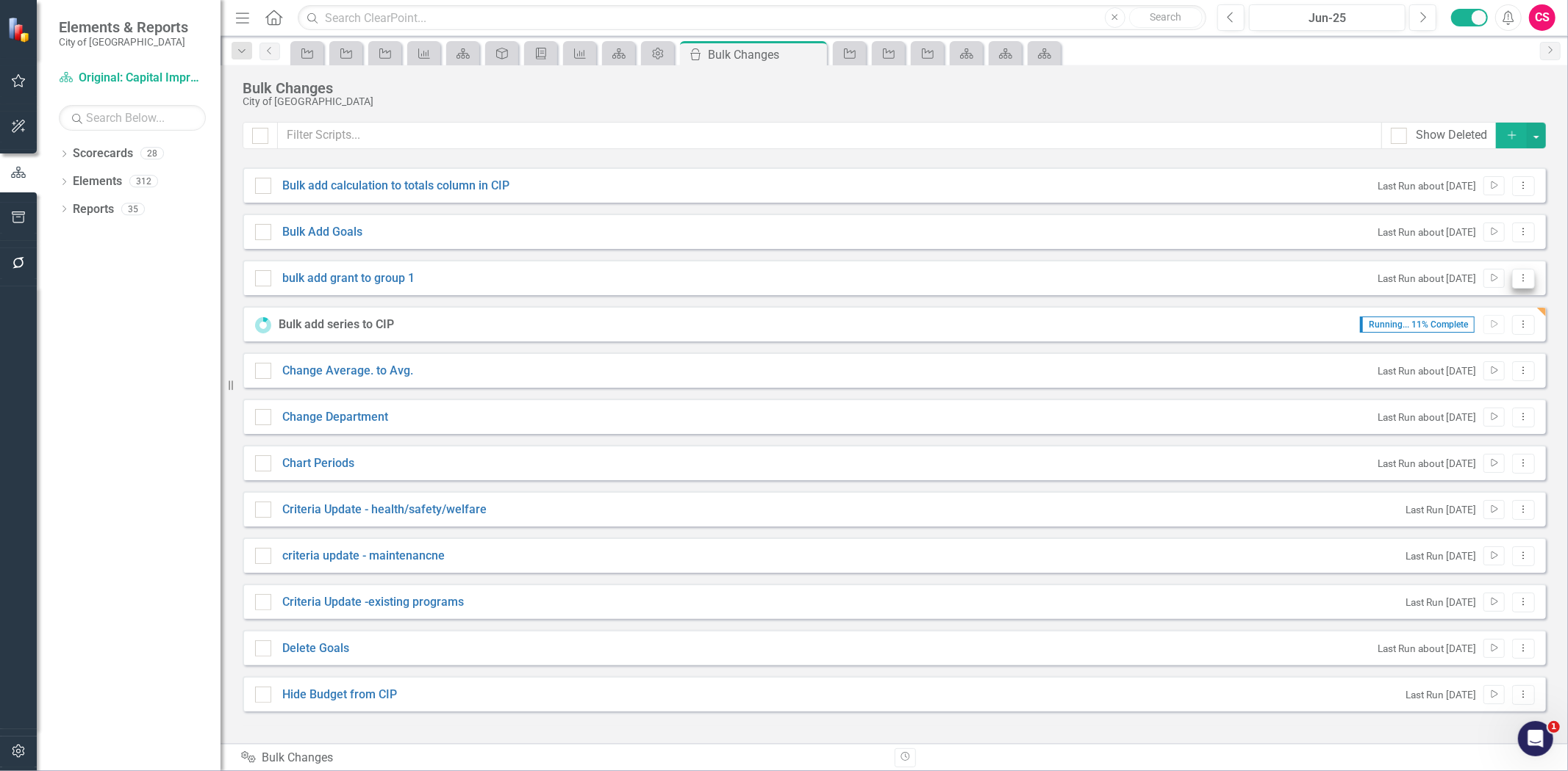
click at [1518, 278] on icon "Dropdown Menu" at bounding box center [1522, 278] width 12 height 10
click at [1464, 325] on link "Edit Edit Script" at bounding box center [1476, 329] width 117 height 27
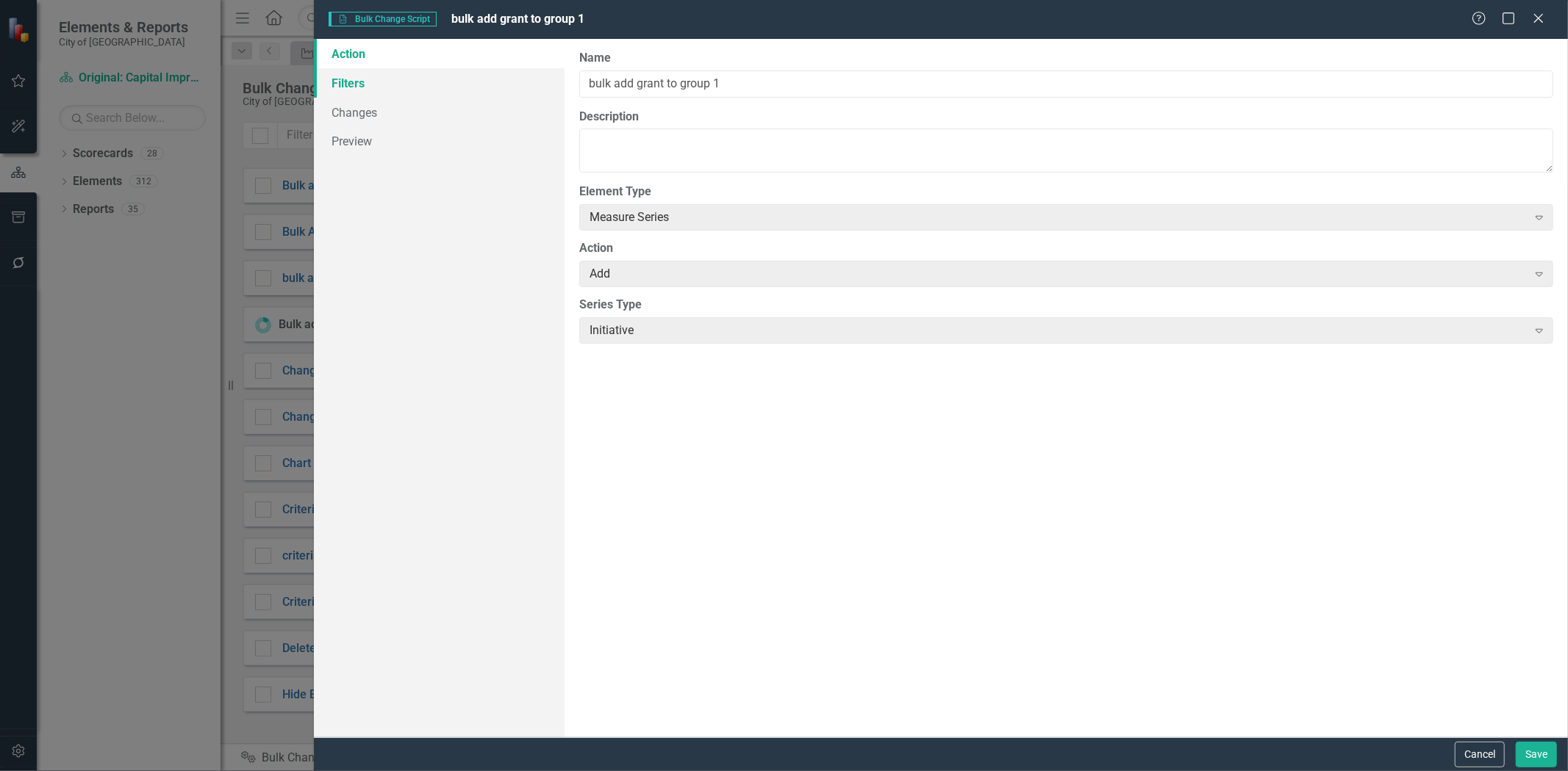
click at [371, 86] on link "Filters" at bounding box center [439, 83] width 250 height 29
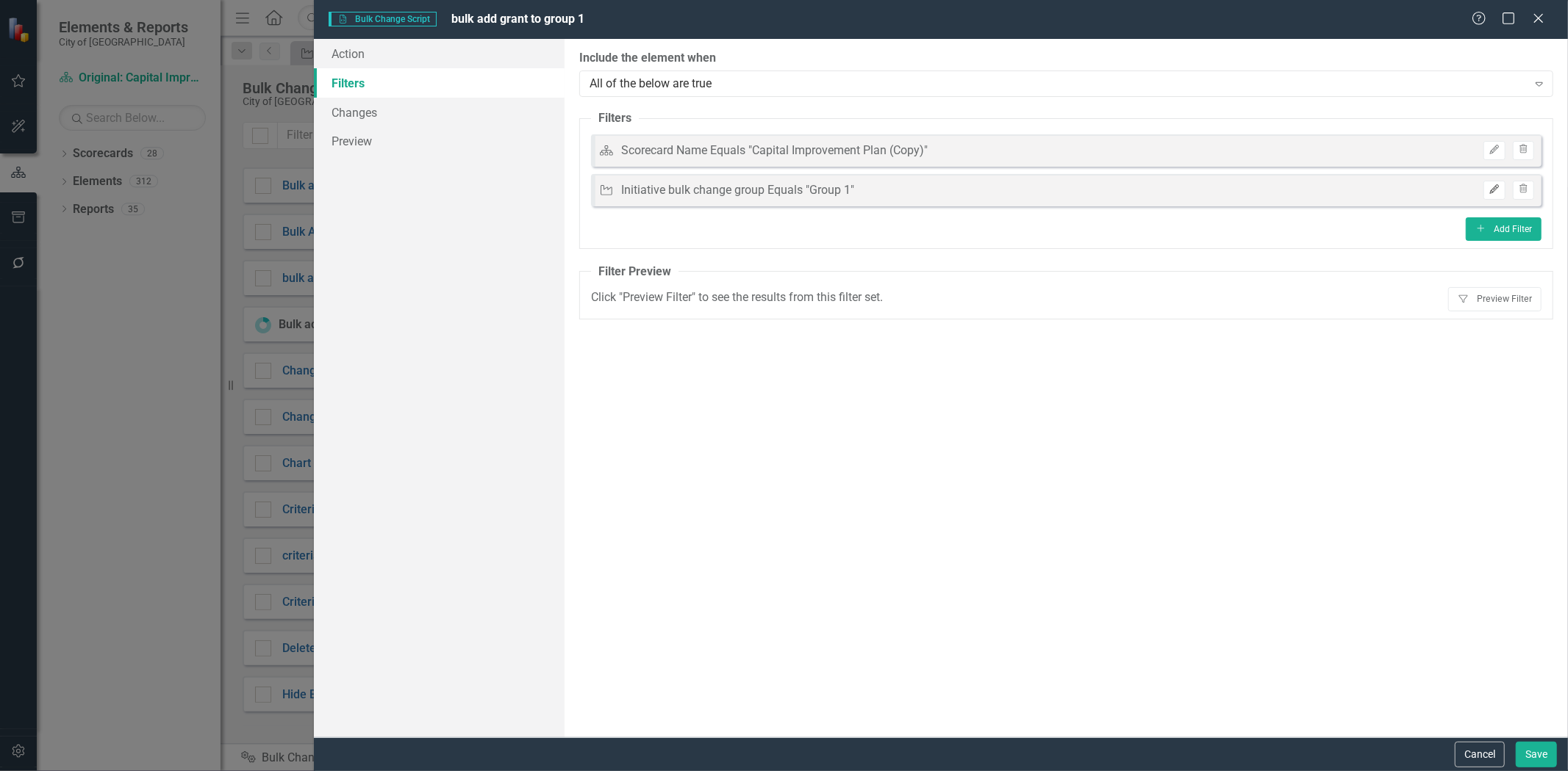
click at [1492, 189] on icon "Edit" at bounding box center [1494, 189] width 11 height 9
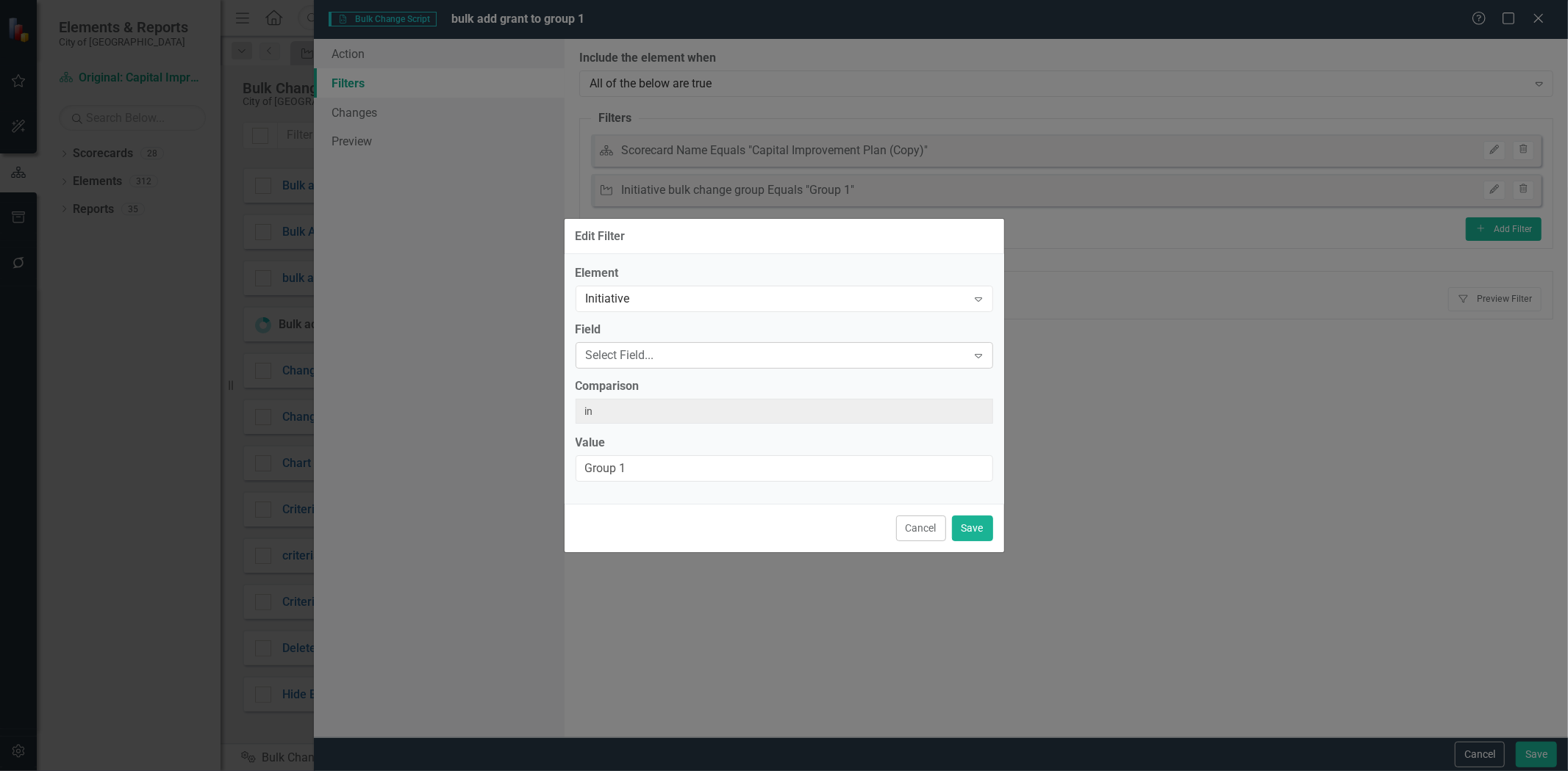
click at [636, 359] on div "Element Initiative Expand Field Select Field... Expand Comparison in Value Grou…" at bounding box center [784, 373] width 417 height 217
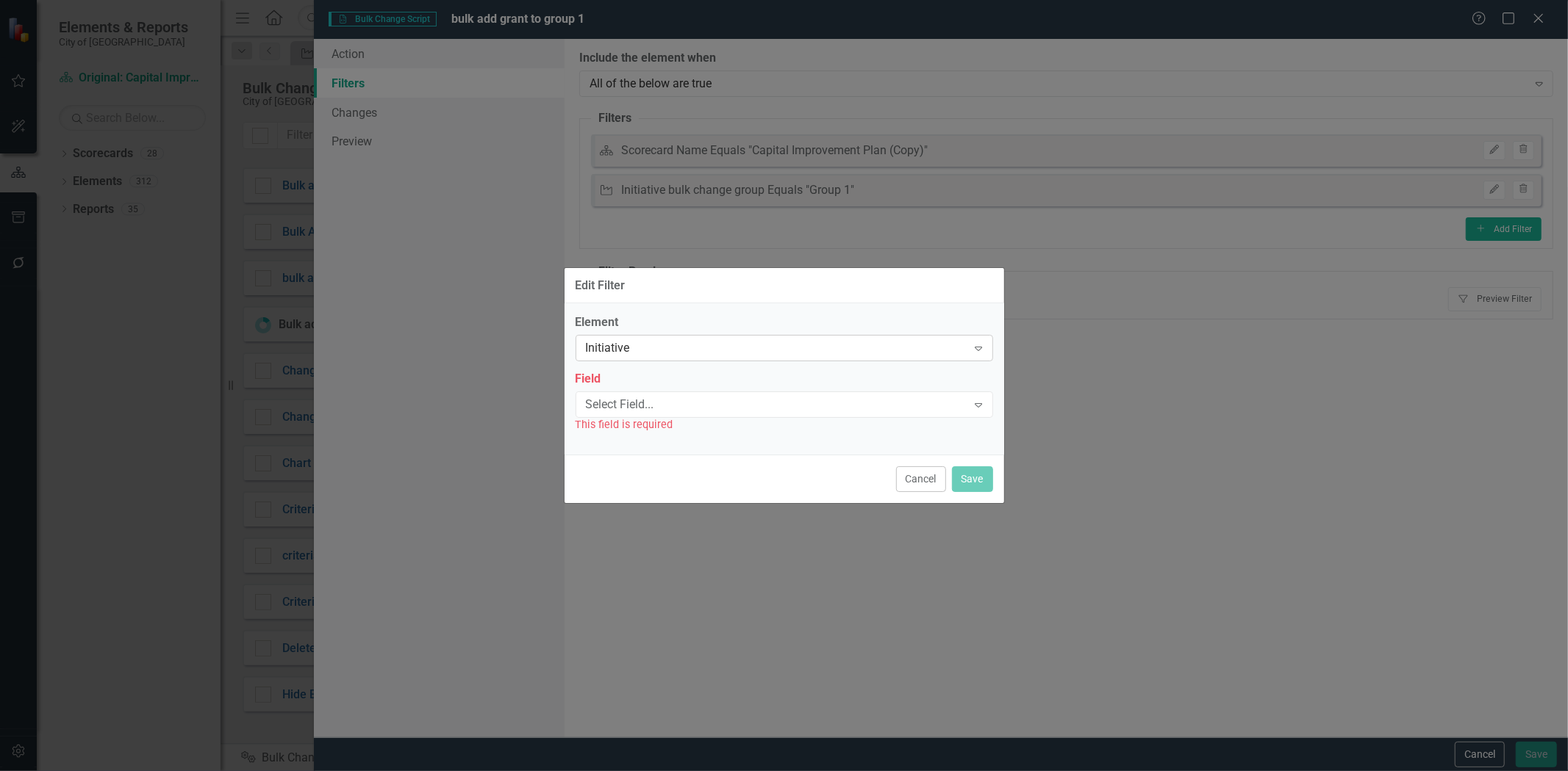
click at [625, 350] on div "Initiative" at bounding box center [776, 348] width 382 height 17
type input "t"
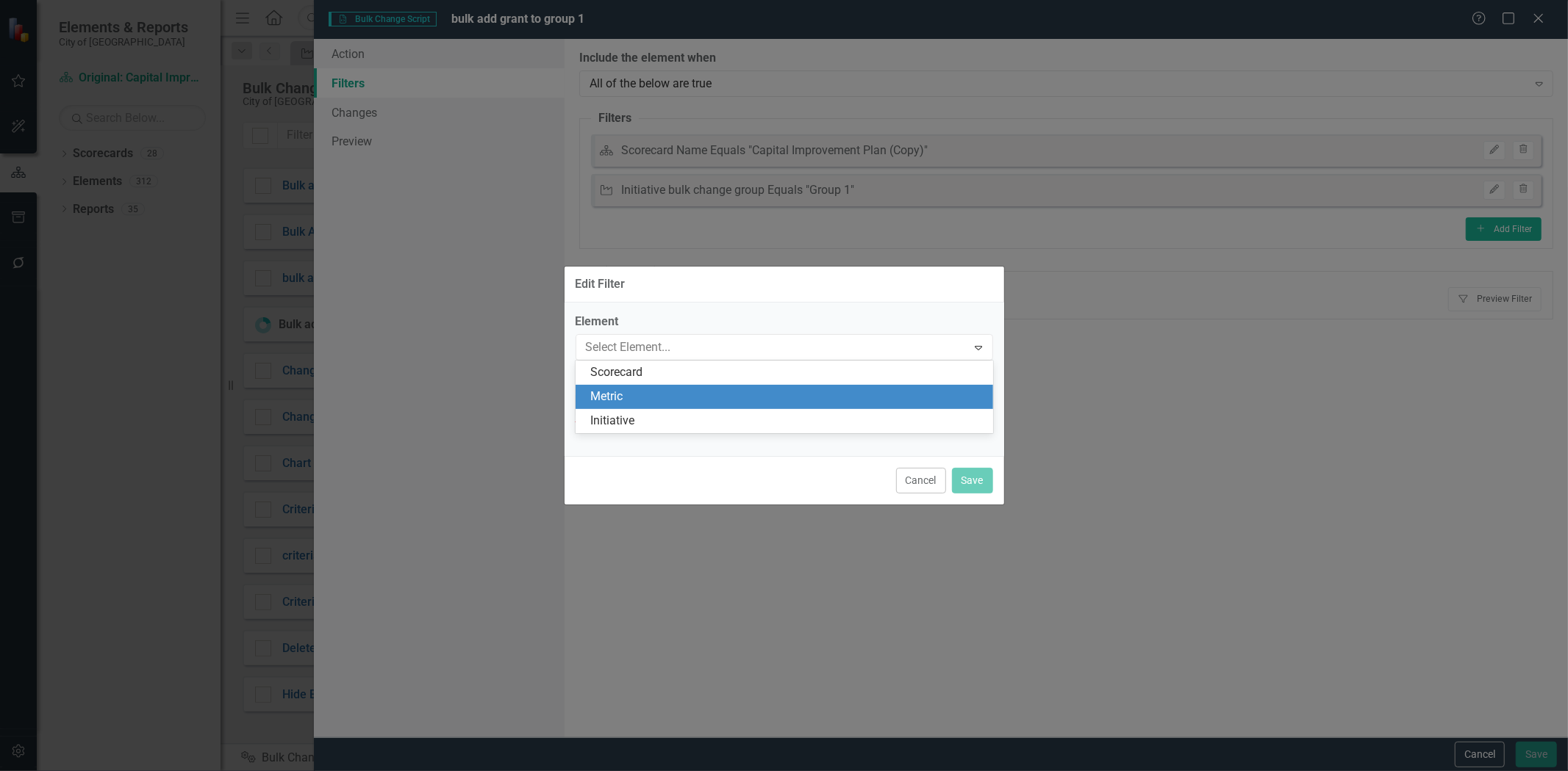
type input "i"
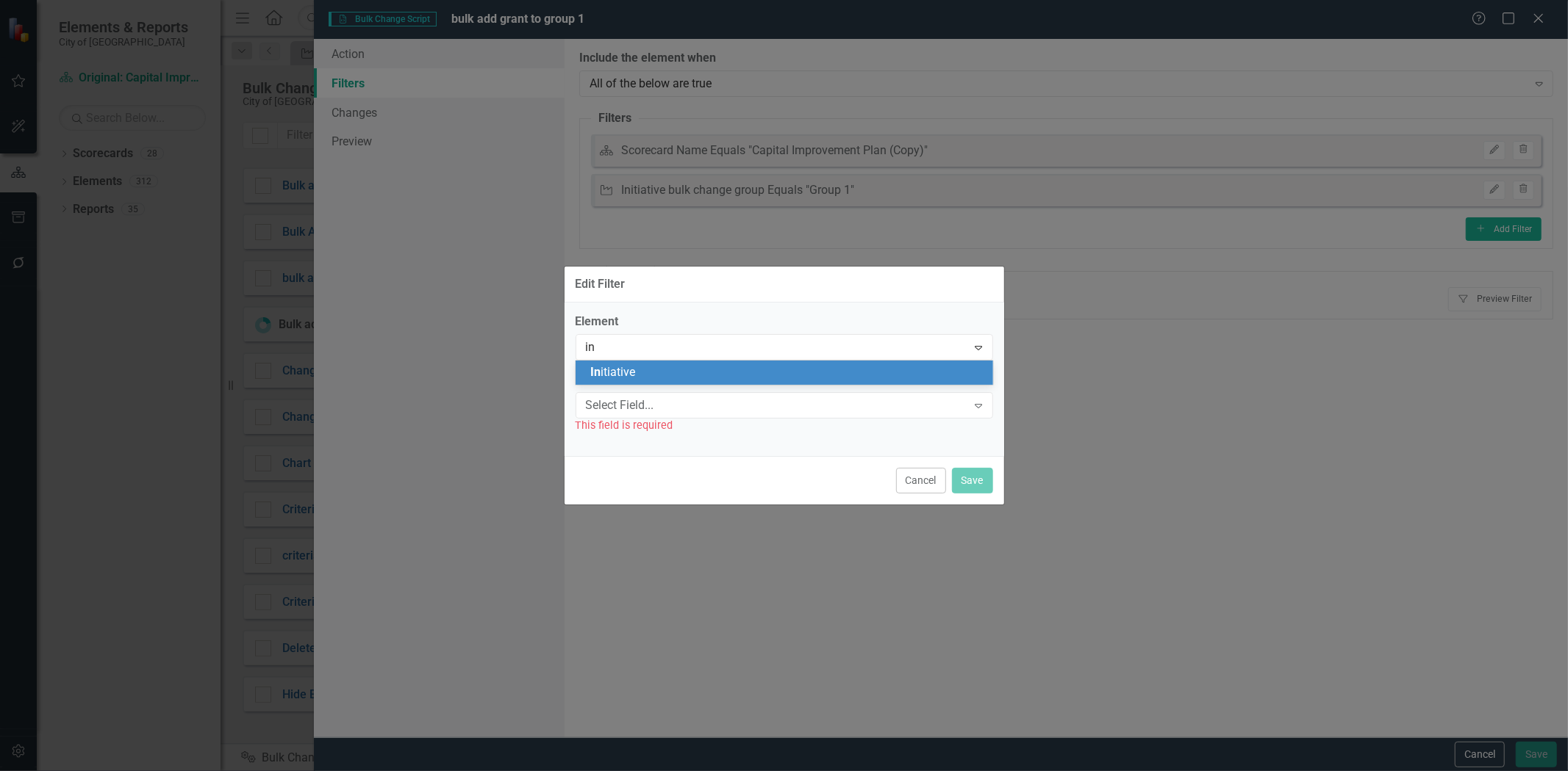
click at [682, 364] on div "In itiative" at bounding box center [787, 372] width 394 height 17
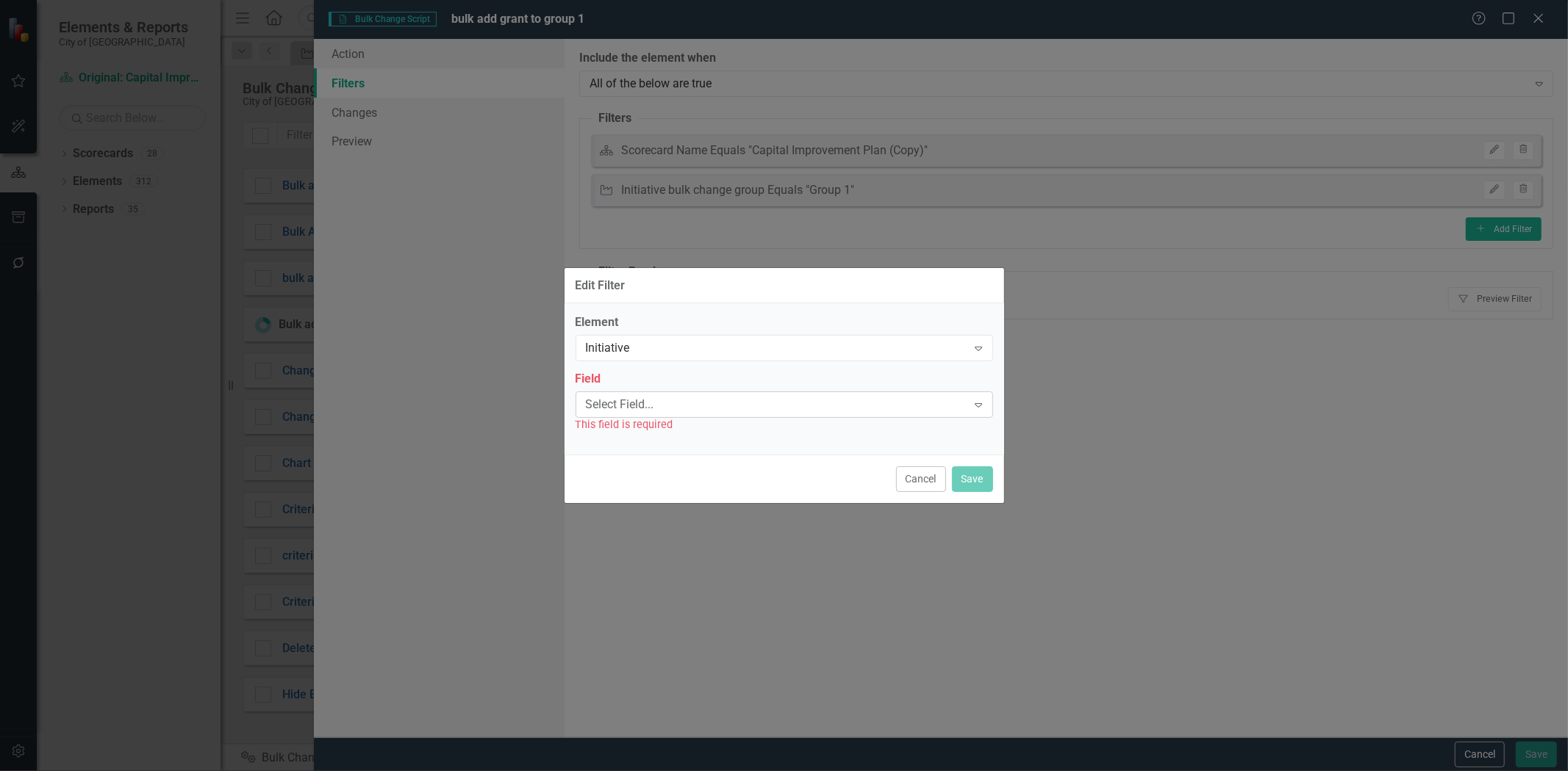
click at [665, 392] on div "Select Field... Expand" at bounding box center [784, 404] width 417 height 26
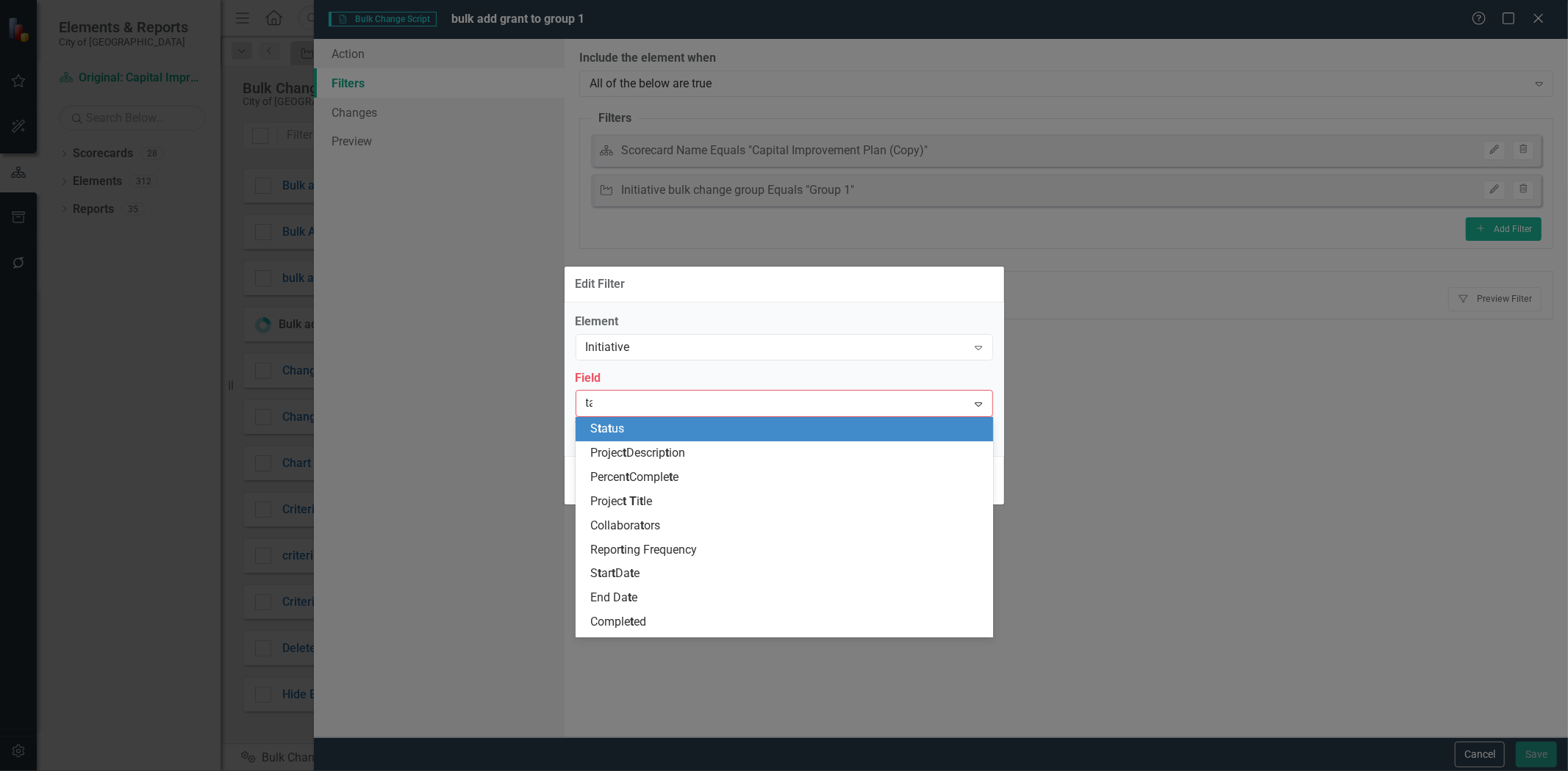
type input "tag"
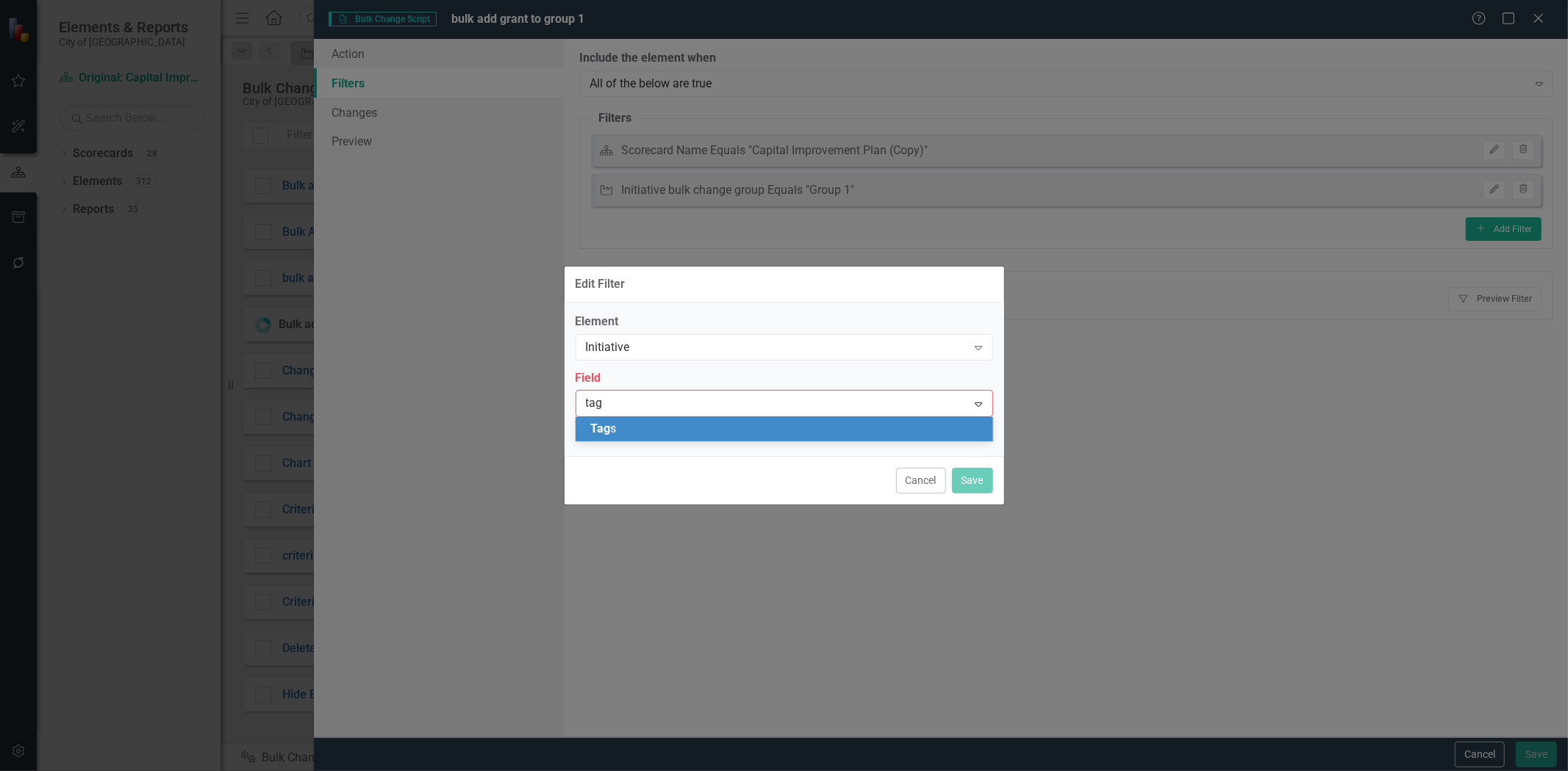
click at [656, 428] on div "Tag s" at bounding box center [787, 429] width 394 height 17
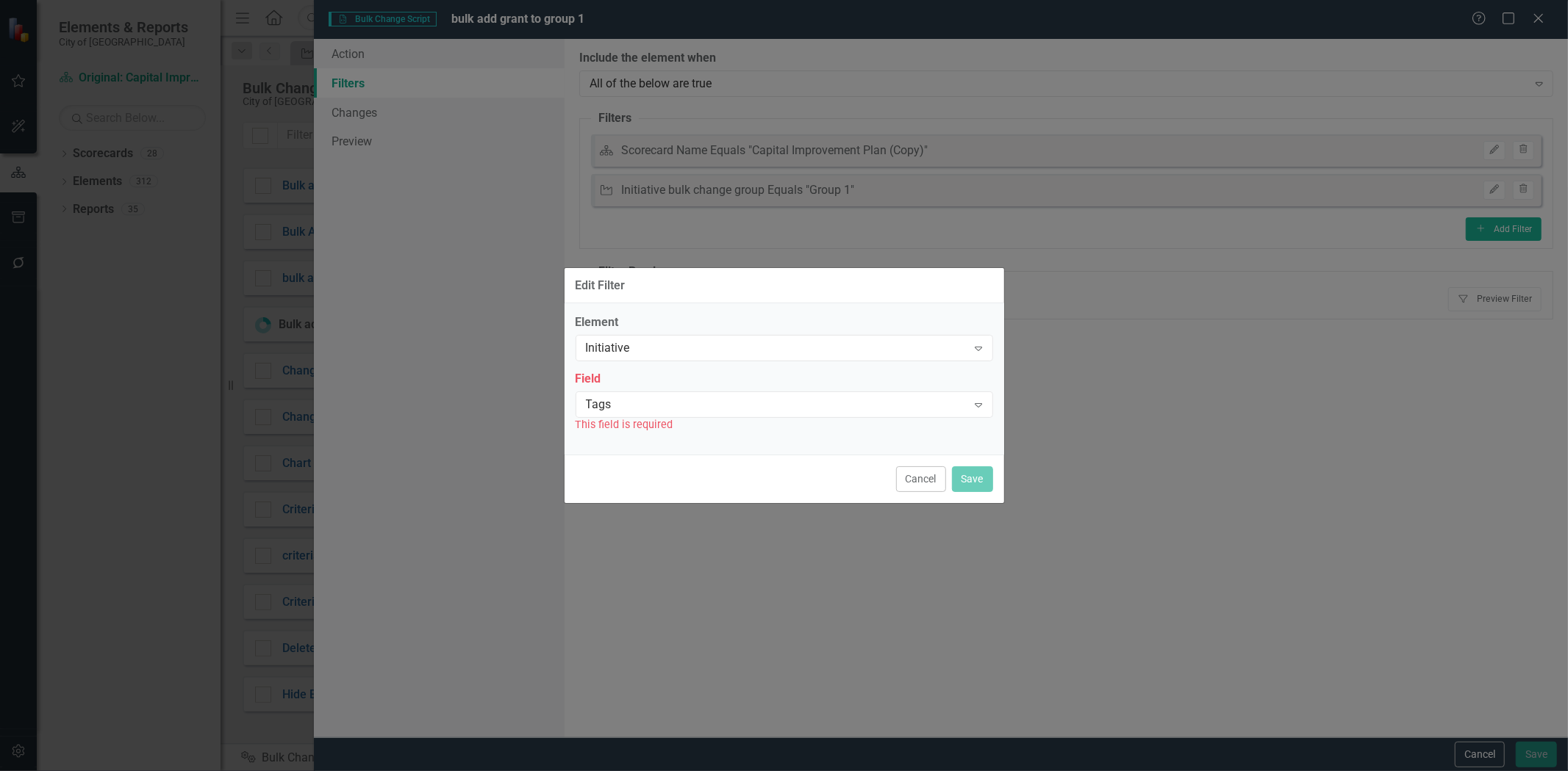
click at [656, 428] on div "This field is required" at bounding box center [784, 425] width 417 height 17
click at [932, 478] on button "Cancel" at bounding box center [921, 479] width 50 height 26
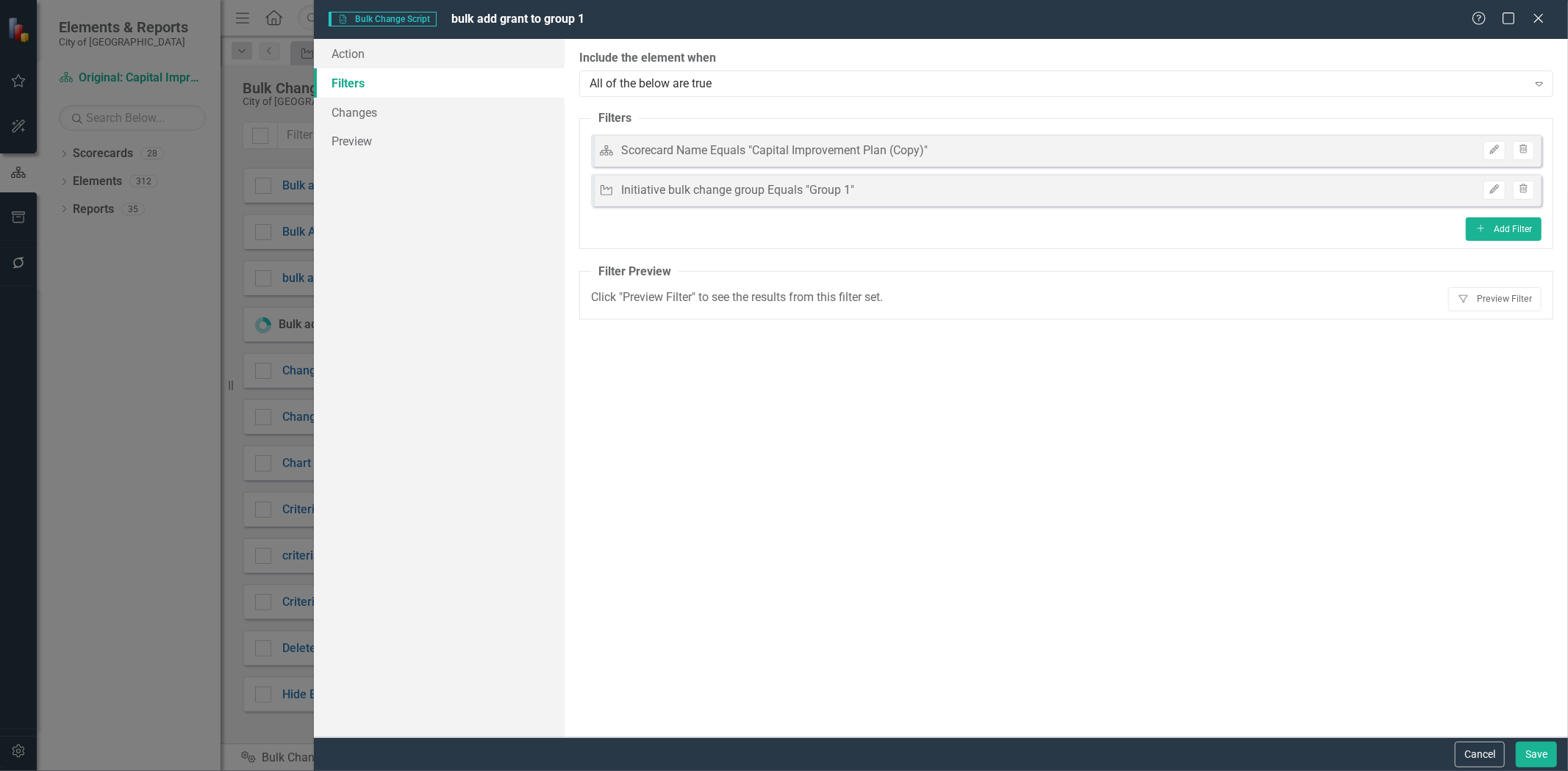
drag, startPoint x: 1486, startPoint y: 743, endPoint x: 1450, endPoint y: 716, distance: 45.0
click at [1486, 743] on button "Cancel" at bounding box center [1479, 755] width 50 height 26
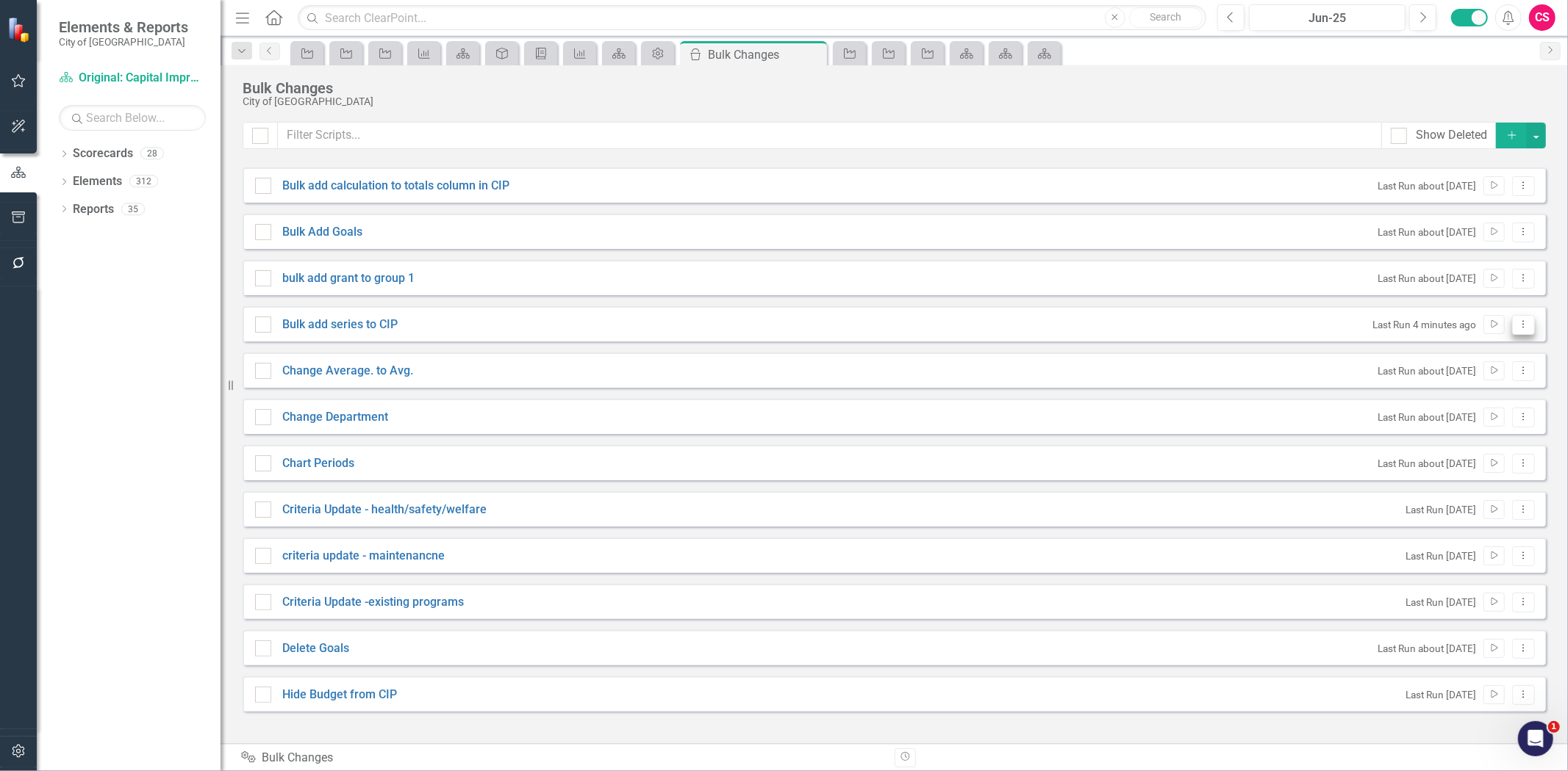
click at [1526, 322] on icon "Dropdown Menu" at bounding box center [1522, 324] width 12 height 10
click at [1479, 378] on link "Edit Edit Script" at bounding box center [1476, 376] width 117 height 27
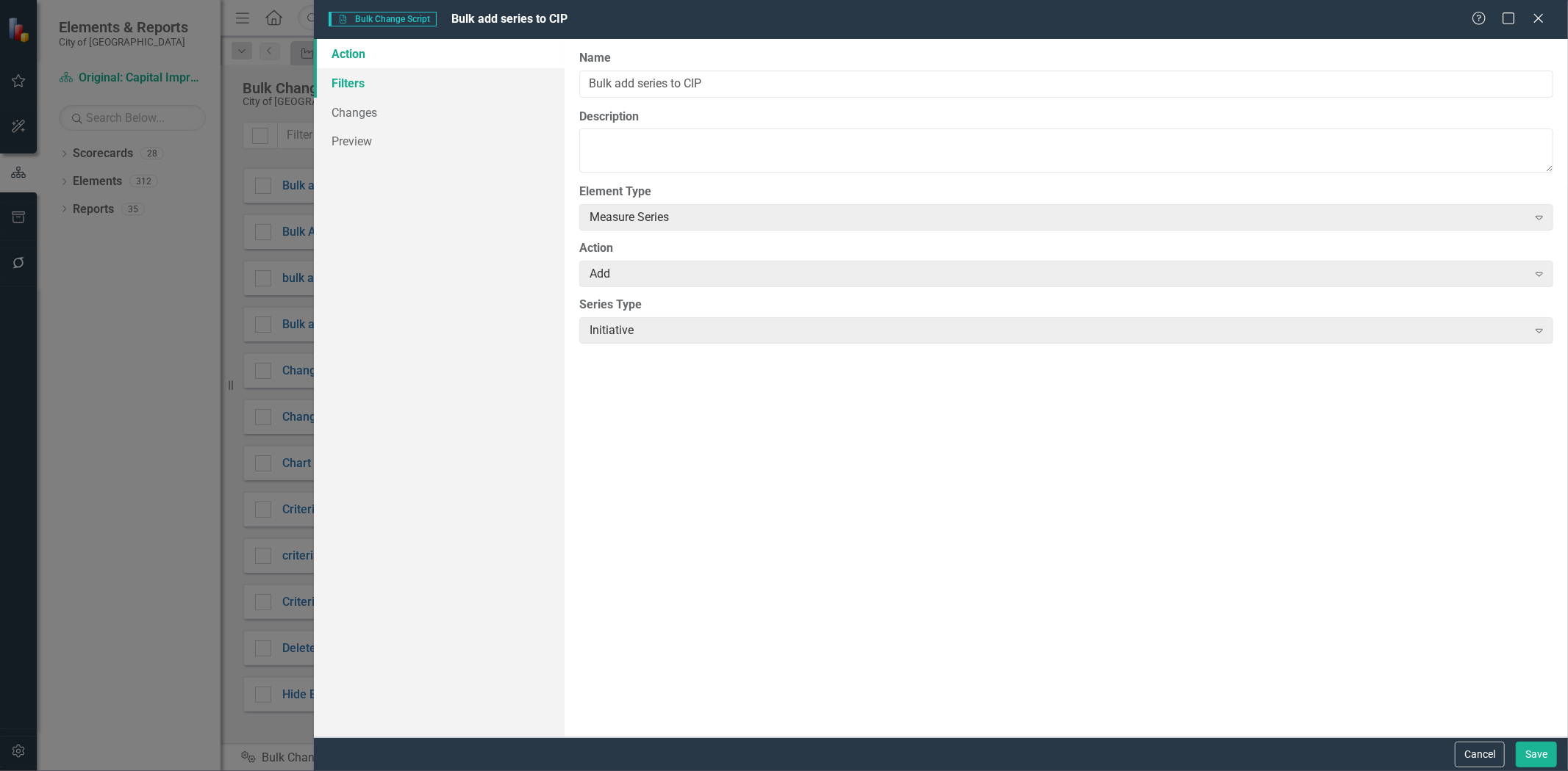
click at [444, 74] on link "Filters" at bounding box center [439, 83] width 250 height 29
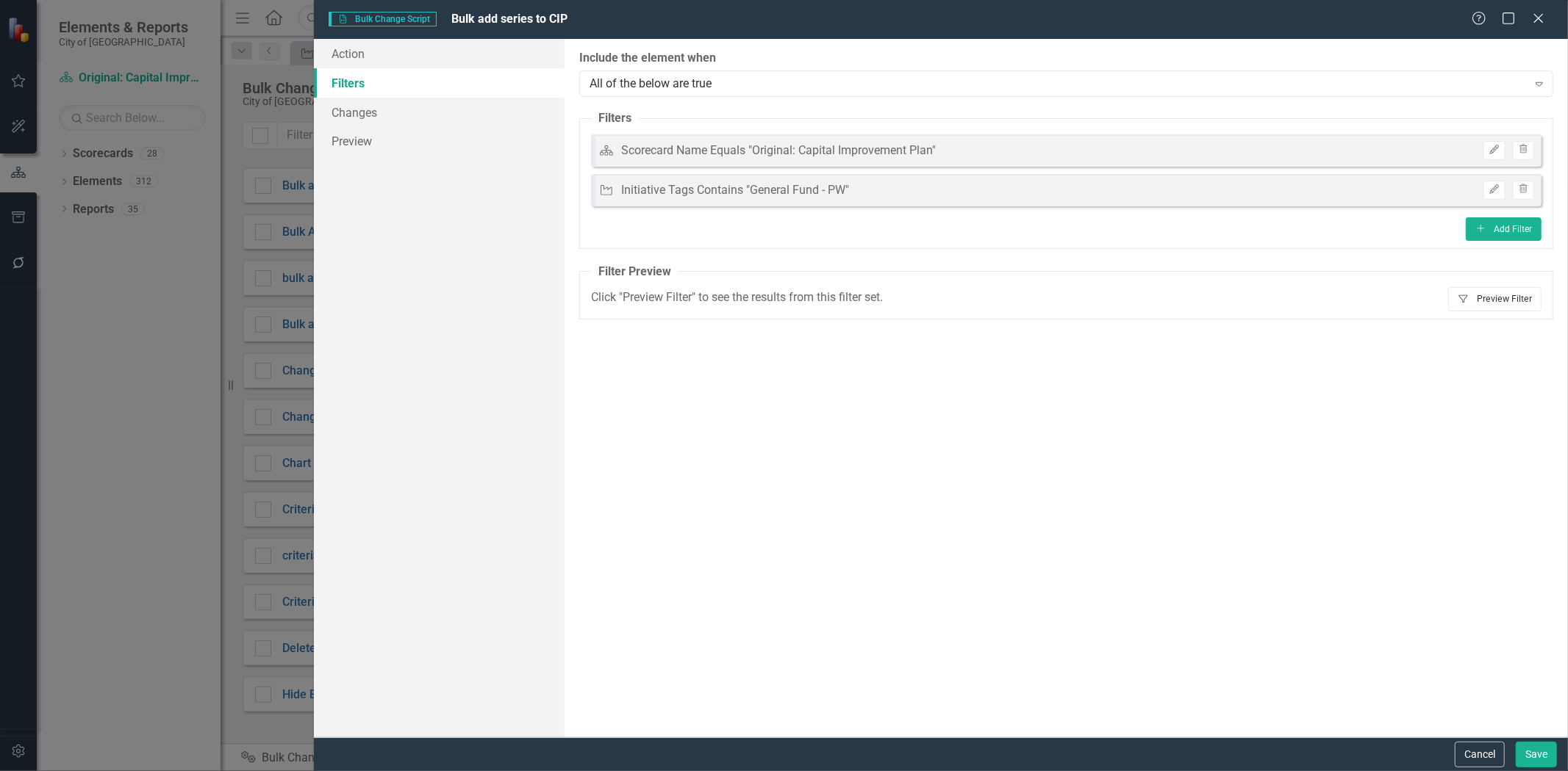
click at [1467, 298] on icon "Filter" at bounding box center [1463, 298] width 11 height 9
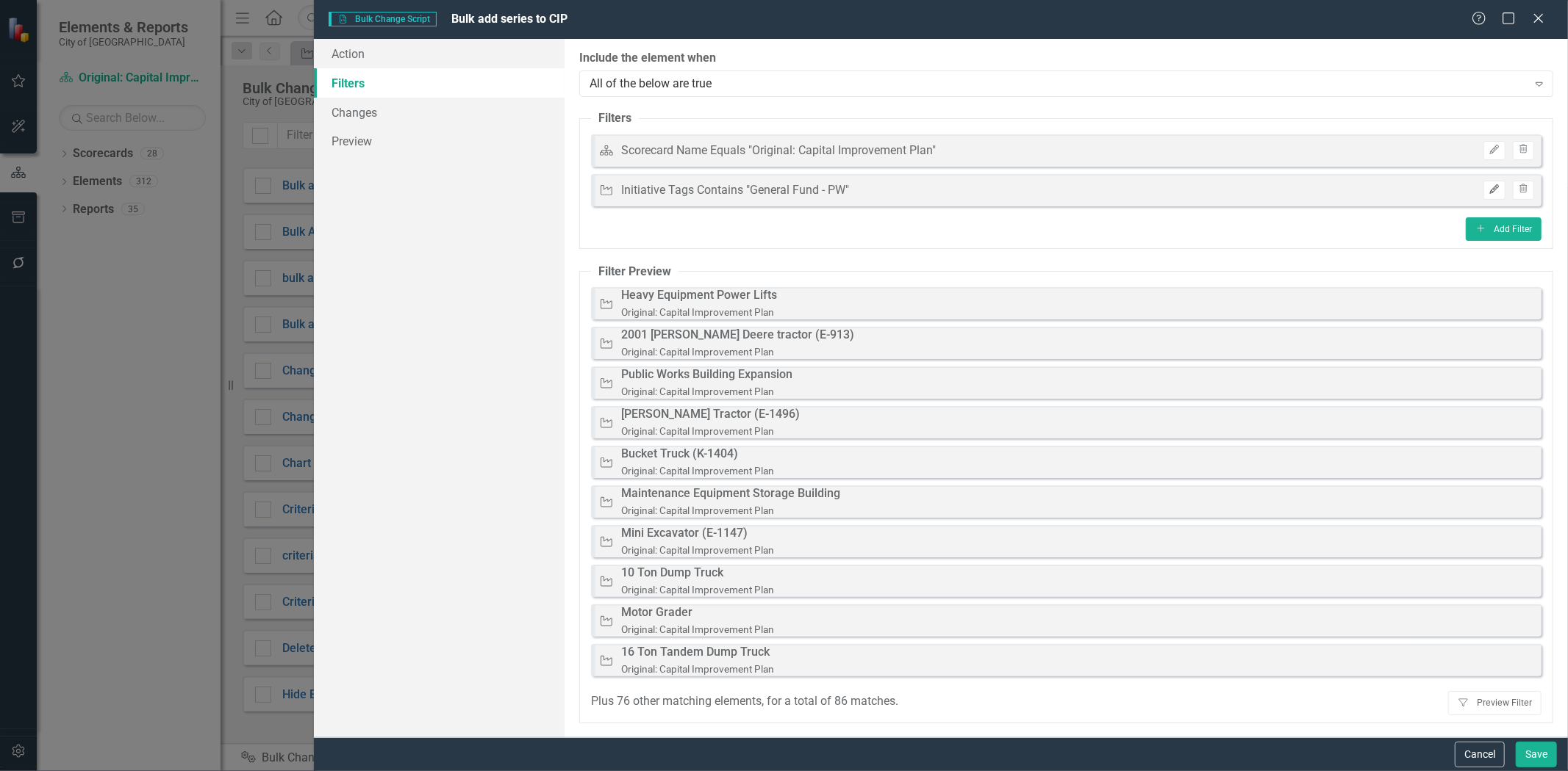
click at [1494, 196] on button "Edit" at bounding box center [1494, 190] width 21 height 19
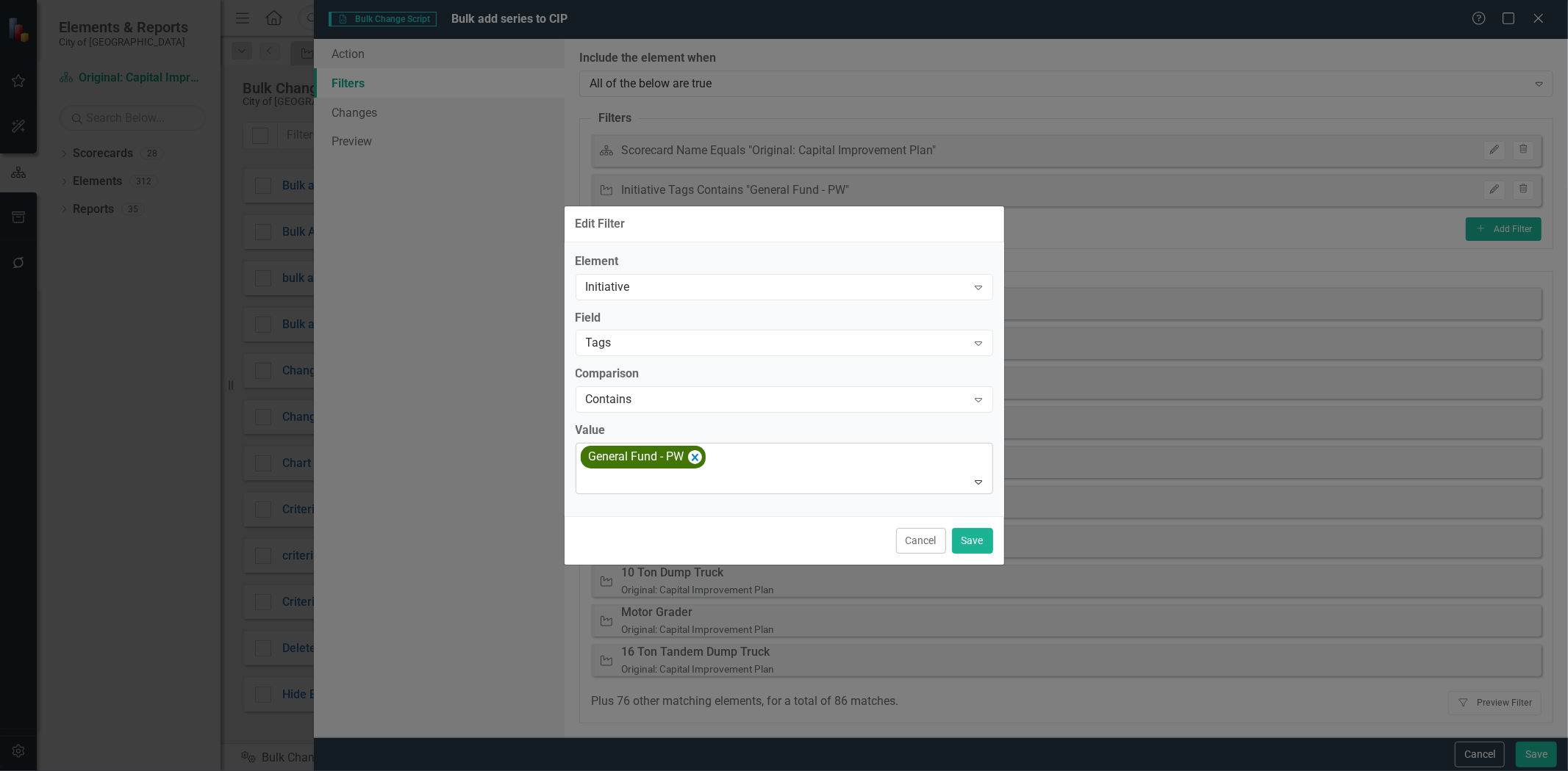
click at [687, 458] on div "General Fund - PW" at bounding box center [643, 457] width 125 height 23
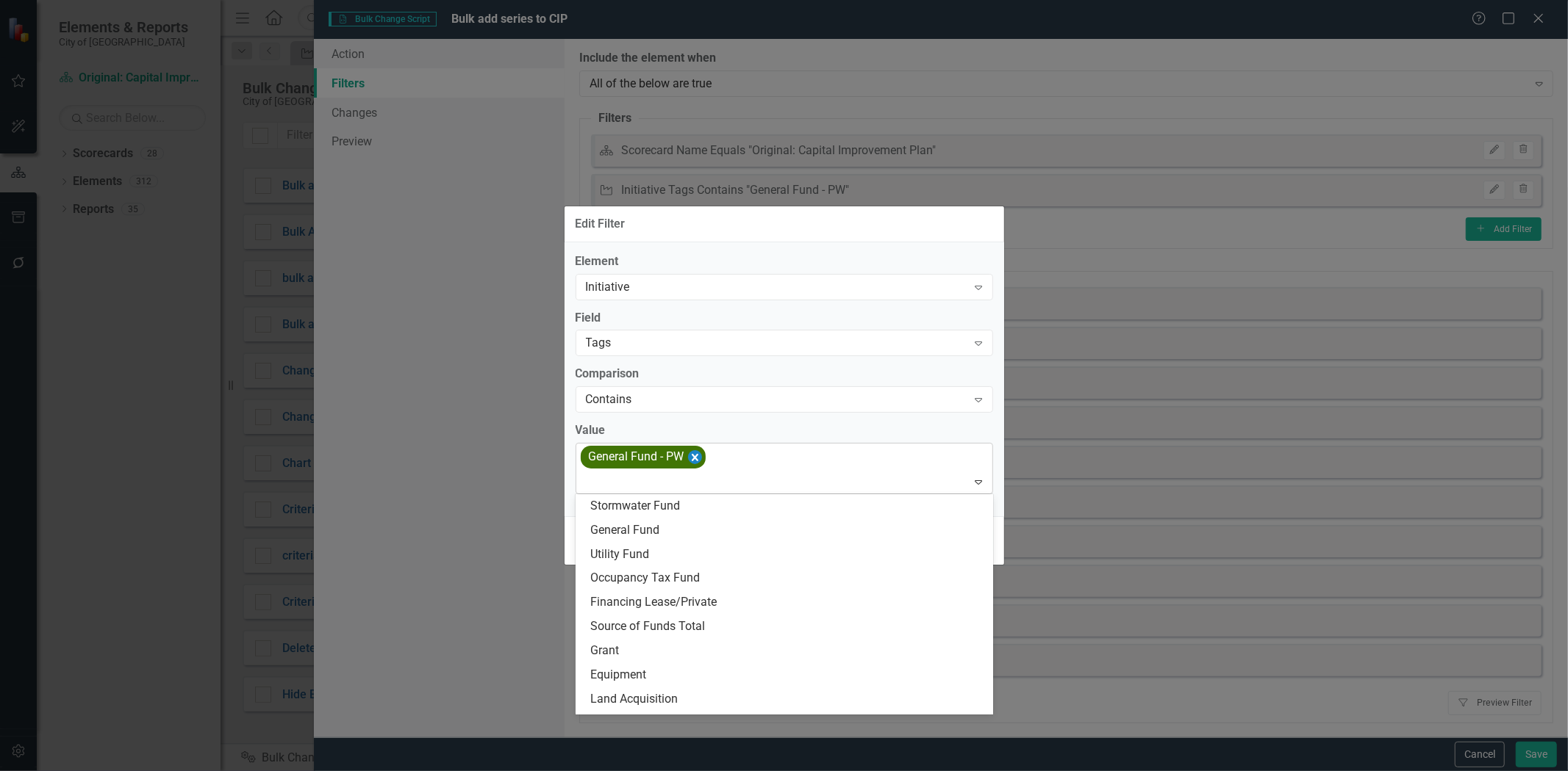
click at [700, 458] on icon "Remove [object Object]" at bounding box center [694, 457] width 14 height 19
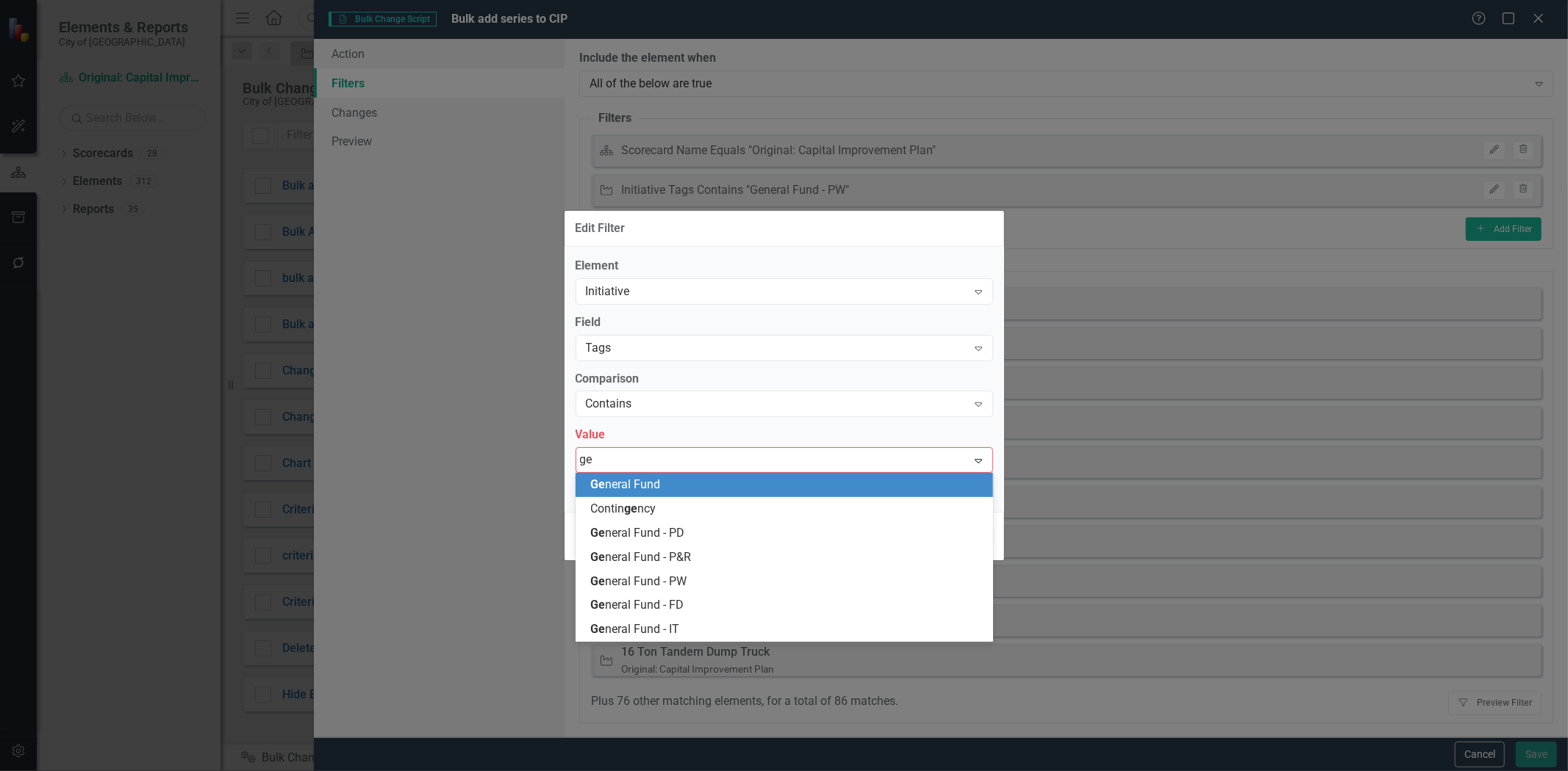
type input "gen"
click at [670, 491] on div "Gen eral Fund" at bounding box center [787, 485] width 394 height 17
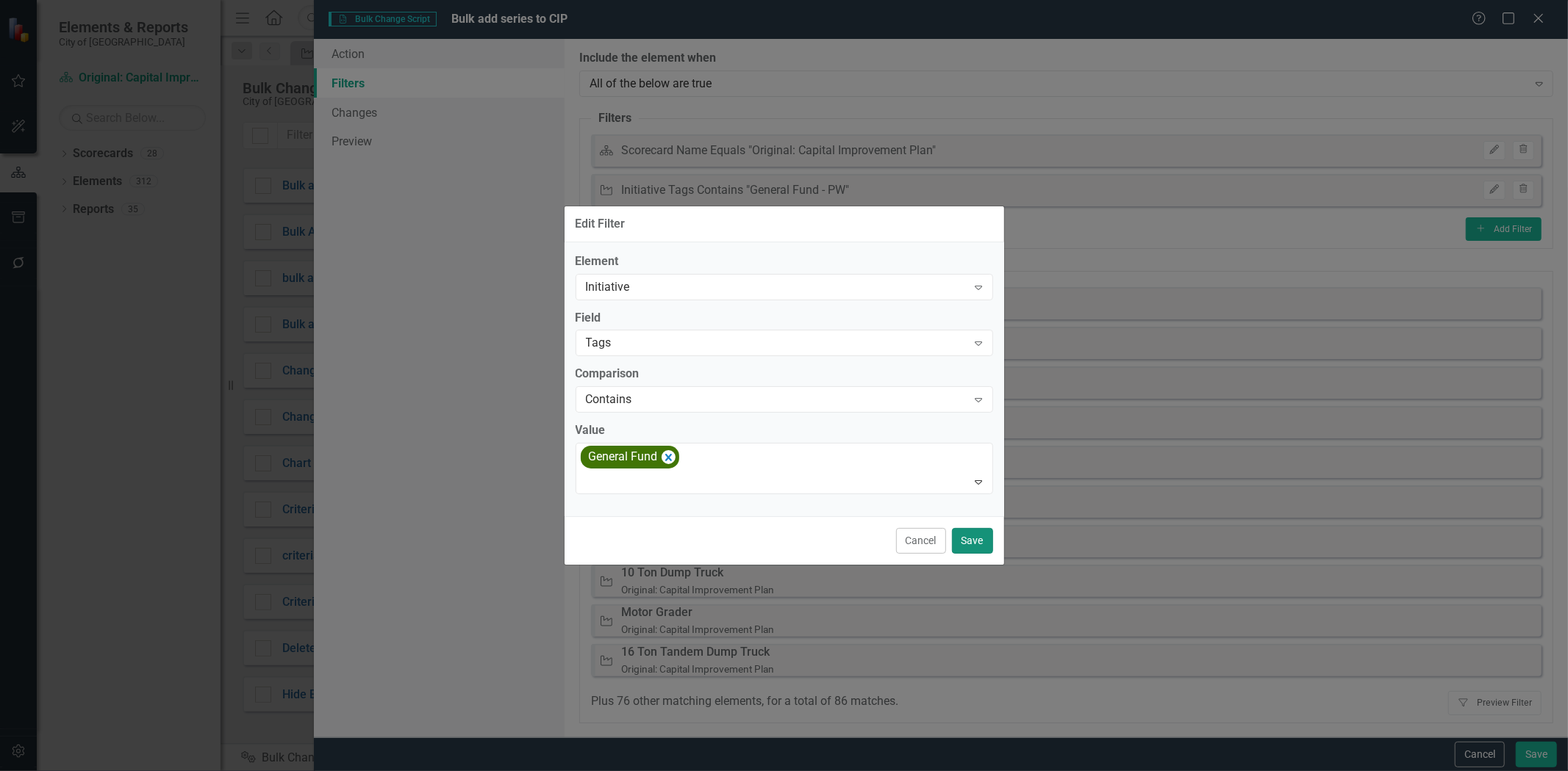
click at [971, 540] on button "Save" at bounding box center [972, 541] width 41 height 26
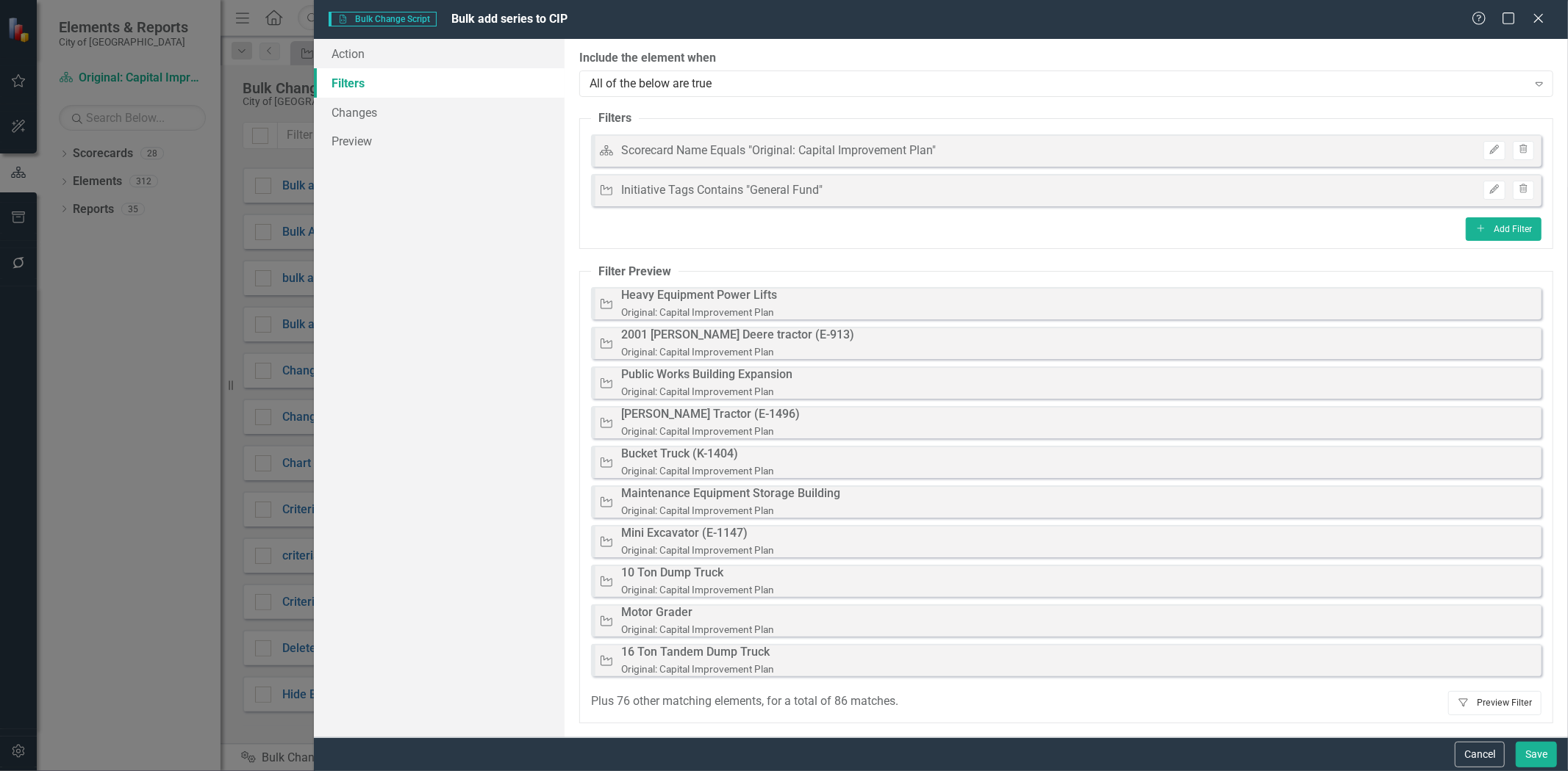
click at [1478, 711] on button "Filter Preview Filter" at bounding box center [1495, 703] width 93 height 24
click at [1494, 196] on button "Edit" at bounding box center [1494, 190] width 21 height 19
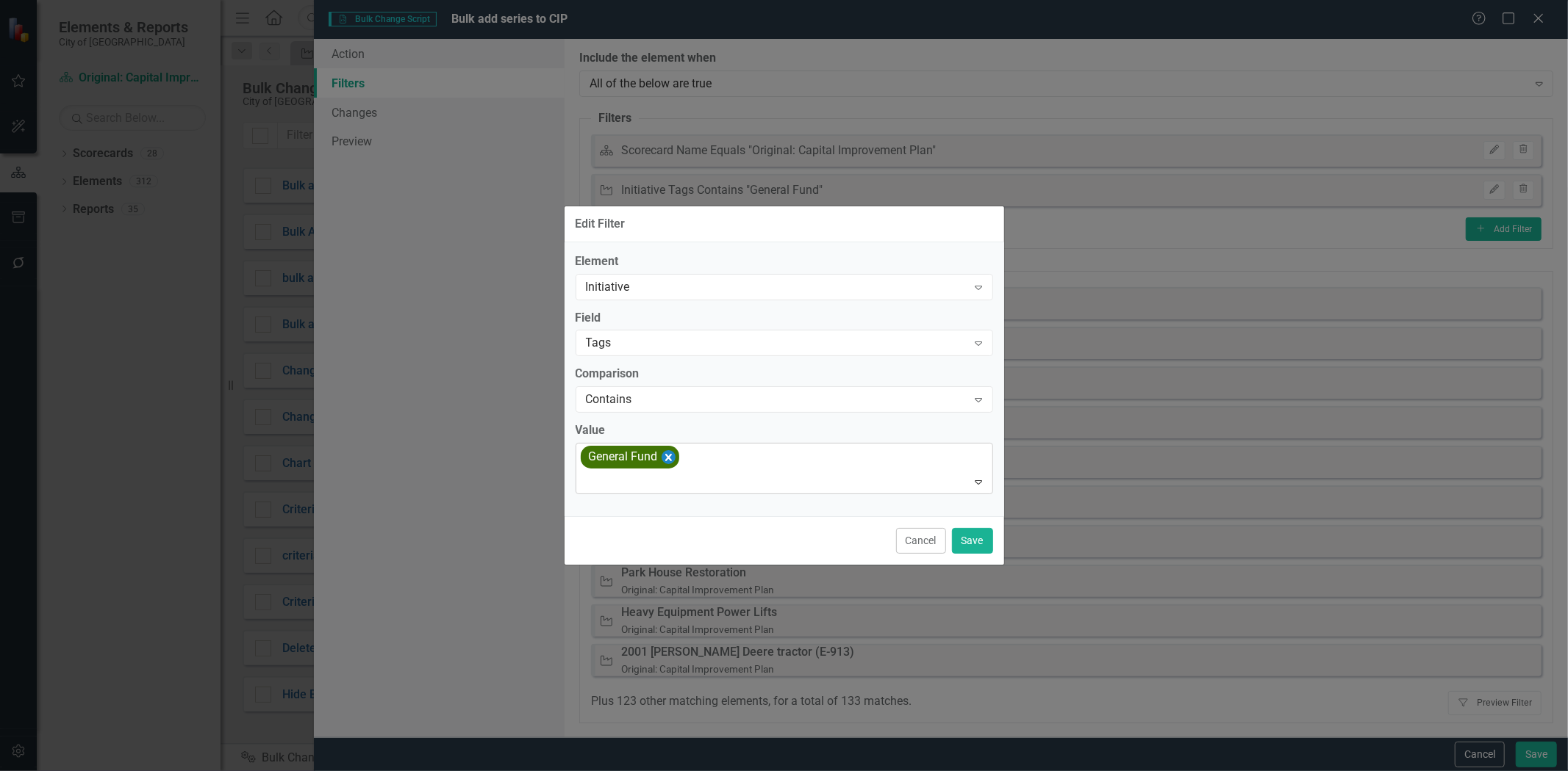
click at [670, 449] on icon "Remove [object Object]" at bounding box center [667, 457] width 14 height 19
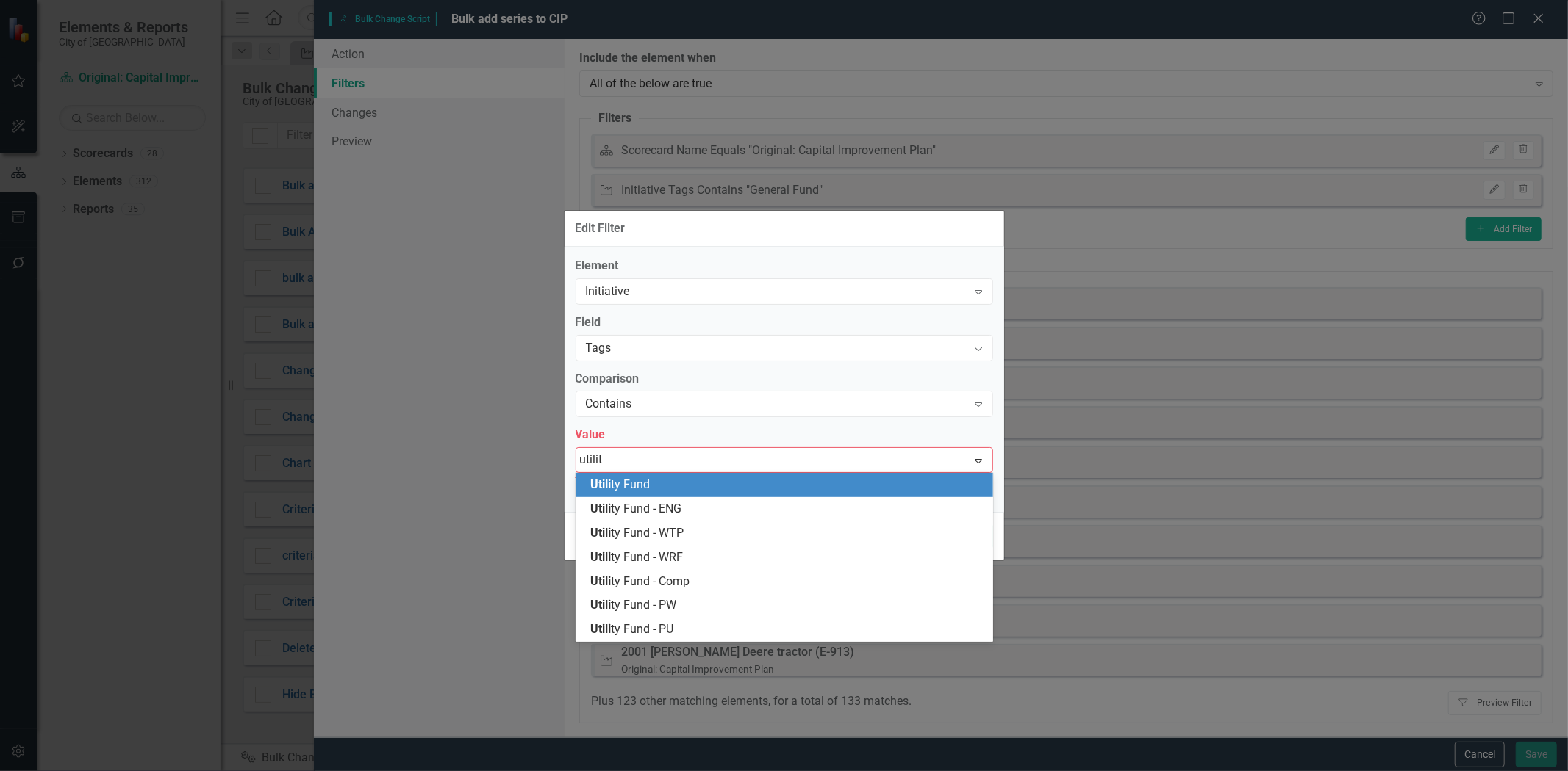
type input "utility"
click at [647, 478] on span "Utility Fund" at bounding box center [618, 484] width 56 height 14
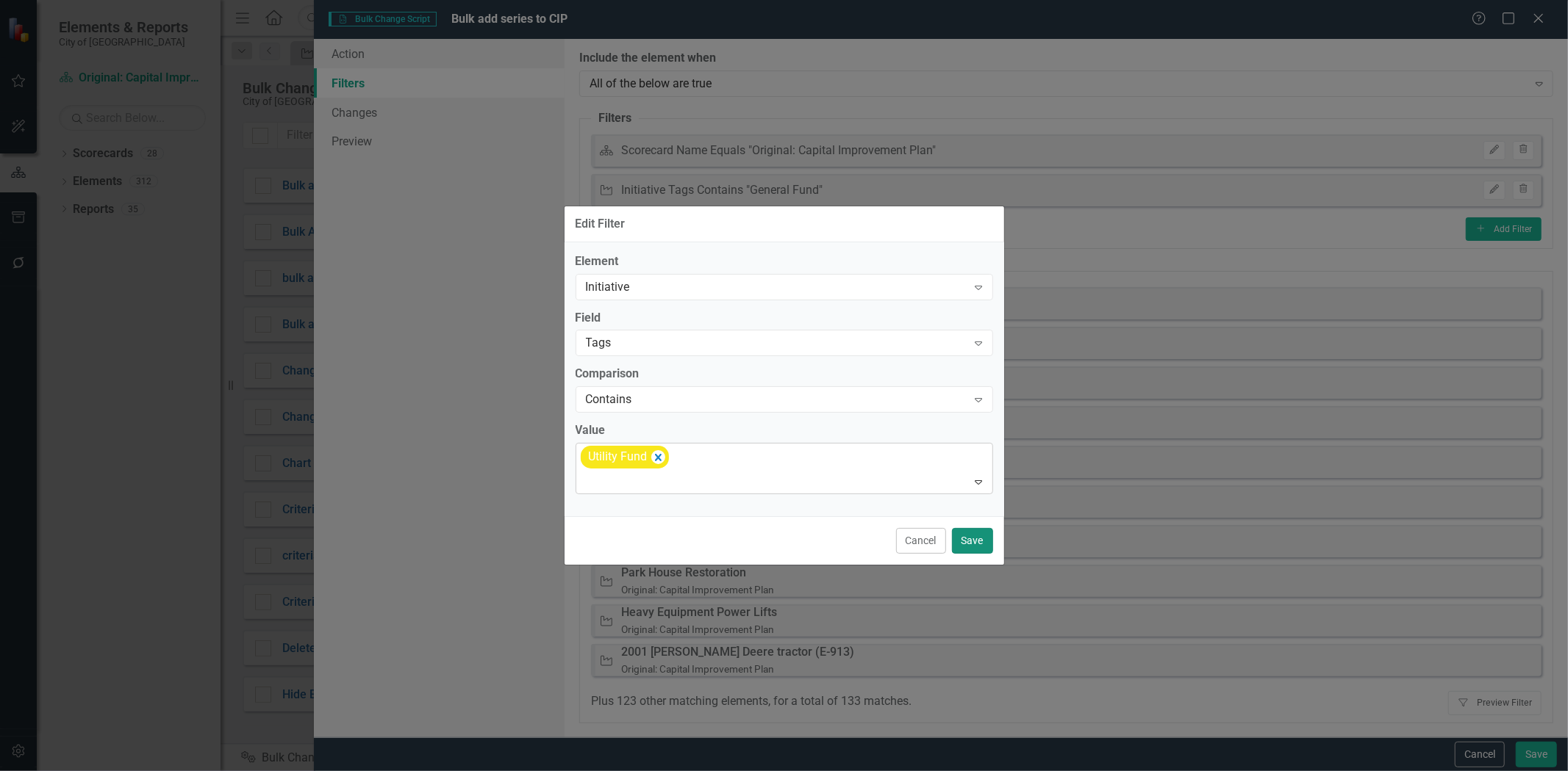
click at [971, 542] on button "Save" at bounding box center [972, 541] width 41 height 26
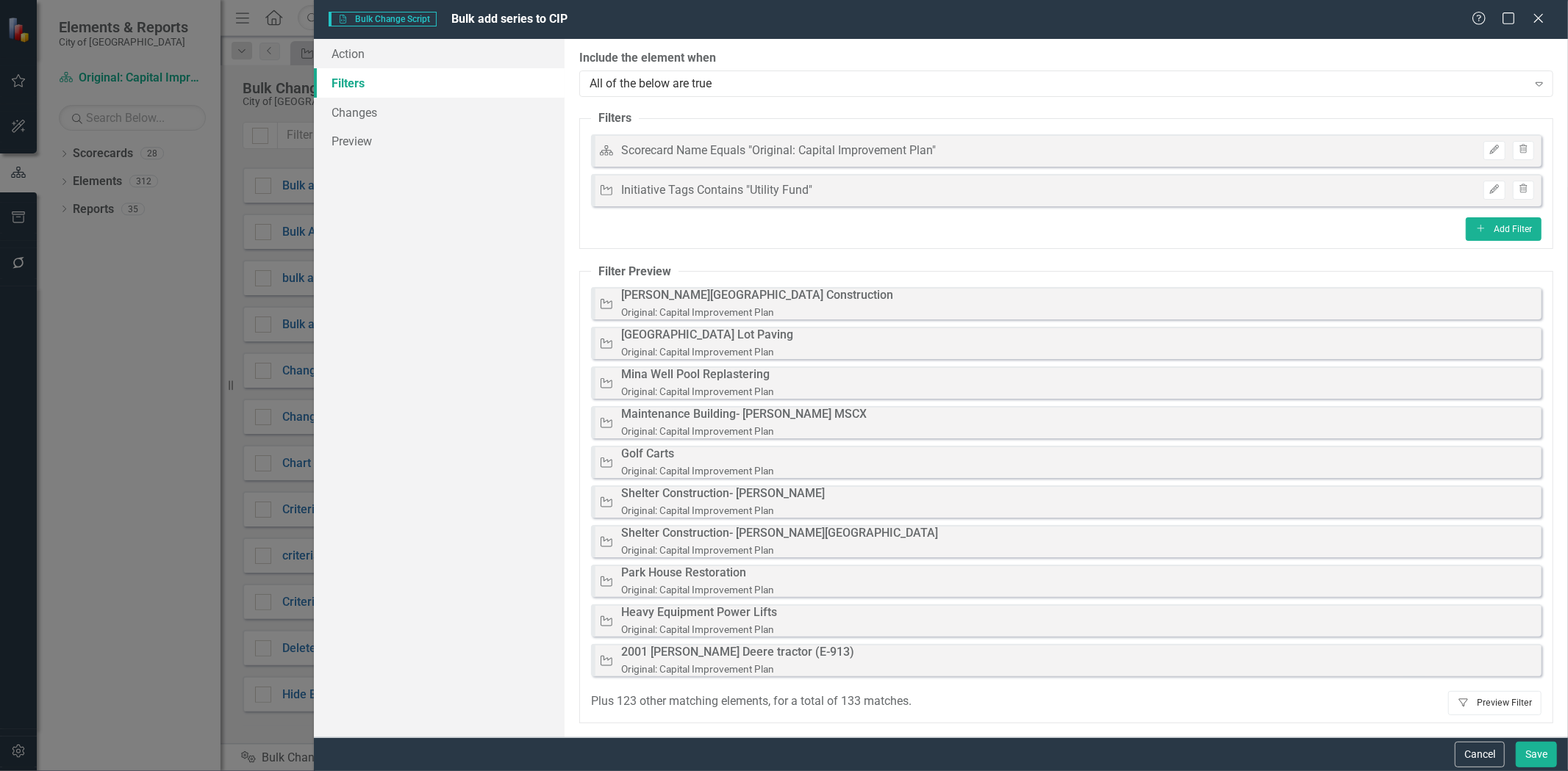
click at [1515, 707] on button "Filter Preview Filter" at bounding box center [1495, 703] width 93 height 24
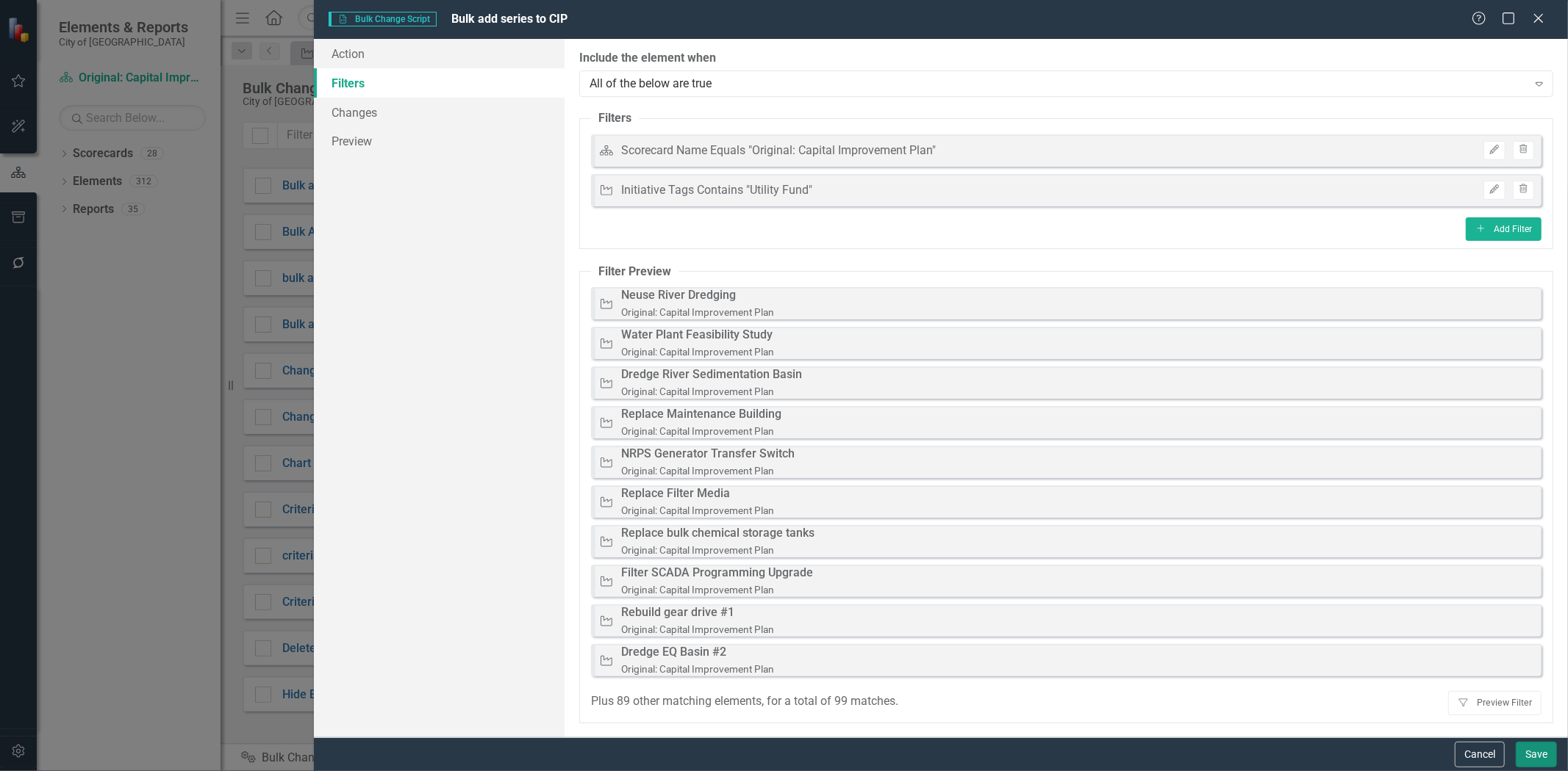
click at [1536, 752] on button "Save" at bounding box center [1536, 755] width 41 height 26
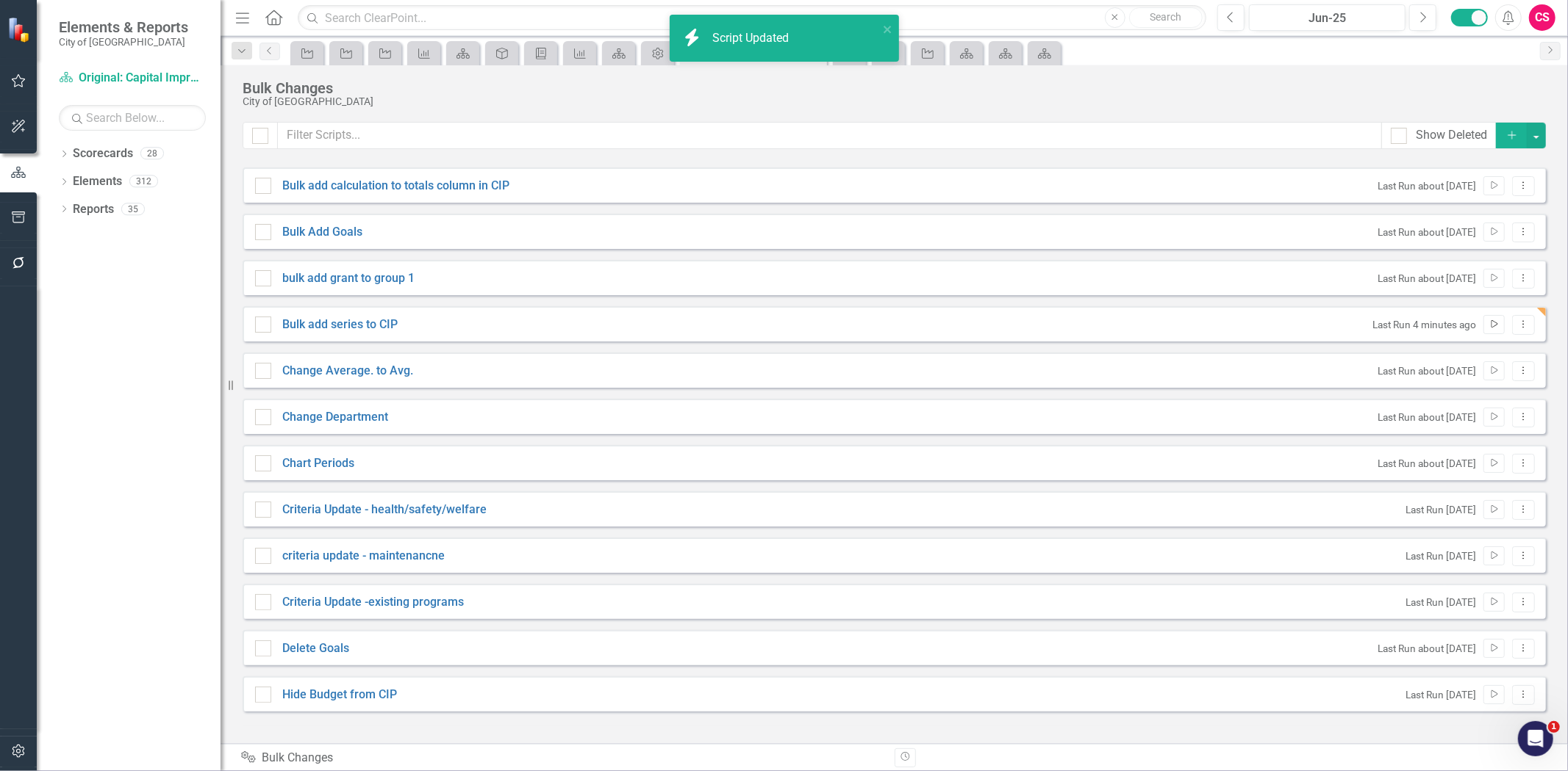
click at [1492, 326] on icon "Run Script" at bounding box center [1494, 324] width 11 height 9
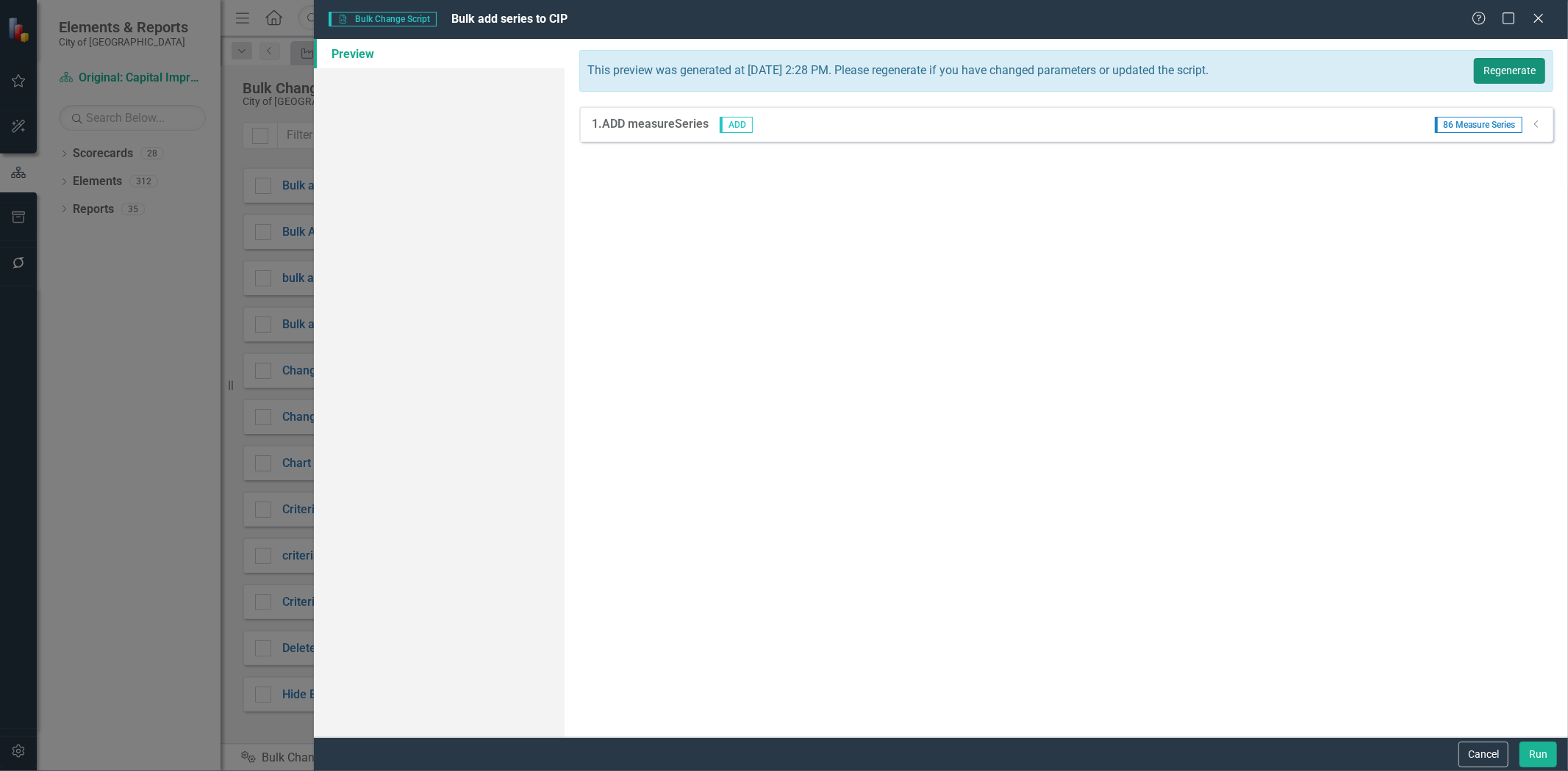
click at [1504, 59] on button "Regenerate" at bounding box center [1508, 71] width 71 height 26
click at [1537, 127] on icon "Dropdown" at bounding box center [1536, 124] width 11 height 9
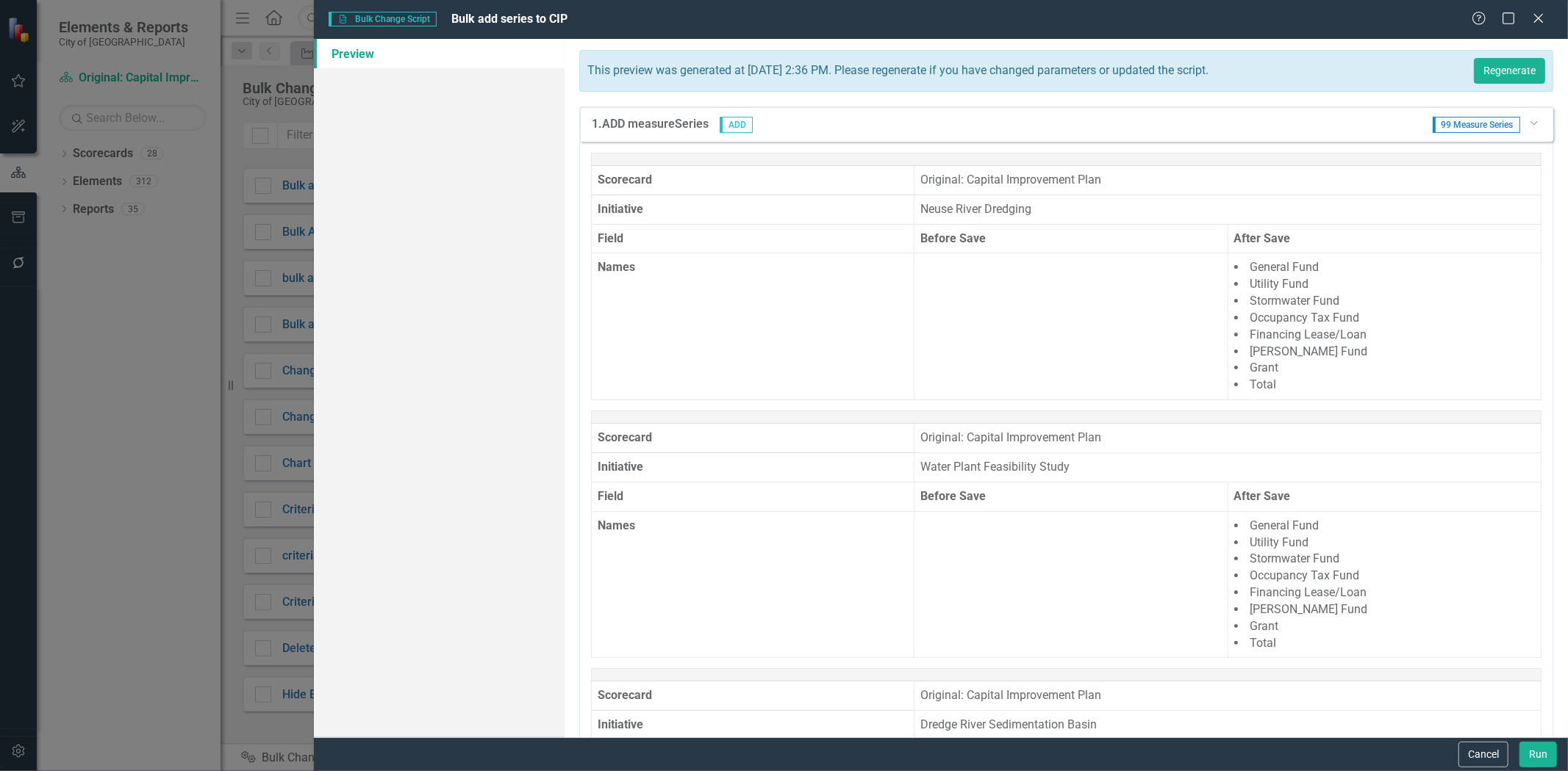
click at [1529, 119] on icon "Dropdown" at bounding box center [1533, 122] width 9 height 11
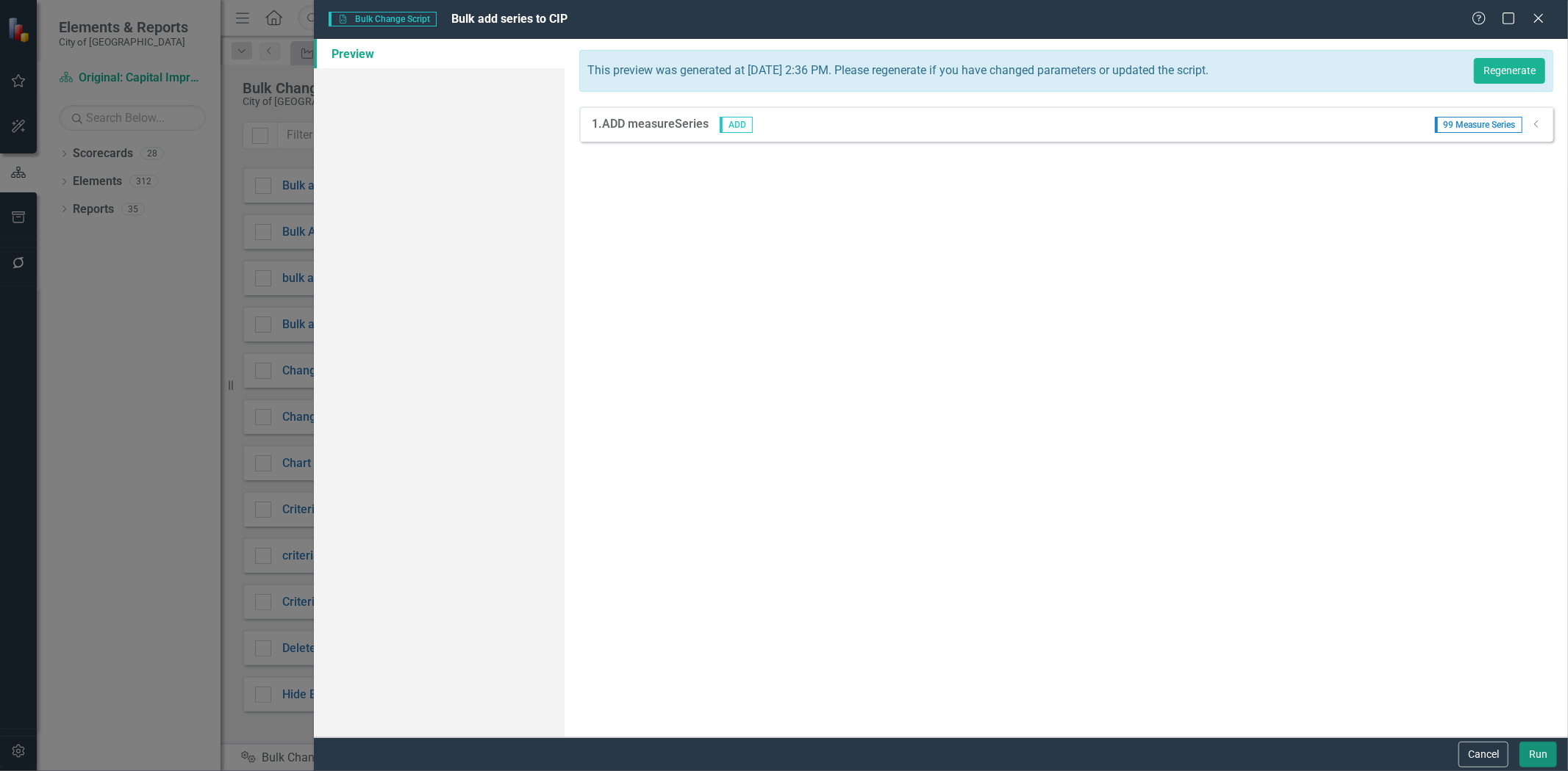
click at [1537, 764] on button "Run" at bounding box center [1538, 755] width 38 height 26
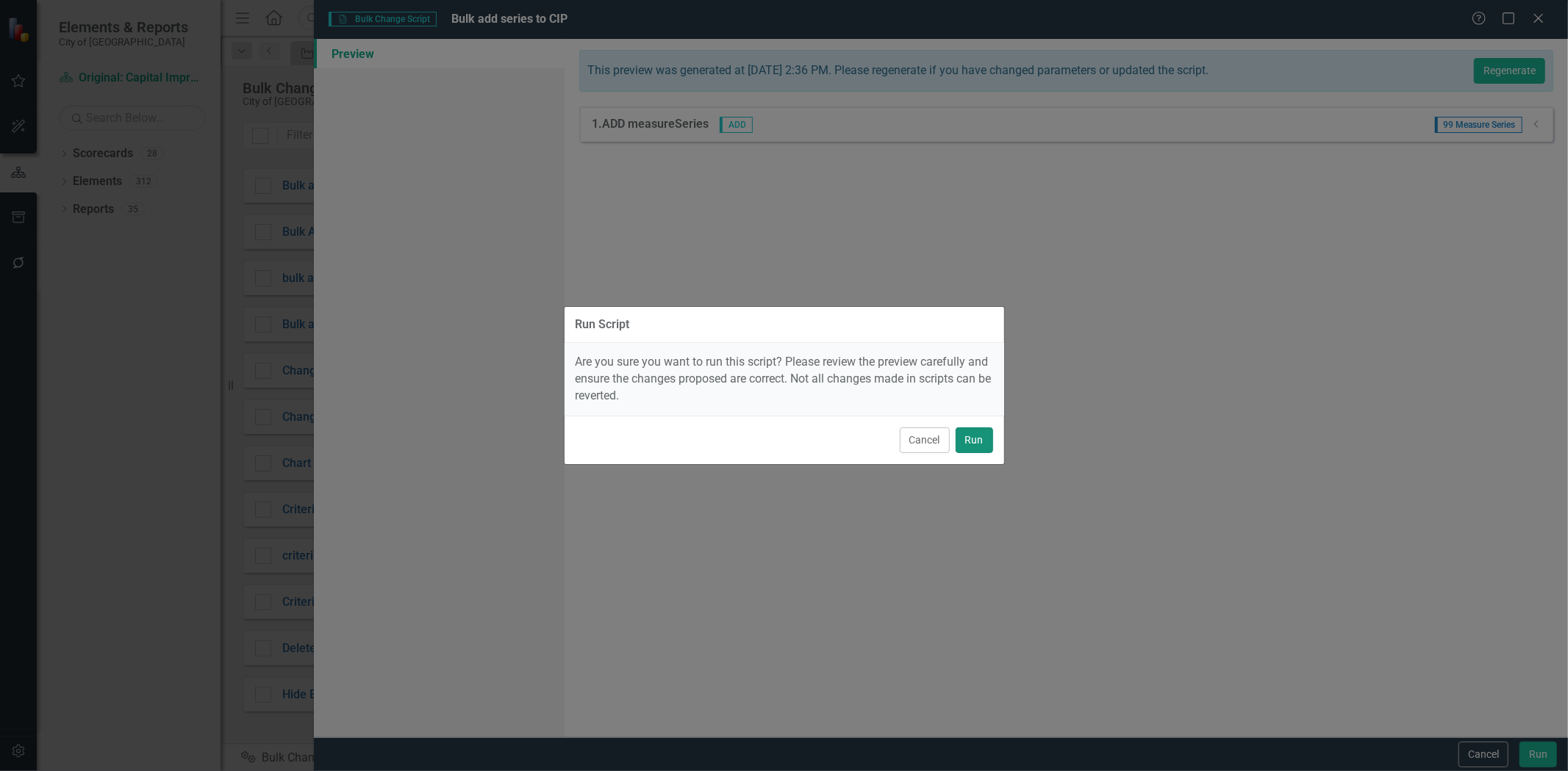
click at [956, 443] on button "Run" at bounding box center [974, 441] width 38 height 26
